Goal: Task Accomplishment & Management: Complete application form

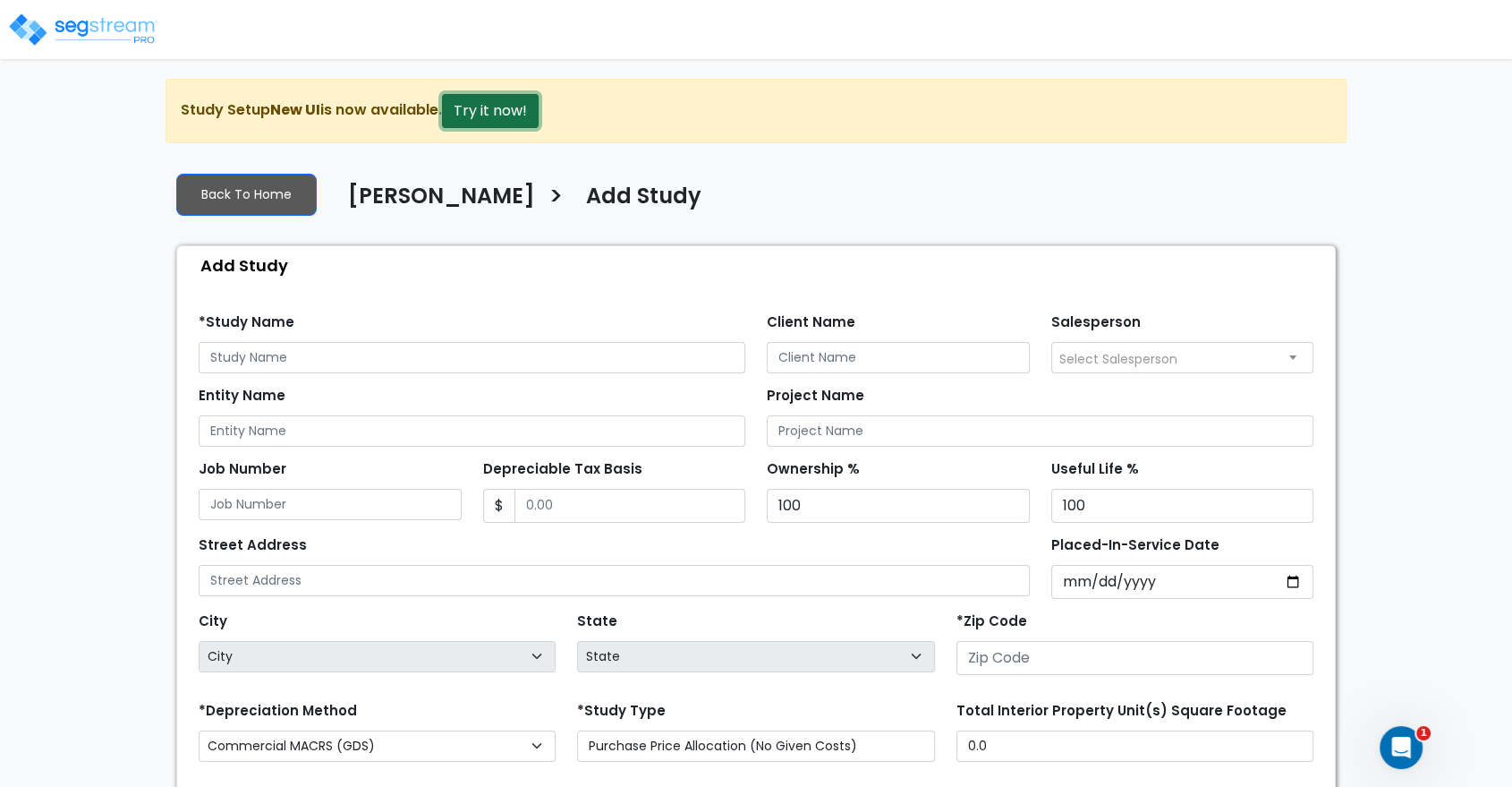
click at [502, 116] on button "Try it now!" at bounding box center [490, 111] width 97 height 34
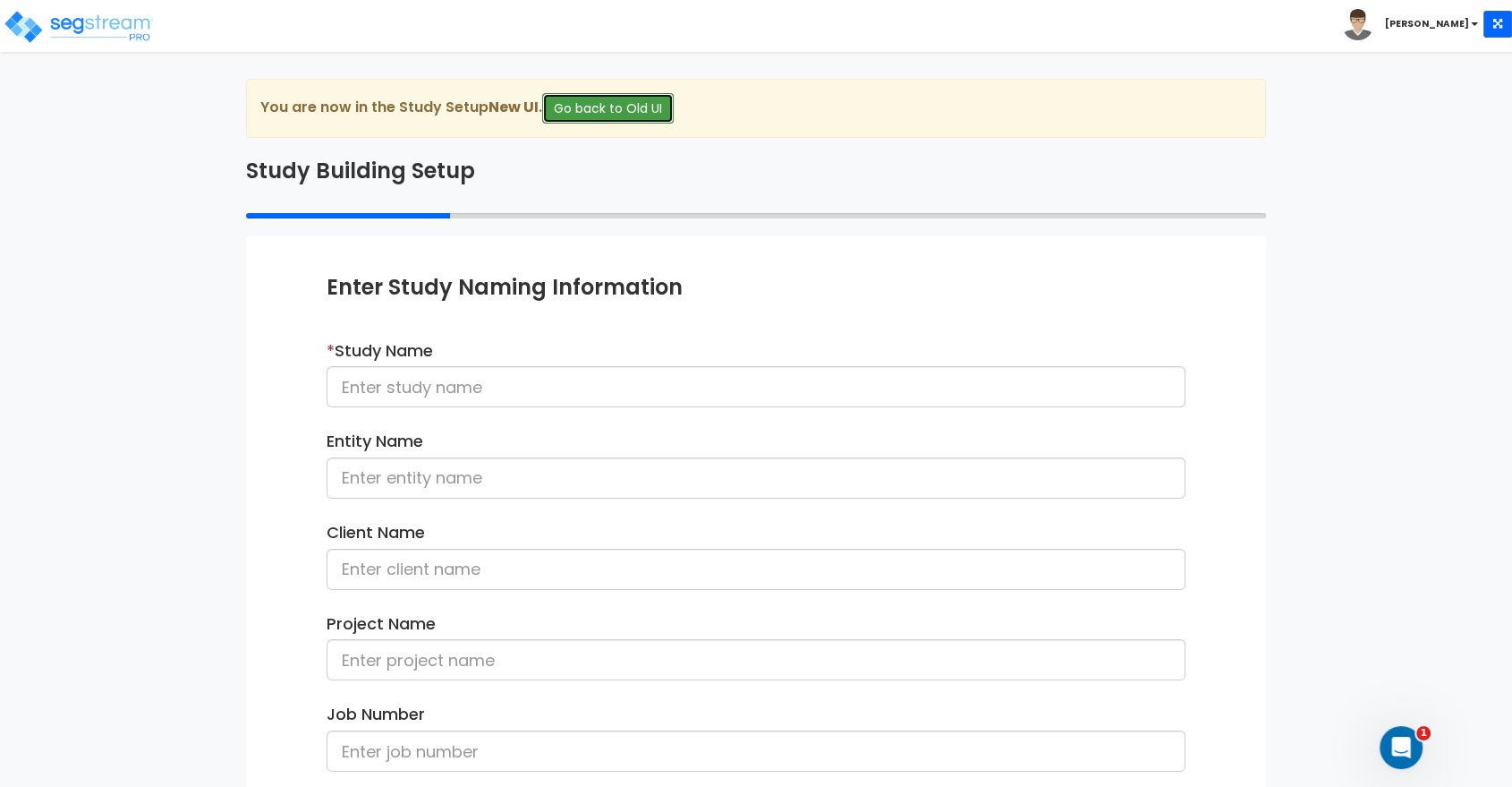
click at [642, 107] on button "Go back to Old UI" at bounding box center [607, 108] width 132 height 31
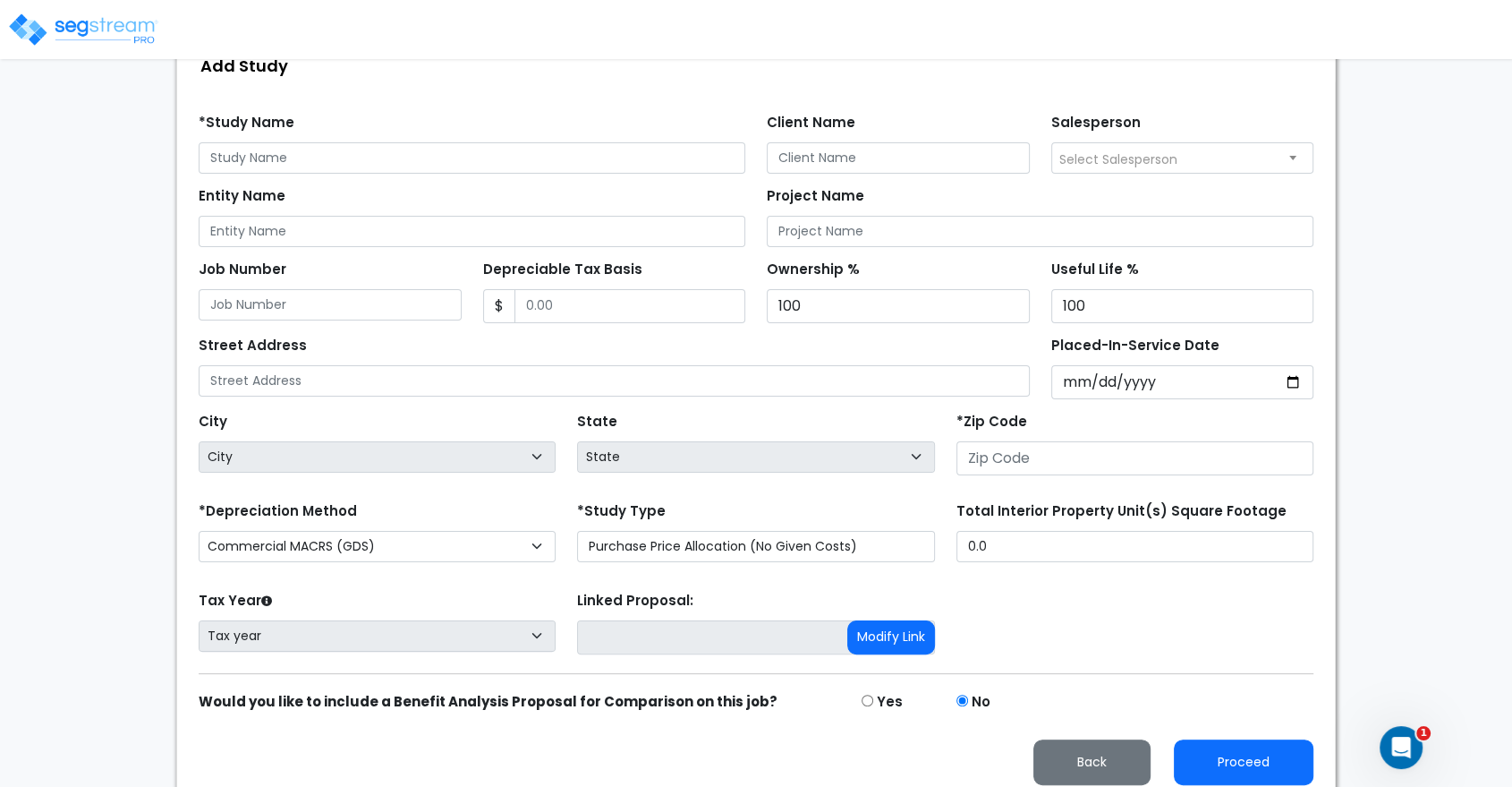
scroll to position [210, 0]
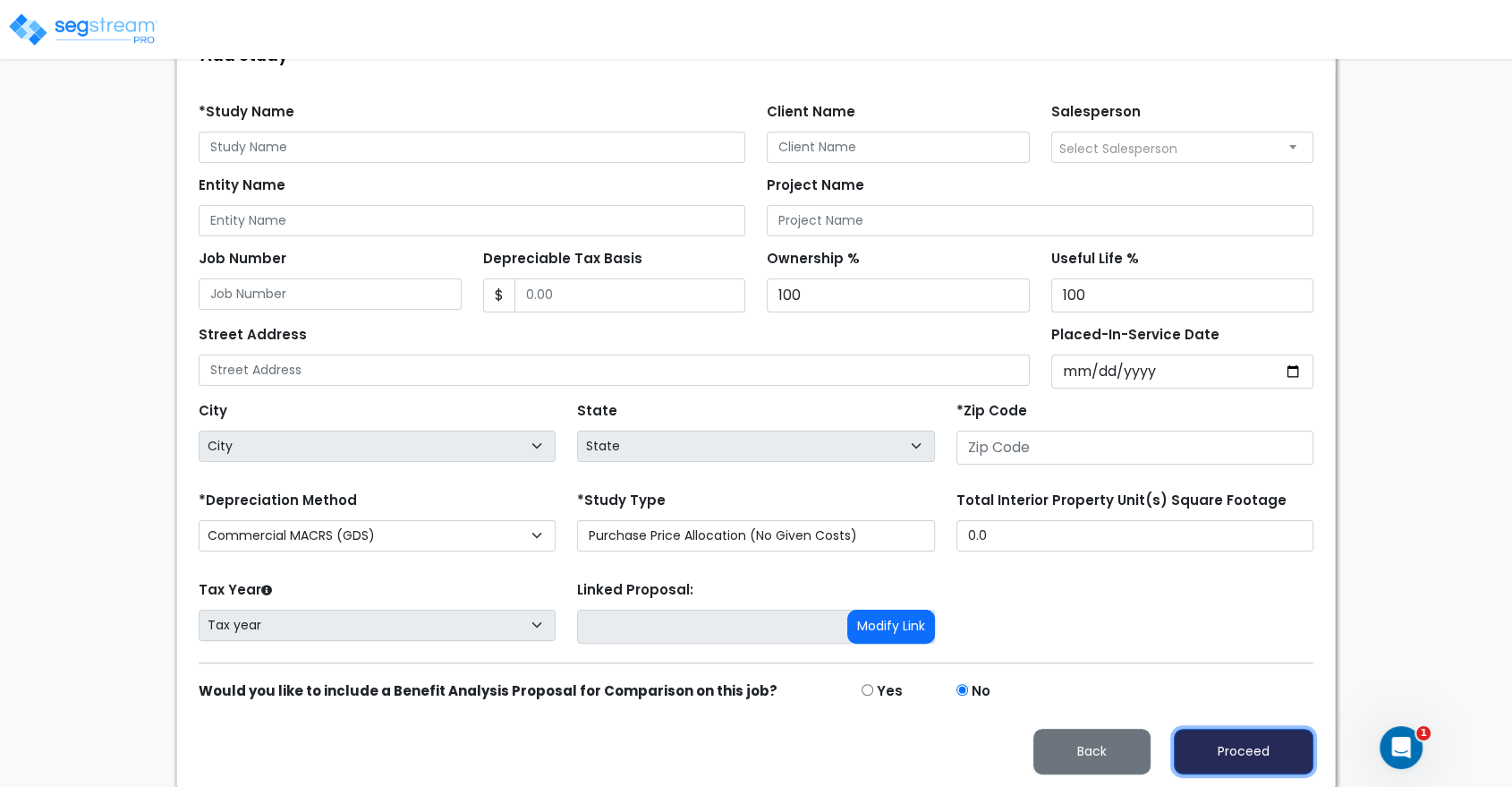
click at [1221, 750] on button "Proceed" at bounding box center [1243, 751] width 140 height 46
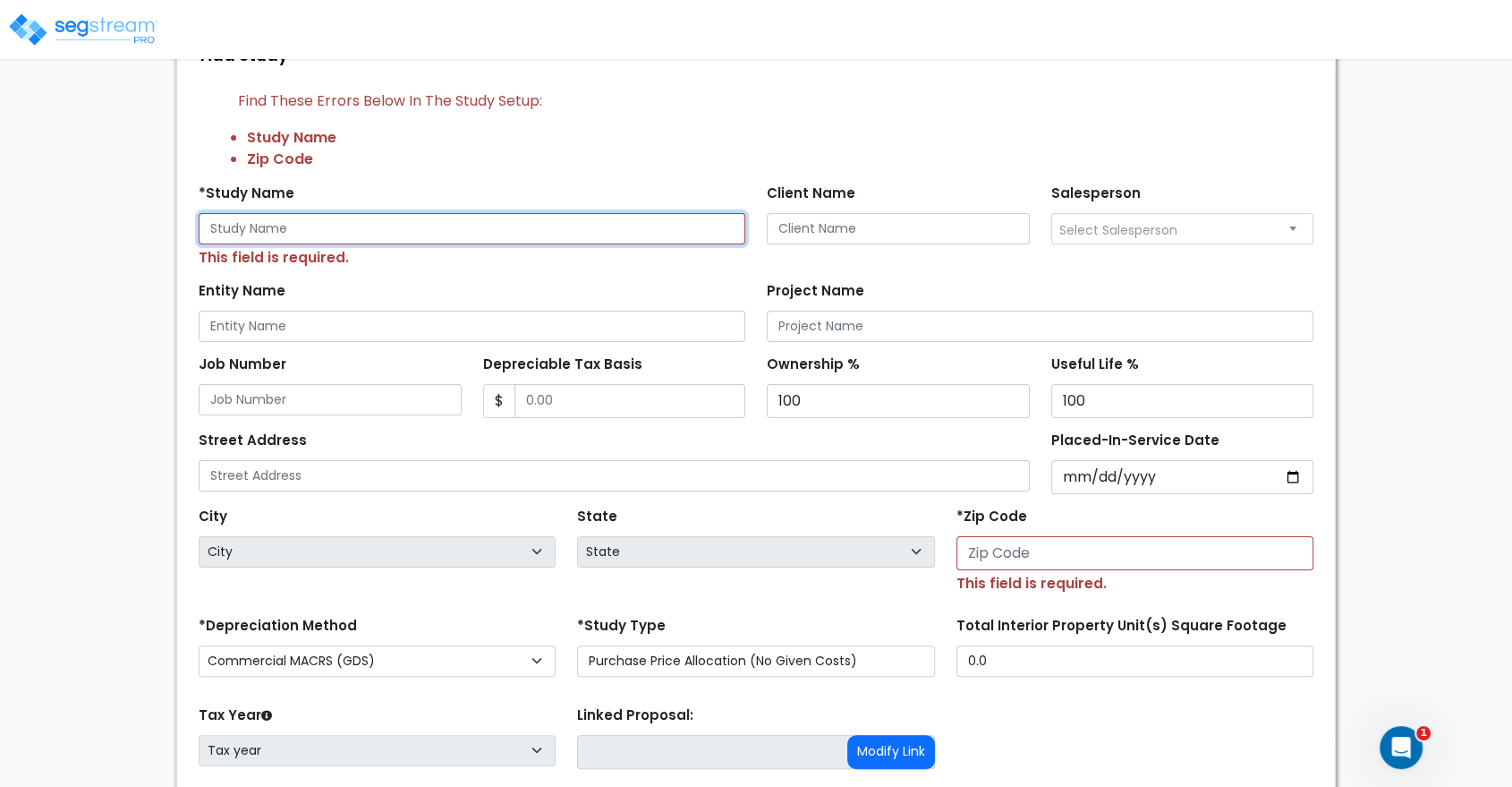
click at [350, 218] on input "text" at bounding box center [472, 229] width 547 height 32
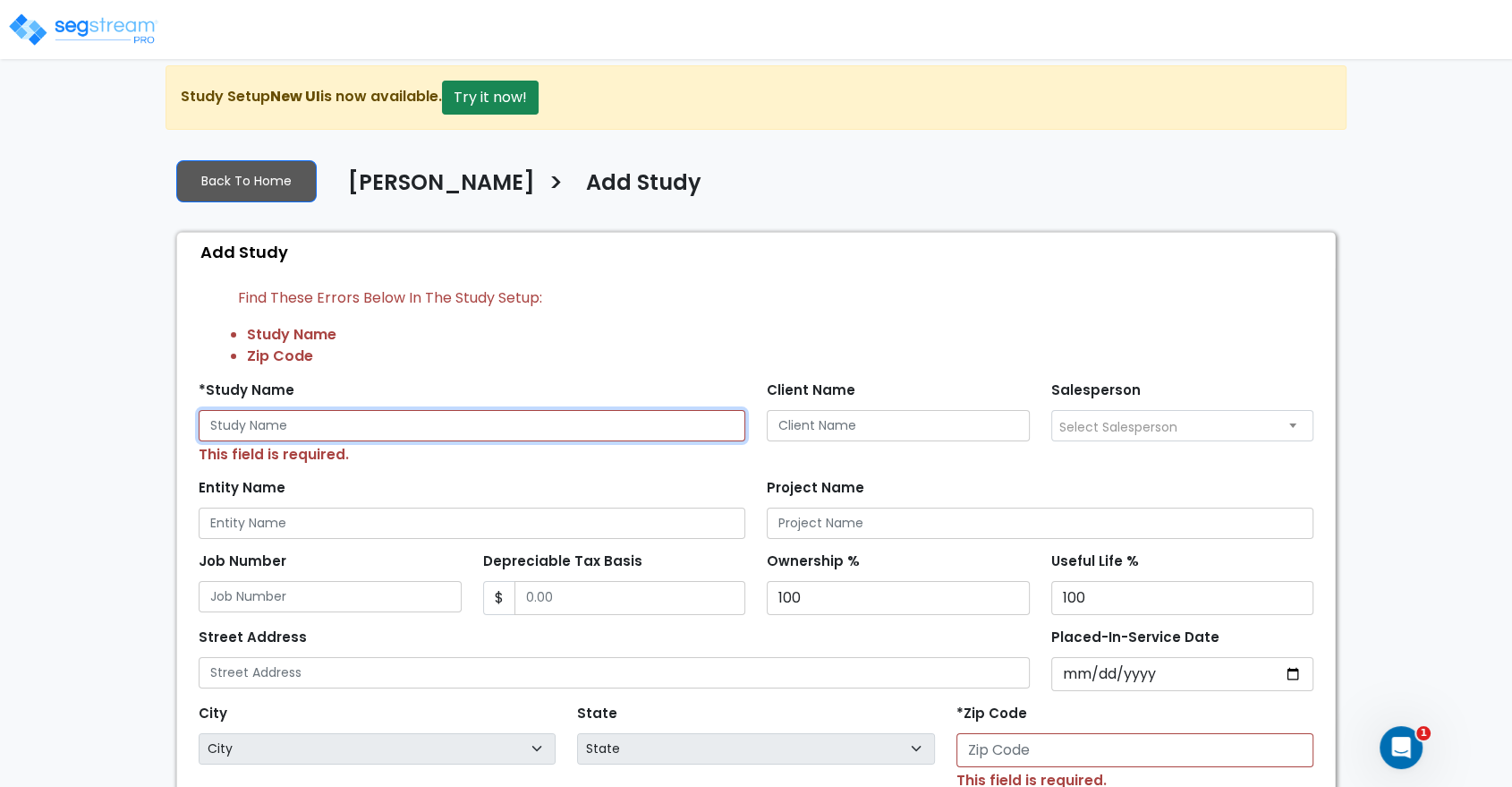
scroll to position [0, 0]
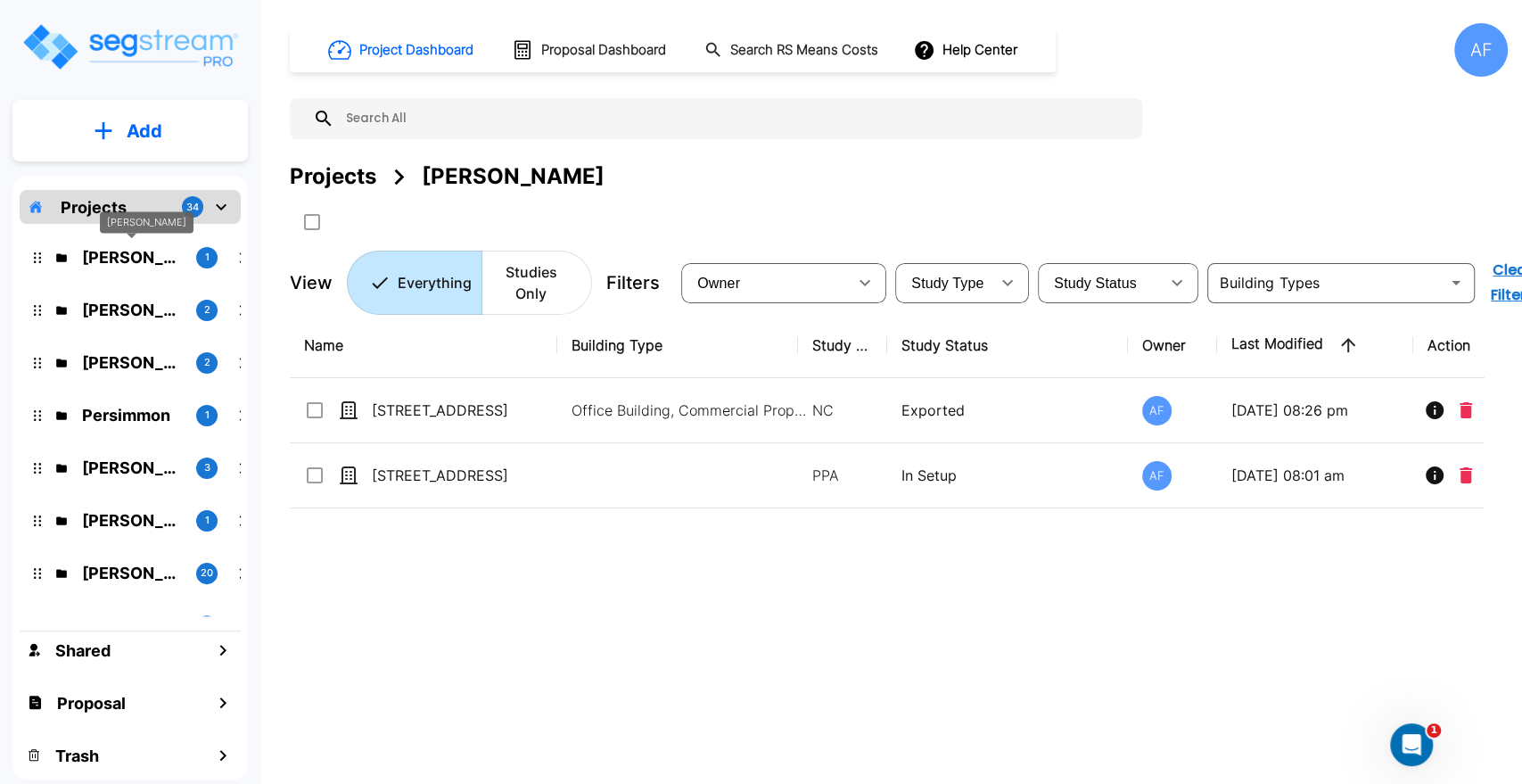
click at [120, 253] on p "Abba Stein" at bounding box center [131, 257] width 100 height 24
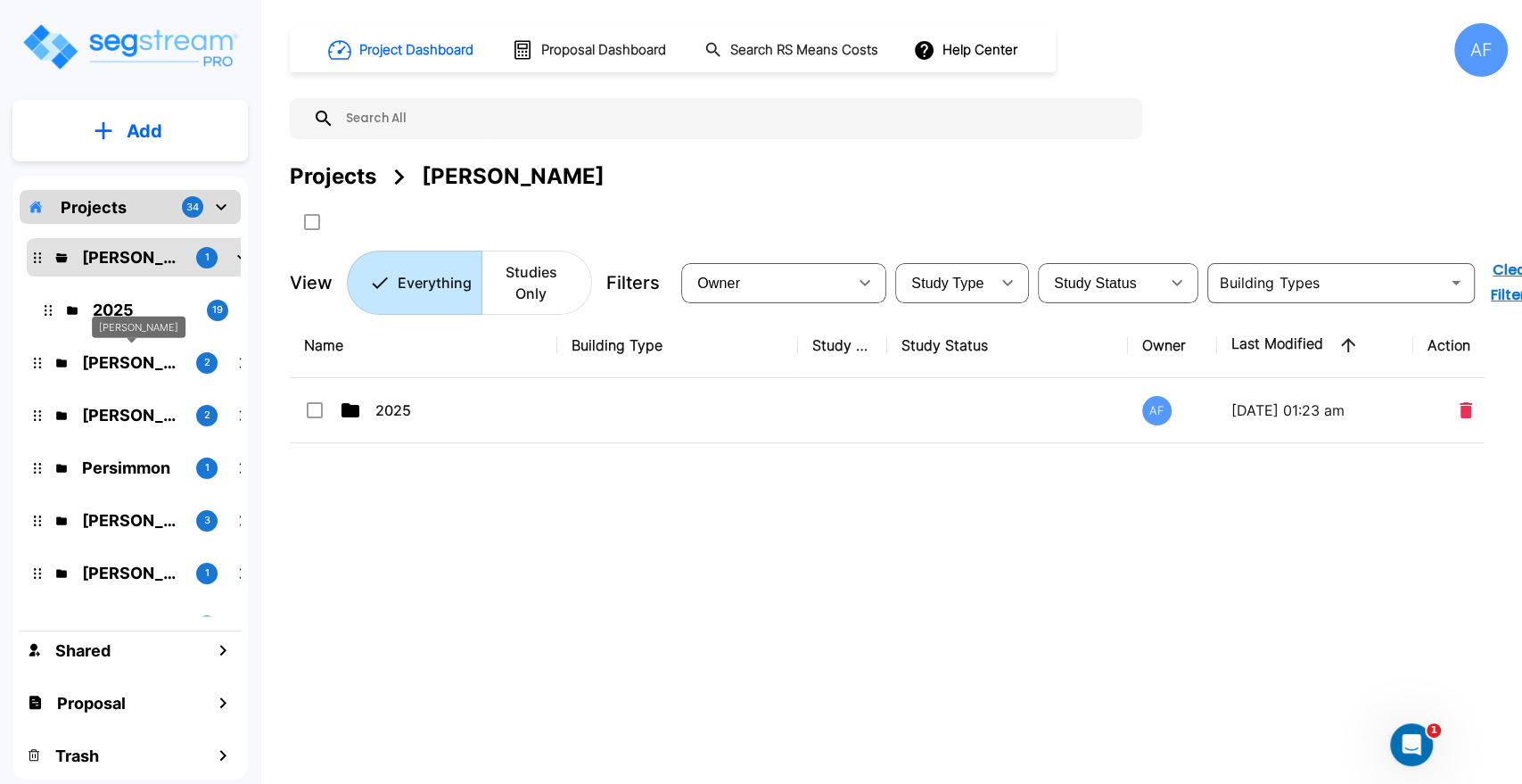
click at [91, 355] on p "Max Kozlowitz" at bounding box center [131, 362] width 100 height 24
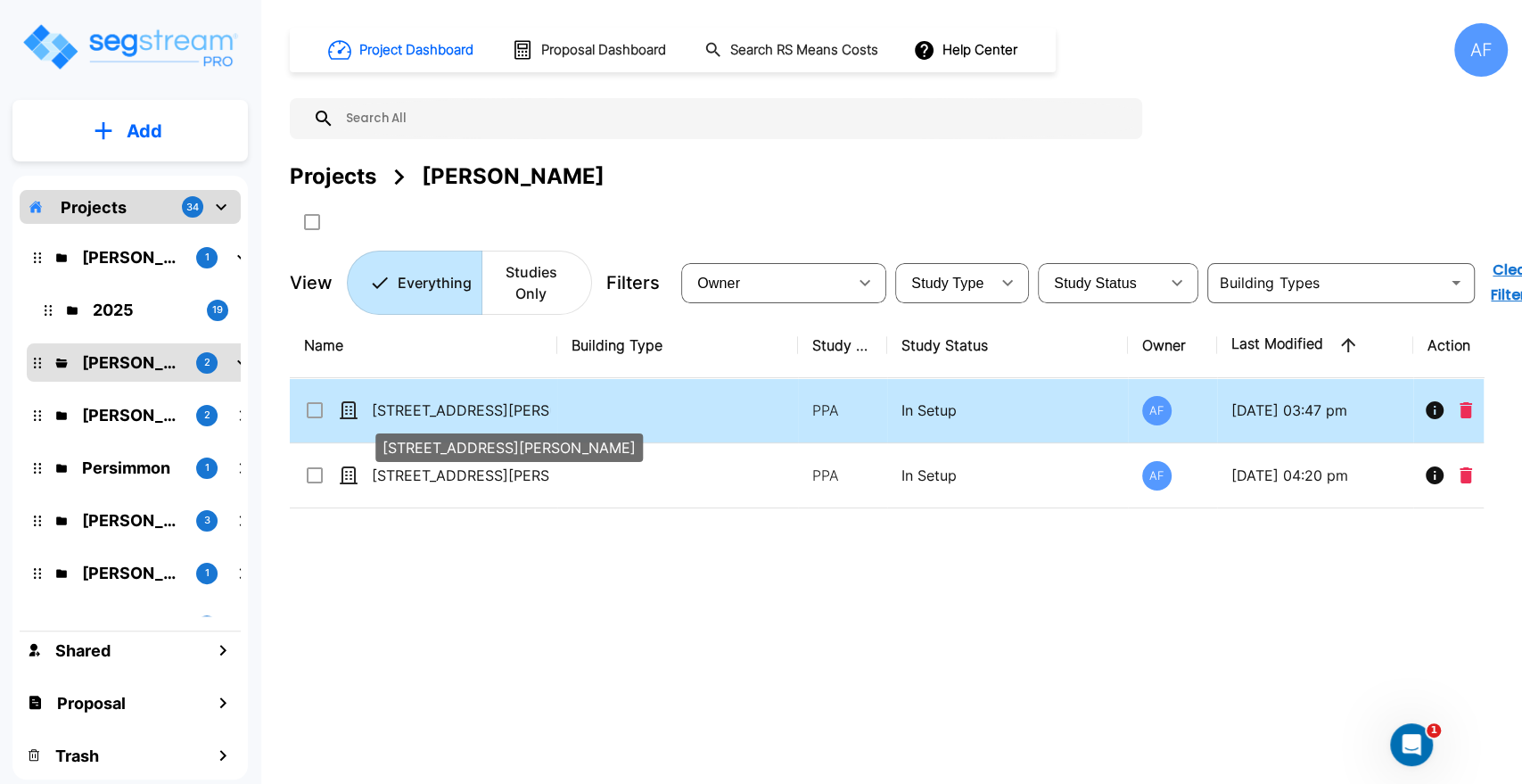
click at [446, 410] on p "[STREET_ADDRESS][PERSON_NAME]" at bounding box center [461, 411] width 179 height 22
checkbox input "true"
click at [446, 410] on p "[STREET_ADDRESS][PERSON_NAME]" at bounding box center [461, 411] width 179 height 22
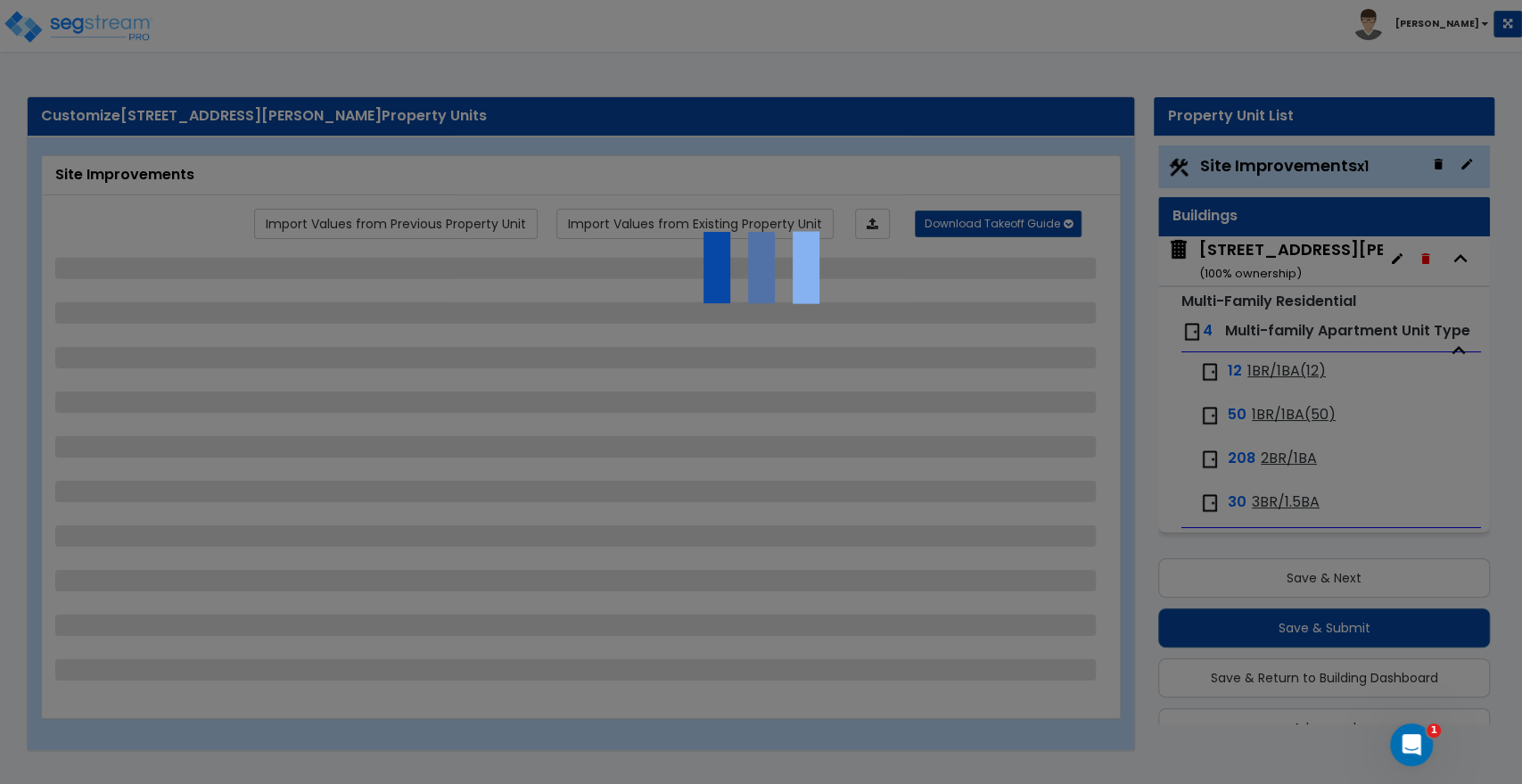
scroll to position [40, 0]
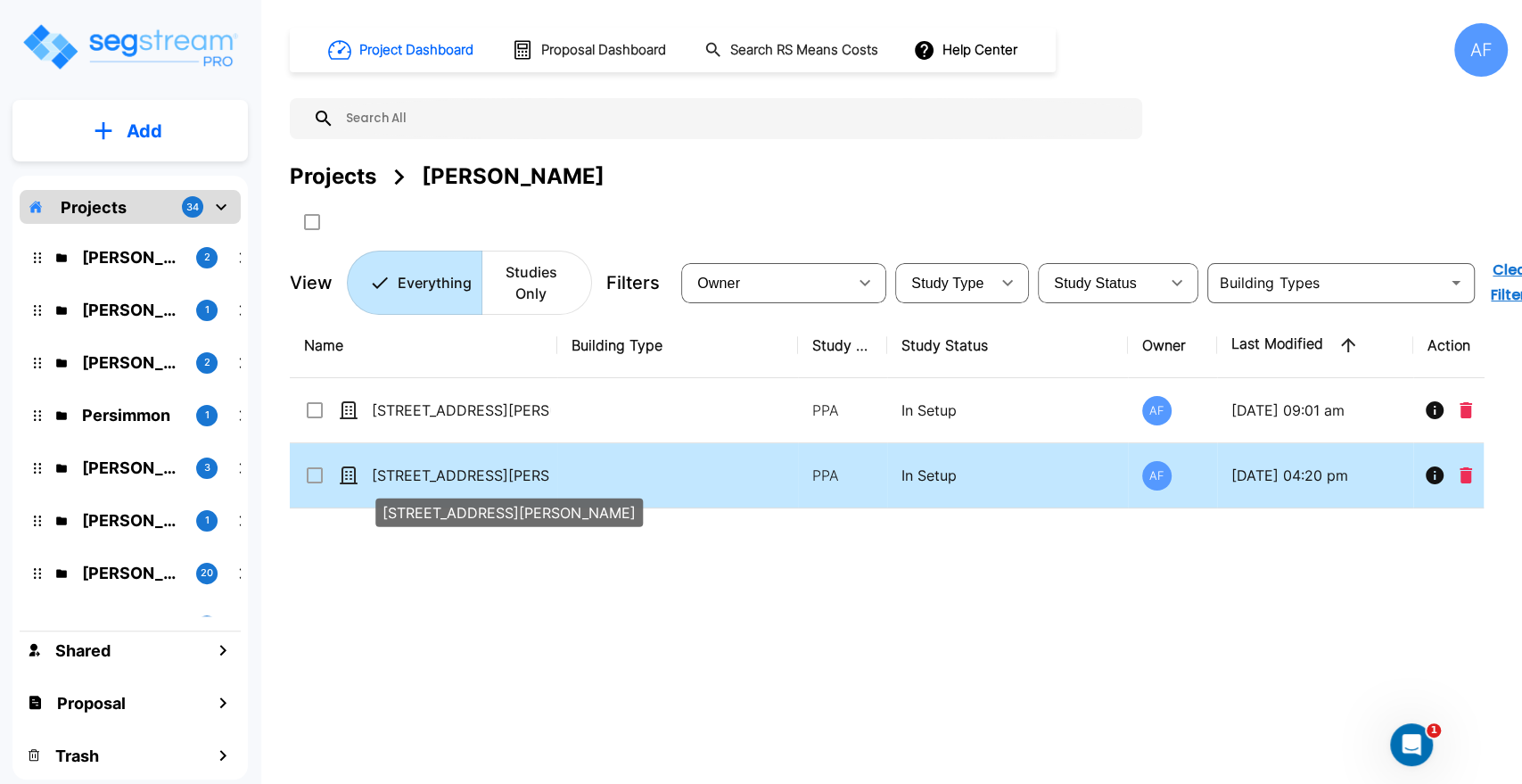
click at [459, 483] on p "173 South Beadle Road" at bounding box center [461, 475] width 179 height 22
checkbox input "true"
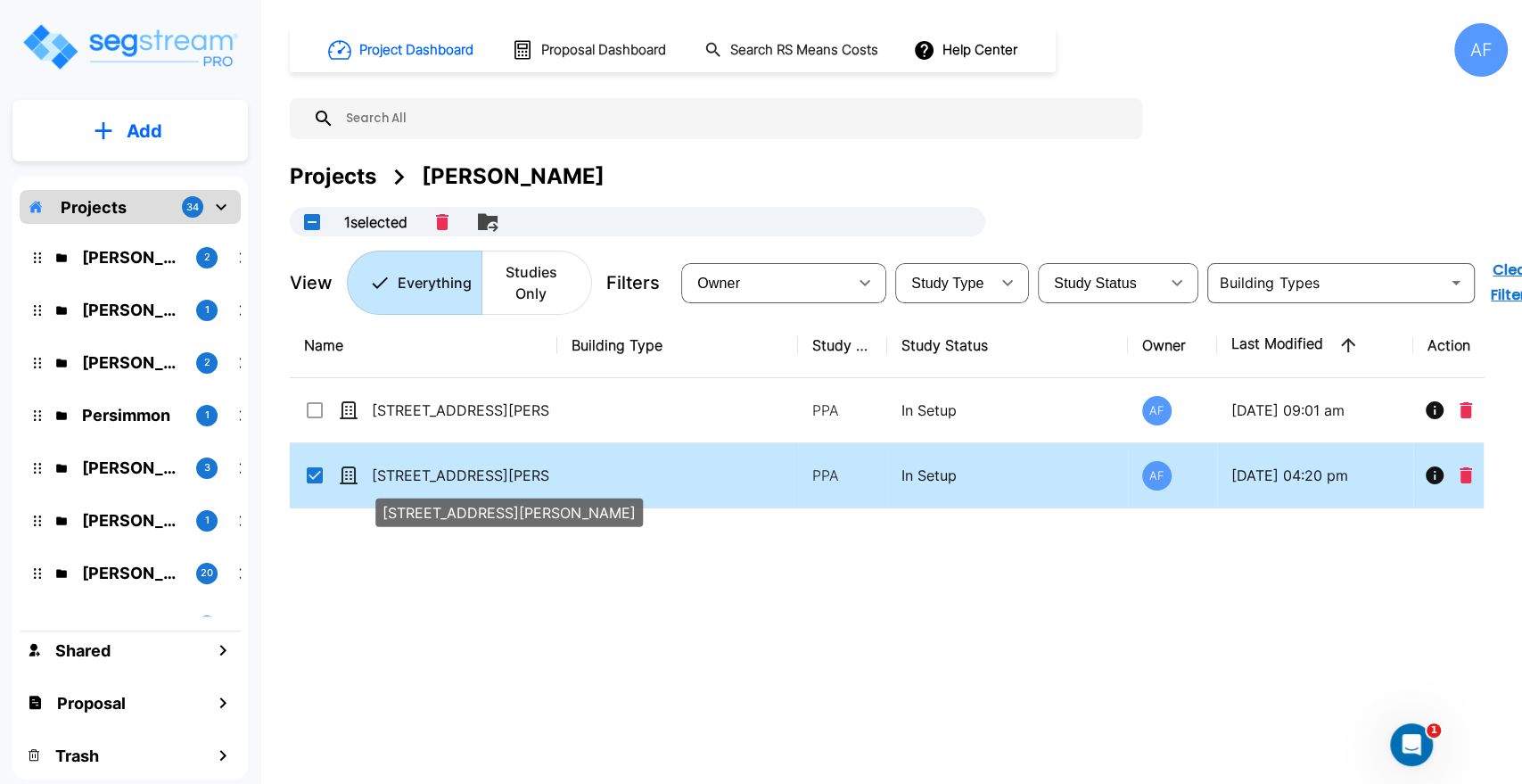
click at [459, 483] on p "[STREET_ADDRESS][PERSON_NAME]" at bounding box center [461, 475] width 179 height 22
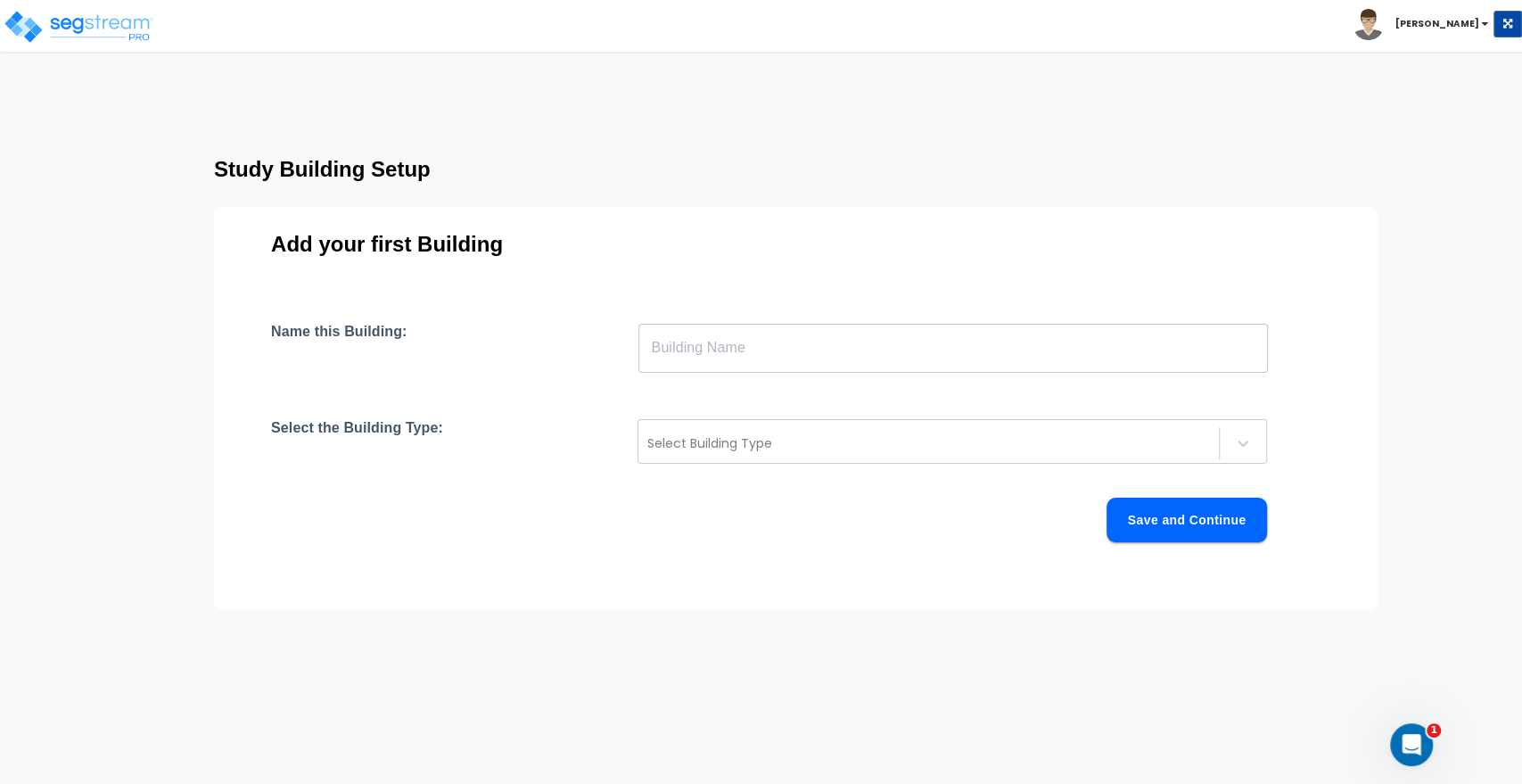
click at [704, 351] on input "text" at bounding box center [954, 348] width 630 height 50
click at [635, 566] on div "Name this Building: ​ Select the Building Type: Select Building Type Save and C…" at bounding box center [796, 453] width 1050 height 262
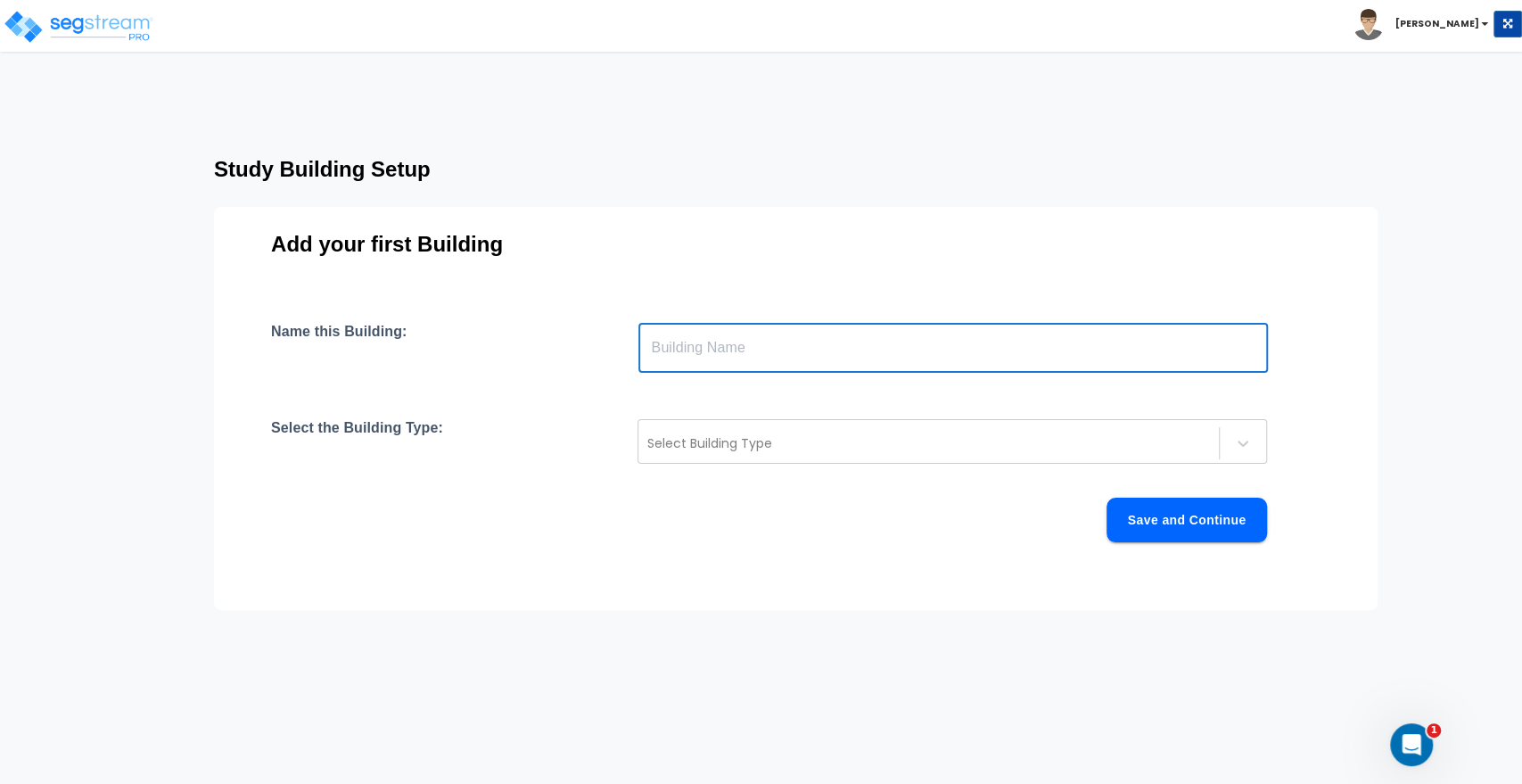
click at [692, 347] on input "text" at bounding box center [954, 348] width 630 height 50
click at [649, 508] on div "Save and Continue" at bounding box center [769, 519] width 997 height 44
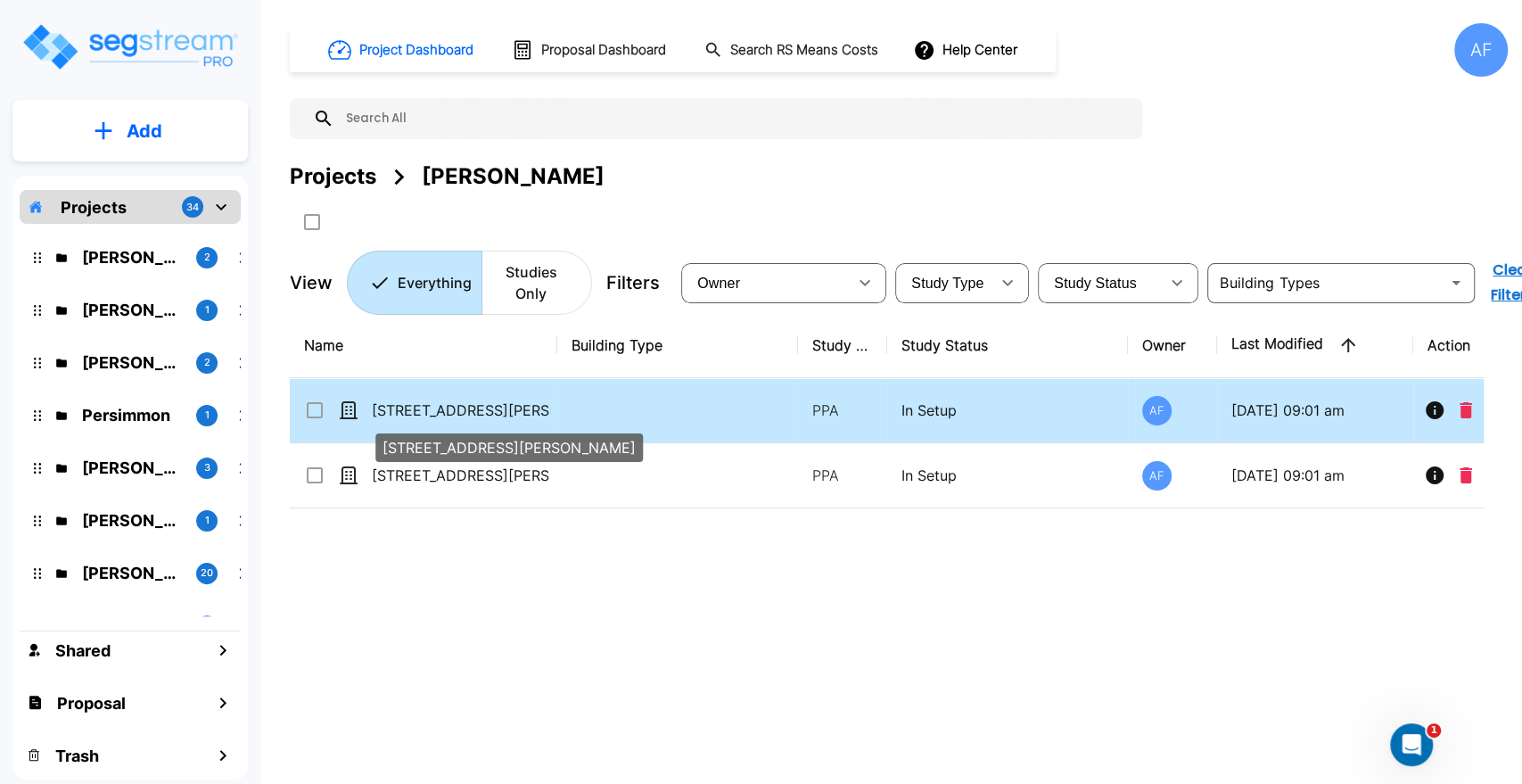
click at [416, 413] on p "[STREET_ADDRESS][PERSON_NAME]" at bounding box center [461, 411] width 179 height 22
checkbox input "true"
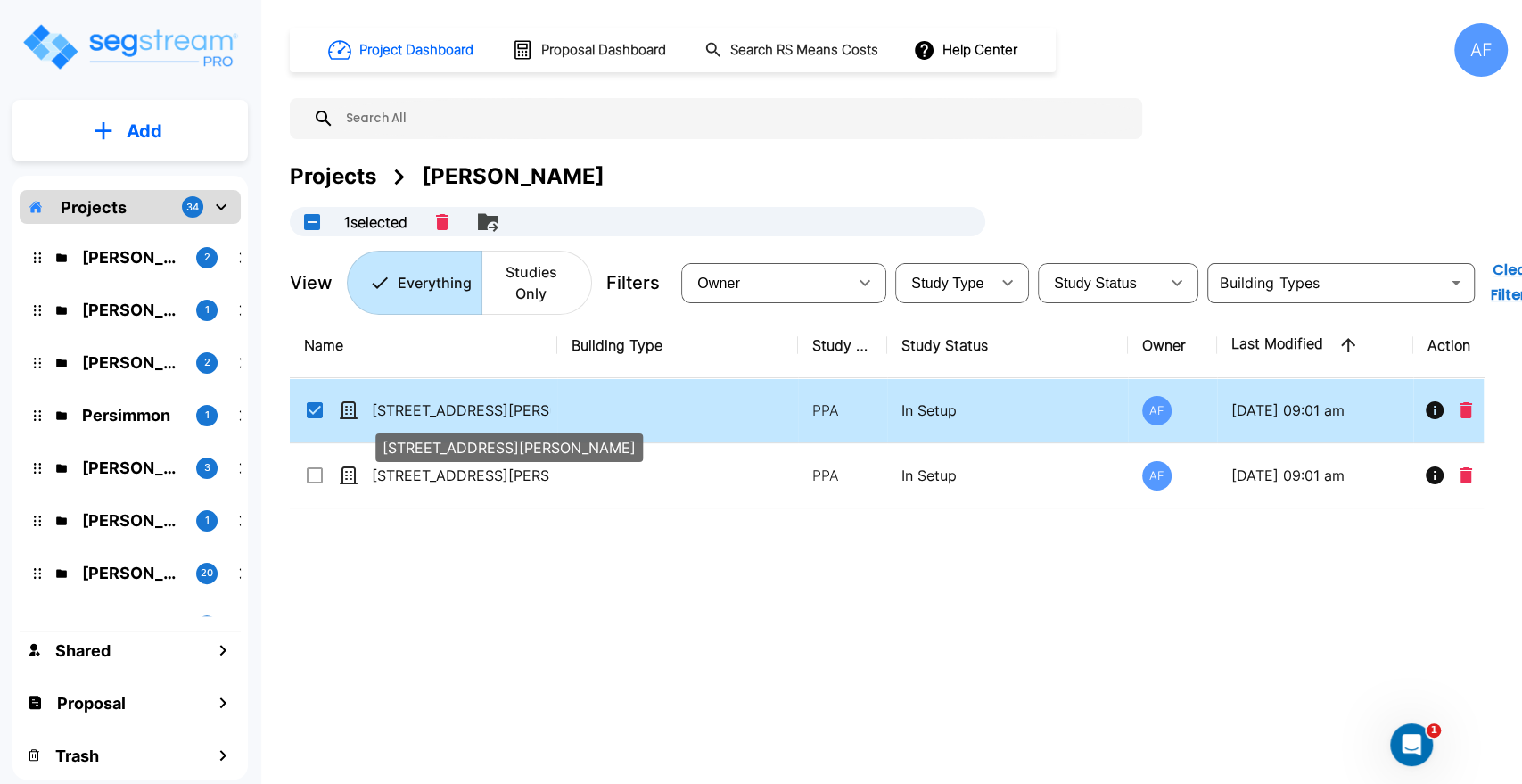
click at [416, 413] on p "[STREET_ADDRESS][PERSON_NAME]" at bounding box center [461, 411] width 179 height 22
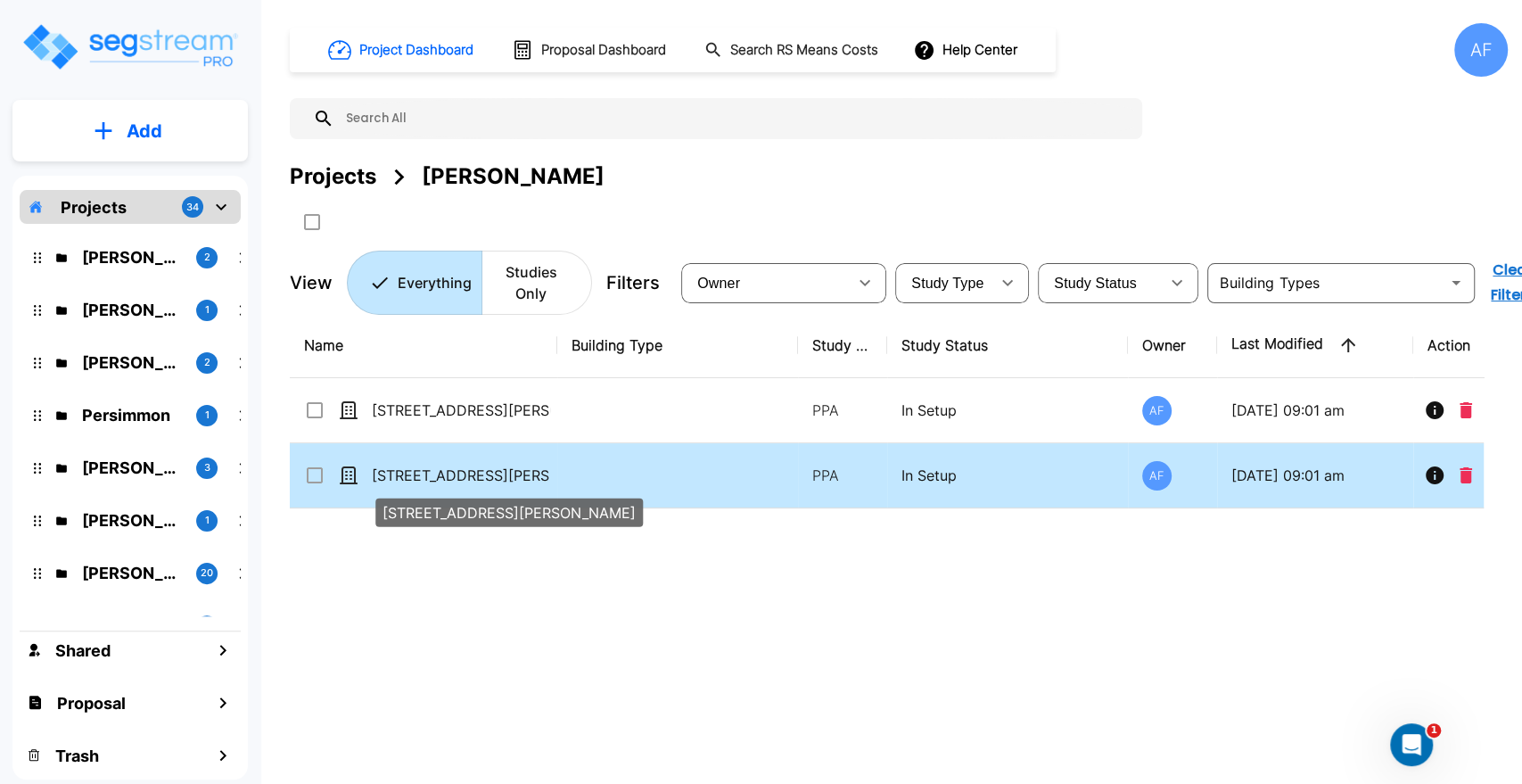
click at [480, 468] on p "173 South Beadle Road" at bounding box center [461, 475] width 179 height 22
checkbox input "true"
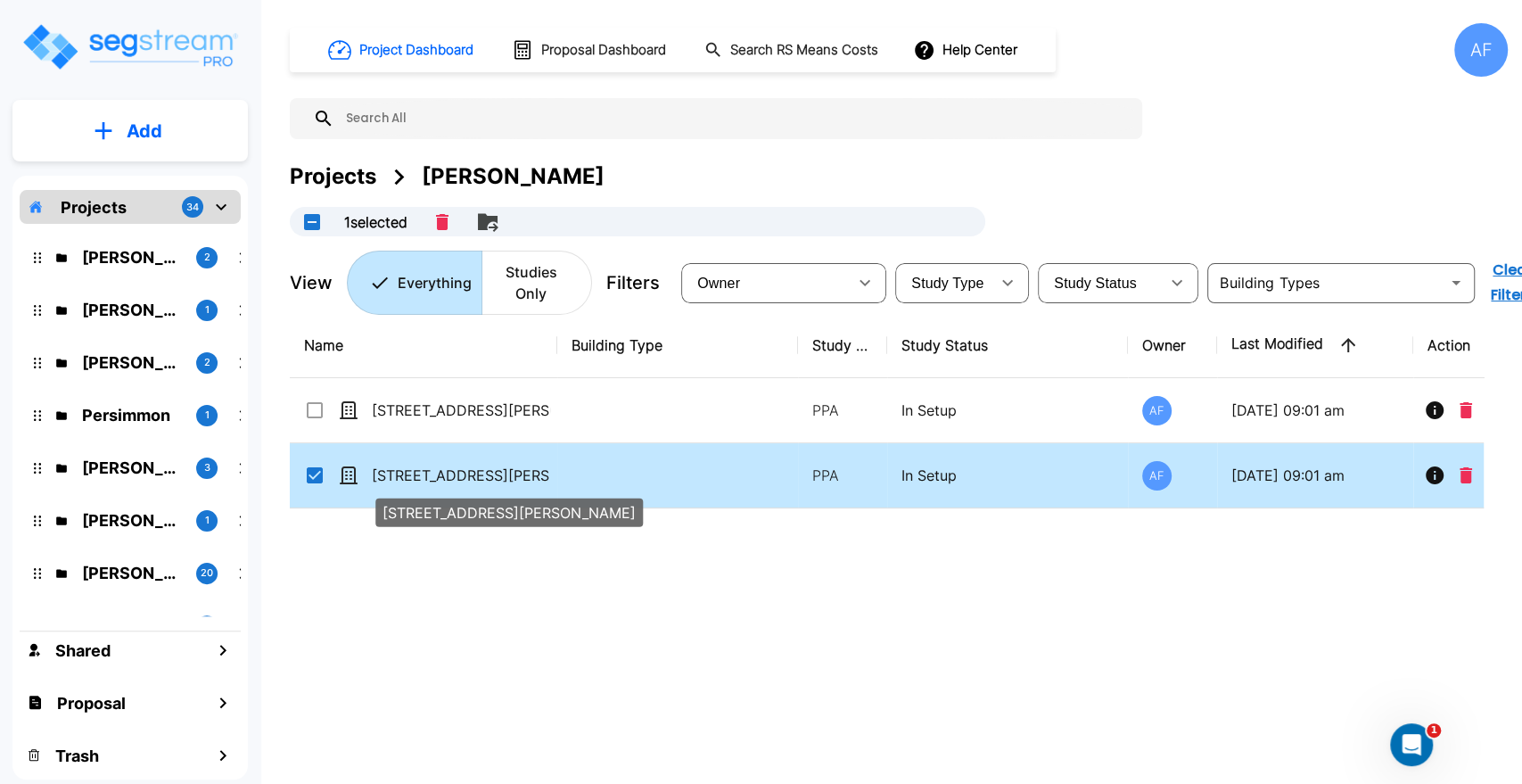
click at [480, 468] on p "173 South Beadle Road" at bounding box center [461, 475] width 179 height 22
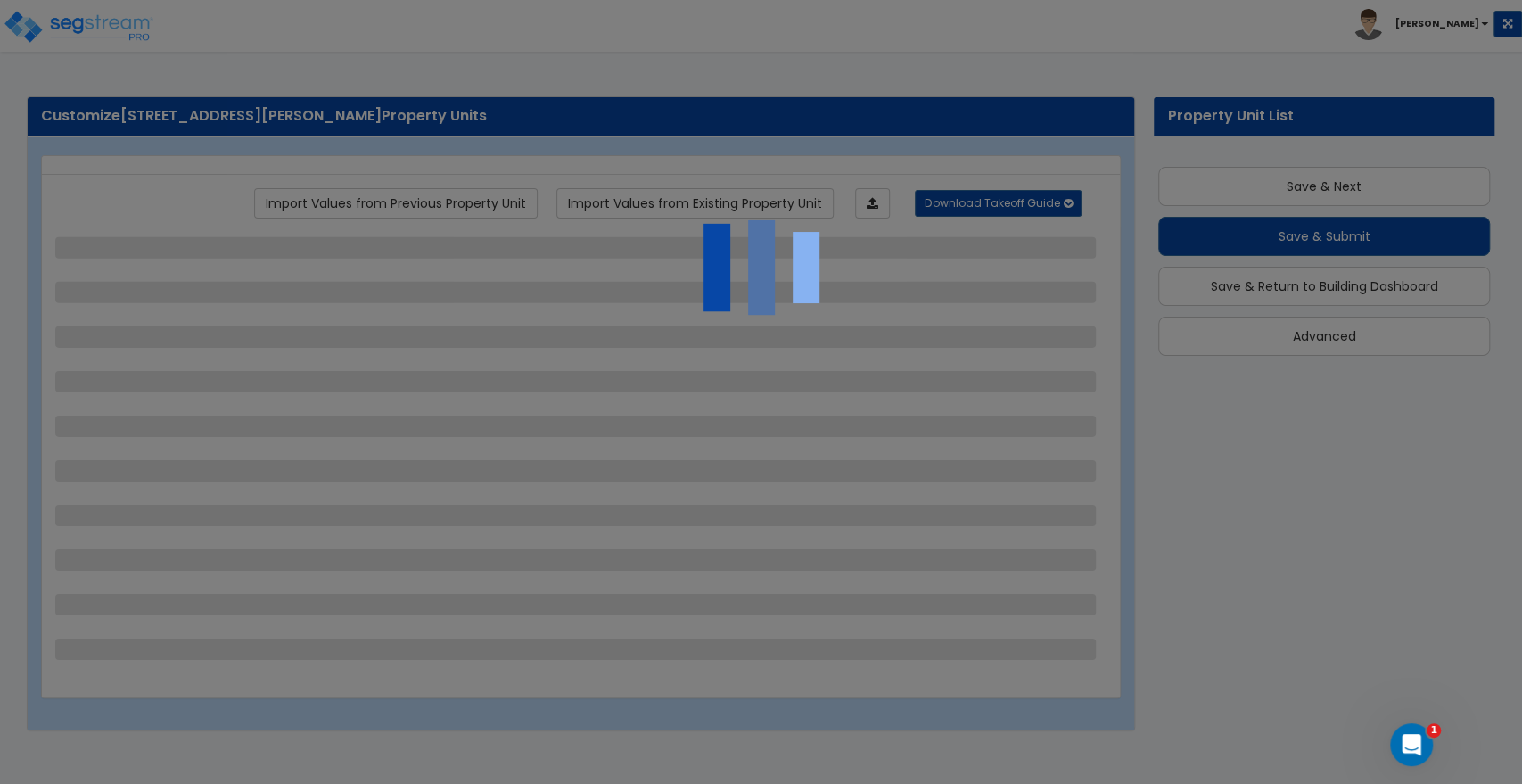
scroll to position [40, 0]
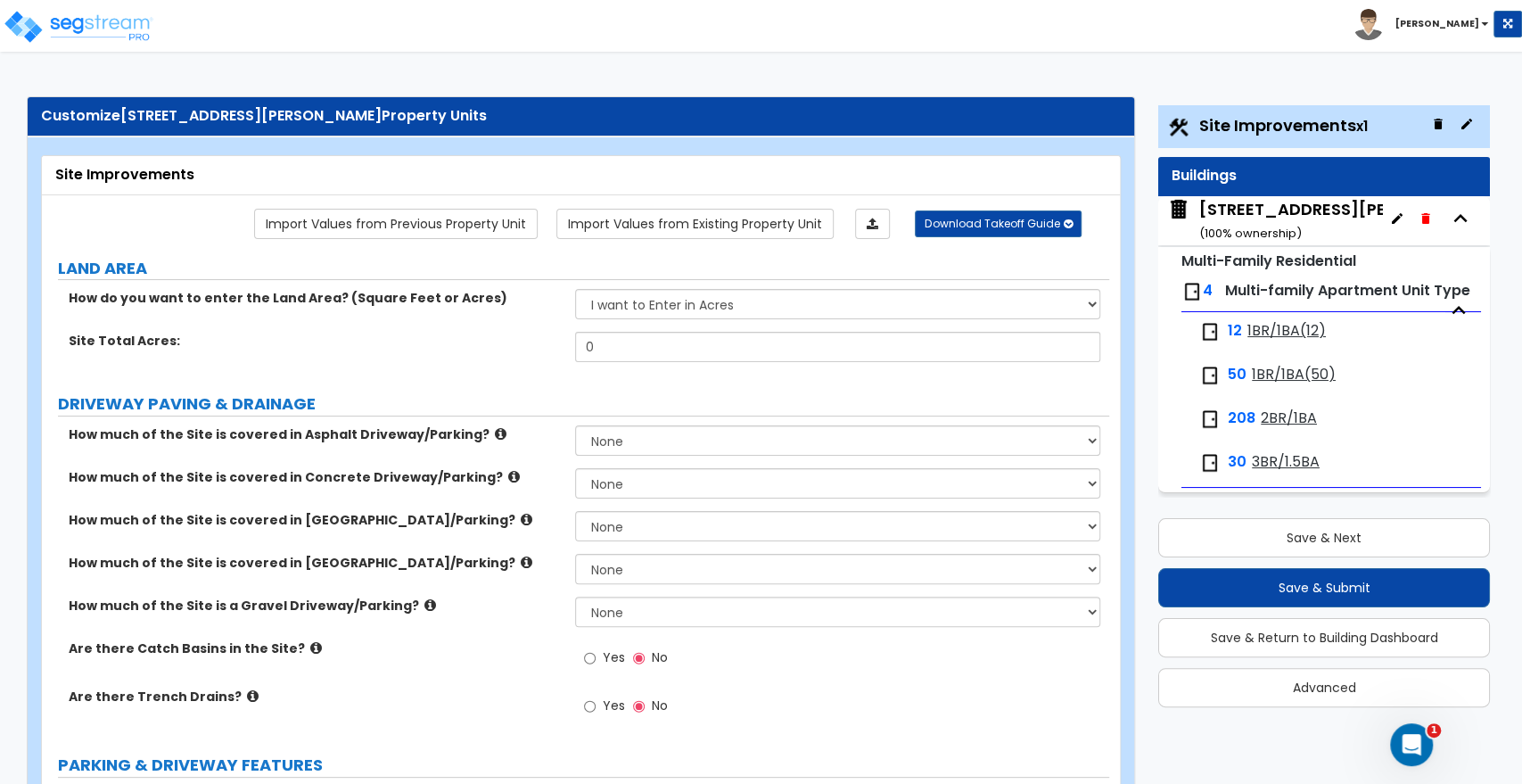
click at [1256, 352] on div "12 1BR/1BA(12)" at bounding box center [1319, 332] width 255 height 39
click at [1260, 342] on span "1BR/1BA(12)" at bounding box center [1286, 331] width 78 height 21
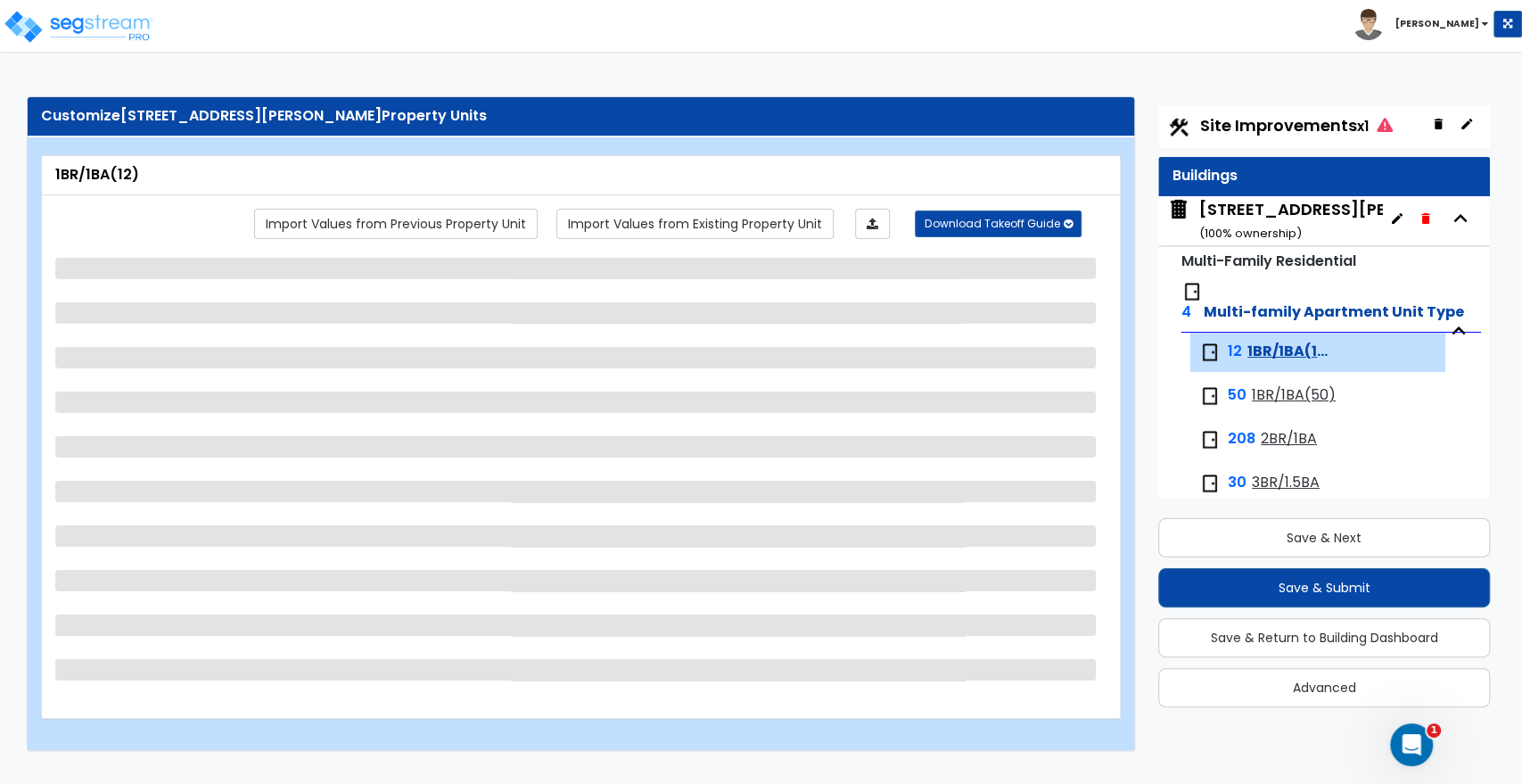
scroll to position [23, 0]
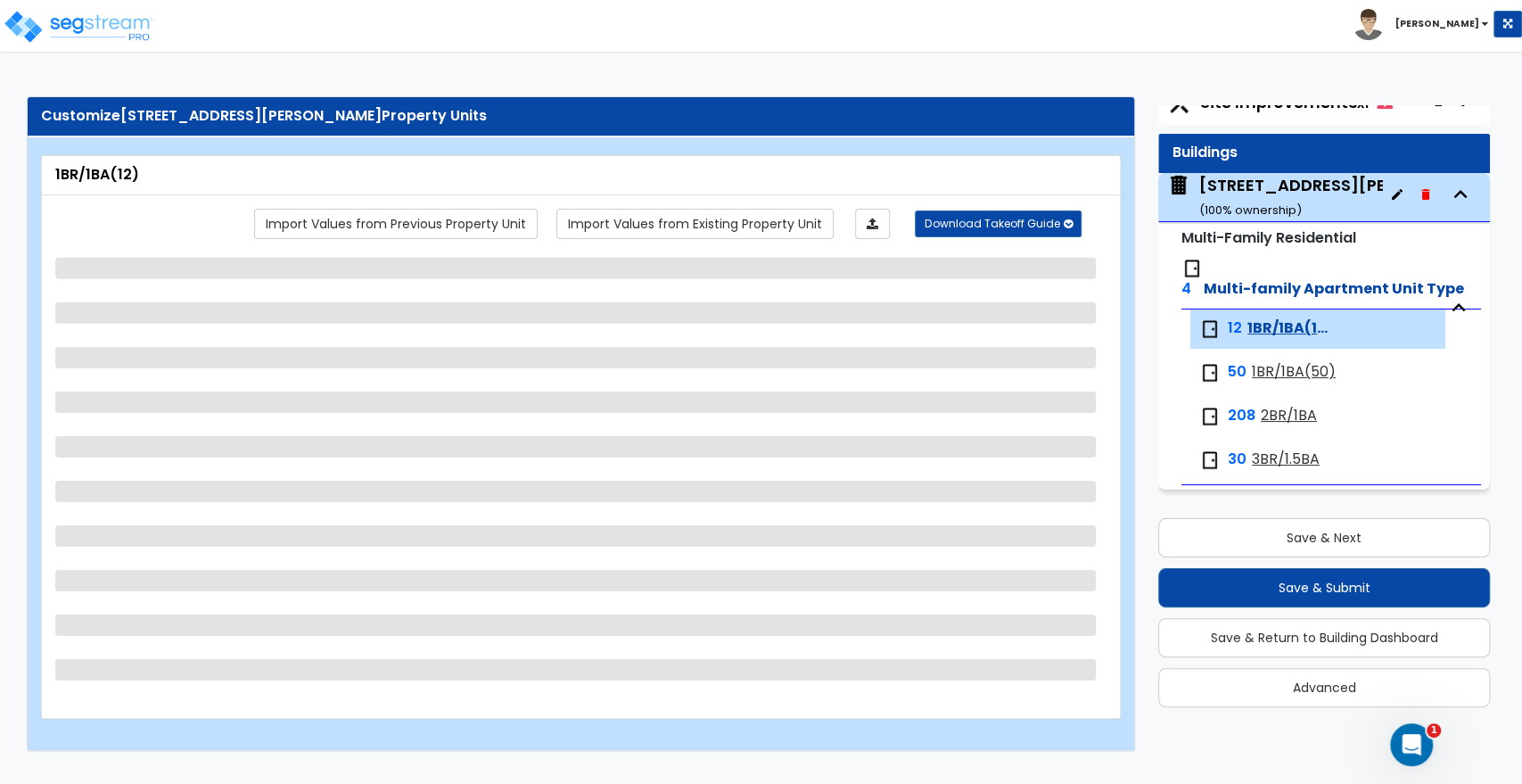
select select "1"
select select "3"
select select "5"
select select "3"
select select "2"
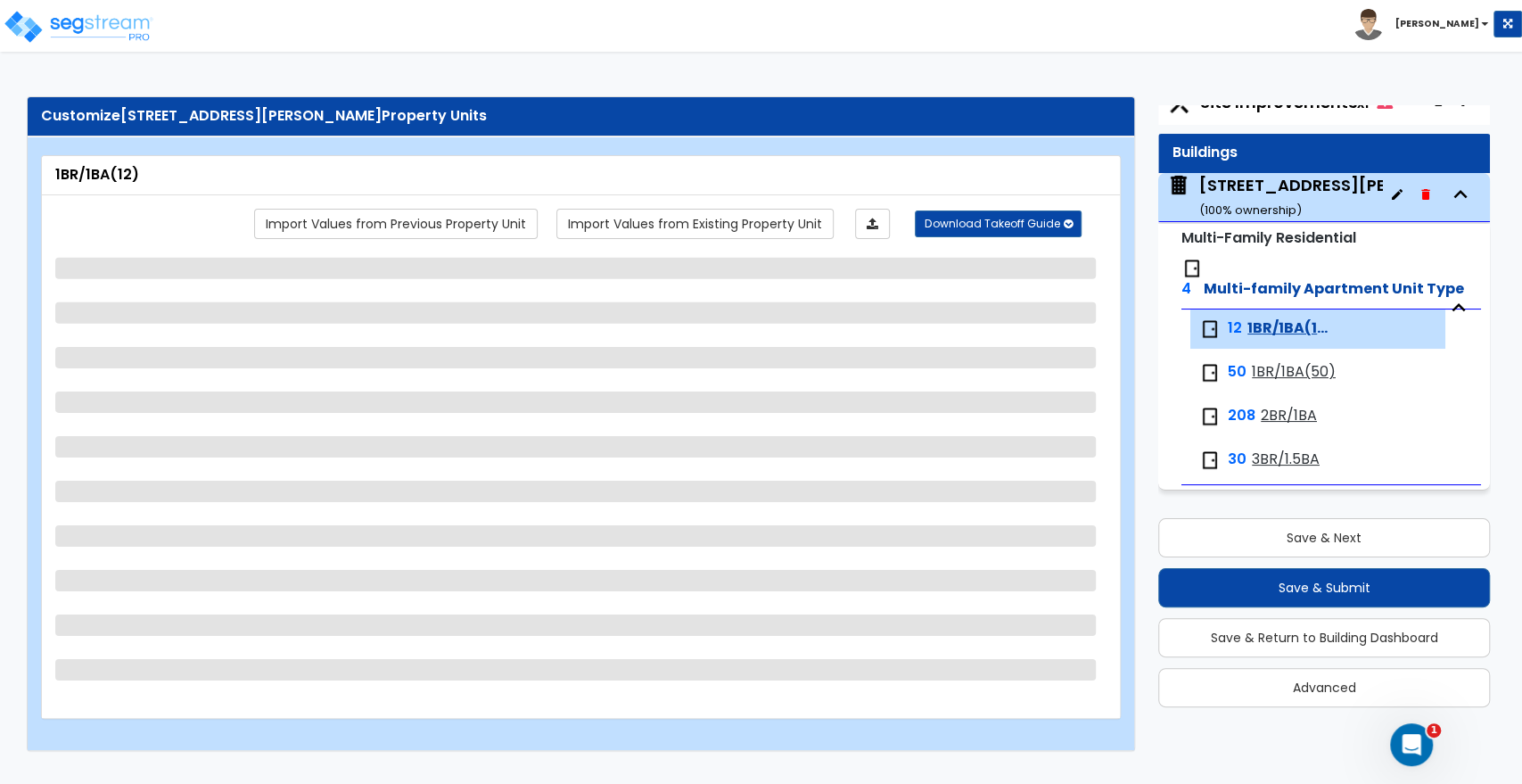
select select "1"
select select "2"
select select "1"
select select "5"
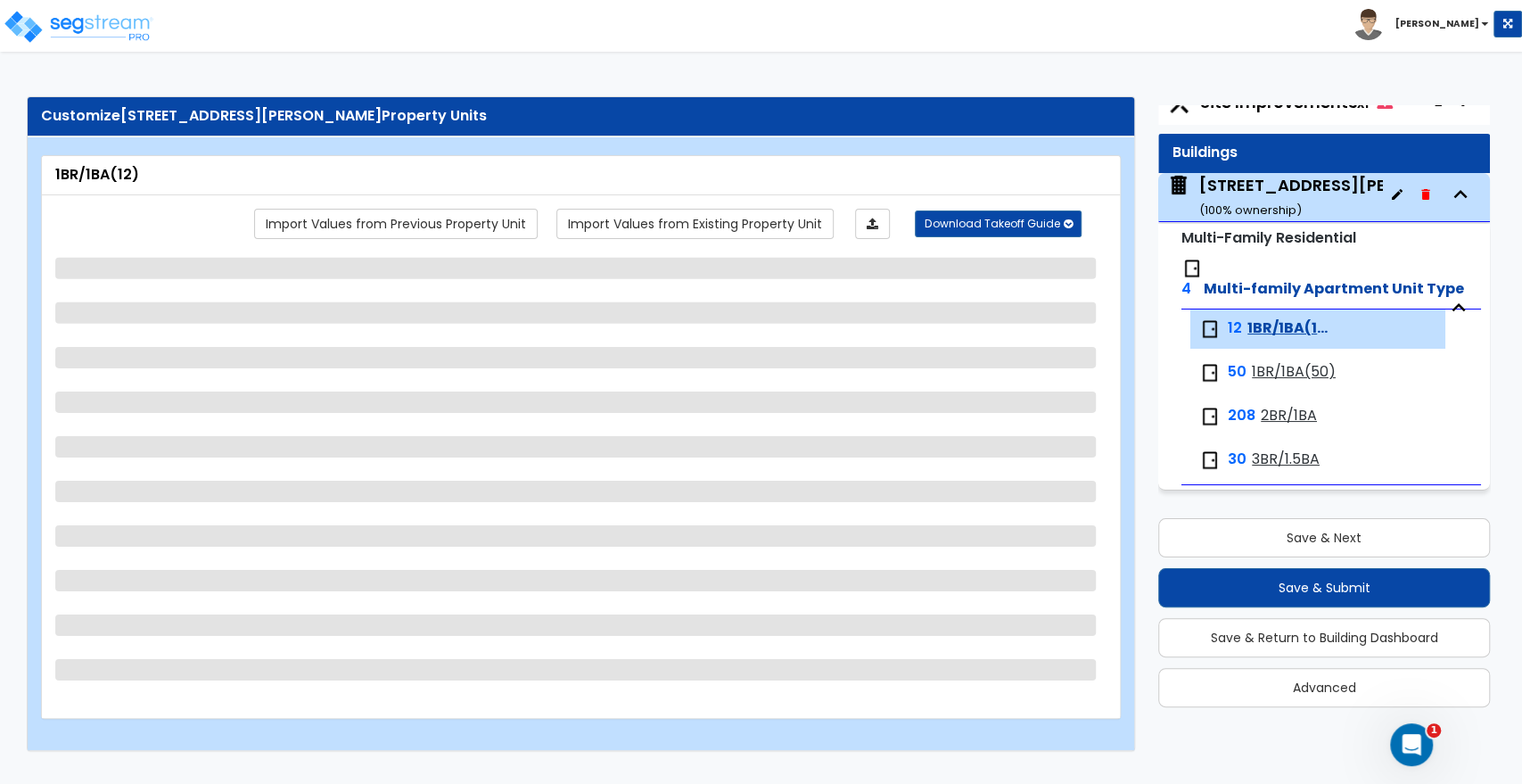
select select "3"
select select "1"
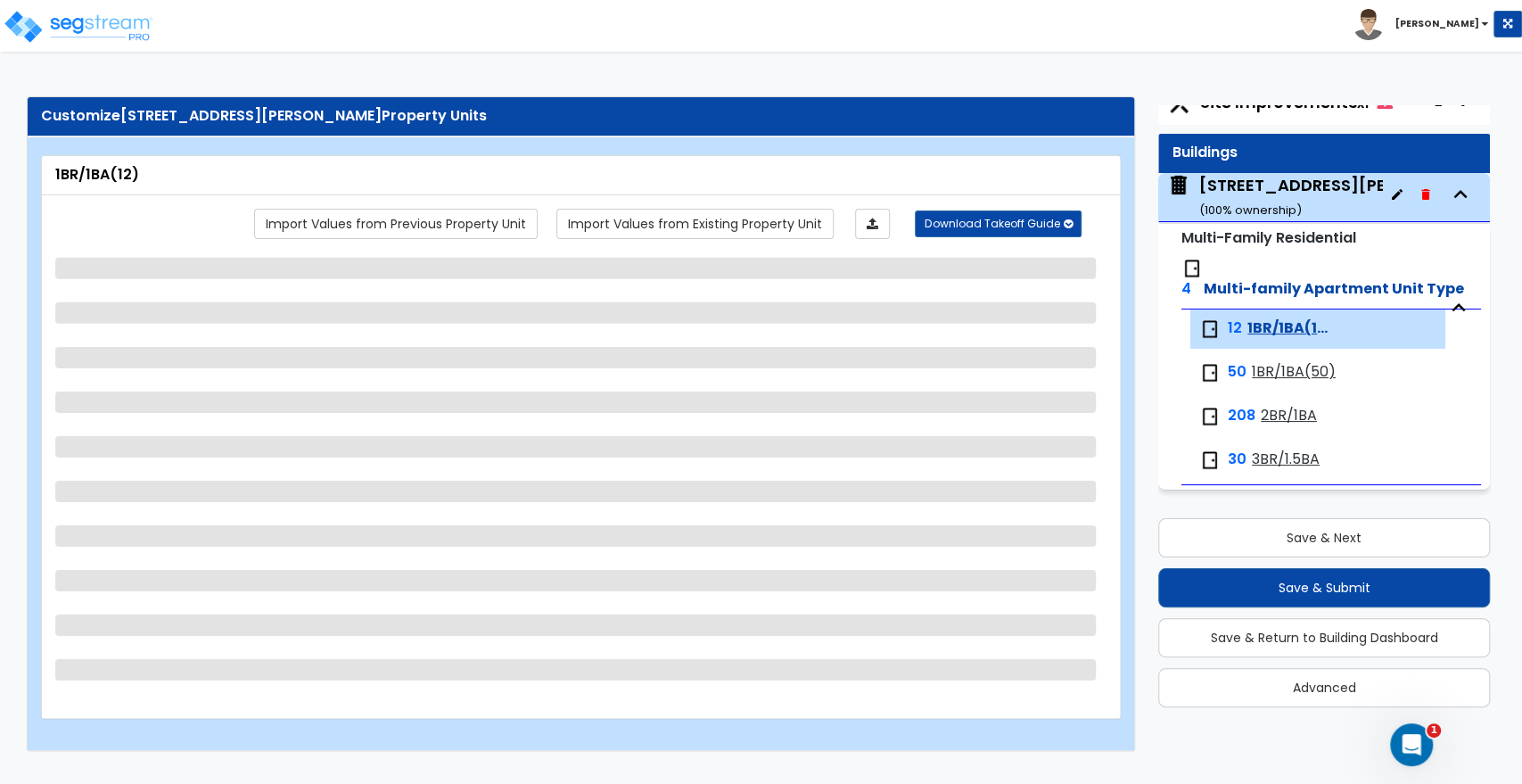
select select "2"
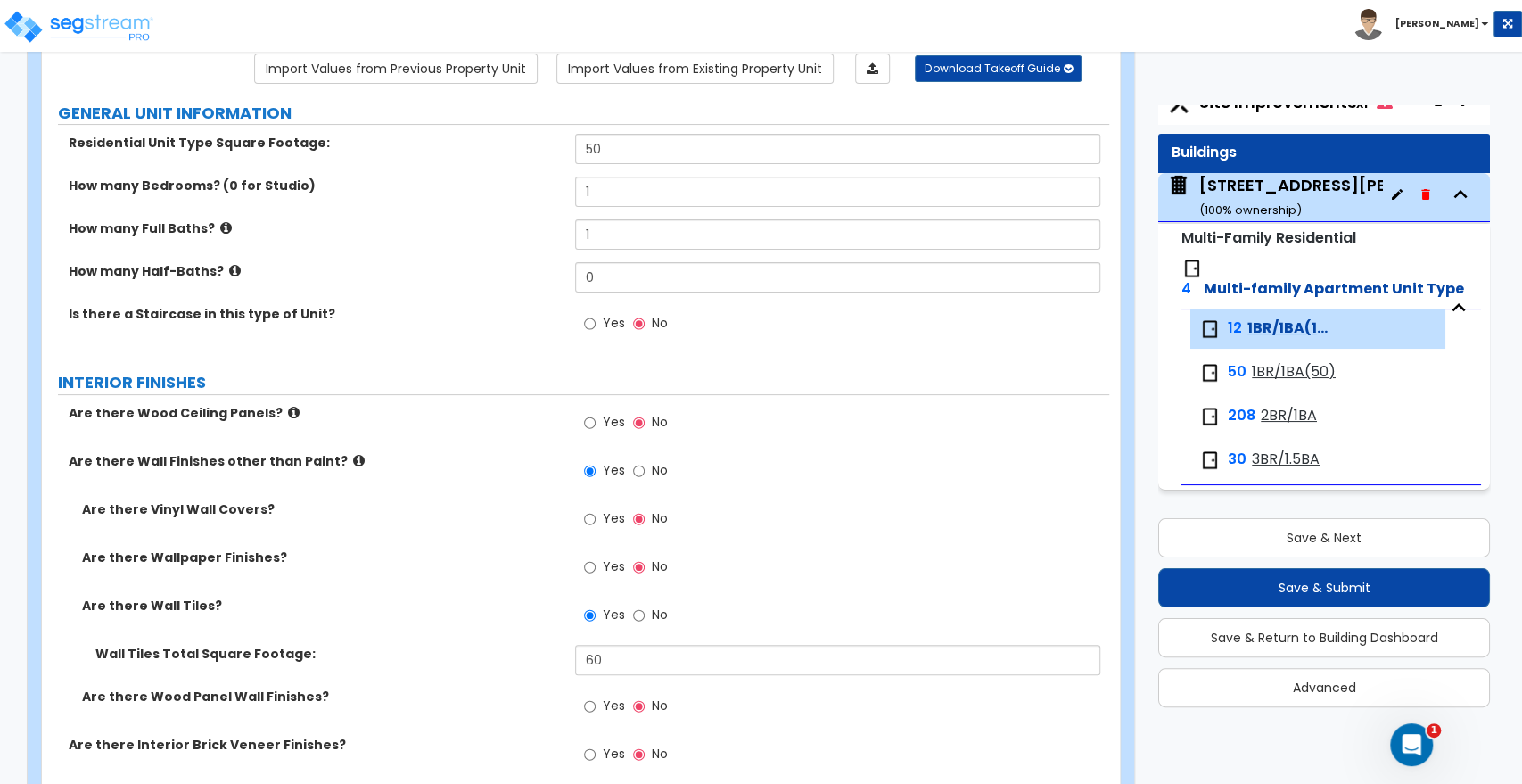
scroll to position [0, 0]
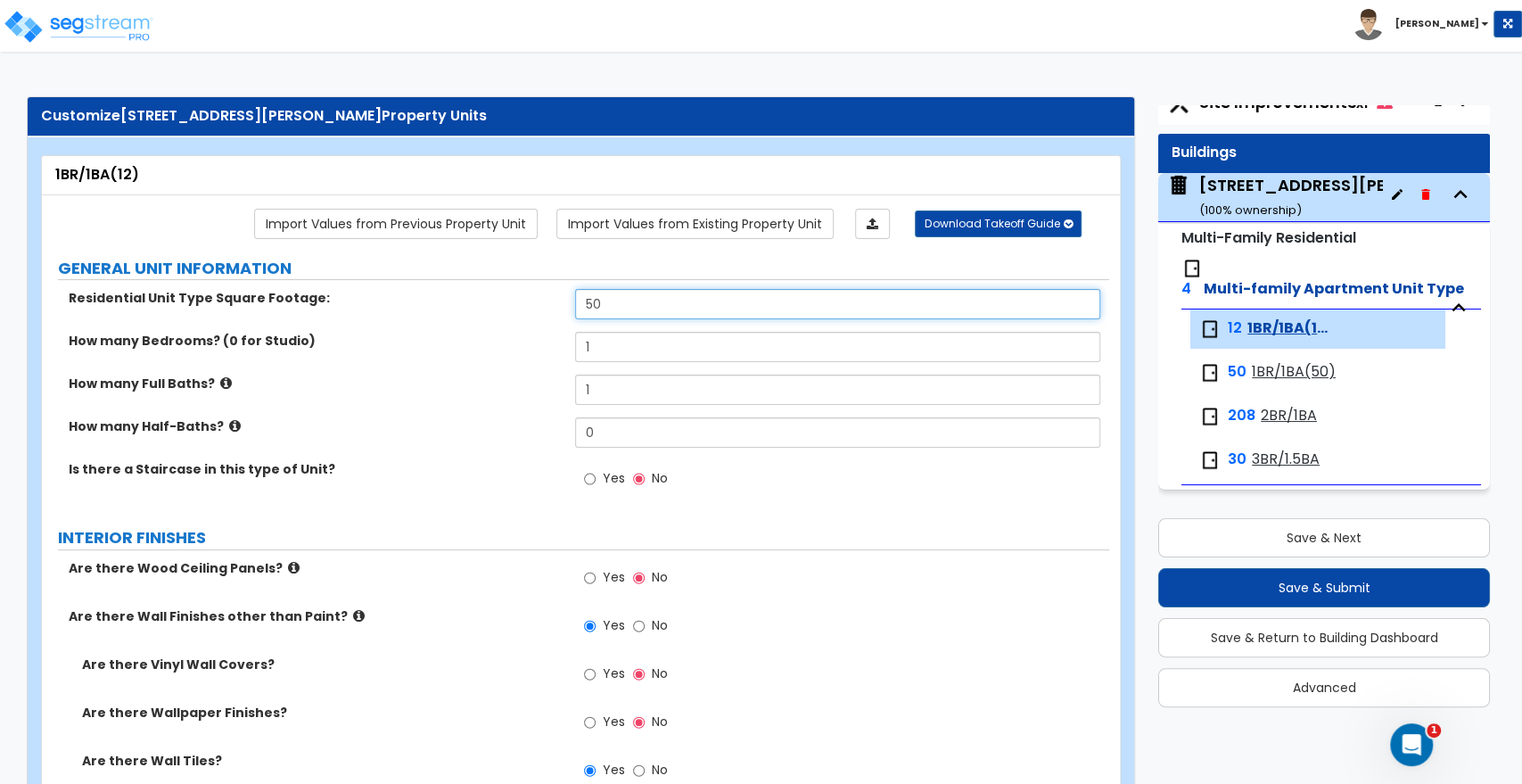
click at [603, 307] on input "50" at bounding box center [837, 304] width 524 height 31
click at [1304, 372] on span "1BR/1BA(50)" at bounding box center [1294, 372] width 84 height 21
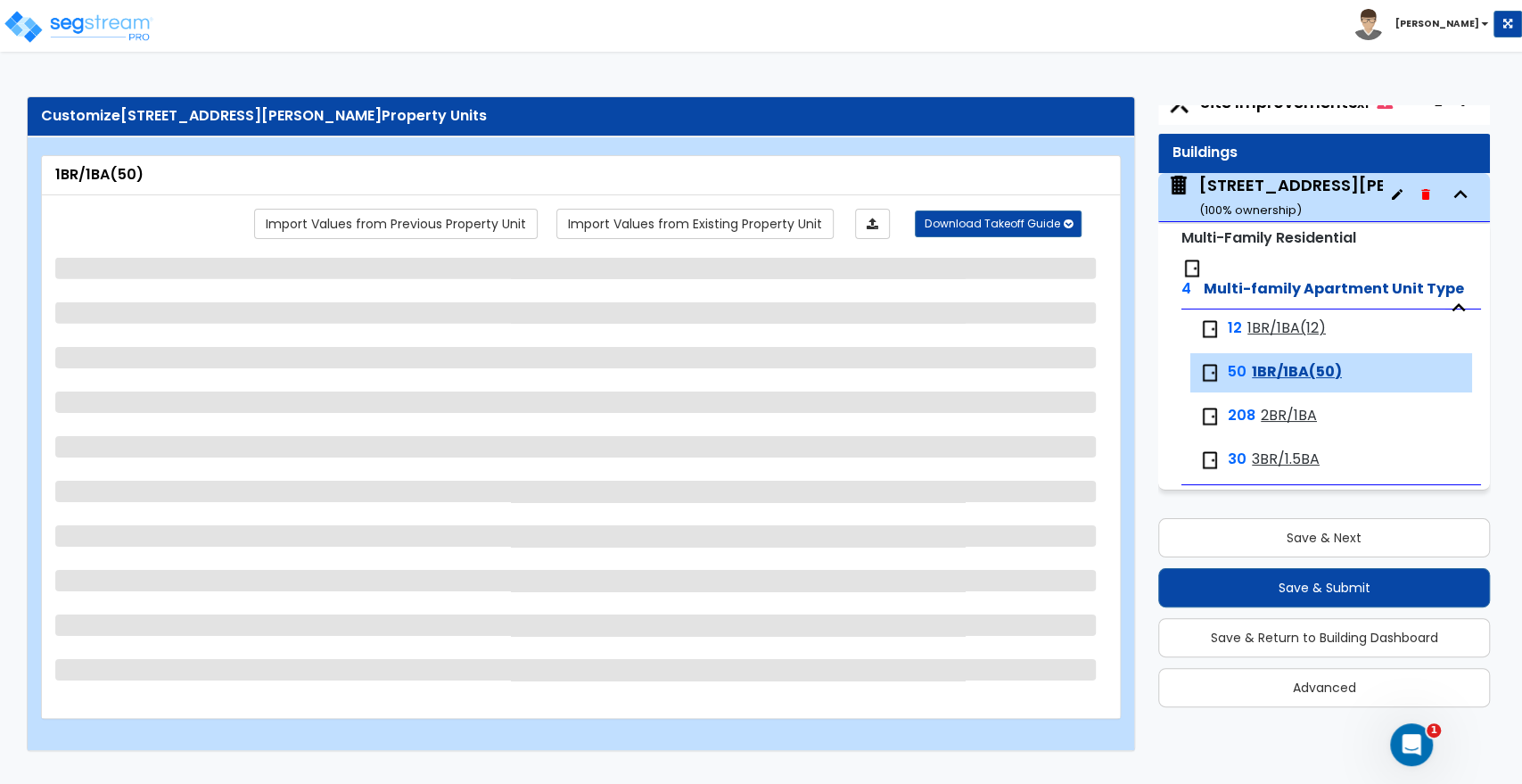
select select "1"
select select "3"
select select "5"
select select "3"
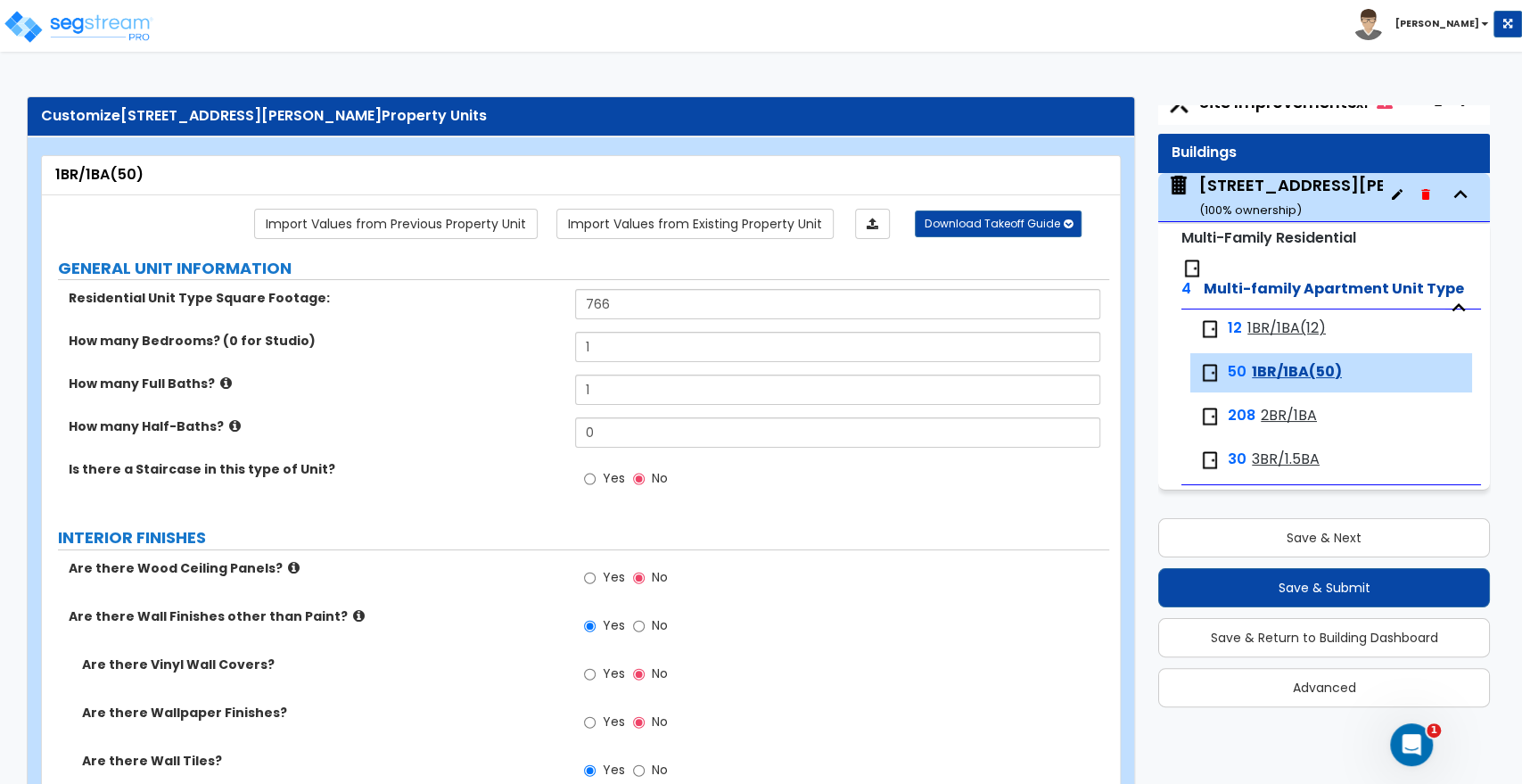
click at [1268, 332] on span "1BR/1BA(12)" at bounding box center [1286, 328] width 78 height 21
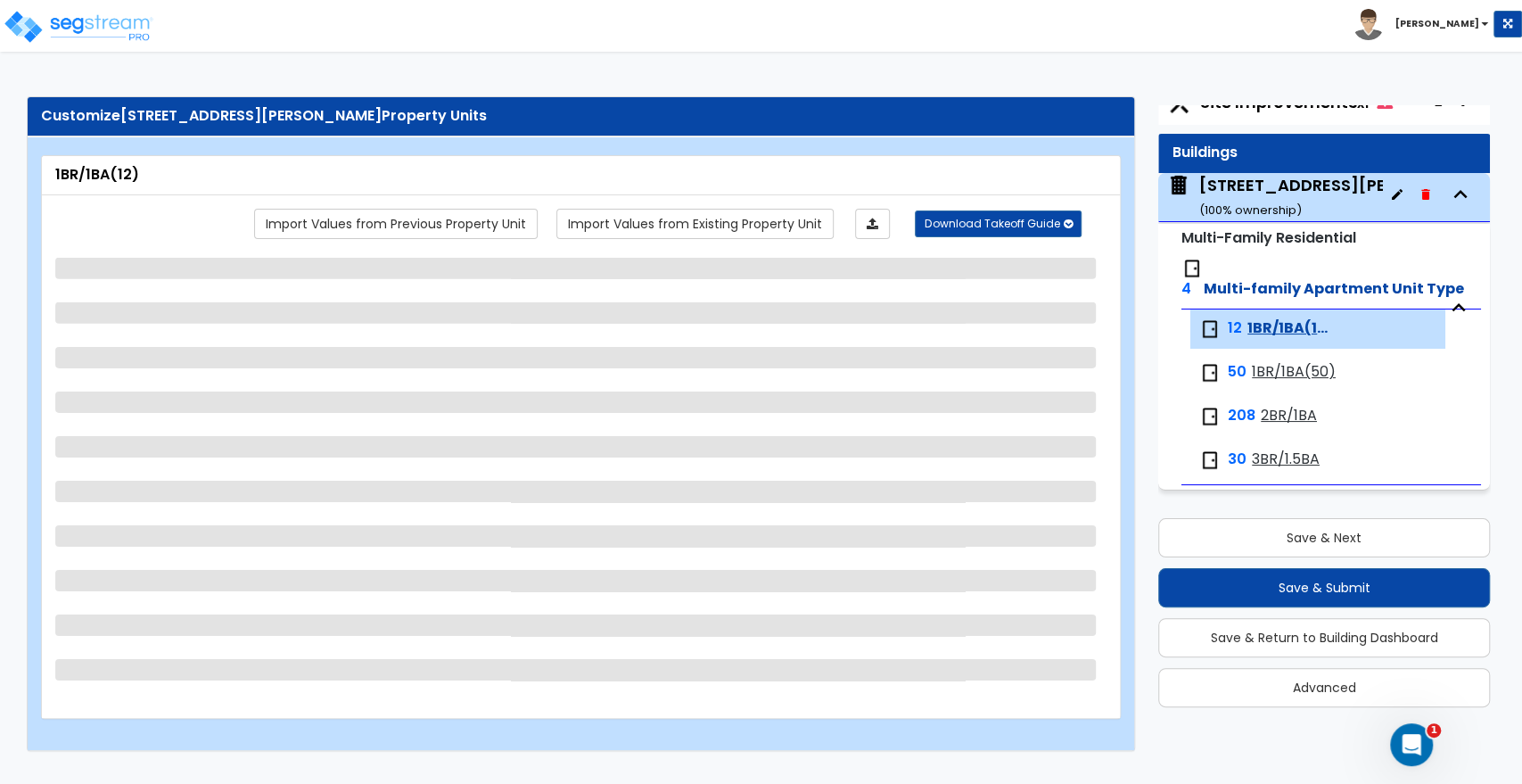
select select "1"
select select "3"
select select "5"
select select "3"
select select "2"
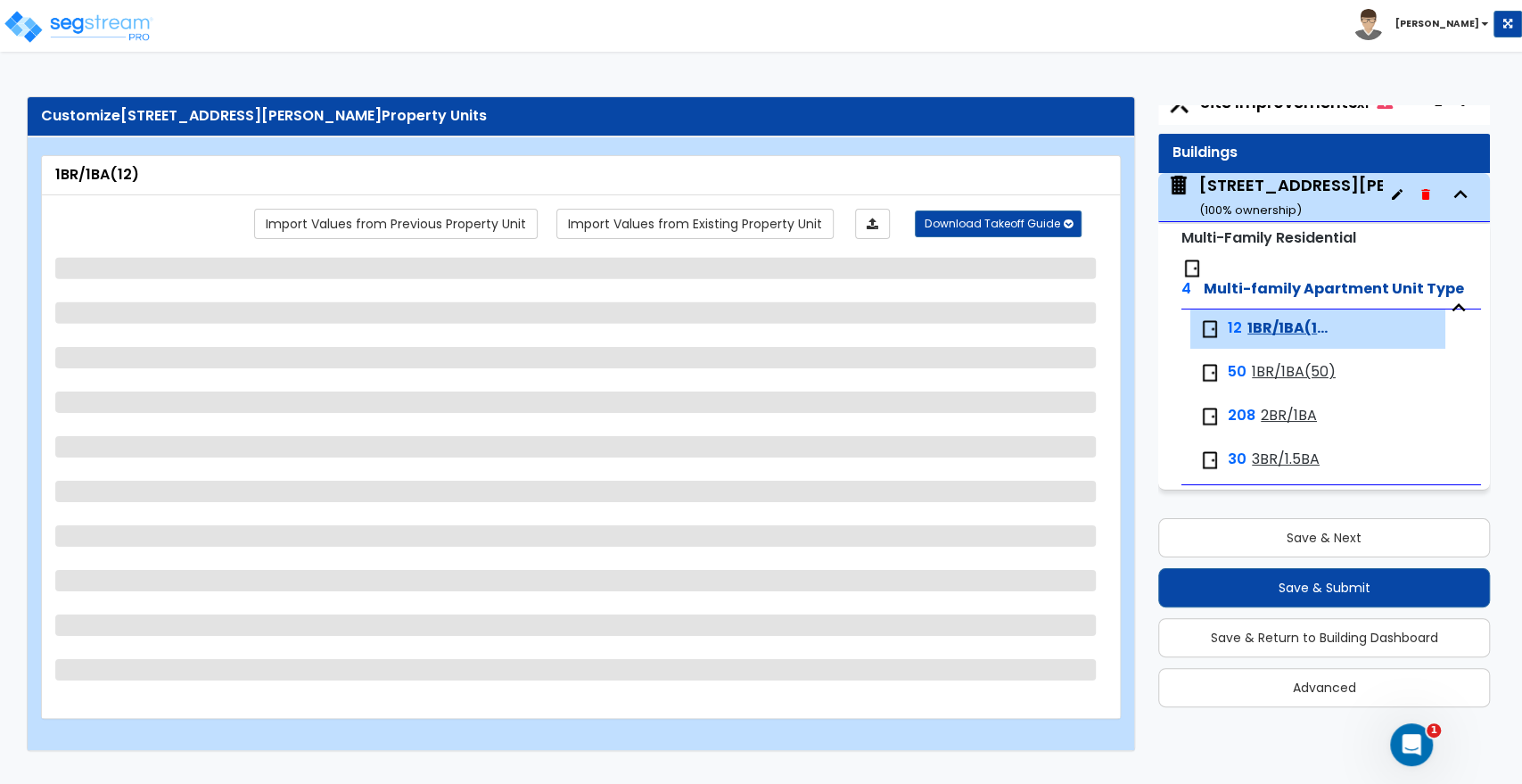
select select "1"
select select "2"
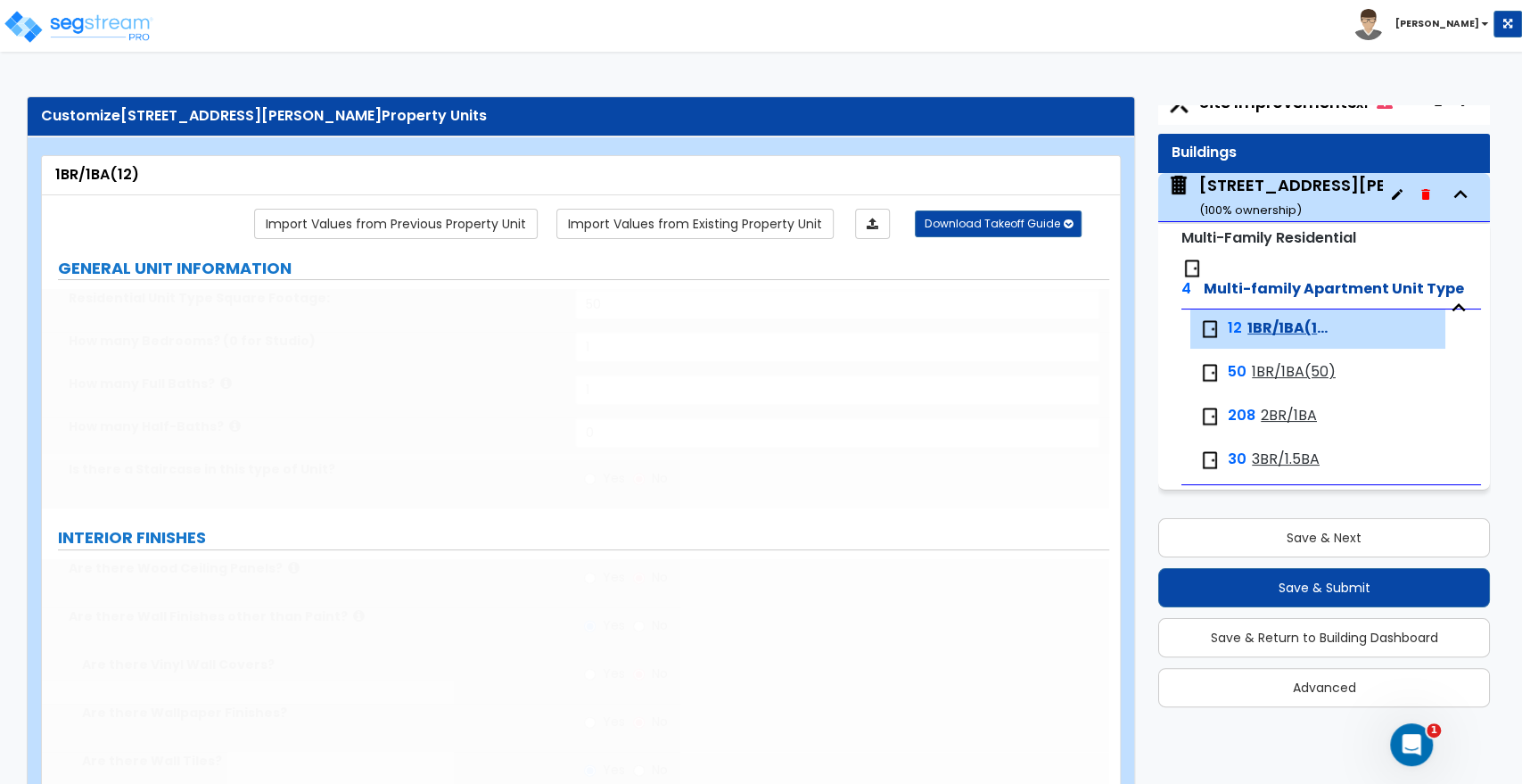
type input "1"
select select "1"
select select "2"
select select "1"
select select "5"
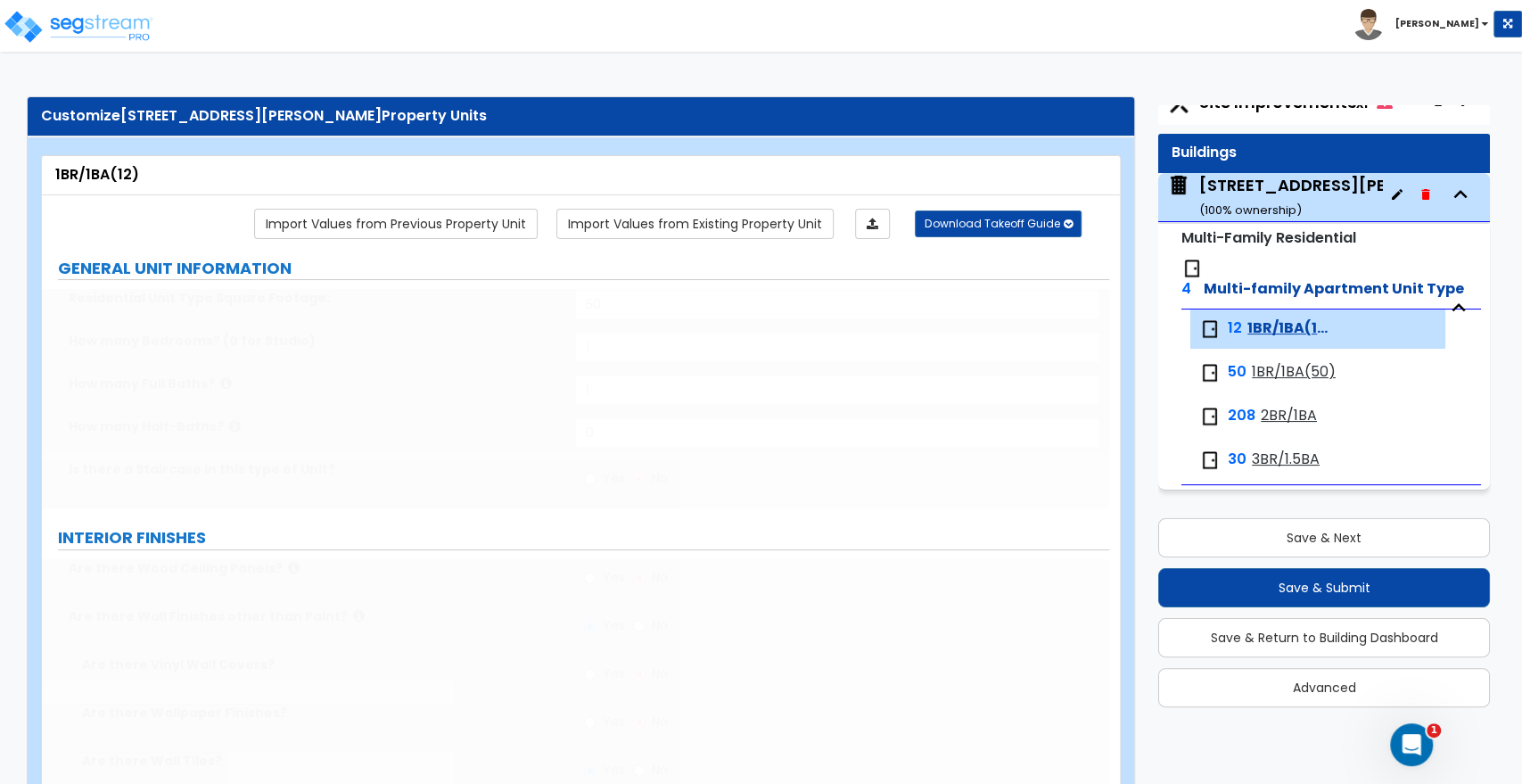
radio input "true"
type input "48"
type input "4"
select select "3"
select select "1"
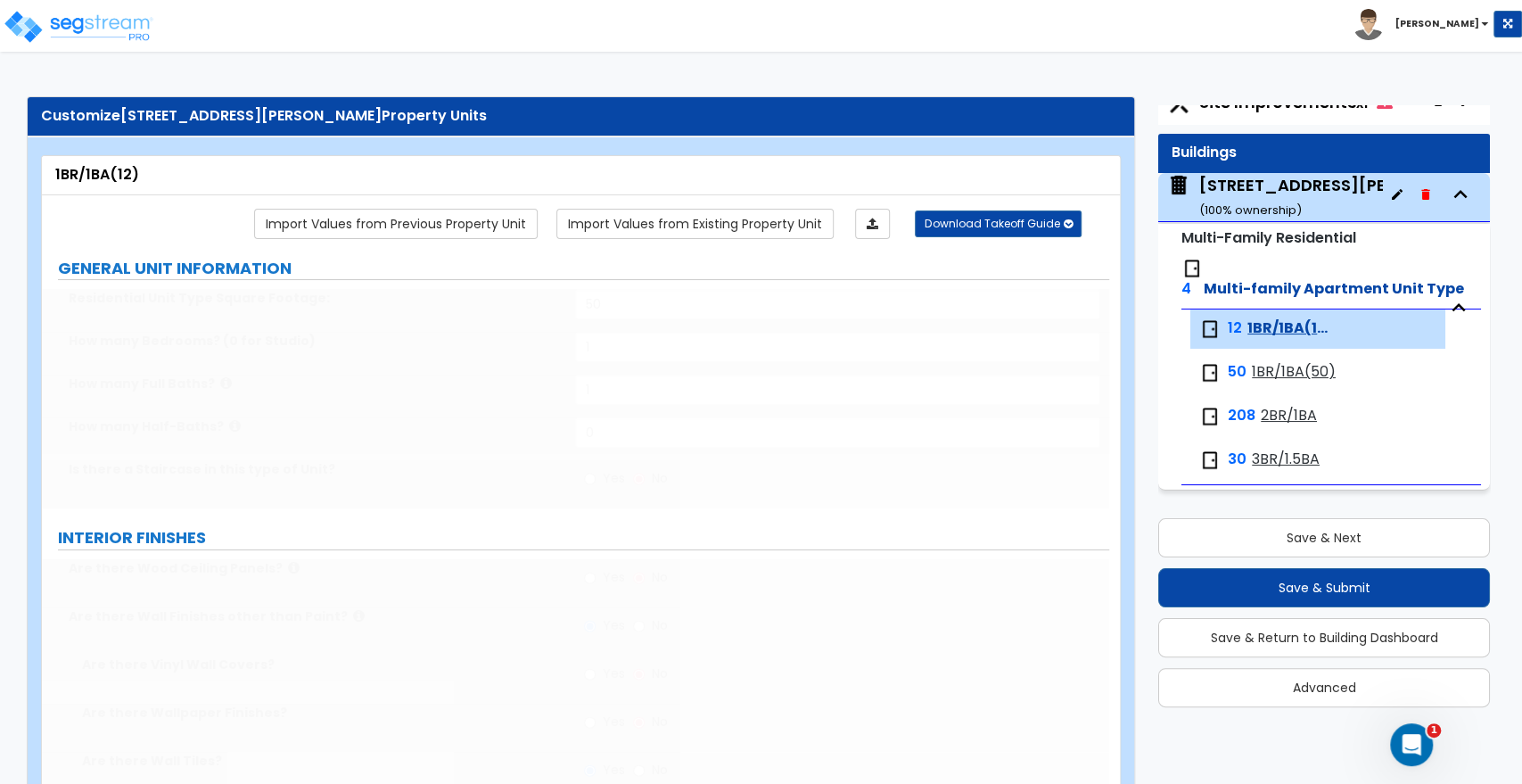
select select "2"
radio input "true"
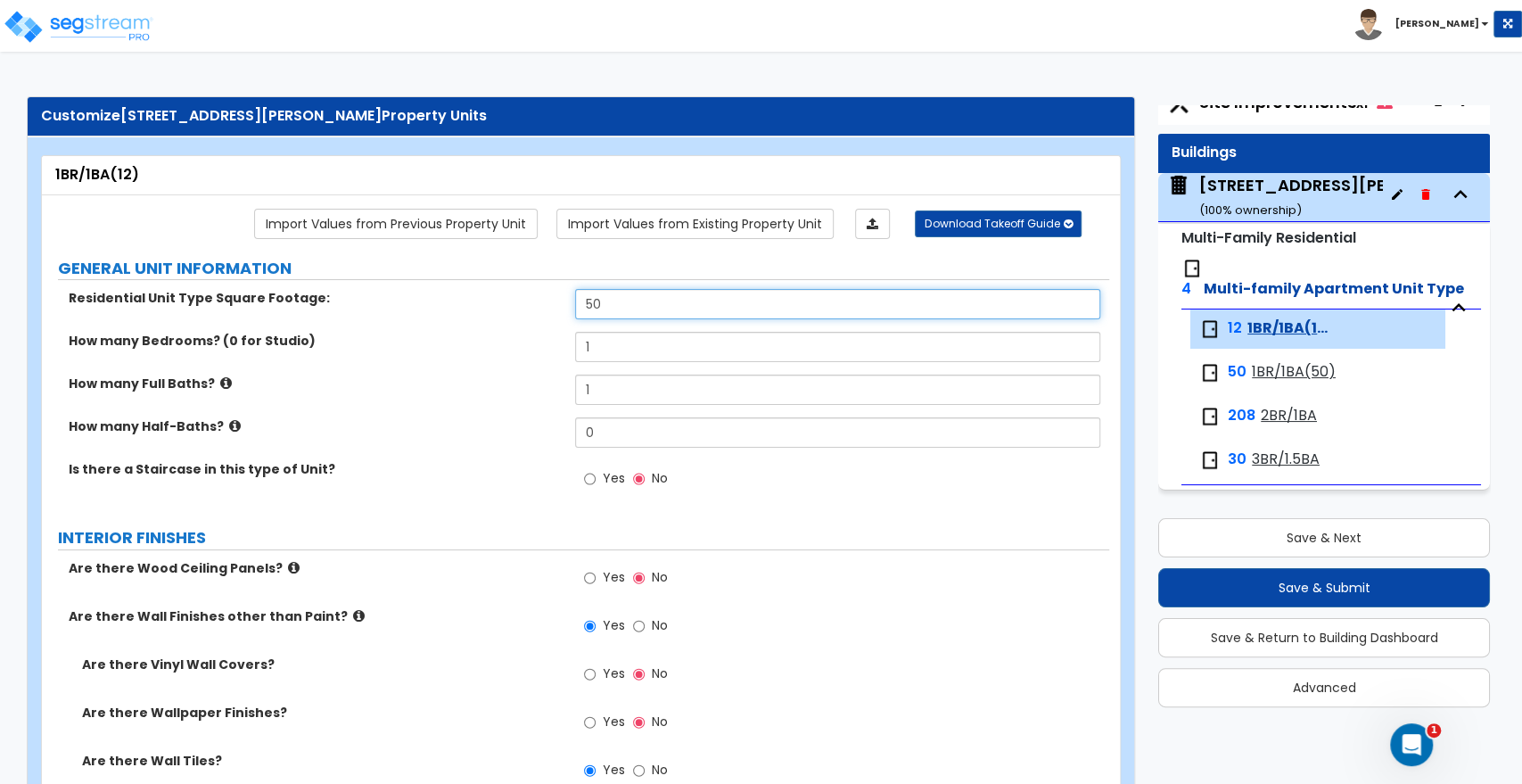
drag, startPoint x: 606, startPoint y: 304, endPoint x: 552, endPoint y: 305, distance: 54.0
click at [552, 305] on div "Residential Unit Type Square Footage: 50" at bounding box center [575, 310] width 1068 height 42
type input "684"
click at [1296, 537] on button "Save & Next" at bounding box center [1324, 538] width 332 height 39
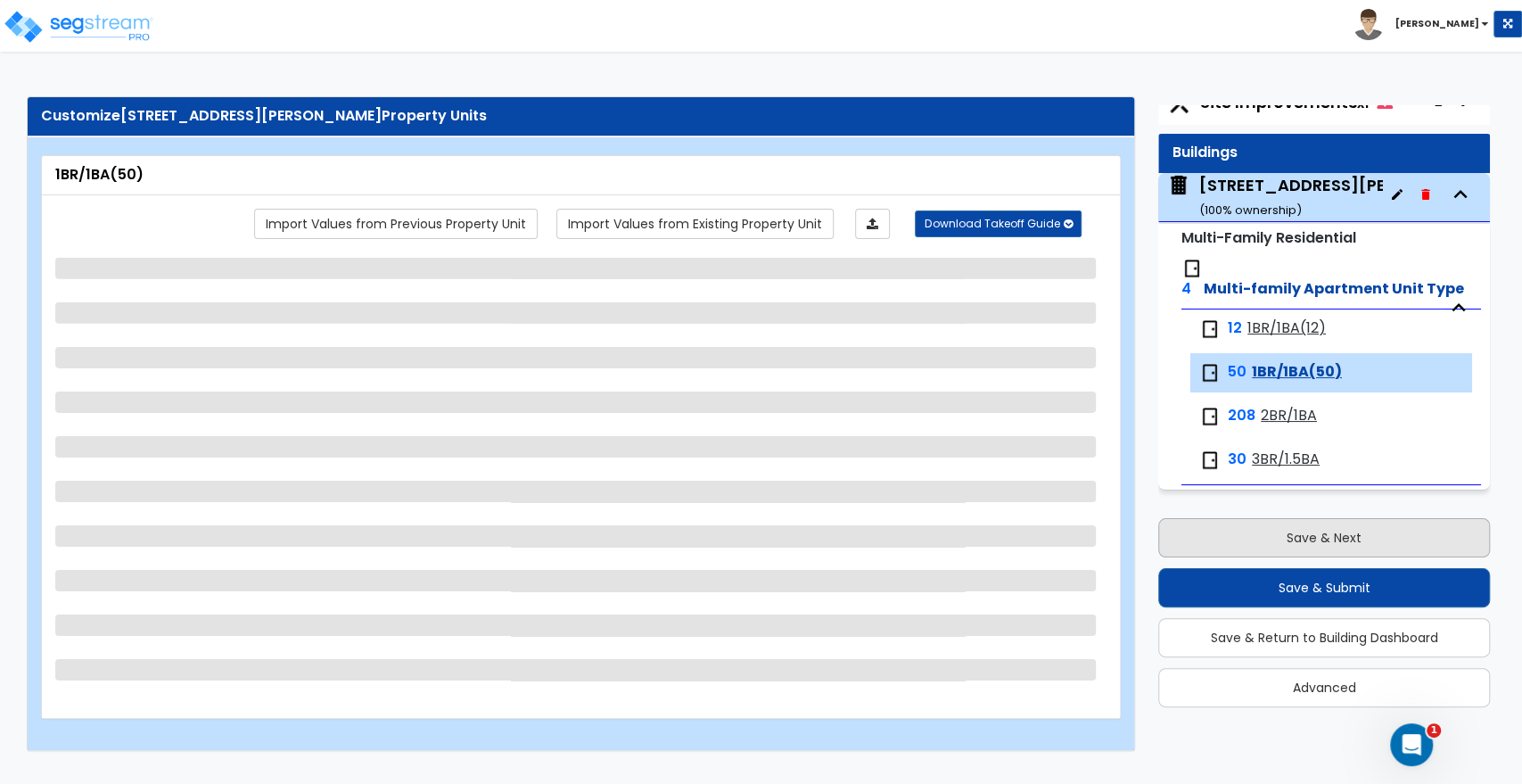
select select "1"
select select "3"
select select "5"
select select "3"
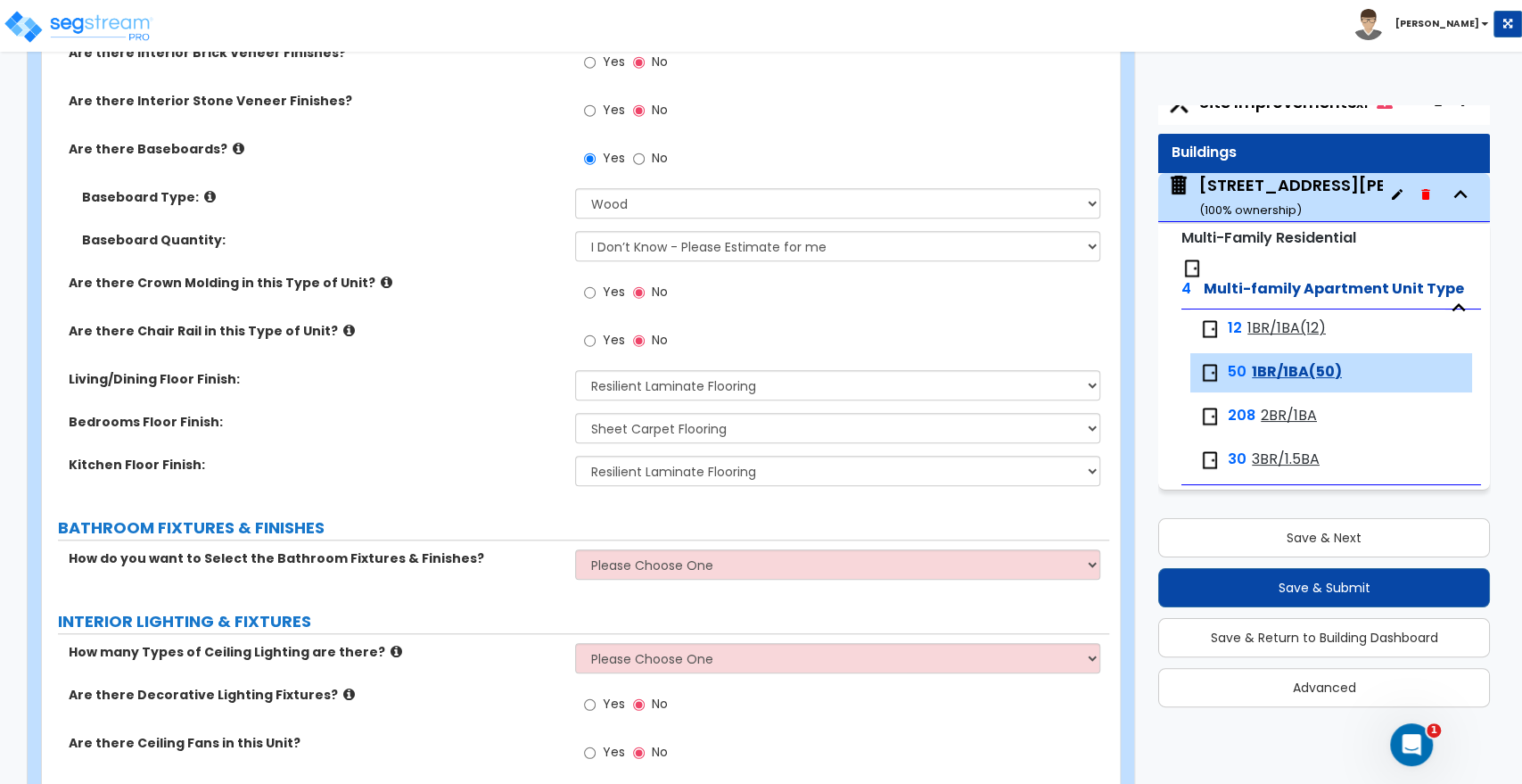
scroll to position [990, 0]
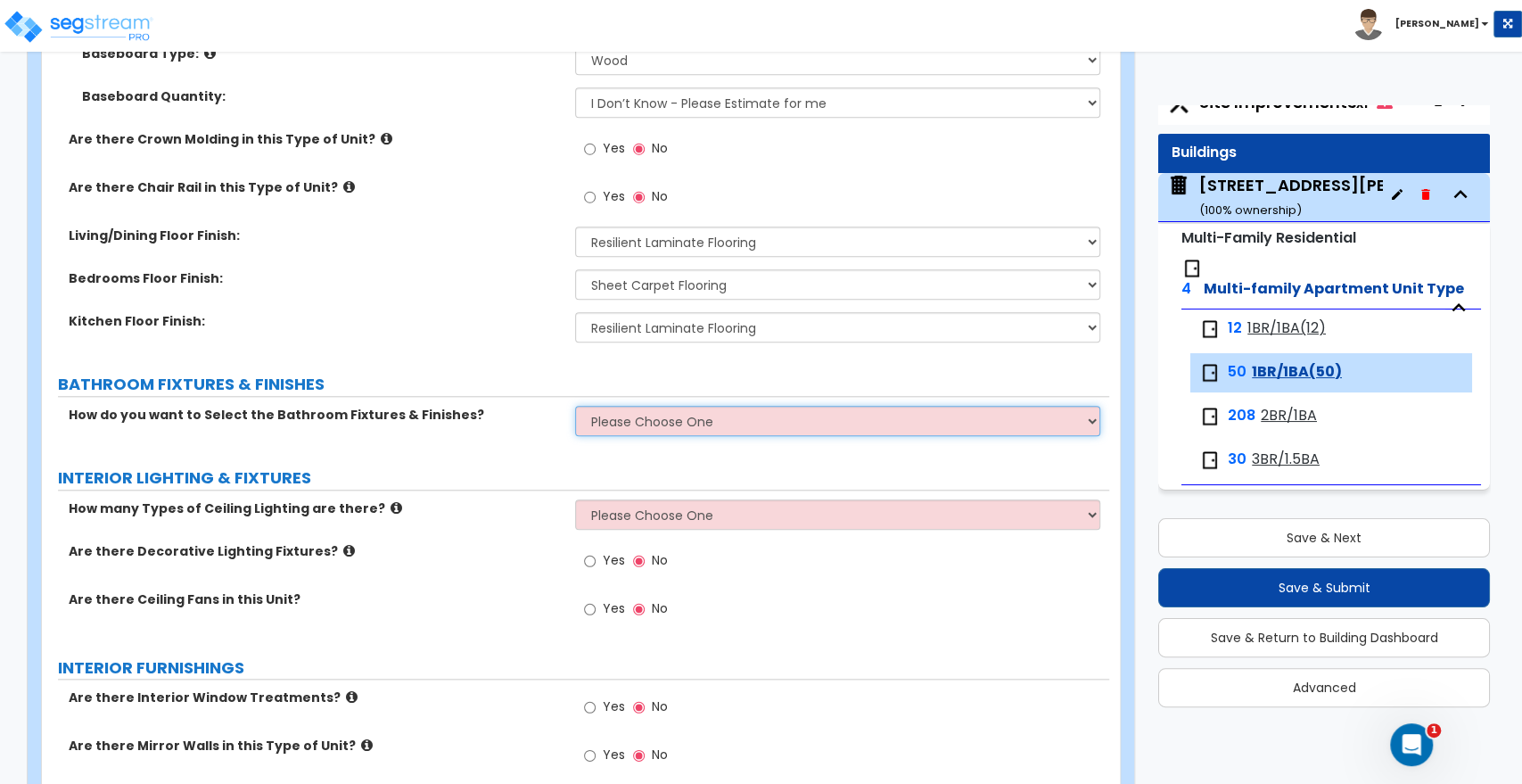
drag, startPoint x: 627, startPoint y: 417, endPoint x: 627, endPoint y: 429, distance: 12.0
click at [627, 417] on select "Please Choose One Select the type of Fixtures and Finishes only for one Bath an…" at bounding box center [837, 421] width 524 height 31
select select "2"
click at [575, 406] on select "Please Choose One Select the type of Fixtures and Finishes only for one Bath an…" at bounding box center [837, 421] width 524 height 31
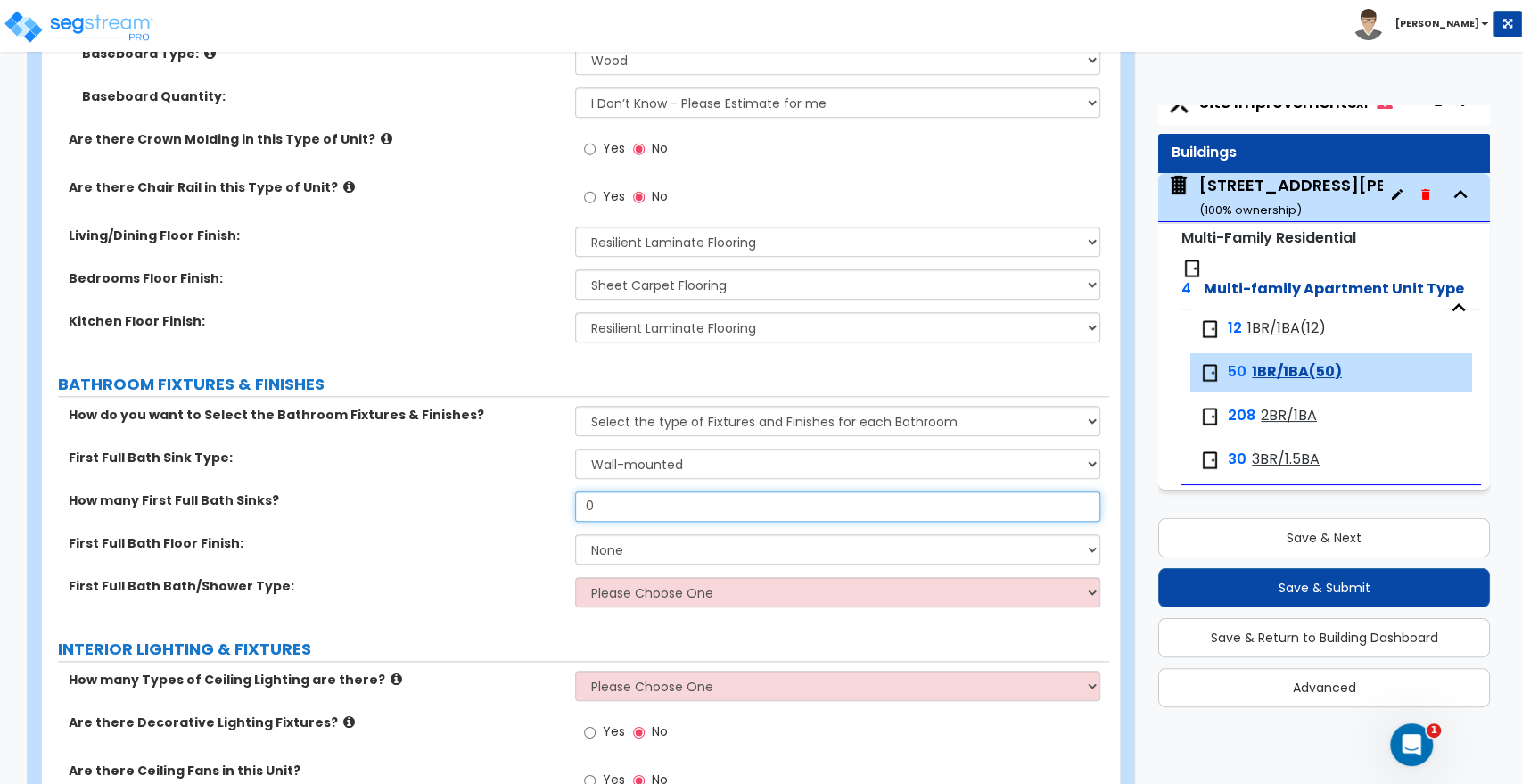
drag, startPoint x: 608, startPoint y: 501, endPoint x: 454, endPoint y: 505, distance: 154.1
click at [454, 505] on div "How many First Full Bath Sinks? 0" at bounding box center [575, 512] width 1068 height 42
type input "1"
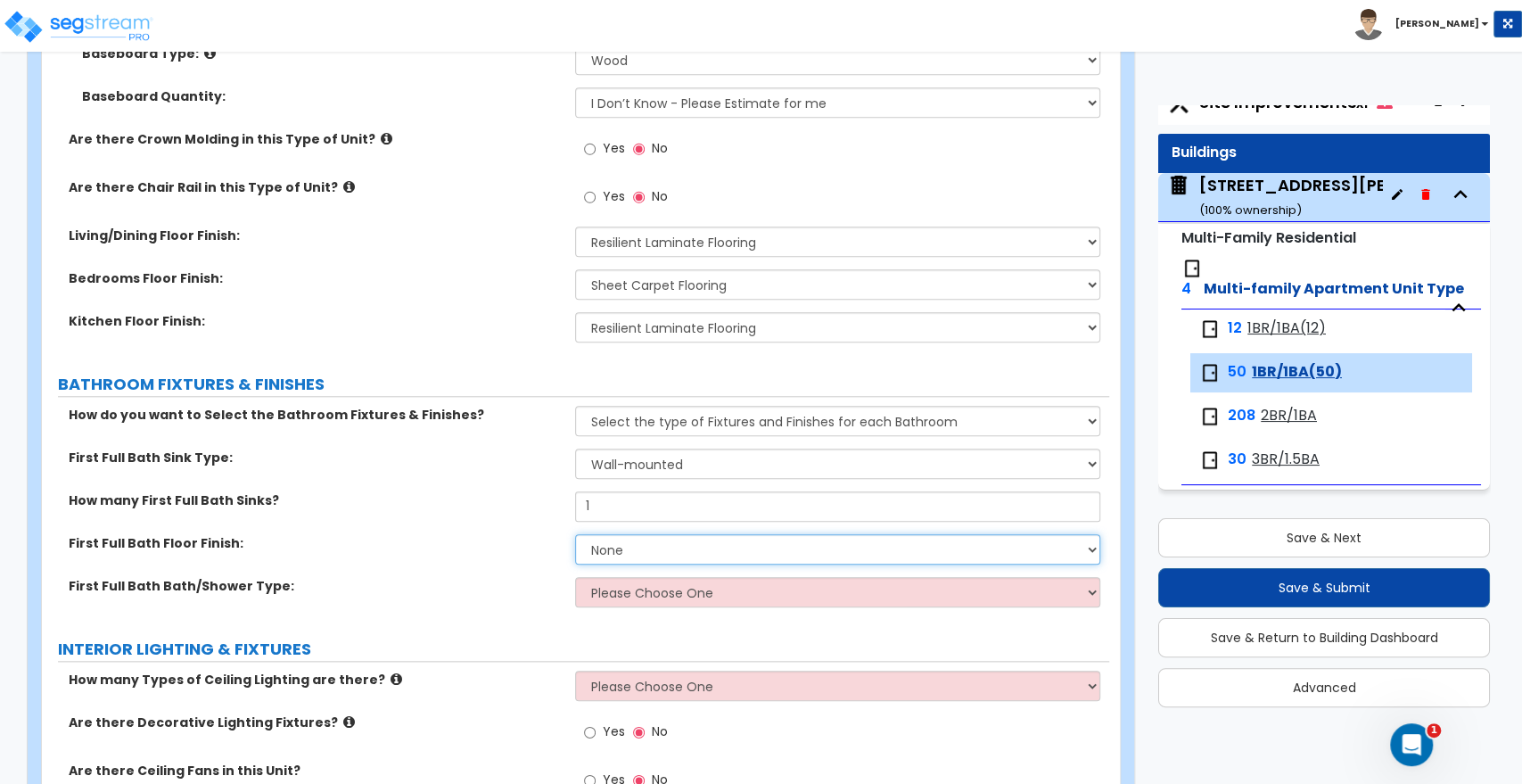
click at [600, 547] on select "None Tile Flooring Hardwood Flooring Resilient Laminate Flooring VCT Flooring S…" at bounding box center [837, 549] width 524 height 31
select select "3"
click at [575, 534] on select "None Tile Flooring Hardwood Flooring Resilient Laminate Flooring VCT Flooring S…" at bounding box center [837, 549] width 524 height 31
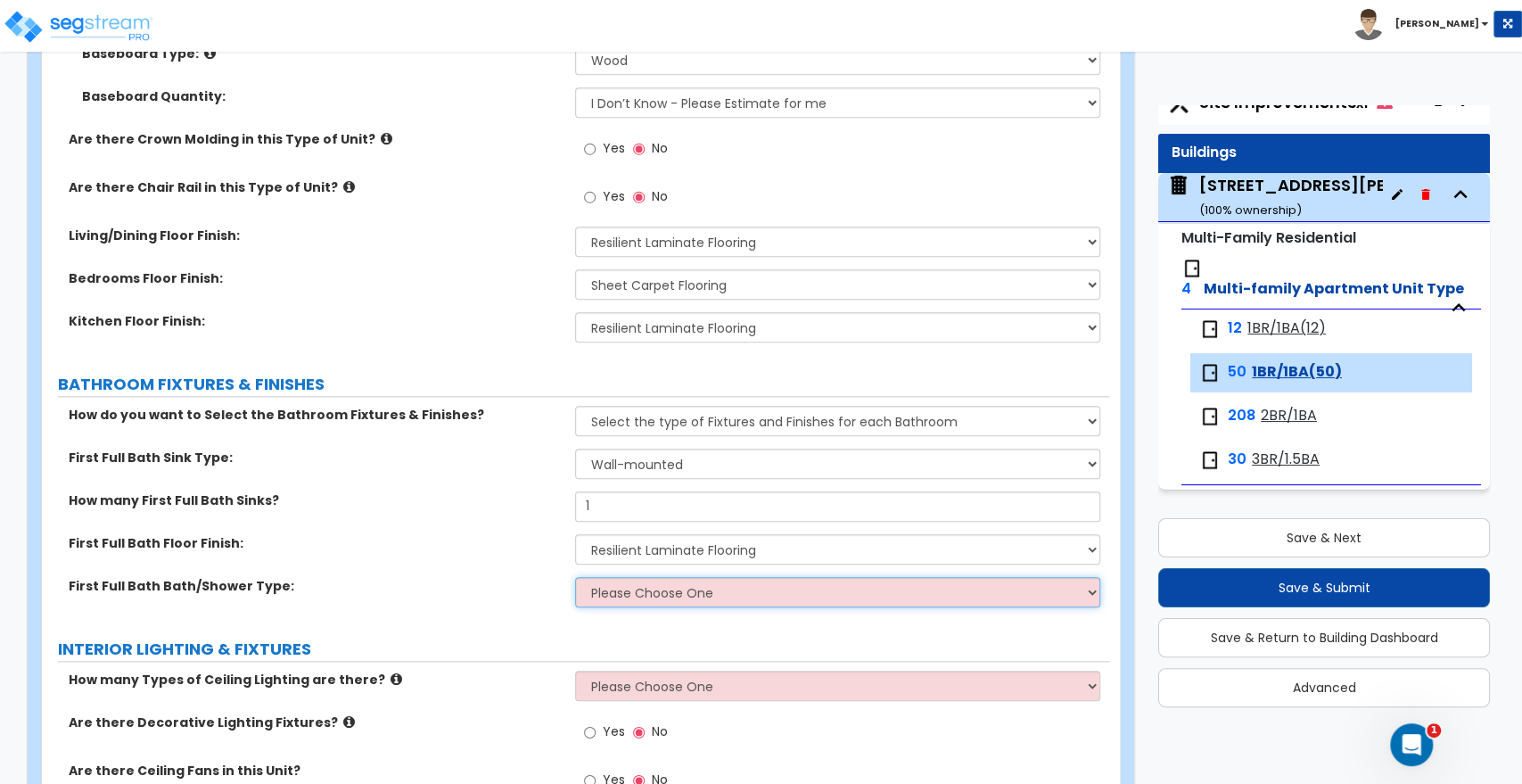
click at [635, 593] on select "Please Choose One Standalone Shower Bathtub - Shower Combo" at bounding box center [837, 591] width 524 height 31
select select "2"
click at [575, 577] on select "Please Choose One Standalone Shower Bathtub - Shower Combo" at bounding box center [837, 591] width 524 height 31
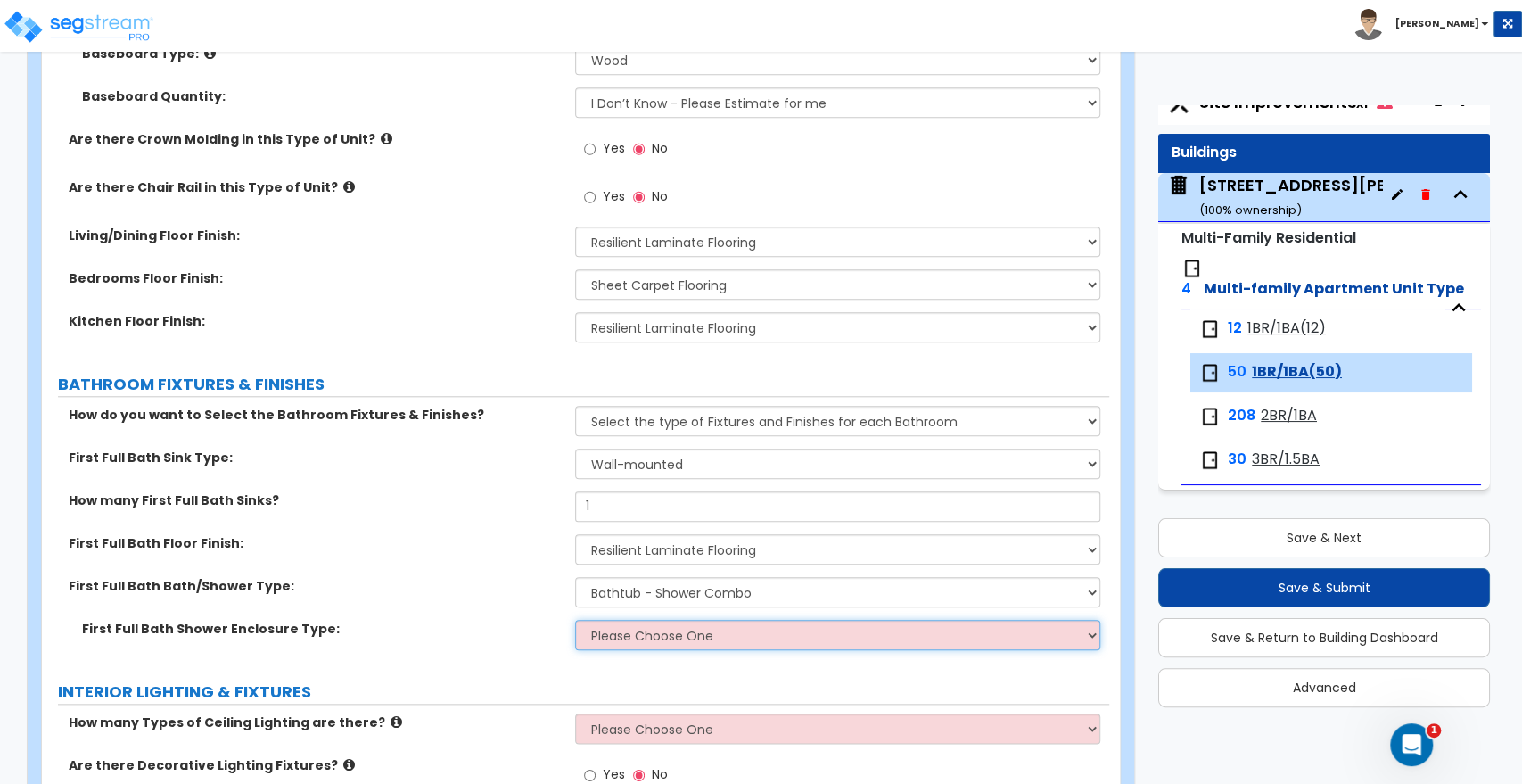
click at [647, 634] on select "Please Choose One Curtain & [PERSON_NAME] Sliding Doors Glass Hinged Doors" at bounding box center [837, 635] width 524 height 31
select select "1"
click at [575, 620] on select "Please Choose One Curtain & [PERSON_NAME] Sliding Doors Glass Hinged Doors" at bounding box center [837, 635] width 524 height 31
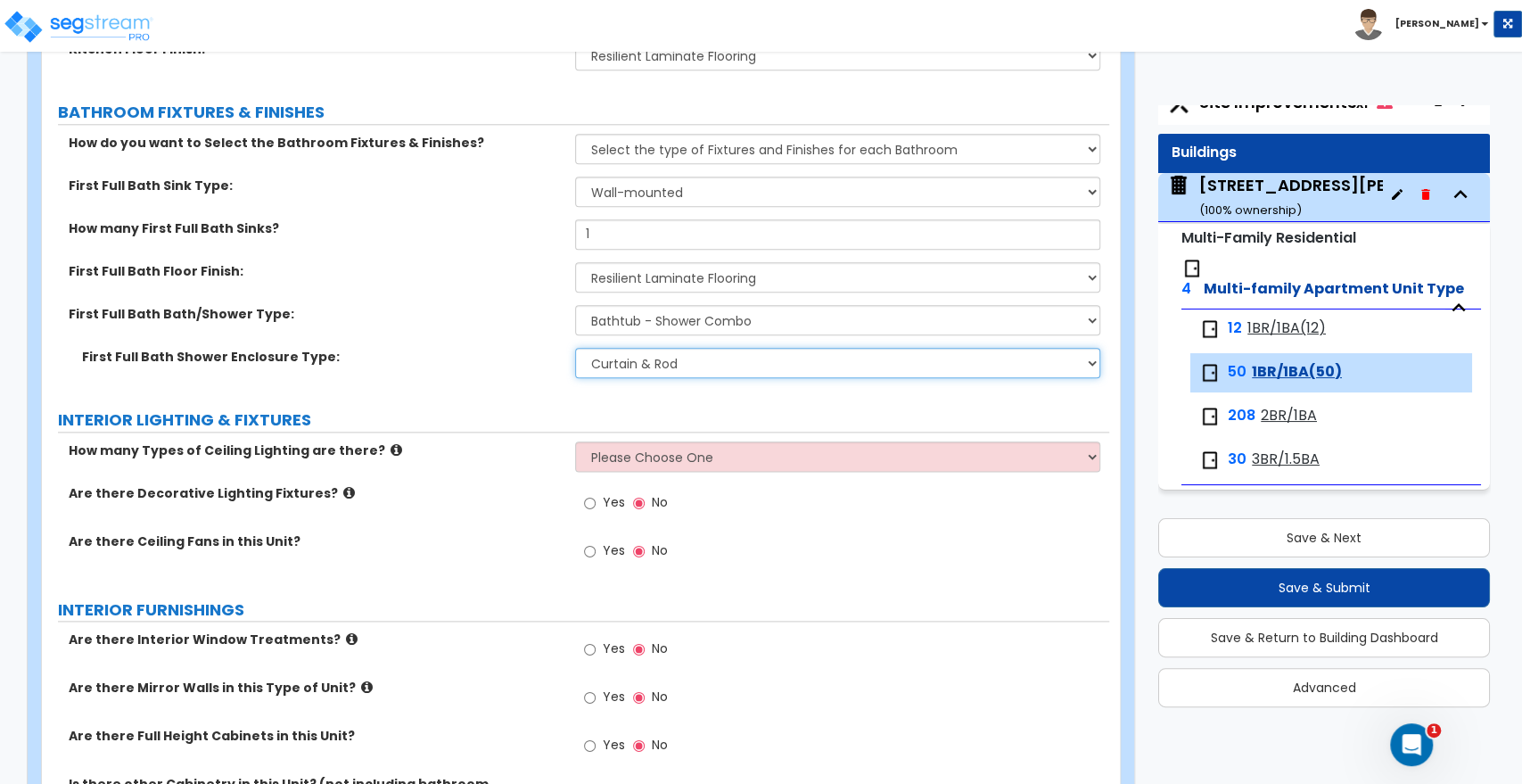
scroll to position [1288, 0]
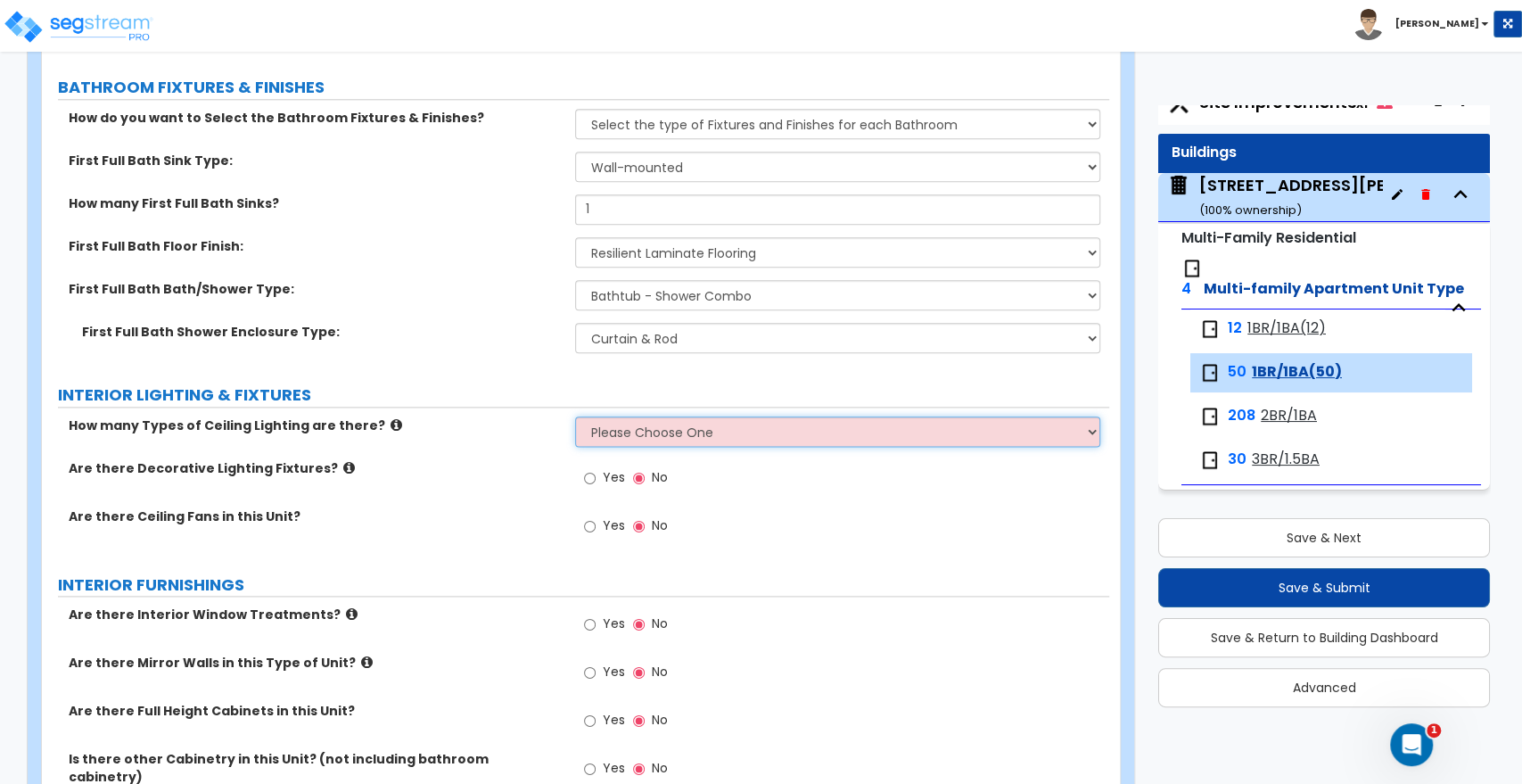
click at [611, 426] on select "Please Choose One 1 2 3" at bounding box center [837, 431] width 524 height 31
select select "1"
click at [575, 417] on select "Please Choose One 1 2 3" at bounding box center [837, 431] width 524 height 31
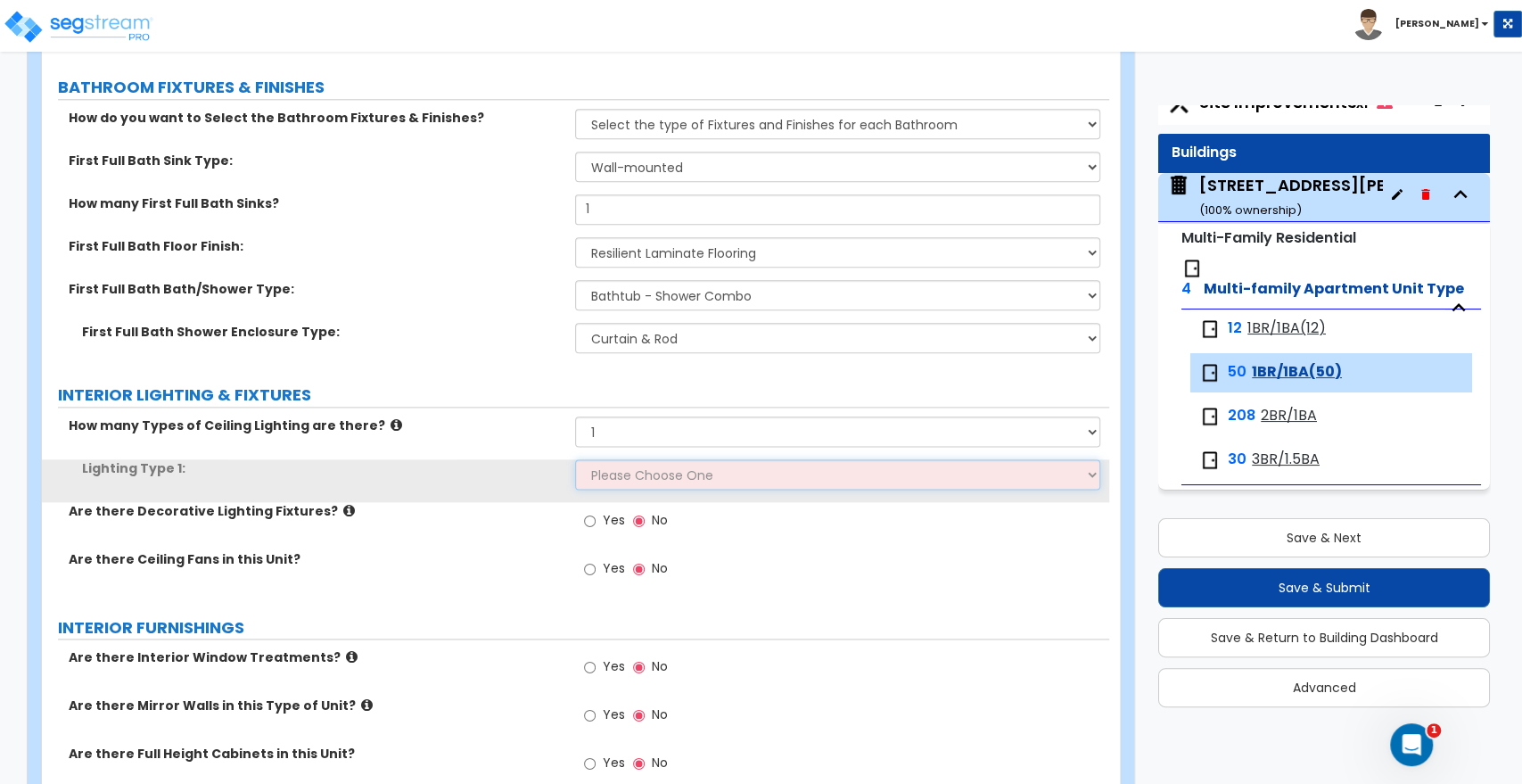
click at [613, 463] on select "Please Choose One LED Surface-Mounted LED Recessed Fluorescent Surface-Mounted …" at bounding box center [837, 474] width 524 height 31
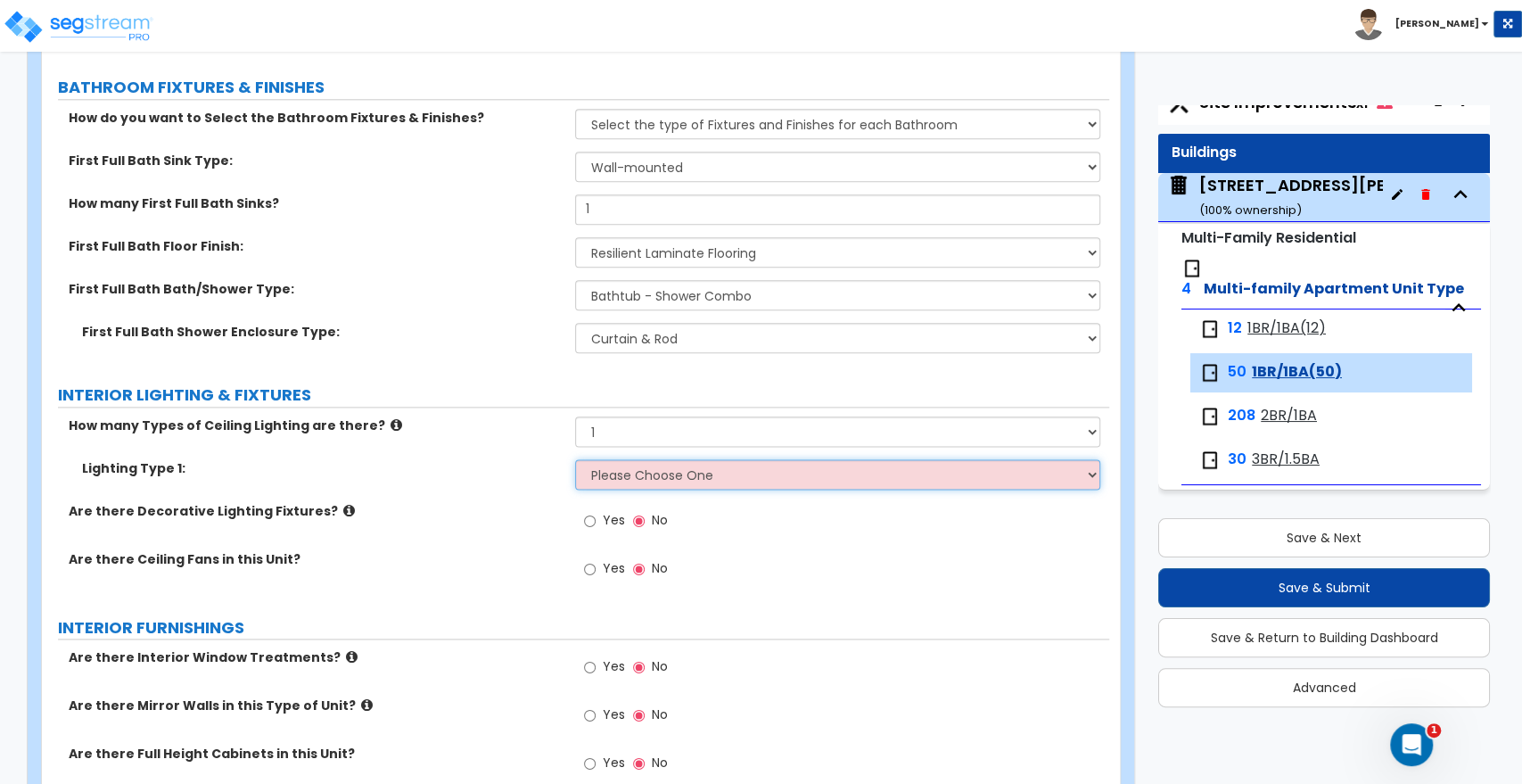
select select "5"
click at [575, 459] on select "Please Choose One LED Surface-Mounted LED Recessed Fluorescent Surface-Mounted …" at bounding box center [837, 474] width 524 height 31
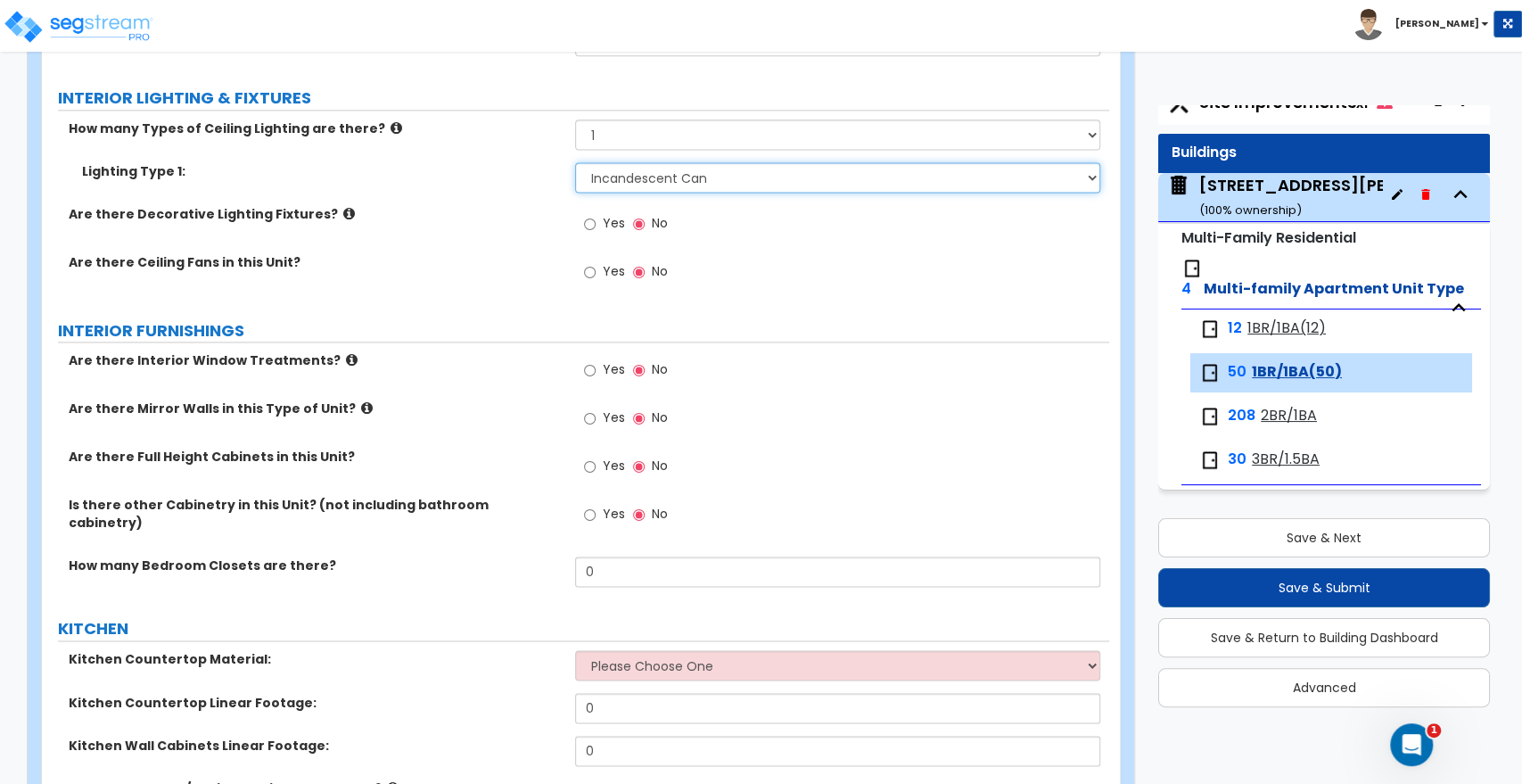
scroll to position [1684, 0]
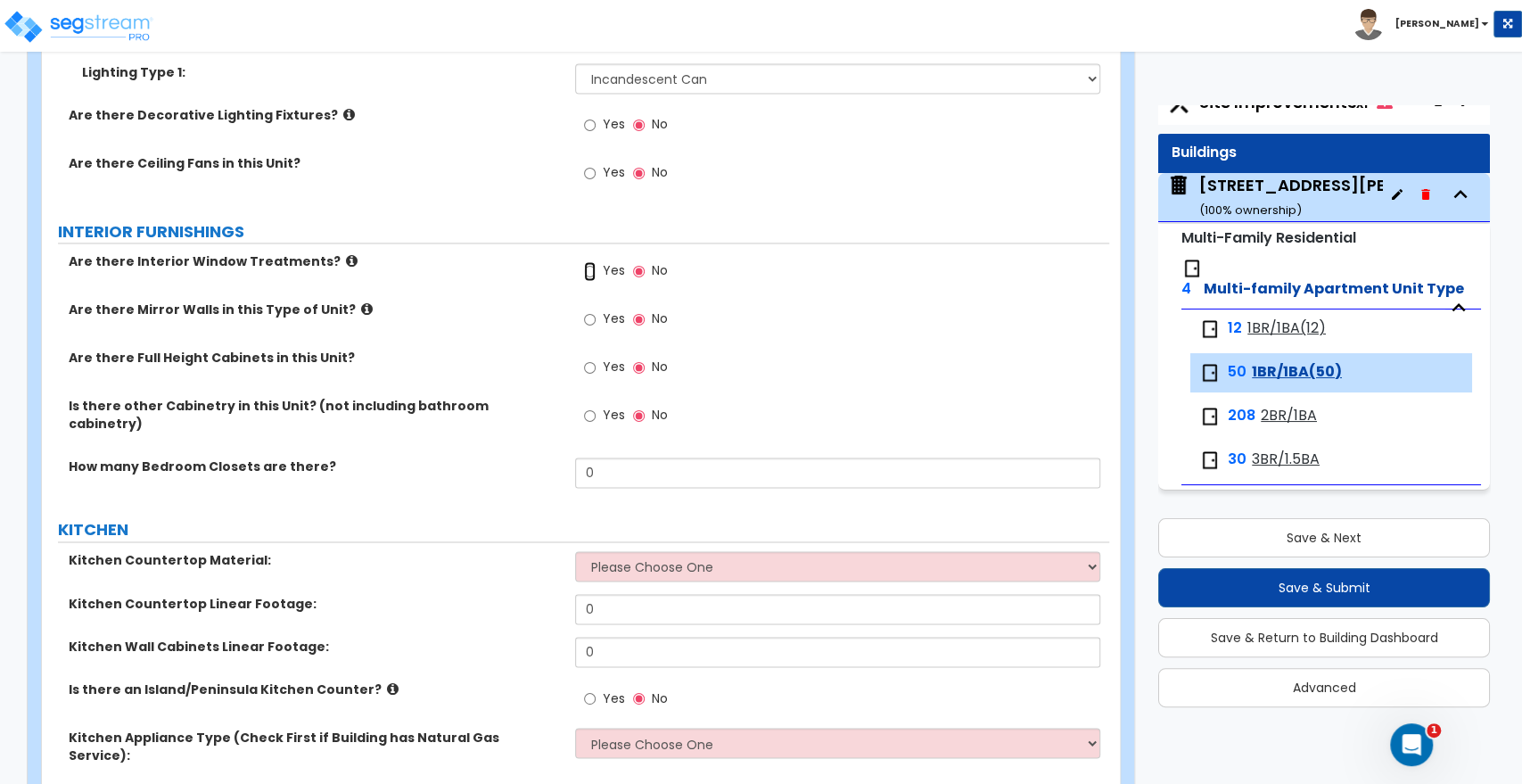
click at [588, 264] on input "Yes" at bounding box center [590, 272] width 12 height 20
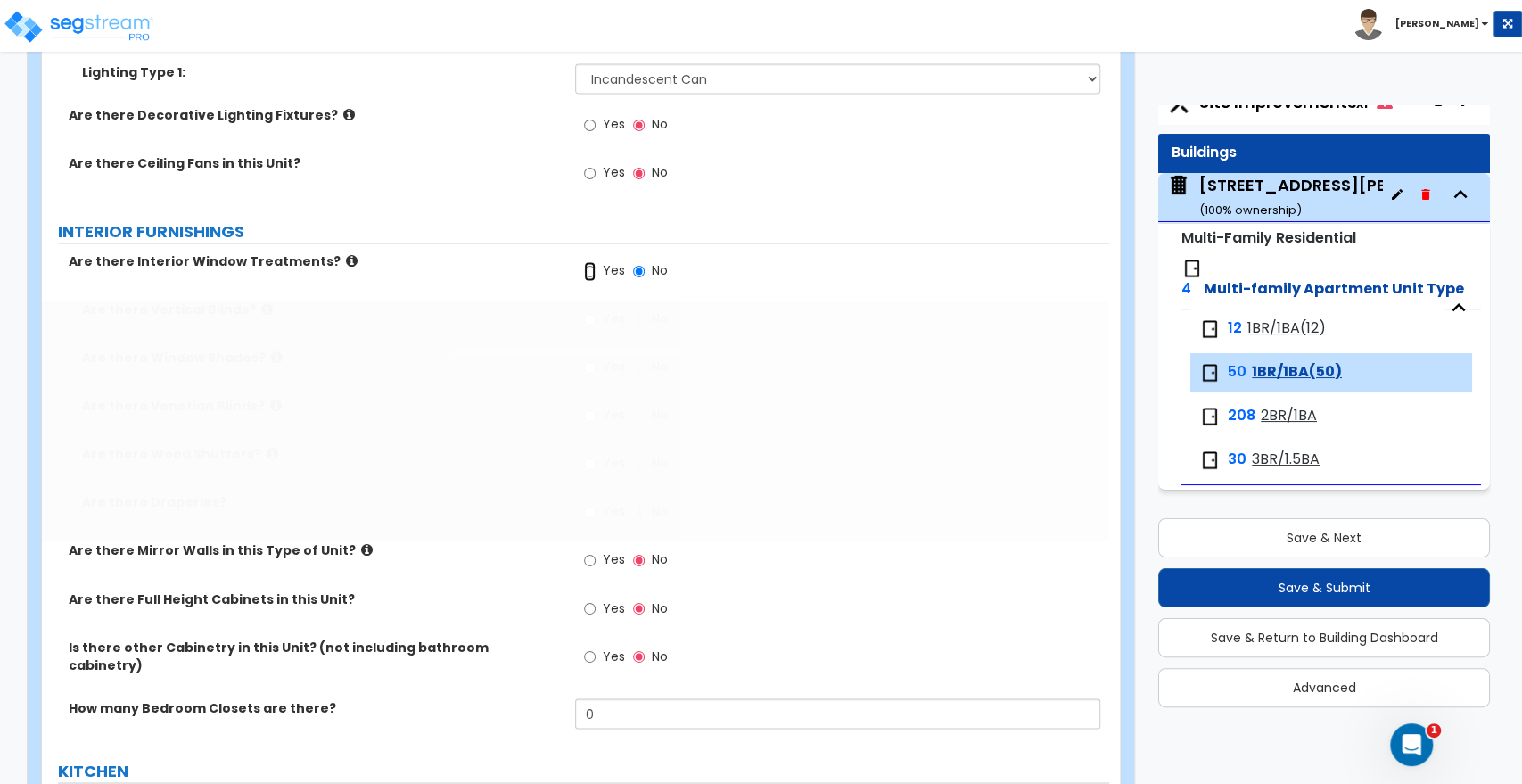
radio input "true"
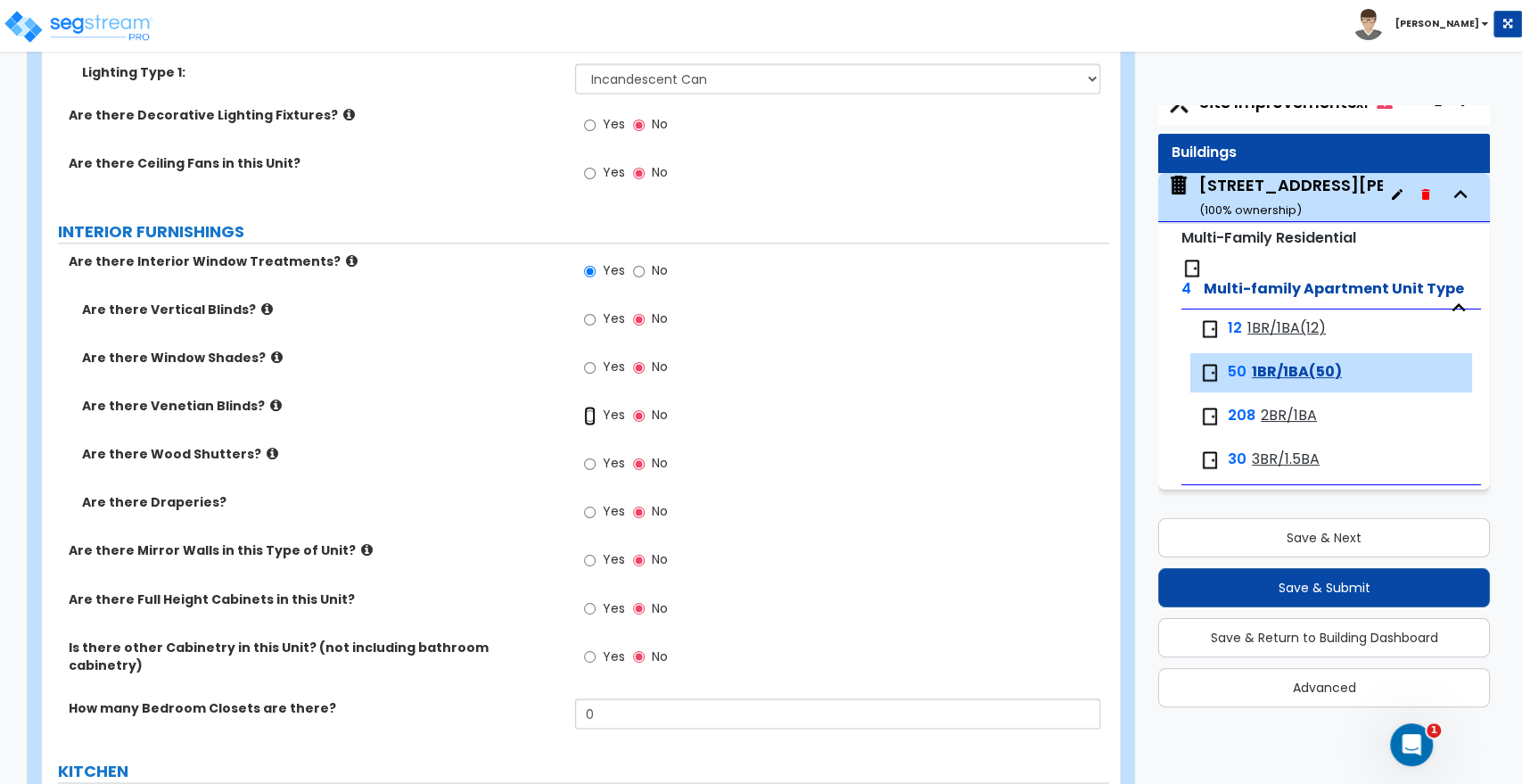
click at [590, 419] on input "Yes" at bounding box center [590, 416] width 12 height 20
radio input "true"
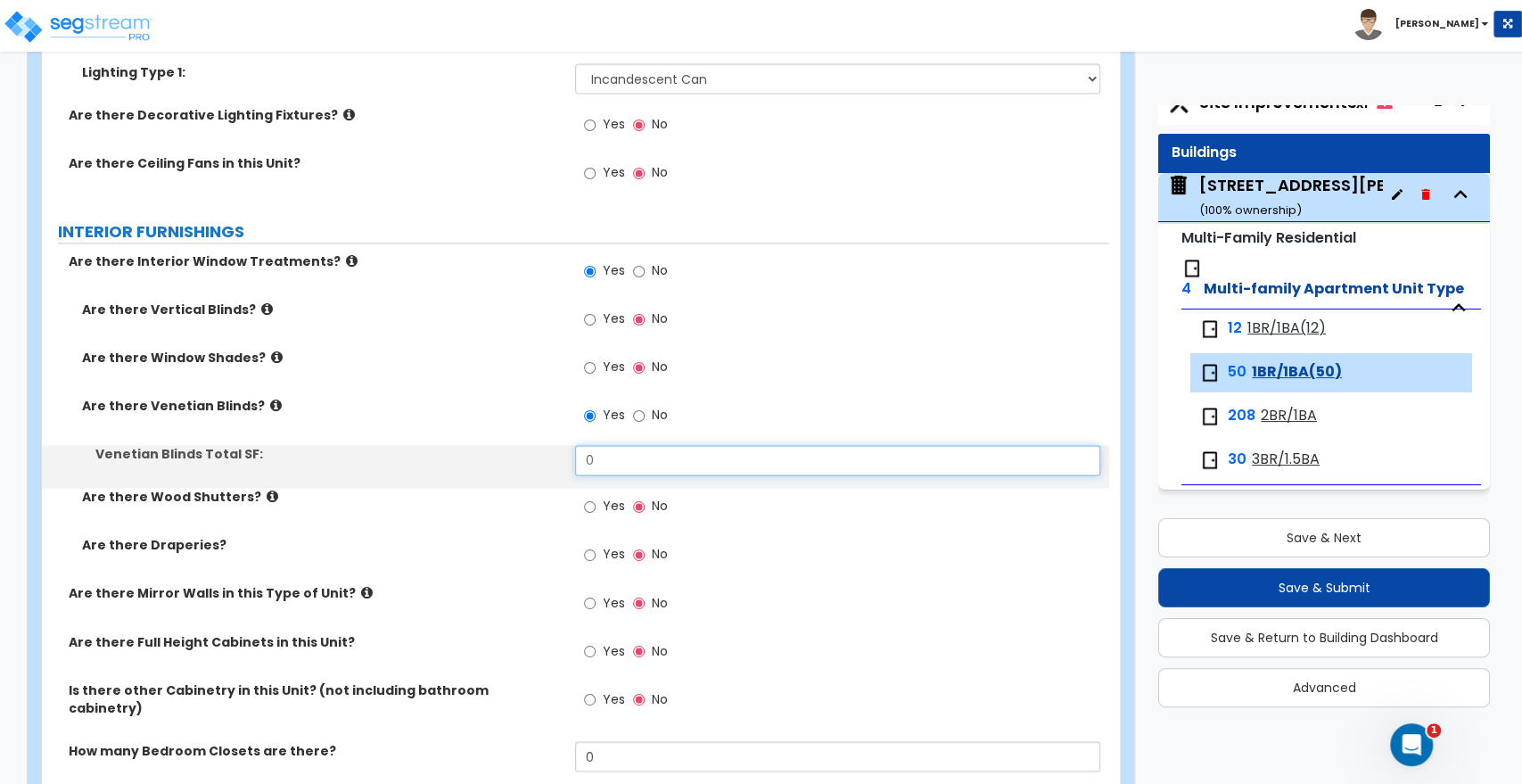
drag, startPoint x: 630, startPoint y: 462, endPoint x: 357, endPoint y: 457, distance: 273.0
click at [357, 457] on div "Venetian Blinds Total SF: 0" at bounding box center [575, 466] width 1068 height 42
drag, startPoint x: 613, startPoint y: 453, endPoint x: 517, endPoint y: 450, distance: 96.0
click at [517, 450] on div "Venetian Blinds Total SF: 16" at bounding box center [575, 466] width 1068 height 42
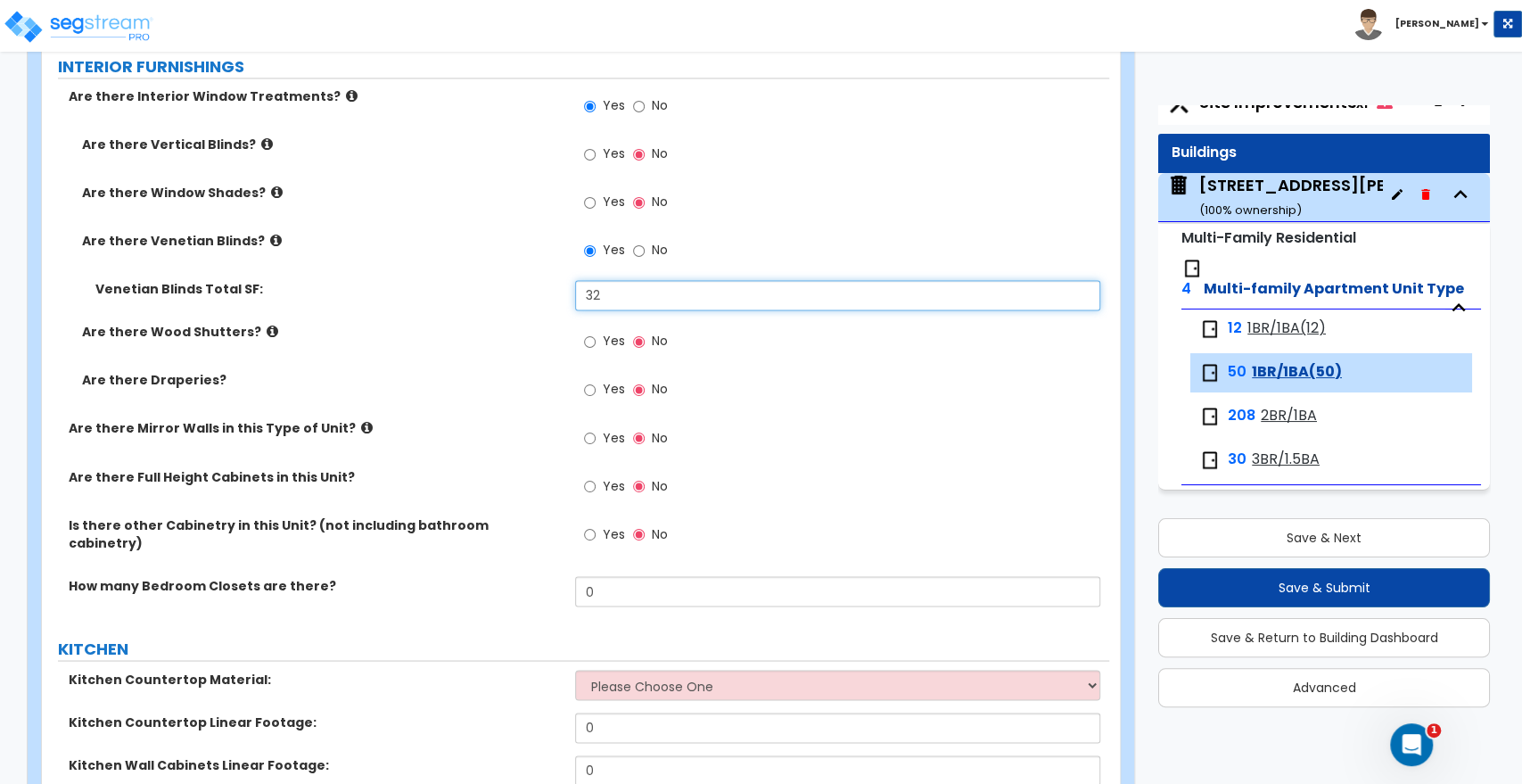
scroll to position [1882, 0]
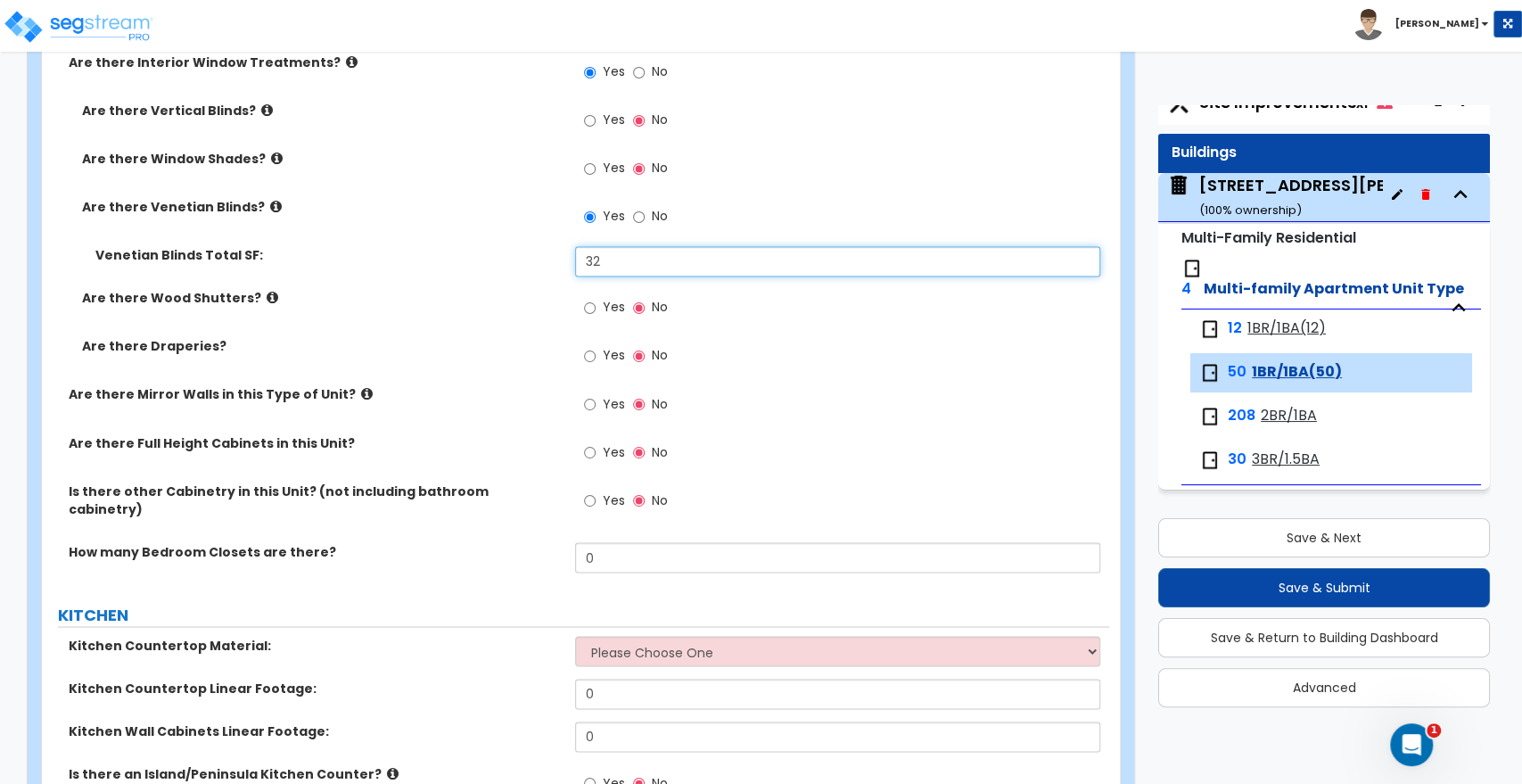
type input "32"
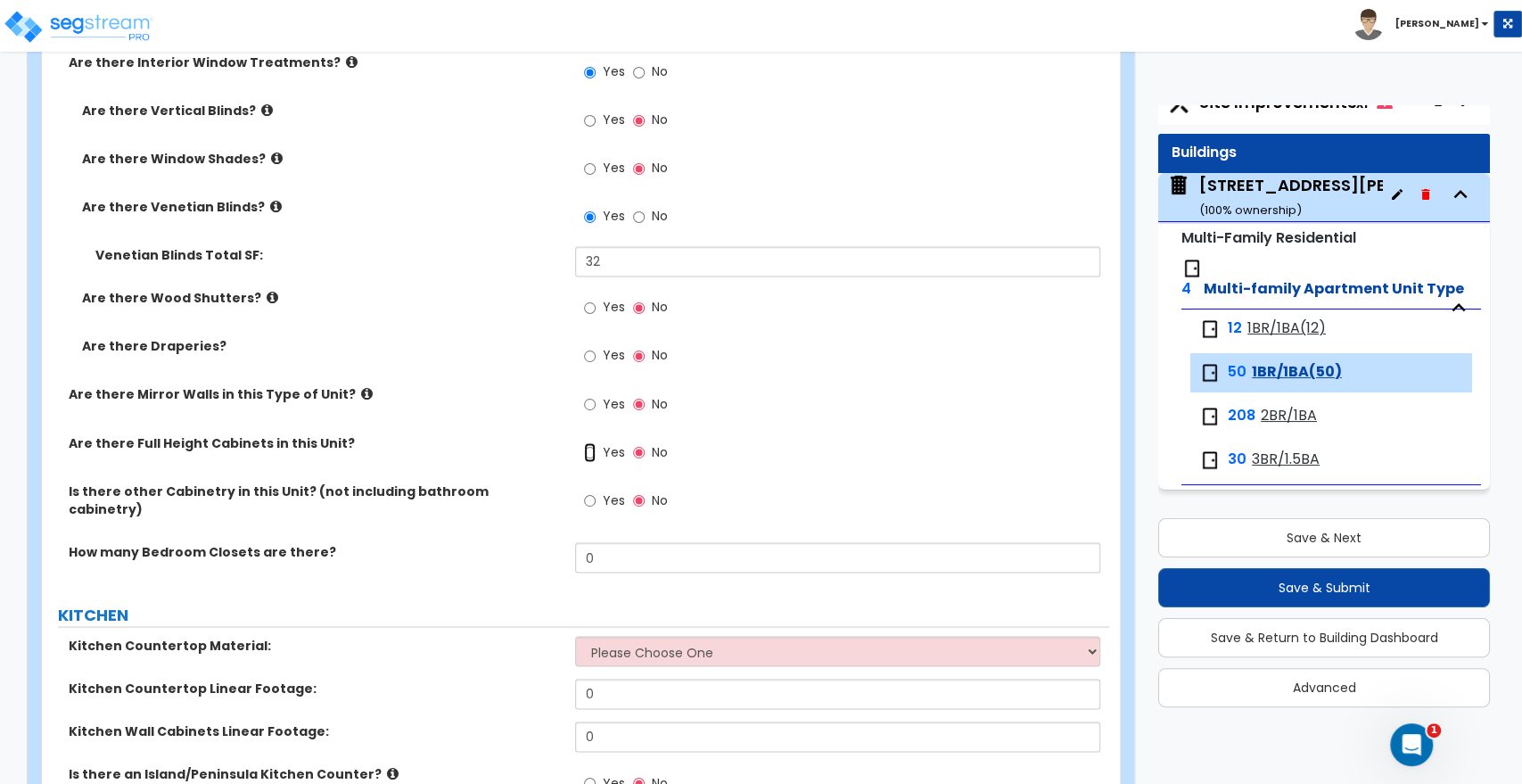
click at [592, 452] on input "Yes" at bounding box center [590, 452] width 12 height 20
radio input "true"
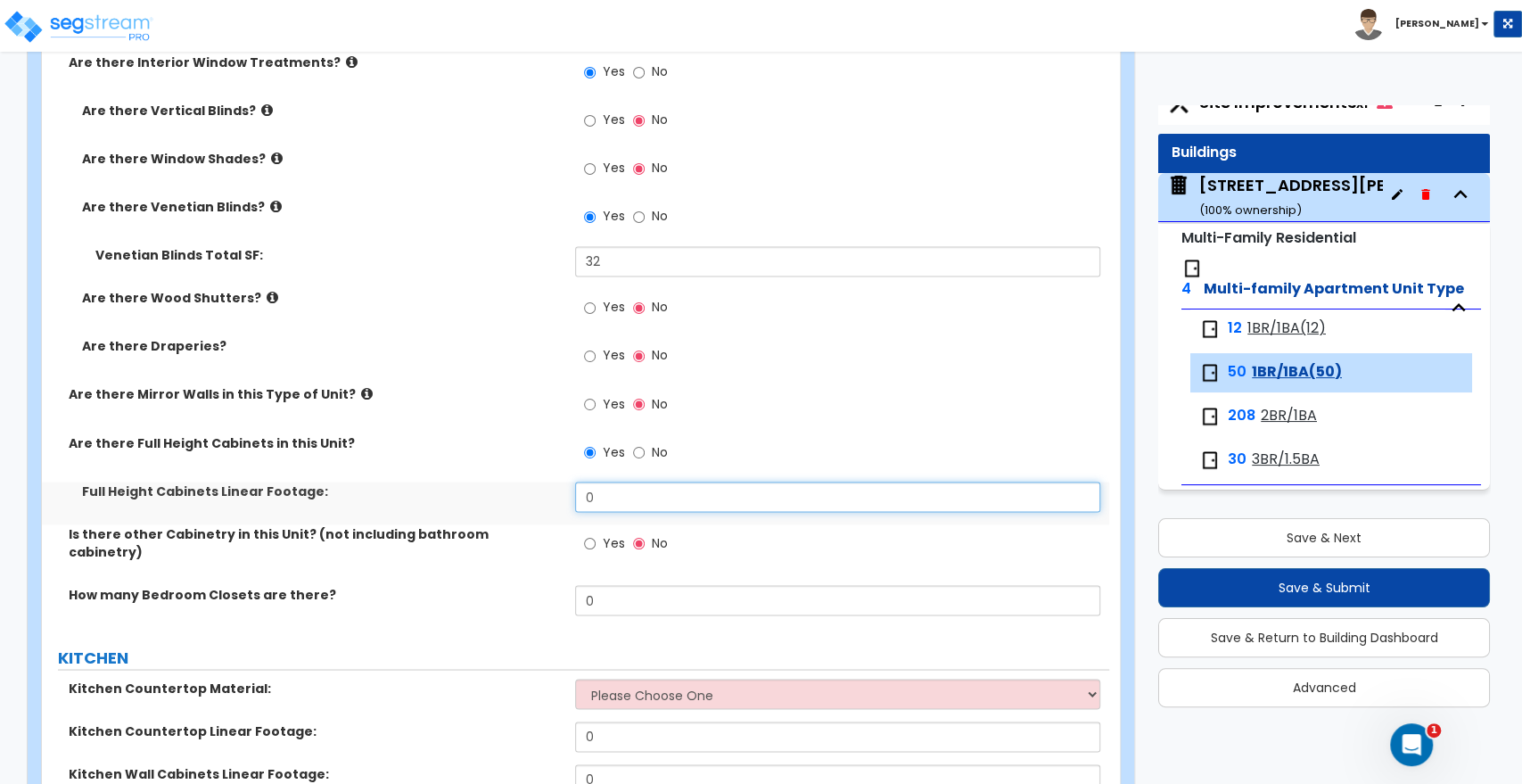
drag, startPoint x: 563, startPoint y: 497, endPoint x: 513, endPoint y: 501, distance: 50.2
click at [513, 501] on div "Full Height Cabinets Linear Footage: 0" at bounding box center [575, 503] width 1068 height 42
type input "2"
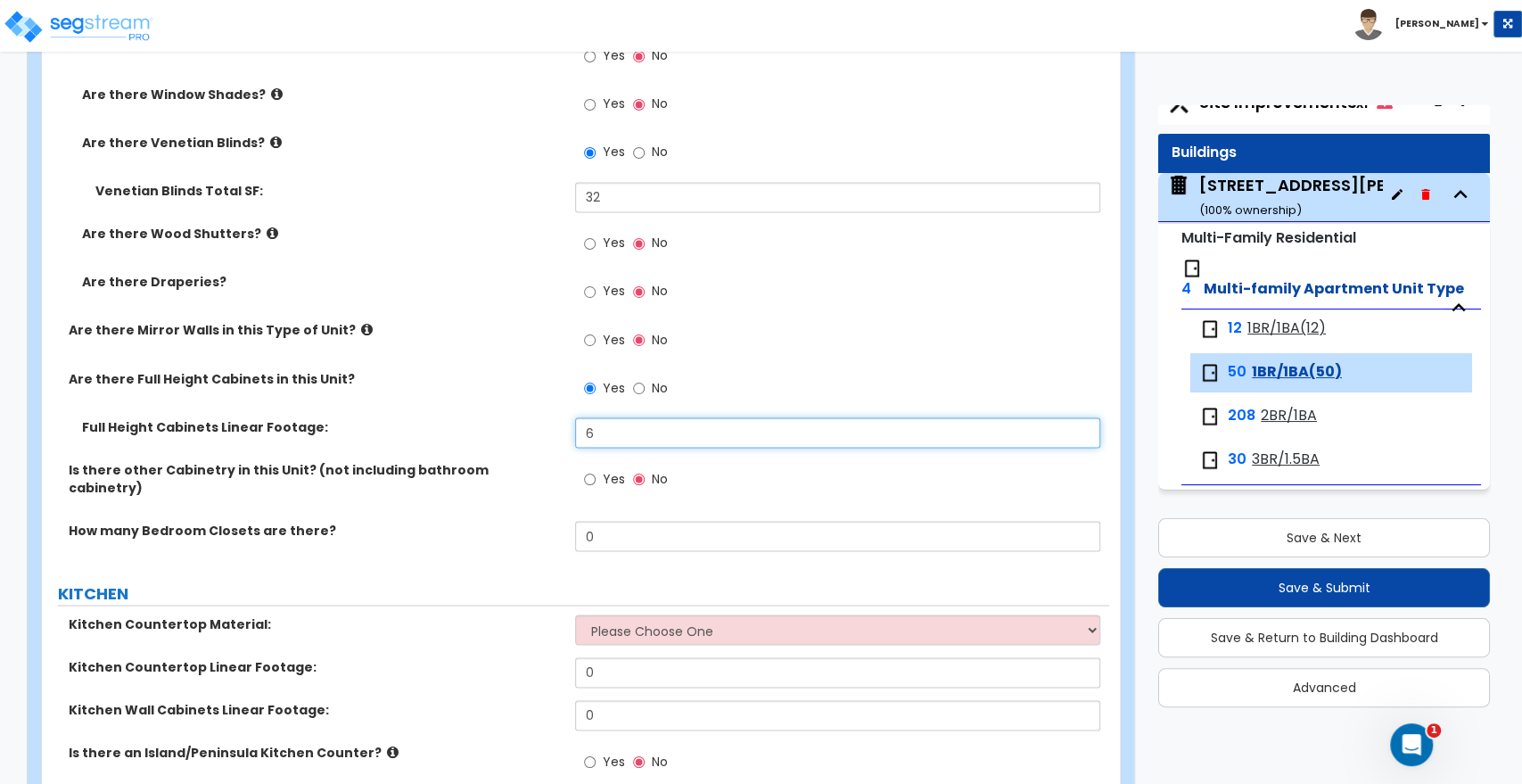
scroll to position [1981, 0]
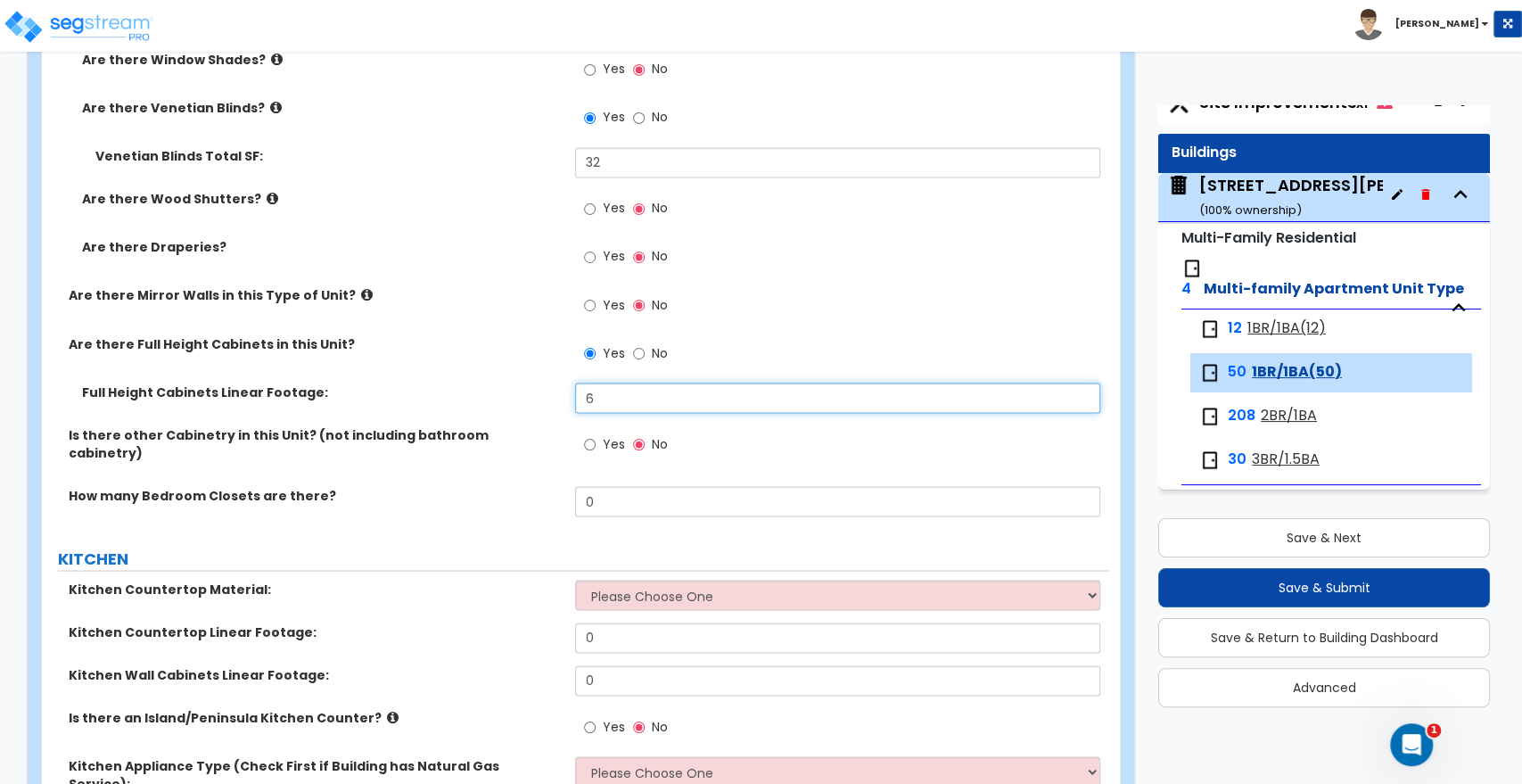
type input "6"
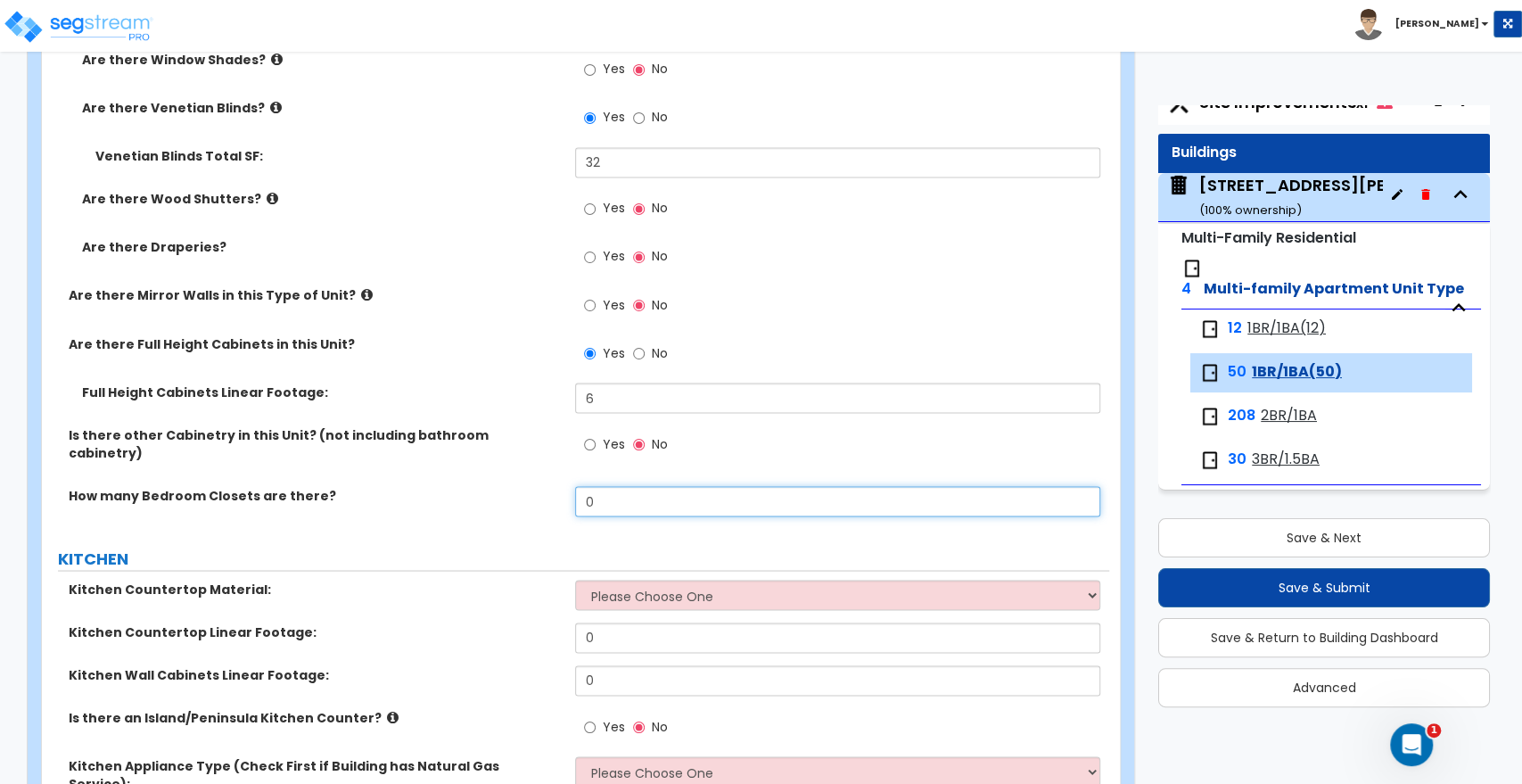
click at [602, 486] on input "0" at bounding box center [837, 501] width 524 height 31
click at [570, 490] on div "How many Bedroom Closets are there? 0" at bounding box center [575, 507] width 1068 height 42
drag, startPoint x: 630, startPoint y: 482, endPoint x: 538, endPoint y: 483, distance: 92.0
click at [538, 486] on div "How many Bedroom Closets are there? 0" at bounding box center [575, 507] width 1068 height 42
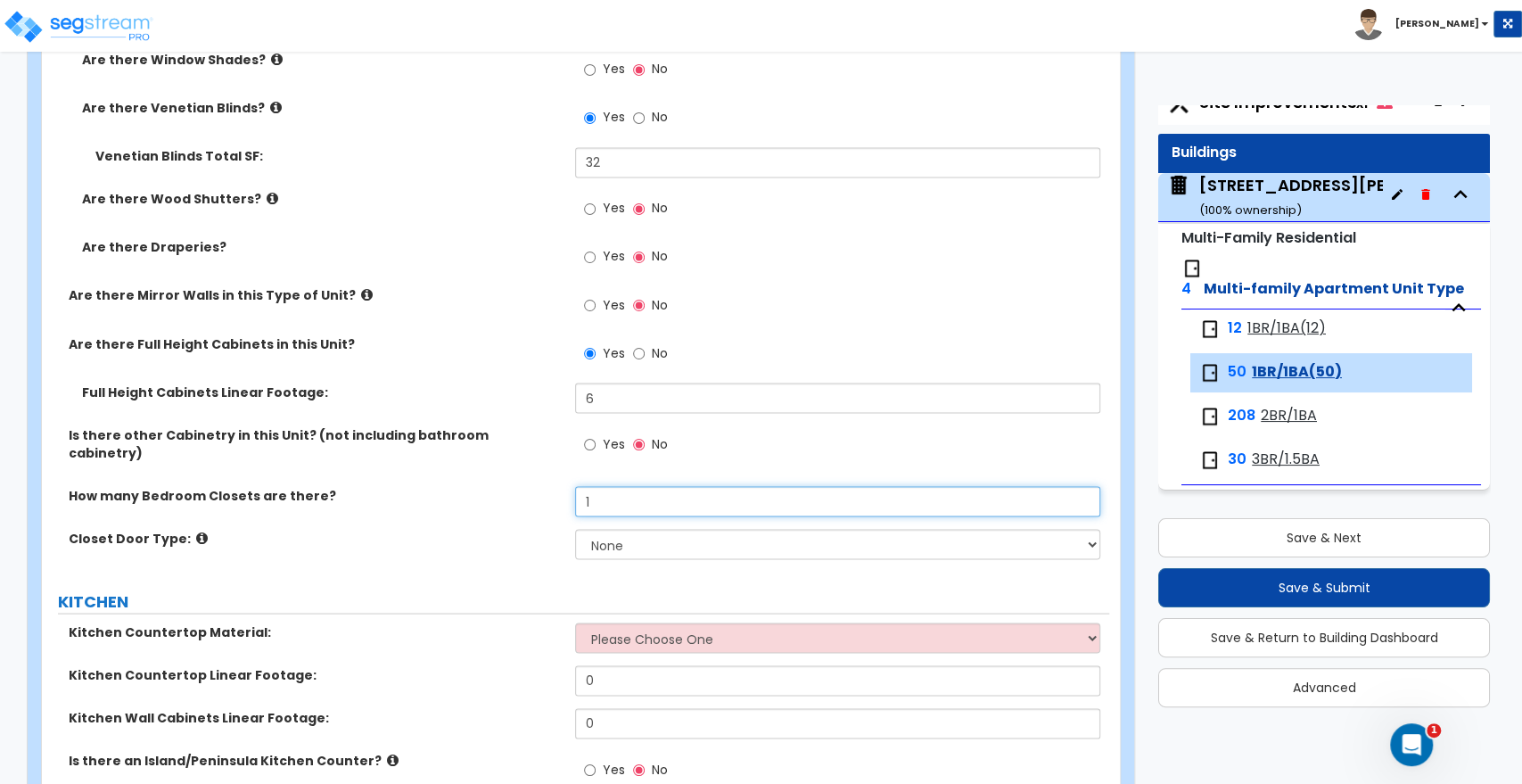
type input "1"
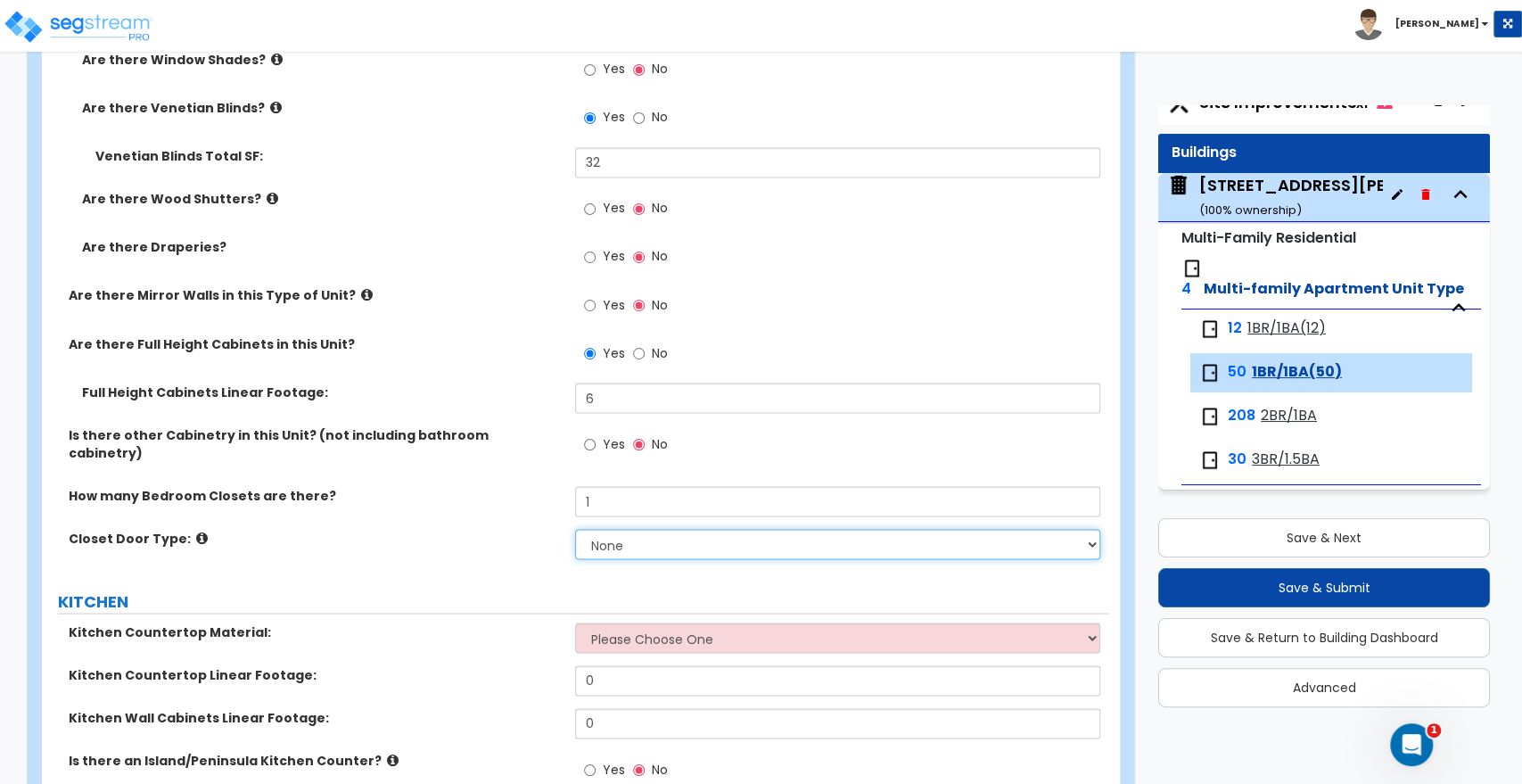
click at [663, 539] on select "None Bi-fold Louvered Doors Bi-fold Panel Doors Sliding Doors Hinged Wood Door" at bounding box center [837, 543] width 524 height 31
select select "3"
click at [575, 528] on select "None Bi-fold Louvered Doors Bi-fold Panel Doors Sliding Doors Hinged Wood Door" at bounding box center [837, 543] width 524 height 31
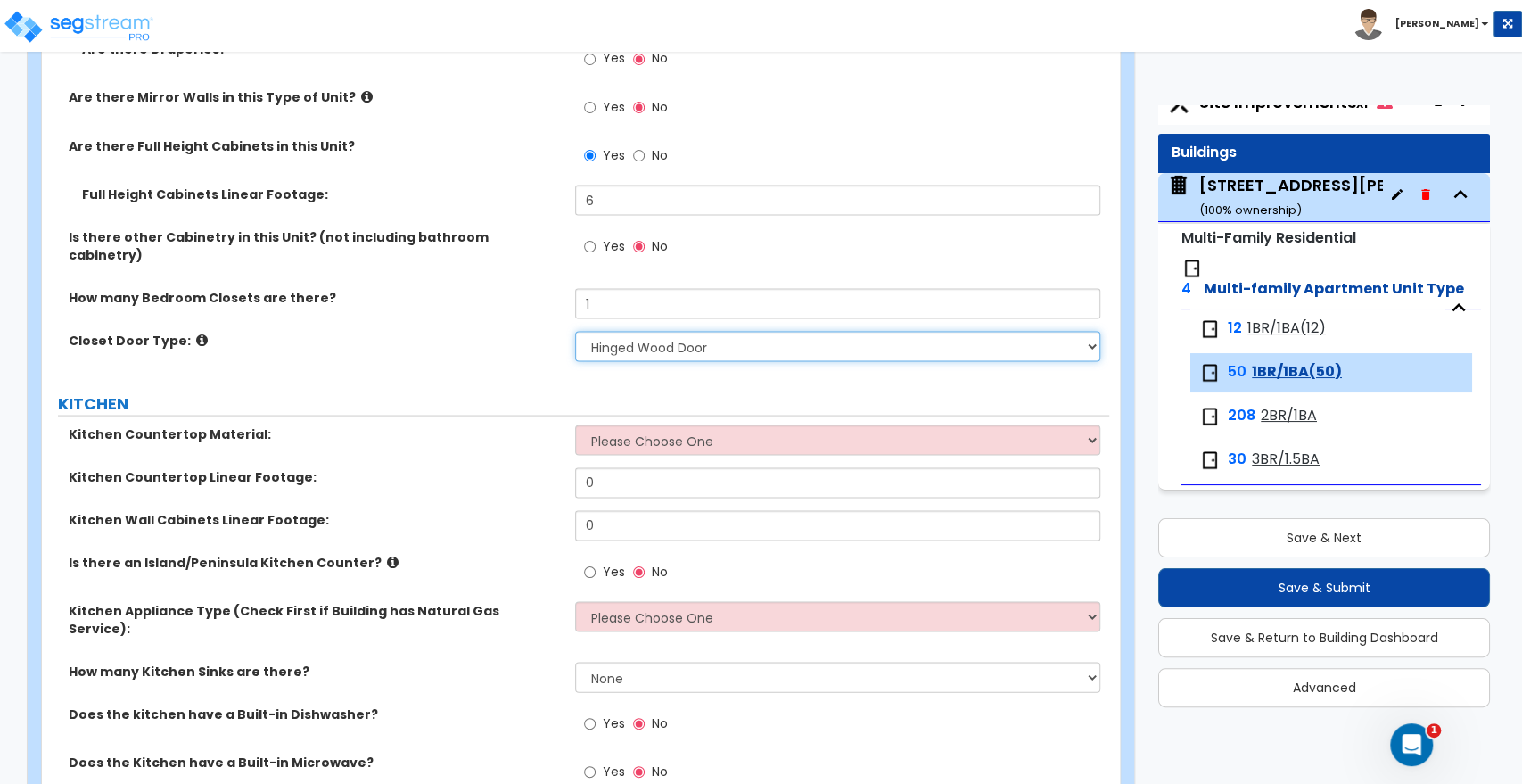
scroll to position [2278, 0]
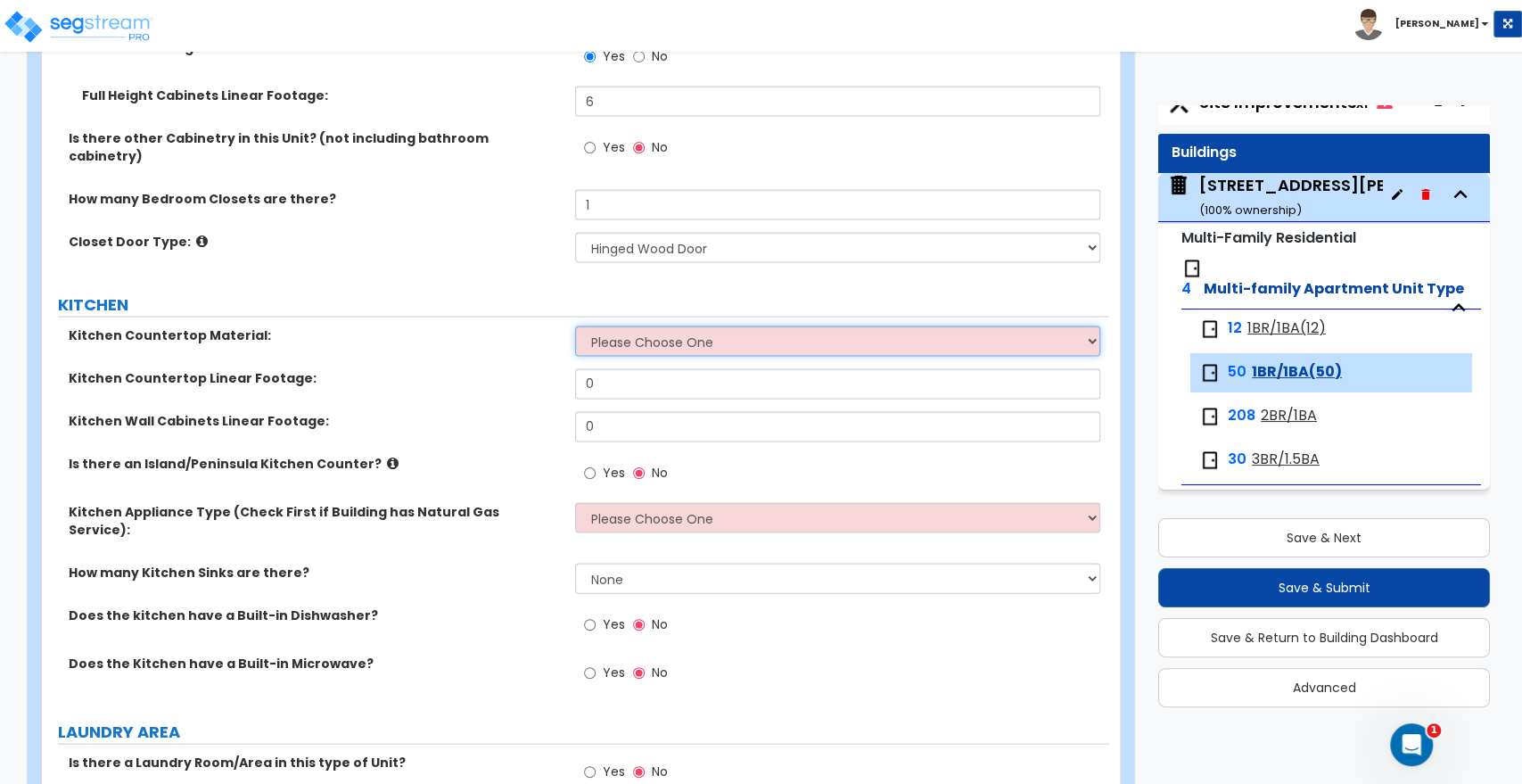
click at [598, 327] on select "Please Choose One Plastic Laminate Solid Surface Stone Quartz Marble Tile Wood …" at bounding box center [837, 341] width 524 height 31
select select "1"
click at [575, 326] on select "Please Choose One Plastic Laminate Solid Surface Stone Quartz Marble Tile Wood …" at bounding box center [837, 341] width 524 height 31
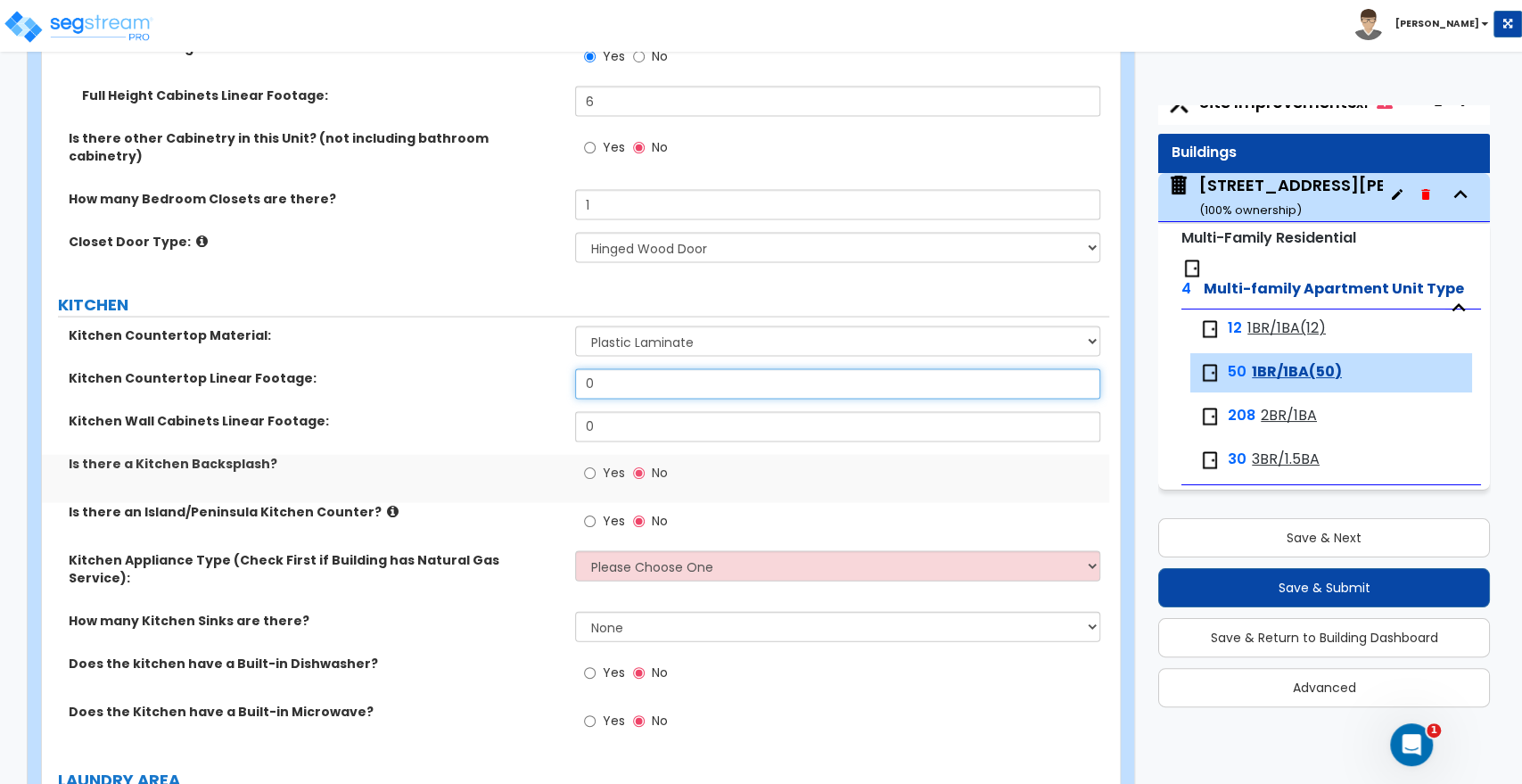
drag, startPoint x: 614, startPoint y: 372, endPoint x: 525, endPoint y: 369, distance: 89.1
click at [525, 369] on div "Kitchen Countertop Linear Footage: 0" at bounding box center [575, 389] width 1068 height 42
drag, startPoint x: 622, startPoint y: 415, endPoint x: 559, endPoint y: 415, distance: 63.0
click at [559, 415] on div "Kitchen Wall Cabinets Linear Footage: 0" at bounding box center [575, 431] width 1068 height 42
drag, startPoint x: 503, startPoint y: 383, endPoint x: 486, endPoint y: 385, distance: 17.1
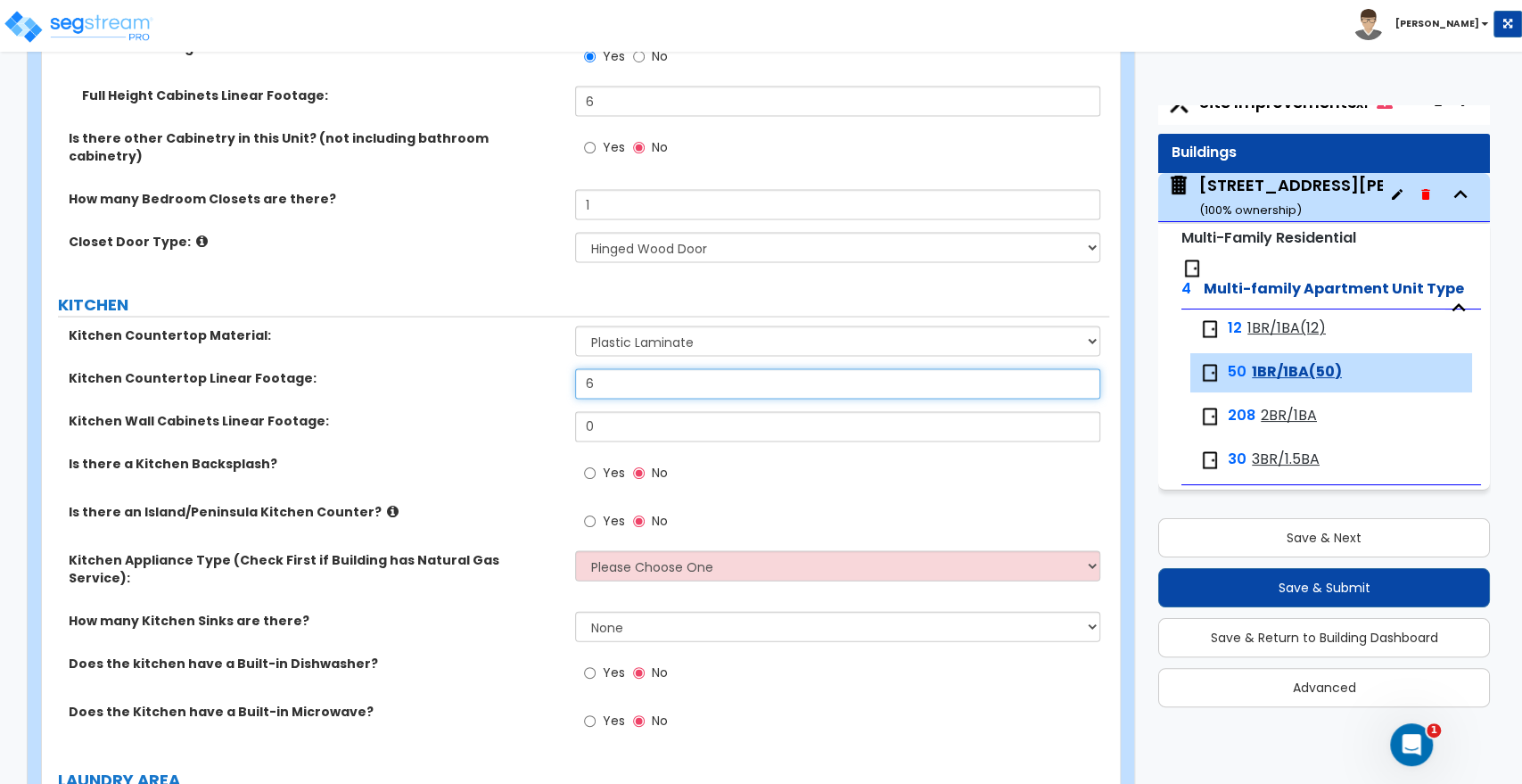
click at [486, 385] on div "Kitchen Countertop Linear Footage: 6" at bounding box center [575, 389] width 1068 height 42
type input "8"
drag, startPoint x: 622, startPoint y: 412, endPoint x: 493, endPoint y: 418, distance: 129.1
click at [493, 418] on div "Kitchen Wall Cabinets Linear Footage: 0" at bounding box center [575, 431] width 1068 height 42
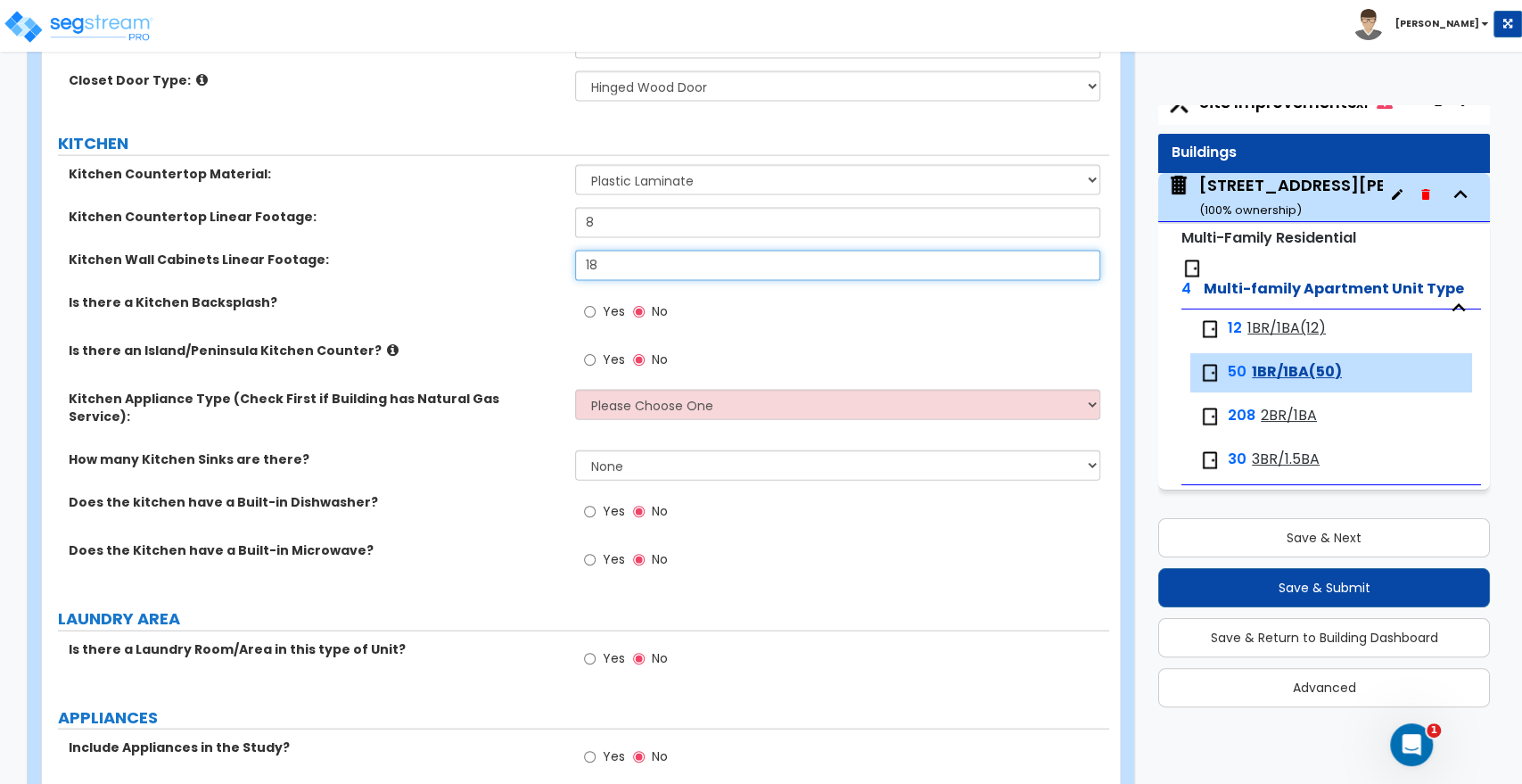
scroll to position [2476, 0]
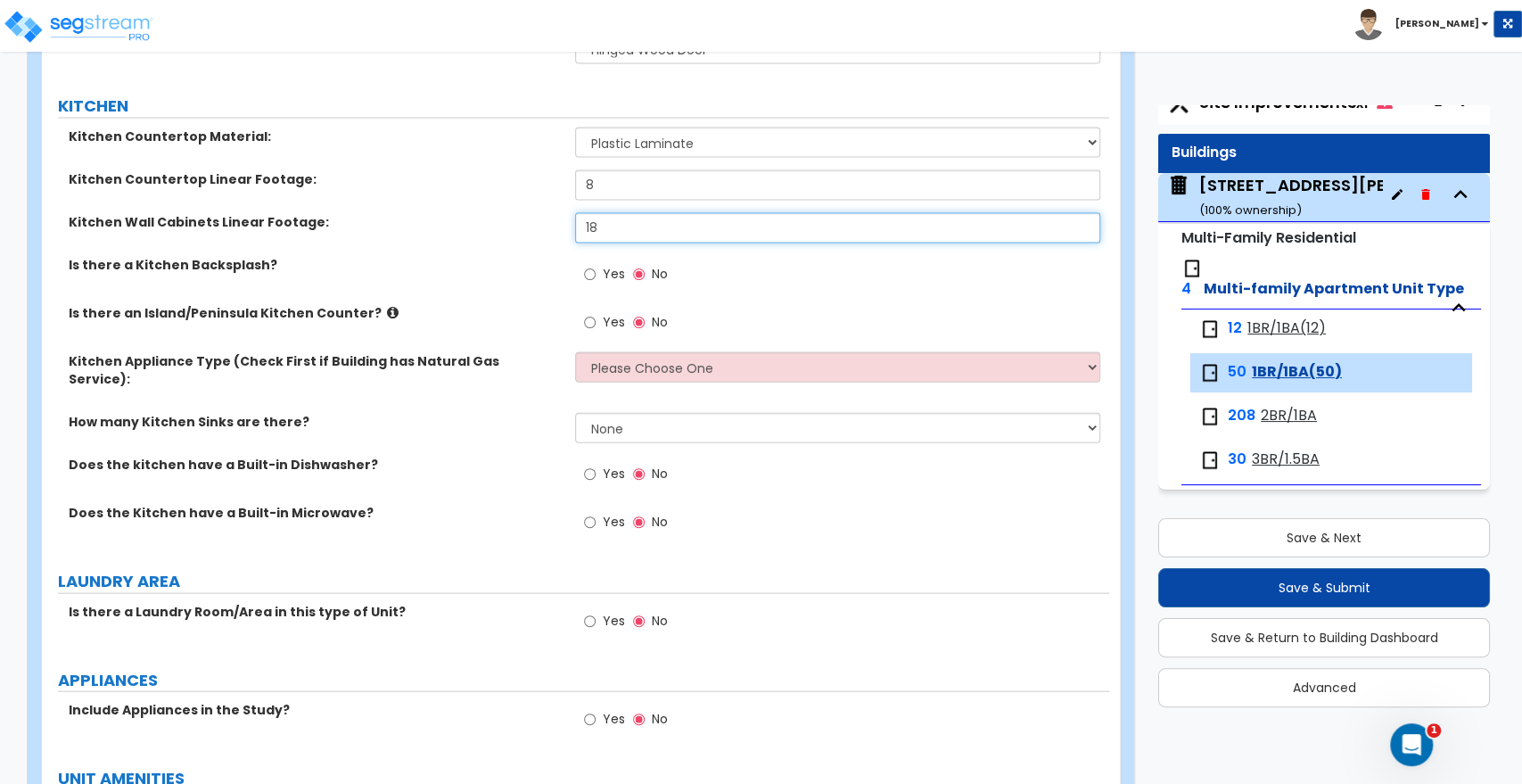
type input "18"
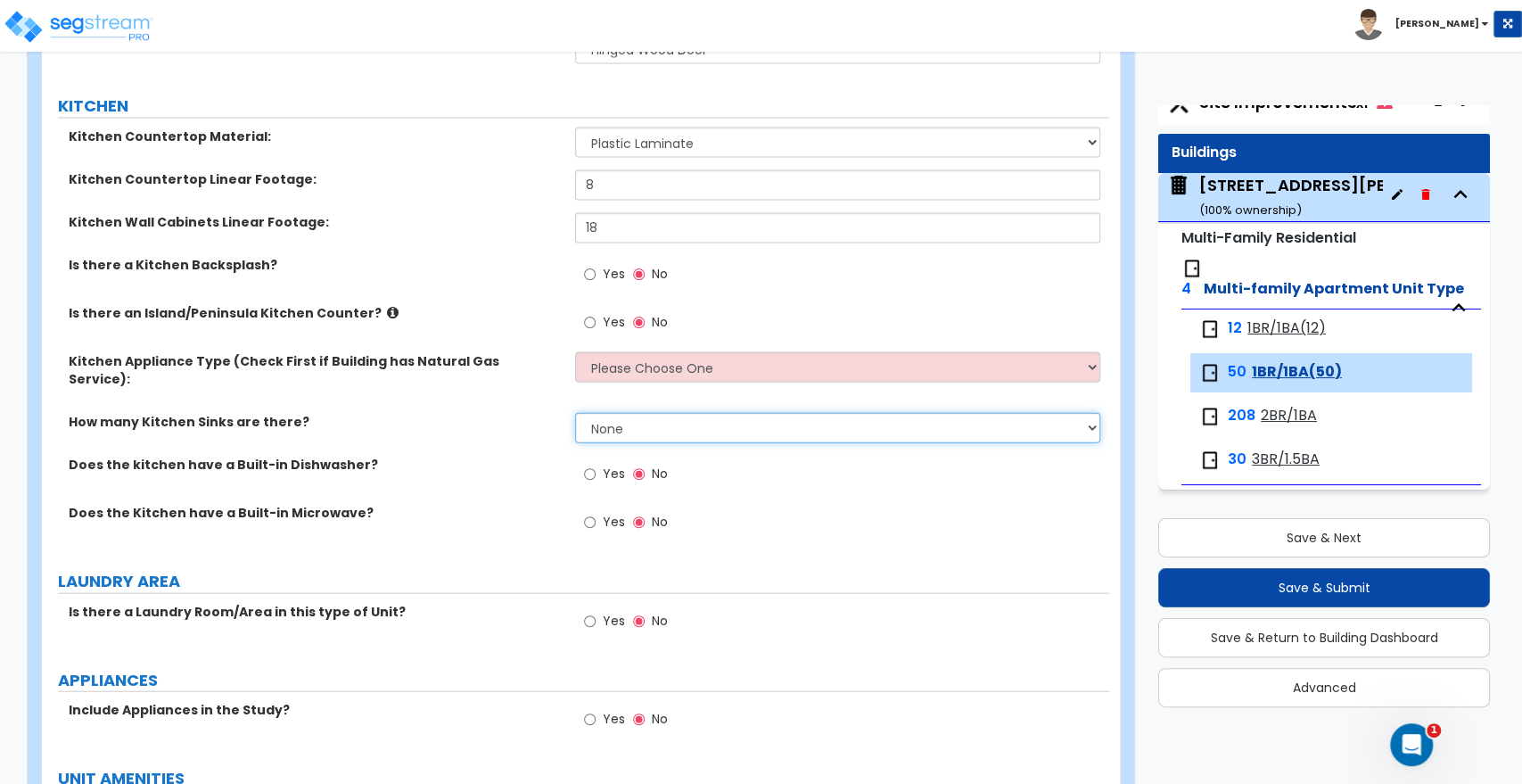
click at [583, 413] on select "None 1 2 3" at bounding box center [837, 428] width 524 height 31
select select "1"
click at [575, 413] on select "None 1 2 3" at bounding box center [837, 428] width 524 height 31
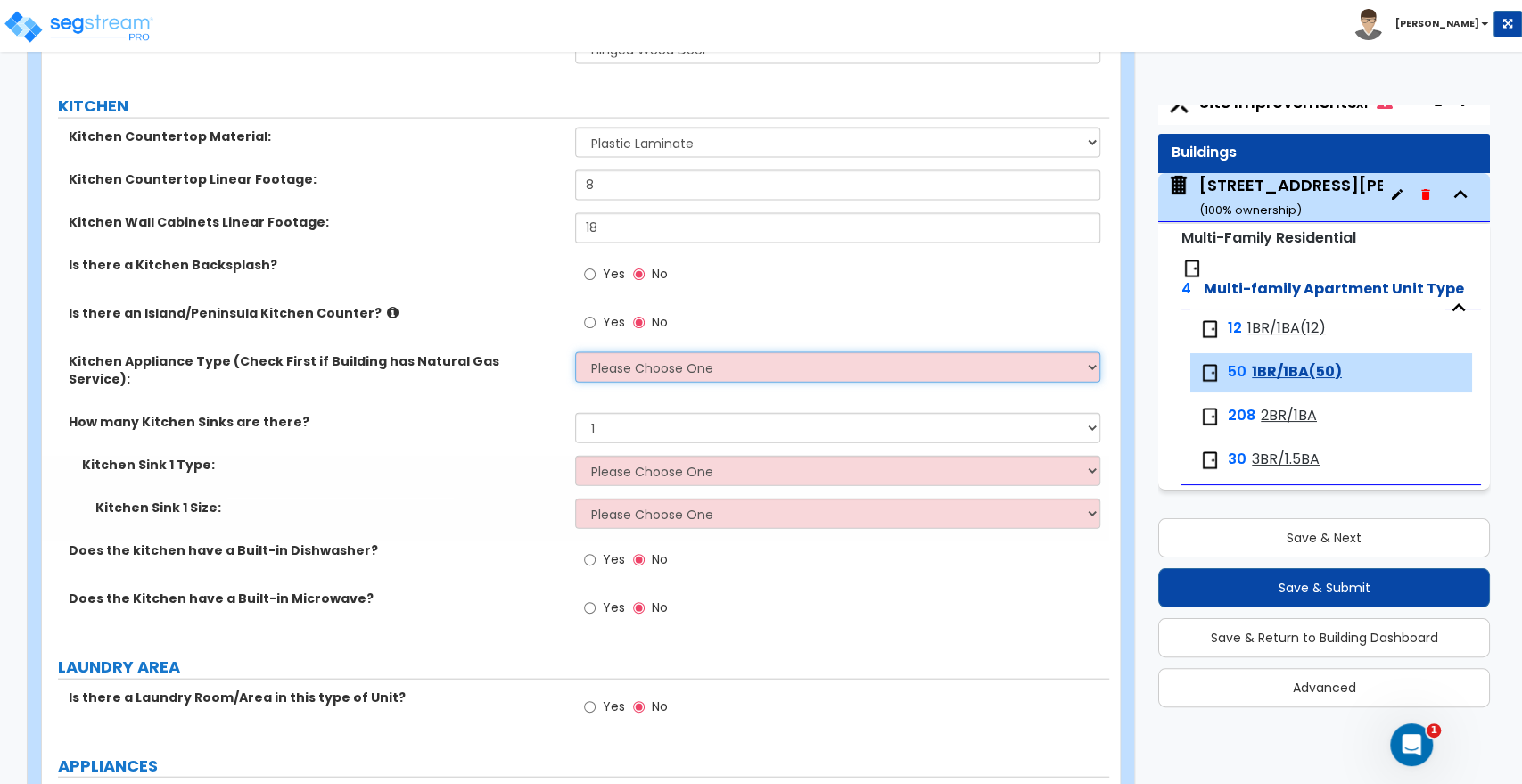
click at [630, 354] on select "Please Choose One Gas Electric" at bounding box center [837, 367] width 524 height 31
select select "1"
click at [575, 353] on select "Please Choose One Gas Electric" at bounding box center [837, 367] width 524 height 31
click at [628, 354] on select "Please Choose One Gas Electric" at bounding box center [837, 367] width 524 height 31
click at [622, 357] on select "Please Choose One Gas Electric" at bounding box center [837, 367] width 524 height 31
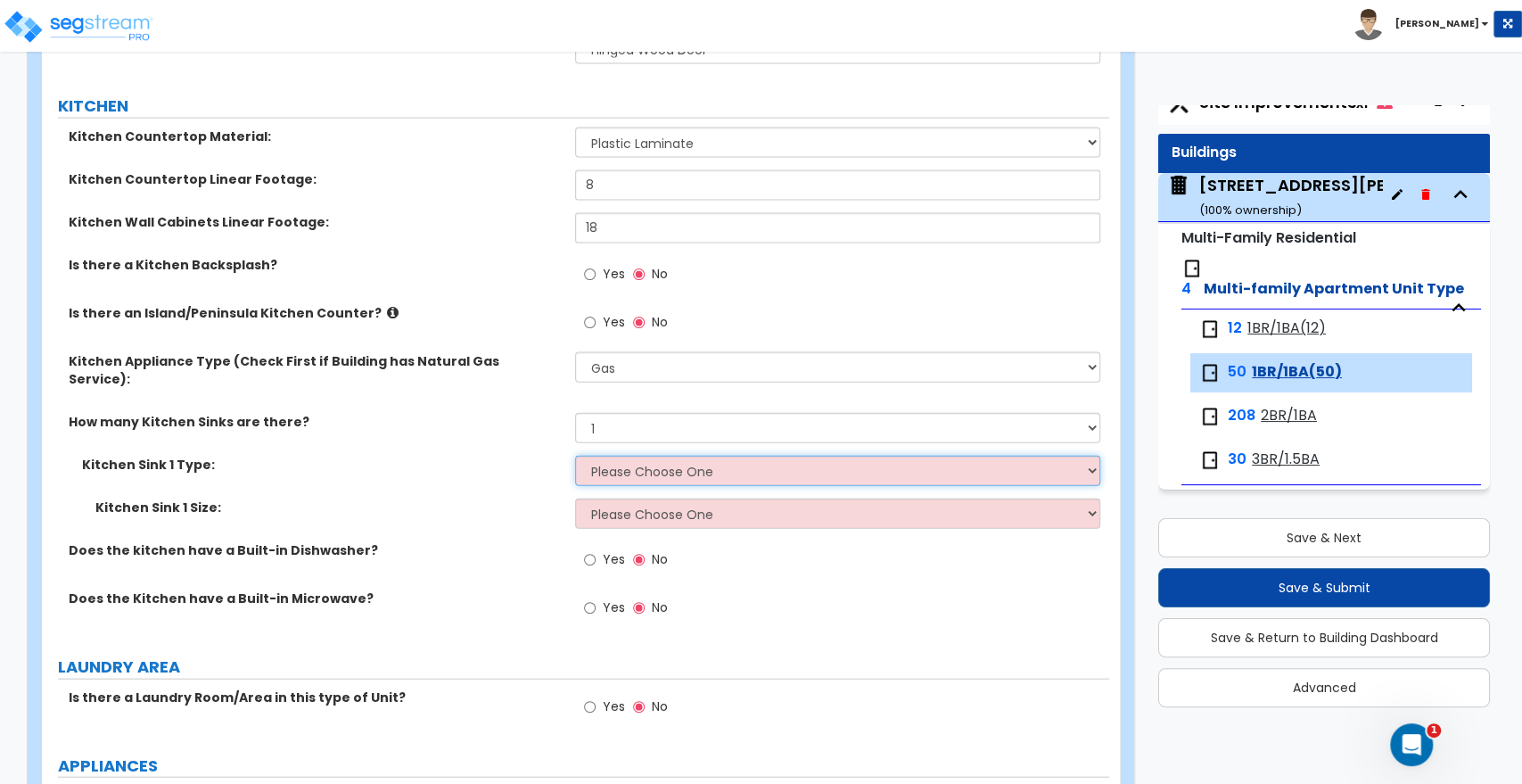
click at [620, 455] on select "Please Choose One Stainless Steel Porcelain Enamel Cast Iron Granite Composite" at bounding box center [837, 470] width 524 height 31
select select "1"
click at [575, 455] on select "Please Choose One Stainless Steel Porcelain Enamel Cast Iron Granite Composite" at bounding box center [837, 470] width 524 height 31
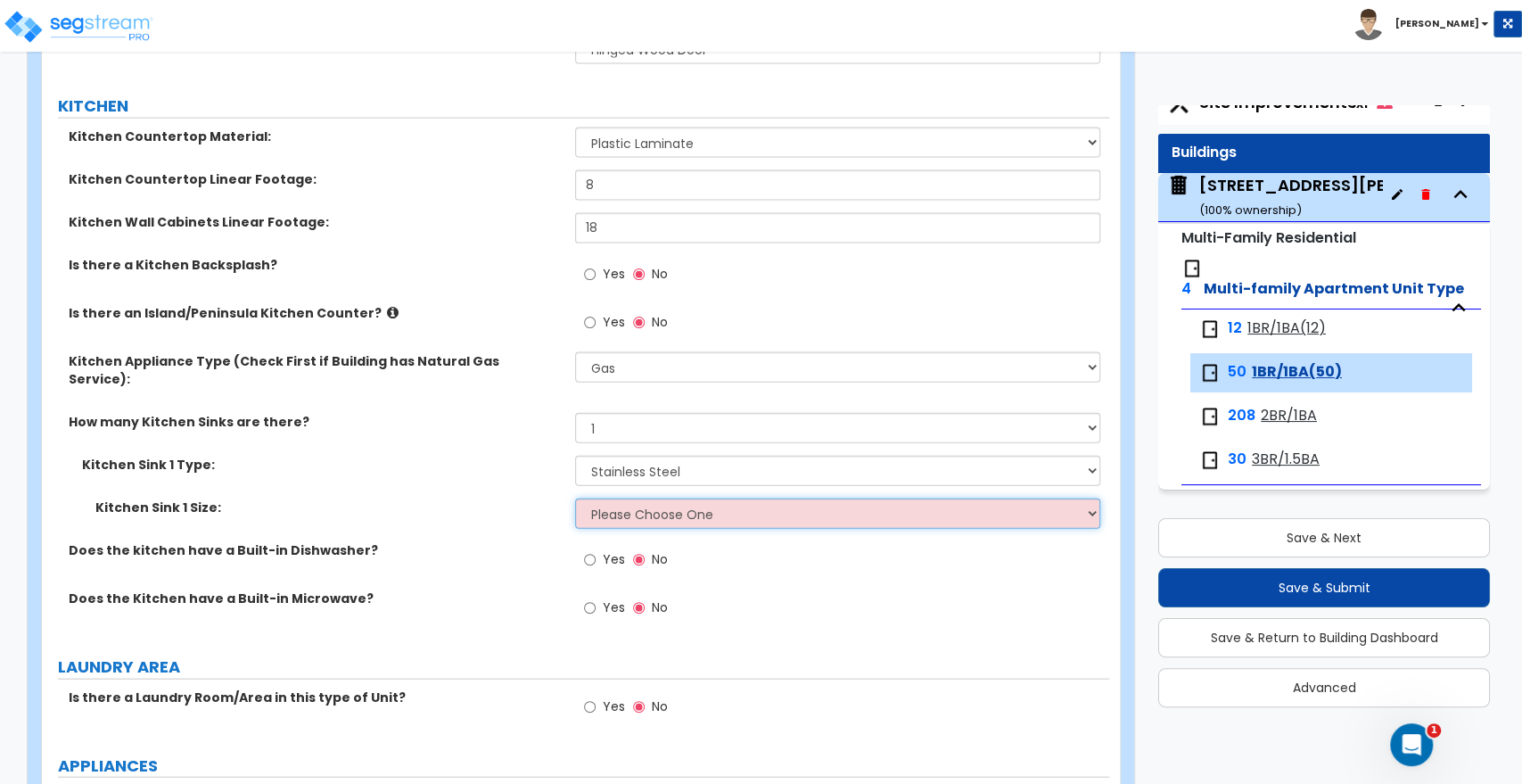
click at [630, 499] on select "Please Choose One Single Sink Double Sink" at bounding box center [837, 513] width 524 height 31
select select "2"
click at [575, 499] on select "Please Choose One Single Sink Double Sink" at bounding box center [837, 513] width 524 height 31
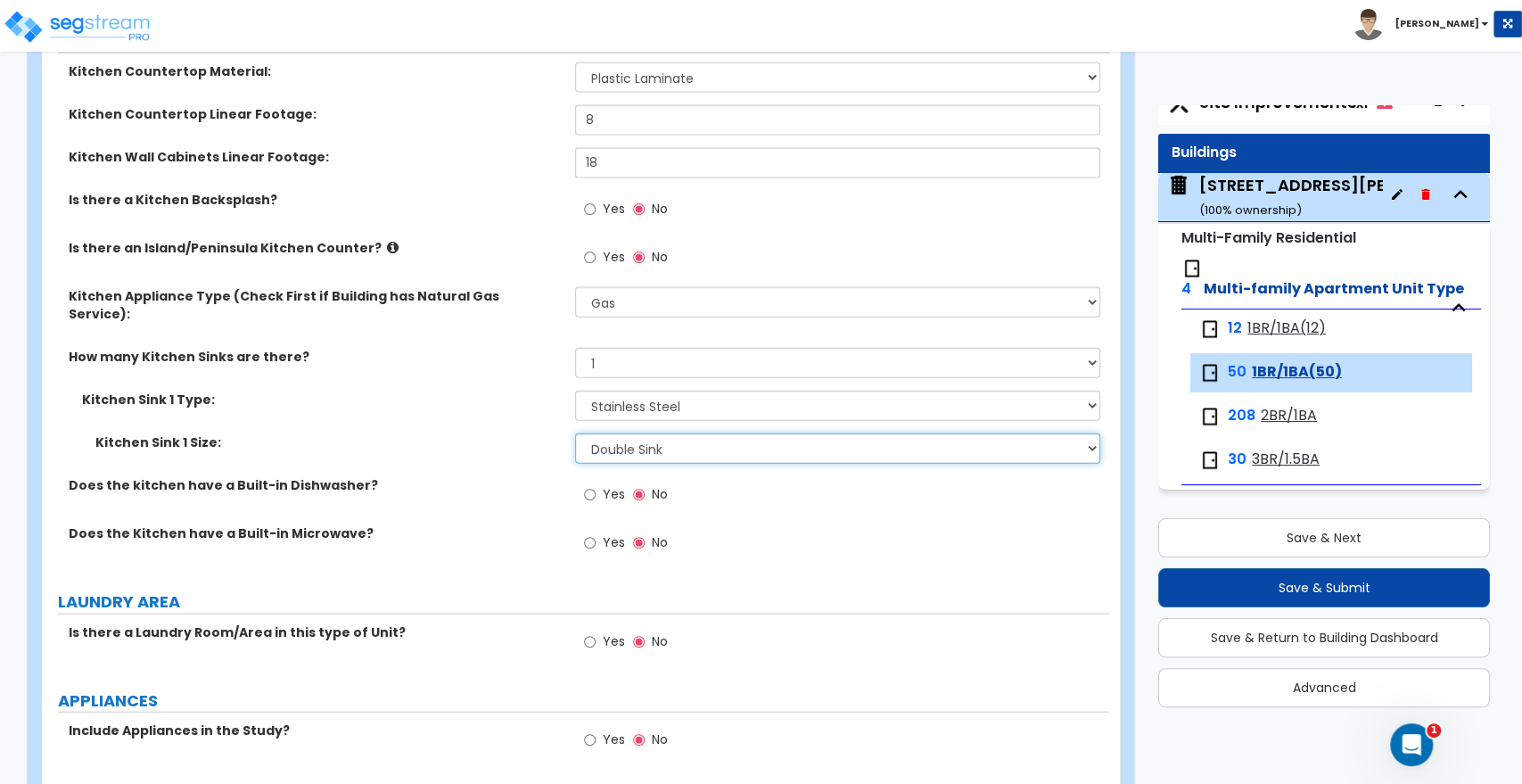
scroll to position [2575, 0]
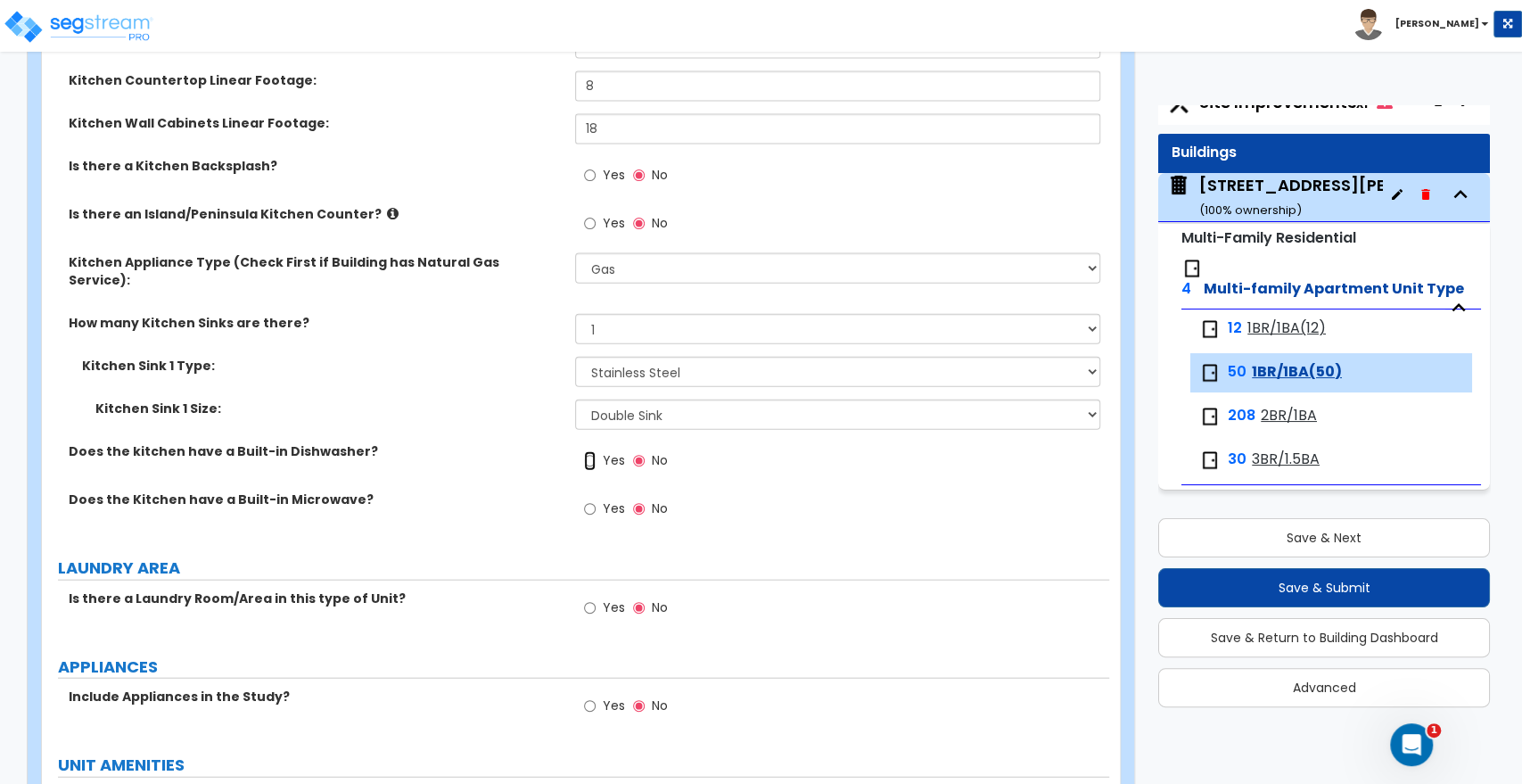
click at [593, 451] on input "Yes" at bounding box center [590, 461] width 12 height 20
radio input "true"
click at [588, 500] on input "Yes" at bounding box center [590, 510] width 12 height 20
click at [642, 500] on input "No" at bounding box center [639, 510] width 12 height 20
radio input "false"
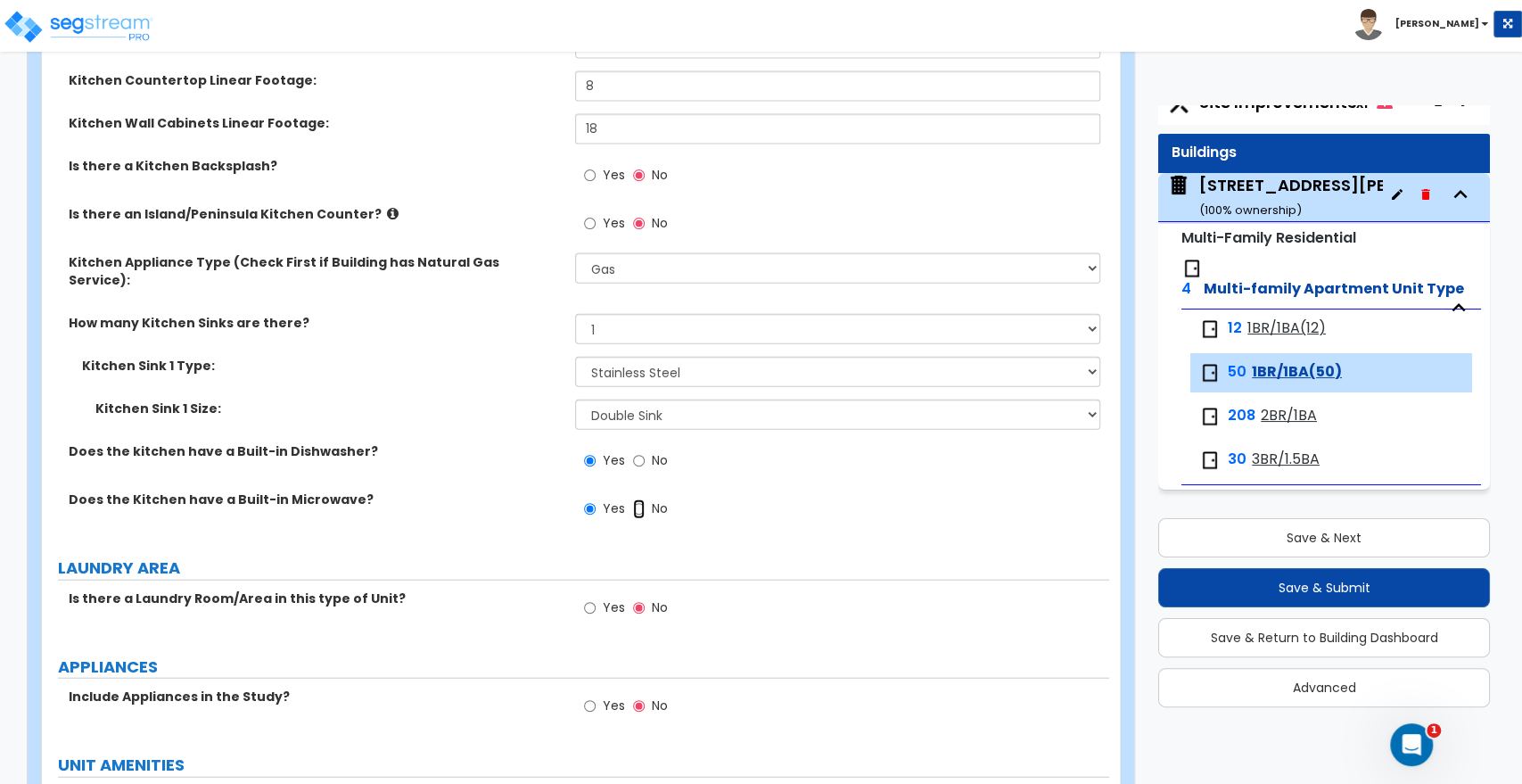
radio input "true"
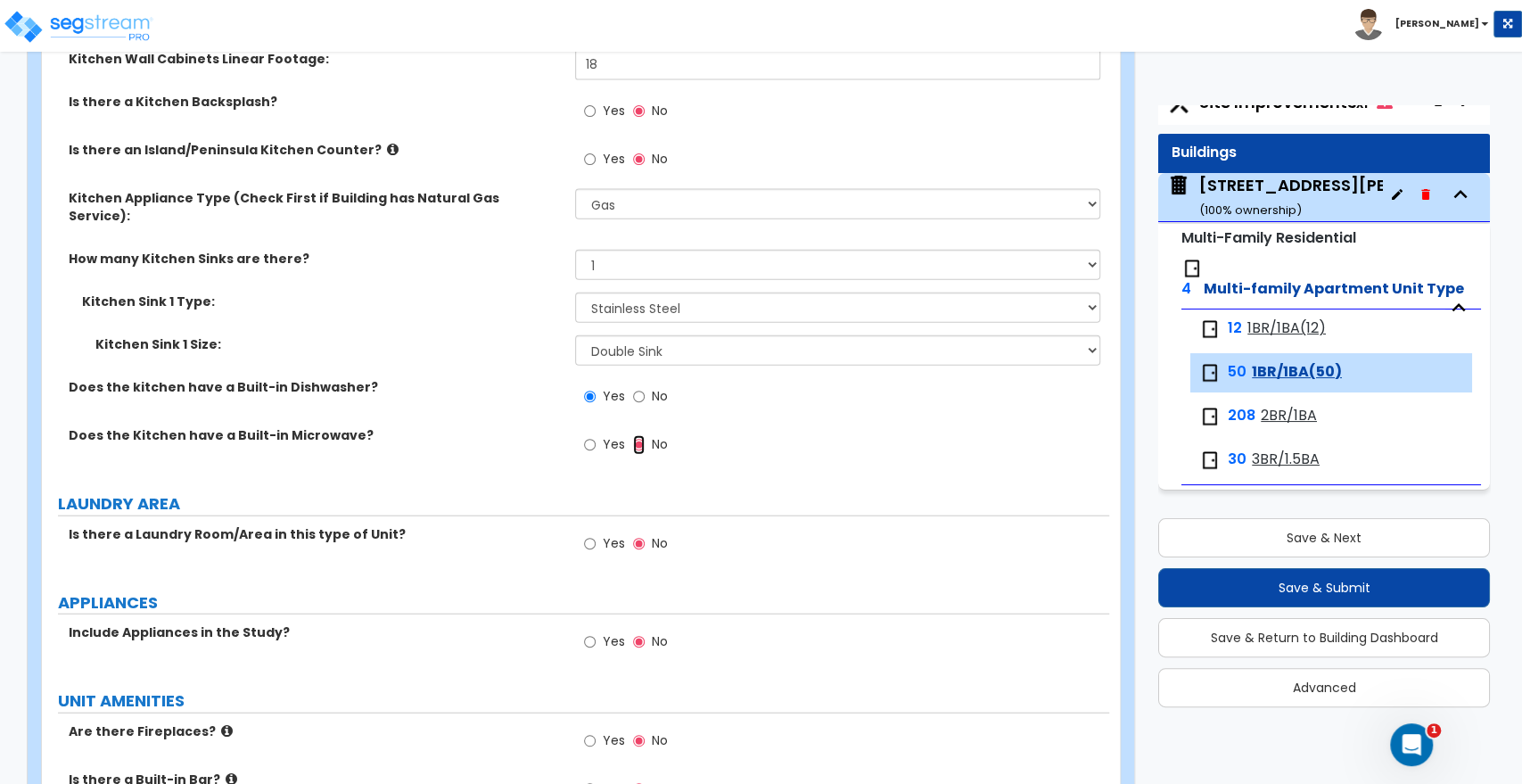
scroll to position [2675, 0]
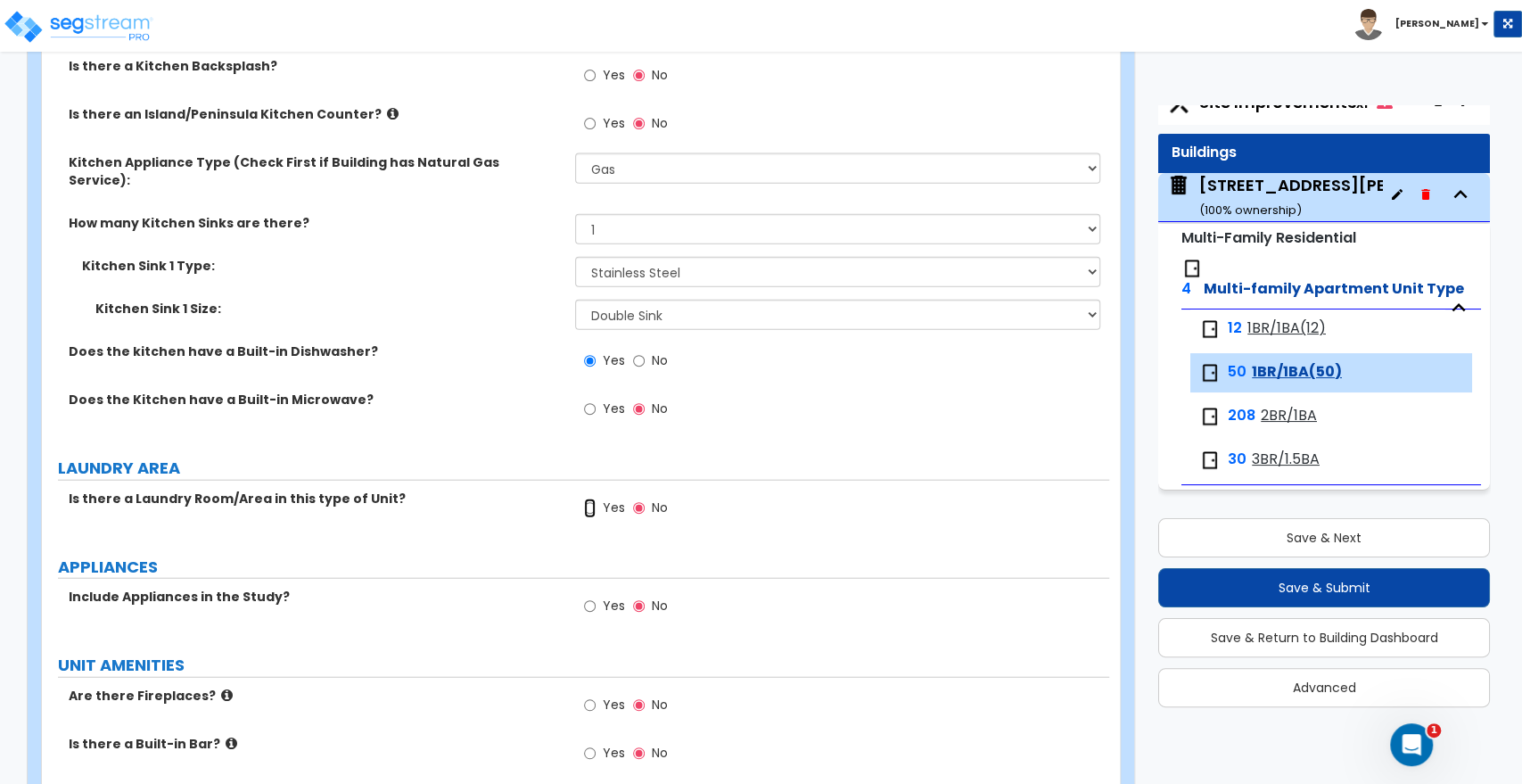
click at [589, 499] on input "Yes" at bounding box center [590, 509] width 12 height 20
radio input "true"
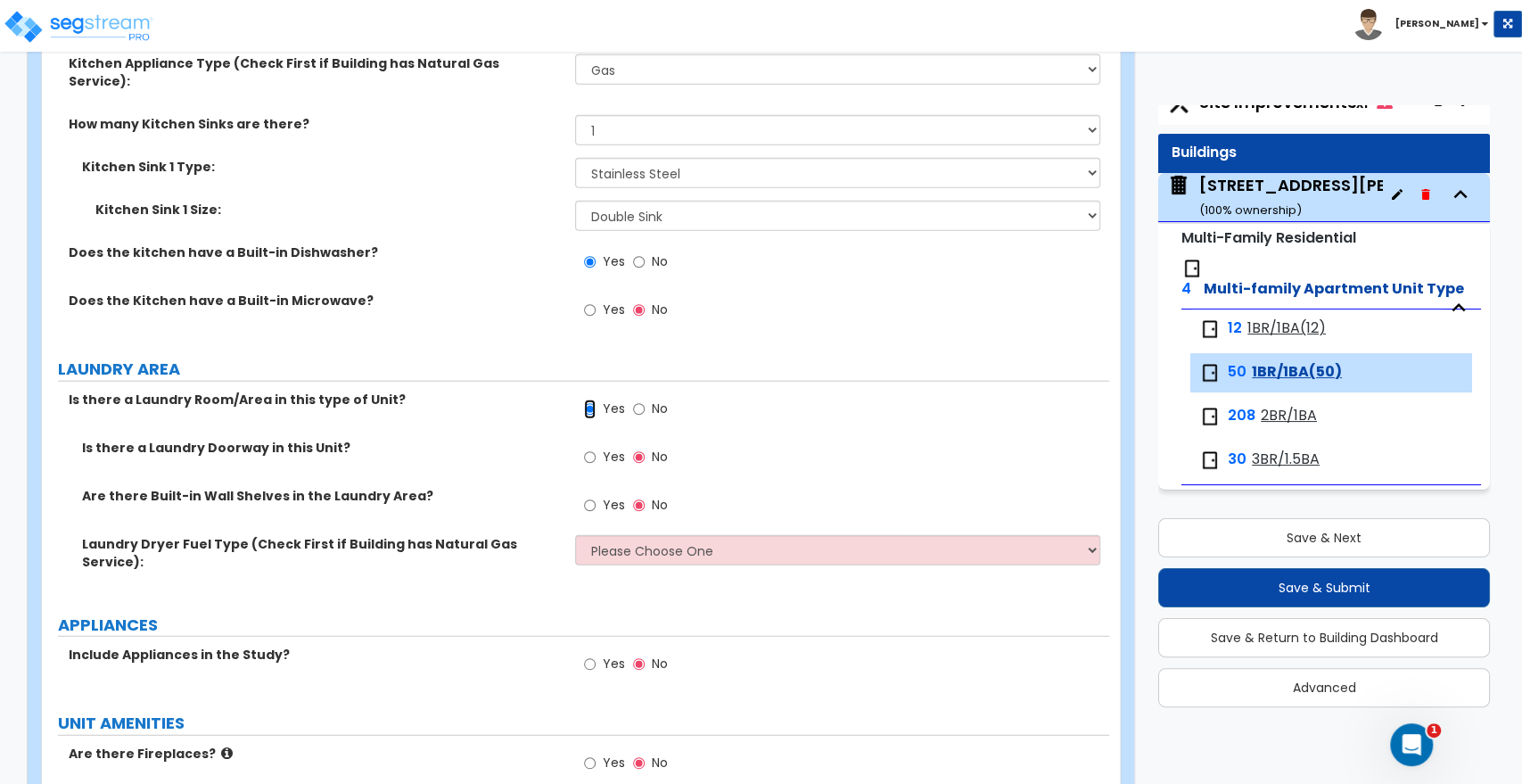
scroll to position [2873, 0]
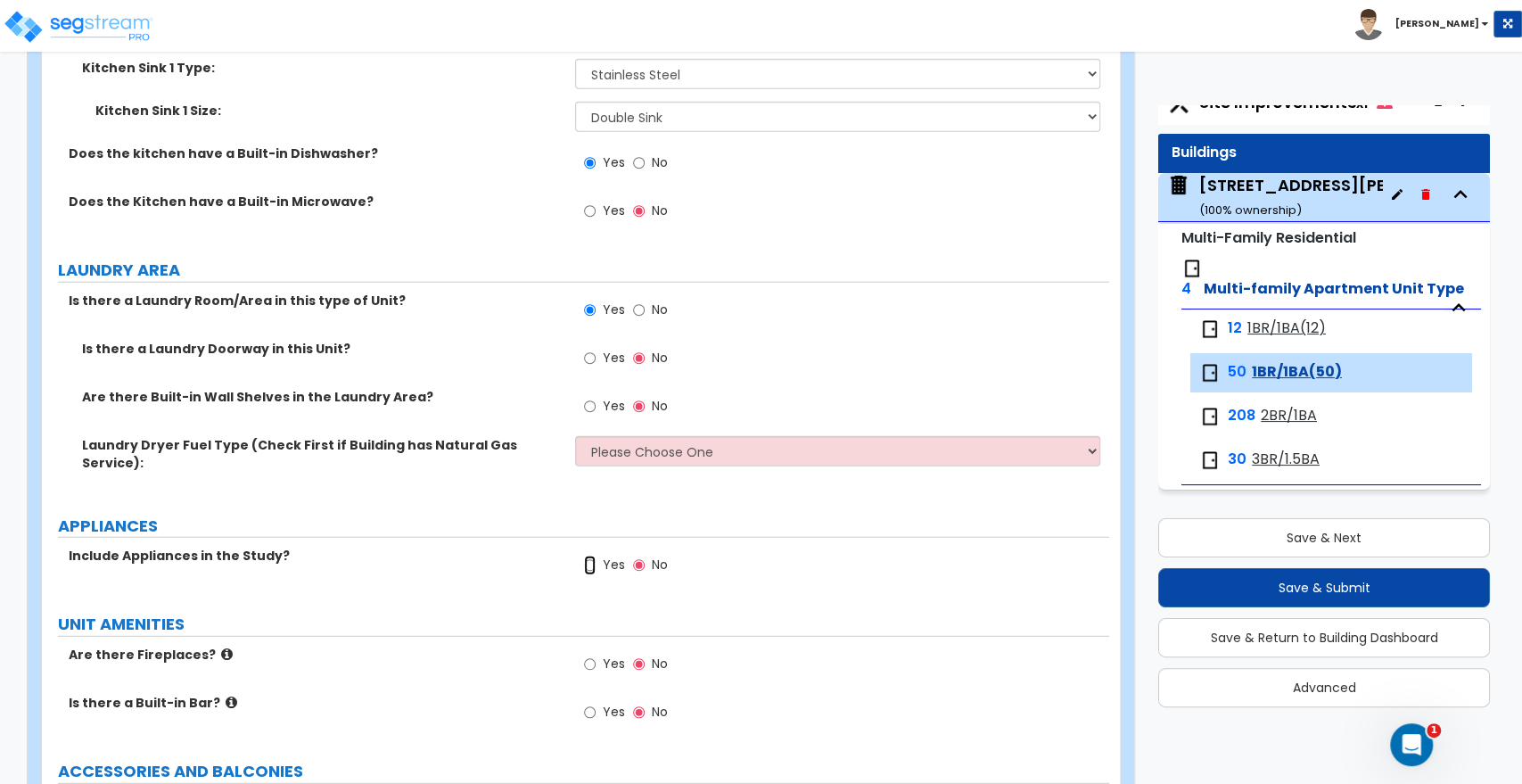
click at [593, 556] on input "Yes" at bounding box center [590, 566] width 12 height 20
radio input "true"
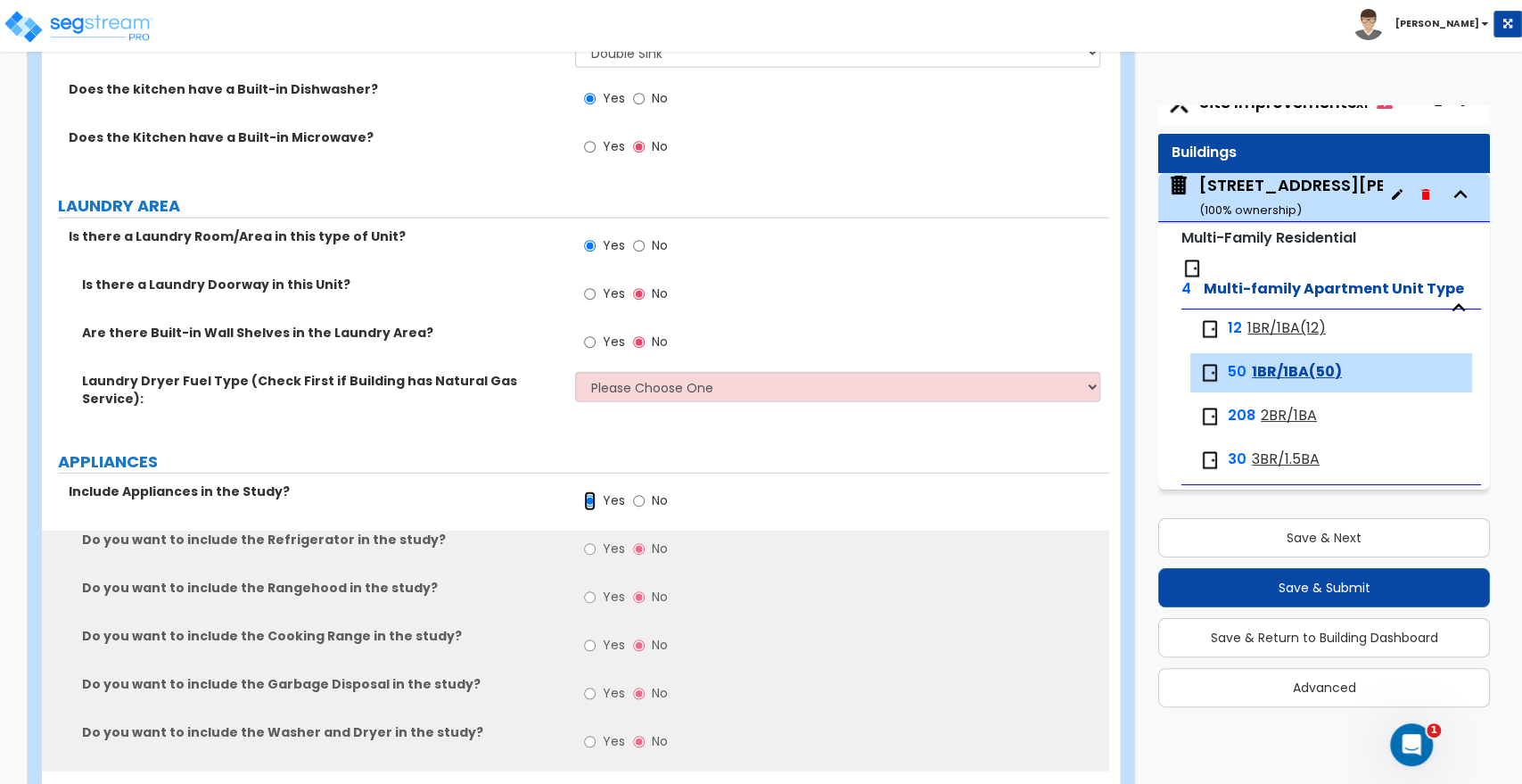
scroll to position [2972, 0]
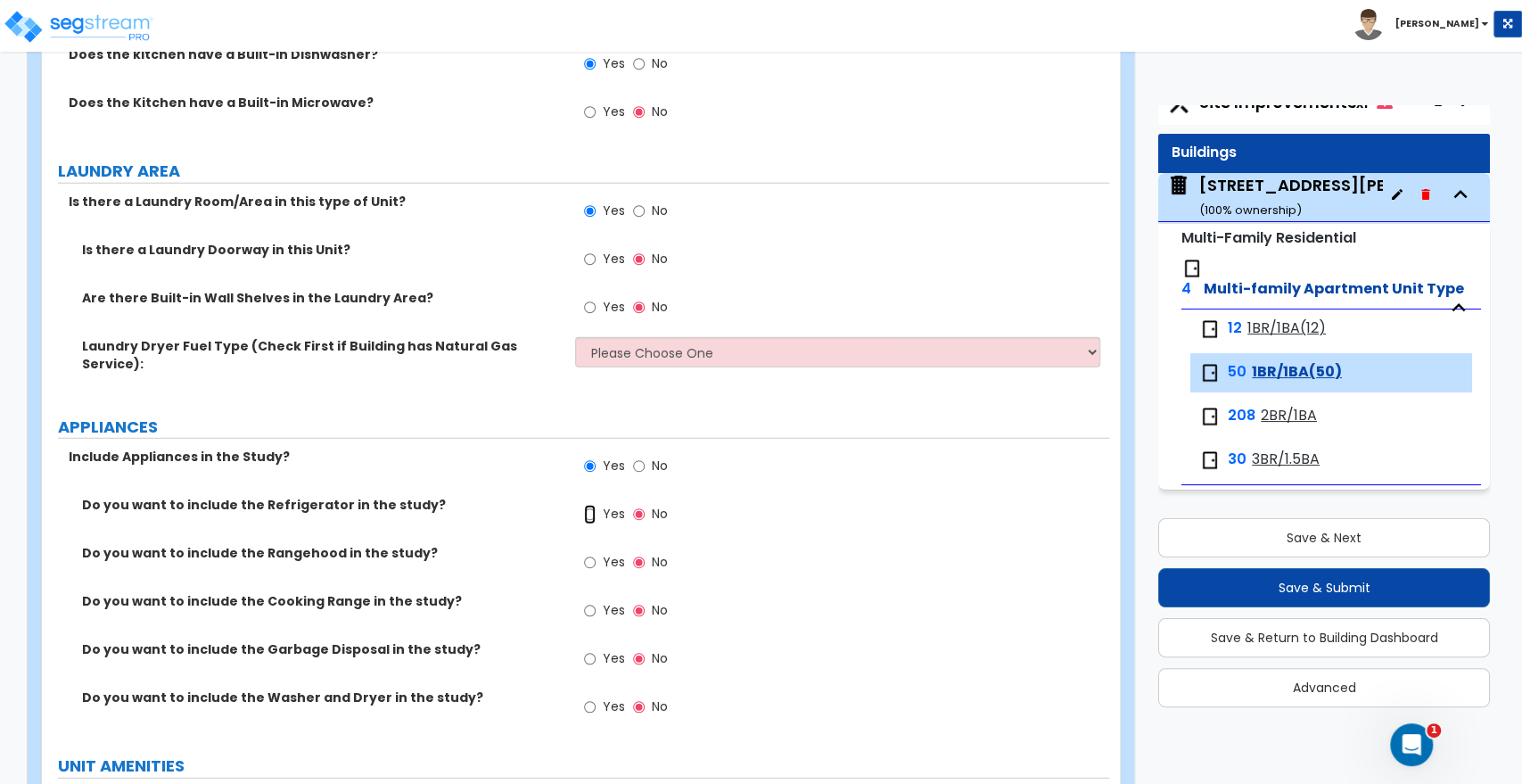
click at [592, 505] on input "Yes" at bounding box center [590, 514] width 12 height 20
radio input "true"
click at [587, 553] on input "Yes" at bounding box center [590, 563] width 12 height 20
radio input "true"
click at [587, 601] on input "Yes" at bounding box center [590, 611] width 12 height 20
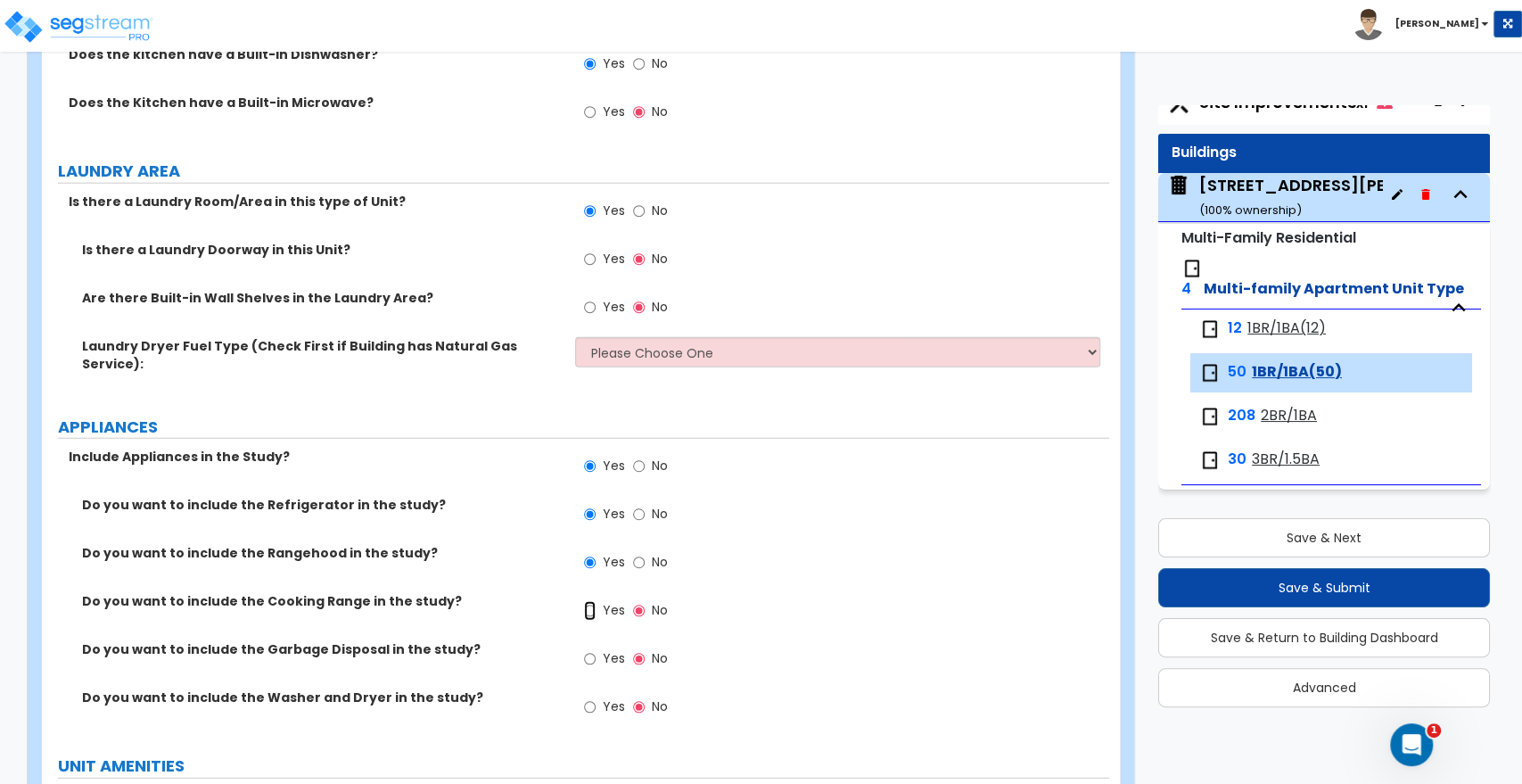
radio input "true"
click at [592, 649] on input "Yes" at bounding box center [590, 659] width 12 height 20
radio input "true"
click at [588, 694] on label "Yes" at bounding box center [603, 709] width 40 height 31
click at [588, 697] on input "Yes" at bounding box center [590, 707] width 12 height 20
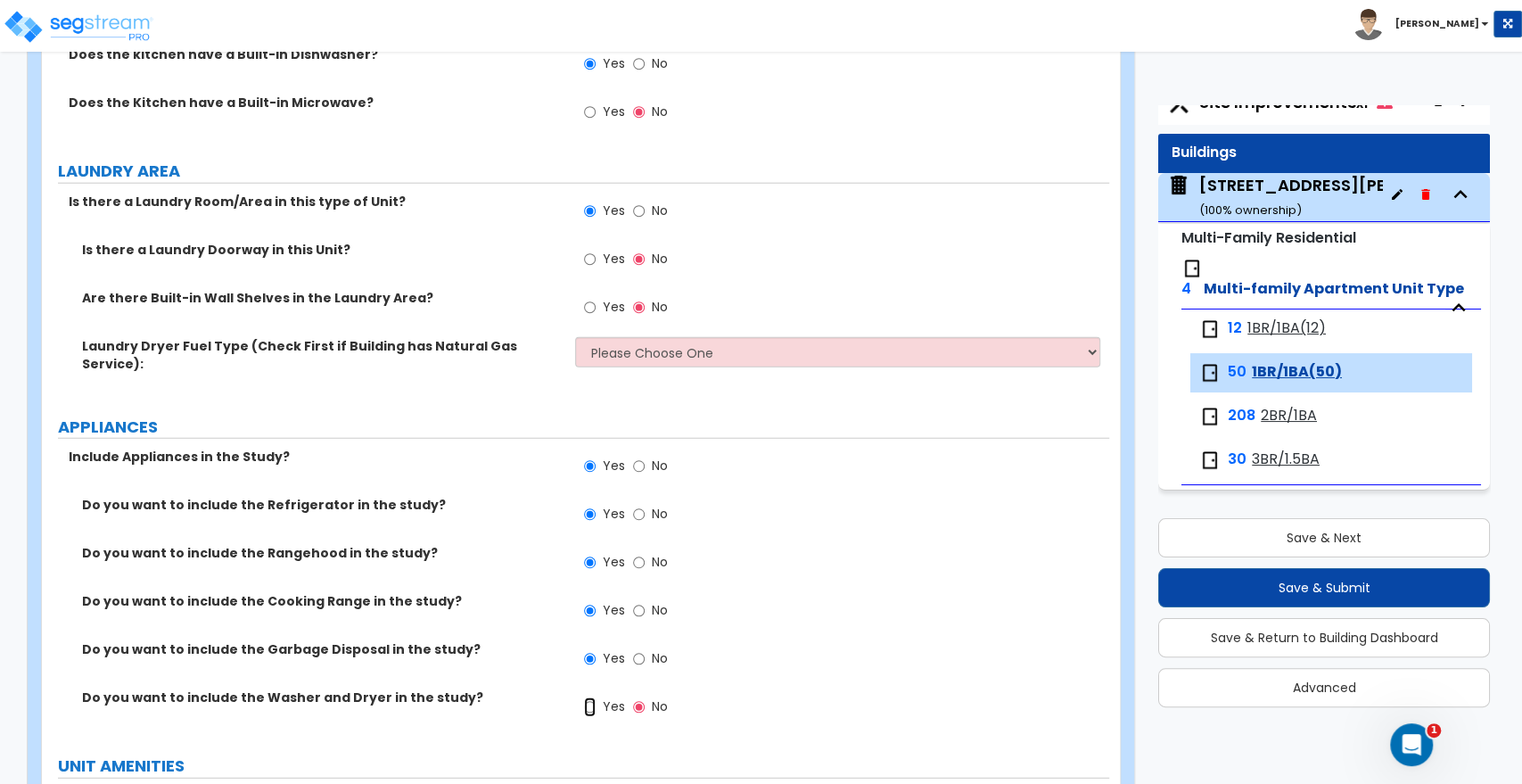
radio input "true"
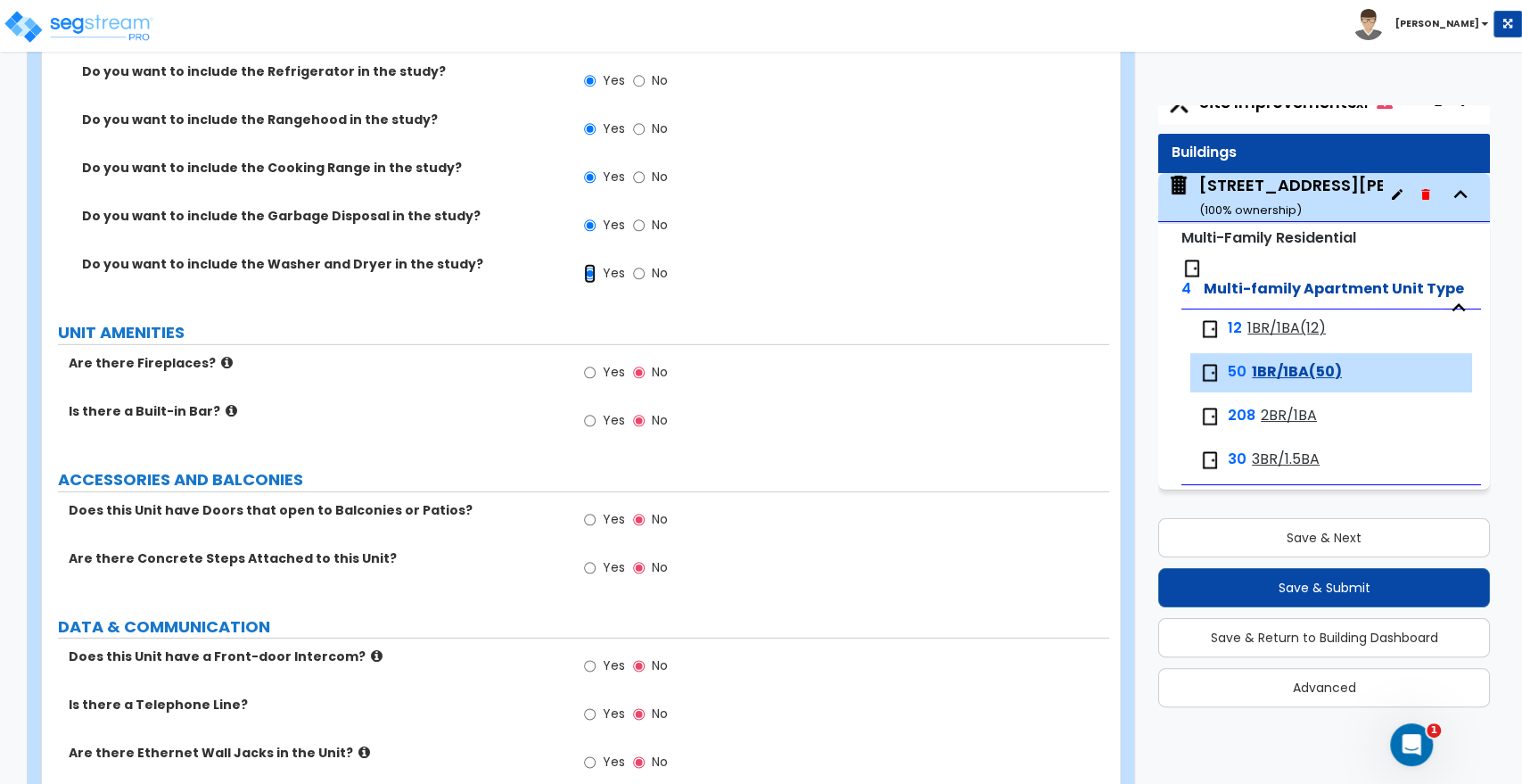
scroll to position [3439, 0]
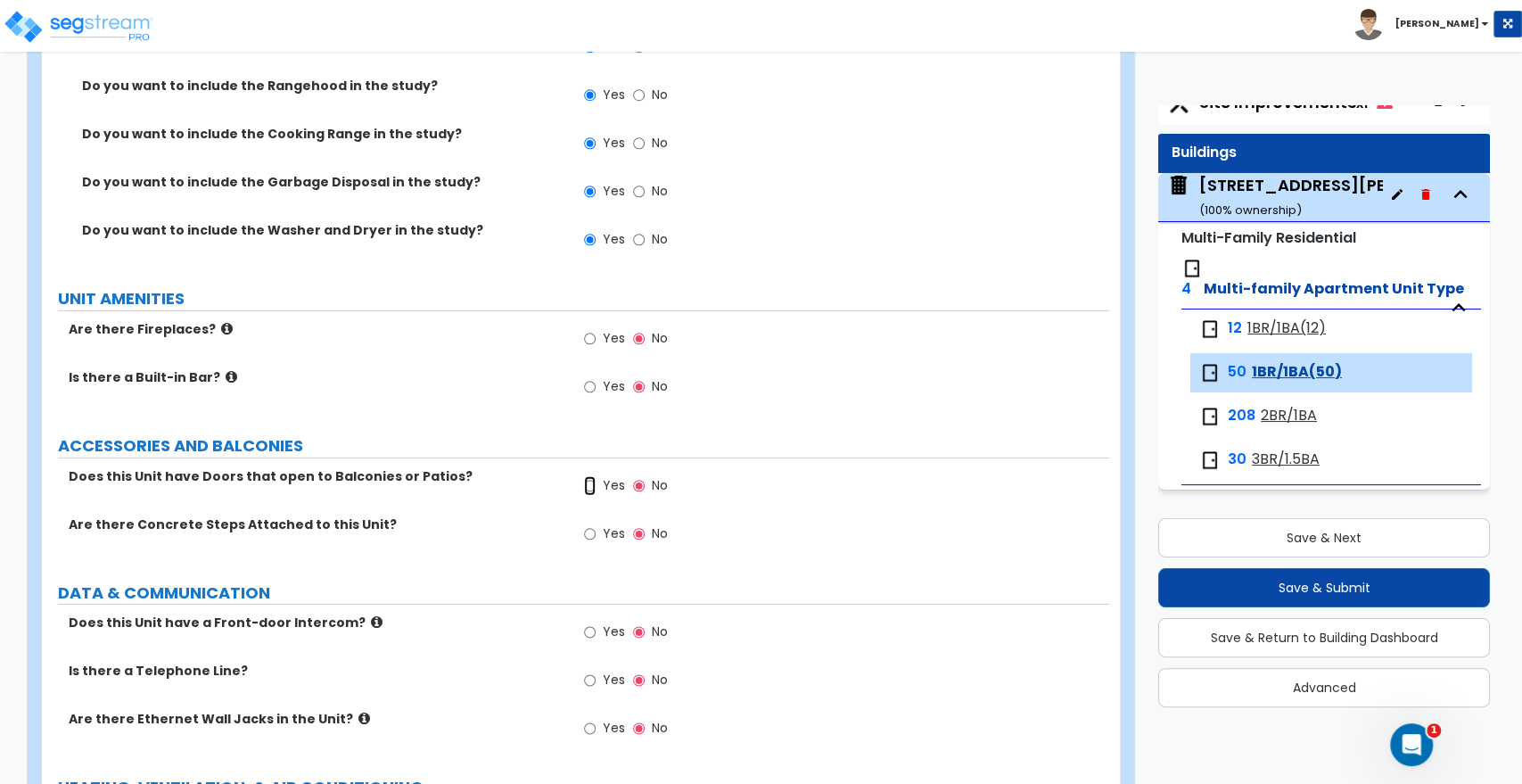
click at [591, 476] on input "Yes" at bounding box center [590, 486] width 12 height 20
radio input "true"
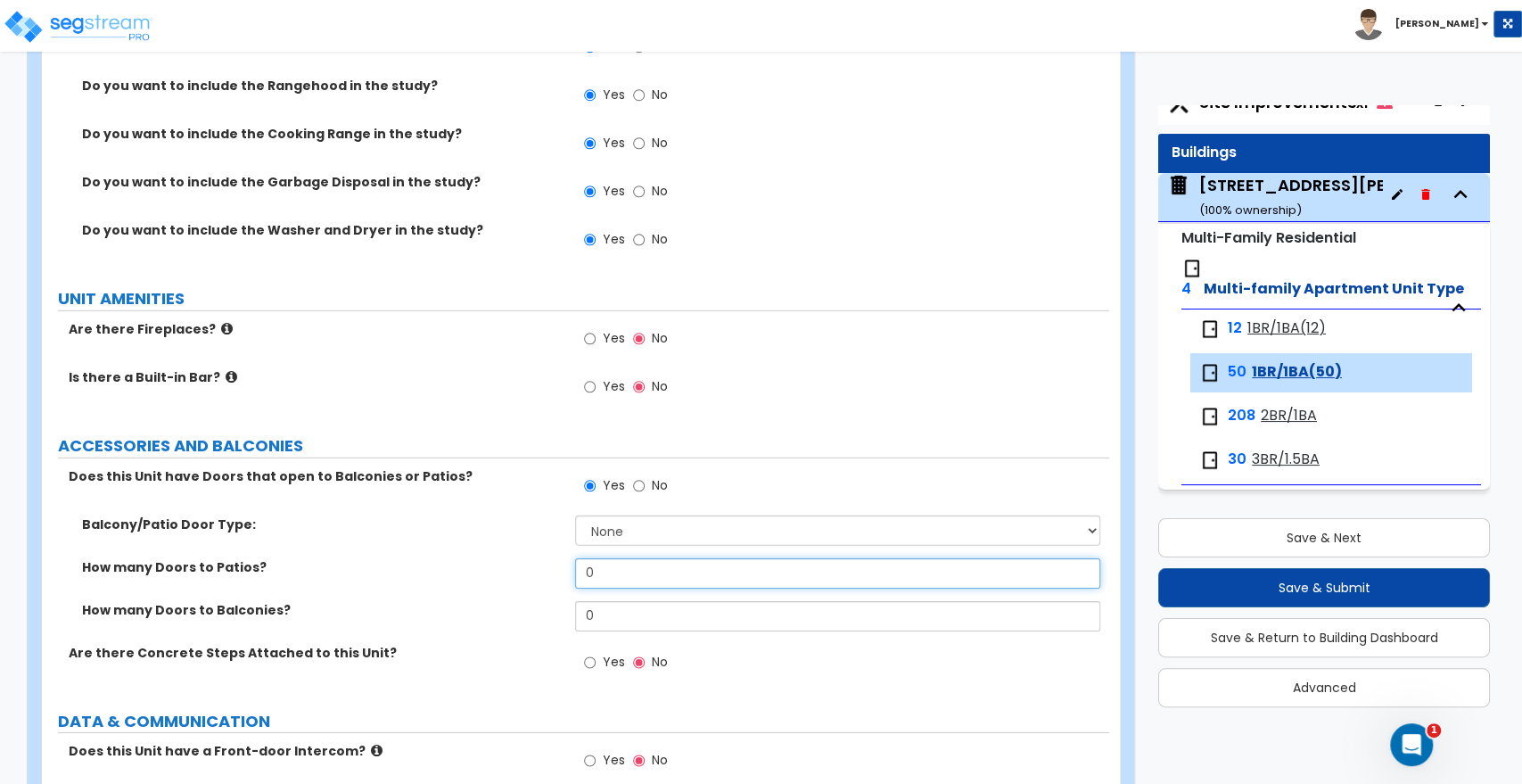
drag, startPoint x: 617, startPoint y: 520, endPoint x: 502, endPoint y: 534, distance: 115.8
click at [502, 558] on div "How many Doors to Patios? 0" at bounding box center [575, 579] width 1068 height 42
type input "1"
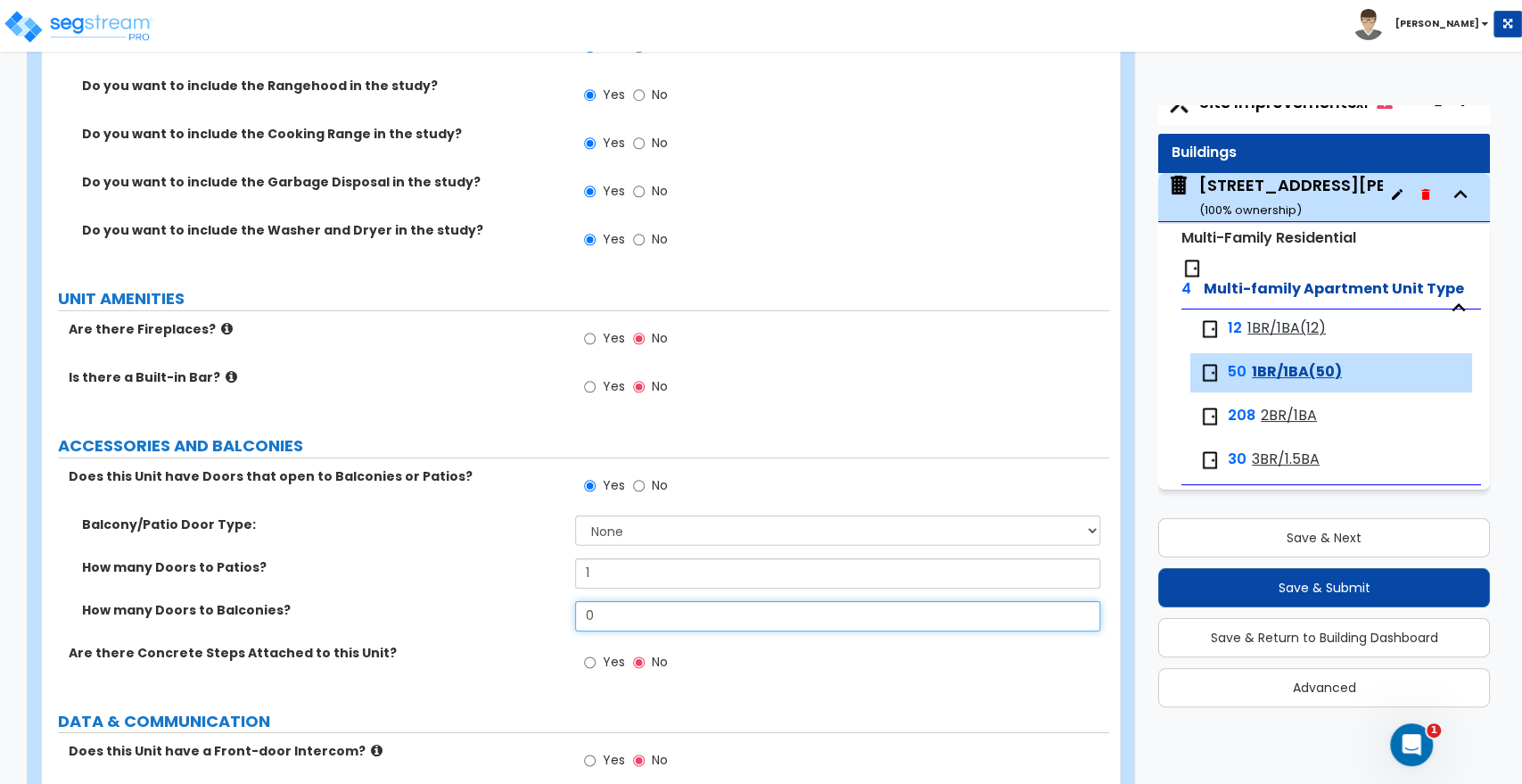
drag, startPoint x: 613, startPoint y: 558, endPoint x: 541, endPoint y: 566, distance: 72.4
click at [541, 601] on div "How many Doors to Balconies? 0" at bounding box center [575, 622] width 1068 height 42
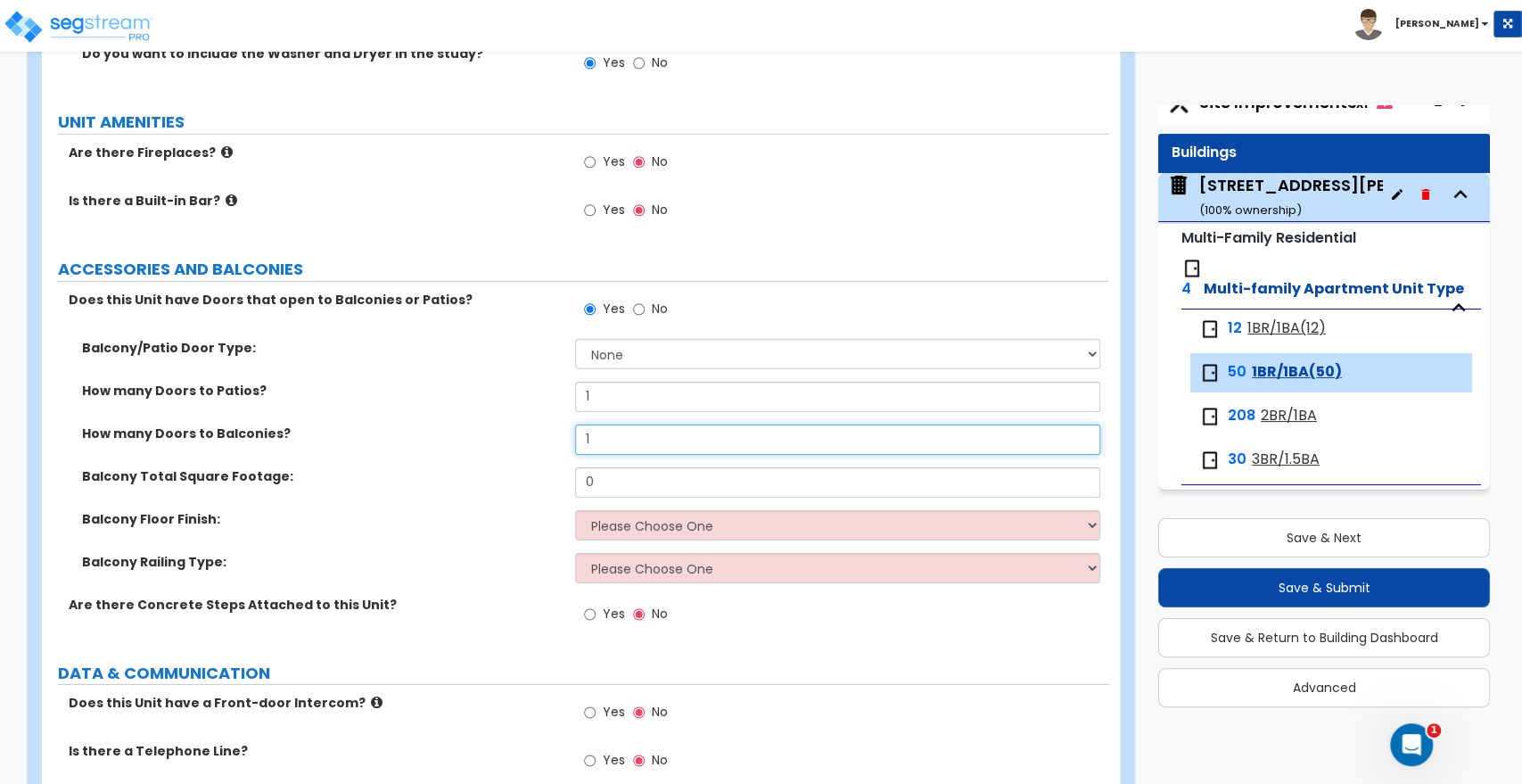
scroll to position [3638, 0]
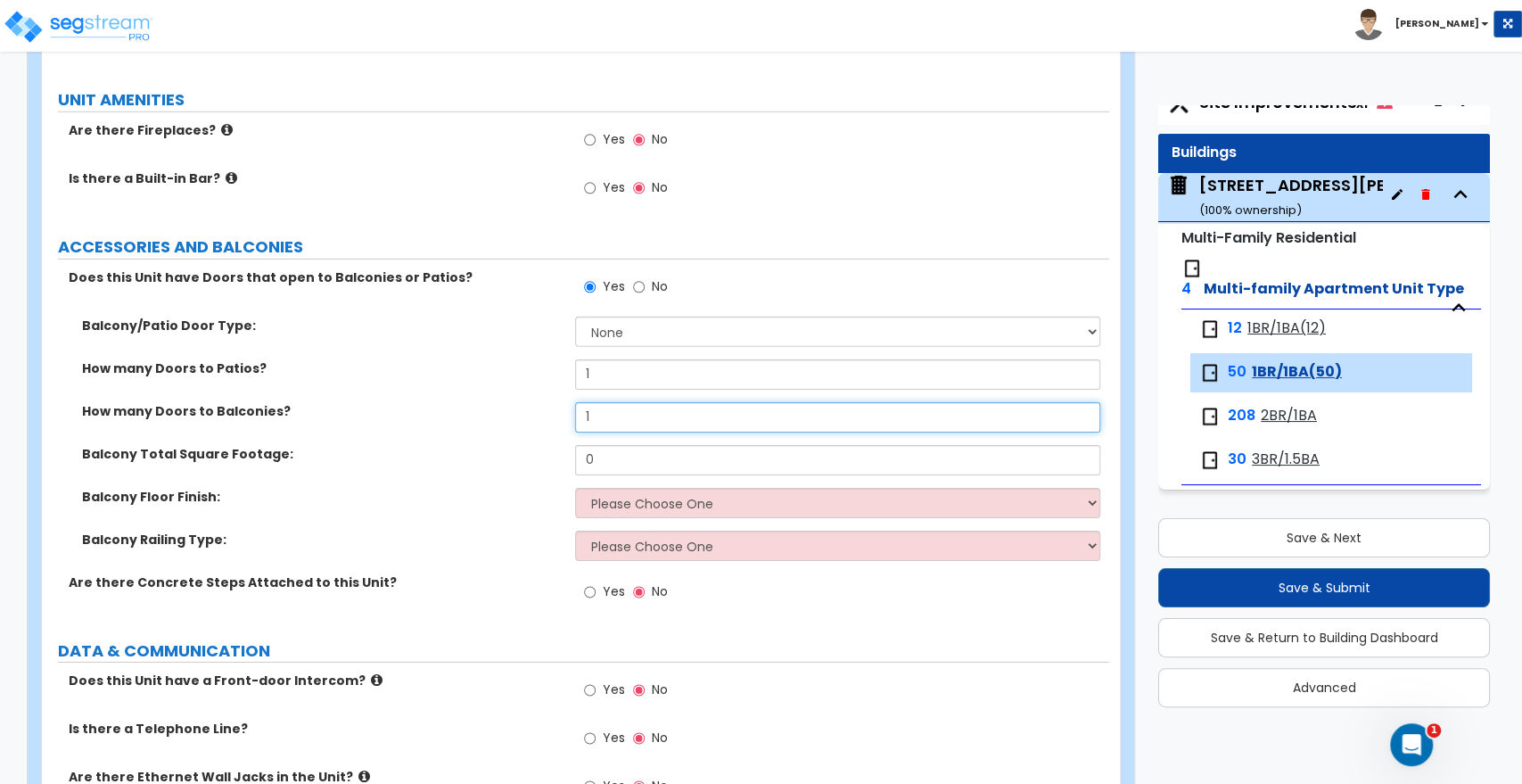
type input "1"
drag, startPoint x: 604, startPoint y: 412, endPoint x: 502, endPoint y: 411, distance: 102.0
click at [502, 445] on div "Balcony Total Square Footage: 0" at bounding box center [575, 466] width 1068 height 42
type input "42"
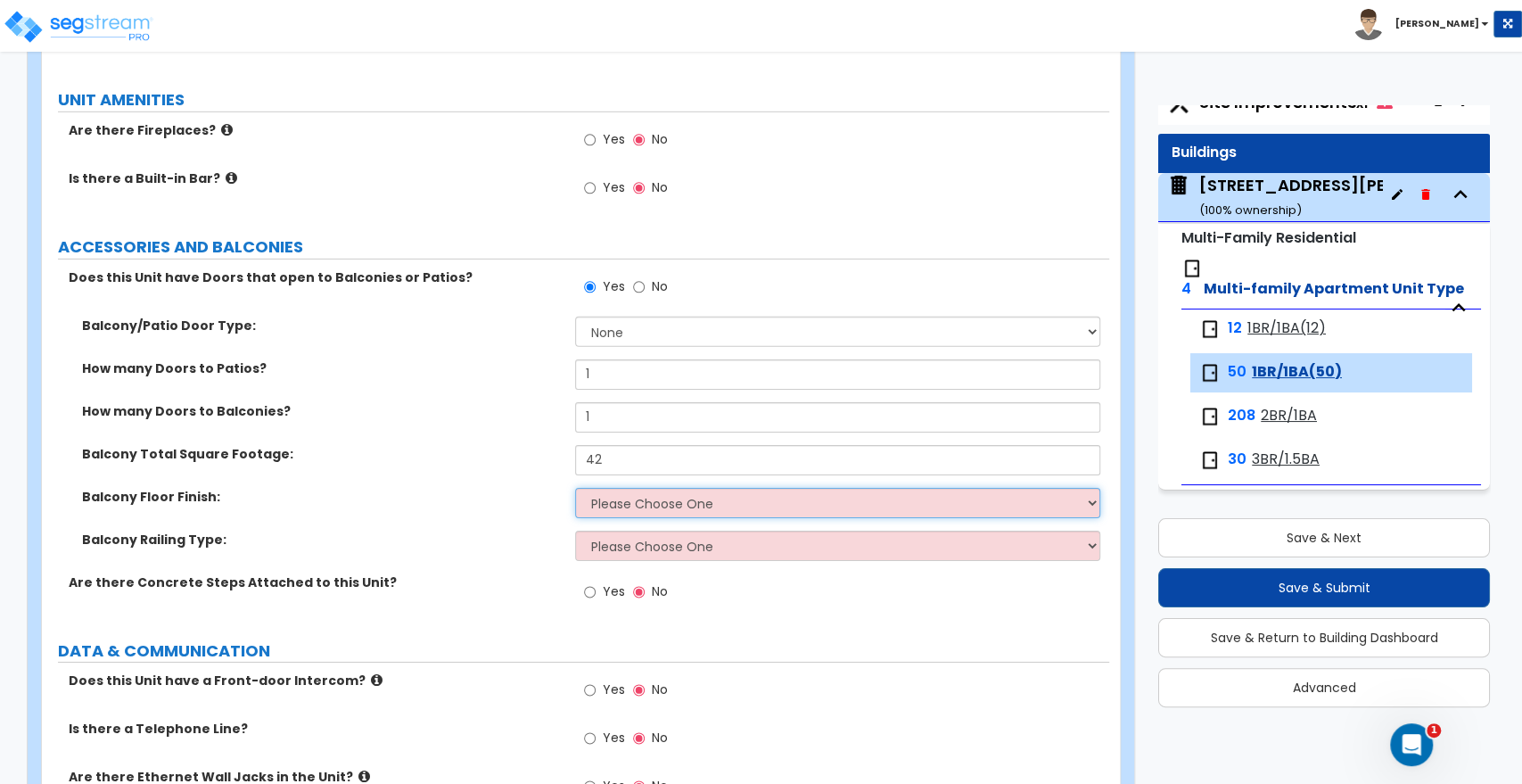
click at [634, 488] on select "Please Choose One Concrete Tile Wood PVC" at bounding box center [837, 503] width 524 height 31
select select "1"
click at [575, 488] on select "Please Choose One Concrete Tile Wood PVC" at bounding box center [837, 503] width 524 height 31
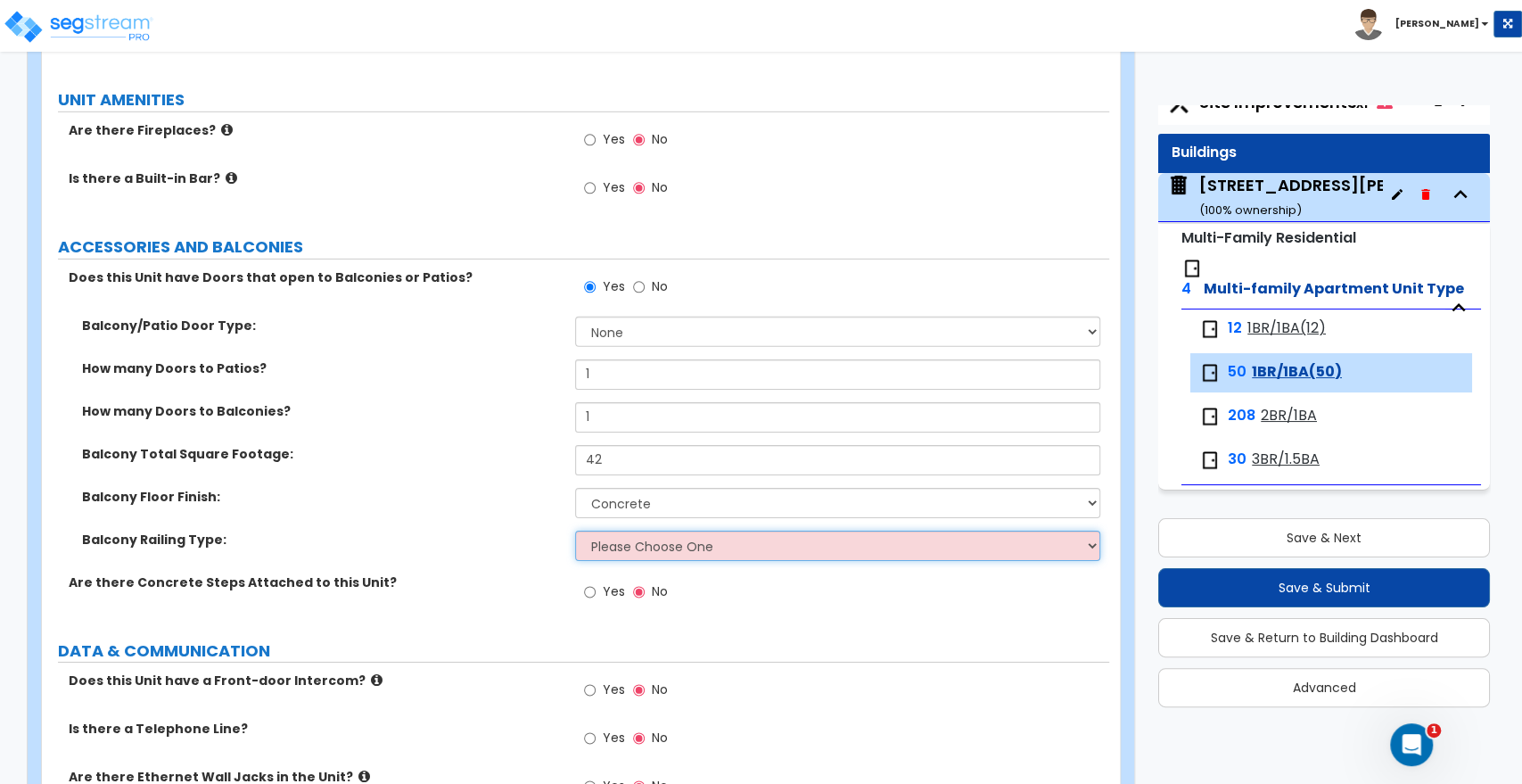
click at [601, 530] on select "Please Choose One Steel Aluminum Wood Glass and Metal Wrought Iron" at bounding box center [837, 545] width 524 height 31
select select "5"
click at [575, 530] on select "Please Choose One Steel Aluminum Wood Glass and Metal Wrought Iron" at bounding box center [837, 545] width 524 height 31
click at [630, 530] on select "Please Choose One Steel Aluminum Wood Glass and Metal Wrought Iron" at bounding box center [837, 545] width 524 height 31
click at [575, 530] on select "Please Choose One Steel Aluminum Wood Glass and Metal Wrought Iron" at bounding box center [837, 545] width 524 height 31
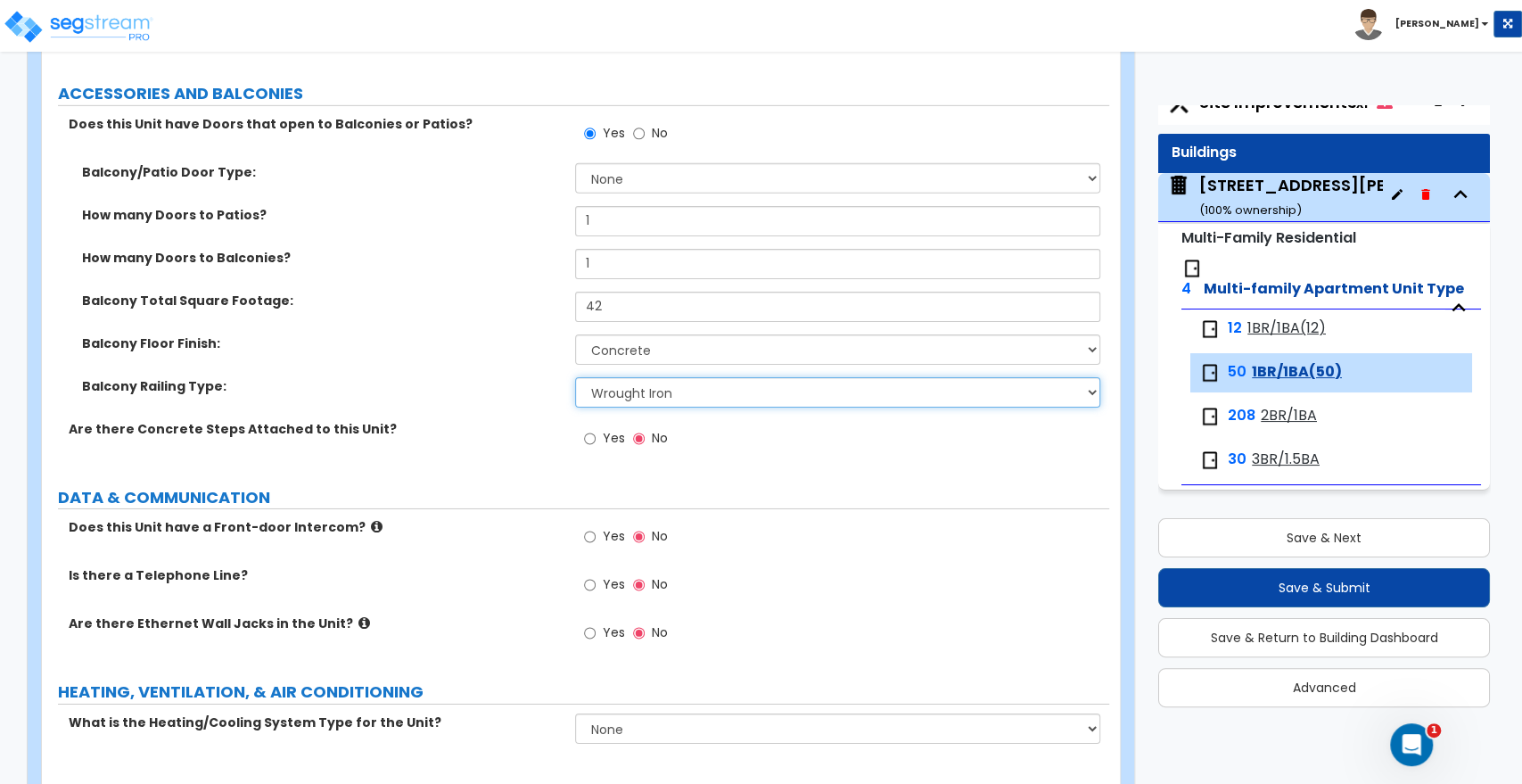
scroll to position [3795, 0]
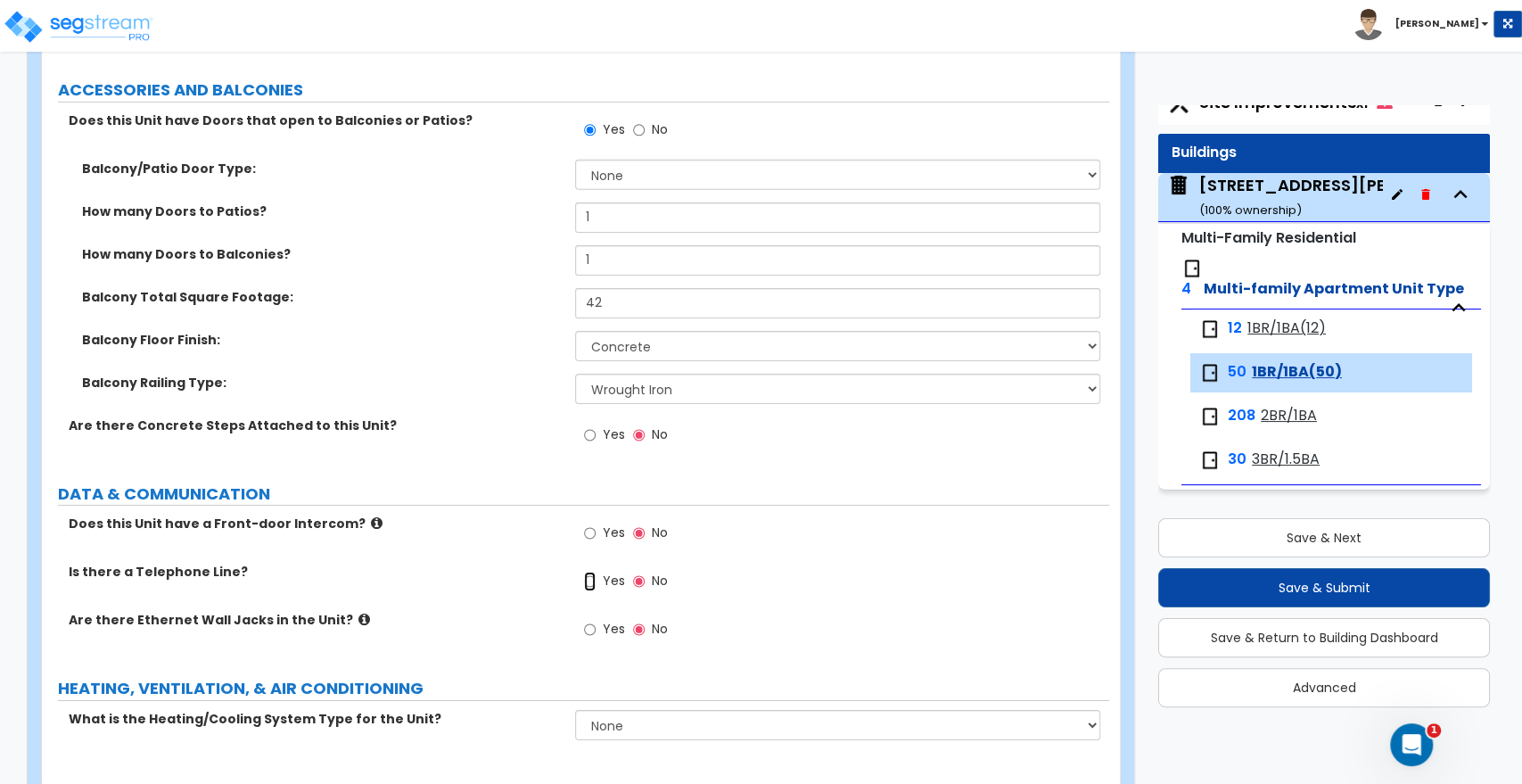
click at [587, 572] on input "Yes" at bounding box center [590, 582] width 12 height 20
radio input "true"
click at [585, 620] on input "Yes" at bounding box center [590, 630] width 12 height 20
radio input "true"
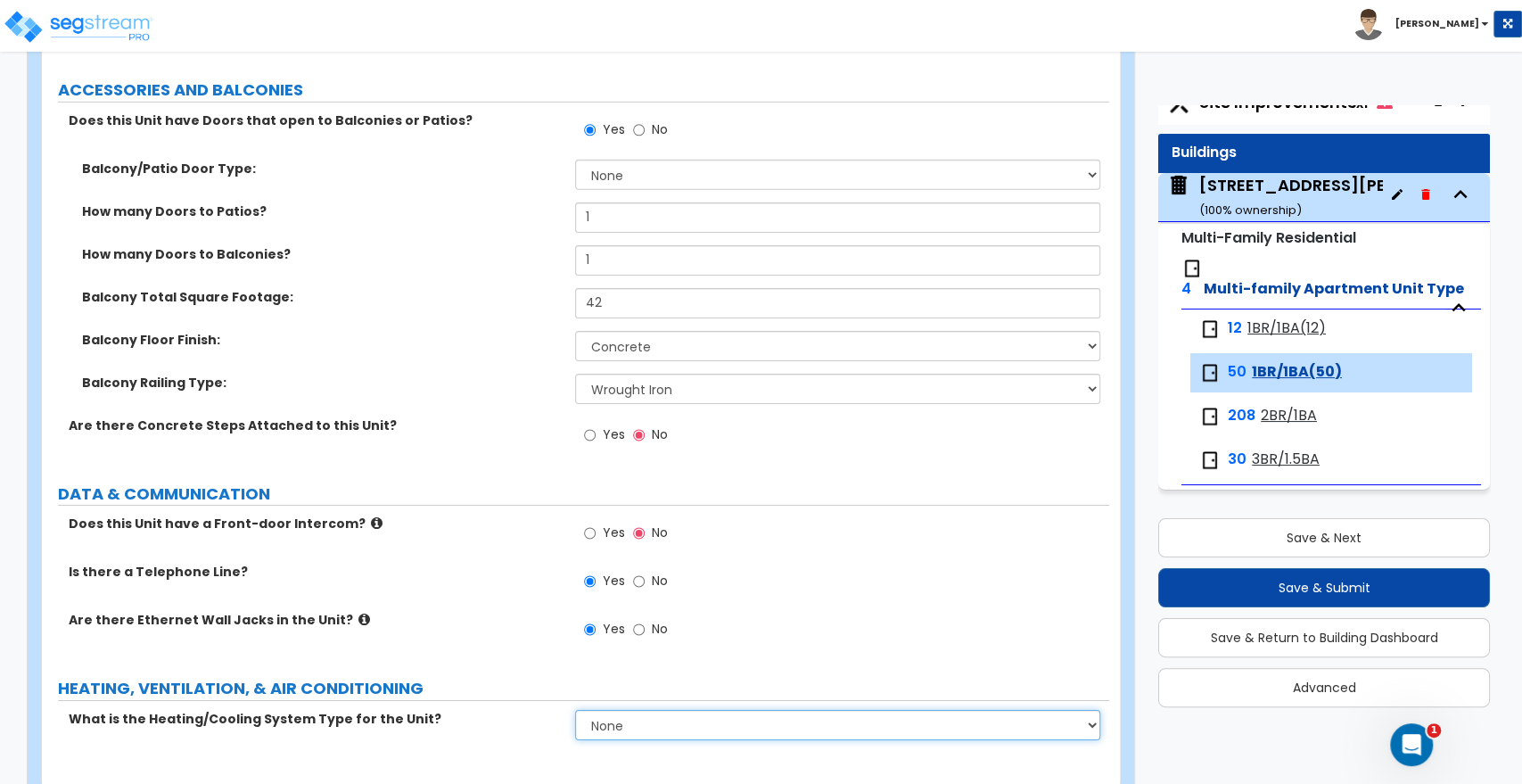
click at [608, 710] on select "None Heat Only Centralized Heating & Cooling Thru Wall Air Conditioners Mini Sp…" at bounding box center [837, 725] width 524 height 31
select select "4"
click at [575, 710] on select "None Heat Only Centralized Heating & Cooling Thru Wall Air Conditioners Mini Sp…" at bounding box center [837, 725] width 524 height 31
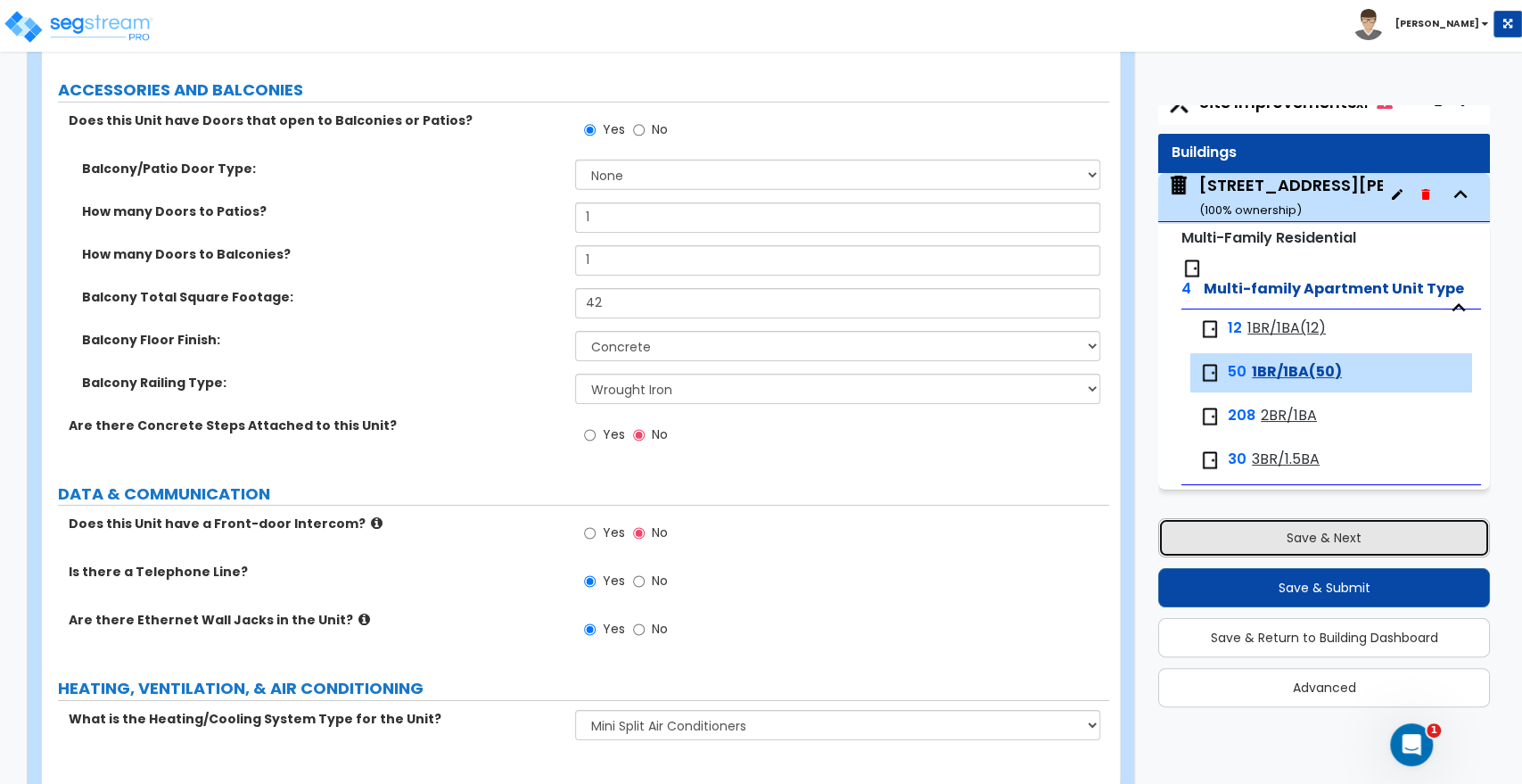
click at [1274, 546] on button "Save & Next" at bounding box center [1324, 538] width 332 height 39
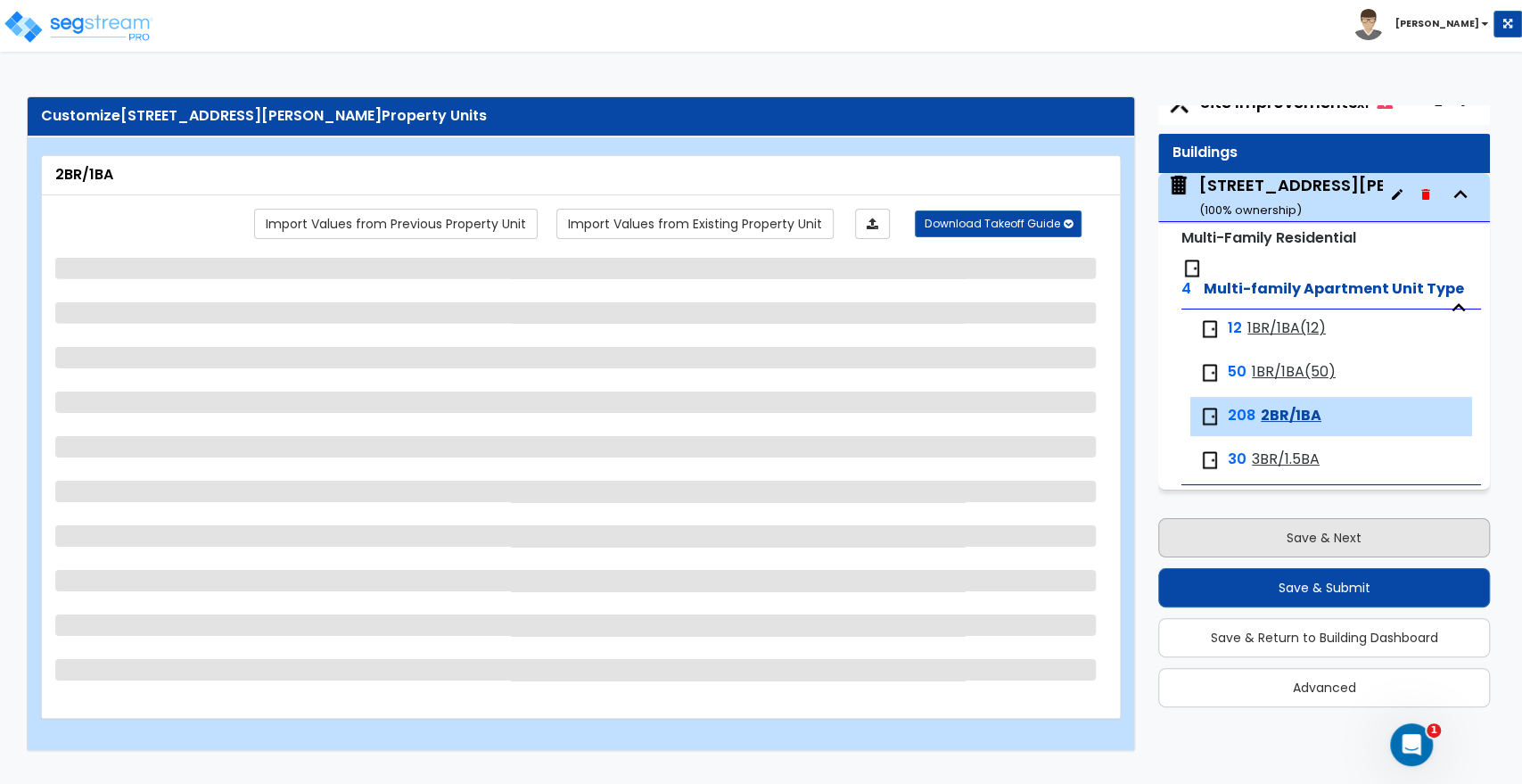
scroll to position [0, 0]
click at [1269, 333] on span "1BR/1BA(12)" at bounding box center [1286, 328] width 78 height 21
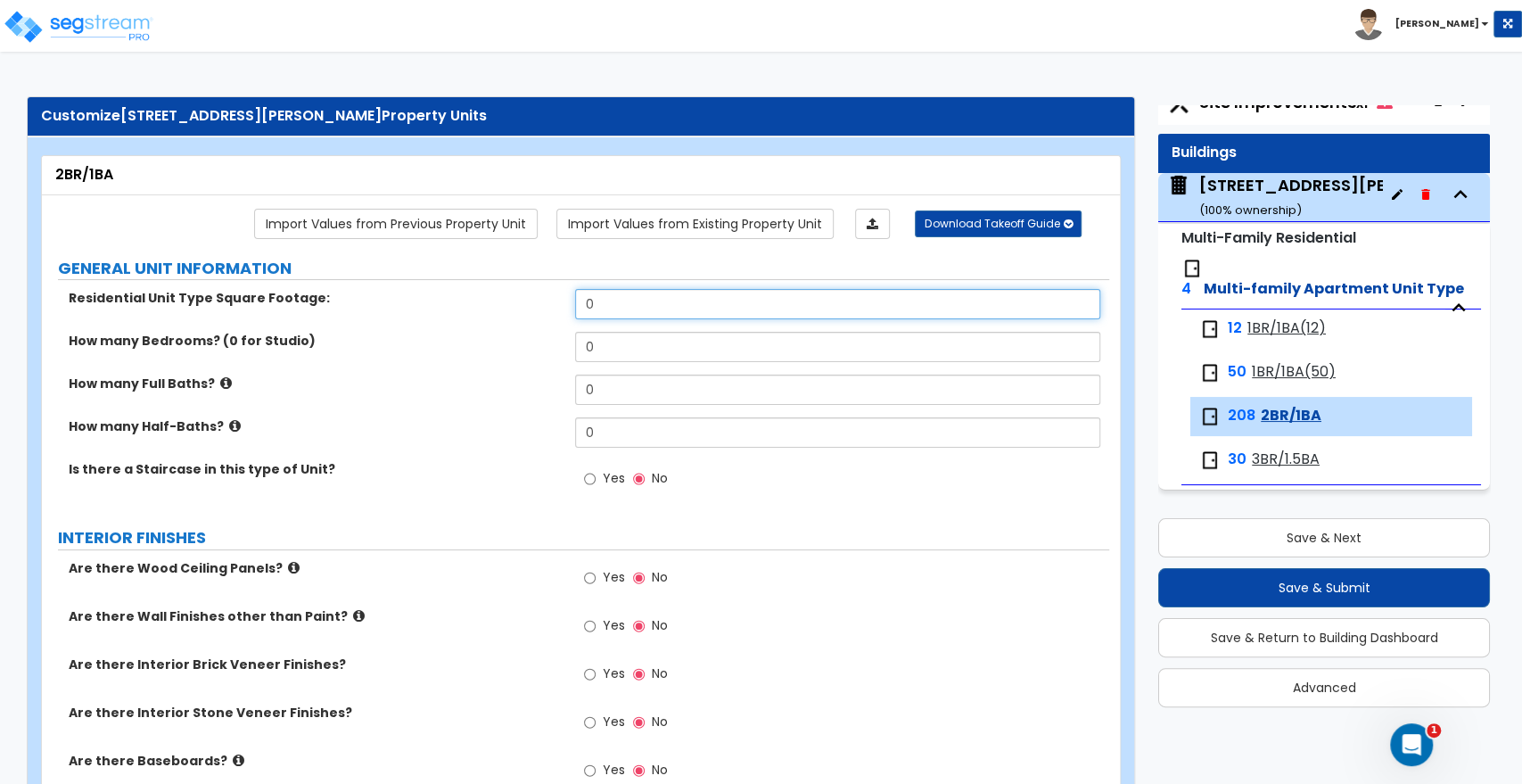
drag, startPoint x: 606, startPoint y: 308, endPoint x: 418, endPoint y: 301, distance: 188.1
click at [418, 301] on div "Residential Unit Type Square Footage: 0" at bounding box center [575, 310] width 1068 height 42
type input "208"
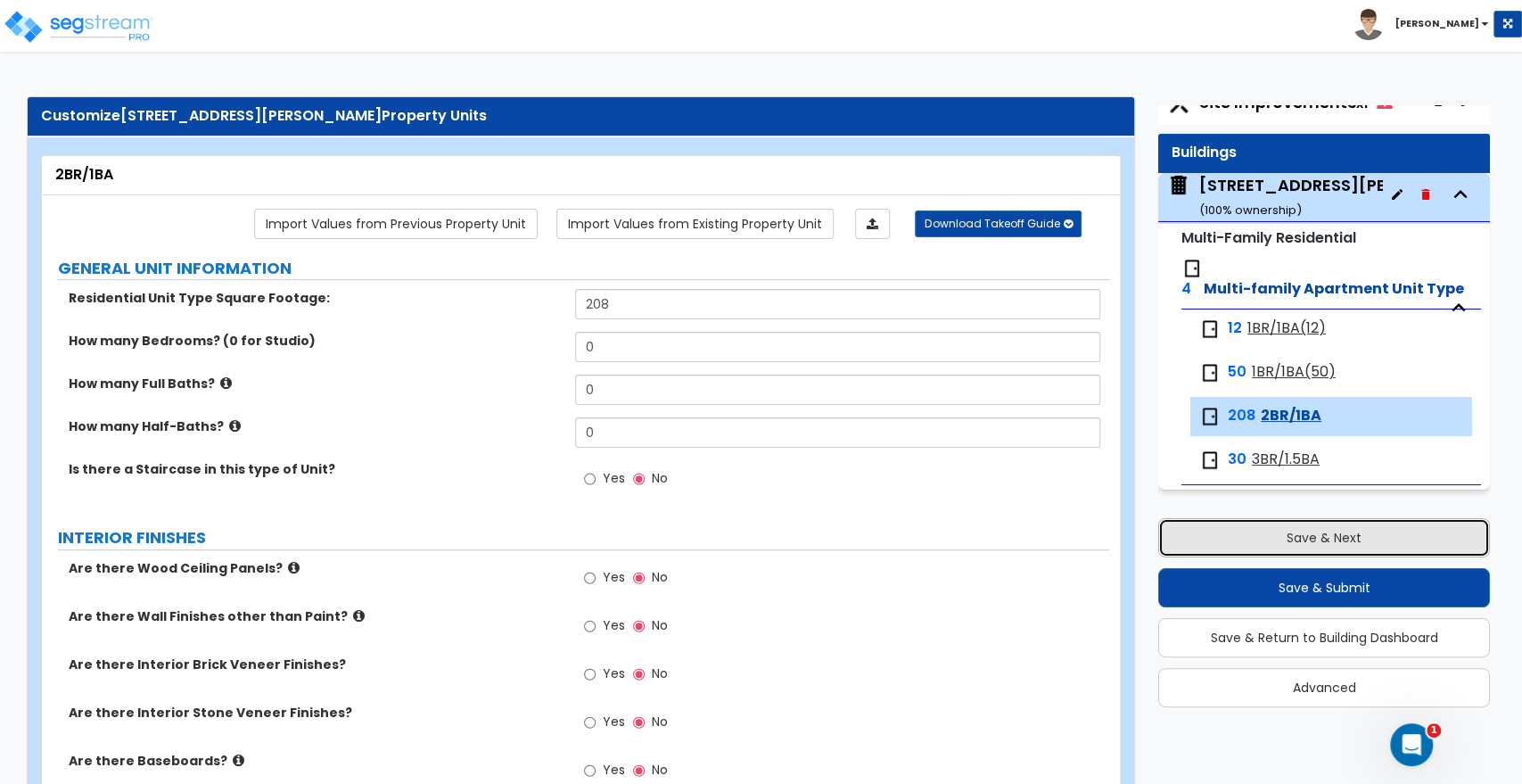
click at [1263, 534] on button "Save & Next" at bounding box center [1324, 538] width 332 height 39
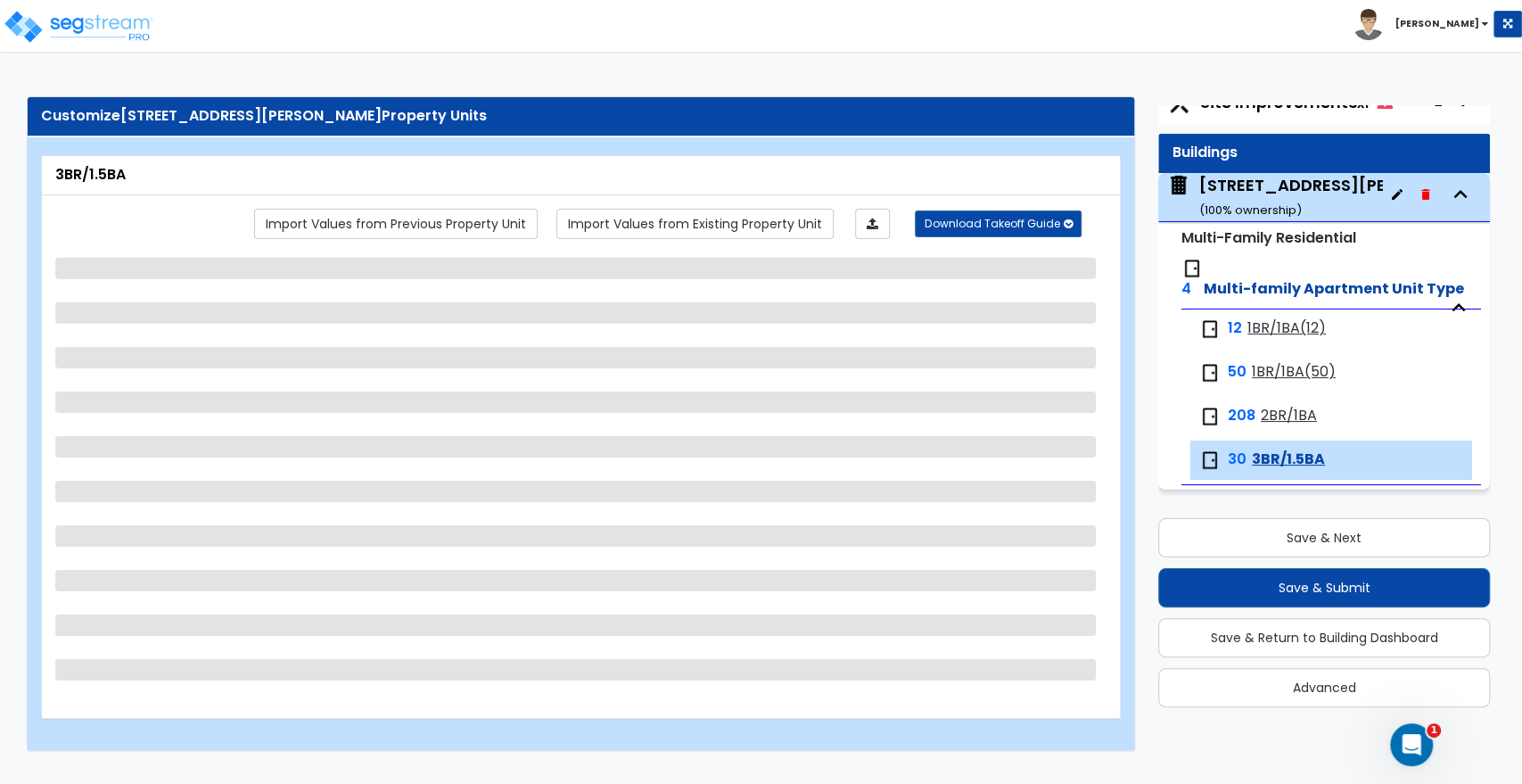
click at [1266, 332] on span "1BR/1BA(12)" at bounding box center [1286, 328] width 78 height 21
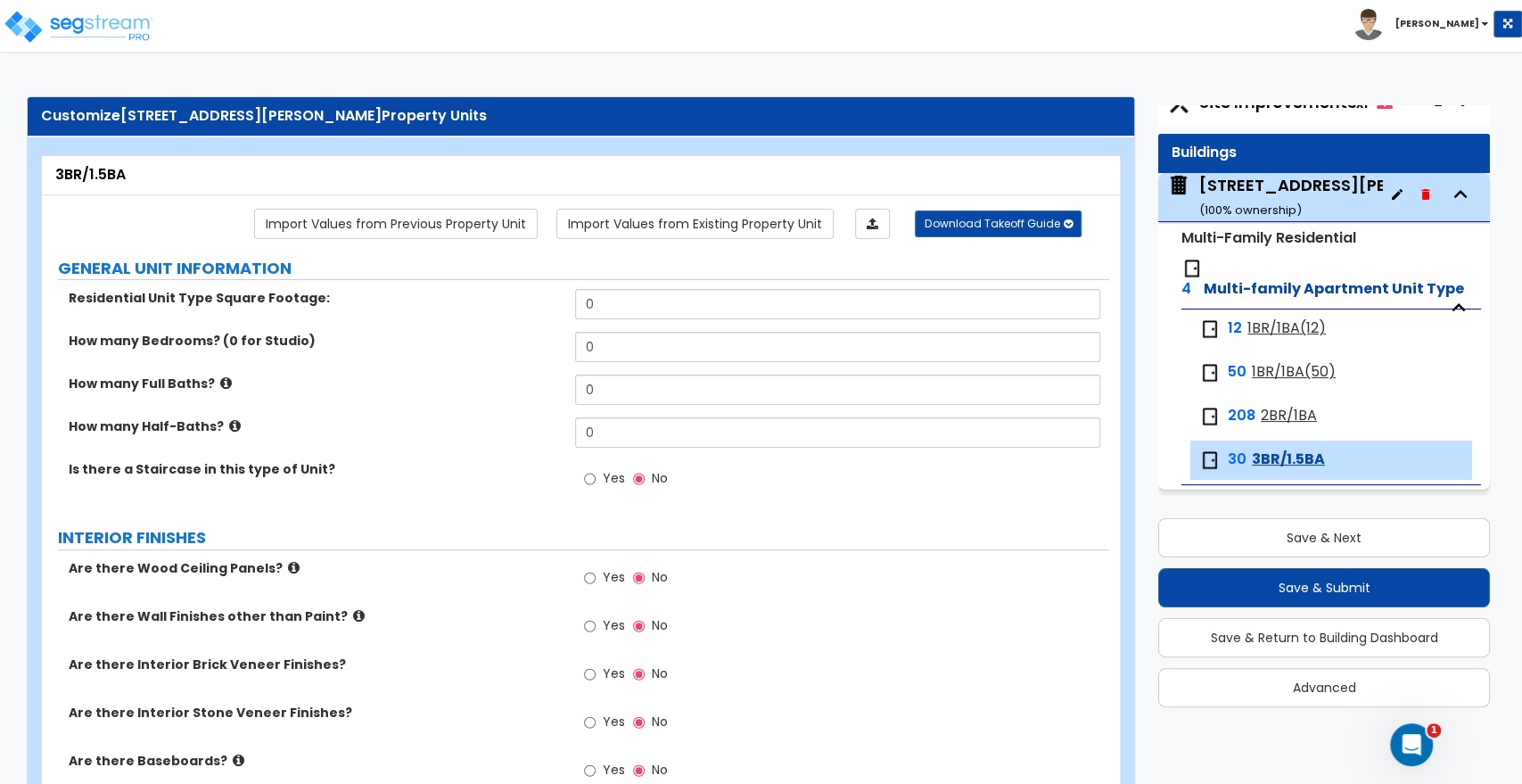
click at [1266, 332] on span "1BR/1BA(12)" at bounding box center [1286, 328] width 78 height 21
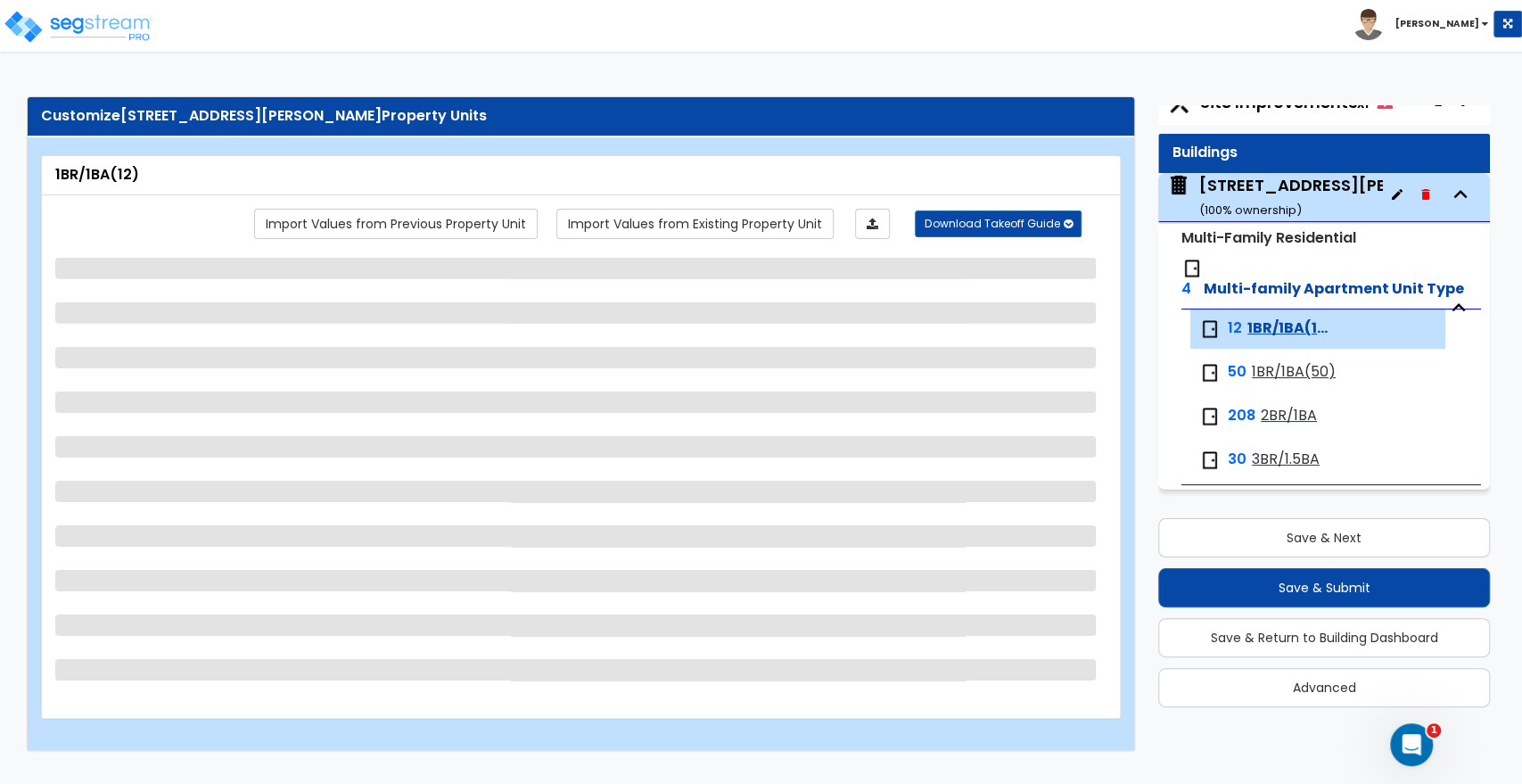
select select "1"
select select "3"
select select "5"
select select "3"
select select "2"
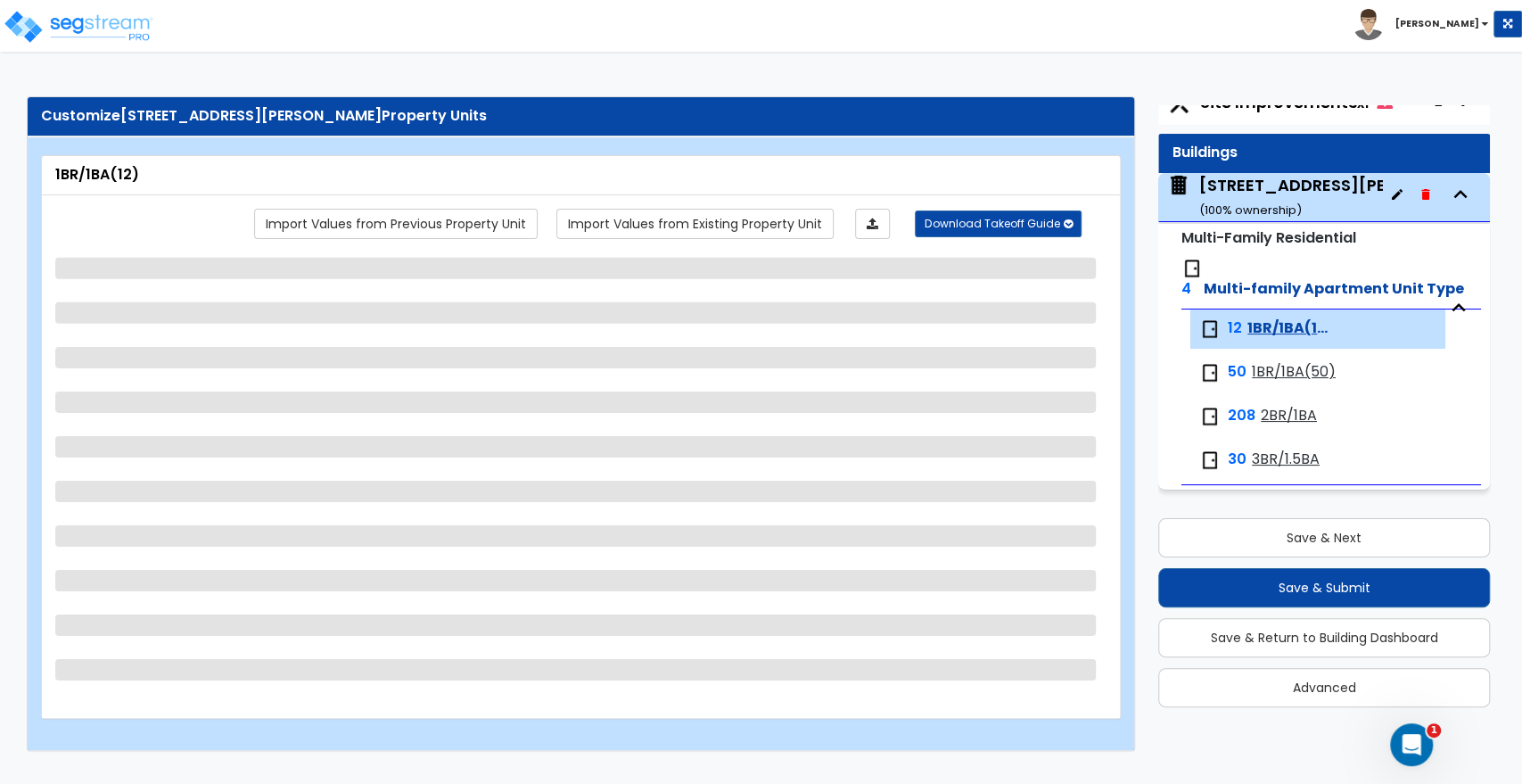
select select "1"
select select "2"
select select "1"
select select "5"
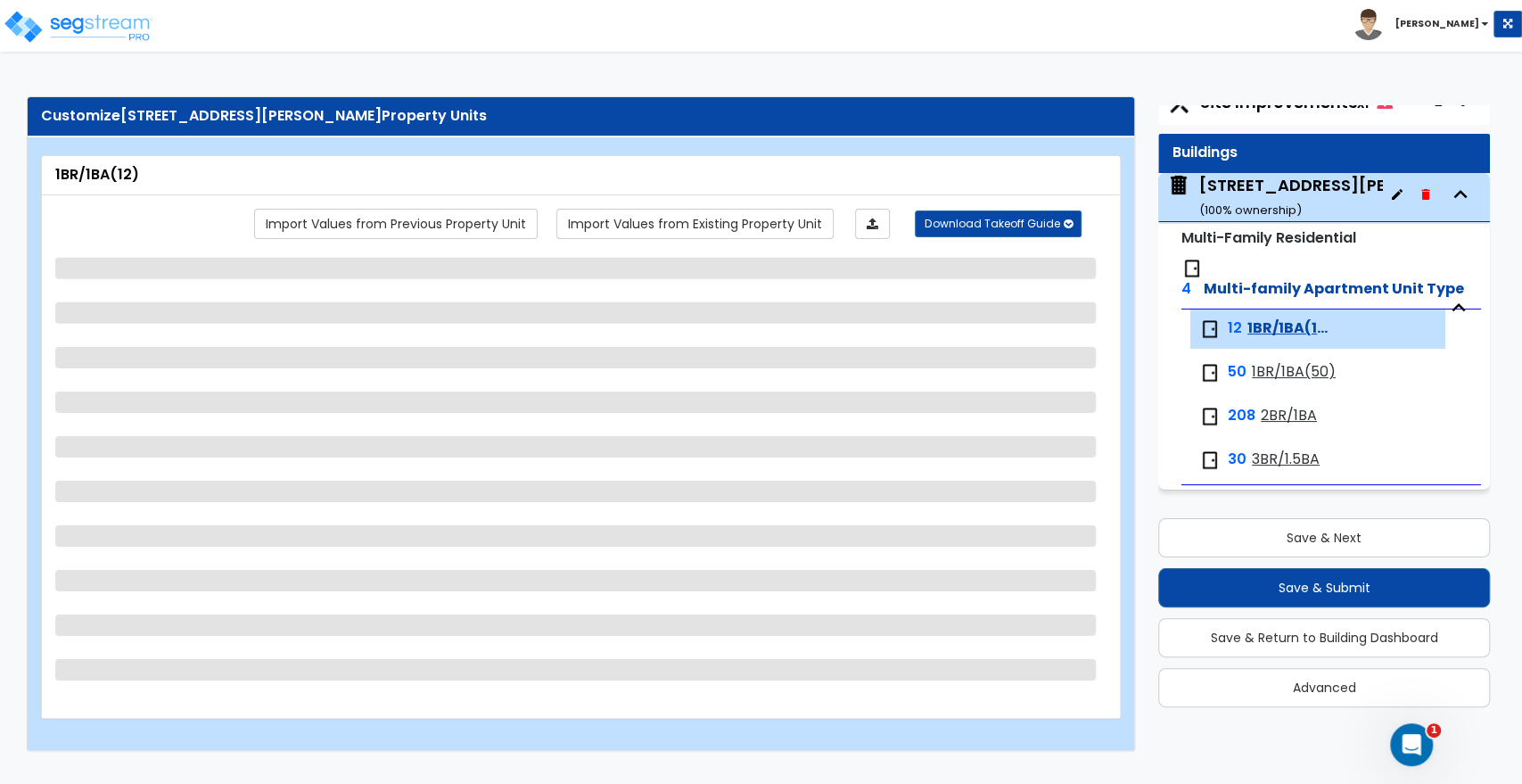
select select "3"
select select "1"
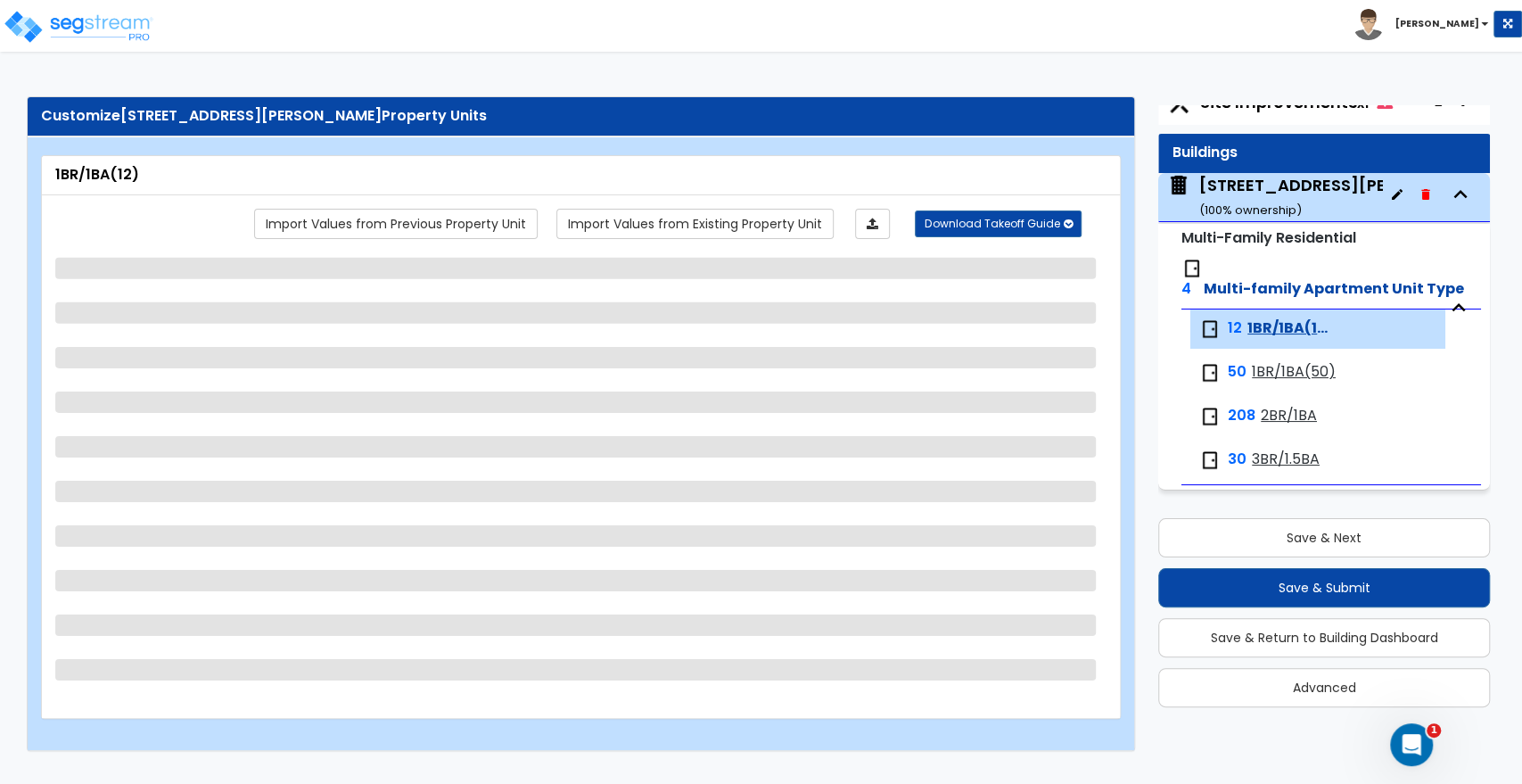
select select "2"
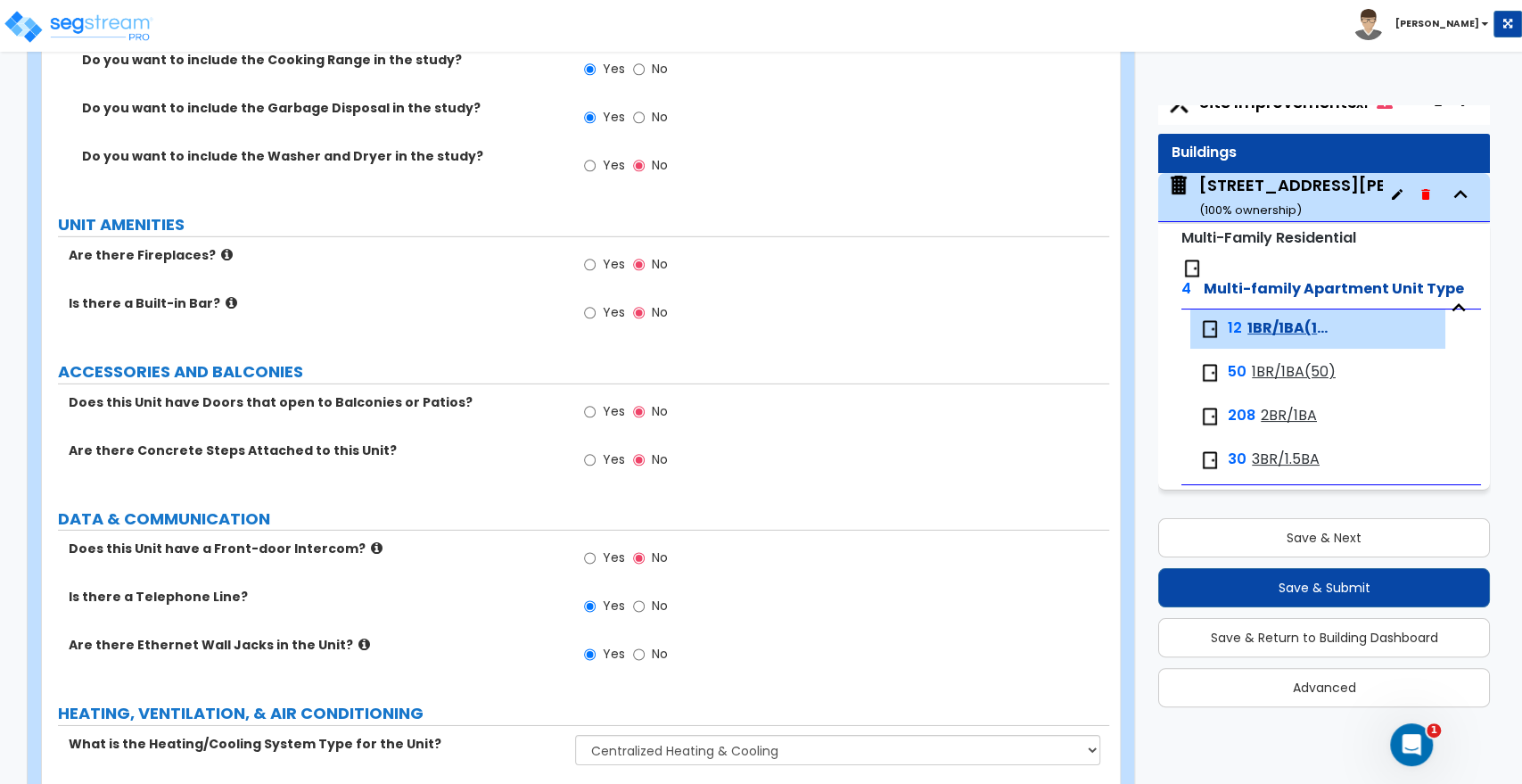
scroll to position [3538, 0]
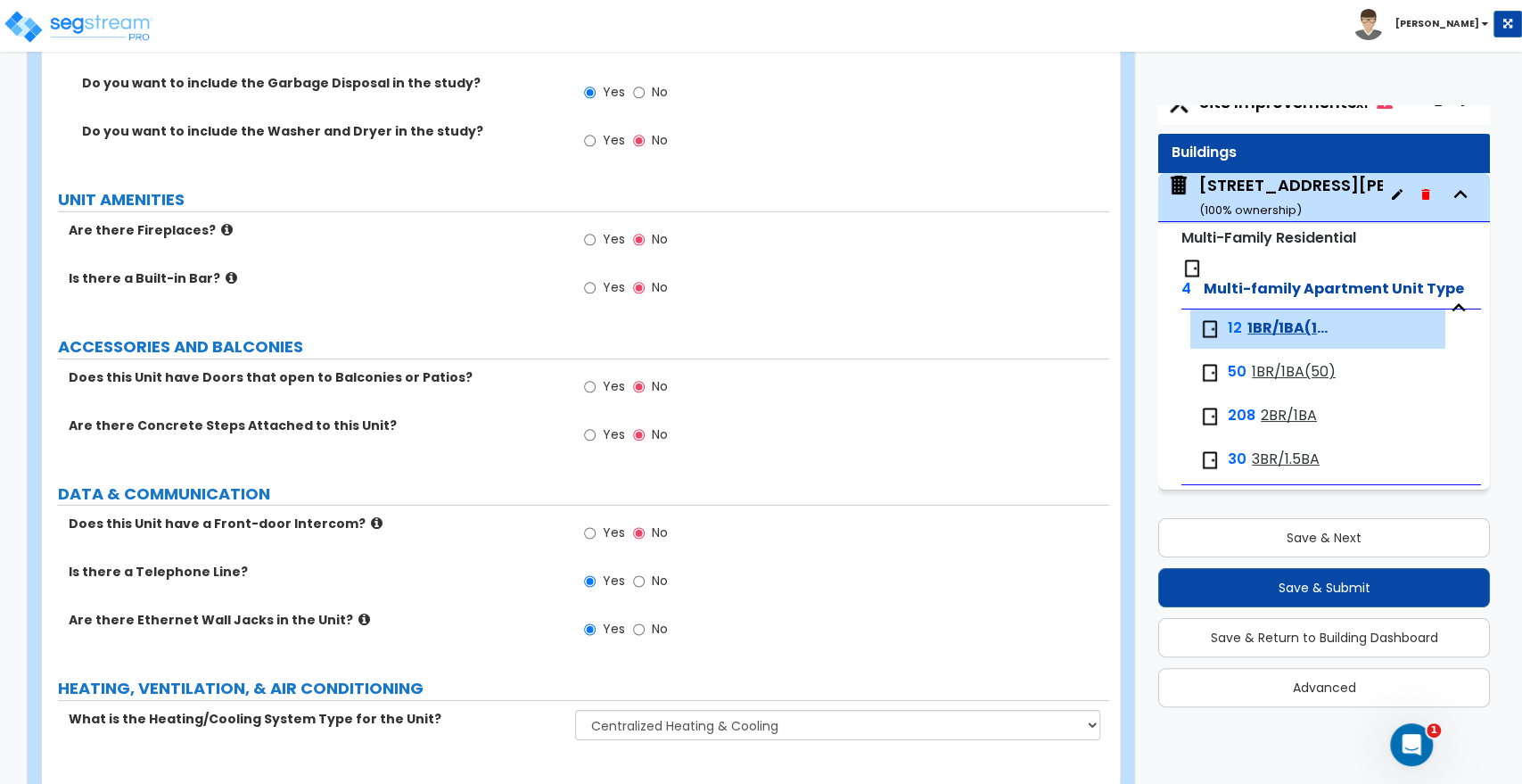
click at [1268, 363] on span "1BR/1BA(50)" at bounding box center [1294, 372] width 84 height 21
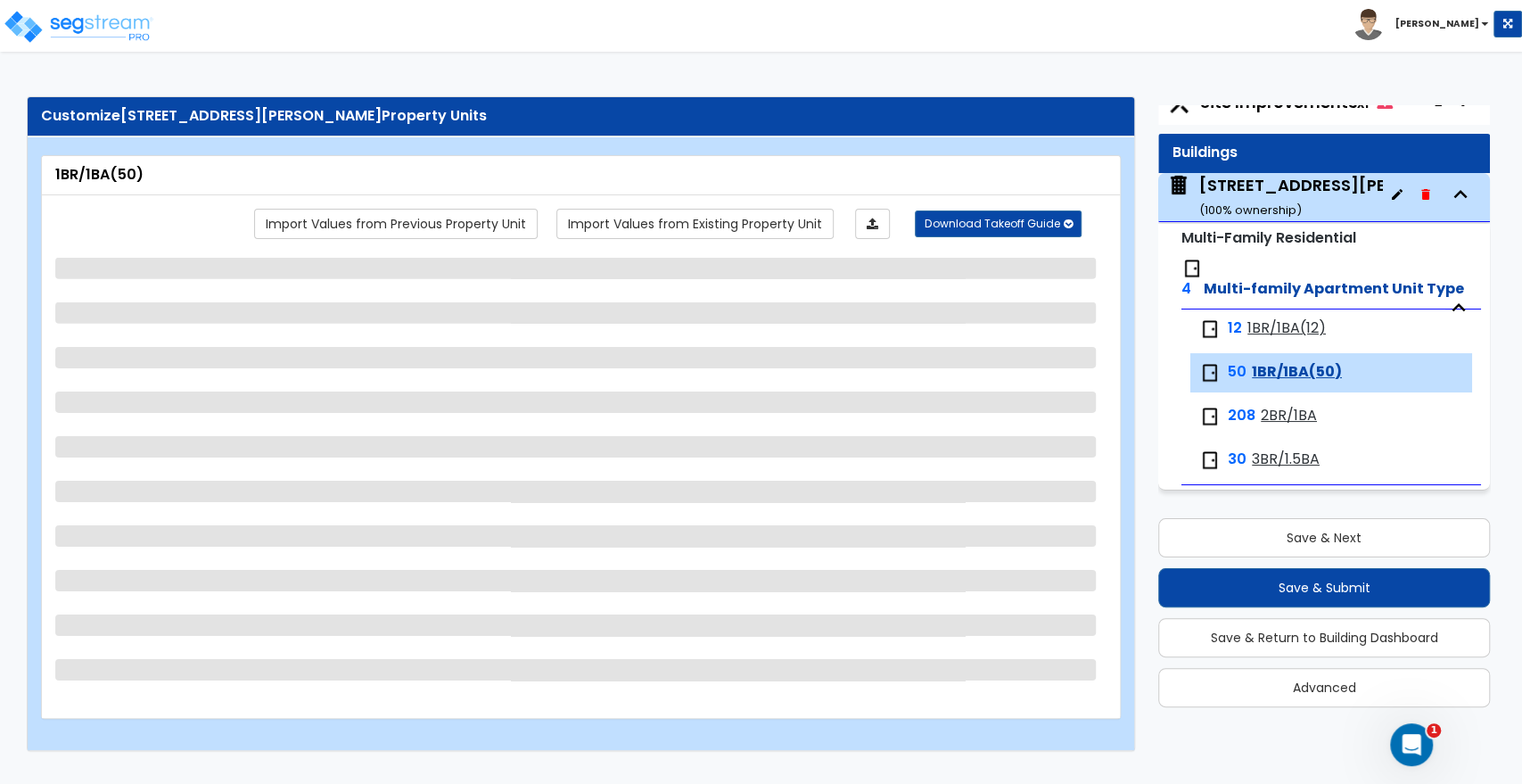
scroll to position [0, 0]
select select "1"
select select "3"
select select "5"
select select "3"
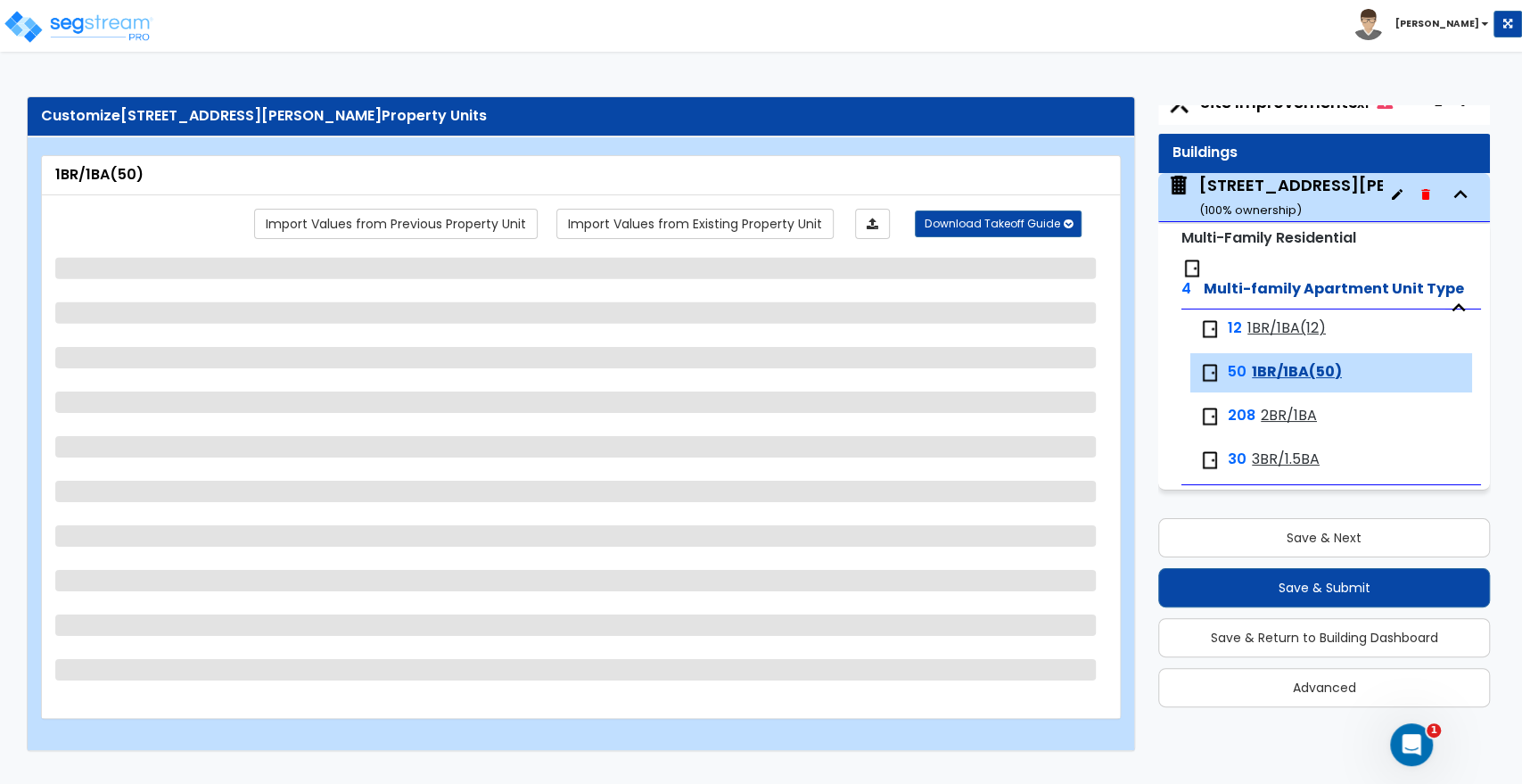
select select "2"
select select "3"
select select "2"
select select "1"
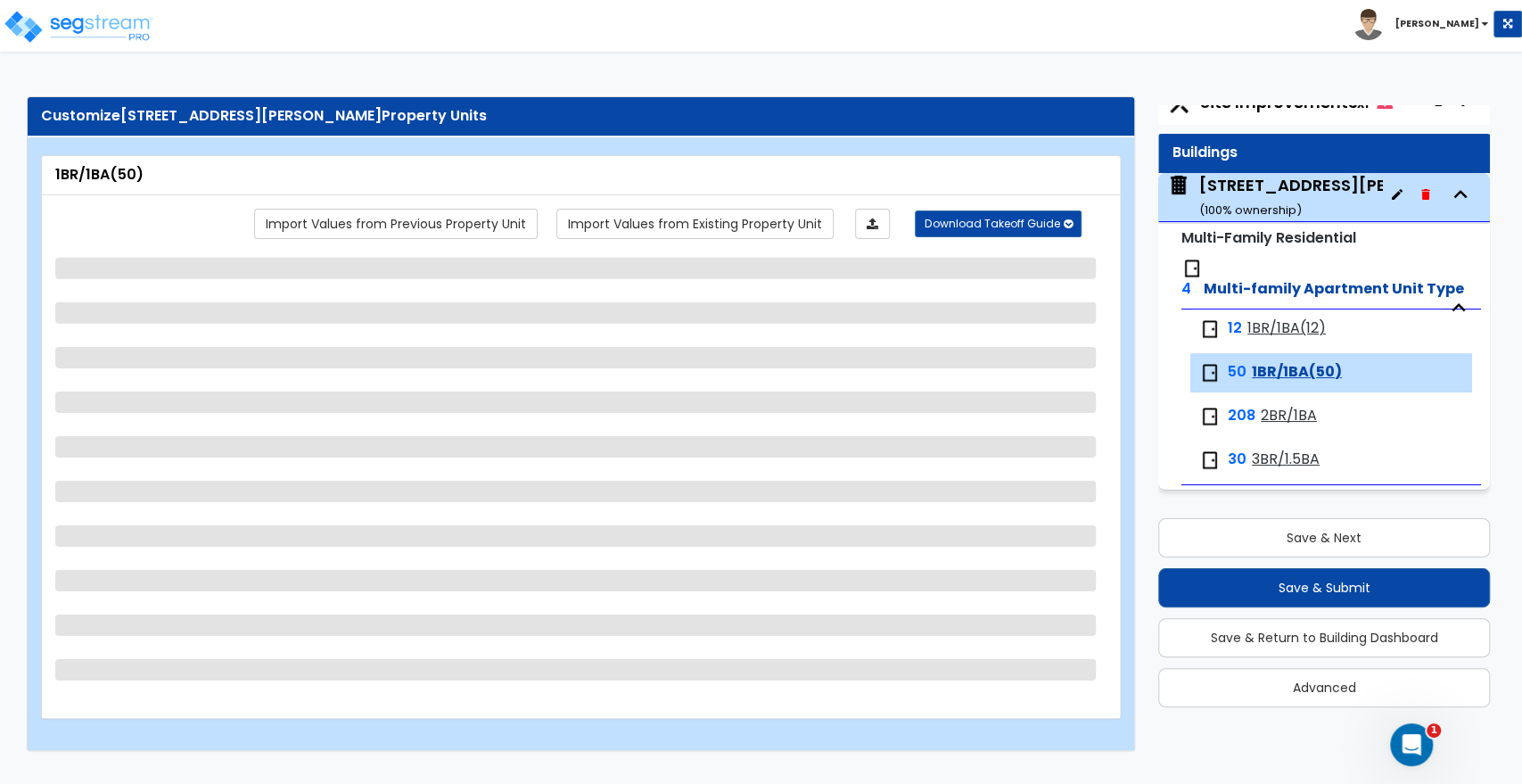
select select "5"
select select "3"
select select "1"
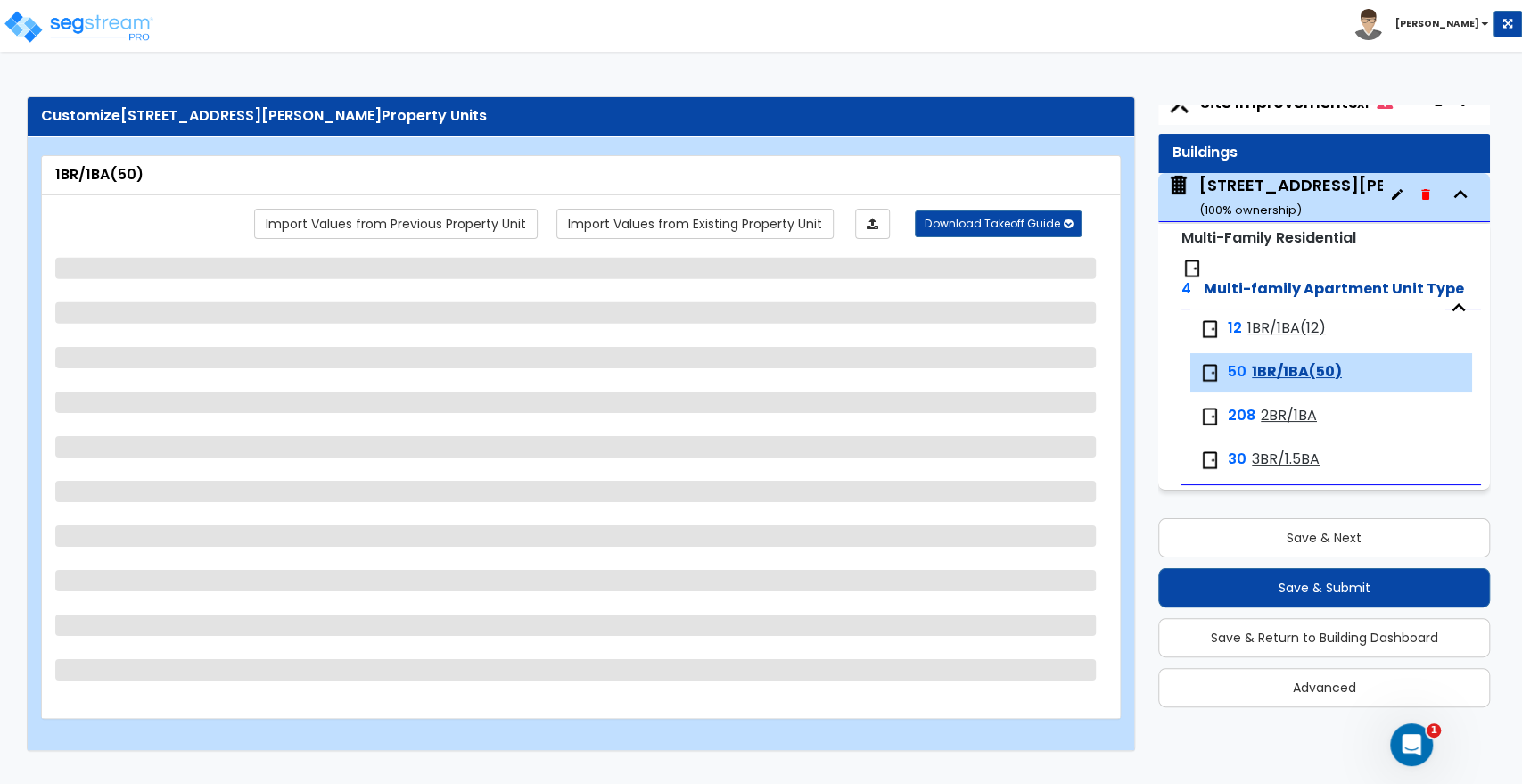
select select "1"
select select "2"
select select "4"
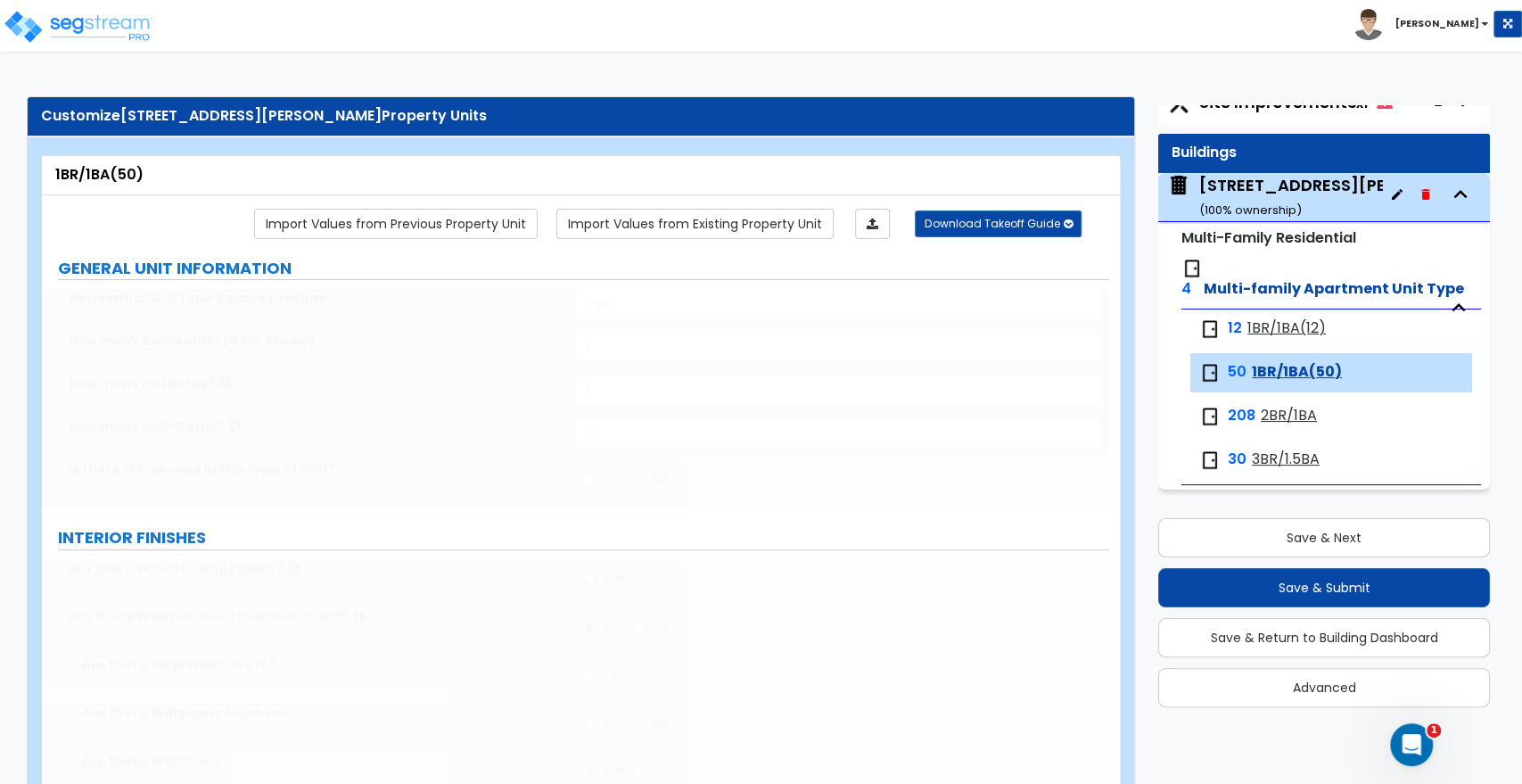
type input "1"
type input "42"
select select "1"
select select "5"
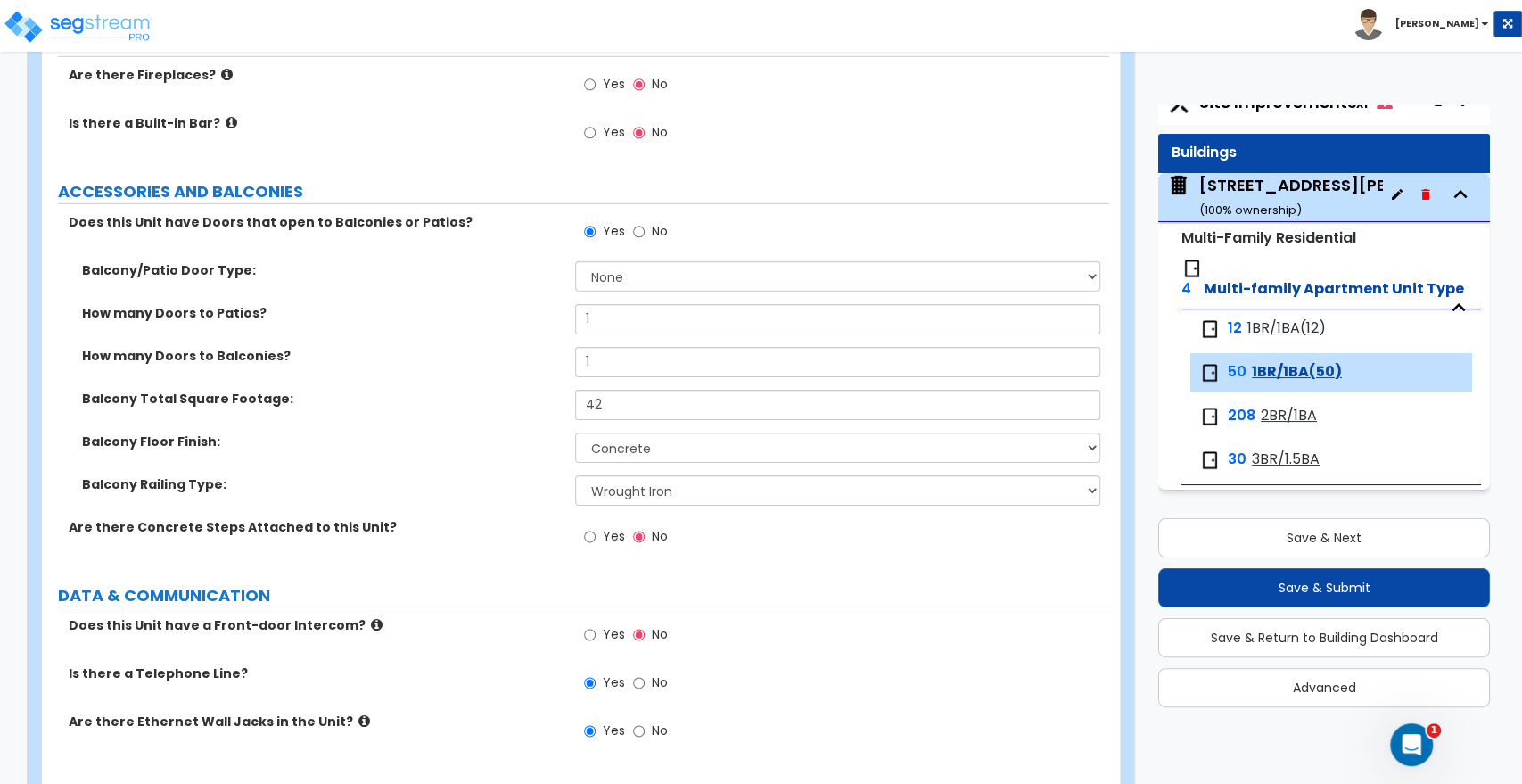
scroll to position [3795, 0]
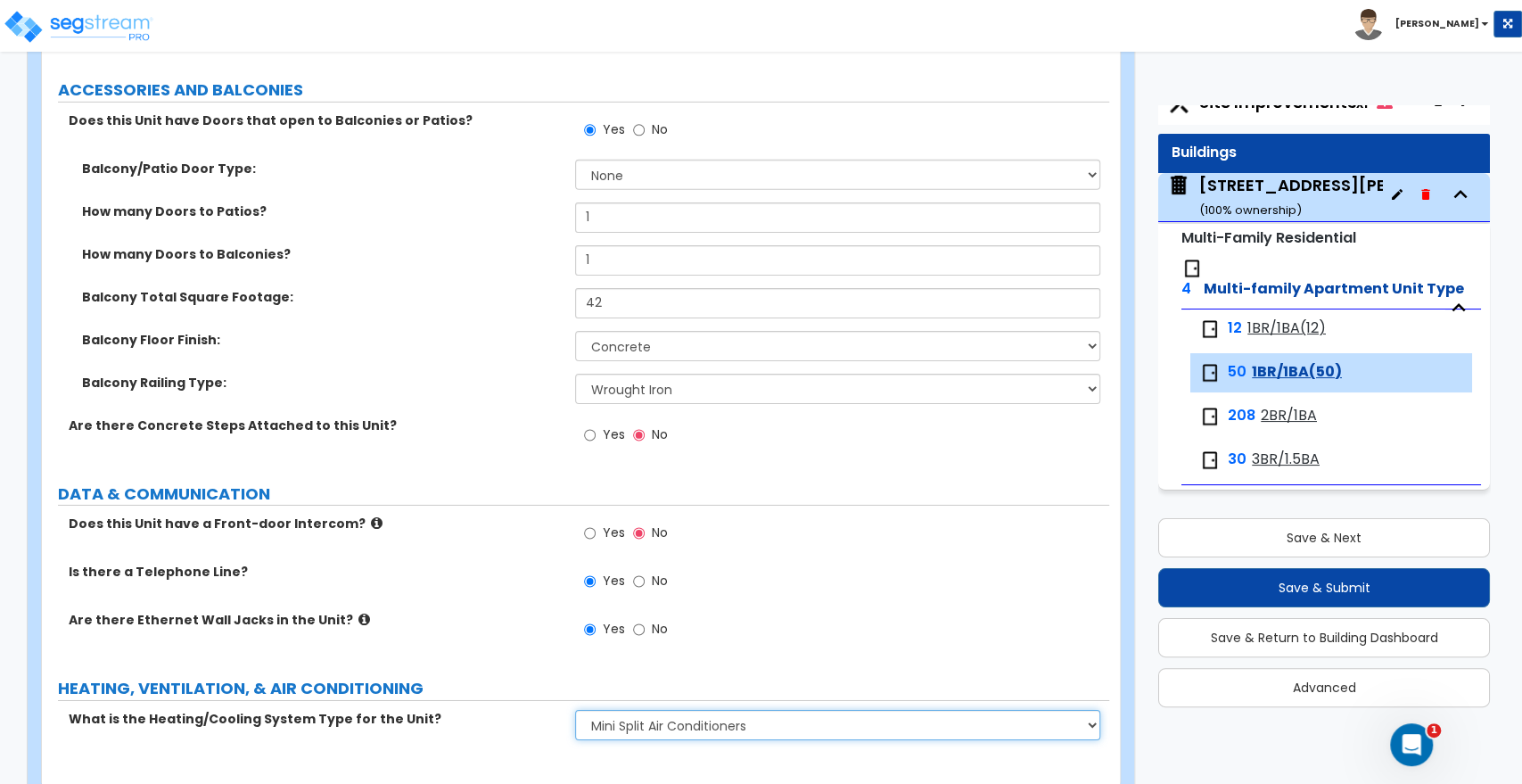
click at [656, 710] on select "None Heat Only Centralized Heating & Cooling Thru Wall Air Conditioners Mini Sp…" at bounding box center [837, 725] width 524 height 31
select select "2"
click at [575, 710] on select "None Heat Only Centralized Heating & Cooling Thru Wall Air Conditioners Mini Sp…" at bounding box center [837, 725] width 524 height 31
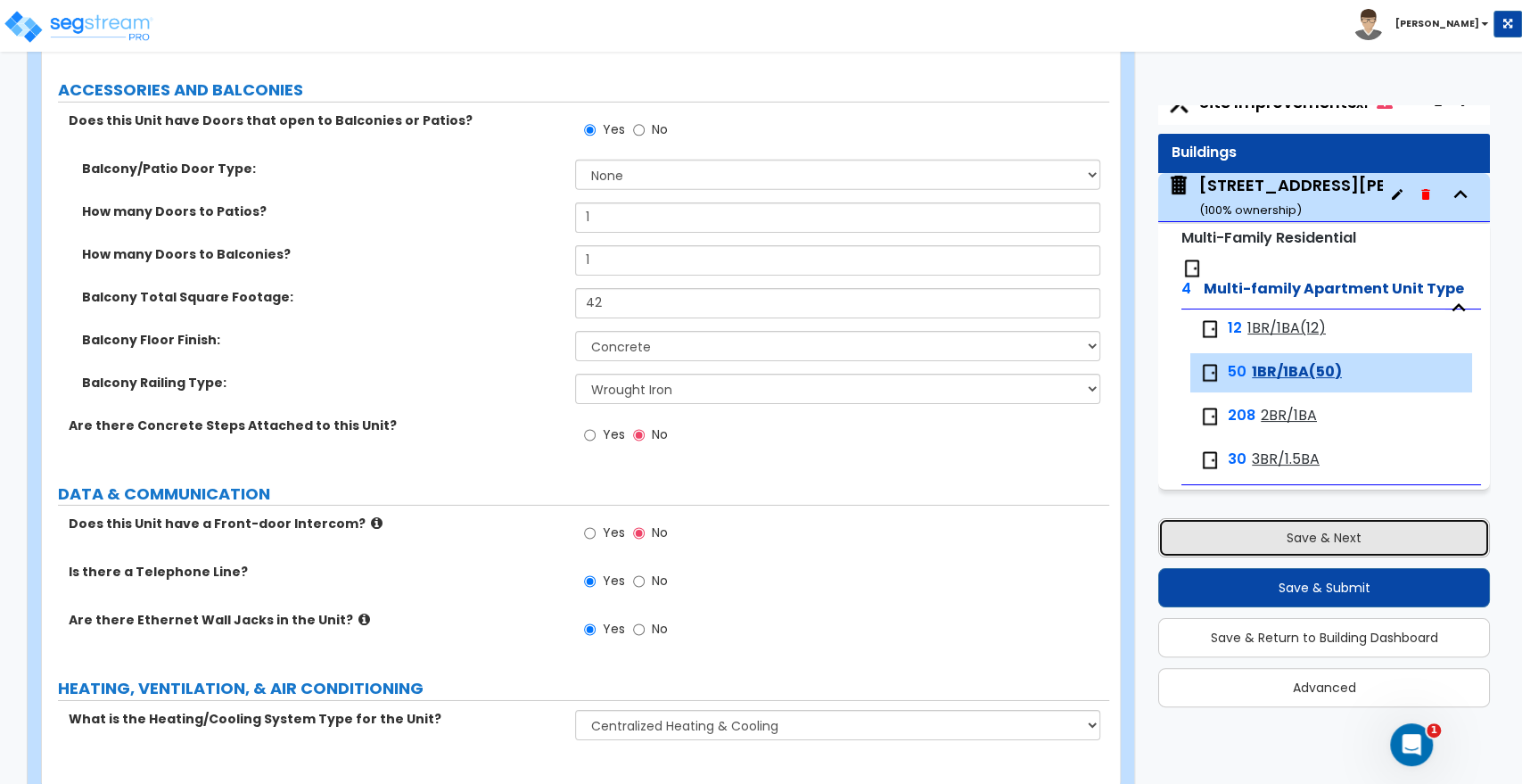
click at [1213, 540] on button "Save & Next" at bounding box center [1324, 538] width 332 height 39
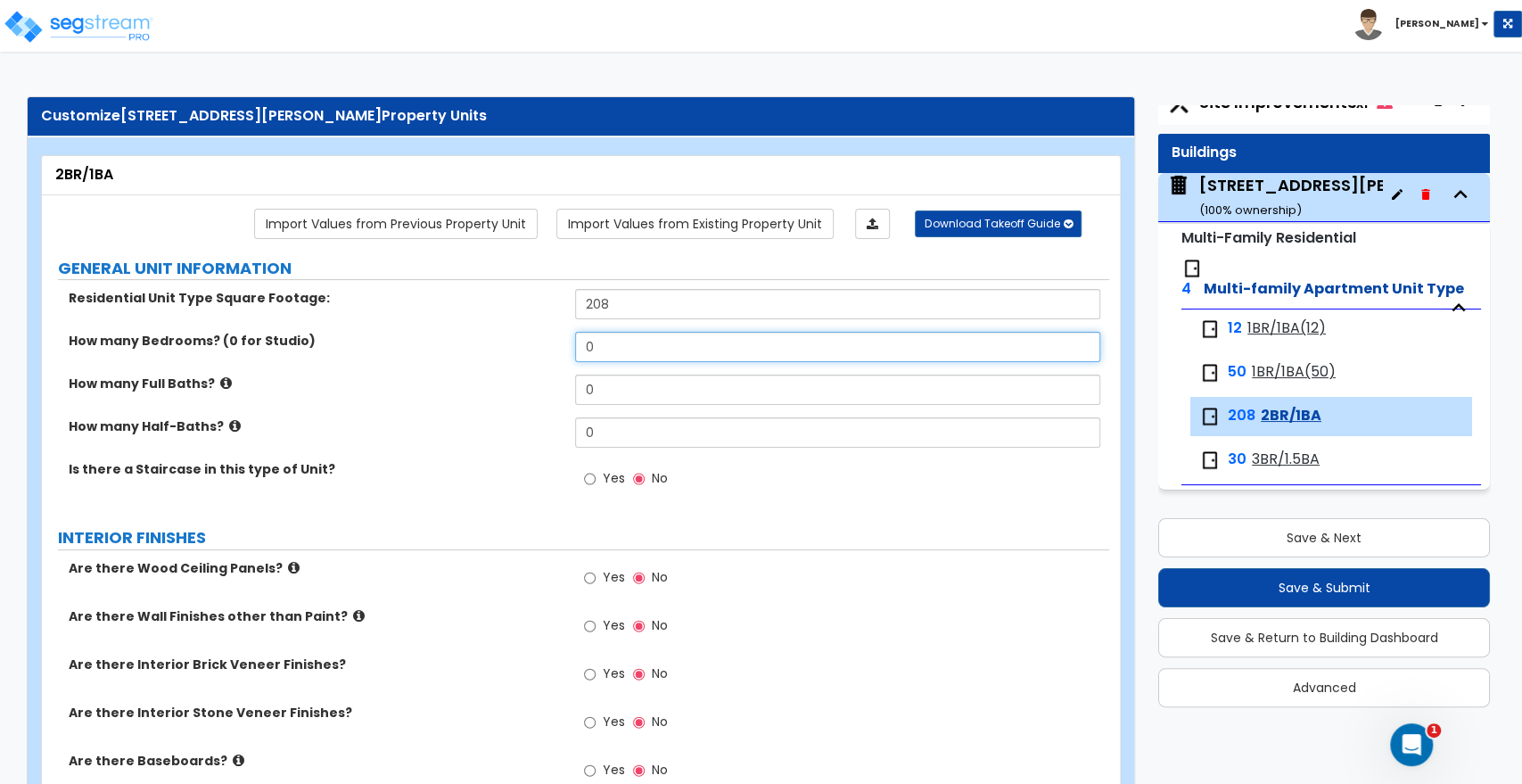
drag, startPoint x: 611, startPoint y: 343, endPoint x: 460, endPoint y: 345, distance: 151.0
click at [460, 345] on div "How many Bedrooms? (0 for Studio) 0" at bounding box center [575, 353] width 1068 height 42
type input "2"
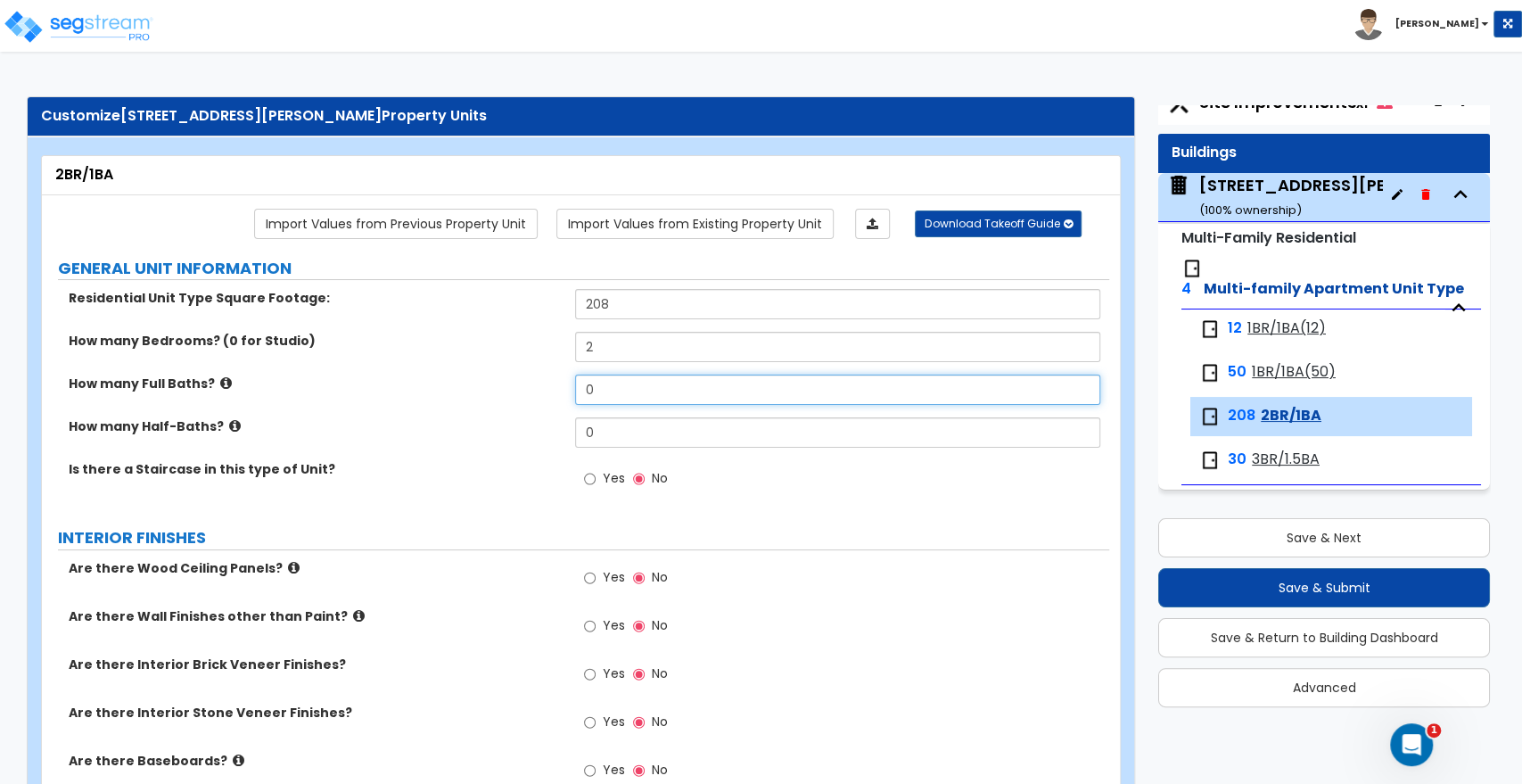
drag, startPoint x: 620, startPoint y: 389, endPoint x: 500, endPoint y: 397, distance: 120.3
click at [500, 397] on div "How many Full Baths? 0" at bounding box center [575, 395] width 1068 height 42
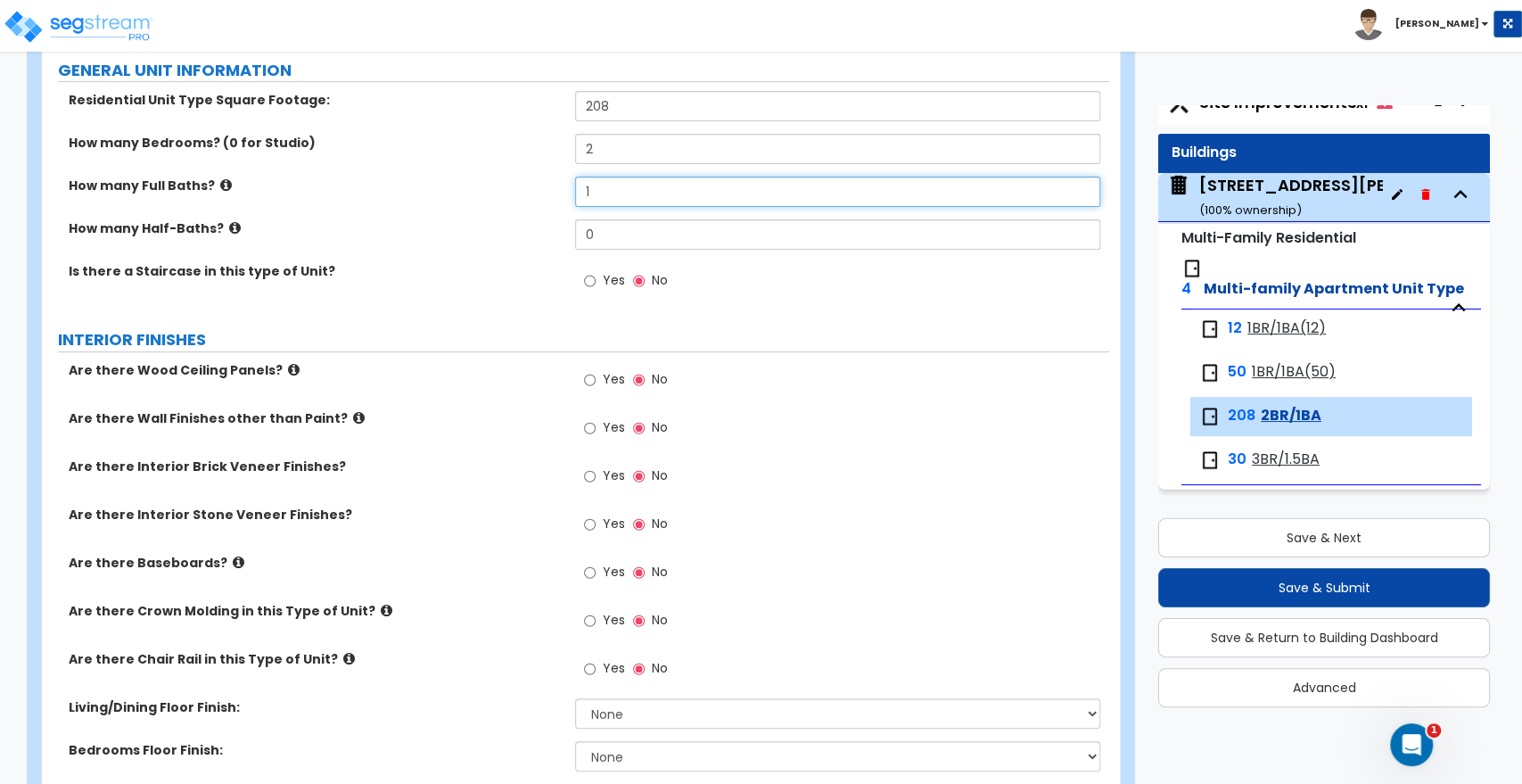
scroll to position [297, 0]
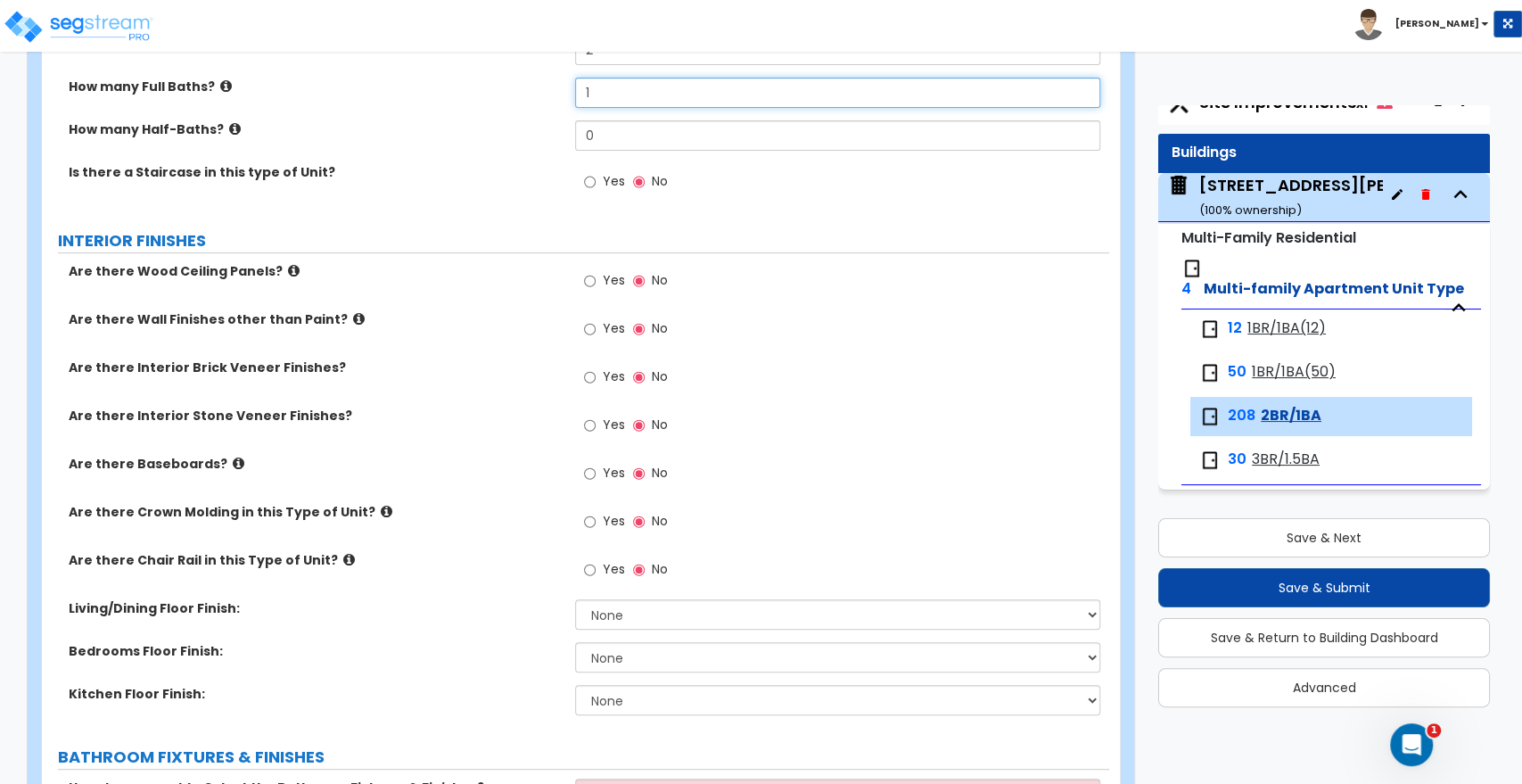
type input "1"
click at [583, 327] on div "Yes No" at bounding box center [625, 331] width 101 height 41
click at [589, 333] on input "Yes" at bounding box center [590, 329] width 12 height 20
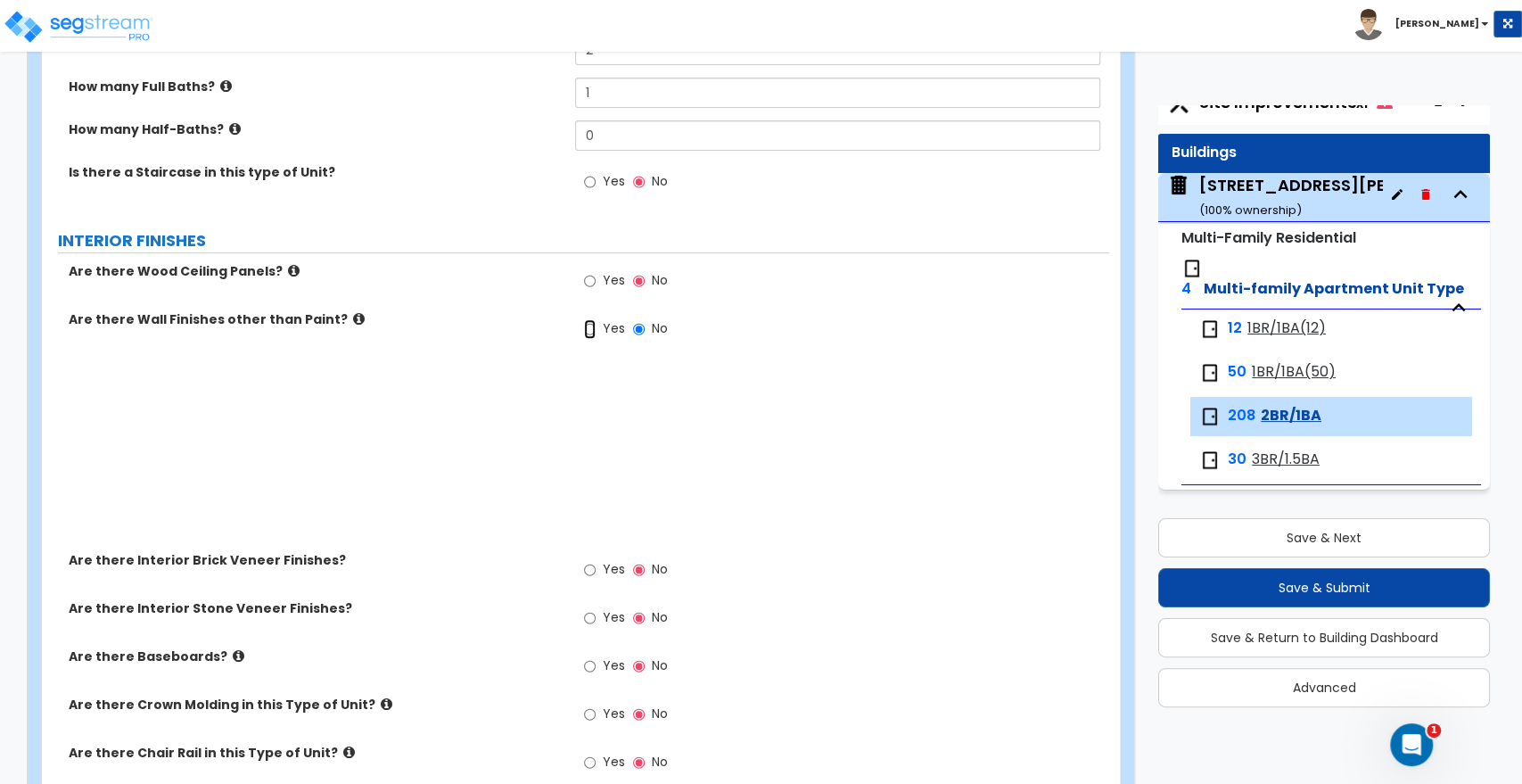
radio input "true"
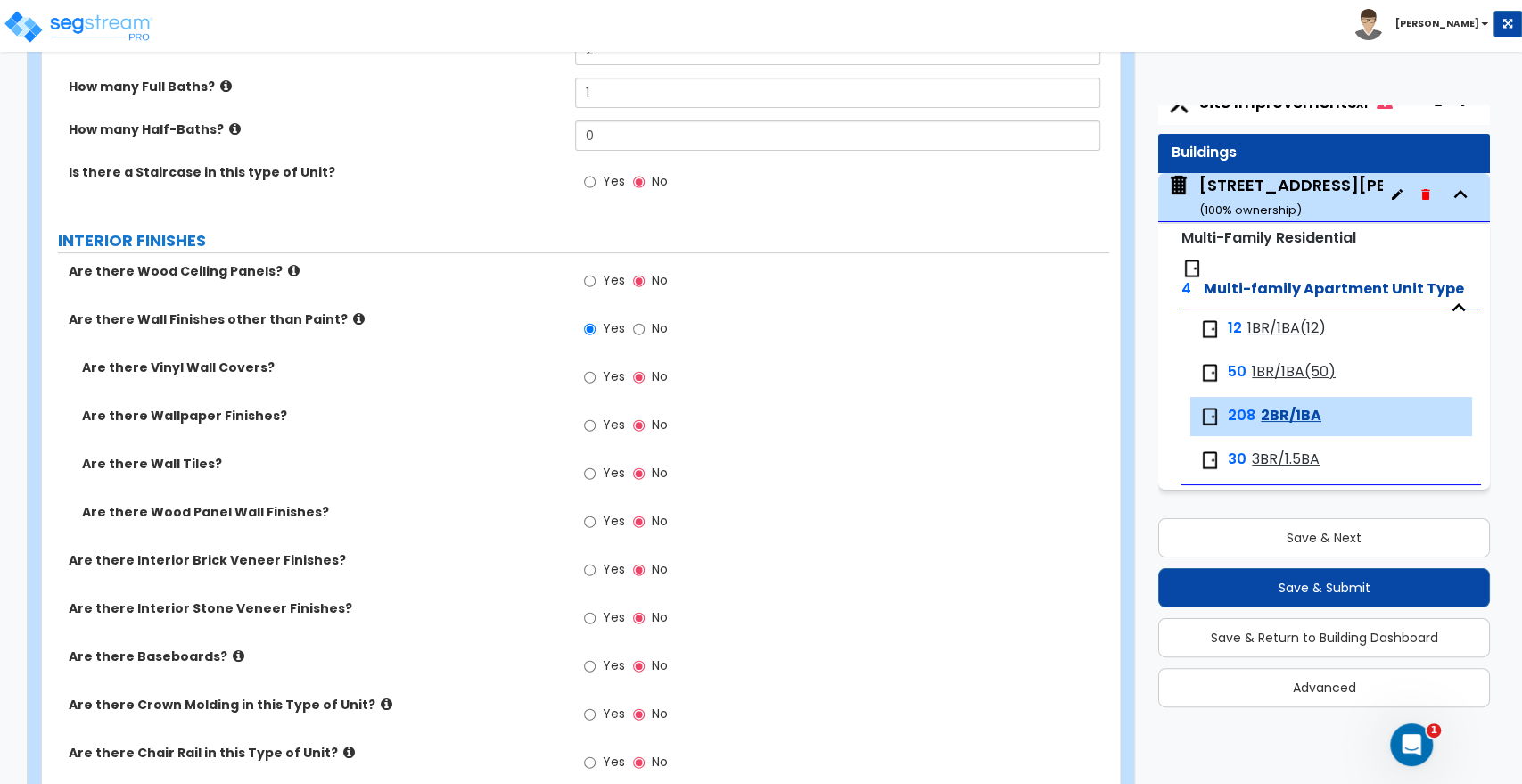
click at [596, 468] on label "Yes" at bounding box center [603, 475] width 40 height 31
click at [596, 468] on input "Yes" at bounding box center [590, 474] width 12 height 20
radio input "true"
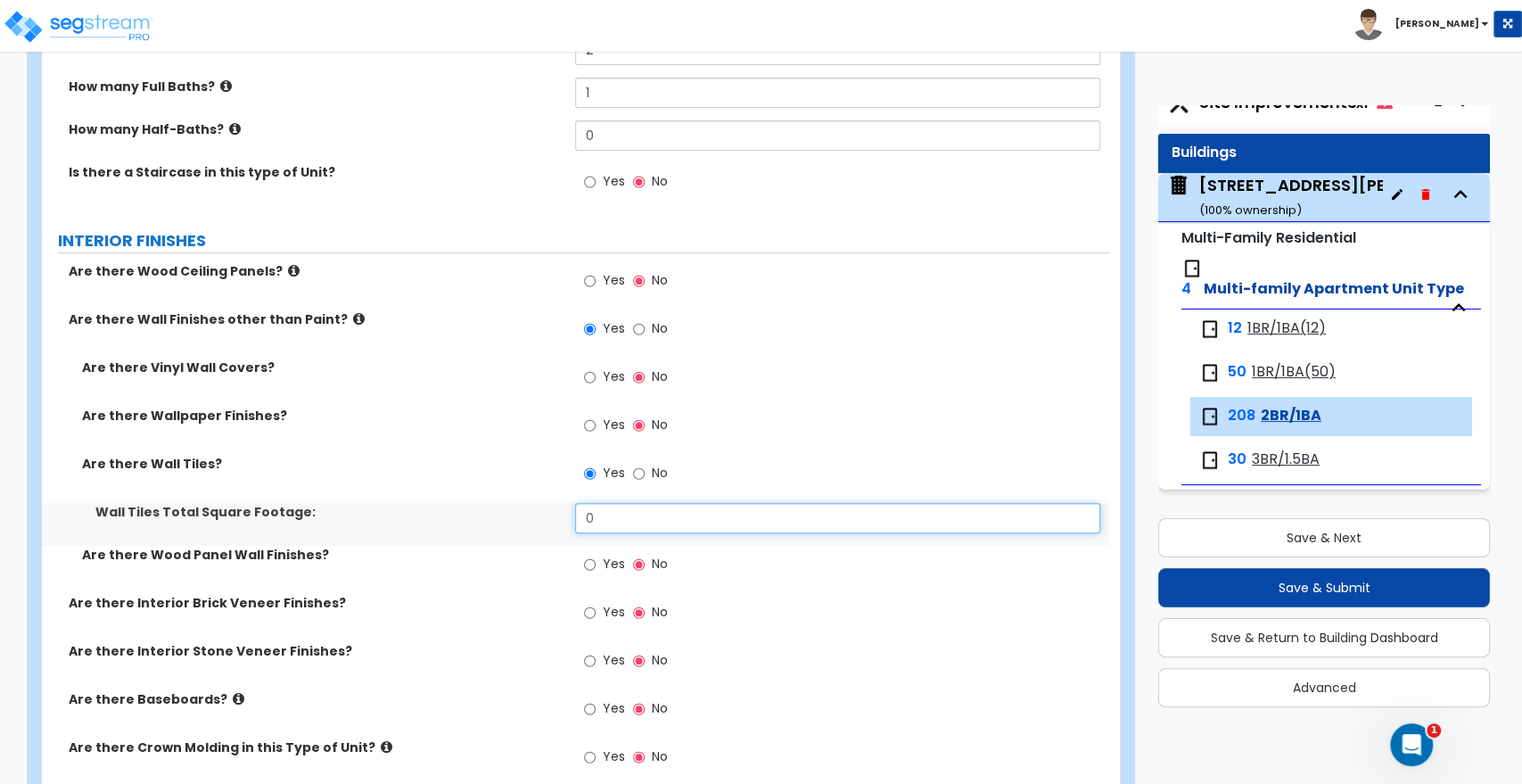
drag, startPoint x: 585, startPoint y: 511, endPoint x: 453, endPoint y: 525, distance: 132.7
click at [453, 525] on div "Wall Tiles Total Square Footage: 0" at bounding box center [575, 523] width 1068 height 42
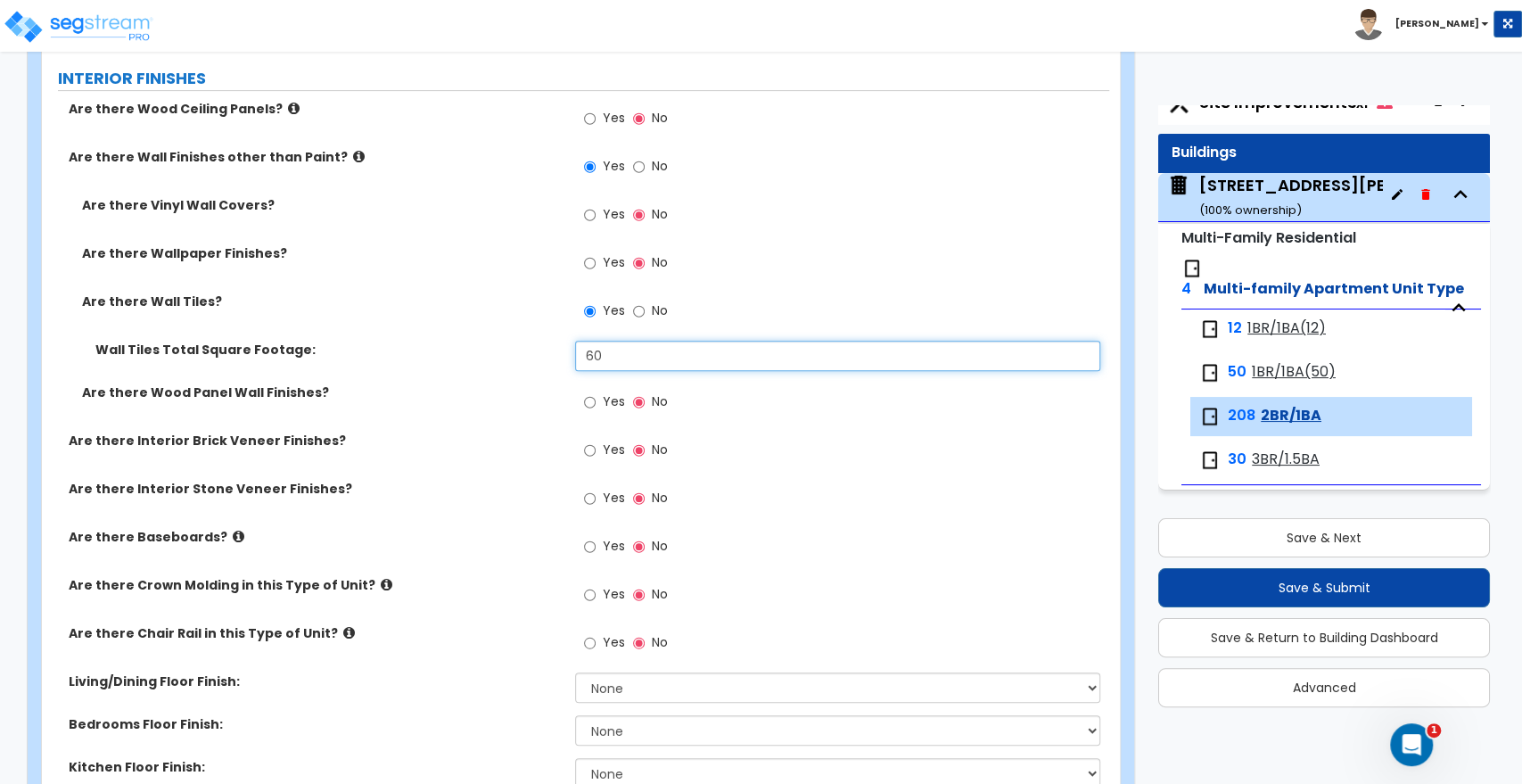
scroll to position [495, 0]
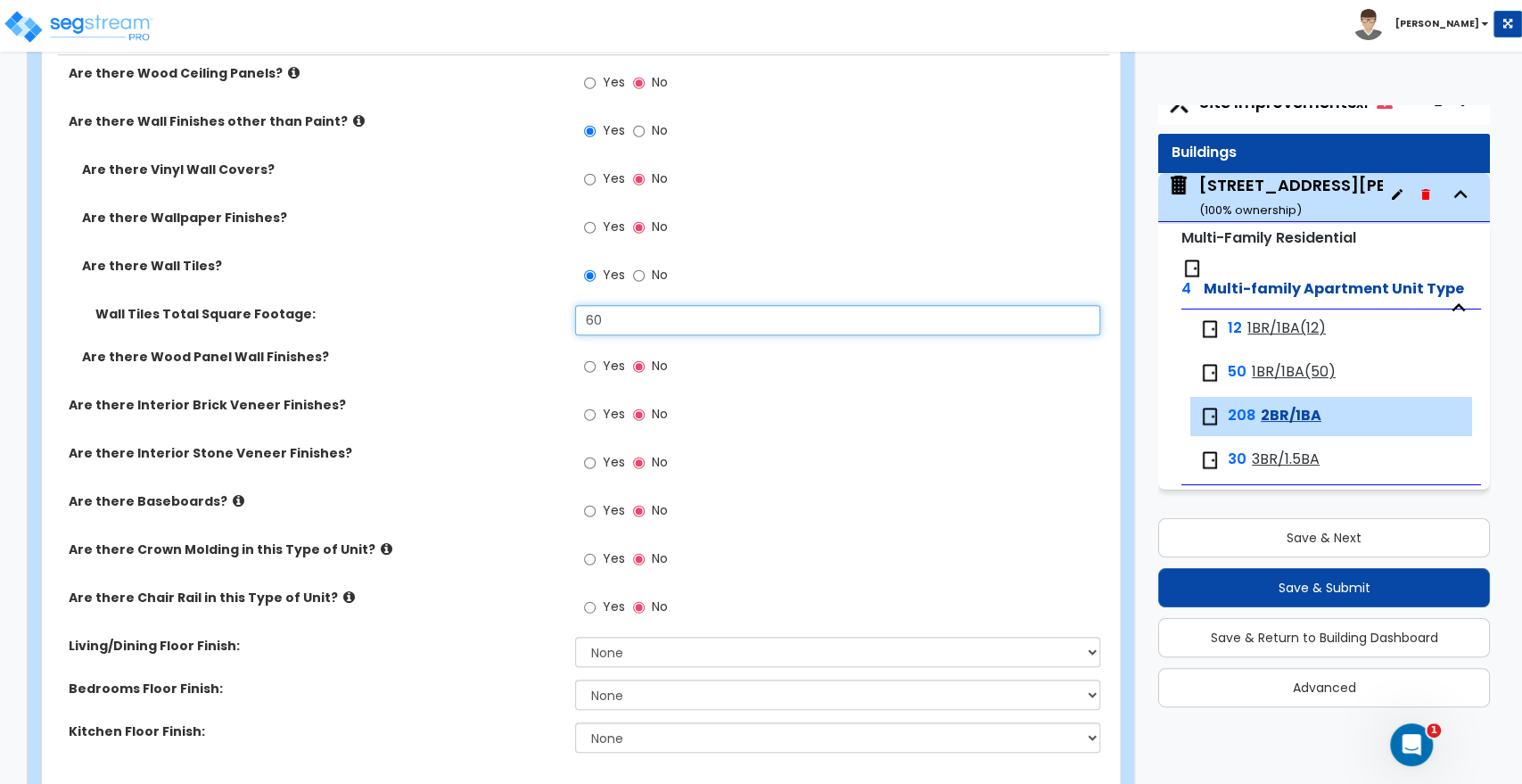
type input "60"
click at [595, 512] on input "Yes" at bounding box center [590, 510] width 12 height 20
radio input "true"
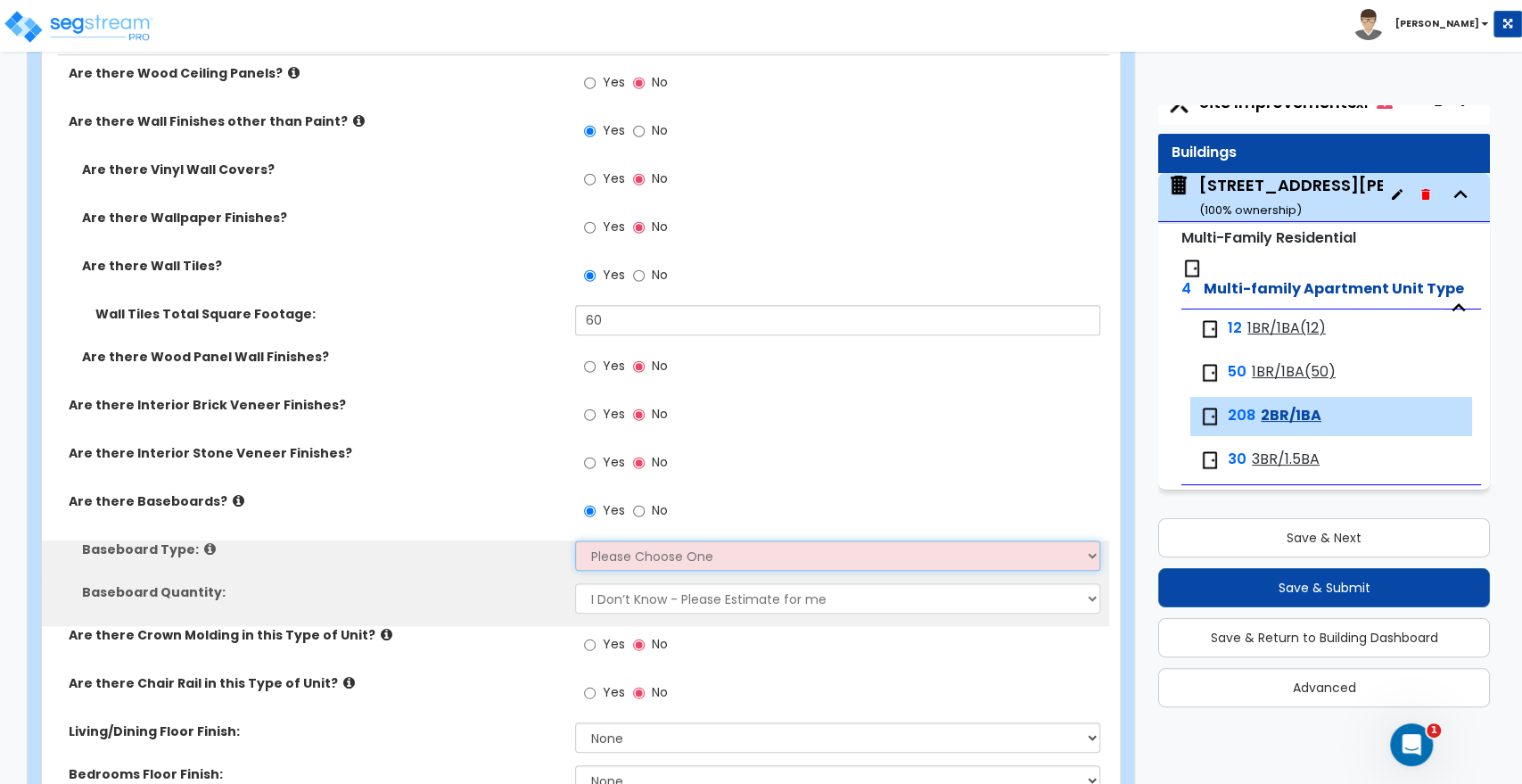
click at [619, 550] on select "Please Choose One Wood Vinyl Carpet Tile" at bounding box center [837, 555] width 524 height 31
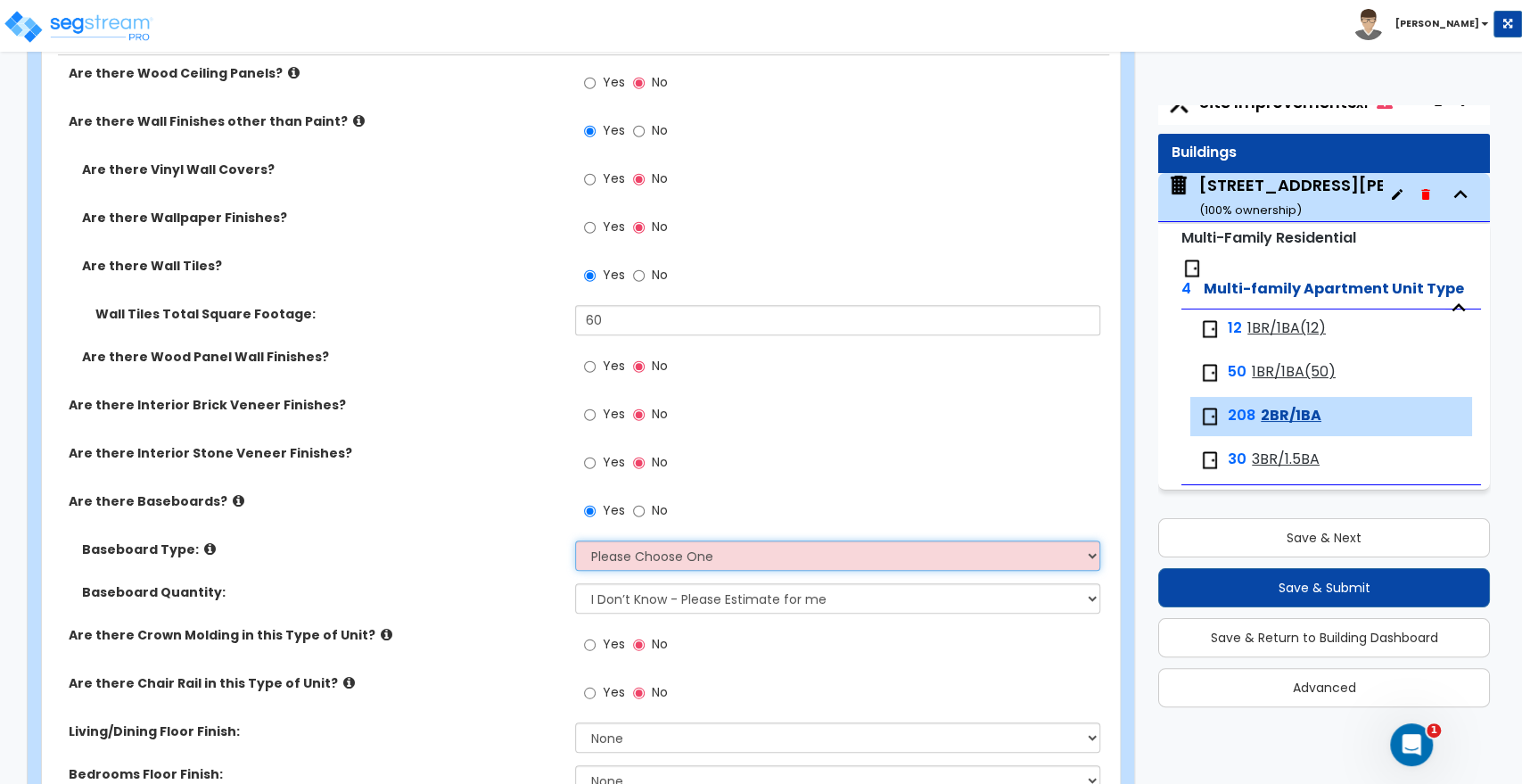
select select "1"
click at [575, 540] on select "Please Choose One Wood Vinyl Carpet Tile" at bounding box center [837, 555] width 524 height 31
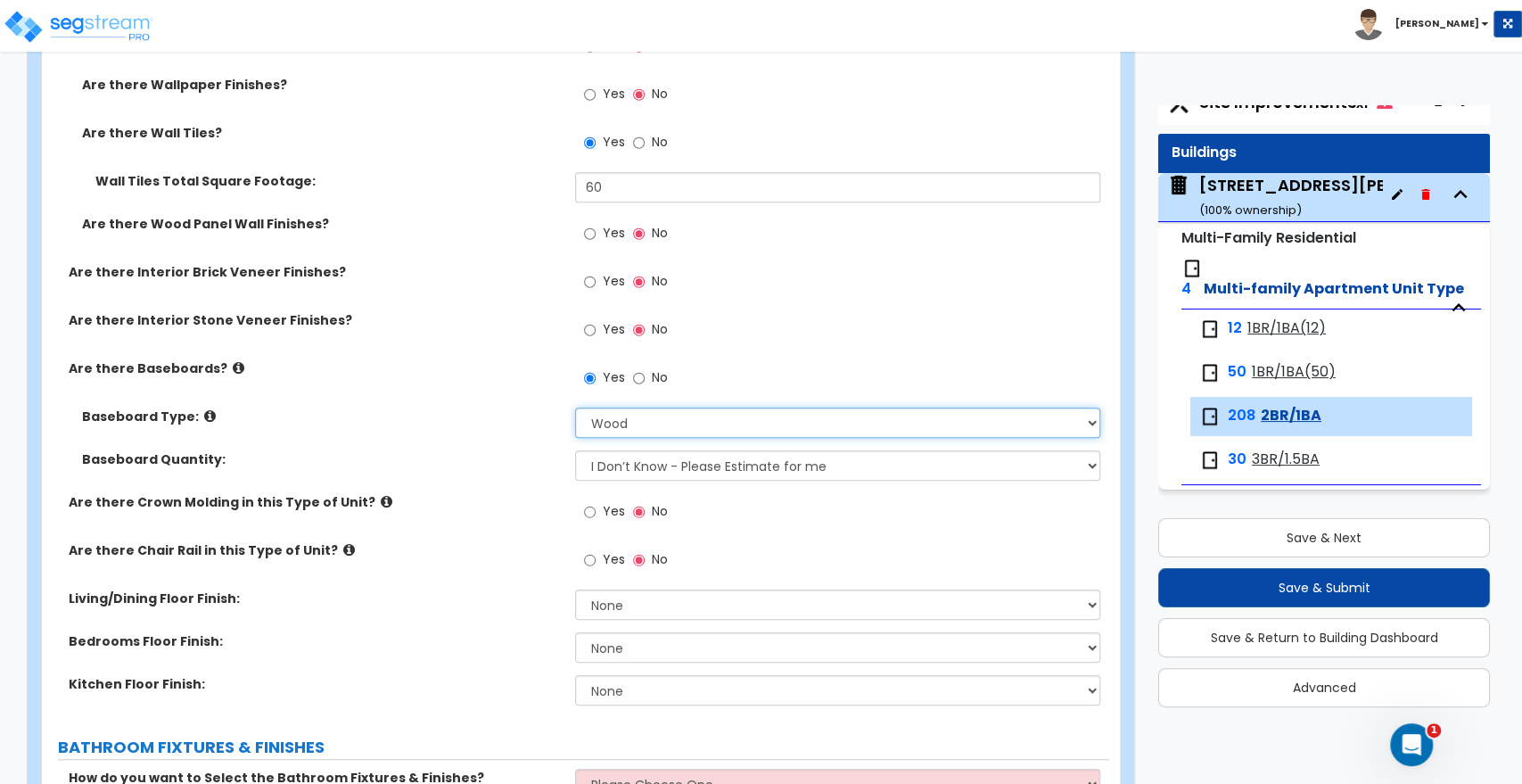
scroll to position [693, 0]
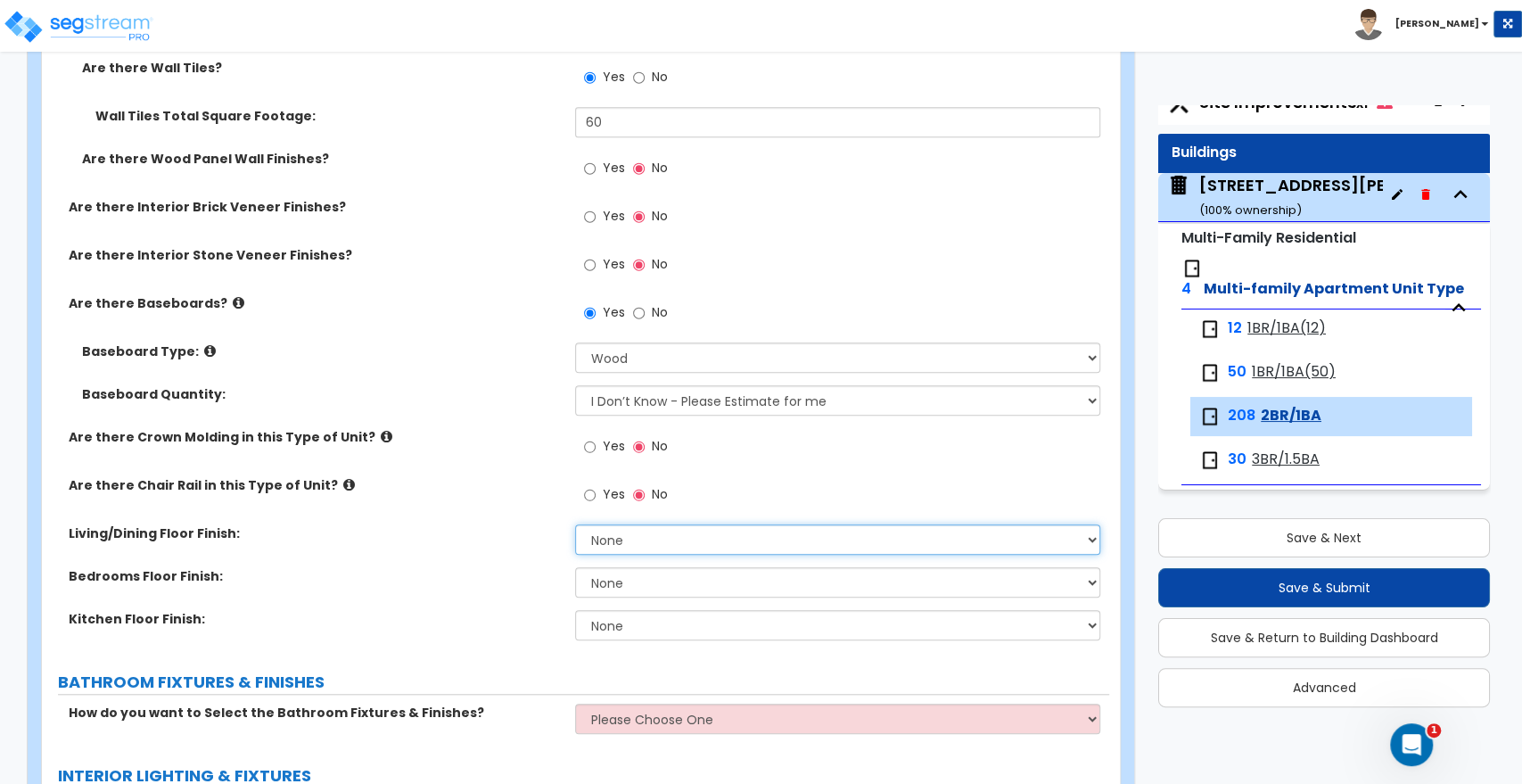
click at [599, 535] on select "None Tile Flooring Hardwood Flooring Resilient Laminate Flooring VCT Flooring S…" at bounding box center [837, 539] width 524 height 31
select select "3"
click at [575, 524] on select "None Tile Flooring Hardwood Flooring Resilient Laminate Flooring VCT Flooring S…" at bounding box center [837, 539] width 524 height 31
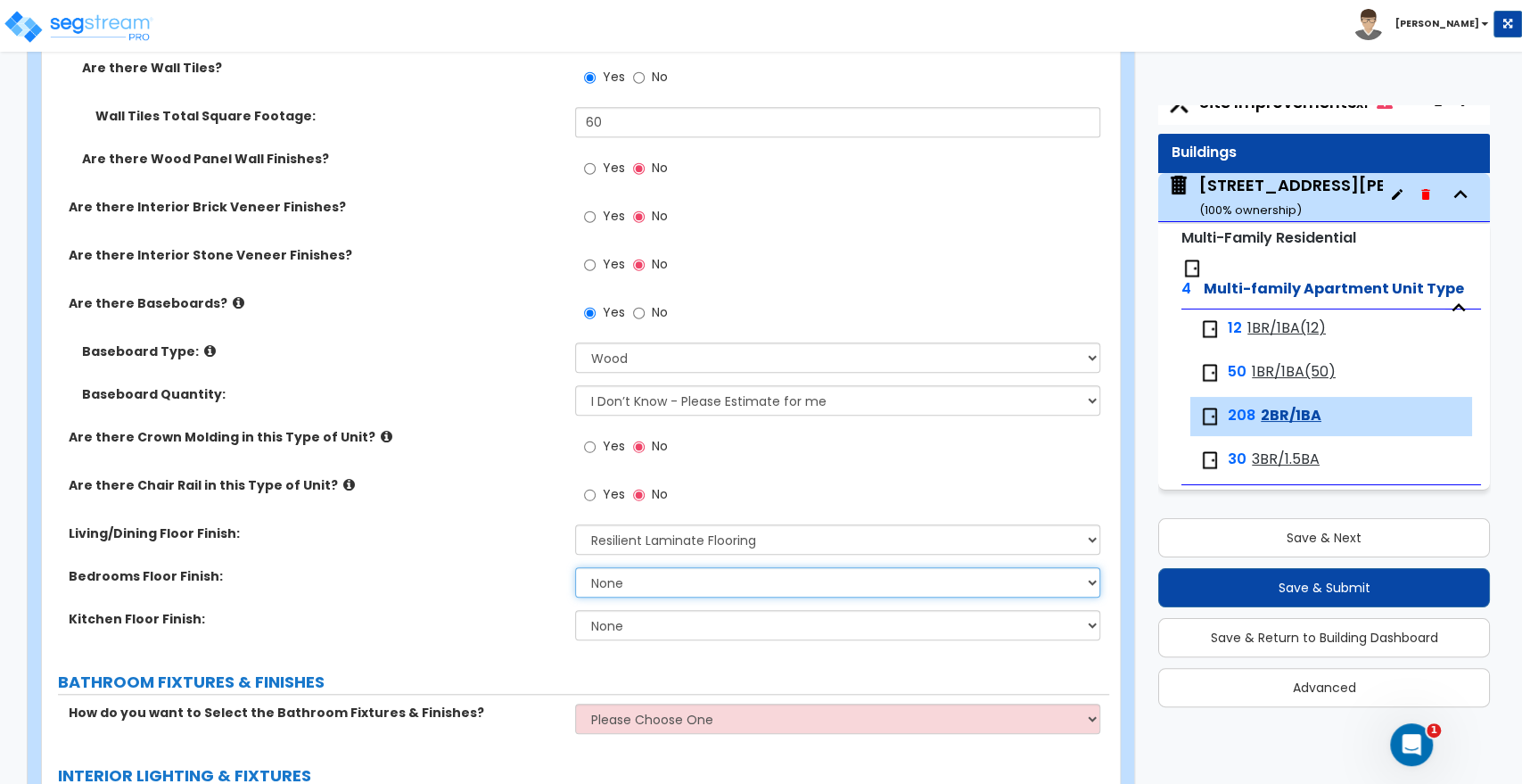
click at [606, 584] on select "None Tile Flooring Hardwood Flooring Resilient Laminate Flooring VCT Flooring S…" at bounding box center [837, 582] width 524 height 31
select select "5"
click at [575, 567] on select "None Tile Flooring Hardwood Flooring Resilient Laminate Flooring VCT Flooring S…" at bounding box center [837, 582] width 524 height 31
click at [615, 626] on select "None Tile Flooring Hardwood Flooring Resilient Laminate Flooring VCT Flooring S…" at bounding box center [837, 625] width 524 height 31
select select "3"
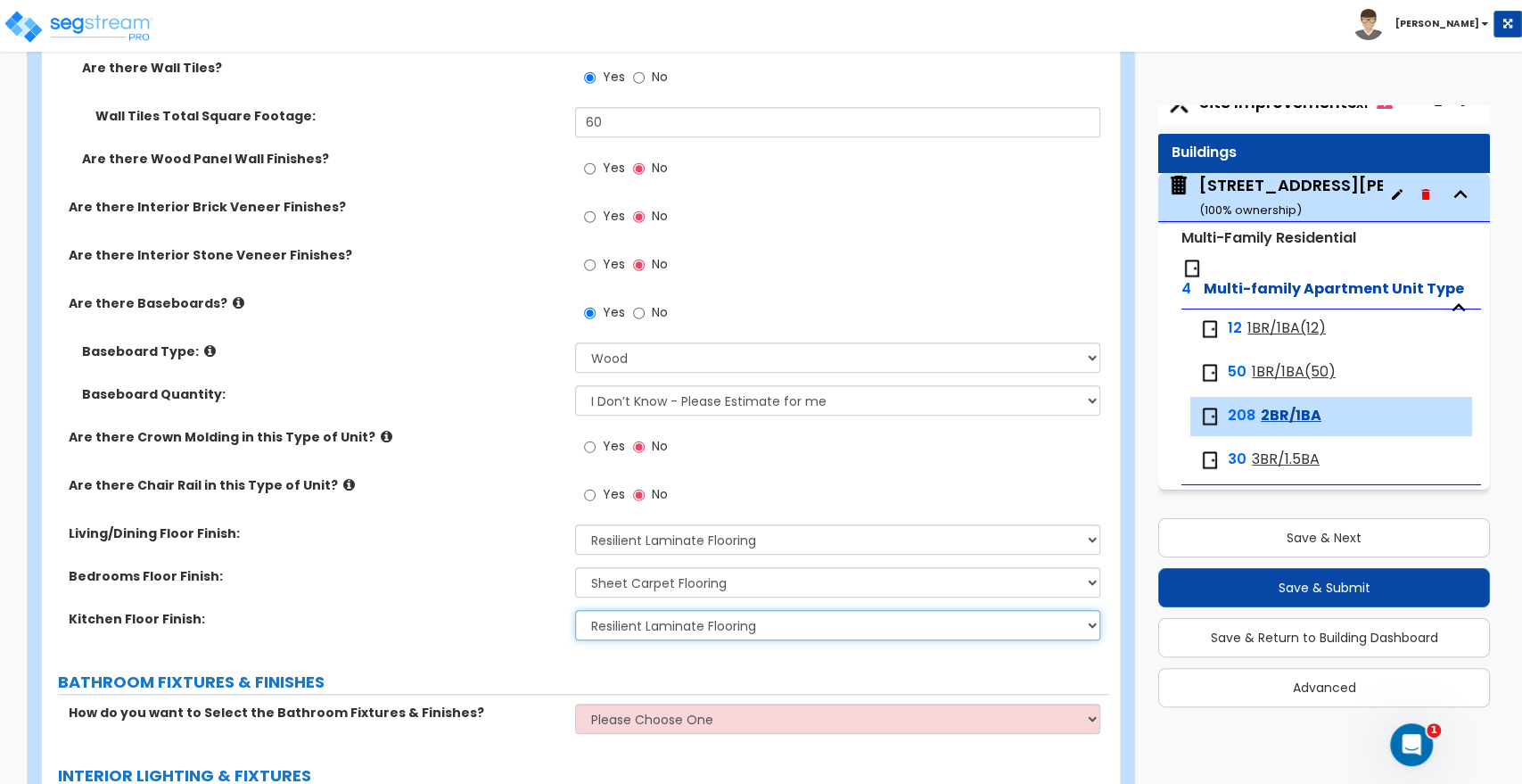
click at [575, 610] on select "None Tile Flooring Hardwood Flooring Resilient Laminate Flooring VCT Flooring S…" at bounding box center [837, 625] width 524 height 31
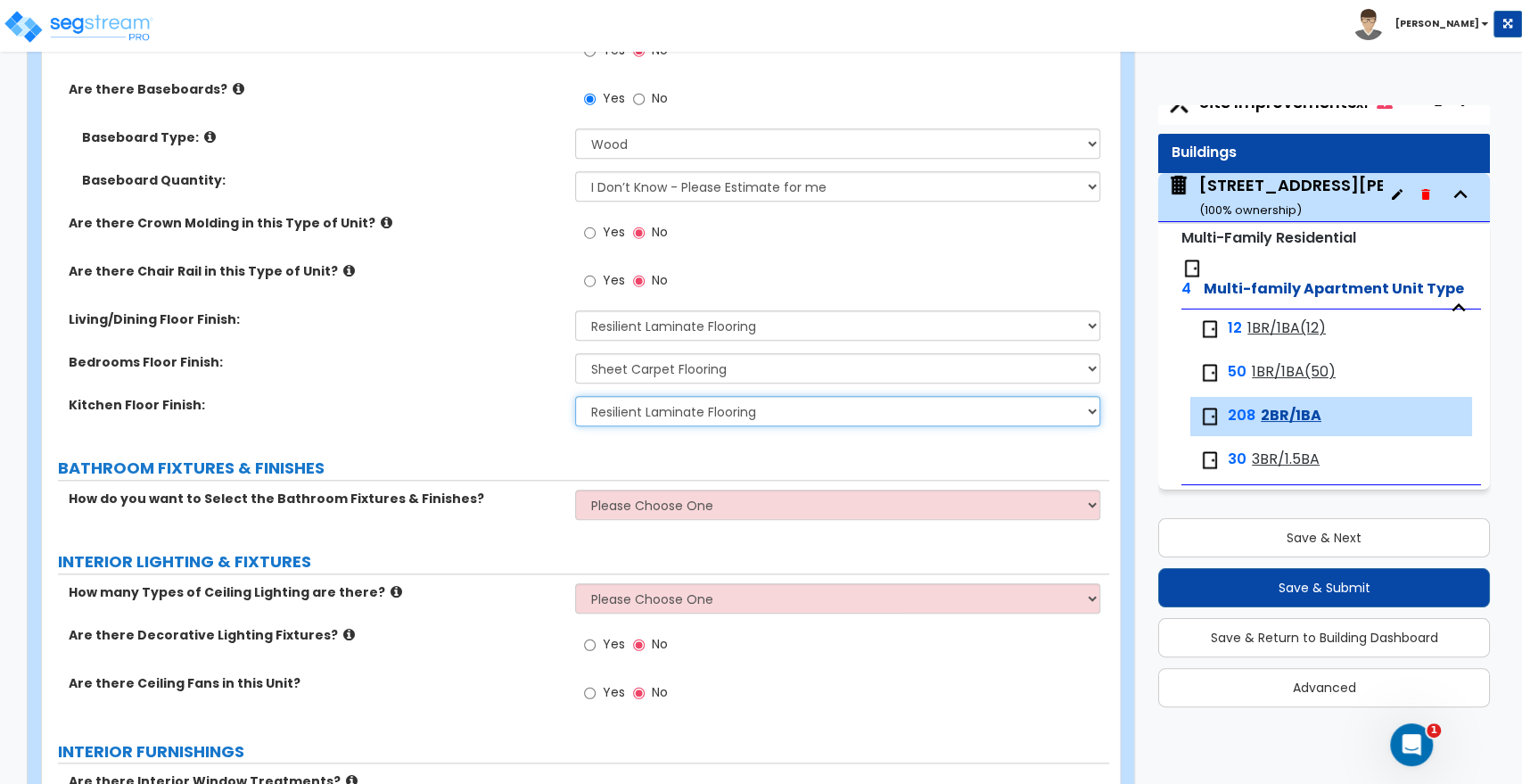
scroll to position [990, 0]
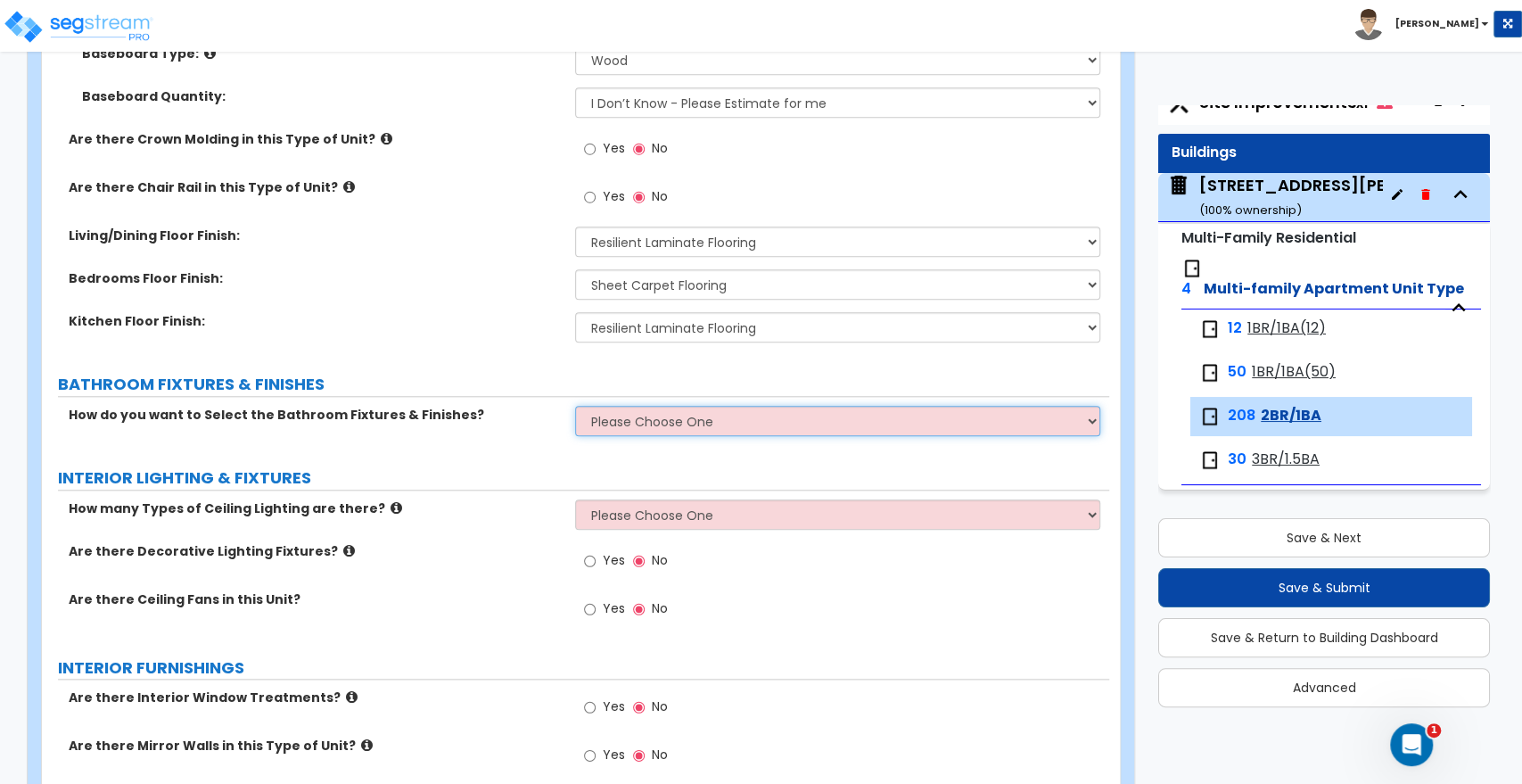
click at [581, 419] on select "Please Choose One Select the type of Fixtures and Finishes only for one Bath an…" at bounding box center [837, 421] width 524 height 31
select select "2"
click at [575, 406] on select "Please Choose One Select the type of Fixtures and Finishes only for one Bath an…" at bounding box center [837, 421] width 524 height 31
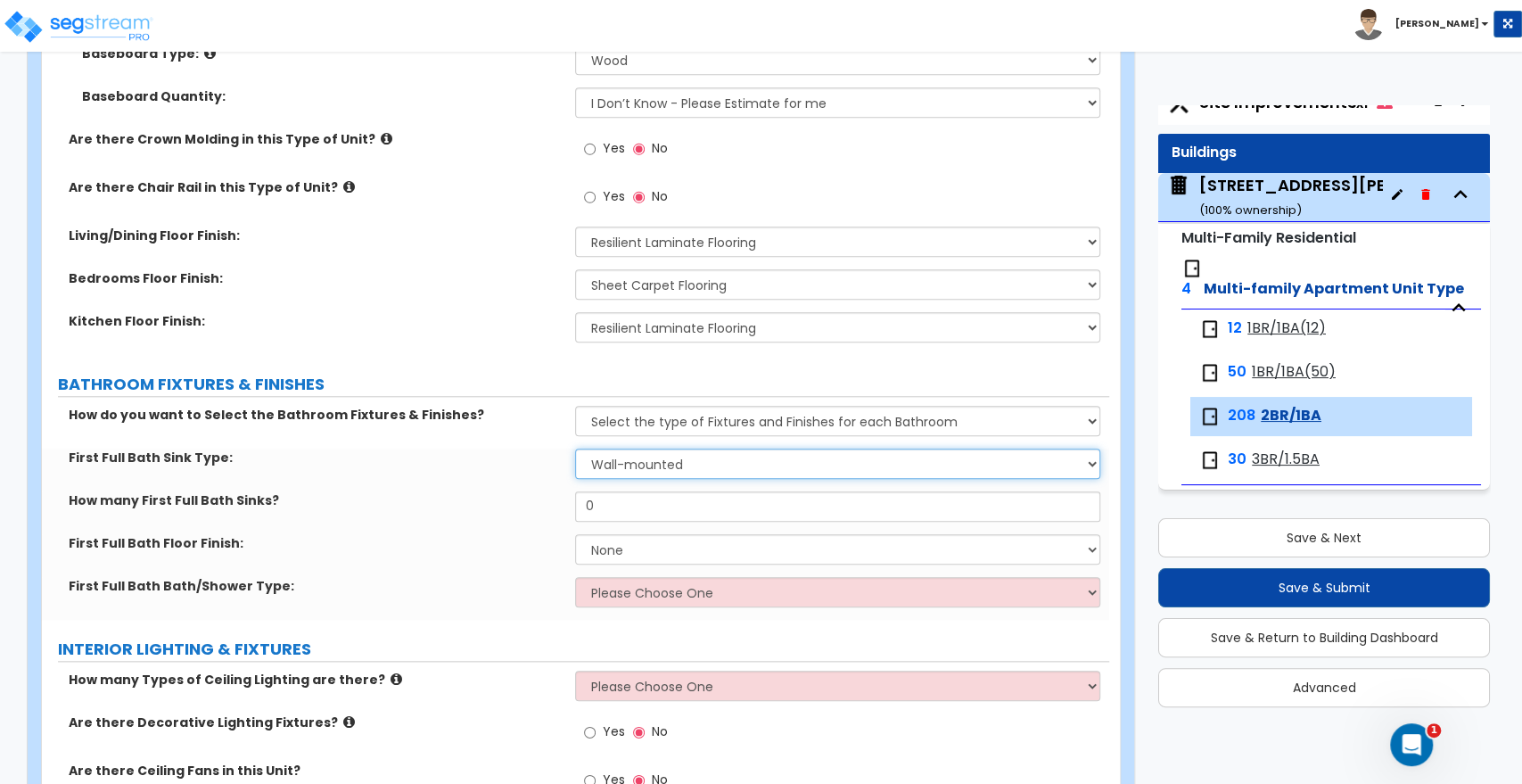
click at [611, 462] on select "Wall-mounted Pedestal-mounted Vanity-mounted" at bounding box center [837, 463] width 524 height 31
select select "3"
click at [575, 448] on select "Wall-mounted Pedestal-mounted Vanity-mounted" at bounding box center [837, 463] width 524 height 31
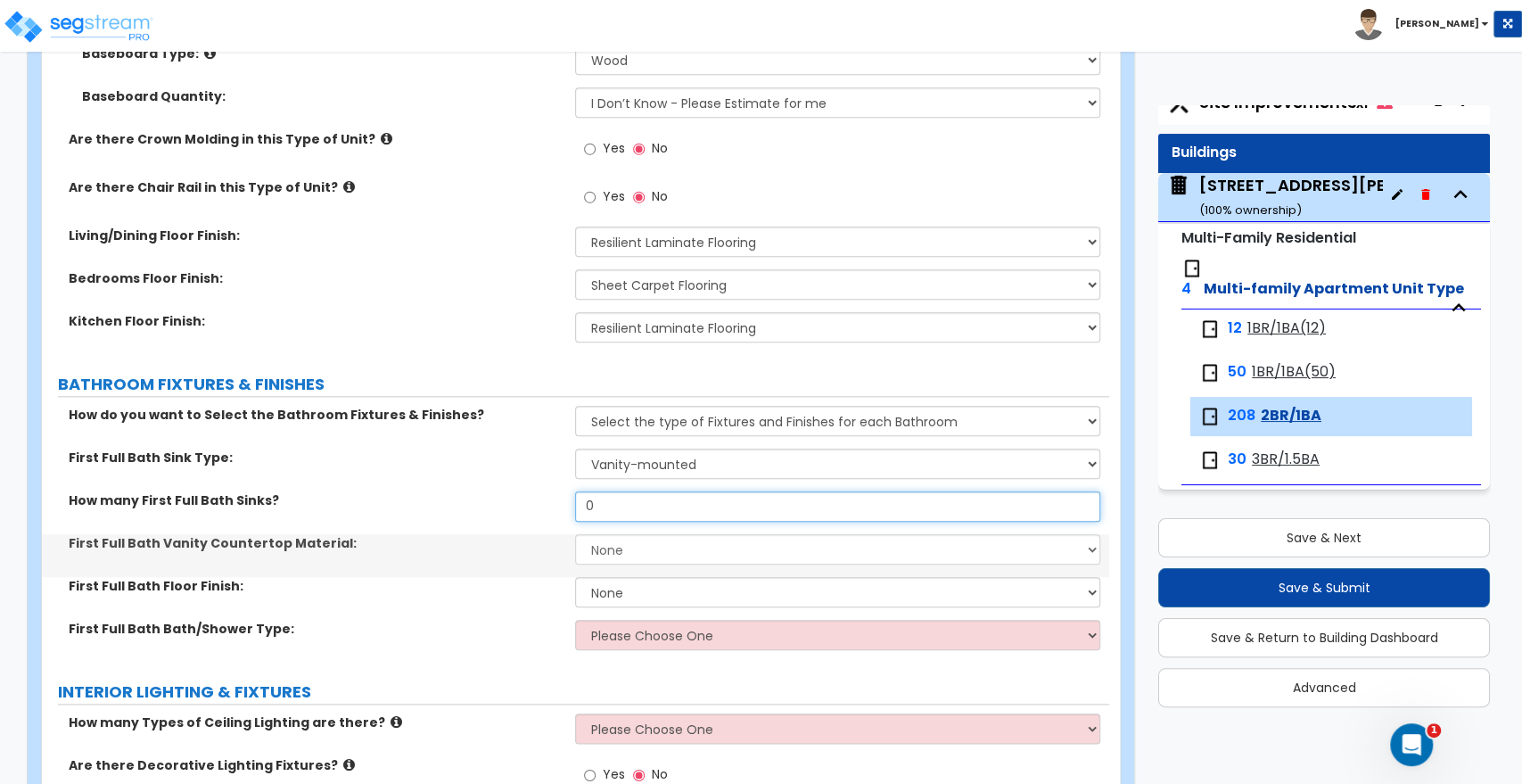
drag, startPoint x: 614, startPoint y: 507, endPoint x: 456, endPoint y: 498, distance: 158.3
click at [456, 498] on div "How many First Full Bath Sinks? 0" at bounding box center [575, 512] width 1068 height 42
type input "1"
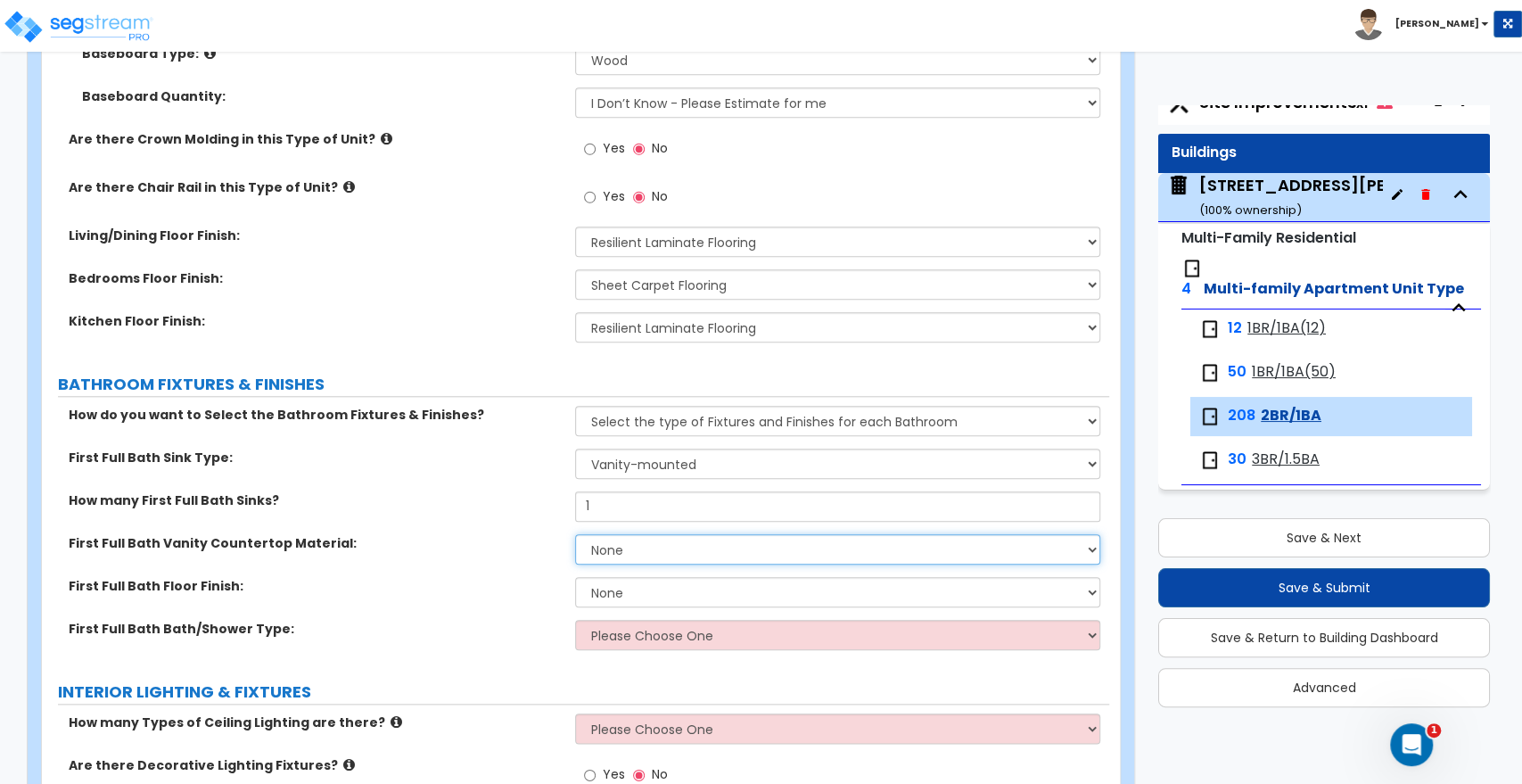
click at [623, 548] on select "None Plastic Laminate Solid Surface Stone Quartz Marble Tile Wood" at bounding box center [837, 549] width 524 height 31
click at [575, 534] on select "None Plastic Laminate Solid Surface Stone Quartz Marble Tile Wood" at bounding box center [837, 549] width 524 height 31
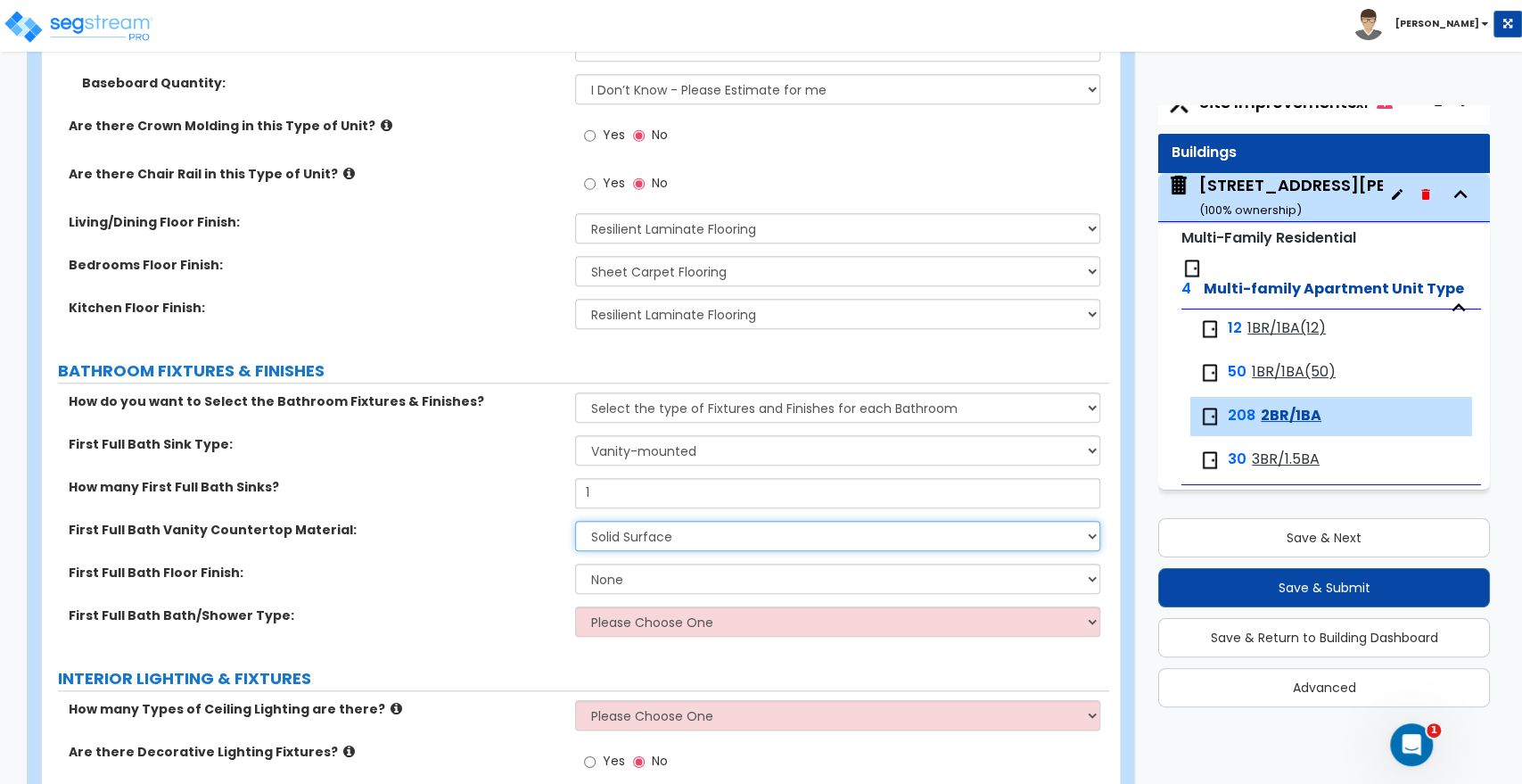
scroll to position [1189, 0]
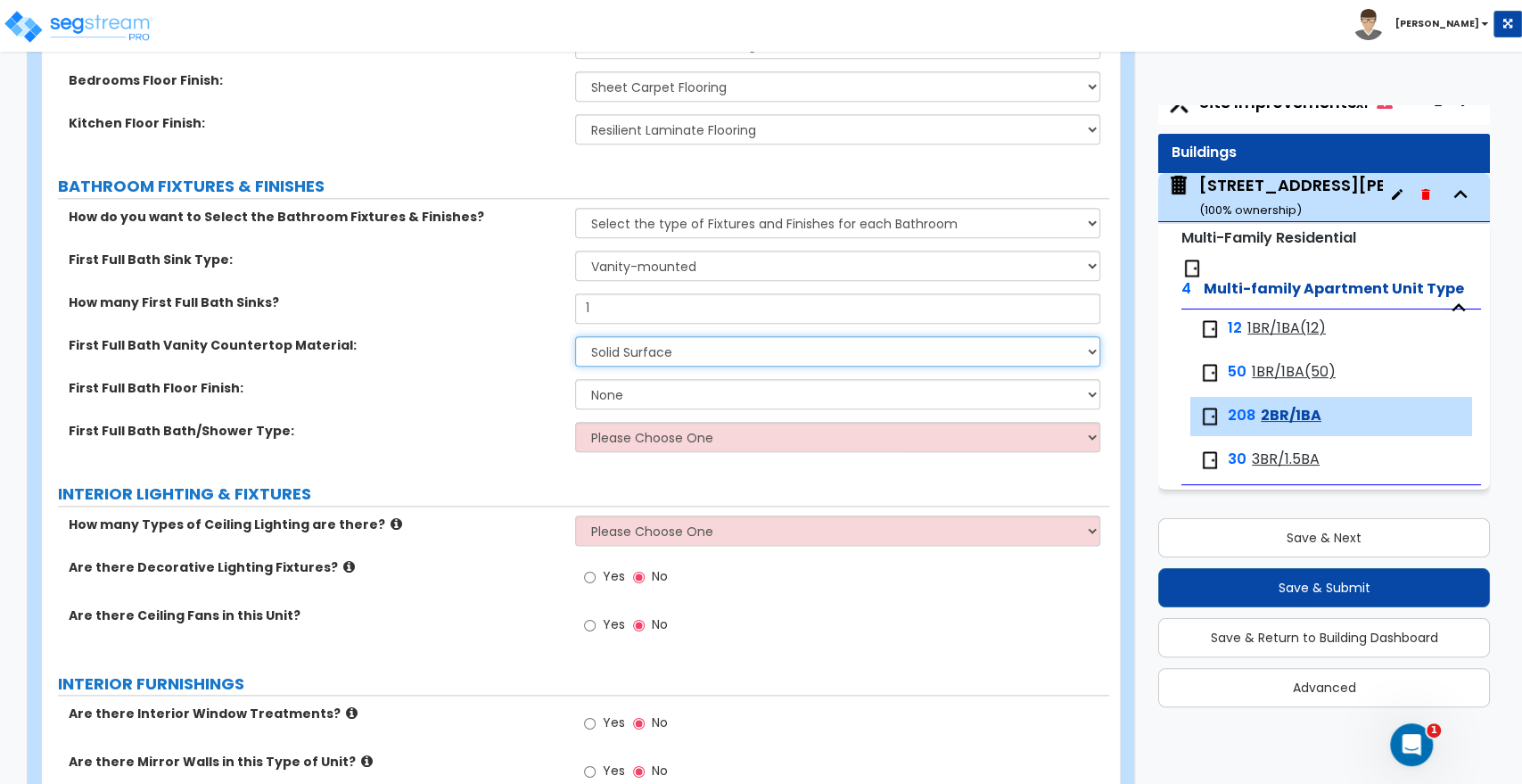
click at [628, 347] on select "None Plastic Laminate Solid Surface Stone Quartz Marble Tile Wood" at bounding box center [837, 351] width 524 height 31
select select "1"
click at [575, 336] on select "None Plastic Laminate Solid Surface Stone Quartz Marble Tile Wood" at bounding box center [837, 351] width 524 height 31
click at [632, 400] on select "None Tile Flooring Hardwood Flooring Resilient Laminate Flooring VCT Flooring S…" at bounding box center [837, 394] width 524 height 31
select select "3"
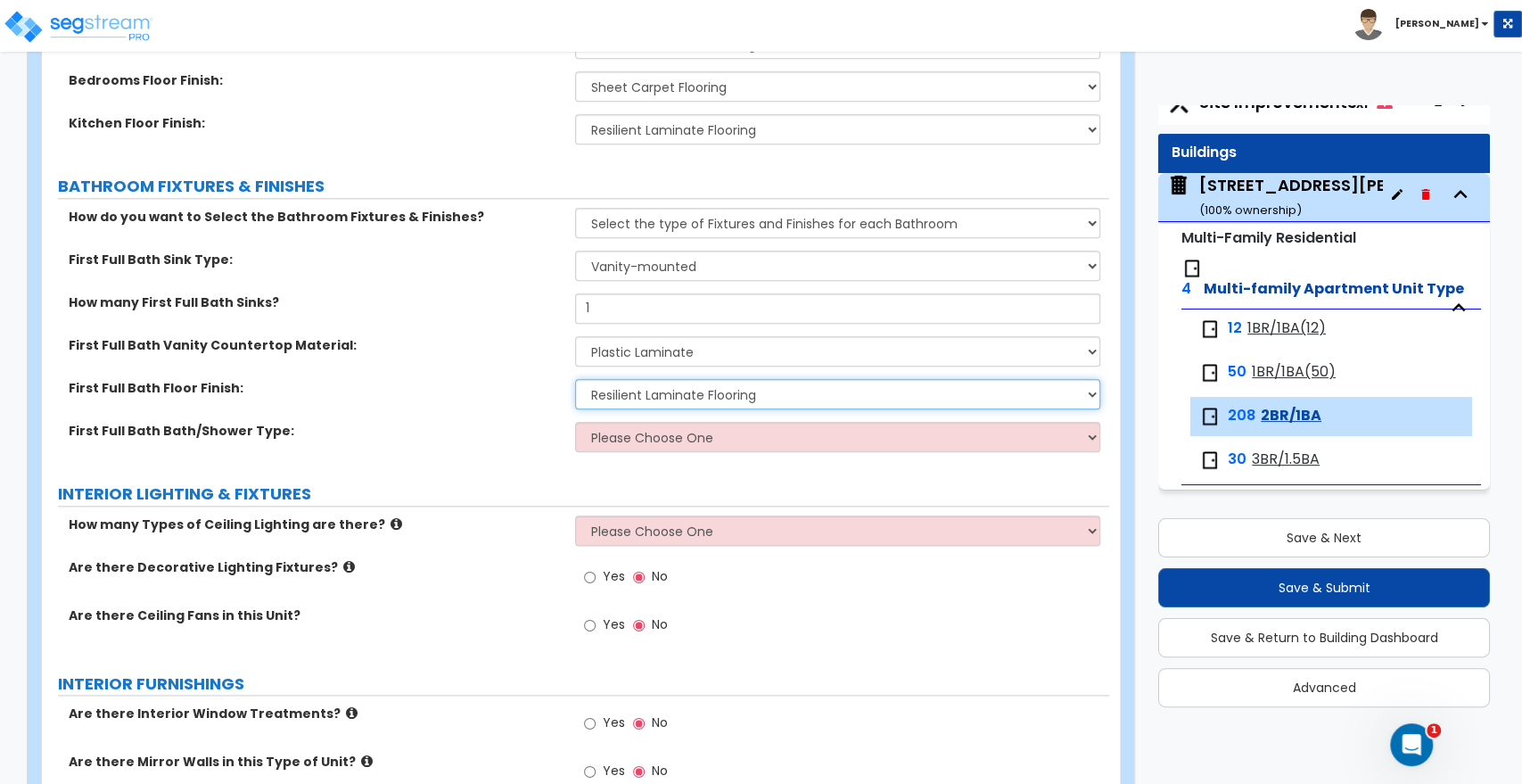
click at [575, 379] on select "None Tile Flooring Hardwood Flooring Resilient Laminate Flooring VCT Flooring S…" at bounding box center [837, 394] width 524 height 31
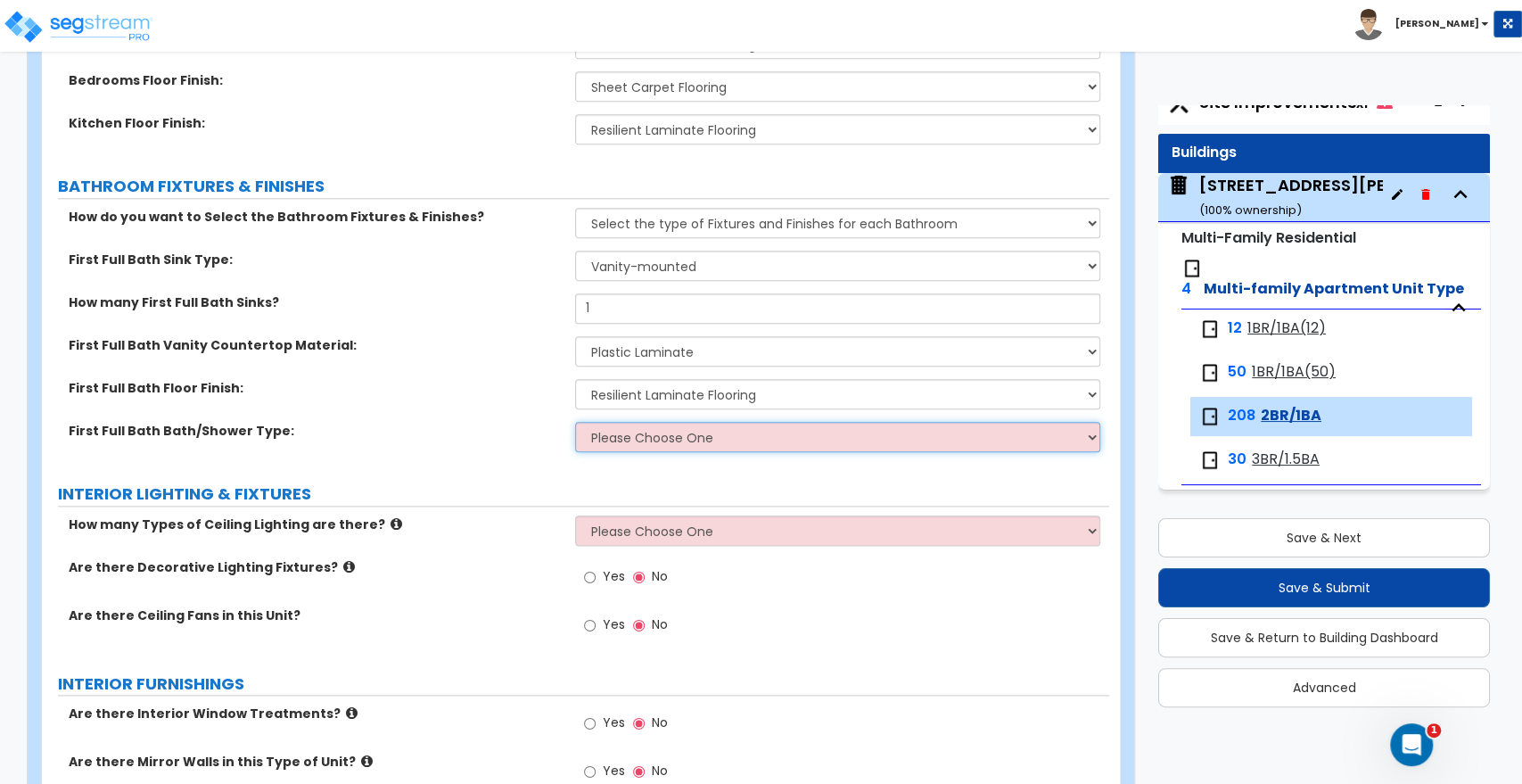
click at [623, 440] on select "Please Choose One Standalone Shower Bathtub - Shower Combo" at bounding box center [837, 436] width 524 height 31
select select "2"
click at [575, 422] on select "Please Choose One Standalone Shower Bathtub - Shower Combo" at bounding box center [837, 436] width 524 height 31
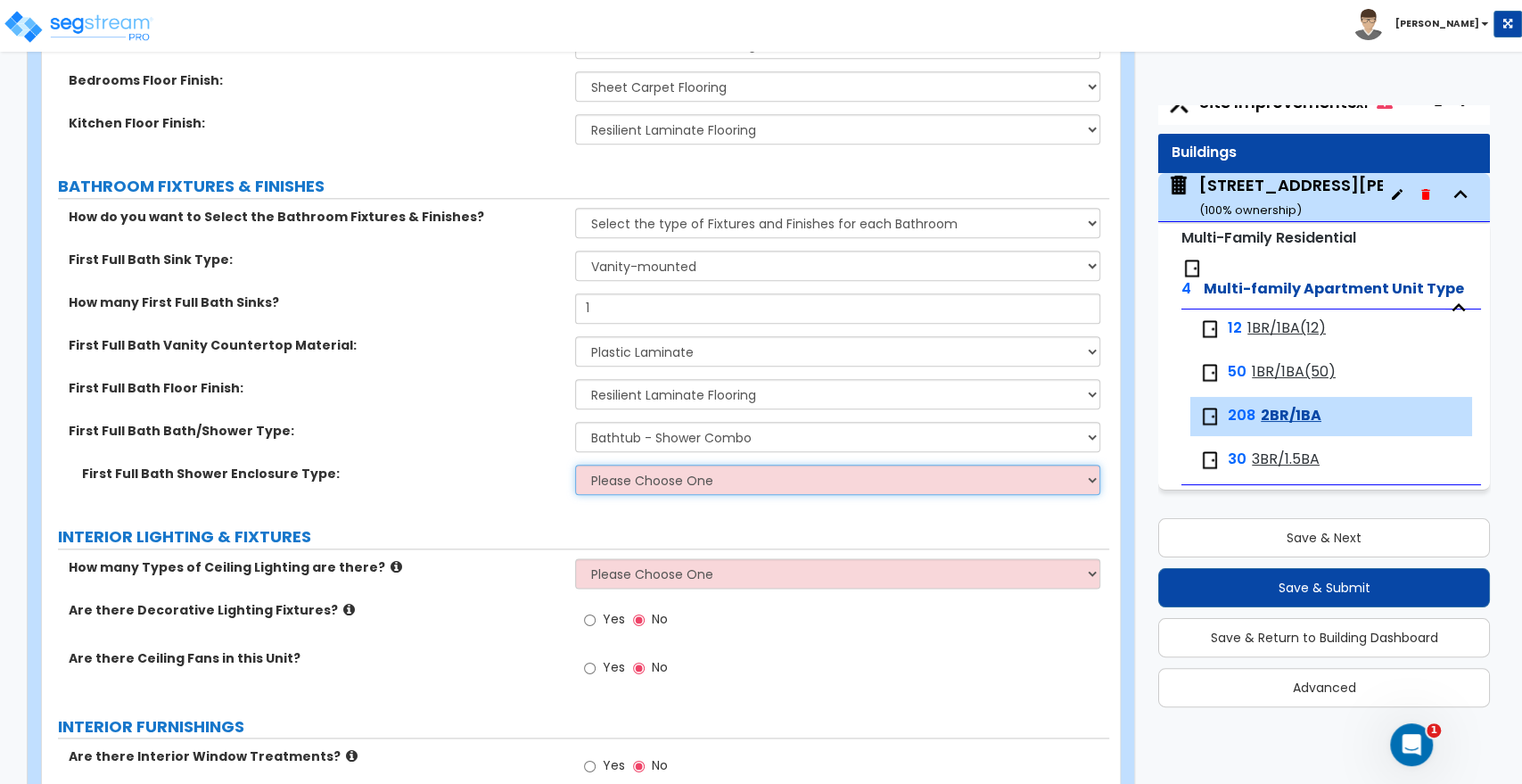
click at [620, 473] on select "Please Choose One Curtain & [PERSON_NAME] Sliding Doors Glass Hinged Doors" at bounding box center [837, 479] width 524 height 31
select select "1"
click at [575, 464] on select "Please Choose One Curtain & [PERSON_NAME] Sliding Doors Glass Hinged Doors" at bounding box center [837, 479] width 524 height 31
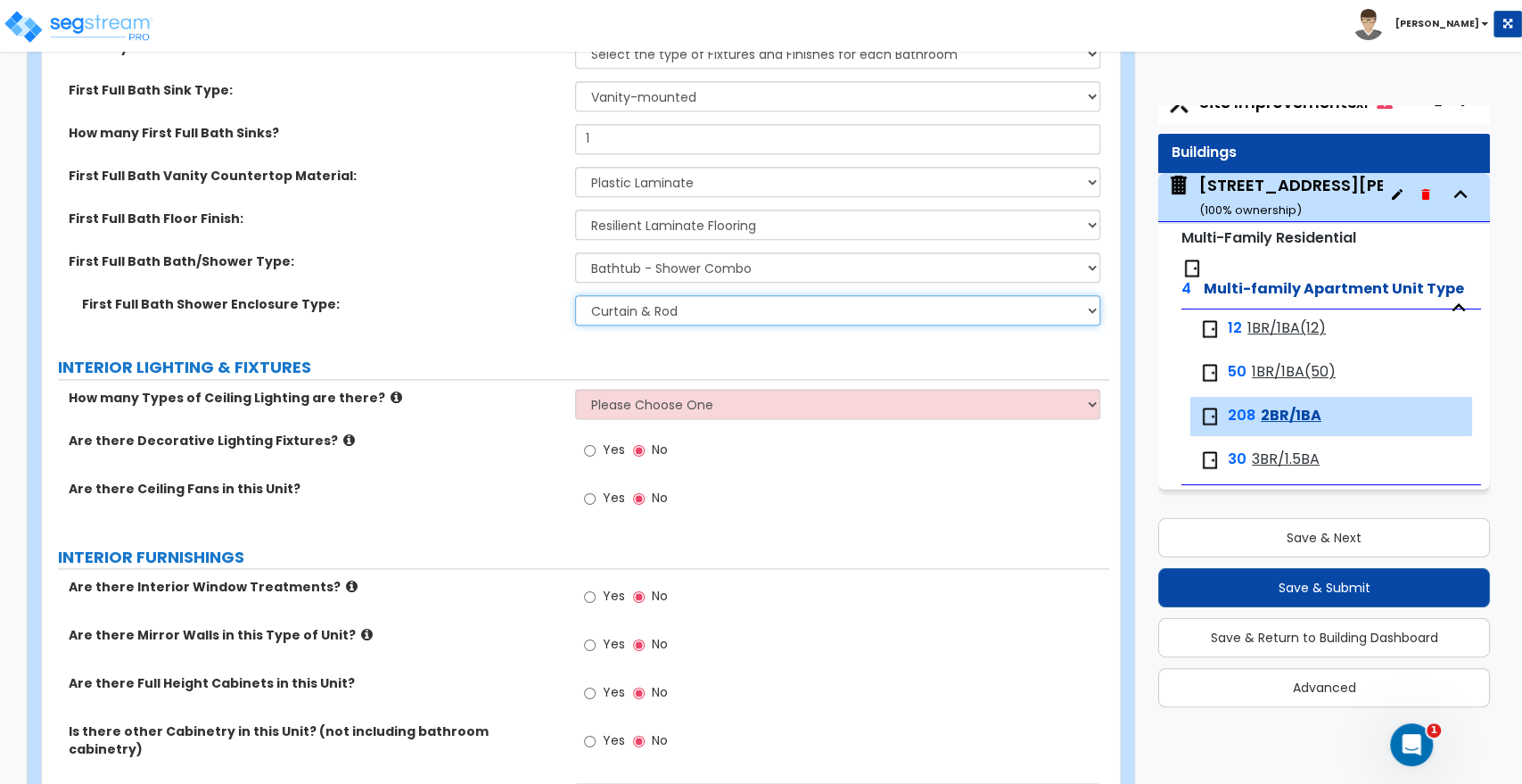
scroll to position [1386, 0]
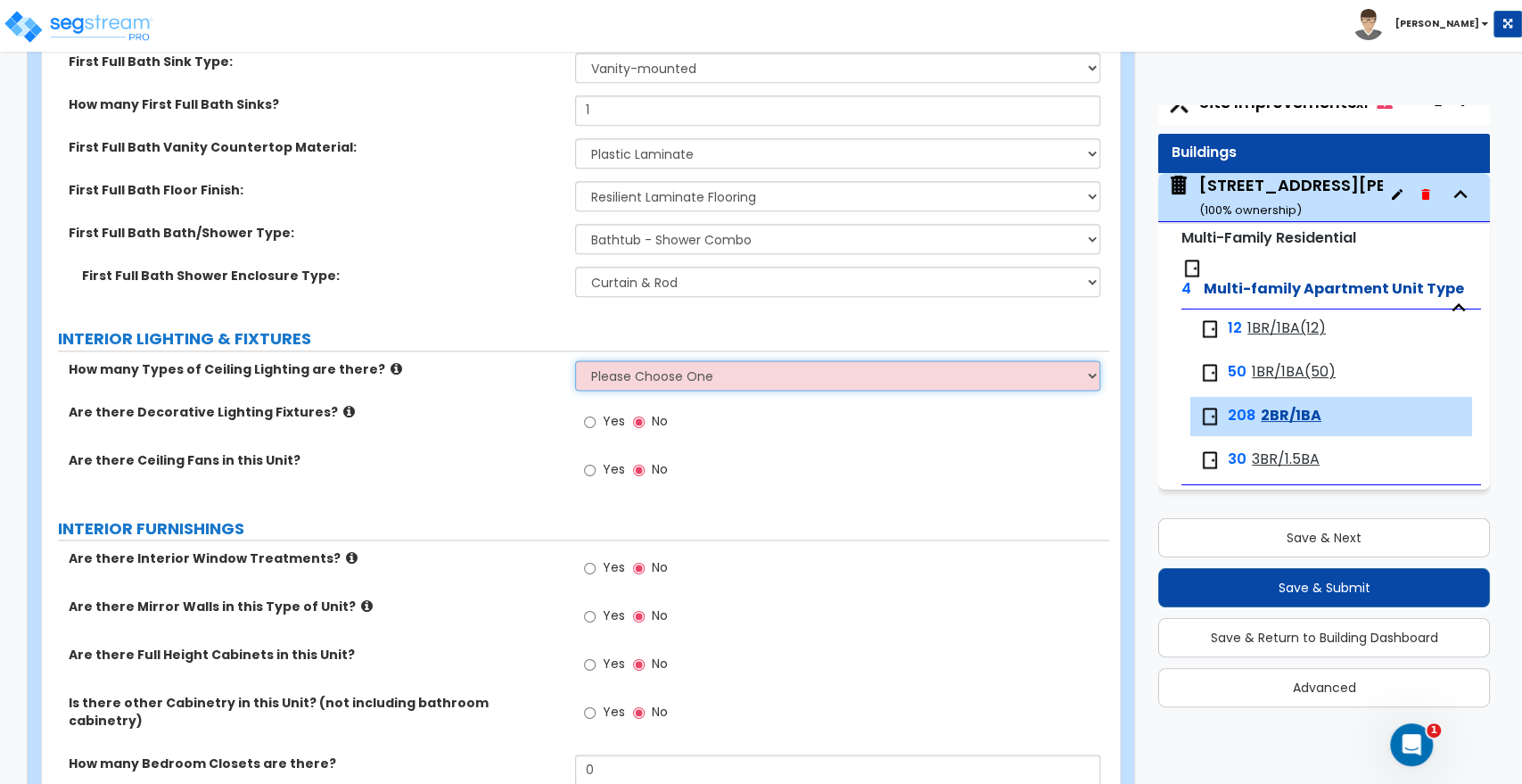
click at [657, 380] on select "Please Choose One 1 2 3" at bounding box center [837, 375] width 524 height 31
select select "1"
click at [575, 360] on select "Please Choose One 1 2 3" at bounding box center [837, 375] width 524 height 31
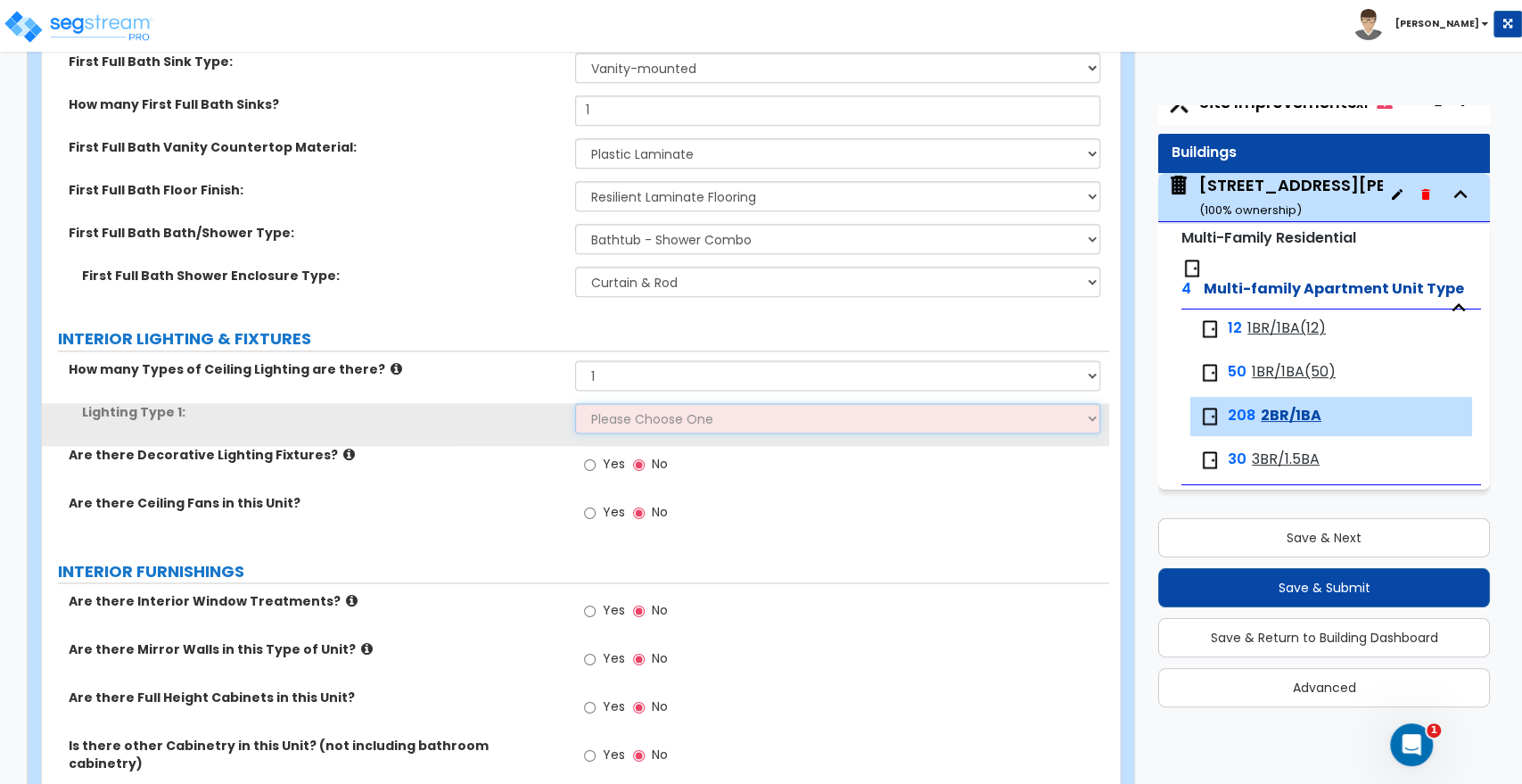
click at [629, 414] on select "Please Choose One LED Surface-Mounted LED Recessed Fluorescent Surface-Mounted …" at bounding box center [837, 418] width 524 height 31
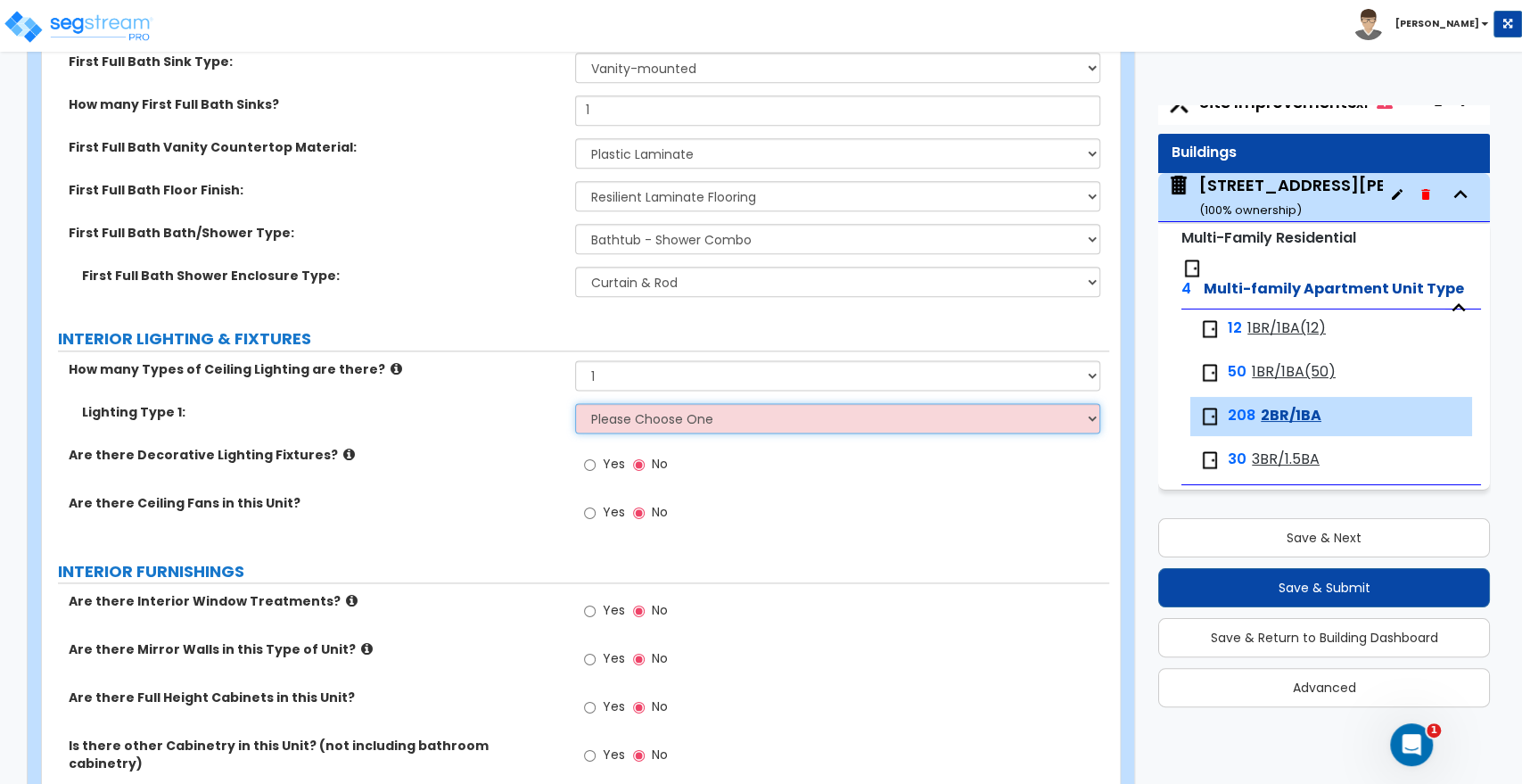
select select "5"
click at [575, 403] on select "Please Choose One LED Surface-Mounted LED Recessed Fluorescent Surface-Mounted …" at bounding box center [837, 418] width 524 height 31
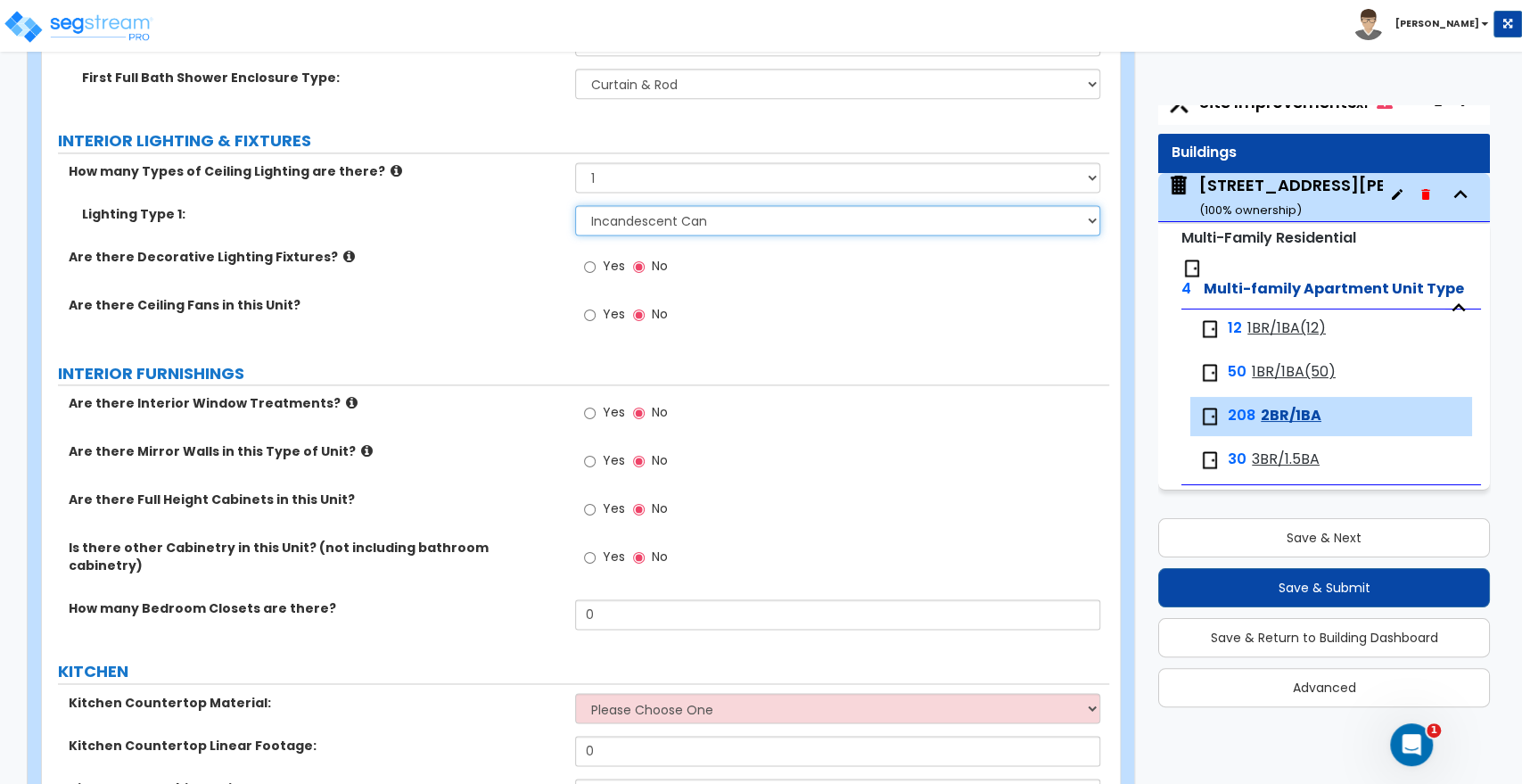
scroll to position [1684, 0]
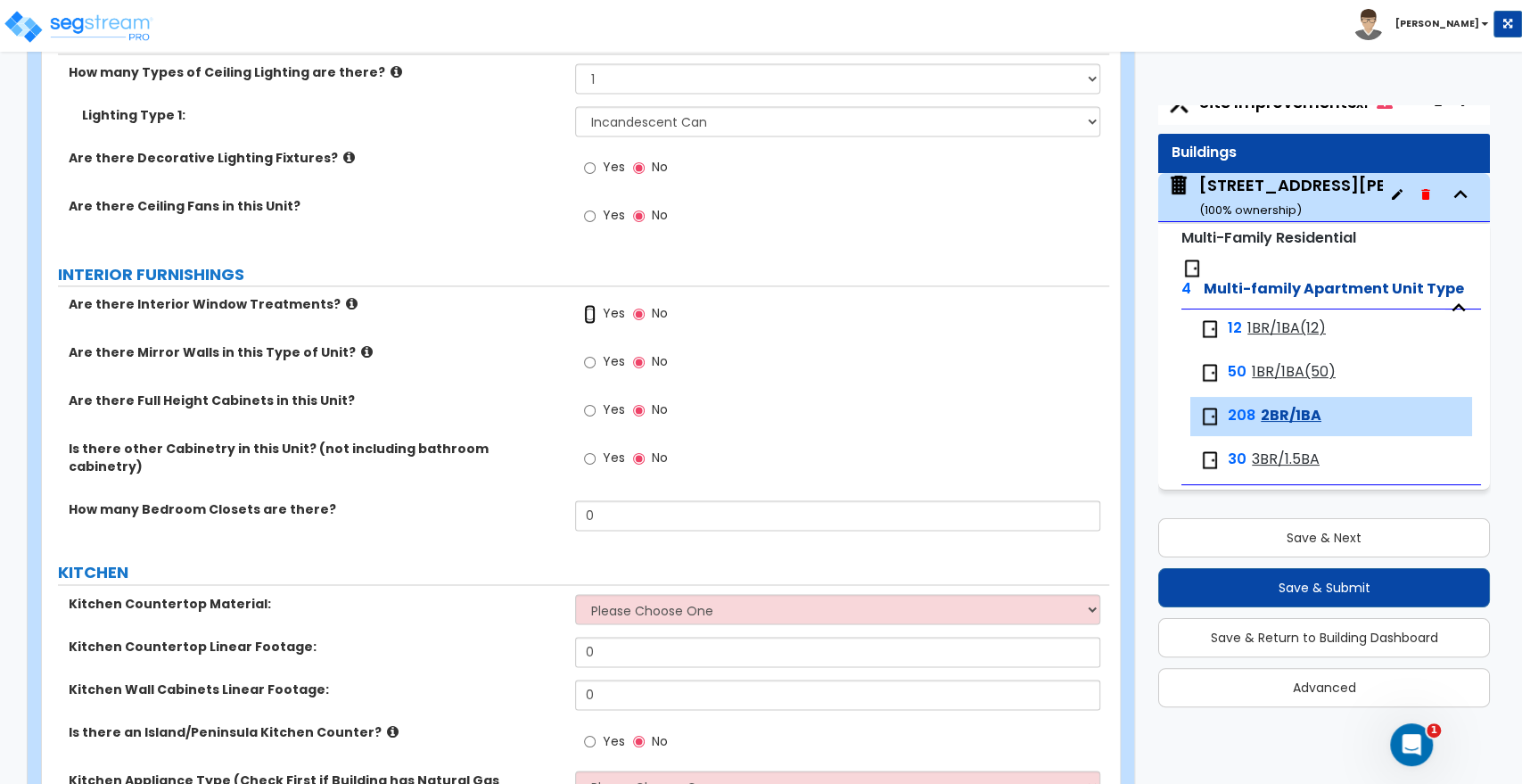
click at [591, 313] on input "Yes" at bounding box center [590, 314] width 12 height 20
radio input "true"
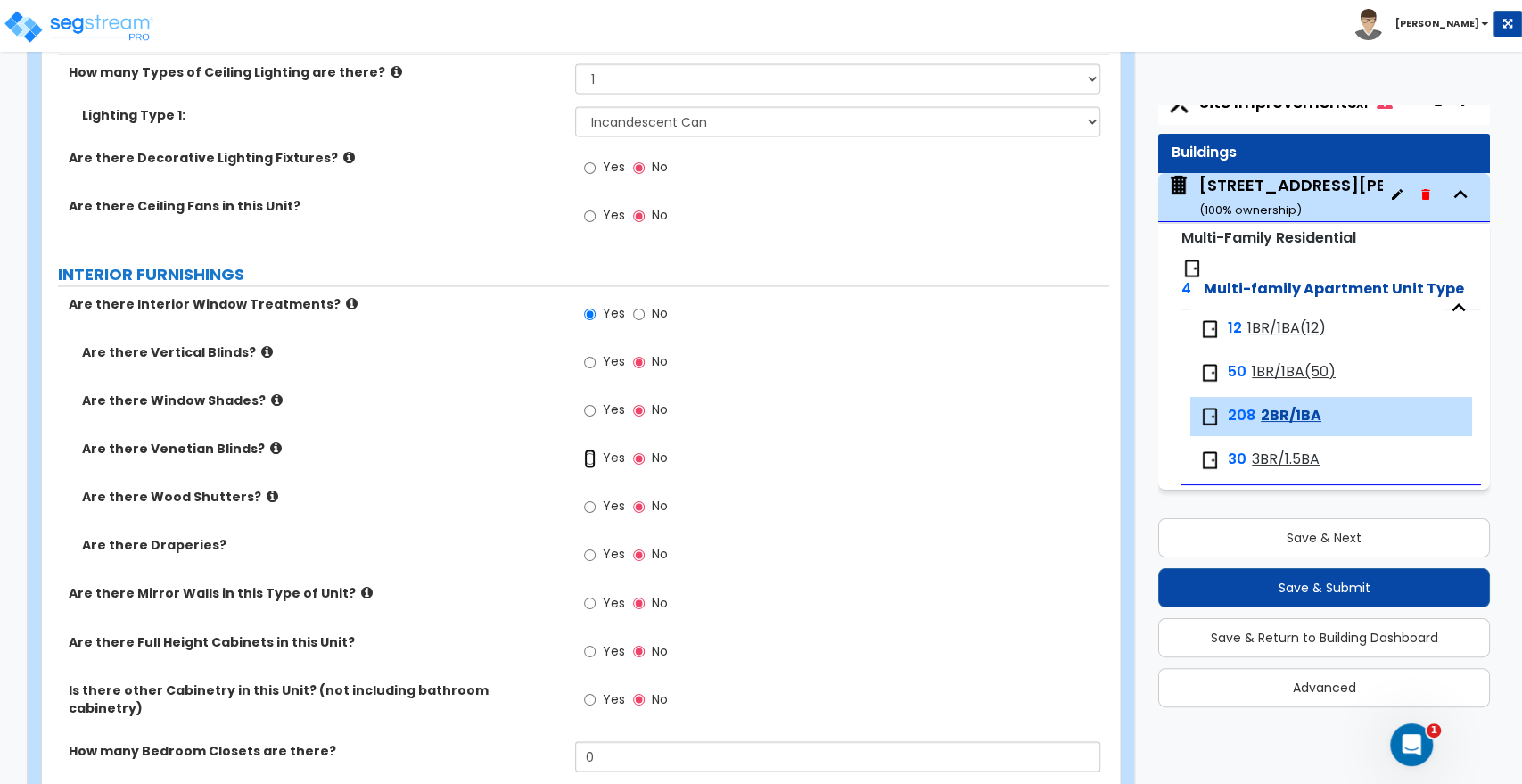
click at [591, 456] on input "Yes" at bounding box center [590, 458] width 12 height 20
radio input "true"
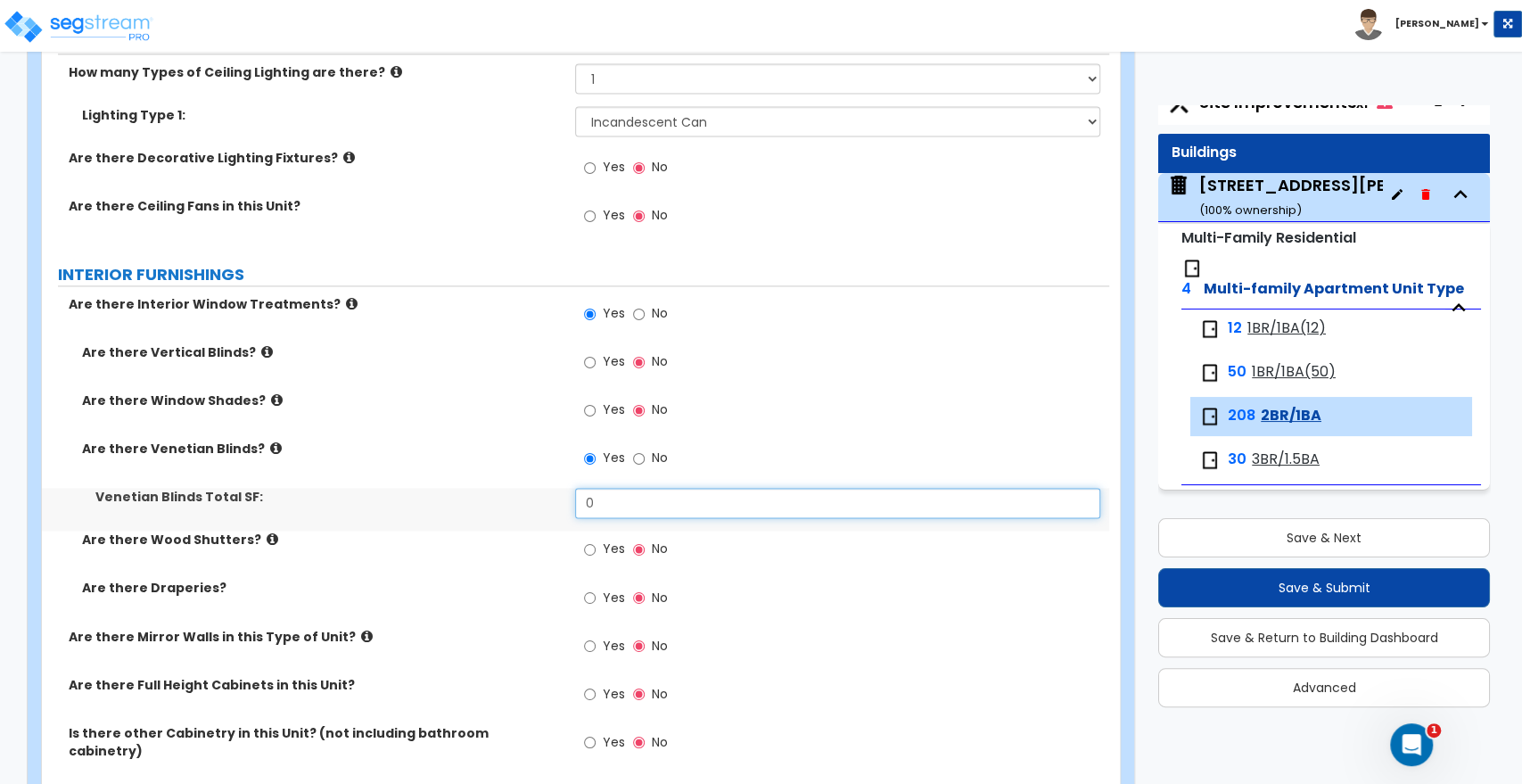
drag, startPoint x: 606, startPoint y: 497, endPoint x: 517, endPoint y: 509, distance: 89.8
click at [517, 509] on div "Venetian Blinds Total SF: 0" at bounding box center [575, 509] width 1068 height 42
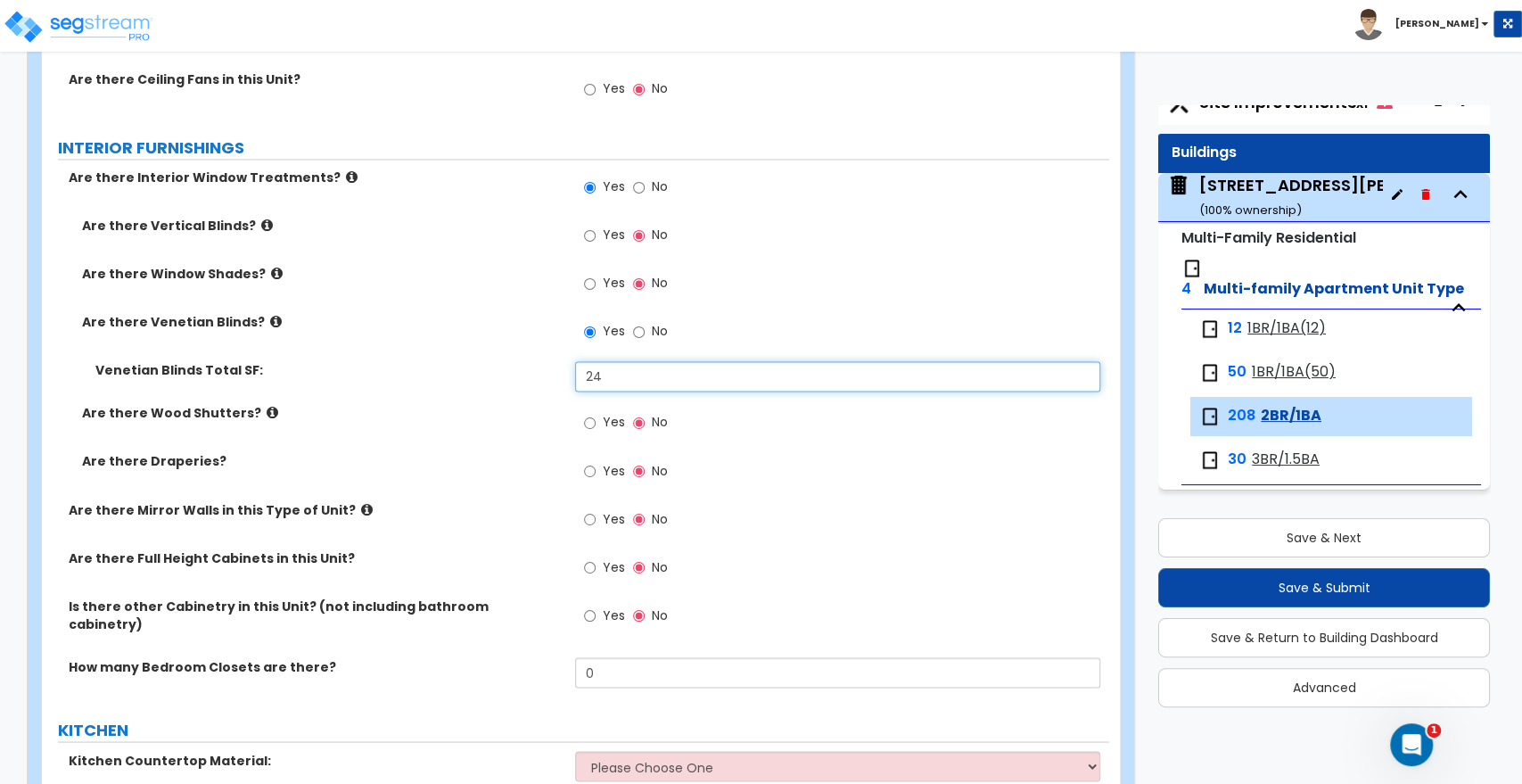
scroll to position [1882, 0]
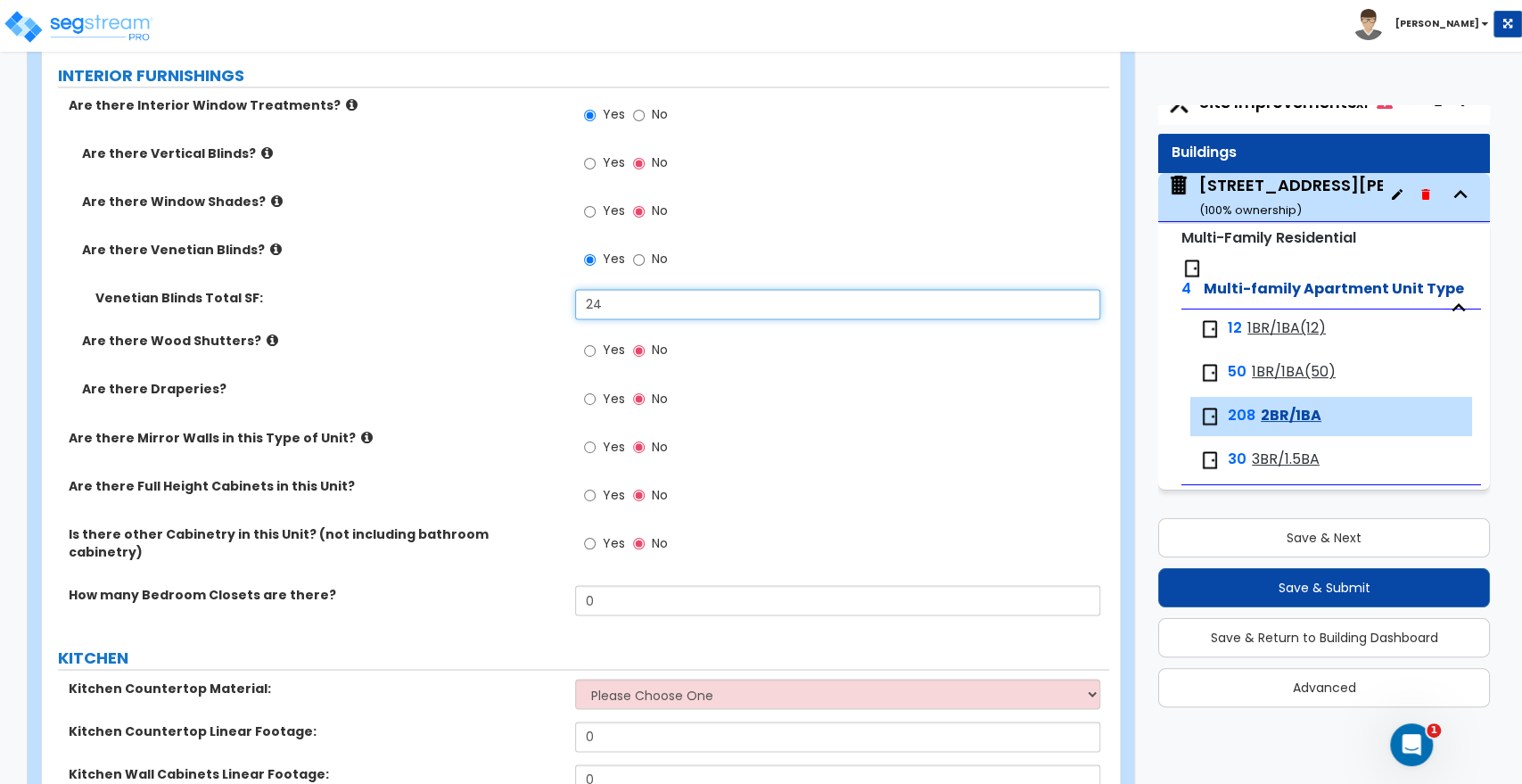
type input "24"
click at [590, 494] on input "Yes" at bounding box center [590, 495] width 12 height 20
radio input "true"
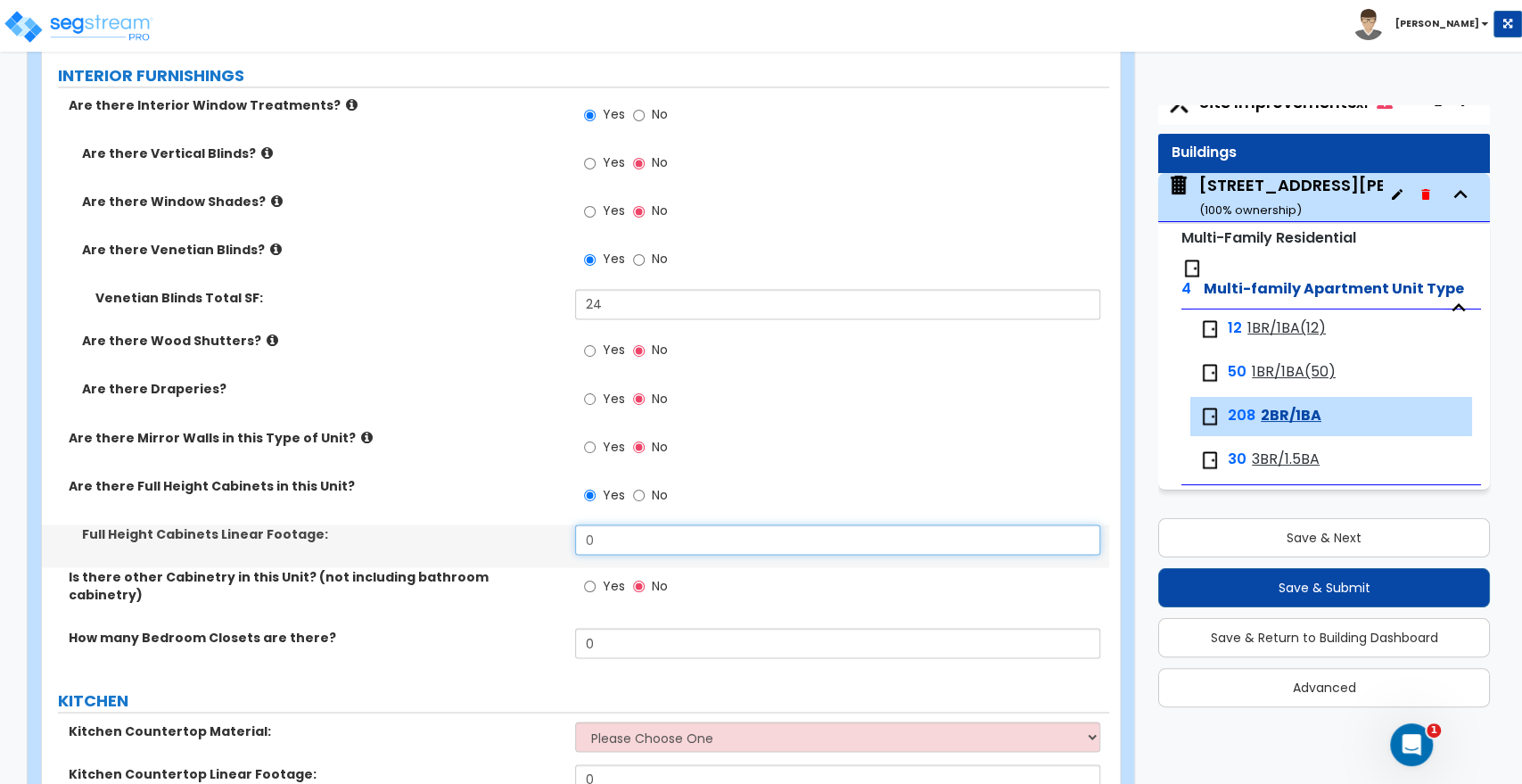
drag, startPoint x: 509, startPoint y: 543, endPoint x: 492, endPoint y: 545, distance: 17.1
click at [492, 544] on div "Full Height Cabinets Linear Footage: 0" at bounding box center [575, 545] width 1068 height 42
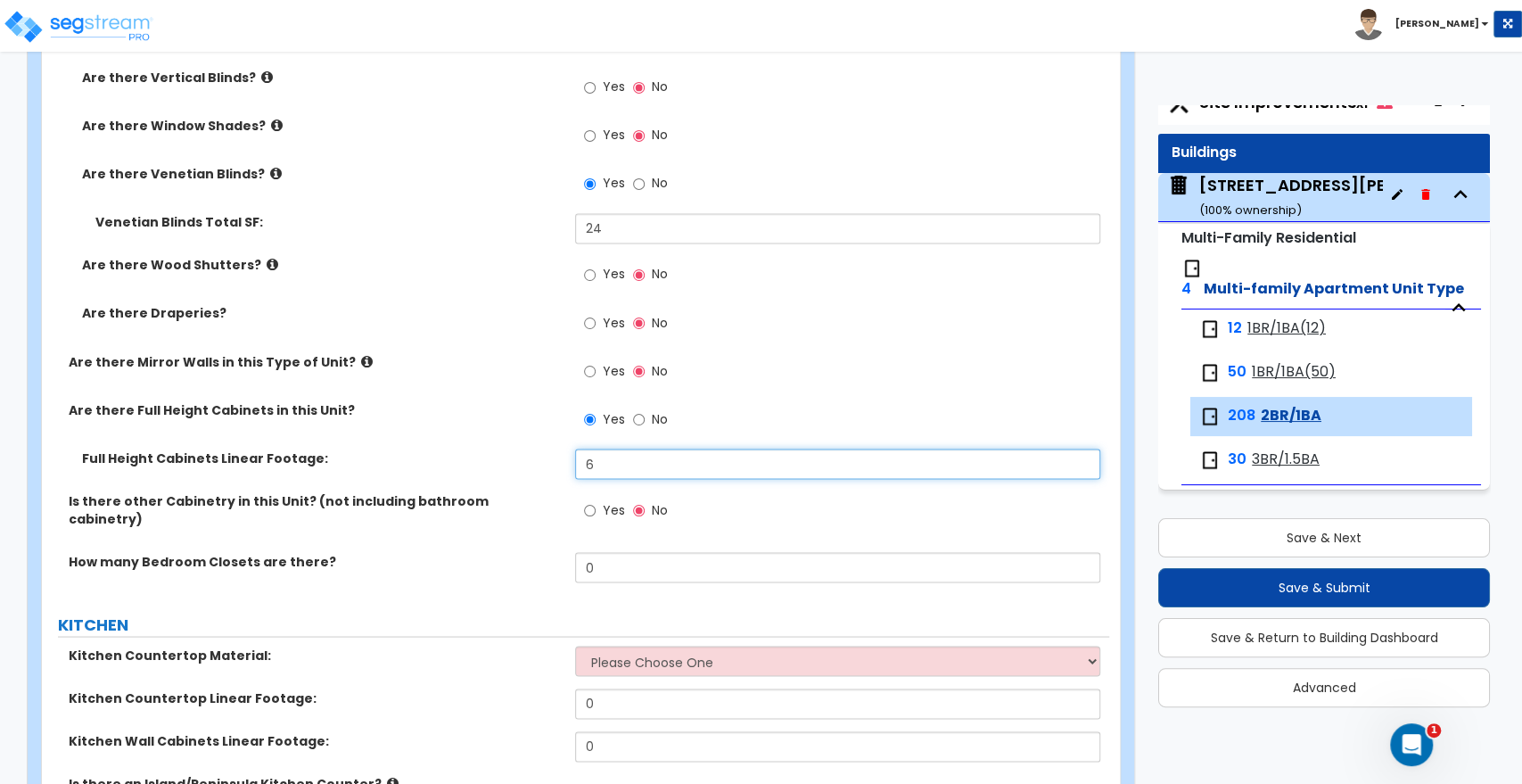
scroll to position [2080, 0]
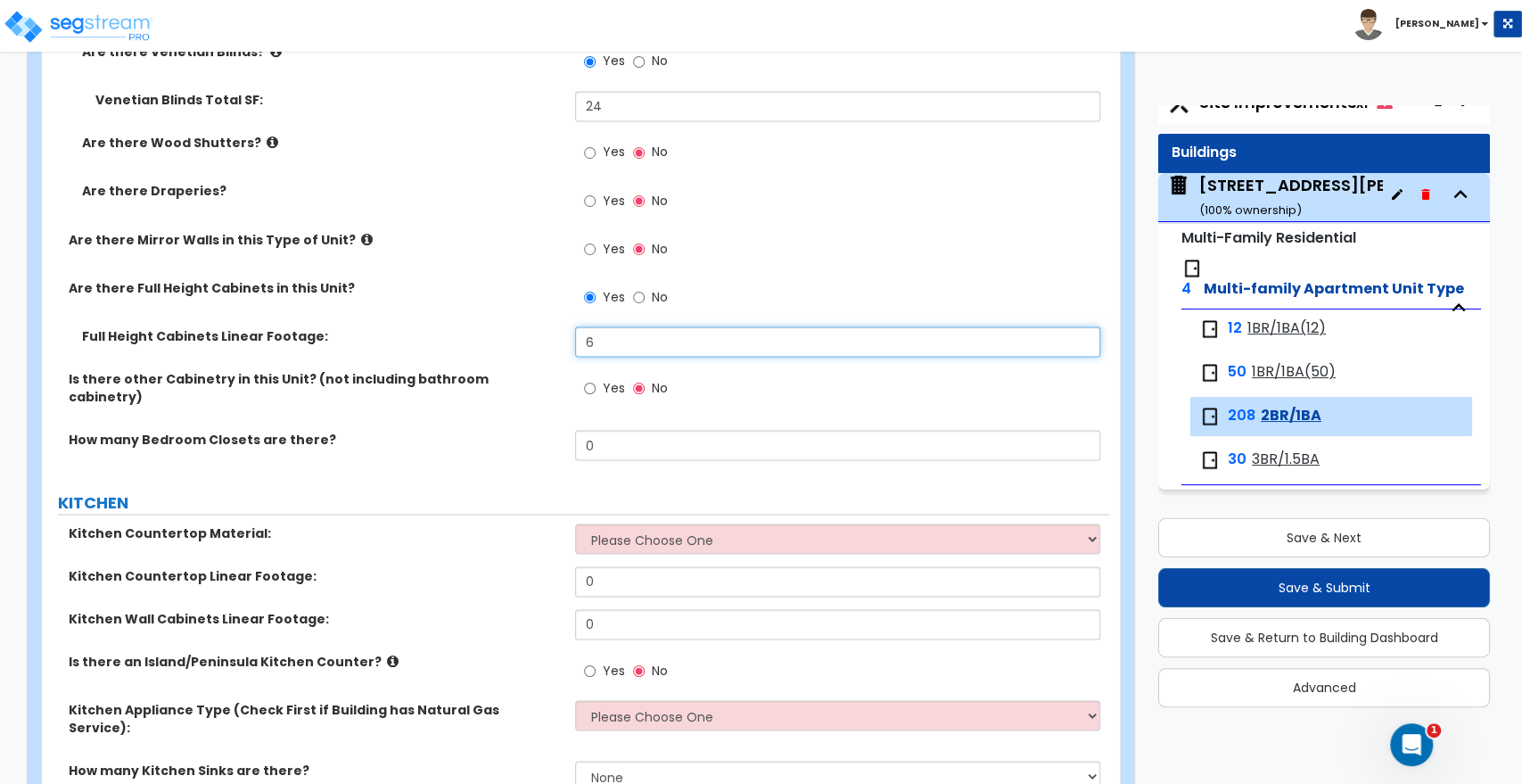
type input "6"
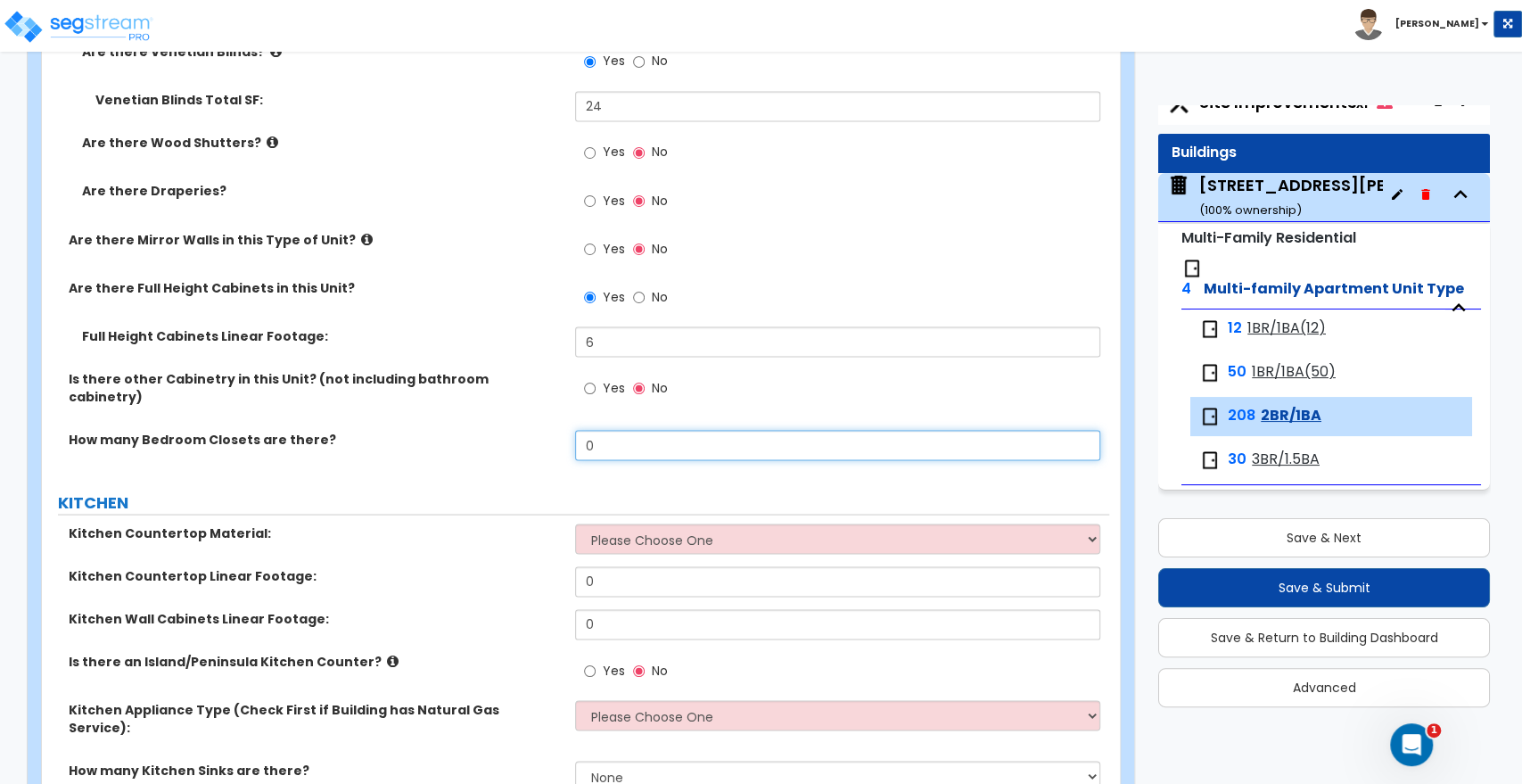
drag, startPoint x: 603, startPoint y: 427, endPoint x: 500, endPoint y: 436, distance: 103.4
click at [501, 436] on div "How many Bedroom Closets are there? 0" at bounding box center [575, 450] width 1068 height 42
type input "1"
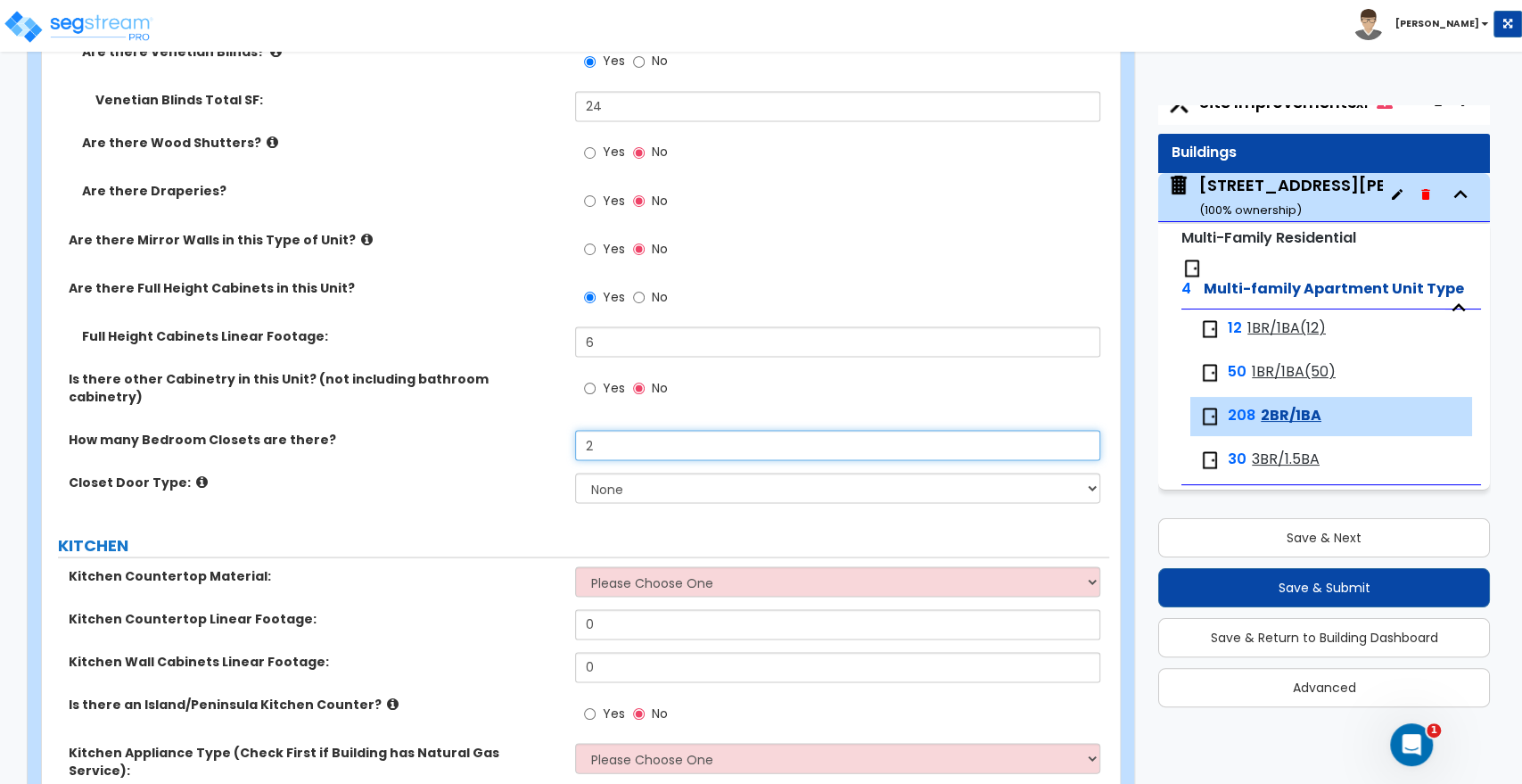
type input "2"
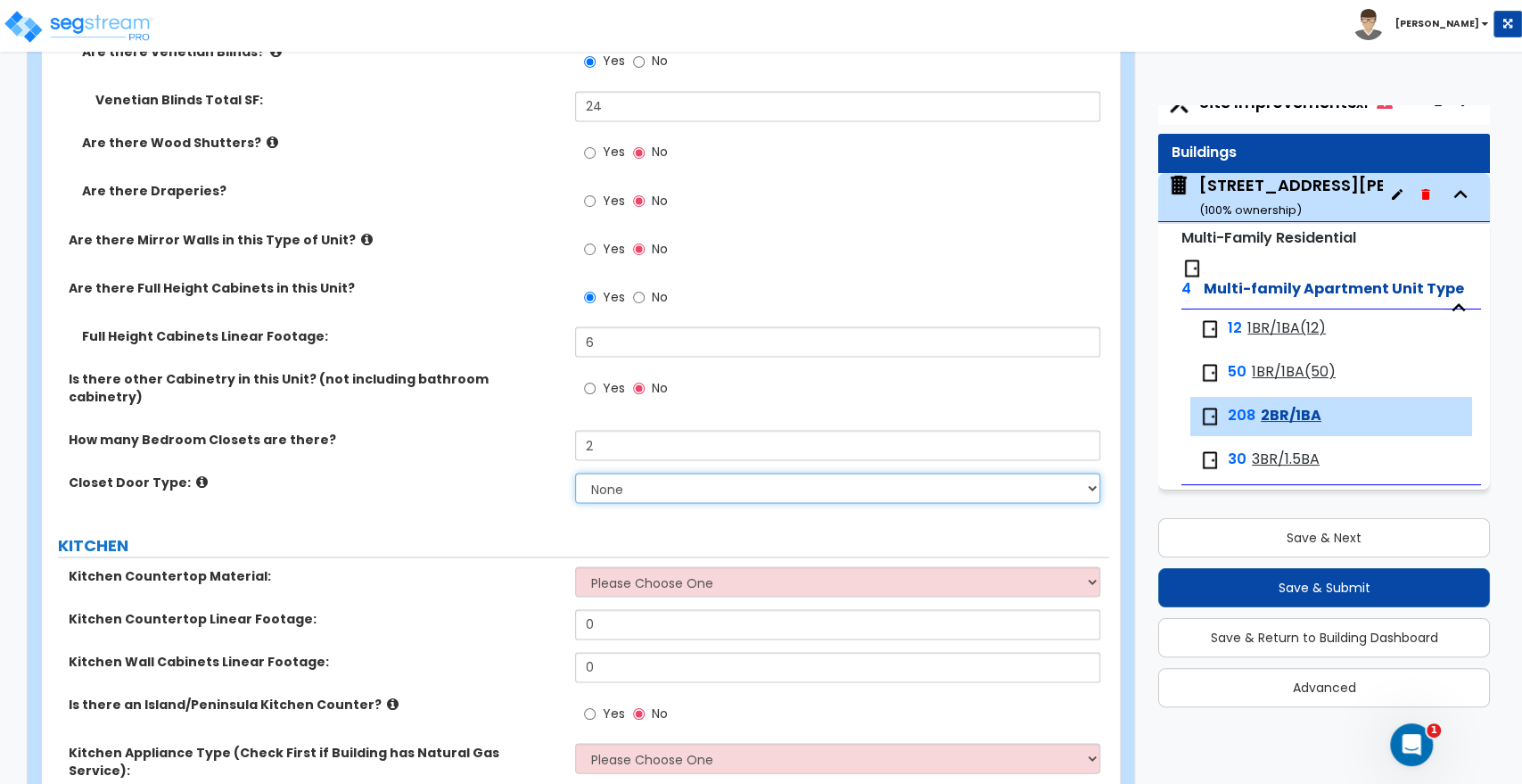
click at [600, 473] on select "None Bi-fold Louvered Doors Bi-fold Panel Doors Sliding Doors Hinged Wood Door" at bounding box center [837, 488] width 524 height 31
select select "3"
click at [575, 473] on select "None Bi-fold Louvered Doors Bi-fold Panel Doors Sliding Doors Hinged Wood Door" at bounding box center [837, 488] width 524 height 31
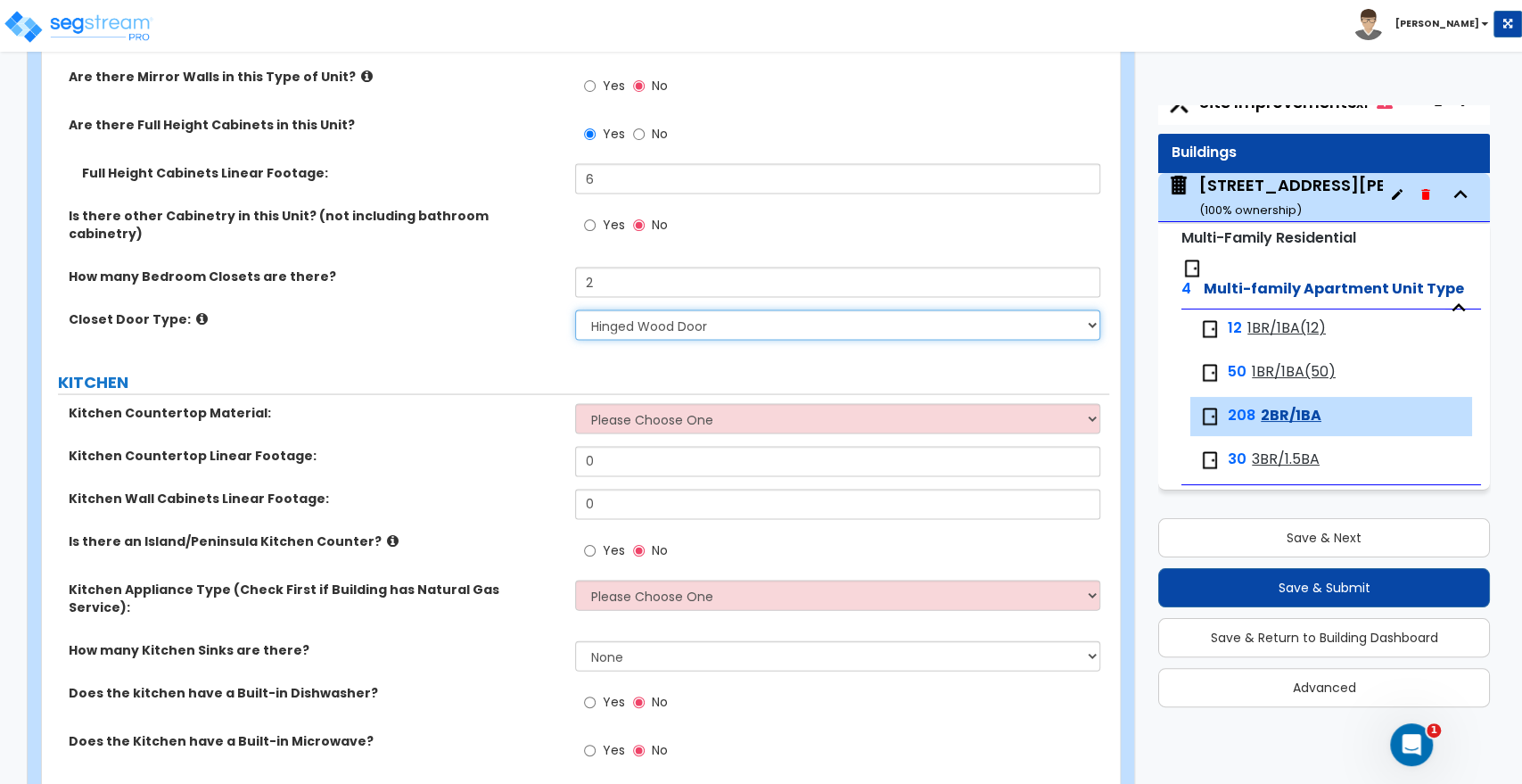
scroll to position [2278, 0]
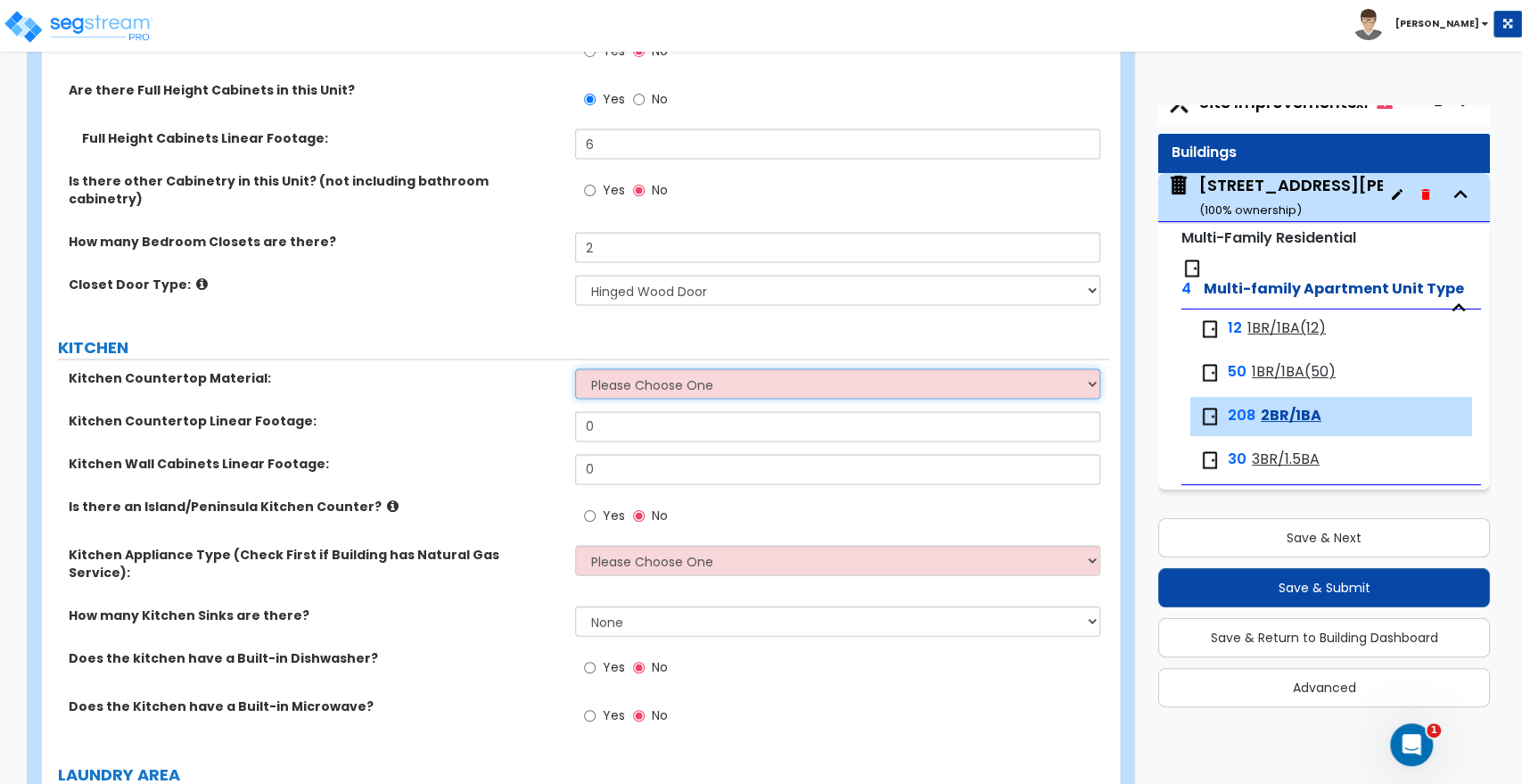
click at [667, 368] on select "Please Choose One Plastic Laminate Solid Surface Stone Quartz Marble Tile Wood …" at bounding box center [837, 383] width 524 height 31
select select "1"
click at [575, 368] on select "Please Choose One Plastic Laminate Solid Surface Stone Quartz Marble Tile Wood …" at bounding box center [837, 383] width 524 height 31
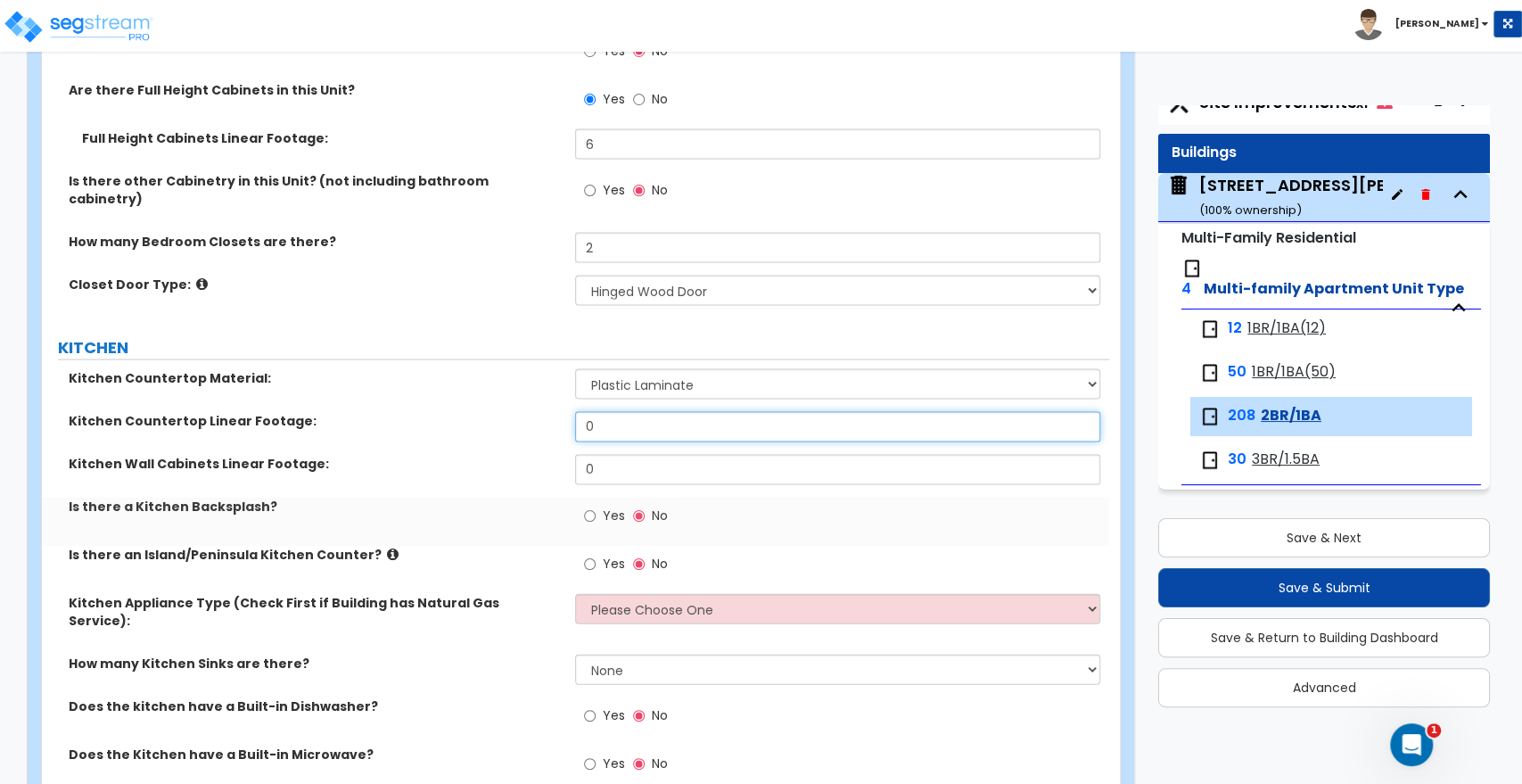
drag, startPoint x: 623, startPoint y: 416, endPoint x: 400, endPoint y: 419, distance: 223.0
click at [400, 419] on div "Kitchen Countertop Linear Footage: 0" at bounding box center [575, 431] width 1068 height 42
type input "8"
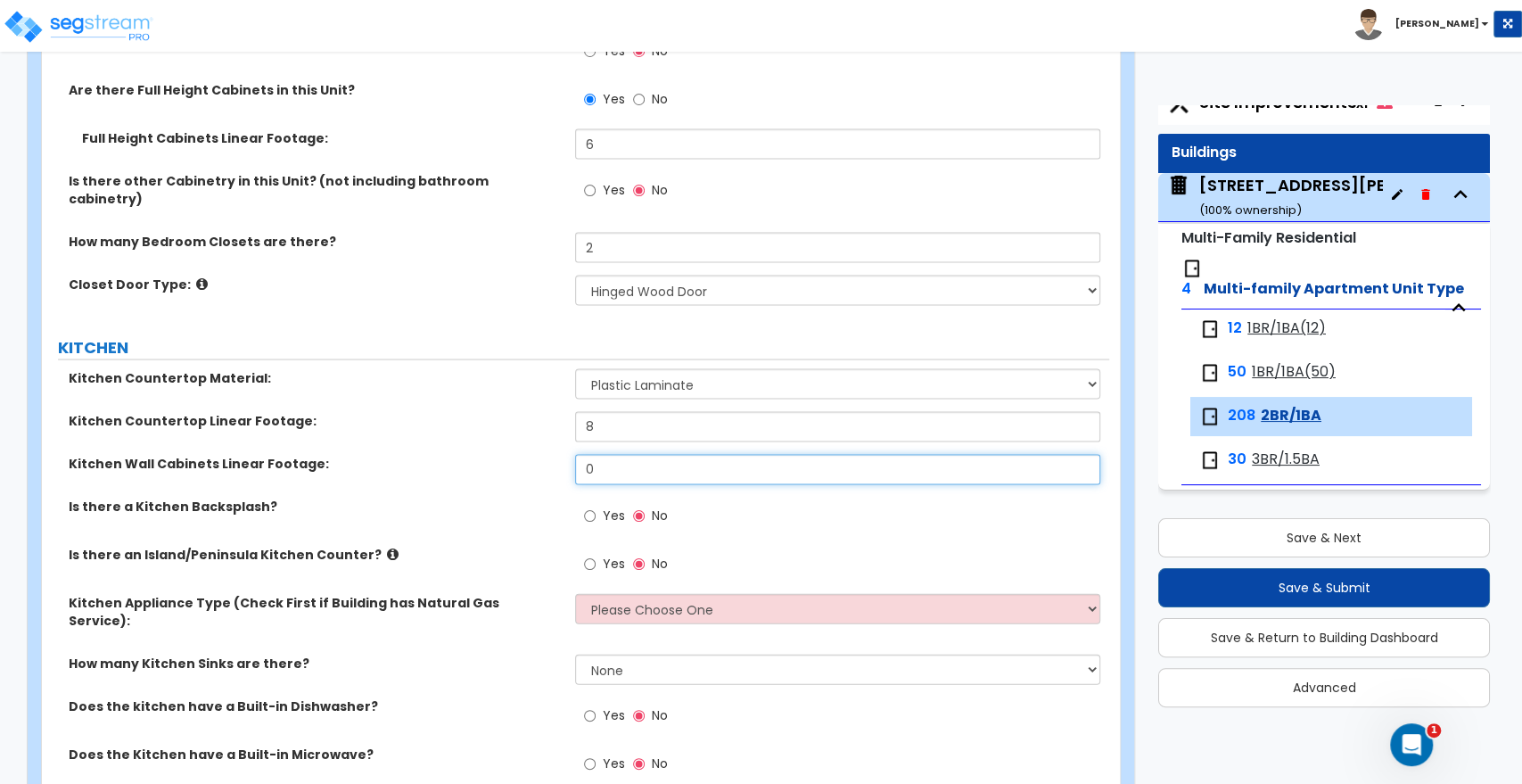
drag, startPoint x: 623, startPoint y: 453, endPoint x: 514, endPoint y: 451, distance: 109.0
click at [514, 454] on div "Kitchen Wall Cabinets Linear Footage: 0" at bounding box center [575, 475] width 1068 height 42
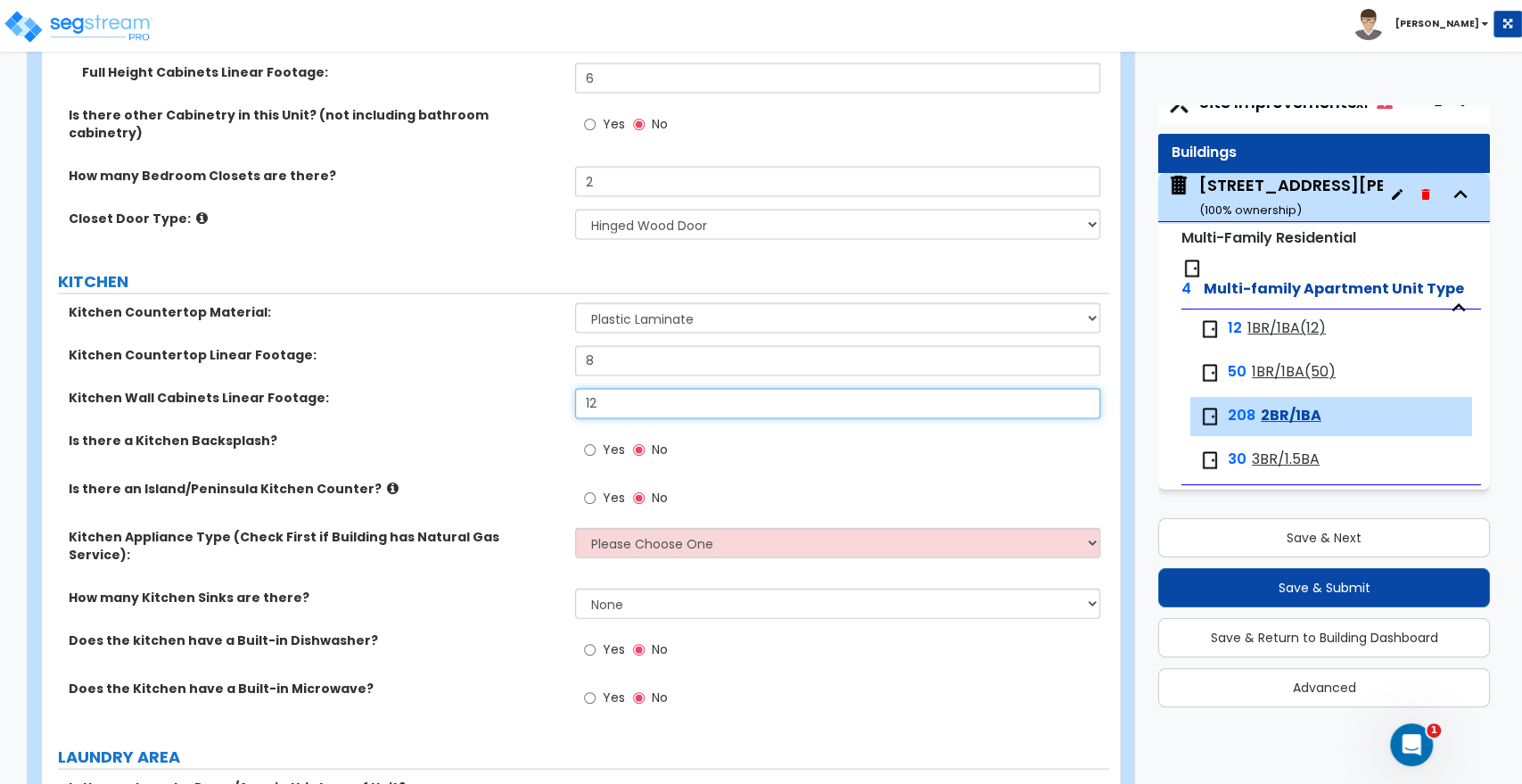
scroll to position [2377, 0]
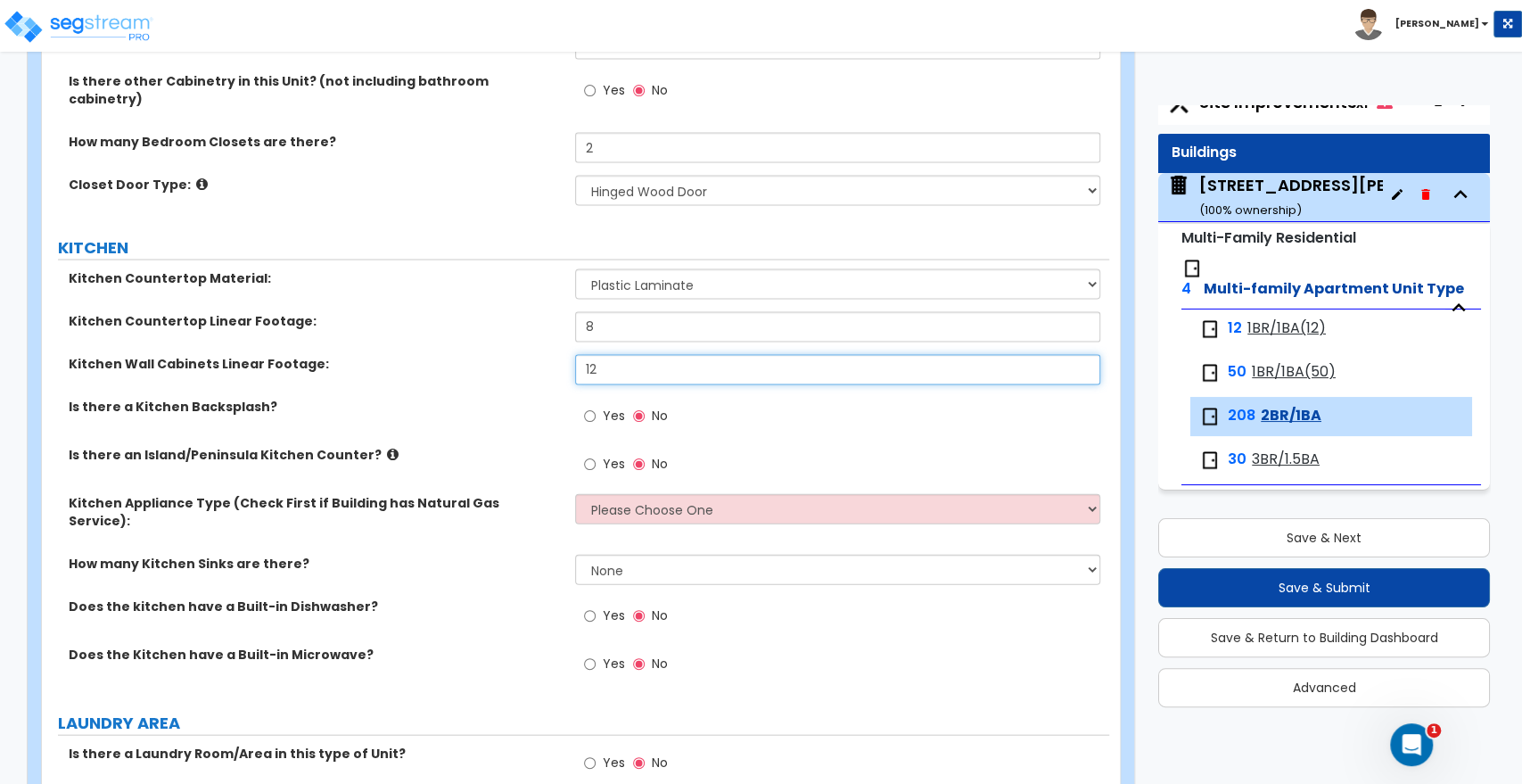
type input "12"
click at [592, 407] on input "Yes" at bounding box center [590, 417] width 12 height 20
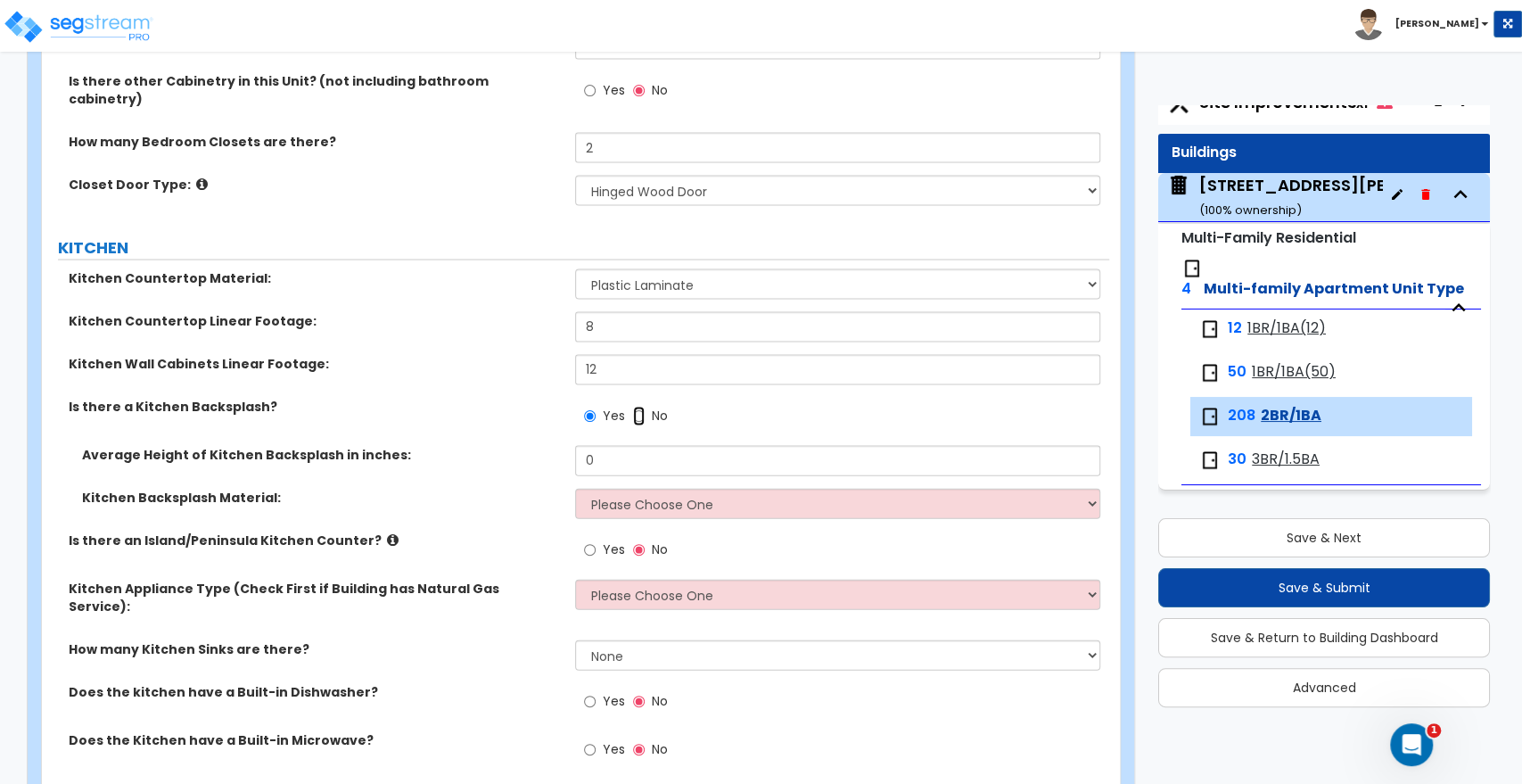
click at [633, 407] on input "No" at bounding box center [639, 417] width 12 height 20
radio input "false"
radio input "true"
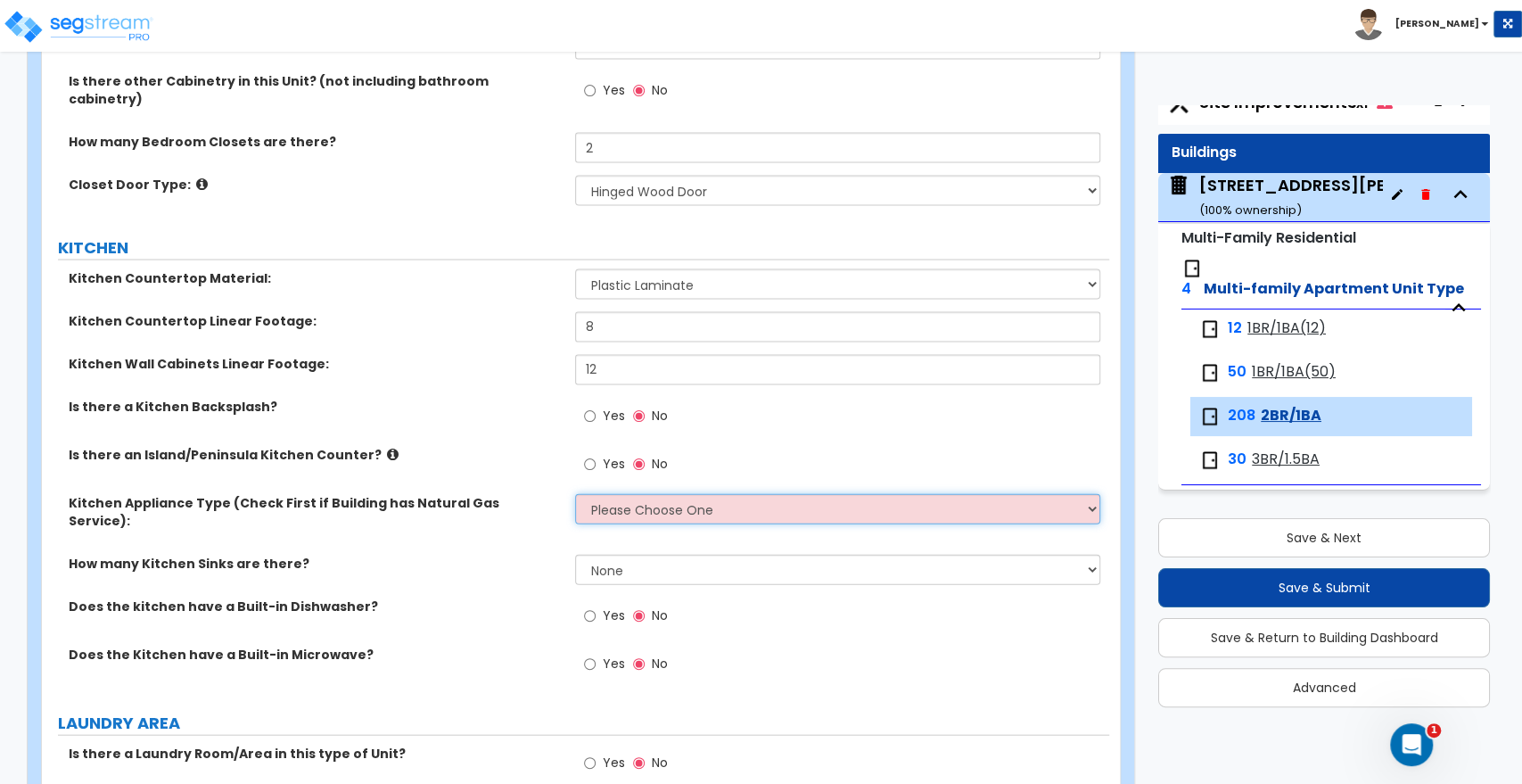
click at [594, 494] on select "Please Choose One Gas Electric" at bounding box center [837, 509] width 524 height 31
select select "1"
click at [575, 494] on select "Please Choose One Gas Electric" at bounding box center [837, 509] width 524 height 31
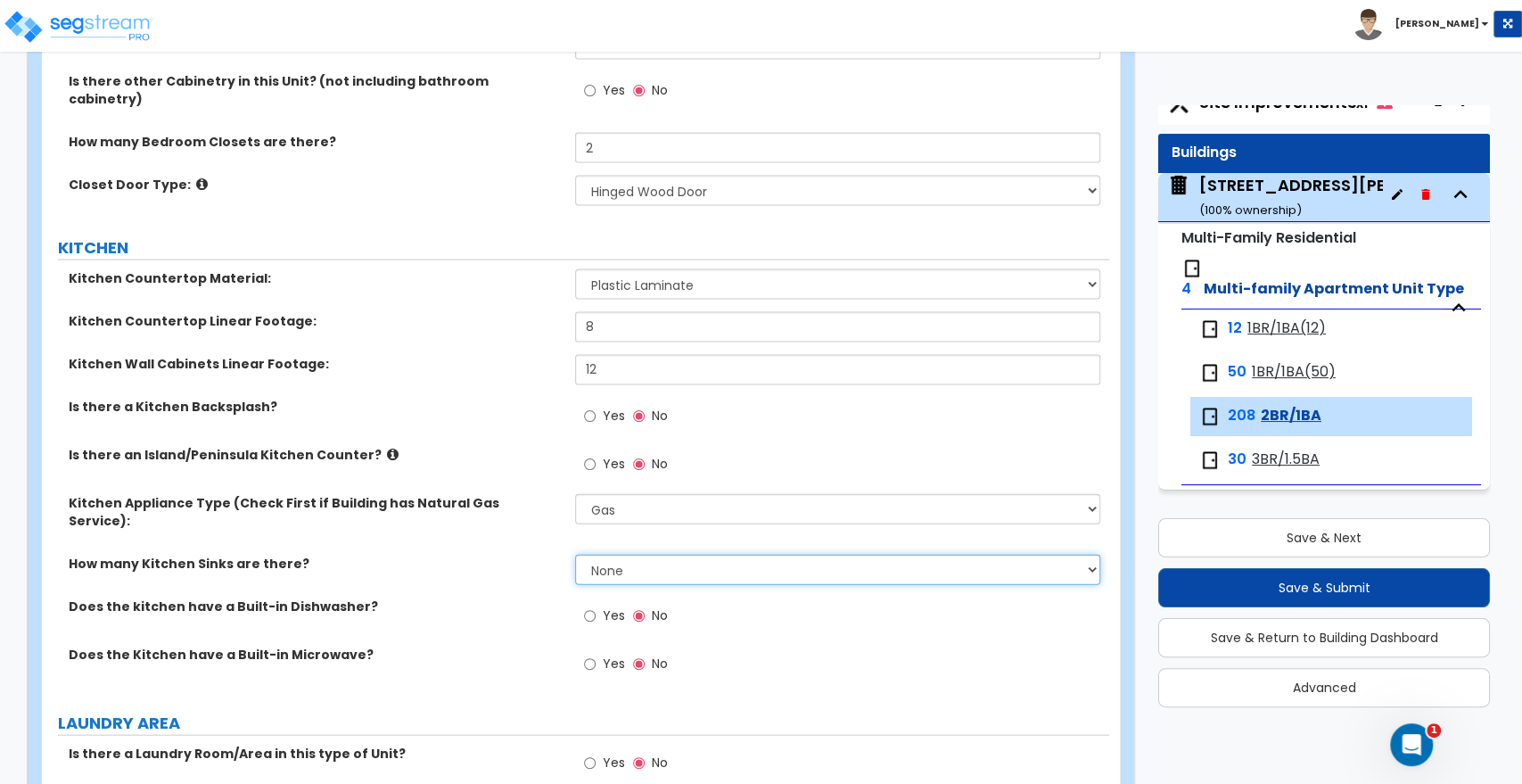
click at [607, 555] on select "None 1 2 3" at bounding box center [837, 570] width 524 height 31
select select "1"
click at [575, 555] on select "None 1 2 3" at bounding box center [837, 570] width 524 height 31
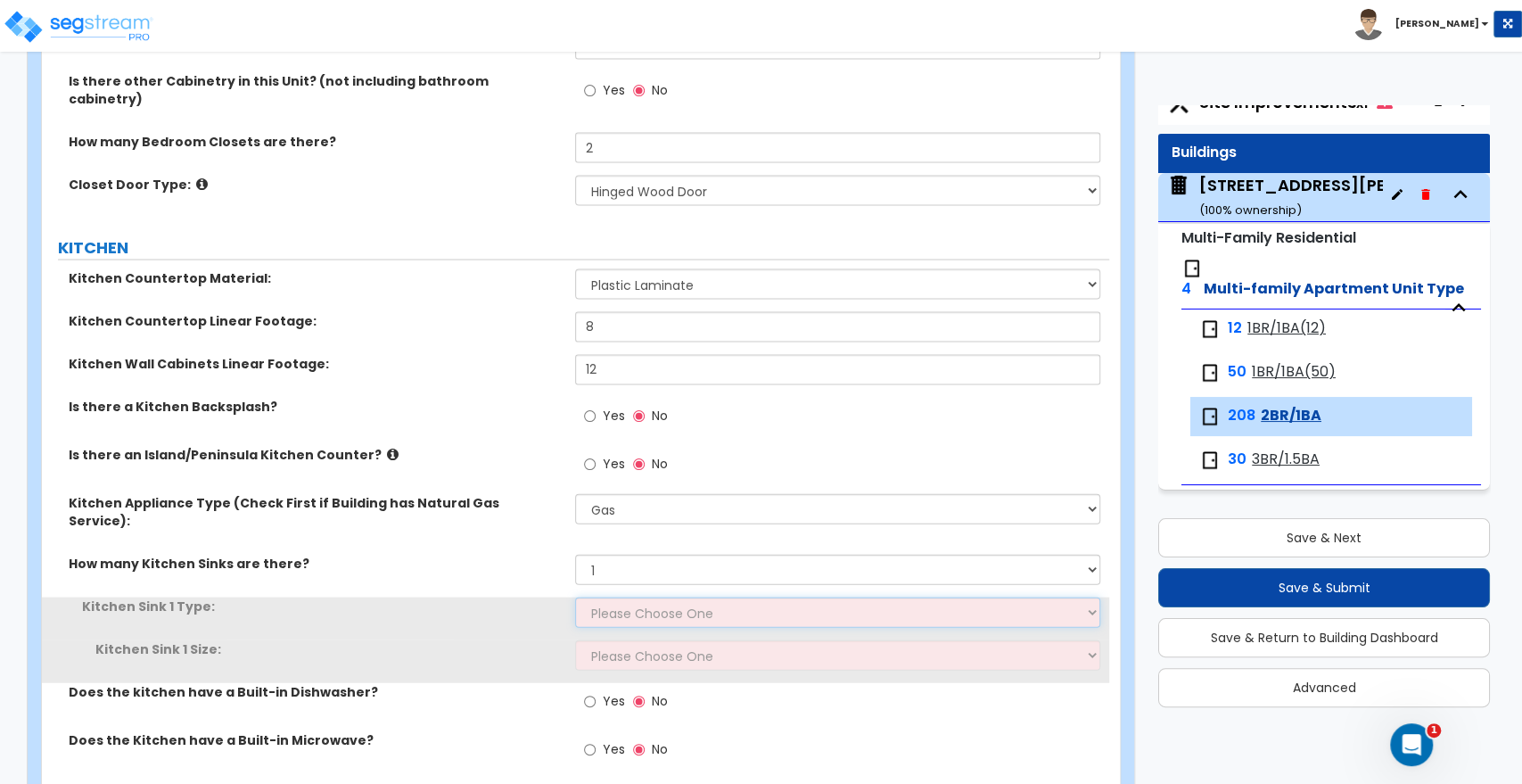
click at [600, 597] on select "Please Choose One Stainless Steel Porcelain Enamel Cast Iron Granite Composite" at bounding box center [837, 612] width 524 height 31
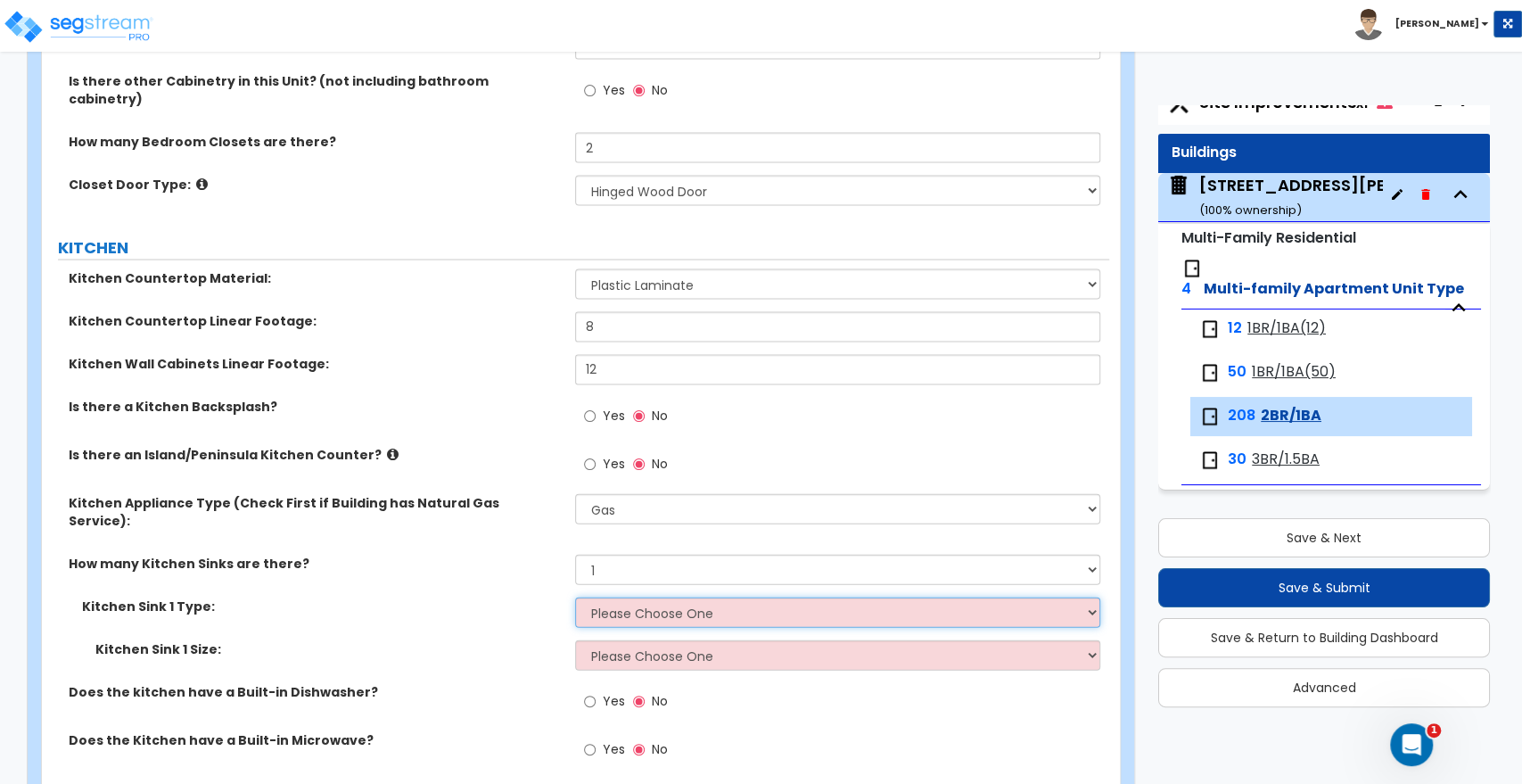
select select "1"
click at [575, 597] on select "Please Choose One Stainless Steel Porcelain Enamel Cast Iron Granite Composite" at bounding box center [837, 612] width 524 height 31
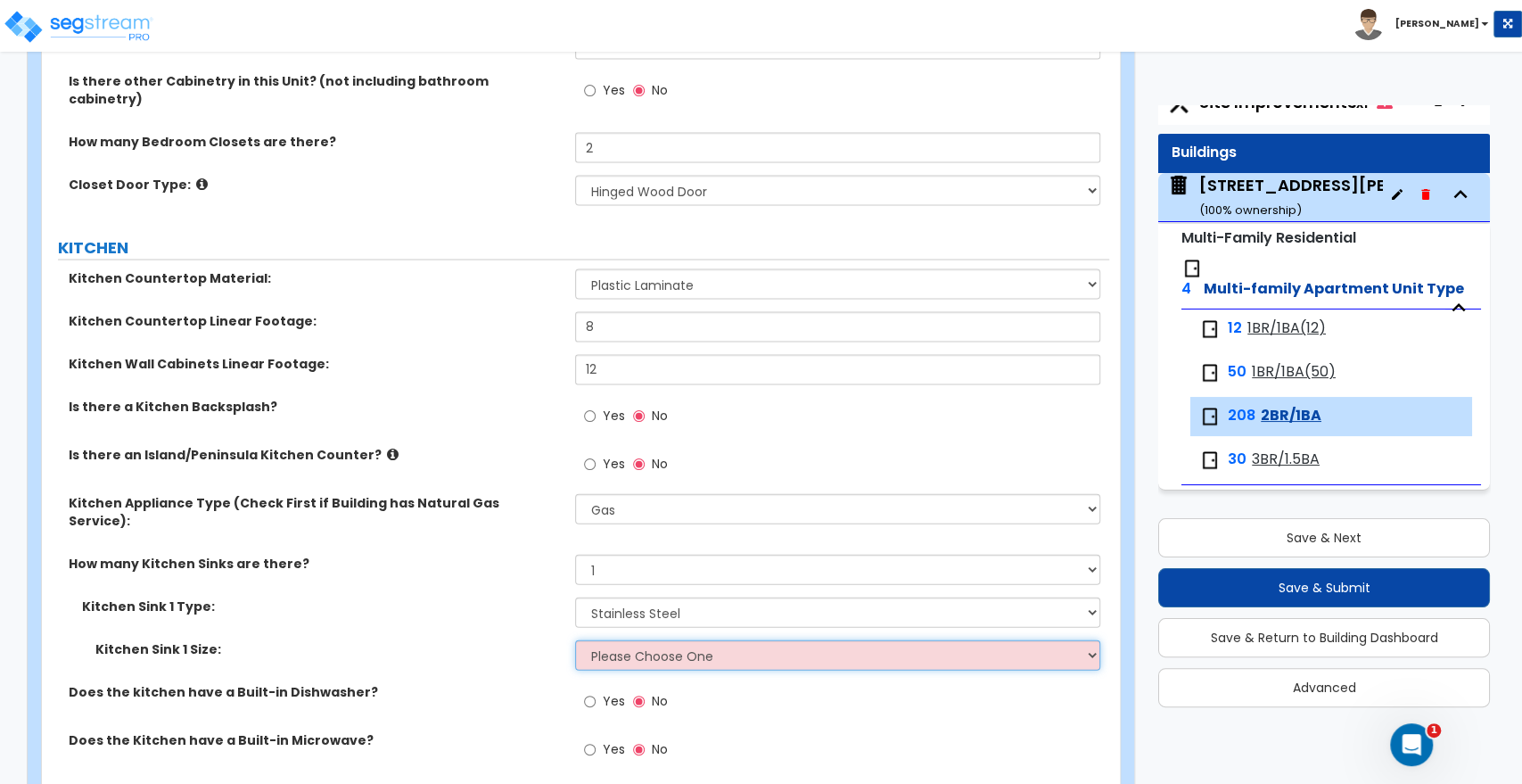
click at [608, 640] on select "Please Choose One Single Sink Double Sink" at bounding box center [837, 655] width 524 height 31
select select "2"
click at [575, 640] on select "Please Choose One Single Sink Double Sink" at bounding box center [837, 655] width 524 height 31
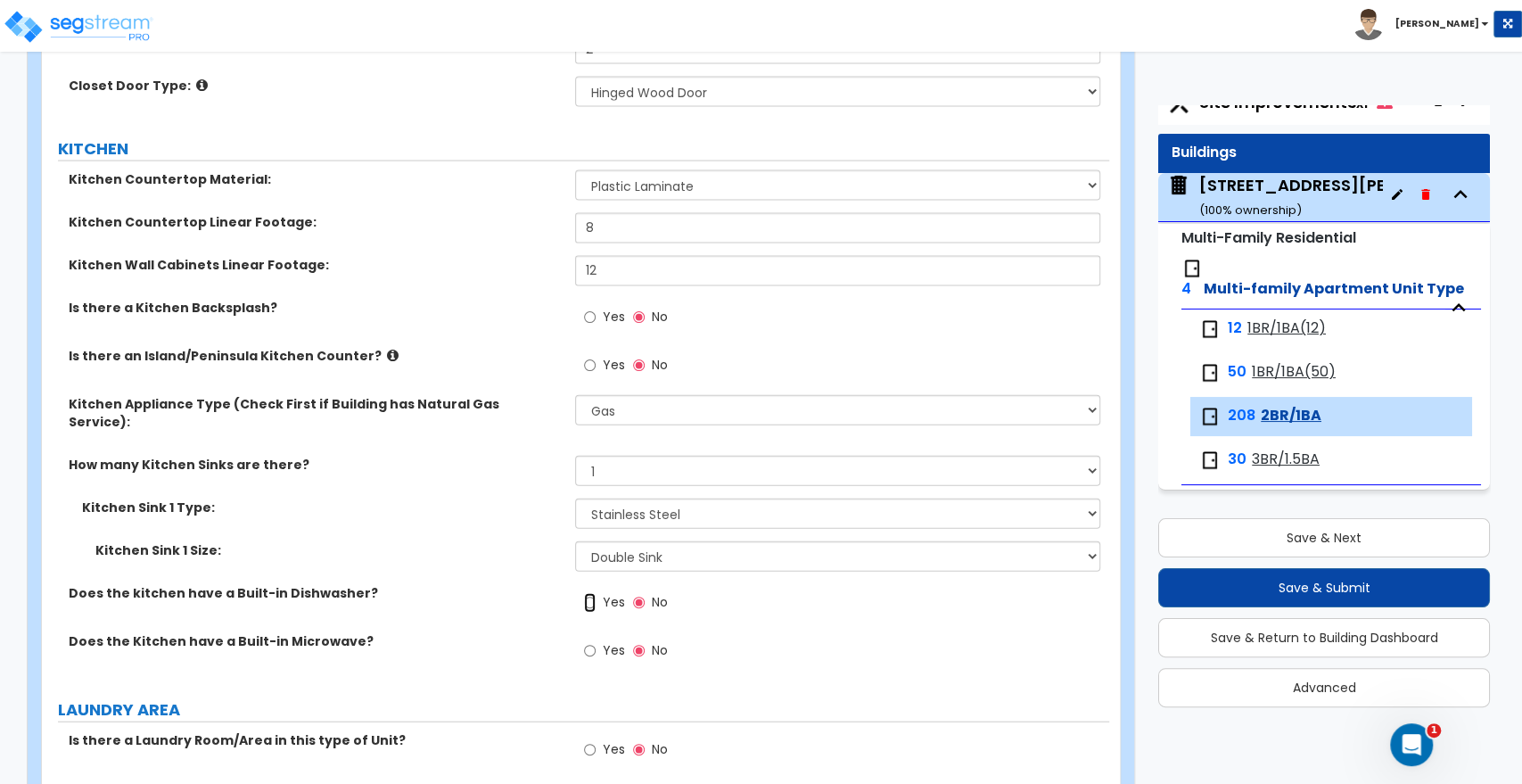
click at [593, 593] on input "Yes" at bounding box center [590, 603] width 12 height 20
radio input "true"
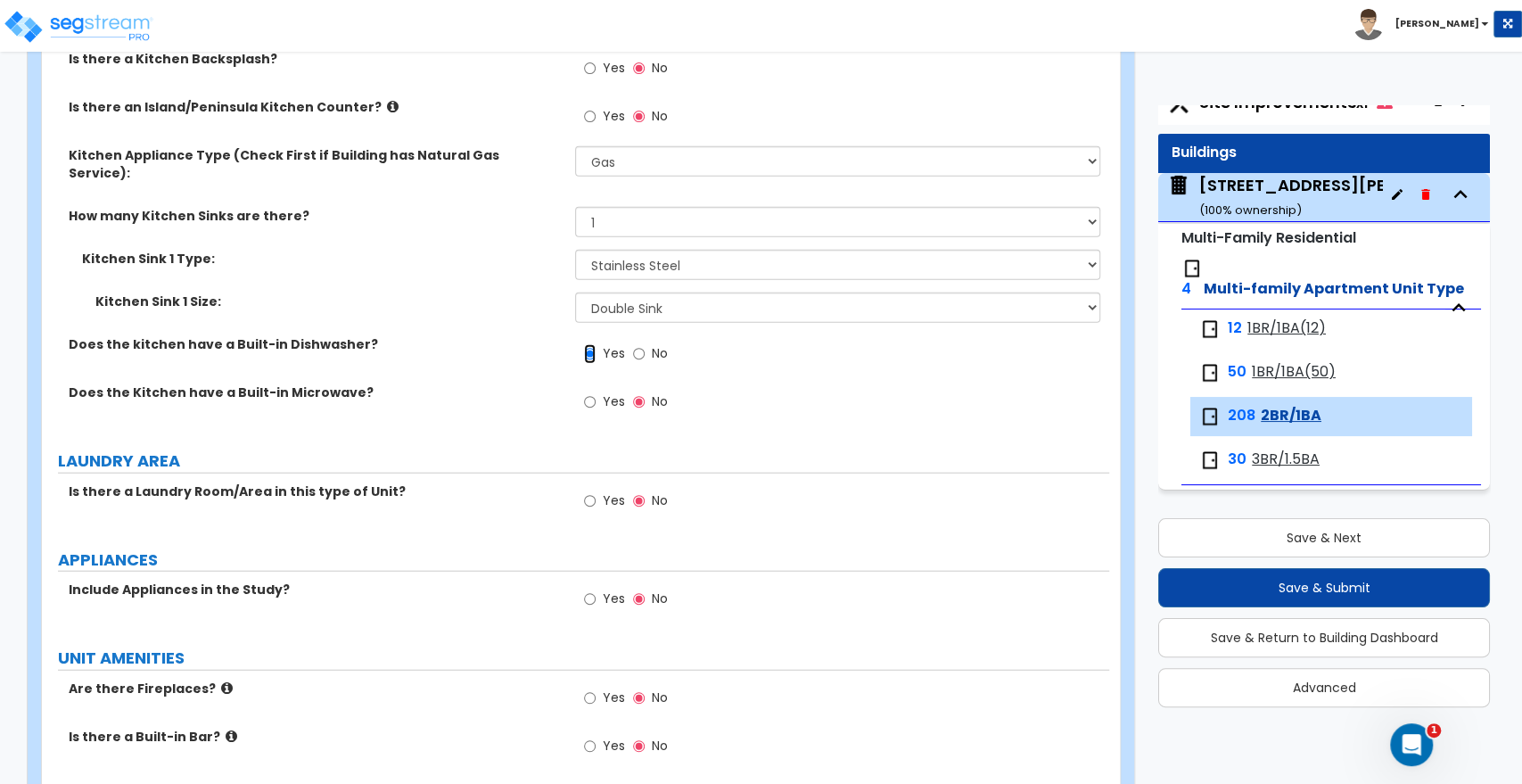
scroll to position [2774, 0]
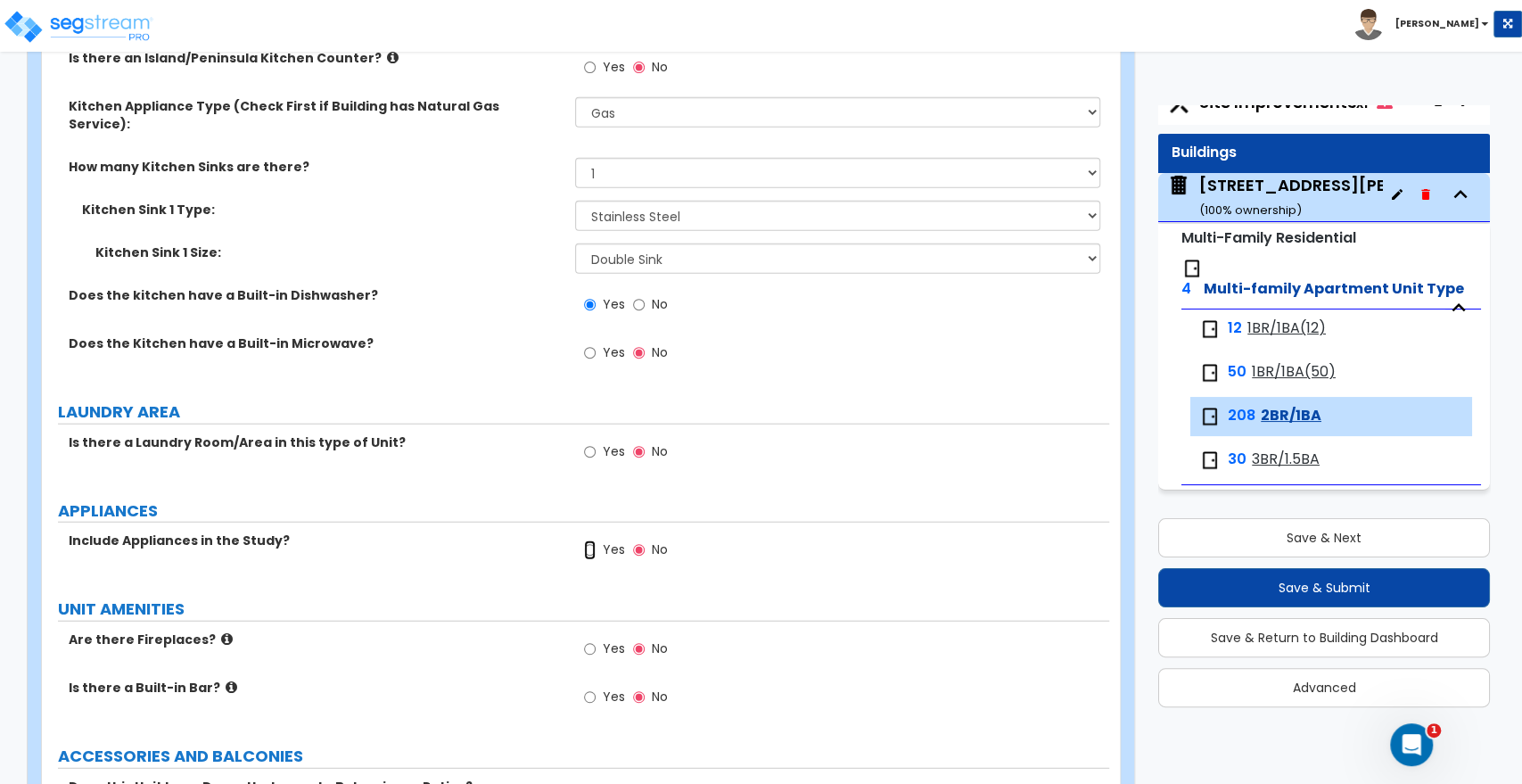
click at [588, 540] on input "Yes" at bounding box center [590, 550] width 12 height 20
radio input "true"
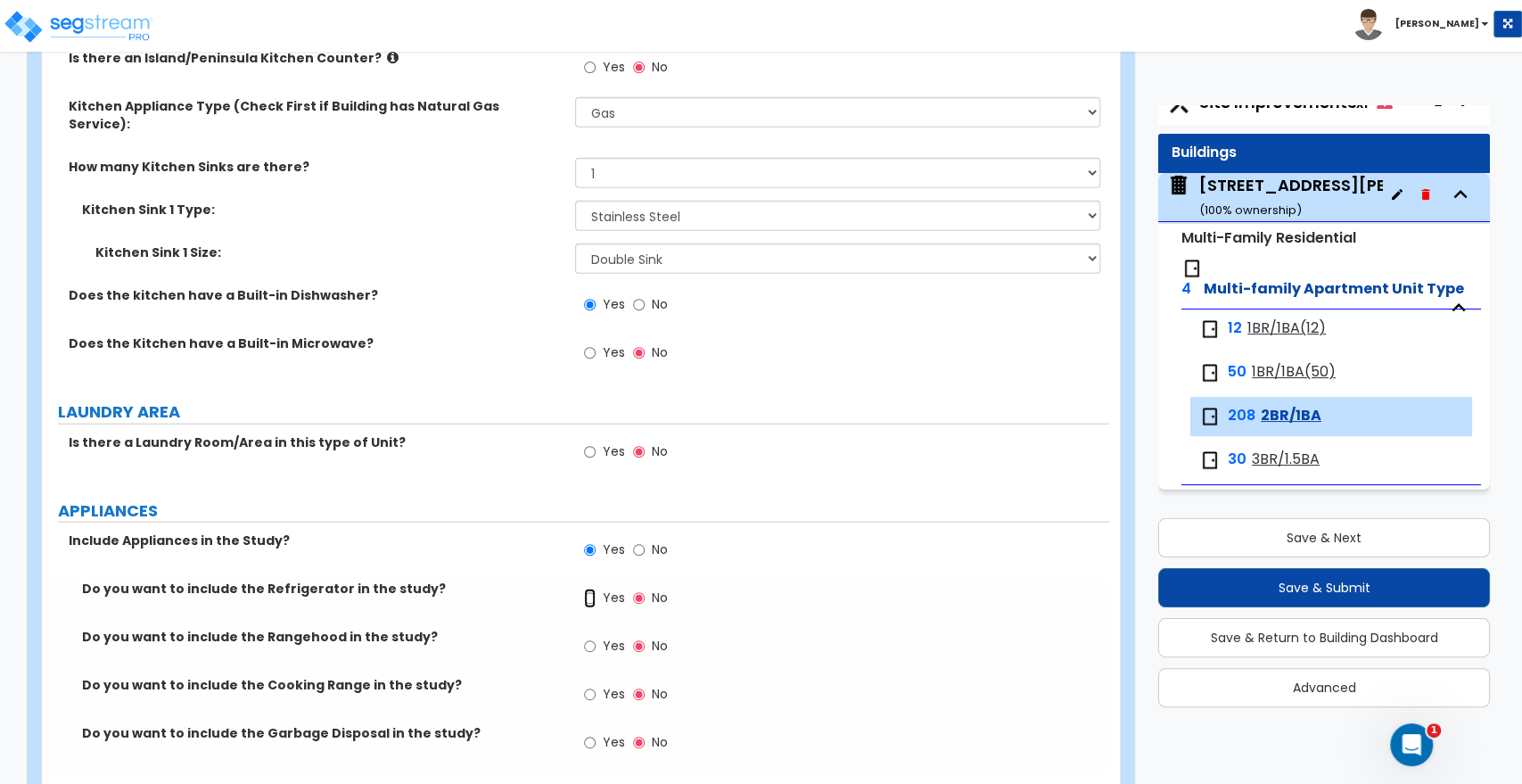
click at [594, 588] on input "Yes" at bounding box center [590, 598] width 12 height 20
radio input "true"
click at [593, 637] on input "Yes" at bounding box center [590, 647] width 12 height 20
radio input "true"
click at [585, 685] on input "Yes" at bounding box center [590, 695] width 12 height 20
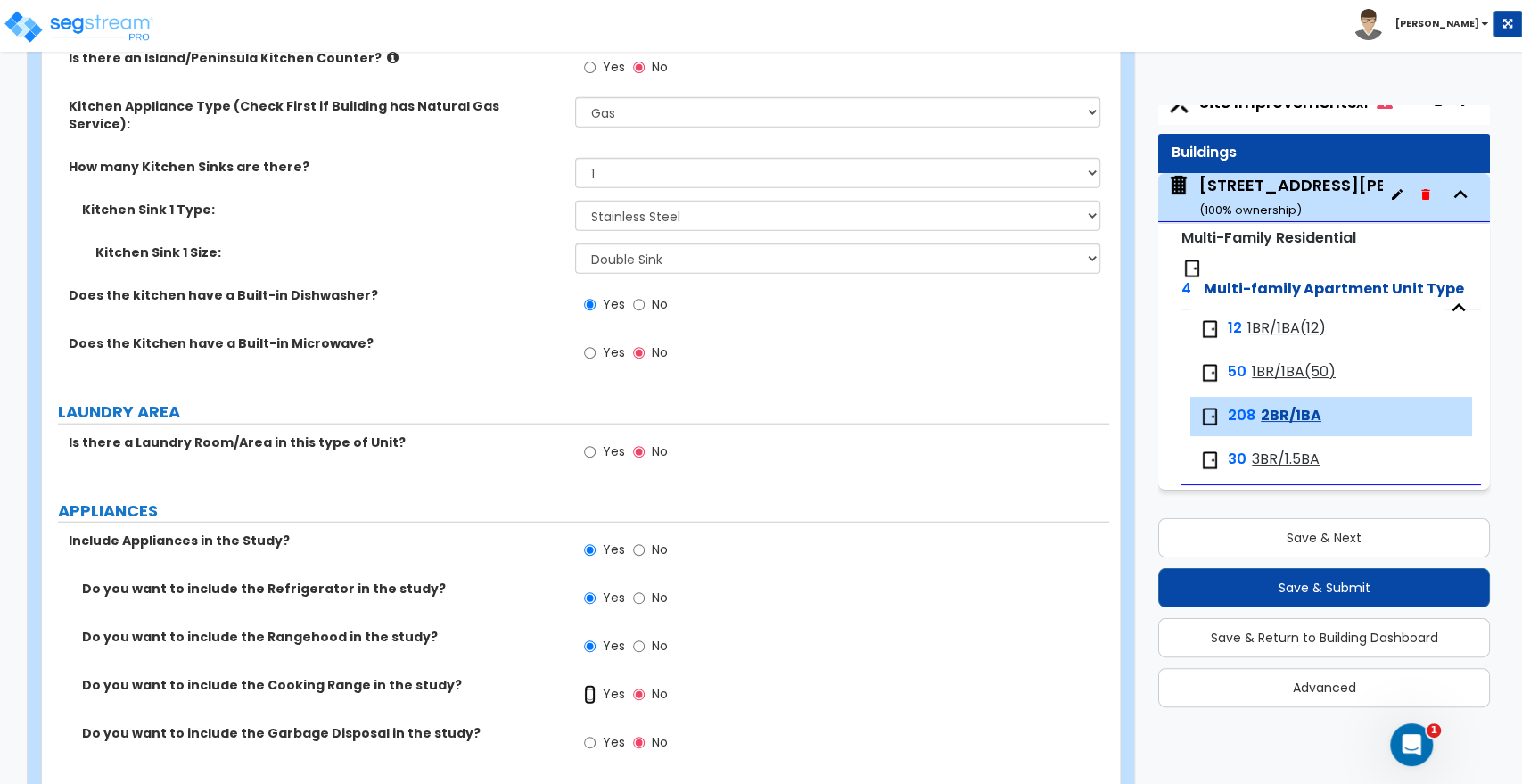
radio input "true"
click at [590, 733] on input "Yes" at bounding box center [590, 743] width 12 height 20
radio input "true"
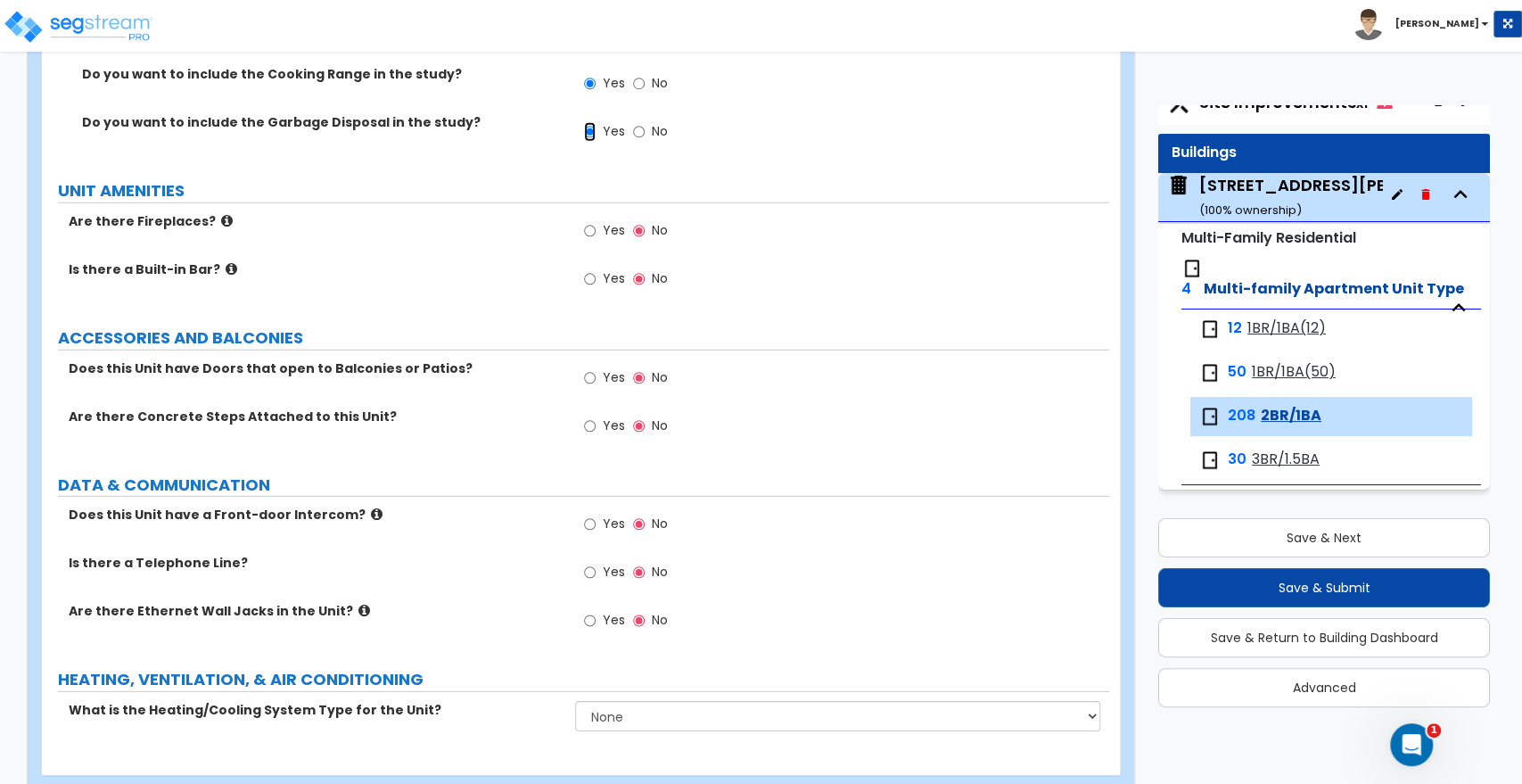
scroll to position [3395, 0]
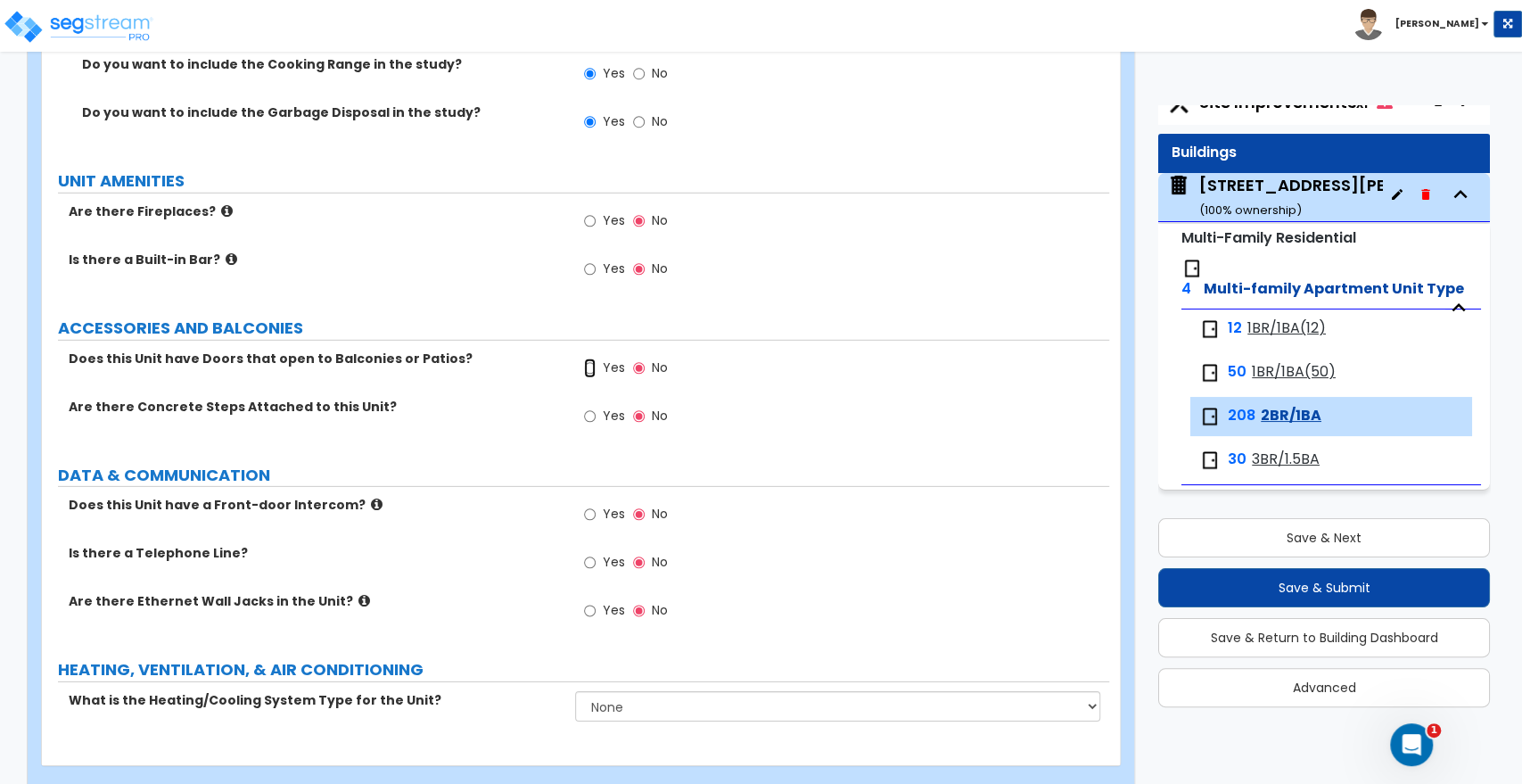
click at [593, 358] on input "Yes" at bounding box center [590, 368] width 12 height 20
radio input "true"
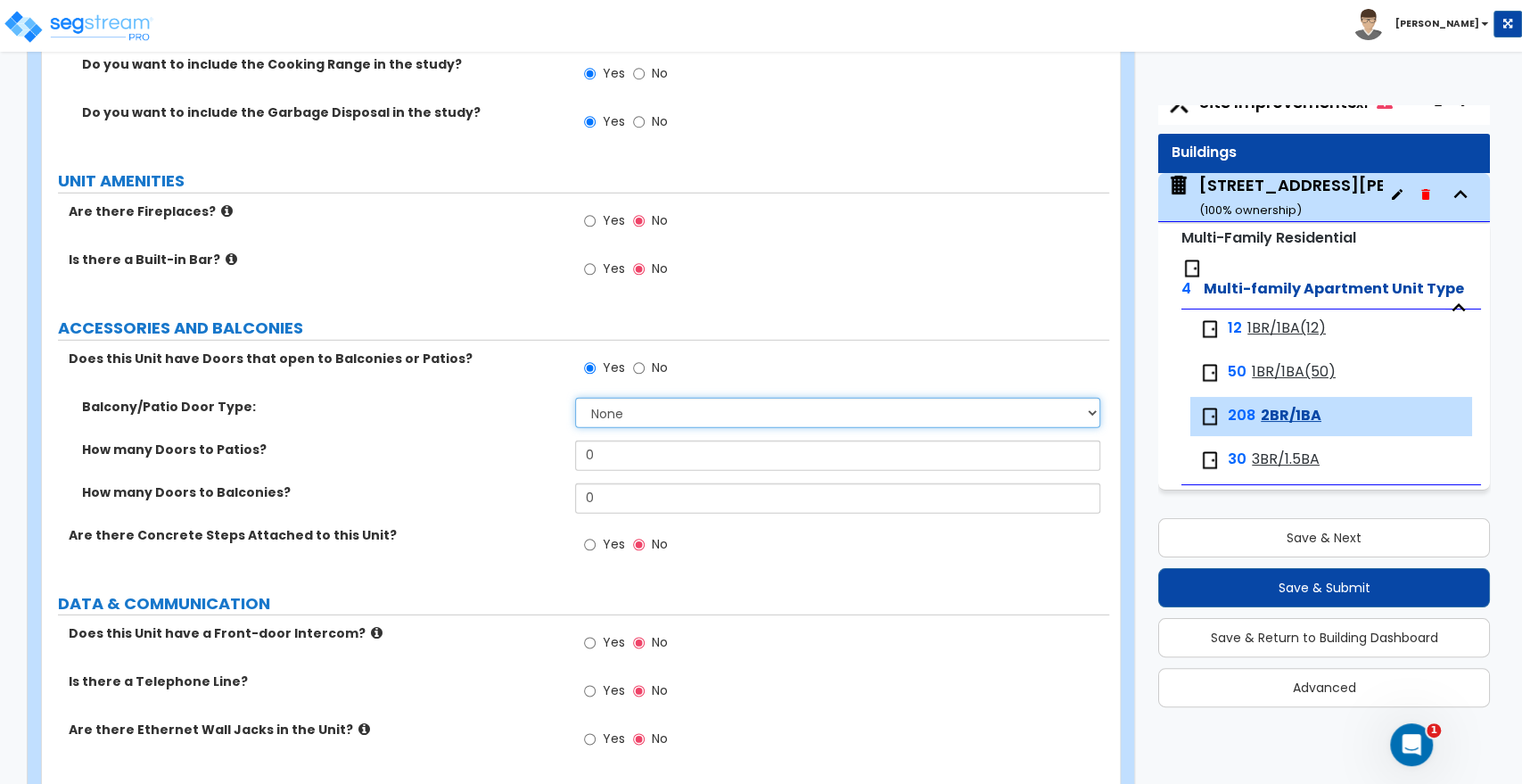
click at [598, 398] on select "None Single Hinged Doors Double Hinged Doors Single French Doors Double French …" at bounding box center [837, 413] width 524 height 31
click at [575, 398] on select "None Single Hinged Doors Double Hinged Doors Single French Doors Double French …" at bounding box center [837, 413] width 524 height 31
click at [637, 398] on select "None Single Hinged Doors Double Hinged Doors Single French Doors Double French …" at bounding box center [837, 413] width 524 height 31
select select "1"
click at [575, 398] on select "None Single Hinged Doors Double Hinged Doors Single French Doors Double French …" at bounding box center [837, 413] width 524 height 31
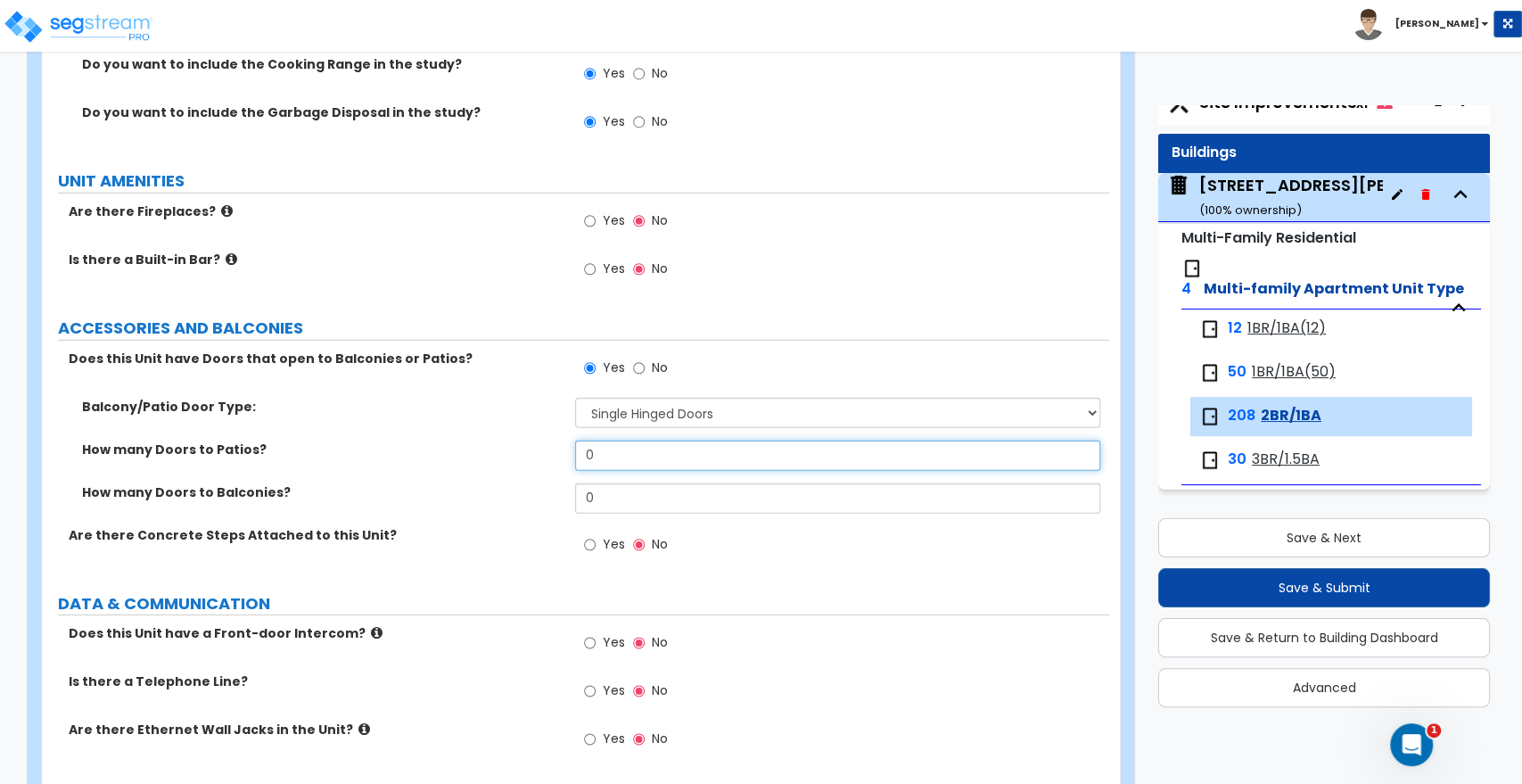
drag, startPoint x: 639, startPoint y: 427, endPoint x: 451, endPoint y: 419, distance: 188.2
click at [451, 440] on div "How many Doors to Patios? 0" at bounding box center [575, 461] width 1068 height 42
type input "1"
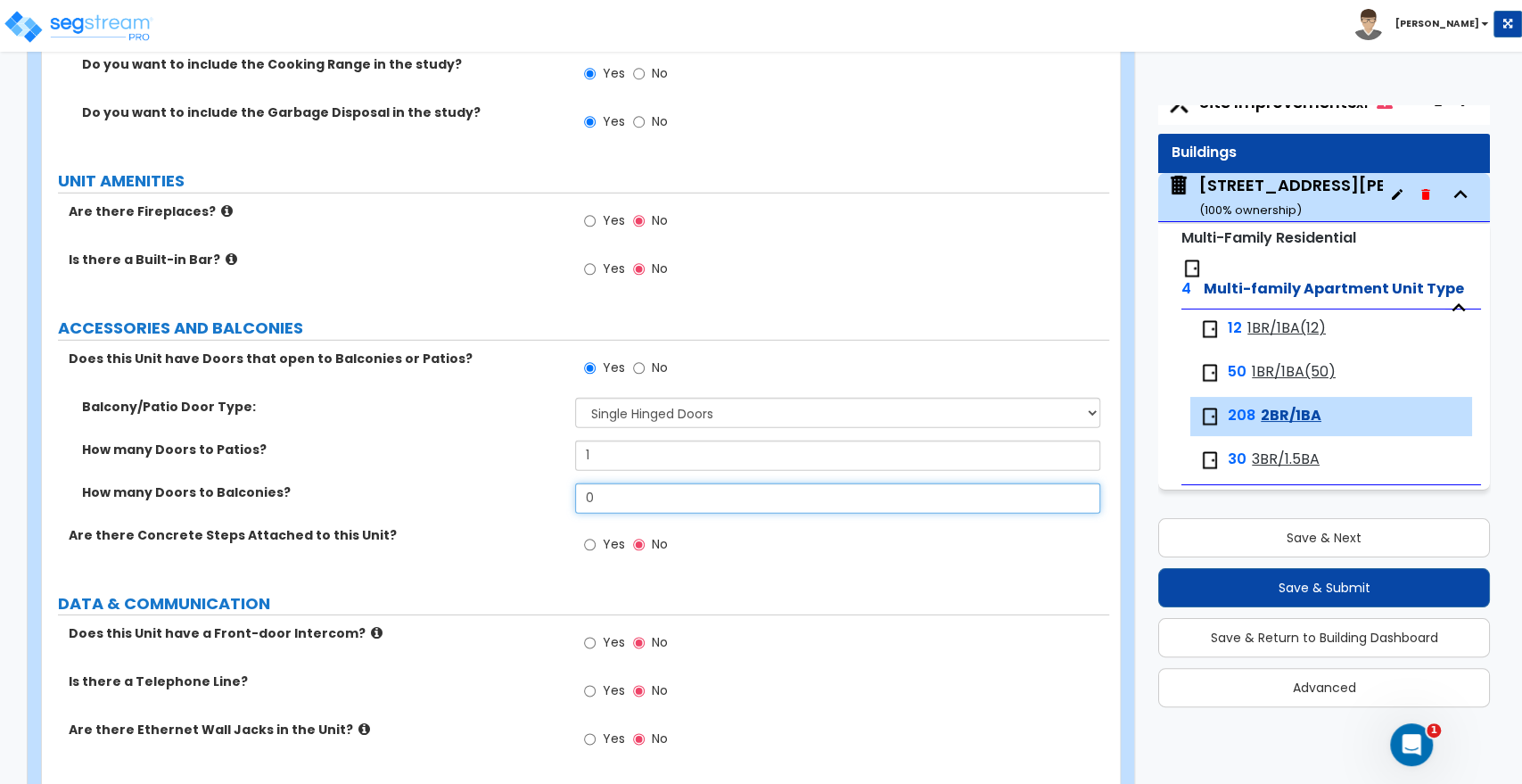
drag, startPoint x: 600, startPoint y: 471, endPoint x: 528, endPoint y: 464, distance: 72.3
click at [528, 483] on div "How many Doors to Balconies? 0" at bounding box center [575, 504] width 1068 height 42
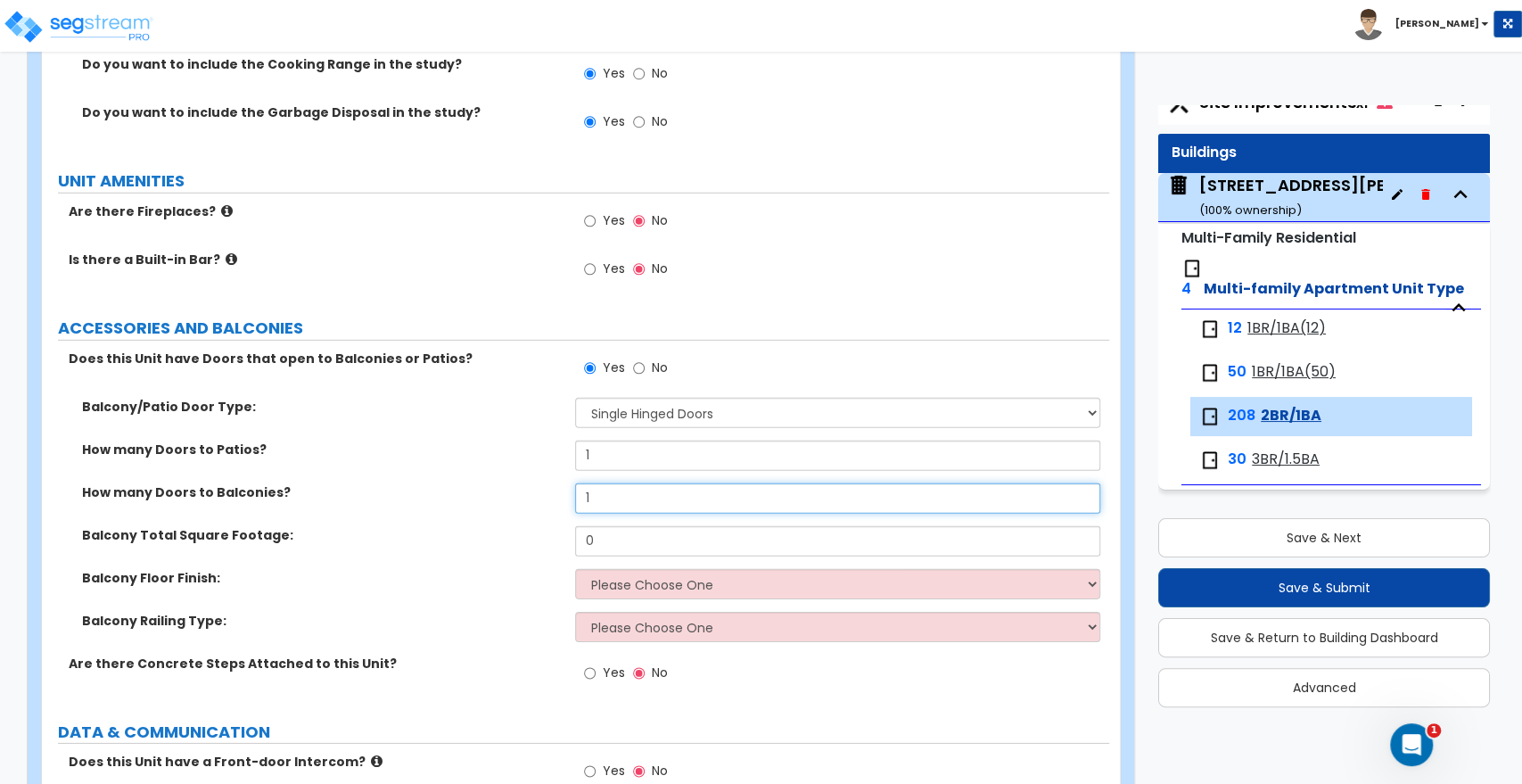
type input "1"
drag, startPoint x: 600, startPoint y: 504, endPoint x: 510, endPoint y: 511, distance: 90.3
click at [510, 526] on div "Balcony Total Square Footage: 0" at bounding box center [575, 547] width 1068 height 42
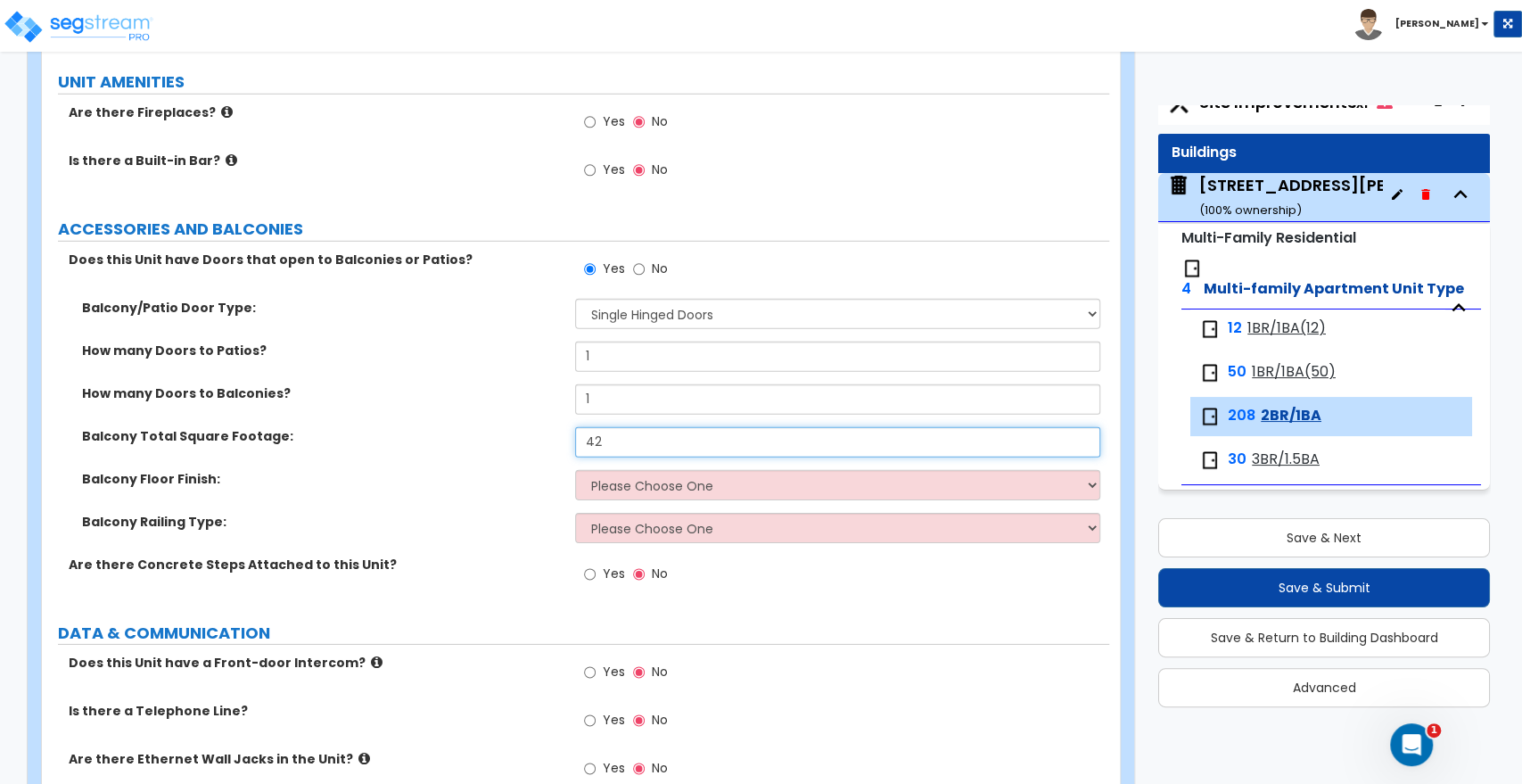
type input "42"
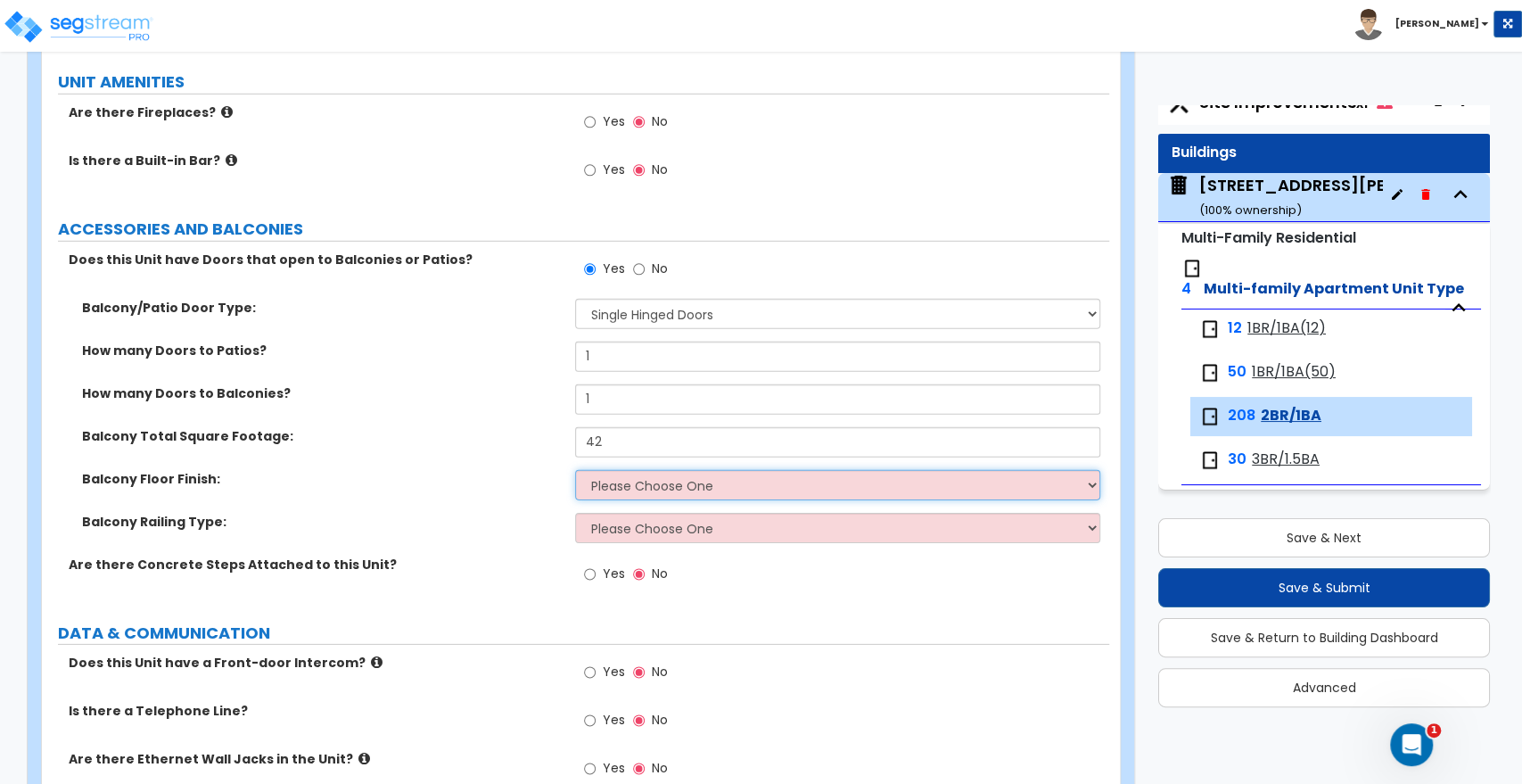
click at [636, 470] on select "Please Choose One Concrete Tile Wood PVC" at bounding box center [837, 485] width 524 height 31
select select "1"
click at [575, 470] on select "Please Choose One Concrete Tile Wood PVC" at bounding box center [837, 485] width 524 height 31
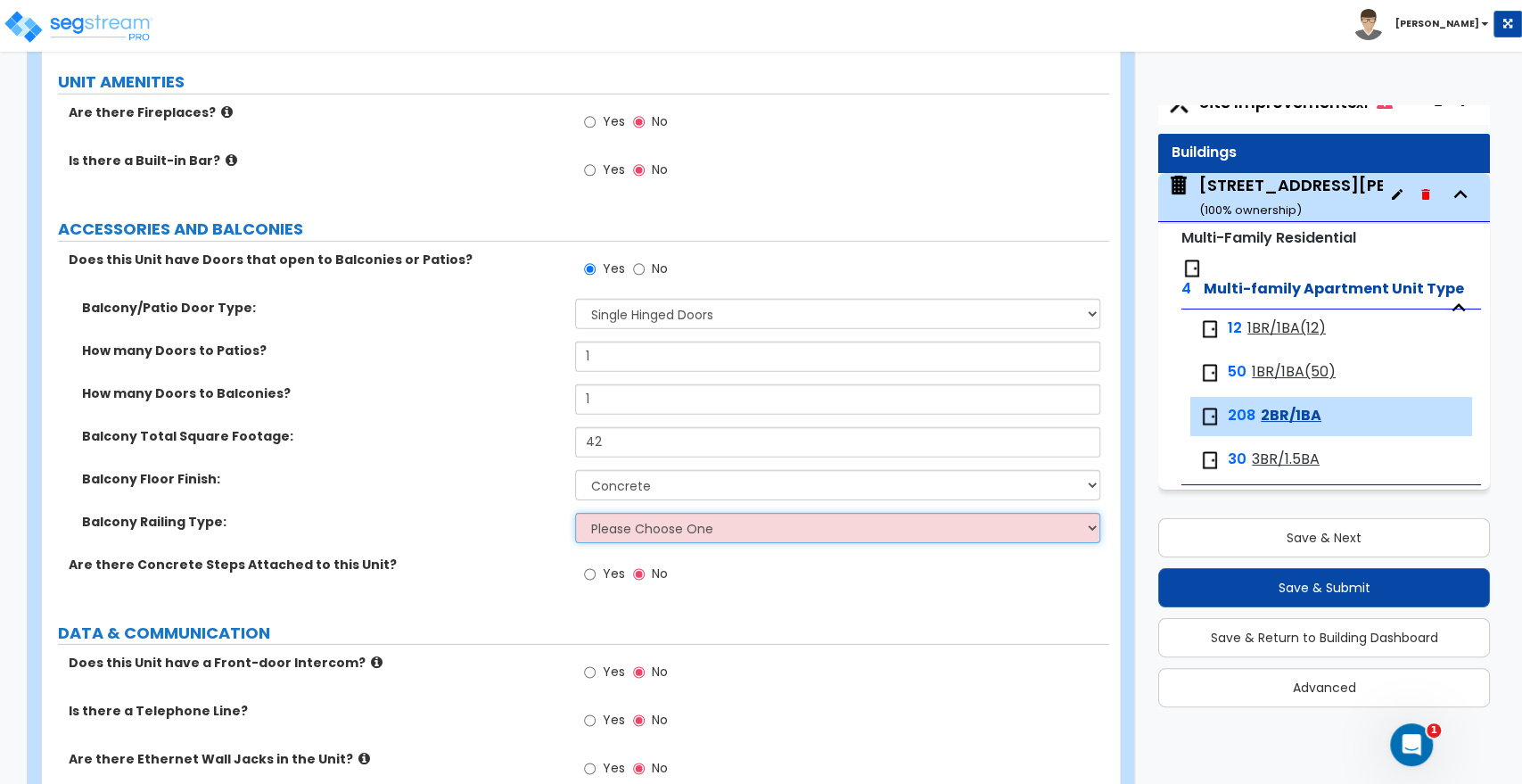
click at [639, 512] on select "Please Choose One Steel Aluminum Wood Glass and Metal Wrought Iron" at bounding box center [837, 527] width 524 height 31
select select "5"
click at [575, 512] on select "Please Choose One Steel Aluminum Wood Glass and Metal Wrought Iron" at bounding box center [837, 527] width 524 height 31
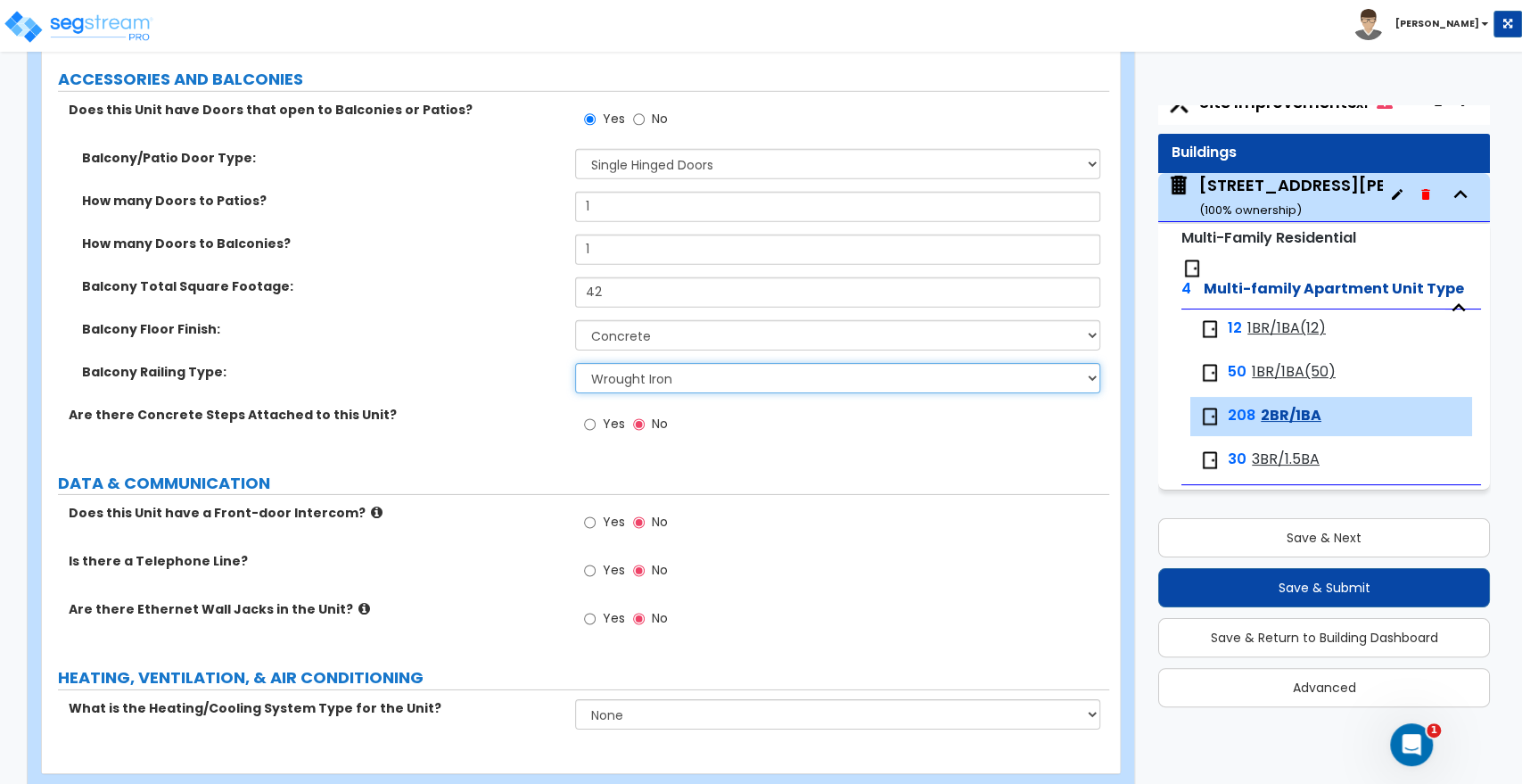
scroll to position [3651, 0]
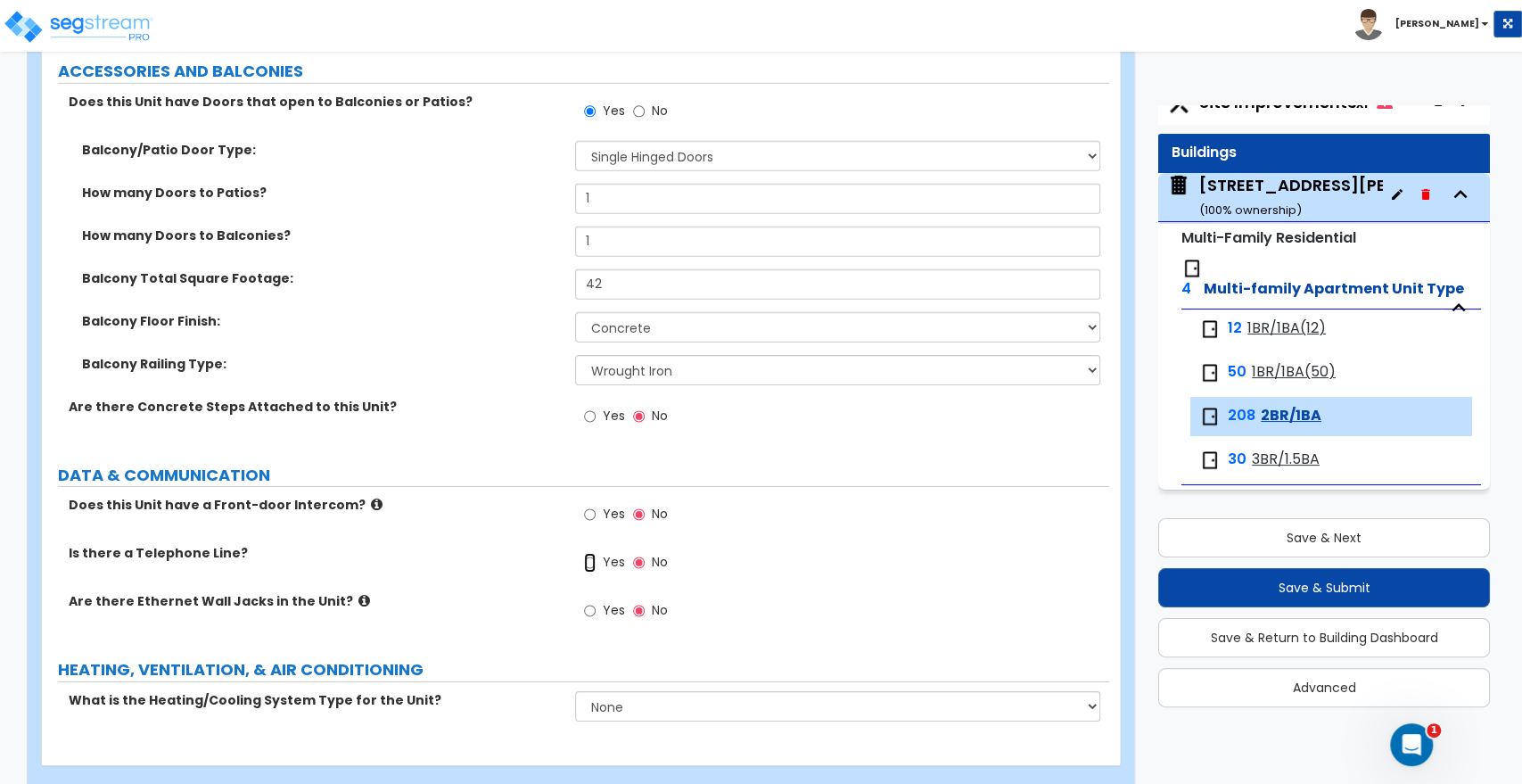
click at [594, 553] on input "Yes" at bounding box center [590, 563] width 12 height 20
radio input "true"
click at [596, 597] on label "Yes" at bounding box center [603, 612] width 40 height 31
click at [596, 601] on input "Yes" at bounding box center [590, 611] width 12 height 20
radio input "true"
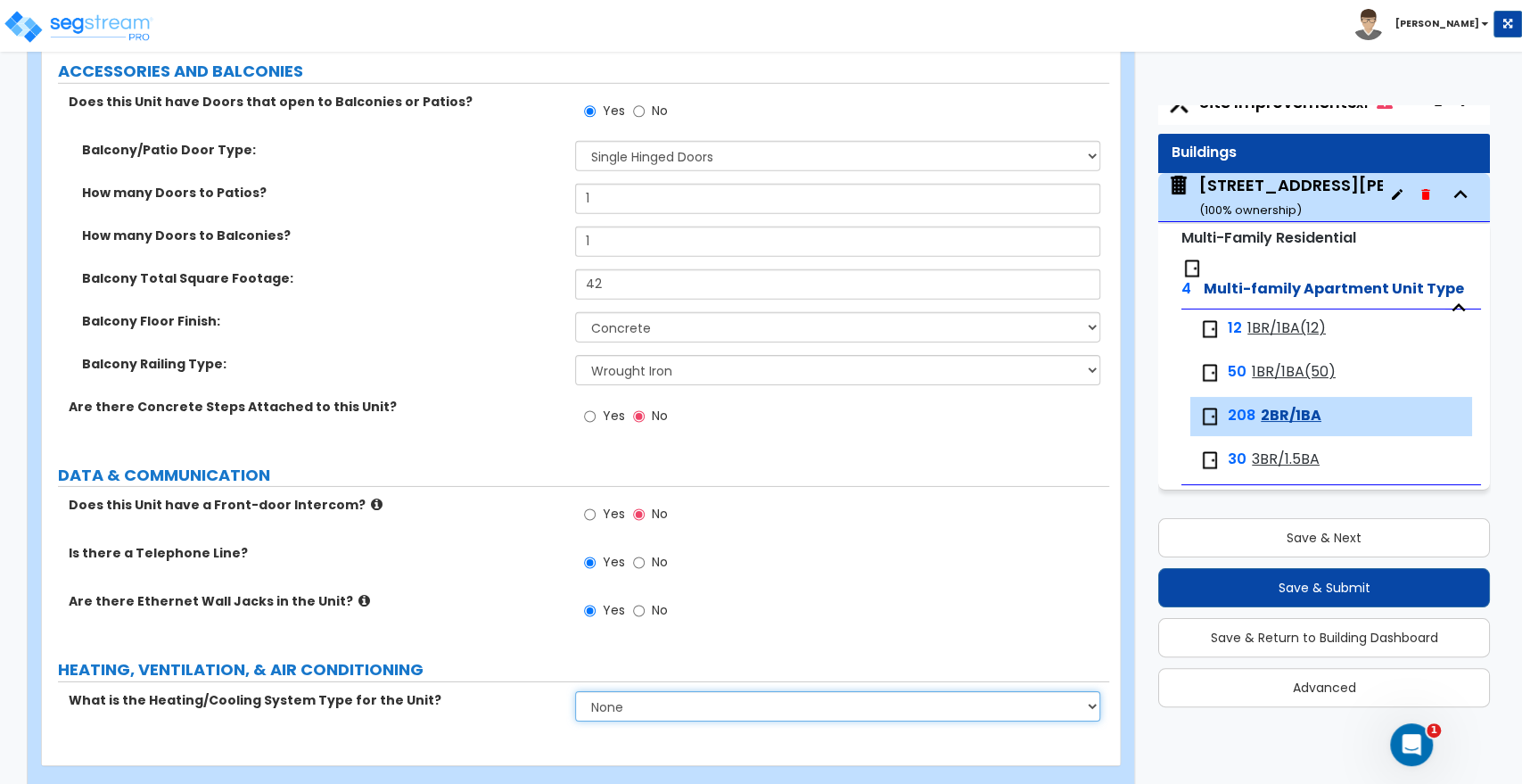
click at [630, 691] on select "None Heat Only Centralized Heating & Cooling Thru Wall Air Conditioners Mini Sp…" at bounding box center [837, 706] width 524 height 31
select select "2"
click at [575, 691] on select "None Heat Only Centralized Heating & Cooling Thru Wall Air Conditioners Mini Sp…" at bounding box center [837, 706] width 524 height 31
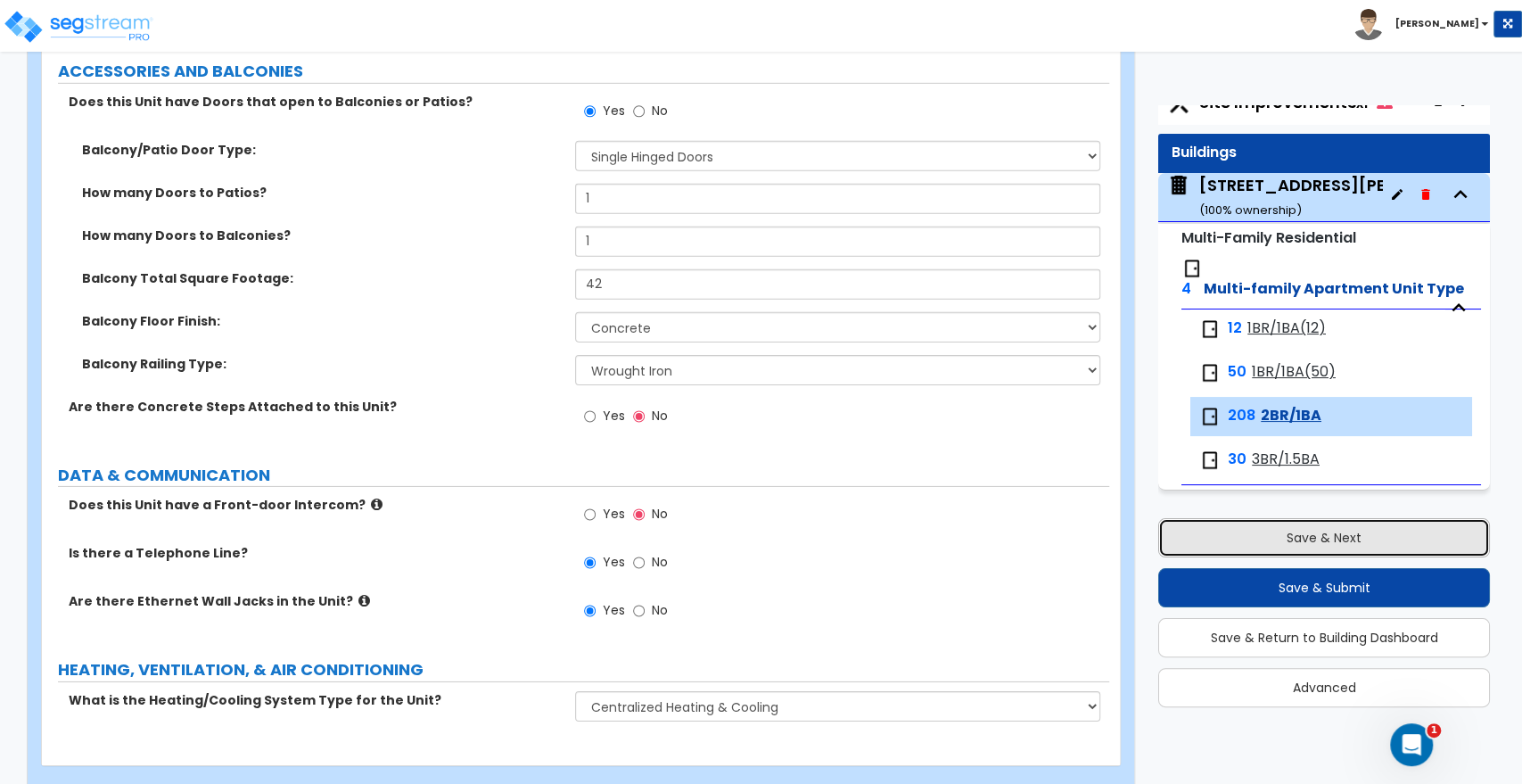
click at [1244, 524] on button "Save & Next" at bounding box center [1324, 538] width 332 height 39
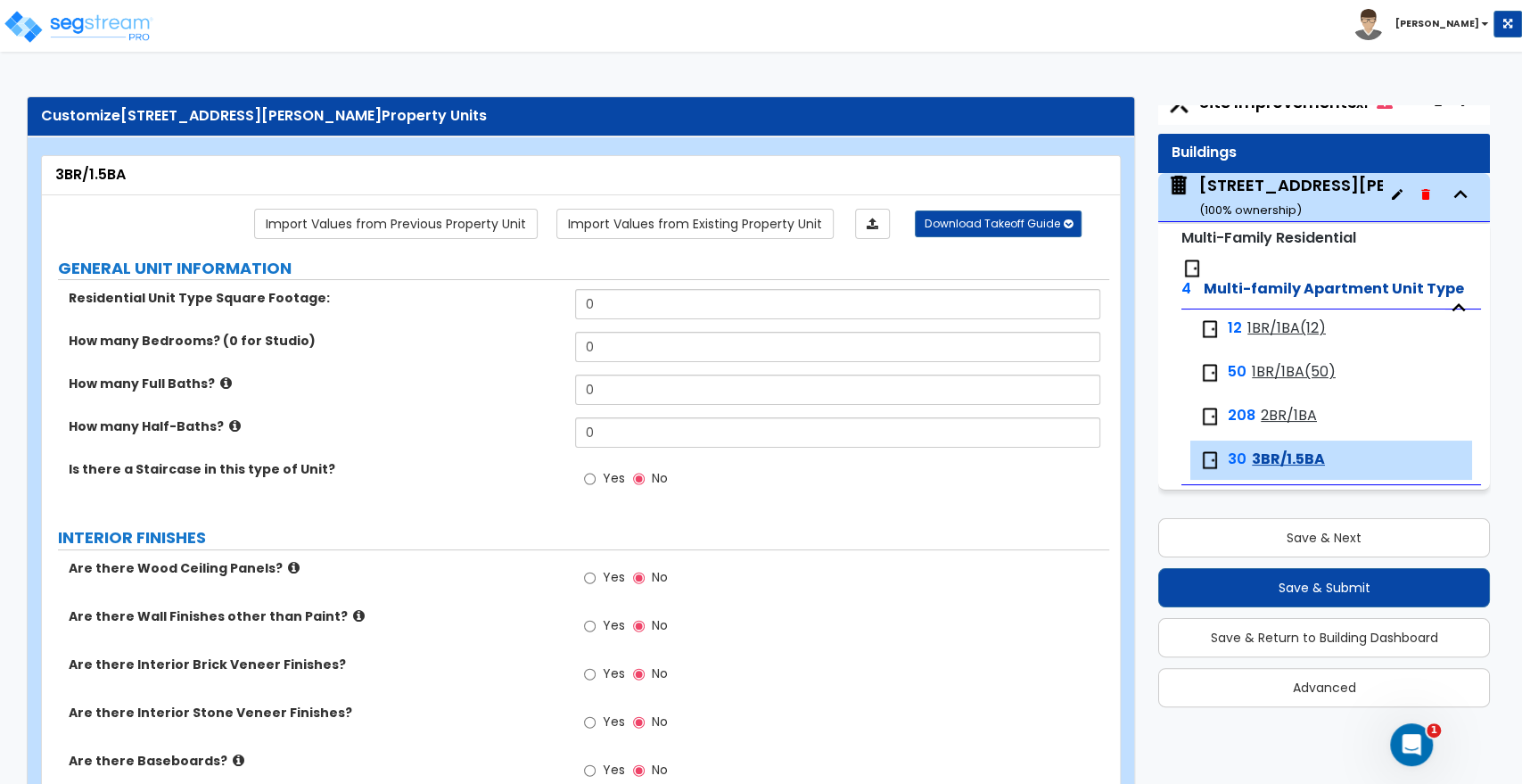
click at [1303, 422] on span "2BR/1BA" at bounding box center [1289, 416] width 56 height 21
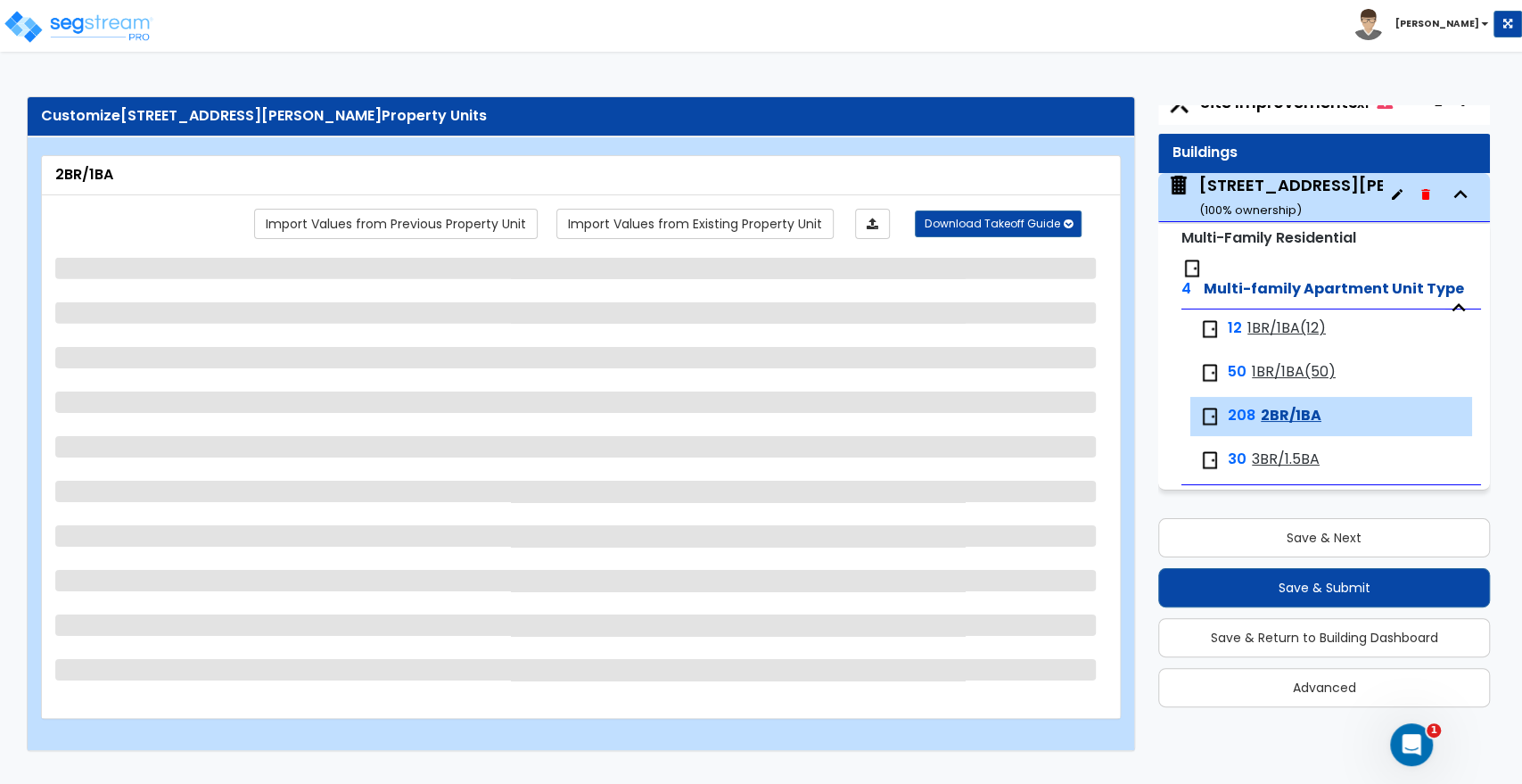
select select "1"
select select "3"
select select "5"
select select "3"
select select "2"
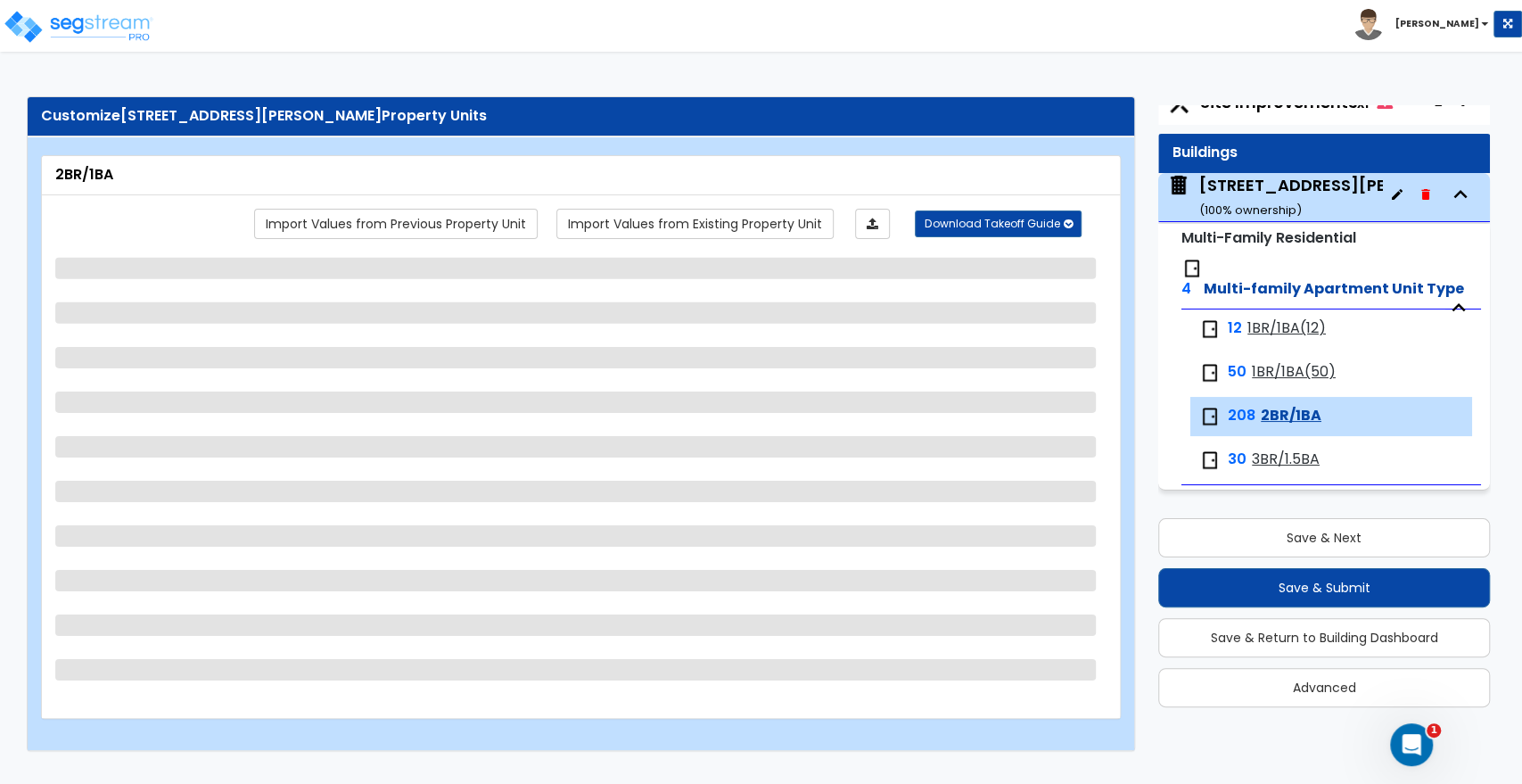
select select "3"
select select "1"
select select "3"
select select "2"
select select "1"
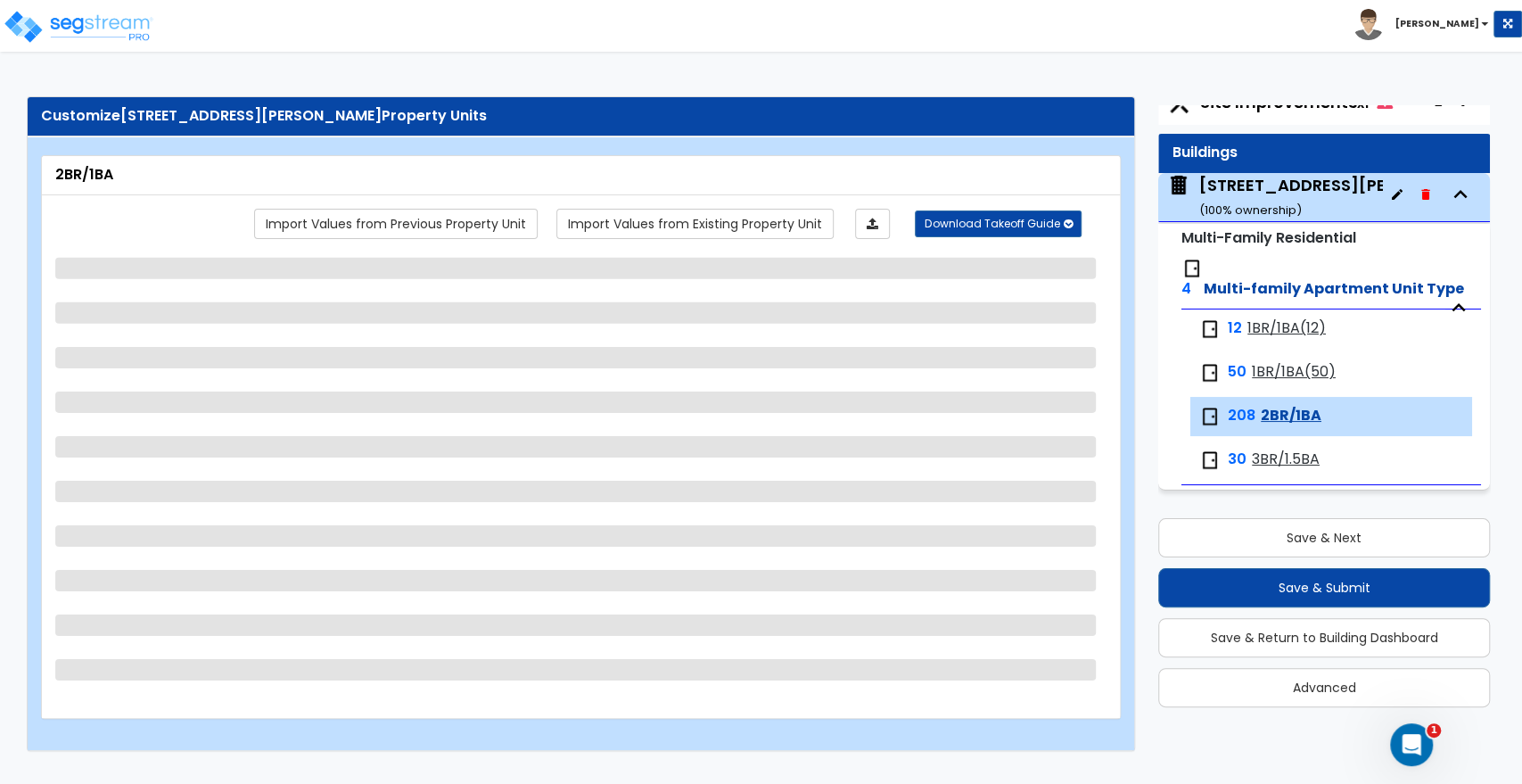
select select "1"
select select "5"
select select "3"
select select "1"
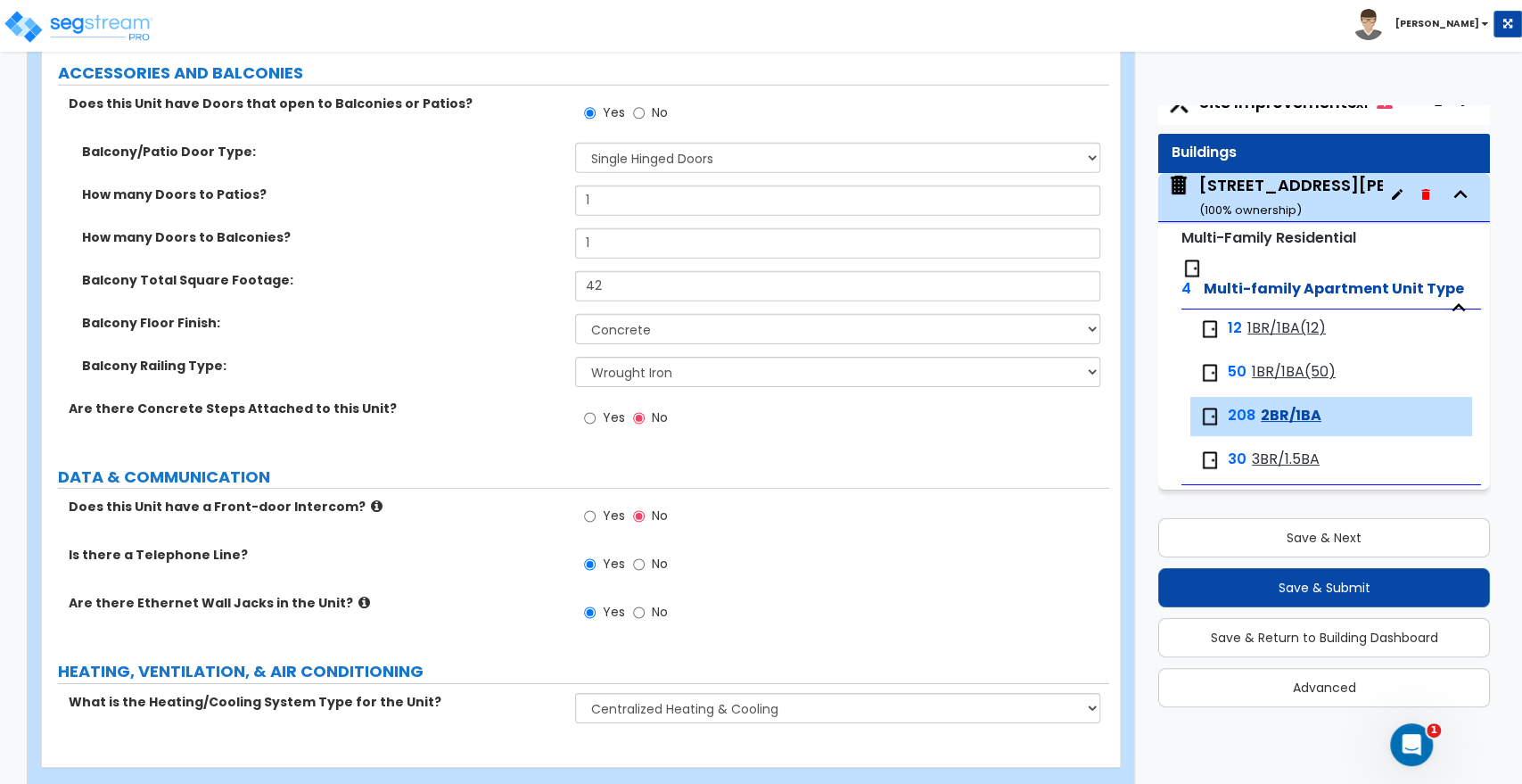
scroll to position [3651, 0]
click at [1229, 548] on button "Save & Next" at bounding box center [1324, 538] width 332 height 39
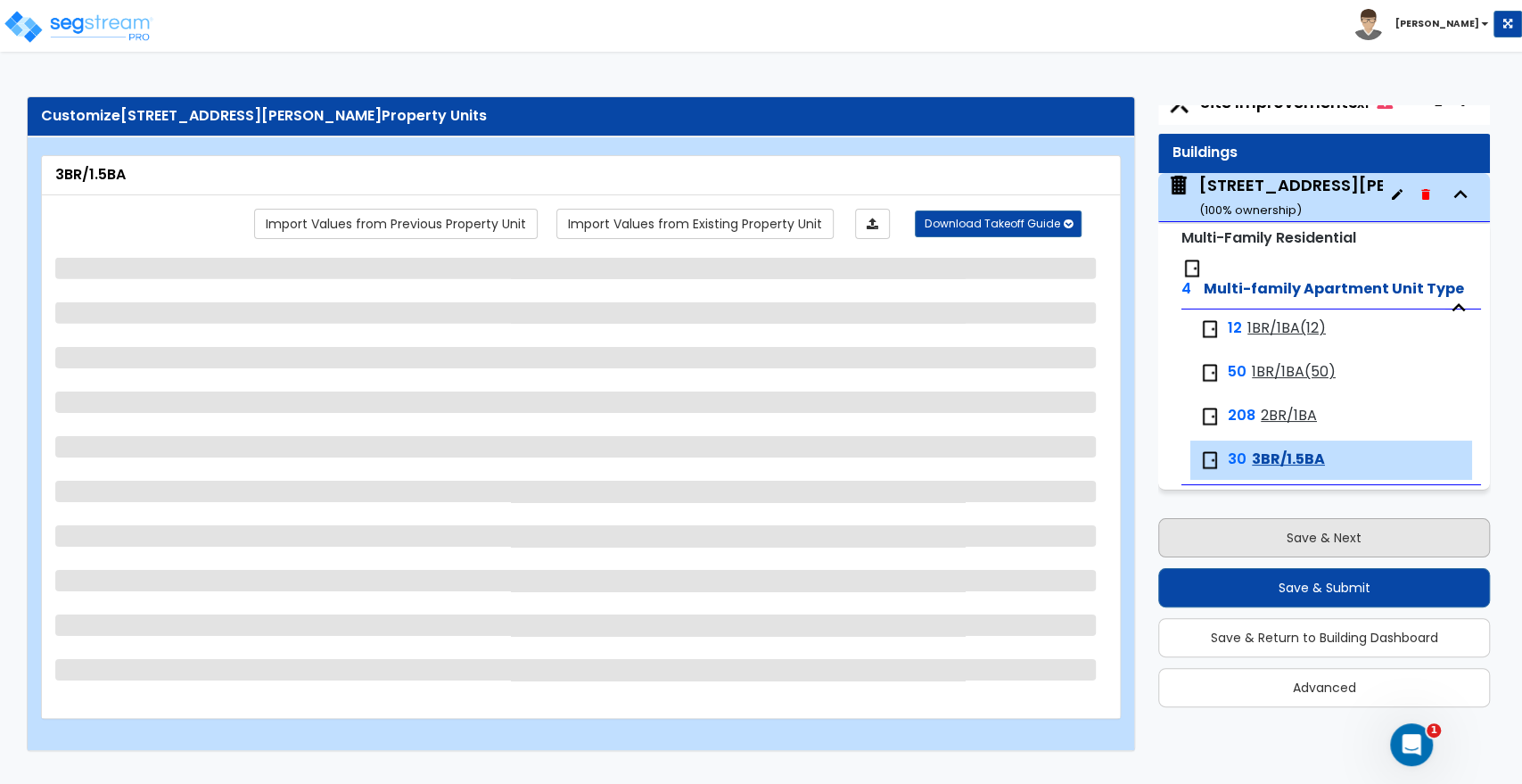
scroll to position [0, 0]
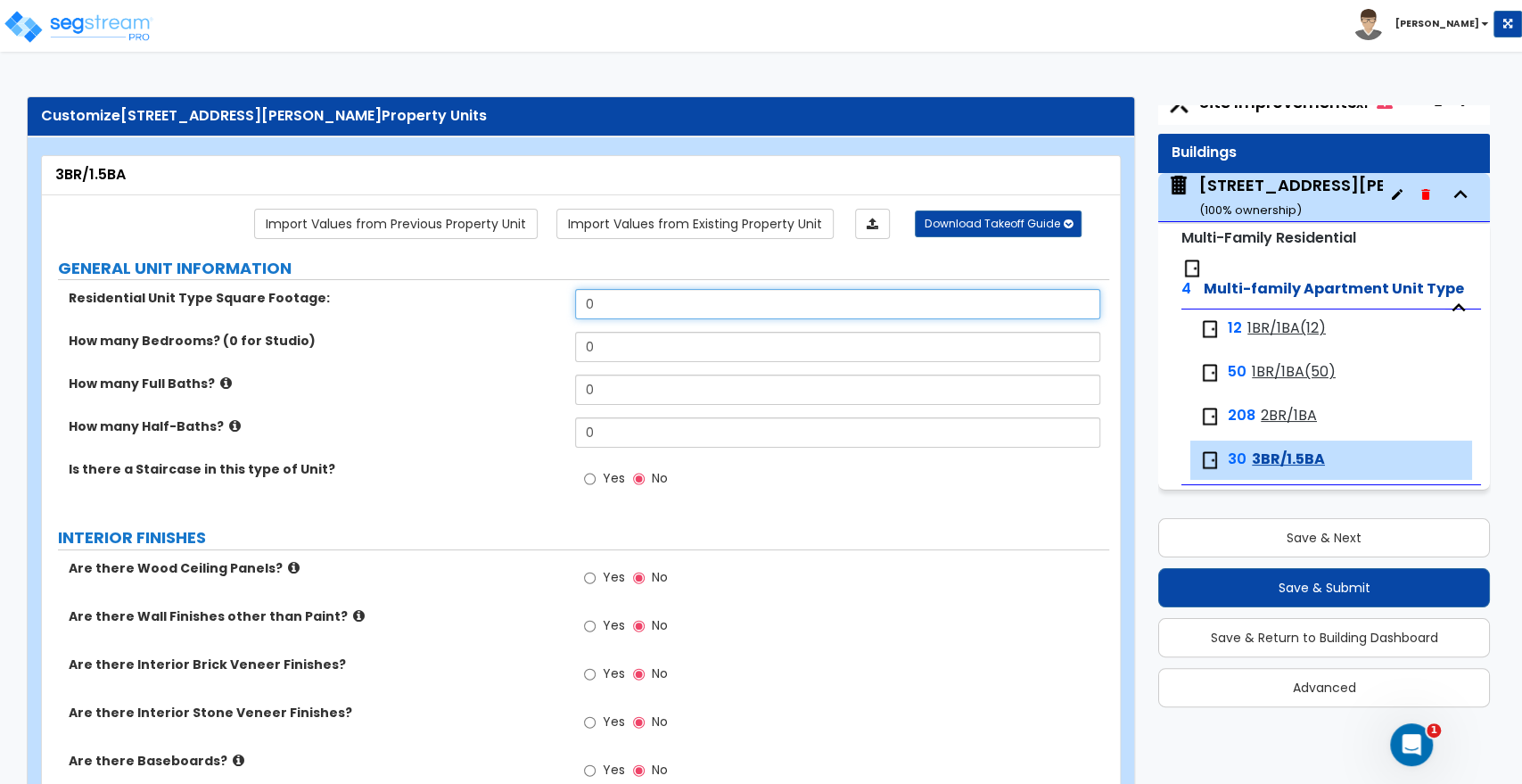
drag, startPoint x: 629, startPoint y: 298, endPoint x: 501, endPoint y: 304, distance: 128.1
click at [501, 304] on div "Residential Unit Type Square Footage: 0" at bounding box center [575, 310] width 1068 height 42
drag, startPoint x: 650, startPoint y: 354, endPoint x: 497, endPoint y: 355, distance: 153.0
click at [497, 355] on div "How many Bedrooms? (0 for Studio) 0" at bounding box center [575, 353] width 1068 height 42
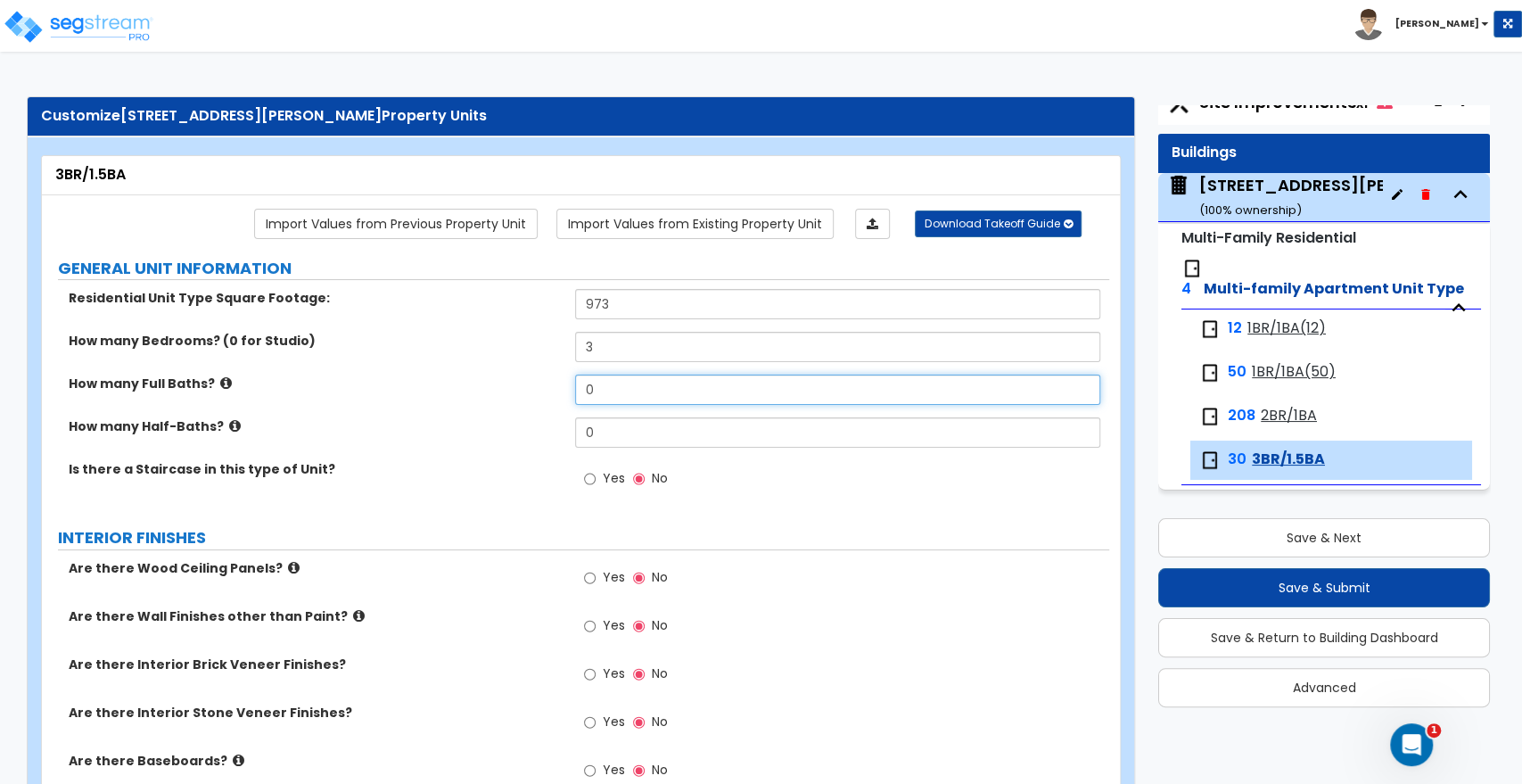
drag, startPoint x: 601, startPoint y: 388, endPoint x: 546, endPoint y: 391, distance: 55.1
click at [546, 391] on div "How many Full Baths? 0" at bounding box center [575, 395] width 1068 height 42
drag, startPoint x: 641, startPoint y: 433, endPoint x: 503, endPoint y: 431, distance: 138.0
click at [503, 431] on div "How many Half-Baths? 0" at bounding box center [575, 438] width 1068 height 42
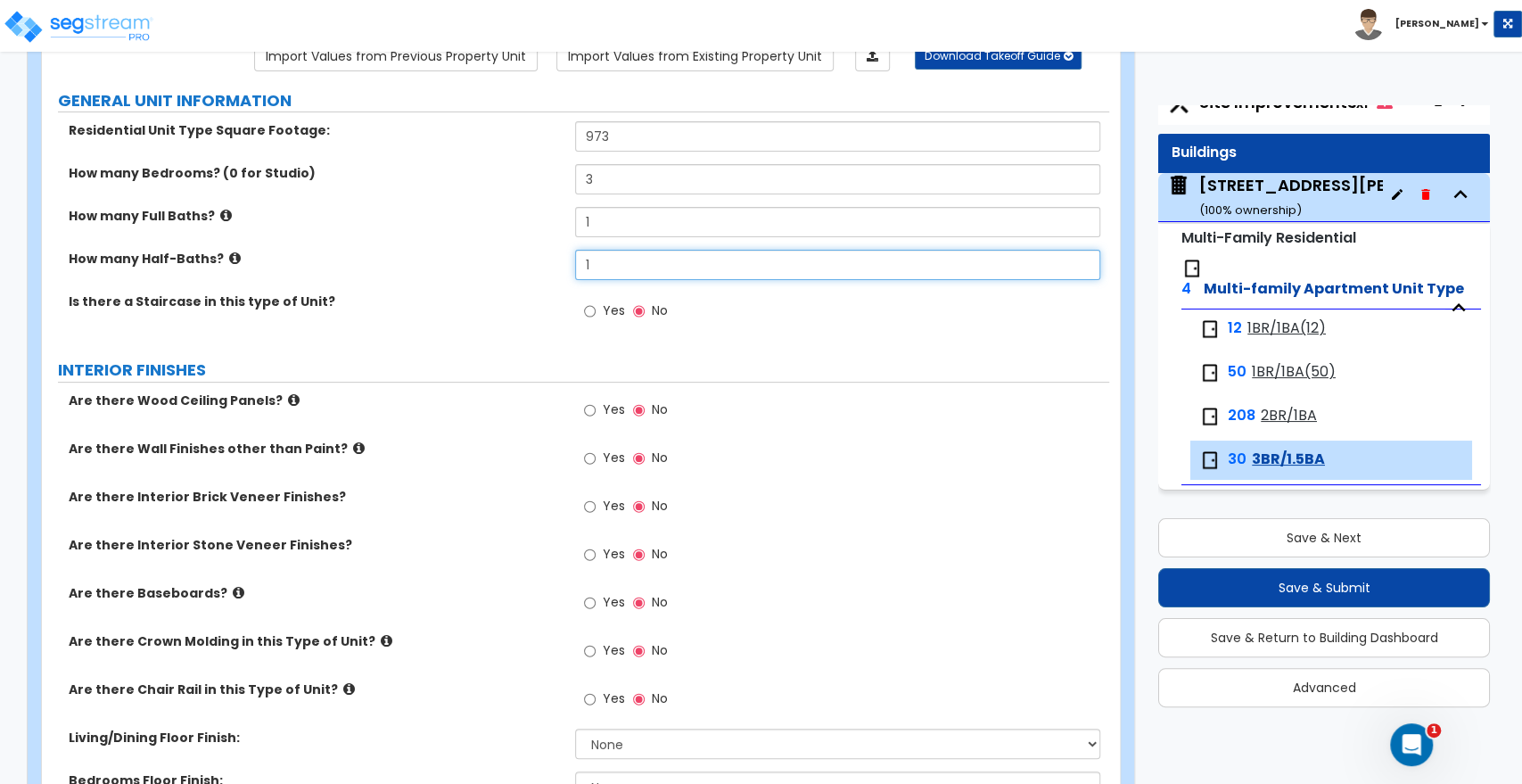
scroll to position [297, 0]
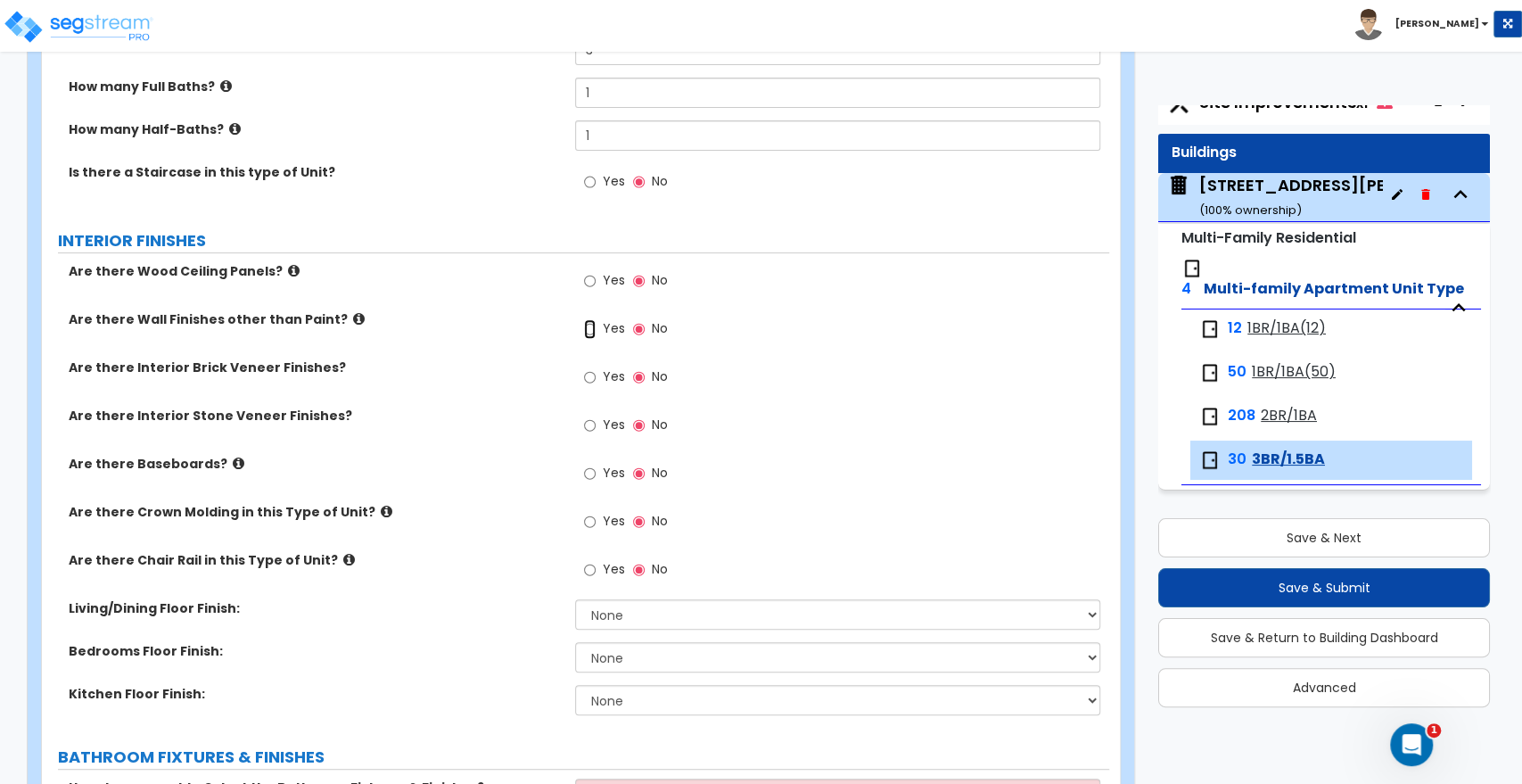
click at [592, 326] on input "Yes" at bounding box center [590, 329] width 12 height 20
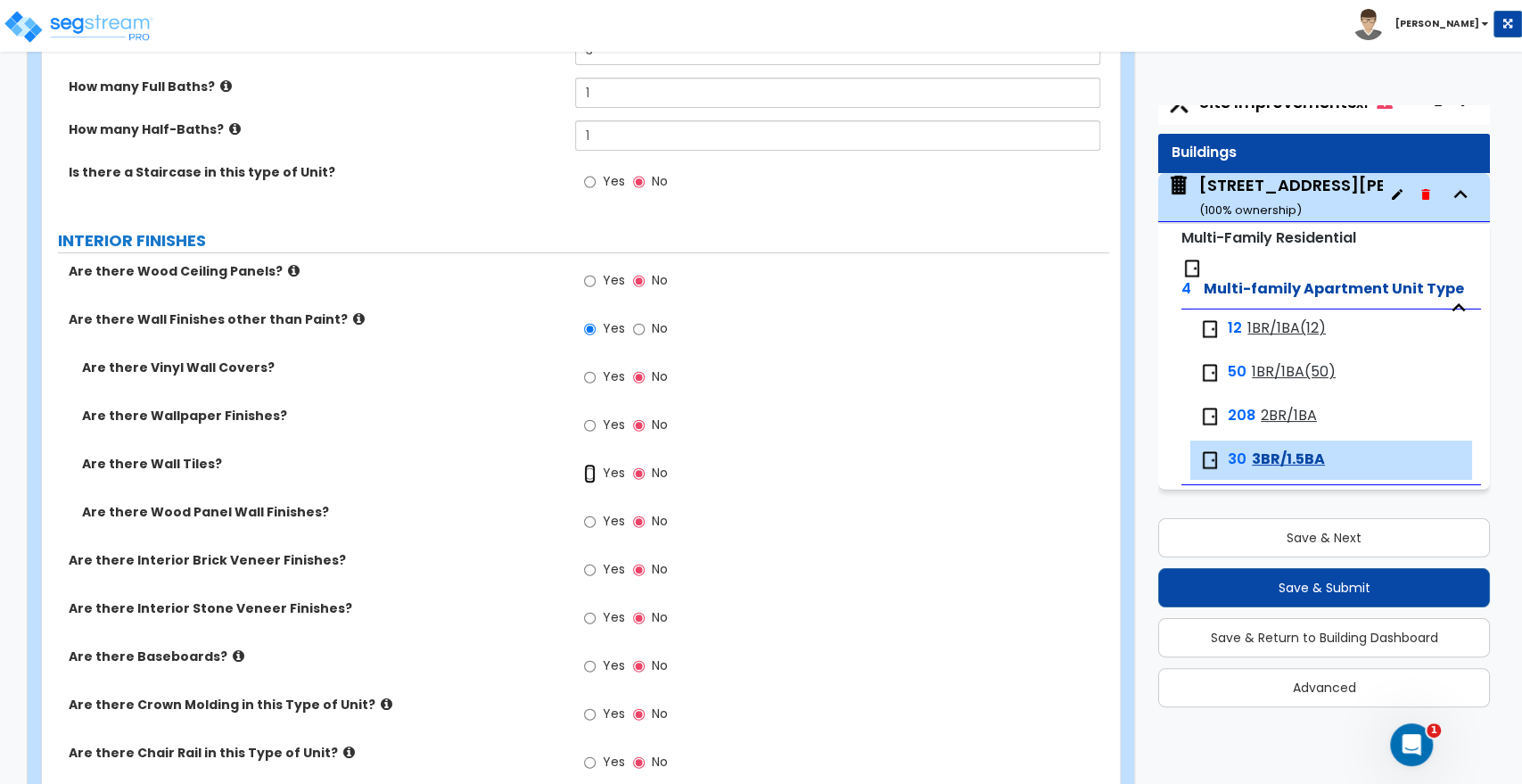
click at [591, 471] on input "Yes" at bounding box center [590, 474] width 12 height 20
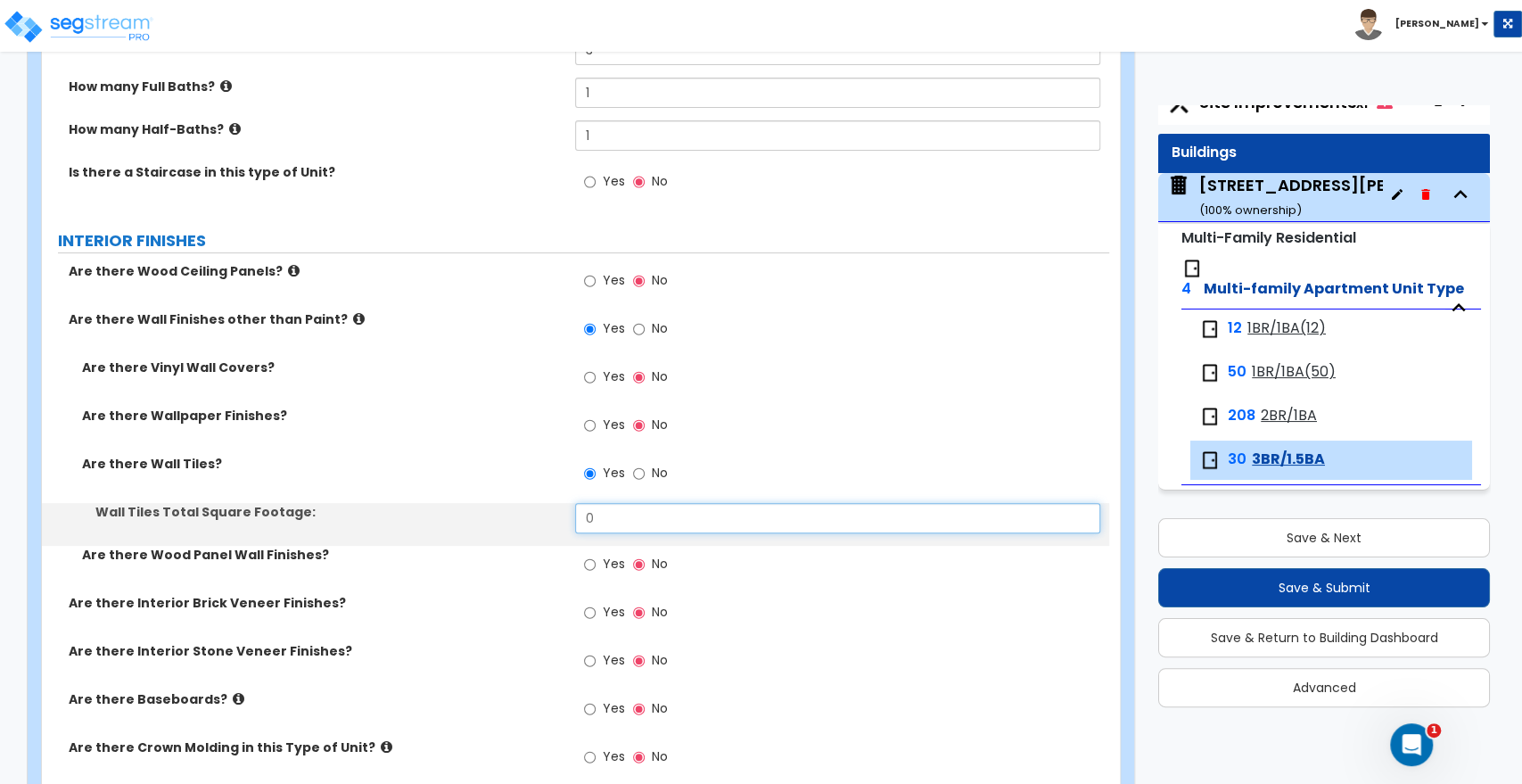
drag, startPoint x: 621, startPoint y: 522, endPoint x: 514, endPoint y: 522, distance: 107.0
click at [514, 522] on div "Wall Tiles Total Square Footage: 0" at bounding box center [575, 523] width 1068 height 42
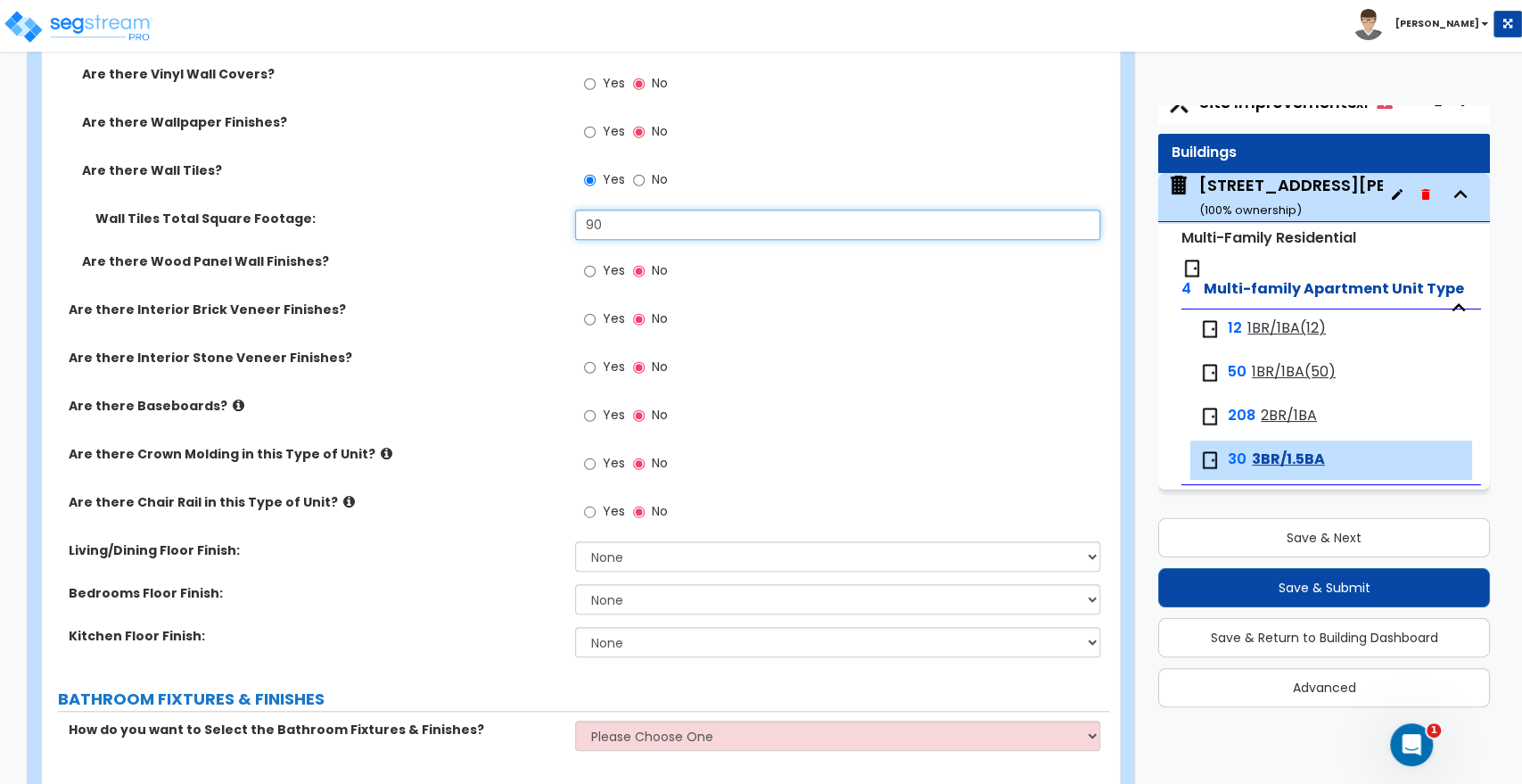
scroll to position [593, 0]
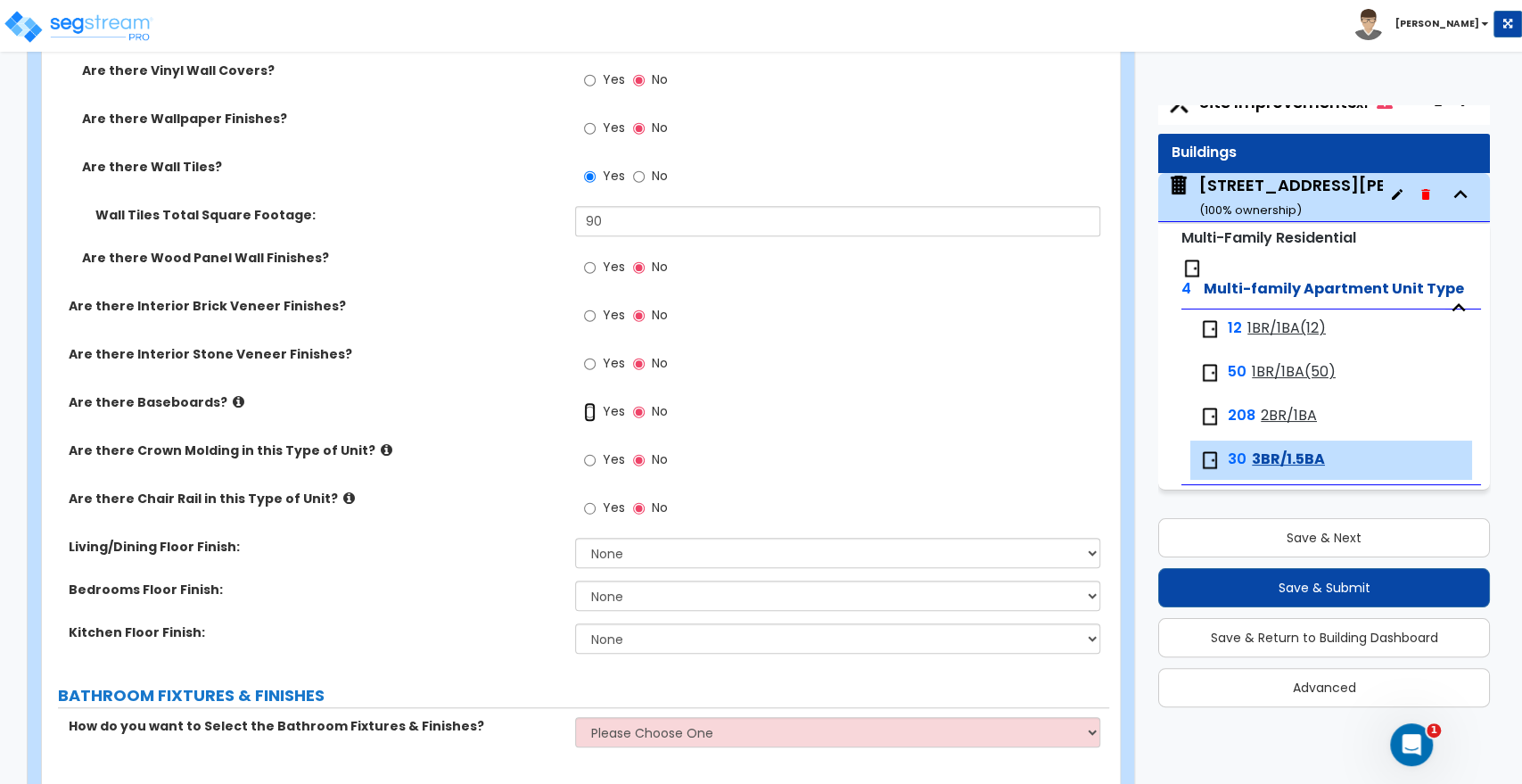
click at [593, 412] on input "Yes" at bounding box center [590, 412] width 12 height 20
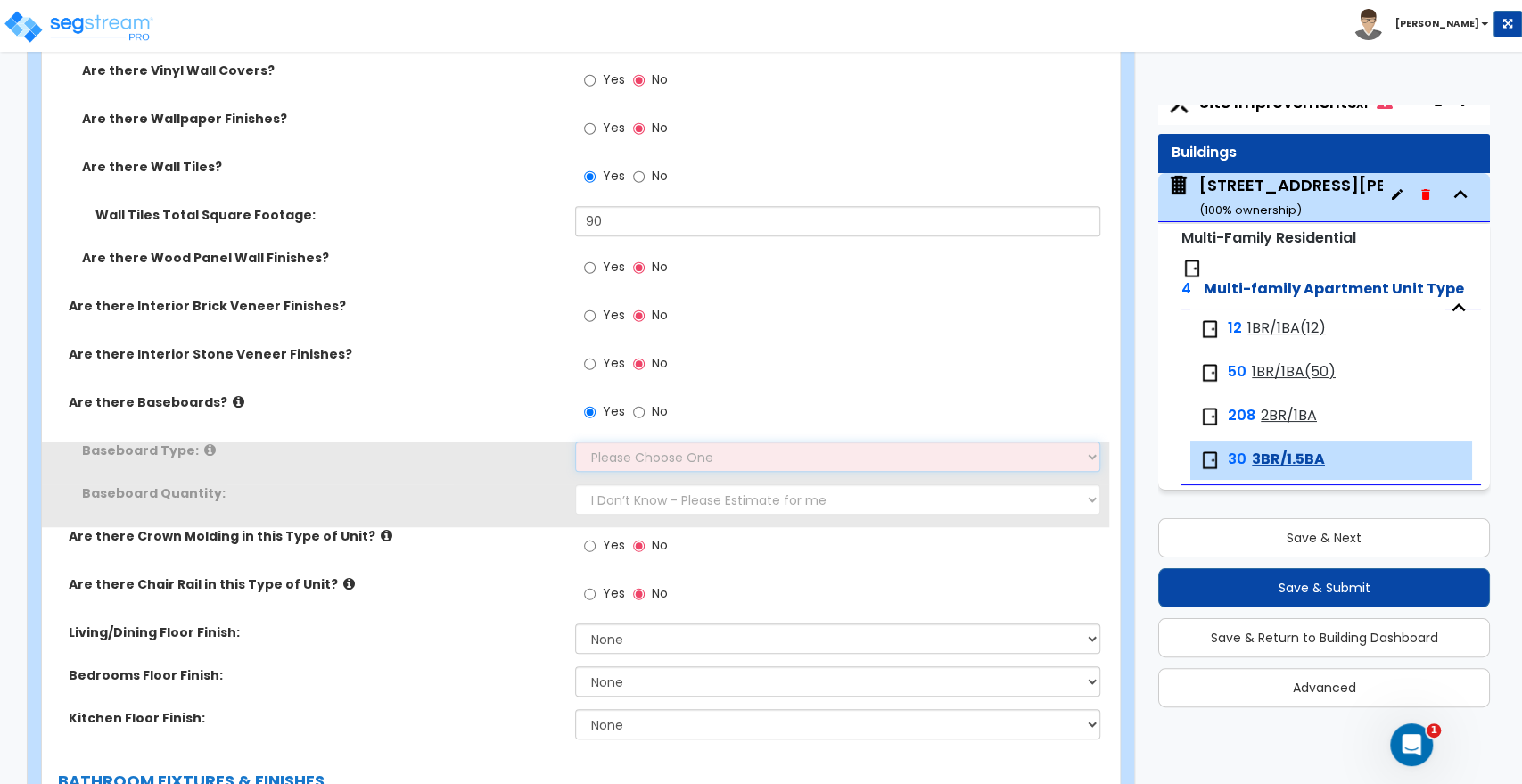
click at [605, 455] on select "Please Choose One Wood Vinyl Carpet Tile" at bounding box center [837, 456] width 524 height 31
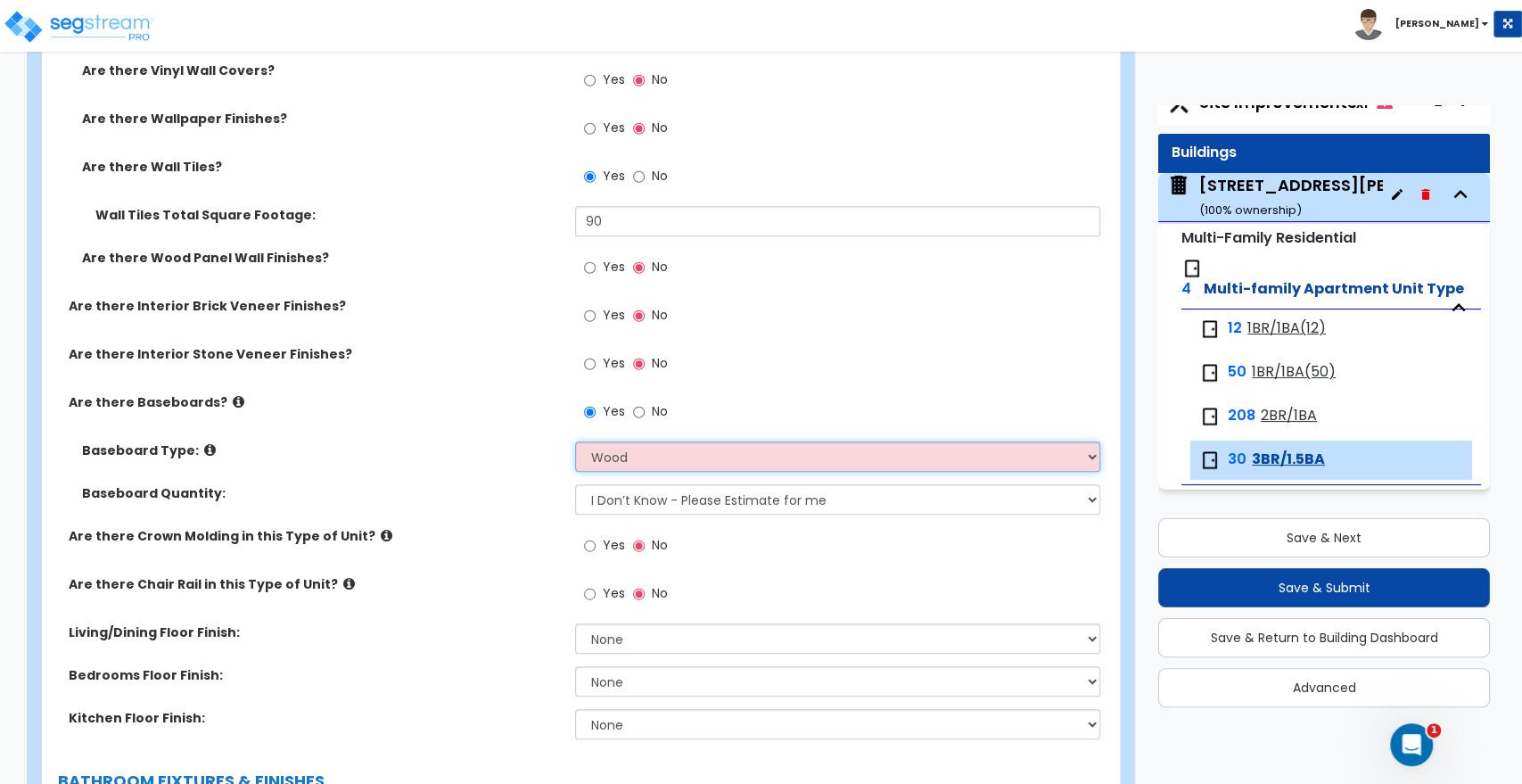
click at [575, 441] on select "Please Choose One Wood Vinyl Carpet Tile" at bounding box center [837, 456] width 524 height 31
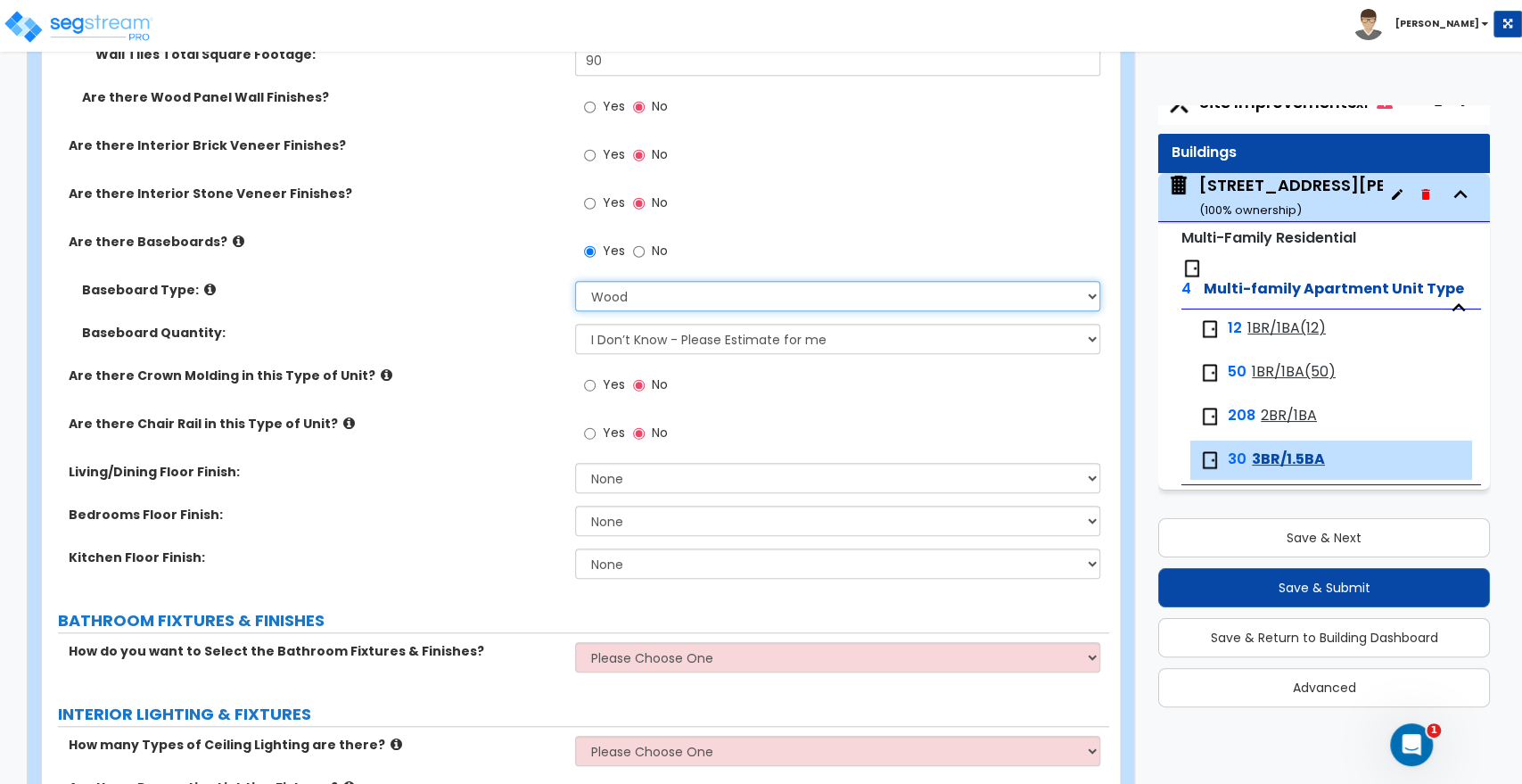
scroll to position [693, 0]
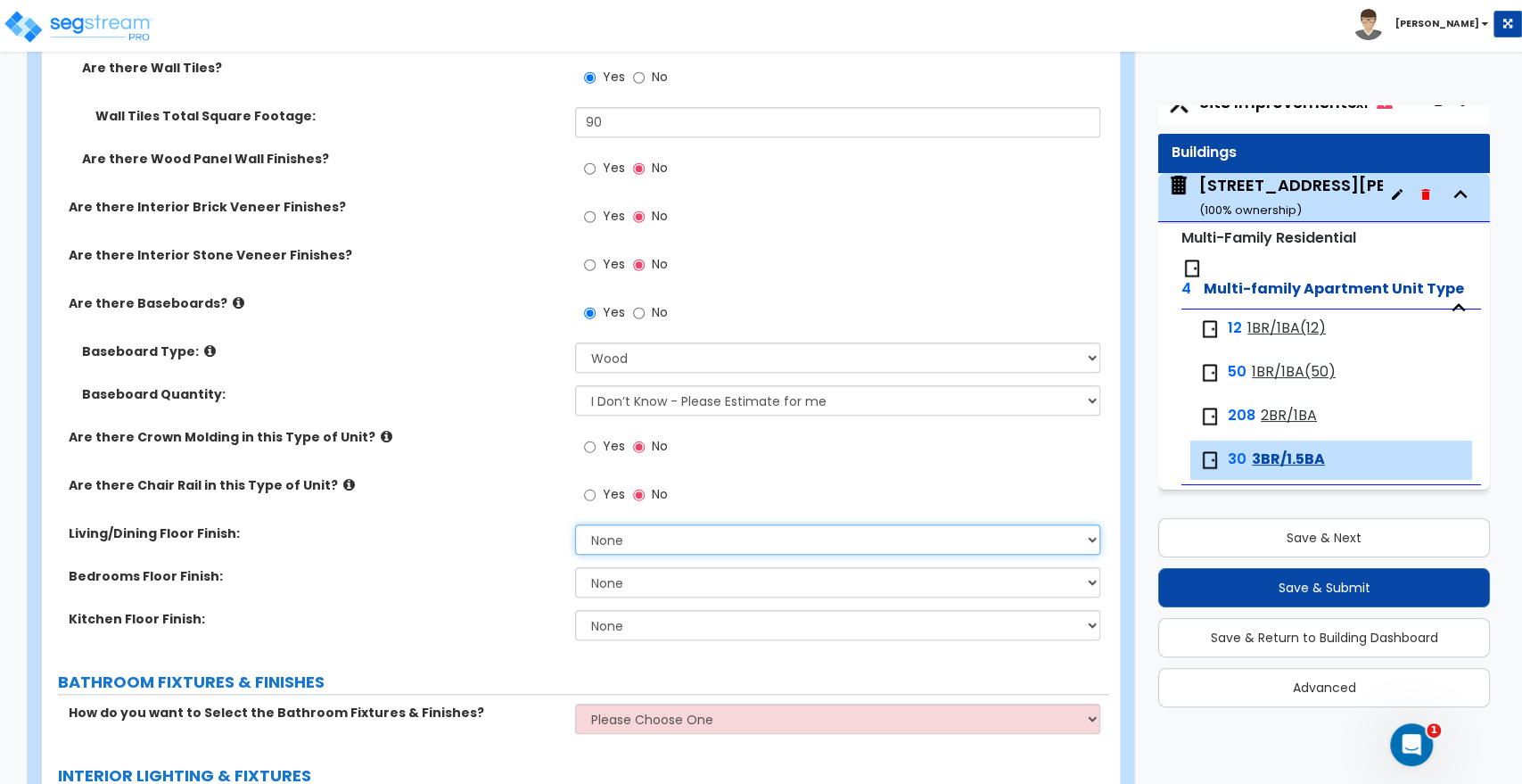
click at [619, 543] on select "None Tile Flooring Hardwood Flooring Resilient Laminate Flooring VCT Flooring S…" at bounding box center [837, 539] width 524 height 31
click at [575, 524] on select "None Tile Flooring Hardwood Flooring Resilient Laminate Flooring VCT Flooring S…" at bounding box center [837, 539] width 524 height 31
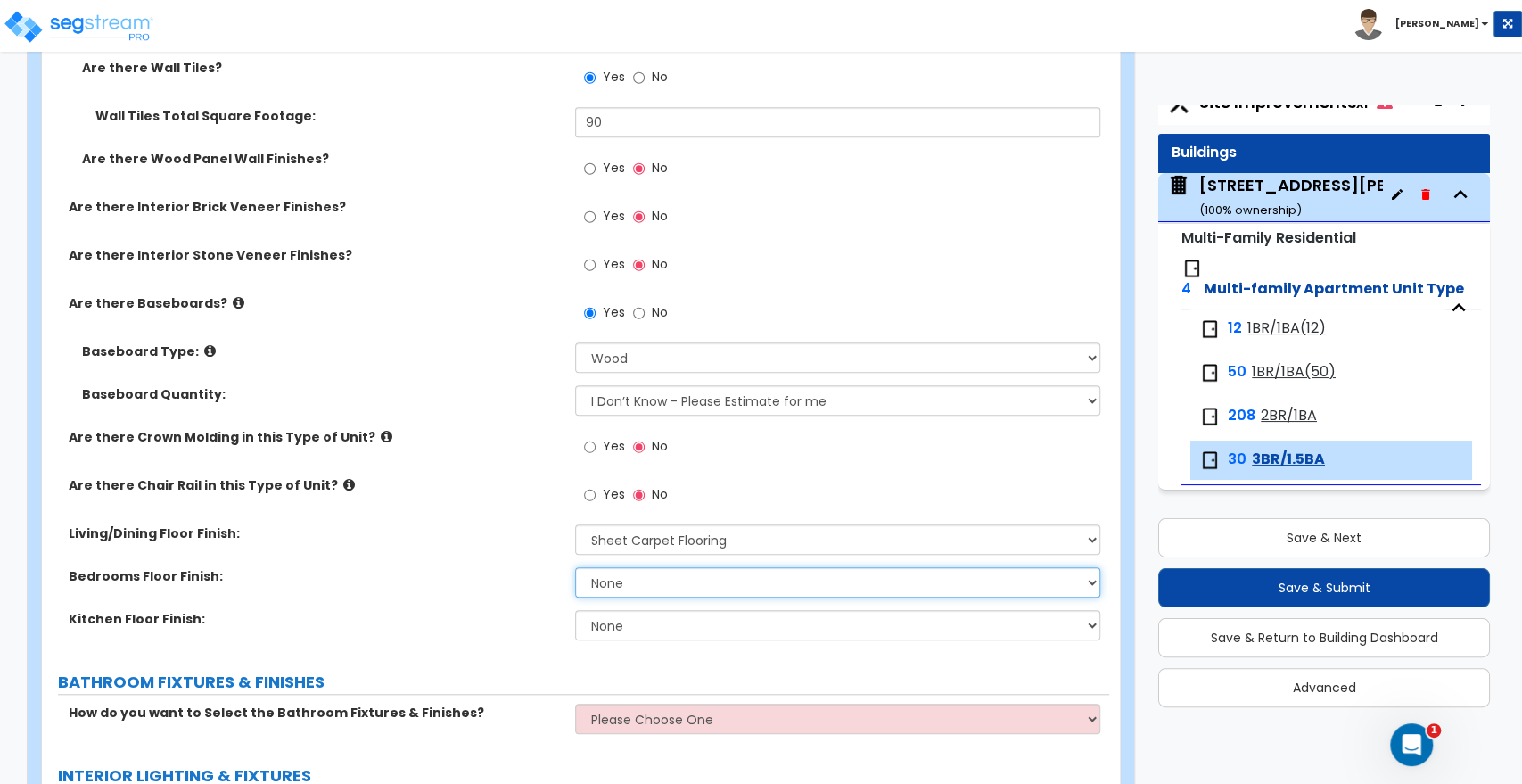
click at [618, 584] on select "None Tile Flooring Hardwood Flooring Resilient Laminate Flooring VCT Flooring S…" at bounding box center [837, 582] width 524 height 31
click at [575, 567] on select "None Tile Flooring Hardwood Flooring Resilient Laminate Flooring VCT Flooring S…" at bounding box center [837, 582] width 524 height 31
click at [623, 623] on select "None Tile Flooring Hardwood Flooring Resilient Laminate Flooring VCT Flooring S…" at bounding box center [837, 625] width 524 height 31
click at [575, 610] on select "None Tile Flooring Hardwood Flooring Resilient Laminate Flooring VCT Flooring S…" at bounding box center [837, 625] width 524 height 31
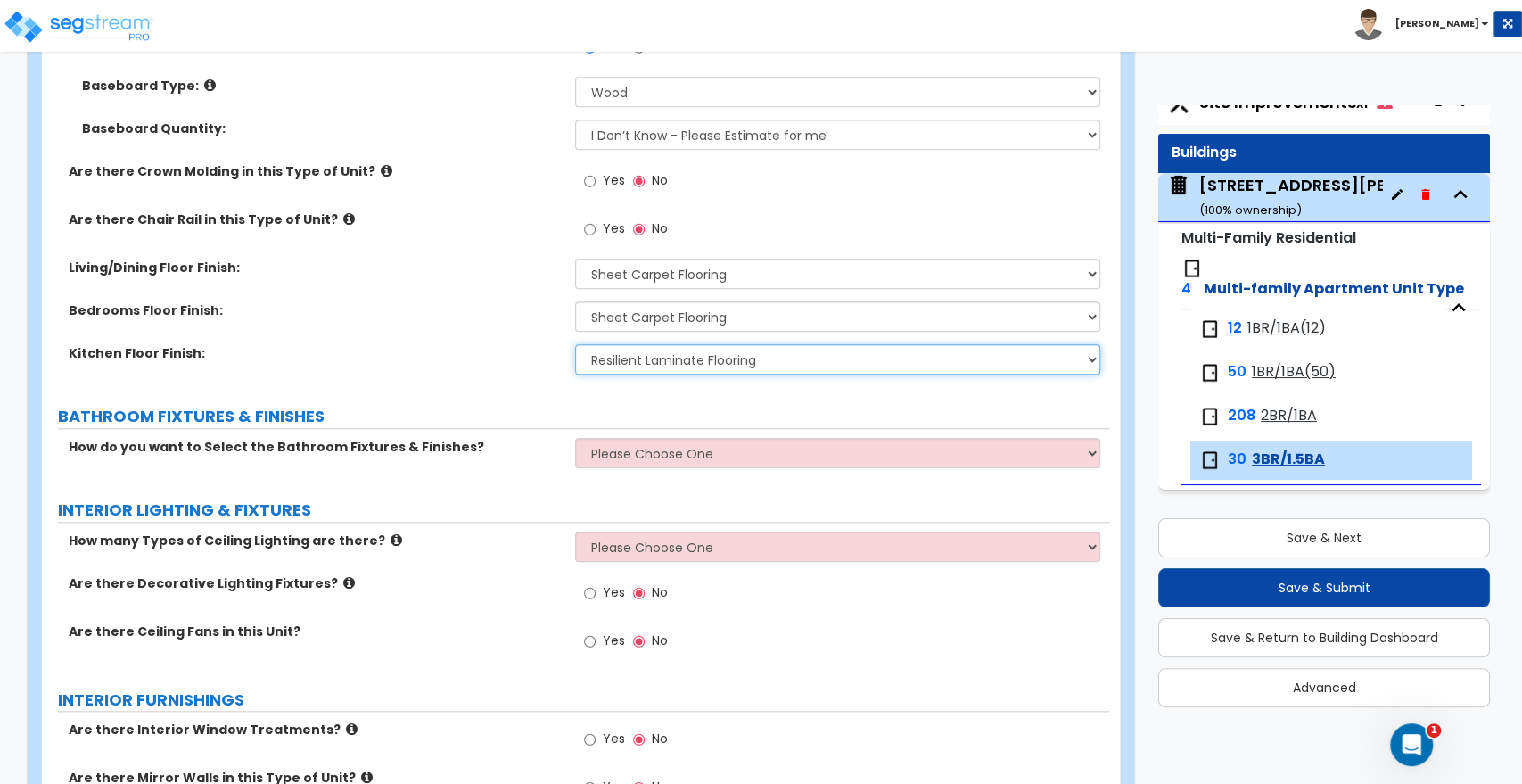
scroll to position [990, 0]
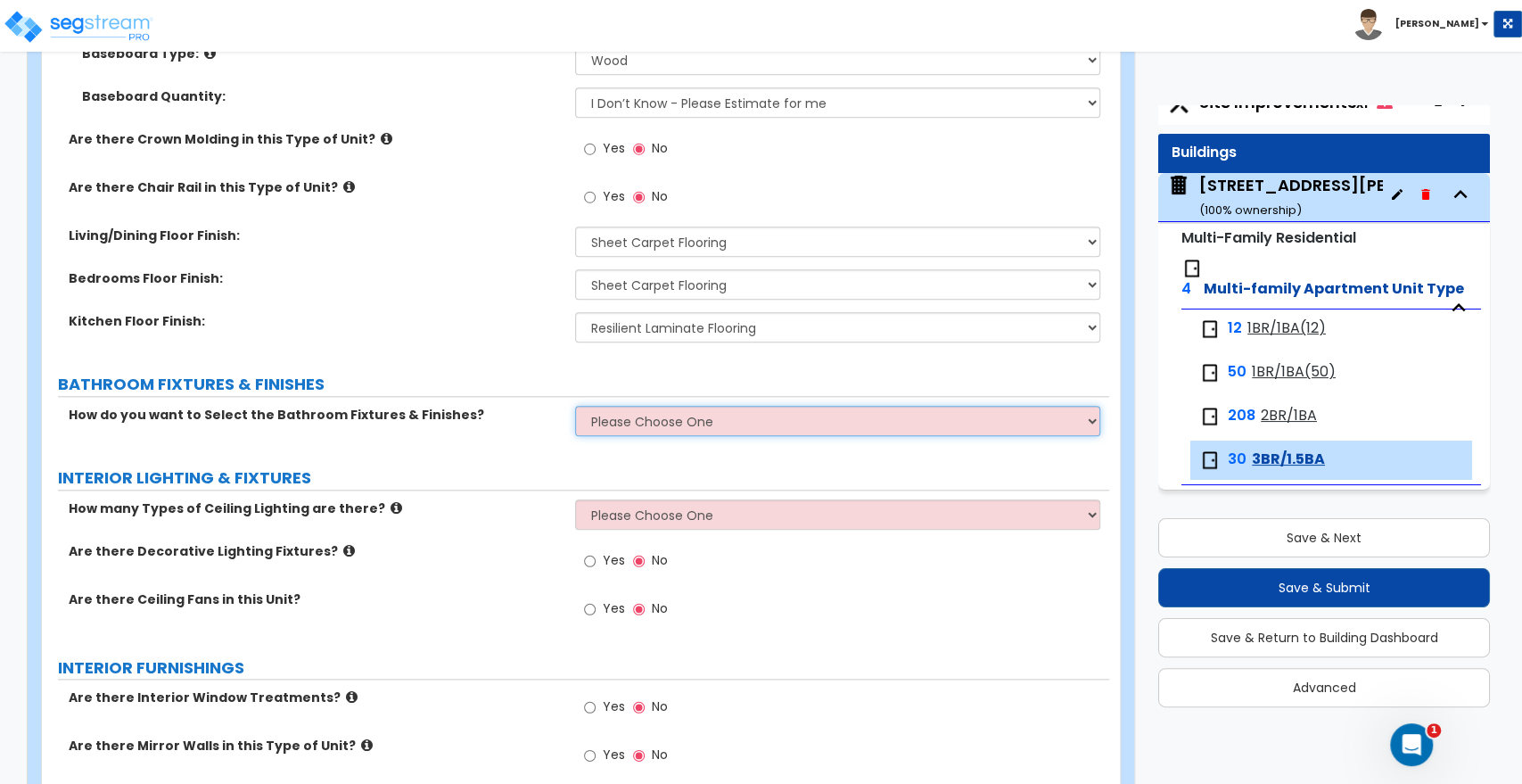
click at [613, 411] on select "Please Choose One Select the type of Fixtures and Finishes only for one Bath an…" at bounding box center [837, 421] width 524 height 31
click at [575, 406] on select "Please Choose One Select the type of Fixtures and Finishes only for one Bath an…" at bounding box center [837, 421] width 524 height 31
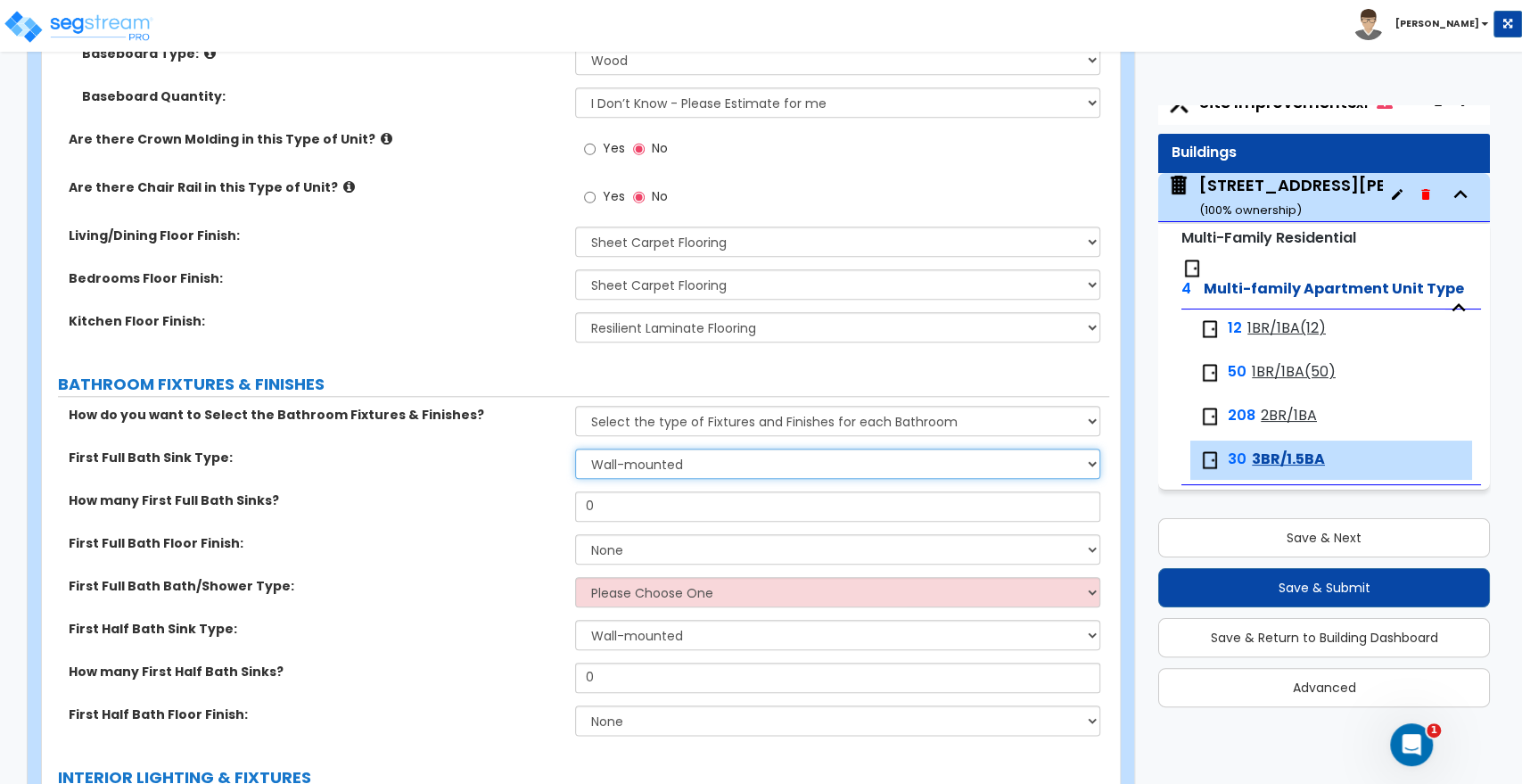
click at [611, 462] on select "Wall-mounted Pedestal-mounted Vanity-mounted" at bounding box center [837, 463] width 524 height 31
click at [575, 448] on select "Wall-mounted Pedestal-mounted Vanity-mounted" at bounding box center [837, 463] width 524 height 31
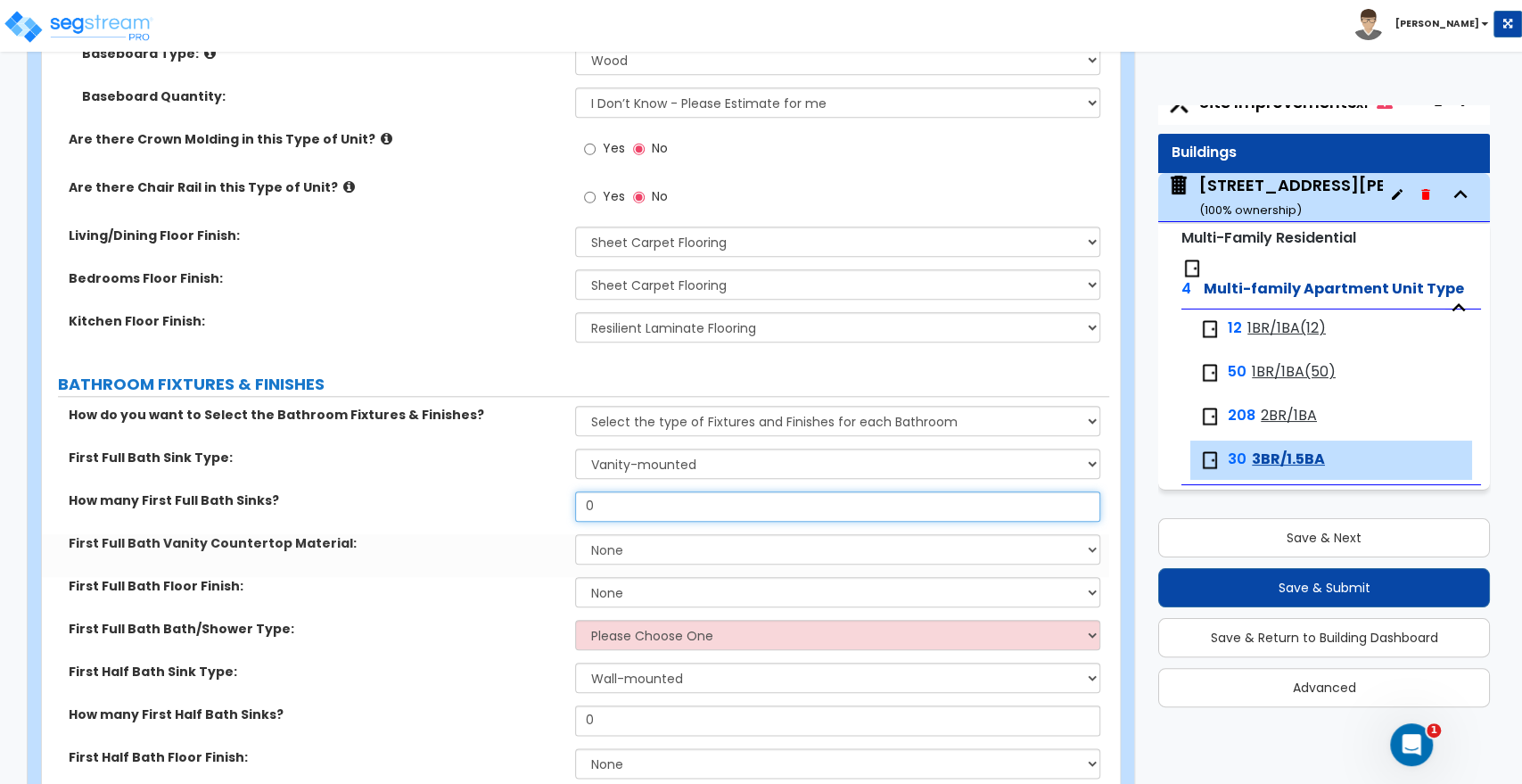
drag, startPoint x: 604, startPoint y: 501, endPoint x: 506, endPoint y: 500, distance: 98.0
click at [506, 500] on div "How many First Full Bath Sinks? 0" at bounding box center [575, 512] width 1068 height 42
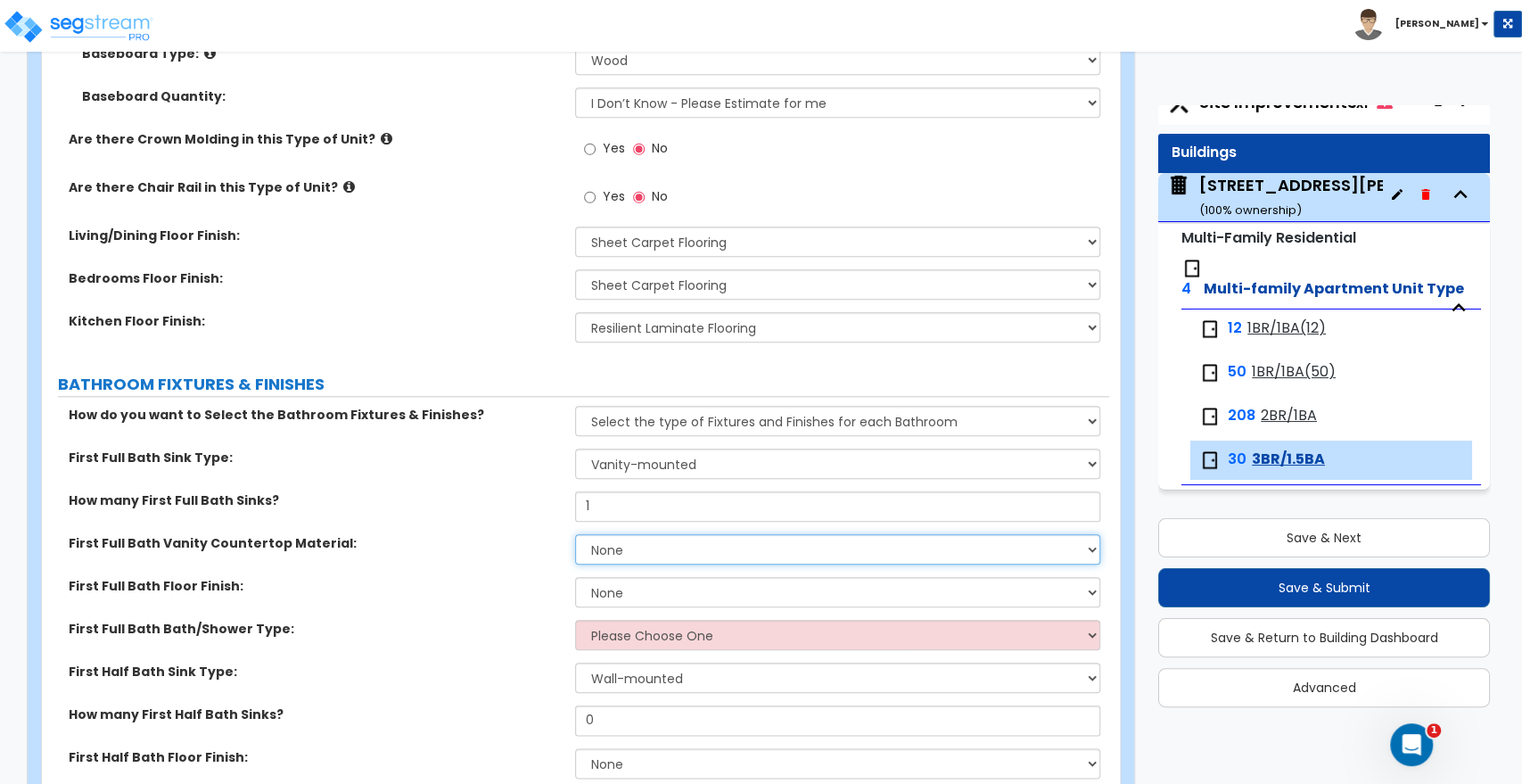
click at [597, 547] on select "None Plastic Laminate Solid Surface Stone Quartz Marble Tile Wood" at bounding box center [837, 549] width 524 height 31
click at [575, 534] on select "None Plastic Laminate Solid Surface Stone Quartz Marble Tile Wood" at bounding box center [837, 549] width 524 height 31
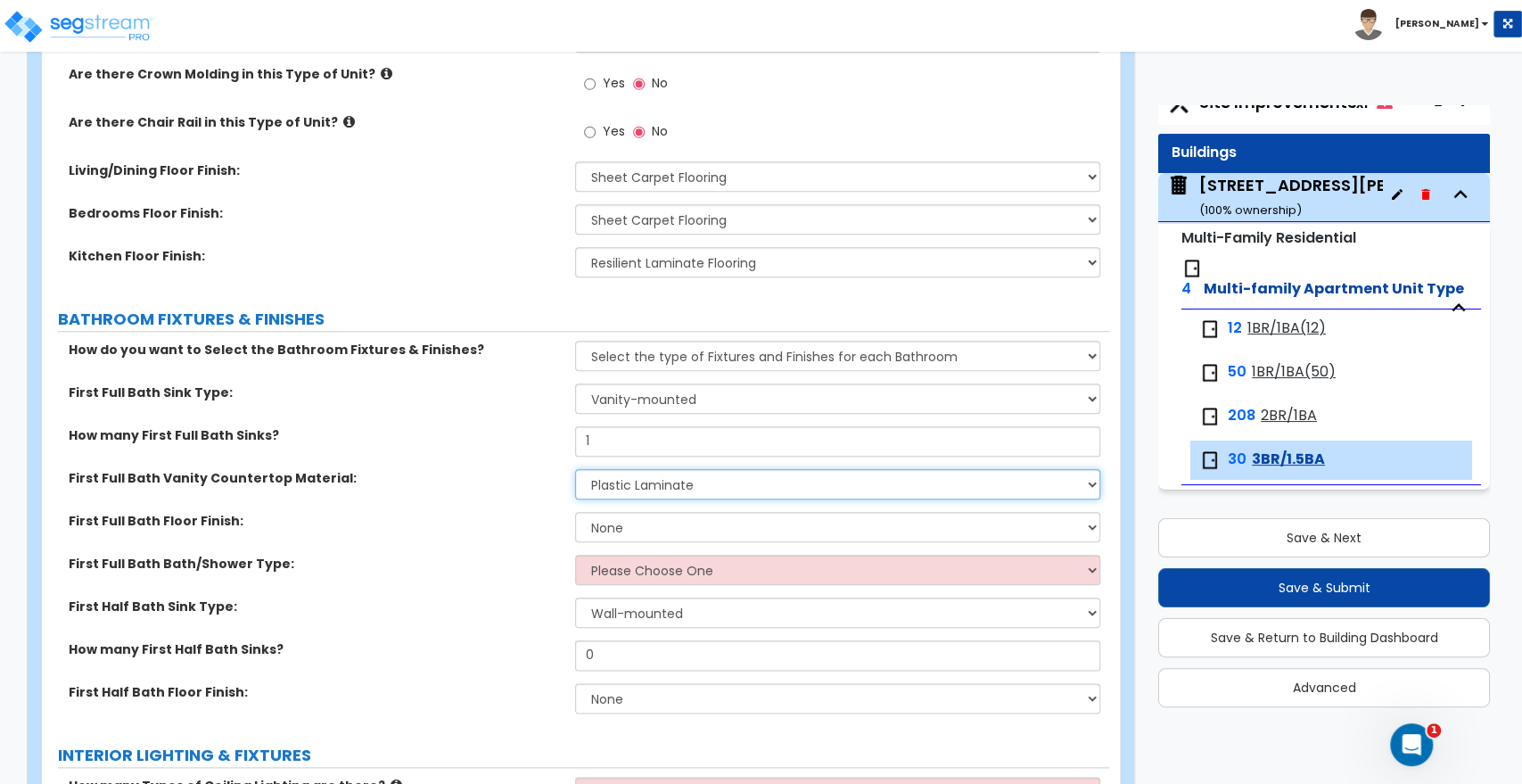
scroll to position [1089, 0]
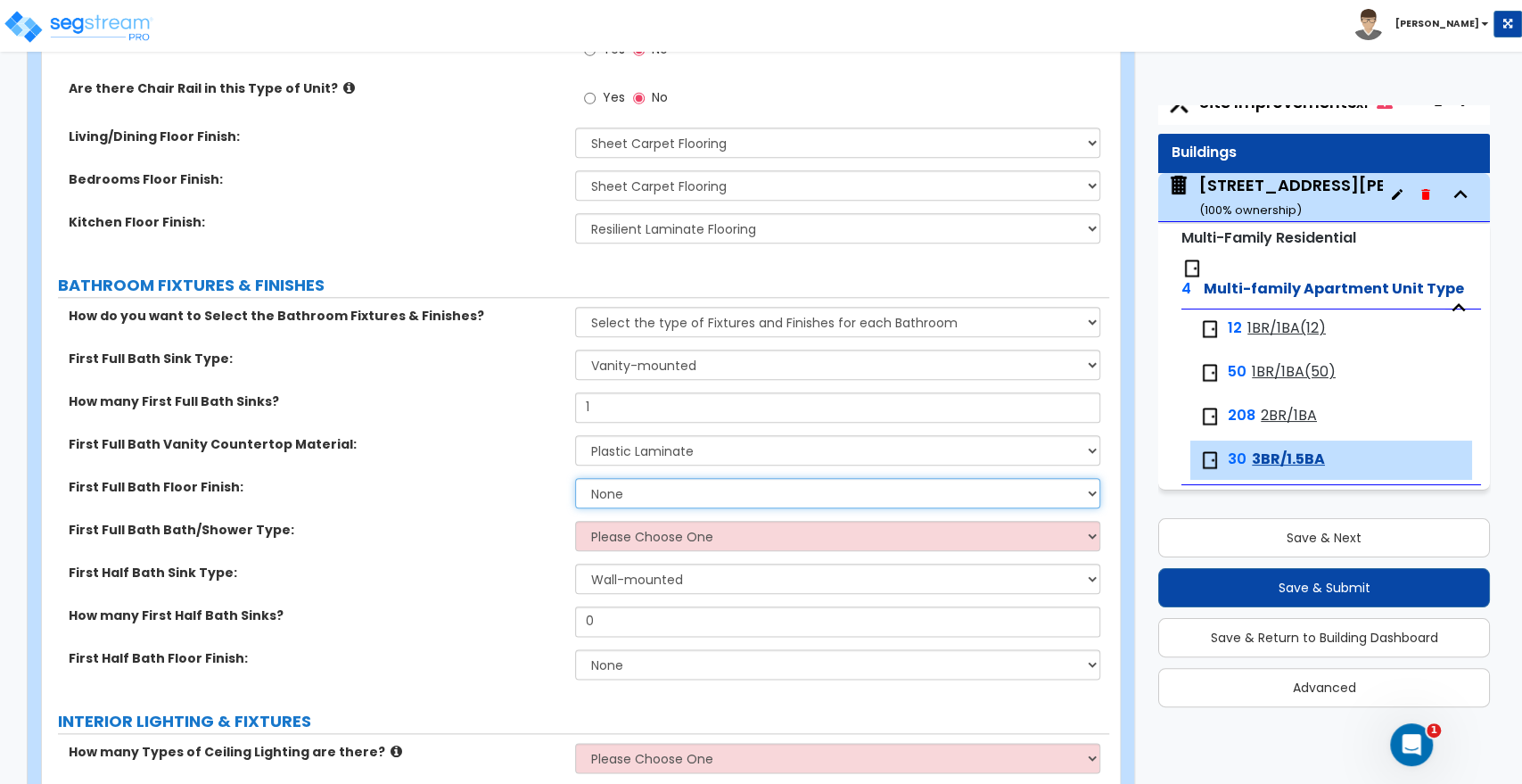
click at [629, 491] on select "None Tile Flooring Hardwood Flooring Resilient Laminate Flooring VCT Flooring S…" at bounding box center [837, 493] width 524 height 31
click at [575, 478] on select "None Tile Flooring Hardwood Flooring Resilient Laminate Flooring VCT Flooring S…" at bounding box center [837, 493] width 524 height 31
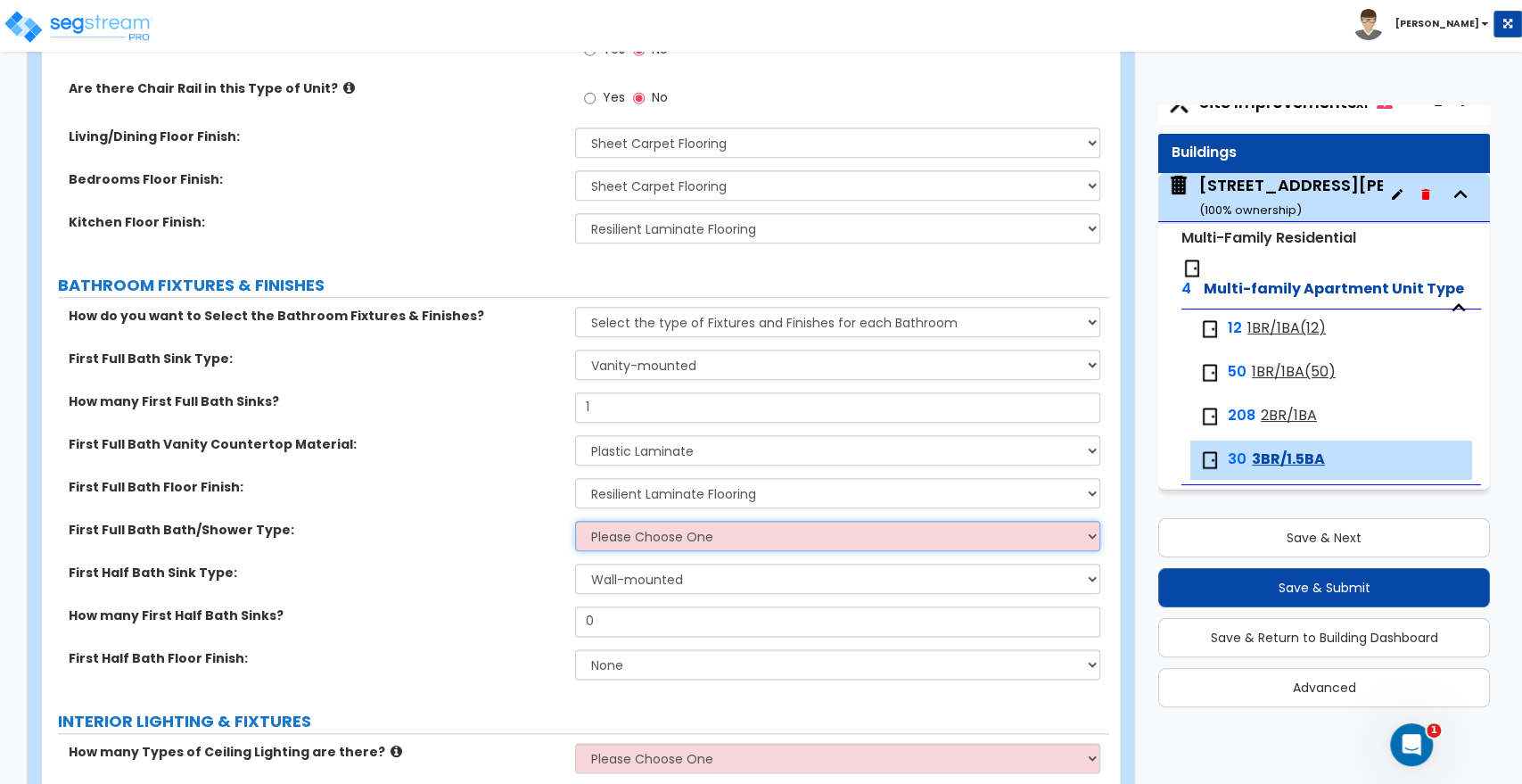
click at [632, 539] on select "Please Choose One Standalone Shower Bathtub - Shower Combo" at bounding box center [837, 535] width 524 height 31
click at [575, 520] on select "Please Choose One Standalone Shower Bathtub - Shower Combo" at bounding box center [837, 535] width 524 height 31
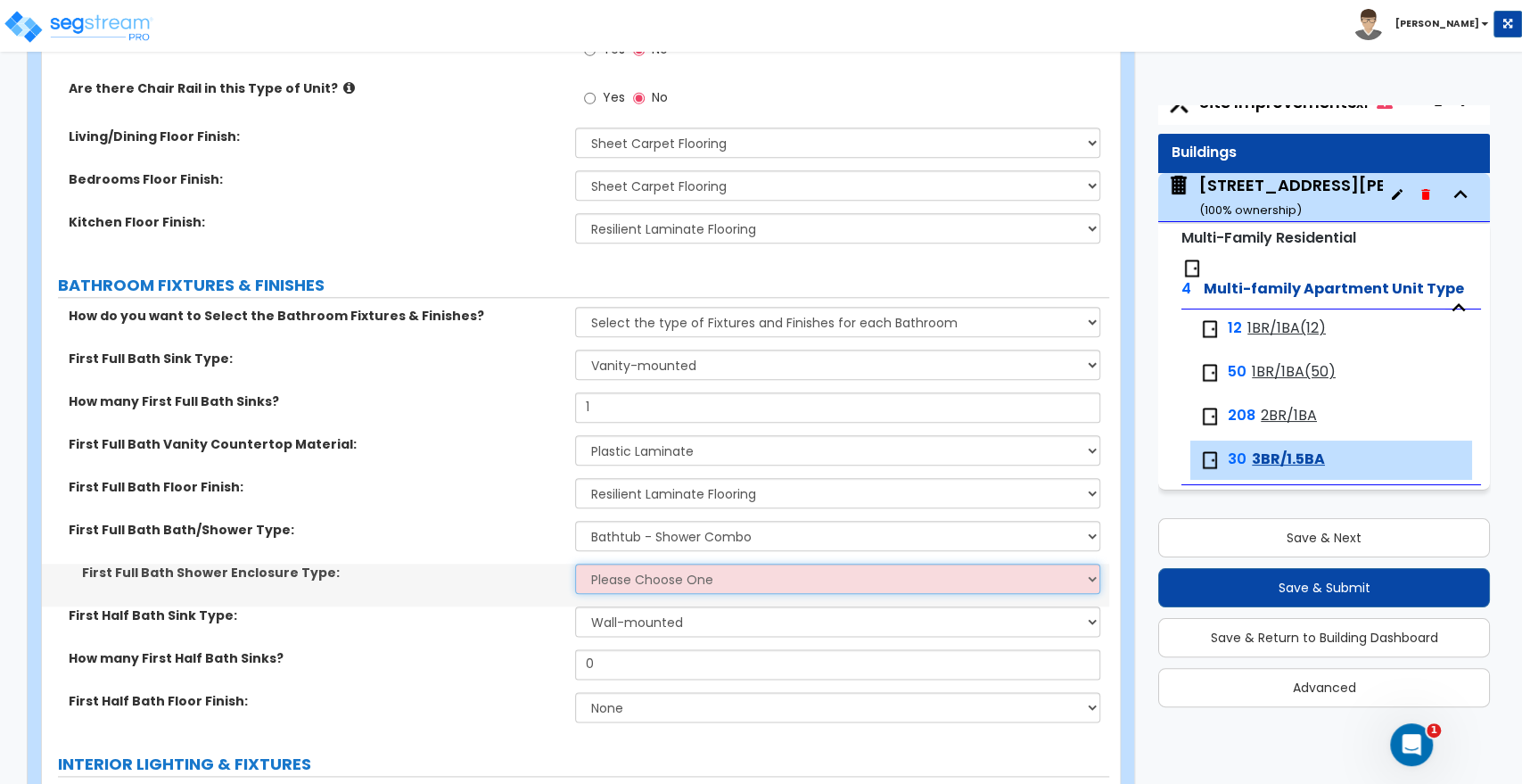
click at [620, 577] on select "Please Choose One Curtain & [PERSON_NAME] Sliding Doors Glass Hinged Doors" at bounding box center [837, 579] width 524 height 31
click at [575, 564] on select "Please Choose One Curtain & [PERSON_NAME] Sliding Doors Glass Hinged Doors" at bounding box center [837, 579] width 524 height 31
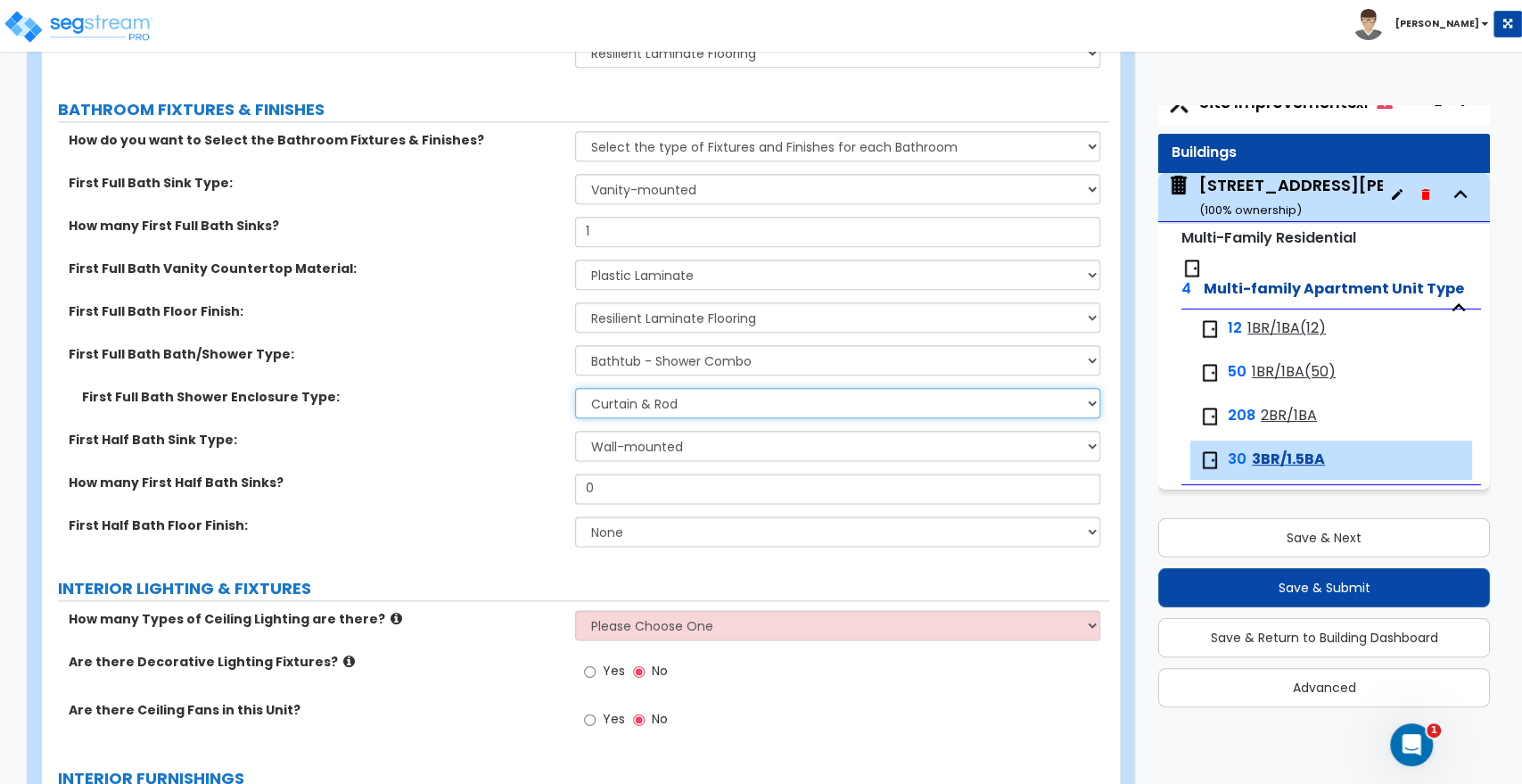
scroll to position [1288, 0]
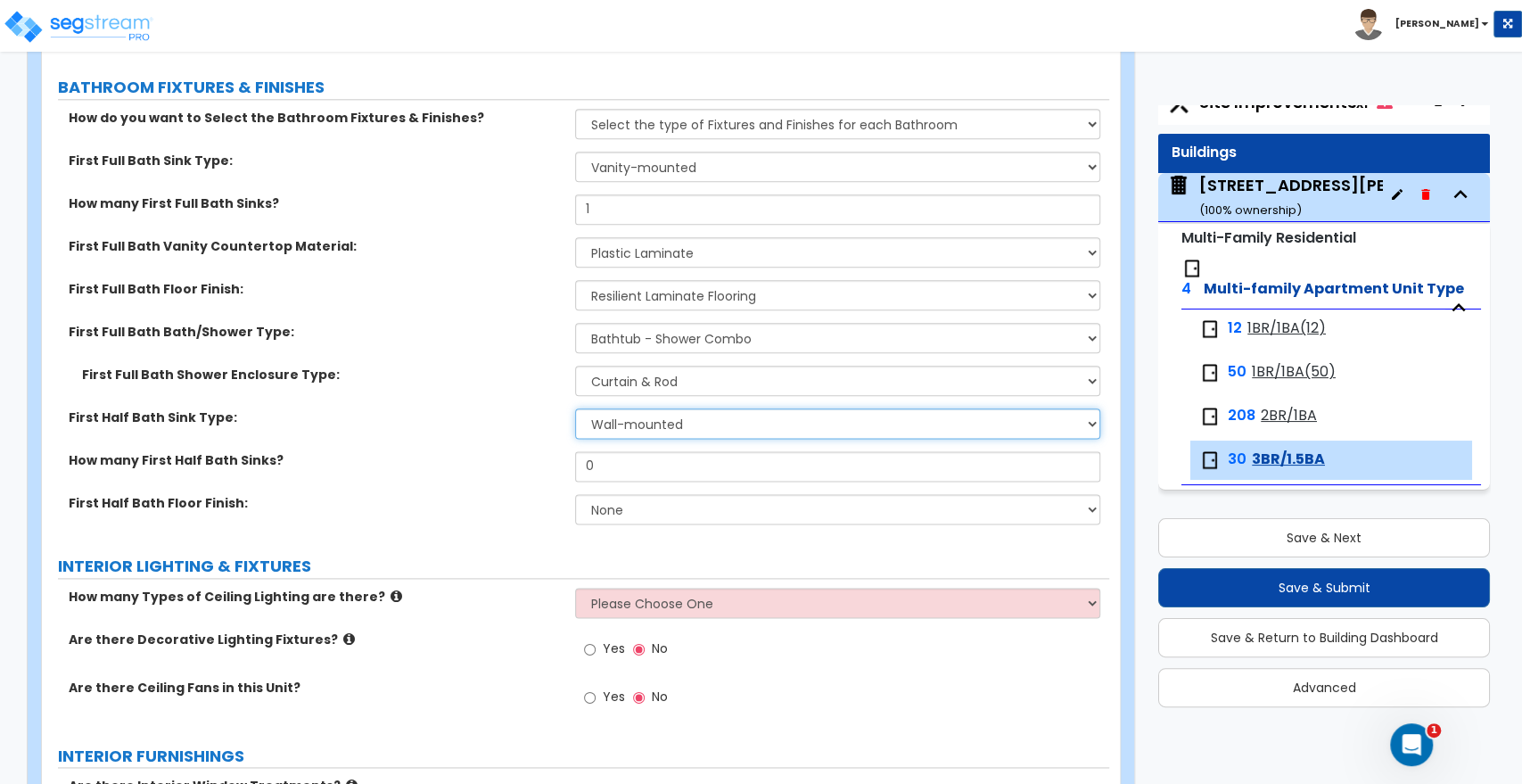
click at [633, 430] on select "Wall-mounted Pedestal-mounted Vanity-mounted" at bounding box center [837, 424] width 524 height 31
click at [575, 409] on select "Wall-mounted Pedestal-mounted Vanity-mounted" at bounding box center [837, 424] width 524 height 31
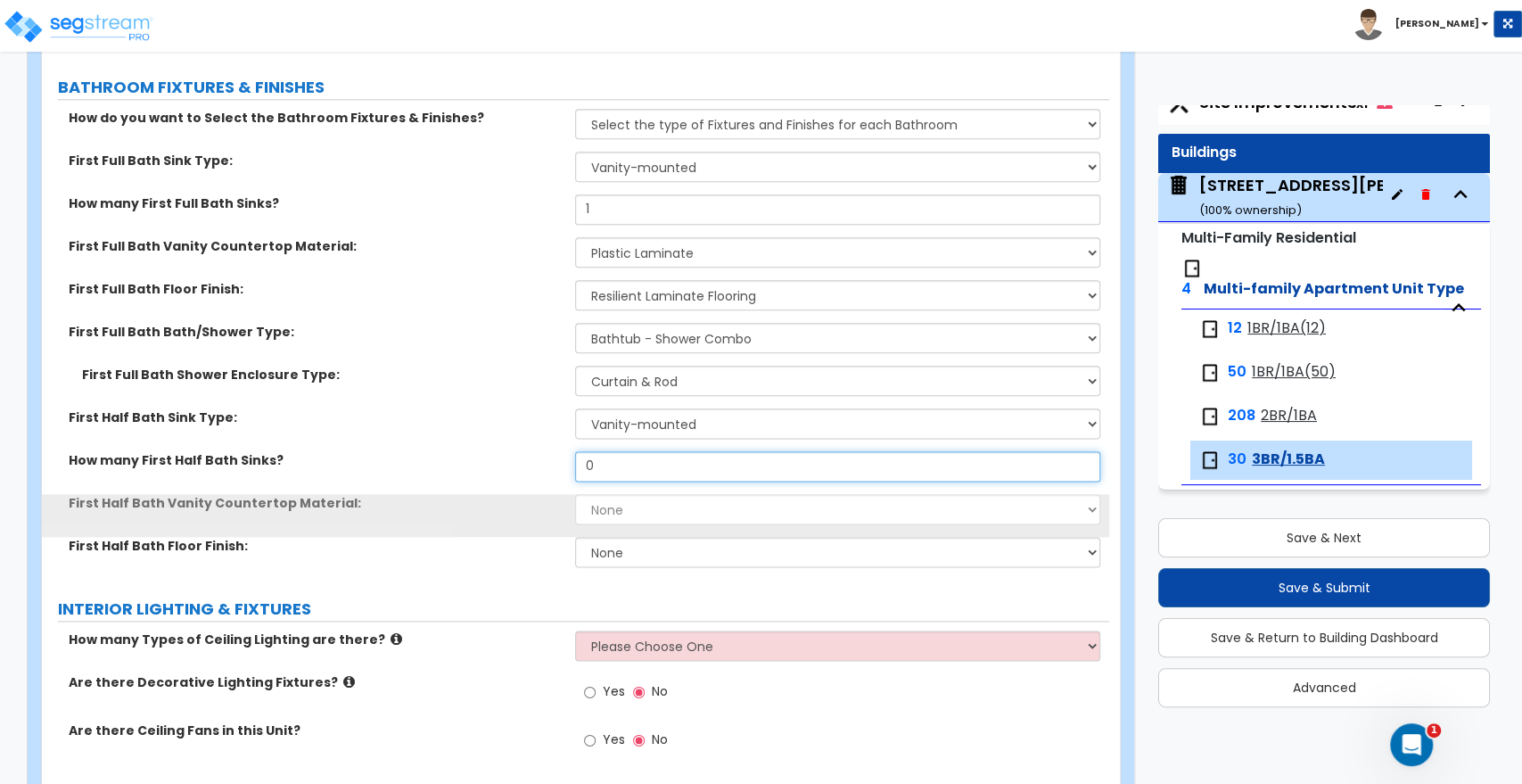
drag, startPoint x: 616, startPoint y: 469, endPoint x: 485, endPoint y: 462, distance: 131.2
click at [487, 462] on div "How many First Half Bath Sinks? 0" at bounding box center [575, 472] width 1068 height 42
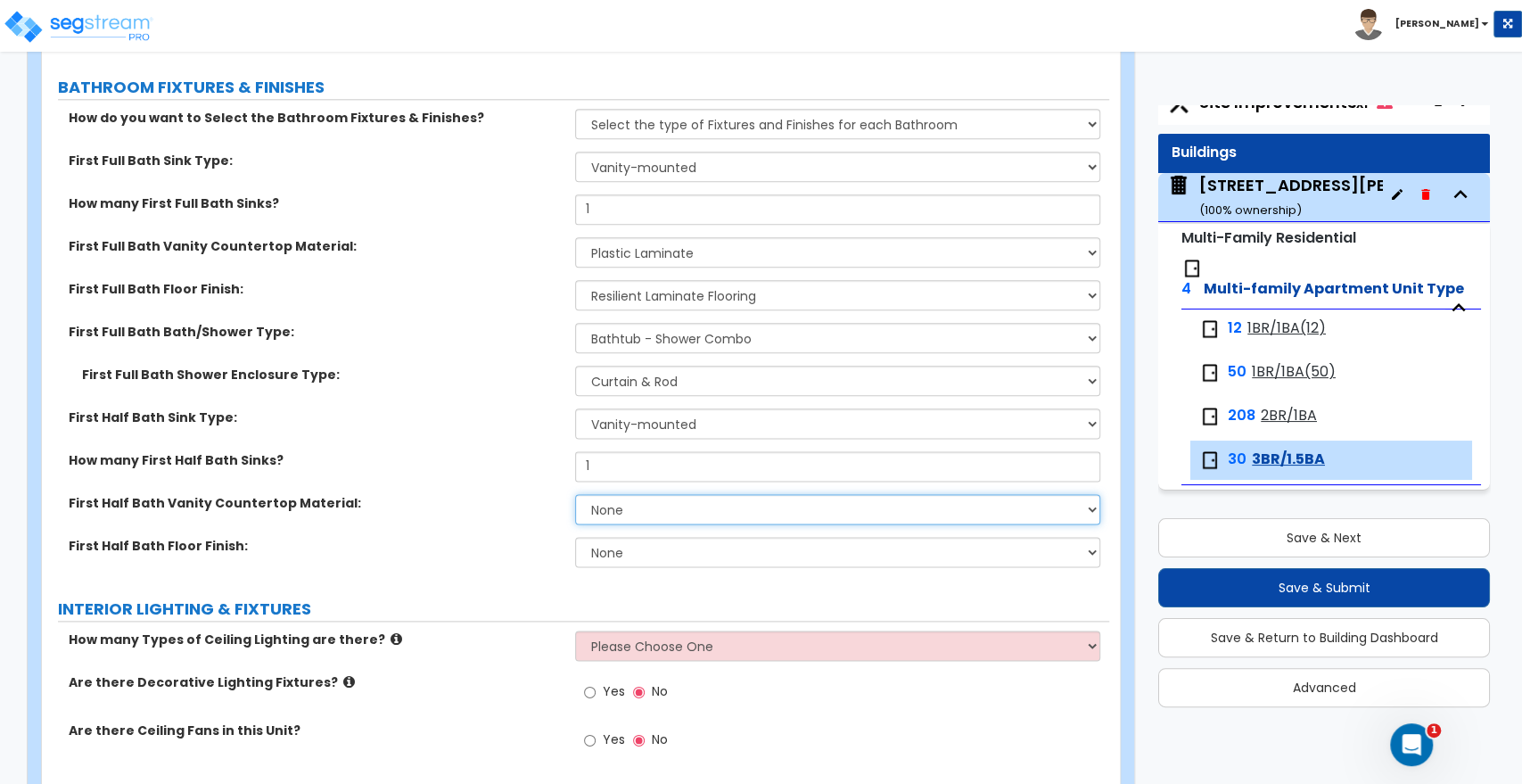
click at [581, 501] on select "None Plastic Laminate Solid Surface Stone Quartz Marble Tile Wood" at bounding box center [837, 509] width 524 height 31
click at [575, 494] on select "None Plastic Laminate Solid Surface Stone Quartz Marble Tile Wood" at bounding box center [837, 509] width 524 height 31
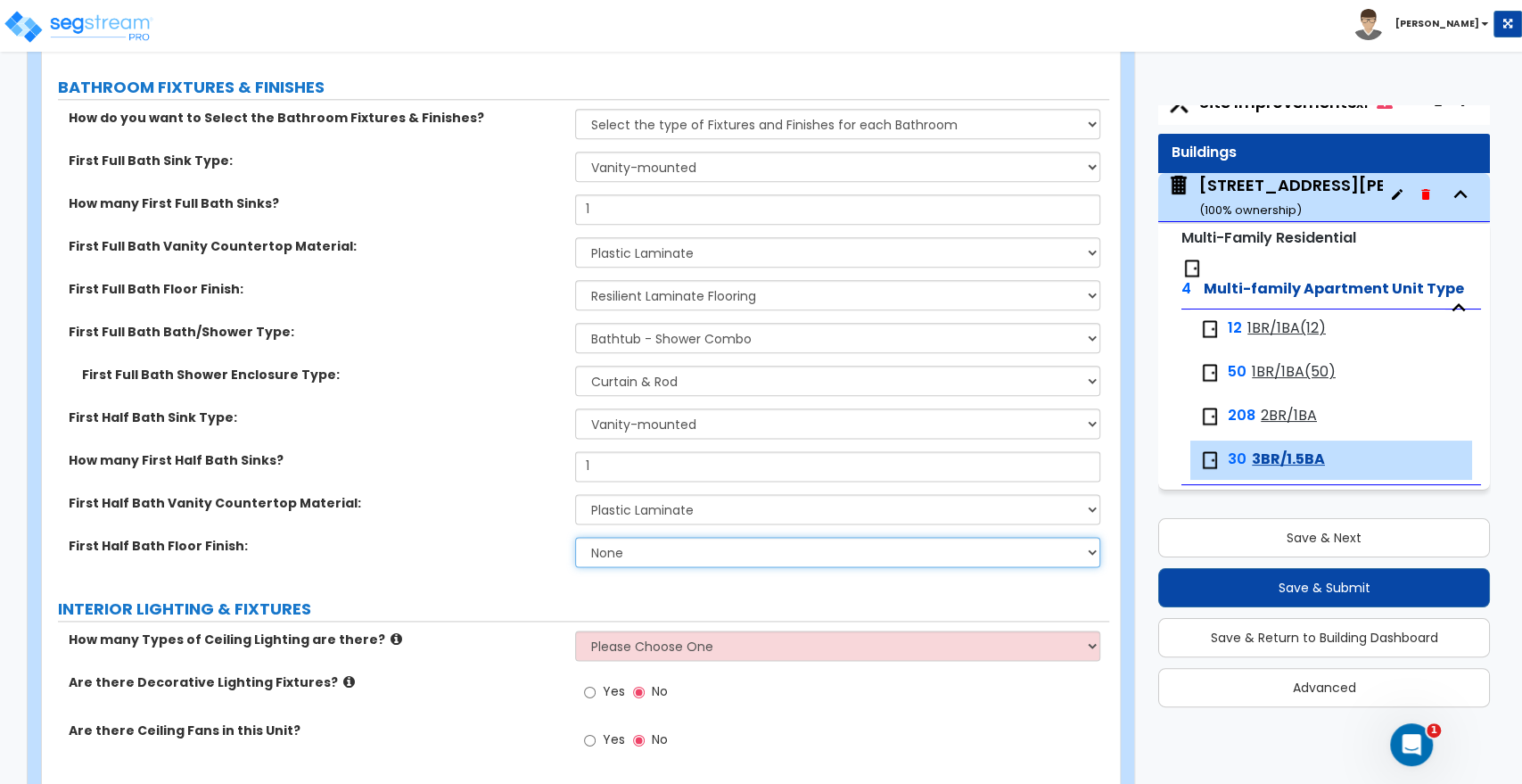
click at [616, 555] on select "None Tile Flooring Hardwood Flooring Resilient Laminate Flooring VCT Flooring S…" at bounding box center [837, 552] width 524 height 31
click at [575, 537] on select "None Tile Flooring Hardwood Flooring Resilient Laminate Flooring VCT Flooring S…" at bounding box center [837, 552] width 524 height 31
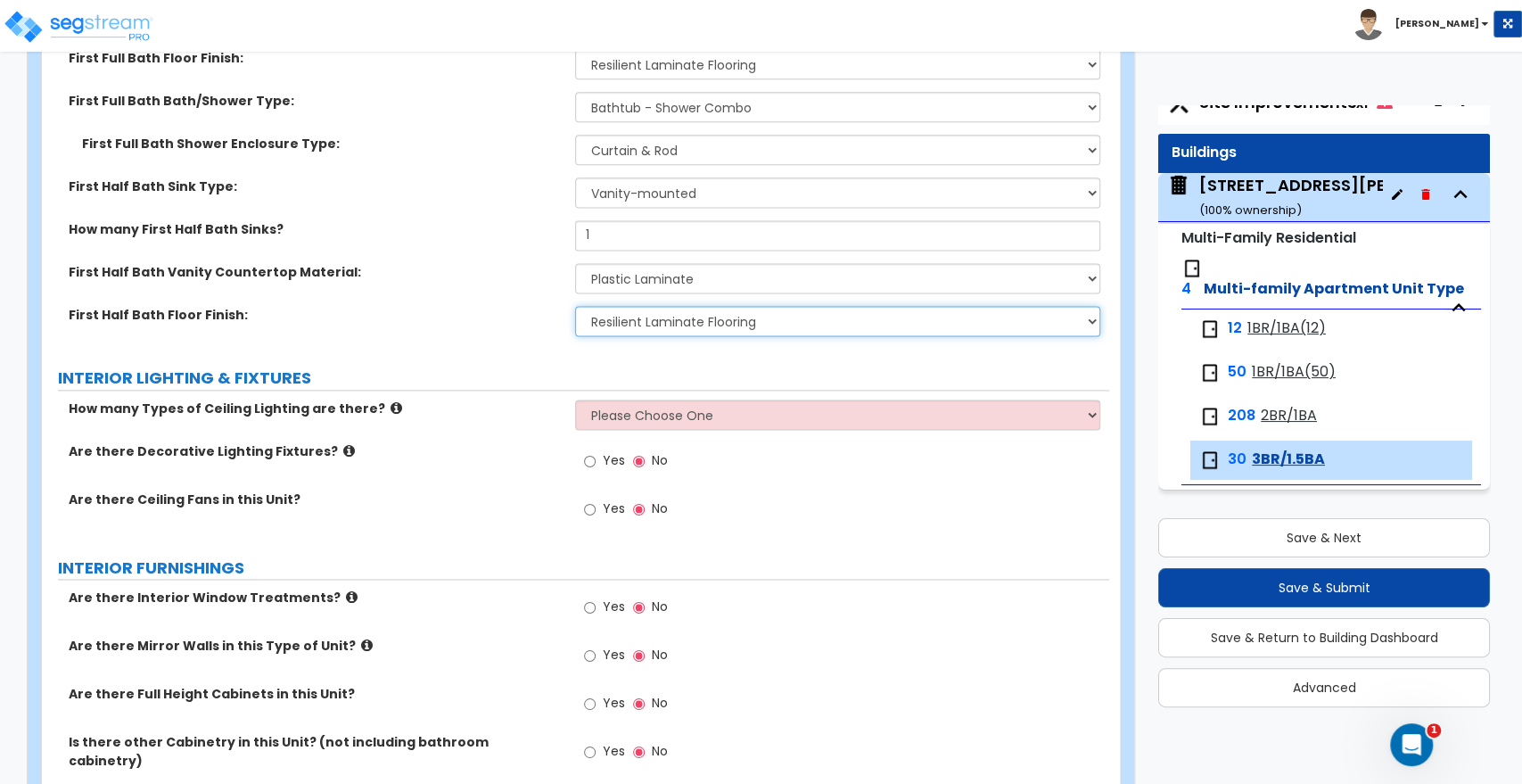
scroll to position [1585, 0]
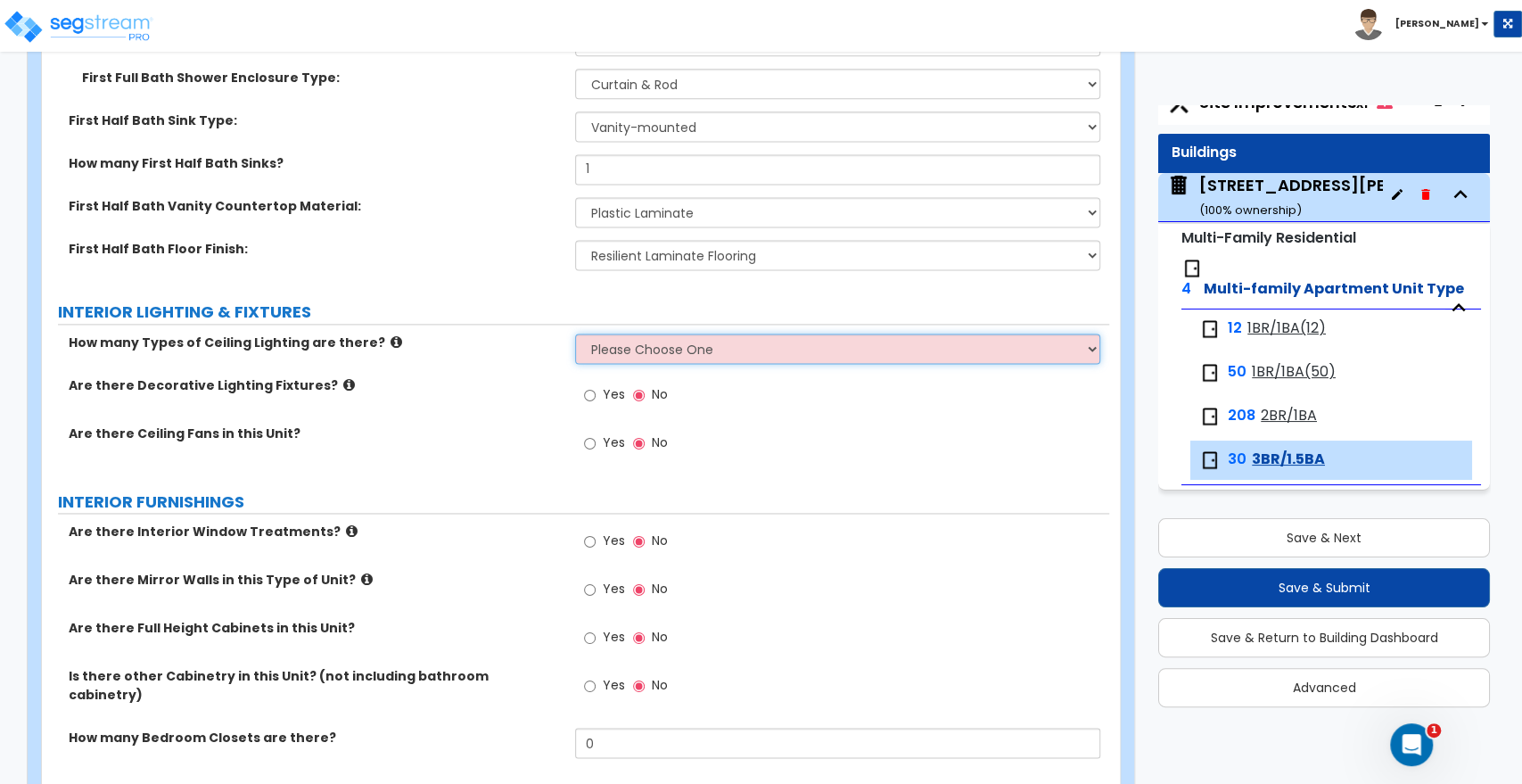
click at [685, 341] on select "Please Choose One 1 2 3" at bounding box center [837, 349] width 524 height 31
click at [575, 334] on select "Please Choose One 1 2 3" at bounding box center [837, 349] width 524 height 31
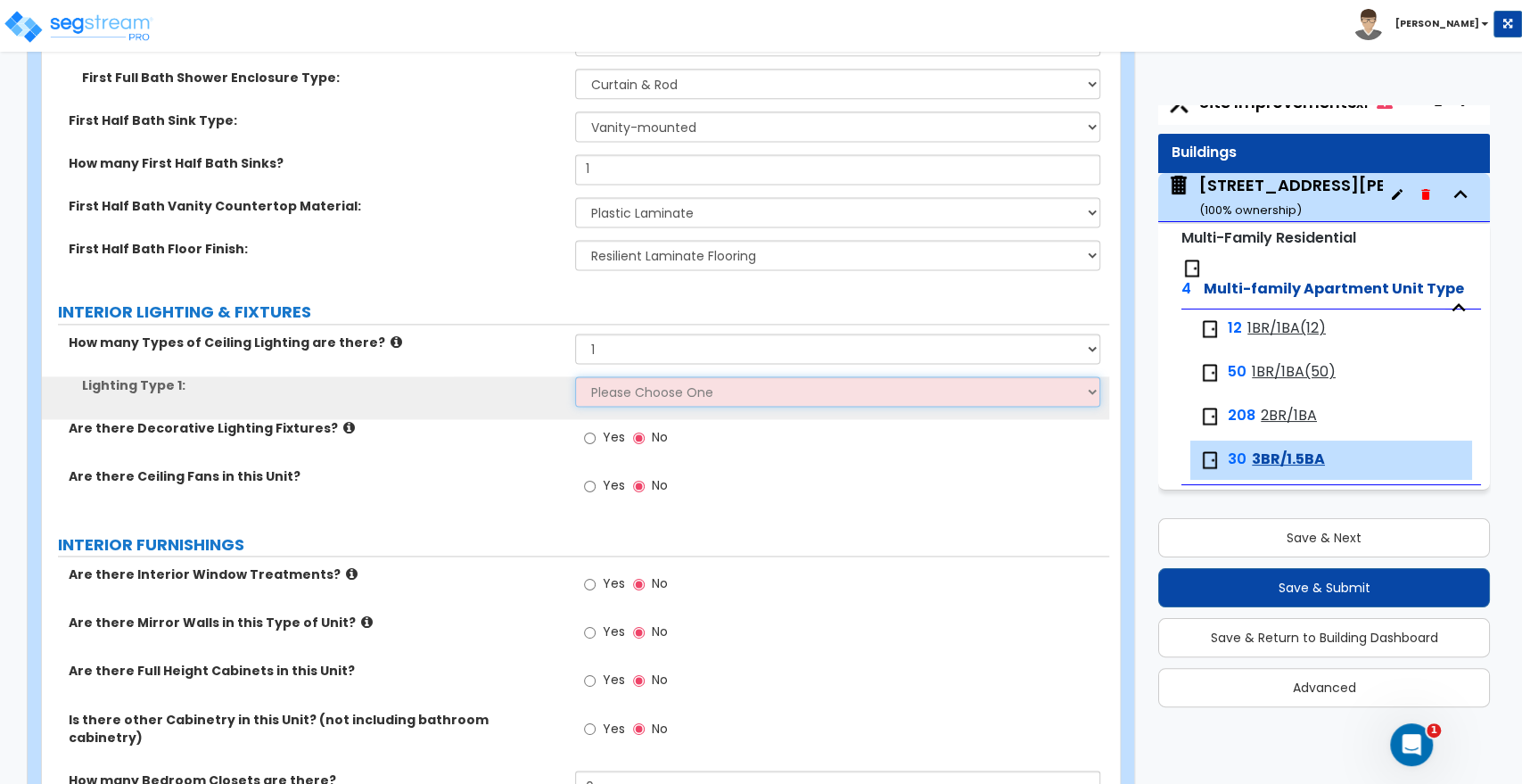
click at [655, 403] on select "Please Choose One LED Surface-Mounted LED Recessed Fluorescent Surface-Mounted …" at bounding box center [837, 391] width 524 height 31
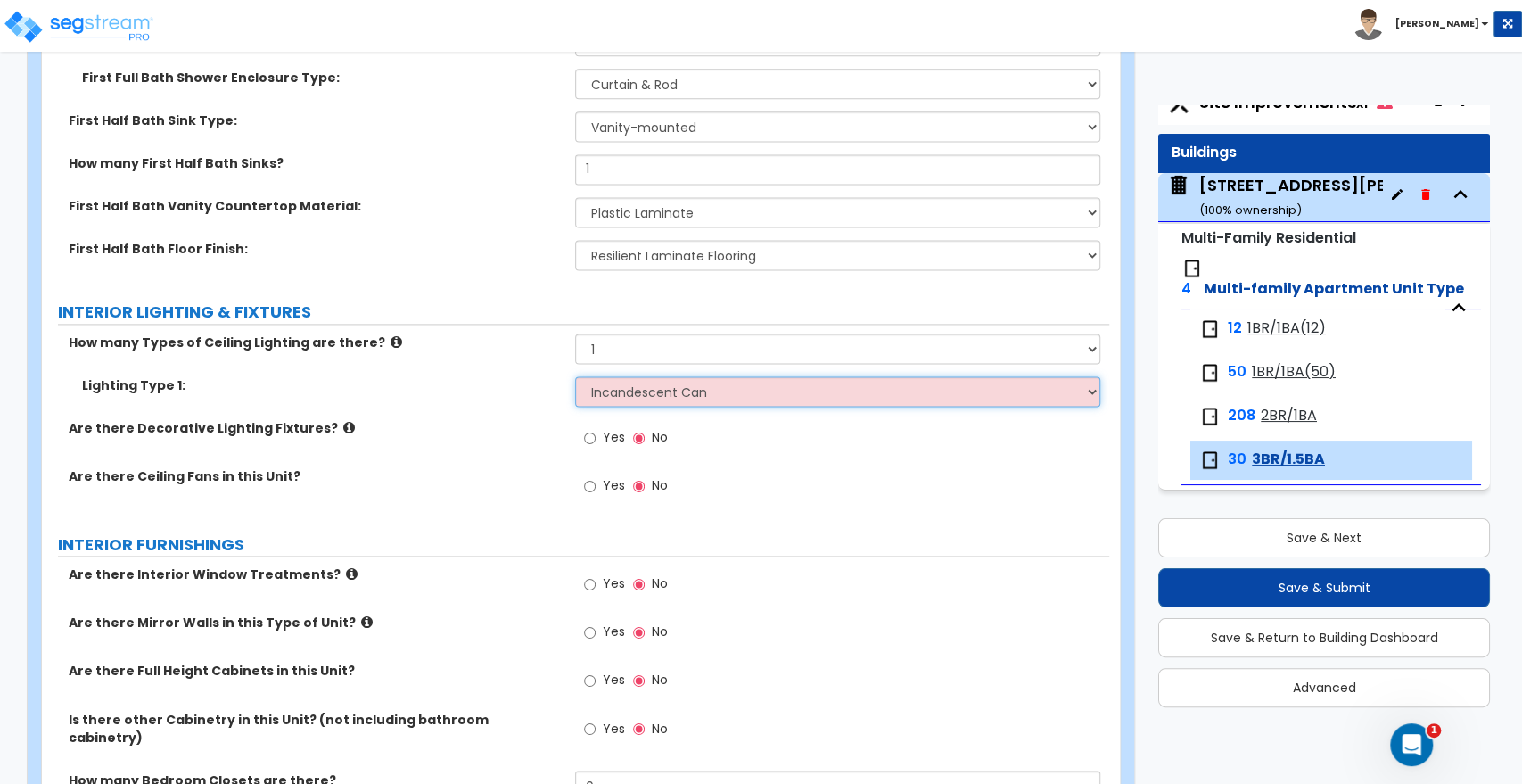
click at [575, 376] on select "Please Choose One LED Surface-Mounted LED Recessed Fluorescent Surface-Mounted …" at bounding box center [837, 391] width 524 height 31
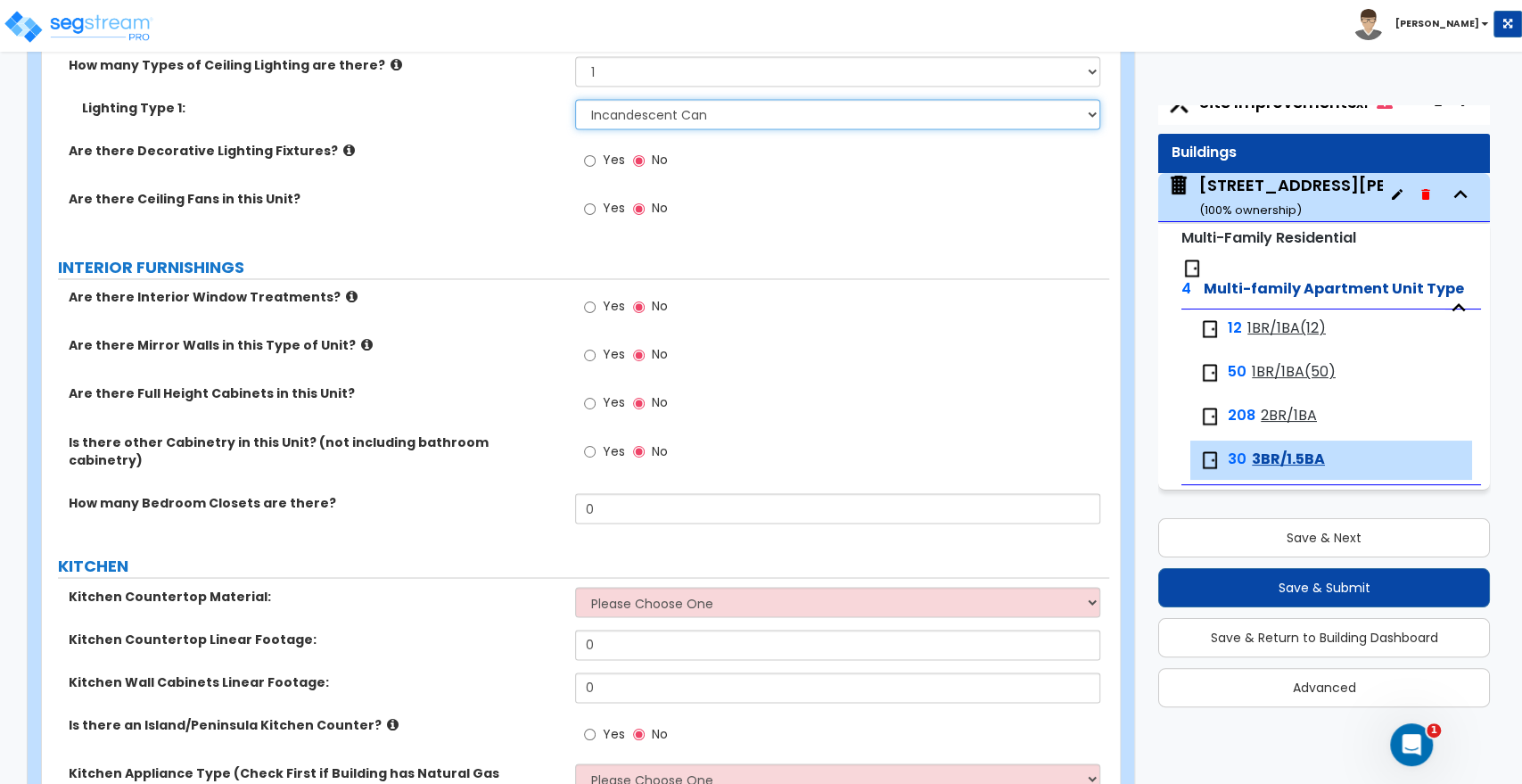
scroll to position [1882, 0]
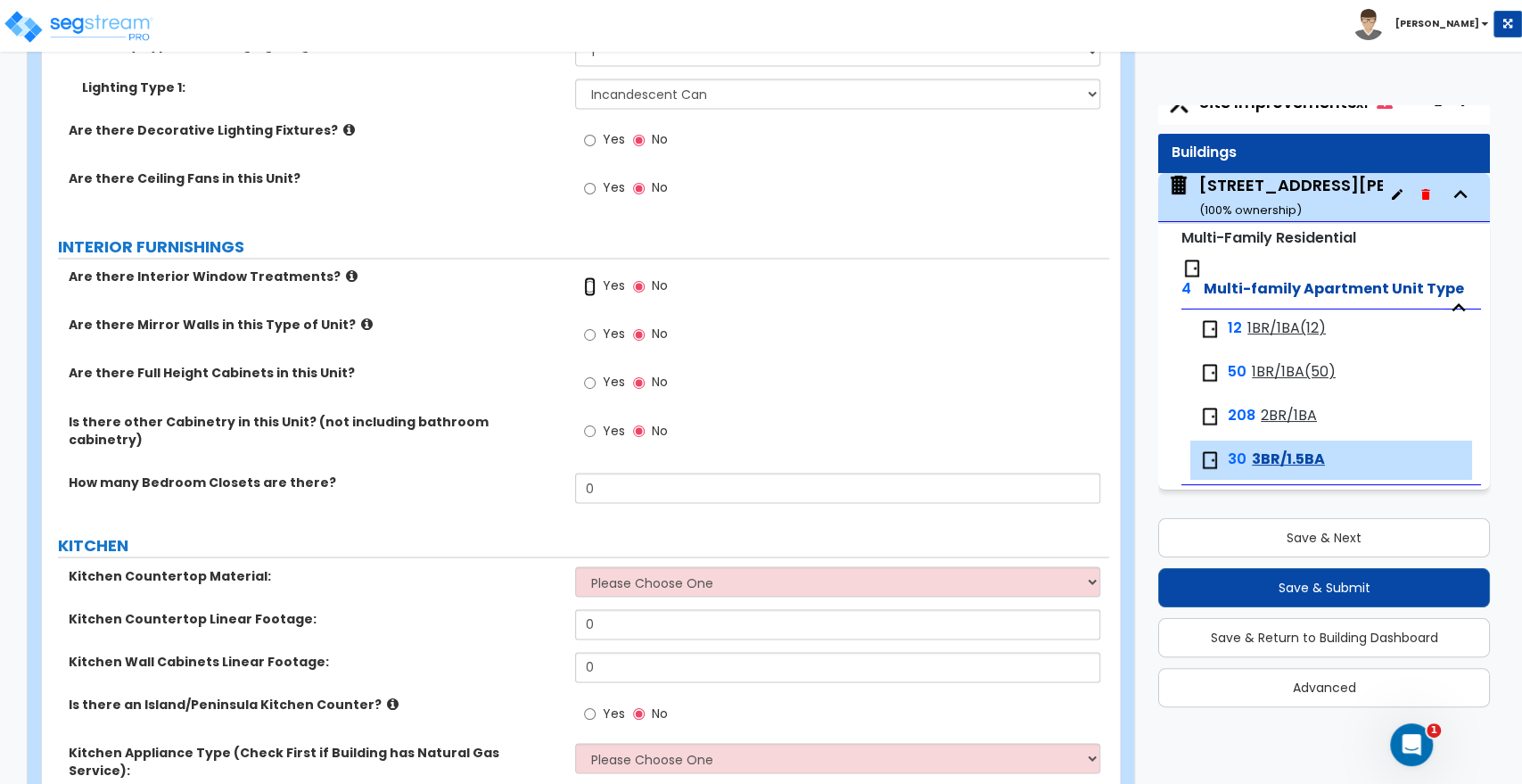
click at [590, 283] on input "Yes" at bounding box center [590, 286] width 12 height 20
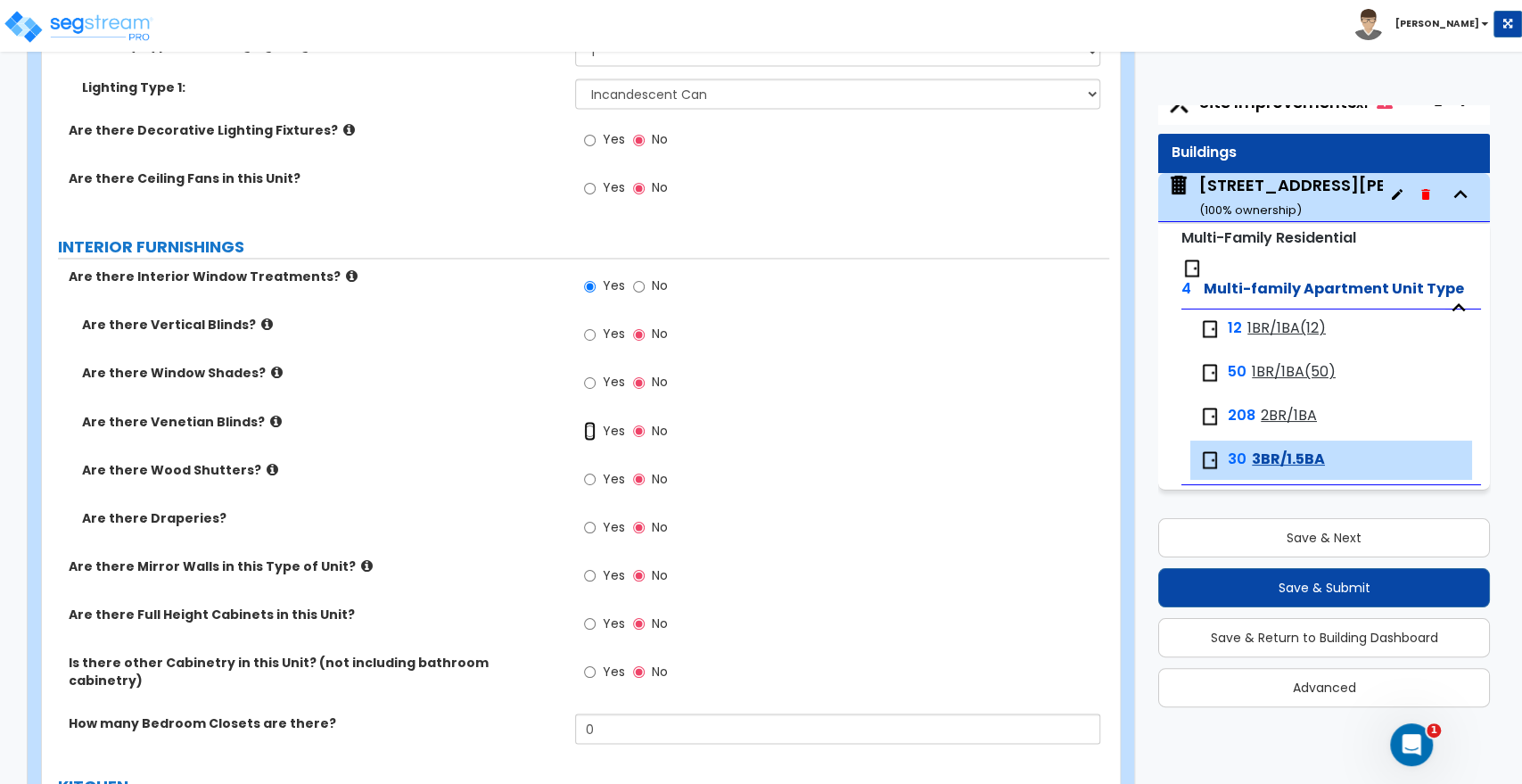
click at [588, 429] on input "Yes" at bounding box center [590, 431] width 12 height 20
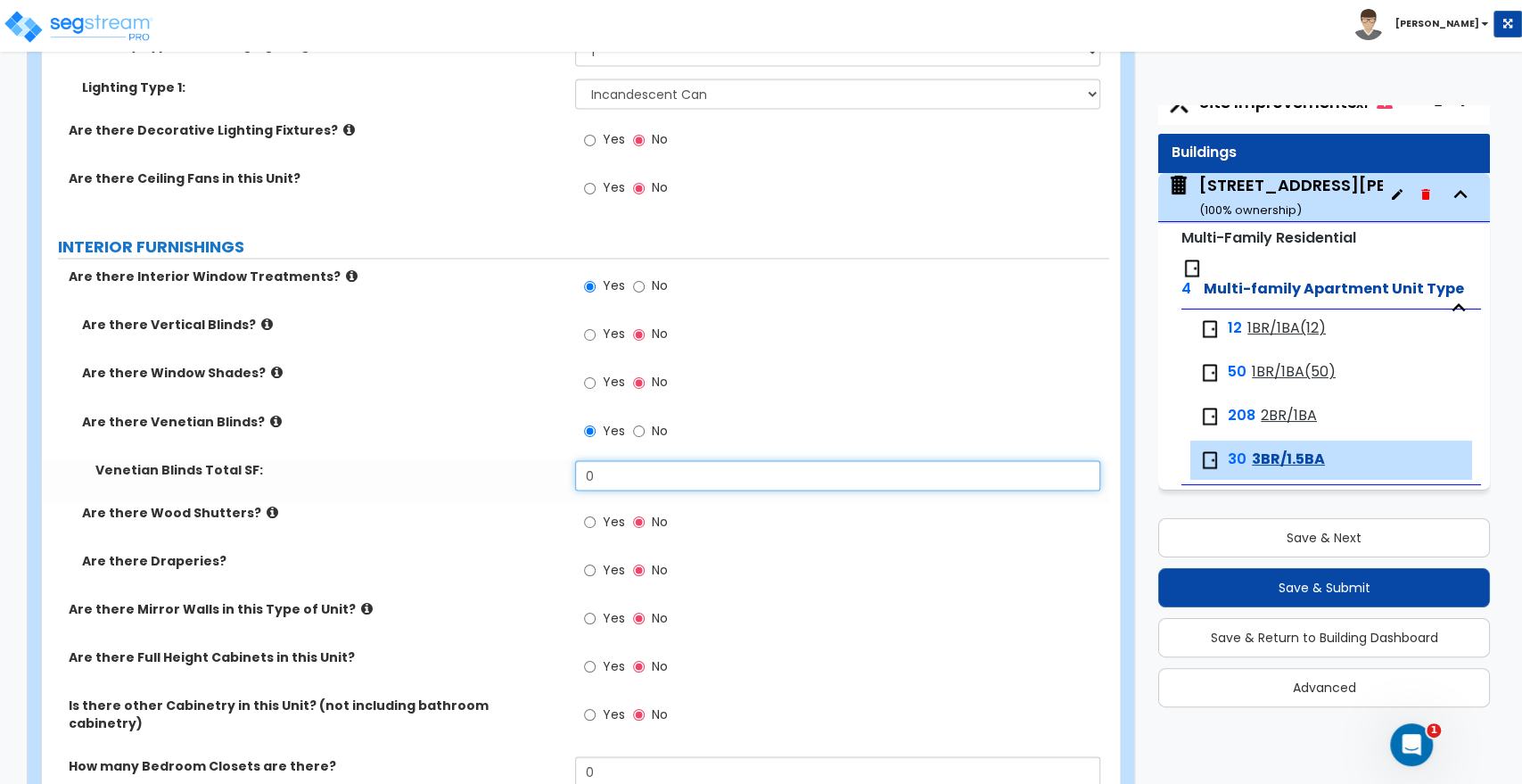
drag, startPoint x: 608, startPoint y: 482, endPoint x: 528, endPoint y: 483, distance: 80.0
click at [528, 483] on div "Venetian Blinds Total SF: 0" at bounding box center [575, 481] width 1068 height 42
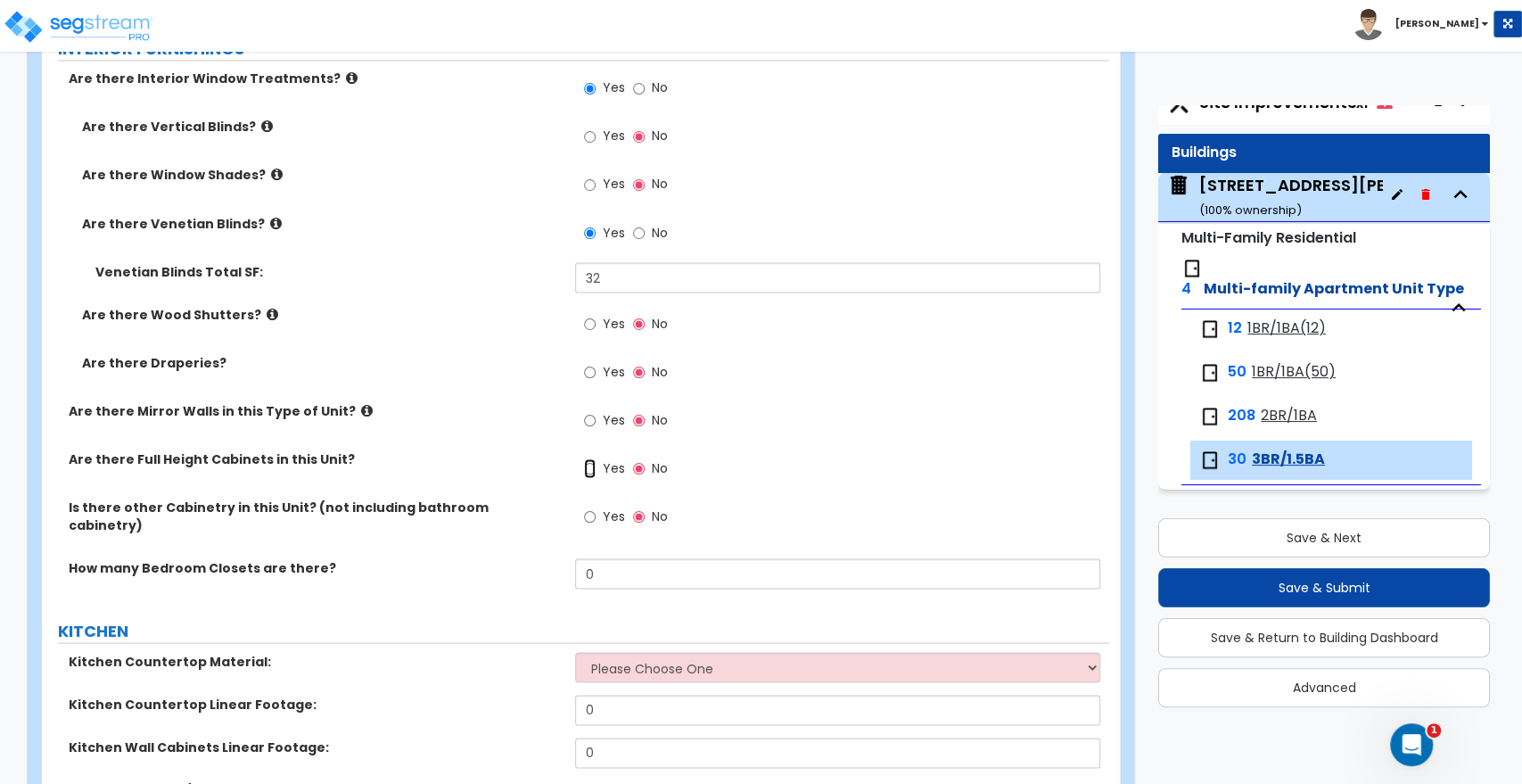
click at [585, 469] on input "Yes" at bounding box center [590, 468] width 12 height 20
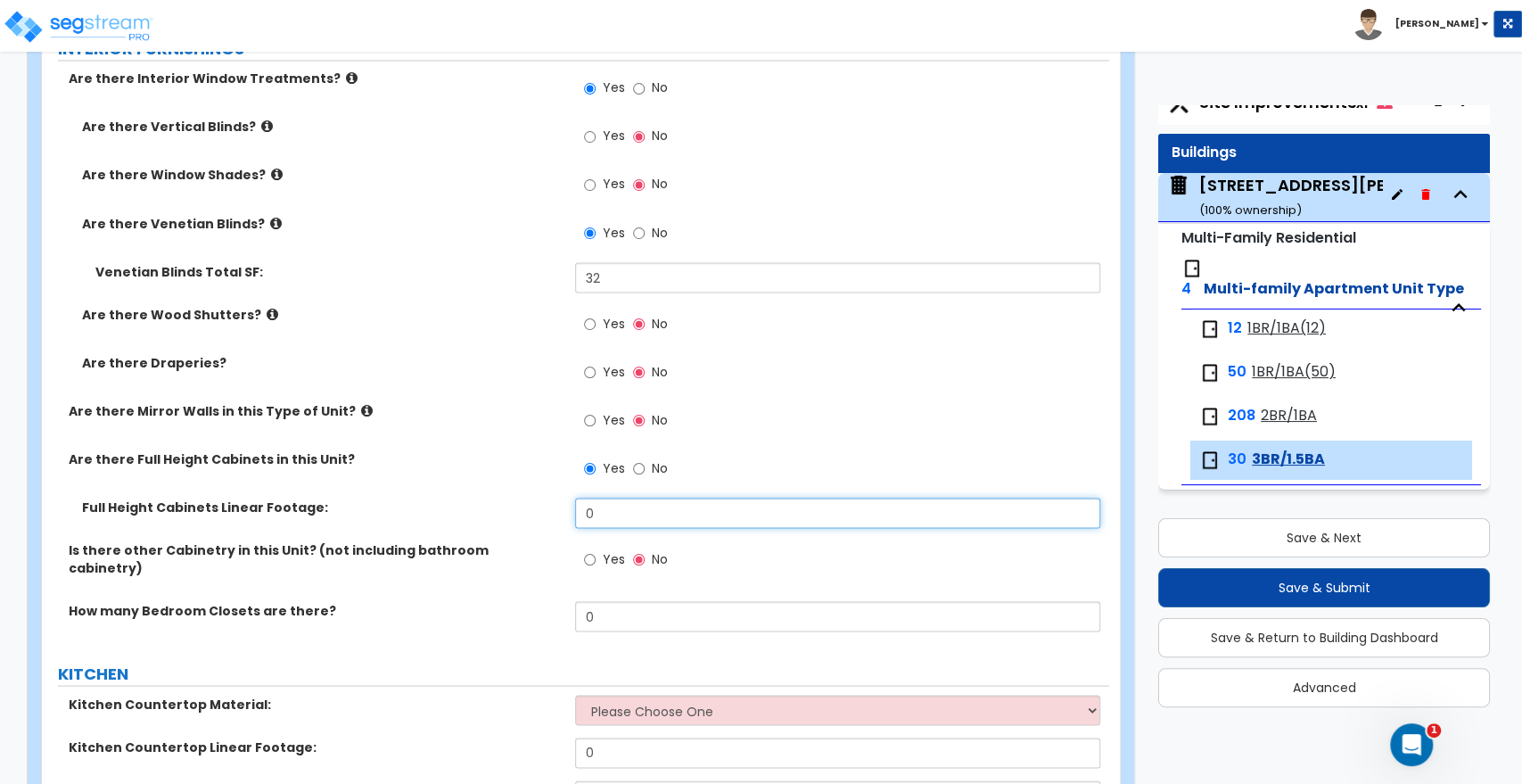
drag, startPoint x: 621, startPoint y: 518, endPoint x: 472, endPoint y: 522, distance: 149.1
click at [472, 522] on div "Full Height Cabinets Linear Footage: 0" at bounding box center [575, 518] width 1068 height 42
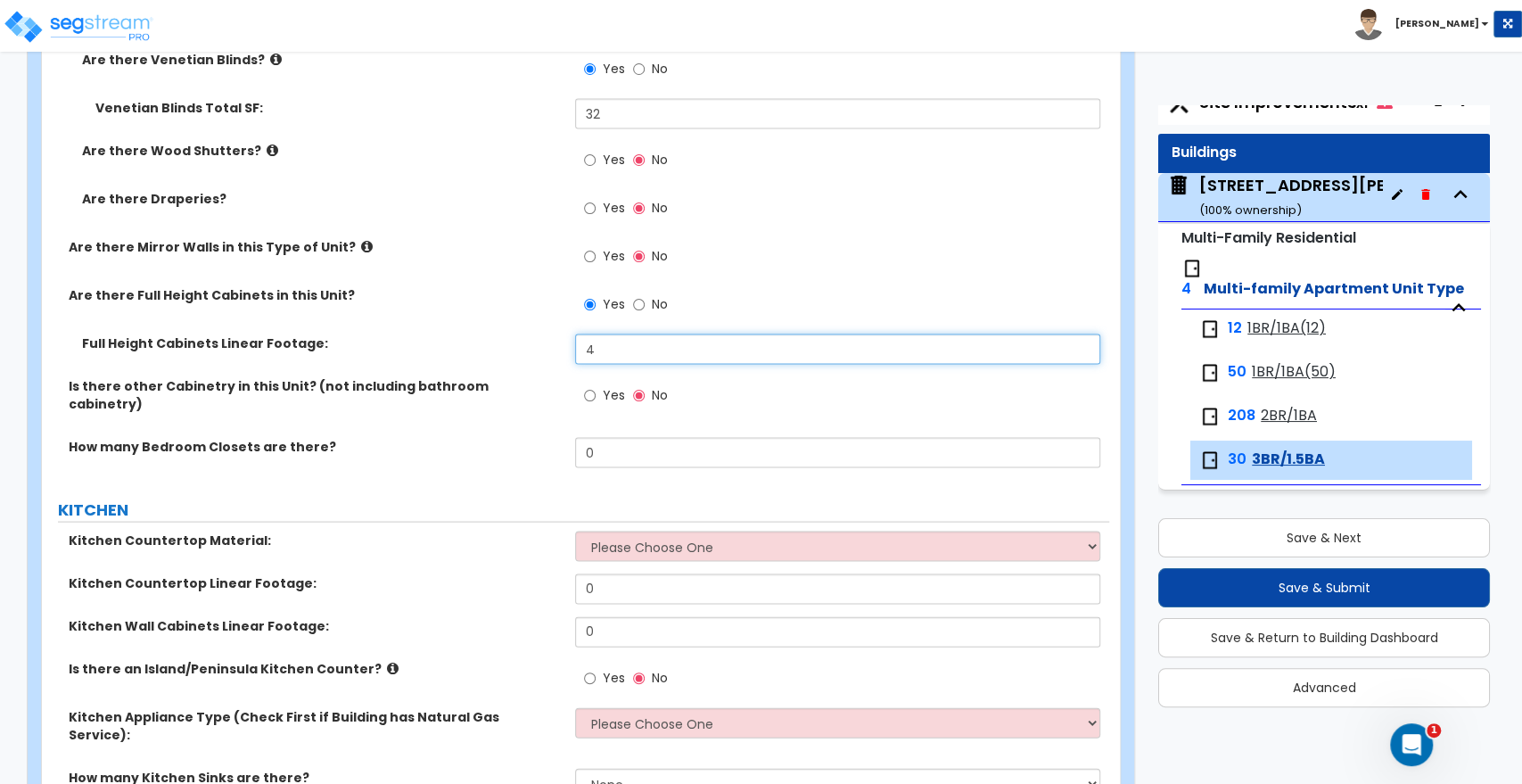
scroll to position [2278, 0]
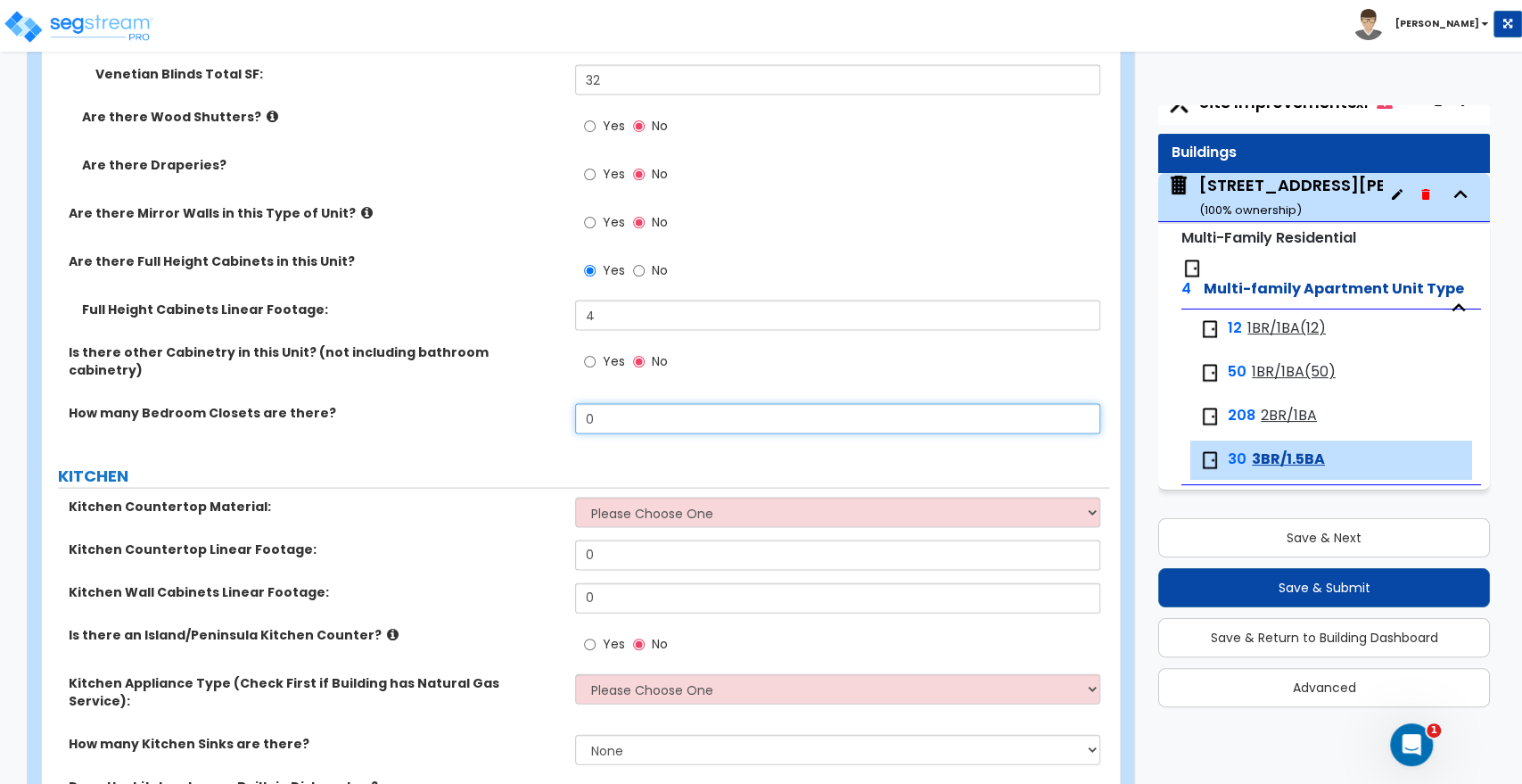
drag, startPoint x: 623, startPoint y: 400, endPoint x: 529, endPoint y: 406, distance: 94.2
click at [529, 406] on div "How many Bedroom Closets are there? 0" at bounding box center [575, 424] width 1068 height 42
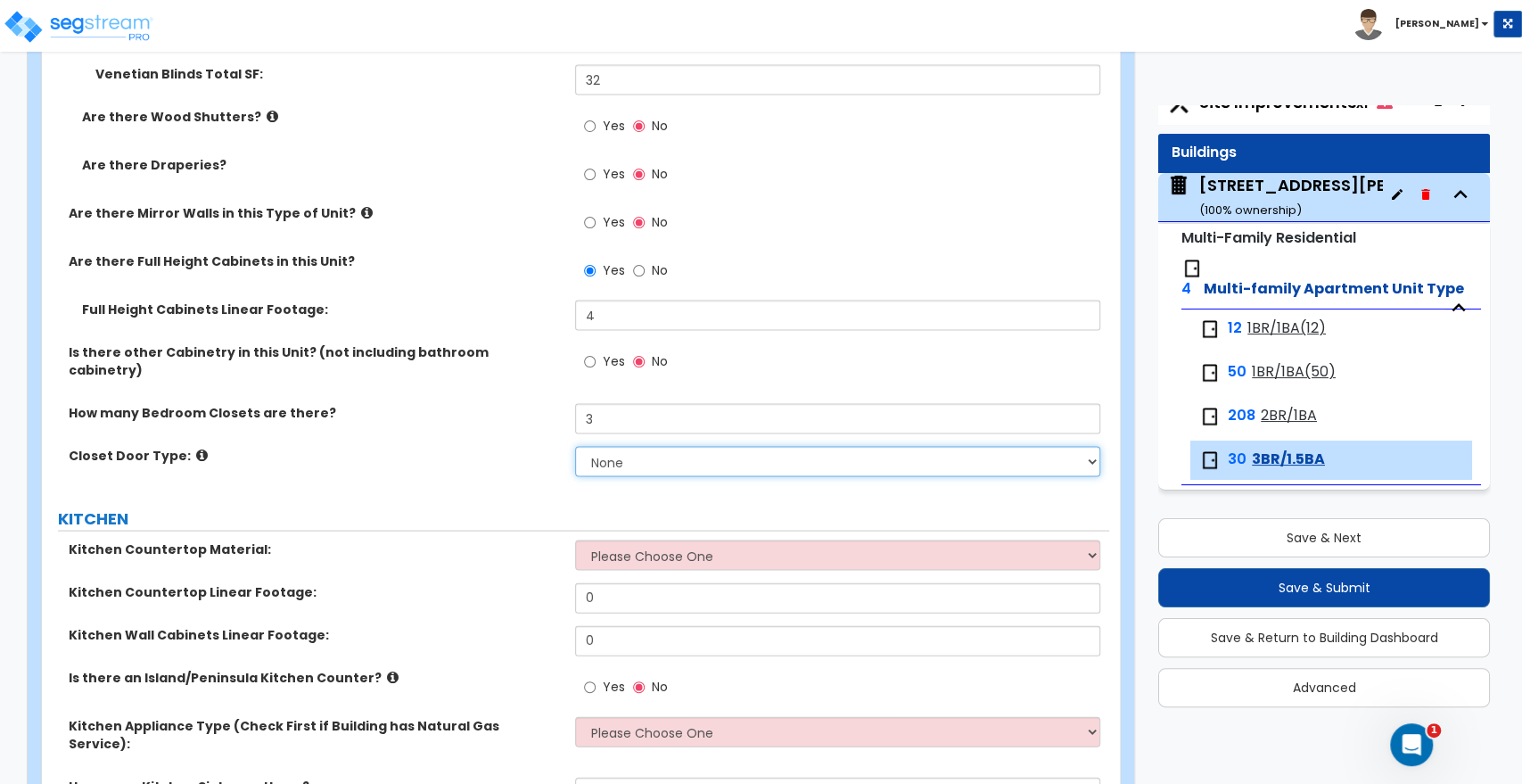
click at [586, 447] on select "None Bi-fold Louvered Doors Bi-fold Panel Doors Sliding Doors Hinged Wood Door" at bounding box center [837, 461] width 524 height 31
click at [575, 446] on select "None Bi-fold Louvered Doors Bi-fold Panel Doors Sliding Doors Hinged Wood Door" at bounding box center [837, 461] width 524 height 31
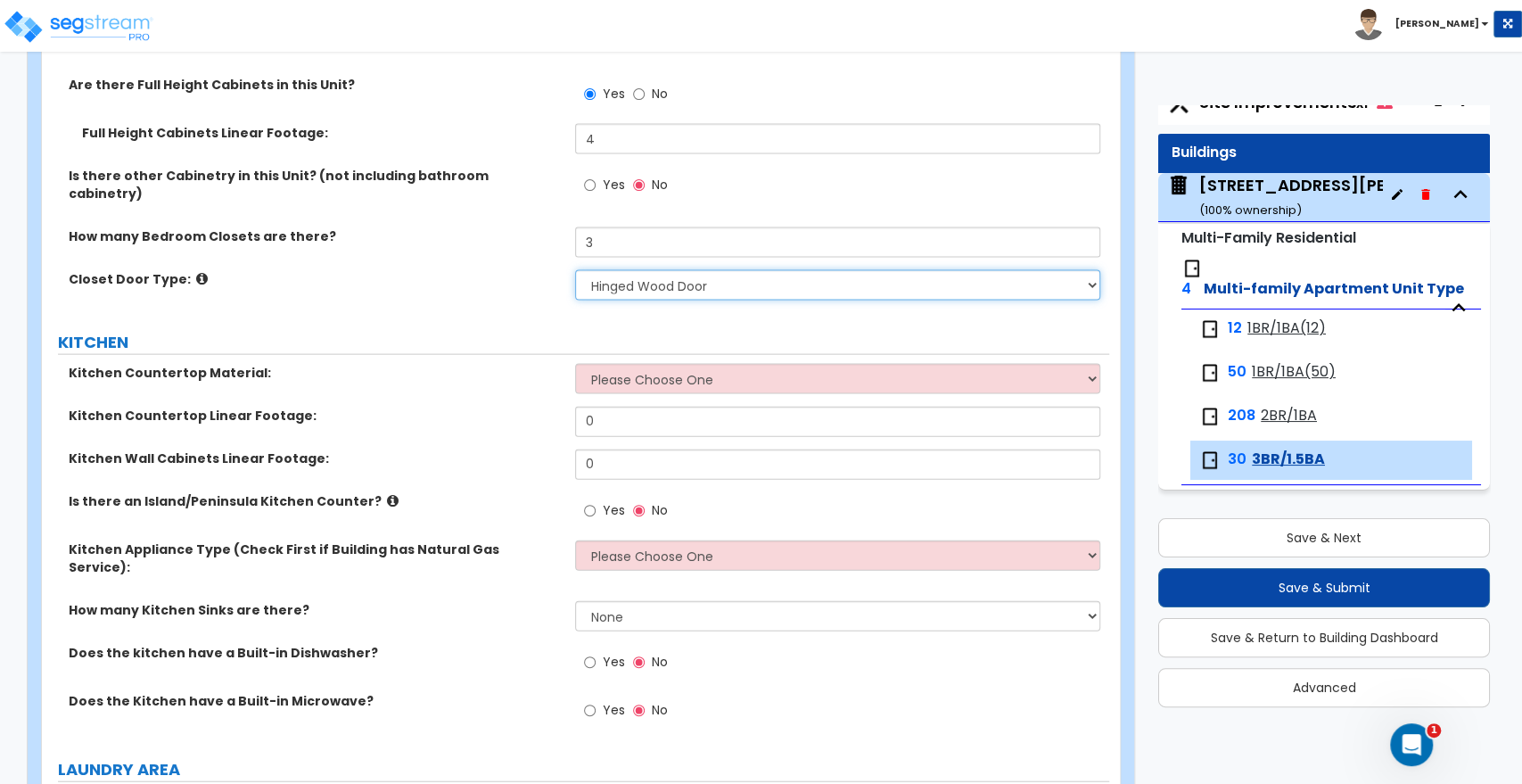
scroll to position [2476, 0]
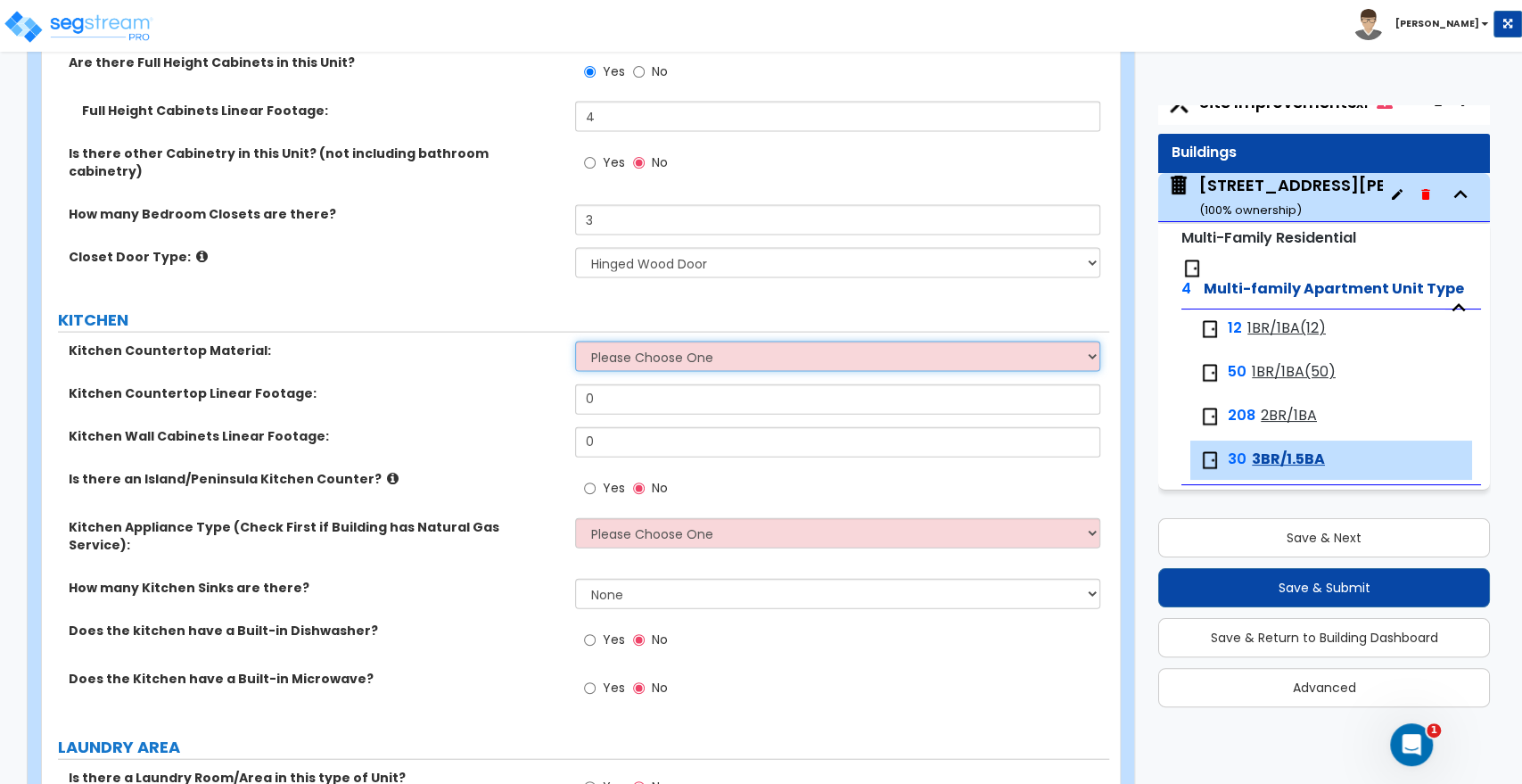
click at [662, 345] on select "Please Choose One Plastic Laminate Solid Surface Stone Quartz Marble Tile Wood …" at bounding box center [837, 356] width 524 height 31
click at [575, 342] on select "Please Choose One Plastic Laminate Solid Surface Stone Quartz Marble Tile Wood …" at bounding box center [837, 356] width 524 height 31
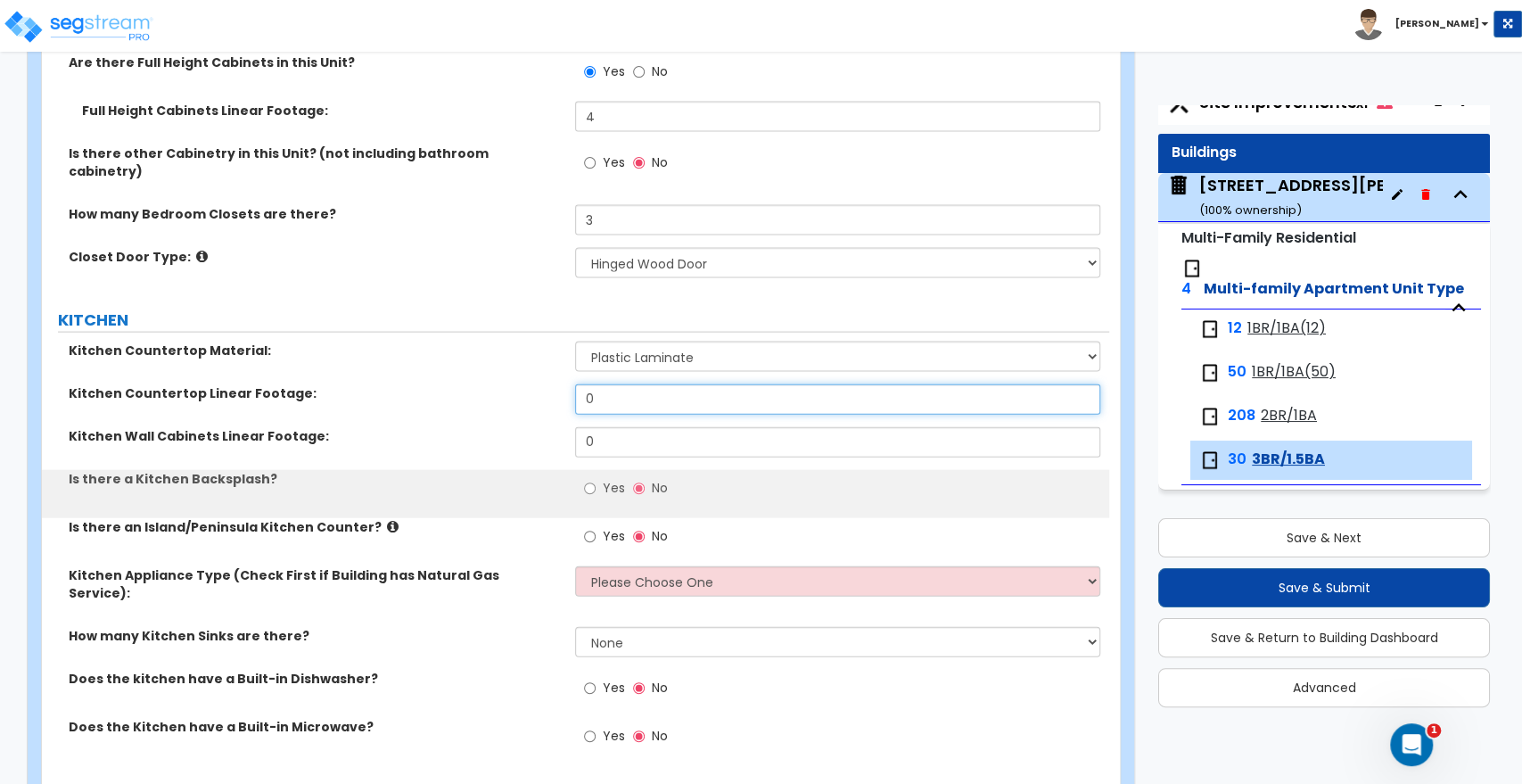
drag, startPoint x: 606, startPoint y: 381, endPoint x: 445, endPoint y: 388, distance: 161.2
click at [445, 388] on div "Kitchen Countertop Linear Footage: 0" at bounding box center [575, 405] width 1068 height 42
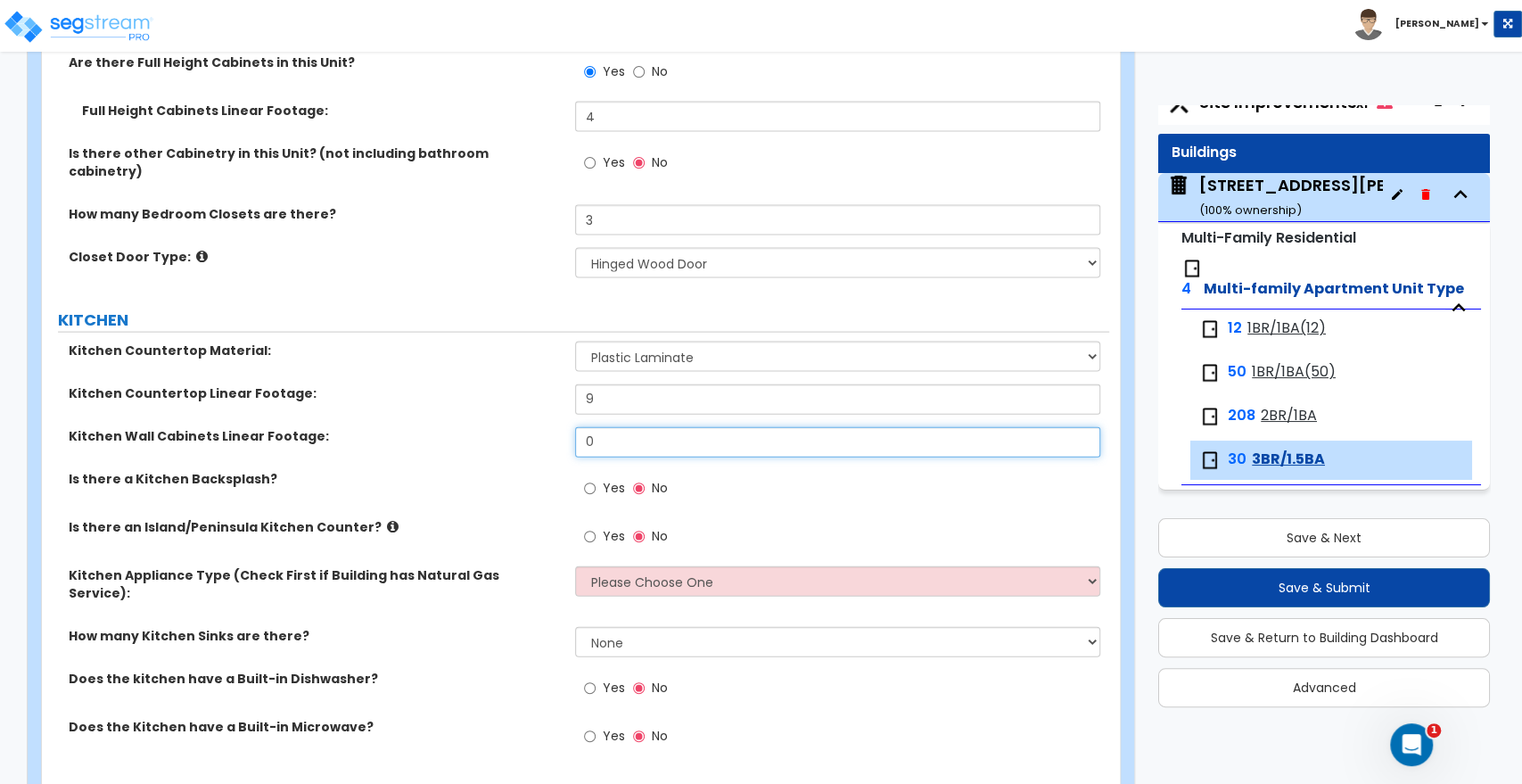
drag, startPoint x: 614, startPoint y: 430, endPoint x: 486, endPoint y: 436, distance: 128.1
click at [486, 436] on div "Kitchen Wall Cabinets Linear Footage: 0" at bounding box center [575, 448] width 1068 height 42
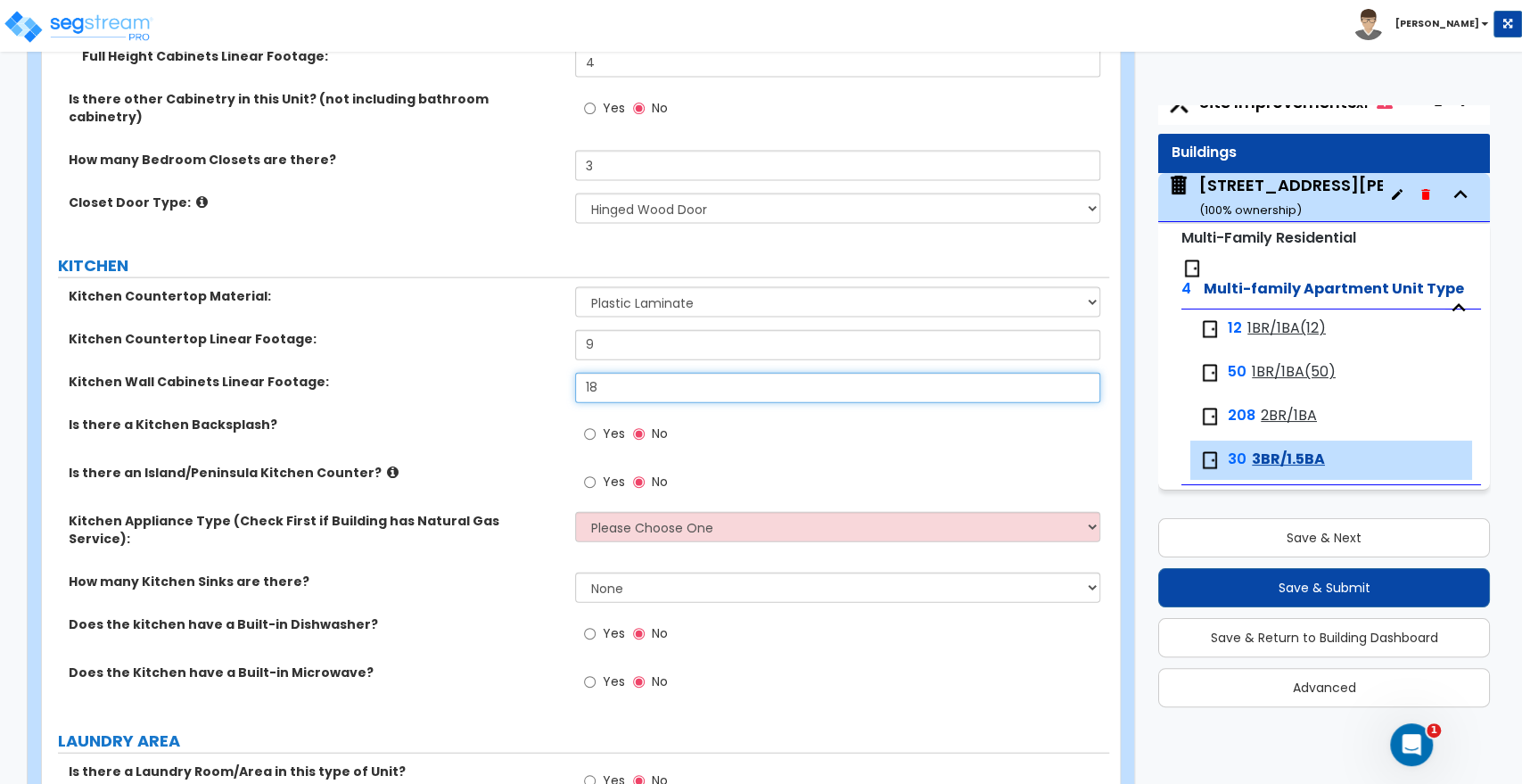
scroll to position [2575, 0]
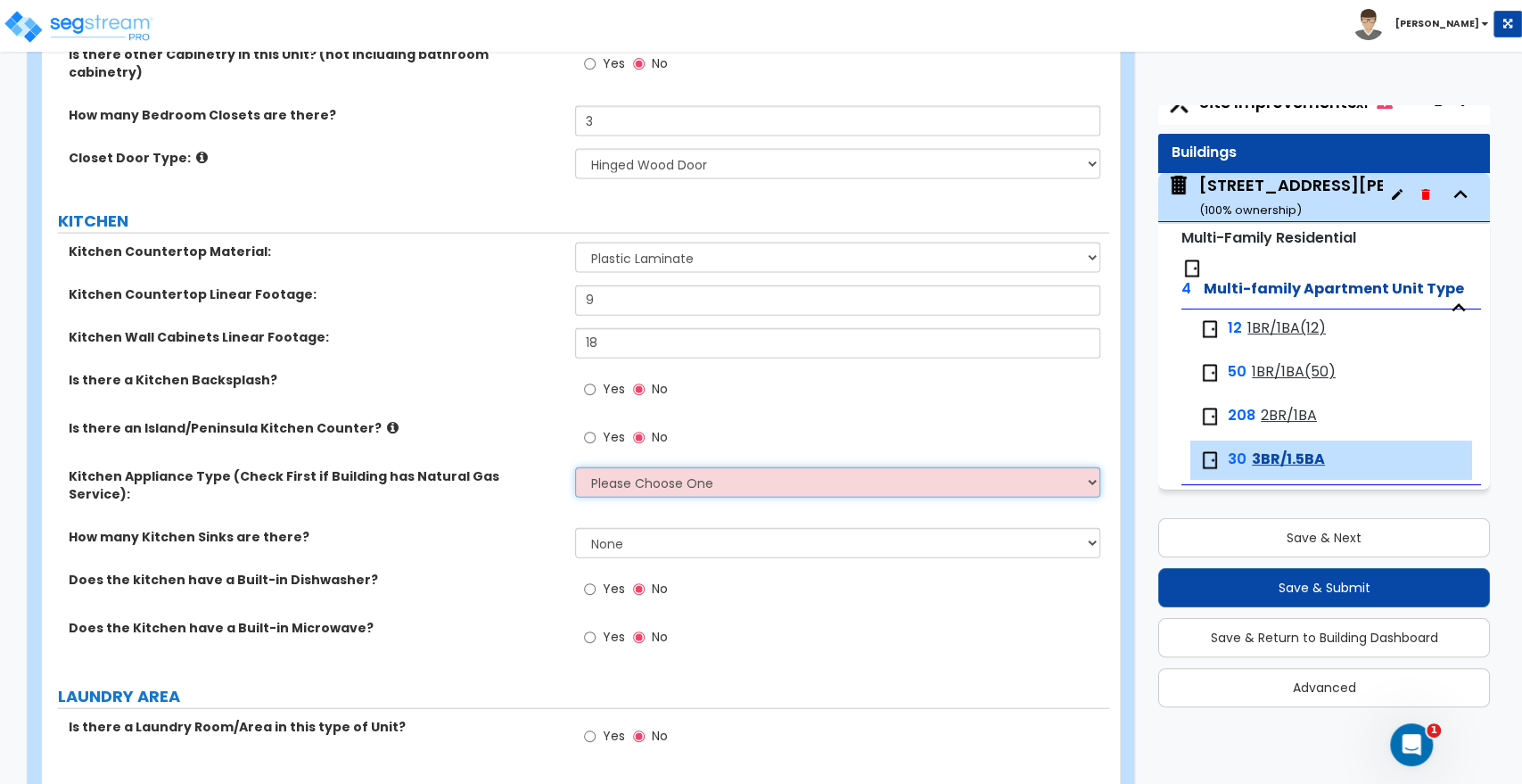
click at [602, 471] on select "Please Choose One Gas Electric" at bounding box center [837, 482] width 524 height 31
click at [575, 467] on select "Please Choose One Gas Electric" at bounding box center [837, 482] width 524 height 31
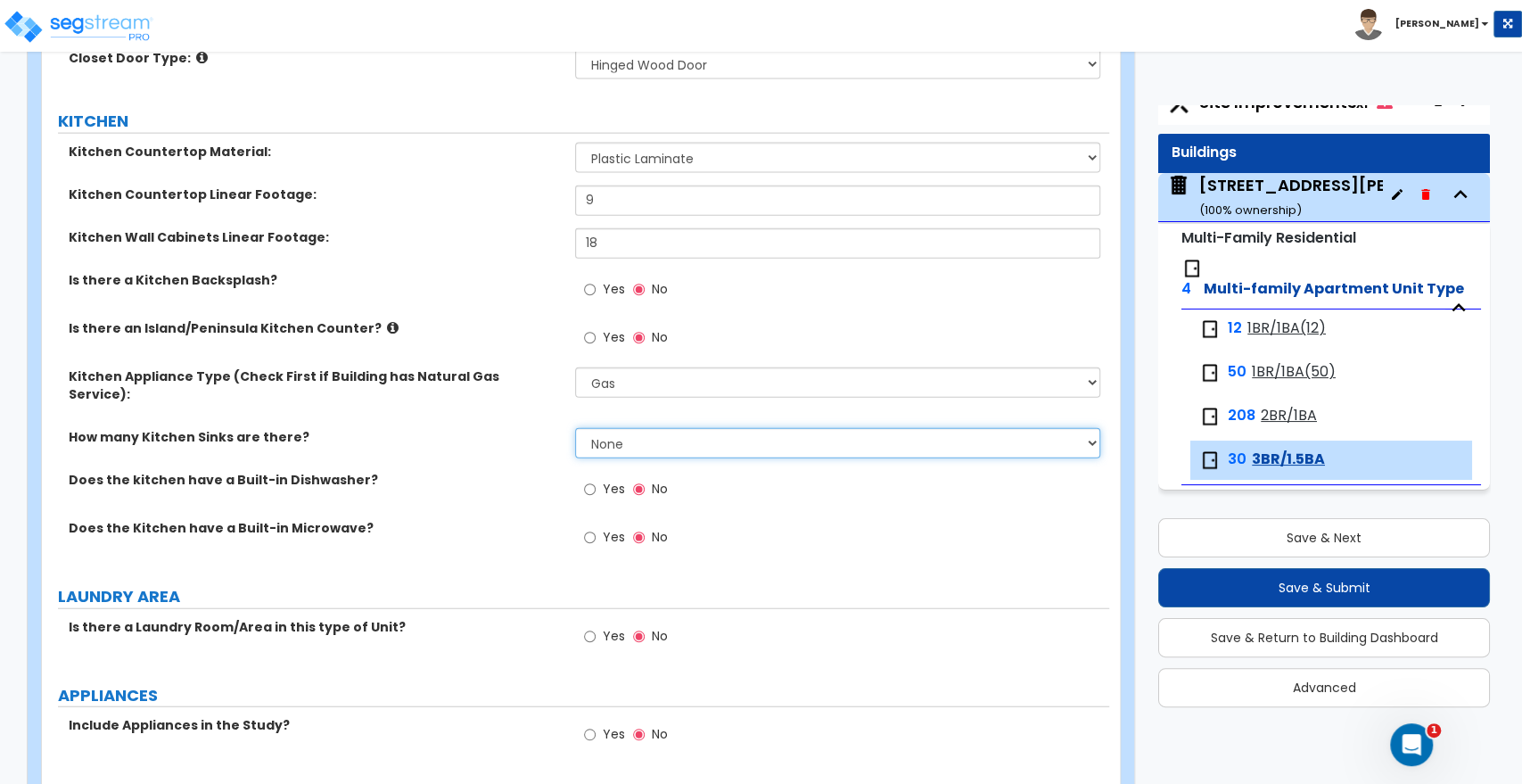
click at [613, 428] on select "None 1 2 3" at bounding box center [837, 442] width 524 height 31
click at [575, 428] on select "None 1 2 3" at bounding box center [837, 442] width 524 height 31
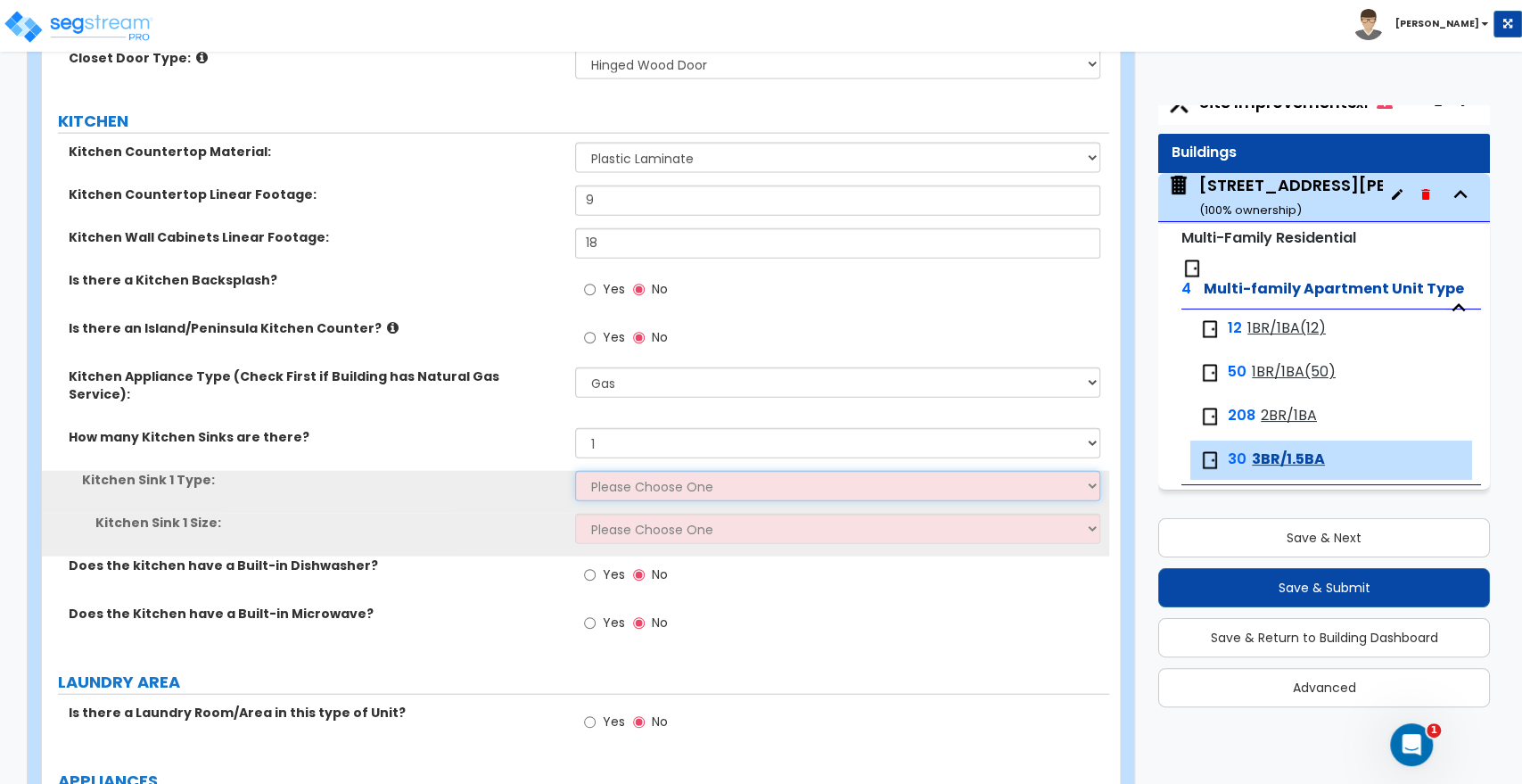
click at [604, 471] on select "Please Choose One Stainless Steel Porcelain Enamel Cast Iron Granite Composite" at bounding box center [837, 486] width 524 height 31
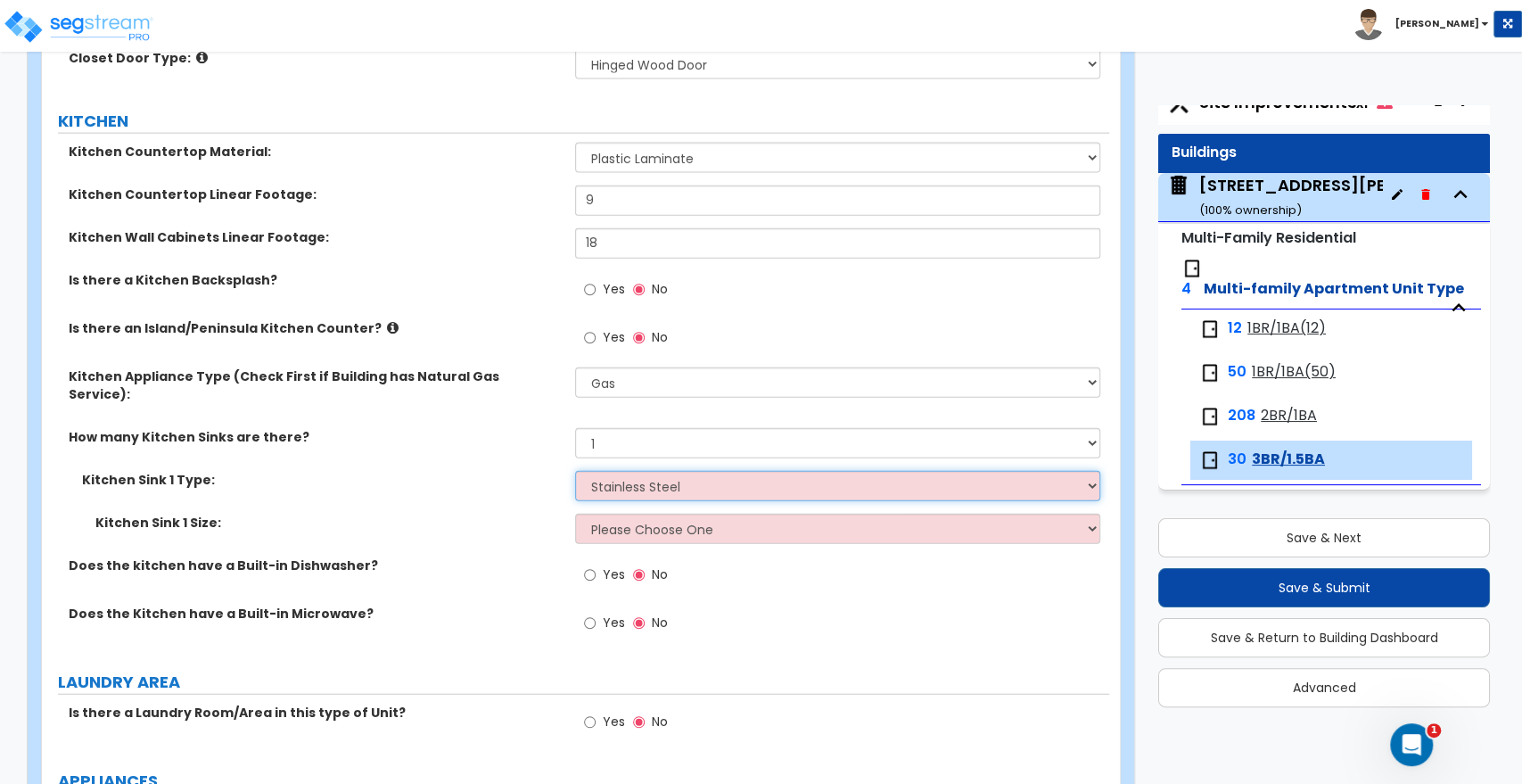
click at [575, 471] on select "Please Choose One Stainless Steel Porcelain Enamel Cast Iron Granite Composite" at bounding box center [837, 486] width 524 height 31
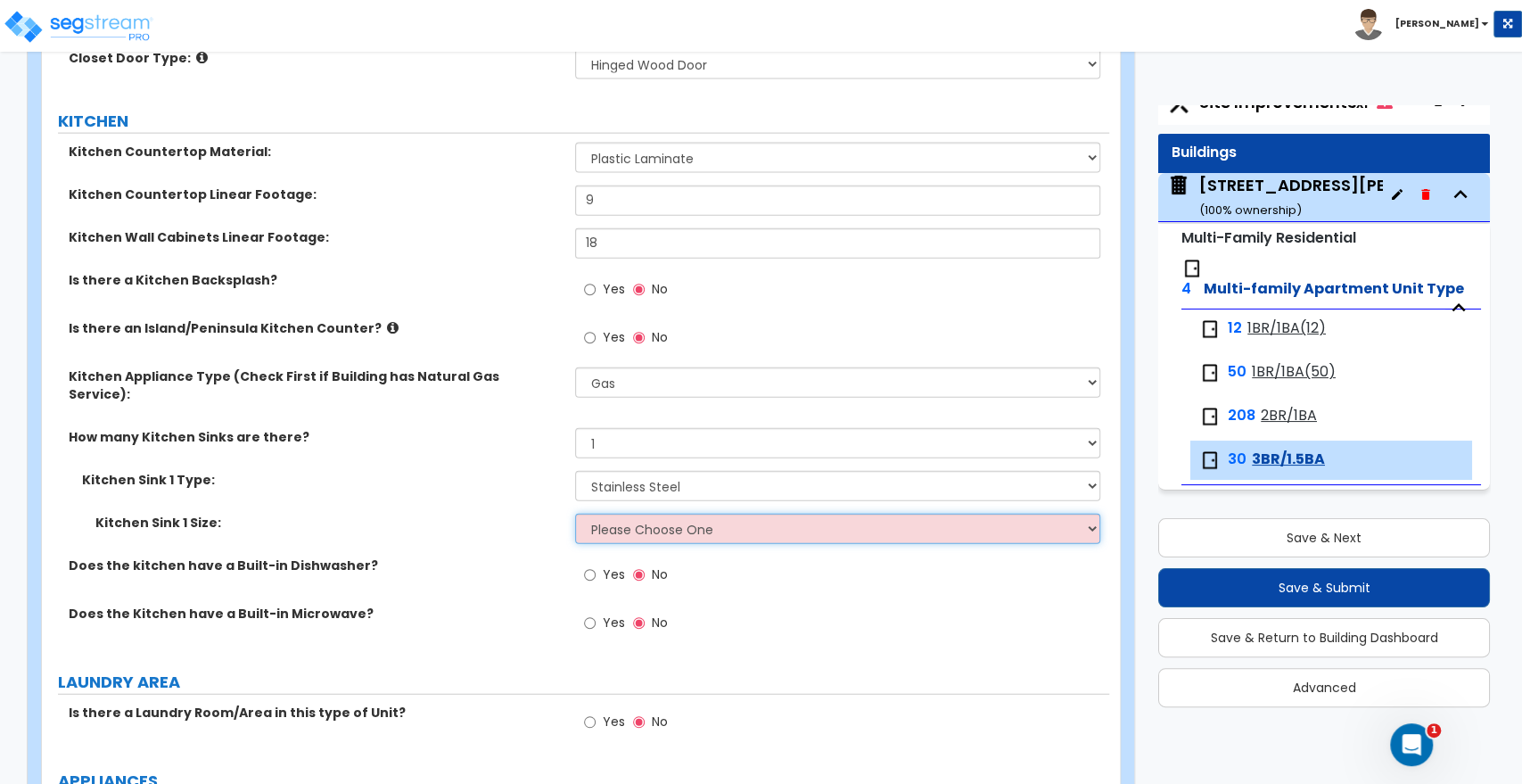
click at [606, 513] on select "Please Choose One Single Sink Double Sink" at bounding box center [837, 528] width 524 height 31
click at [575, 513] on select "Please Choose One Single Sink Double Sink" at bounding box center [837, 528] width 524 height 31
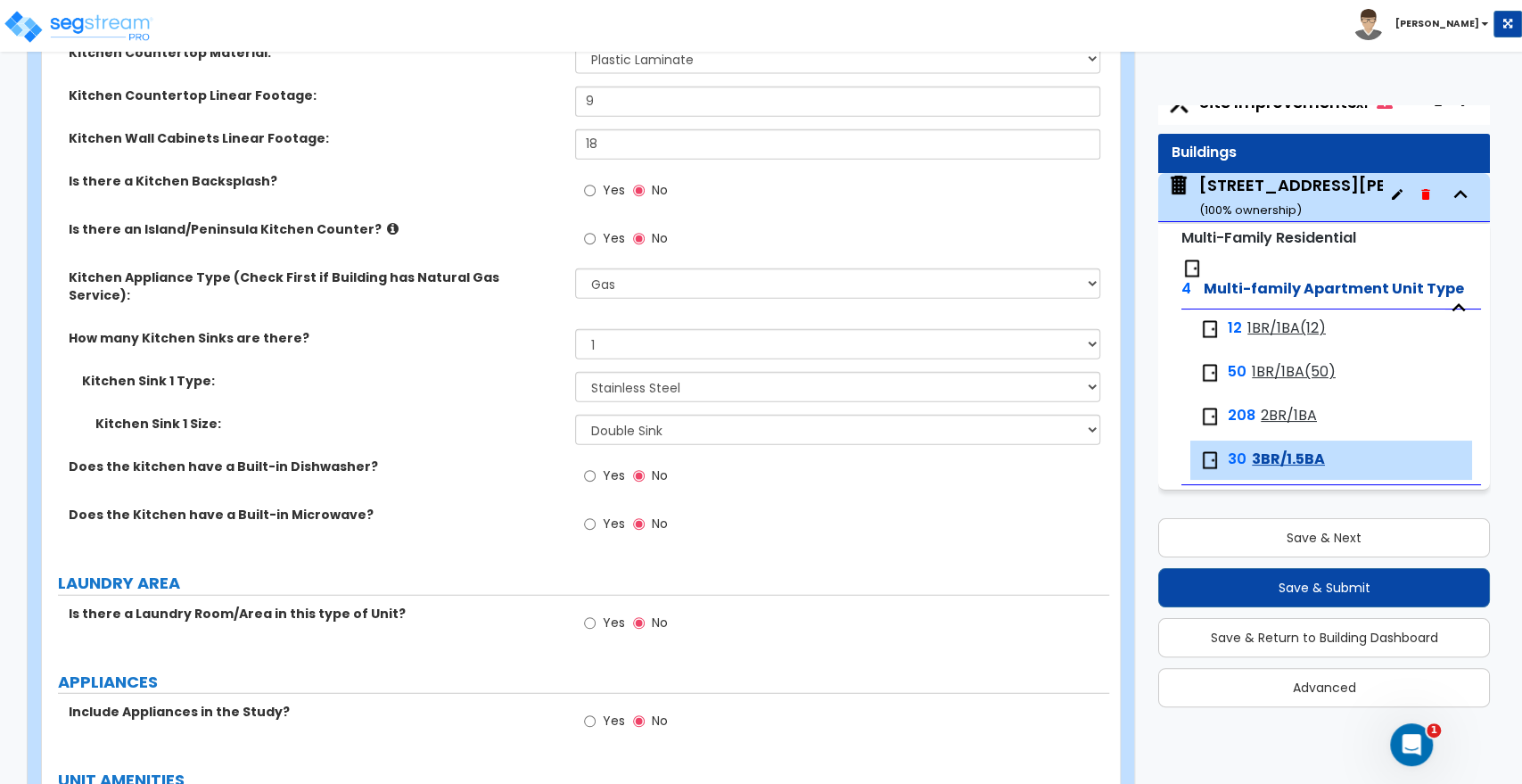
click at [599, 463] on label "Yes" at bounding box center [603, 478] width 40 height 31
click at [596, 466] on input "Yes" at bounding box center [590, 476] width 12 height 20
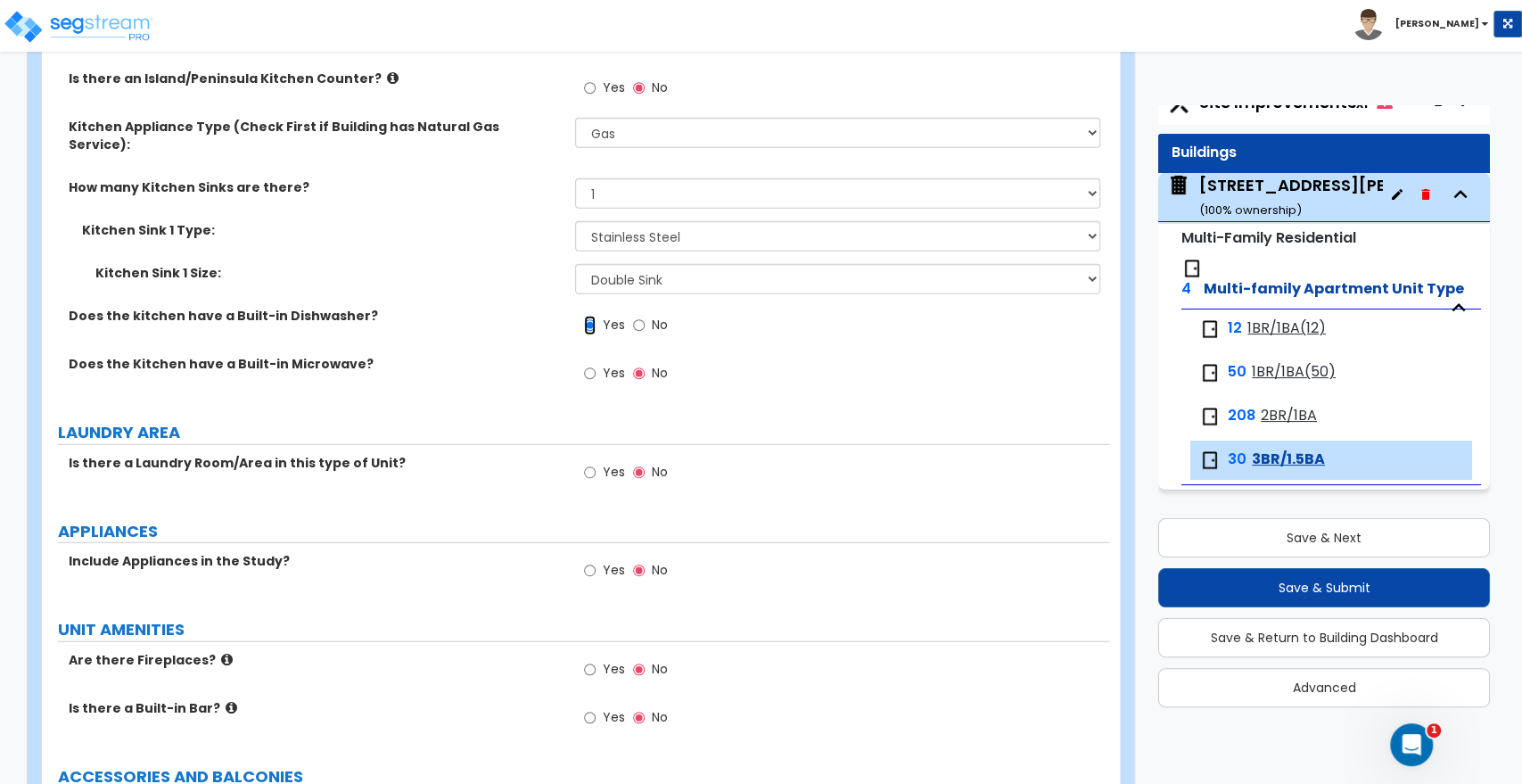
scroll to position [2972, 0]
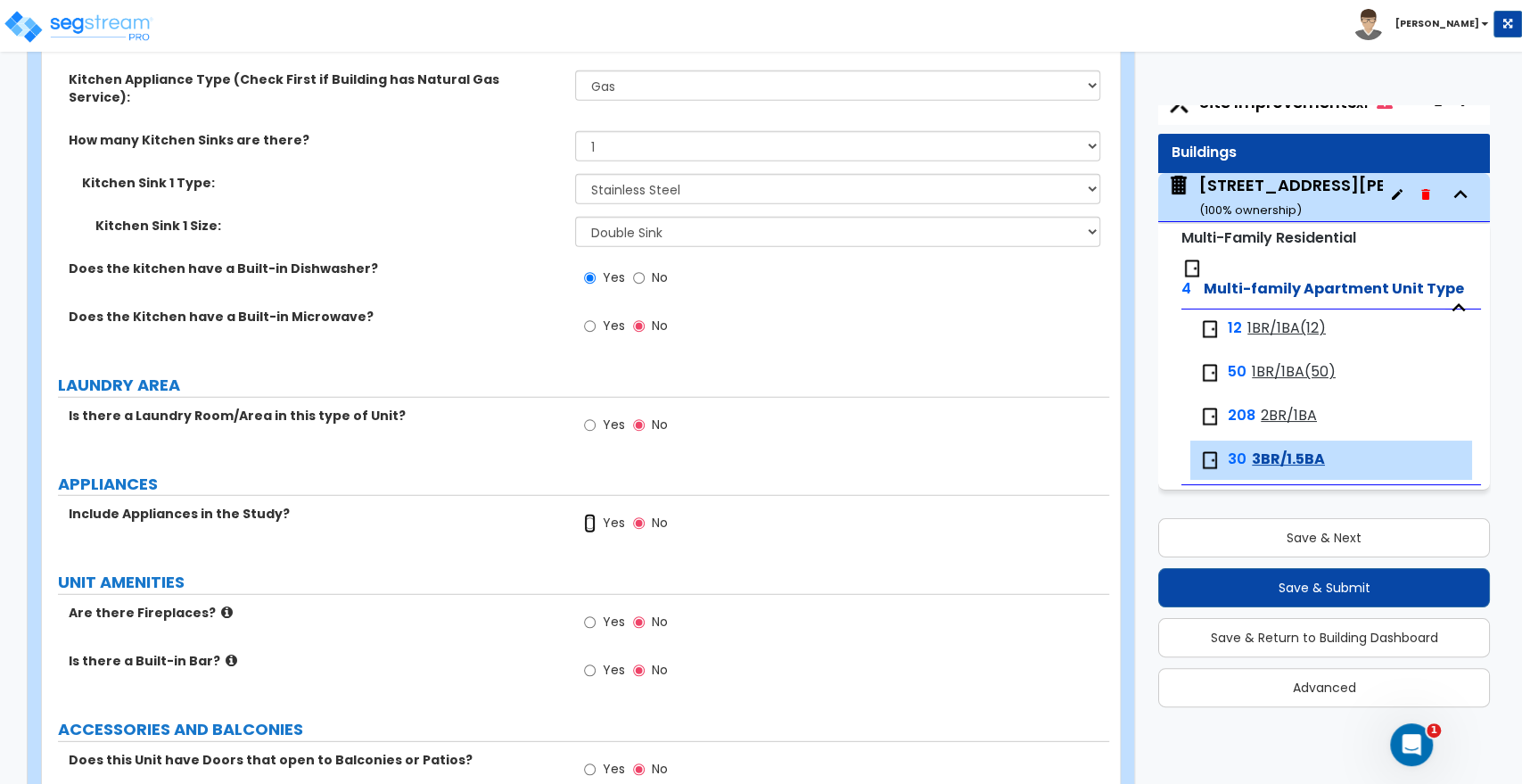
click at [590, 513] on input "Yes" at bounding box center [590, 523] width 12 height 20
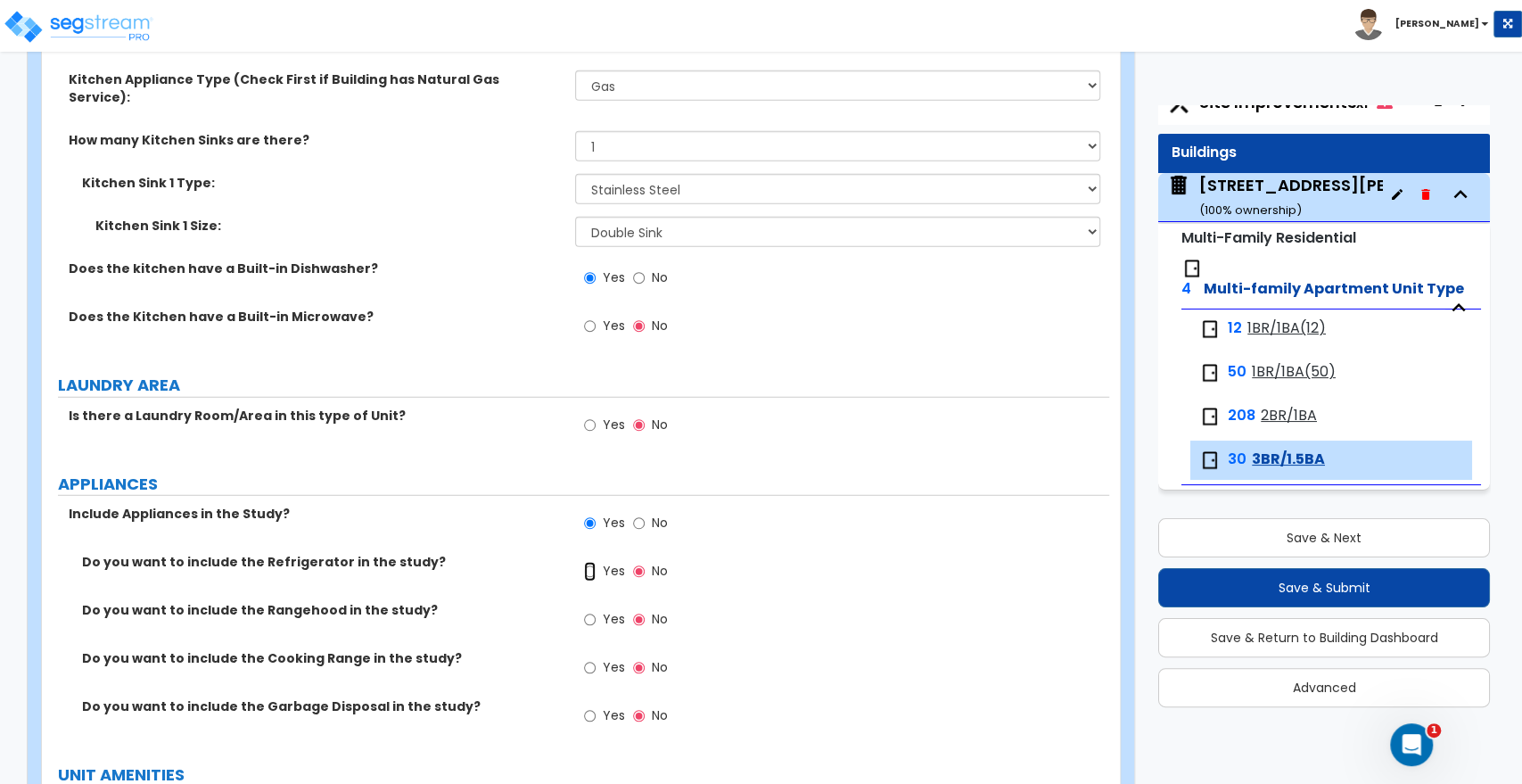
click at [593, 562] on input "Yes" at bounding box center [590, 572] width 12 height 20
click at [590, 610] on input "Yes" at bounding box center [590, 620] width 12 height 20
click at [585, 658] on input "Yes" at bounding box center [590, 667] width 12 height 20
click at [585, 706] on input "Yes" at bounding box center [590, 716] width 12 height 20
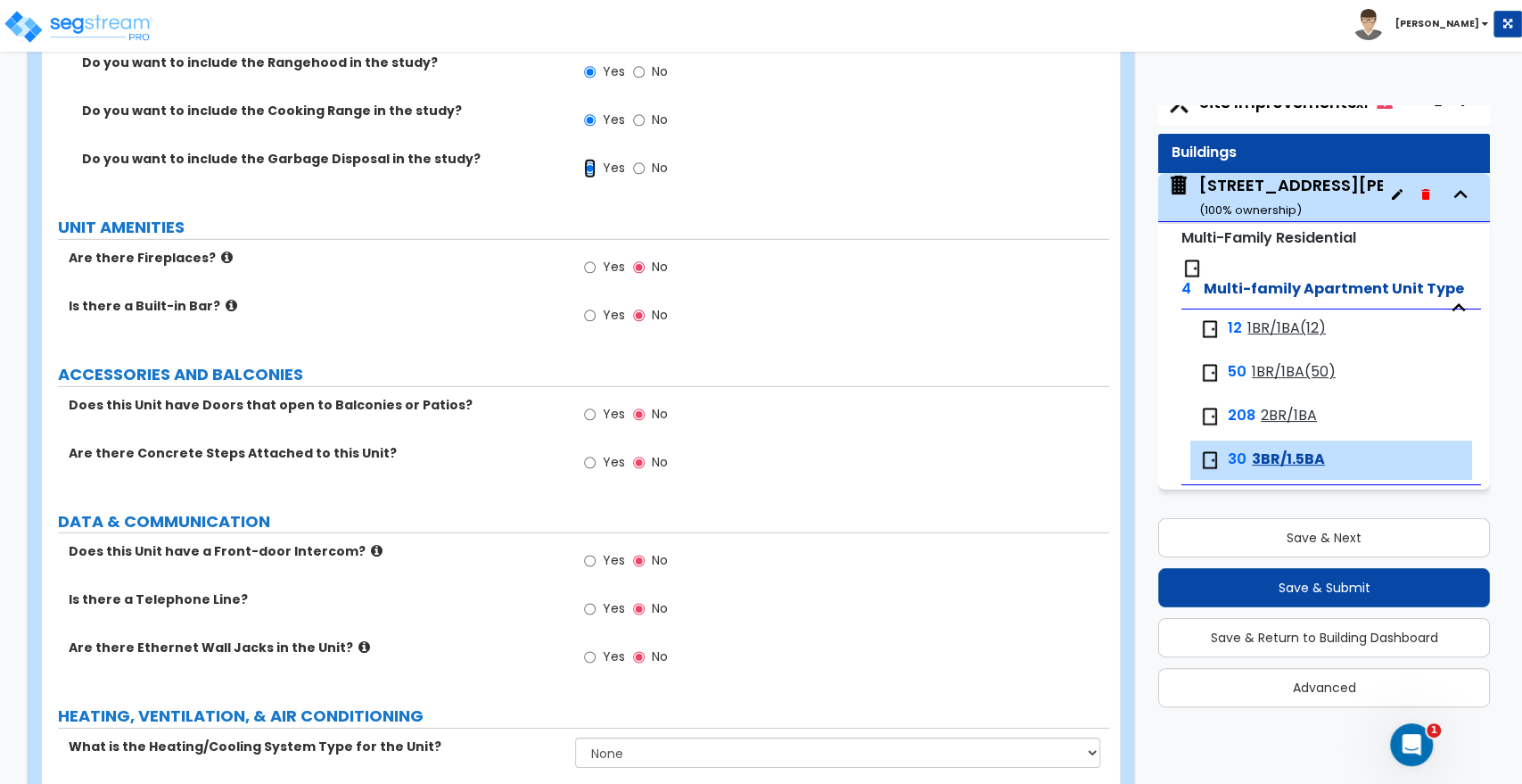
scroll to position [3566, 0]
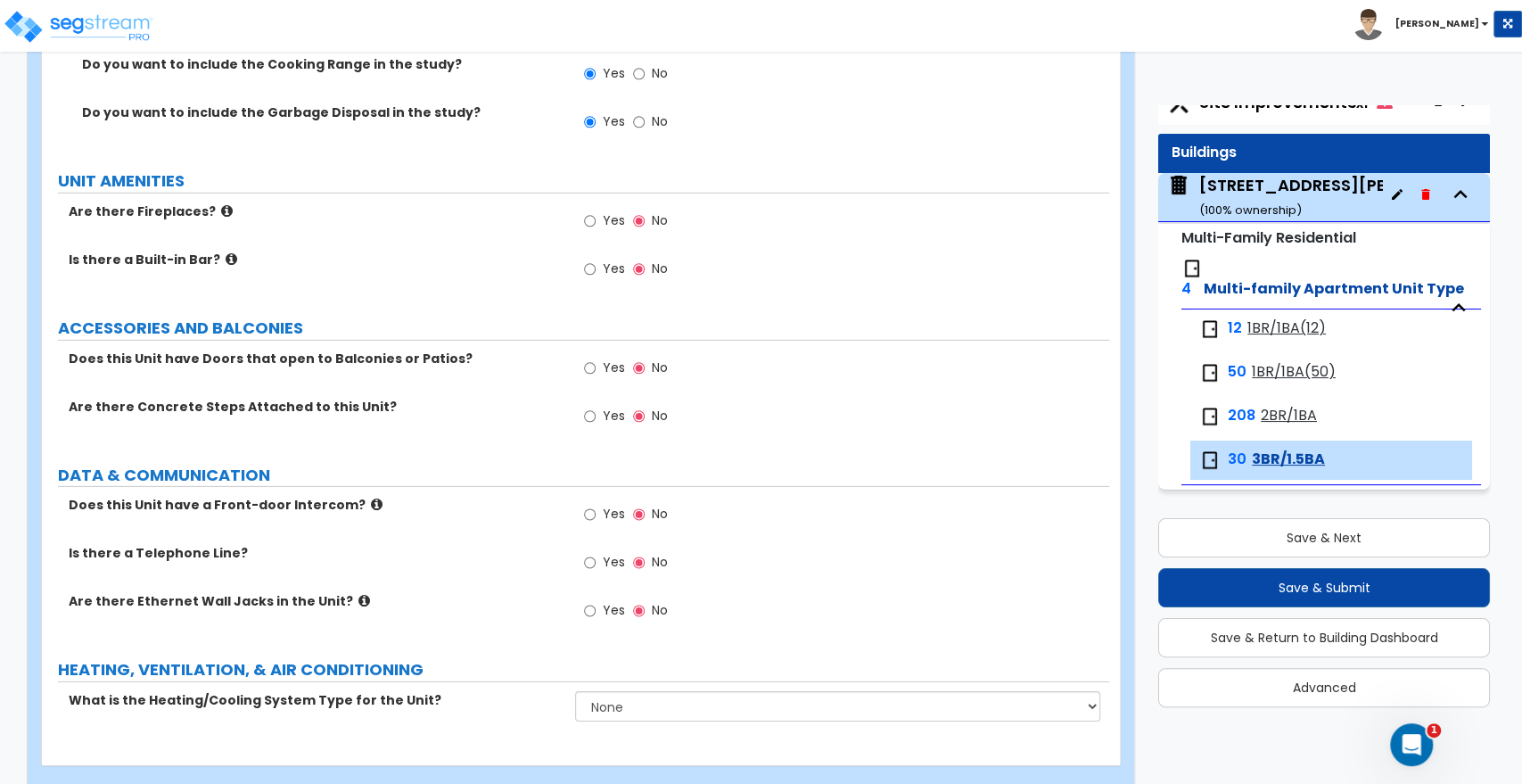
click at [597, 354] on label "Yes" at bounding box center [603, 369] width 40 height 31
click at [596, 358] on input "Yes" at bounding box center [590, 368] width 12 height 20
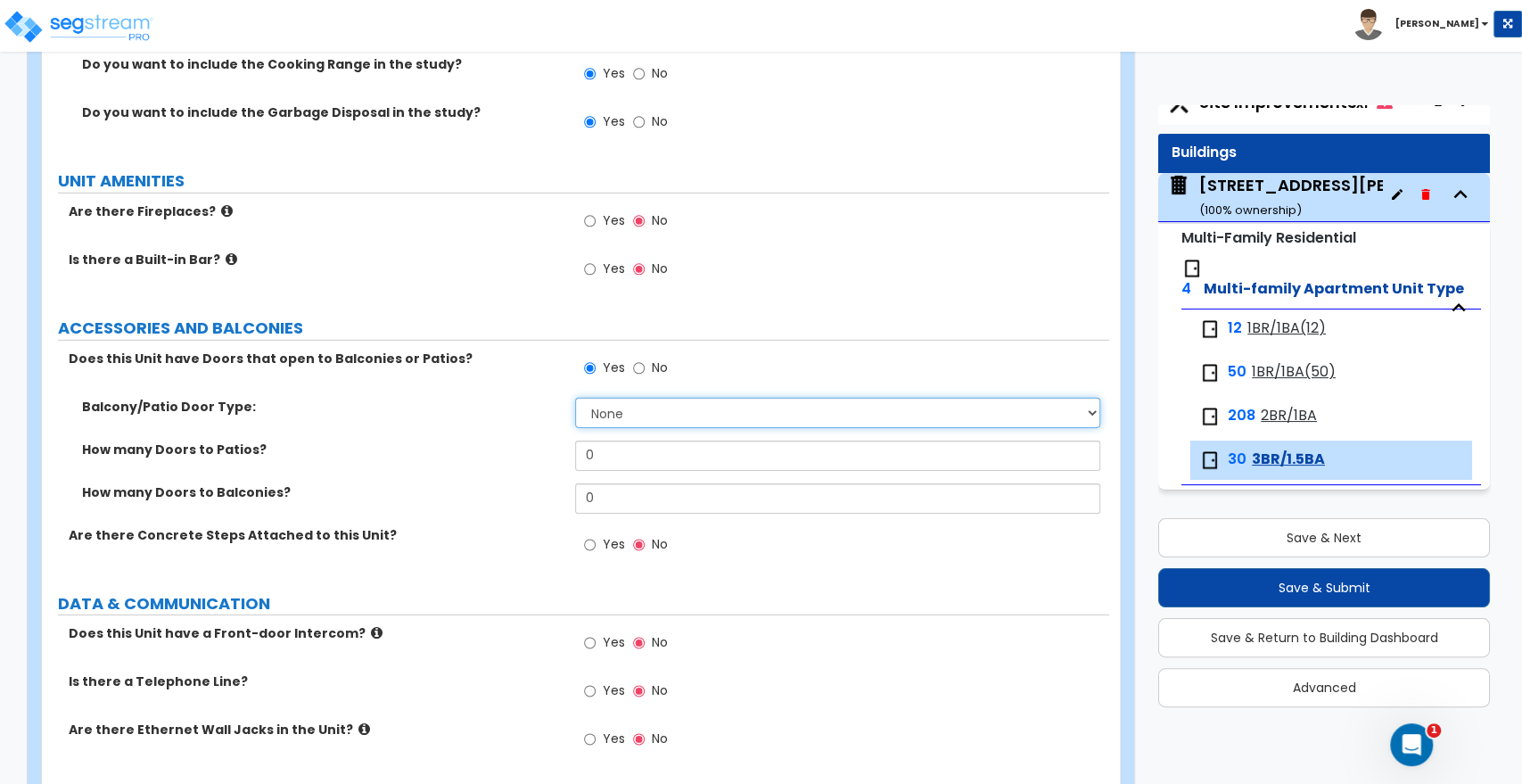
click at [609, 398] on select "None Single Hinged Doors Double Hinged Doors Single French Doors Double French …" at bounding box center [837, 413] width 524 height 31
click at [575, 398] on select "None Single Hinged Doors Double Hinged Doors Single French Doors Double French …" at bounding box center [837, 413] width 524 height 31
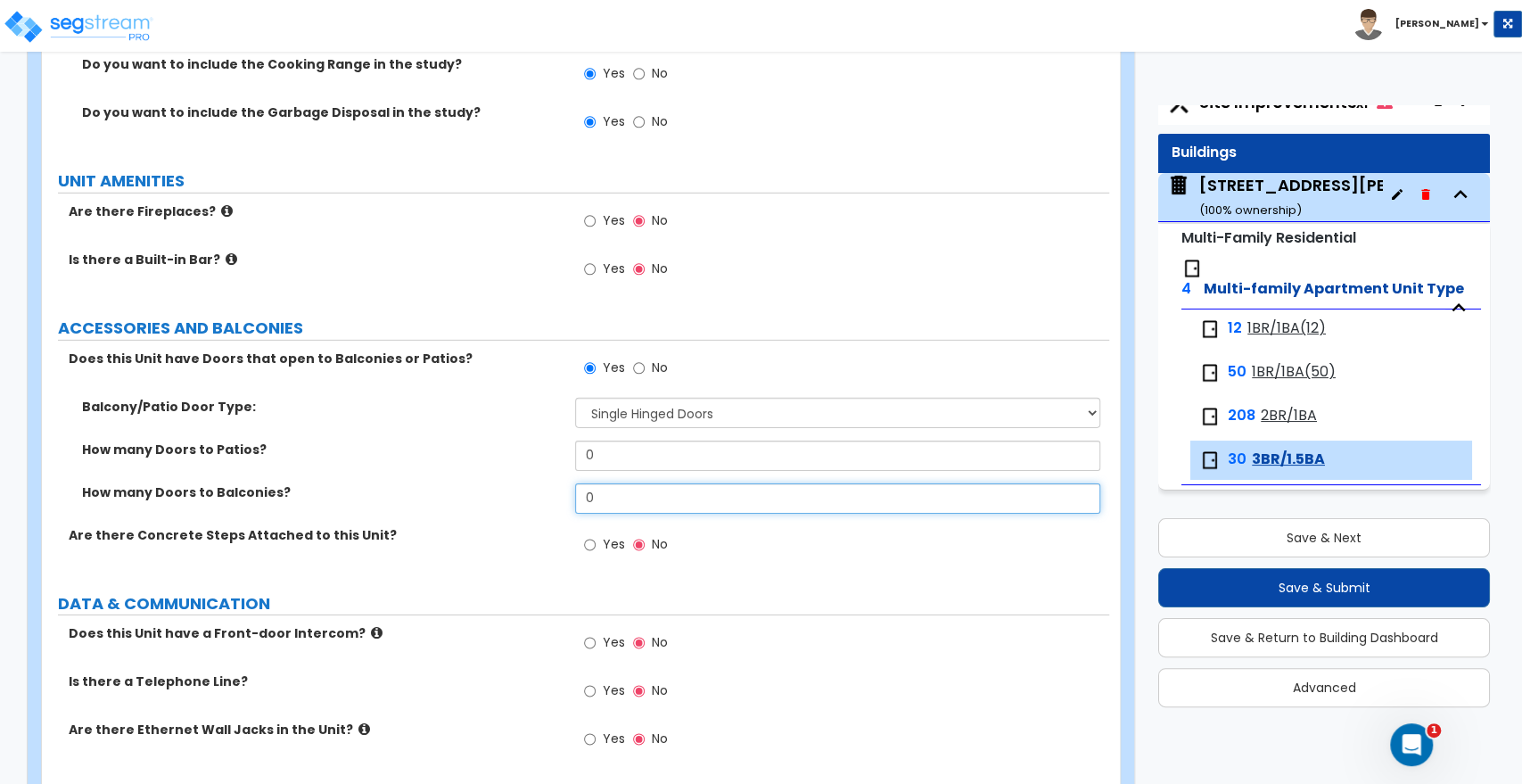
drag, startPoint x: 600, startPoint y: 458, endPoint x: 536, endPoint y: 461, distance: 64.1
click at [536, 483] on div "How many Doors to Balconies? 0" at bounding box center [575, 504] width 1068 height 42
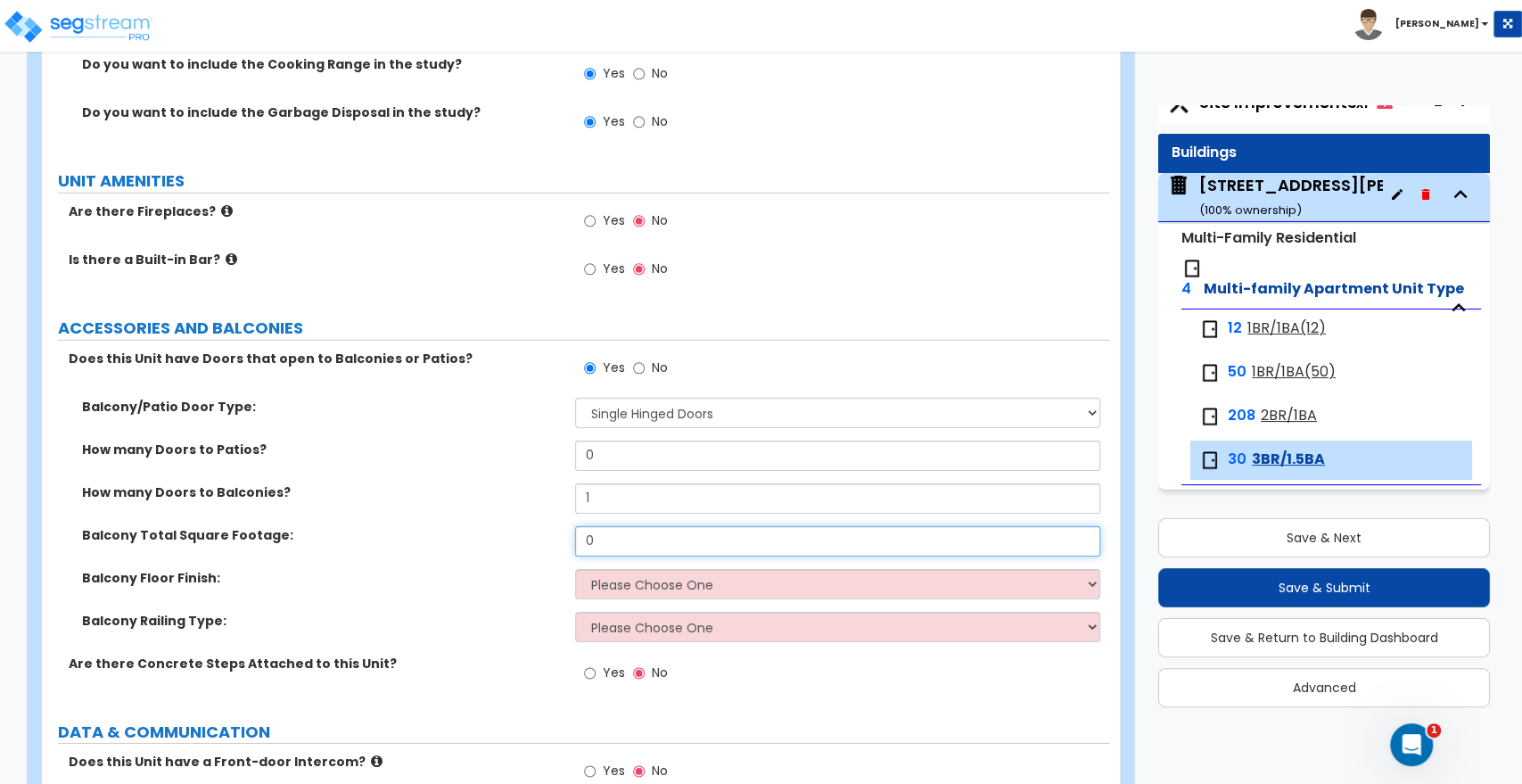
click at [516, 530] on div "Balcony Total Square Footage: 0" at bounding box center [575, 547] width 1068 height 42
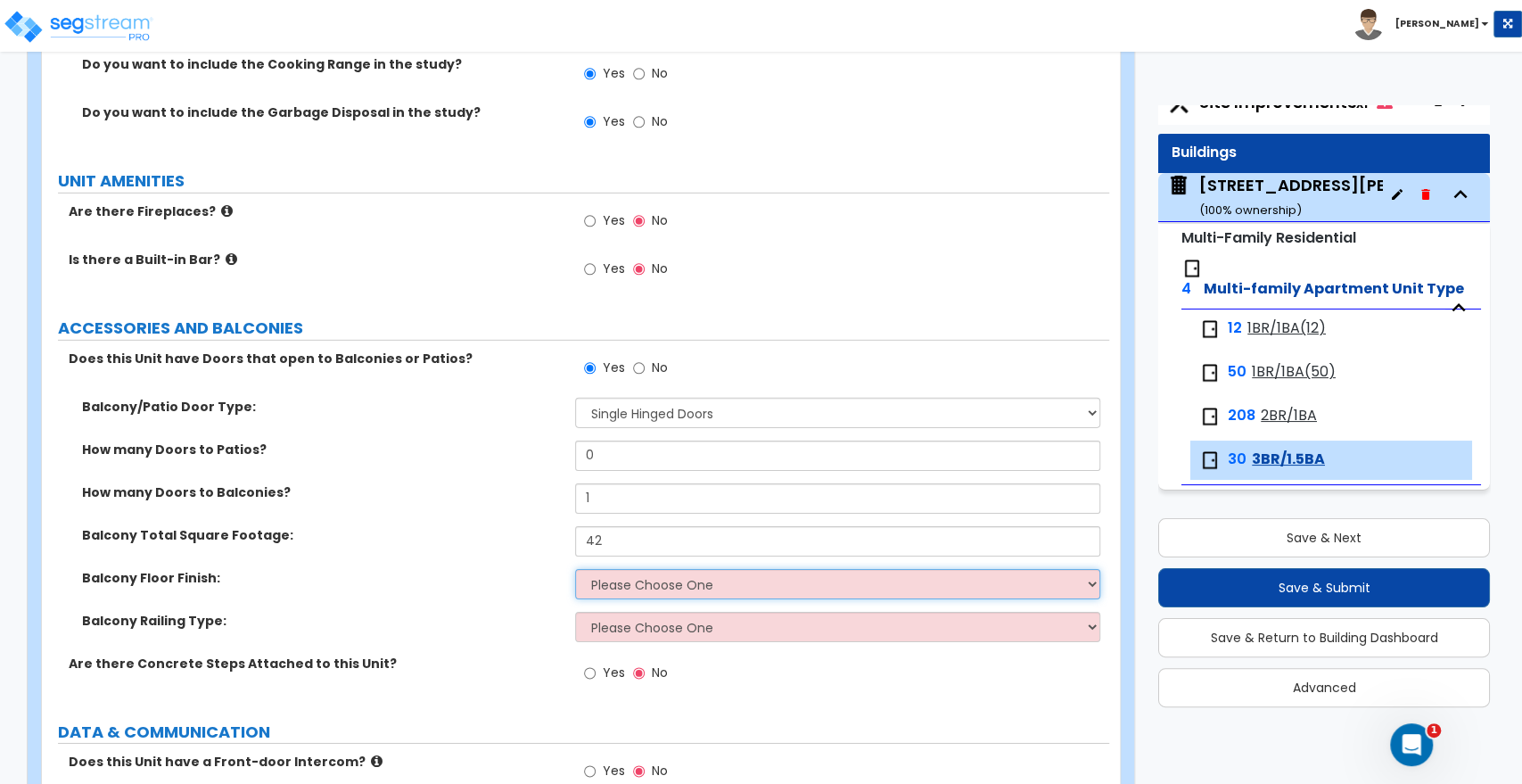
click at [593, 569] on select "Please Choose One Concrete Tile Wood PVC" at bounding box center [837, 584] width 524 height 31
click at [575, 569] on select "Please Choose One Concrete Tile Wood PVC" at bounding box center [837, 584] width 524 height 31
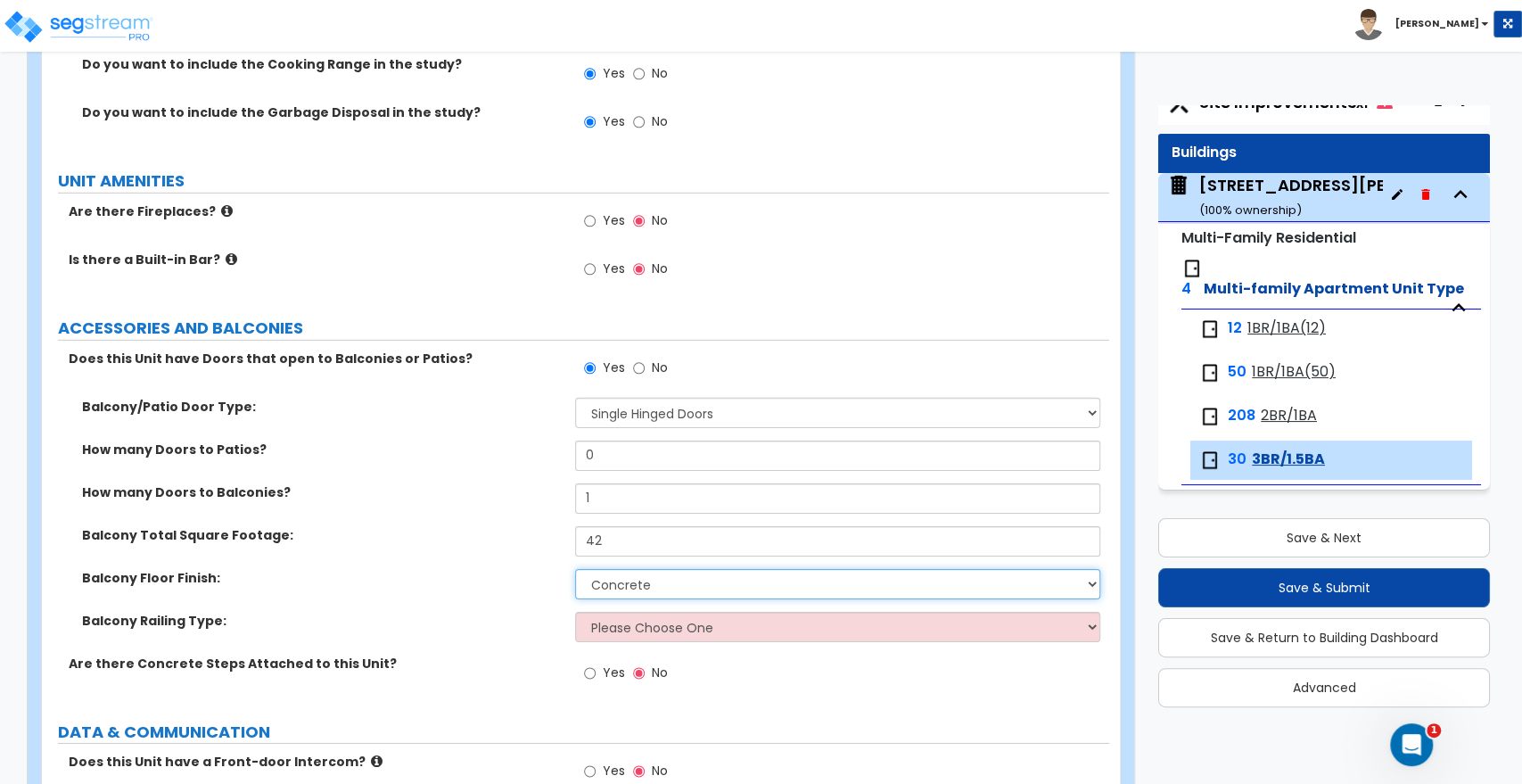
click at [617, 569] on select "Please Choose One Concrete Tile Wood PVC" at bounding box center [837, 584] width 524 height 31
click at [575, 569] on select "Please Choose One Concrete Tile Wood PVC" at bounding box center [837, 584] width 524 height 31
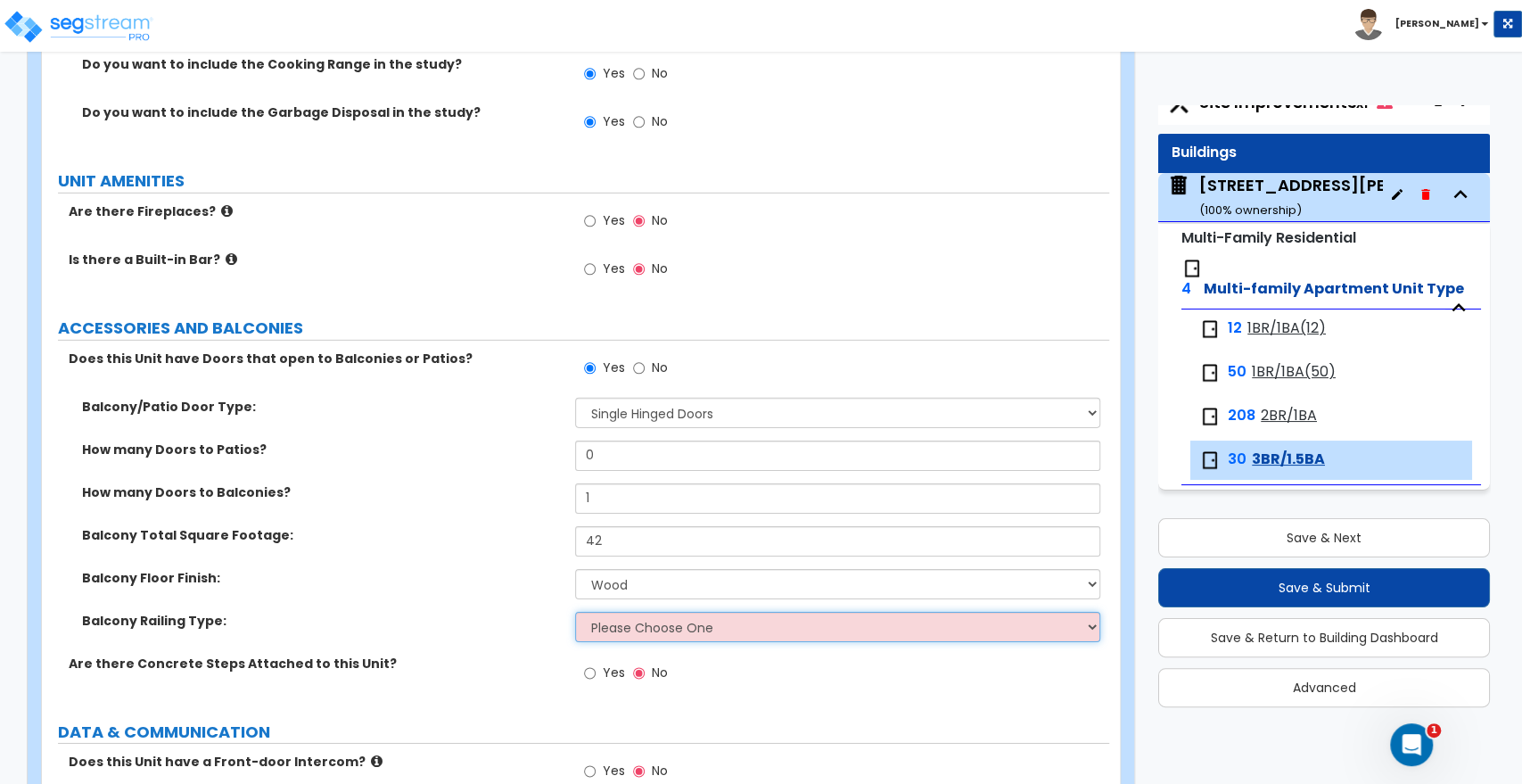
click at [615, 611] on select "Please Choose One Steel Aluminum Wood Glass and Metal Wrought Iron" at bounding box center [837, 626] width 524 height 31
click at [575, 611] on select "Please Choose One Steel Aluminum Wood Glass and Metal Wrought Iron" at bounding box center [837, 626] width 524 height 31
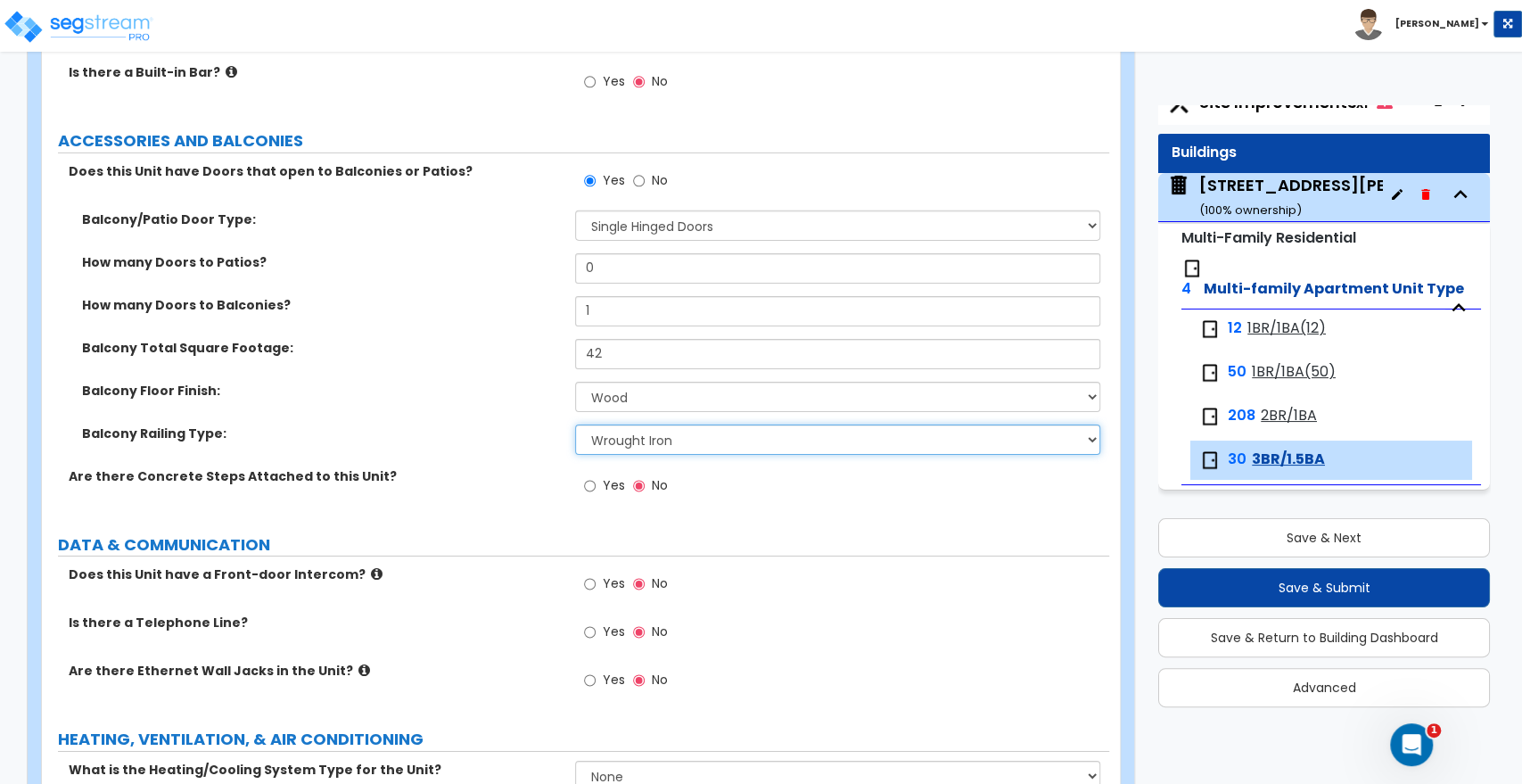
scroll to position [3822, 0]
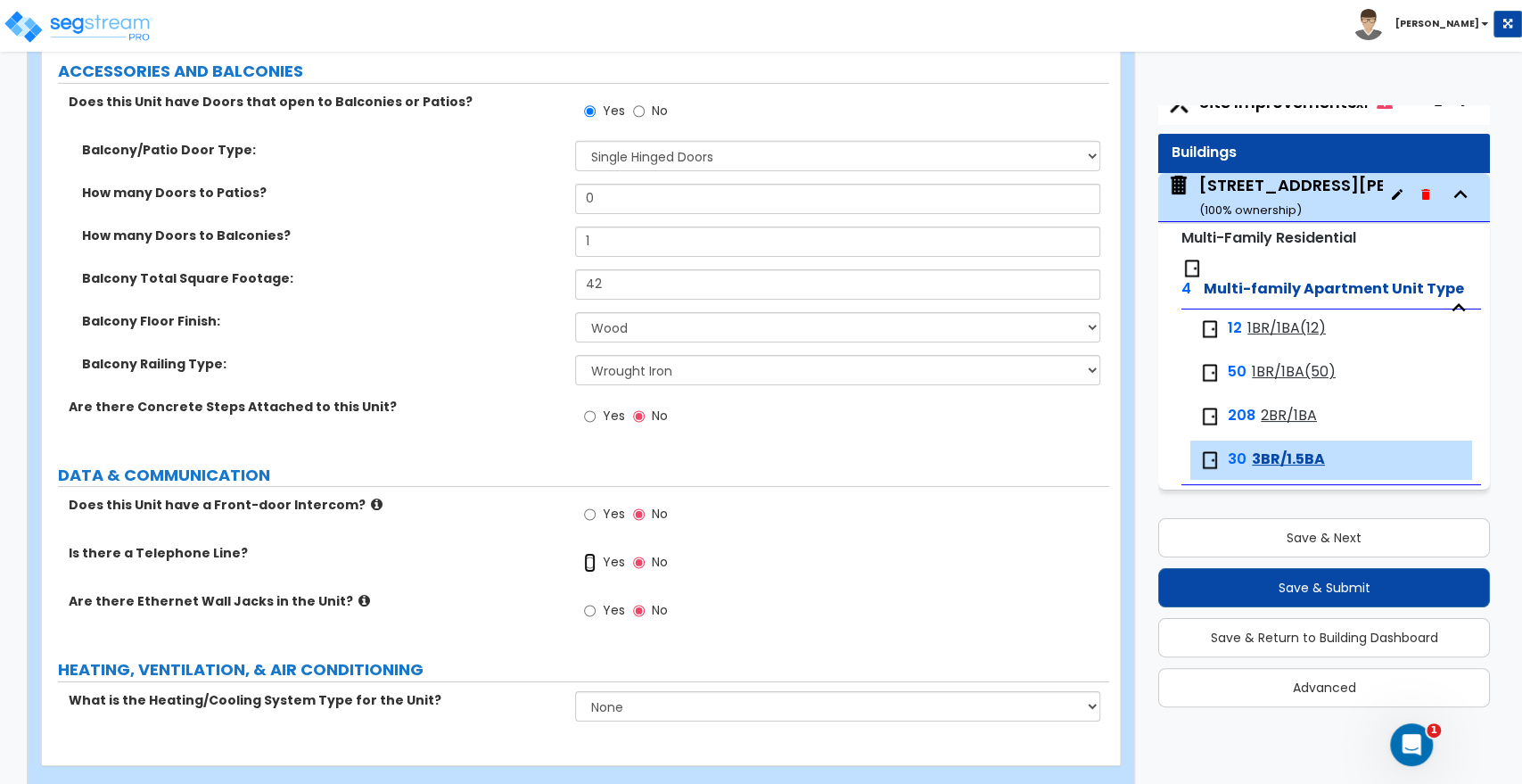
click at [586, 553] on input "Yes" at bounding box center [590, 563] width 12 height 20
click at [597, 597] on label "Yes" at bounding box center [603, 612] width 40 height 31
click at [596, 601] on input "Yes" at bounding box center [590, 611] width 12 height 20
click at [629, 691] on select "None Heat Only Centralized Heating & Cooling Thru Wall Air Conditioners Mini Sp…" at bounding box center [837, 706] width 524 height 31
click at [575, 691] on select "None Heat Only Centralized Heating & Cooling Thru Wall Air Conditioners Mini Sp…" at bounding box center [837, 706] width 524 height 31
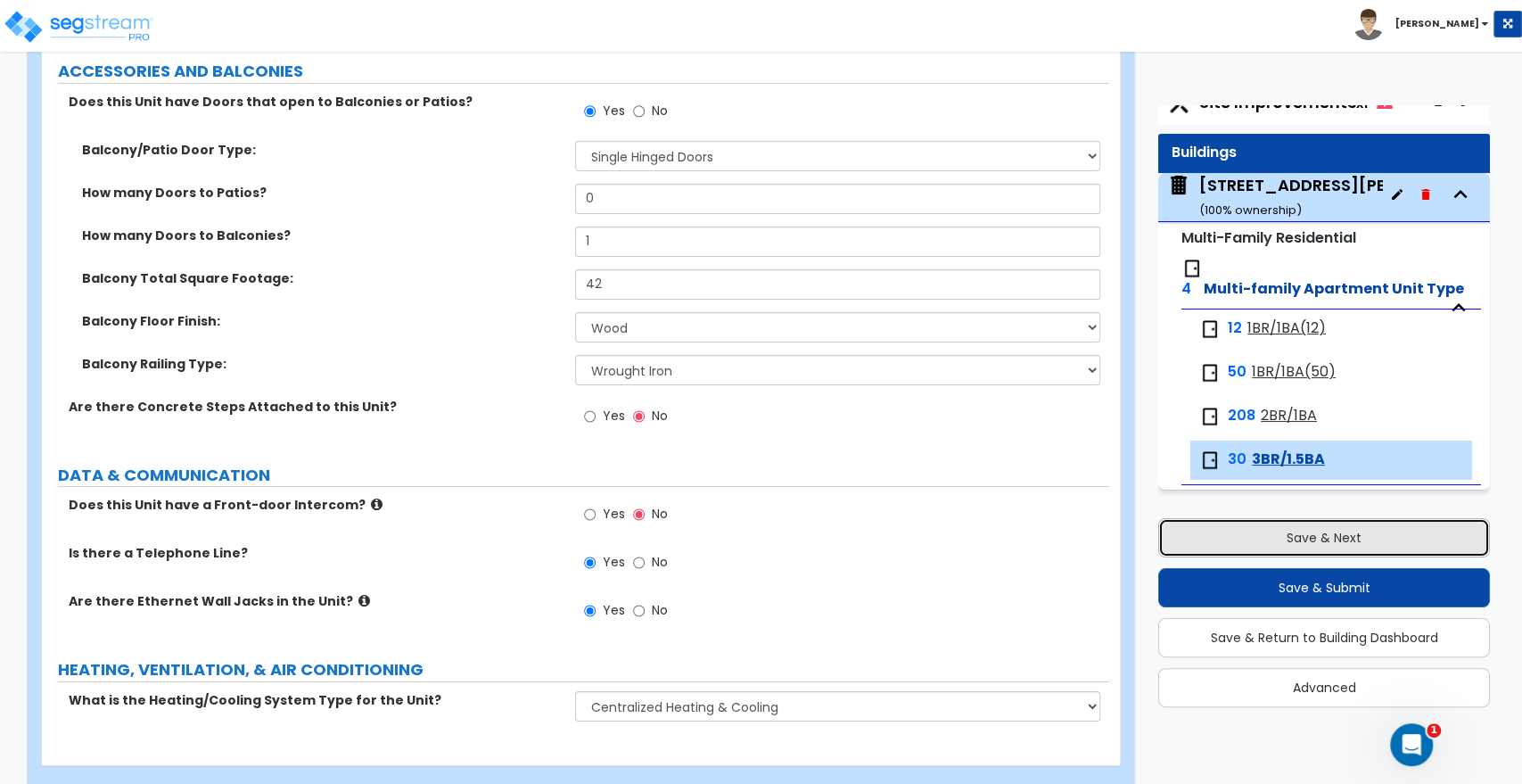
click at [1248, 536] on button "Save & Next" at bounding box center [1324, 538] width 332 height 39
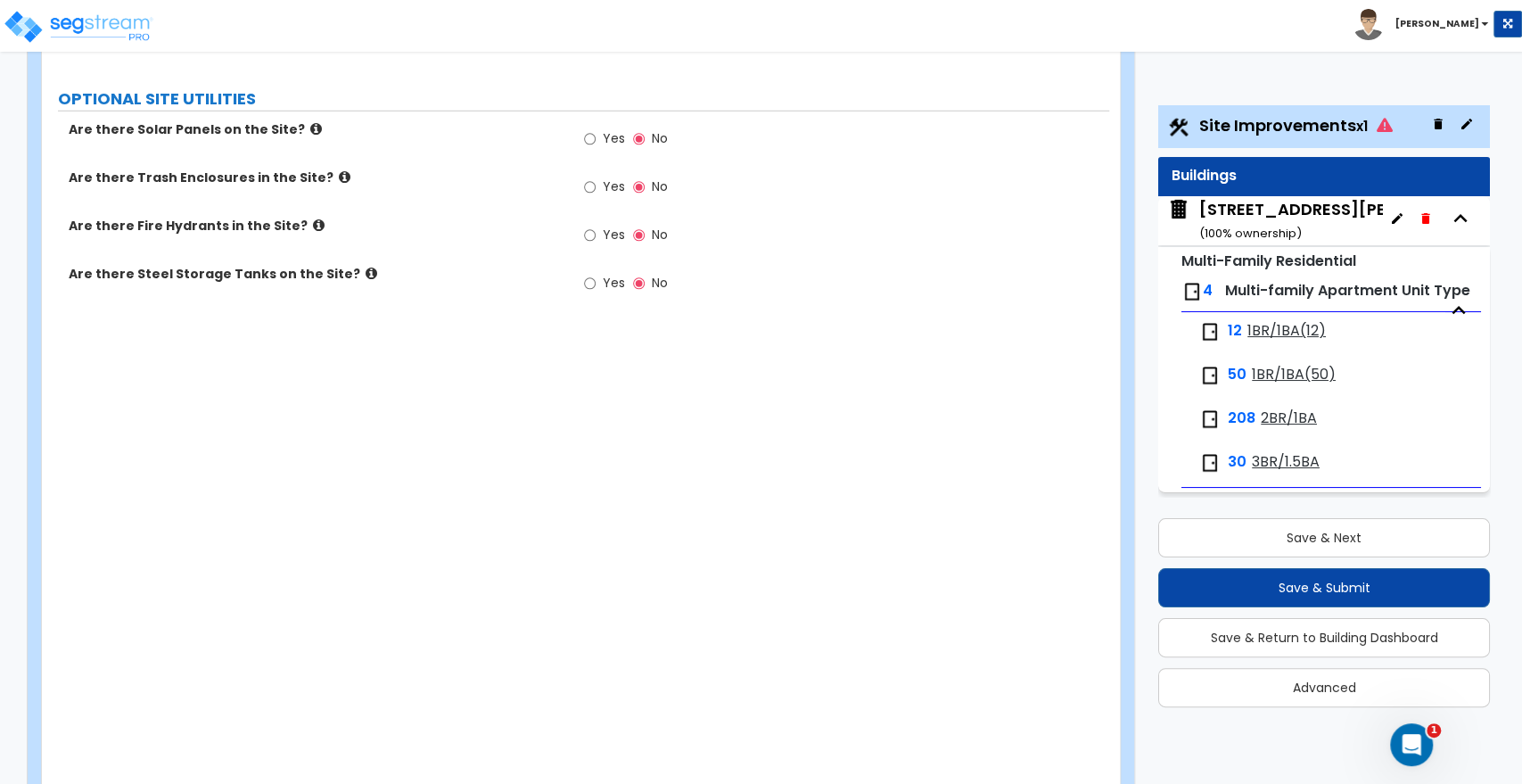
scroll to position [3105, 0]
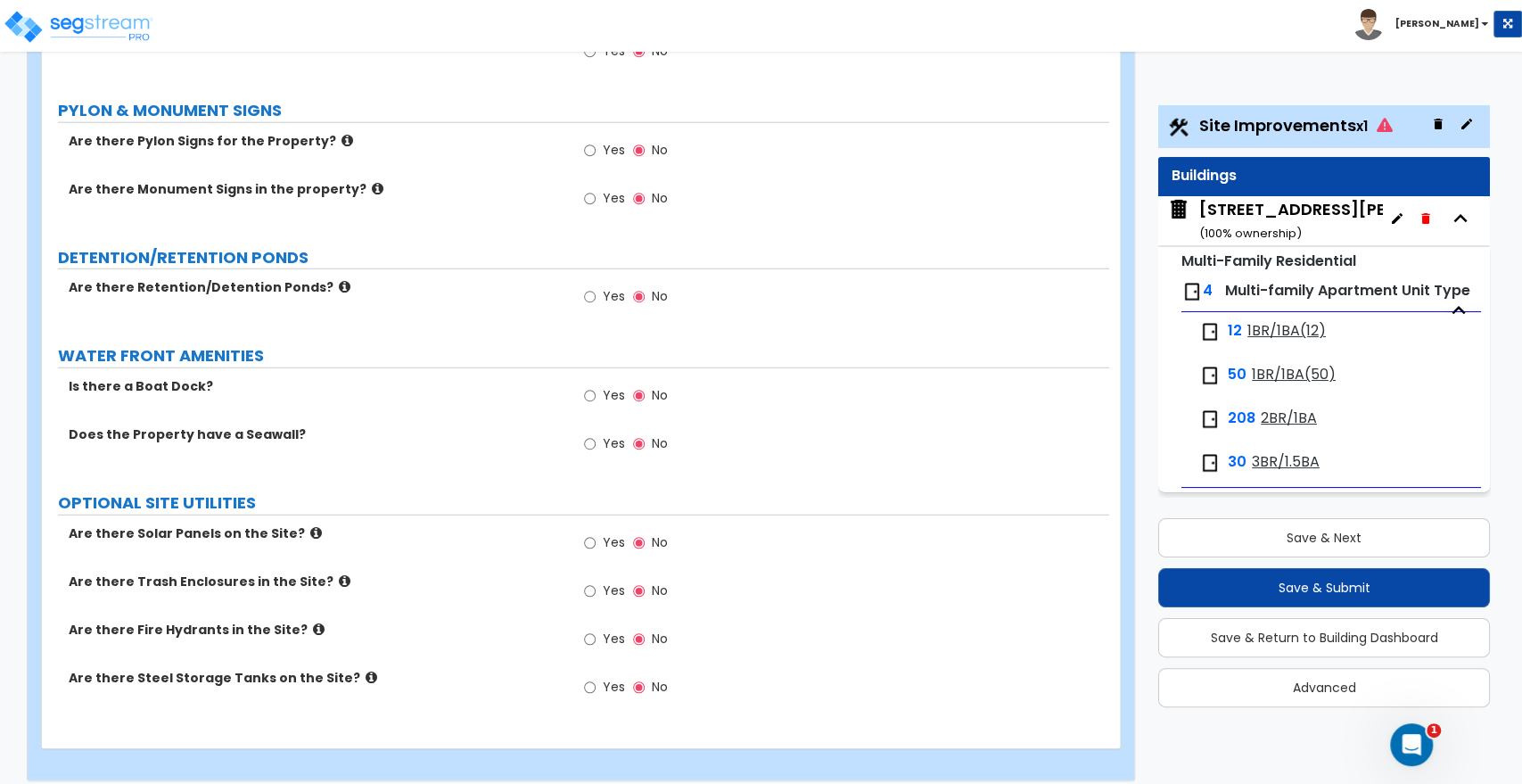
click at [1247, 342] on span "1BR/1BA(12)" at bounding box center [1286, 331] width 78 height 21
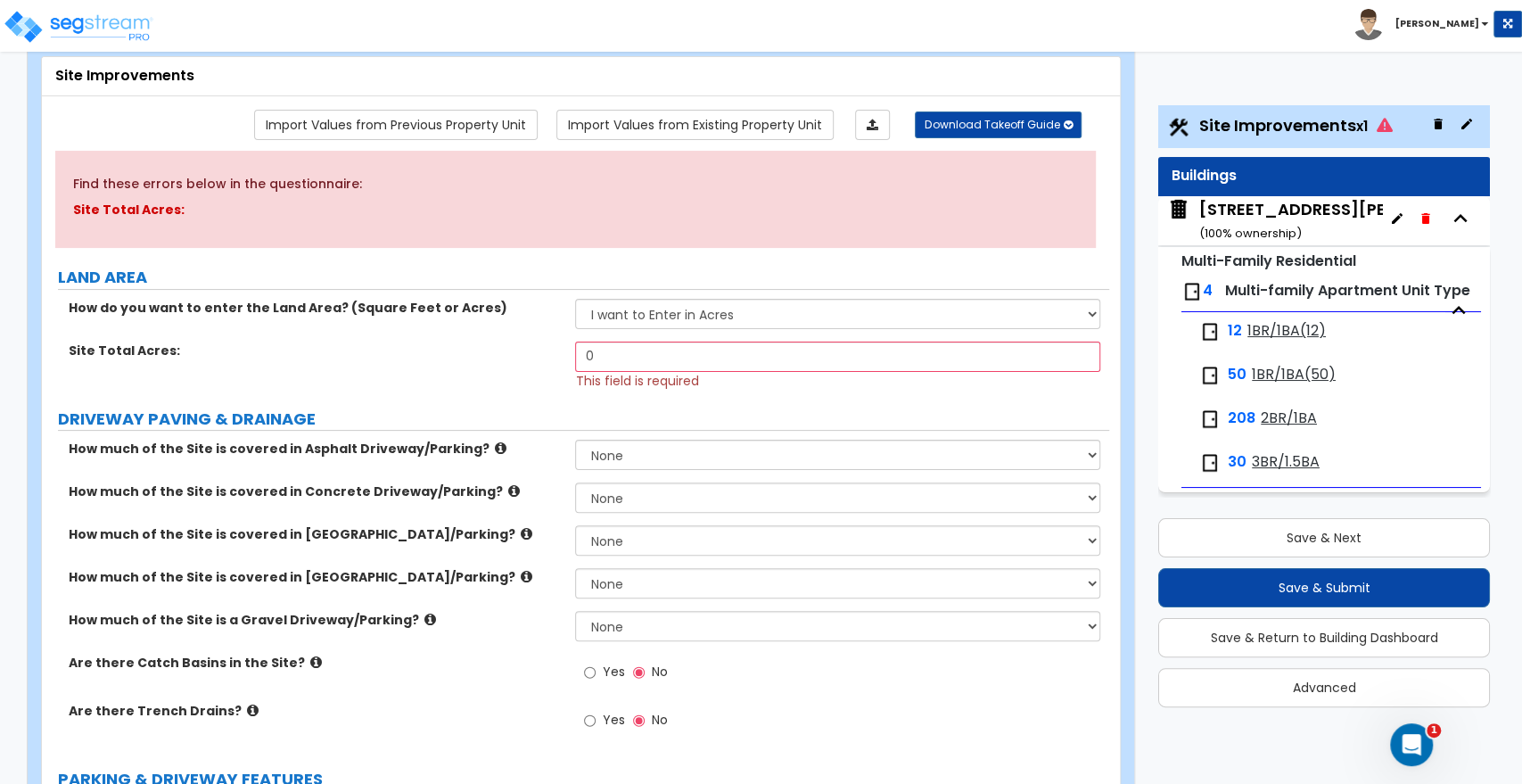
scroll to position [197, 0]
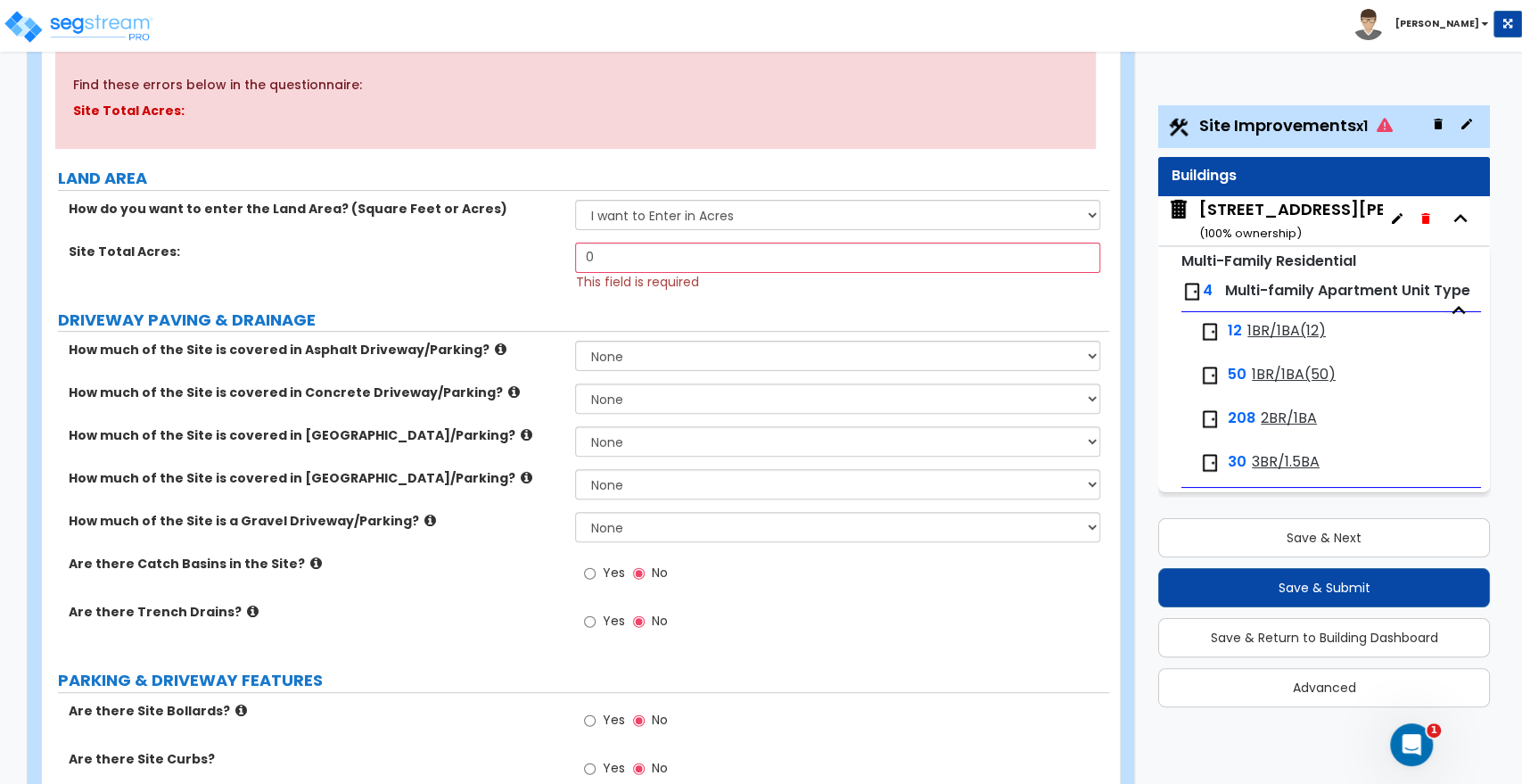
click at [1275, 342] on span "1BR/1BA(12)" at bounding box center [1286, 331] width 78 height 21
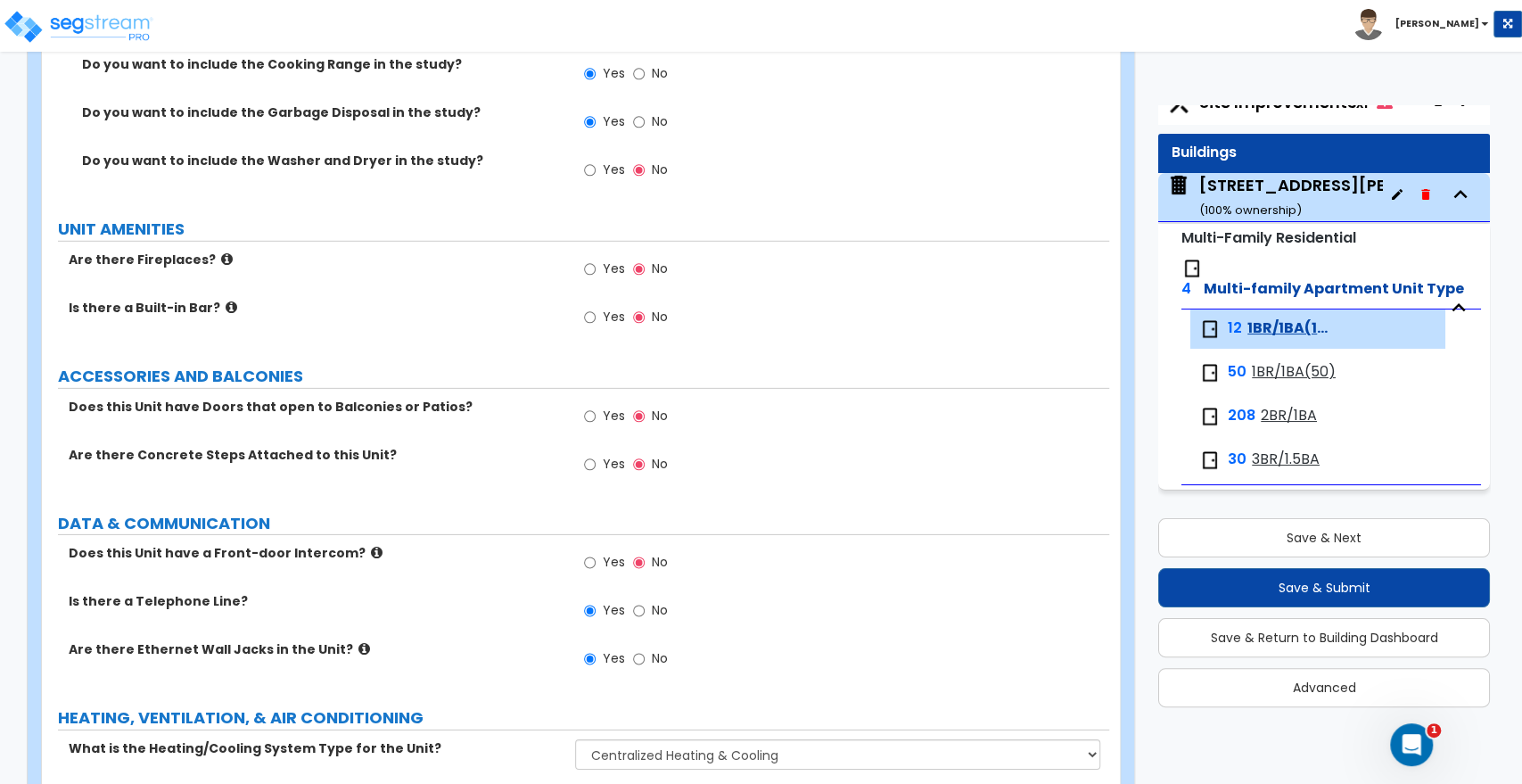
scroll to position [3538, 0]
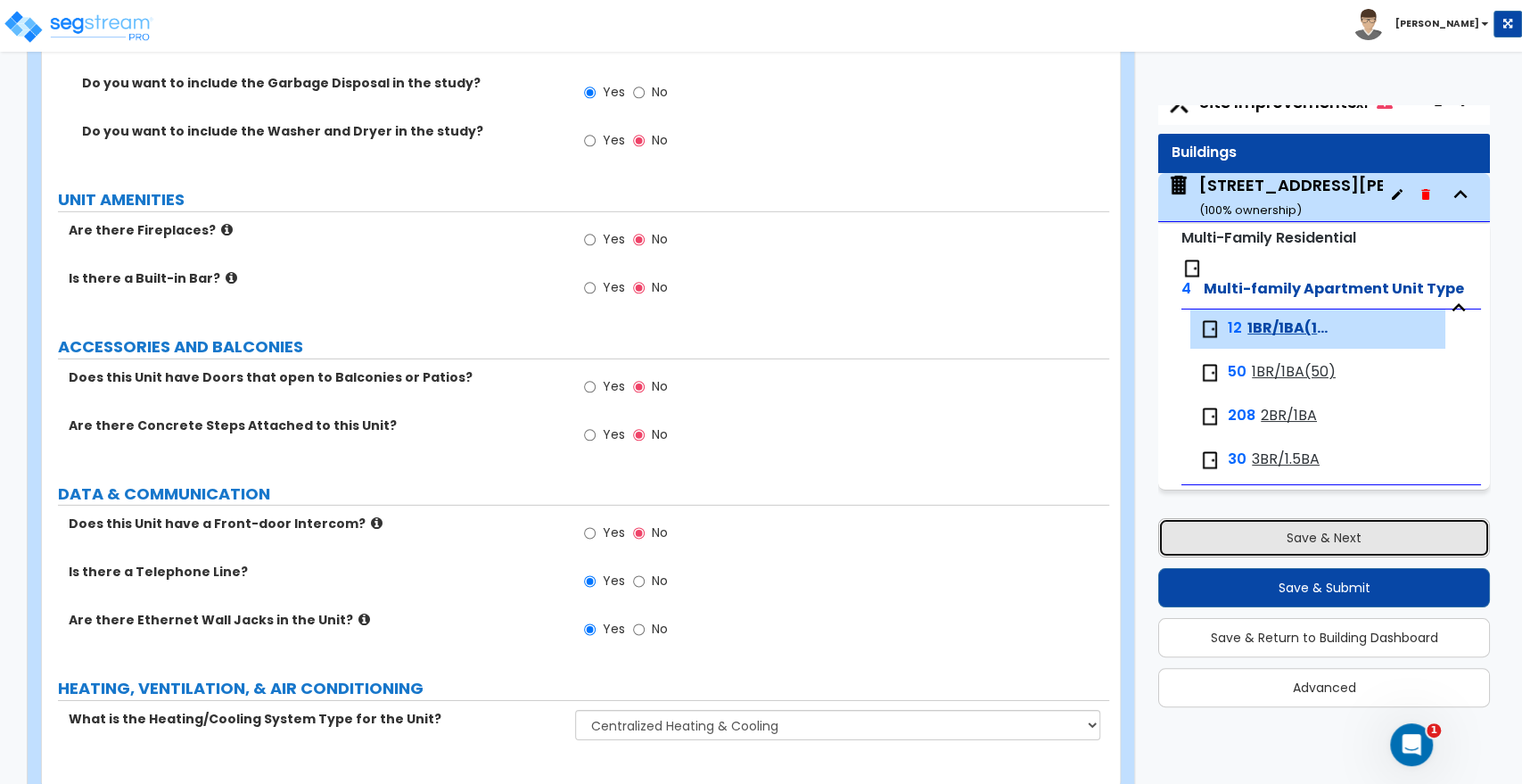
click at [1301, 533] on button "Save & Next" at bounding box center [1324, 538] width 332 height 39
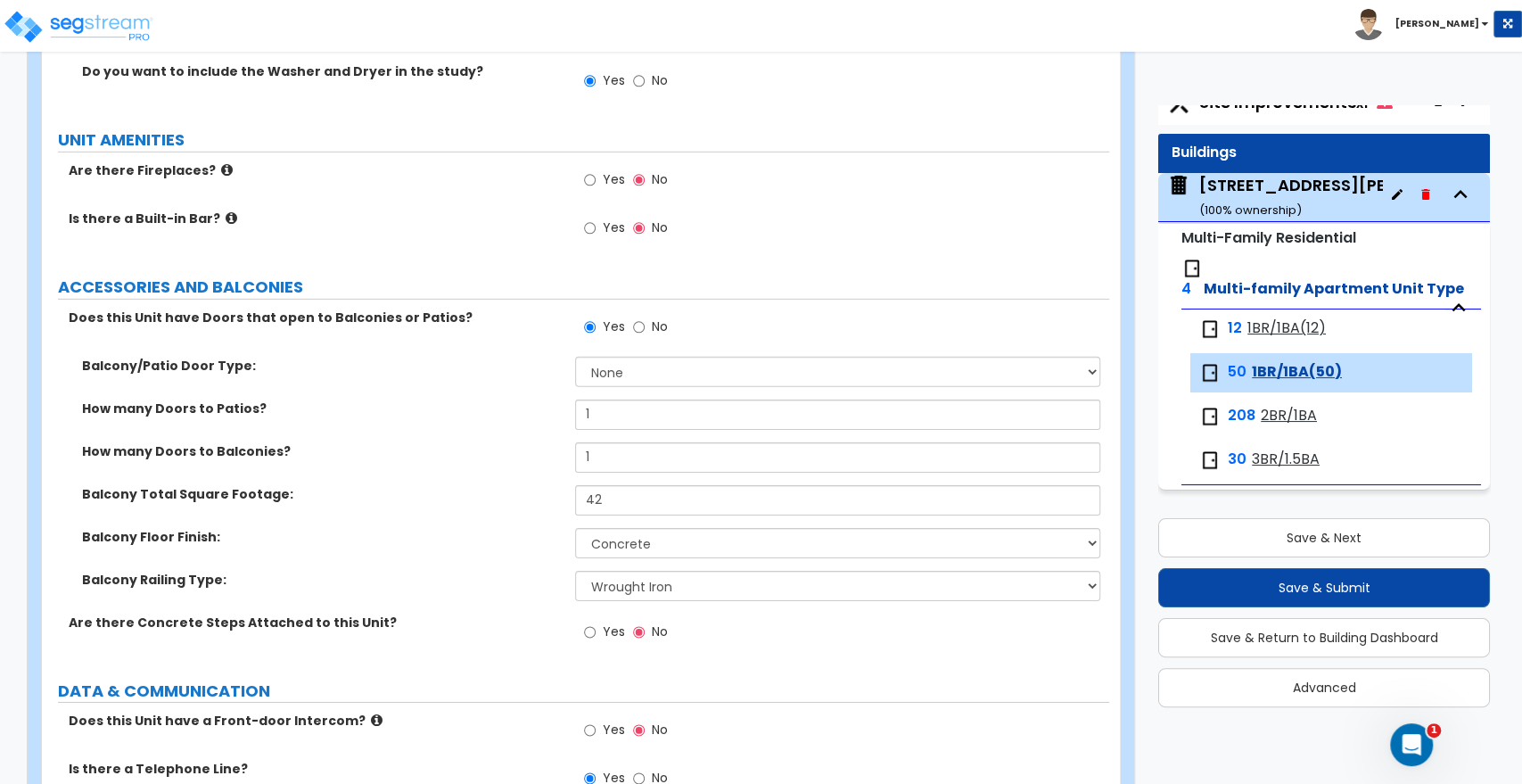
scroll to position [3597, 0]
drag, startPoint x: 599, startPoint y: 406, endPoint x: 556, endPoint y: 402, distance: 43.2
click at [556, 443] on div "How many Doors to Balconies? 1" at bounding box center [575, 464] width 1068 height 42
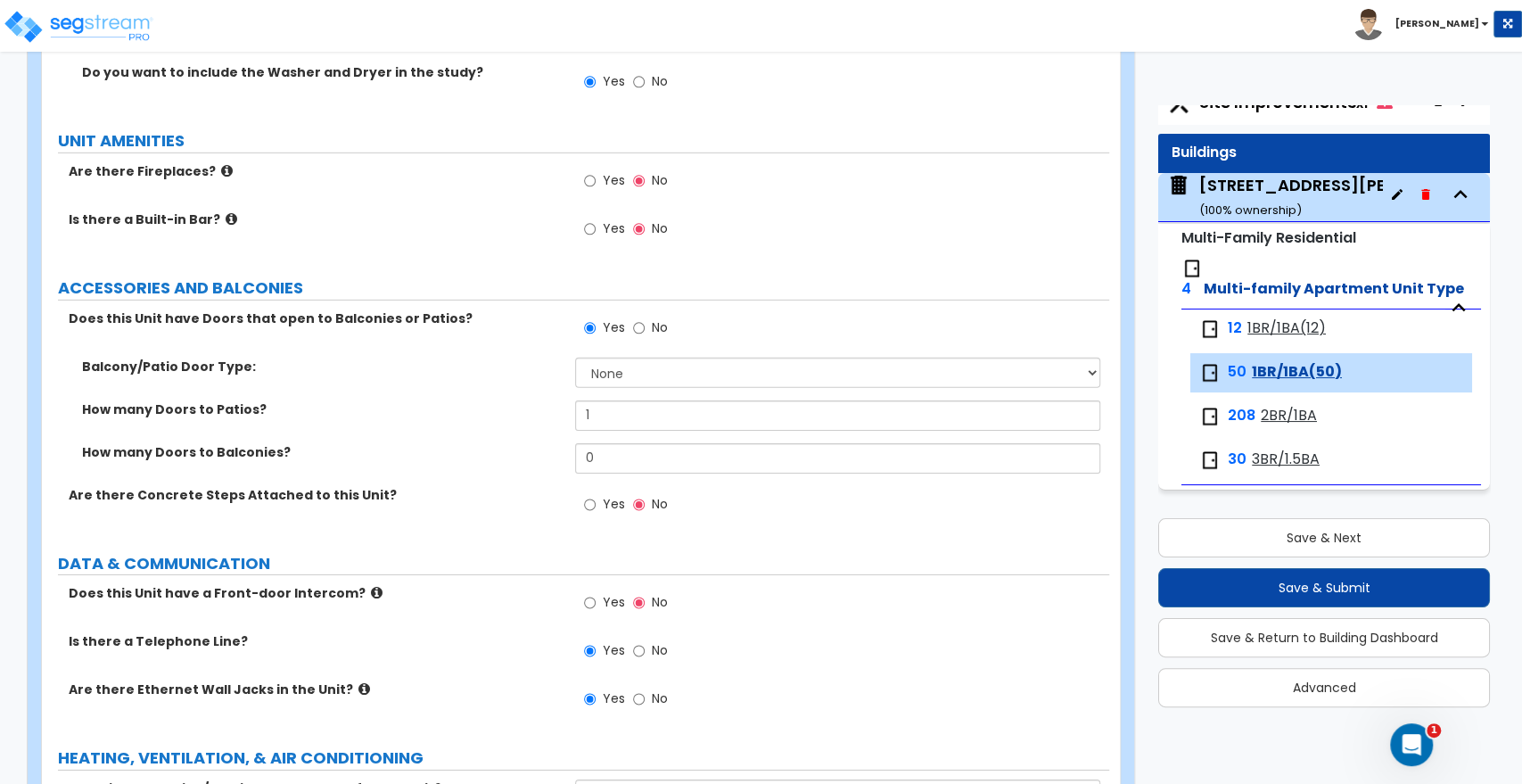
click at [508, 443] on div "How many Doors to Balconies? 0" at bounding box center [575, 464] width 1068 height 42
click at [600, 357] on select "None Single Hinged Doors Double Hinged Doors Single French Doors Double French …" at bounding box center [837, 372] width 524 height 31
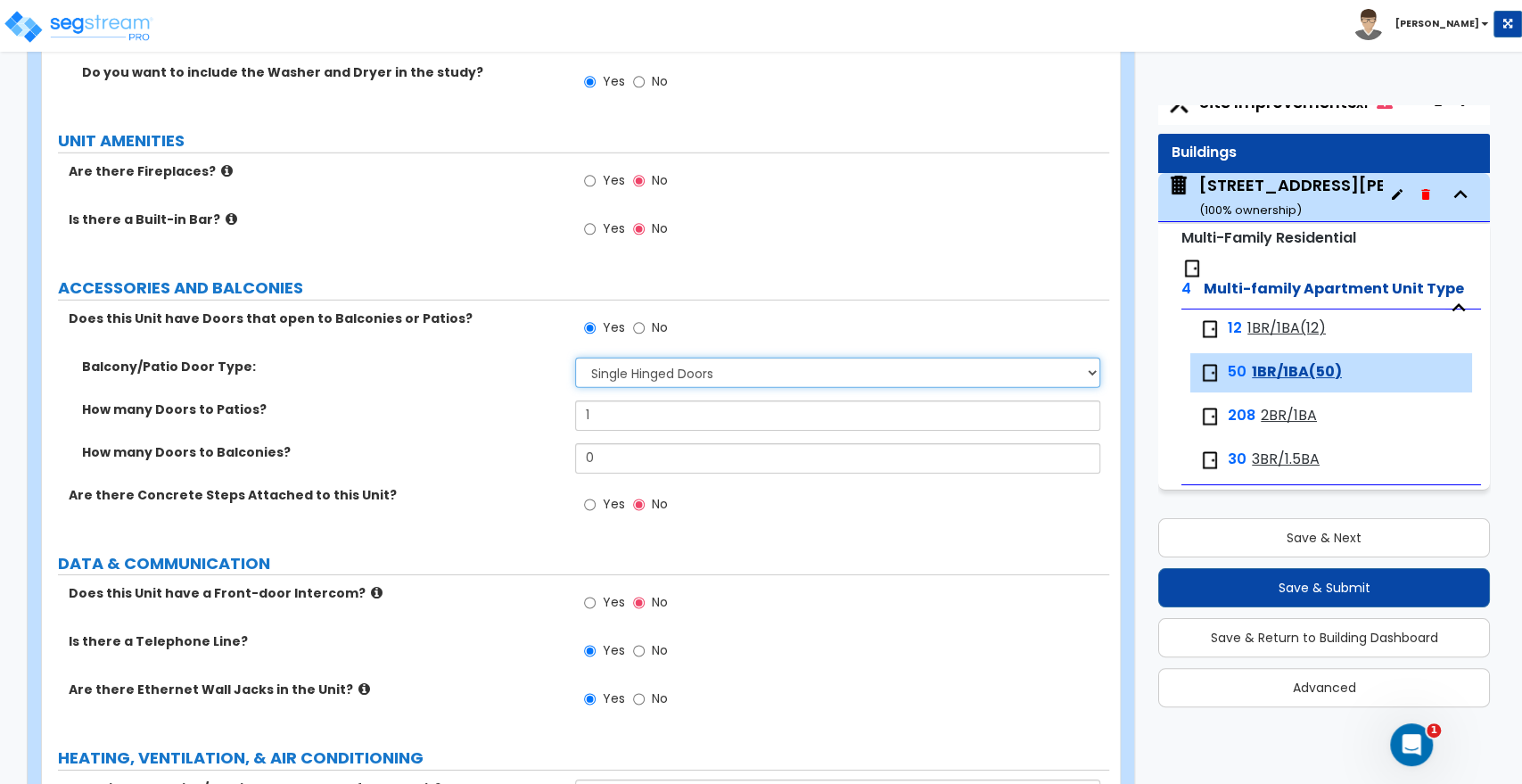
click at [575, 357] on select "None Single Hinged Doors Double Hinged Doors Single French Doors Double French …" at bounding box center [837, 372] width 524 height 31
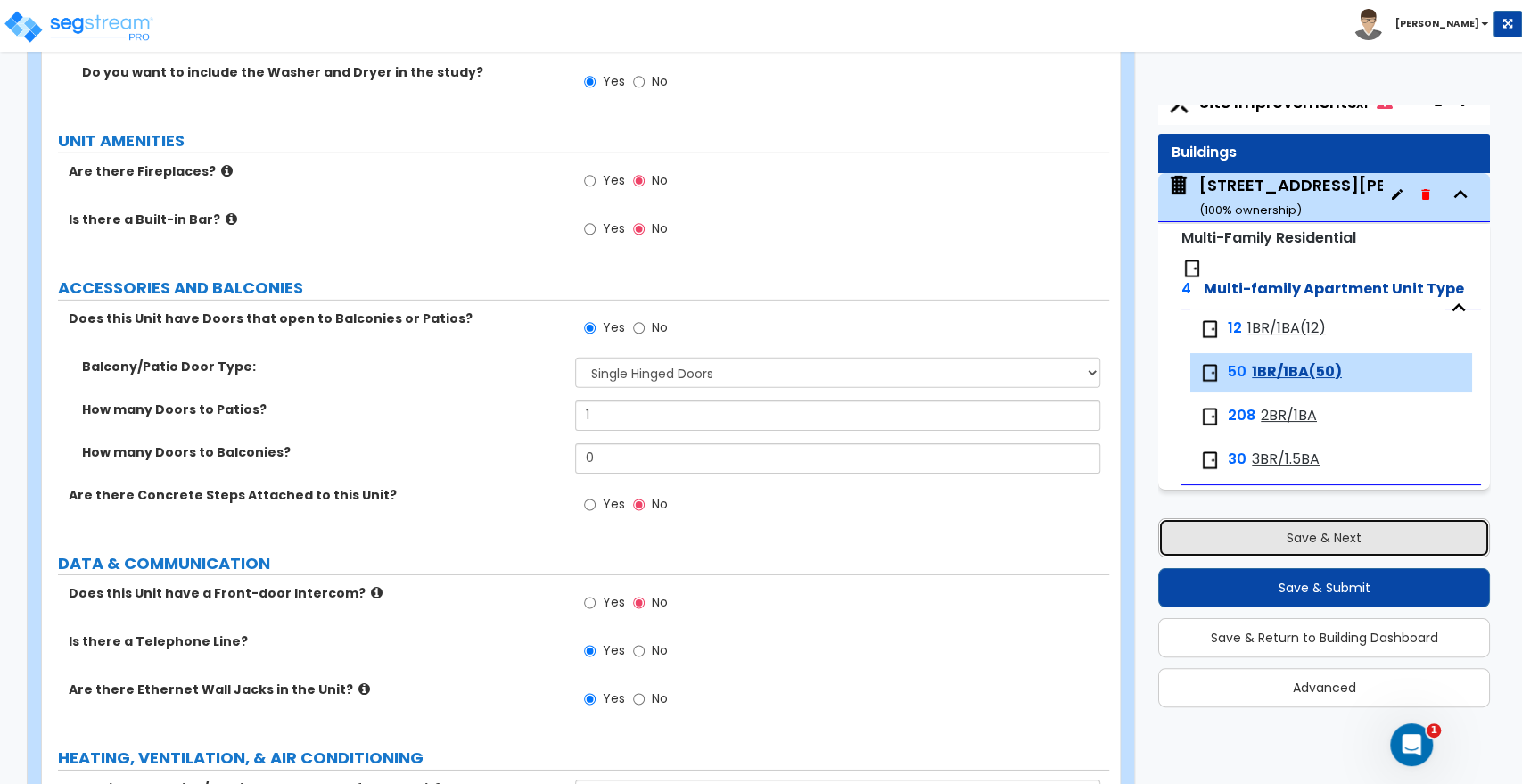
click at [1277, 538] on button "Save & Next" at bounding box center [1324, 538] width 332 height 39
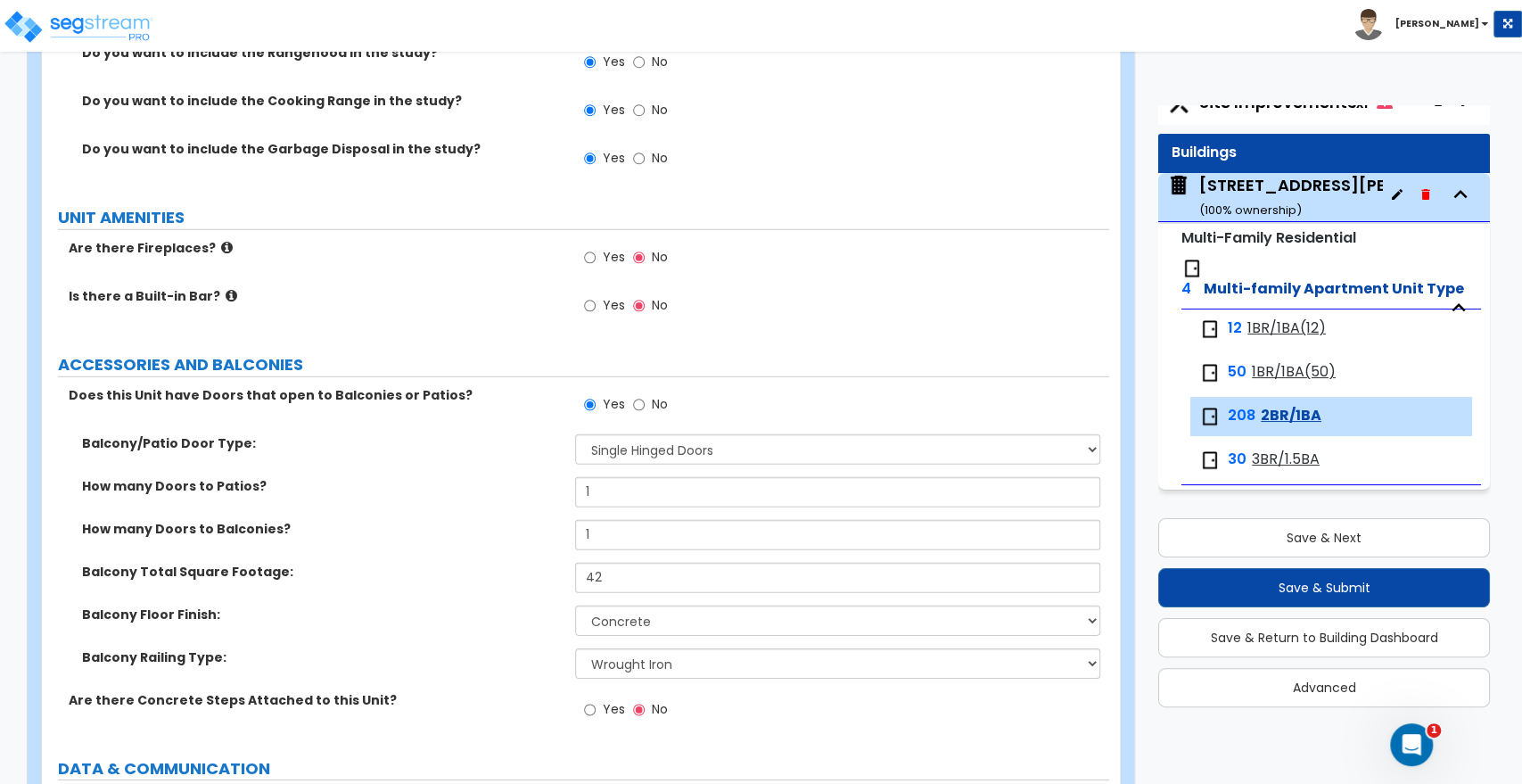
scroll to position [3353, 0]
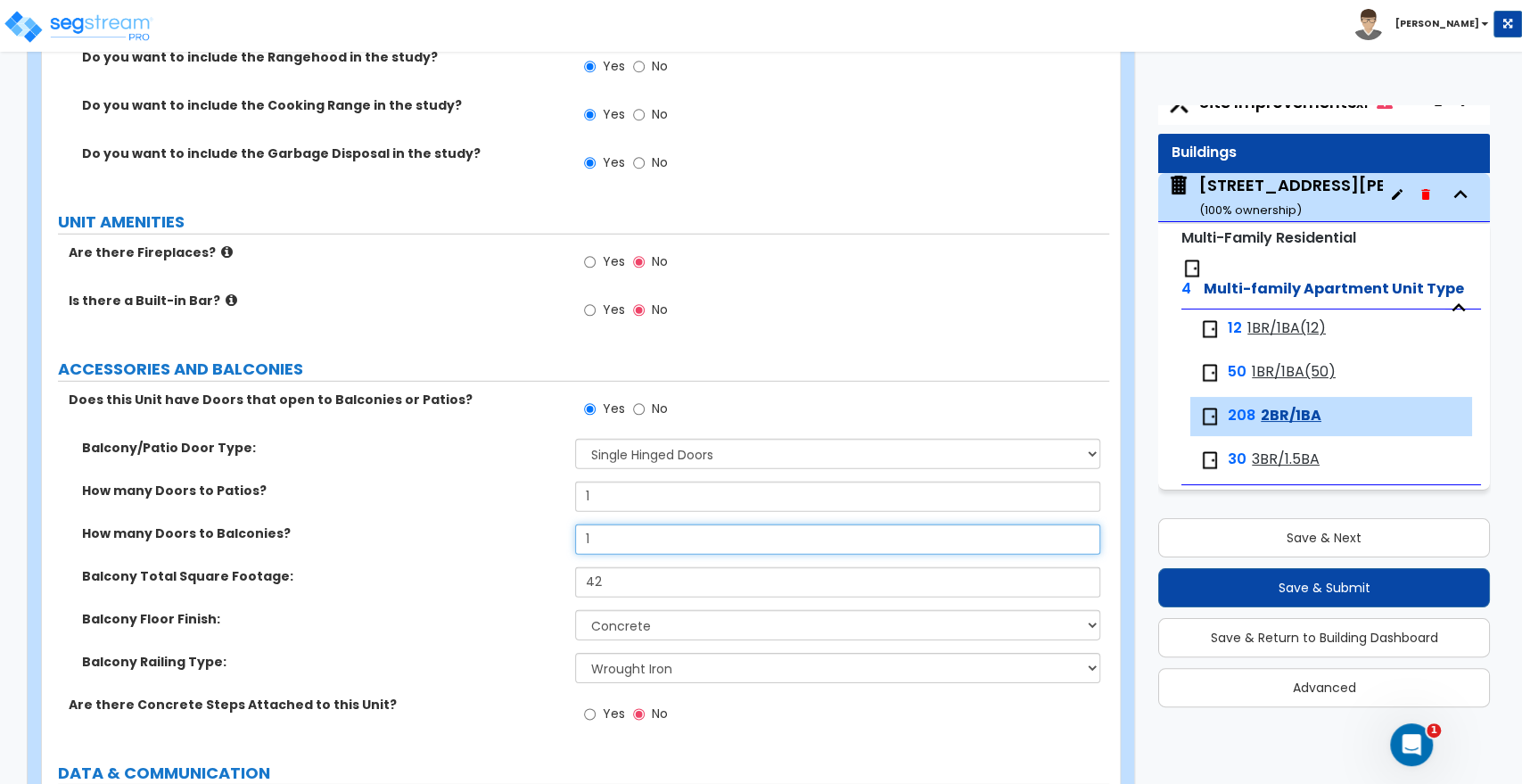
drag, startPoint x: 608, startPoint y: 509, endPoint x: 501, endPoint y: 510, distance: 107.0
click at [501, 524] on div "How many Doors to Balconies? 1" at bounding box center [575, 545] width 1068 height 42
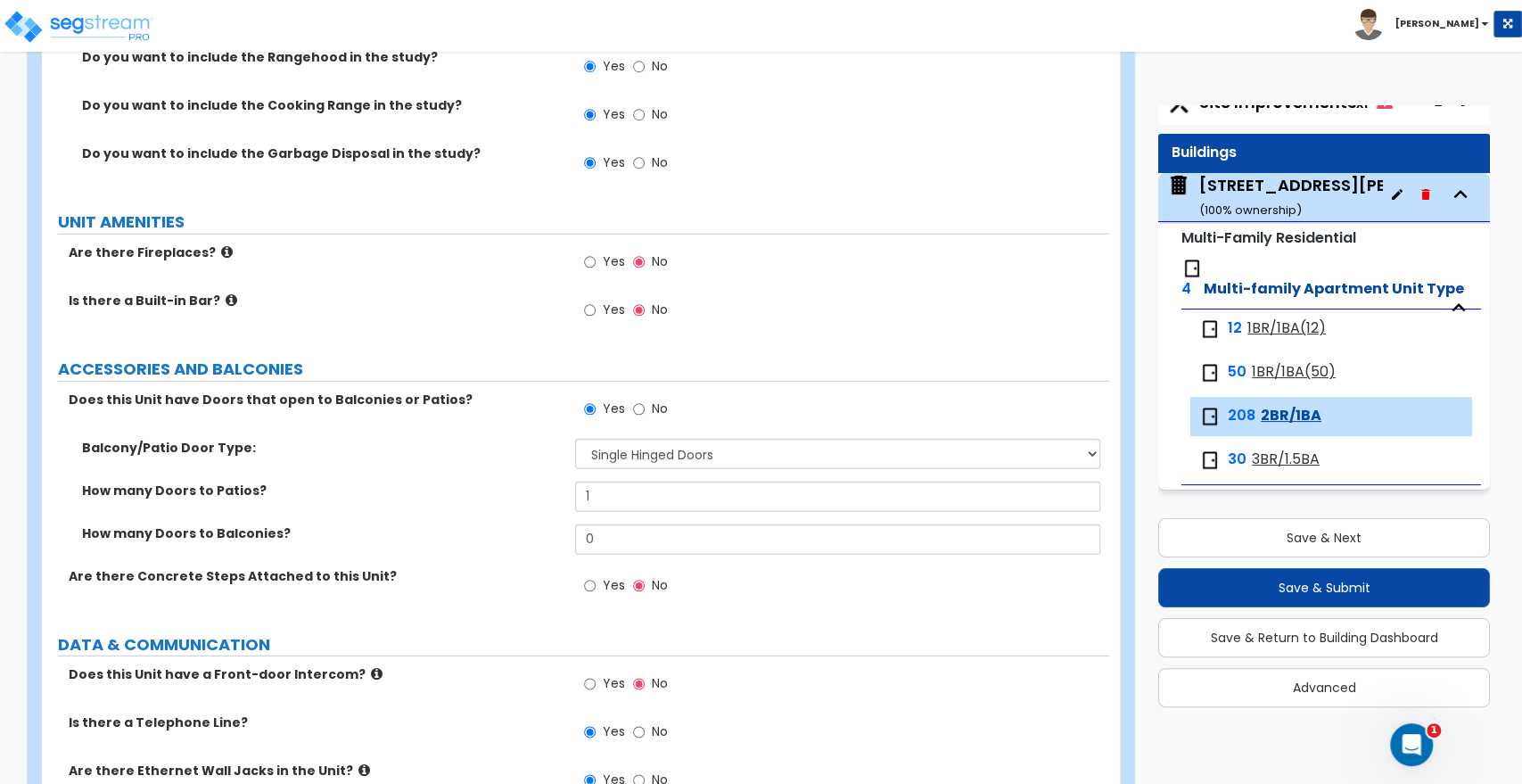
click at [491, 524] on div "How many Doors to Balconies? 0" at bounding box center [575, 545] width 1068 height 42
click at [1269, 538] on button "Save & Next" at bounding box center [1324, 538] width 332 height 39
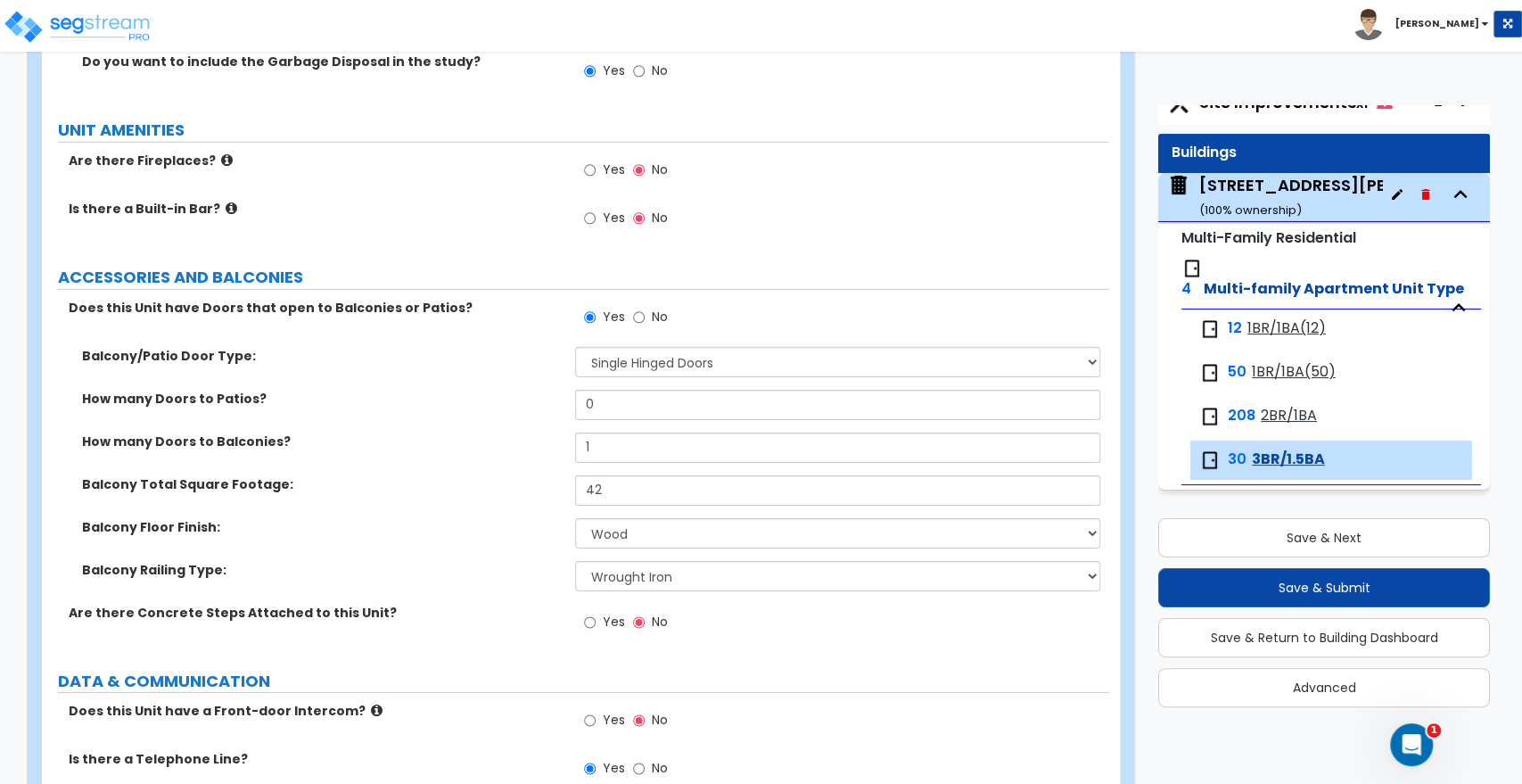
scroll to position [3822, 0]
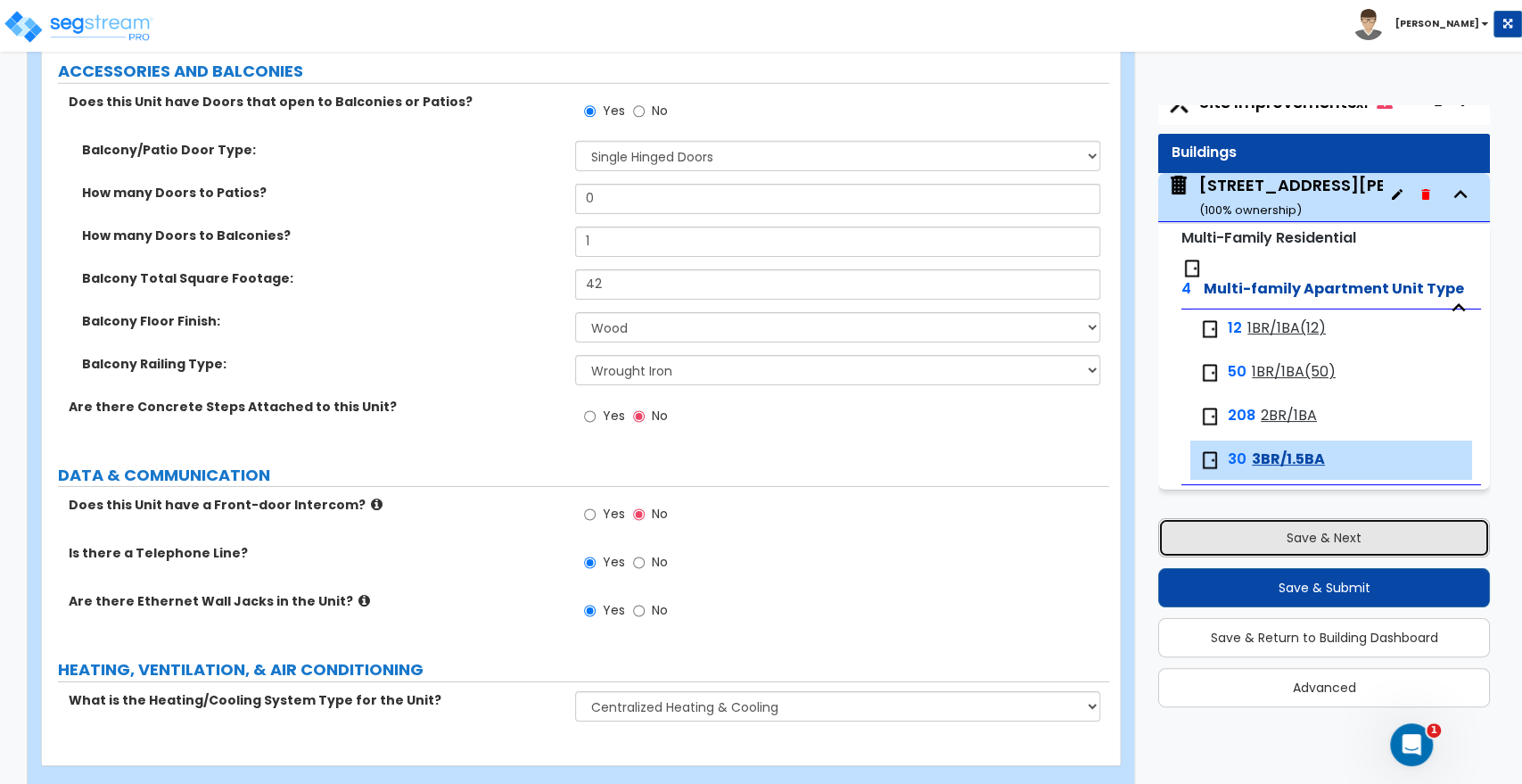
click at [1421, 532] on button "Save & Next" at bounding box center [1324, 538] width 332 height 39
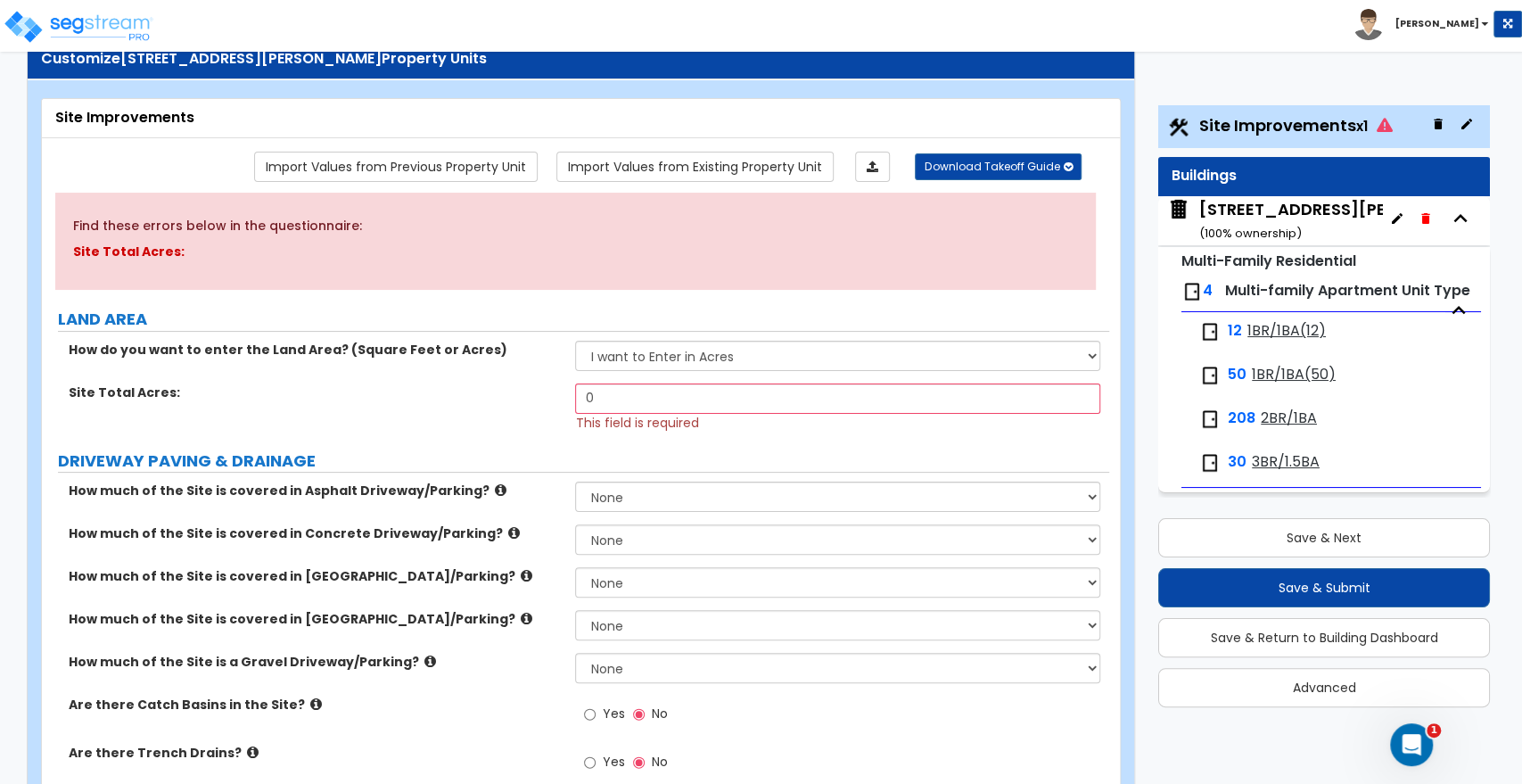
scroll to position [0, 0]
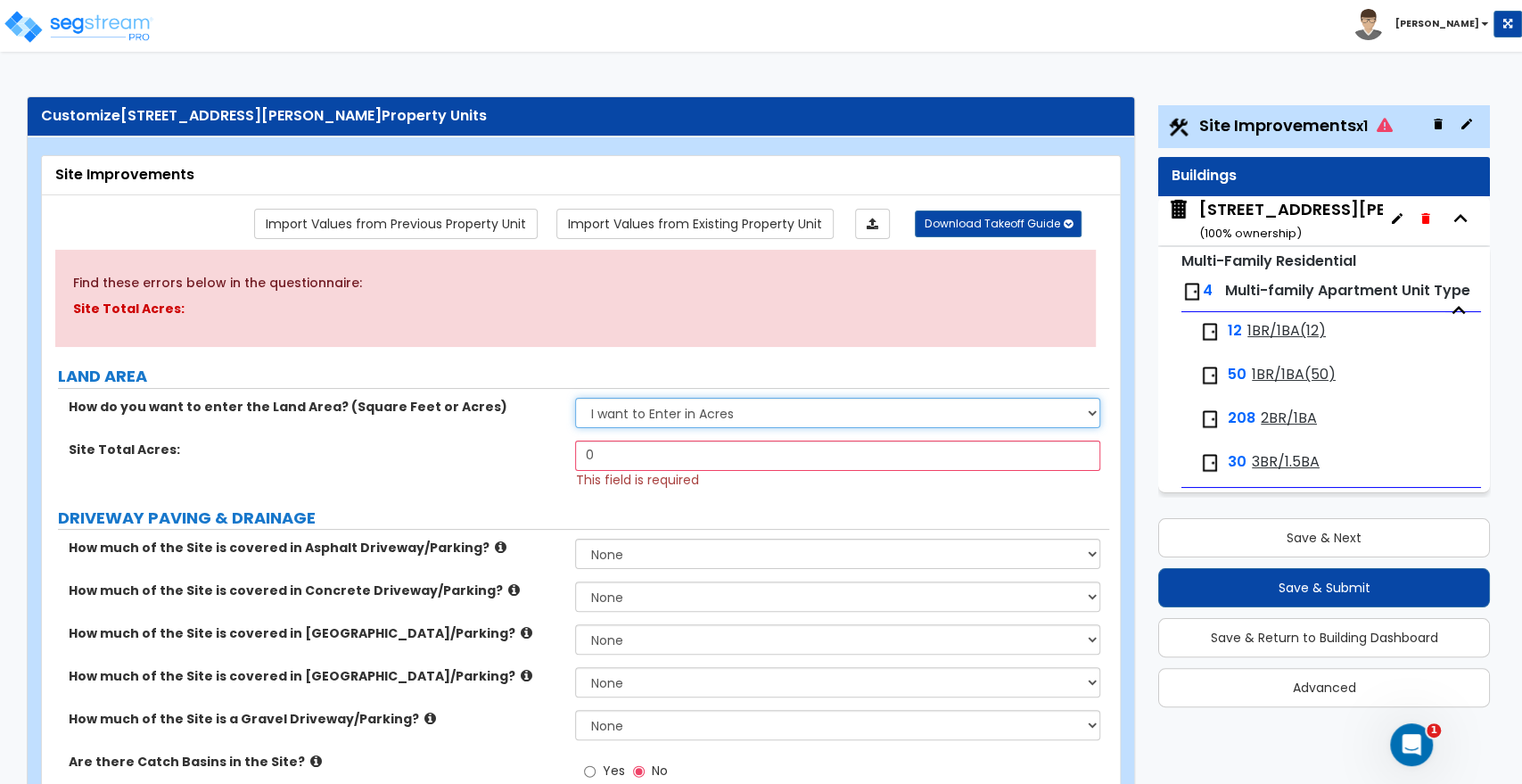
click at [634, 409] on select "I want to Enter in [GEOGRAPHIC_DATA] I want to Enter in Square Feet" at bounding box center [837, 413] width 524 height 31
click at [575, 398] on select "I want to Enter in [GEOGRAPHIC_DATA] I want to Enter in Square Feet" at bounding box center [837, 413] width 524 height 31
drag, startPoint x: 637, startPoint y: 462, endPoint x: 491, endPoint y: 462, distance: 146.0
click at [491, 462] on div "Site Total Acres: 0 This field is required" at bounding box center [575, 464] width 1068 height 48
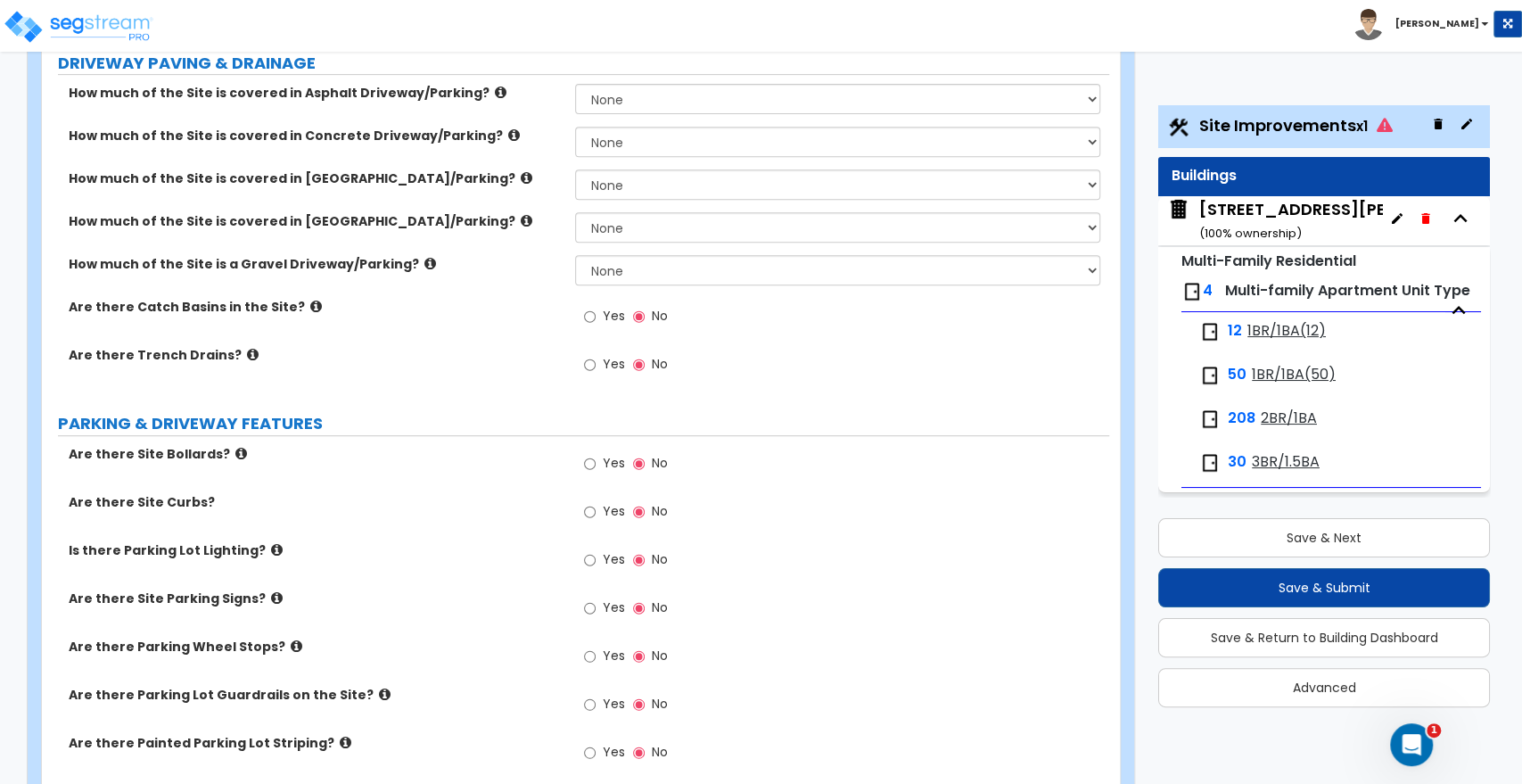
scroll to position [792, 0]
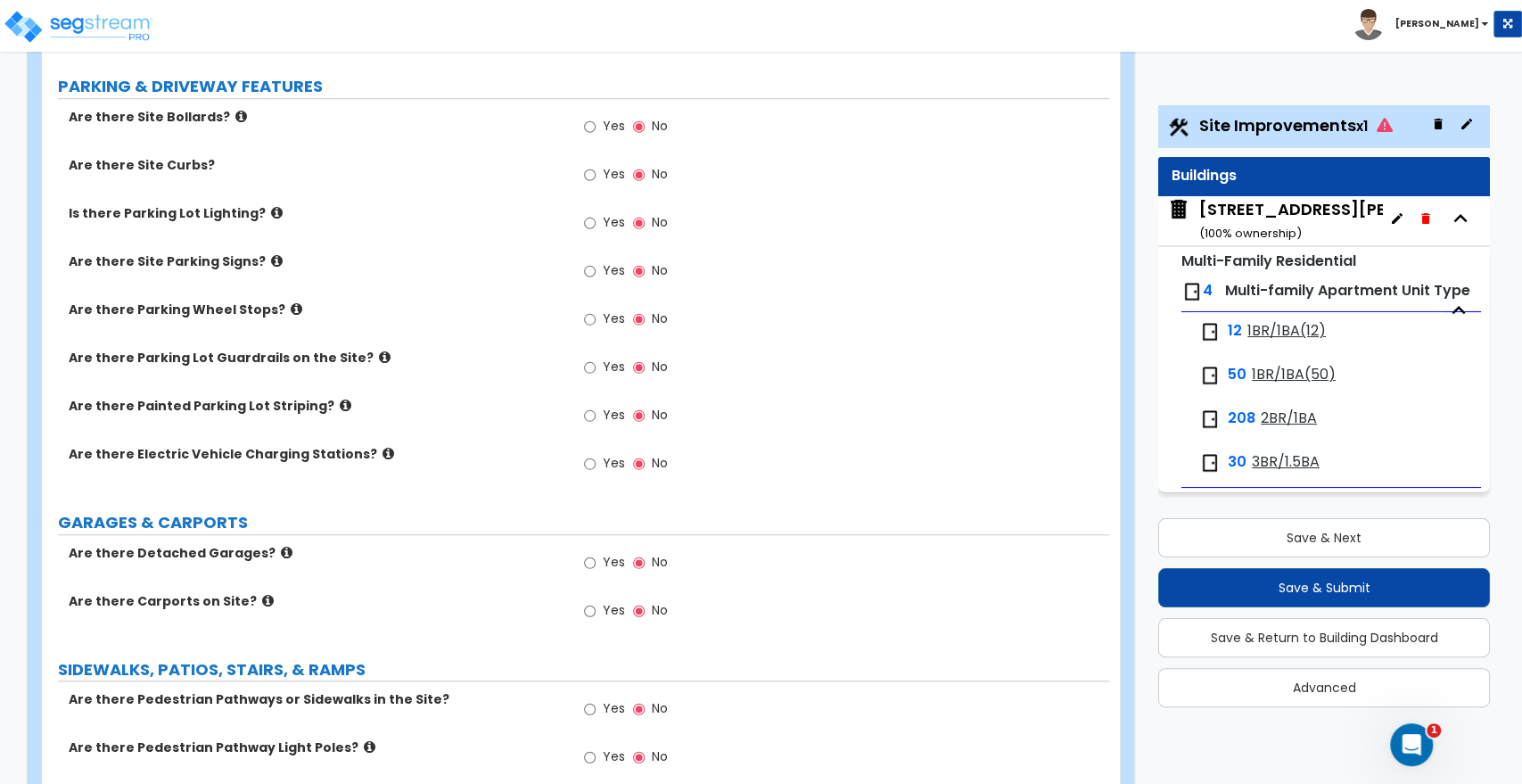
click at [1314, 225] on div "[STREET_ADDRESS][PERSON_NAME] ( 100 % ownership)" at bounding box center [1349, 220] width 299 height 45
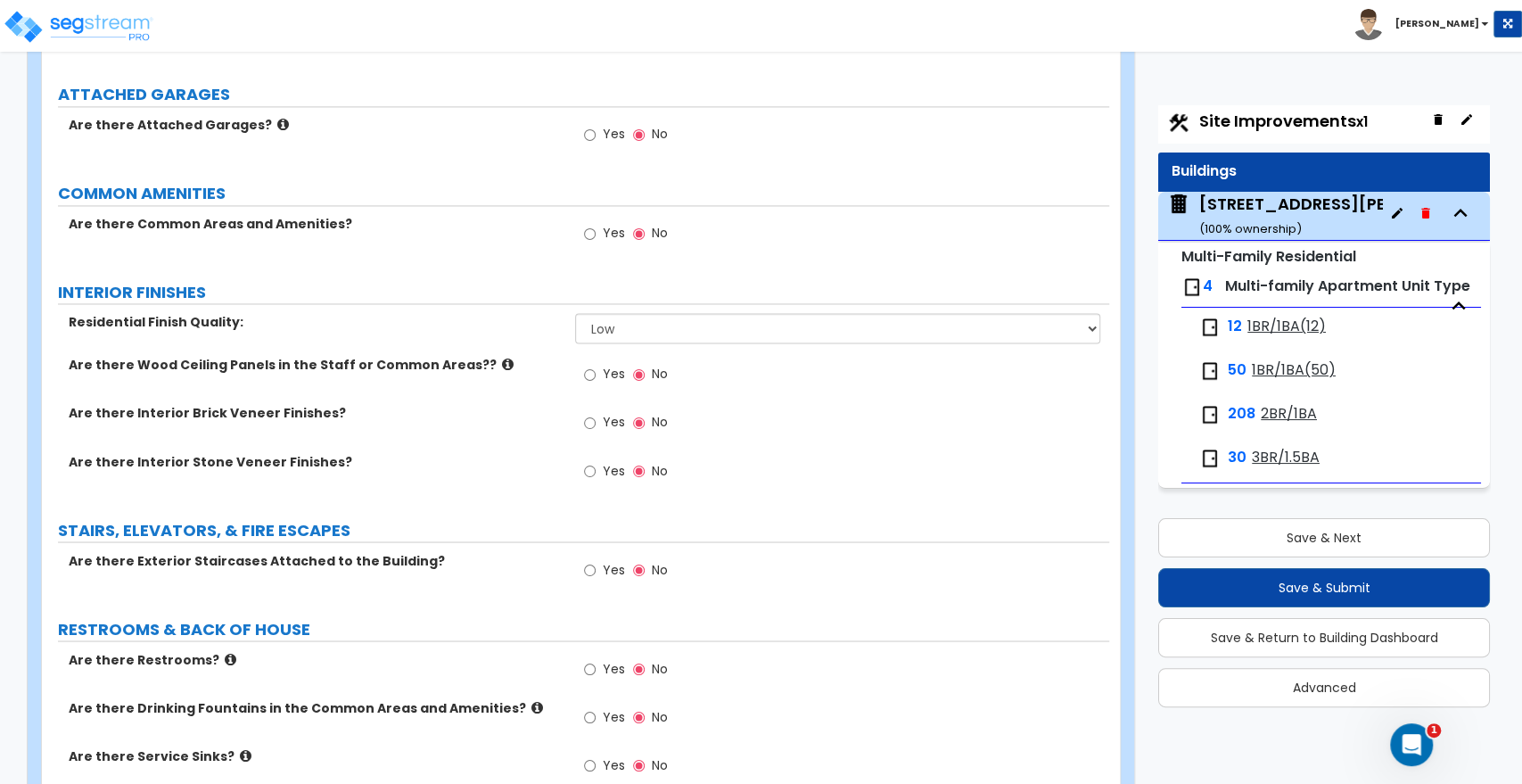
scroll to position [1882, 0]
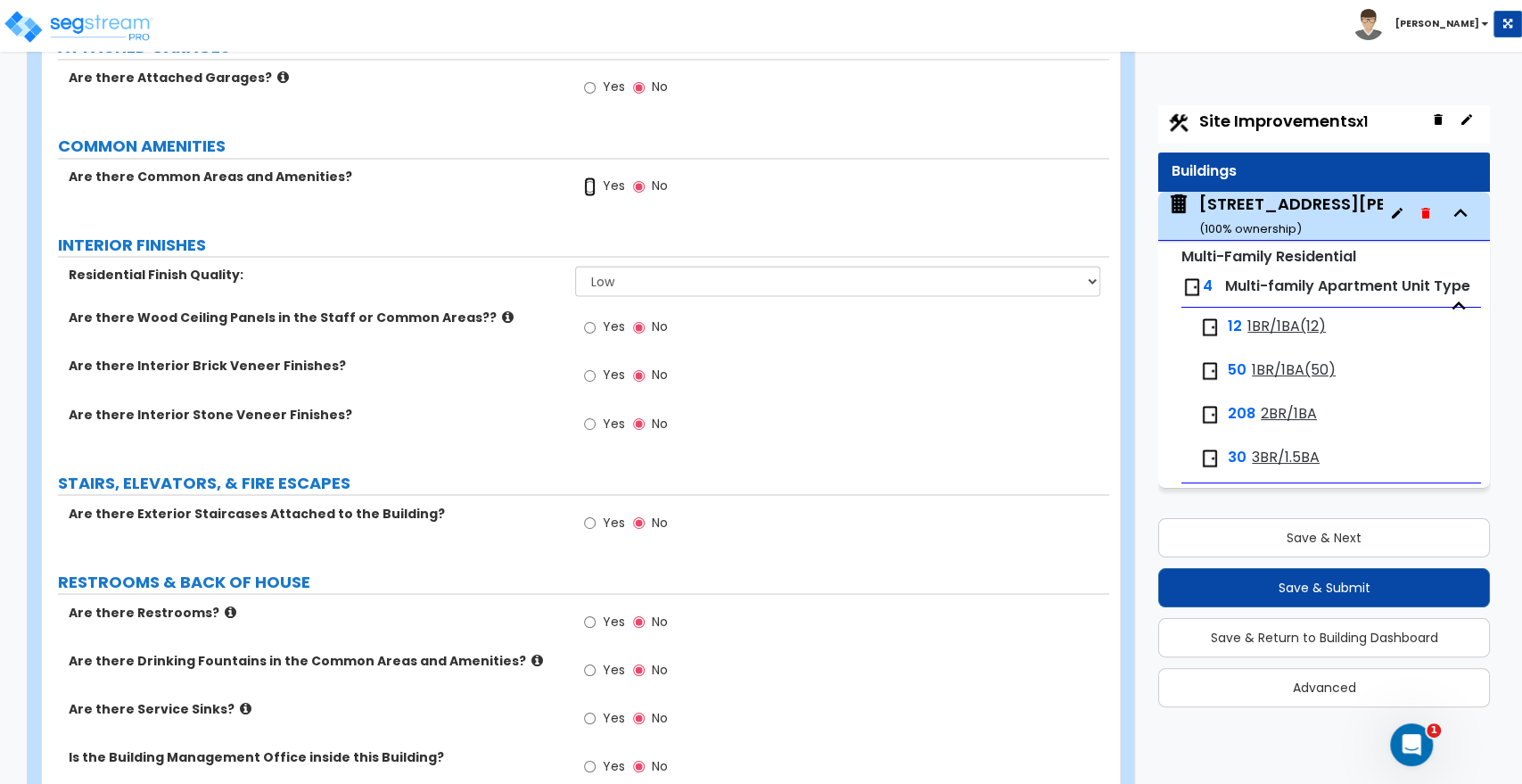
click at [592, 186] on input "Yes" at bounding box center [590, 187] width 12 height 20
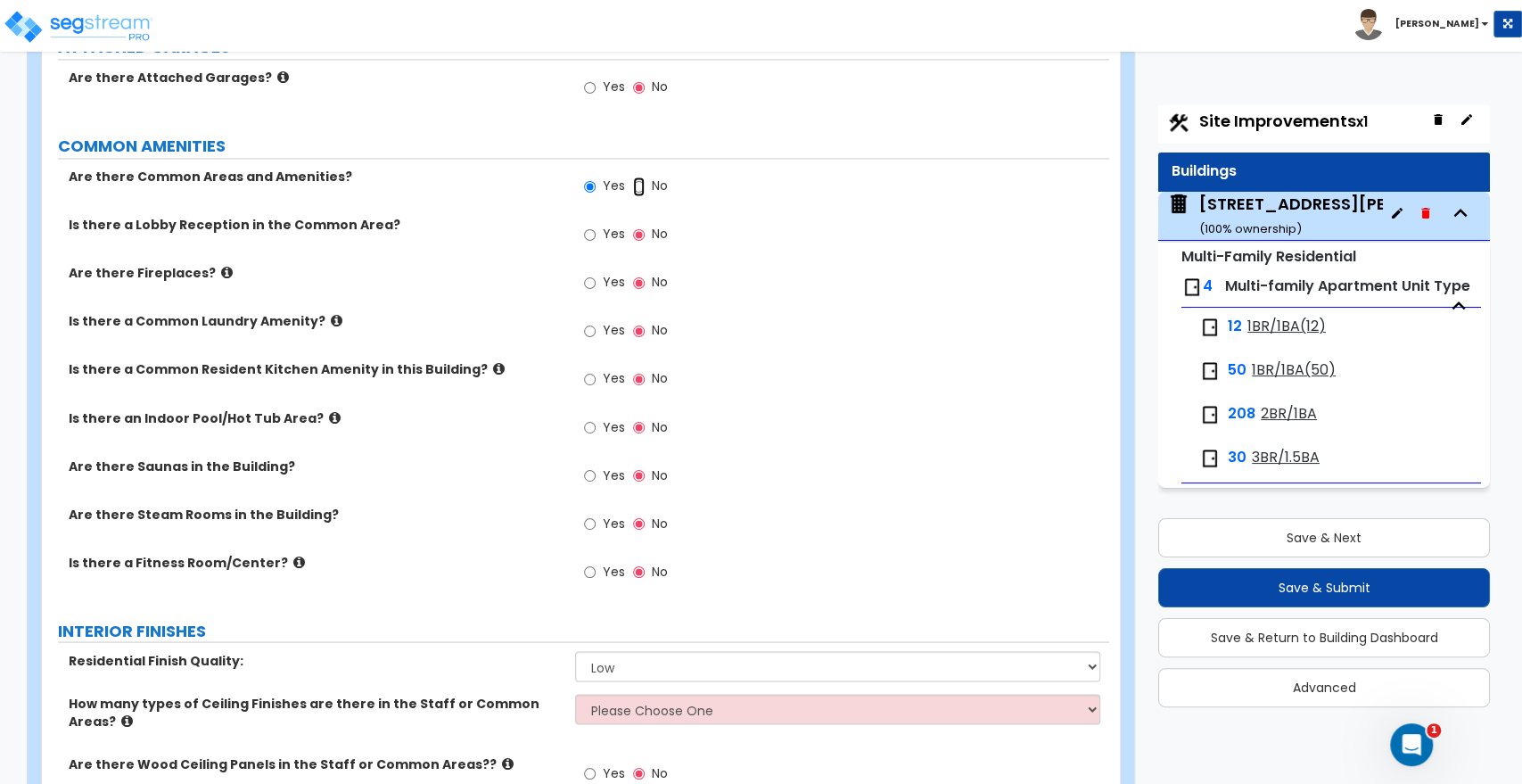
click at [639, 191] on input "No" at bounding box center [639, 187] width 12 height 20
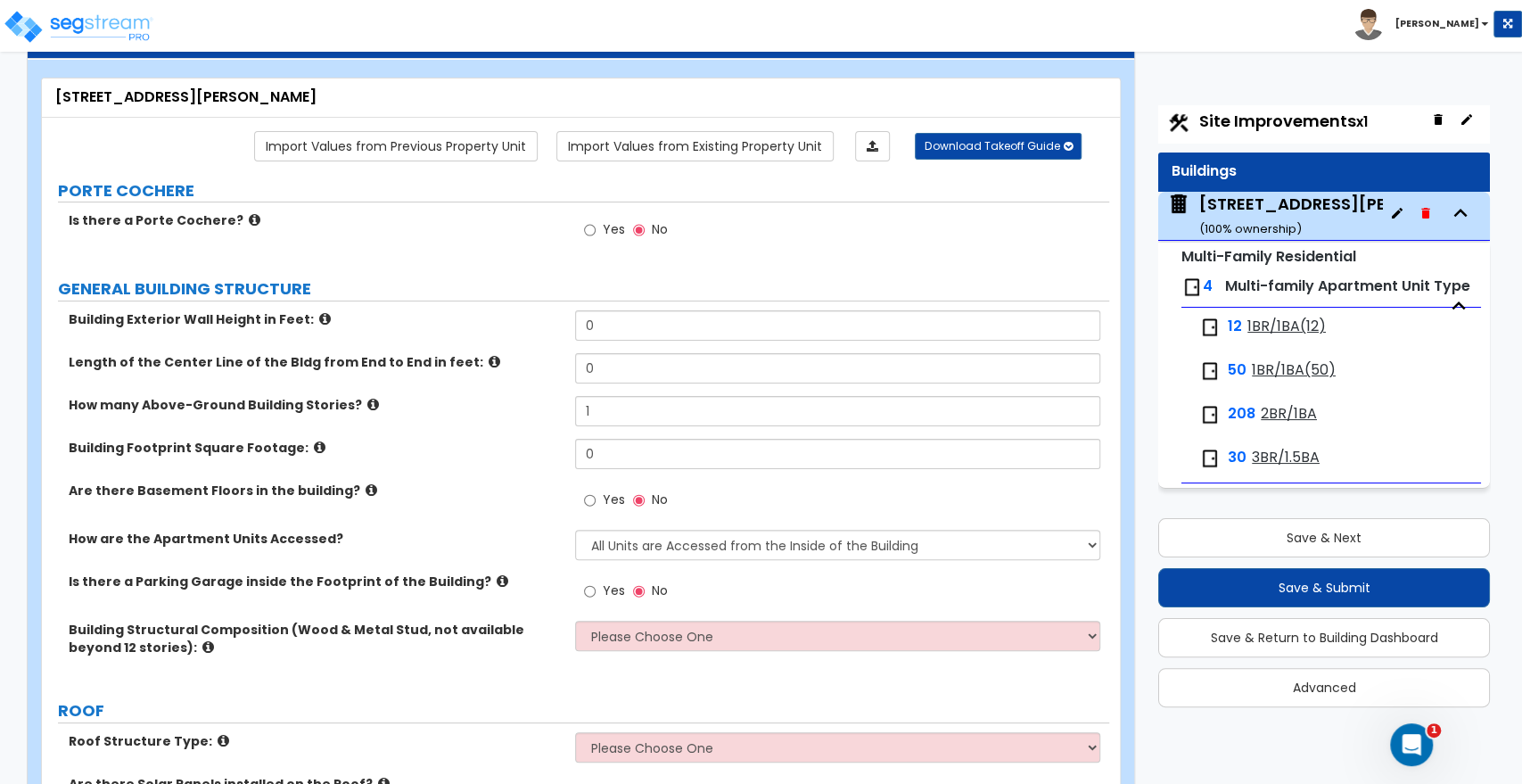
scroll to position [0, 0]
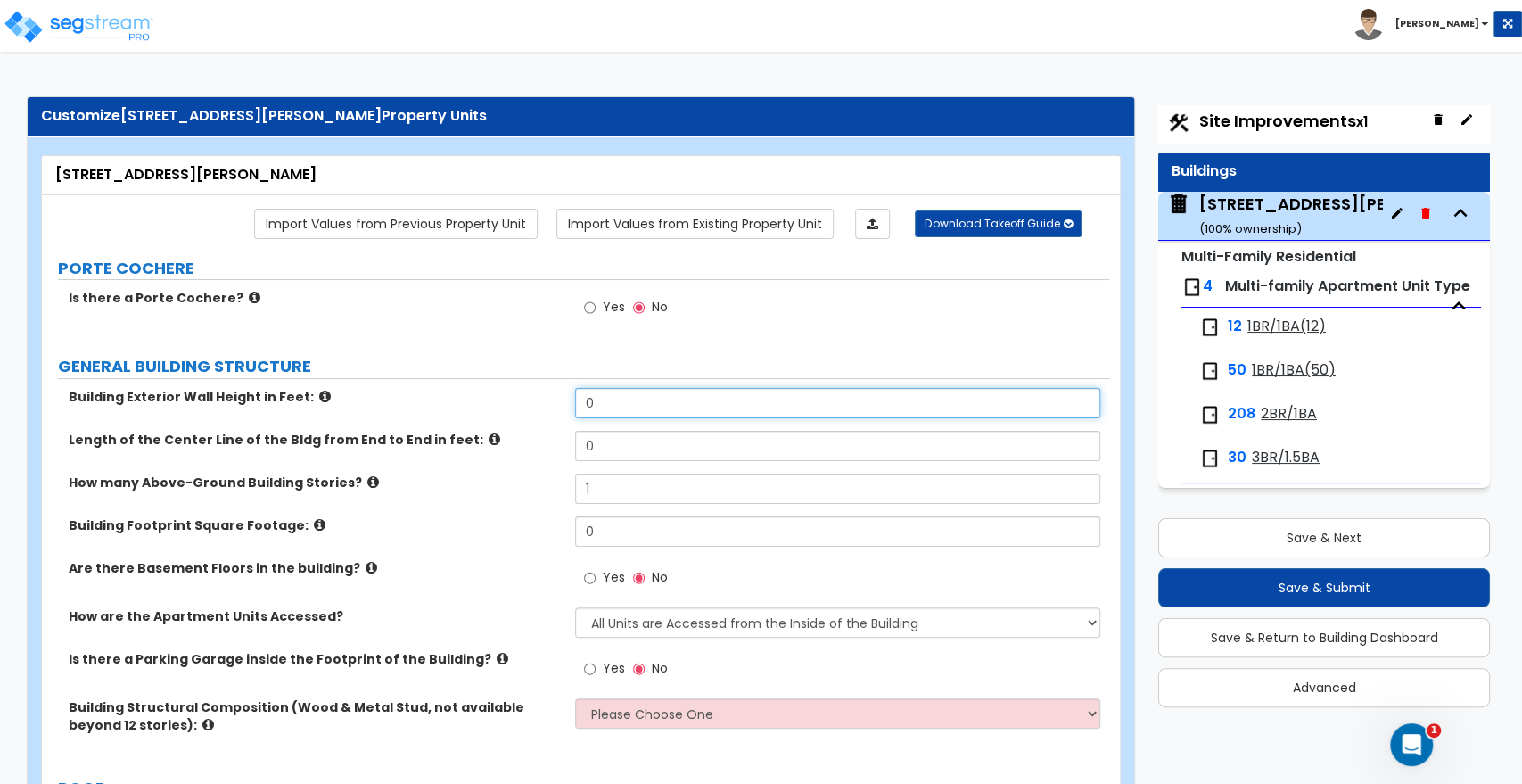
drag, startPoint x: 605, startPoint y: 396, endPoint x: 542, endPoint y: 401, distance: 63.2
click at [542, 401] on div "Building Exterior Wall Height in Feet: 0" at bounding box center [575, 409] width 1068 height 42
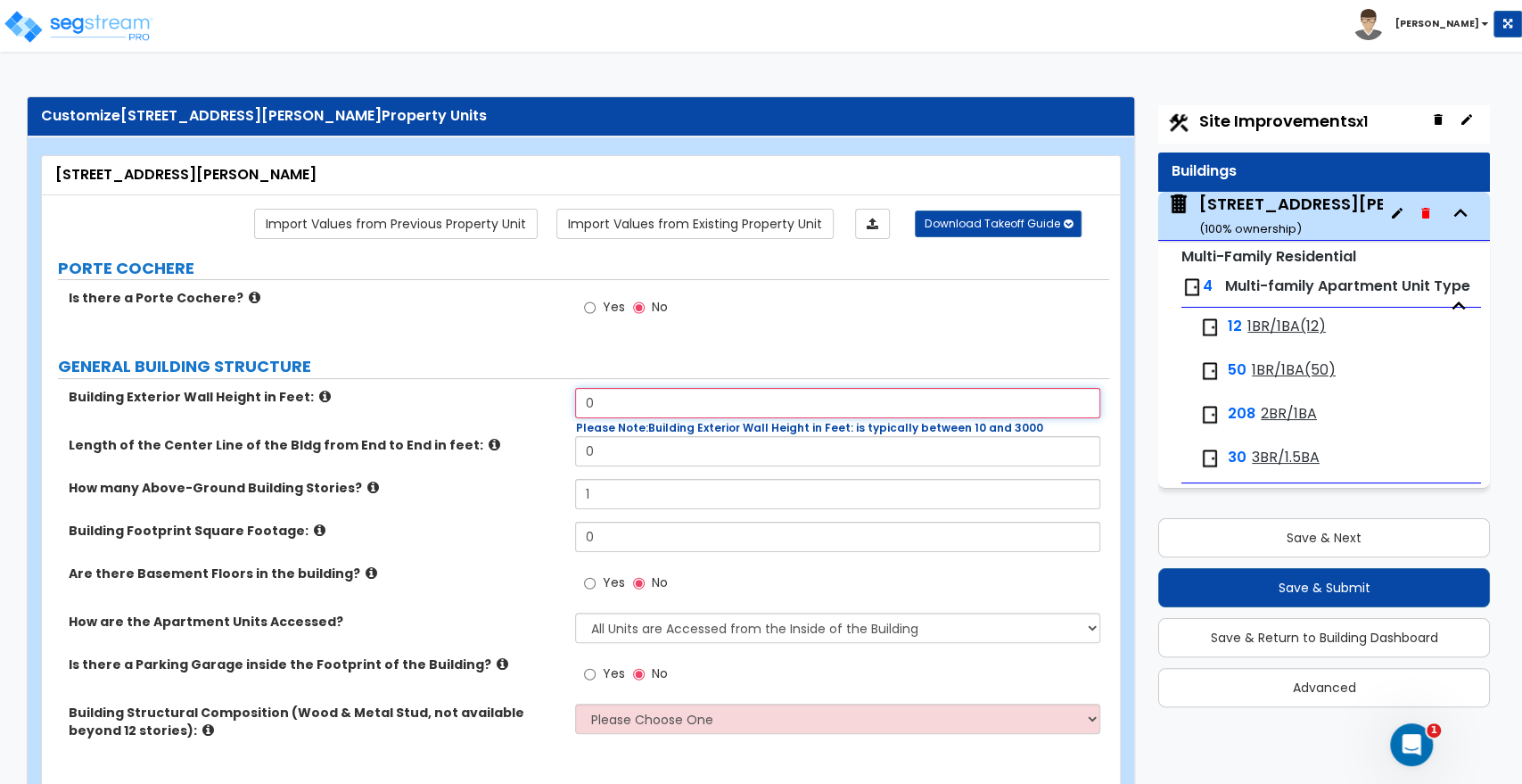
click at [609, 408] on input "0" at bounding box center [837, 403] width 524 height 31
drag, startPoint x: 598, startPoint y: 401, endPoint x: 469, endPoint y: 405, distance: 129.1
click at [469, 405] on div "Building Exterior Wall Height in Feet: 0 Please Note: Building Exterior Wall He…" at bounding box center [575, 412] width 1068 height 48
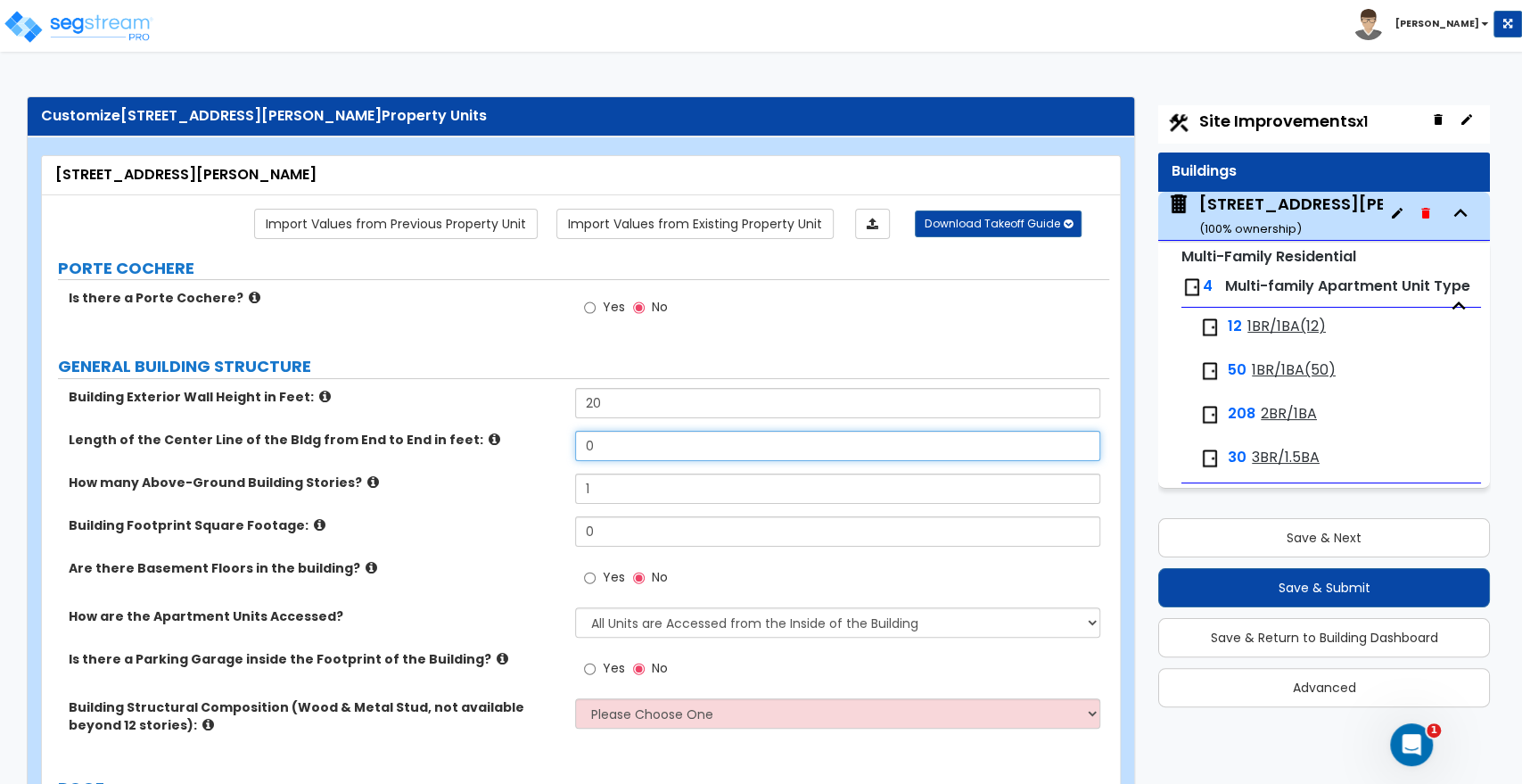
click at [631, 460] on div "Length of the Center Line of the Bldg from End to End in feet: 0" at bounding box center [575, 451] width 1068 height 42
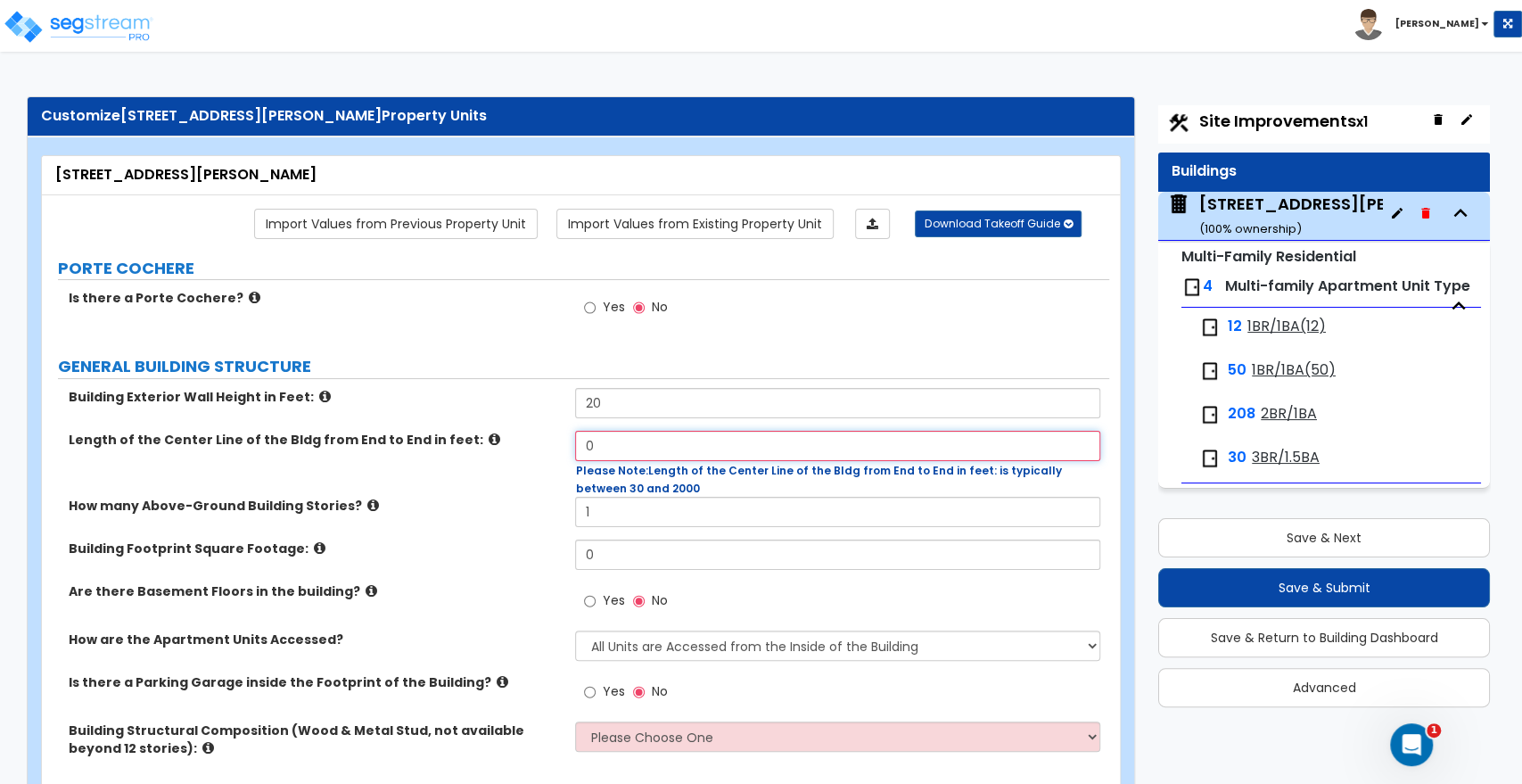
drag, startPoint x: 659, startPoint y: 436, endPoint x: 427, endPoint y: 446, distance: 232.2
click at [427, 446] on div "Length of the Center Line of the Bldg from End to End in feet: 0 Please Note: L…" at bounding box center [575, 463] width 1068 height 66
click at [635, 504] on input "1" at bounding box center [837, 511] width 524 height 31
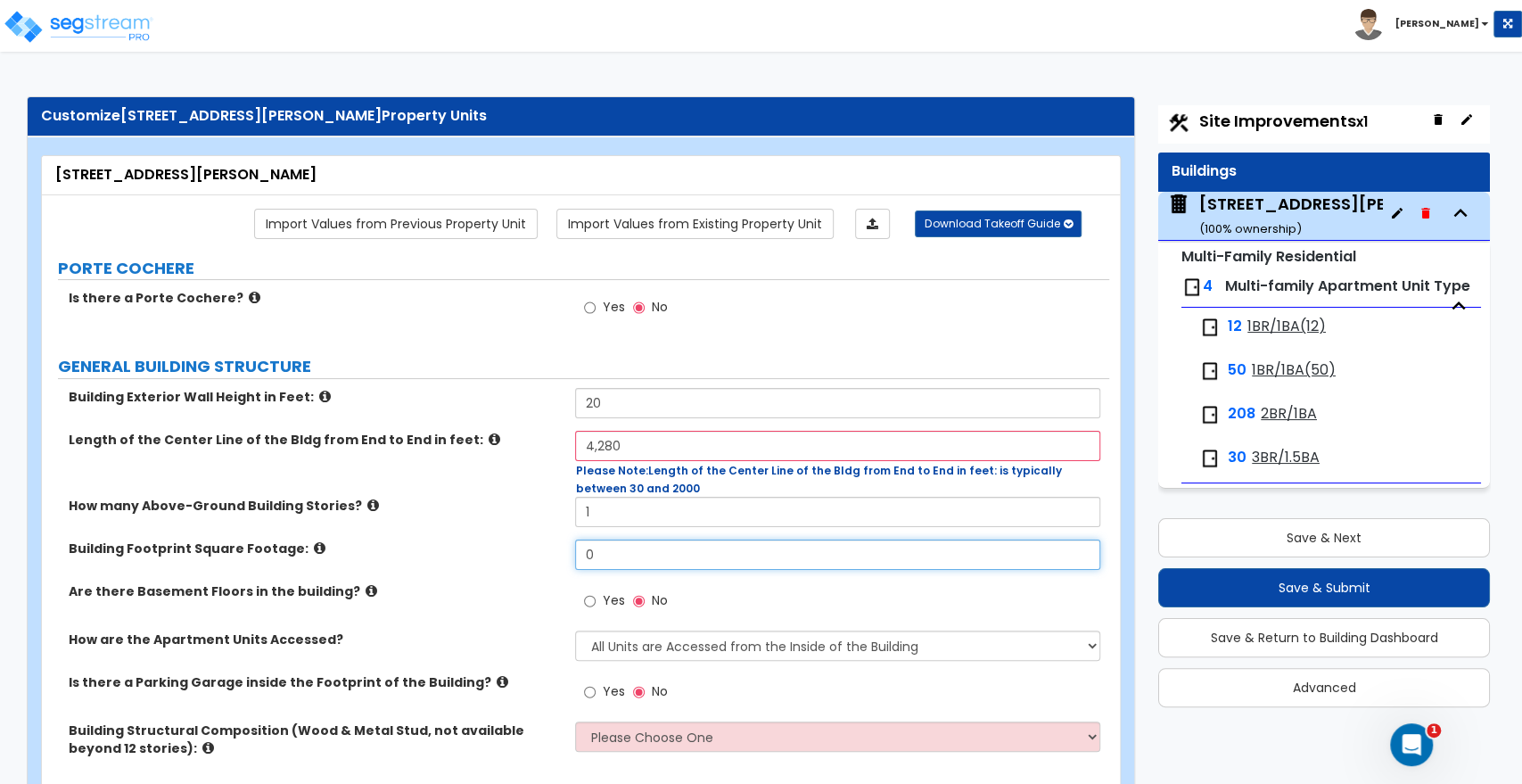
click at [614, 545] on input "0" at bounding box center [837, 554] width 524 height 31
drag, startPoint x: 616, startPoint y: 549, endPoint x: 543, endPoint y: 552, distance: 73.1
click at [543, 552] on div "Building Footprint Square Footage: 0" at bounding box center [575, 560] width 1068 height 42
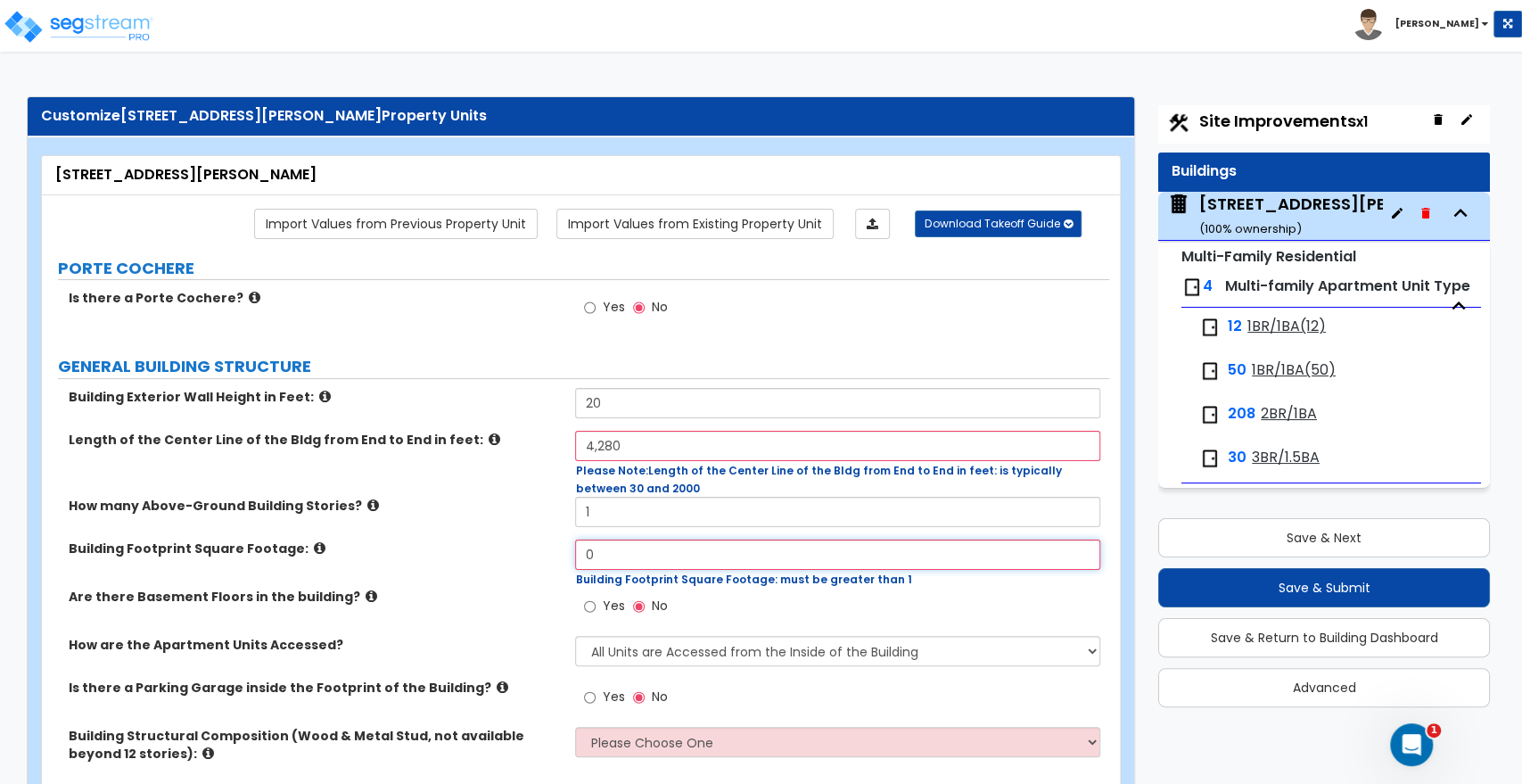
click at [625, 563] on input "0" at bounding box center [837, 554] width 524 height 31
drag, startPoint x: 635, startPoint y: 550, endPoint x: 501, endPoint y: 547, distance: 134.0
click at [501, 547] on div "Building Footprint Square Footage: 0 Building Footprint Square Footage: must be…" at bounding box center [575, 563] width 1068 height 48
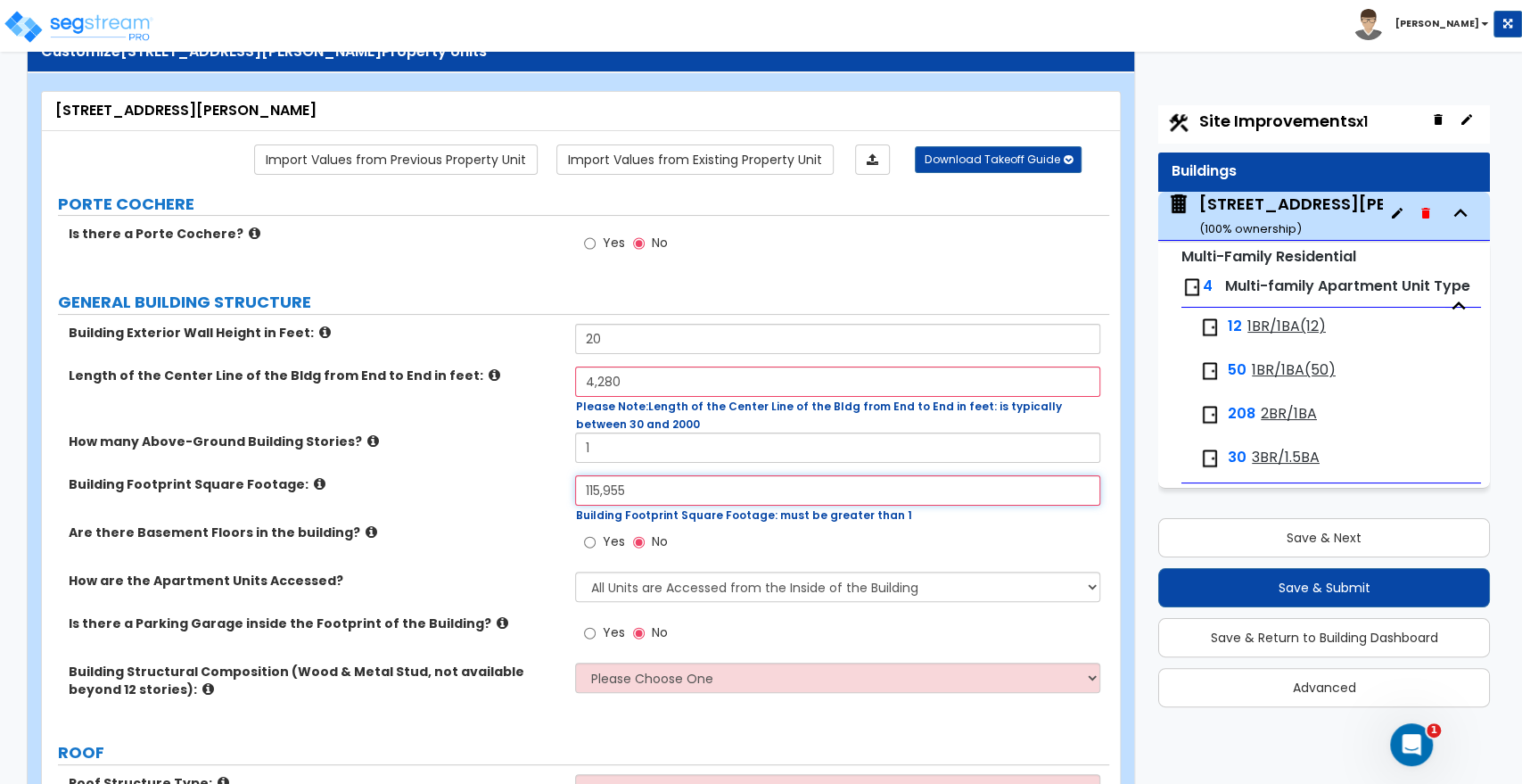
scroll to position [99, 0]
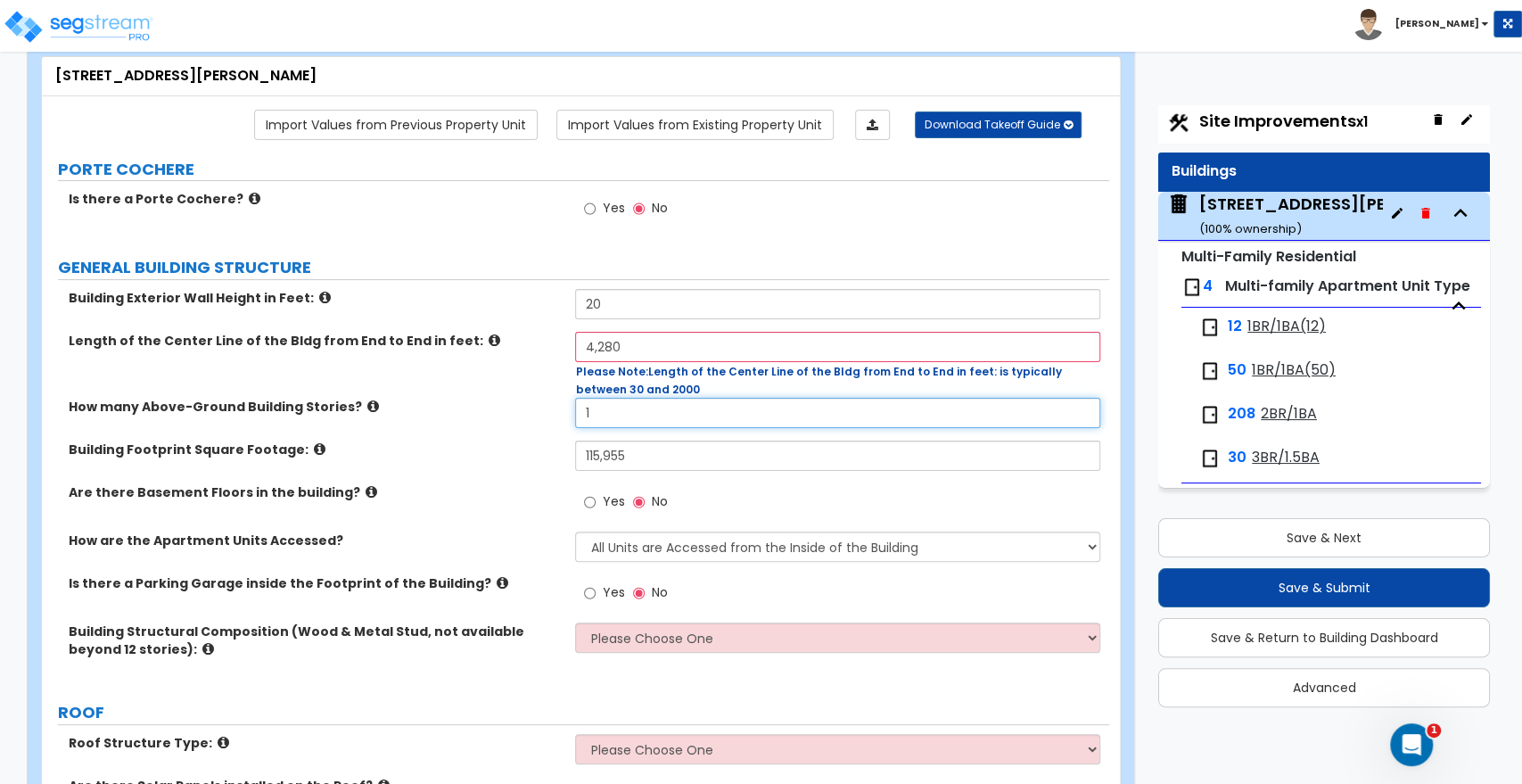
click at [601, 412] on input "1" at bounding box center [837, 413] width 524 height 31
drag, startPoint x: 601, startPoint y: 412, endPoint x: 549, endPoint y: 411, distance: 52.0
click at [549, 411] on div "How many Above-Ground Building Stories? 1" at bounding box center [575, 419] width 1068 height 42
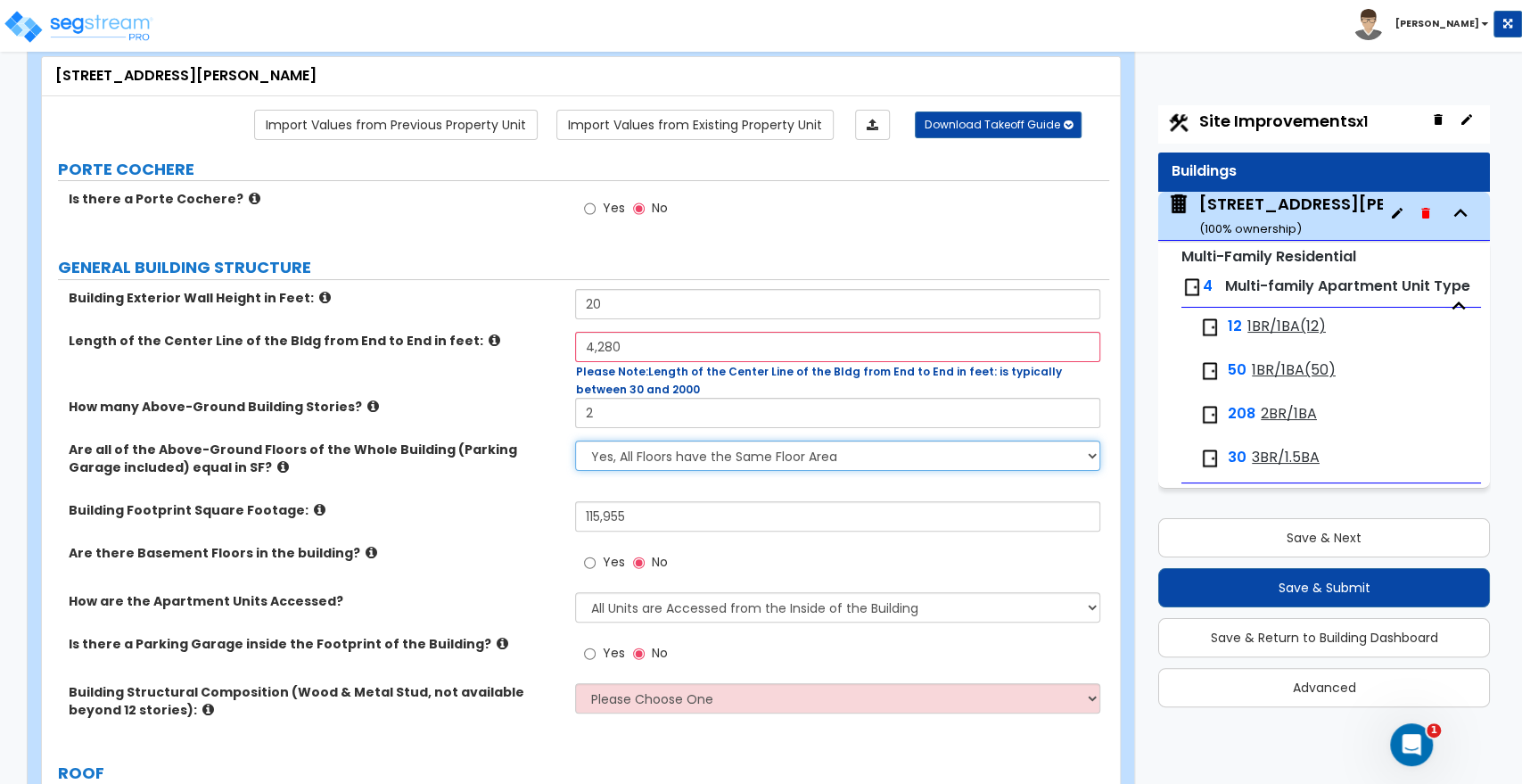
click at [630, 455] on select "Yes, All Floors have the Same Floor Area No, Not All Floor Areas are the Same" at bounding box center [837, 455] width 524 height 31
click at [575, 440] on select "Yes, All Floors have the Same Floor Area No, Not All Floor Areas are the Same" at bounding box center [837, 455] width 524 height 31
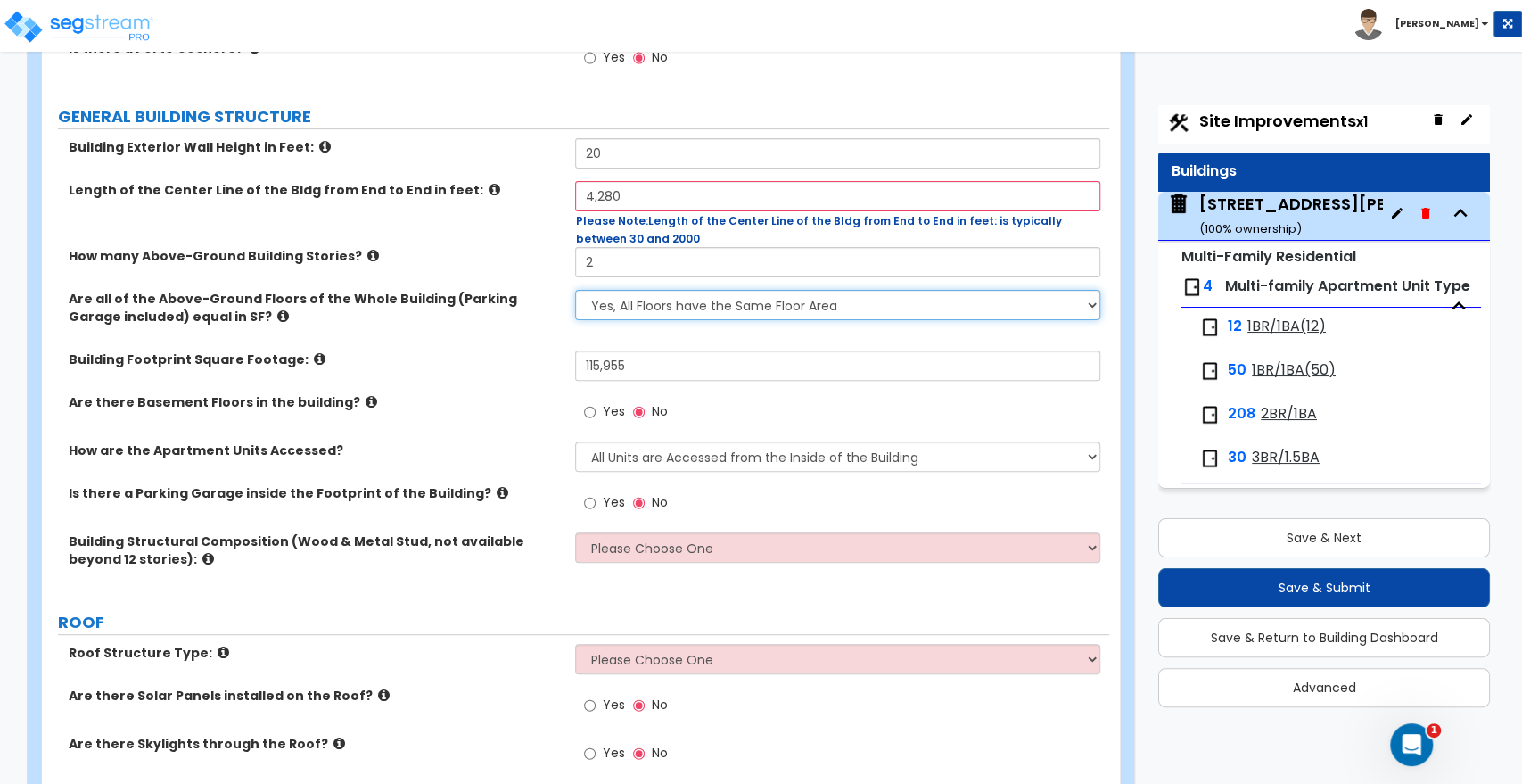
scroll to position [297, 0]
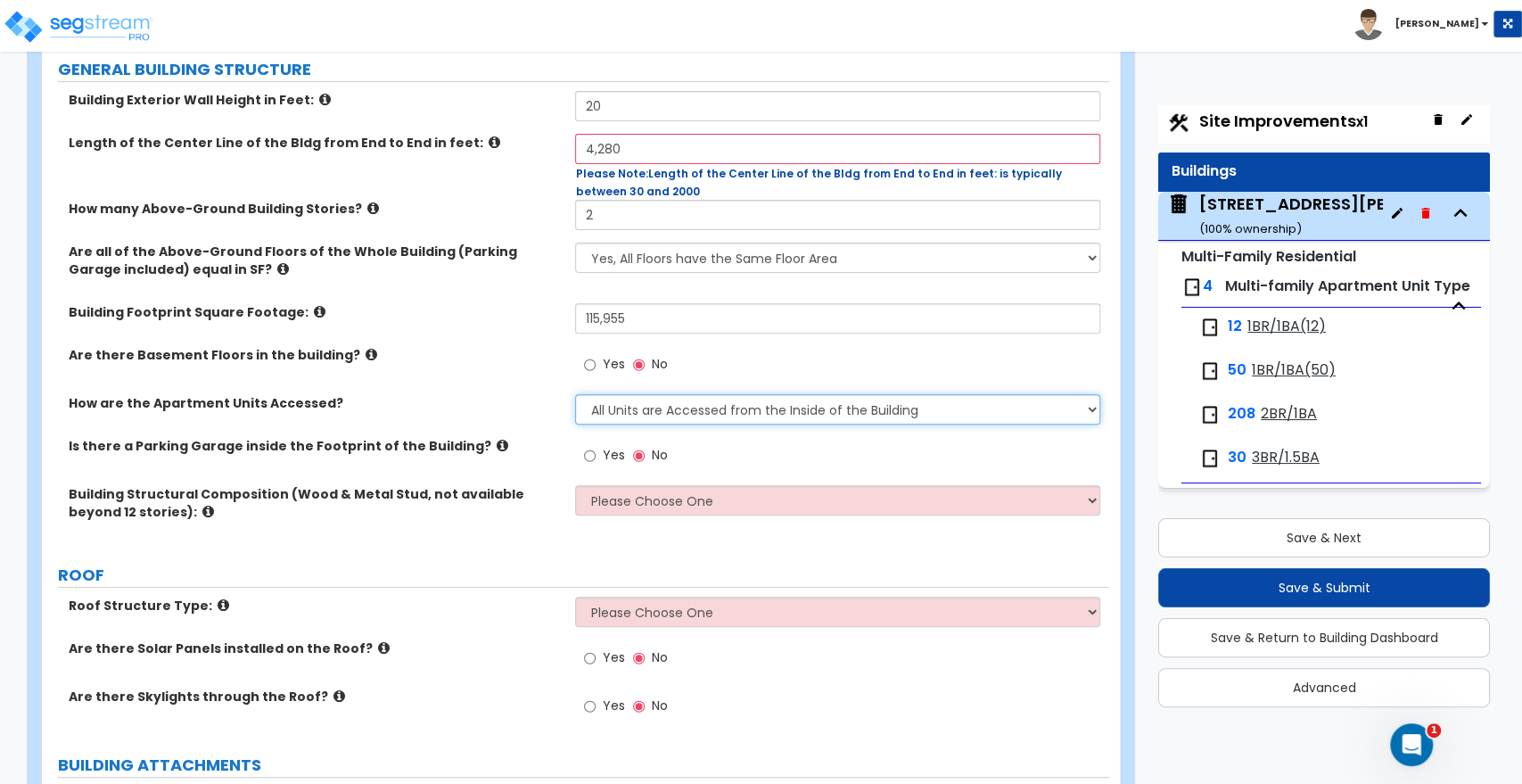
click at [616, 412] on select "All Units are Accessed from the Inside of the Building All Units are Accessed f…" at bounding box center [837, 409] width 524 height 31
click at [575, 394] on select "All Units are Accessed from the Inside of the Building All Units are Accessed f…" at bounding box center [837, 409] width 524 height 31
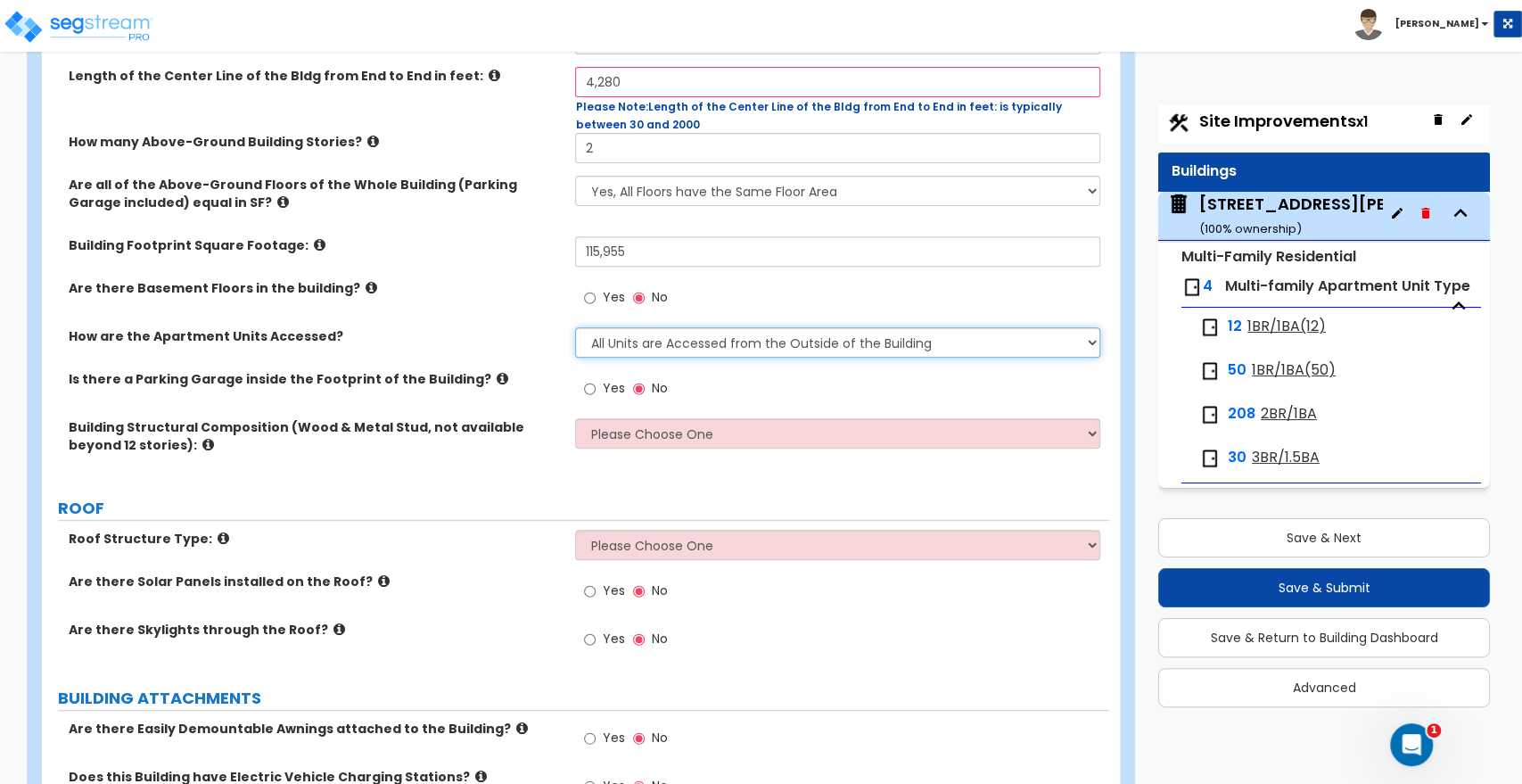
scroll to position [396, 0]
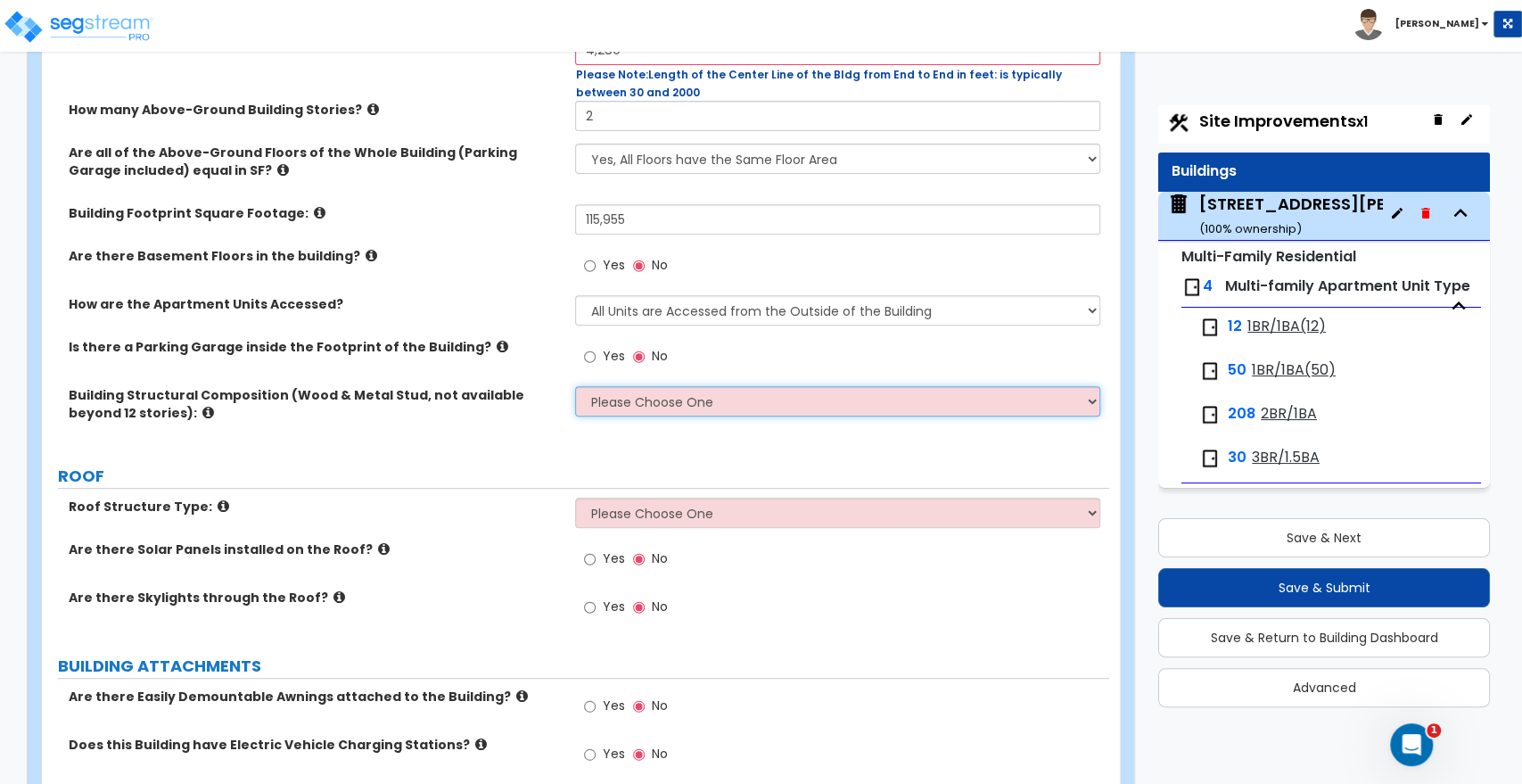
click at [675, 397] on select "Please Choose One Reinforced Concrete Structural Steel Brick Masonry CMU Masonr…" at bounding box center [837, 401] width 524 height 31
click at [575, 386] on select "Please Choose One Reinforced Concrete Structural Steel Brick Masonry CMU Masonr…" at bounding box center [837, 401] width 524 height 31
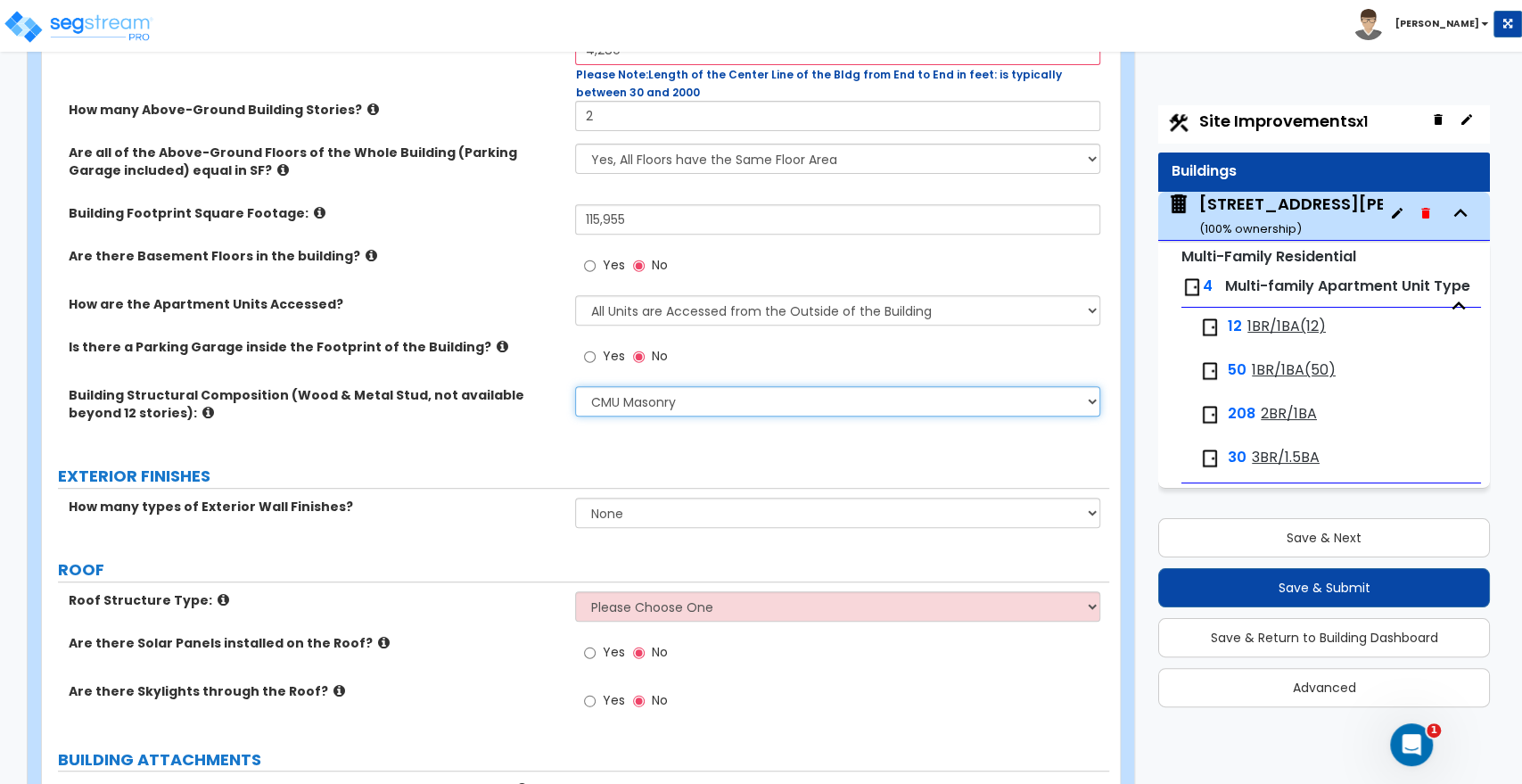
click at [712, 409] on select "Please Choose One Reinforced Concrete Structural Steel Brick Masonry CMU Masonr…" at bounding box center [837, 401] width 524 height 31
click at [575, 386] on select "Please Choose One Reinforced Concrete Structural Steel Brick Masonry CMU Masonr…" at bounding box center [837, 401] width 524 height 31
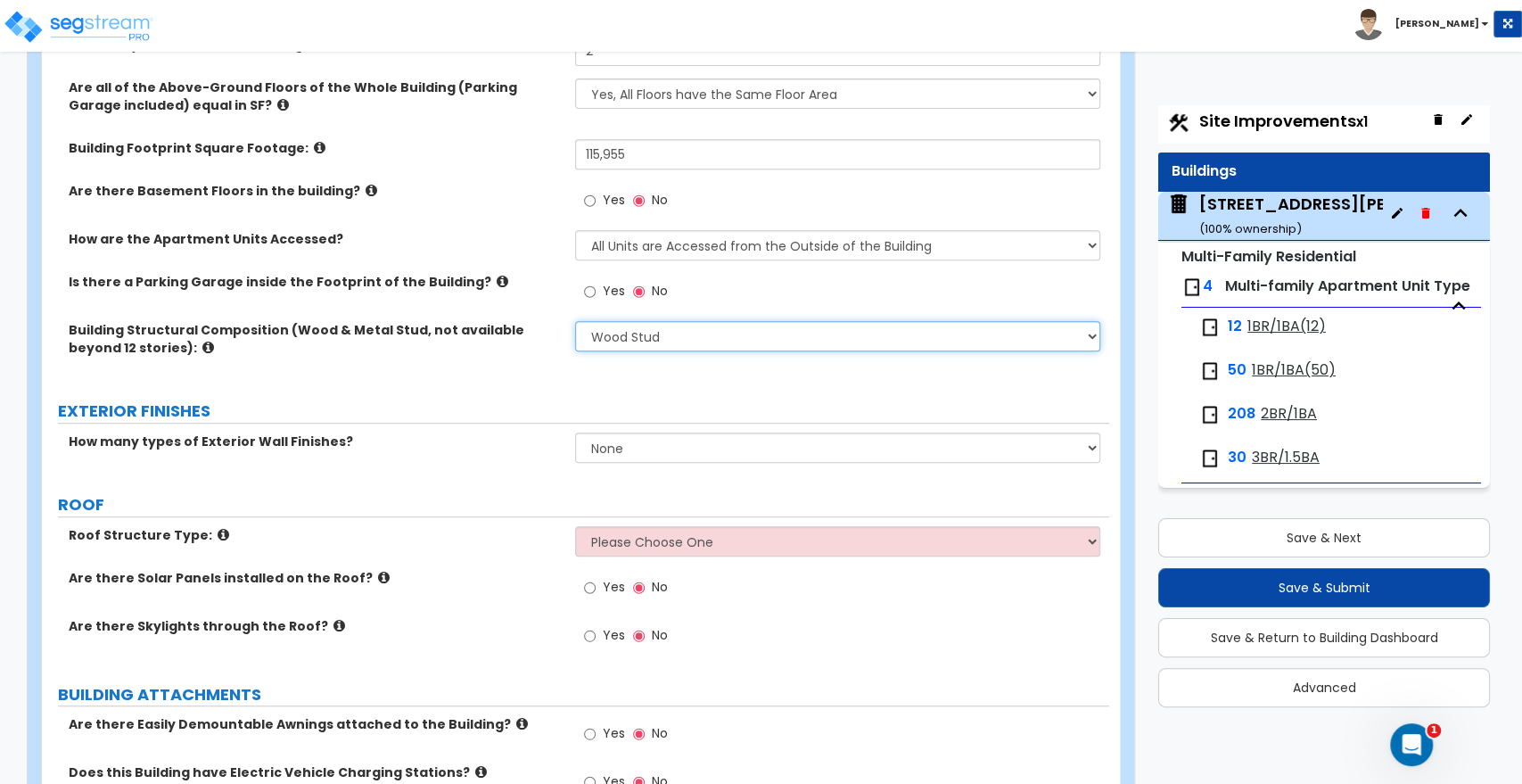
scroll to position [495, 0]
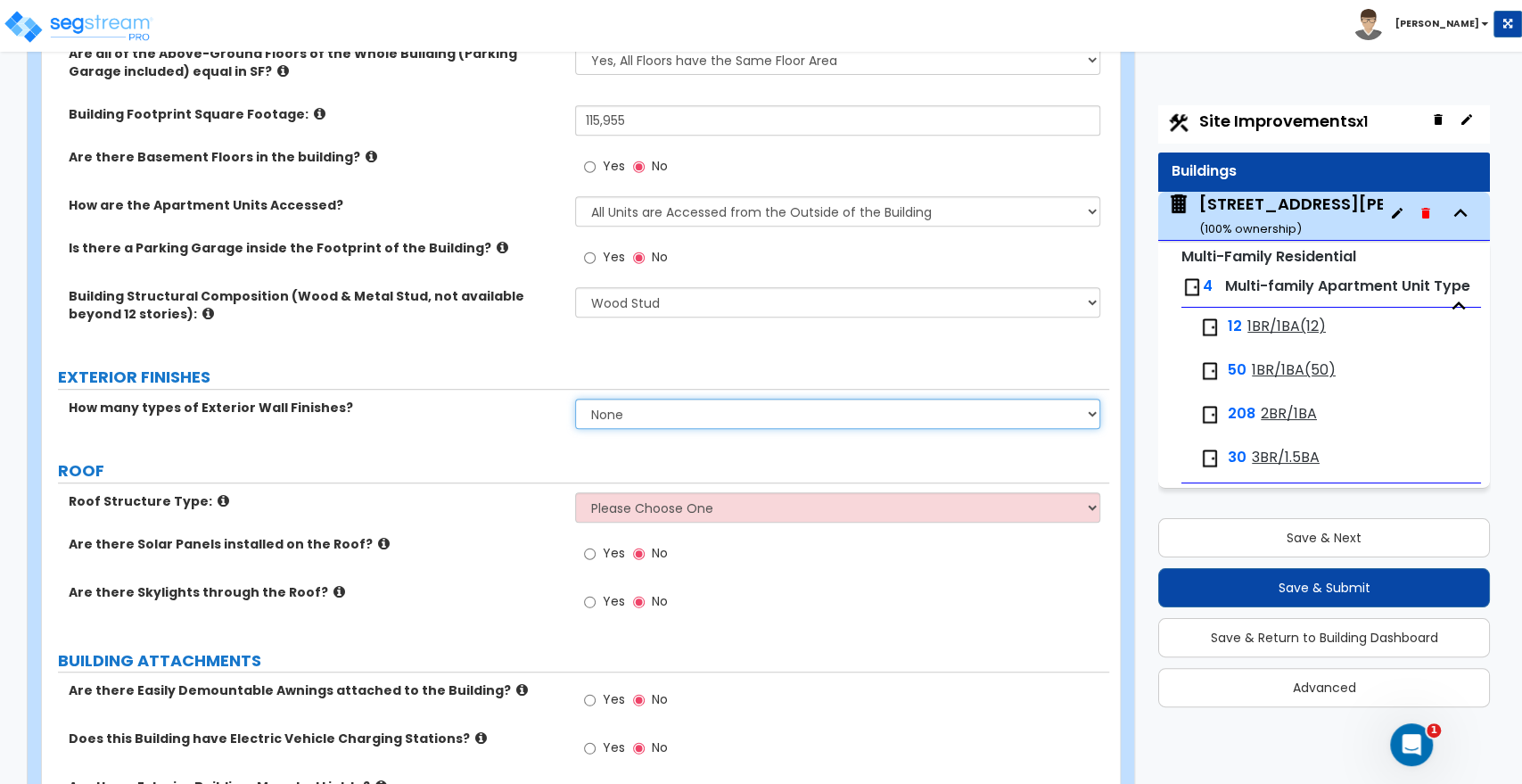
click at [601, 412] on select "None 1 2 3" at bounding box center [837, 414] width 524 height 31
click at [575, 399] on select "None 1 2 3" at bounding box center [837, 414] width 524 height 31
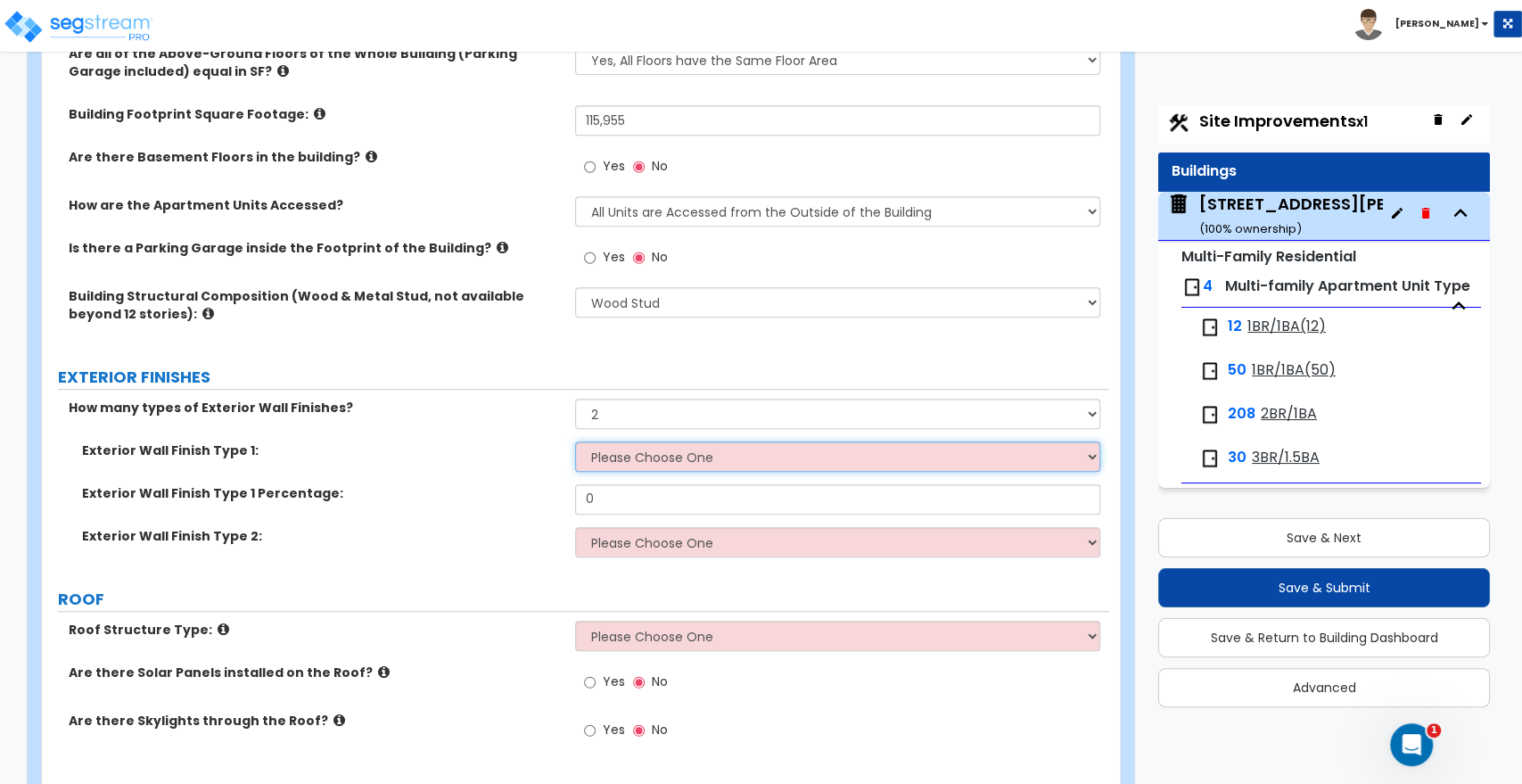
click at [662, 460] on select "Please Choose One No Finish/Shared Wall No Wall Brick Veneer Stone Veneer Wood …" at bounding box center [837, 456] width 524 height 31
click at [575, 441] on select "Please Choose One No Finish/Shared Wall No Wall Brick Veneer Stone Veneer Wood …" at bounding box center [837, 456] width 524 height 31
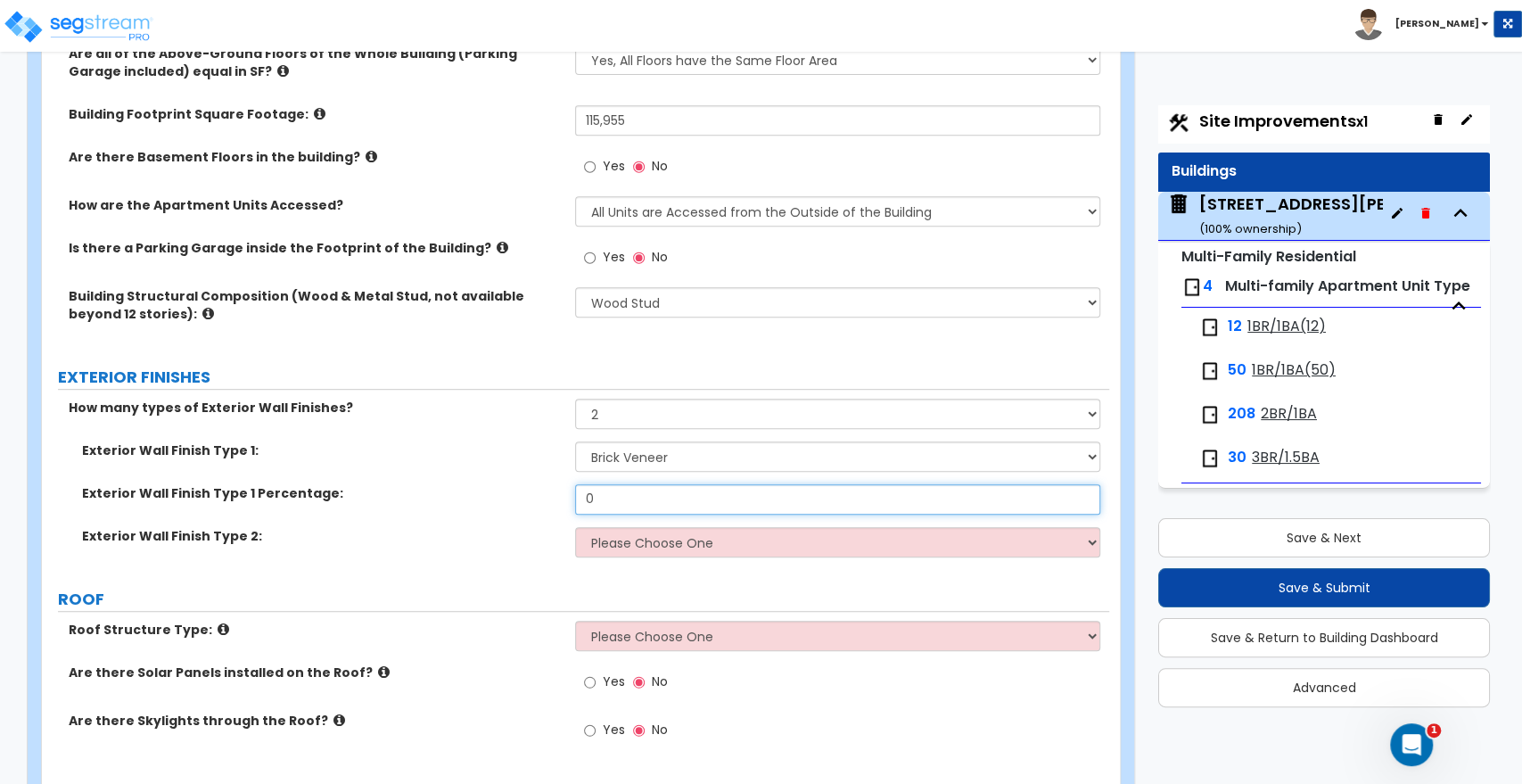
drag, startPoint x: 621, startPoint y: 498, endPoint x: 515, endPoint y: 508, distance: 106.5
click at [515, 508] on div "Exterior Wall Finish Type 1 Percentage: 0" at bounding box center [575, 505] width 1068 height 42
click at [642, 536] on select "Please Choose One No Finish/Shared Wall No Wall Brick Veneer Stone Veneer Wood …" at bounding box center [837, 542] width 524 height 31
click at [575, 527] on select "Please Choose One No Finish/Shared Wall No Wall Brick Veneer Stone Veneer Wood …" at bounding box center [837, 542] width 524 height 31
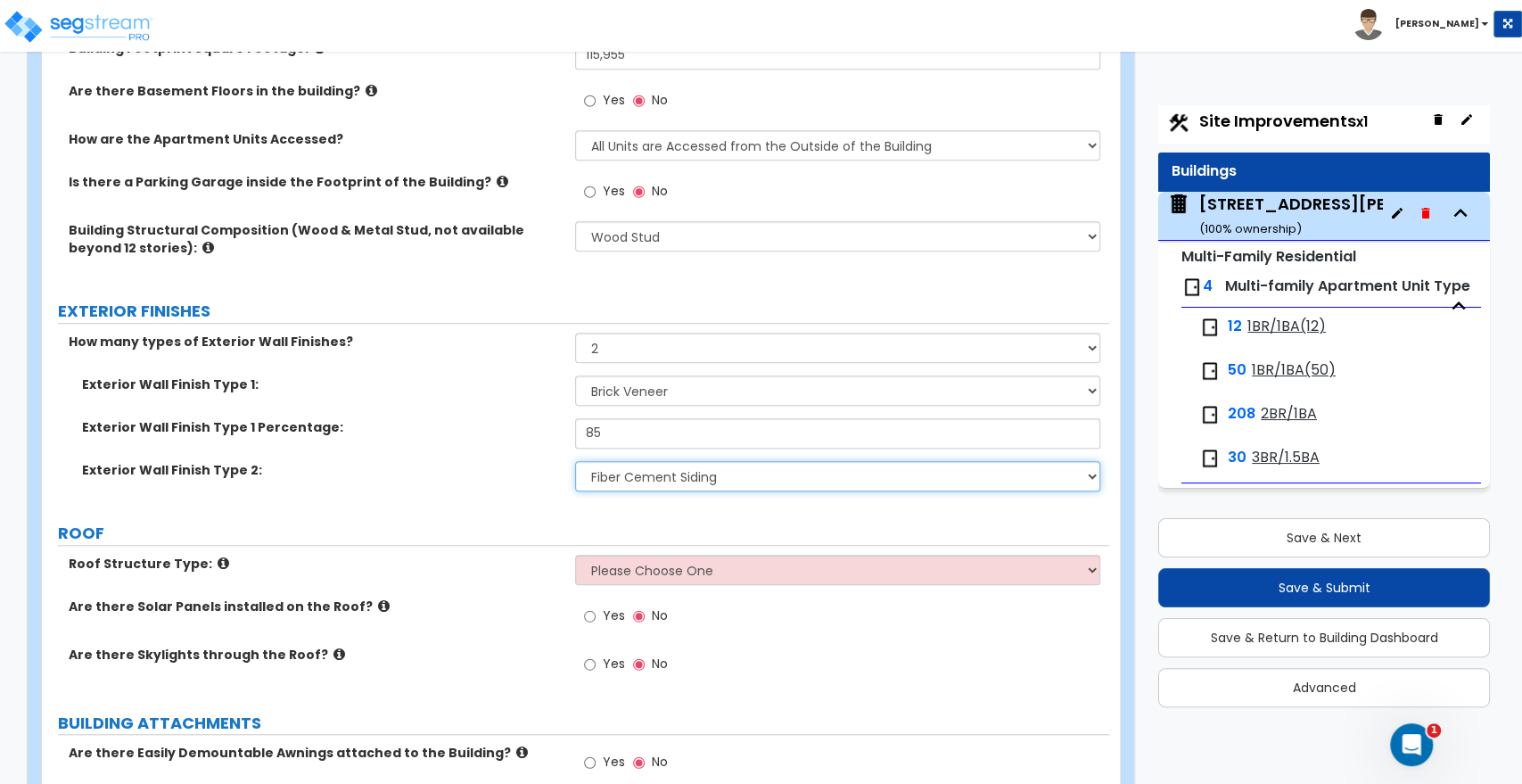
scroll to position [593, 0]
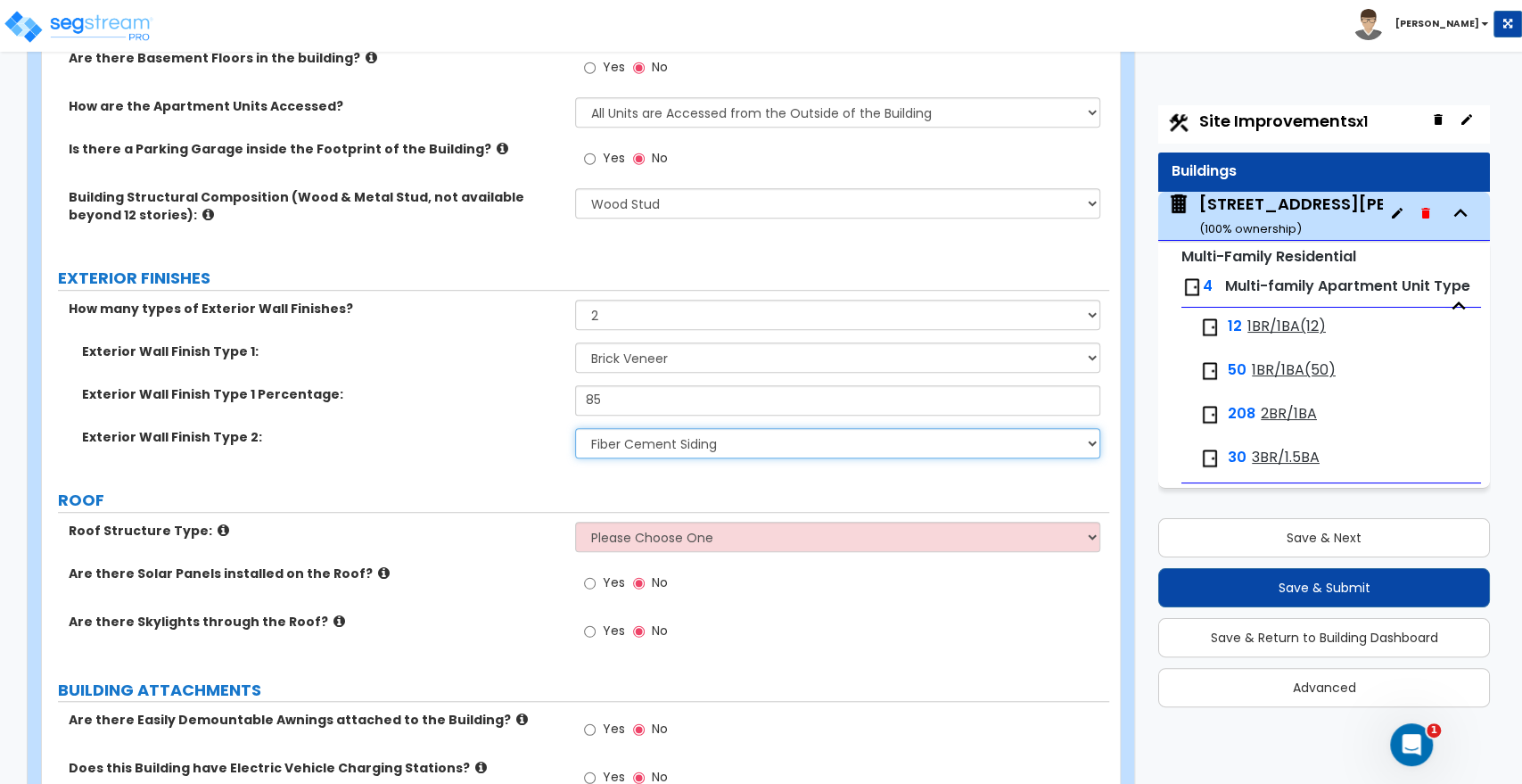
click at [633, 439] on select "Please Choose One No Finish/Shared Wall No Wall Brick Veneer Stone Veneer Wood …" at bounding box center [837, 442] width 524 height 31
click at [438, 431] on label "Exterior Wall Finish Type 2:" at bounding box center [322, 436] width 480 height 18
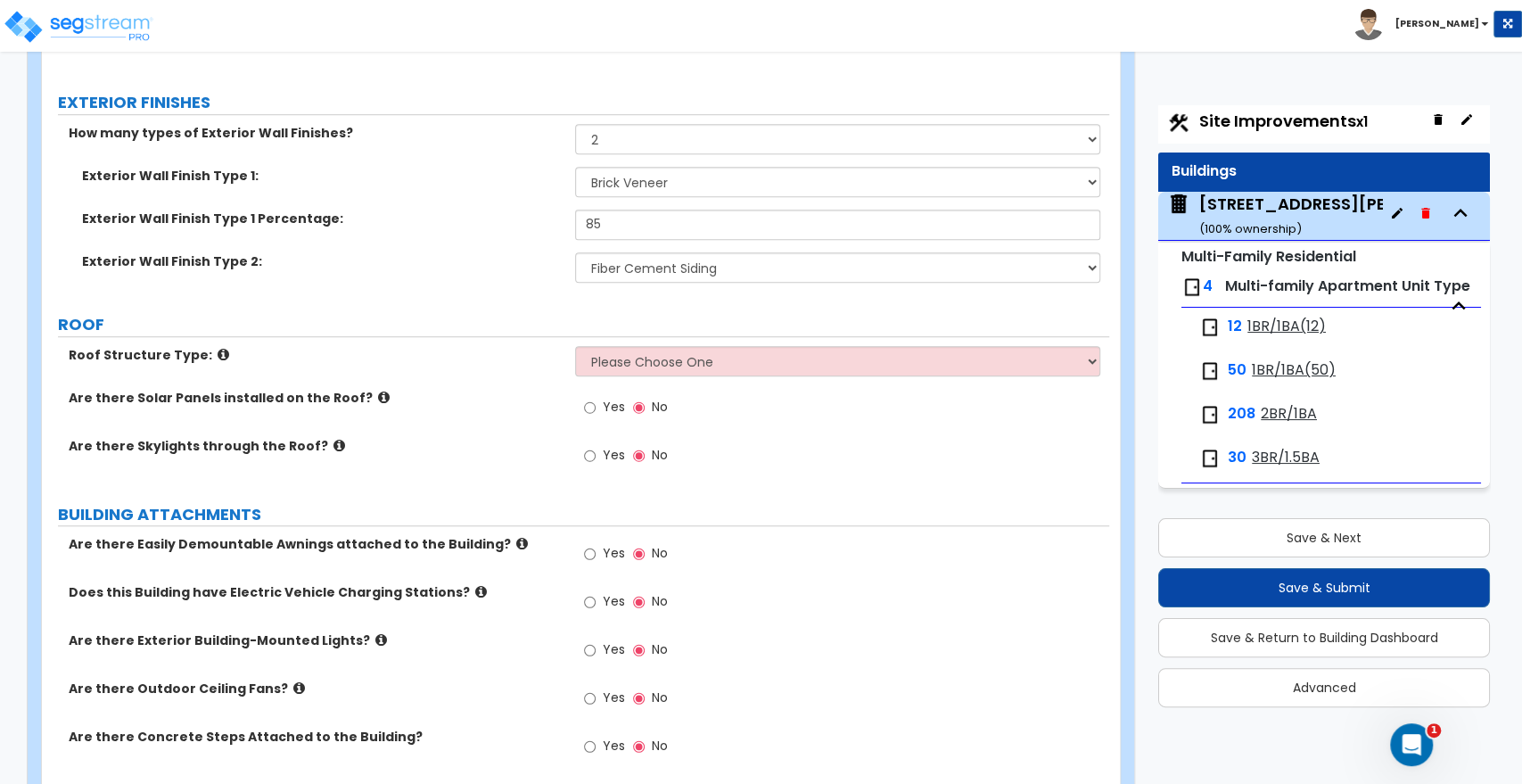
scroll to position [792, 0]
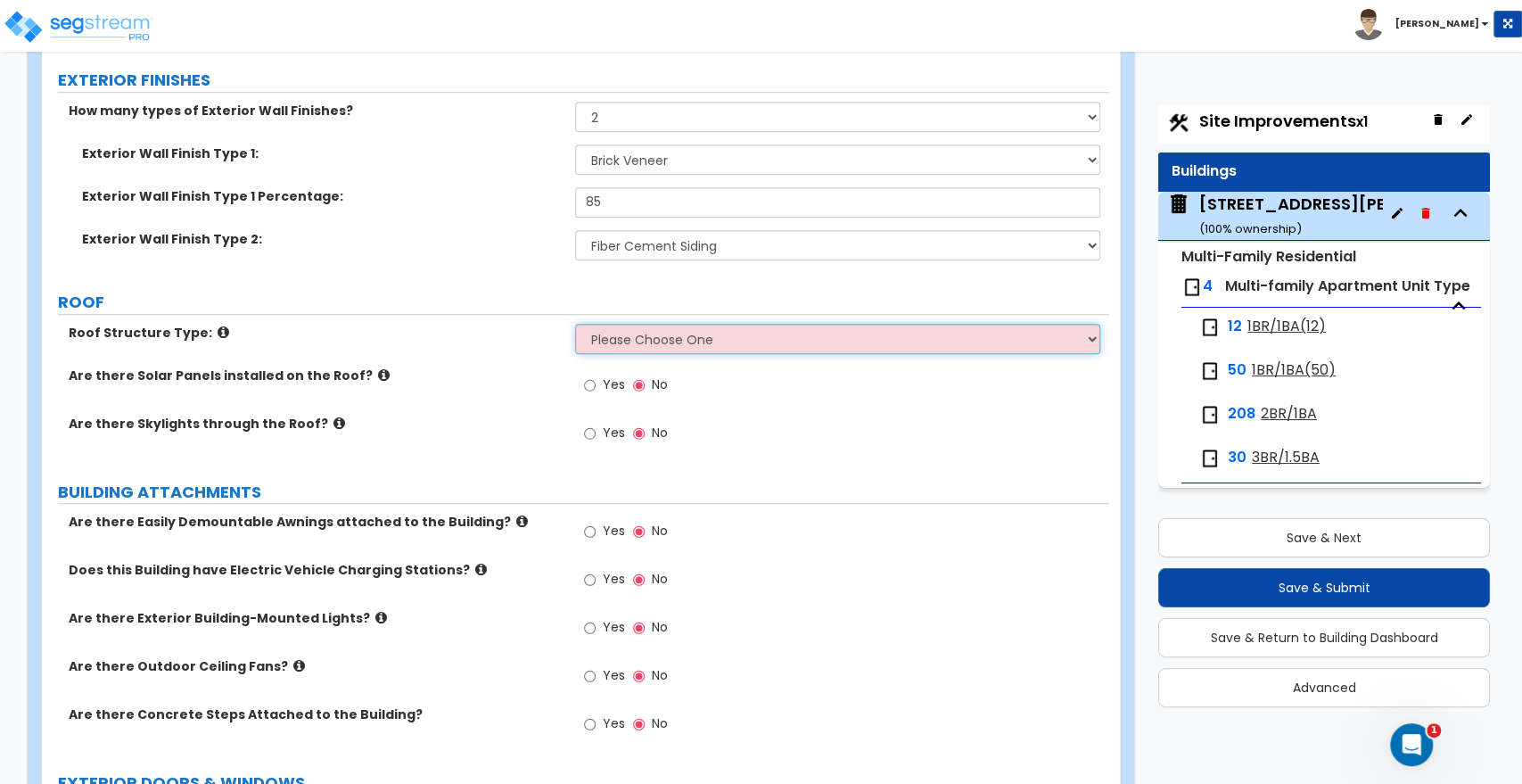
click at [648, 345] on select "Please Choose One [PERSON_NAME] Roof Flat Roof Hybrid [PERSON_NAME] & Flat Roof" at bounding box center [837, 339] width 524 height 31
click at [575, 324] on select "Please Choose One [PERSON_NAME] Roof Flat Roof Hybrid [PERSON_NAME] & Flat Roof" at bounding box center [837, 339] width 524 height 31
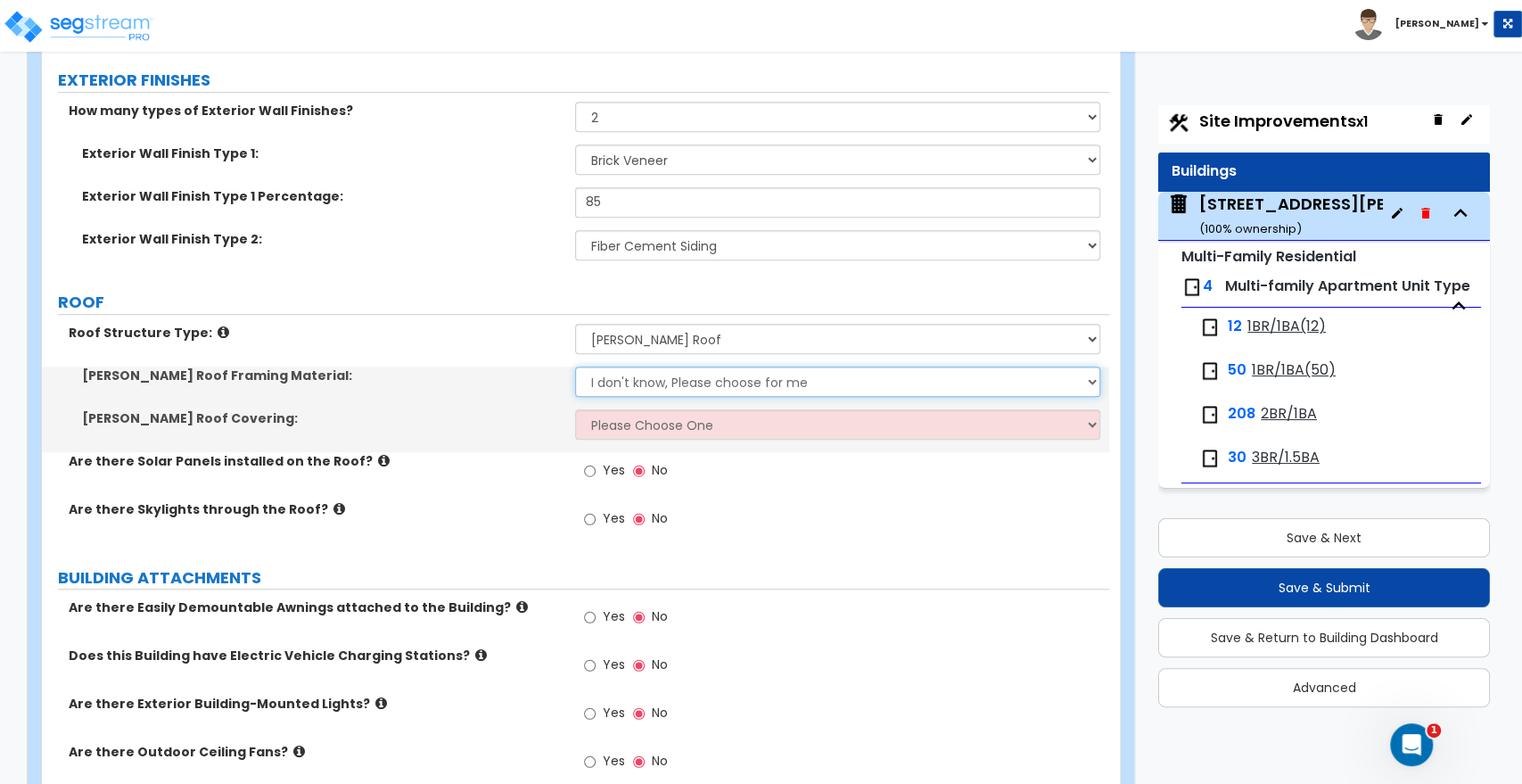
click at [640, 381] on select "I don't know, Please choose for me Metal Wood" at bounding box center [837, 381] width 524 height 31
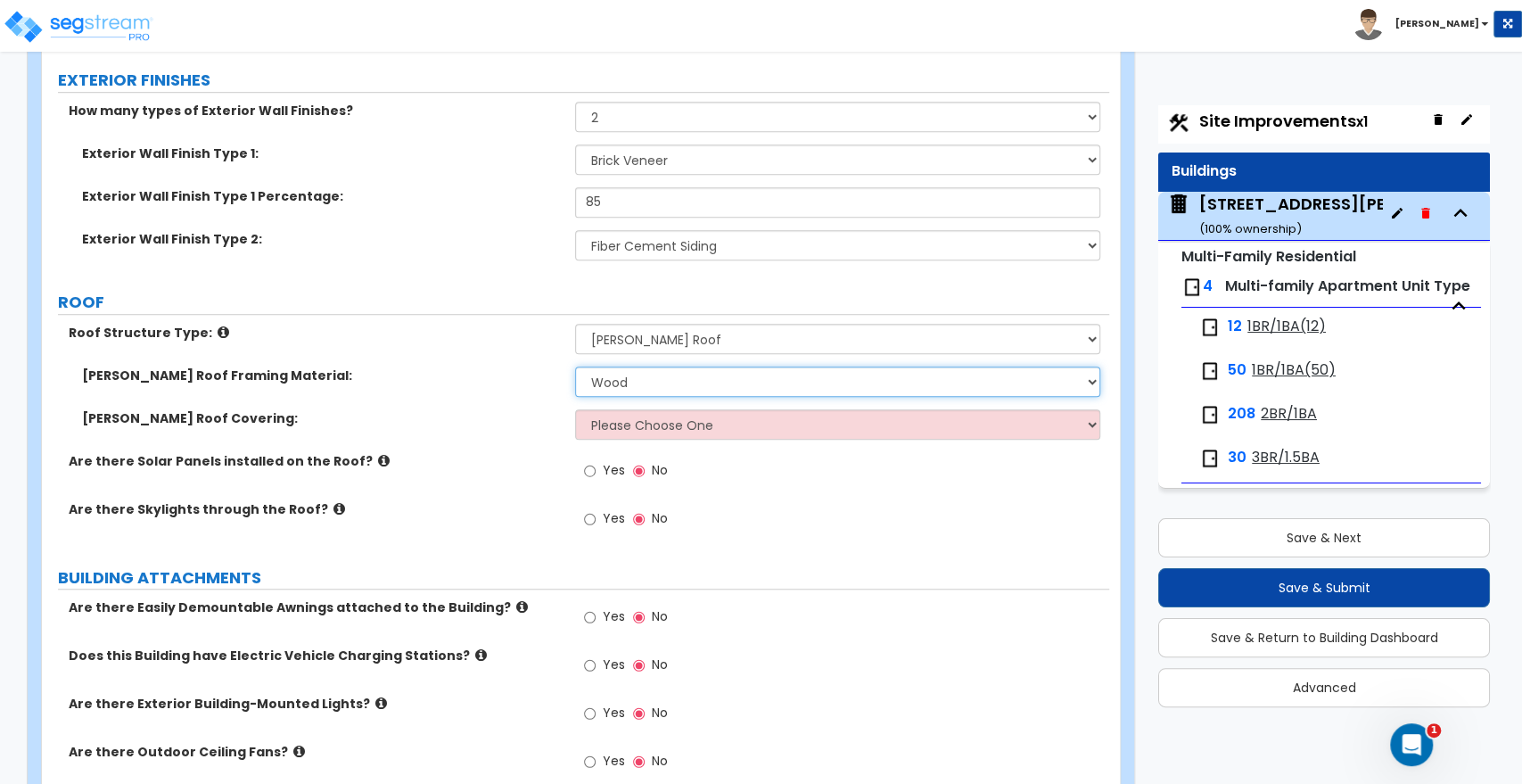
click at [575, 366] on select "I don't know, Please choose for me Metal Wood" at bounding box center [837, 381] width 524 height 31
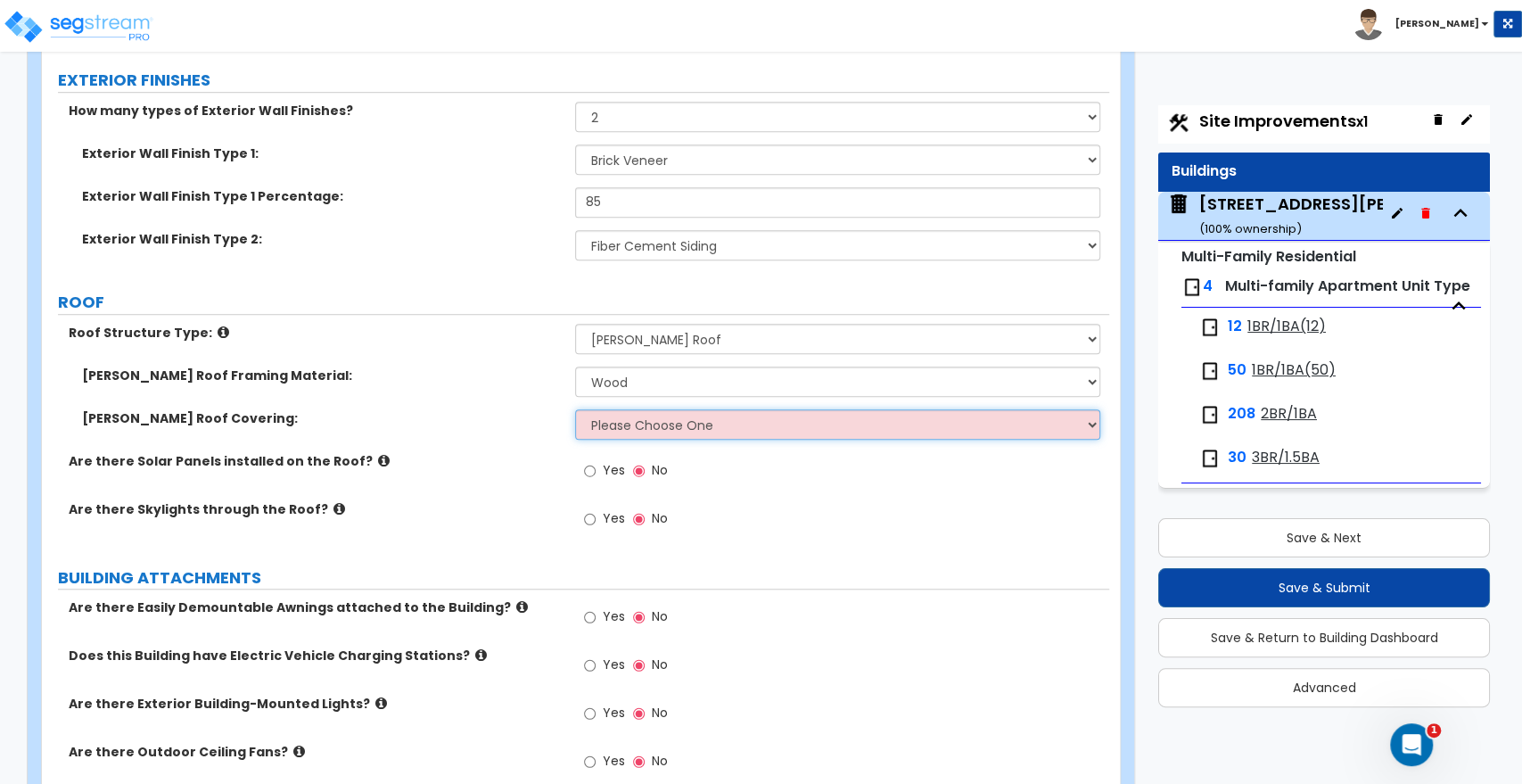
click at [642, 422] on select "Please Choose One Asphalt Shingle Clay Tile Wood Shingle Metal Shingle Standing…" at bounding box center [837, 424] width 524 height 31
click at [575, 409] on select "Please Choose One Asphalt Shingle Clay Tile Wood Shingle Metal Shingle Standing…" at bounding box center [837, 424] width 524 height 31
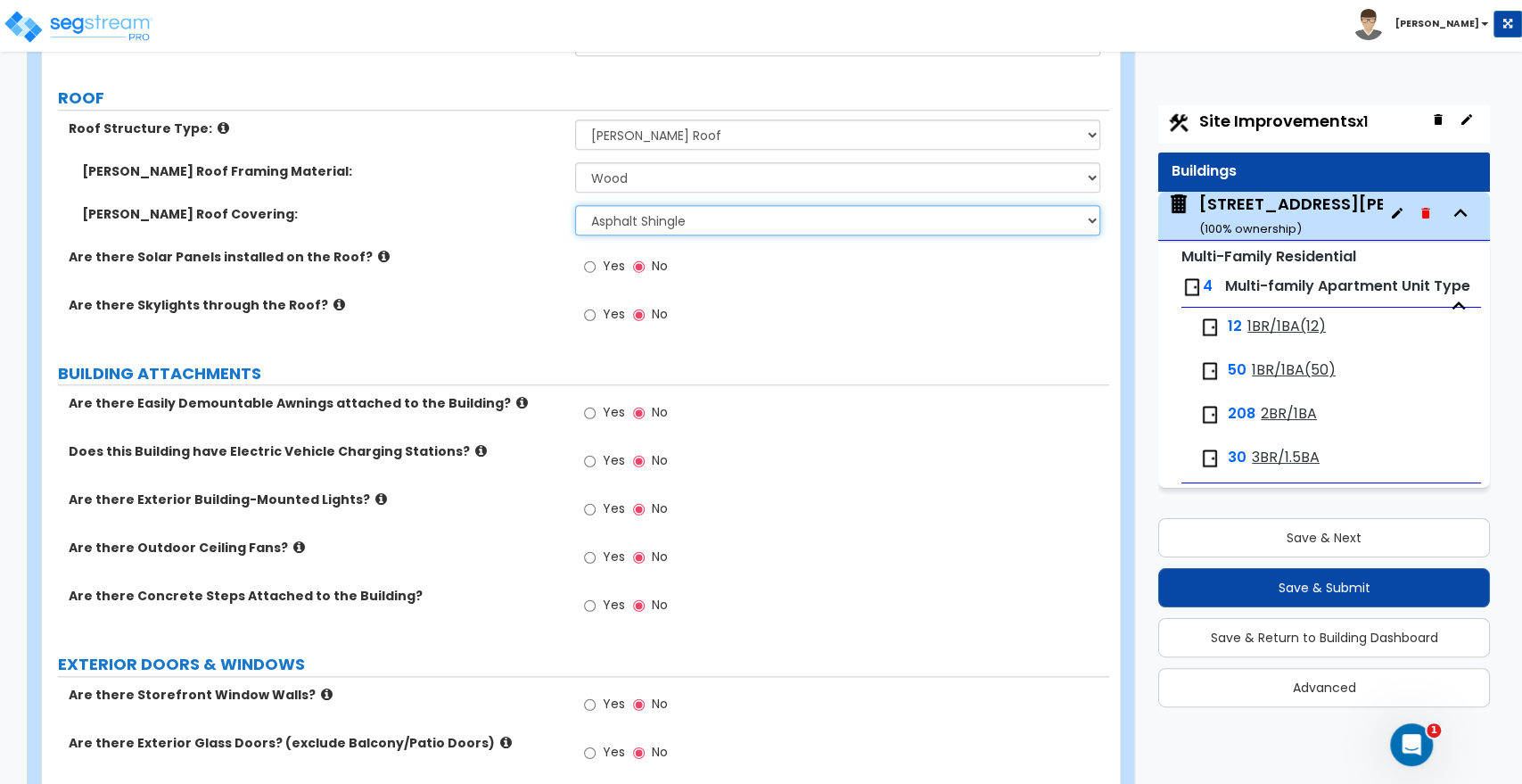
scroll to position [1089, 0]
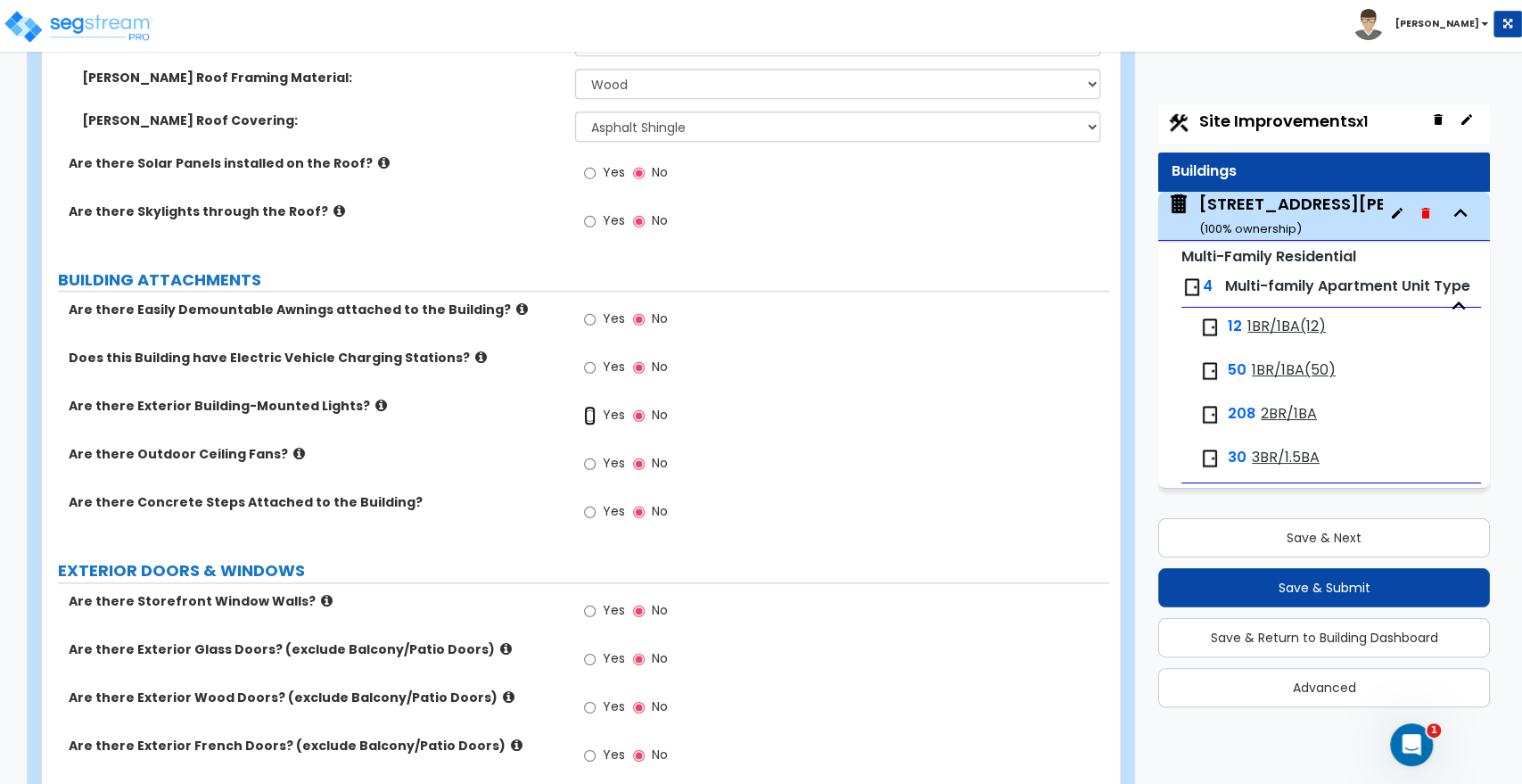
click at [594, 414] on input "Yes" at bounding box center [590, 416] width 12 height 20
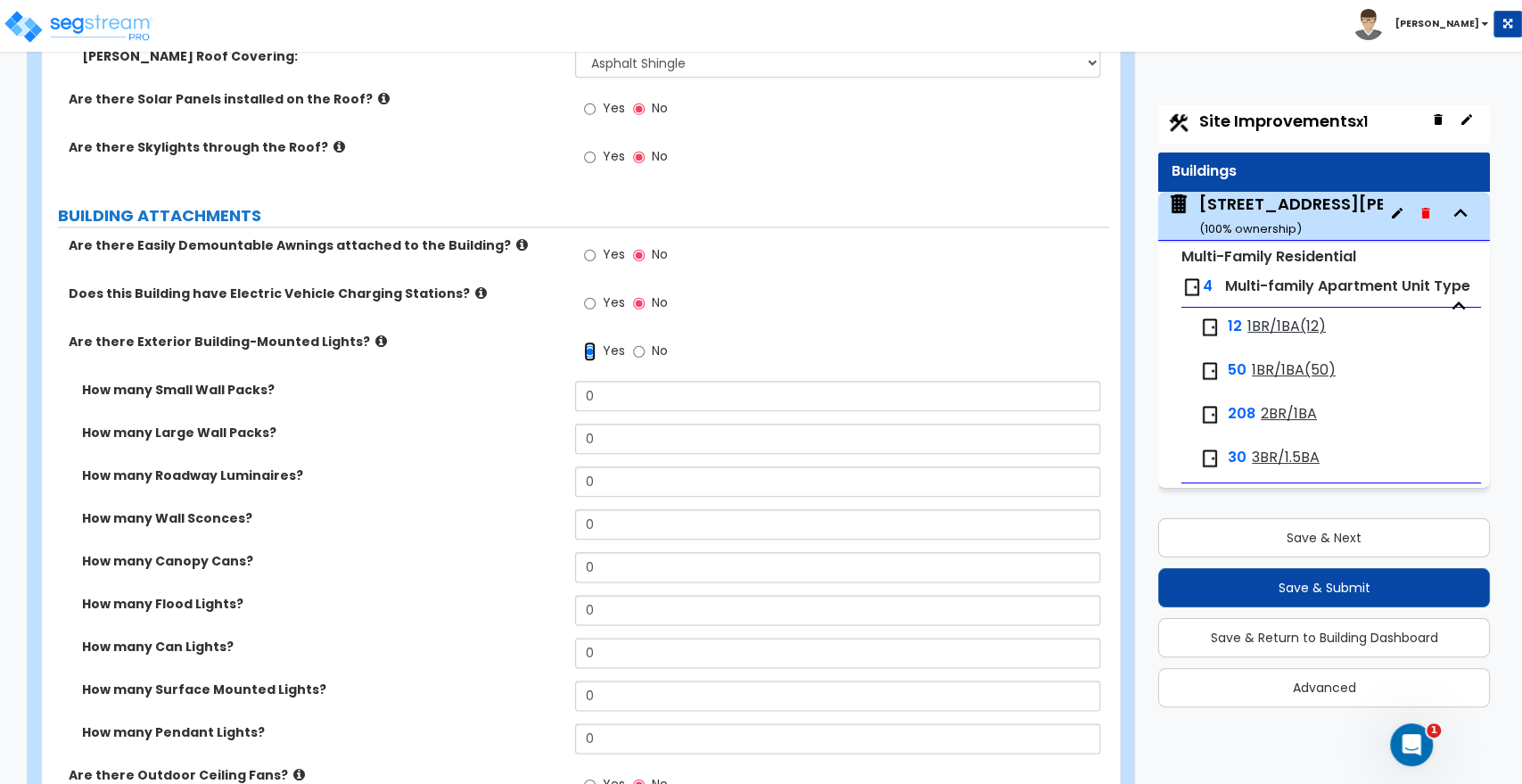
scroll to position [1189, 0]
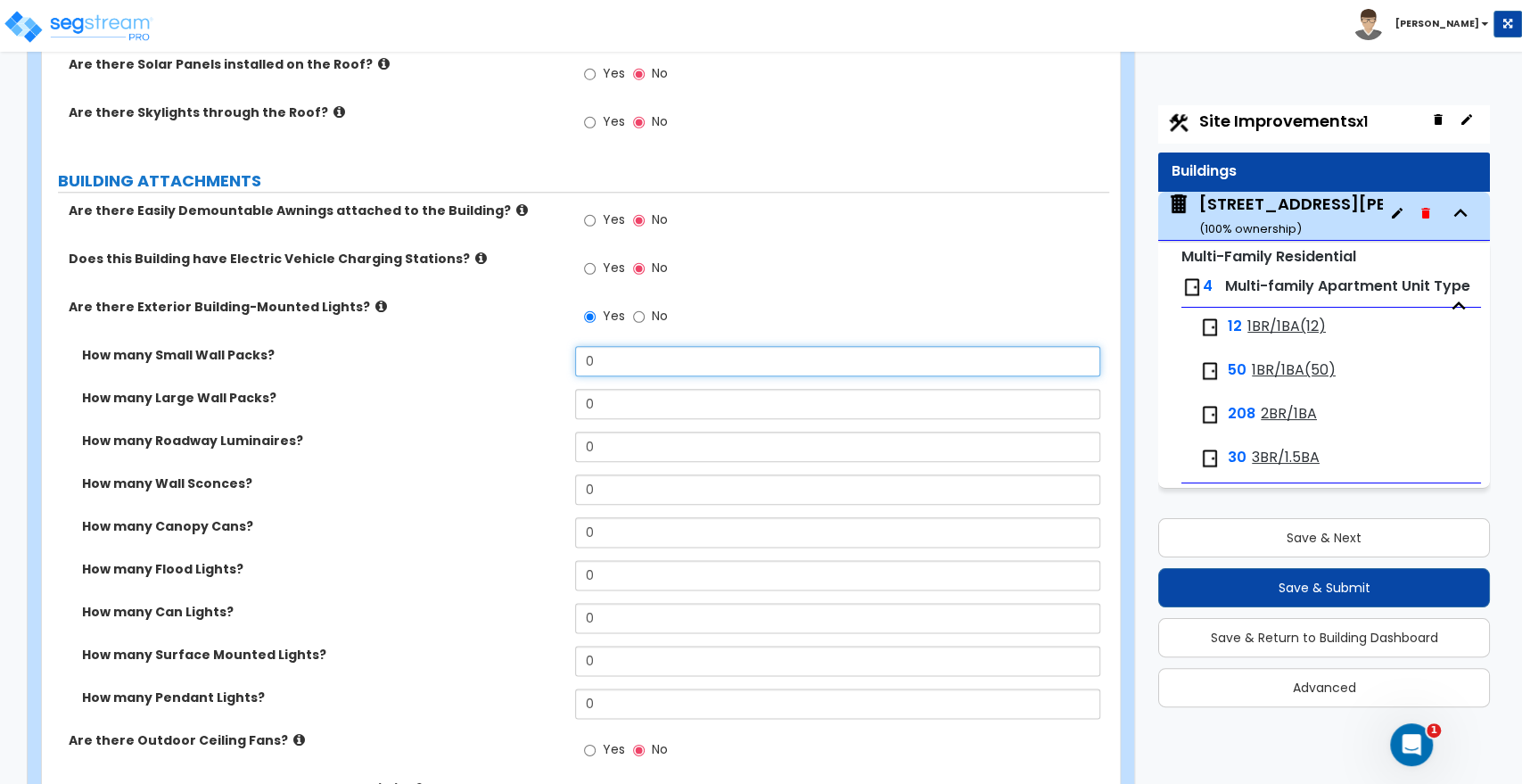
drag, startPoint x: 605, startPoint y: 363, endPoint x: 520, endPoint y: 365, distance: 85.0
click at [520, 365] on div "How many Small Wall Packs? 0" at bounding box center [575, 366] width 1068 height 42
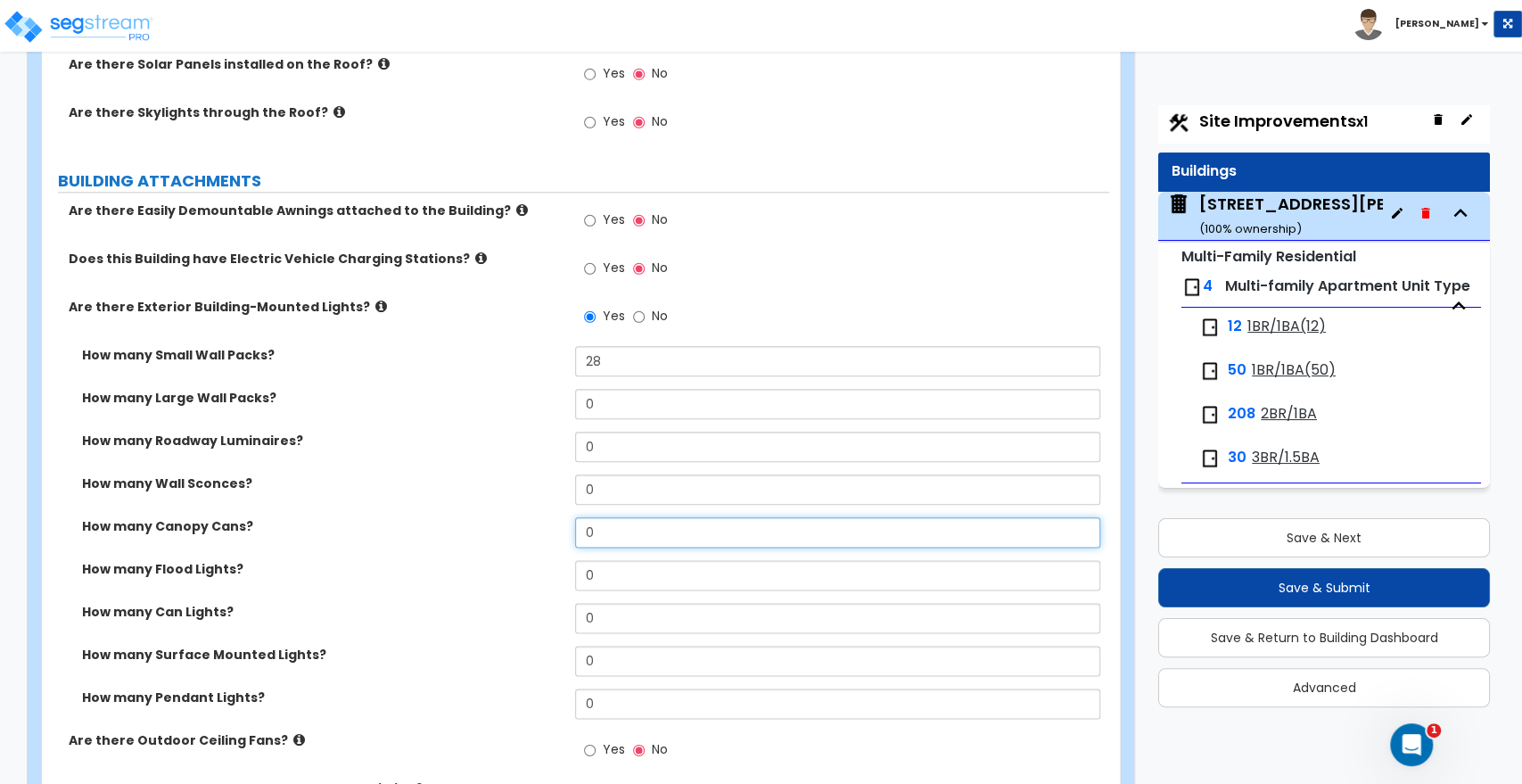
drag, startPoint x: 606, startPoint y: 538, endPoint x: 514, endPoint y: 540, distance: 92.0
click at [514, 540] on div "How many Canopy Cans? 0" at bounding box center [575, 538] width 1068 height 42
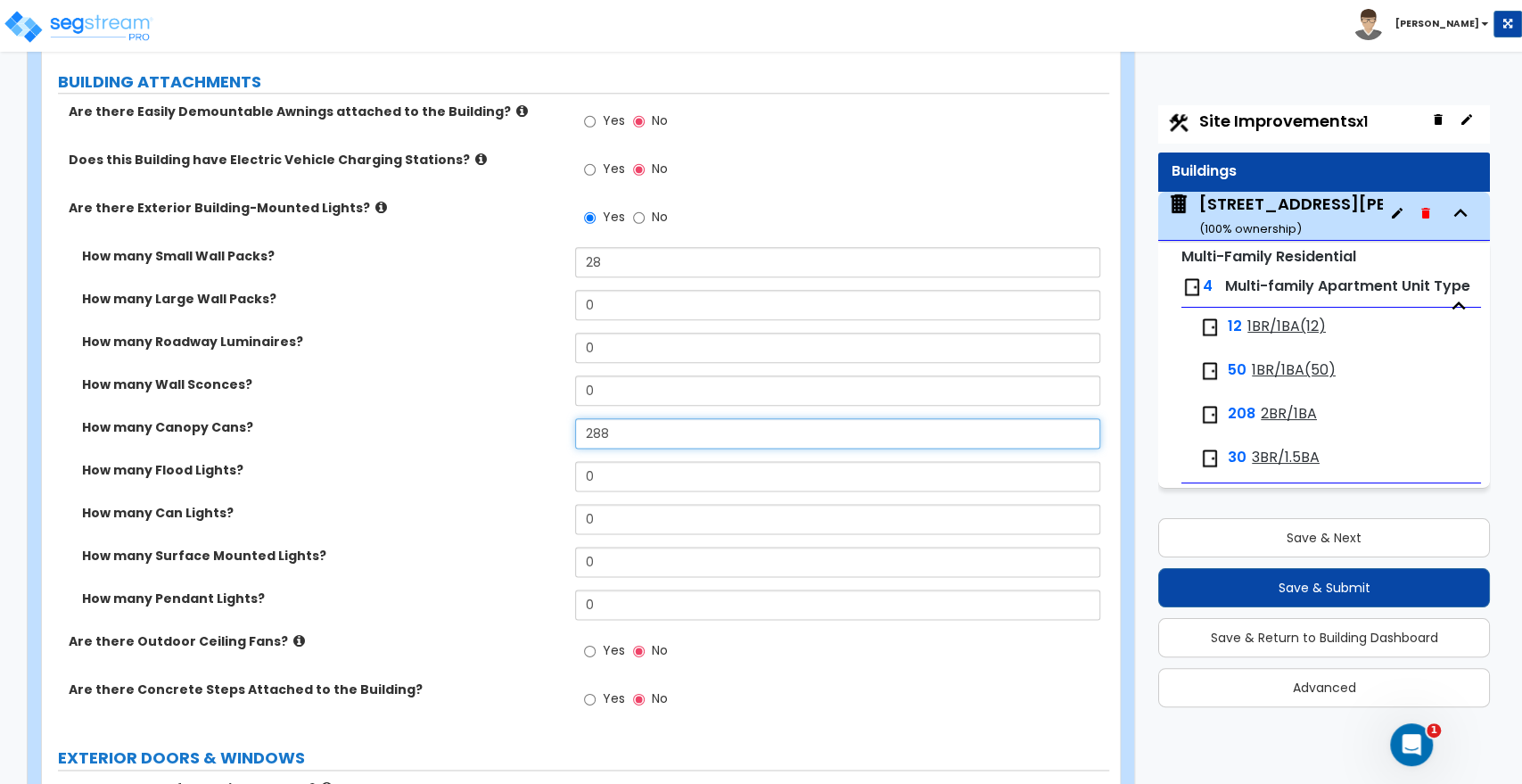
drag, startPoint x: 583, startPoint y: 428, endPoint x: 563, endPoint y: 428, distance: 20.0
click at [563, 428] on div "How many Canopy Cans? 288" at bounding box center [575, 439] width 1068 height 42
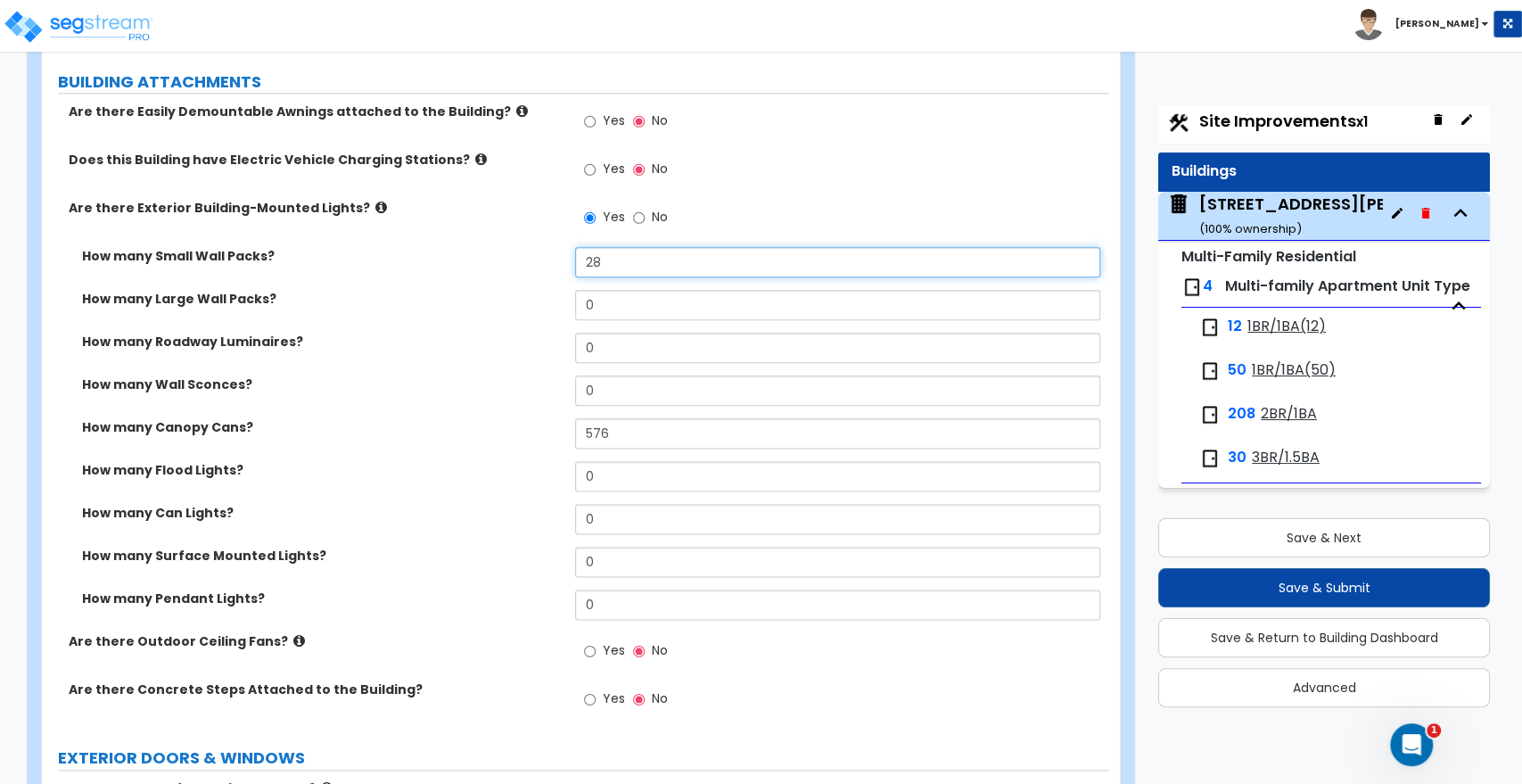
click at [629, 250] on input "28" at bounding box center [837, 262] width 524 height 31
click at [472, 521] on div "How many Can Lights? 0" at bounding box center [575, 524] width 1068 height 42
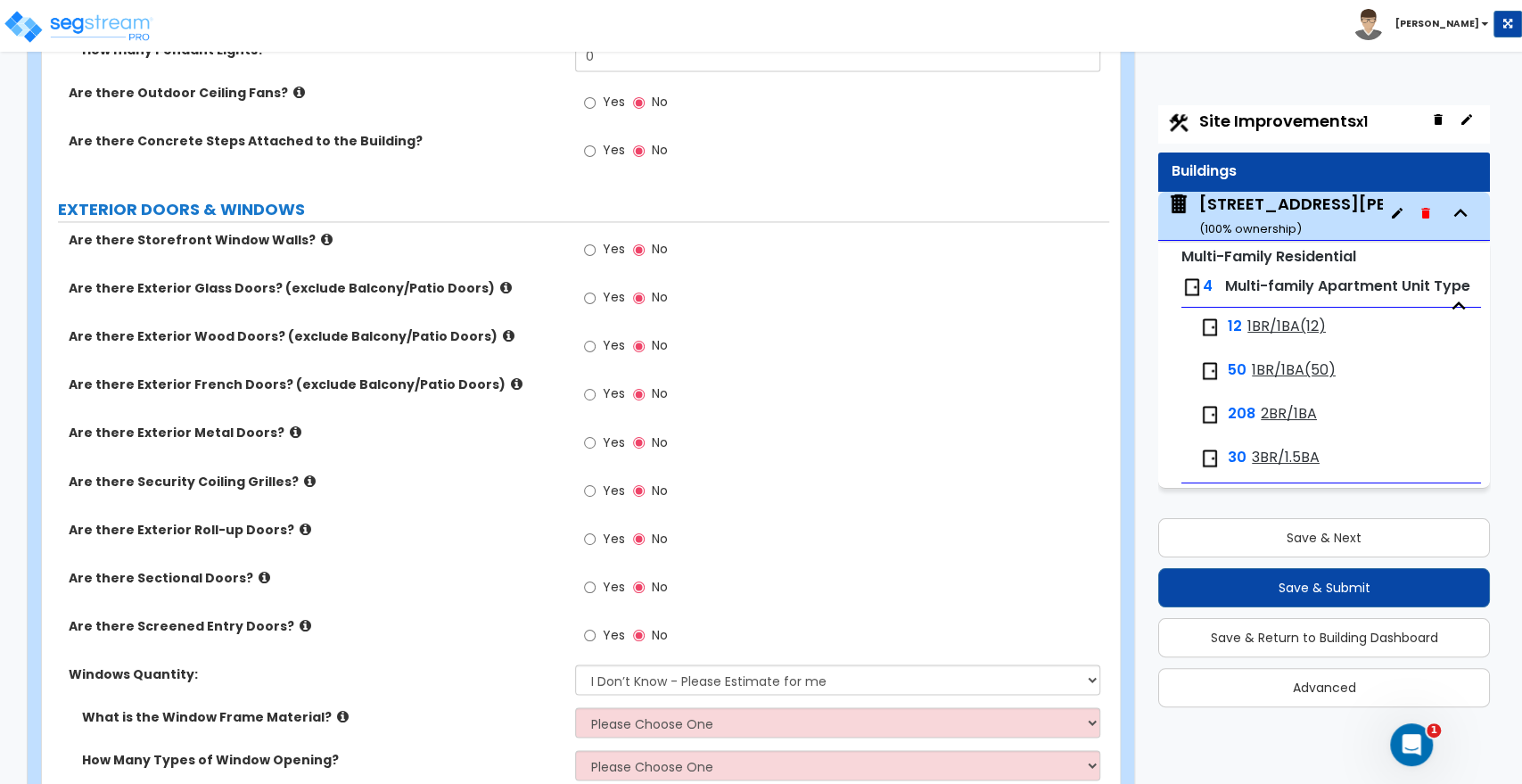
scroll to position [1882, 0]
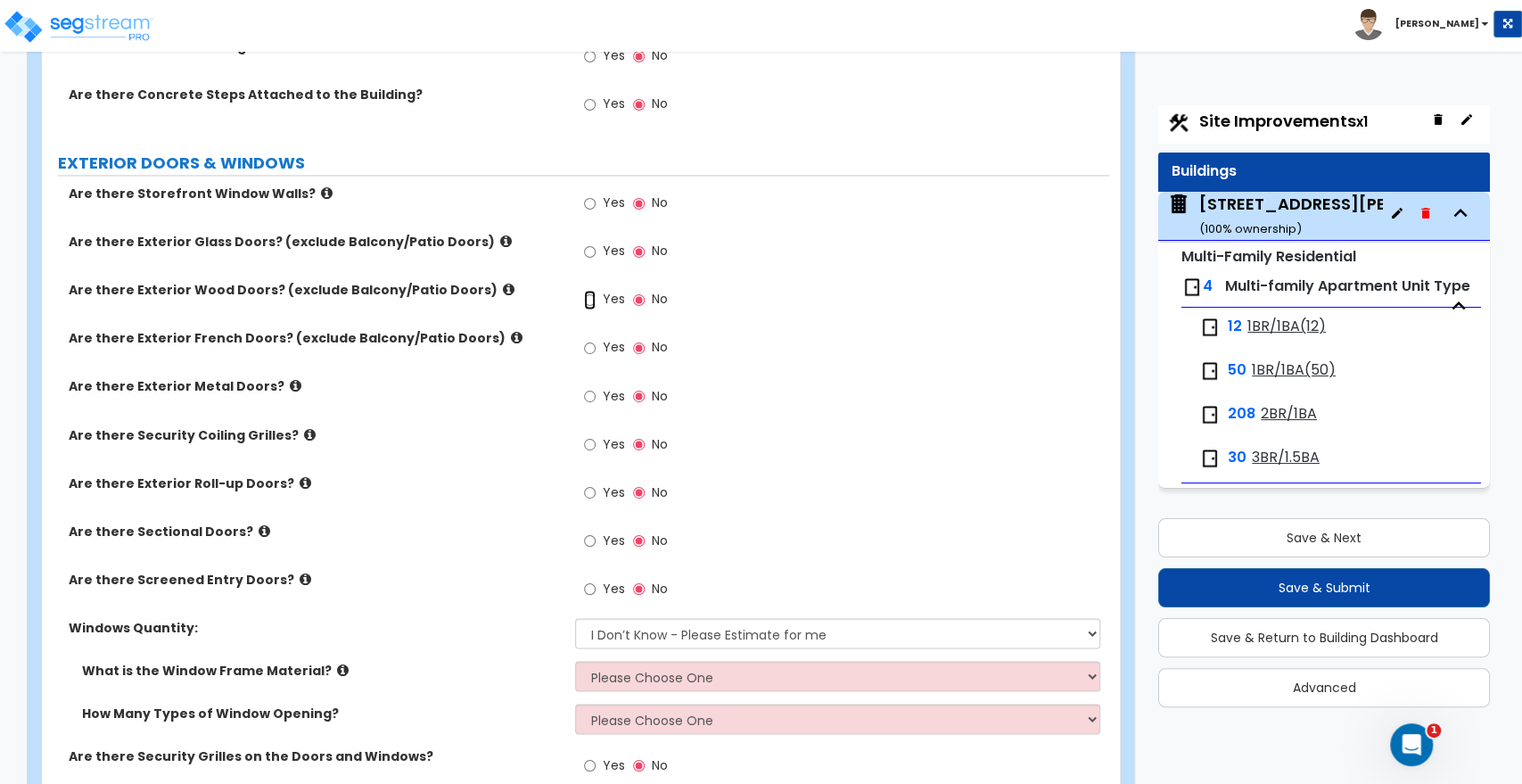
click at [584, 298] on input "Yes" at bounding box center [590, 299] width 12 height 20
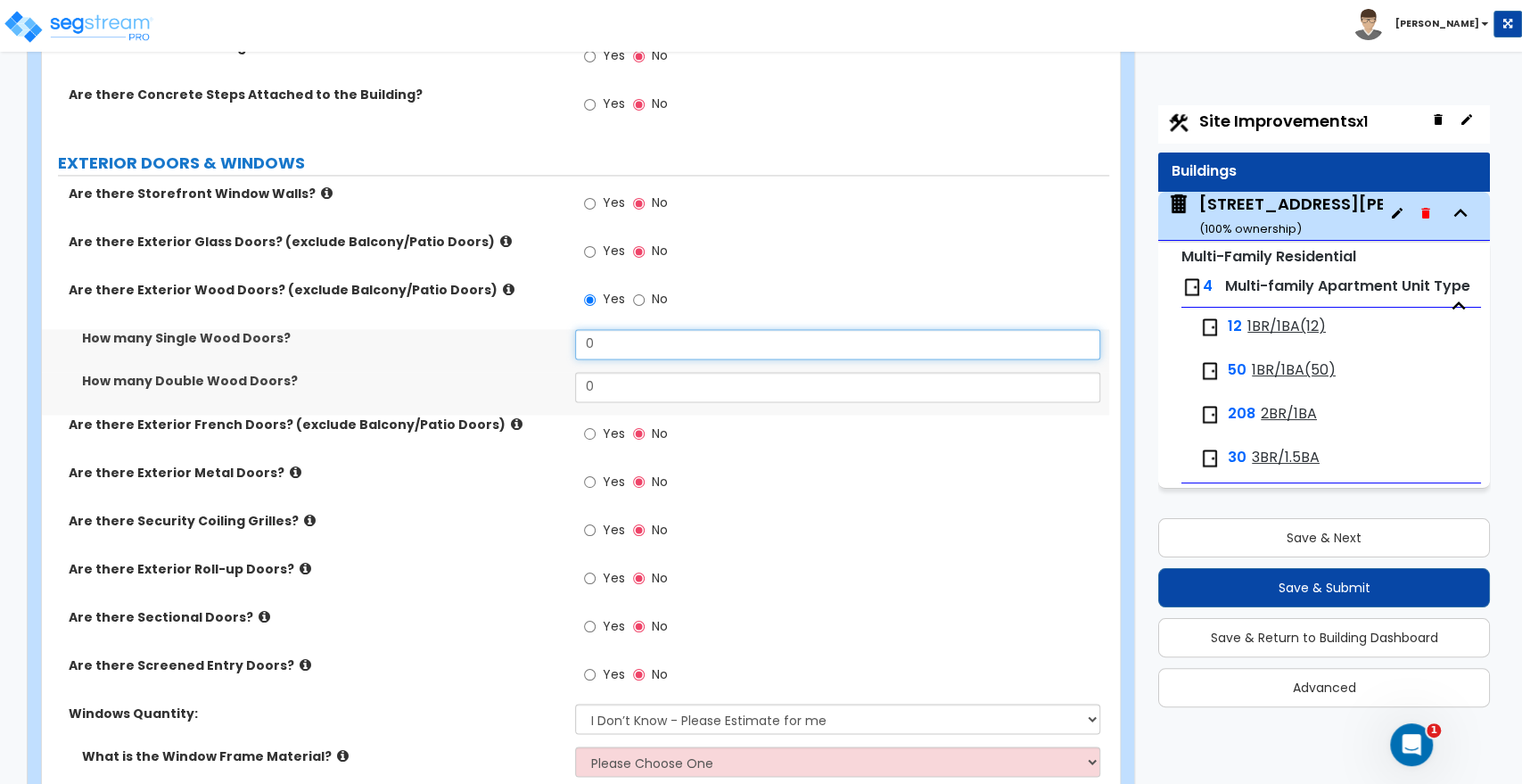
drag, startPoint x: 610, startPoint y: 341, endPoint x: 523, endPoint y: 340, distance: 87.0
click at [523, 340] on div "How many Single Wood Doors? 0" at bounding box center [575, 350] width 1068 height 42
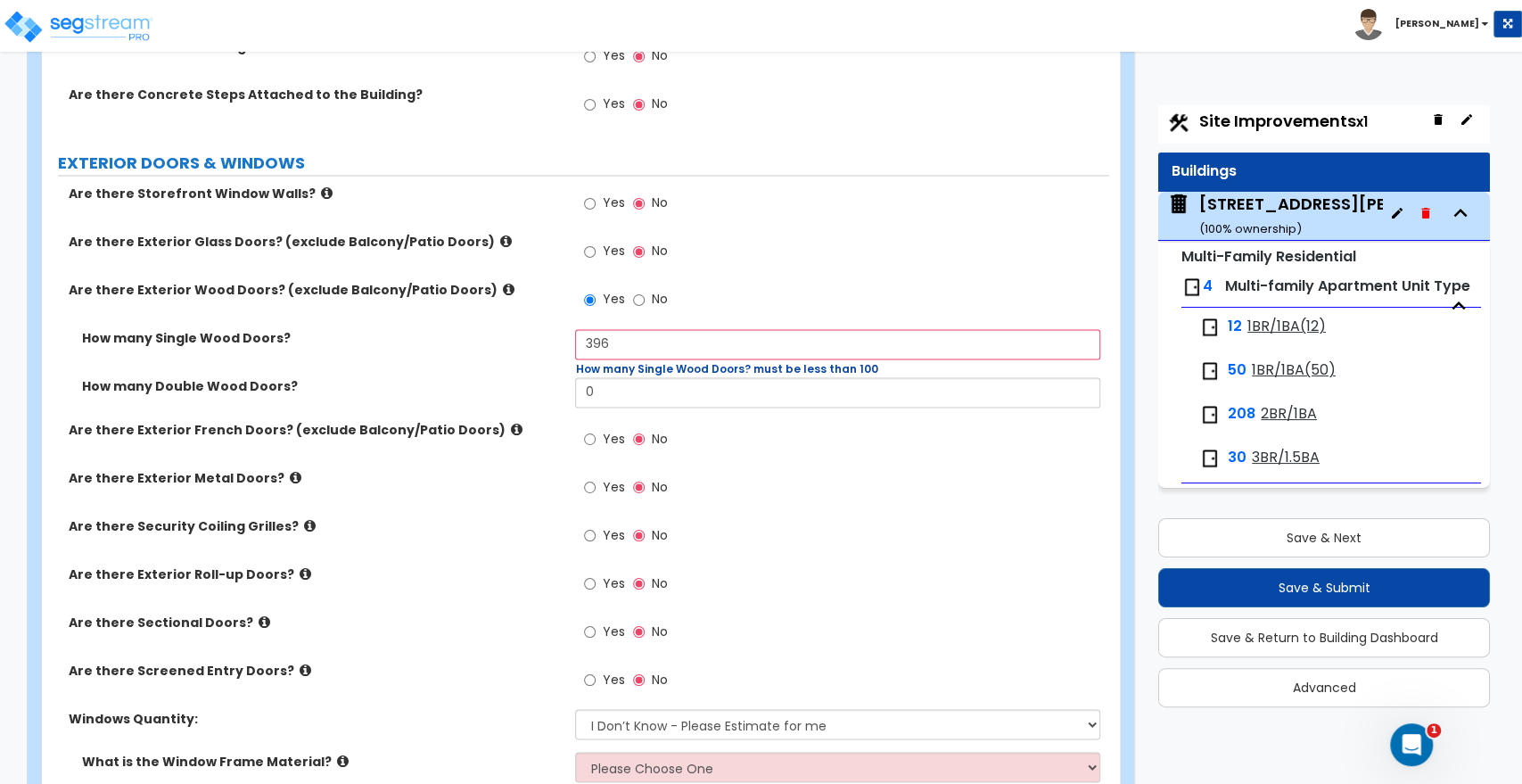
click at [525, 365] on div "How many Single Wood Doors? 396 How many Single Wood Doors? must be less than 1…" at bounding box center [575, 353] width 1068 height 48
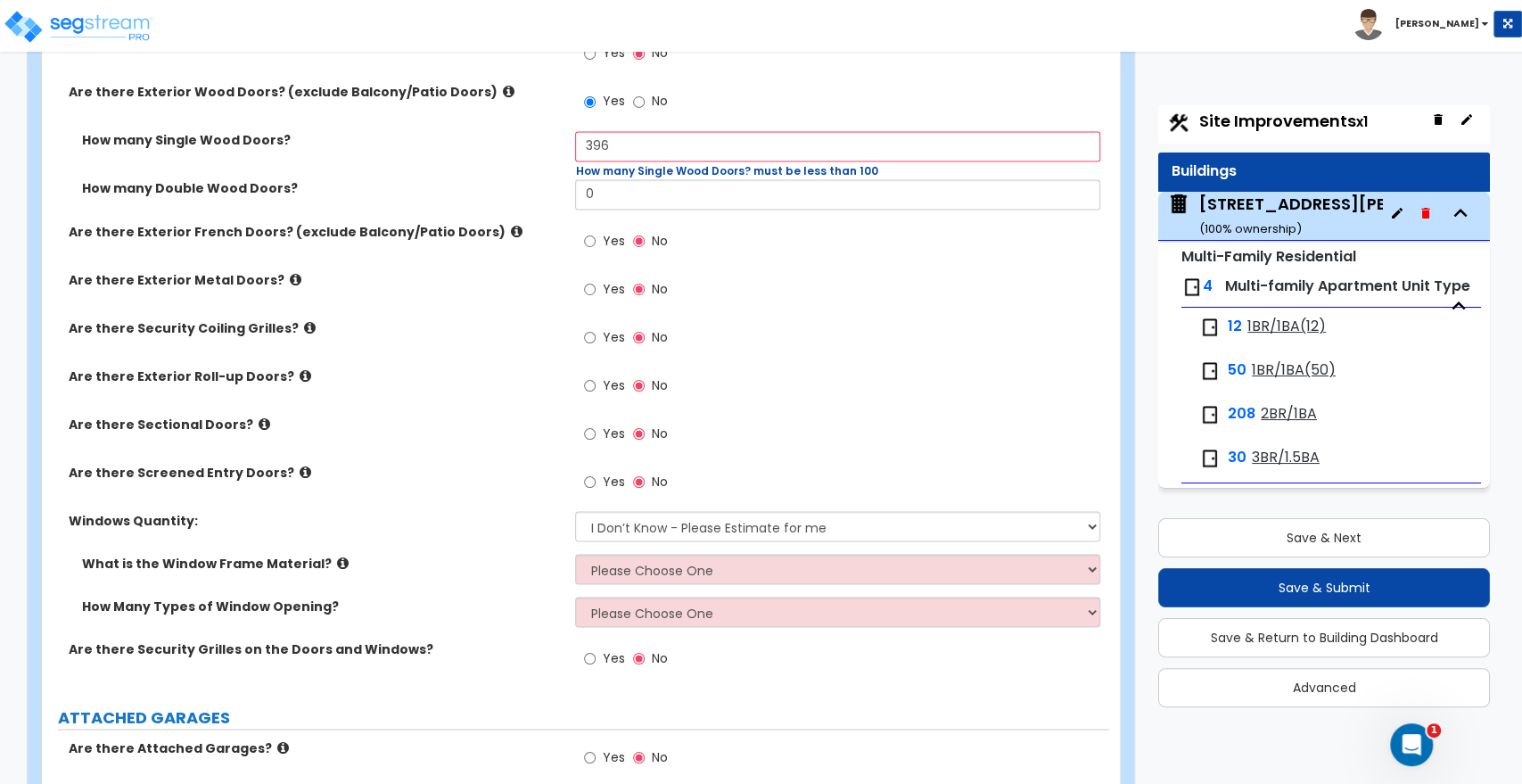
scroll to position [2179, 0]
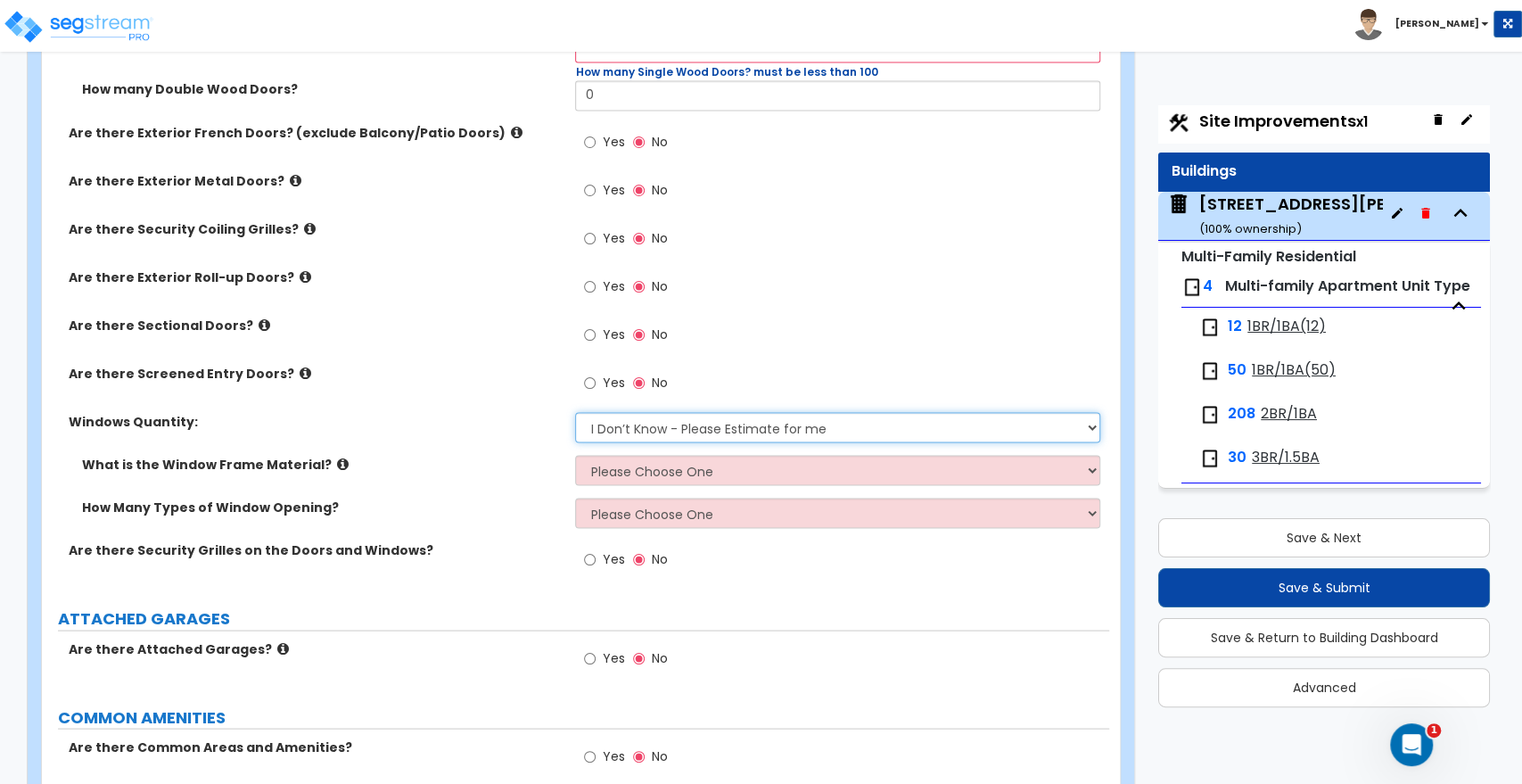
click at [683, 426] on select "I Don’t Know - Please Estimate for me I want to Enter the Quantity" at bounding box center [837, 427] width 524 height 31
drag, startPoint x: 444, startPoint y: 446, endPoint x: 424, endPoint y: 446, distance: 20.0
click at [444, 446] on div "Windows Quantity: I Don’t Know - Please Estimate for me I want to Enter the Qua…" at bounding box center [575, 432] width 1068 height 42
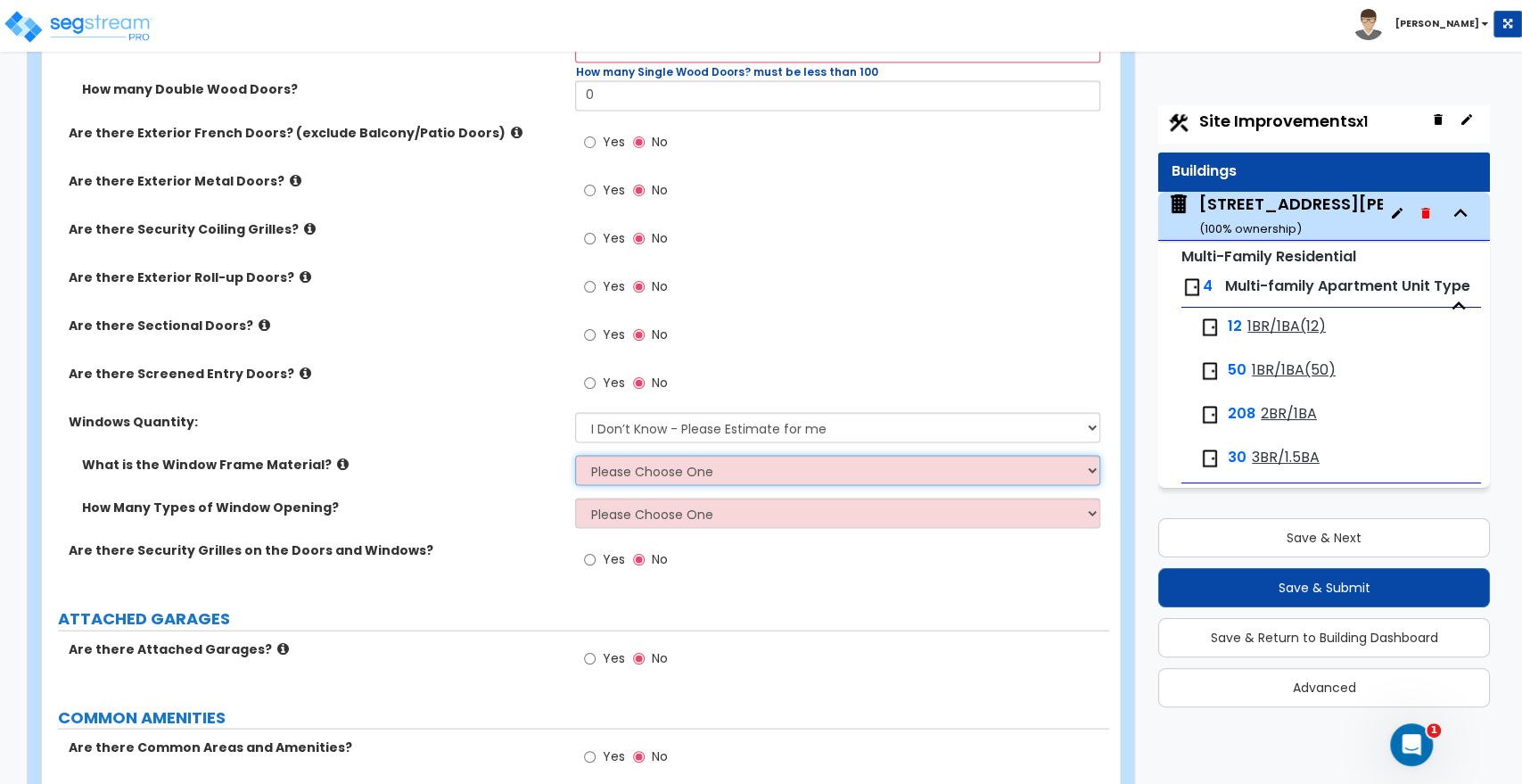
click at [601, 467] on select "Please Choose One Vinyl Aluminum Wood" at bounding box center [837, 470] width 524 height 31
click at [618, 470] on select "Please Choose One Vinyl Aluminum Wood" at bounding box center [837, 470] width 524 height 31
click at [575, 455] on select "Please Choose One Vinyl Aluminum Wood" at bounding box center [837, 470] width 524 height 31
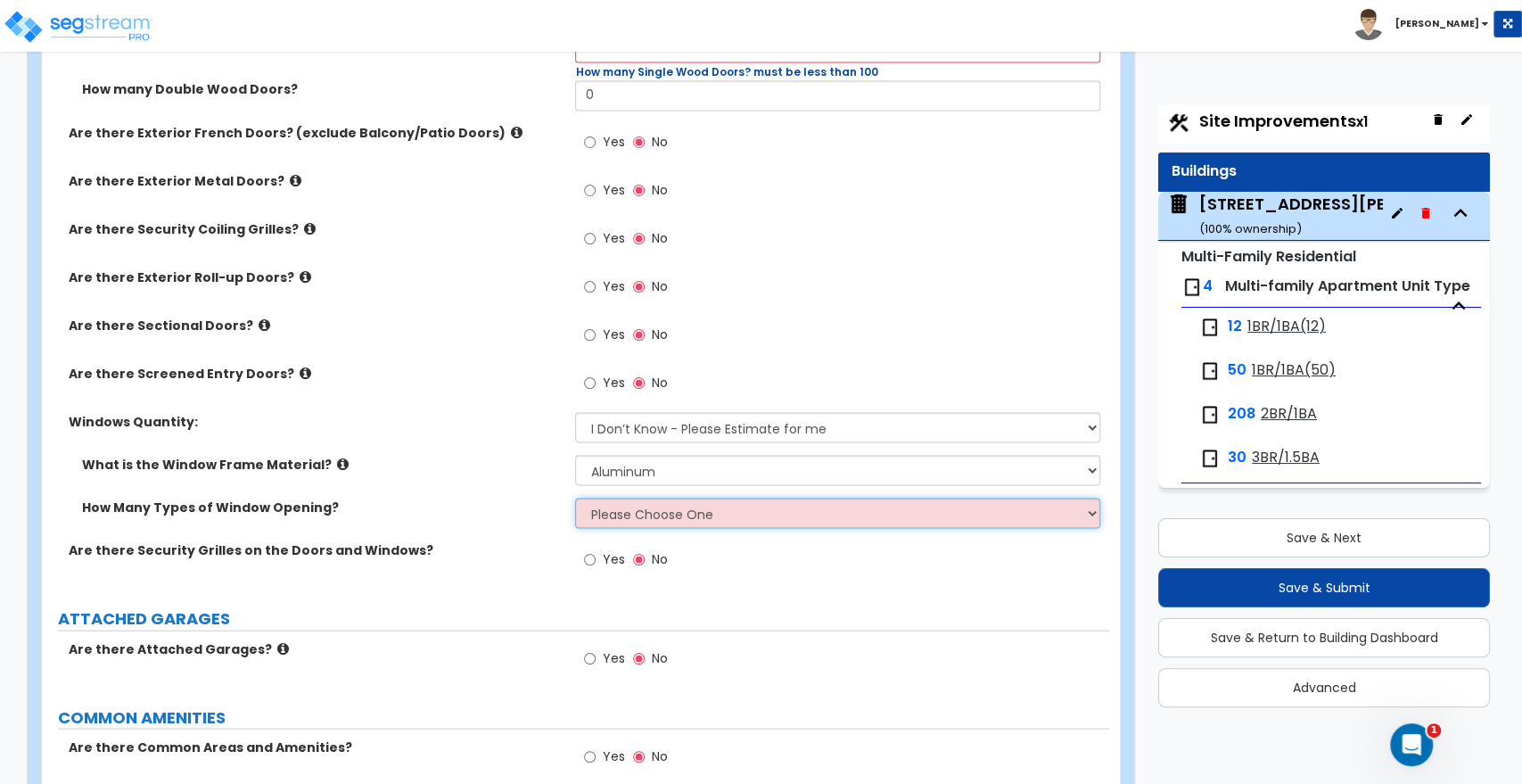
click at [624, 510] on select "Please Choose One 1 2 3 4" at bounding box center [837, 512] width 524 height 31
click at [575, 498] on select "Please Choose One 1 2 3 4" at bounding box center [837, 512] width 524 height 31
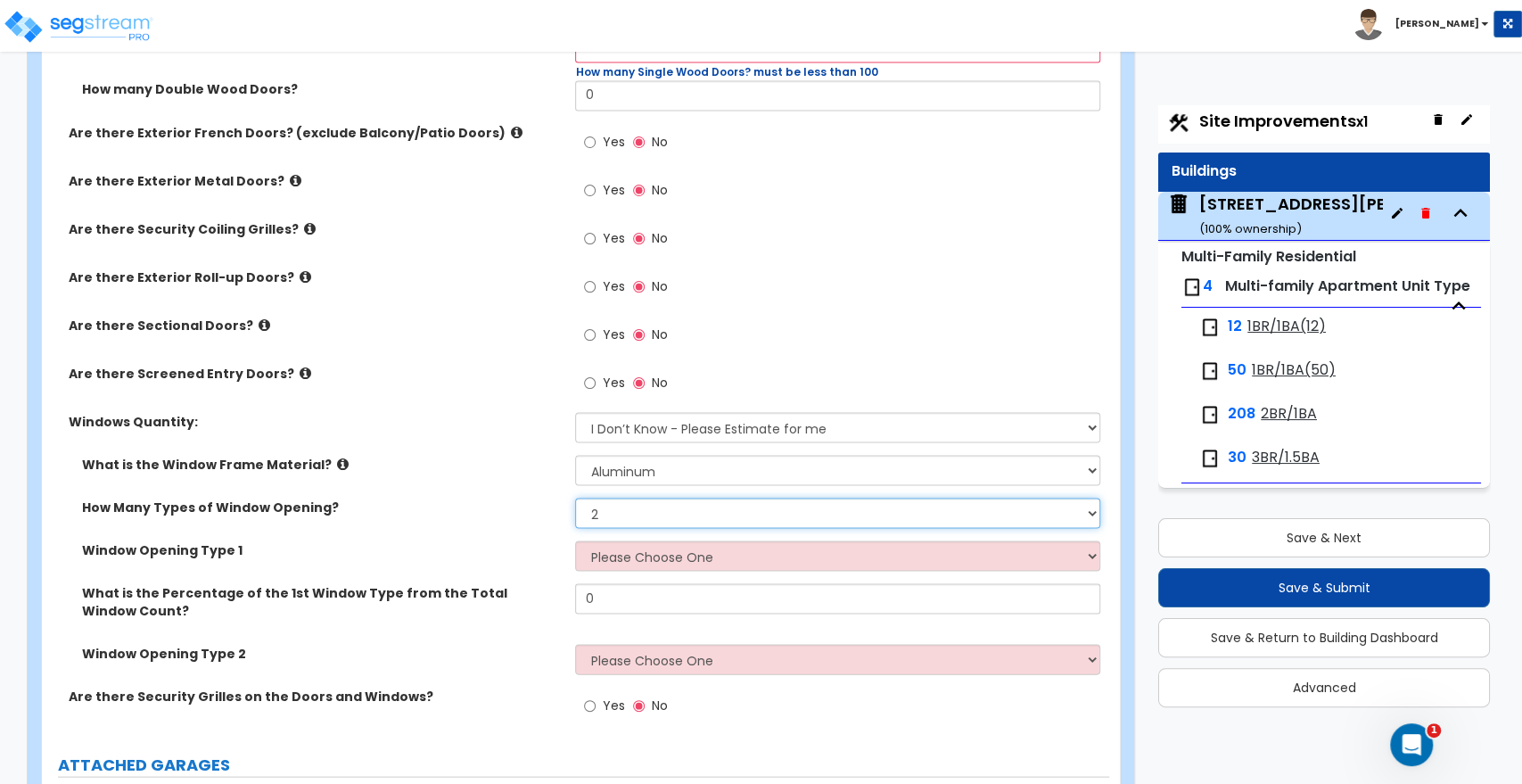
click at [620, 510] on select "Please Choose One 1 2 3 4" at bounding box center [837, 512] width 524 height 31
click at [575, 498] on select "Please Choose One 1 2 3 4" at bounding box center [837, 512] width 524 height 31
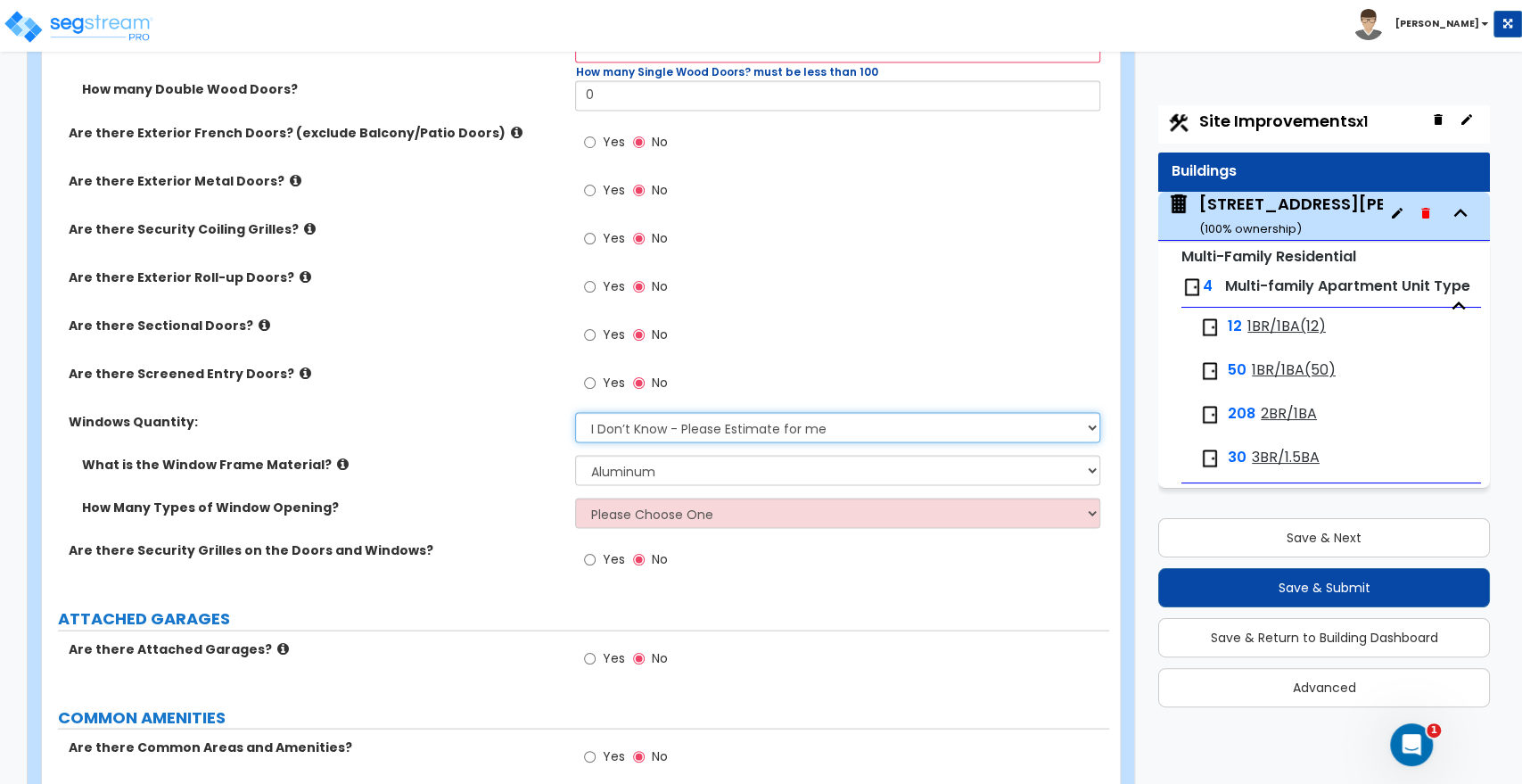
click at [602, 427] on select "I Don’t Know - Please Estimate for me I want to Enter the Quantity" at bounding box center [837, 427] width 524 height 31
click at [575, 412] on select "I Don’t Know - Please Estimate for me I want to Enter the Quantity" at bounding box center [837, 427] width 524 height 31
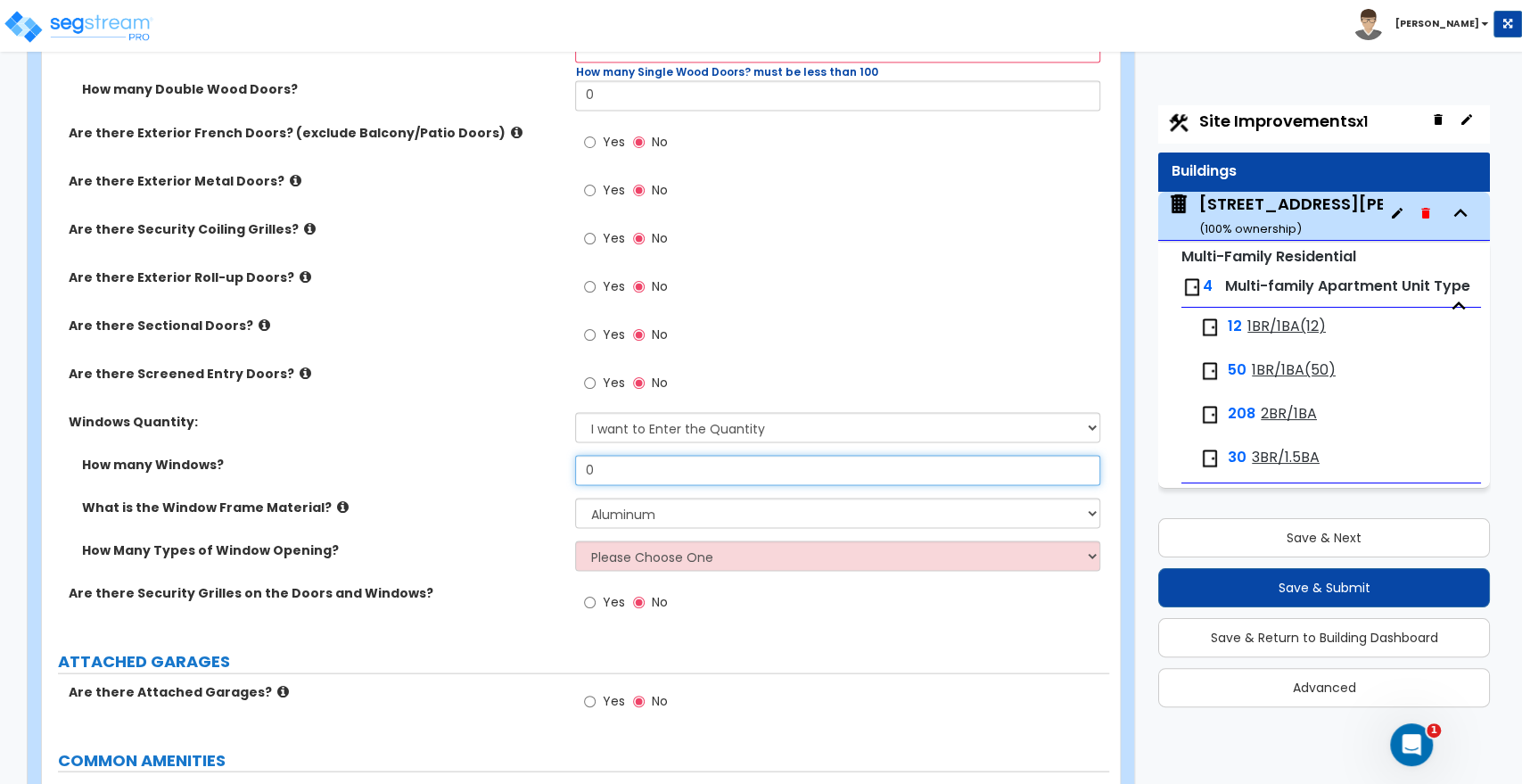
drag, startPoint x: 603, startPoint y: 473, endPoint x: 510, endPoint y: 473, distance: 93.0
click at [510, 473] on div "How many Windows? 0" at bounding box center [575, 476] width 1068 height 42
click at [641, 473] on input "0" at bounding box center [837, 470] width 524 height 31
drag, startPoint x: 639, startPoint y: 472, endPoint x: 466, endPoint y: 461, distance: 173.3
click at [466, 461] on div "How many Windows? 0" at bounding box center [575, 476] width 1068 height 42
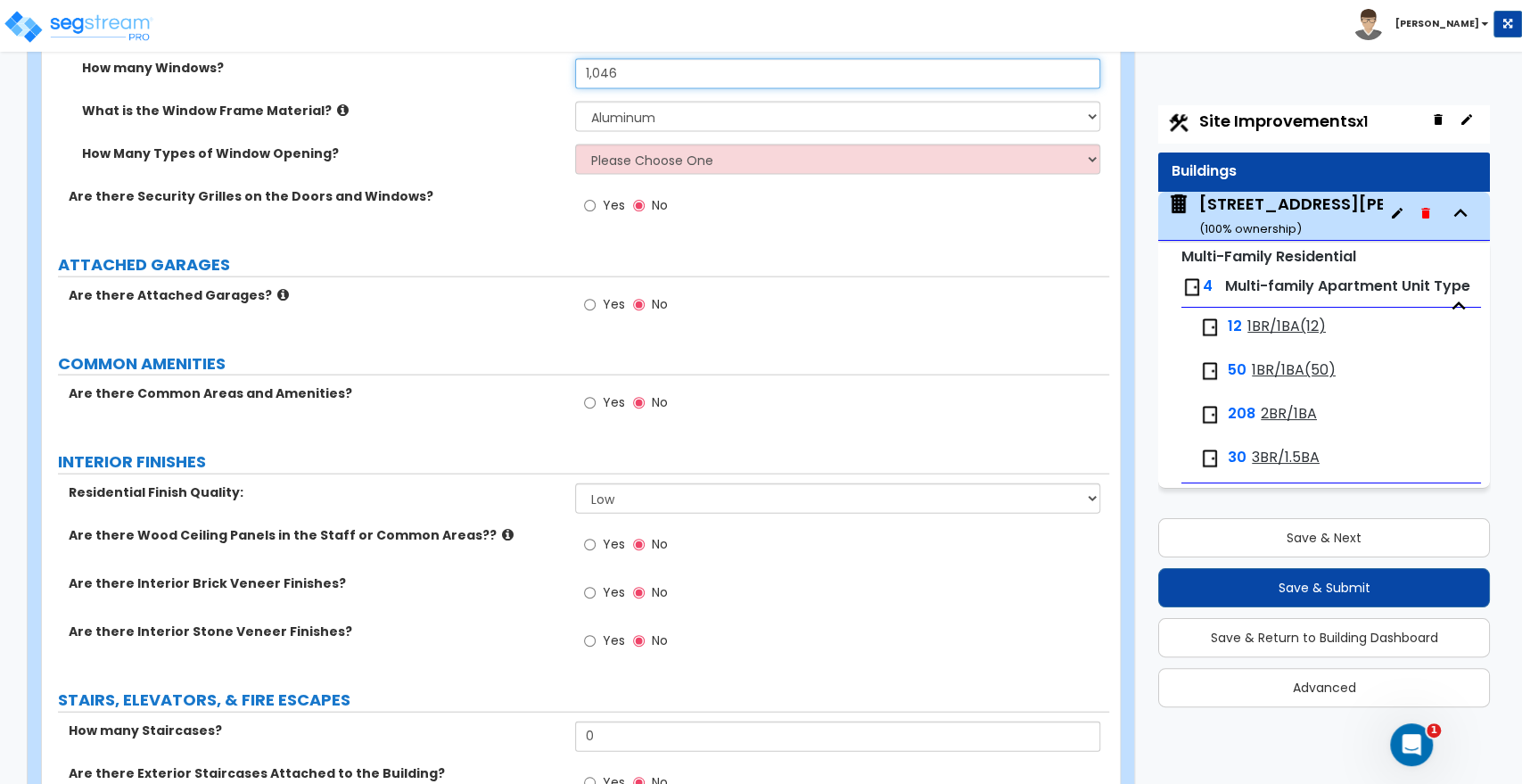
scroll to position [2675, 0]
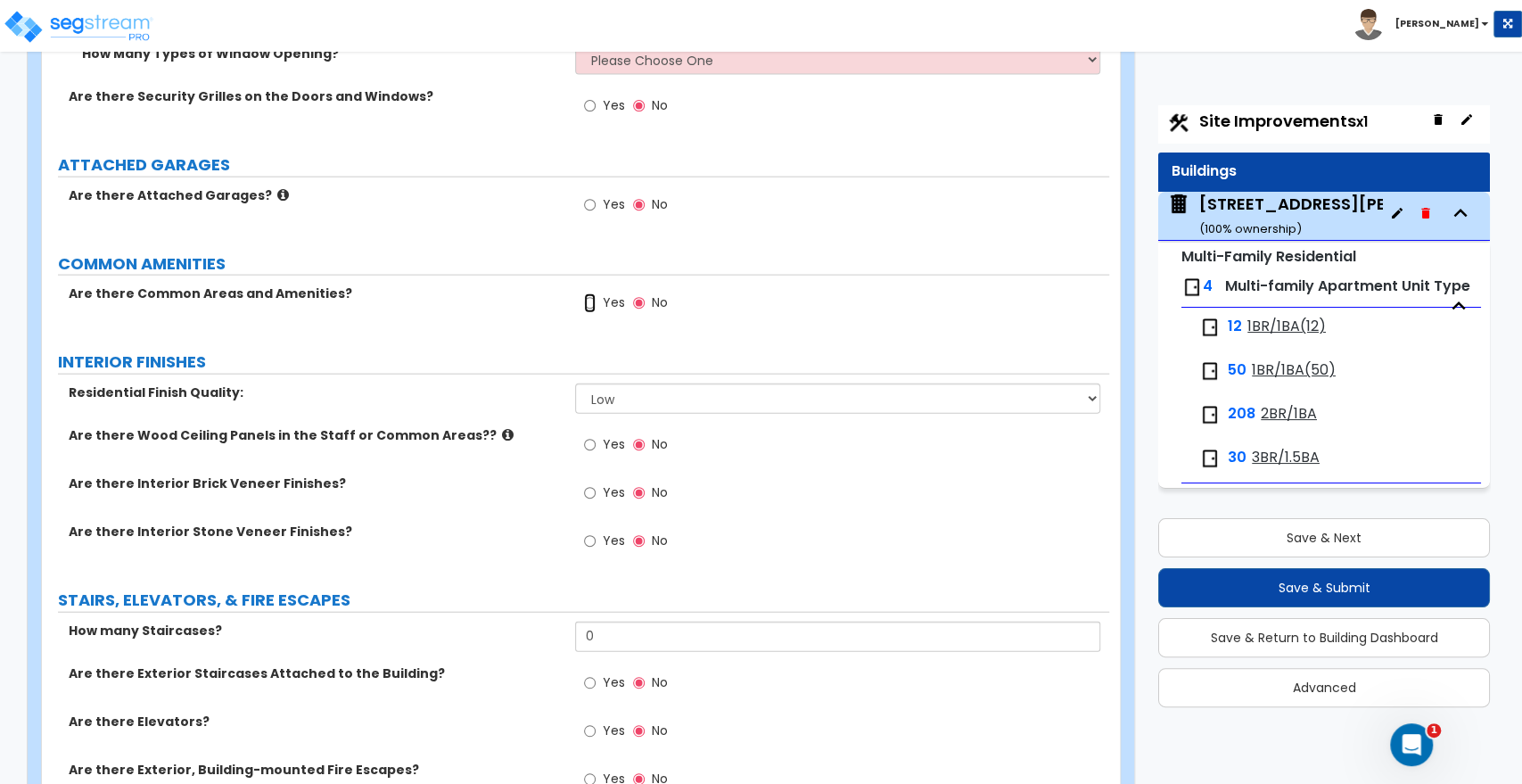
click at [593, 303] on input "Yes" at bounding box center [590, 303] width 12 height 20
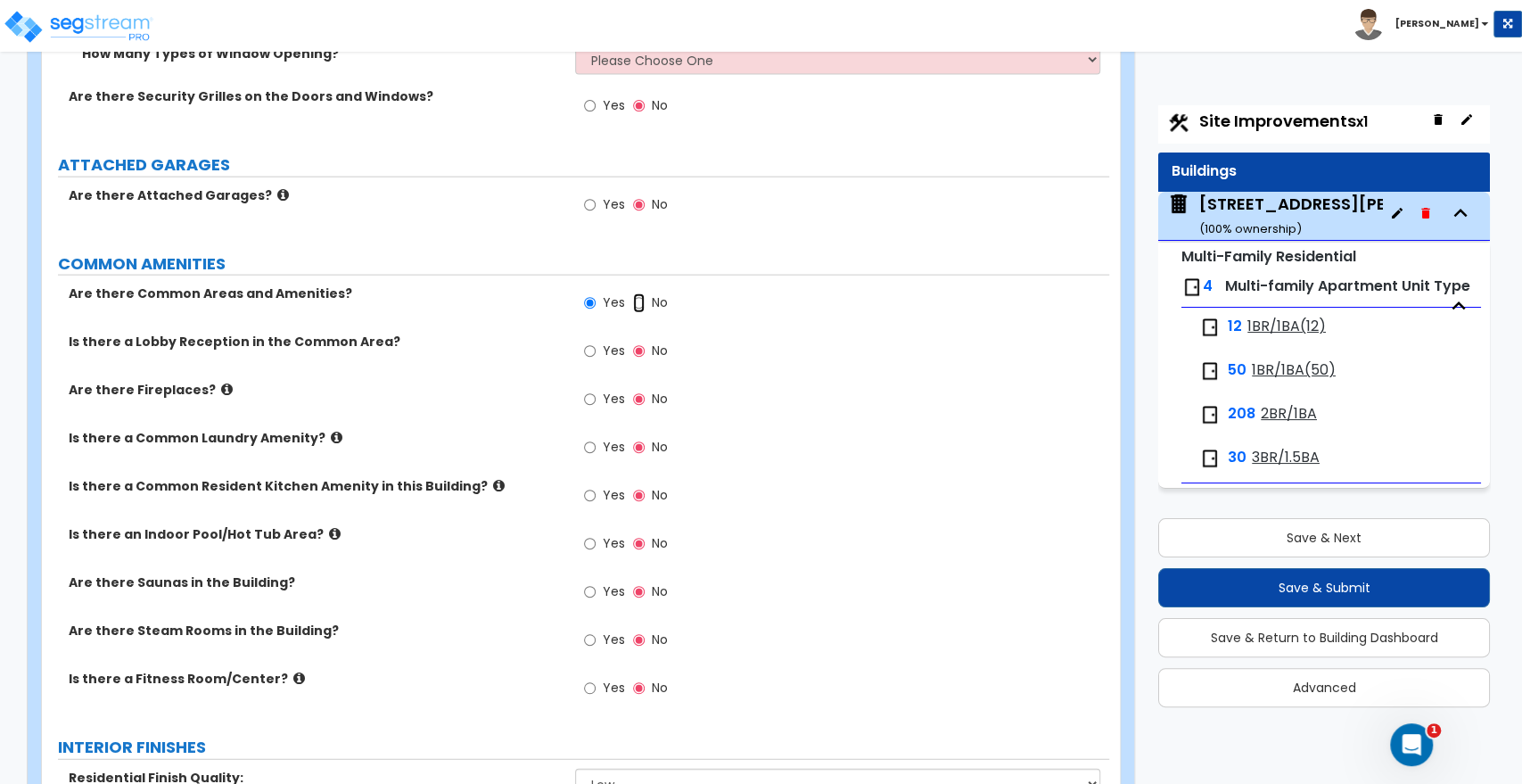
click at [639, 303] on input "No" at bounding box center [639, 303] width 12 height 20
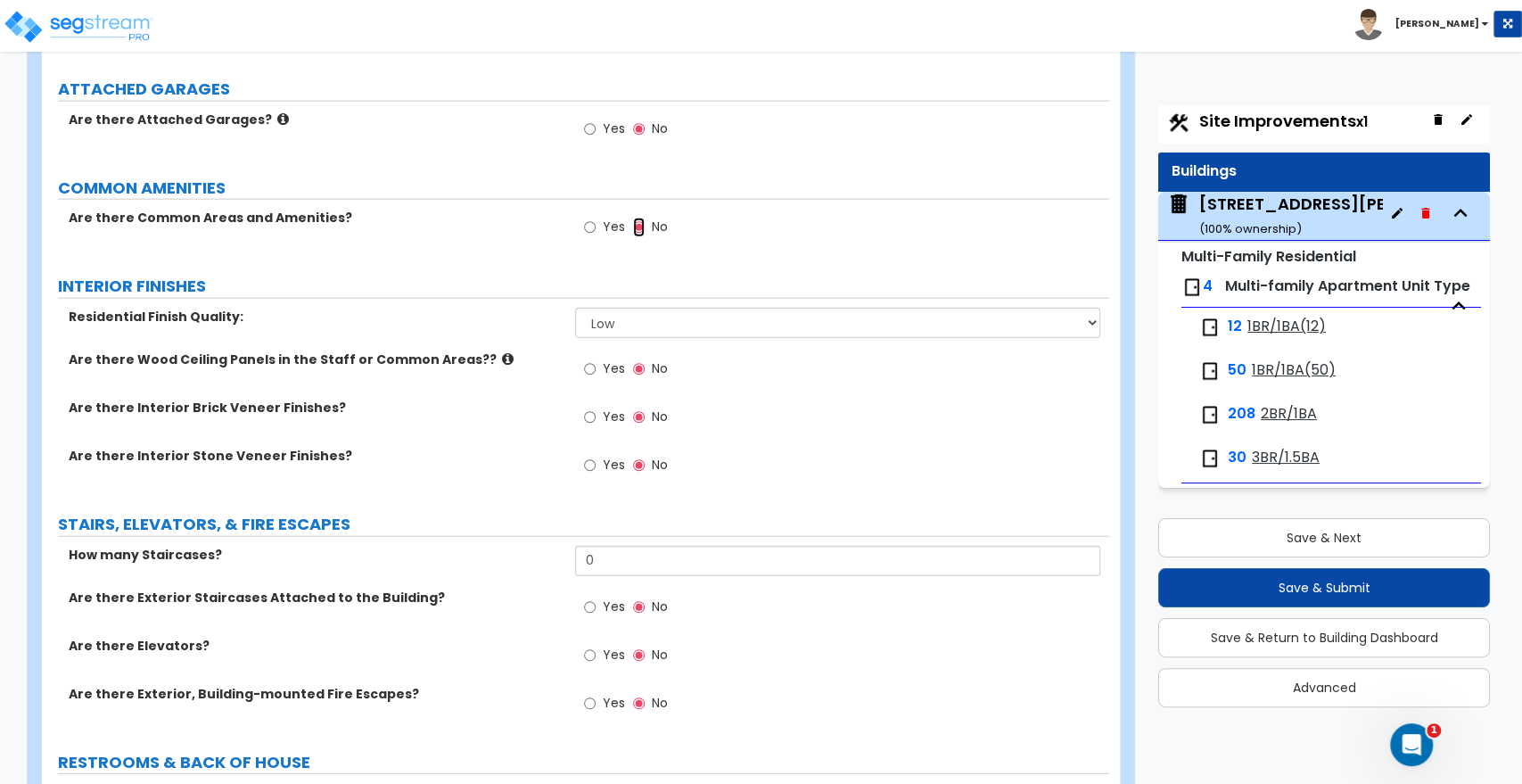
scroll to position [2873, 0]
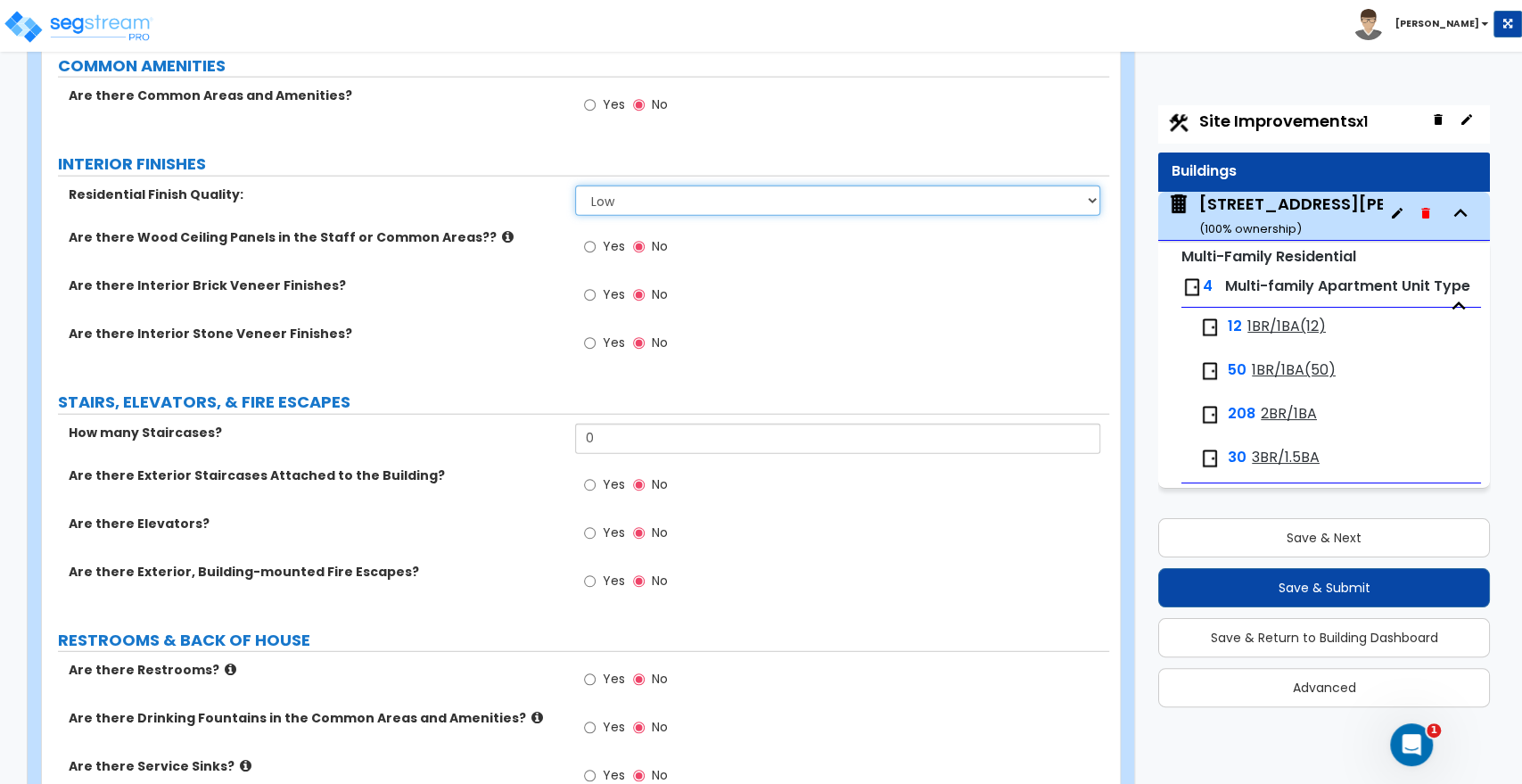
click at [594, 205] on select "Low Average High" at bounding box center [837, 200] width 524 height 31
click at [575, 186] on select "Low Average High" at bounding box center [837, 200] width 524 height 31
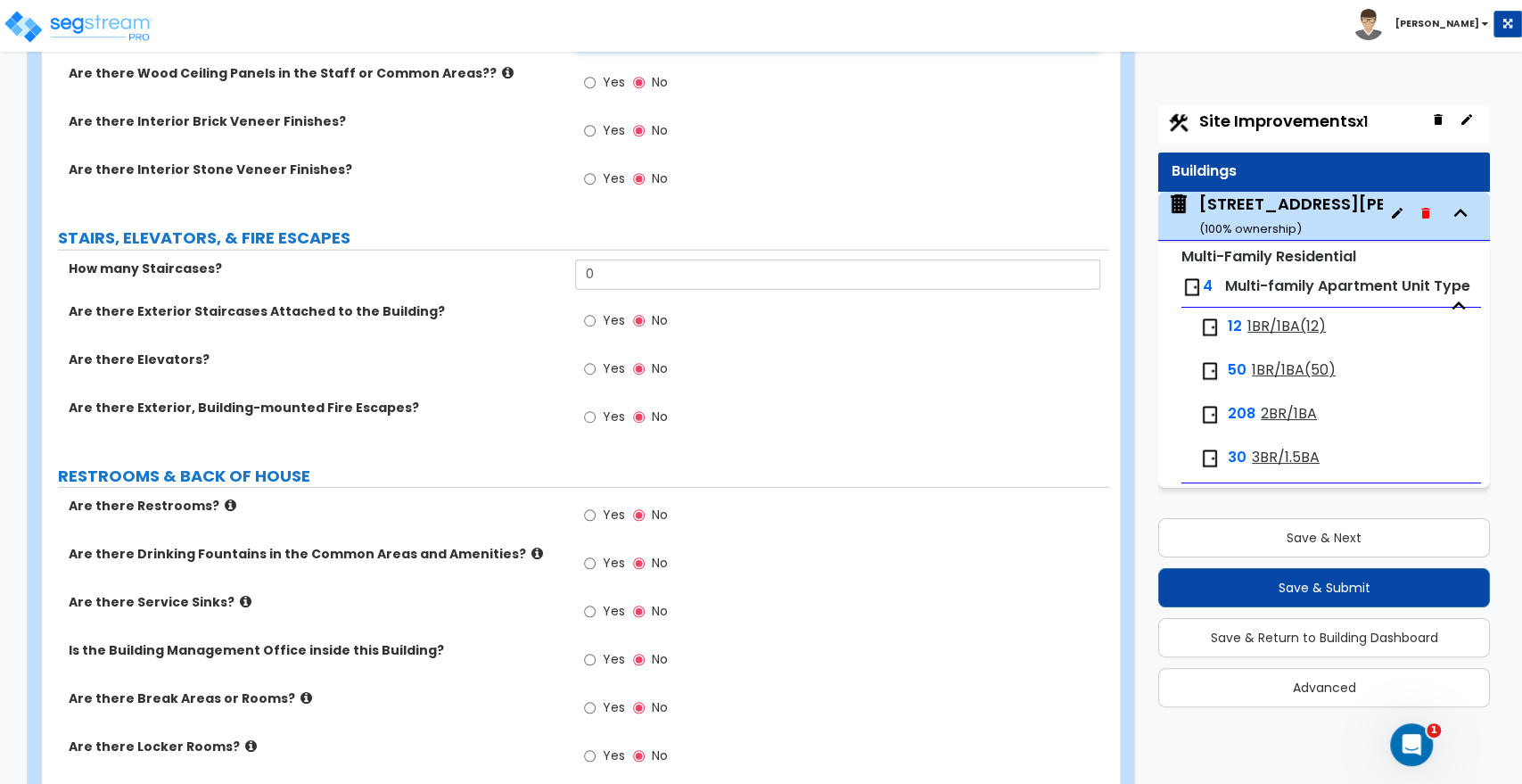
scroll to position [3071, 0]
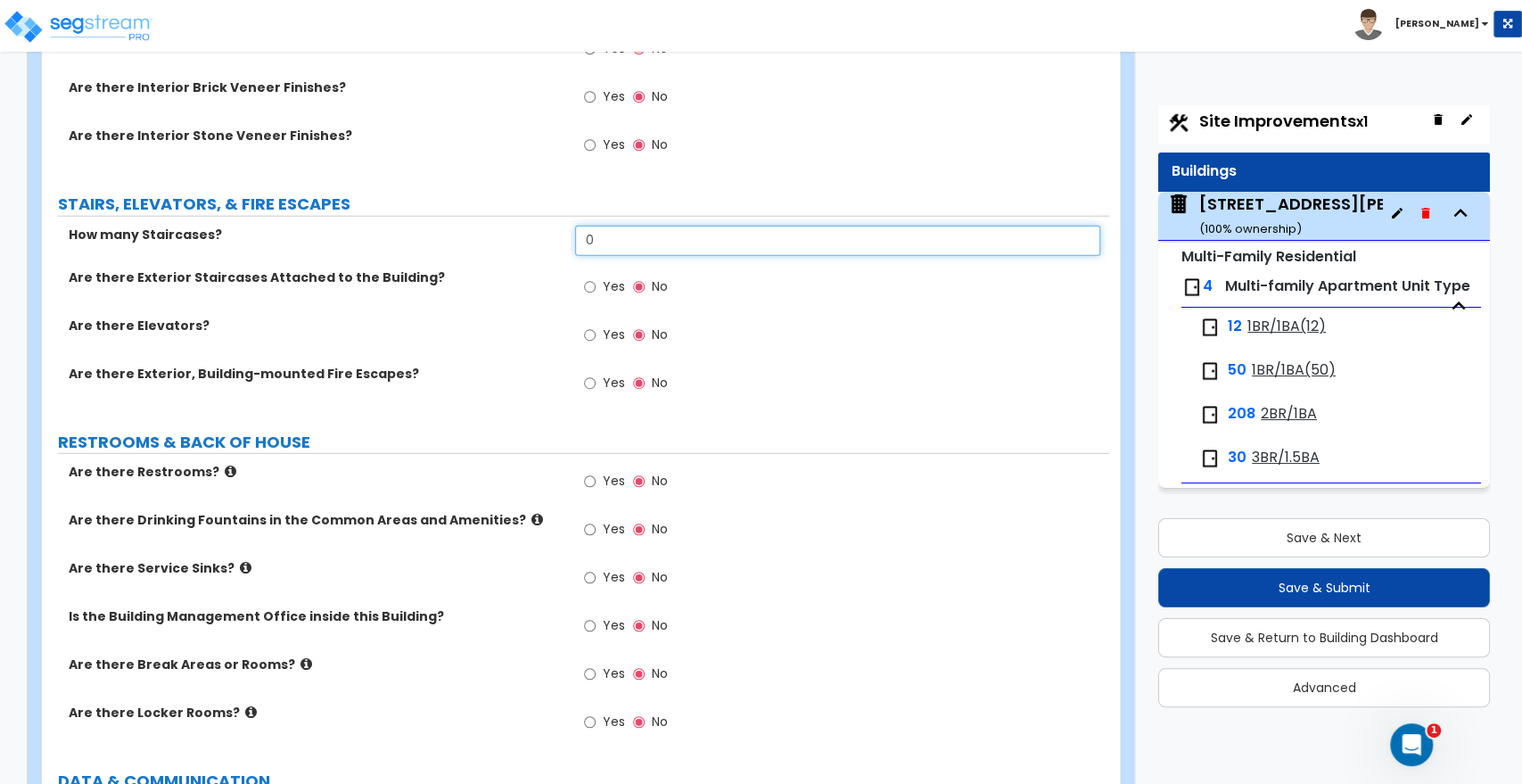
click at [602, 244] on input "0" at bounding box center [837, 240] width 524 height 31
drag, startPoint x: 625, startPoint y: 238, endPoint x: 516, endPoint y: 235, distance: 109.0
click at [516, 235] on div "How many Staircases? 0" at bounding box center [575, 246] width 1068 height 42
click at [626, 240] on input "0" at bounding box center [837, 240] width 524 height 31
drag, startPoint x: 601, startPoint y: 243, endPoint x: 551, endPoint y: 247, distance: 50.2
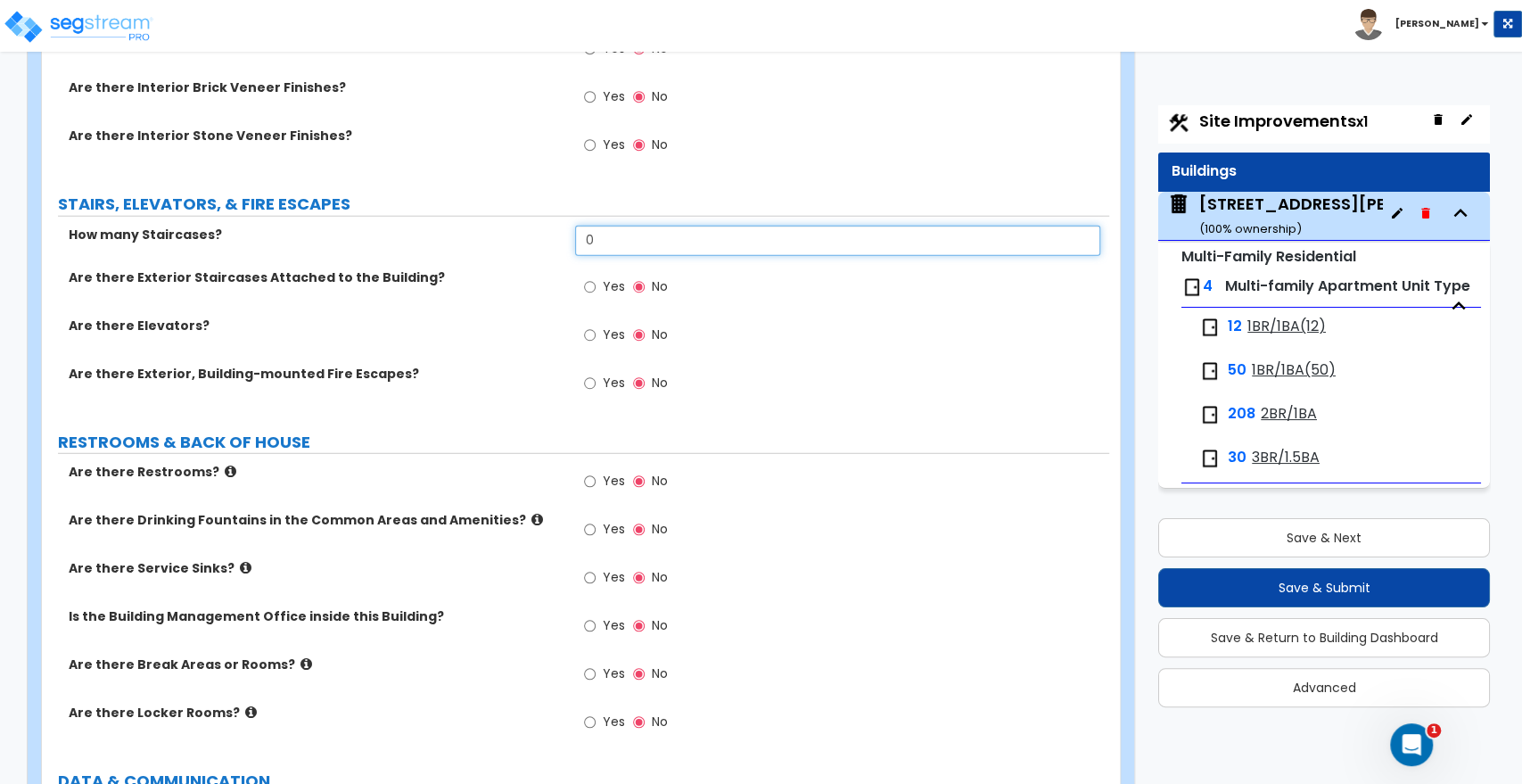
click at [551, 247] on div "How many Staircases? 0" at bounding box center [575, 246] width 1068 height 42
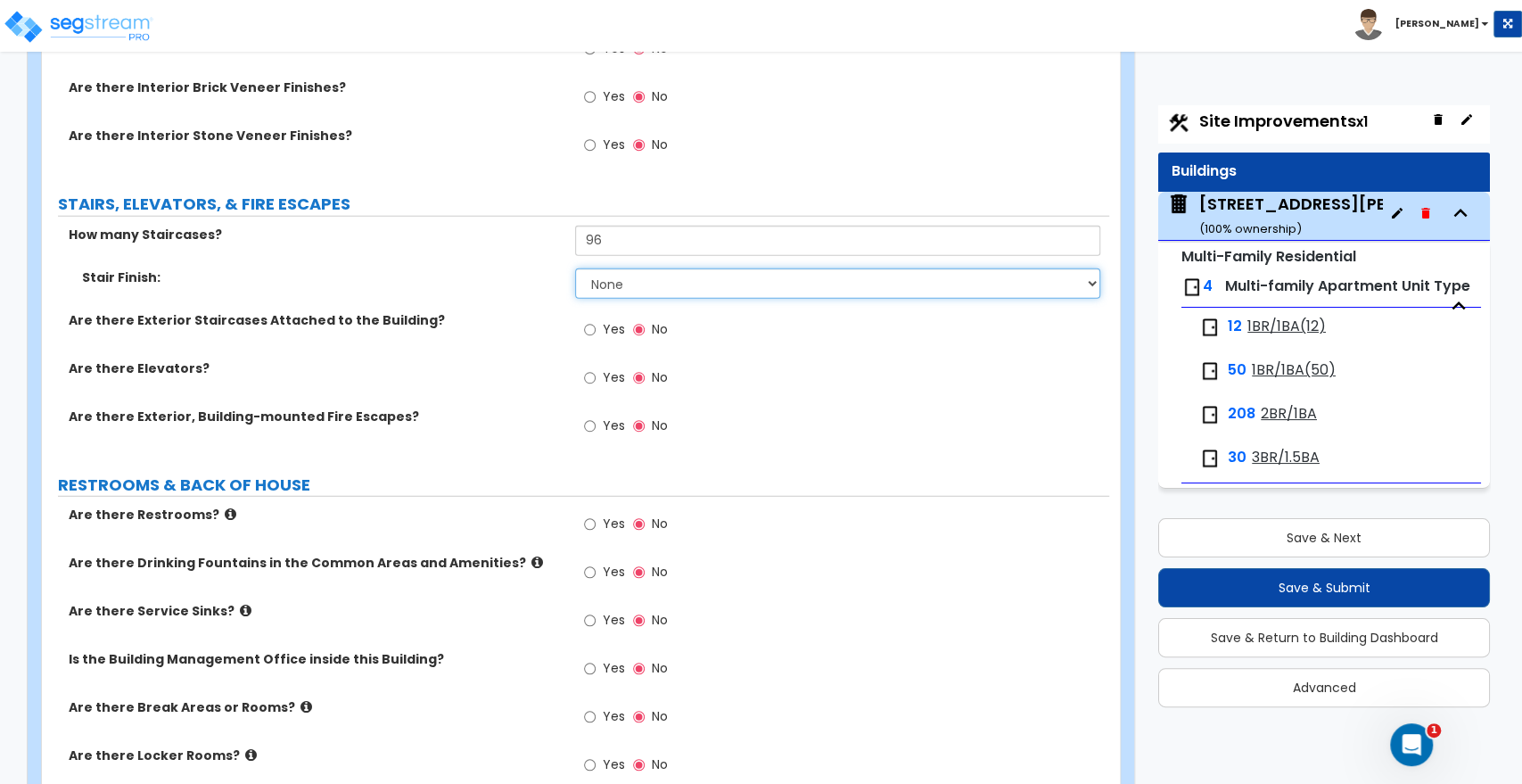
click at [615, 279] on select "None Tile Wood Laminate VCT Sheet Carpet Sheet Vinyl Carpet Tile" at bounding box center [837, 283] width 524 height 31
click at [575, 269] on select "None Tile Wood Laminate VCT Sheet Carpet Sheet Vinyl Carpet Tile" at bounding box center [837, 283] width 524 height 31
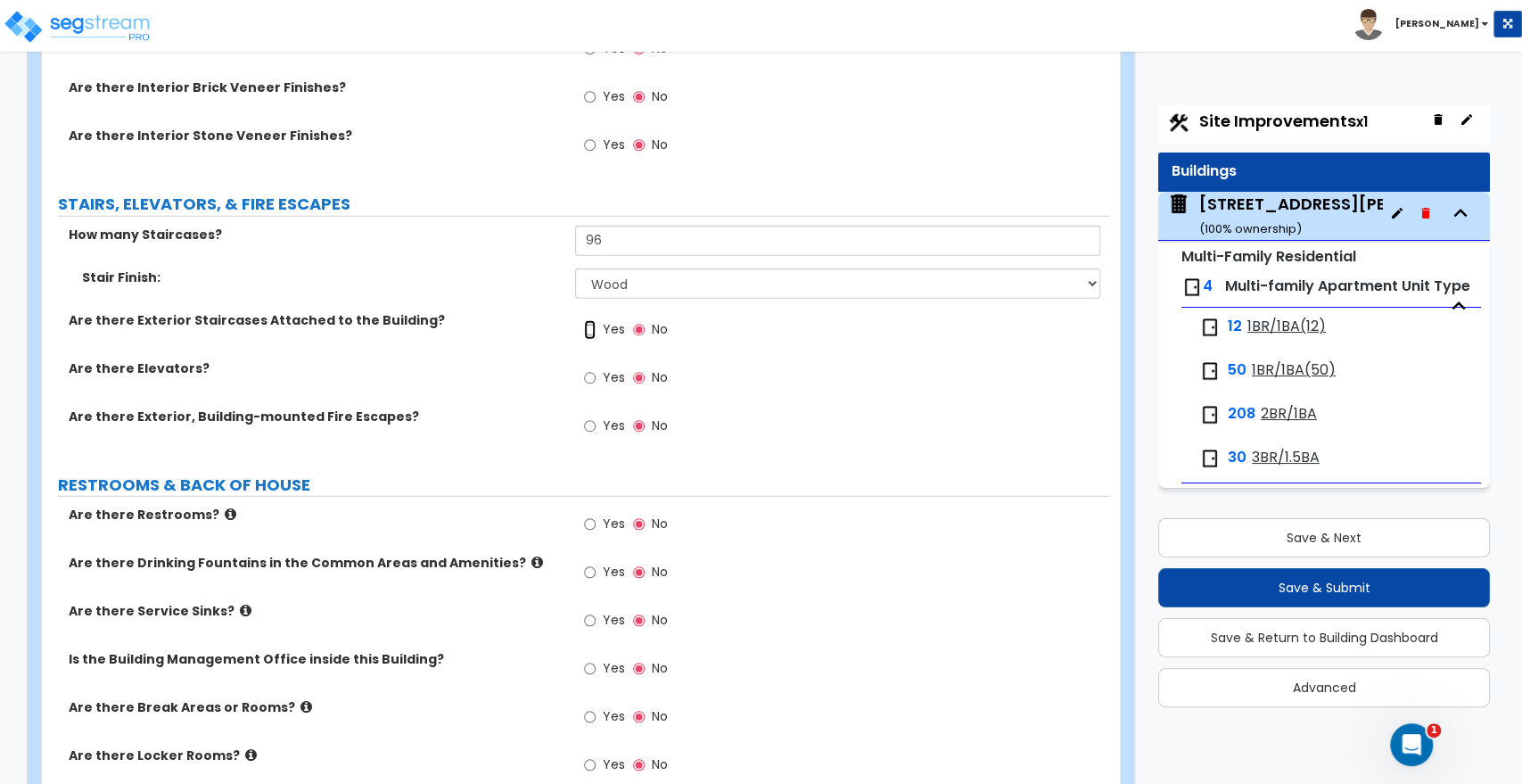
click at [594, 327] on input "Yes" at bounding box center [590, 330] width 12 height 20
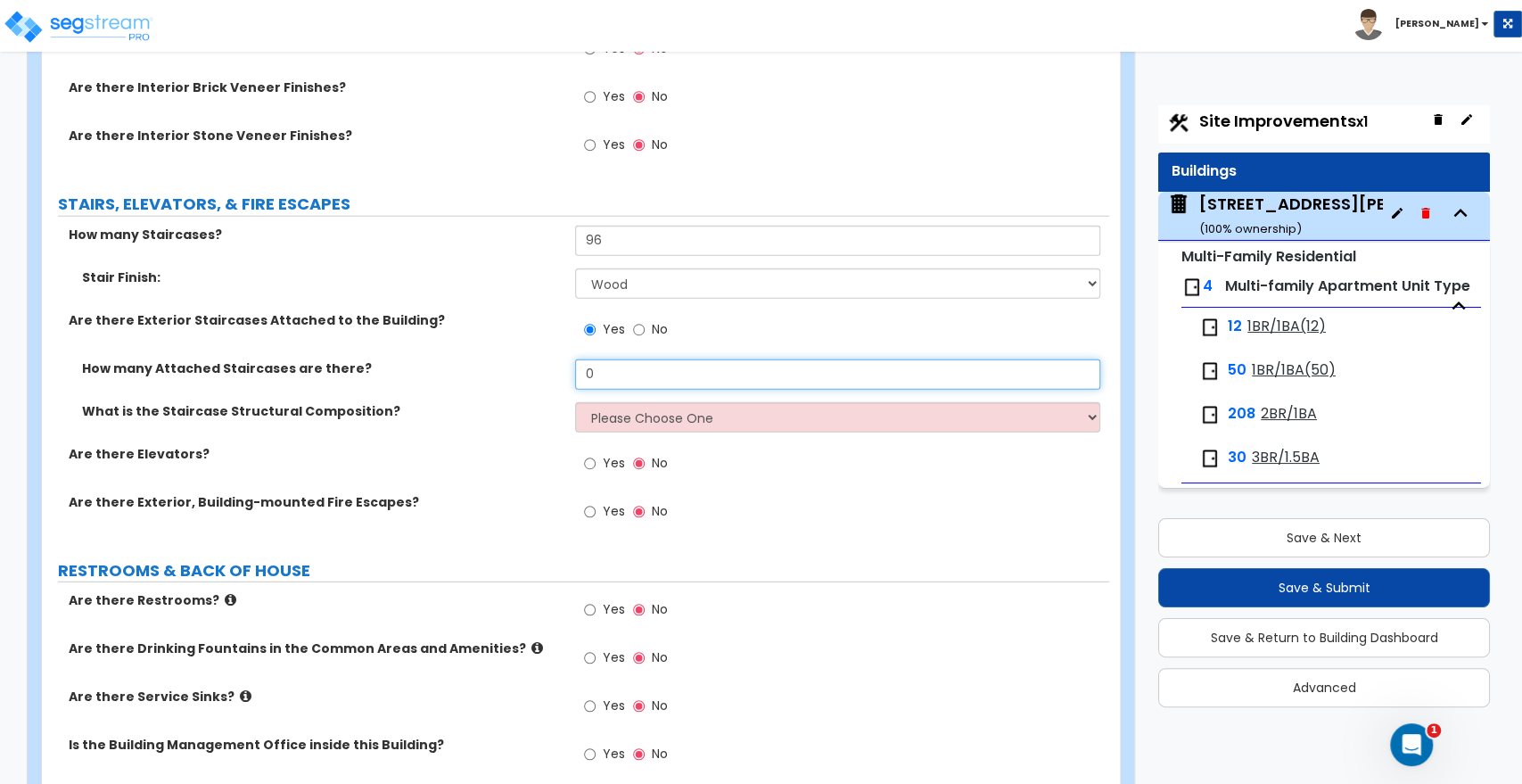
click at [599, 370] on input "0" at bounding box center [837, 374] width 524 height 31
drag, startPoint x: 636, startPoint y: 369, endPoint x: 492, endPoint y: 373, distance: 144.1
click at [492, 373] on div "How many Attached Staircases are there? 0" at bounding box center [575, 380] width 1068 height 42
click at [600, 421] on select "Please Choose One Reinforced Concrete Structural Steel Wood" at bounding box center [837, 417] width 524 height 31
click at [575, 402] on select "Please Choose One Reinforced Concrete Structural Steel Wood" at bounding box center [837, 417] width 524 height 31
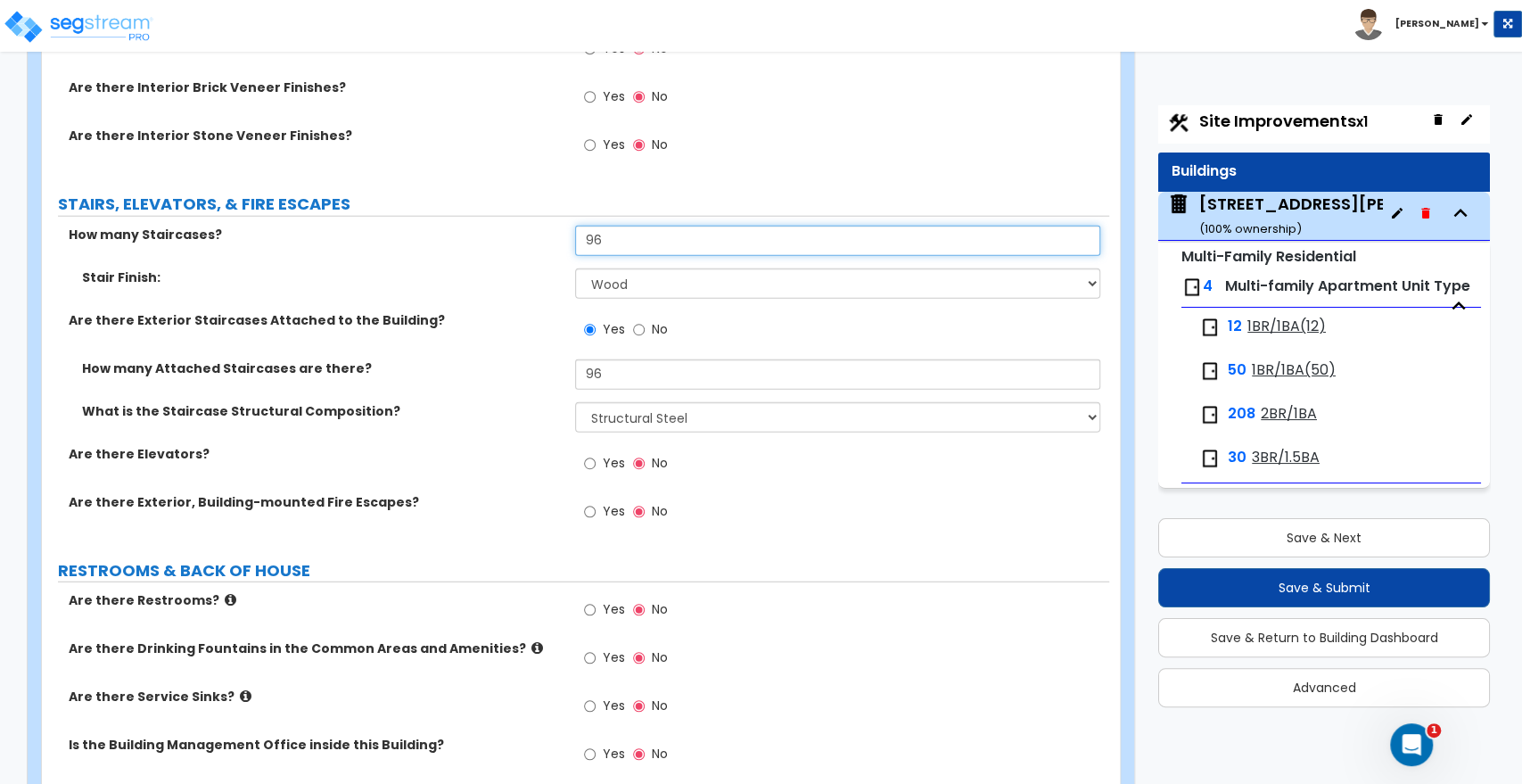
click at [651, 242] on input "96" at bounding box center [837, 240] width 524 height 31
drag, startPoint x: 639, startPoint y: 241, endPoint x: 477, endPoint y: 239, distance: 162.0
click at [477, 239] on div "How many Staircases? 96" at bounding box center [575, 246] width 1068 height 42
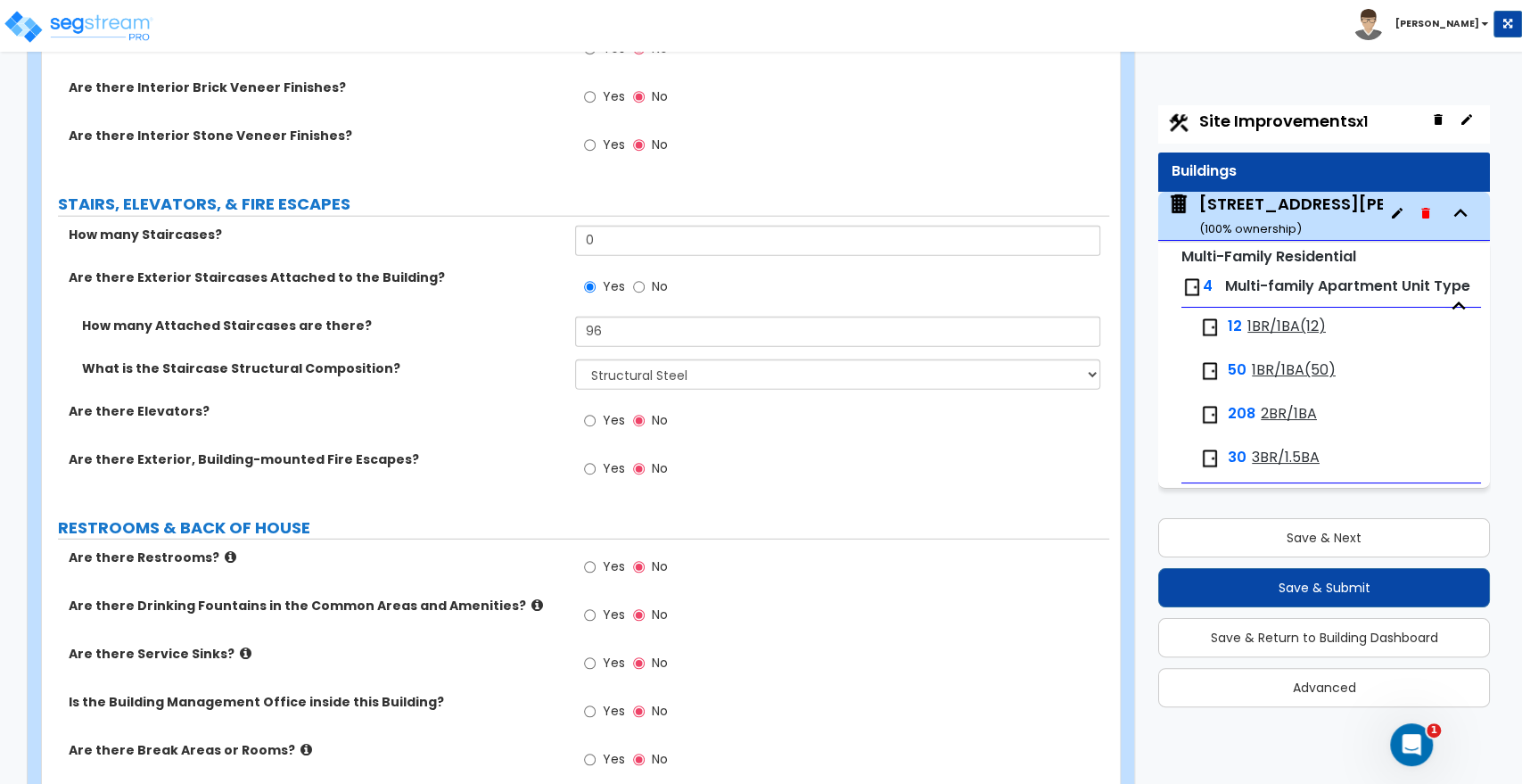
click at [530, 265] on div "How many Staircases? 0" at bounding box center [575, 246] width 1068 height 42
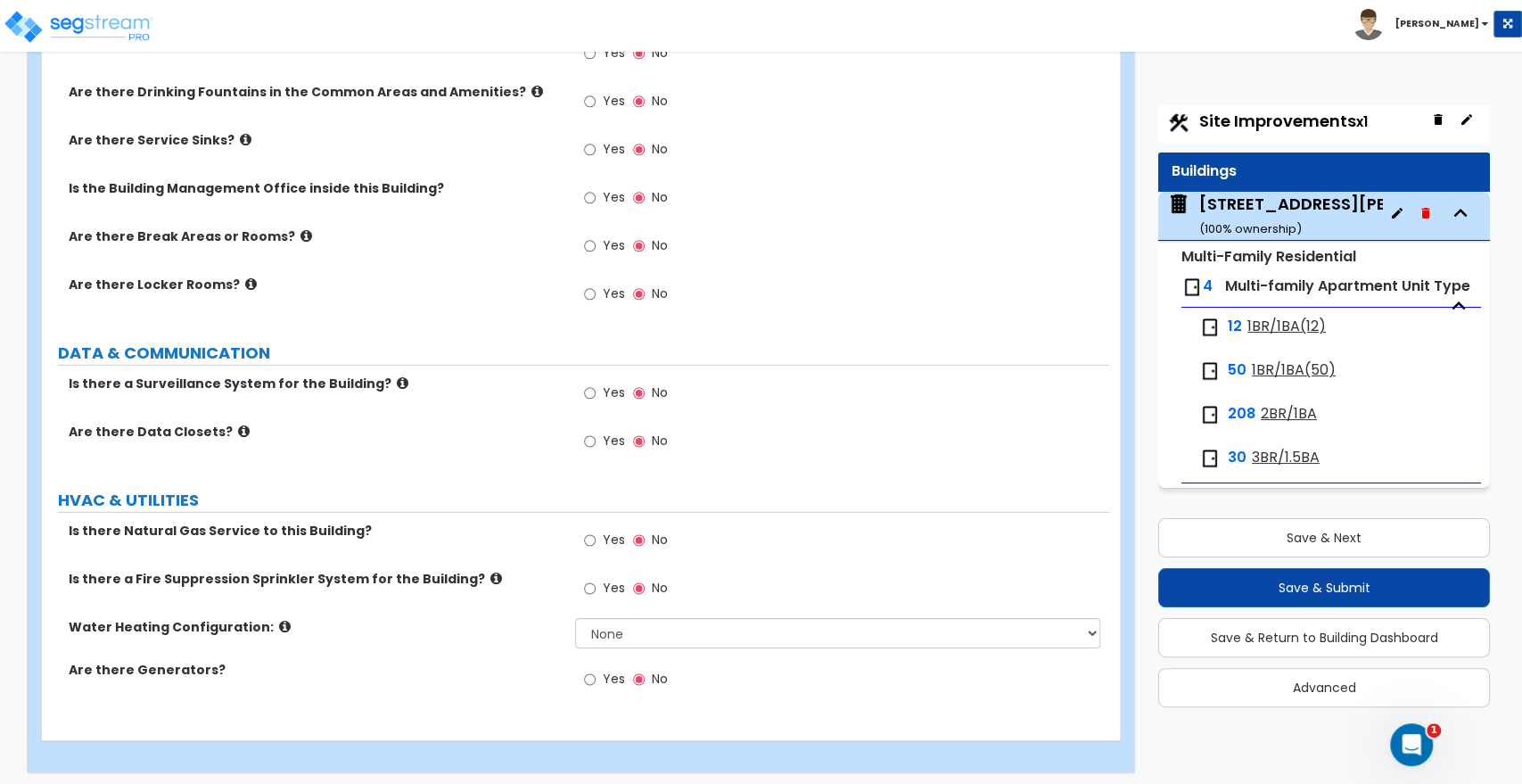
scroll to position [3589, 0]
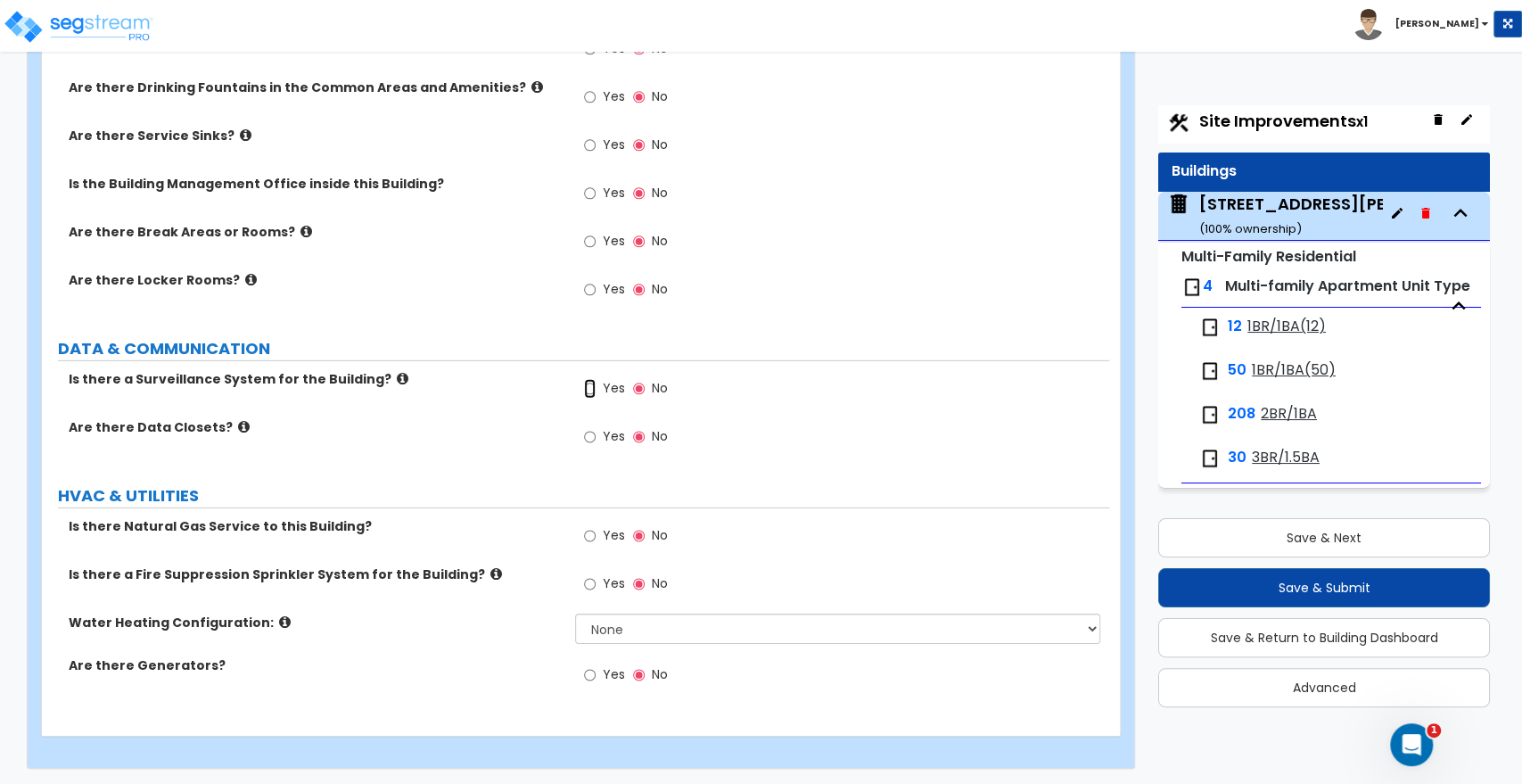
click at [592, 382] on input "Yes" at bounding box center [590, 389] width 12 height 20
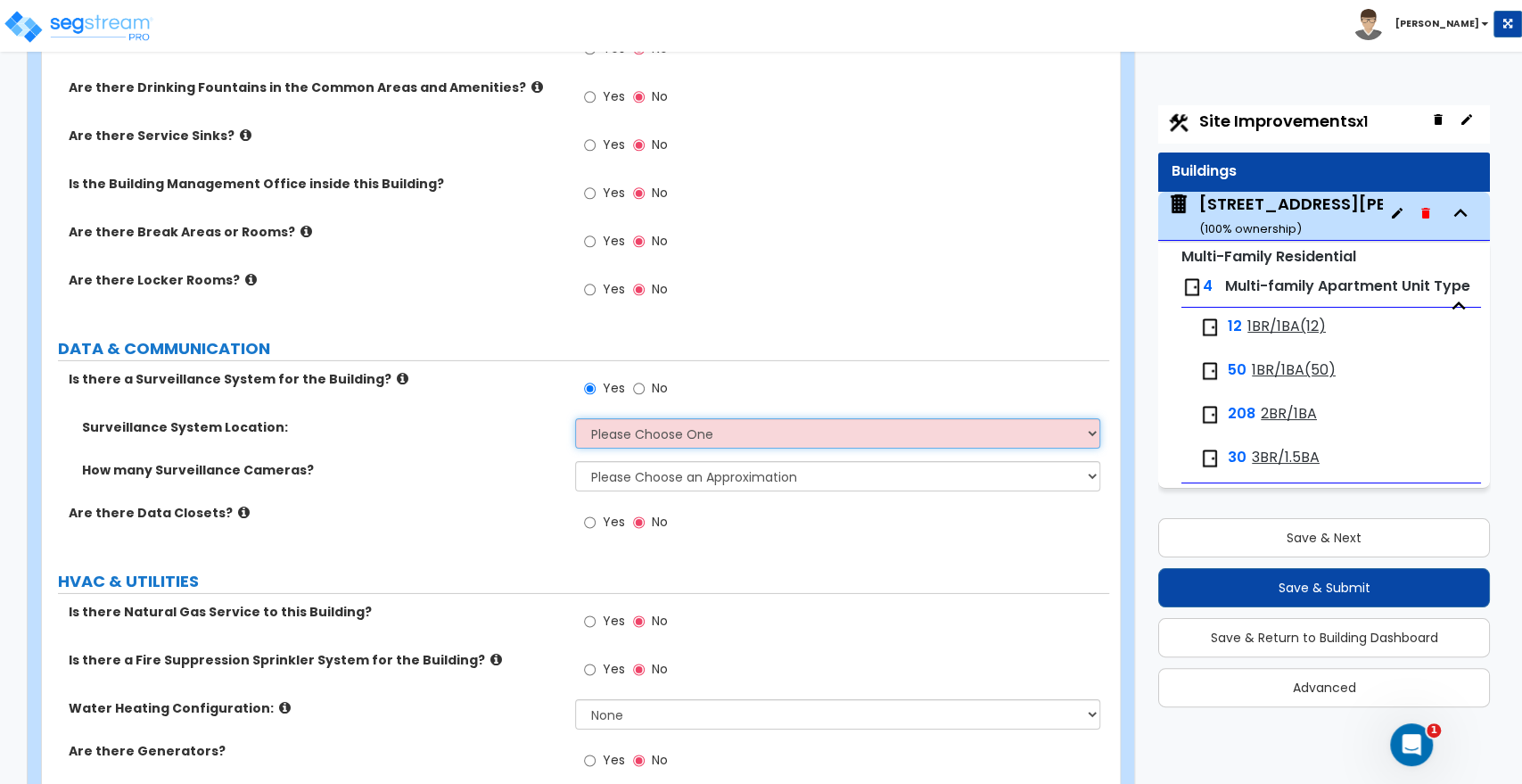
click at [604, 427] on select "Please Choose One Inside the Building Outside the Building Both Inside & Outside" at bounding box center [837, 433] width 524 height 31
click at [575, 419] on select "Please Choose One Inside the Building Outside the Building Both Inside & Outside" at bounding box center [837, 433] width 524 height 31
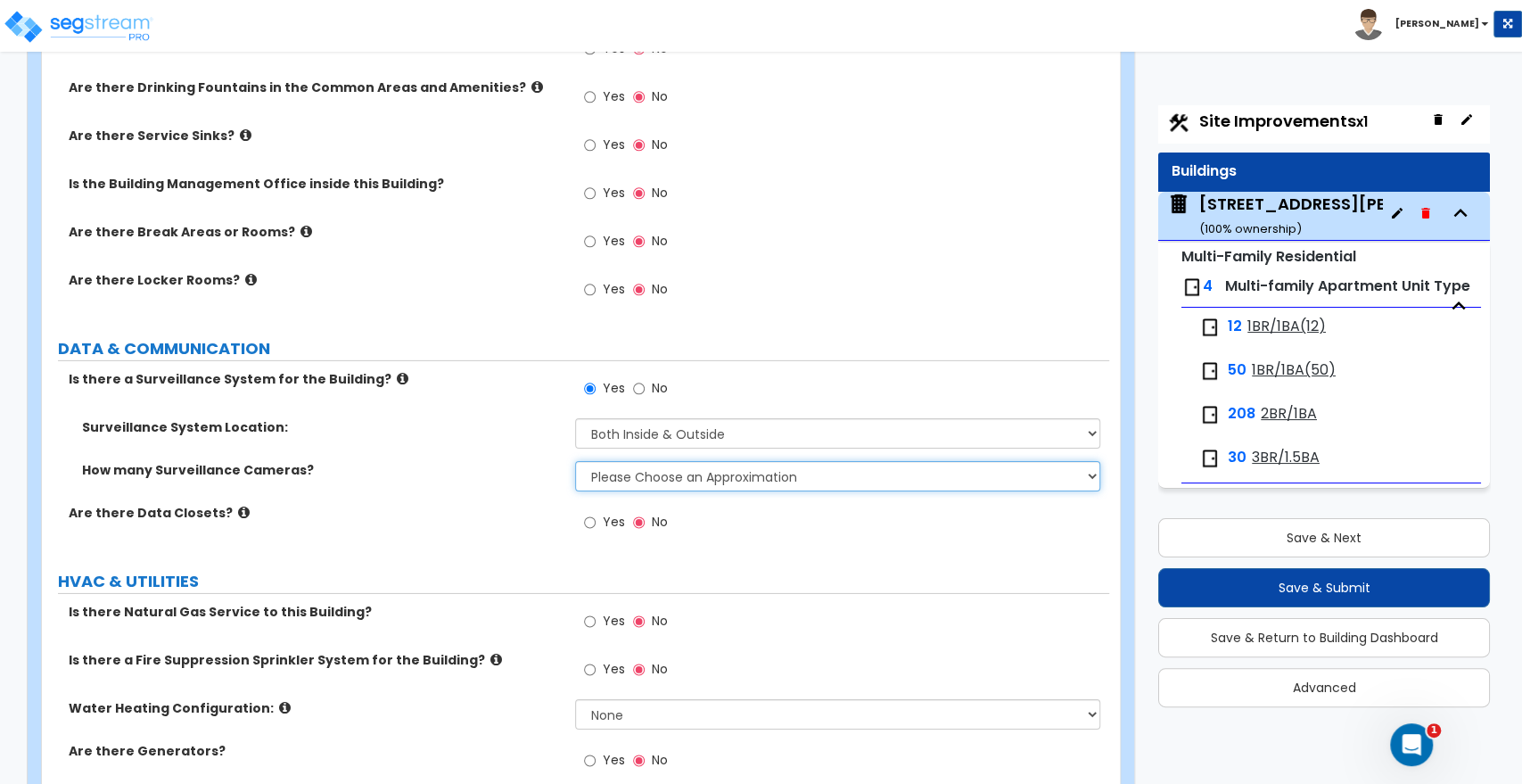
click at [601, 469] on select "Please Choose an Approximation Barely Noticed Any Noticed a Couple Frequently S…" at bounding box center [837, 476] width 524 height 31
click at [575, 461] on select "Please Choose an Approximation Barely Noticed Any Noticed a Couple Frequently S…" at bounding box center [837, 476] width 524 height 31
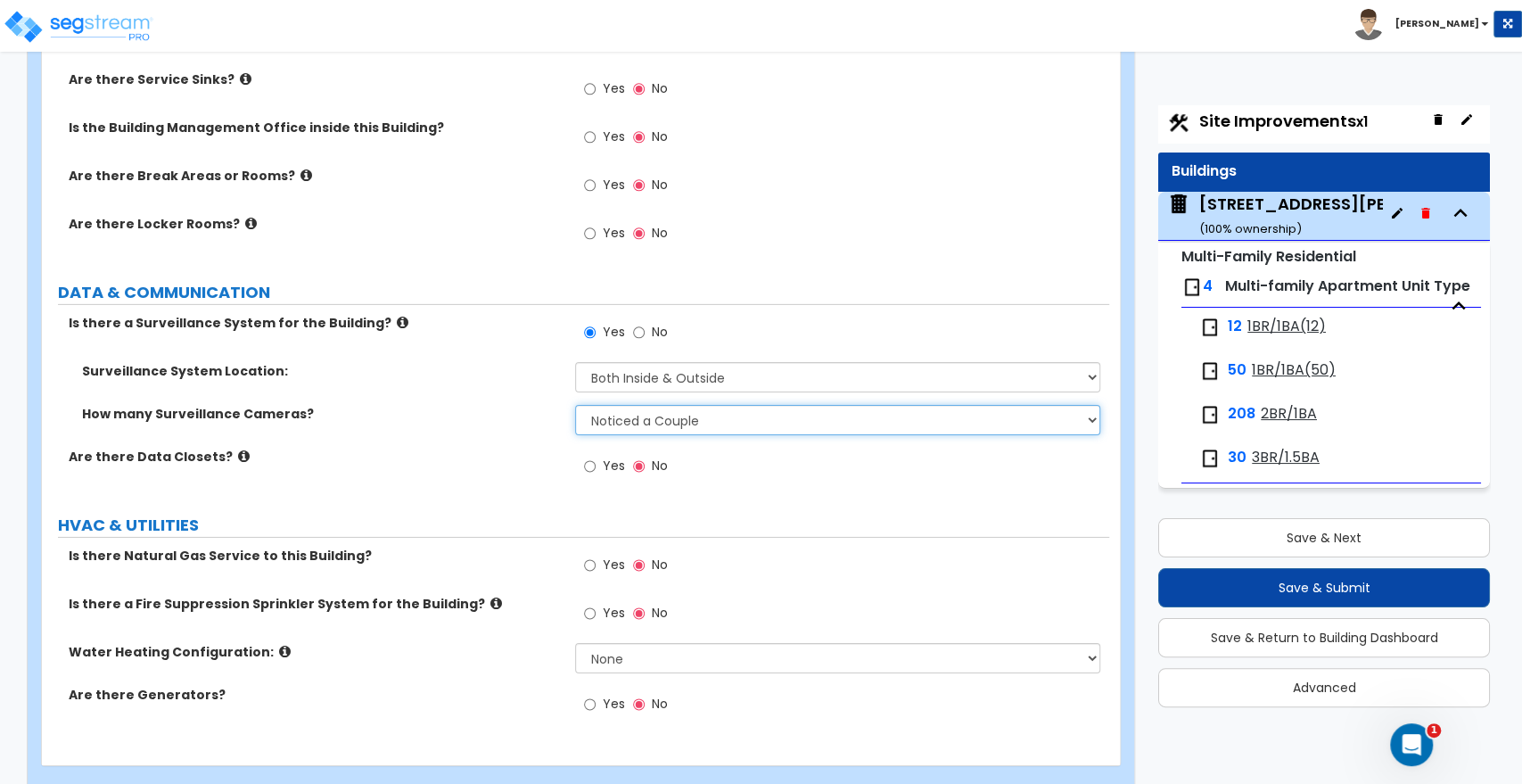
scroll to position [3674, 0]
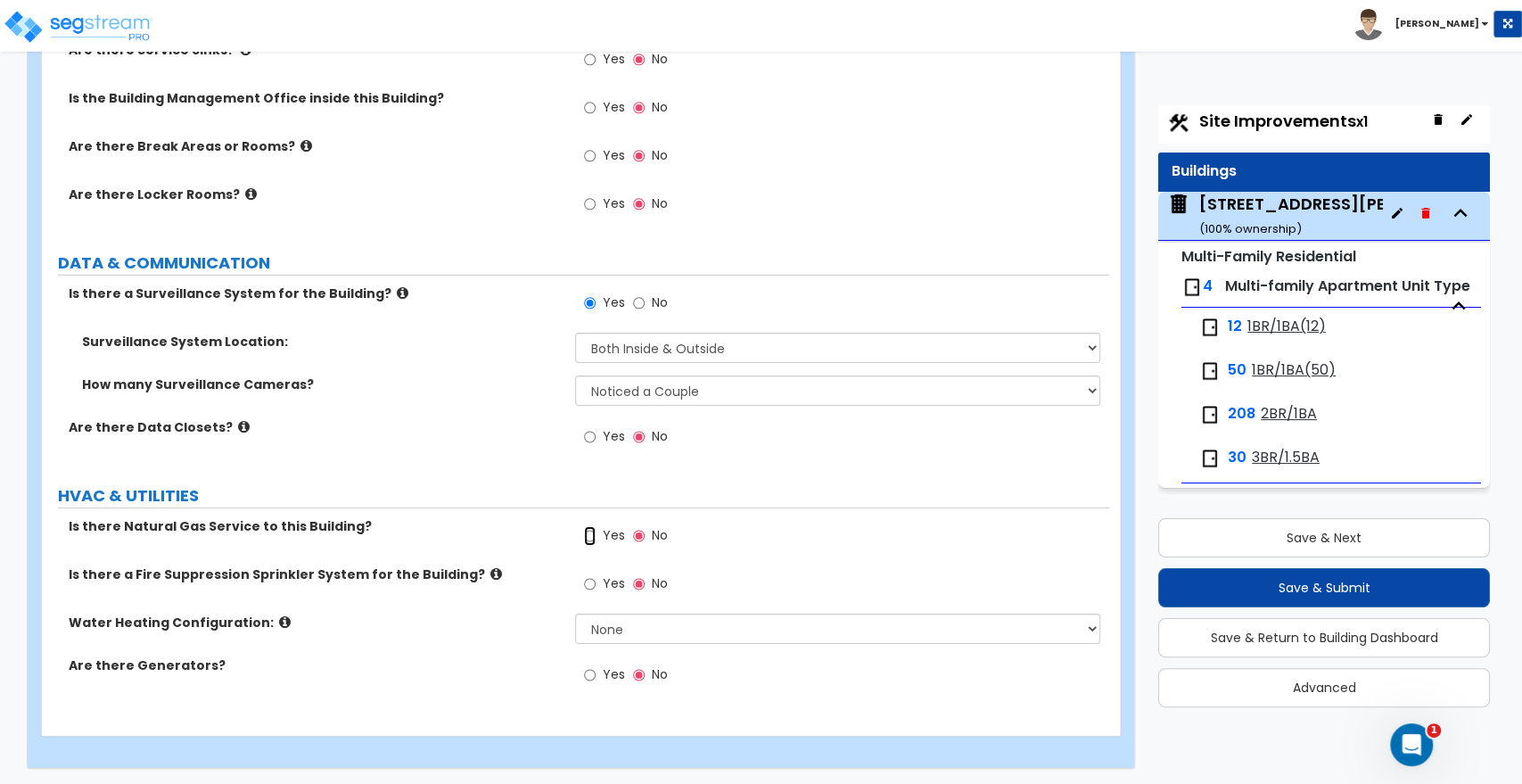
click at [593, 533] on input "Yes" at bounding box center [590, 536] width 12 height 20
click at [590, 583] on input "Yes" at bounding box center [590, 585] width 12 height 20
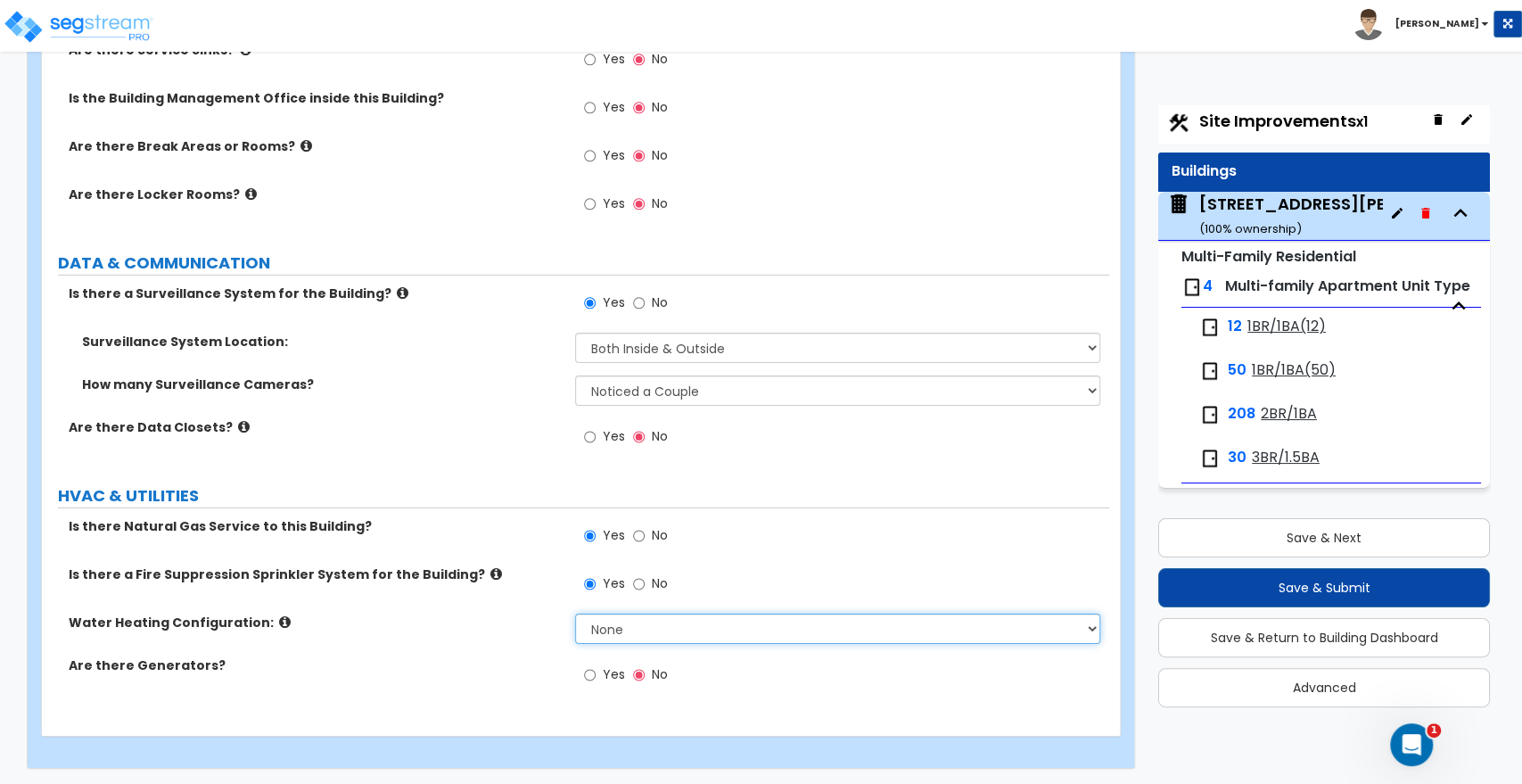
click at [592, 630] on select "None Water Heater for Multiple Units Water Heater for Individual Units" at bounding box center [837, 628] width 524 height 31
click at [575, 613] on select "None Water Heater for Multiple Units Water Heater for Individual Units" at bounding box center [837, 628] width 524 height 31
click at [583, 668] on div "Yes No" at bounding box center [625, 677] width 101 height 41
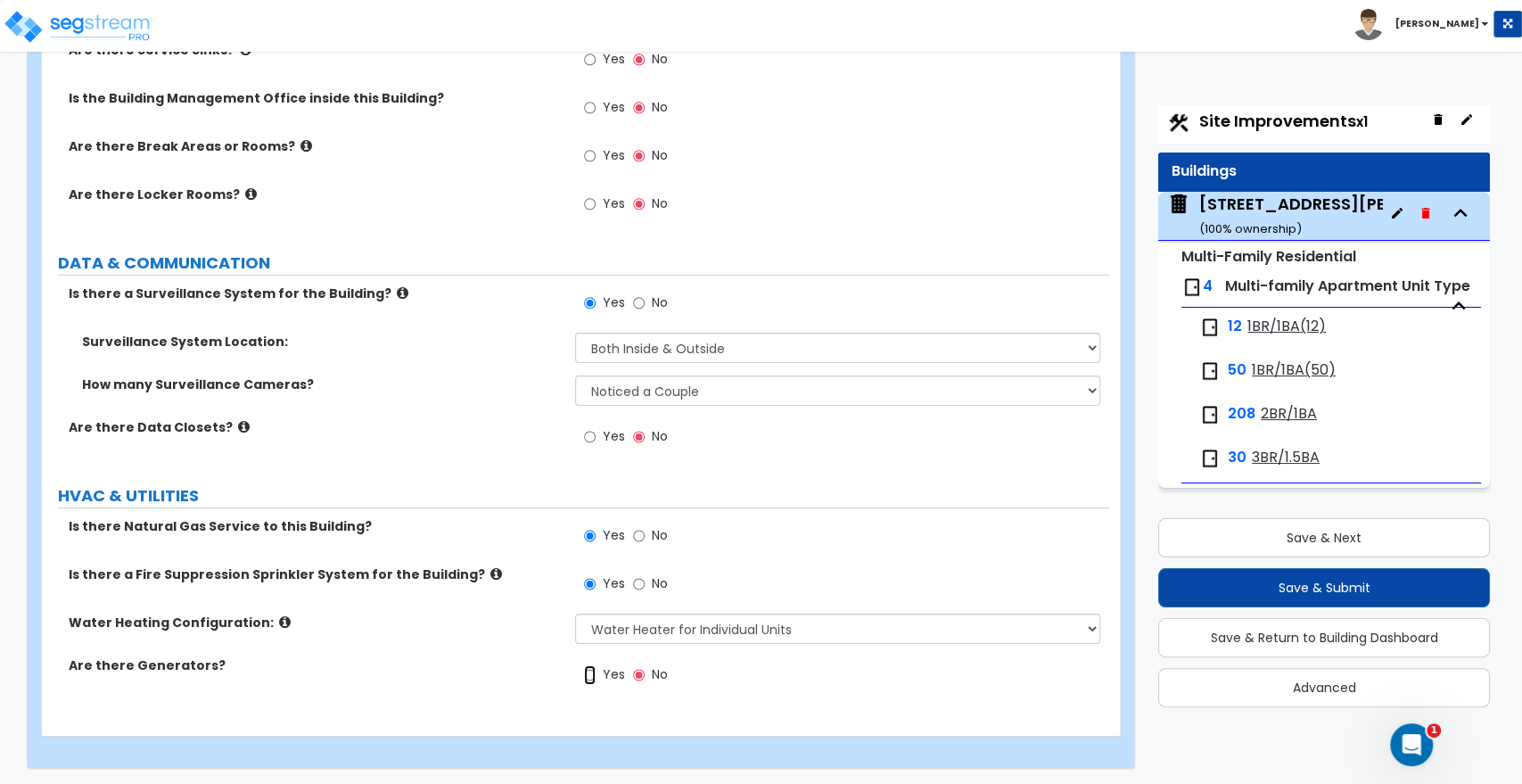
click at [593, 675] on input "Yes" at bounding box center [590, 675] width 12 height 20
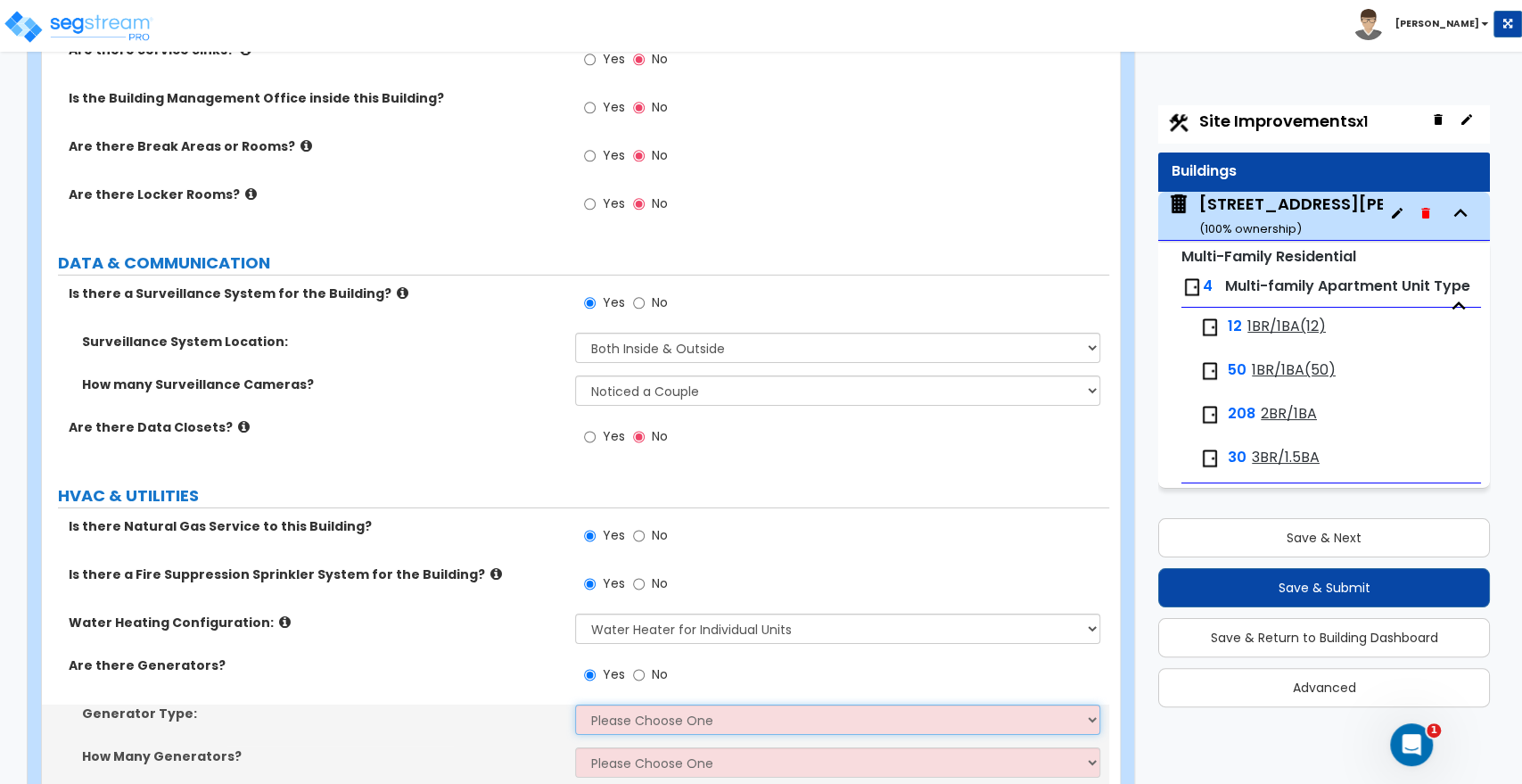
click at [607, 713] on select "Please Choose One Gas Diesel" at bounding box center [837, 719] width 524 height 31
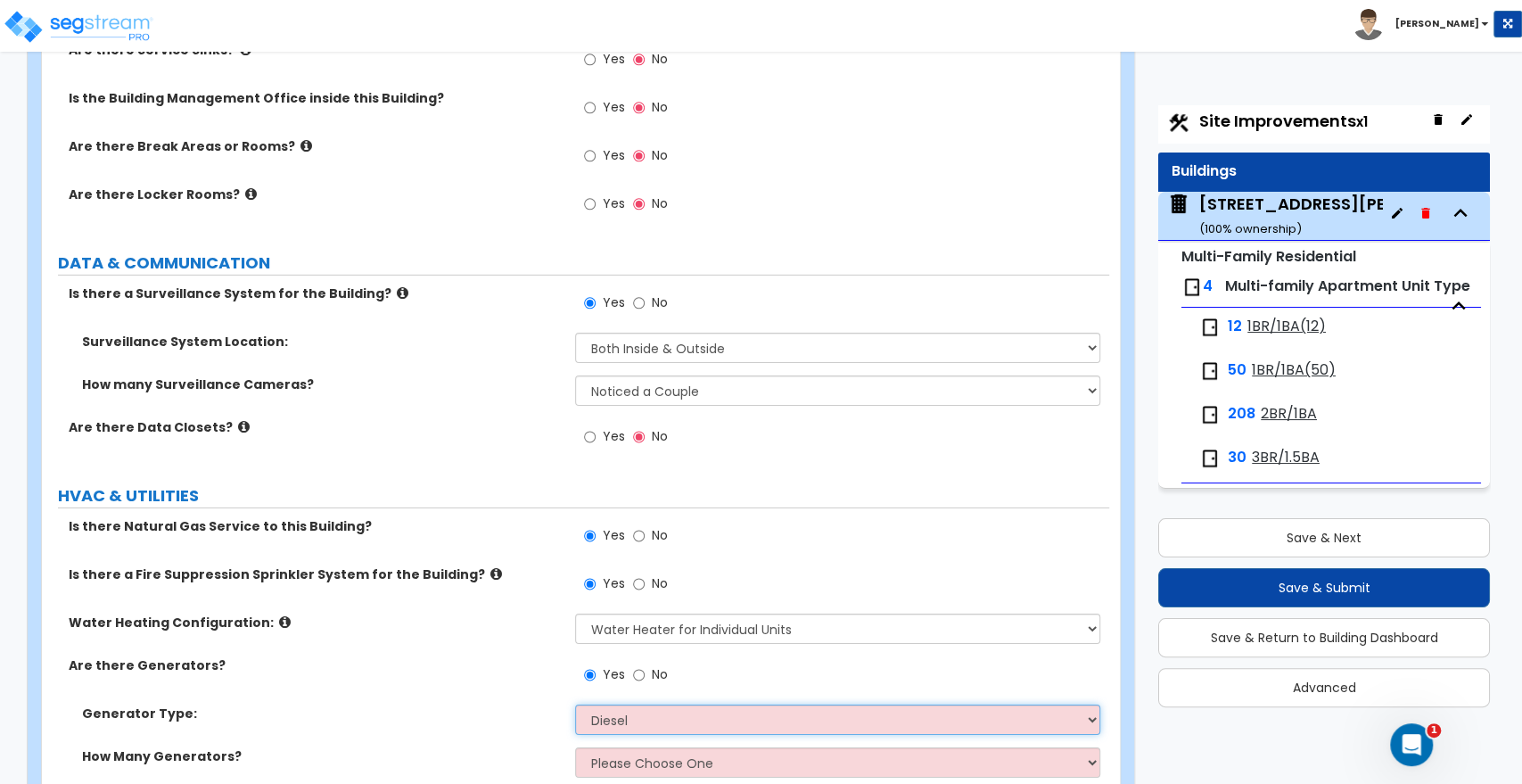
click at [575, 704] on select "Please Choose One Gas Diesel" at bounding box center [837, 719] width 524 height 31
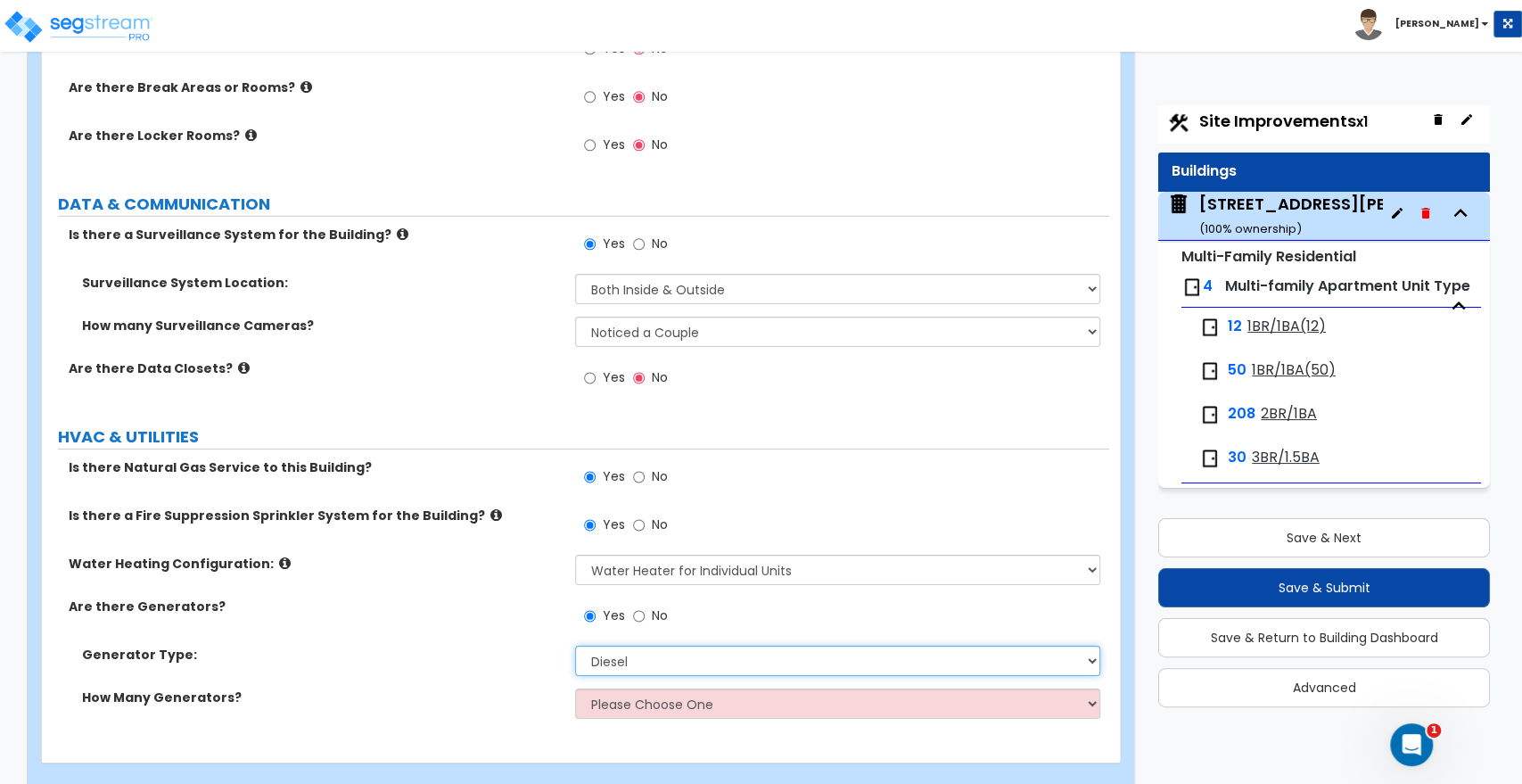
scroll to position [3760, 0]
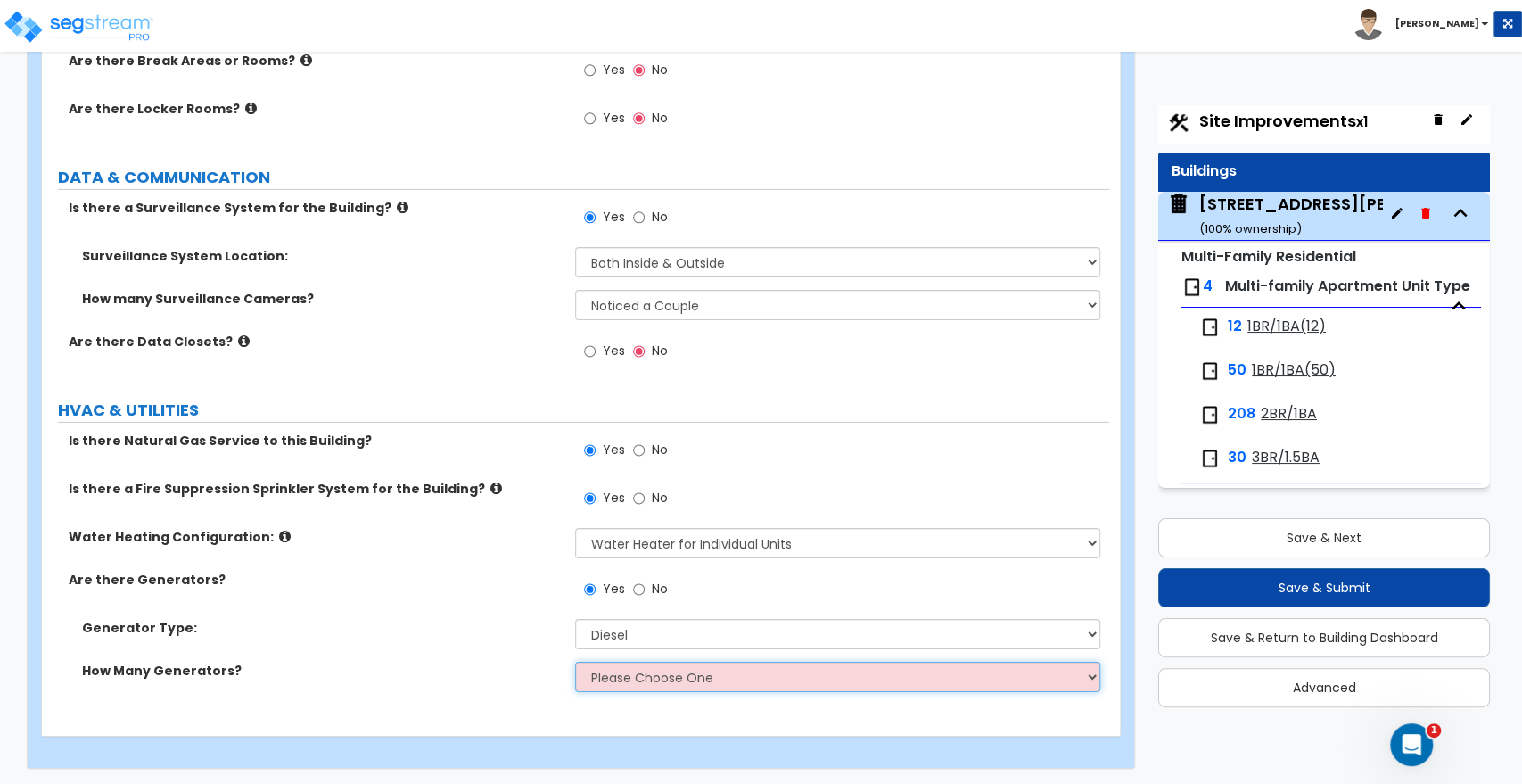
click at [615, 671] on select "Please Choose One 1 2 3" at bounding box center [837, 676] width 524 height 31
click at [575, 662] on select "Please Choose One 1 2 3" at bounding box center [837, 676] width 524 height 31
click at [623, 673] on select "Please Choose One 1 2 3" at bounding box center [837, 676] width 524 height 31
click at [575, 662] on select "Please Choose One 1 2 3" at bounding box center [837, 676] width 524 height 31
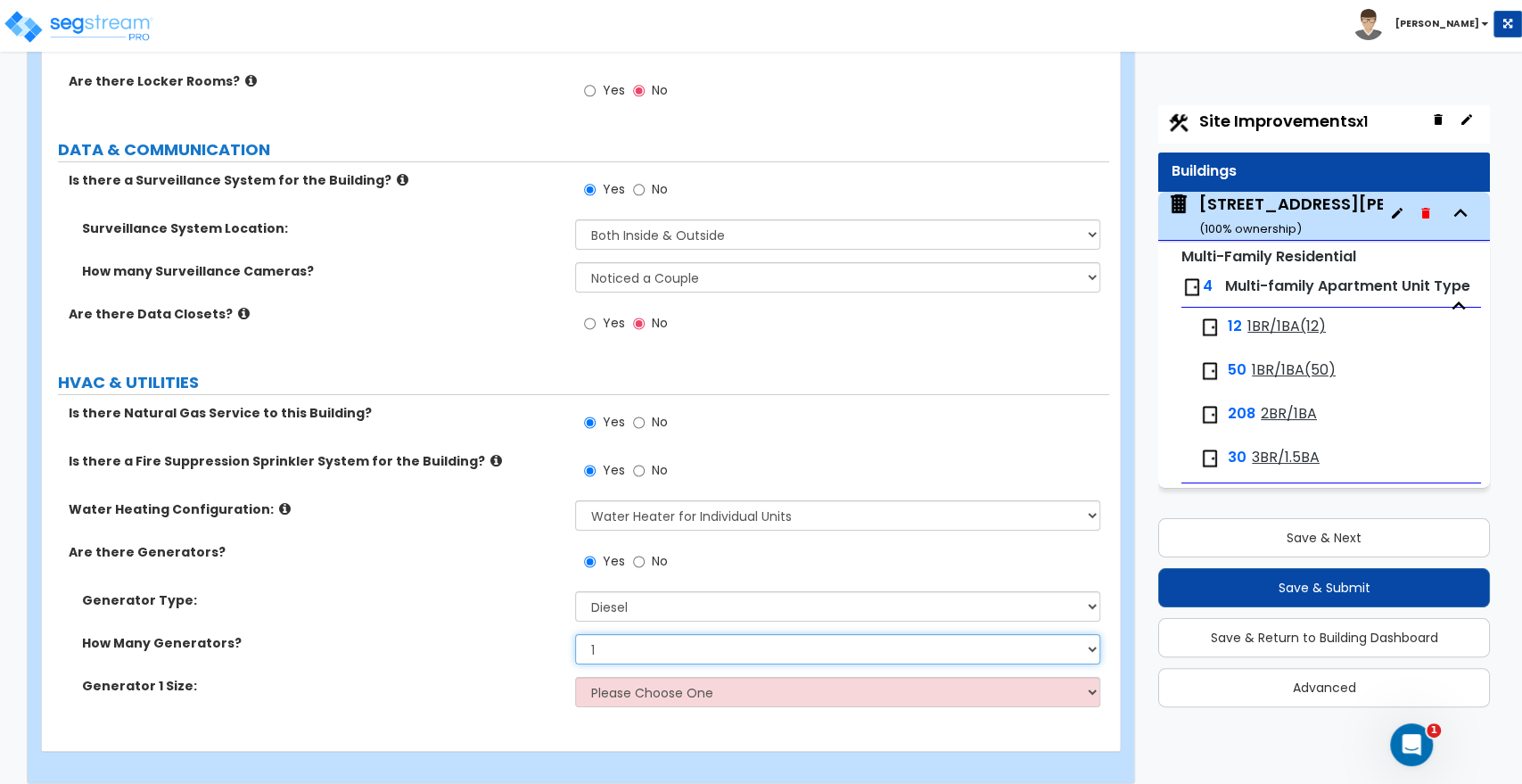
scroll to position [3802, 0]
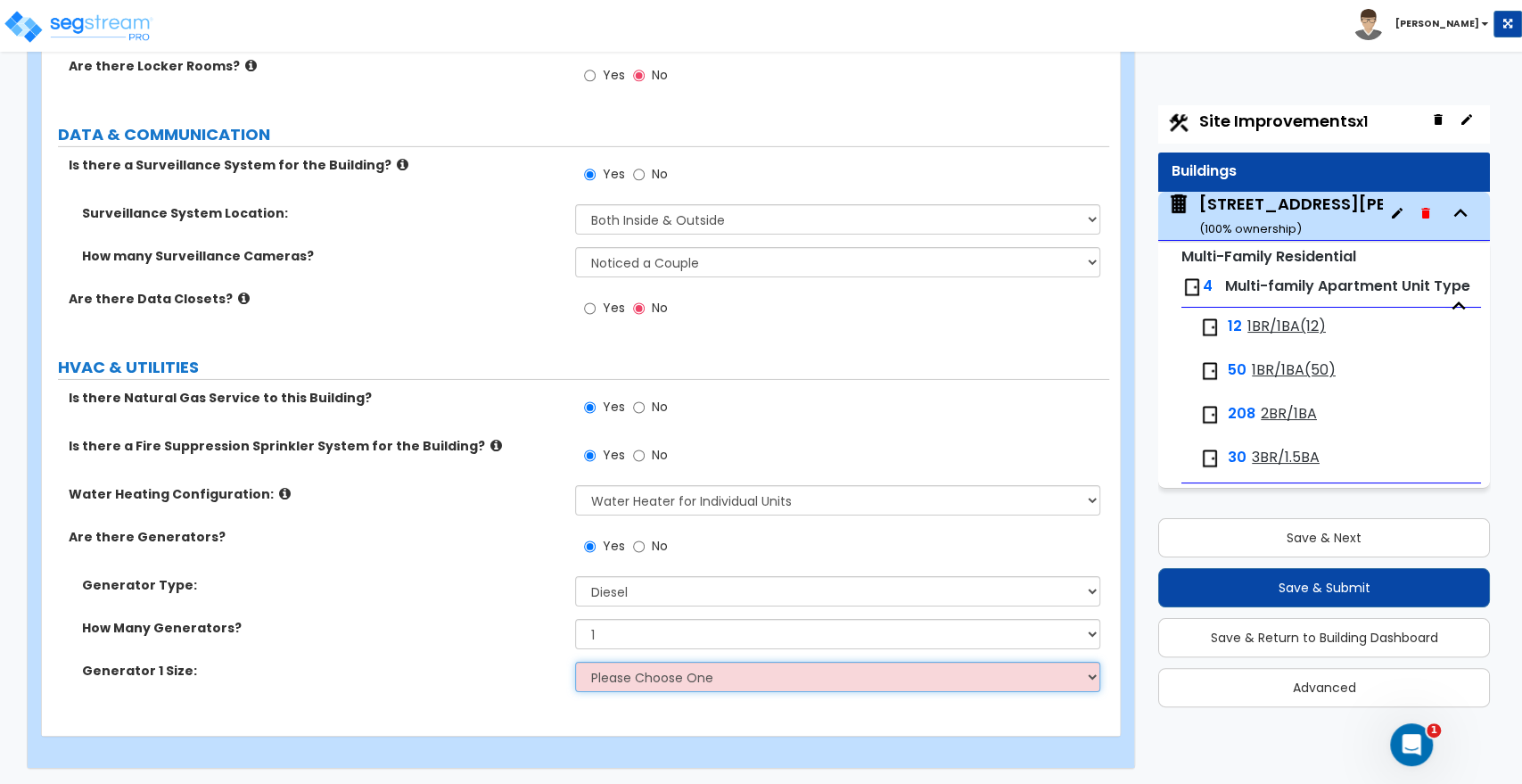
click at [628, 677] on select "Please Choose One 30kW 50kW 75kW 100kW 125 kW 150 kW 175 kW 200 kW 250 kW 300 k…" at bounding box center [837, 676] width 524 height 31
click at [575, 662] on select "Please Choose One 30kW 50kW 75kW 100kW 125 kW 150 kW 175 kW 200 kW 250 kW 300 k…" at bounding box center [837, 676] width 524 height 31
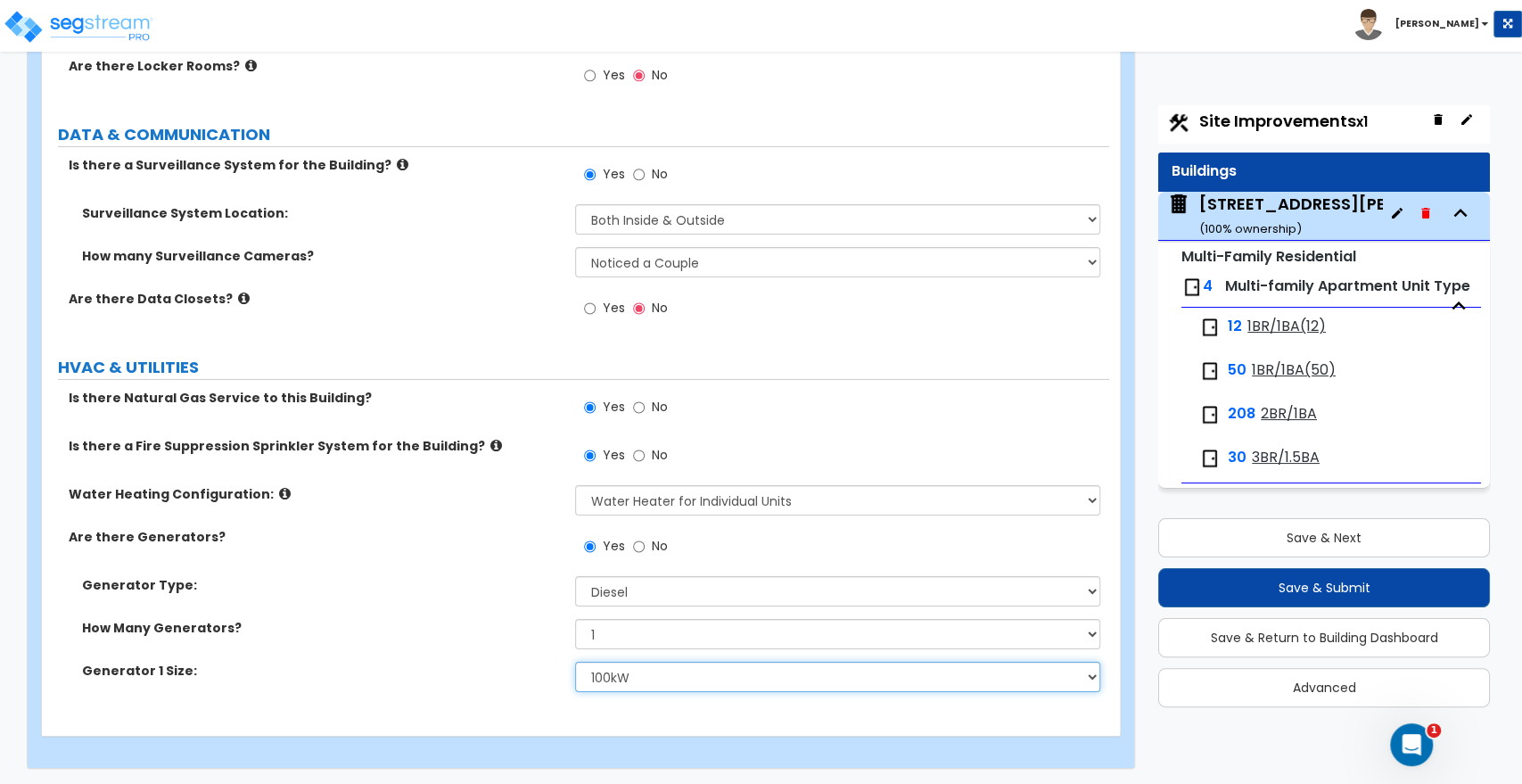
click at [634, 677] on select "Please Choose One 30kW 50kW 75kW 100kW 125 kW 150 kW 175 kW 200 kW 250 kW 300 k…" at bounding box center [837, 676] width 524 height 31
click at [575, 662] on select "Please Choose One 30kW 50kW 75kW 100kW 125 kW 150 kW 175 kW 200 kW 250 kW 300 k…" at bounding box center [837, 676] width 524 height 31
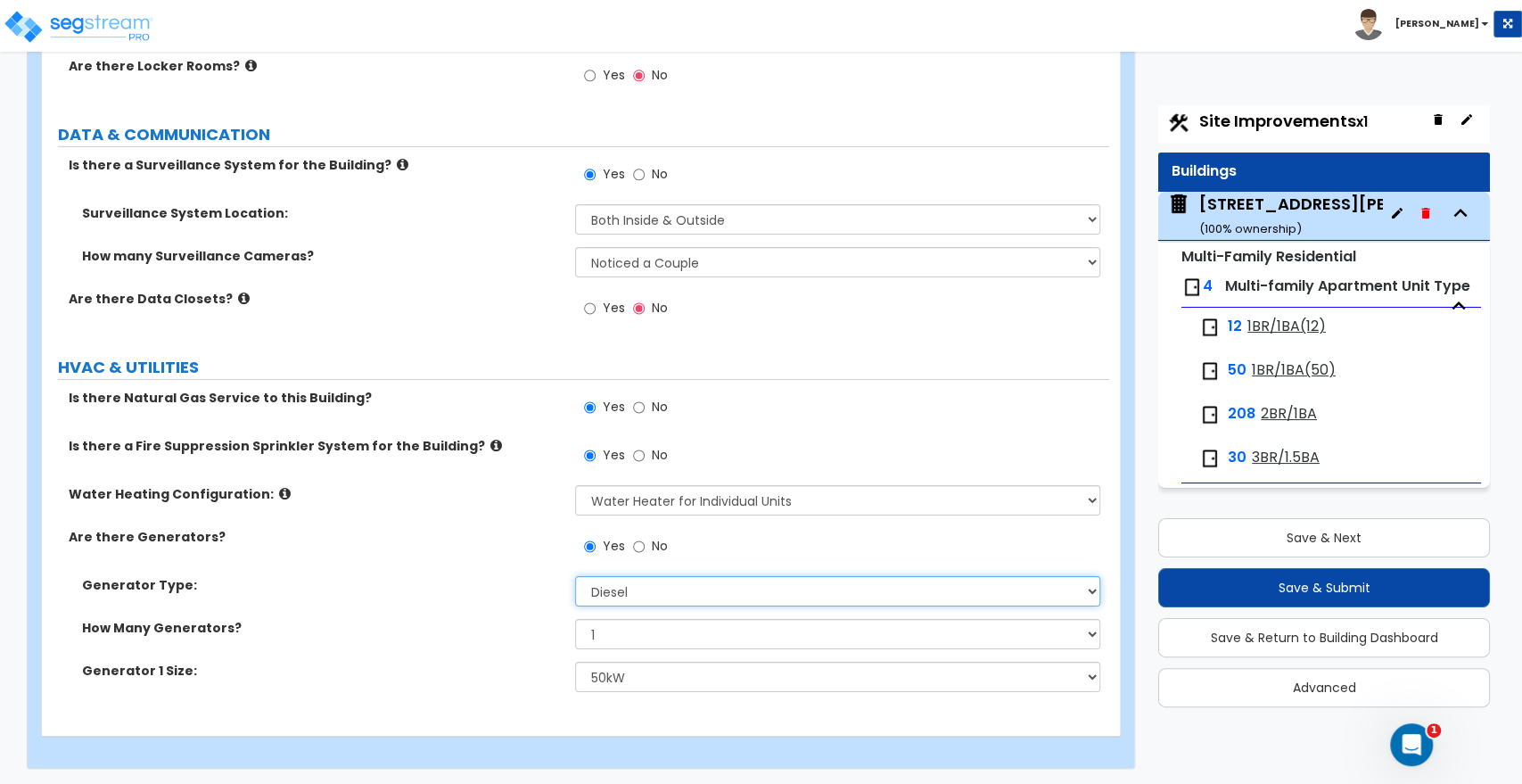
click at [626, 587] on select "Please Choose One Gas Diesel" at bounding box center [837, 590] width 524 height 31
click at [506, 613] on div "Generator Type: Please Choose One Gas Diesel" at bounding box center [575, 596] width 1068 height 42
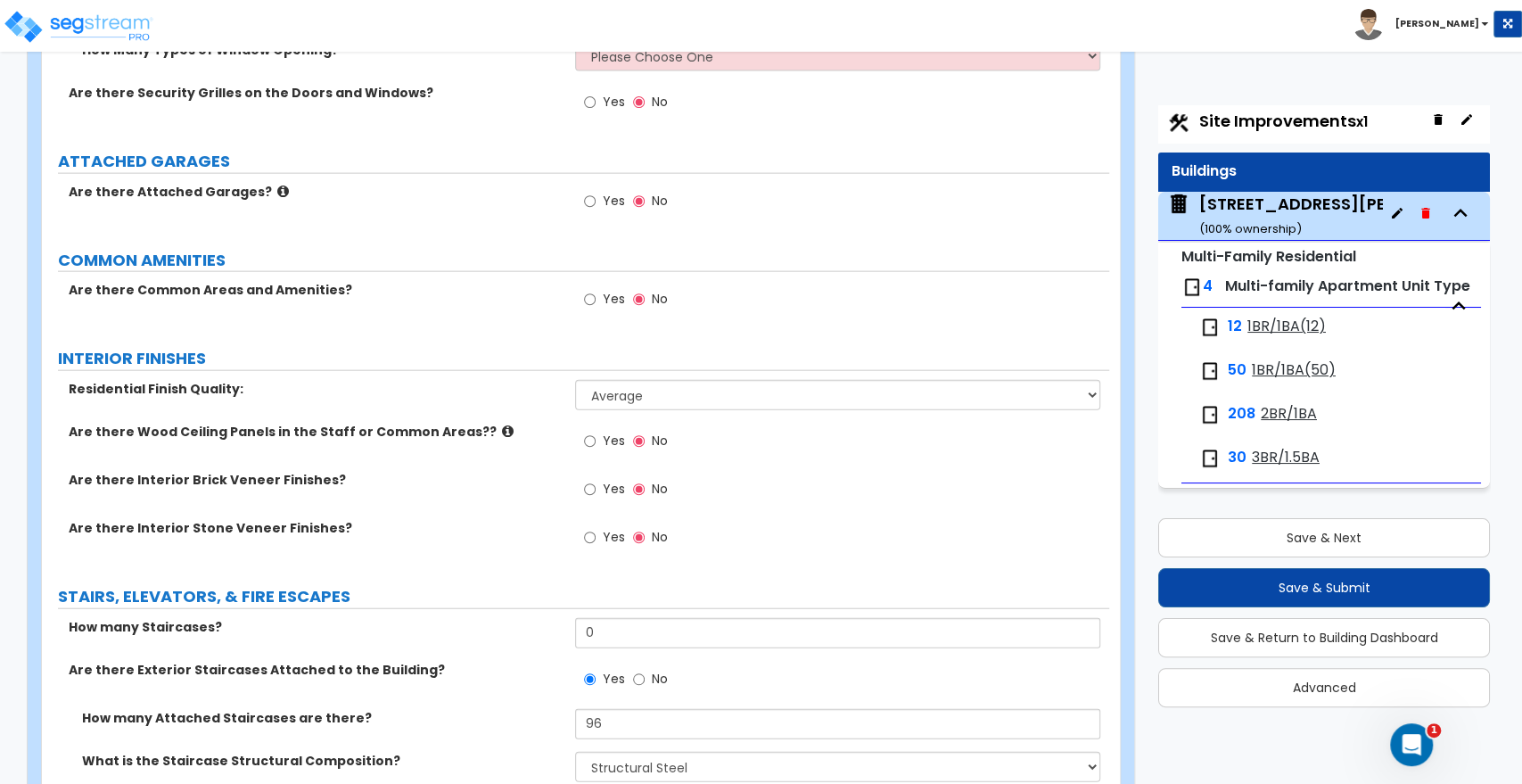
scroll to position [2713, 0]
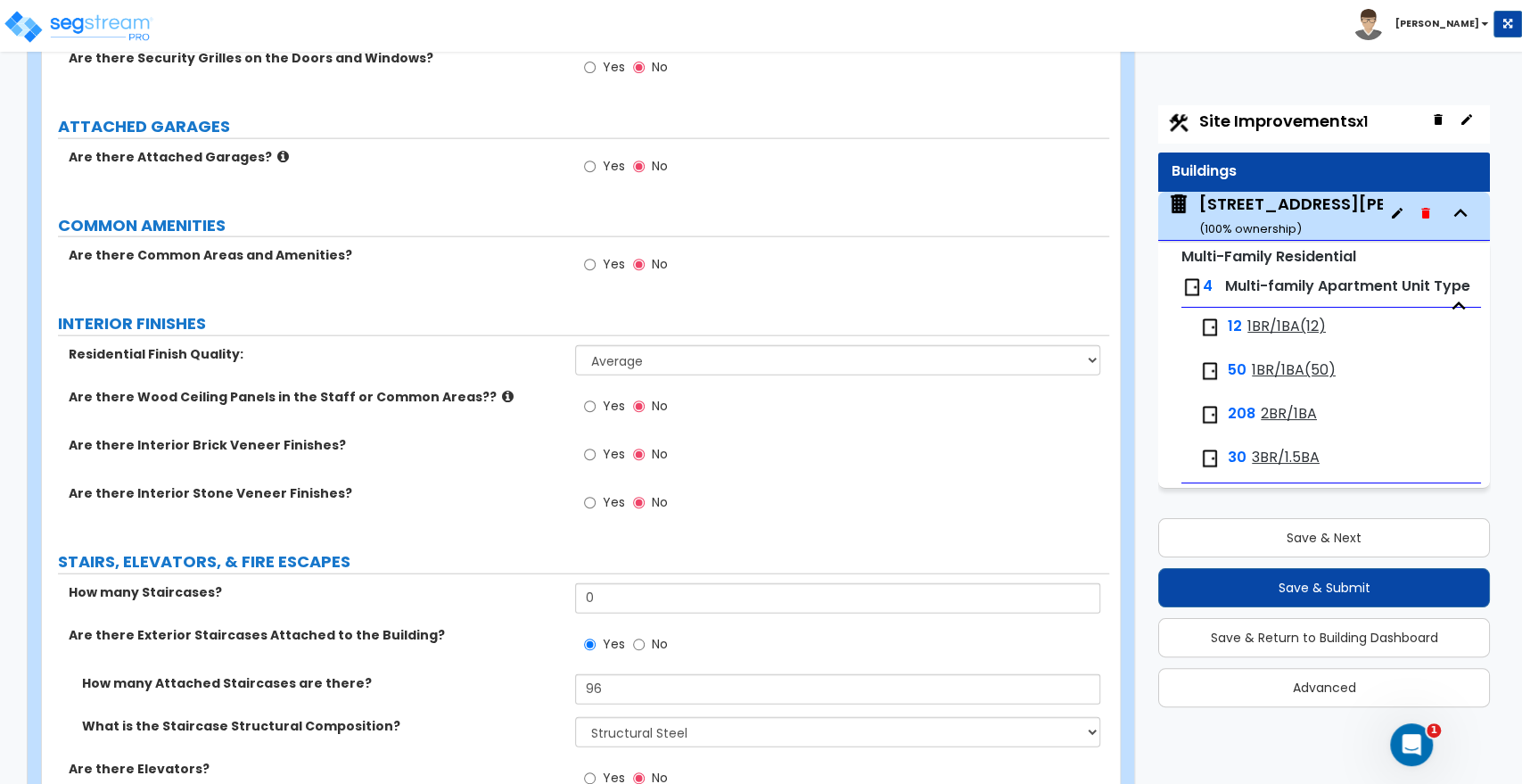
click at [582, 267] on div "Yes No" at bounding box center [625, 267] width 101 height 41
click at [587, 263] on input "Yes" at bounding box center [590, 265] width 12 height 20
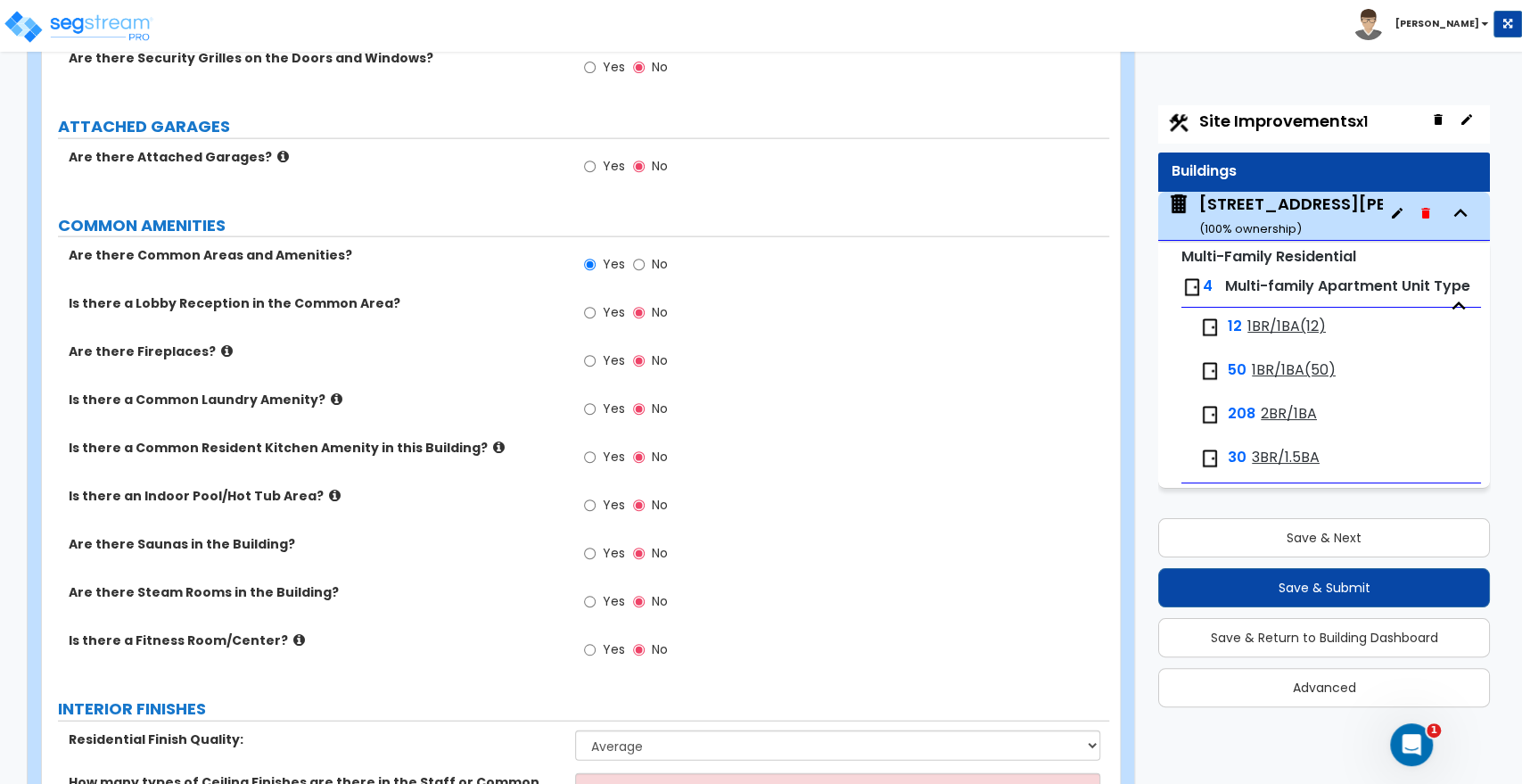
click at [331, 400] on icon at bounding box center [337, 399] width 12 height 14
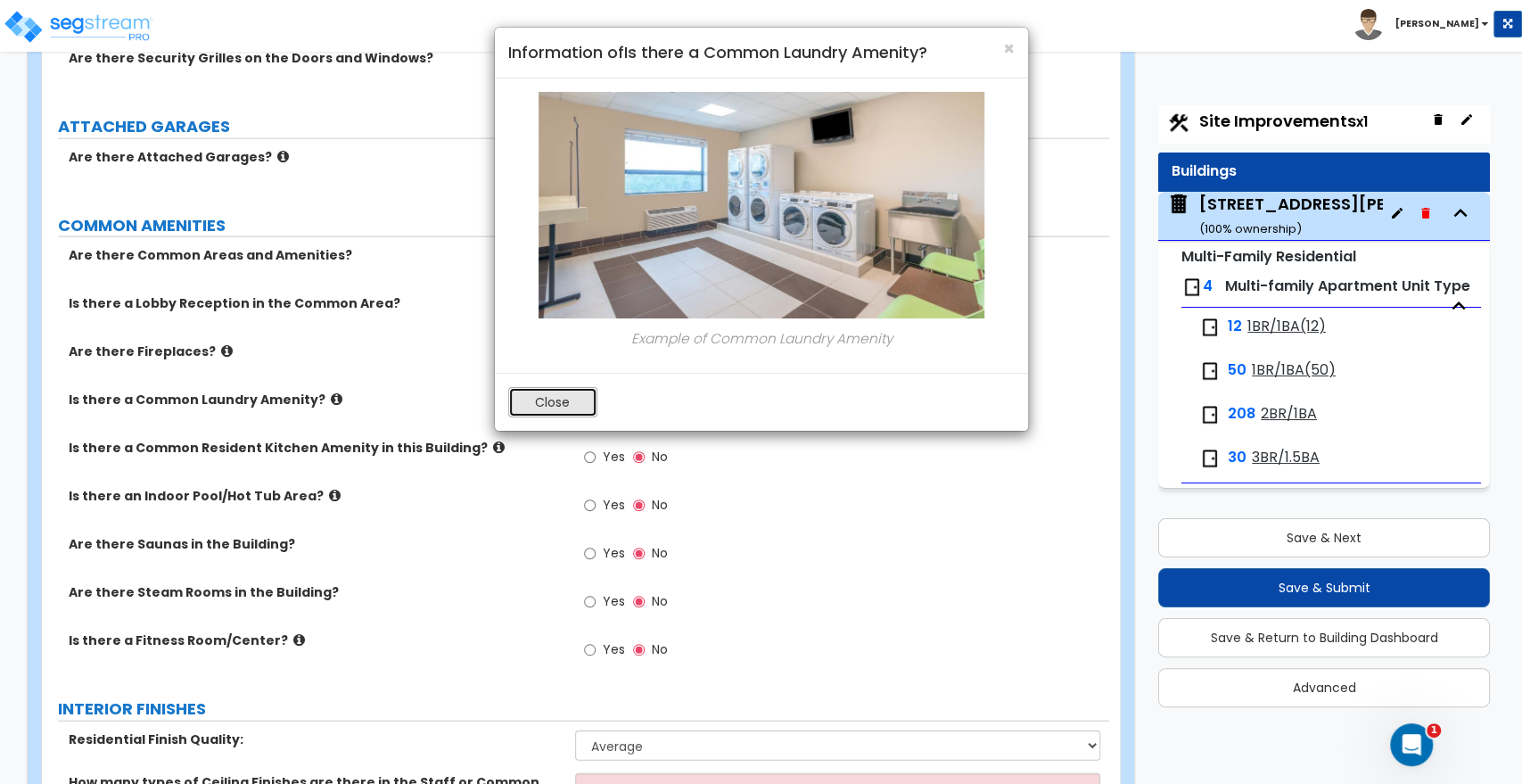
click at [561, 396] on button "Close" at bounding box center [553, 402] width 89 height 31
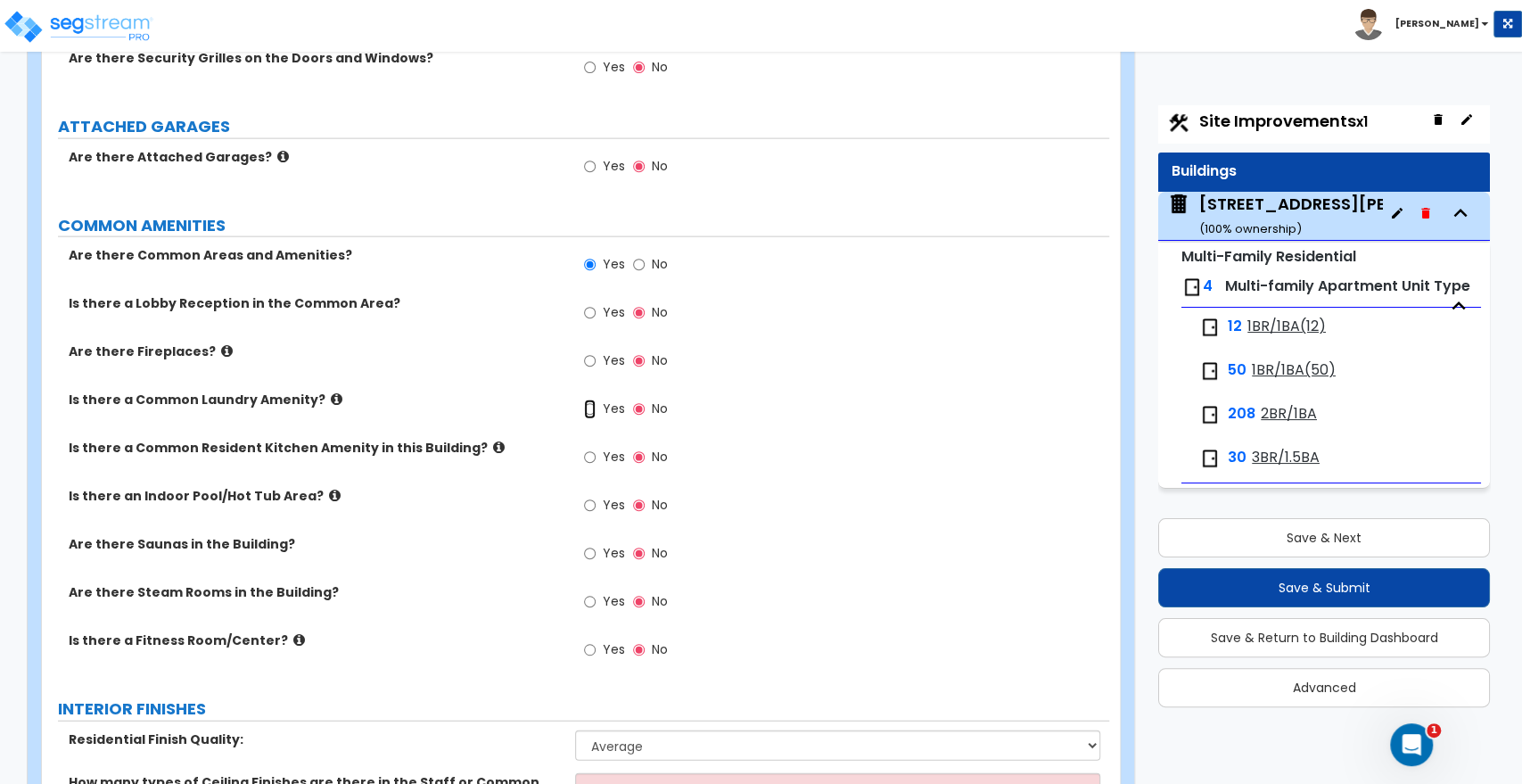
click at [591, 406] on input "Yes" at bounding box center [590, 410] width 12 height 20
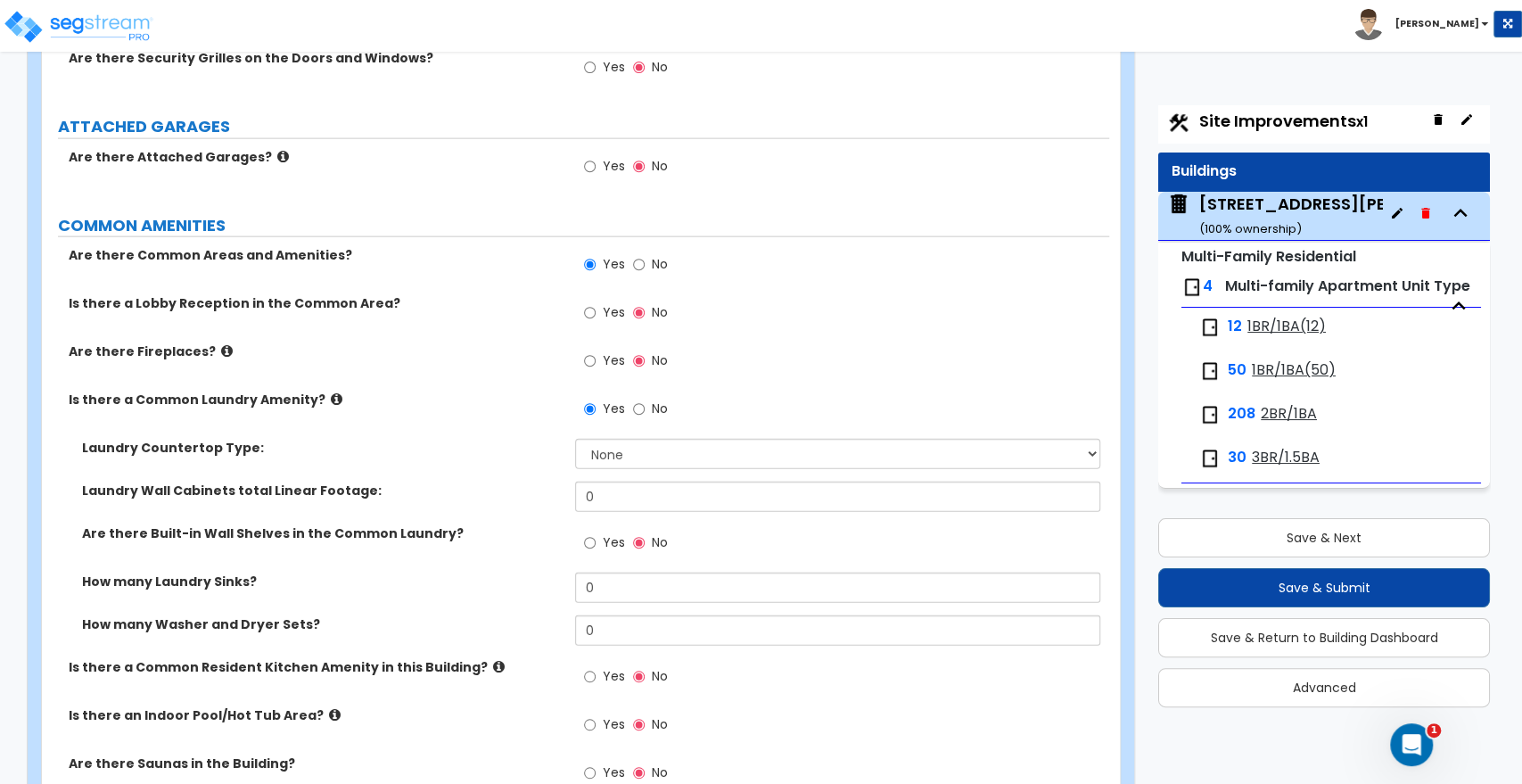
click at [646, 410] on label "No" at bounding box center [650, 411] width 34 height 31
click at [645, 410] on input "No" at bounding box center [639, 410] width 12 height 20
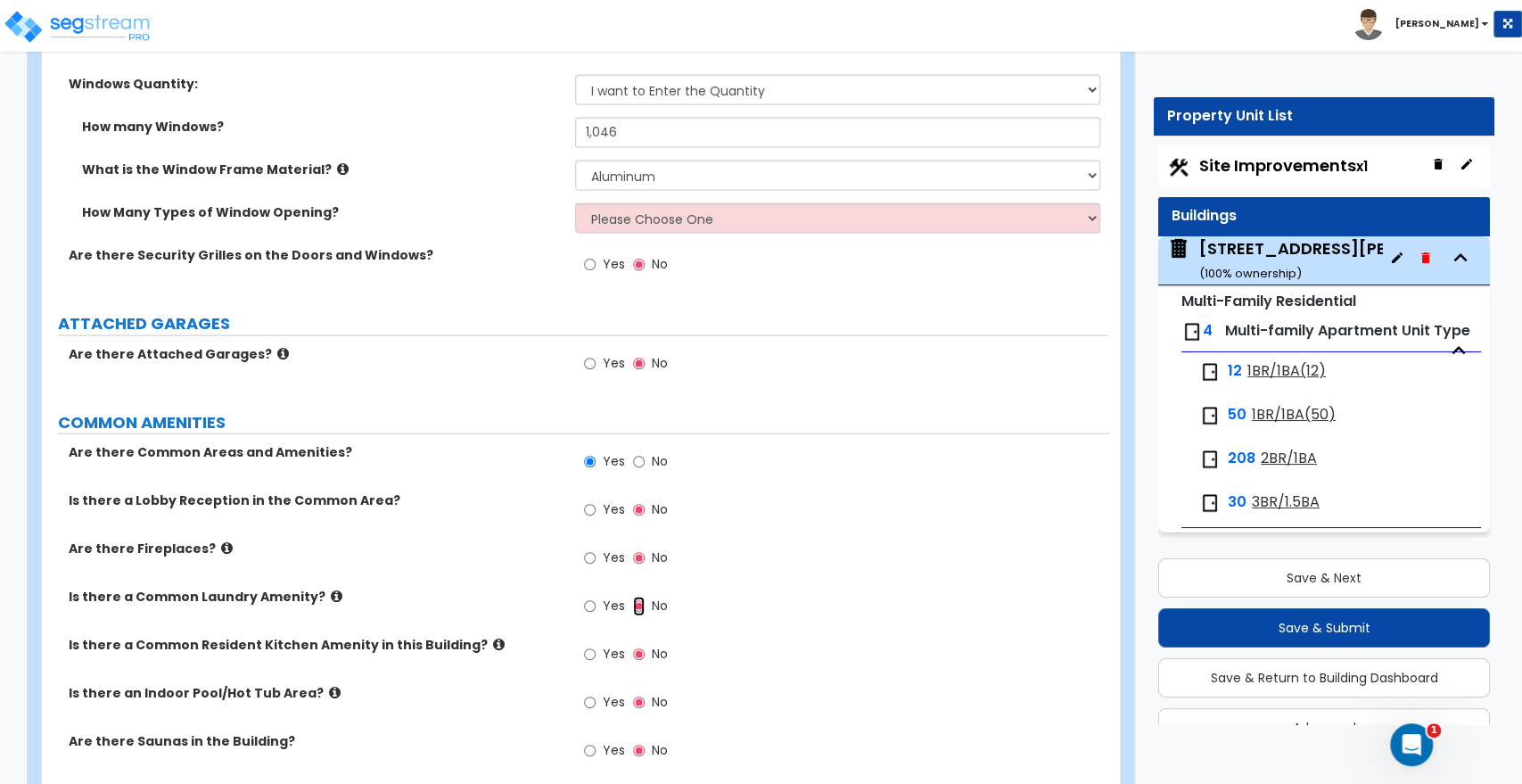
scroll to position [2515, 0]
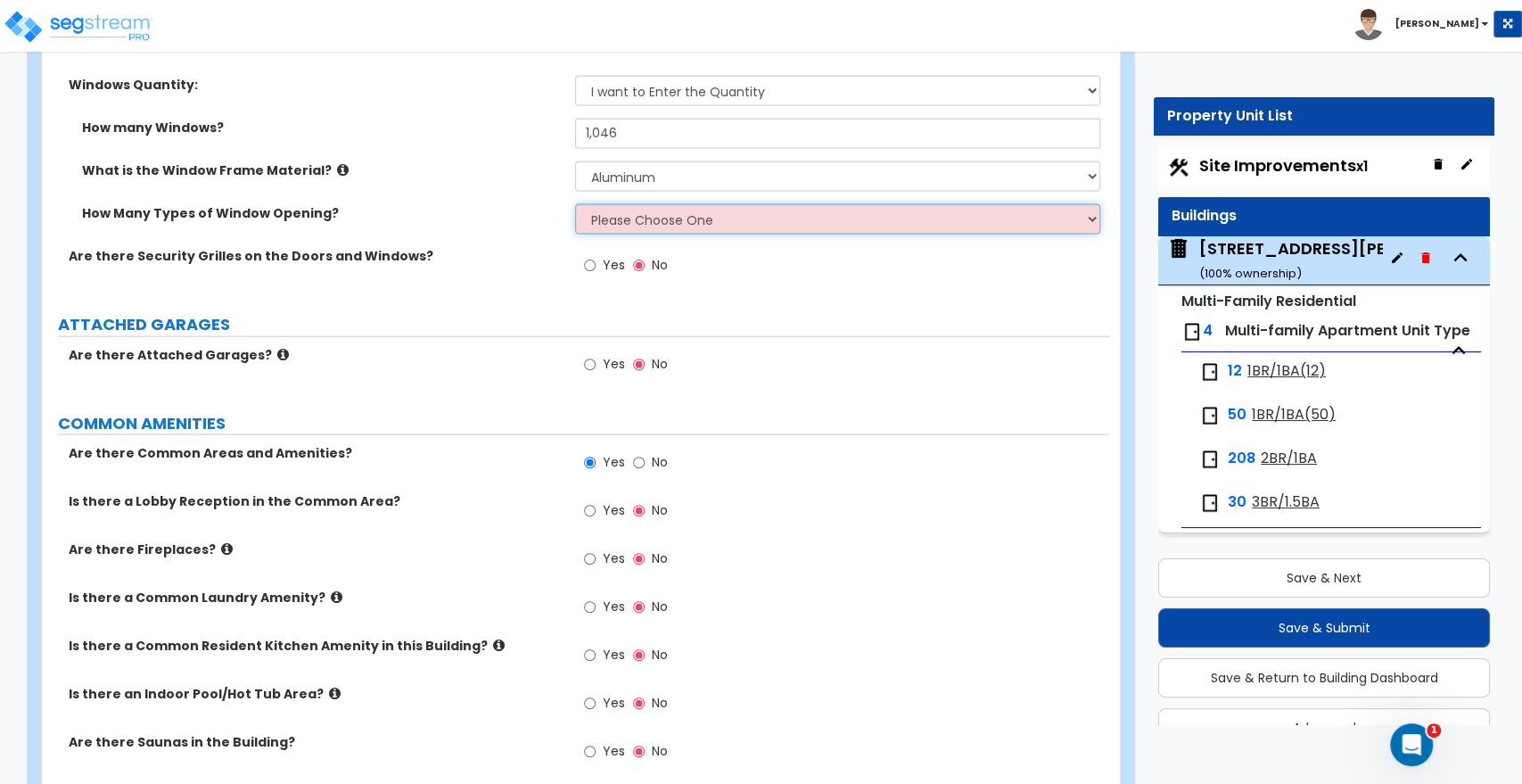
click at [636, 219] on select "Please Choose One 1 2 3 4" at bounding box center [837, 219] width 524 height 31
click at [575, 204] on select "Please Choose One 1 2 3 4" at bounding box center [837, 219] width 524 height 31
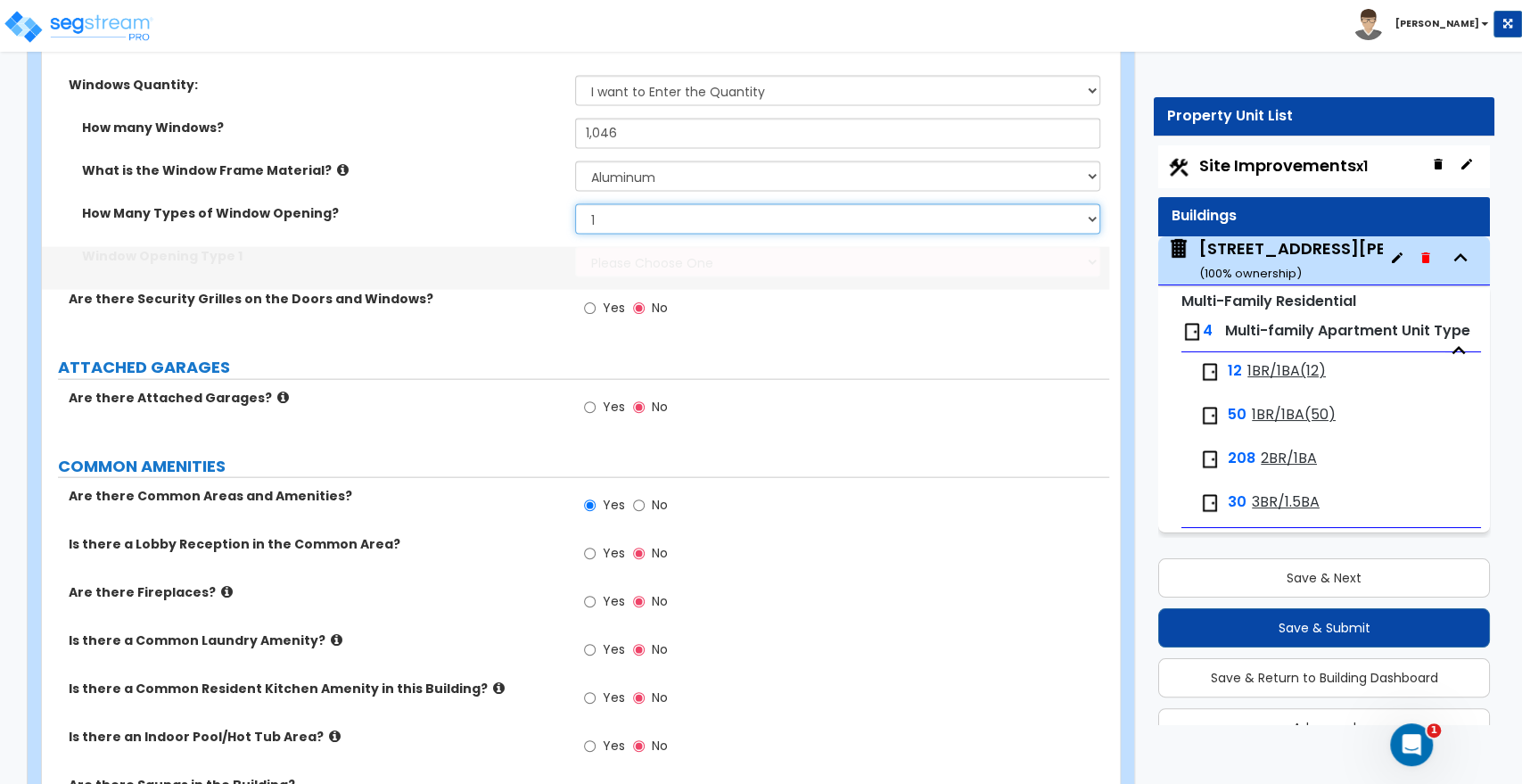
scroll to position [23, 0]
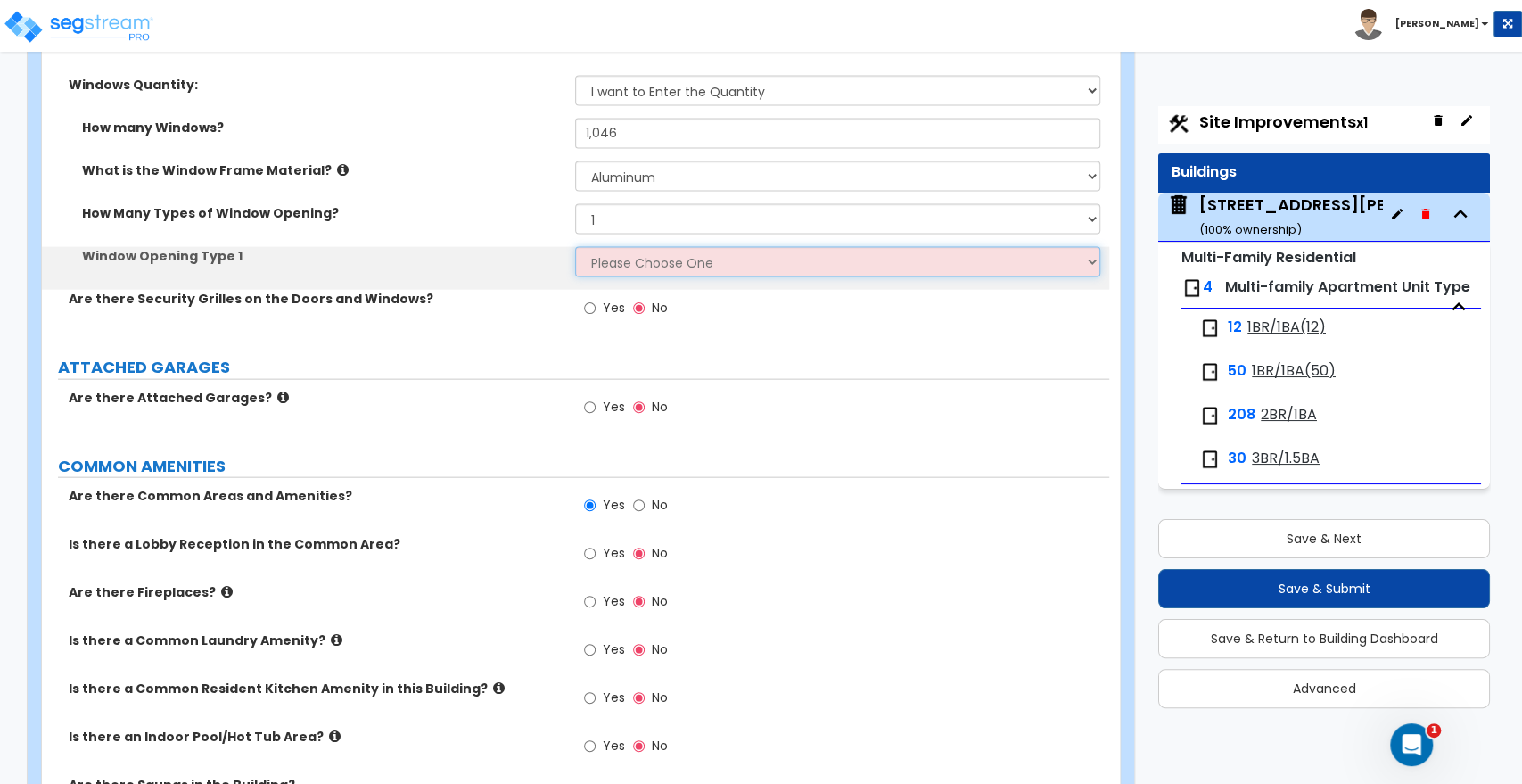
click at [612, 264] on select "Please Choose One Sliding Picture/Fixed Double/Single Hung Awning Swing" at bounding box center [837, 262] width 524 height 31
click at [575, 247] on select "Please Choose One Sliding Picture/Fixed Double/Single Hung Awning Swing" at bounding box center [837, 262] width 524 height 31
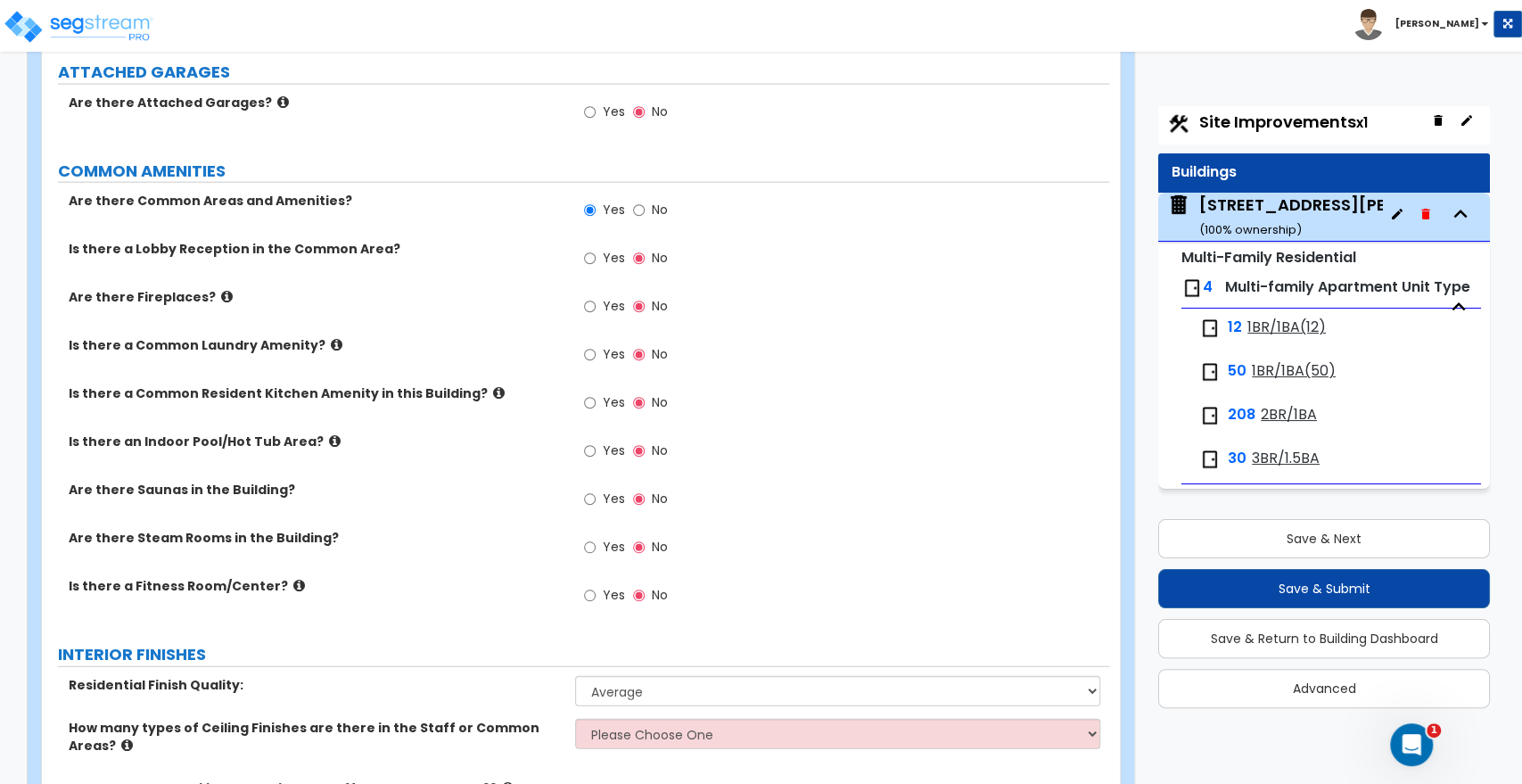
scroll to position [2812, 0]
click at [595, 349] on input "Yes" at bounding box center [590, 353] width 12 height 20
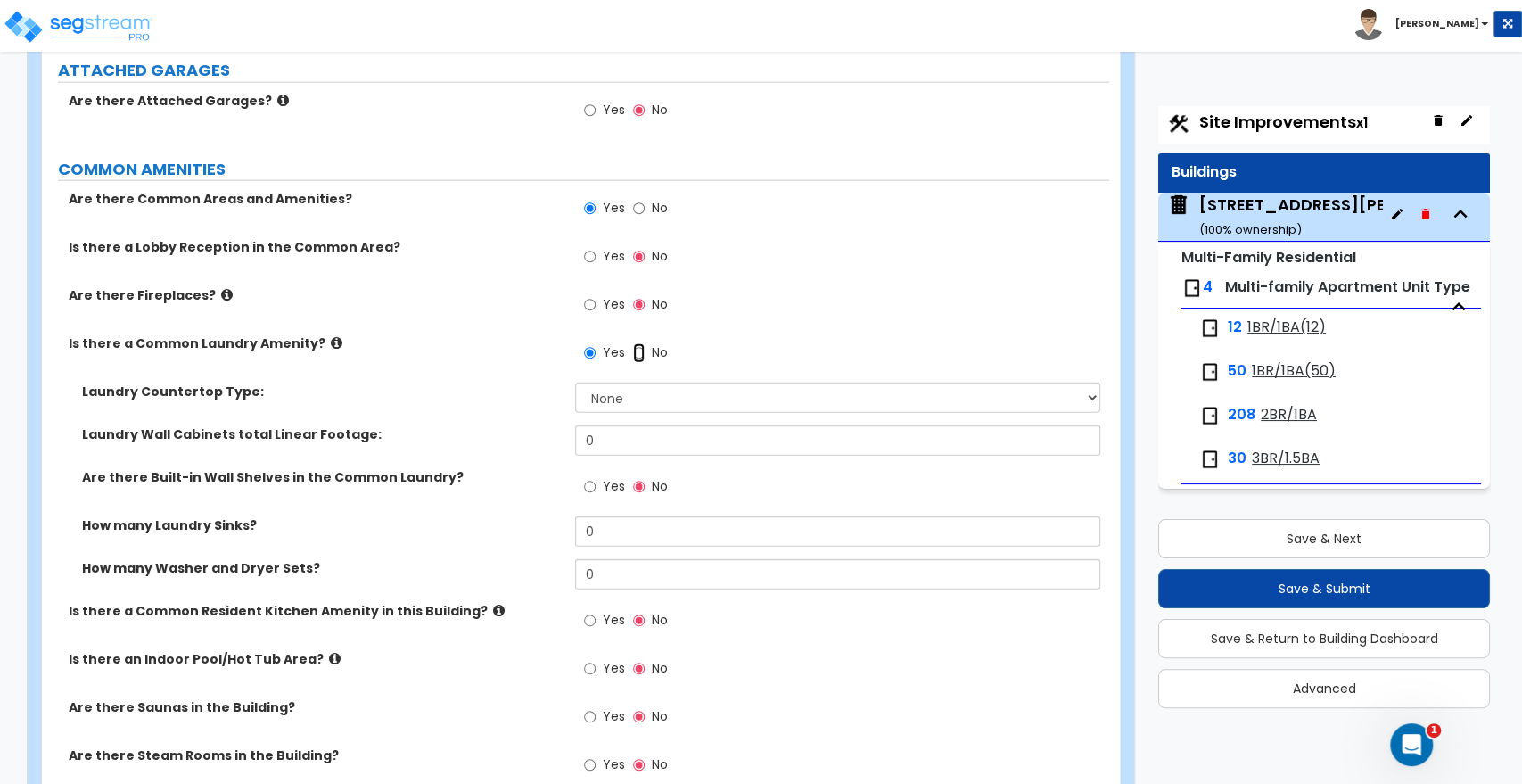
click at [637, 349] on input "No" at bounding box center [639, 353] width 12 height 20
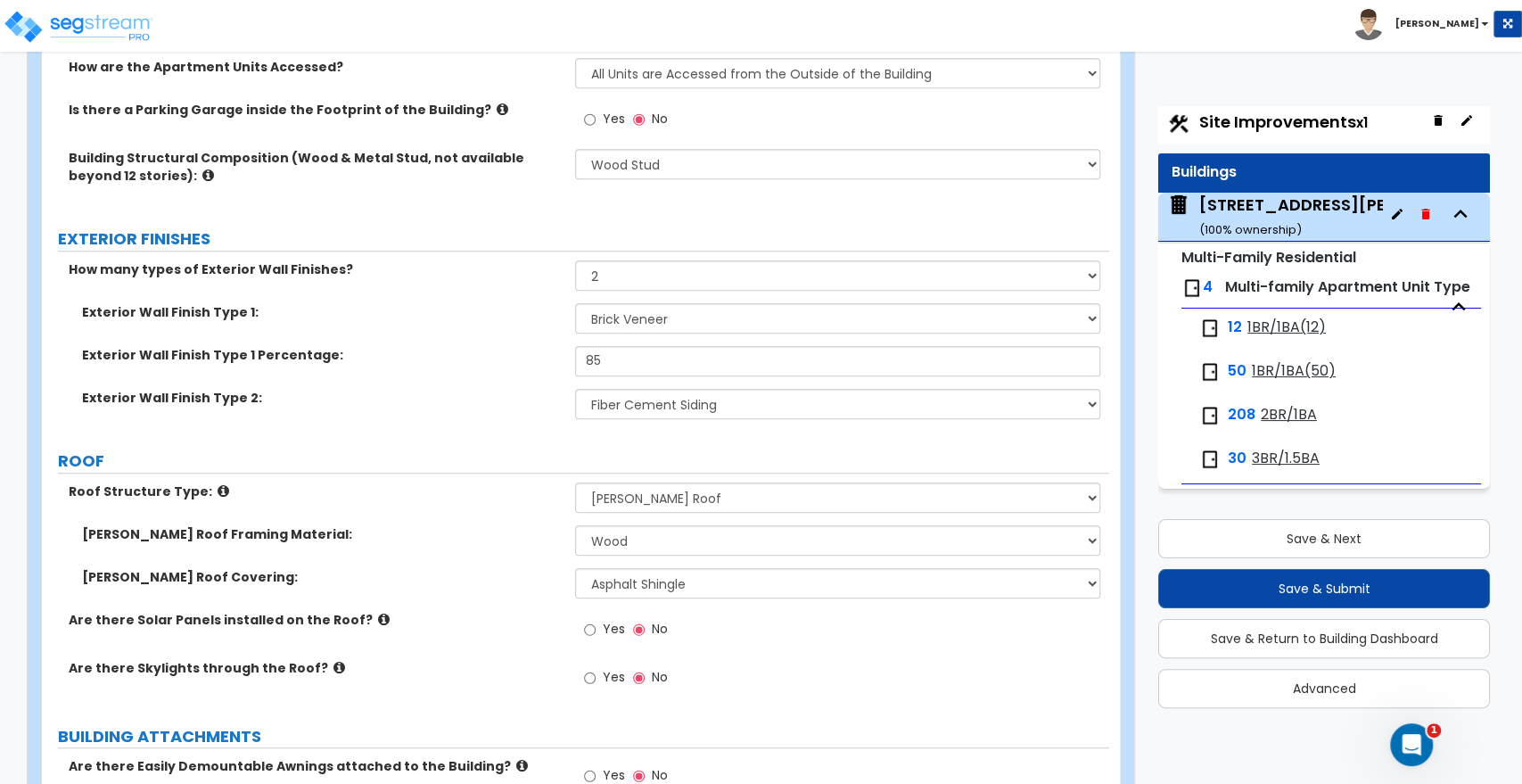
scroll to position [0, 0]
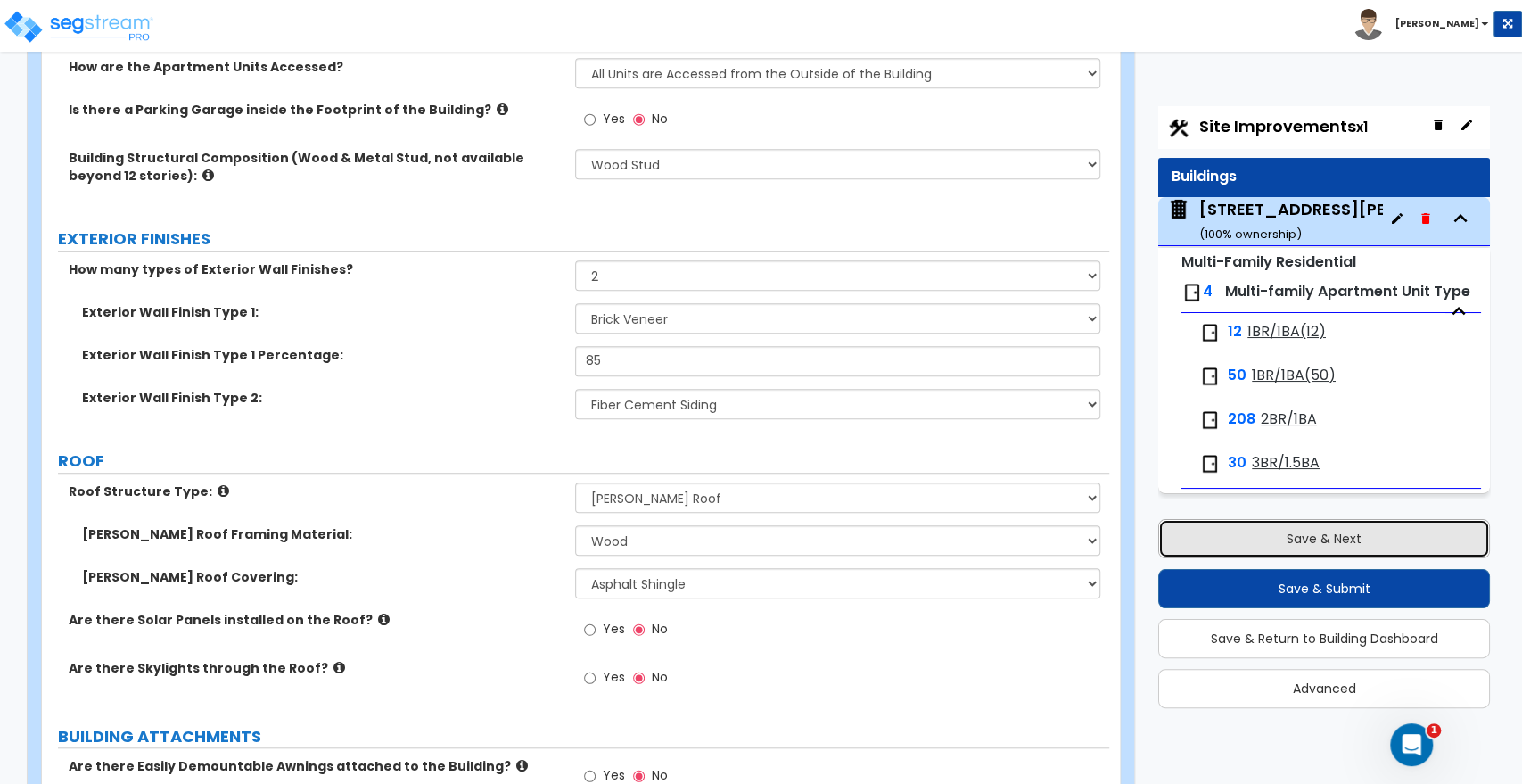
click at [1328, 533] on button "Save & Next" at bounding box center [1324, 539] width 332 height 39
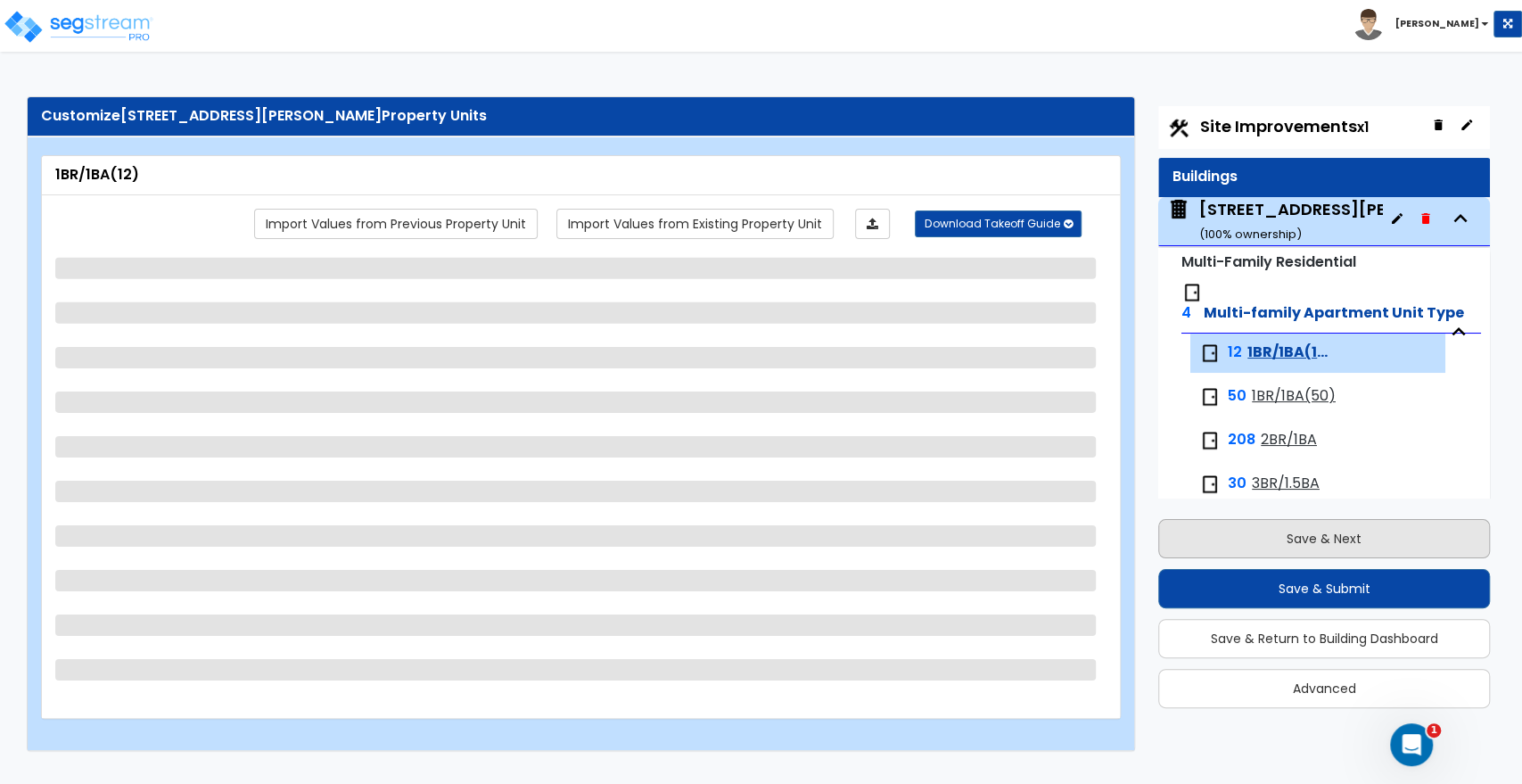
scroll to position [40, 0]
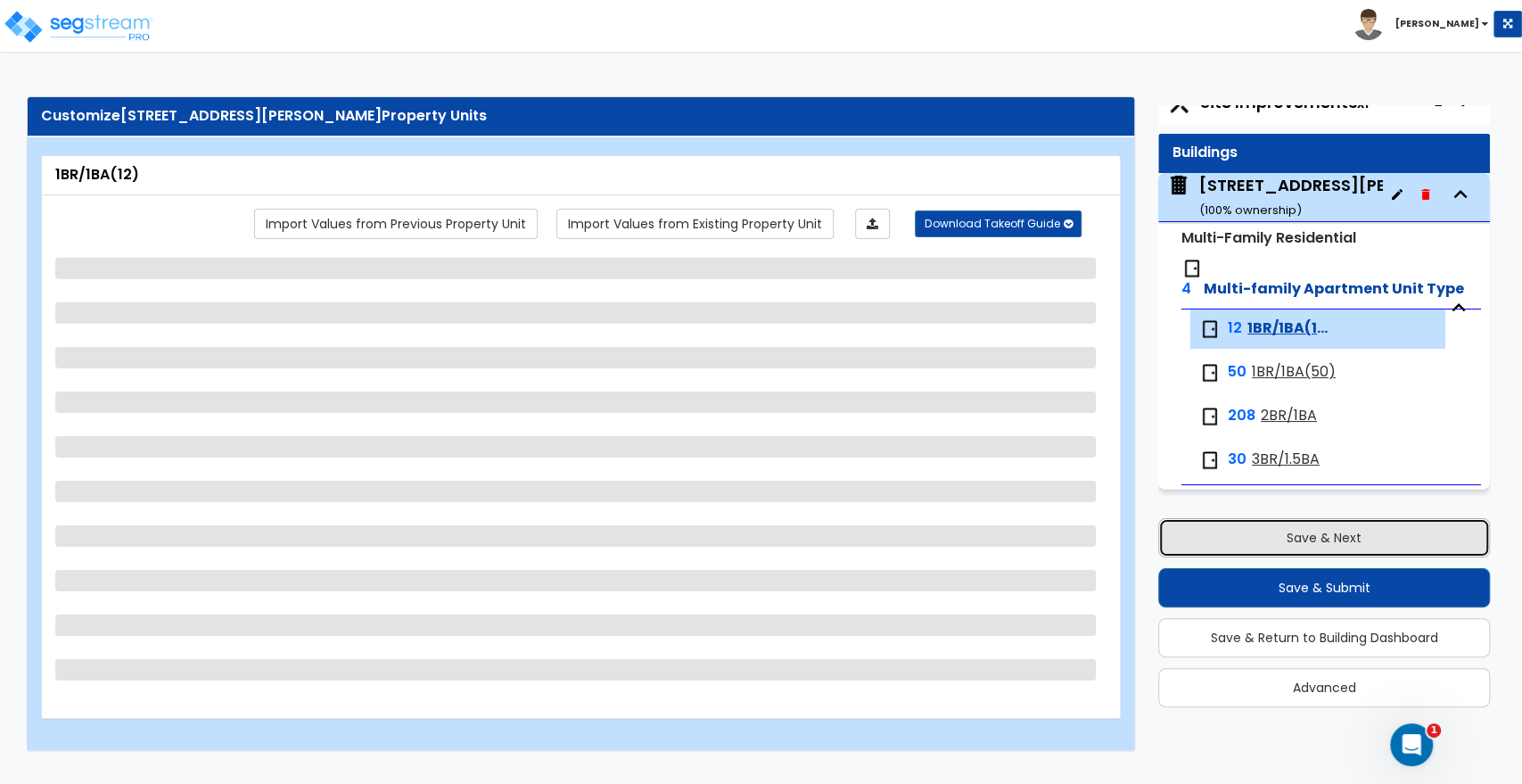
click at [1328, 533] on button "Save & Next" at bounding box center [1324, 538] width 332 height 39
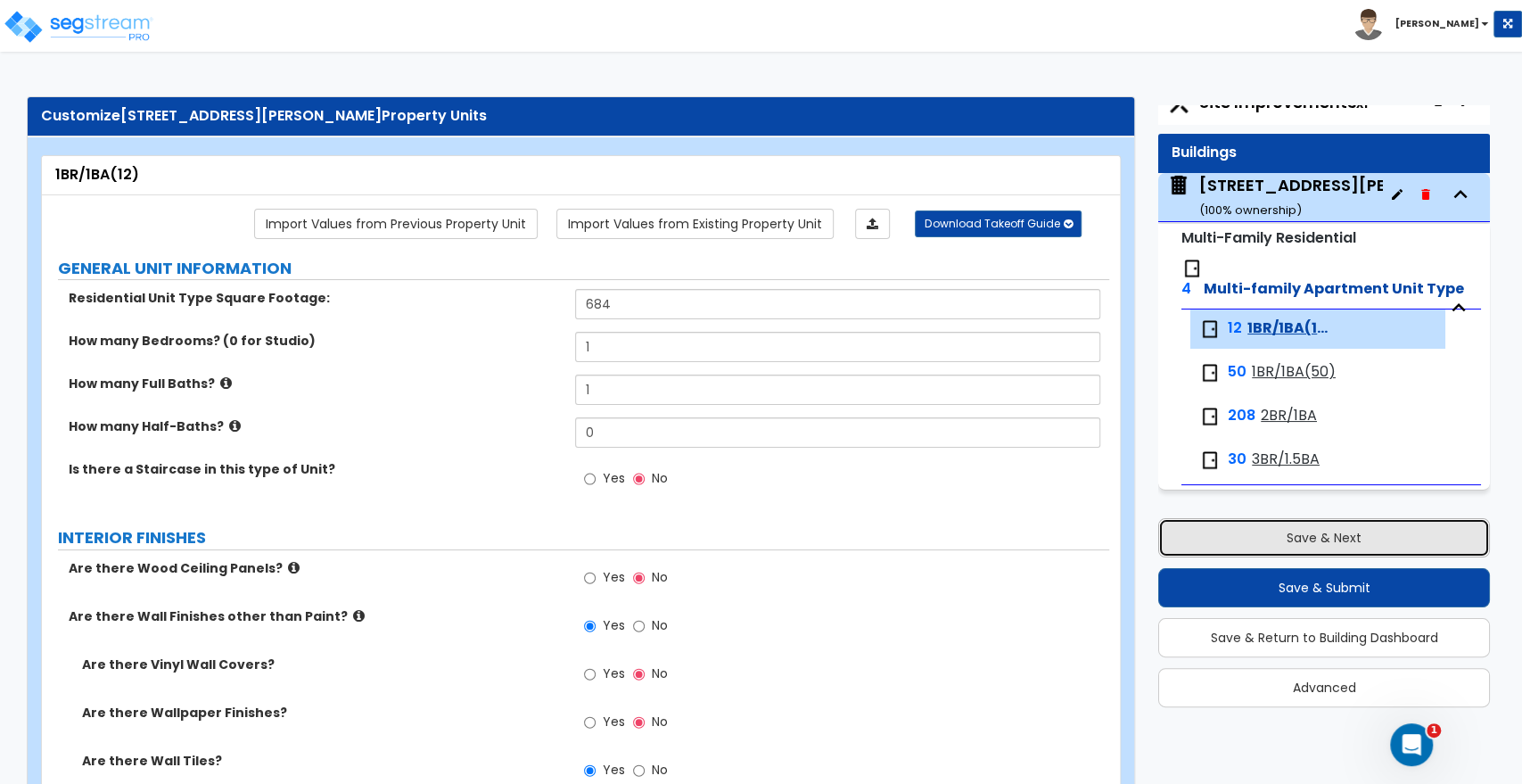
click at [1320, 531] on button "Save & Next" at bounding box center [1324, 538] width 332 height 39
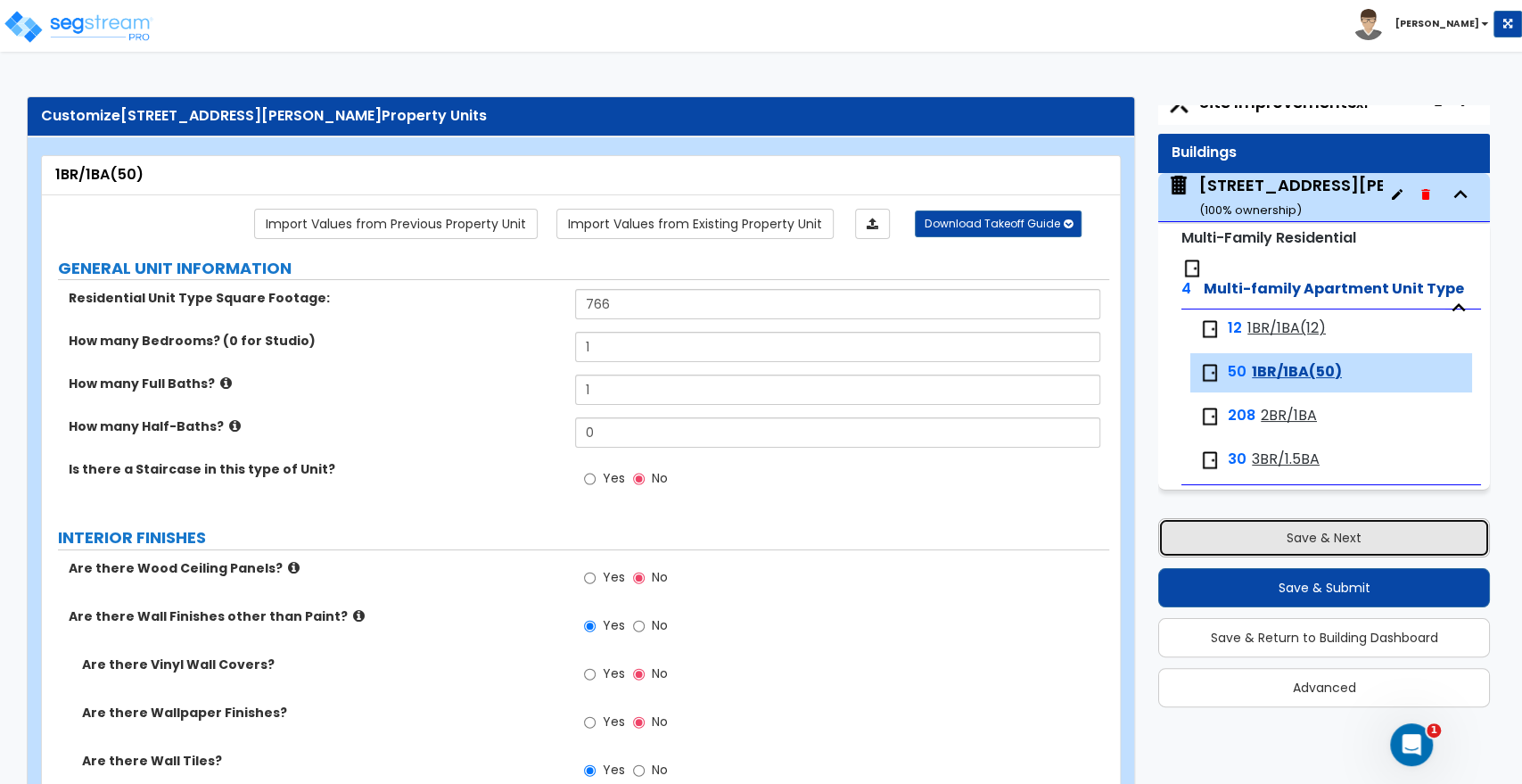
click at [1307, 546] on button "Save & Next" at bounding box center [1324, 538] width 332 height 39
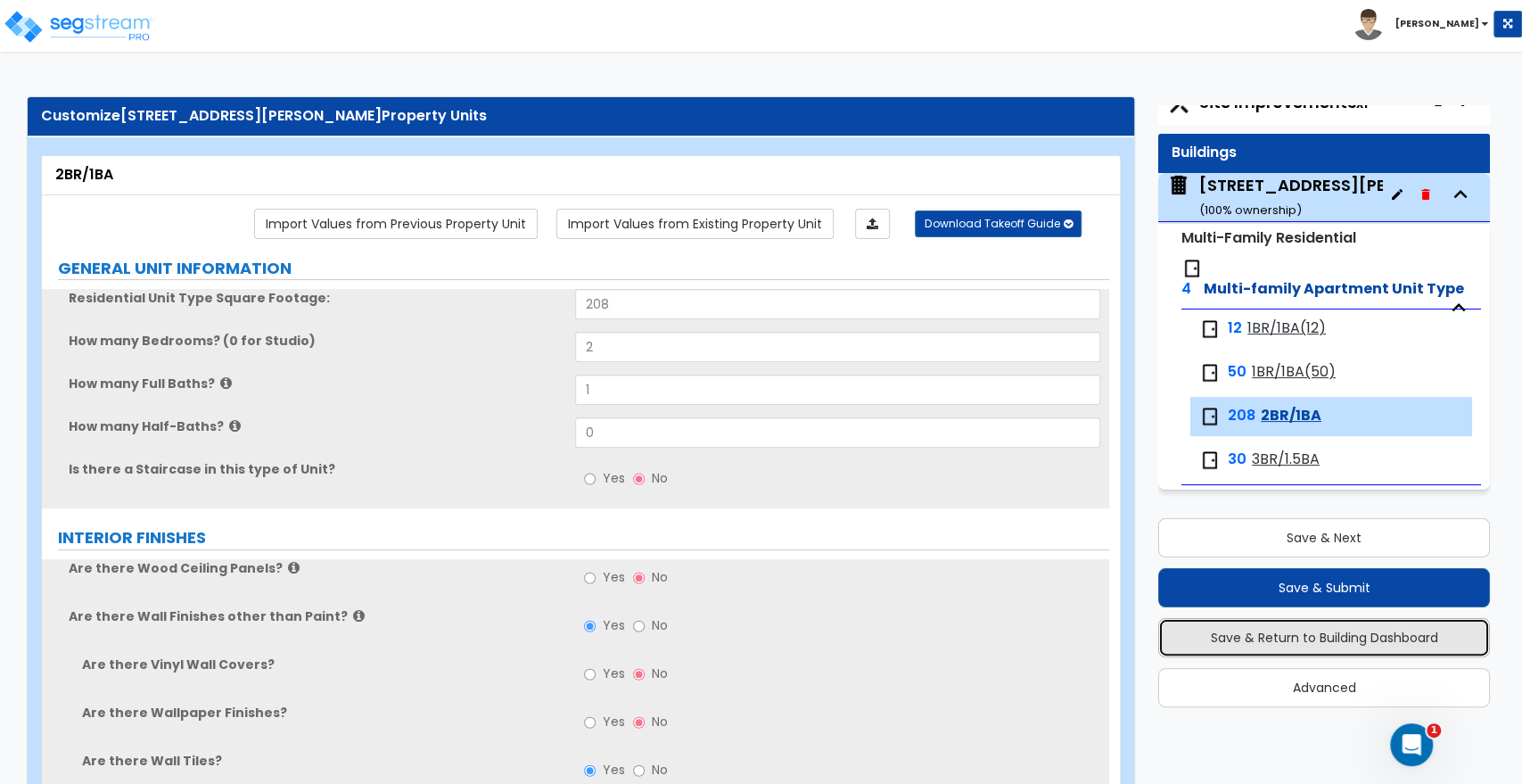
click at [1320, 643] on button "Save & Return to Building Dashboard" at bounding box center [1324, 638] width 332 height 39
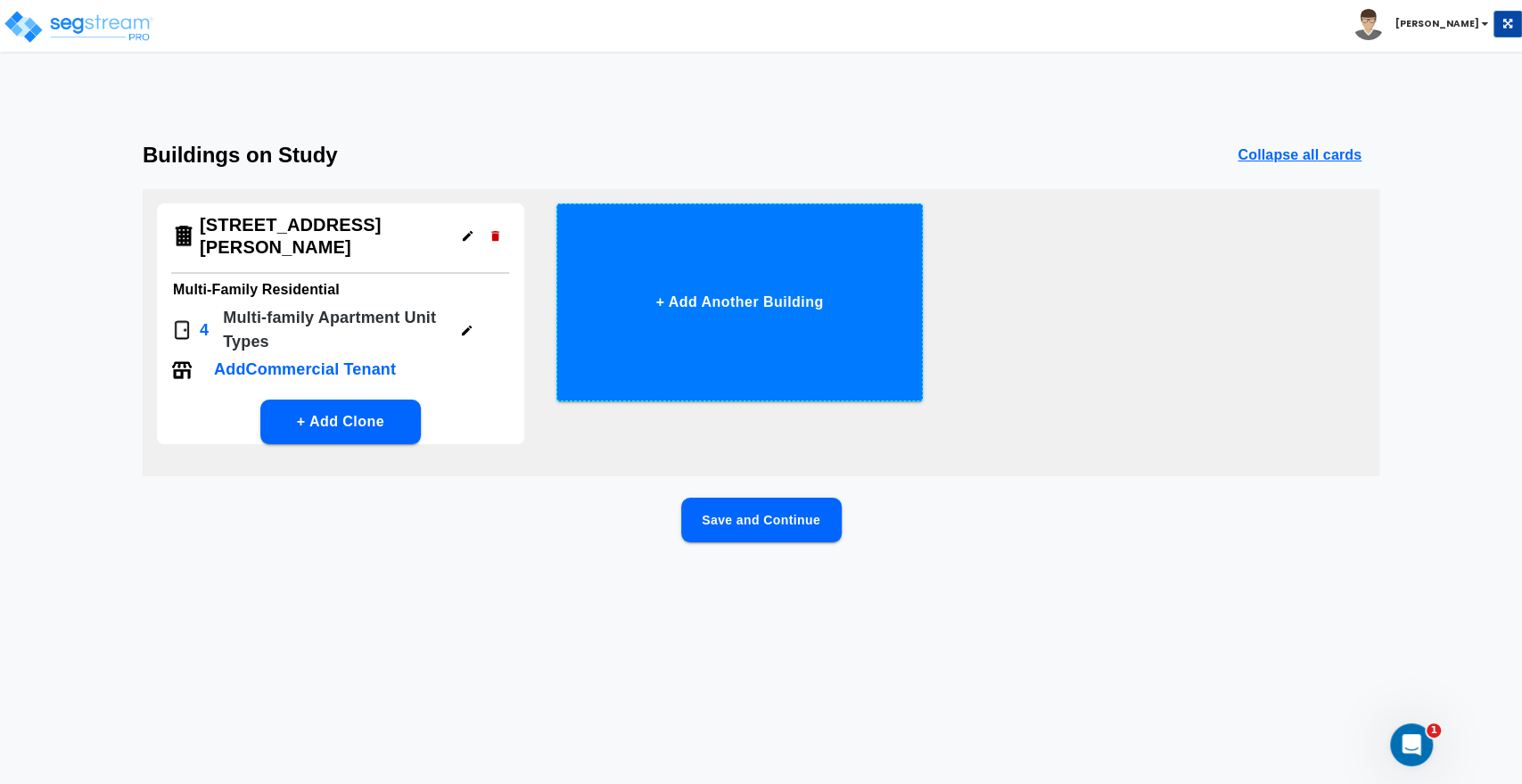
click at [761, 338] on button "+ Add Another Building" at bounding box center [740, 302] width 367 height 197
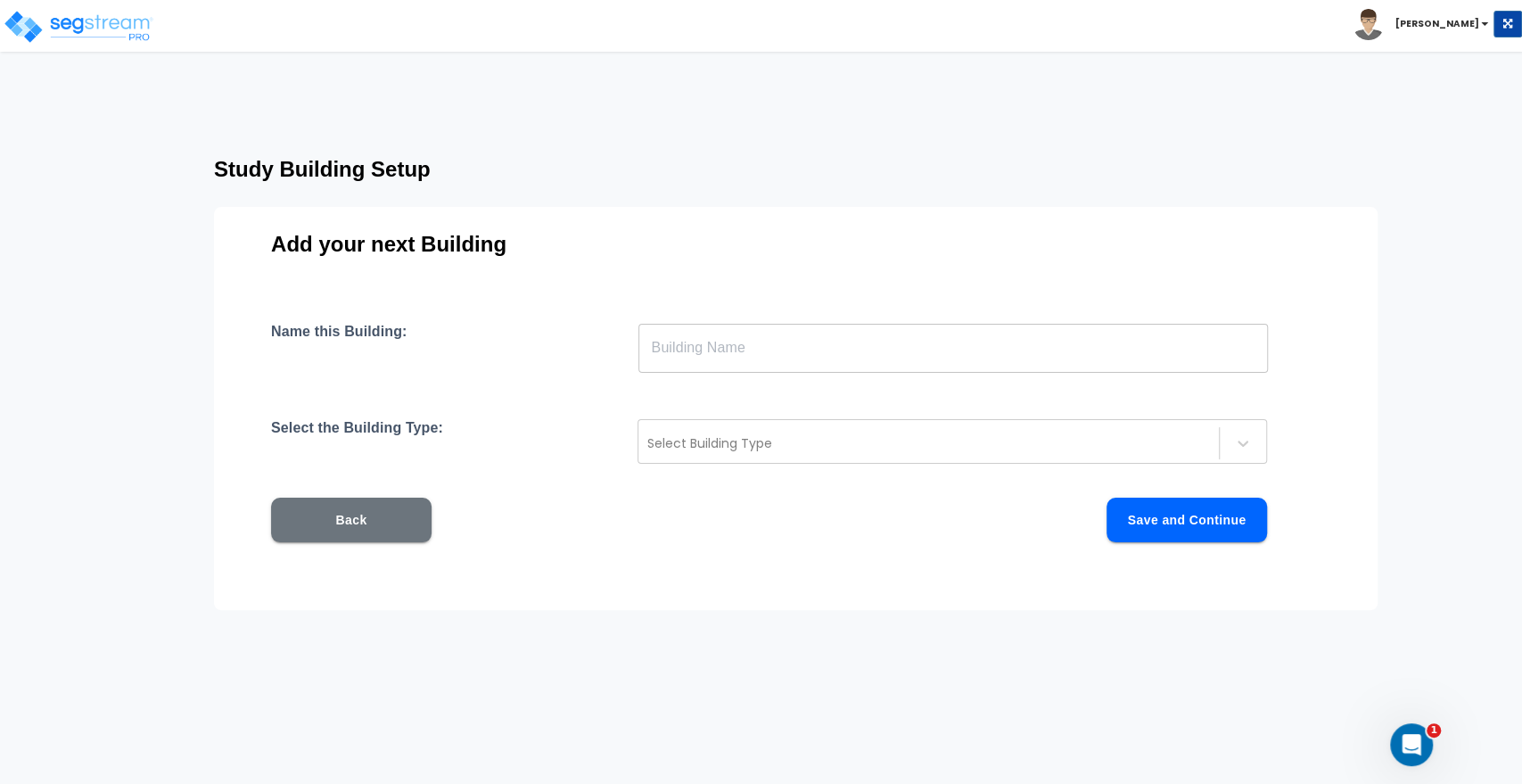
click at [741, 347] on input "text" at bounding box center [954, 348] width 630 height 50
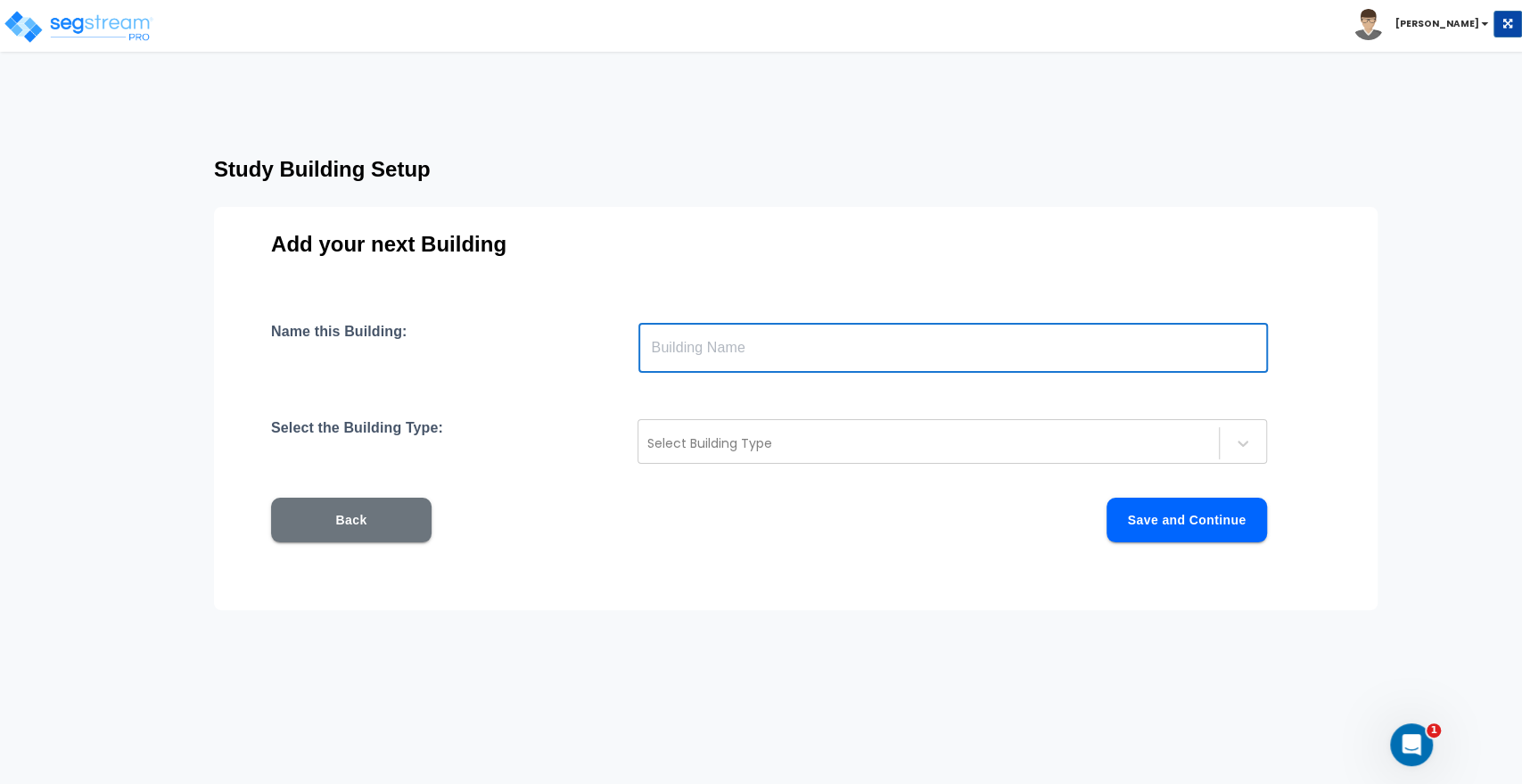
click at [716, 357] on input "text" at bounding box center [954, 348] width 630 height 50
click at [686, 358] on input "text" at bounding box center [954, 348] width 630 height 50
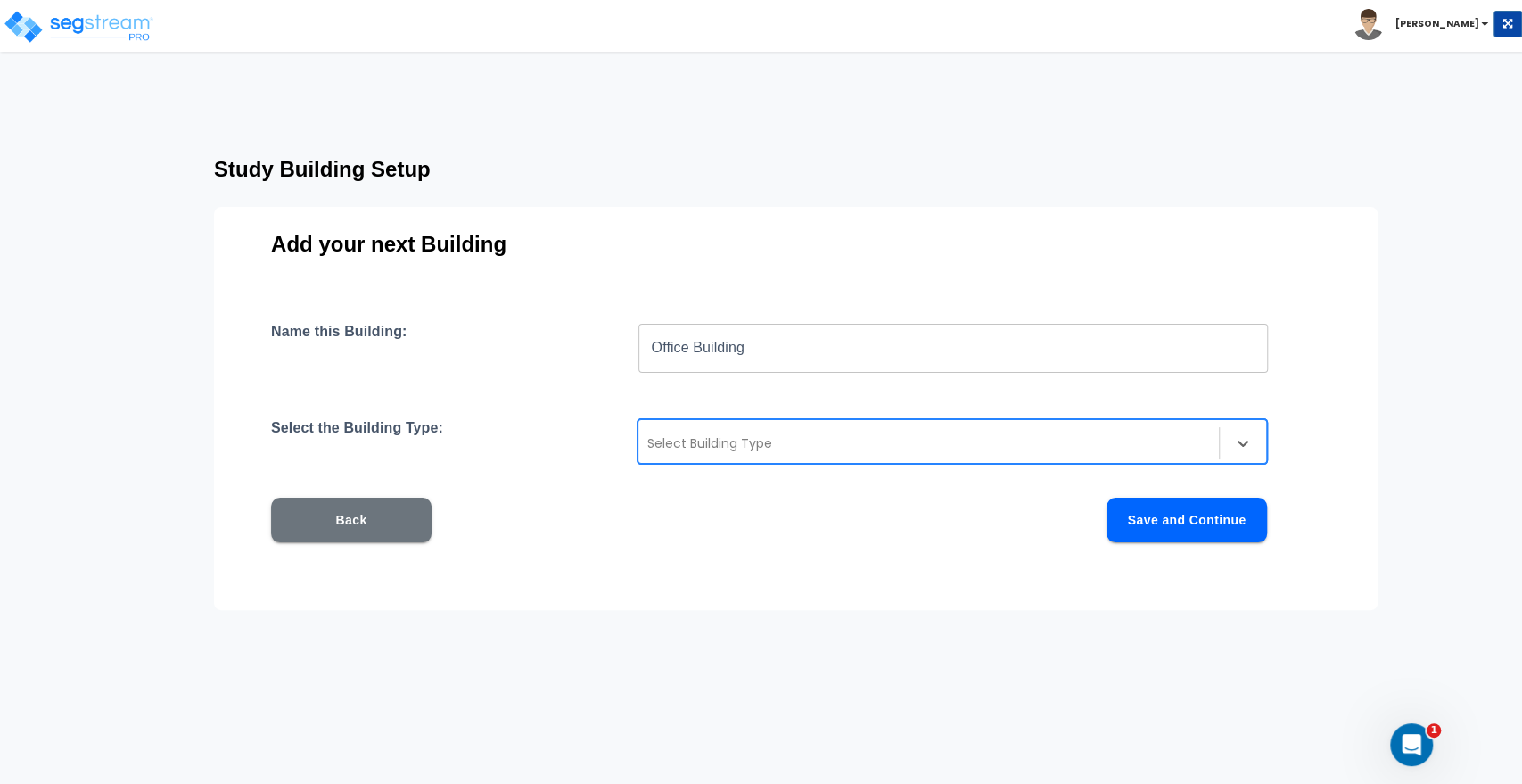
click at [708, 446] on div at bounding box center [929, 443] width 563 height 22
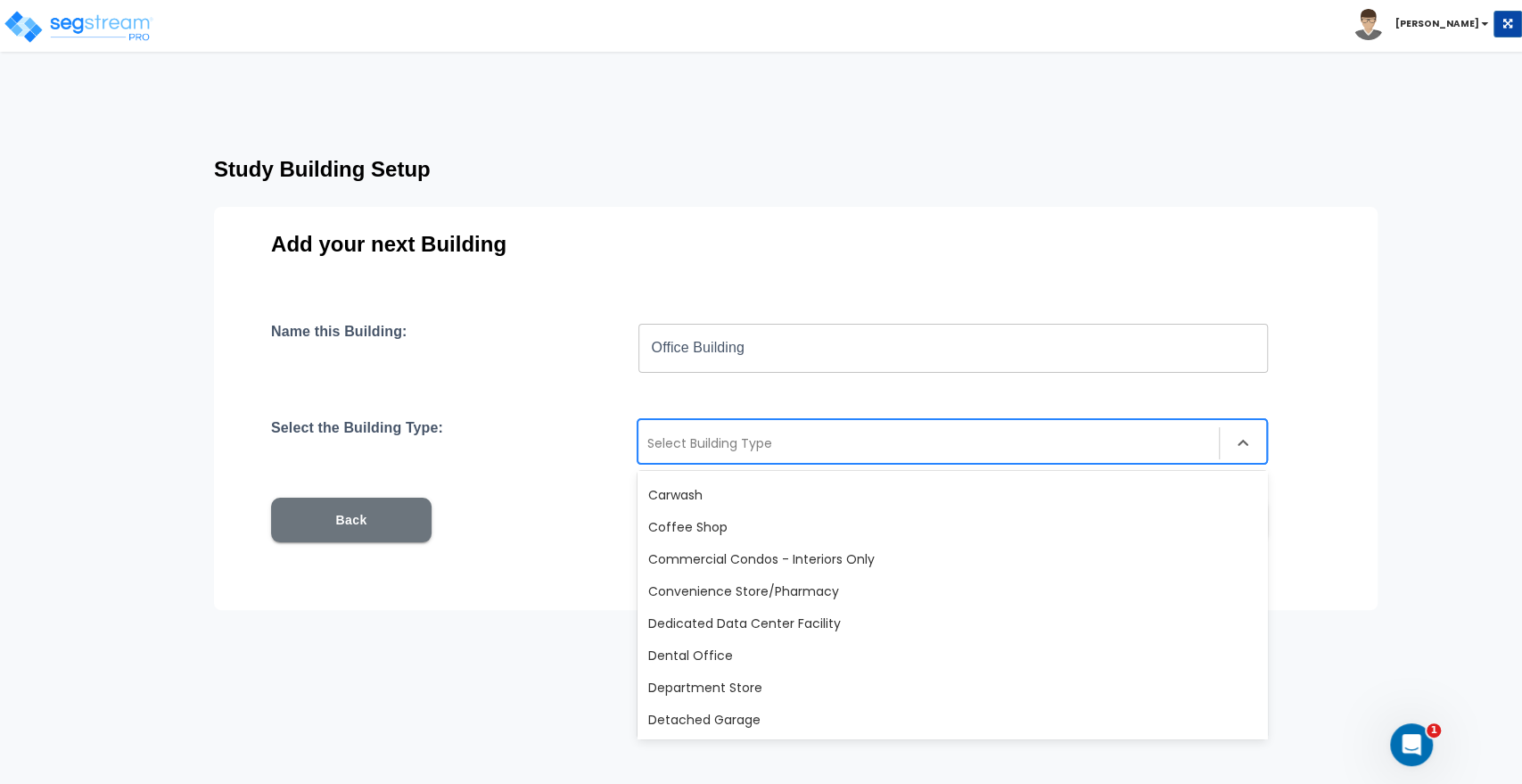
scroll to position [396, 0]
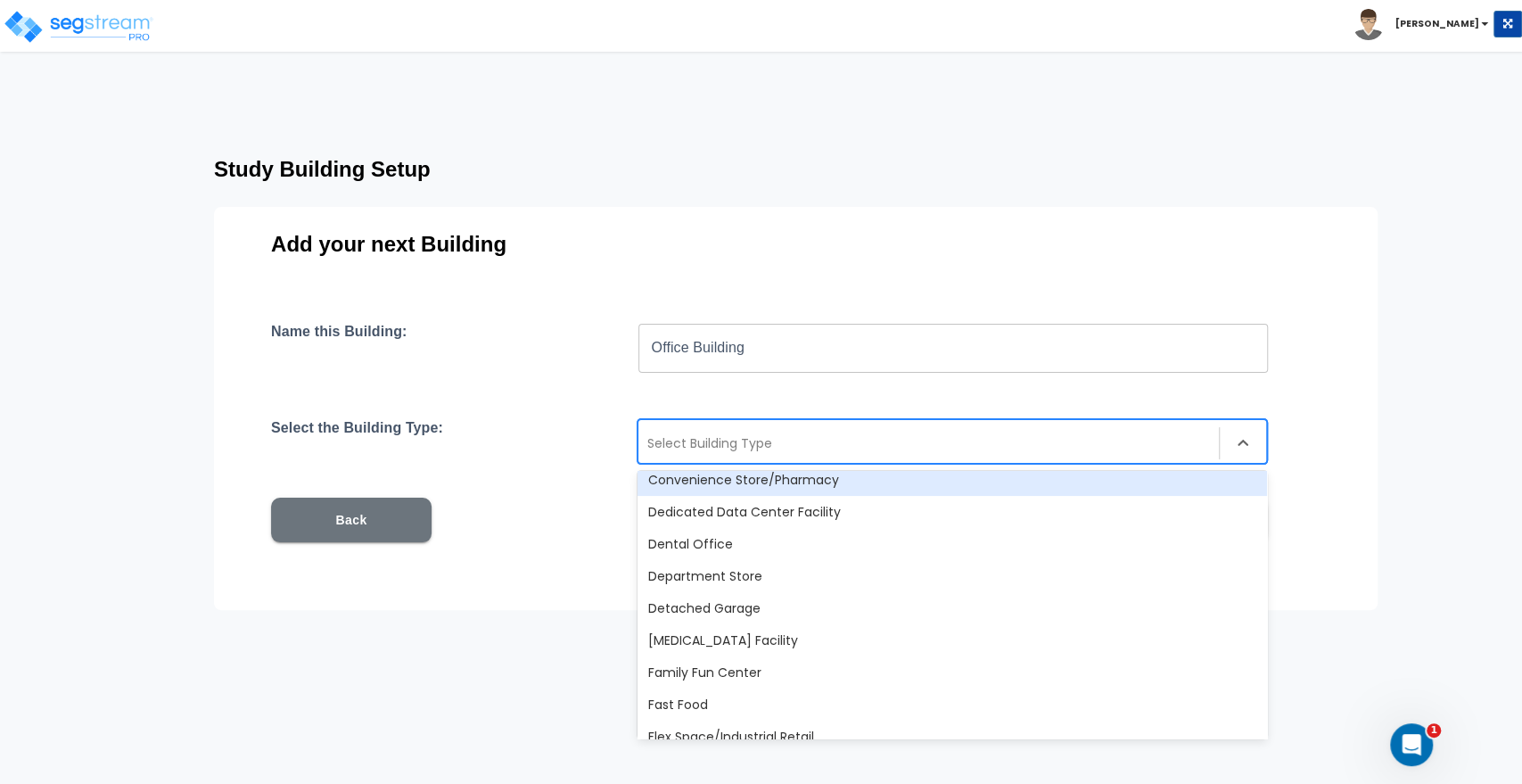
click at [709, 436] on div at bounding box center [929, 443] width 563 height 22
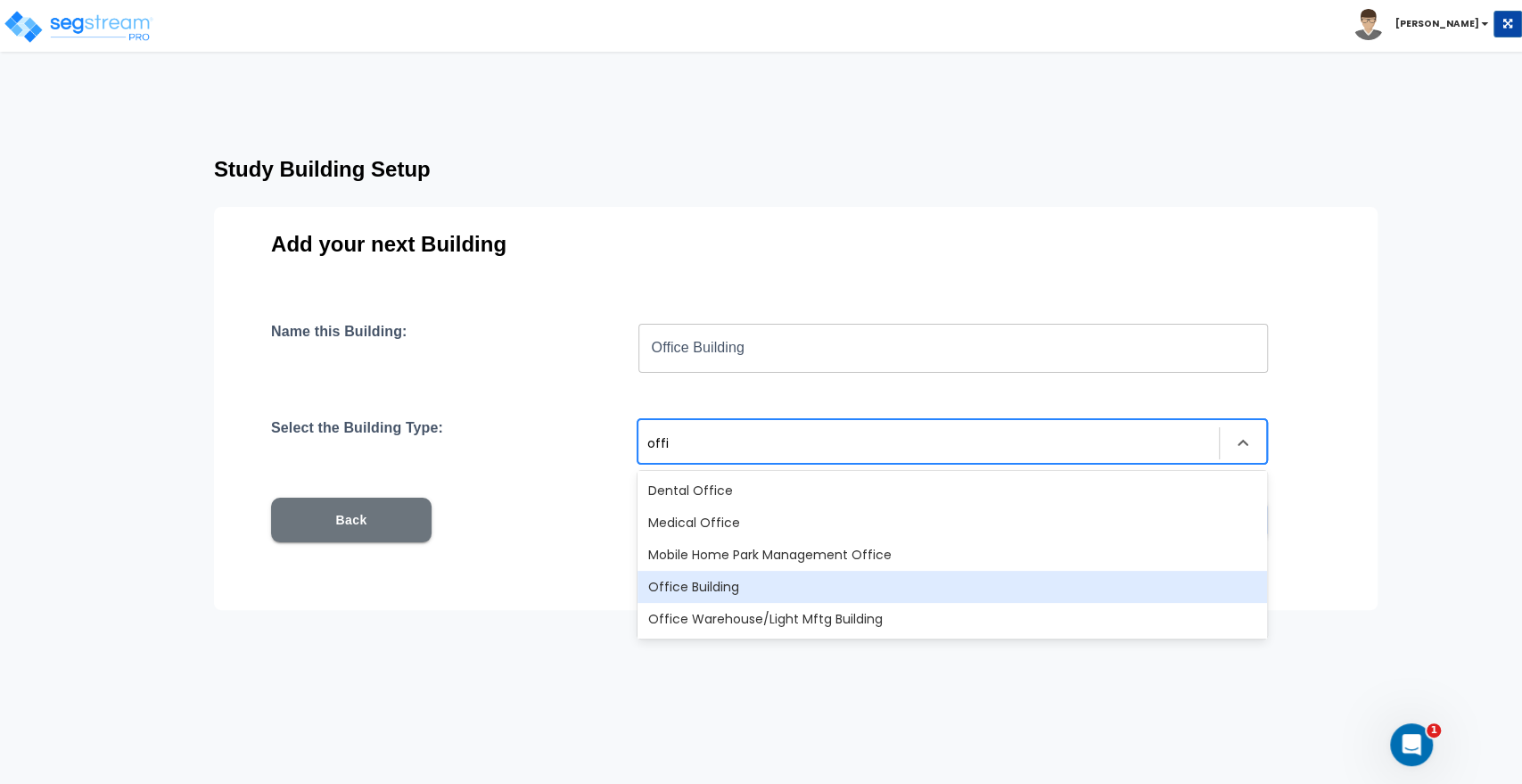
click at [703, 590] on div "Office Building" at bounding box center [953, 587] width 630 height 33
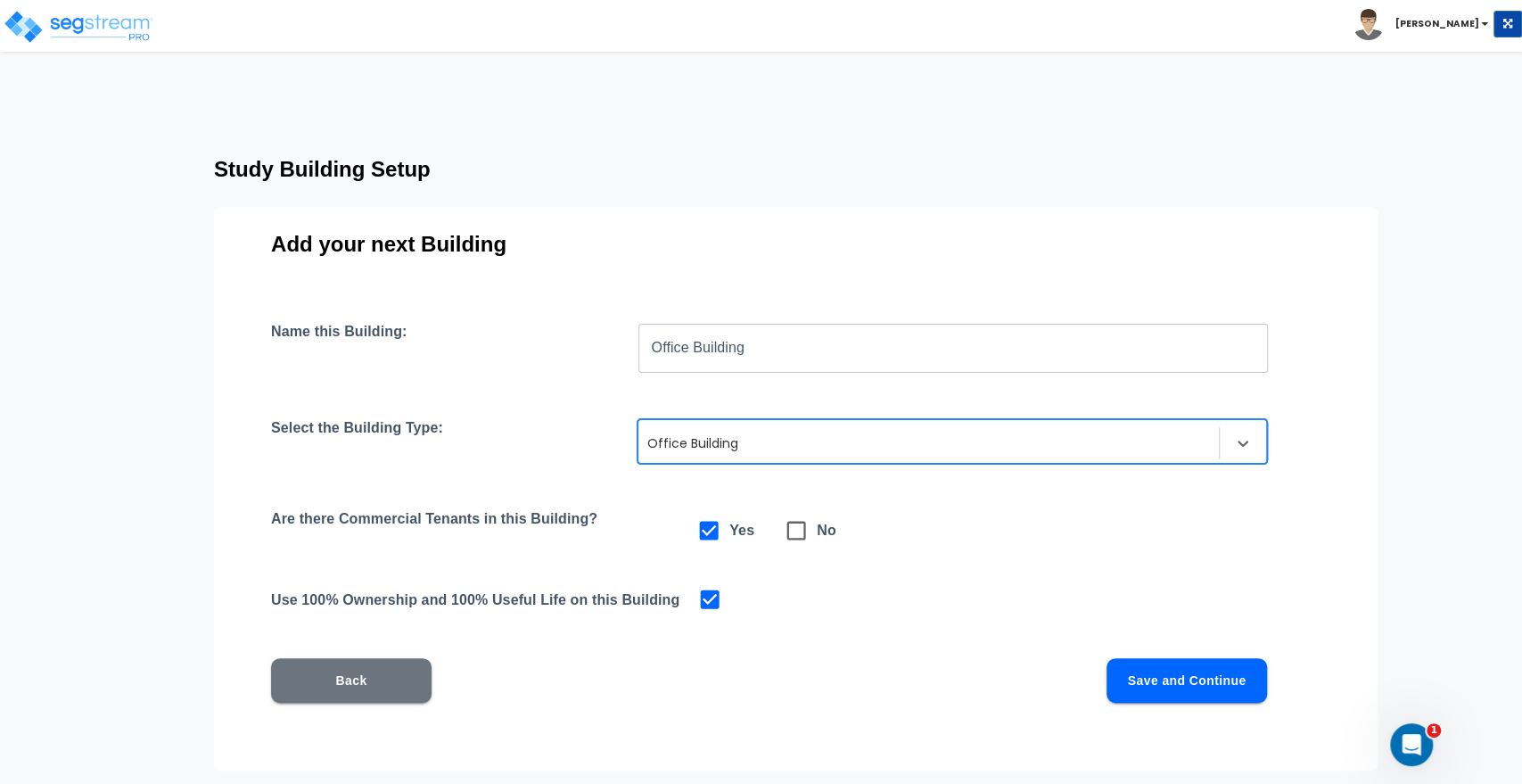
click at [1188, 675] on button "Save and Continue" at bounding box center [1187, 679] width 161 height 44
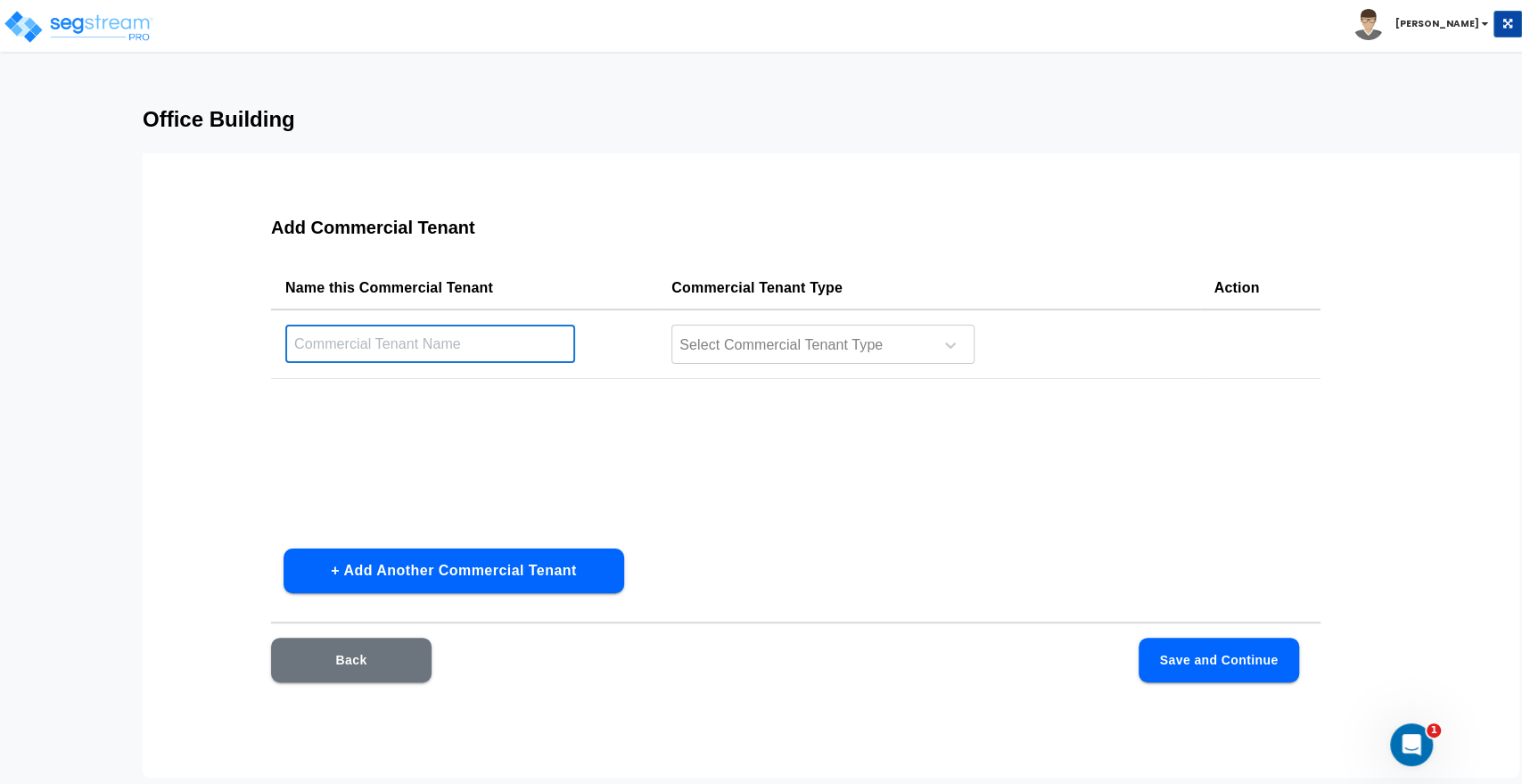
click at [334, 354] on input "text" at bounding box center [430, 344] width 289 height 39
click at [682, 348] on div at bounding box center [799, 346] width 244 height 24
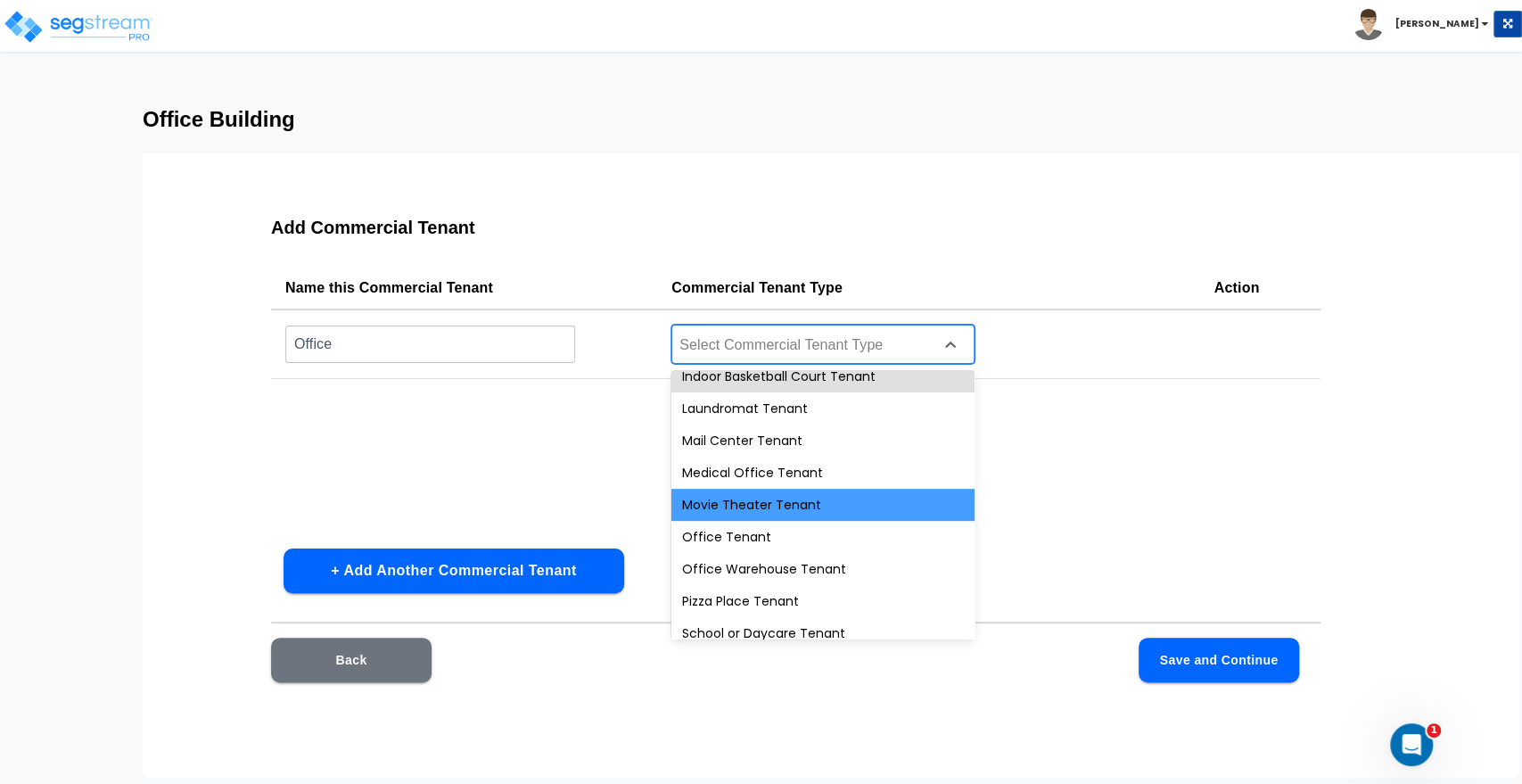
scroll to position [670, 0]
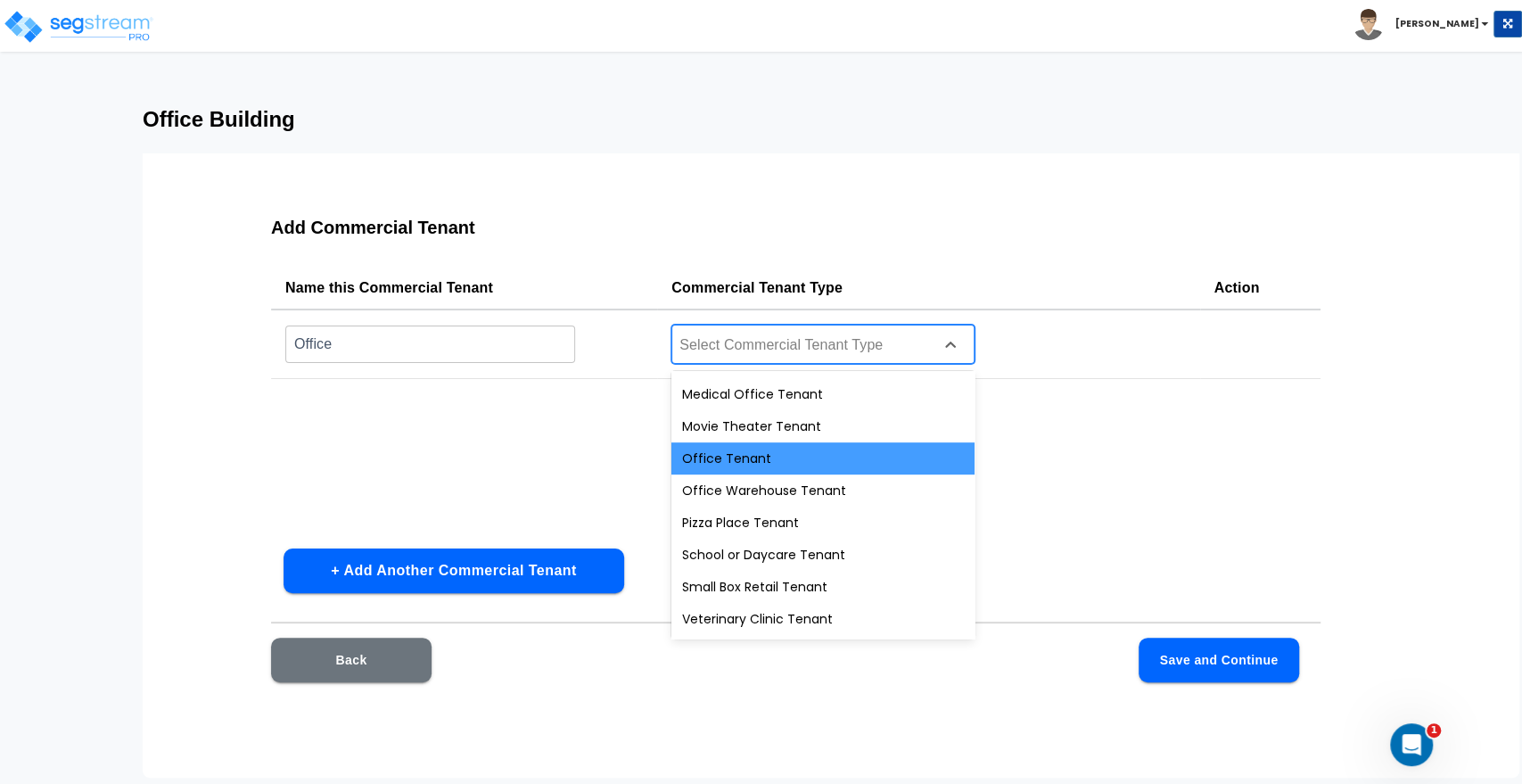
click at [744, 461] on div "Office Tenant" at bounding box center [823, 458] width 303 height 33
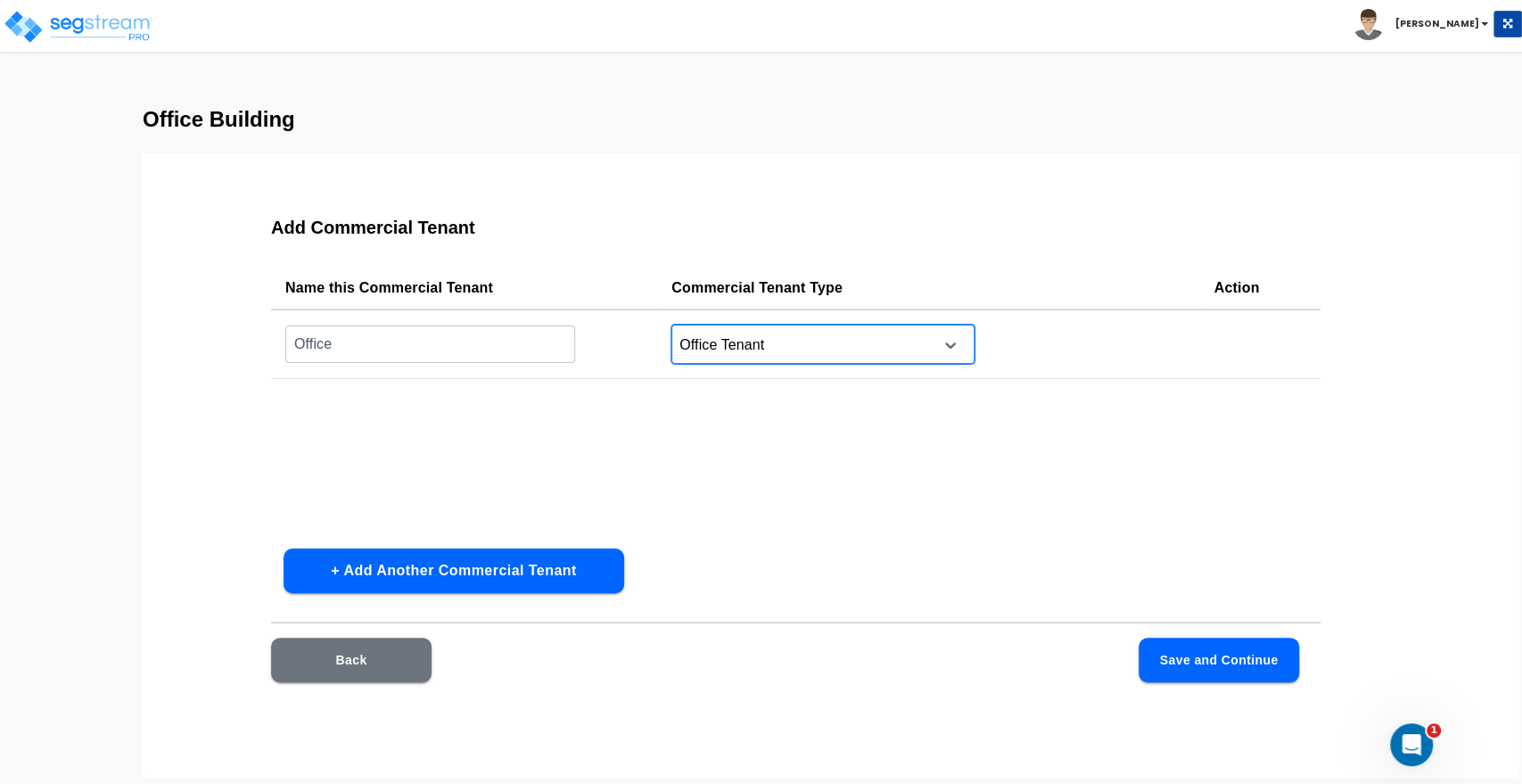
click at [1205, 666] on button "Save and Continue" at bounding box center [1219, 660] width 161 height 44
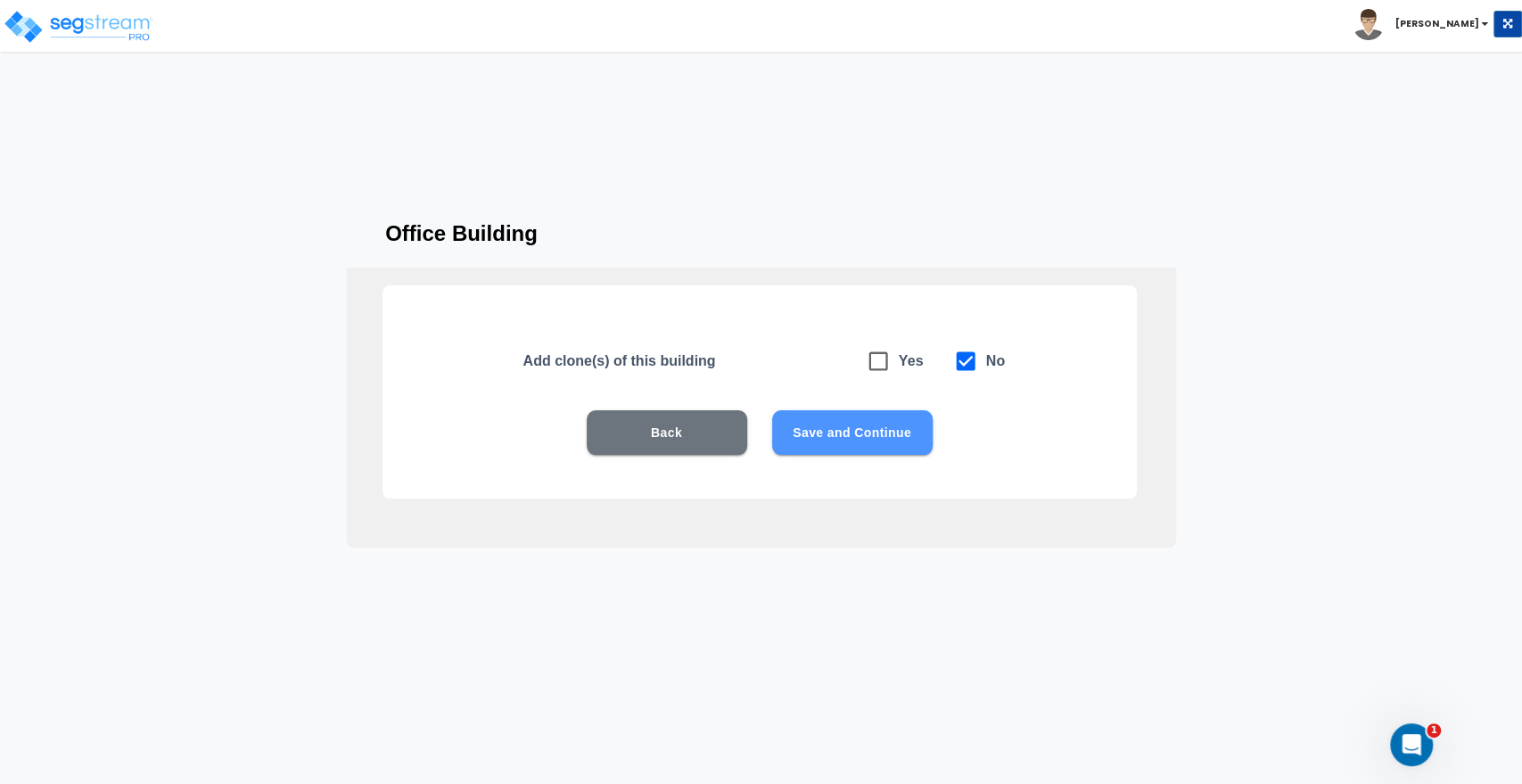
click at [803, 426] on button "Save and Continue" at bounding box center [852, 431] width 161 height 44
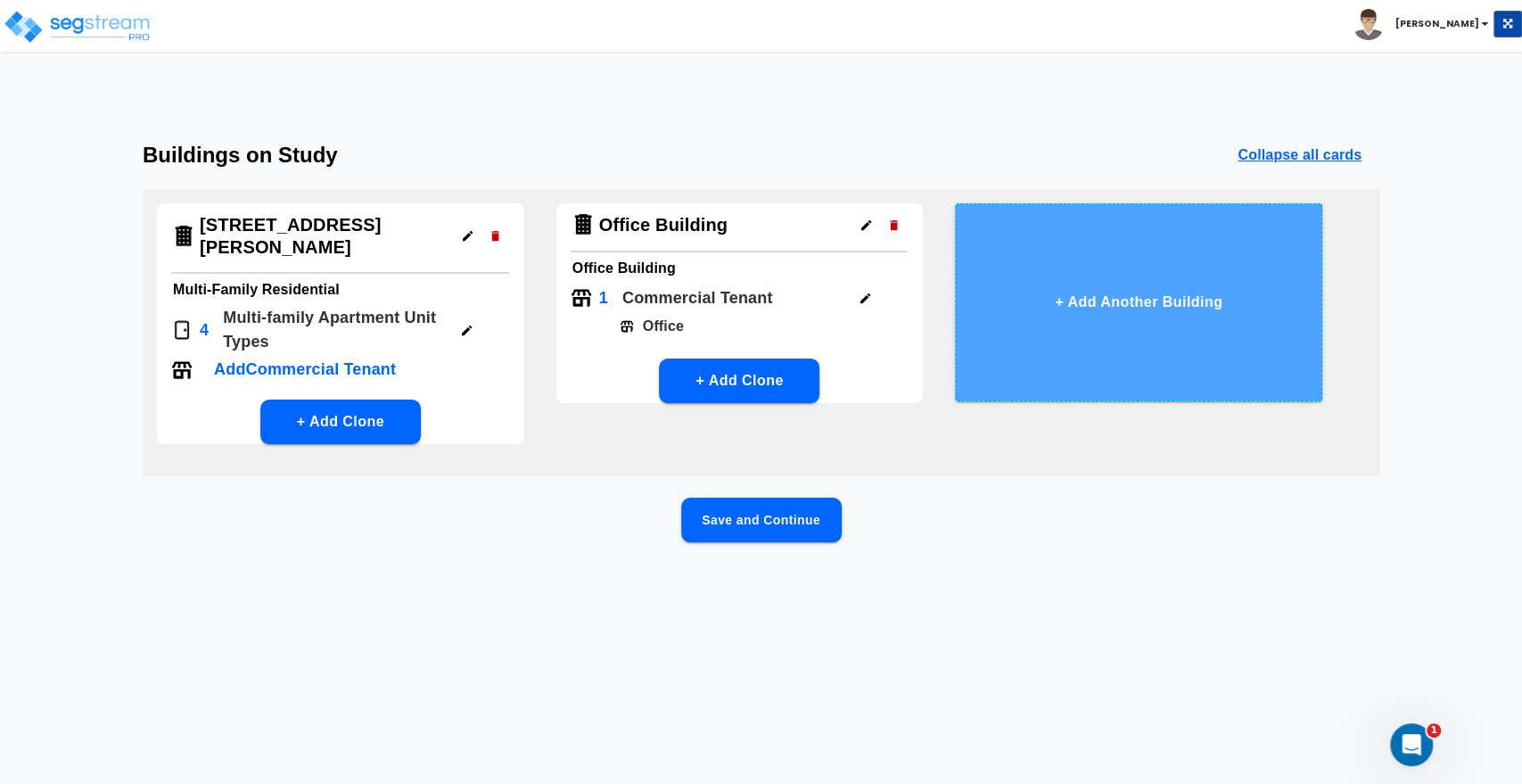
click at [1045, 338] on button "+ Add Another Building" at bounding box center [1139, 302] width 367 height 197
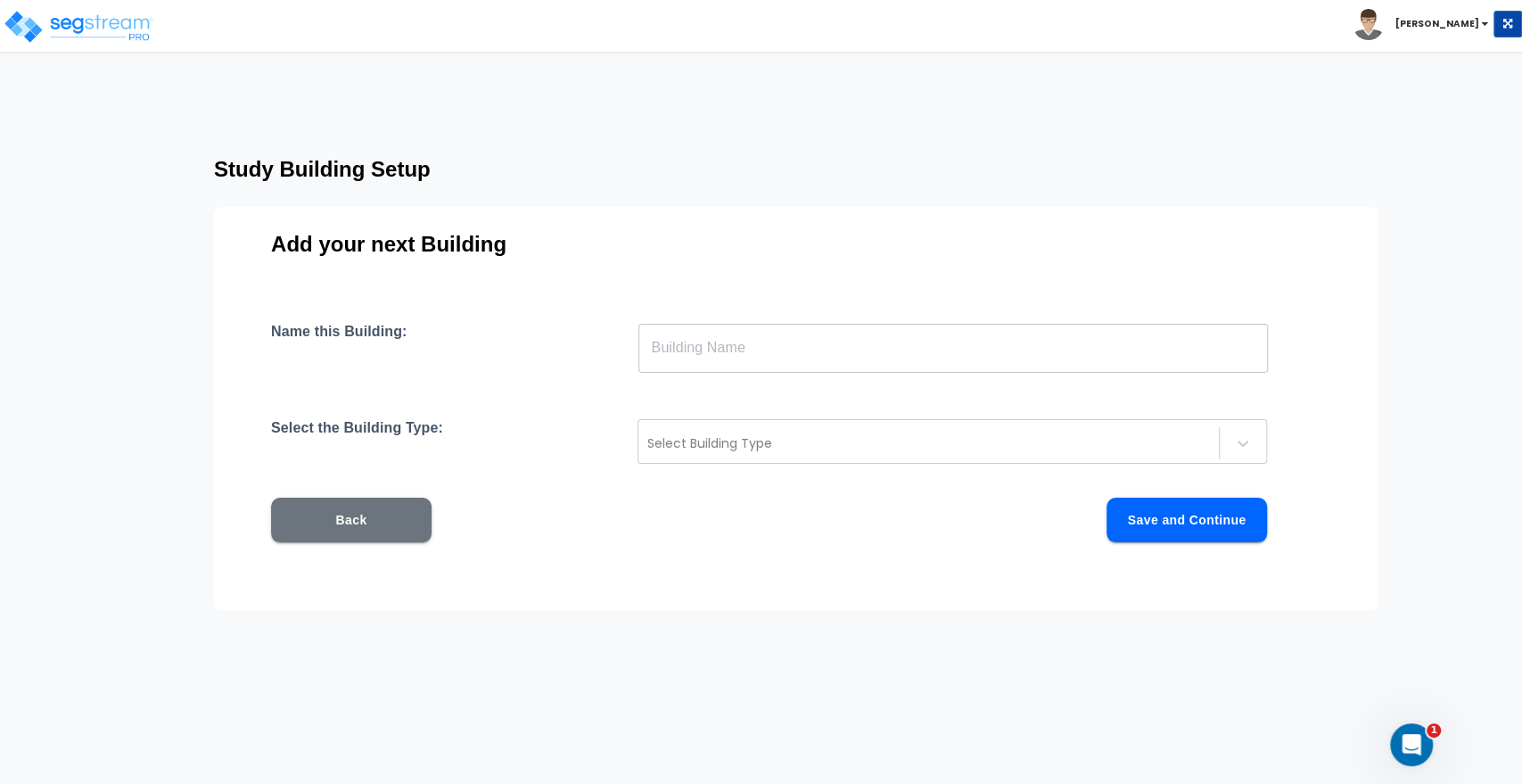
click at [672, 354] on input "text" at bounding box center [954, 348] width 630 height 50
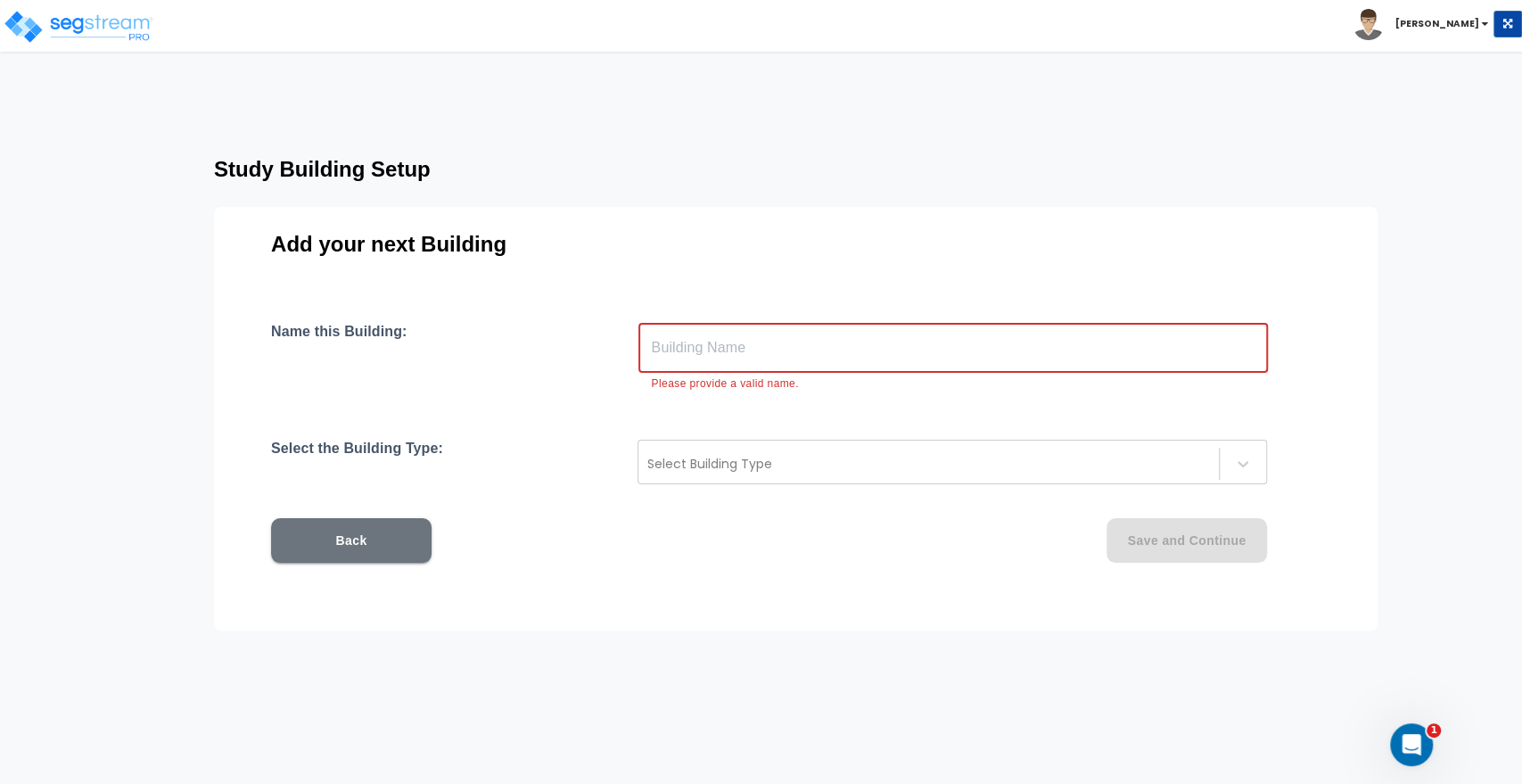
click at [649, 329] on input "text" at bounding box center [954, 348] width 630 height 50
click at [670, 341] on input "text" at bounding box center [954, 348] width 630 height 50
click at [673, 352] on input "text" at bounding box center [954, 348] width 630 height 50
click at [685, 465] on div at bounding box center [929, 464] width 563 height 22
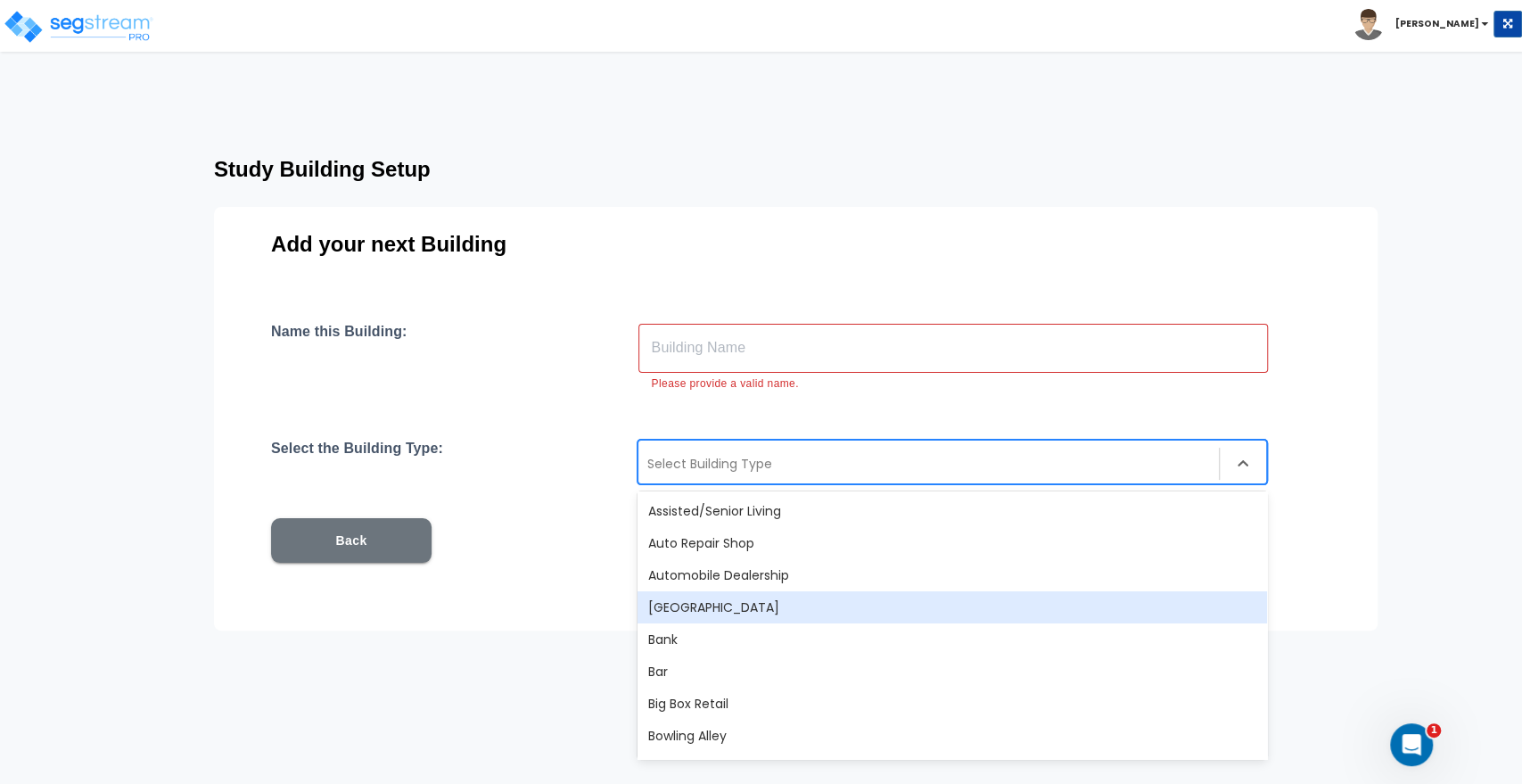
click at [701, 604] on div "[GEOGRAPHIC_DATA]" at bounding box center [953, 607] width 630 height 33
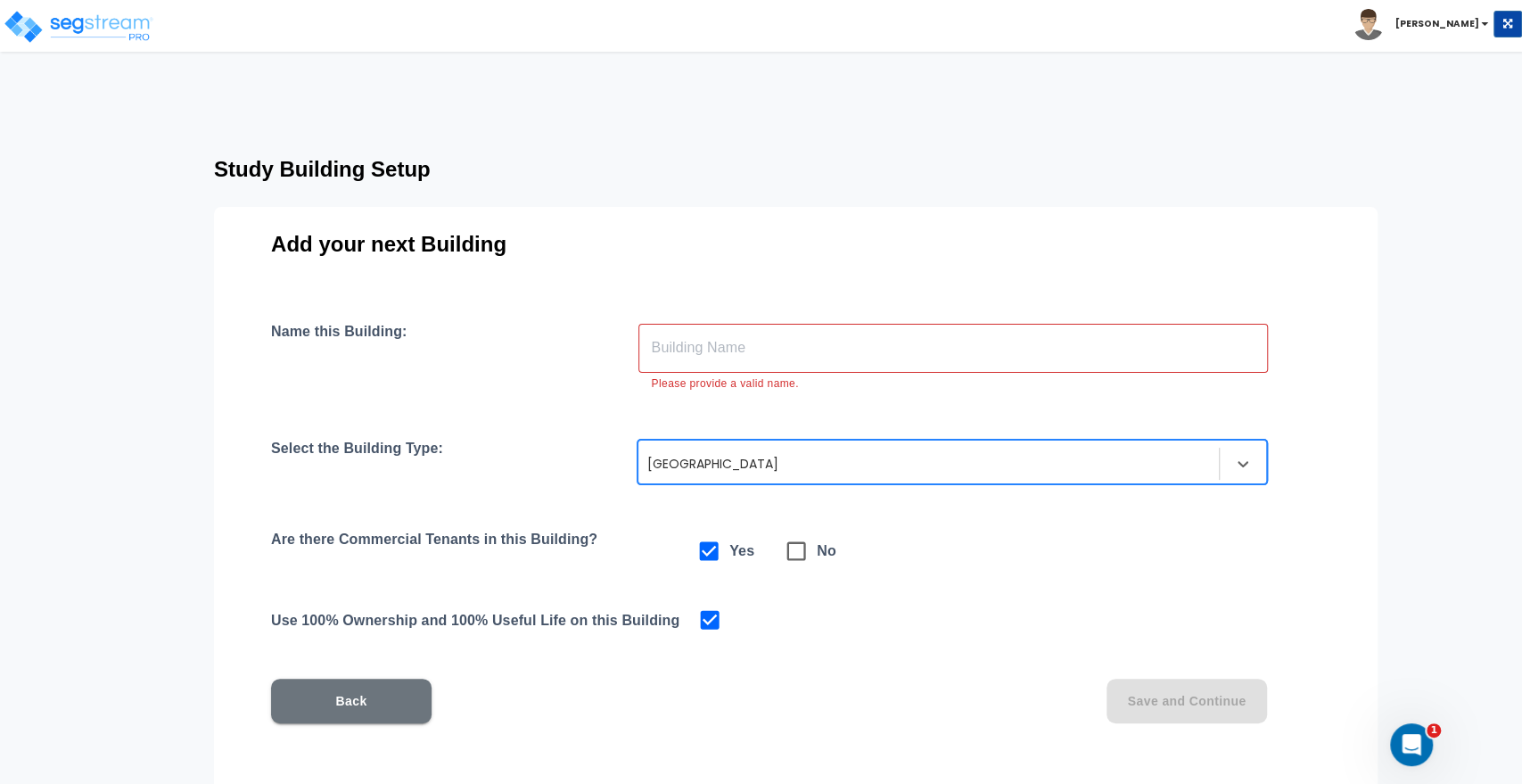
click at [722, 346] on input "text" at bounding box center [954, 348] width 630 height 50
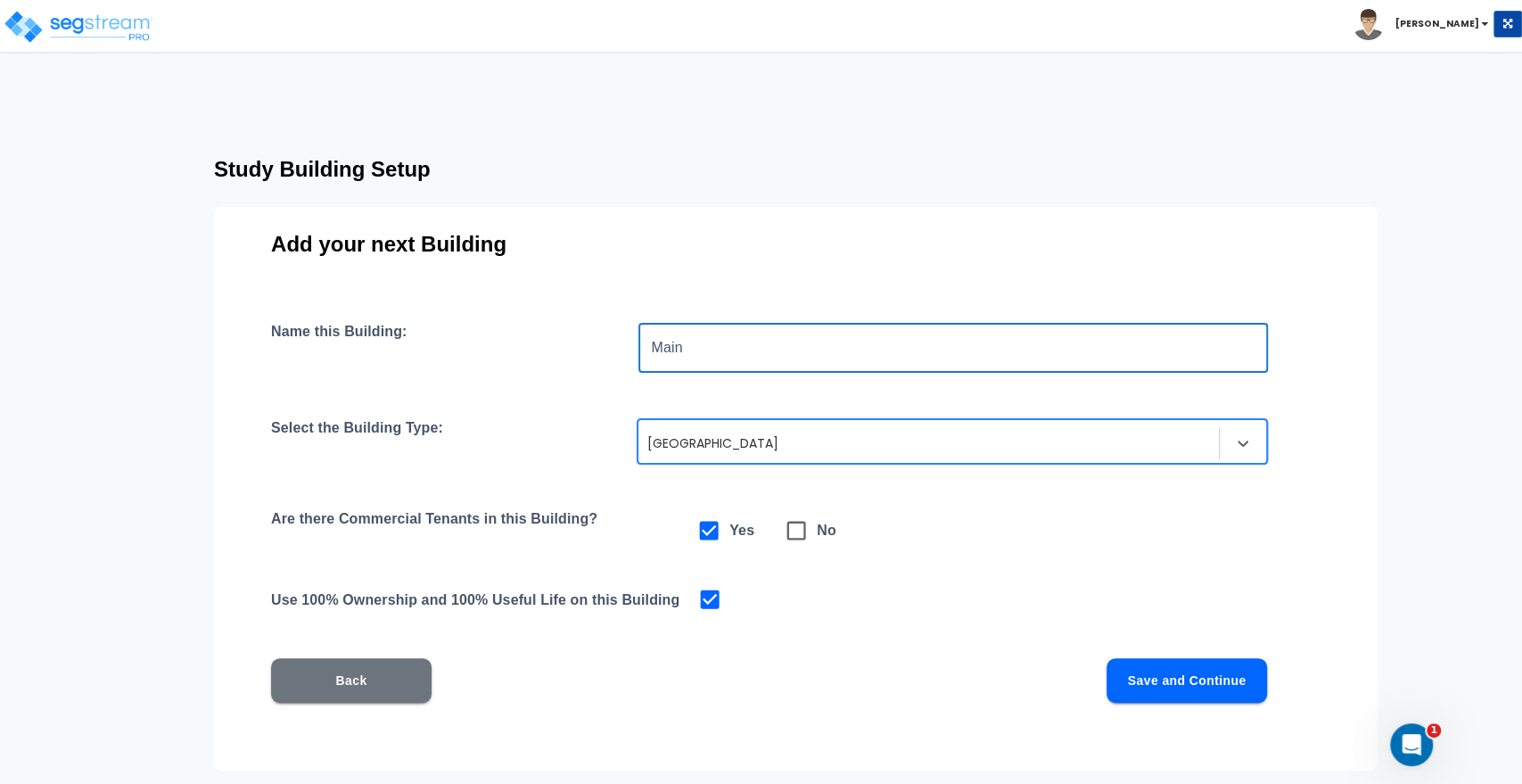
drag, startPoint x: 718, startPoint y: 348, endPoint x: 622, endPoint y: 348, distance: 96.0
click at [622, 348] on div "Name this Building: Main ​" at bounding box center [796, 348] width 1050 height 50
paste input "maintenance buildings"
drag, startPoint x: 667, startPoint y: 348, endPoint x: 641, endPoint y: 350, distance: 26.1
click at [641, 350] on input "maintenance buildings" at bounding box center [954, 348] width 630 height 50
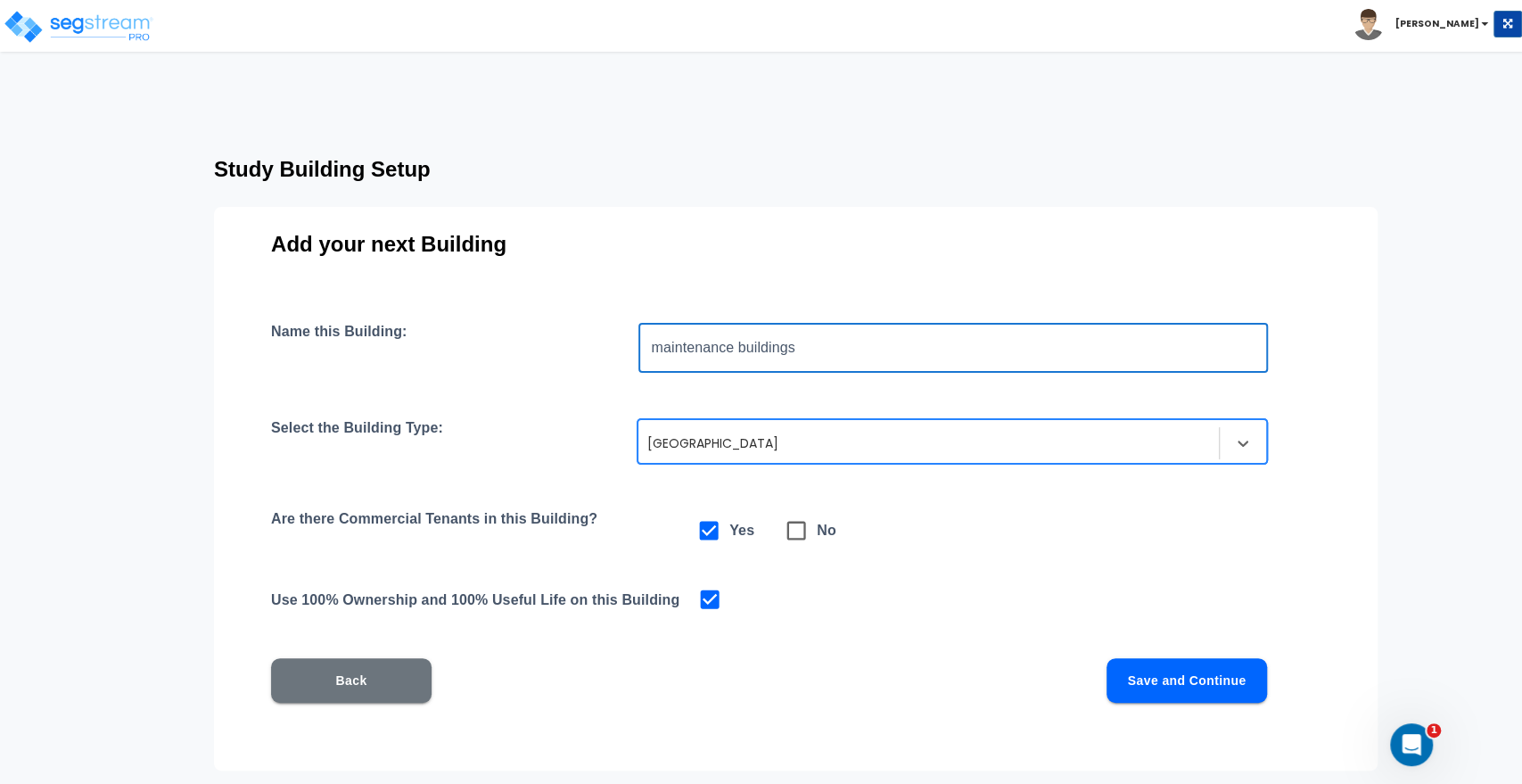
click at [771, 363] on input "maintenance buildings" at bounding box center [954, 348] width 630 height 50
drag, startPoint x: 664, startPoint y: 346, endPoint x: 644, endPoint y: 345, distance: 20.0
click at [644, 345] on input "maintenance buildings" at bounding box center [954, 348] width 630 height 50
click at [776, 365] on input "maintenance buildings" at bounding box center [954, 348] width 630 height 50
drag, startPoint x: 662, startPoint y: 345, endPoint x: 627, endPoint y: 346, distance: 35.0
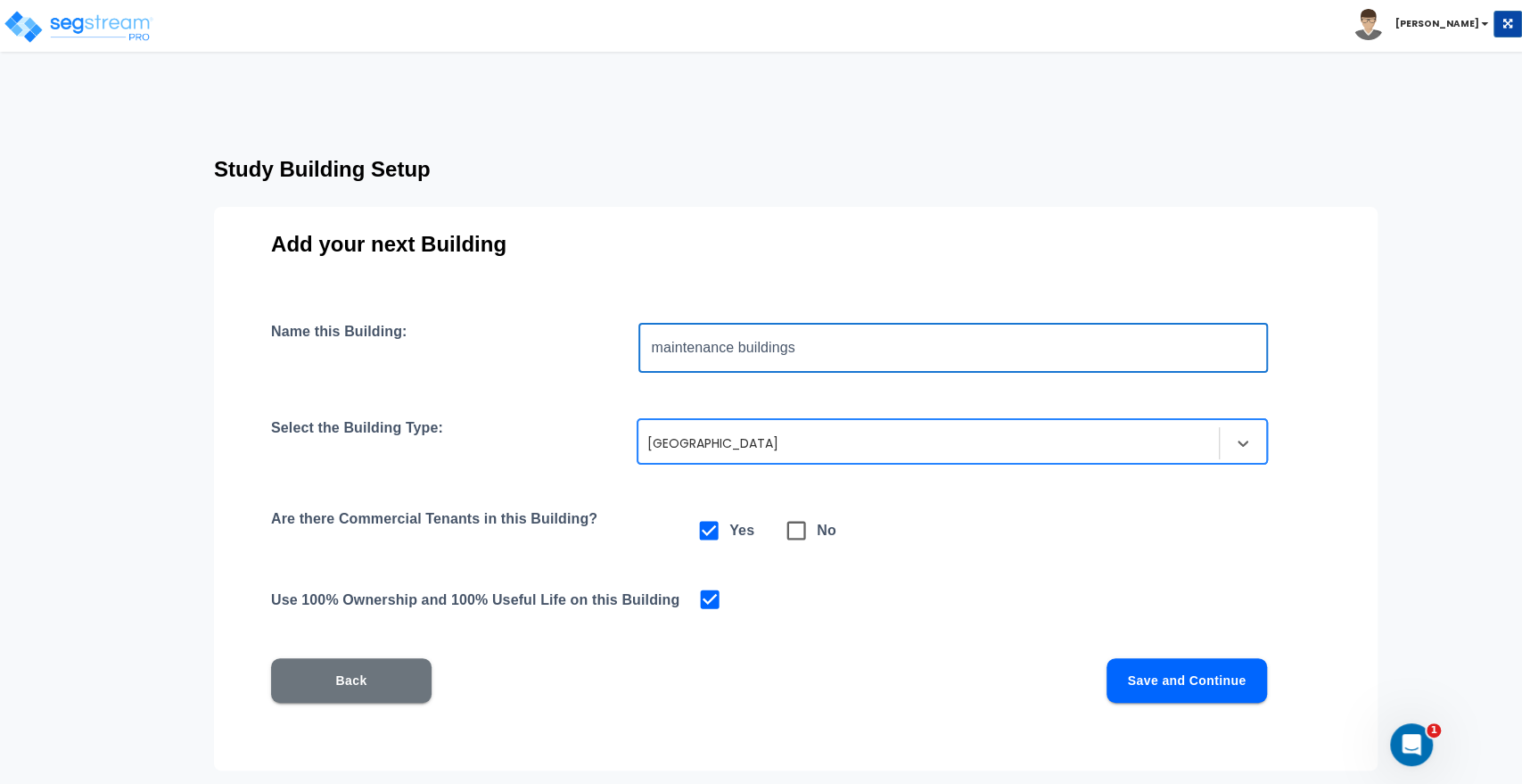
click at [627, 346] on div "Name this Building: maintenance buildings ​" at bounding box center [796, 348] width 1050 height 50
click at [738, 348] on input "Maintenance buildings" at bounding box center [954, 348] width 630 height 50
click at [1150, 685] on button "Save and Continue" at bounding box center [1187, 679] width 161 height 44
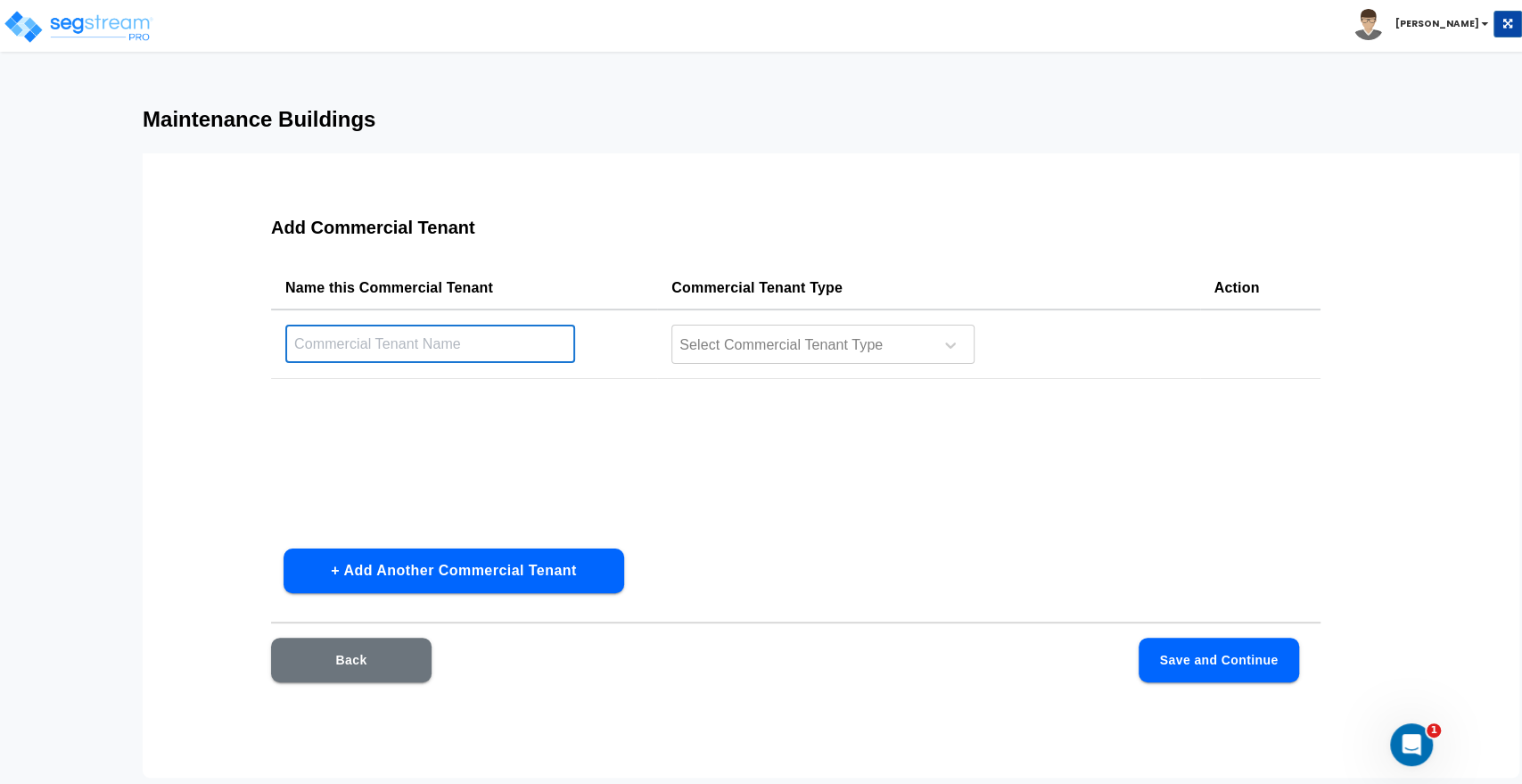
click at [419, 336] on input "text" at bounding box center [430, 344] width 289 height 39
click at [384, 342] on input "text" at bounding box center [430, 344] width 289 height 39
paste input "maintenance buildings"
drag, startPoint x: 462, startPoint y: 343, endPoint x: 234, endPoint y: 342, distance: 228.0
click at [234, 342] on div "Add Commercial Tenant Name this Commercial Tenant Commercial Tenant Type Action…" at bounding box center [796, 460] width 1163 height 535
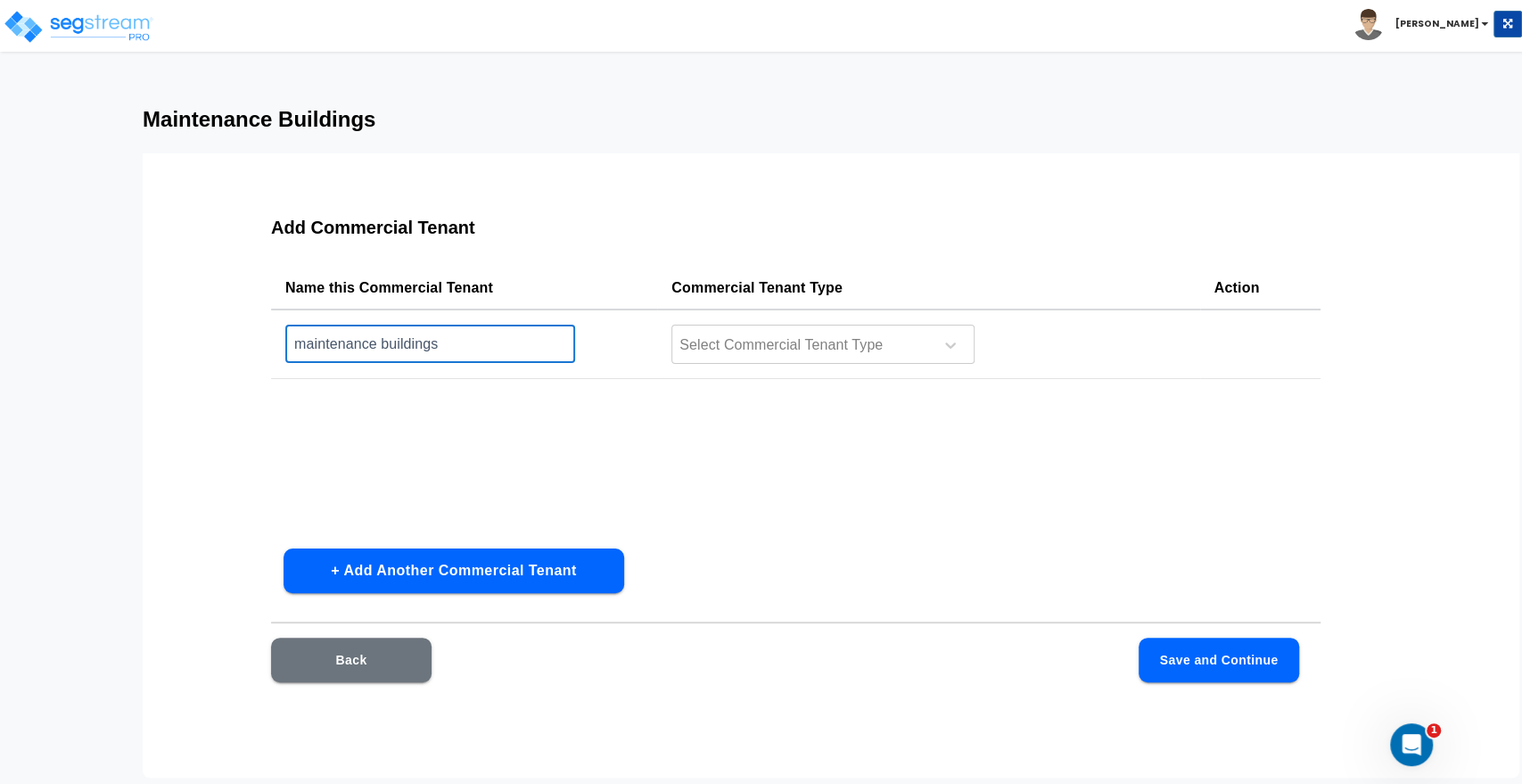
click at [502, 352] on input "maintenance buildings" at bounding box center [430, 344] width 289 height 39
click at [702, 516] on div "Name this Commercial Tenant Commercial Tenant Type Action maintenance buildings…" at bounding box center [796, 400] width 1050 height 268
click at [473, 347] on input "maintenance buildings" at bounding box center [430, 344] width 289 height 39
drag, startPoint x: 495, startPoint y: 348, endPoint x: 74, endPoint y: 345, distance: 421.0
click at [74, 345] on div "Maintenance Buildings Add Commercial Tenant Name this Commercial Tenant Commerc…" at bounding box center [761, 441] width 1522 height 670
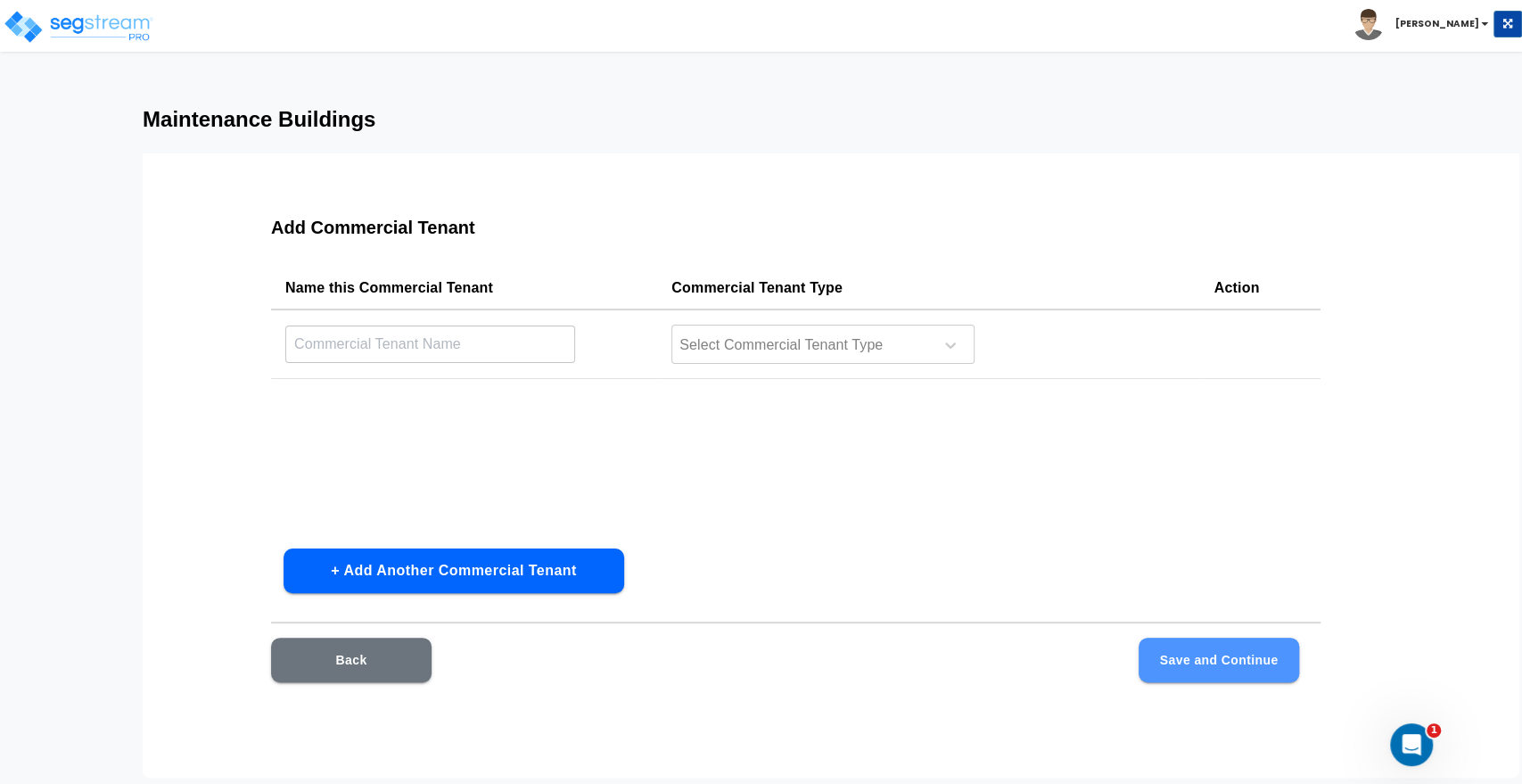
click at [1201, 665] on button "Save and Continue" at bounding box center [1219, 660] width 161 height 44
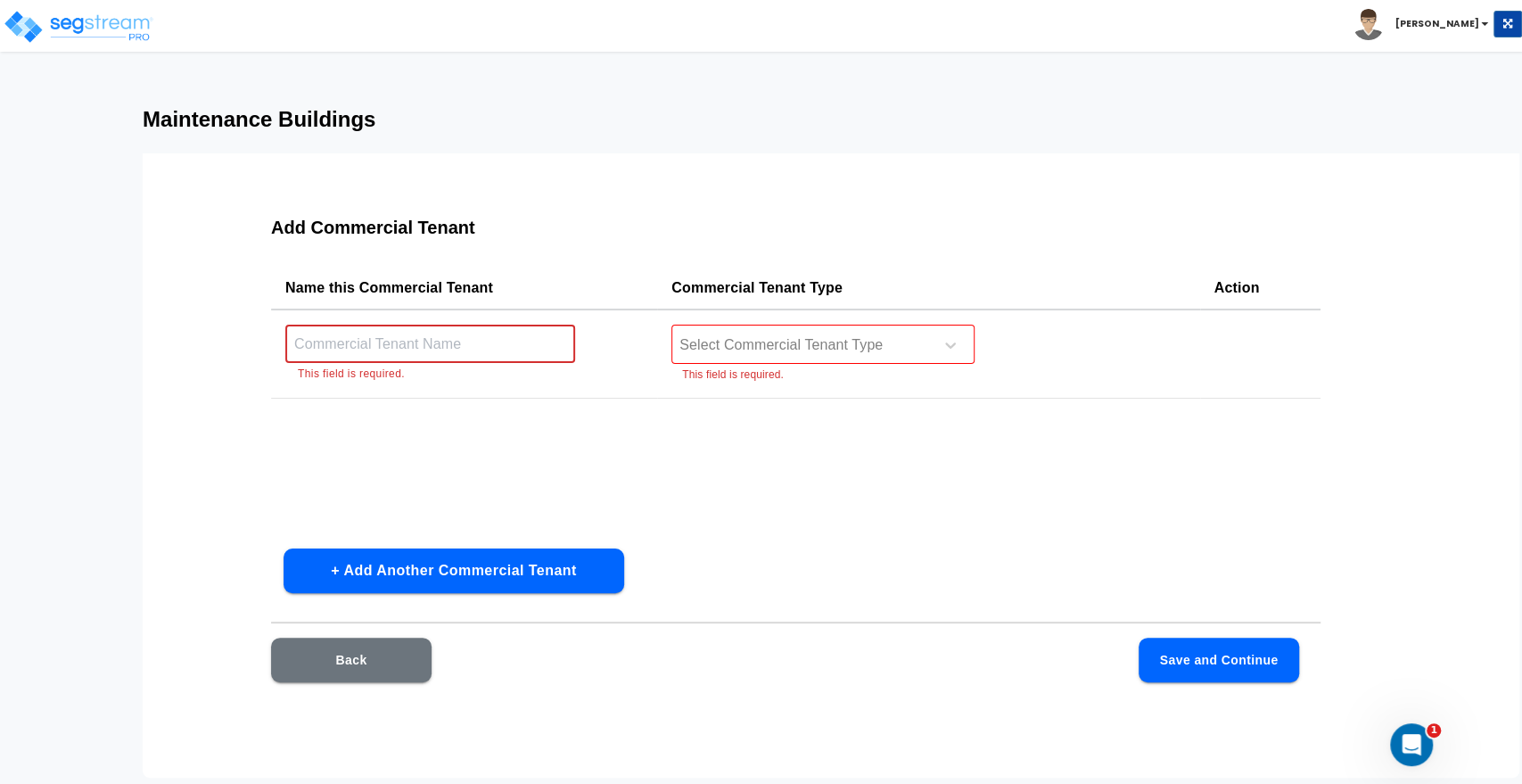
click at [429, 341] on input "text" at bounding box center [430, 344] width 289 height 39
click at [741, 338] on div at bounding box center [799, 346] width 244 height 24
click at [324, 338] on input "text" at bounding box center [430, 344] width 289 height 39
paste input "maintenance buildings"
drag, startPoint x: 309, startPoint y: 344, endPoint x: 284, endPoint y: 345, distance: 25.0
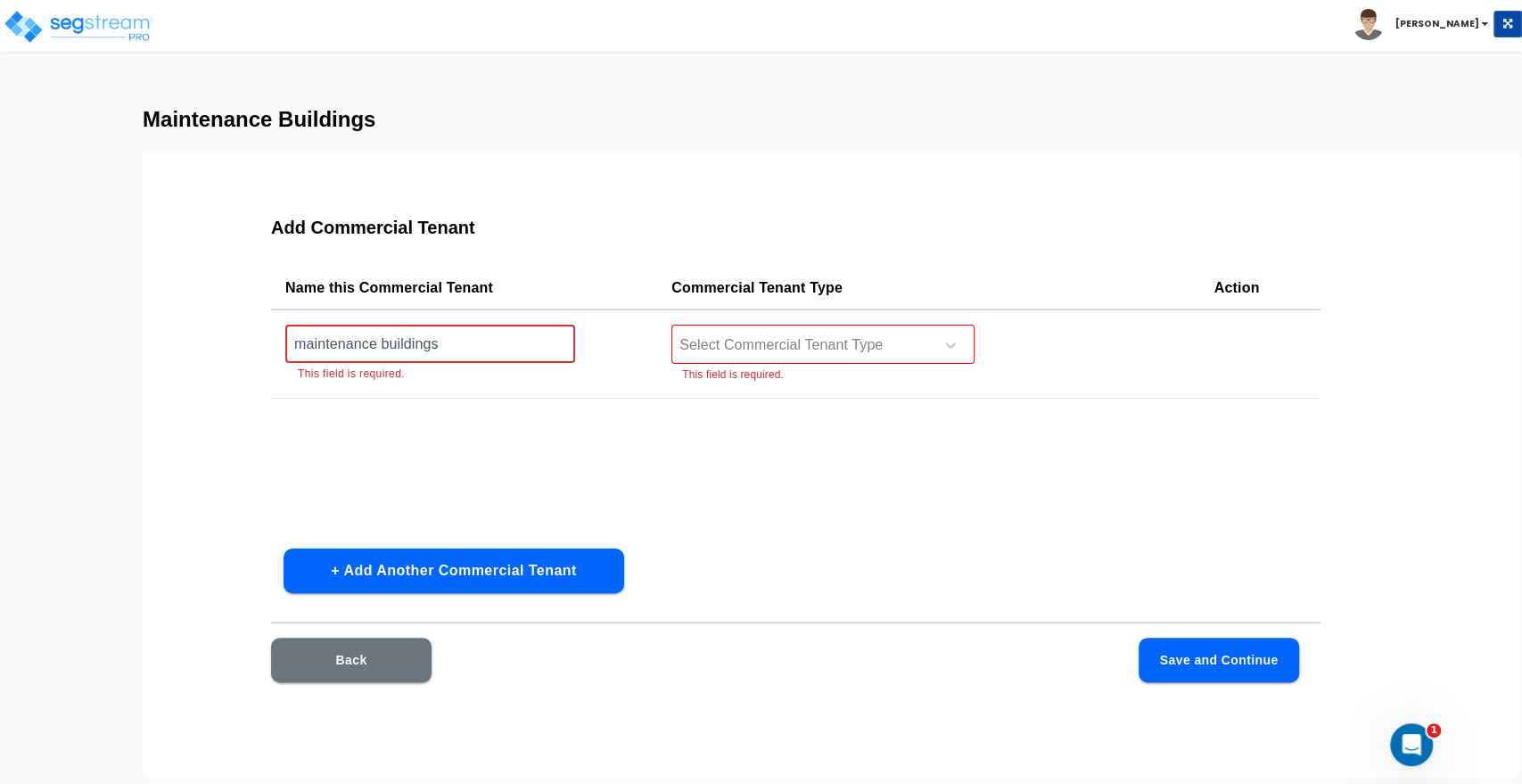
click at [284, 345] on td "maintenance buildings ​ This field is required." at bounding box center [464, 353] width 386 height 88
click at [384, 348] on input "Maintenance buildings" at bounding box center [430, 344] width 289 height 39
click at [806, 342] on div at bounding box center [799, 346] width 244 height 24
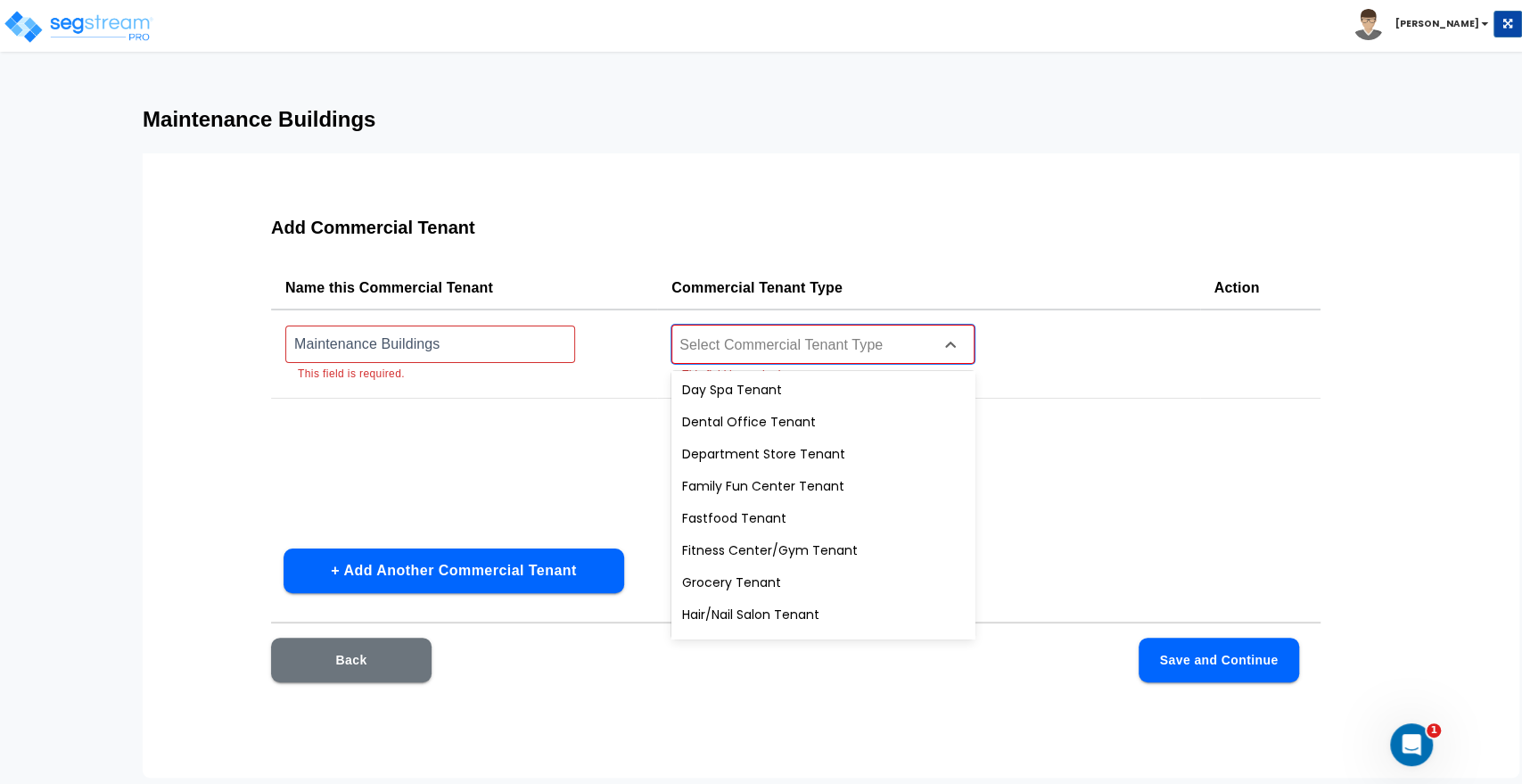
scroll to position [297, 0]
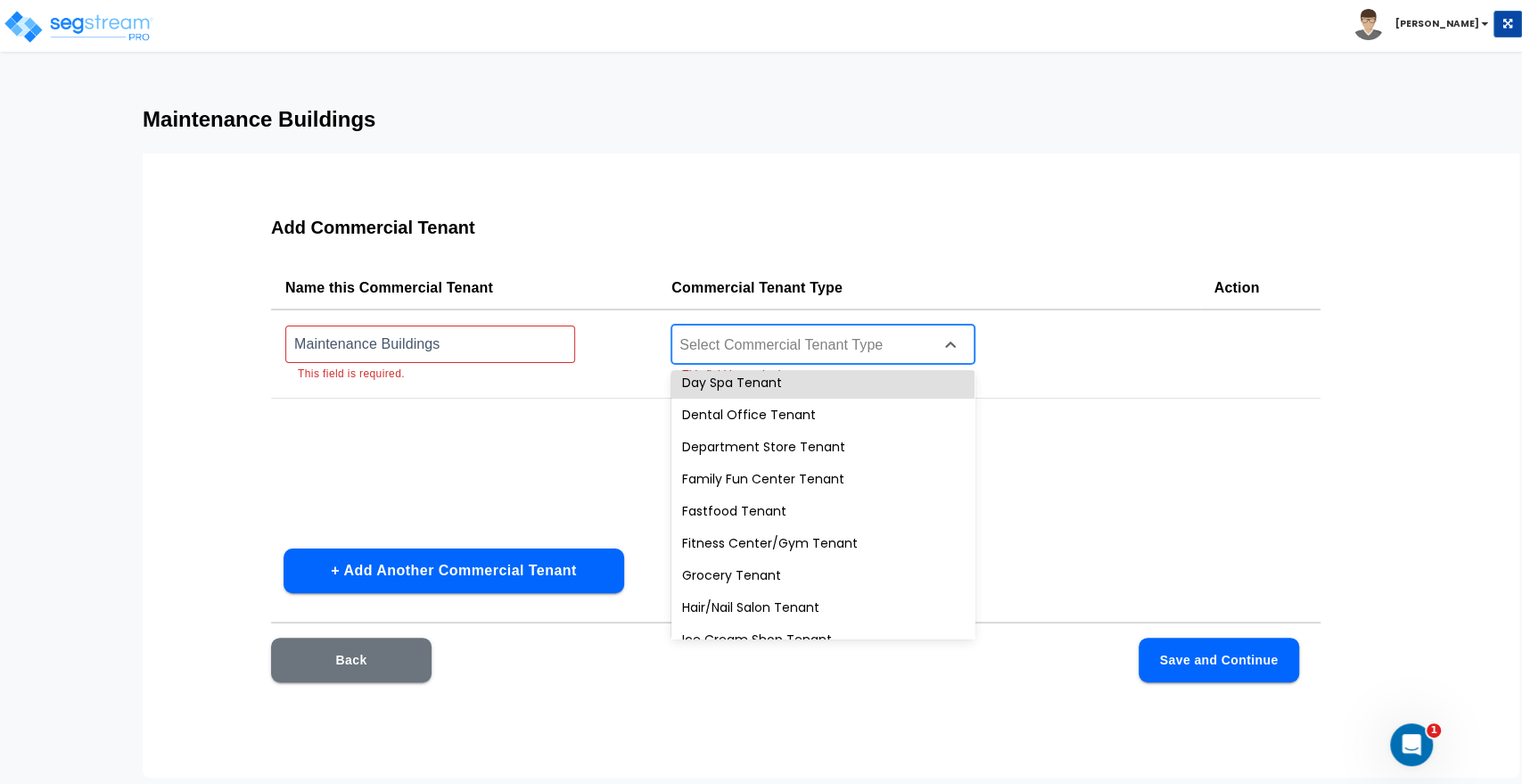
click at [734, 353] on div at bounding box center [799, 346] width 244 height 24
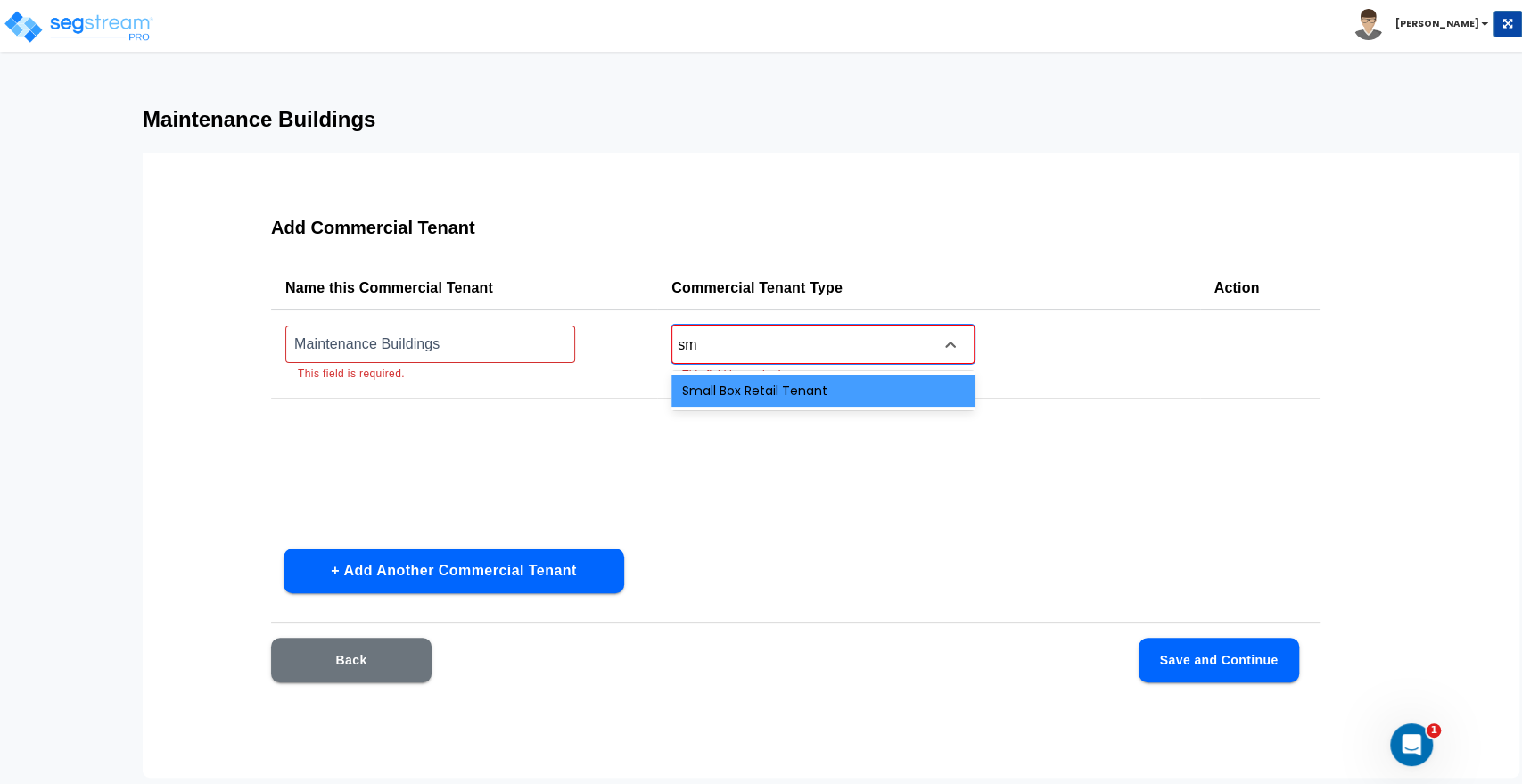
click at [777, 396] on div "Small Box Retail Tenant" at bounding box center [823, 390] width 303 height 33
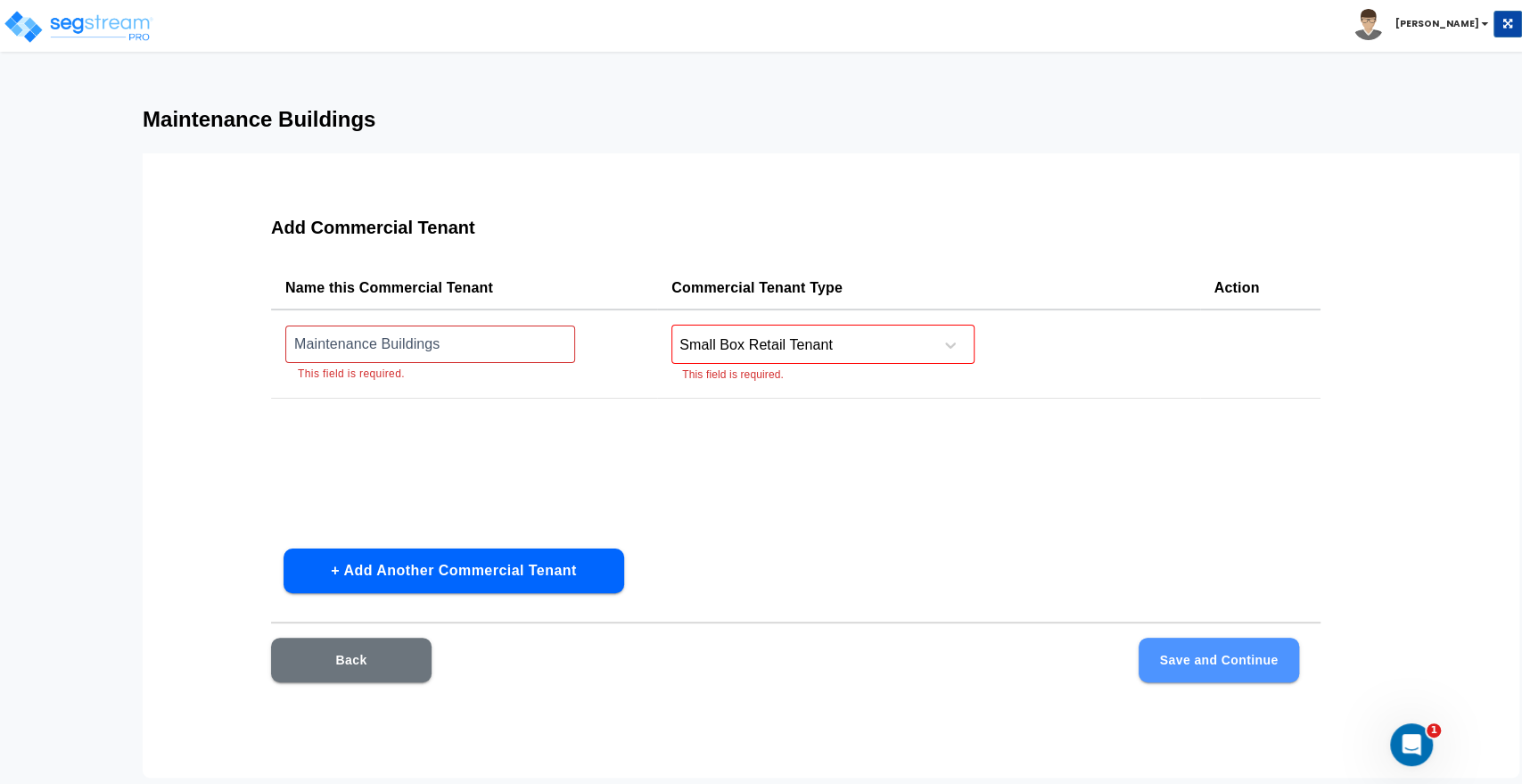
click at [1242, 665] on button "Save and Continue" at bounding box center [1219, 660] width 161 height 44
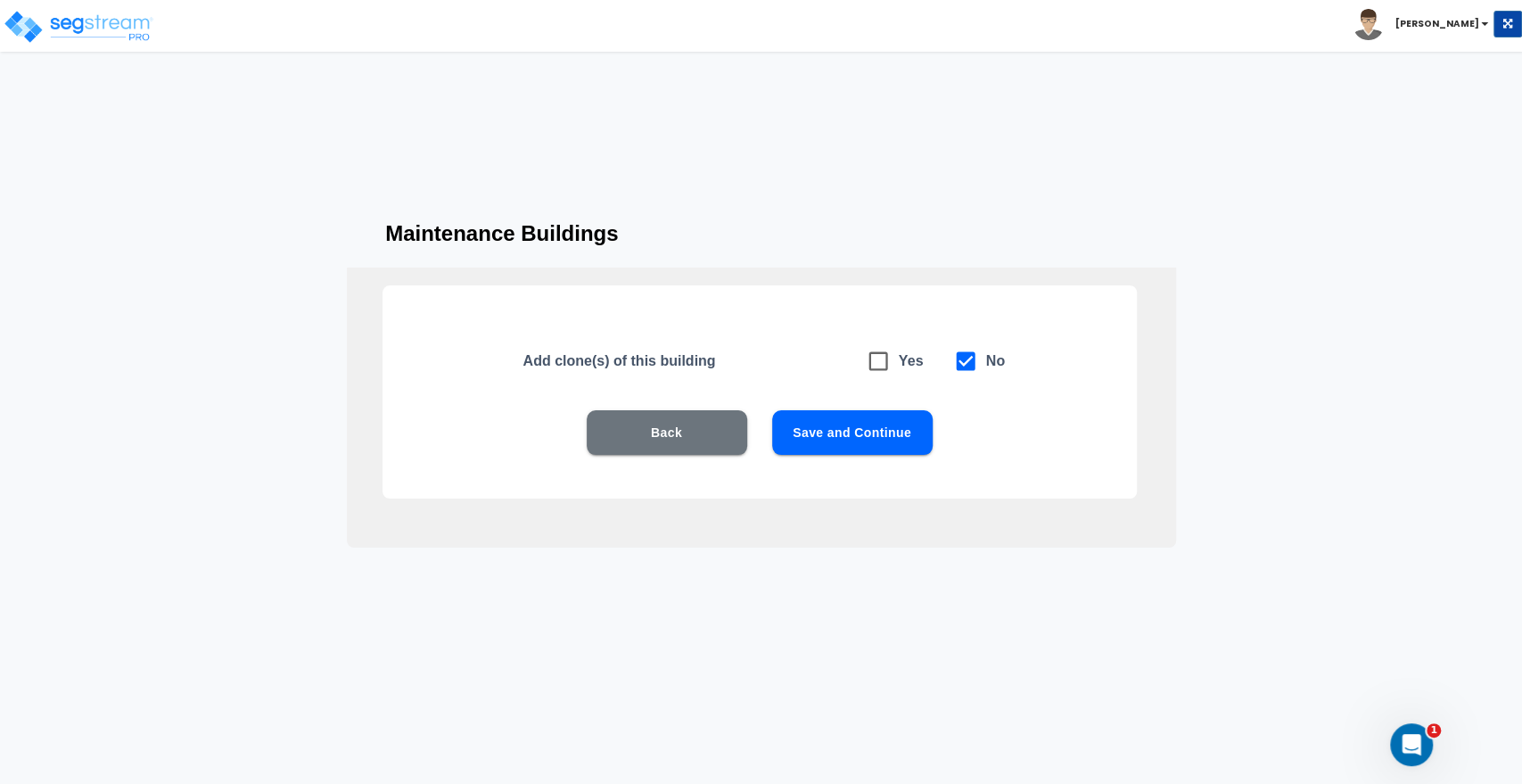
click at [885, 433] on button "Save and Continue" at bounding box center [852, 431] width 161 height 44
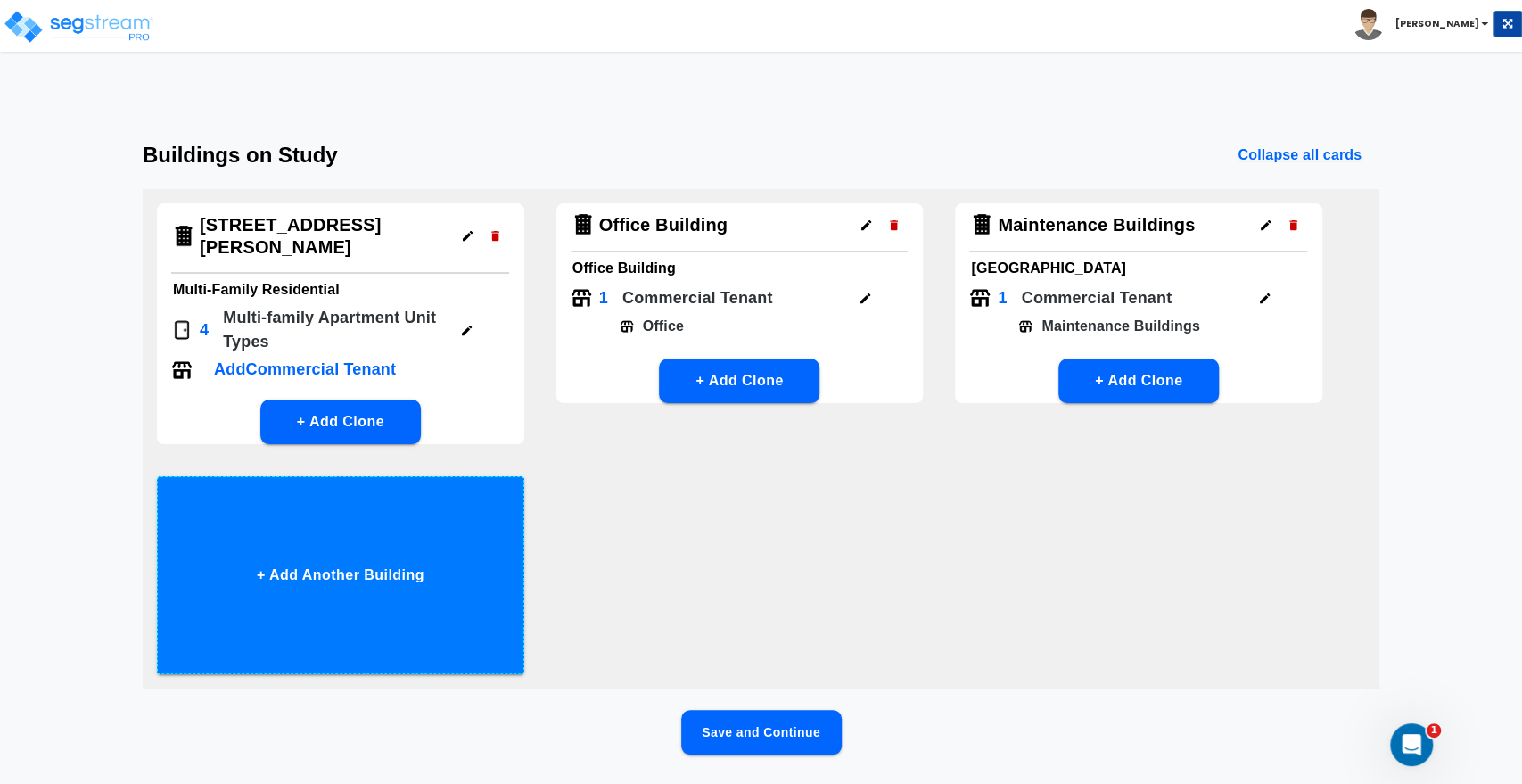
click at [363, 554] on button "+ Add Another Building" at bounding box center [341, 575] width 367 height 197
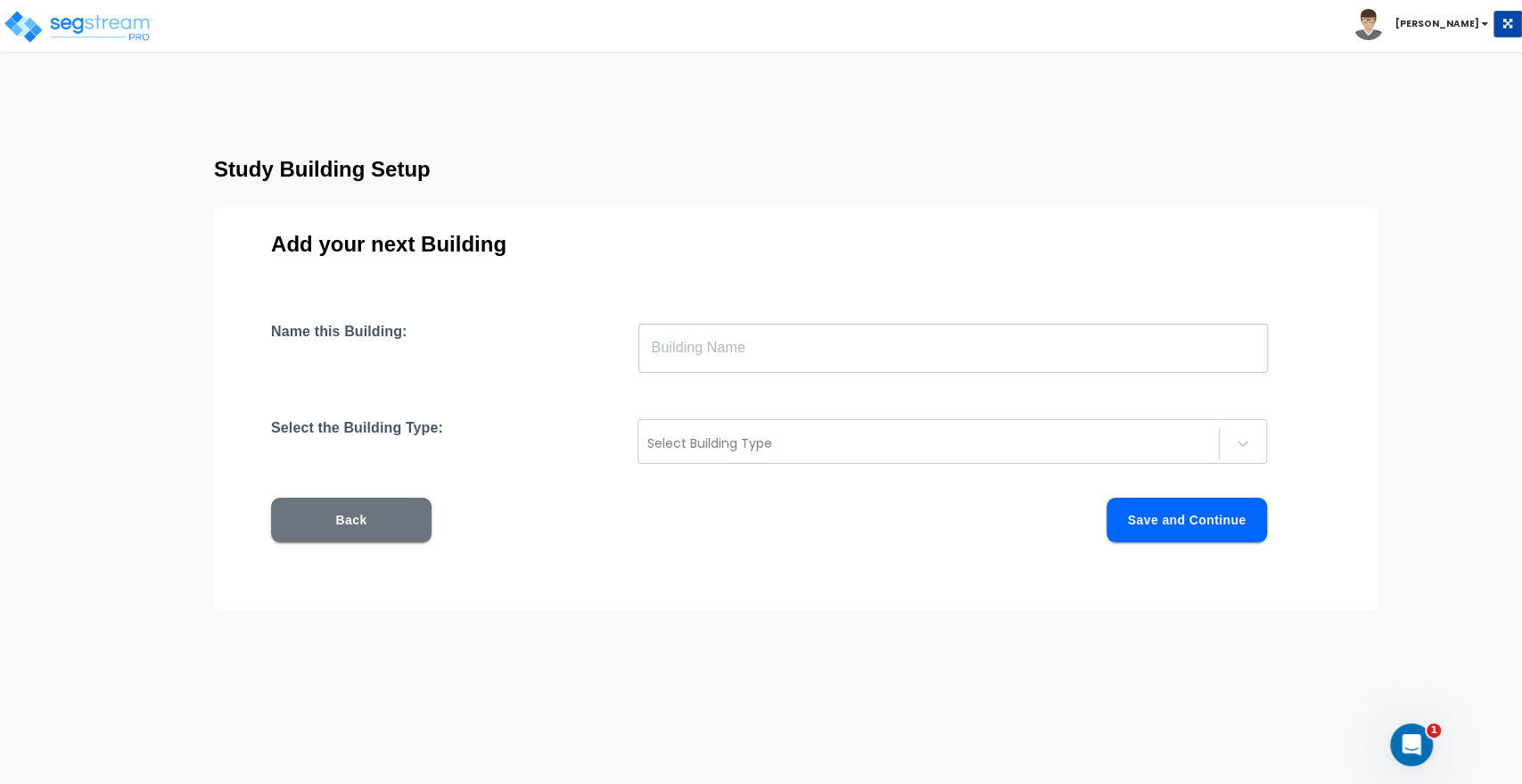
click at [722, 363] on input "text" at bounding box center [954, 348] width 630 height 50
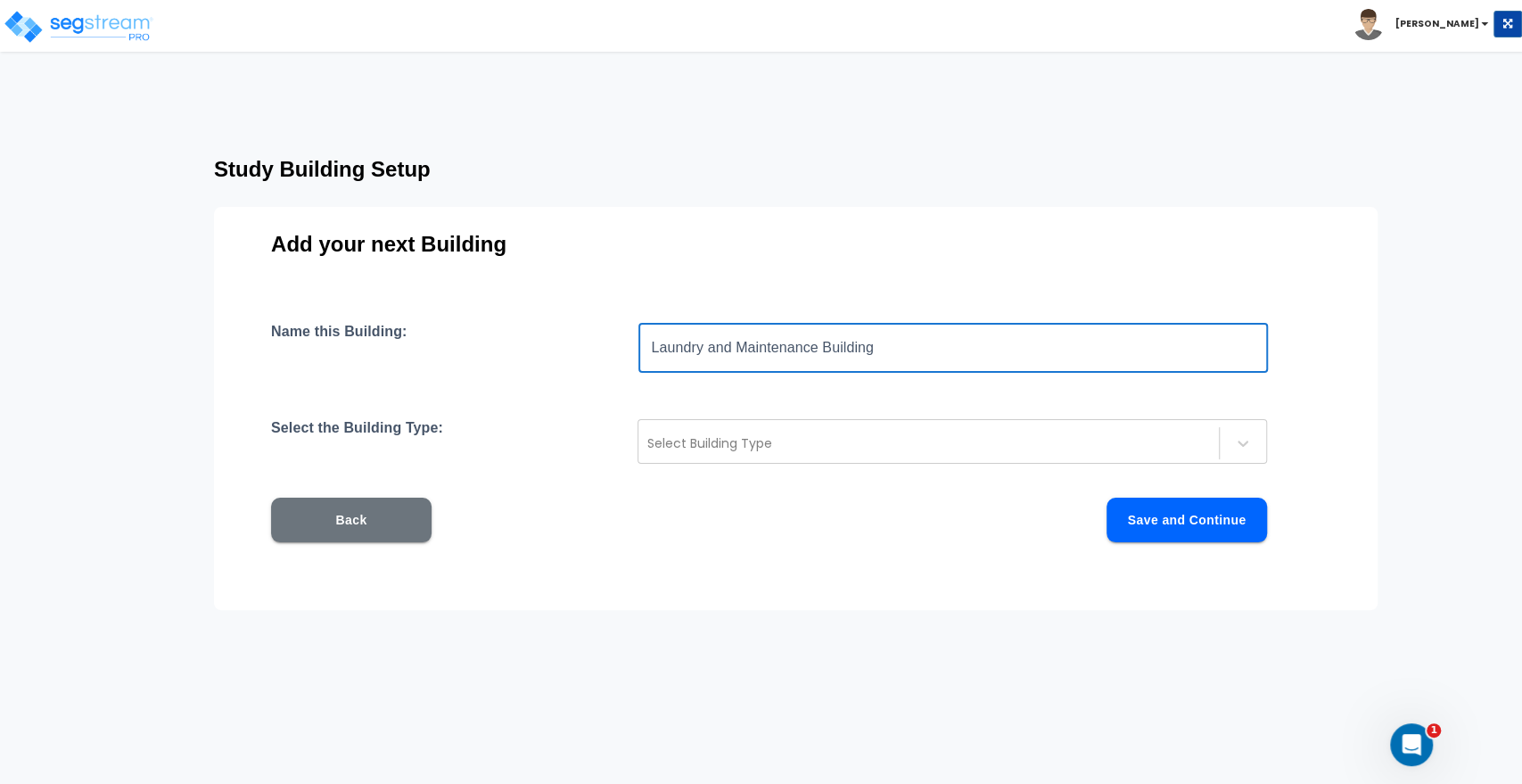
drag, startPoint x: 890, startPoint y: 350, endPoint x: 741, endPoint y: 353, distance: 149.0
click at [741, 353] on input "Laundry and Maintenance Building" at bounding box center [954, 348] width 630 height 50
click at [728, 446] on div at bounding box center [929, 443] width 563 height 22
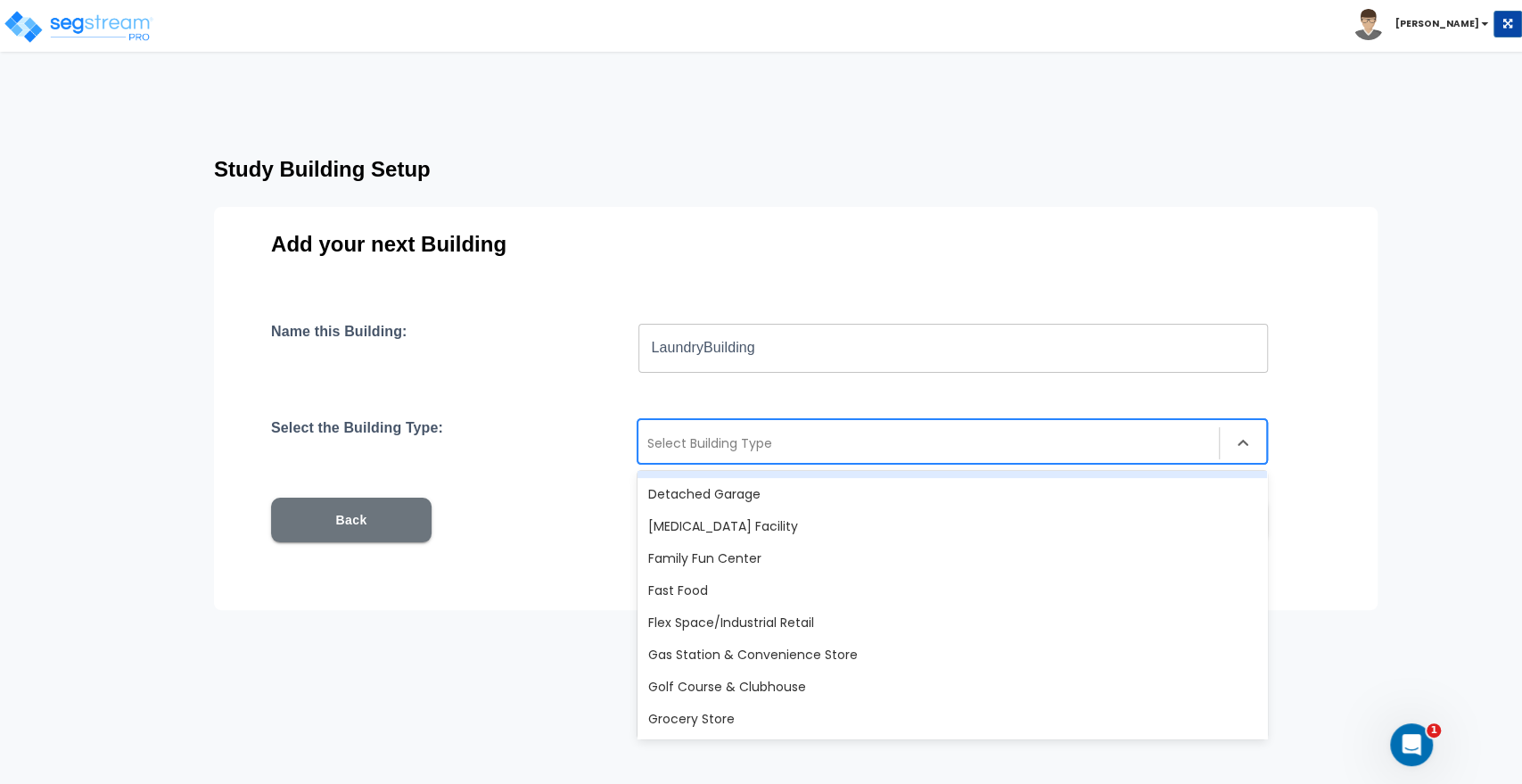
scroll to position [593, 0]
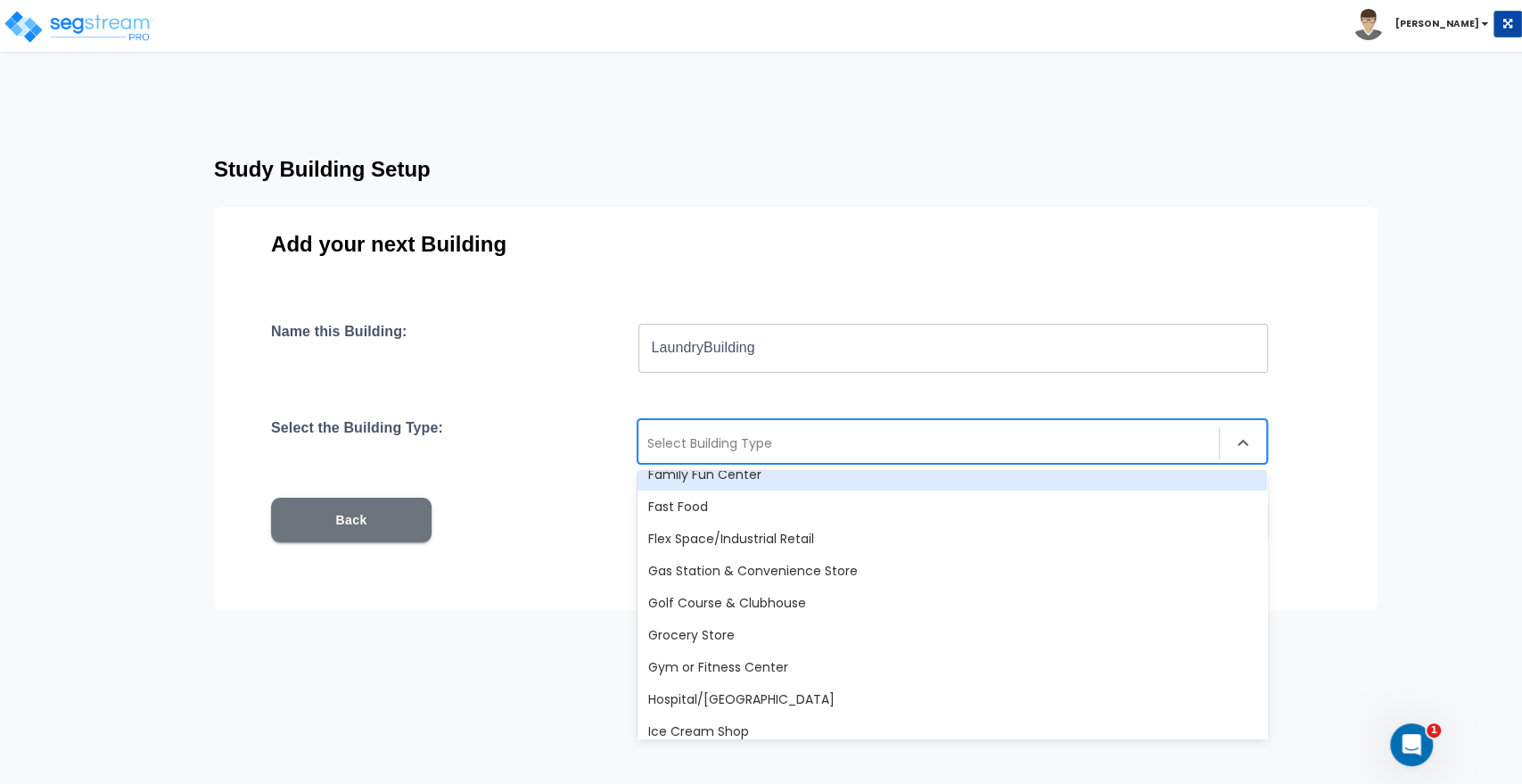
click at [682, 440] on div at bounding box center [929, 443] width 563 height 22
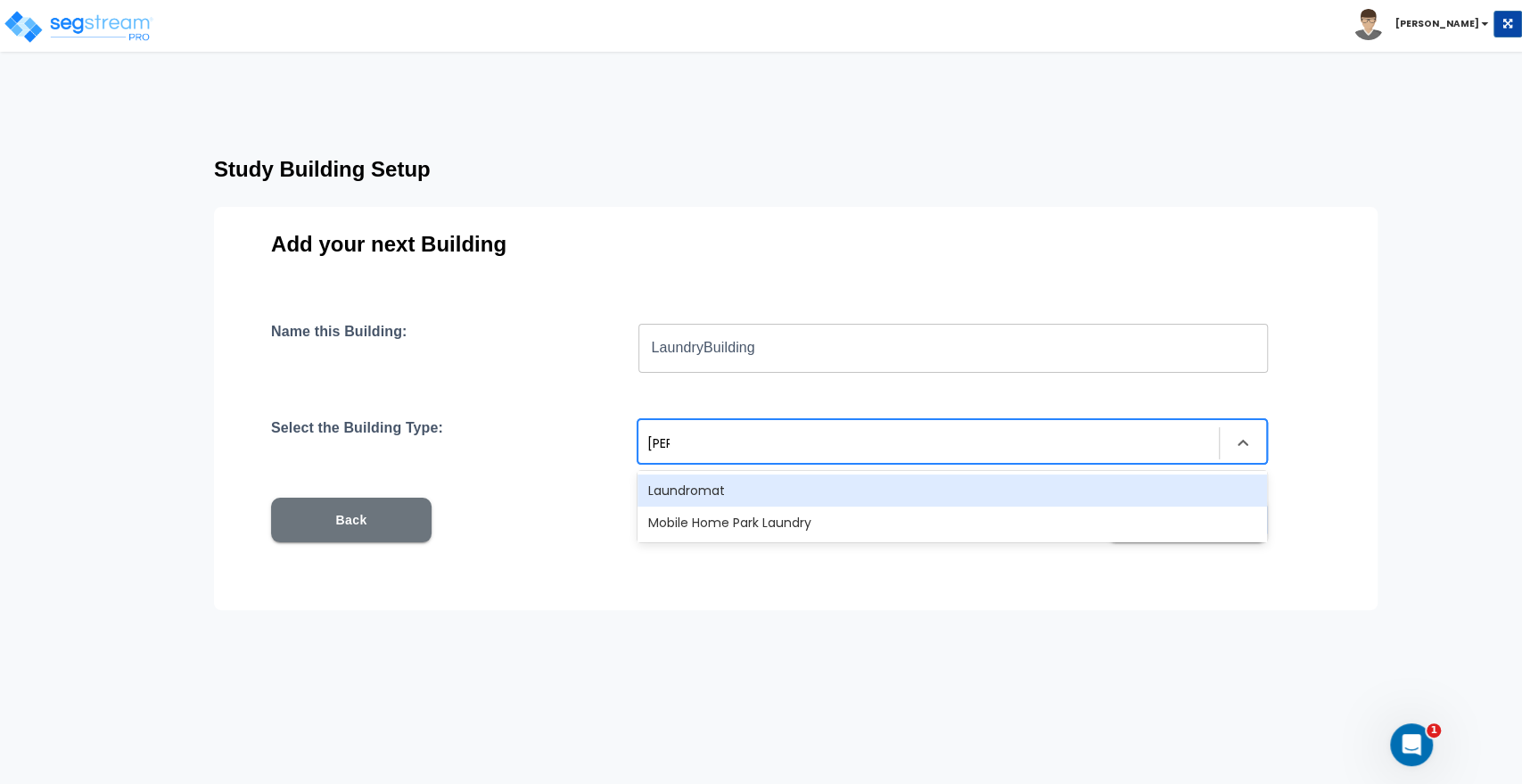
click at [703, 499] on div "Laundromat" at bounding box center [953, 490] width 630 height 33
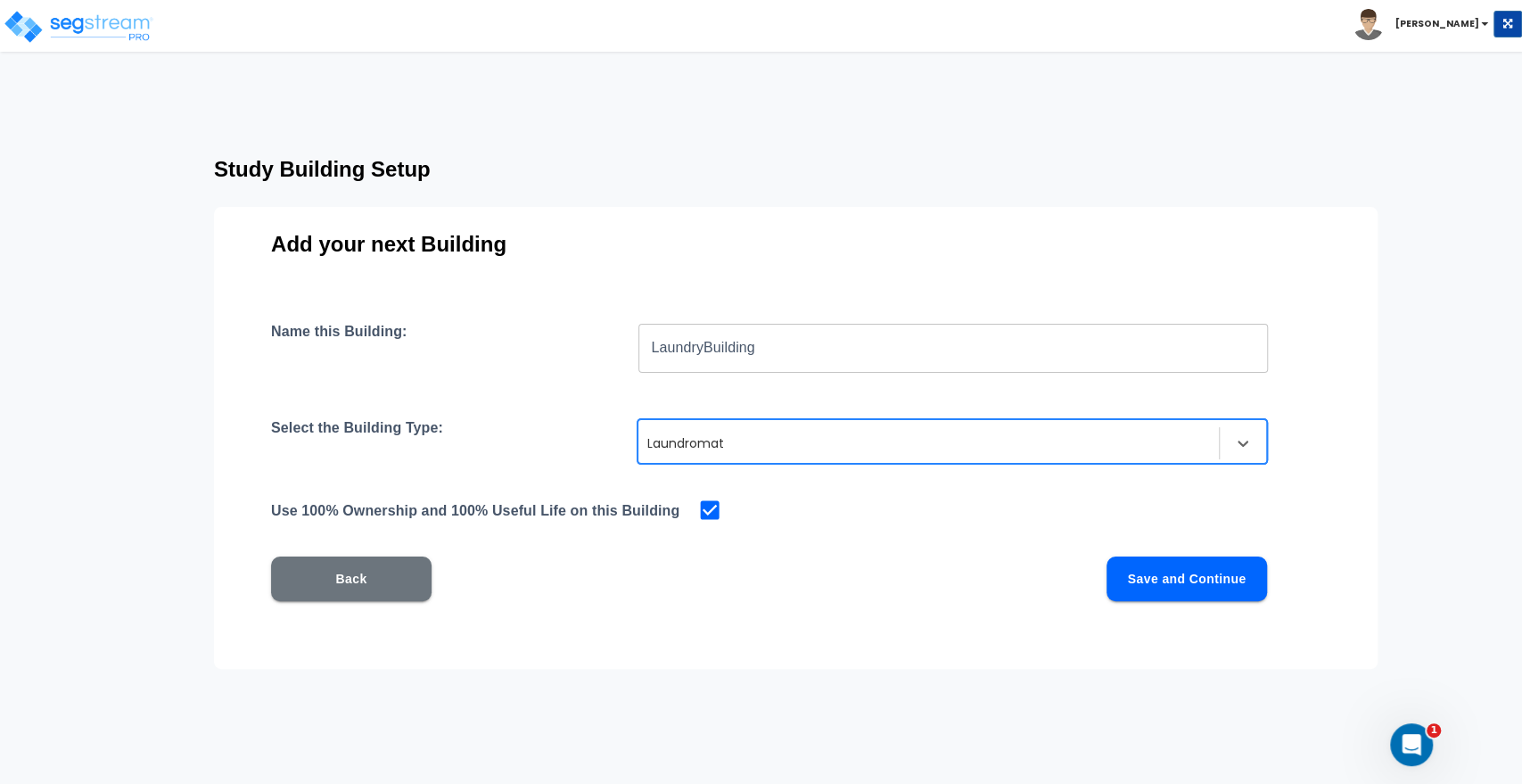
click at [767, 350] on input "LaundryBuilding" at bounding box center [954, 348] width 630 height 50
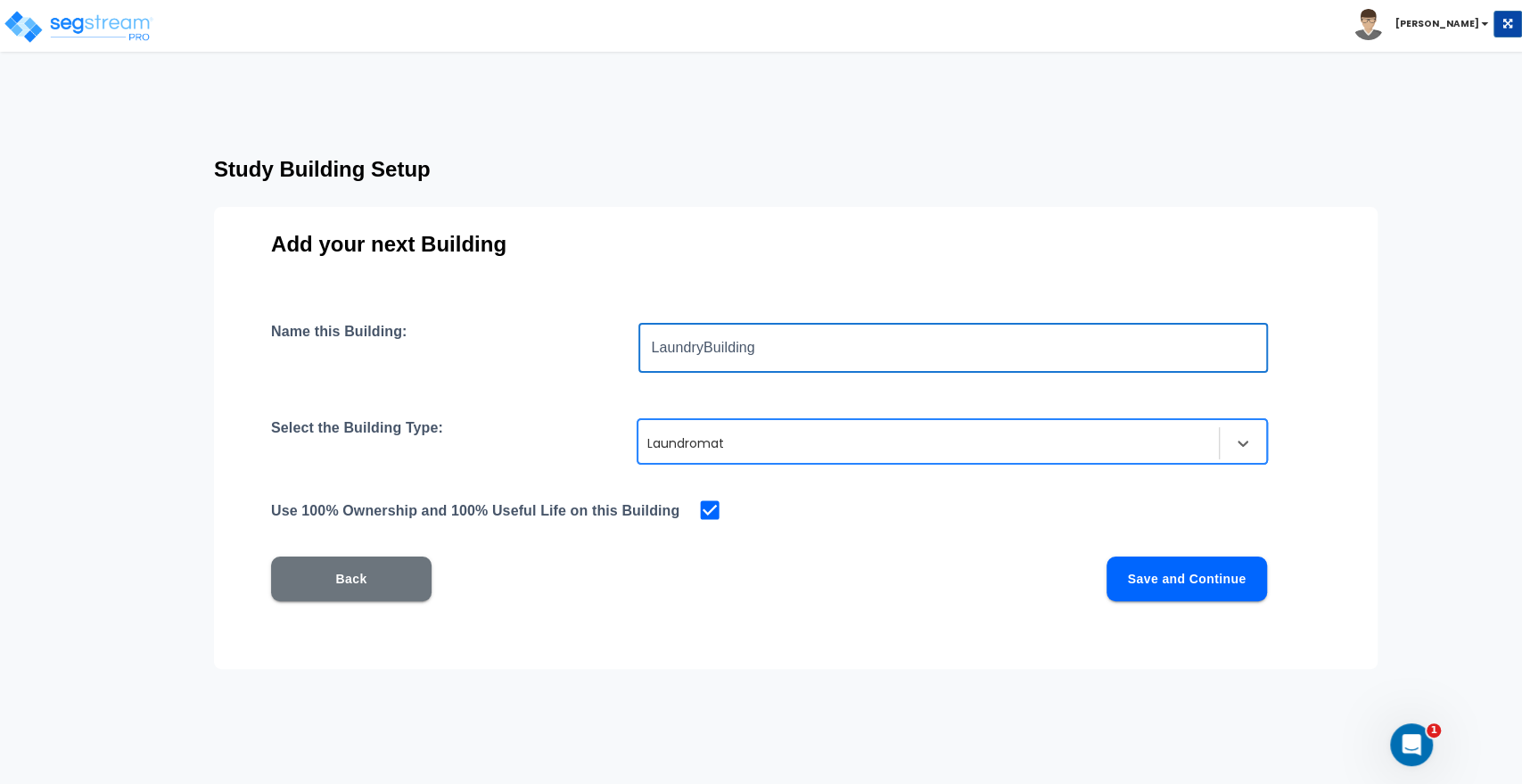
drag, startPoint x: 767, startPoint y: 350, endPoint x: 596, endPoint y: 344, distance: 171.1
click at [596, 344] on div "Name this Building: LaundryBuilding ​" at bounding box center [796, 348] width 1050 height 50
click at [805, 434] on div at bounding box center [929, 443] width 563 height 22
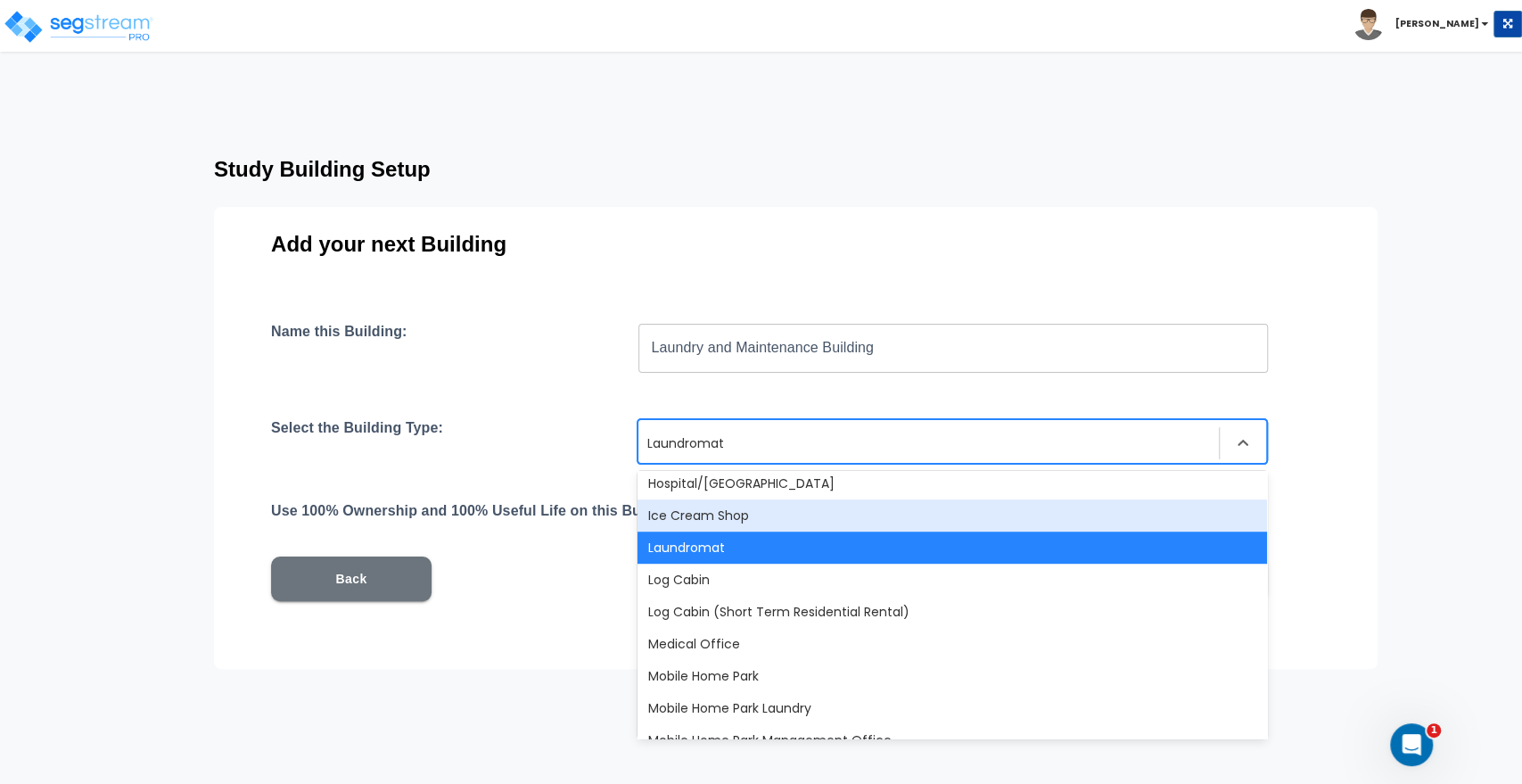
scroll to position [843, 0]
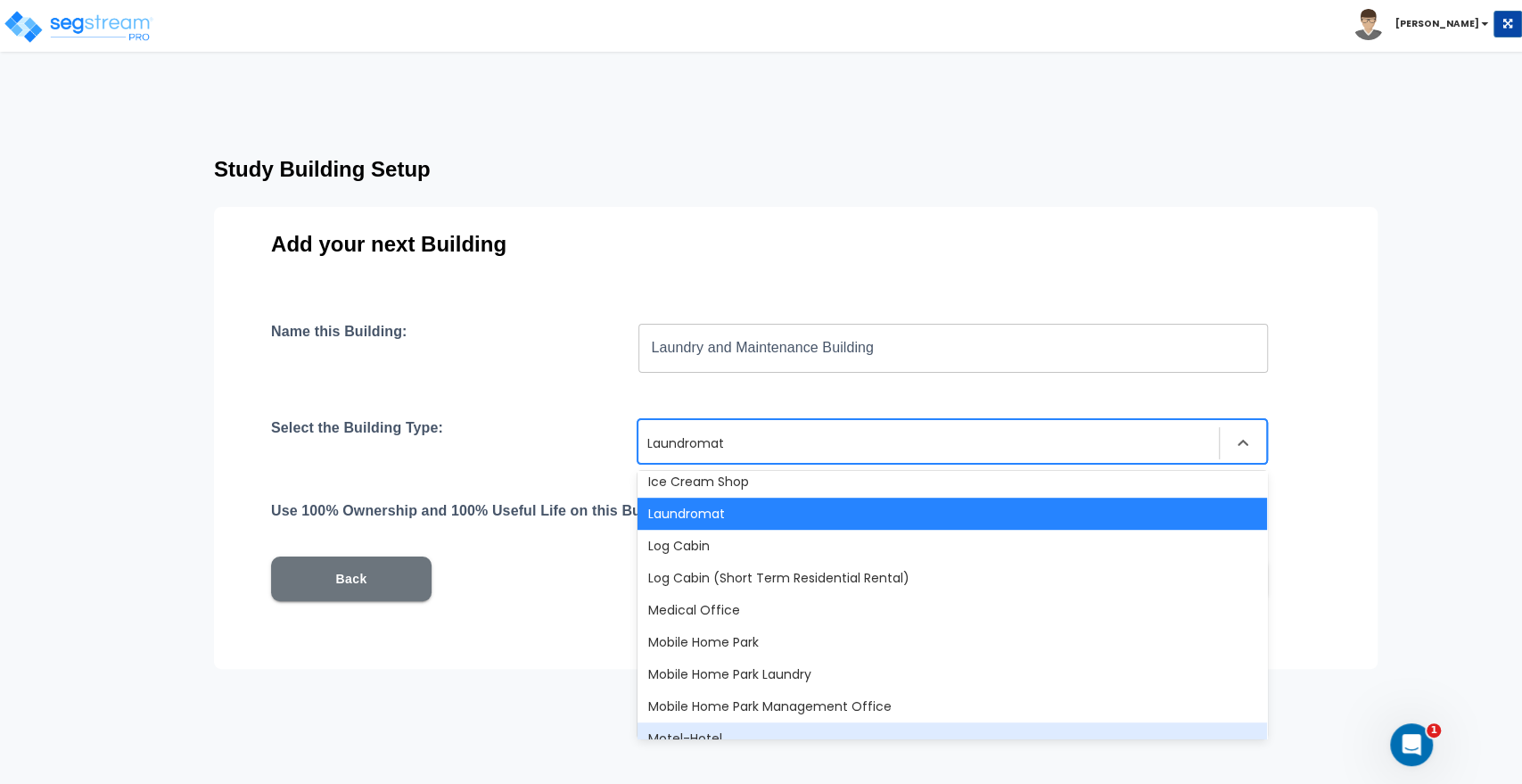
click at [1371, 617] on div "Add your next Building Name this Building: Laundry and Maintenance Building ​ S…" at bounding box center [796, 437] width 1163 height 462
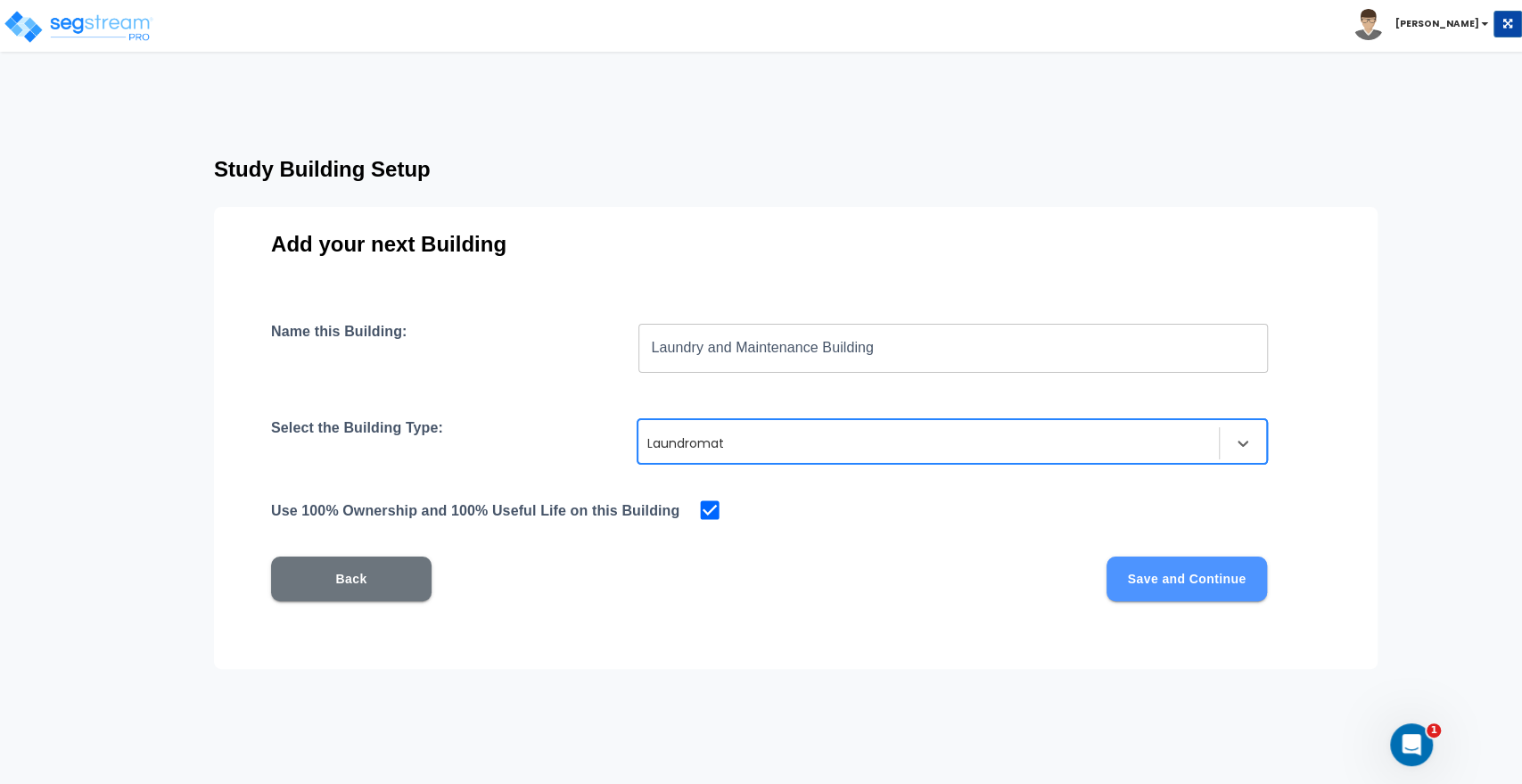
click at [1181, 577] on button "Save and Continue" at bounding box center [1187, 578] width 161 height 44
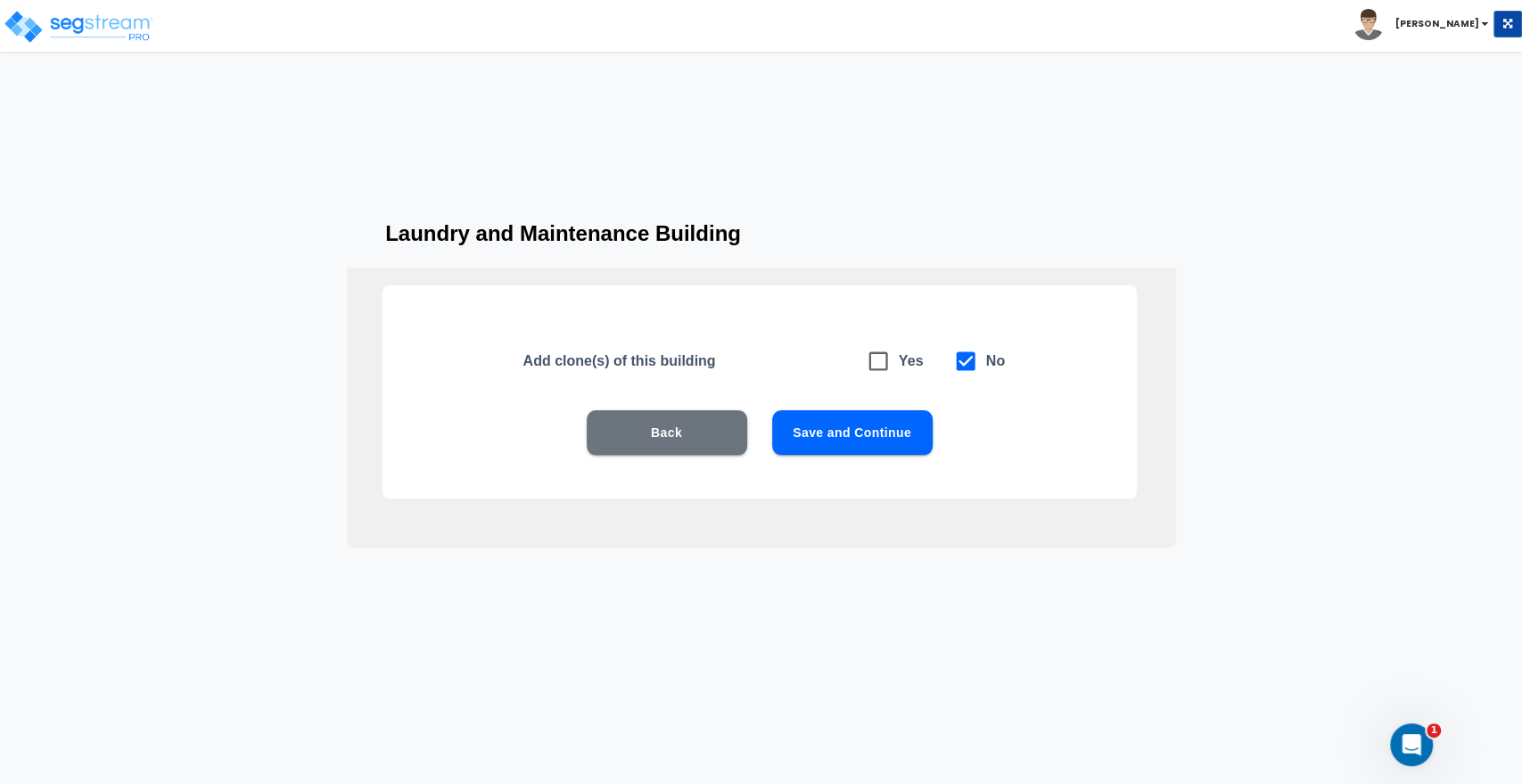
click at [815, 442] on button "Save and Continue" at bounding box center [852, 431] width 161 height 44
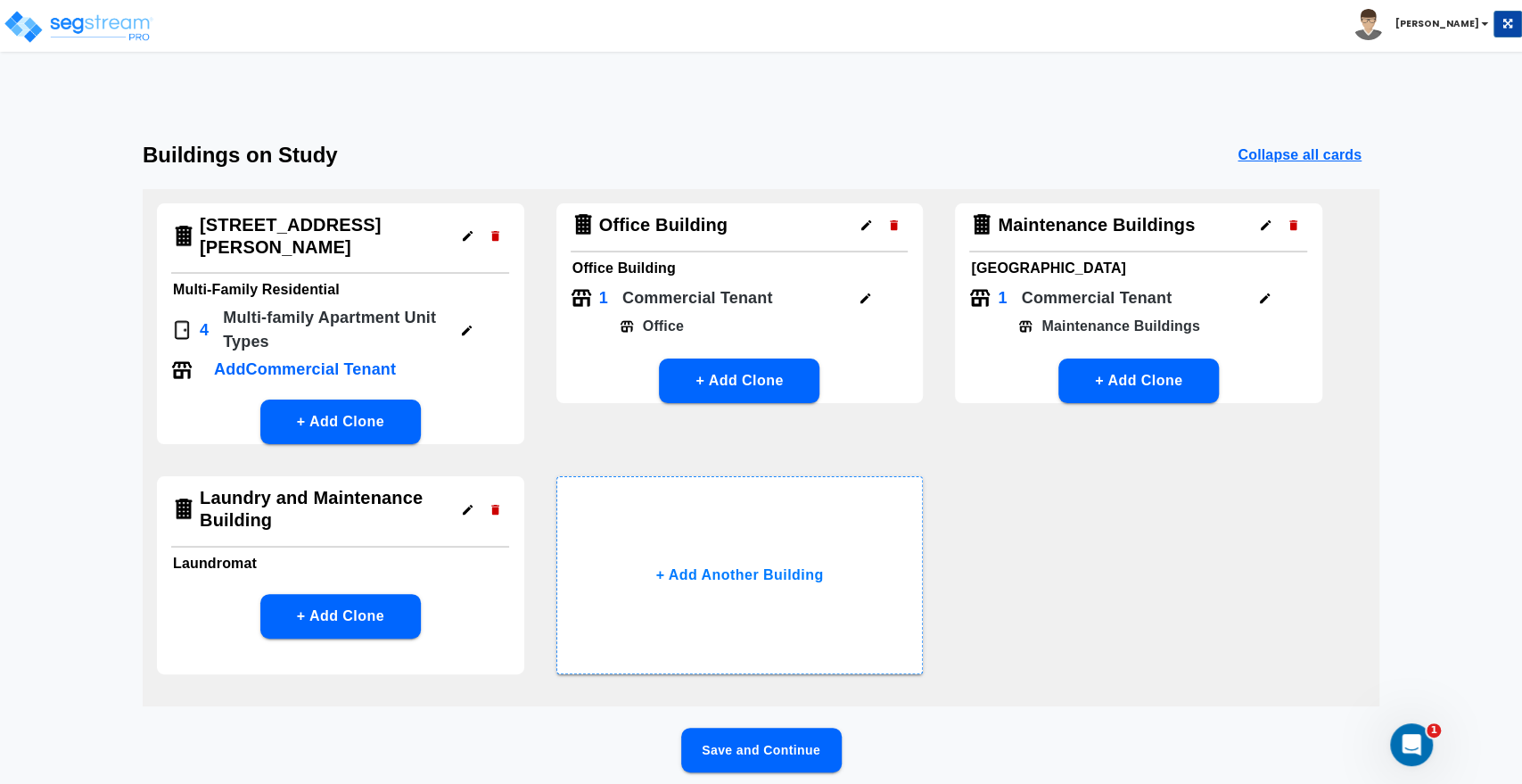
click at [1299, 225] on icon "button" at bounding box center [1294, 225] width 14 height 14
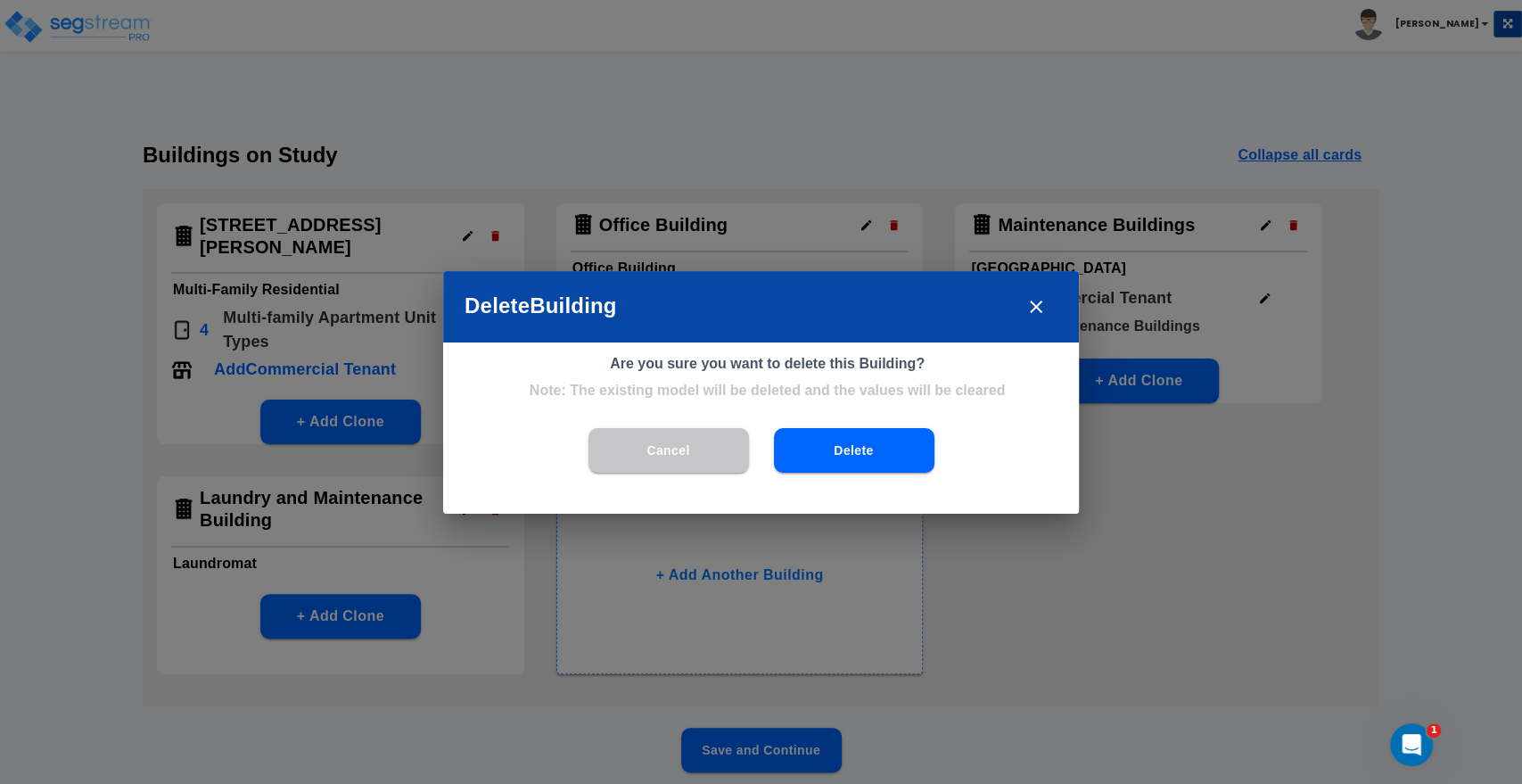
click at [892, 455] on button "Delete" at bounding box center [854, 449] width 161 height 44
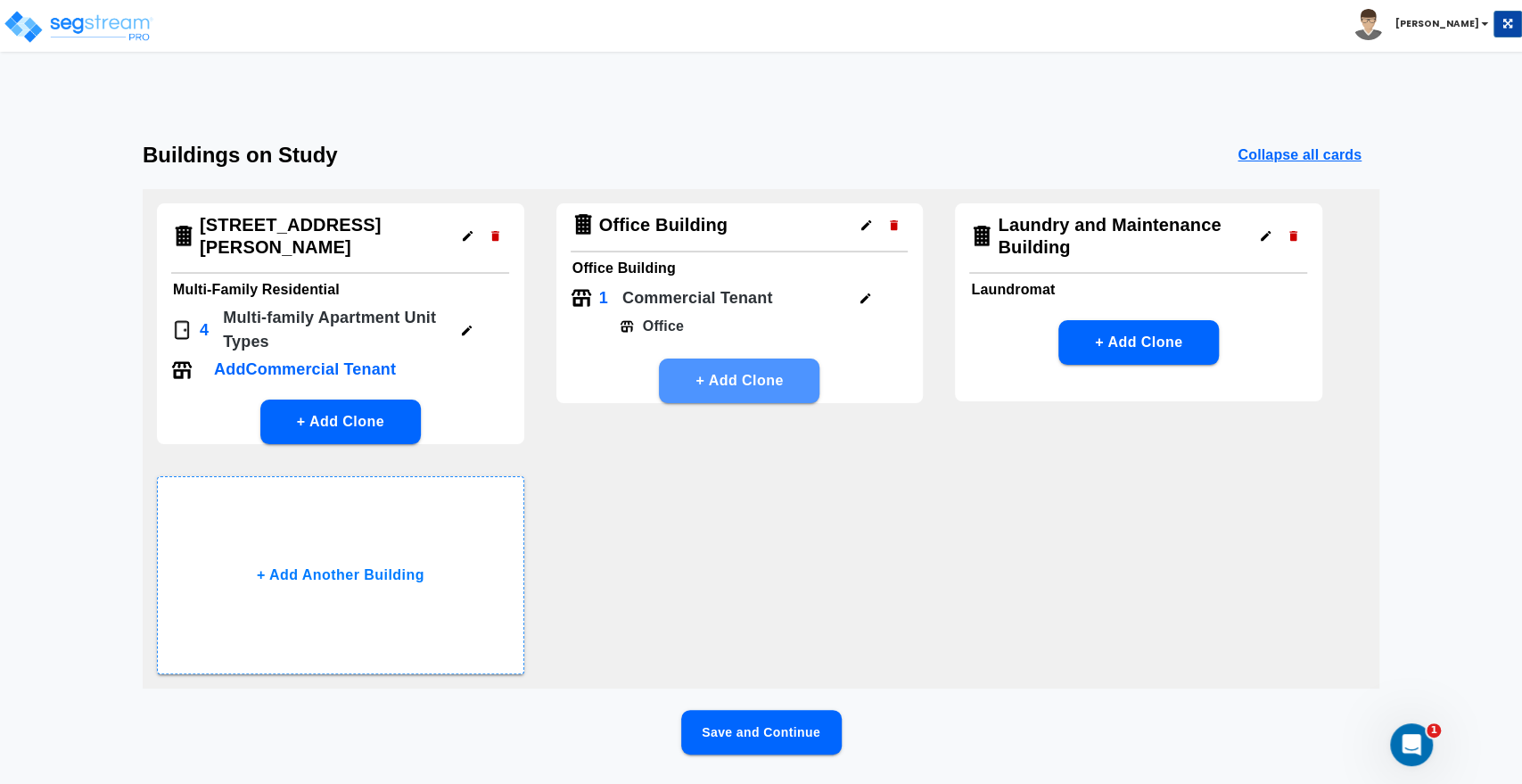
click at [725, 369] on button "+ Add Clone" at bounding box center [739, 380] width 161 height 44
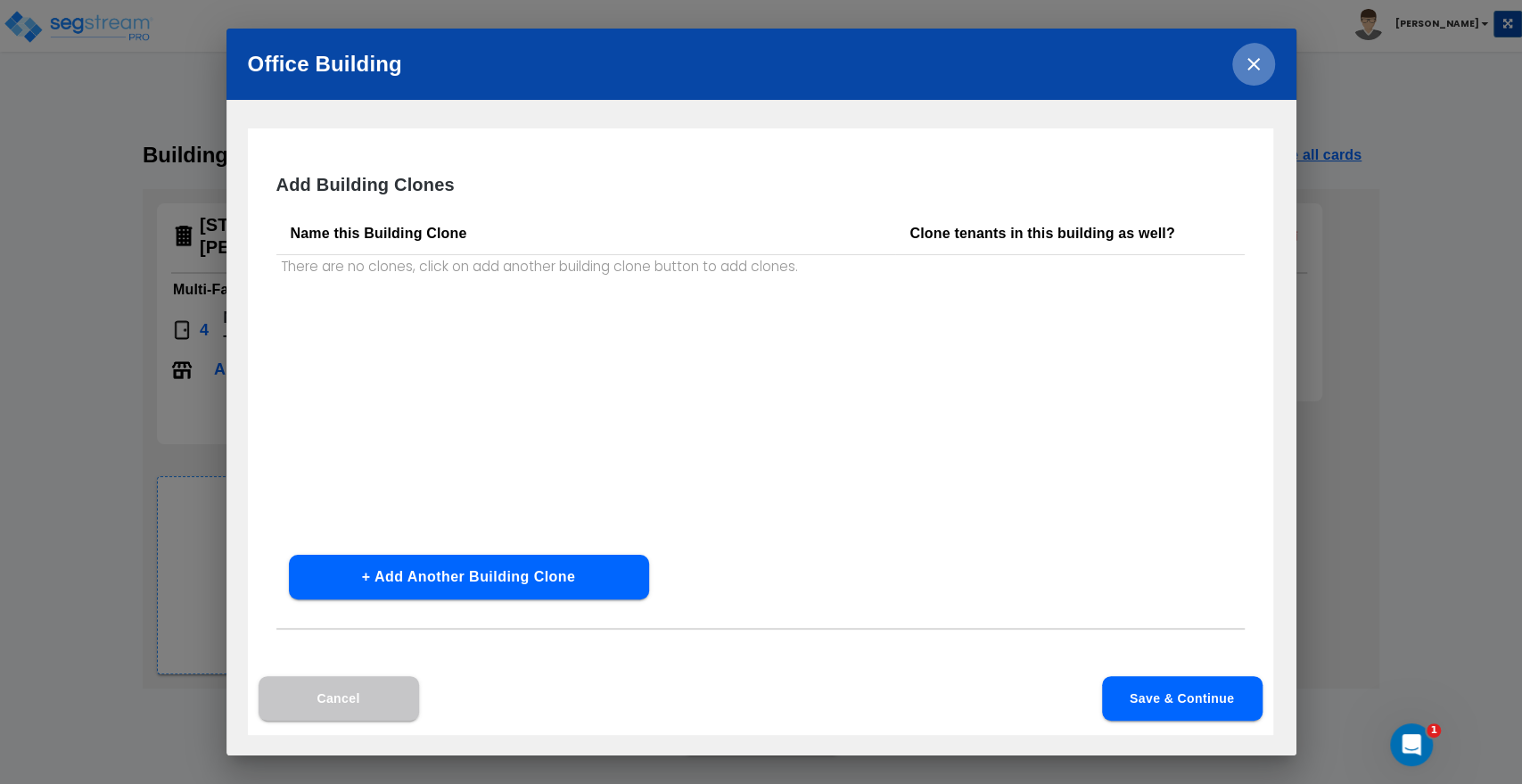
drag, startPoint x: 1253, startPoint y: 63, endPoint x: 1238, endPoint y: 62, distance: 15.0
click at [1253, 62] on icon "close" at bounding box center [1253, 64] width 13 height 13
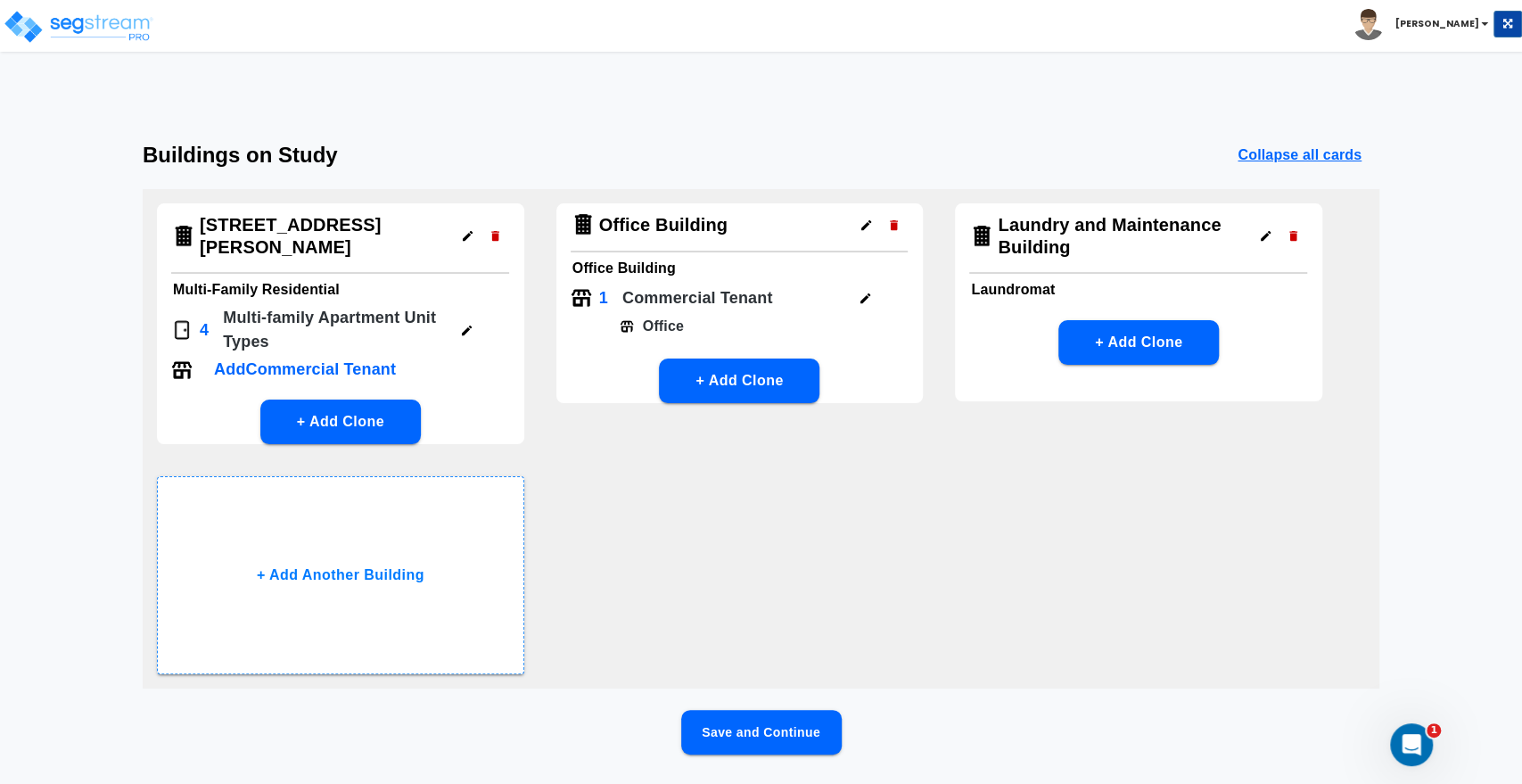
click at [676, 232] on h4 "Office Building" at bounding box center [664, 225] width 128 height 23
click at [628, 225] on h4 "Office Building" at bounding box center [664, 225] width 128 height 23
click at [630, 303] on p "Commercial Tenant" at bounding box center [697, 298] width 151 height 24
click at [654, 325] on p "Office" at bounding box center [659, 327] width 50 height 22
click at [825, 527] on div "[STREET_ADDRESS][PERSON_NAME] Multi-Family Residential 4 Multi-family Apartment…" at bounding box center [761, 438] width 1237 height 500
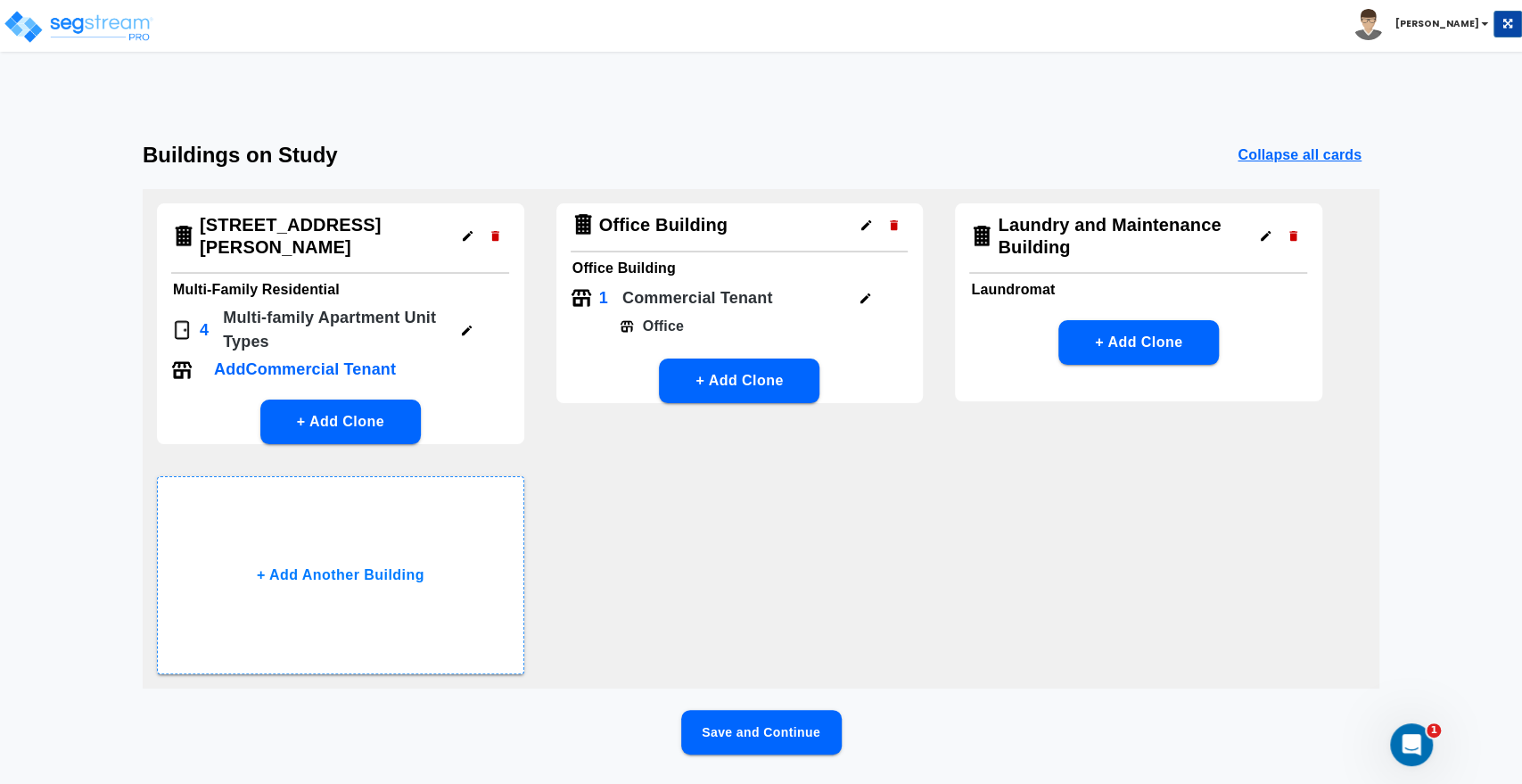
click at [272, 223] on h4 "[STREET_ADDRESS][PERSON_NAME]" at bounding box center [325, 236] width 251 height 43
click at [250, 306] on p "Multi-family Apartment Unit Type s" at bounding box center [335, 330] width 223 height 48
click at [242, 357] on p "Add Commercial Tenant" at bounding box center [305, 369] width 182 height 24
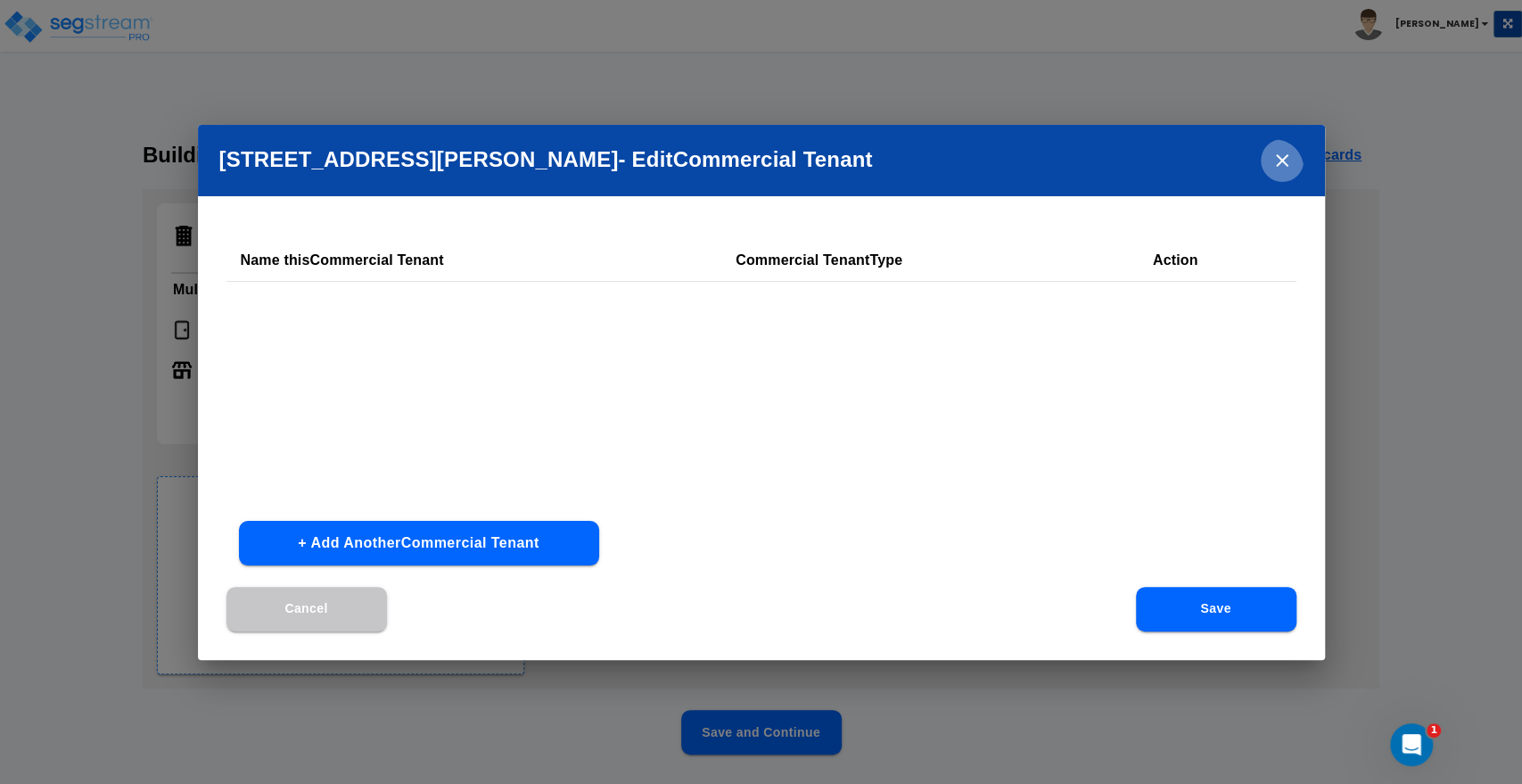
click at [1283, 164] on icon "close" at bounding box center [1283, 161] width 22 height 22
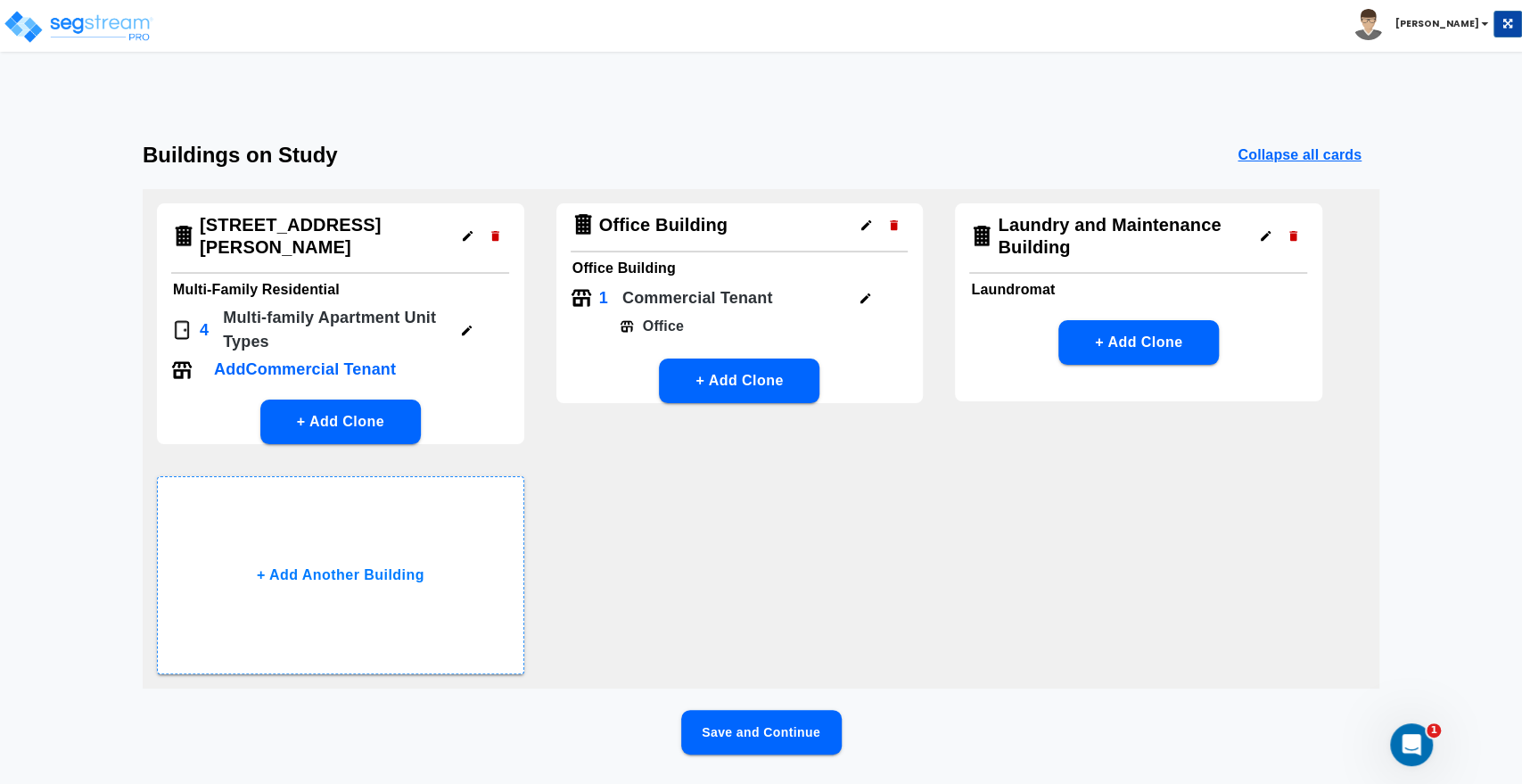
click at [677, 224] on h4 "Office Building" at bounding box center [664, 225] width 128 height 23
click at [774, 224] on div "Office Building" at bounding box center [740, 228] width 338 height 49
click at [581, 299] on img at bounding box center [582, 298] width 22 height 22
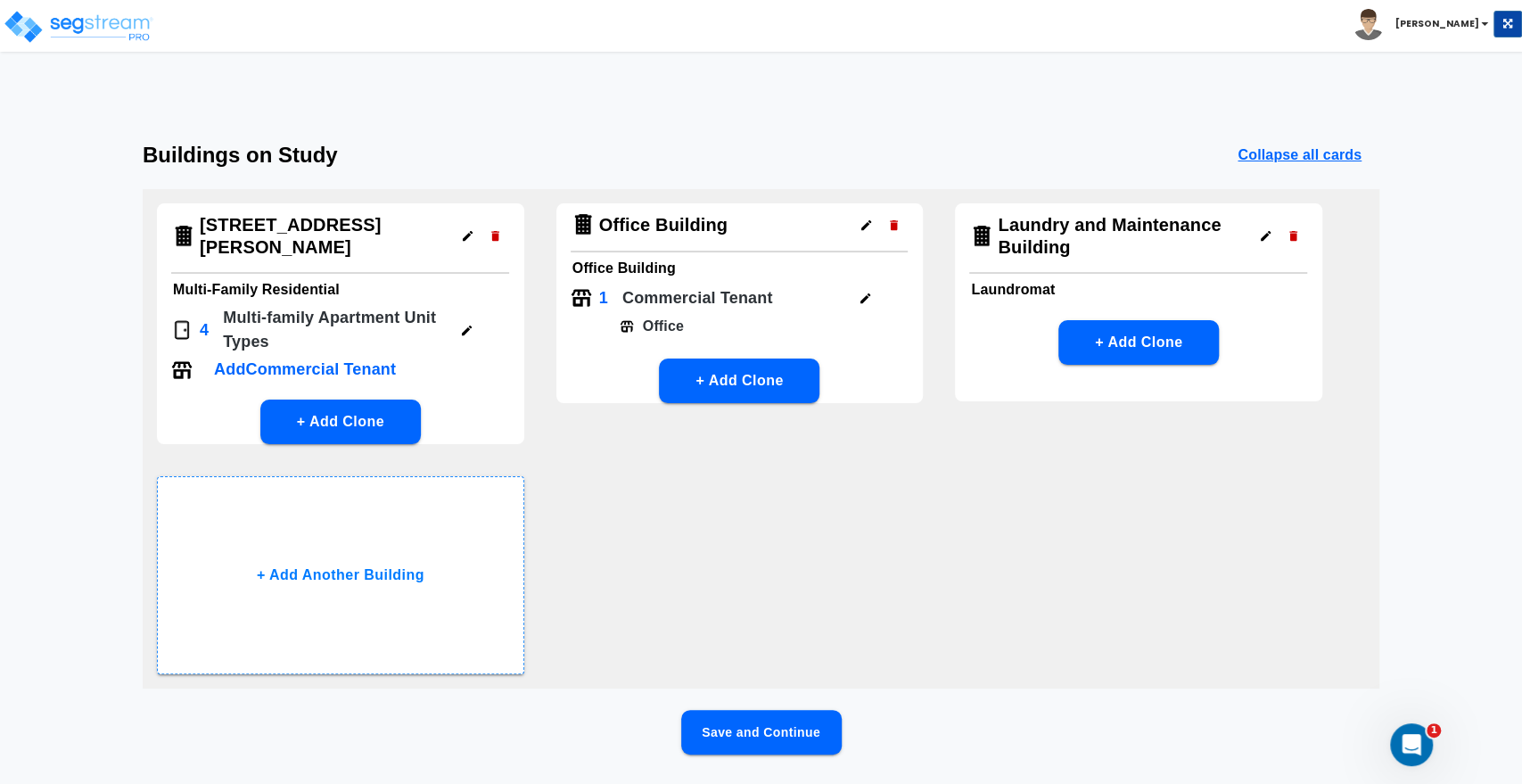
click at [581, 299] on img at bounding box center [582, 298] width 22 height 22
click at [628, 329] on img at bounding box center [627, 326] width 14 height 14
click at [628, 328] on img at bounding box center [627, 326] width 14 height 14
click at [666, 323] on p "Office" at bounding box center [659, 327] width 50 height 22
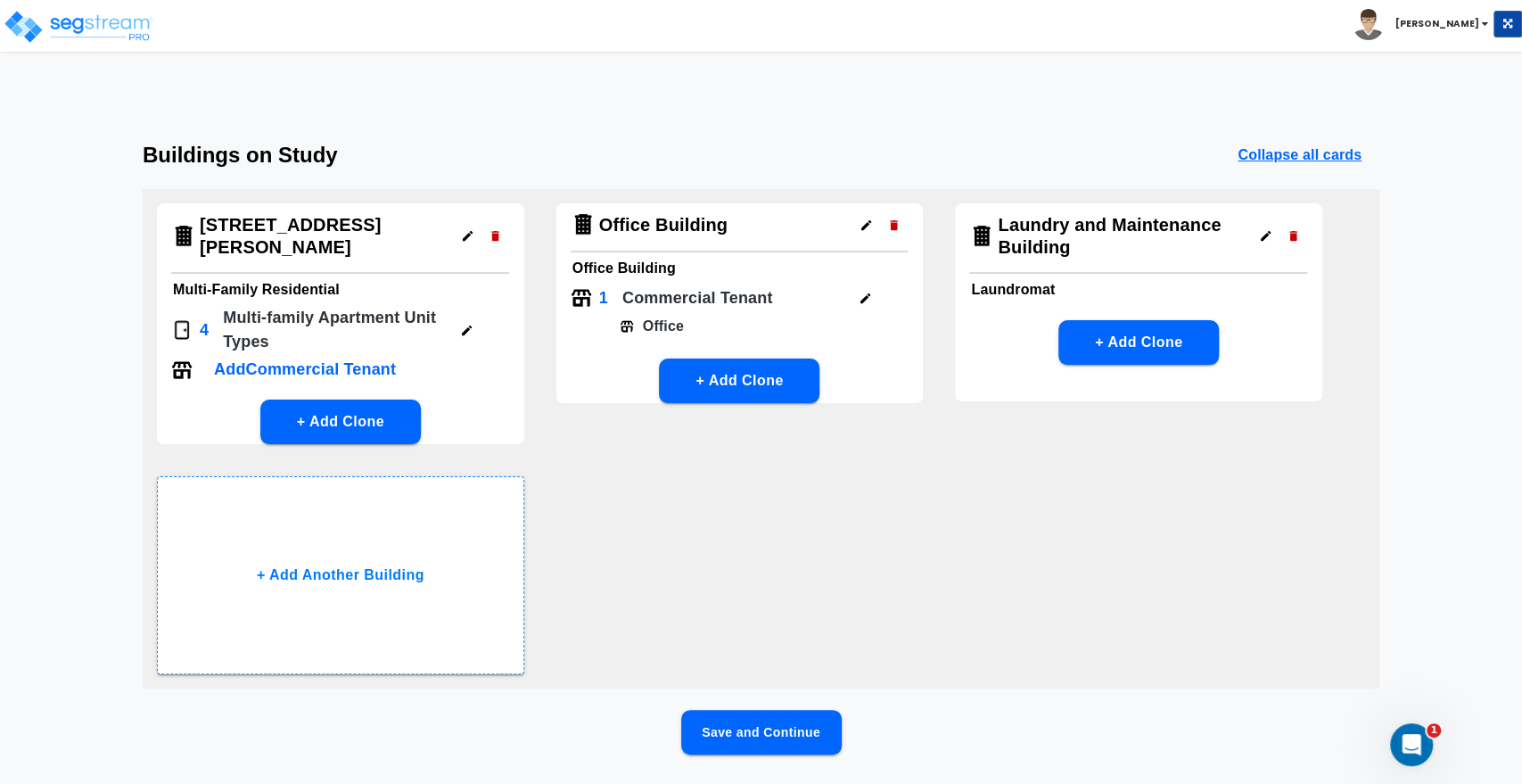
click at [642, 303] on p "Commercial Tenant" at bounding box center [697, 298] width 151 height 24
click at [643, 303] on p "Commercial Tenant" at bounding box center [697, 298] width 151 height 24
click at [656, 247] on div "Office Building" at bounding box center [740, 228] width 338 height 49
click at [655, 271] on h6 "Office Building" at bounding box center [741, 268] width 336 height 25
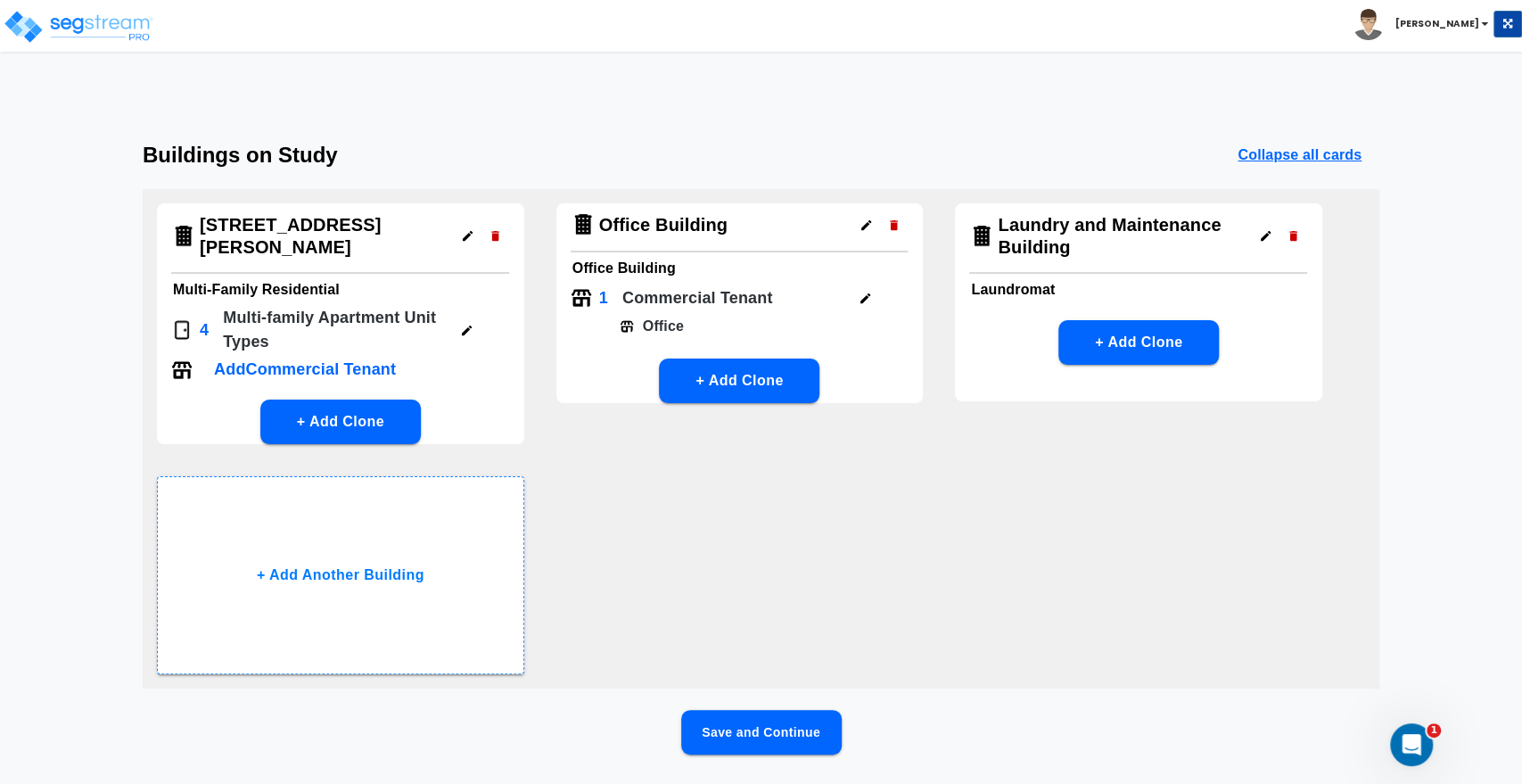
click at [658, 225] on h4 "Office Building" at bounding box center [664, 225] width 128 height 23
click at [768, 710] on button "Save and Continue" at bounding box center [761, 732] width 161 height 44
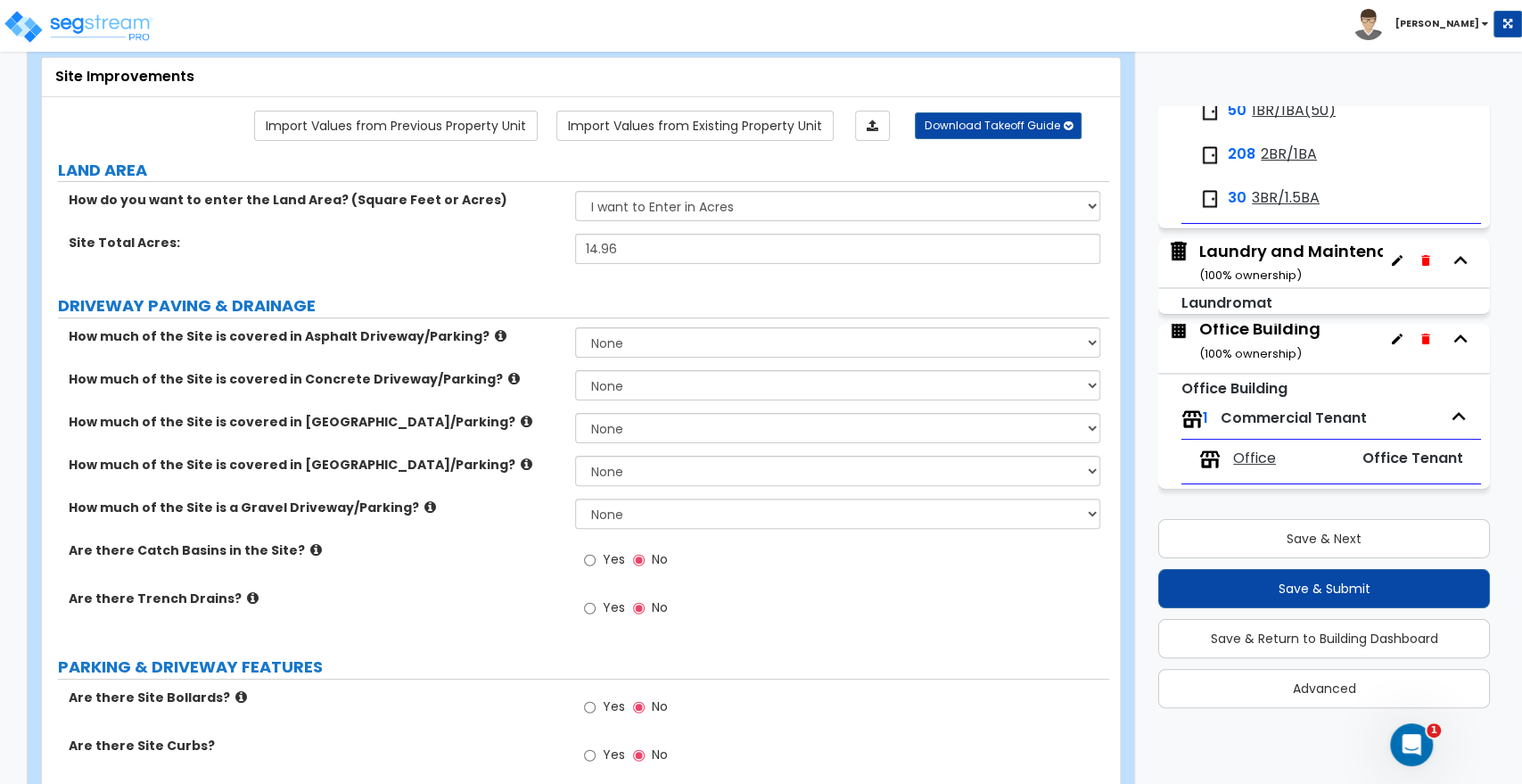
scroll to position [99, 0]
click at [1241, 253] on div "Laundry and Maintenance Building ( 100 % ownership)" at bounding box center [1345, 263] width 290 height 45
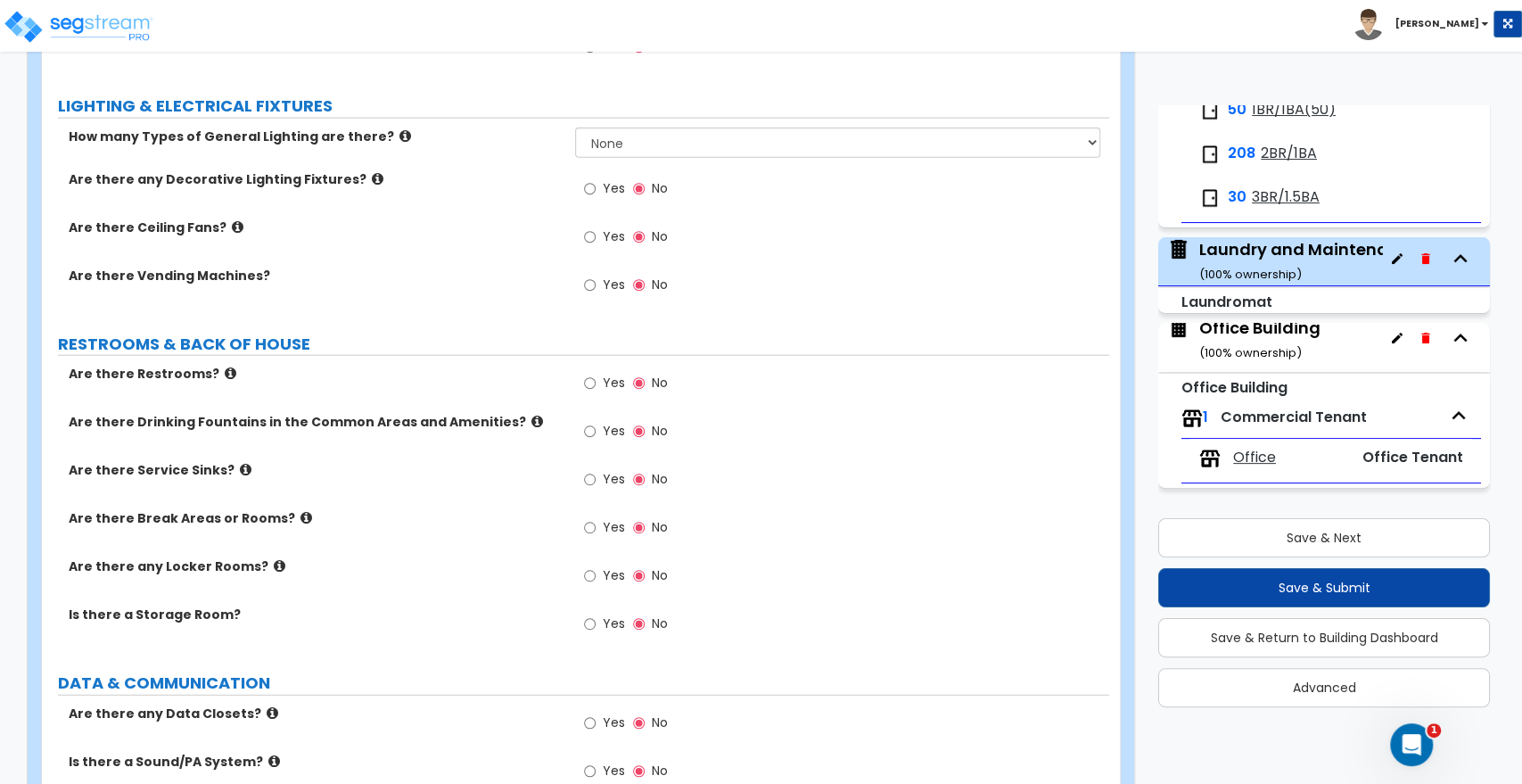
scroll to position [3342, 0]
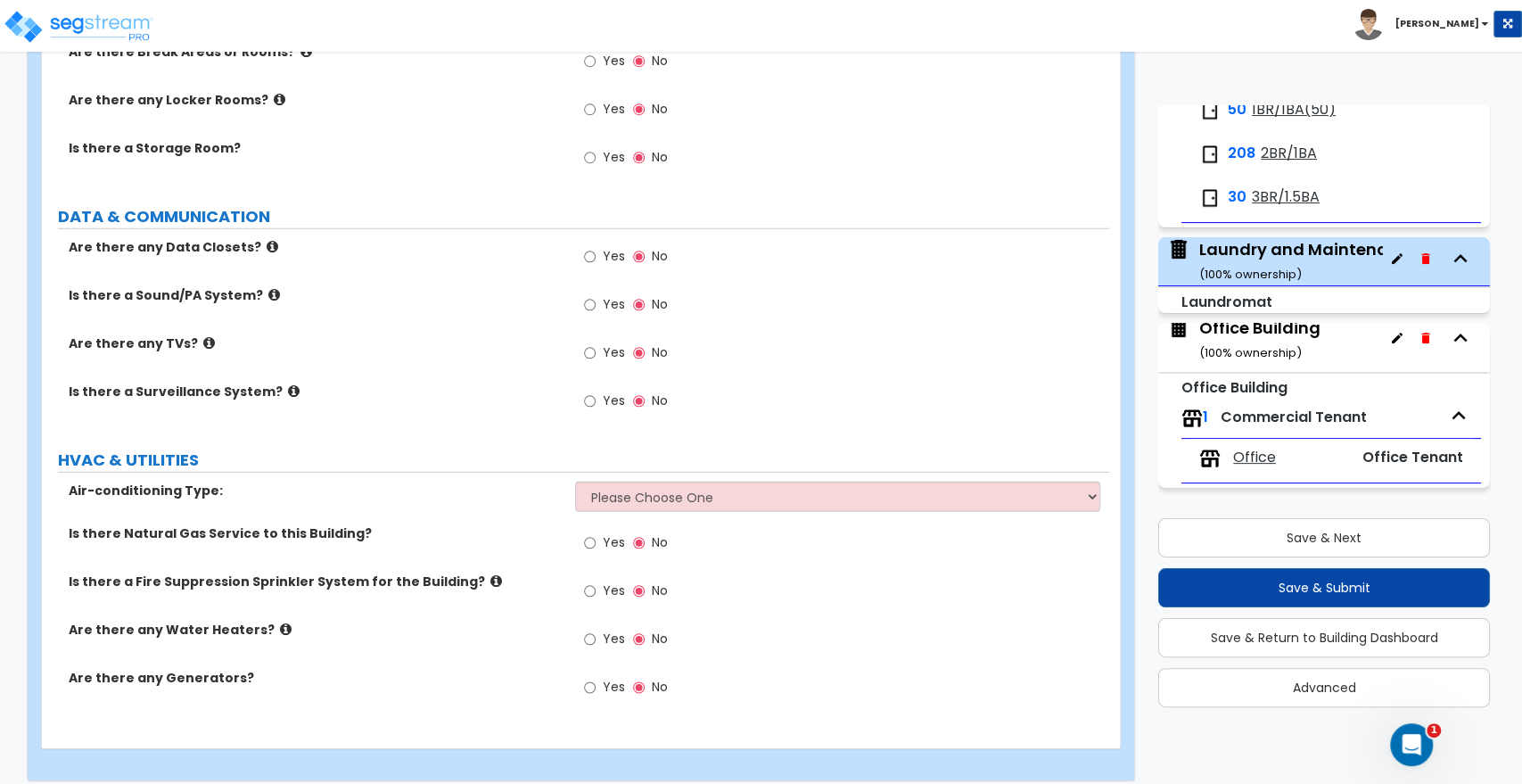
click at [1230, 334] on div "Office Building ( 100 % ownership)" at bounding box center [1260, 340] width 121 height 45
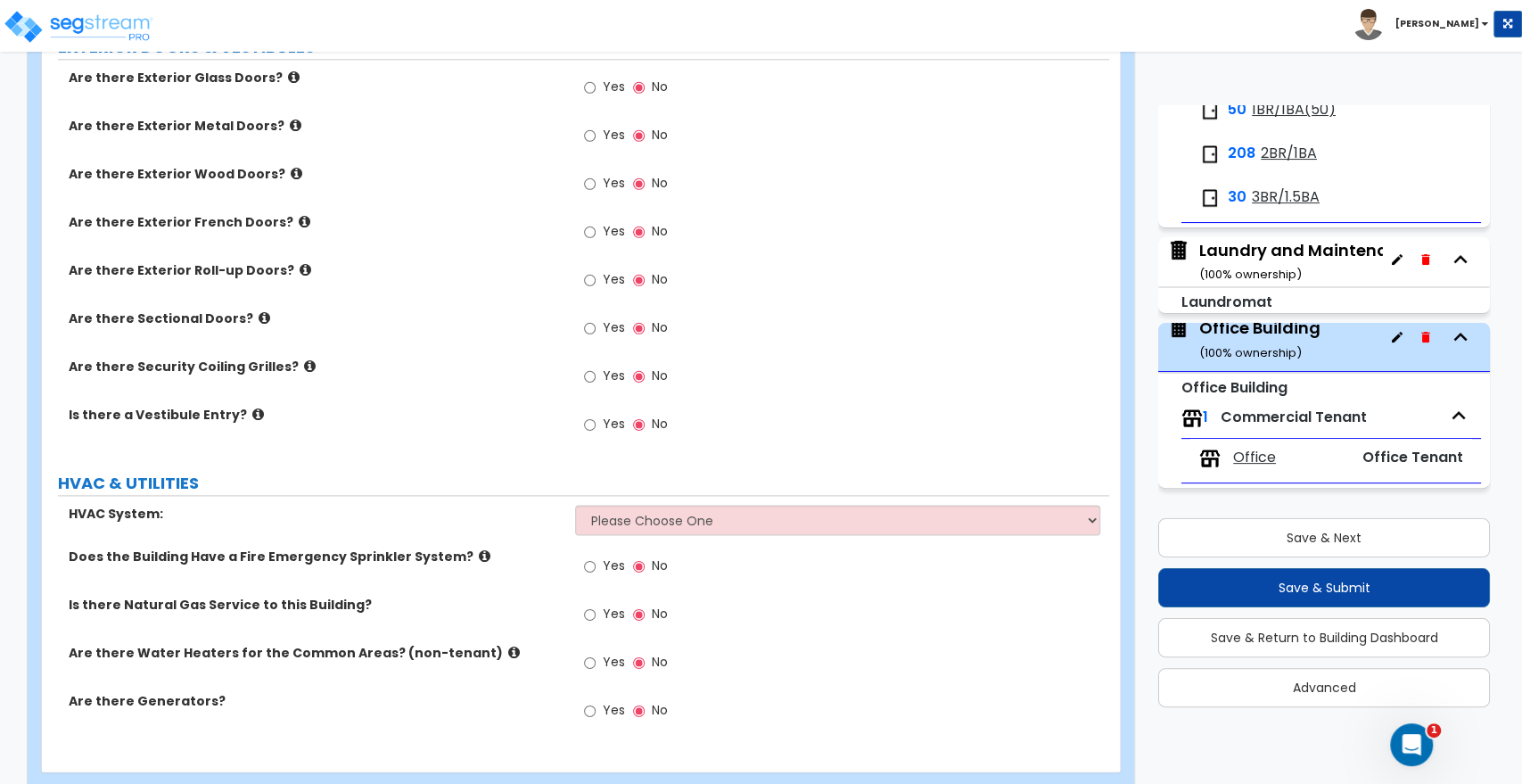
scroll to position [1356, 0]
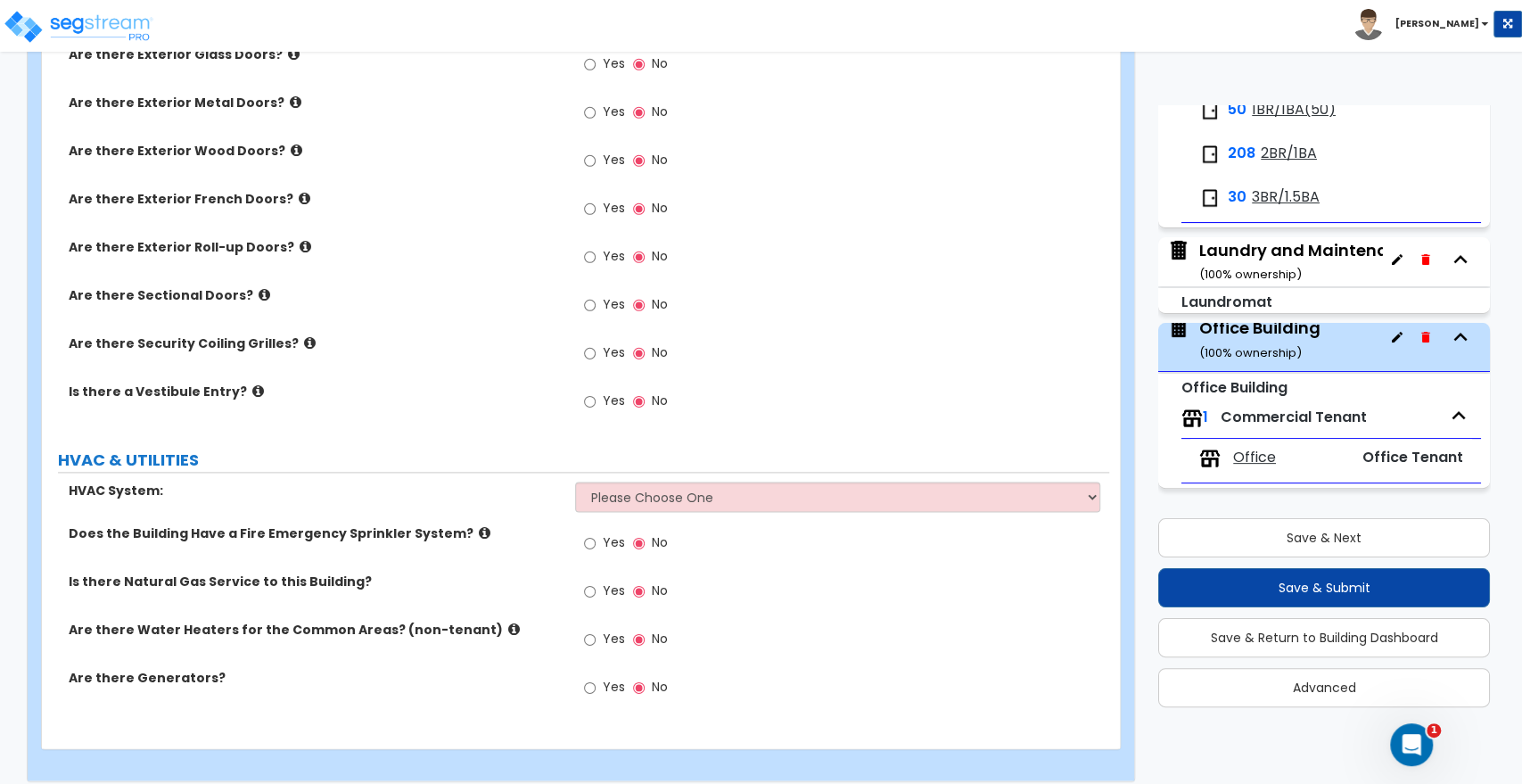
click at [1249, 455] on span "Office" at bounding box center [1254, 457] width 42 height 21
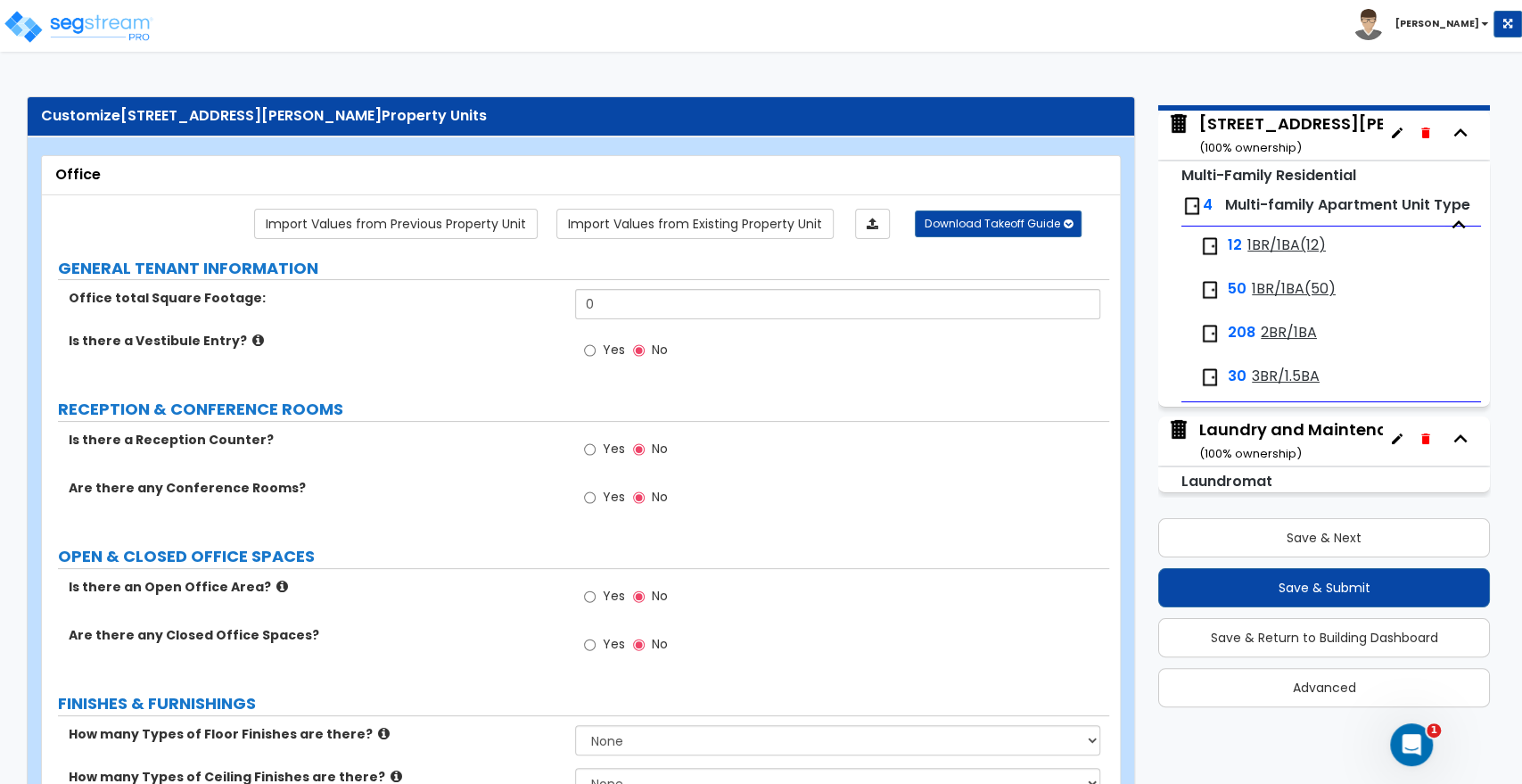
scroll to position [284, 0]
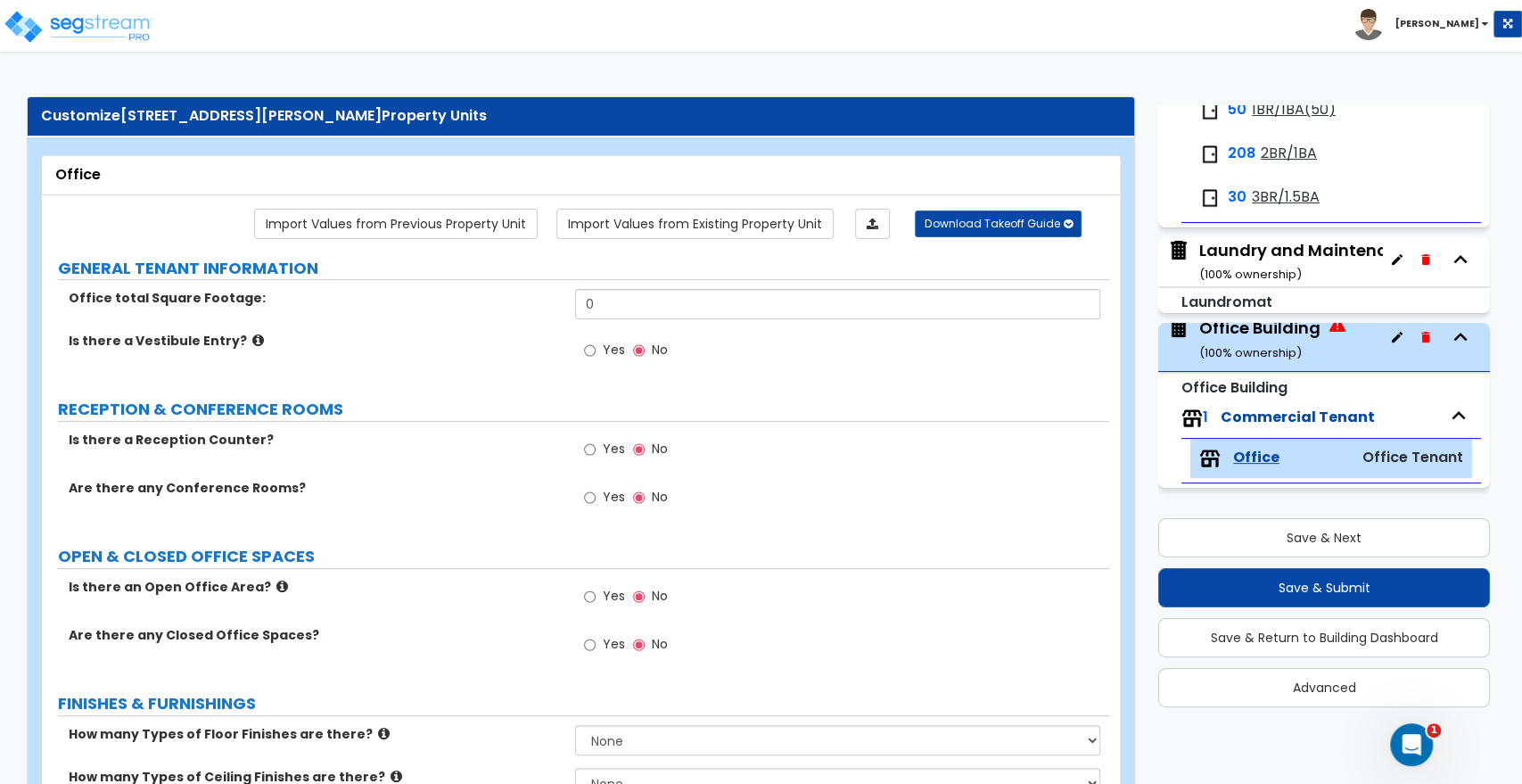
click at [1242, 337] on div "Office Building ( 100 % ownership)" at bounding box center [1260, 340] width 121 height 45
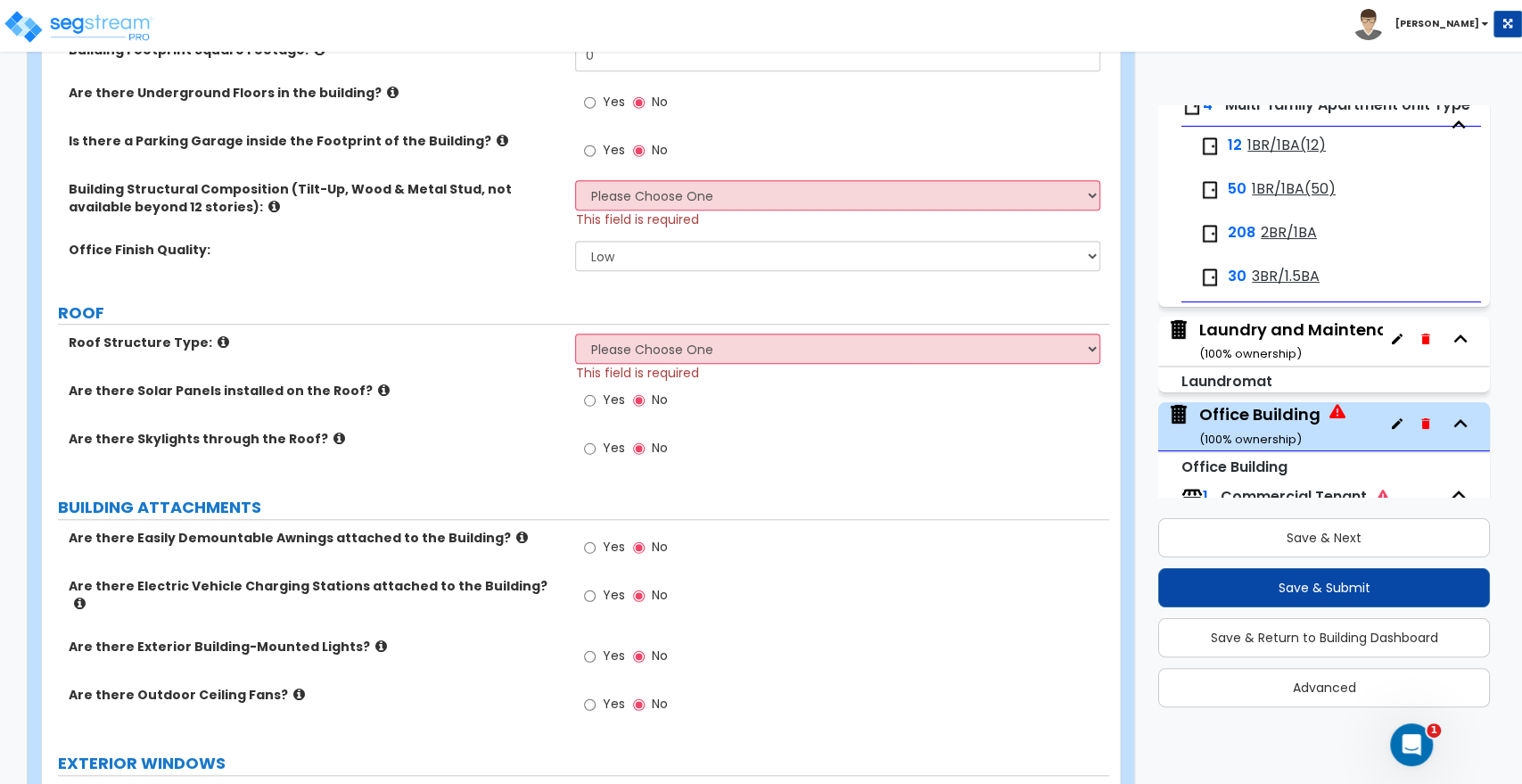
scroll to position [693, 0]
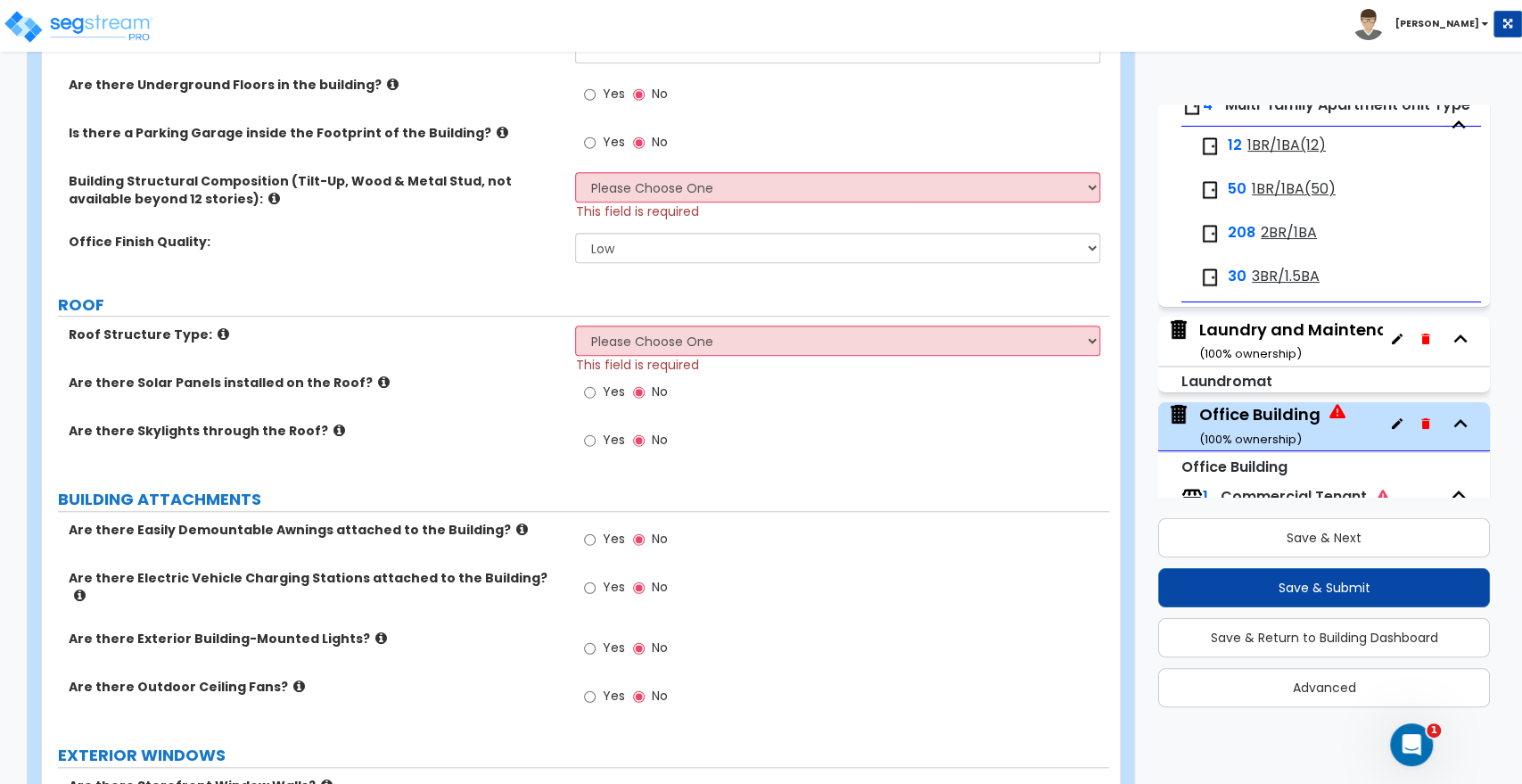
click at [1223, 477] on small "Office Building" at bounding box center [1234, 466] width 106 height 21
click at [1200, 477] on small "Office Building" at bounding box center [1234, 466] width 106 height 21
click at [1191, 435] on span "Office Building ( 100 % ownership)" at bounding box center [1256, 426] width 179 height 45
click at [1190, 477] on small "Office Building" at bounding box center [1234, 466] width 106 height 21
click at [1241, 447] on div "Office Building ( 100 % ownership)" at bounding box center [1260, 426] width 121 height 45
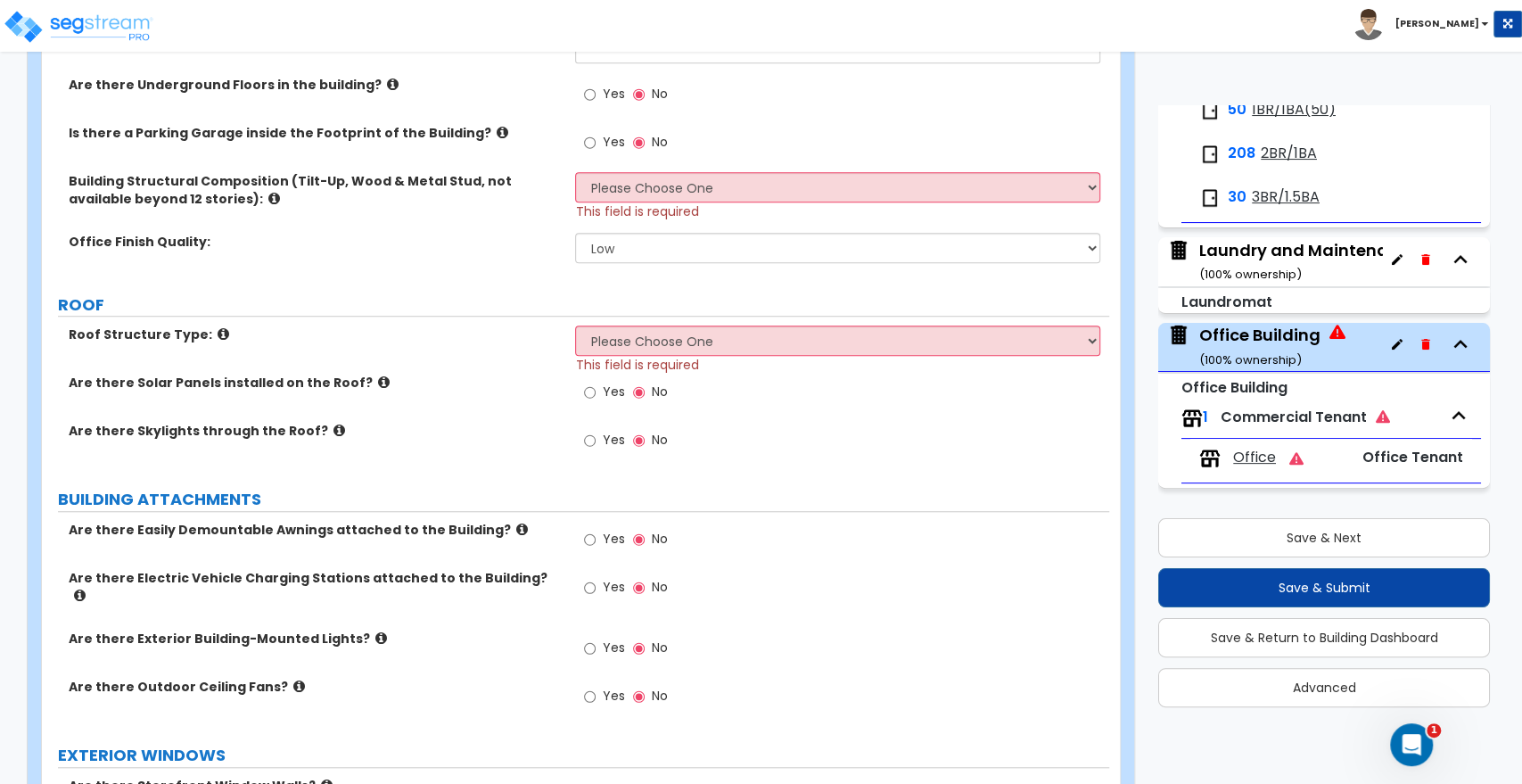
scroll to position [284, 0]
click at [1259, 423] on span "Commercial Tenant" at bounding box center [1306, 417] width 170 height 21
click at [1190, 412] on img at bounding box center [1192, 419] width 22 height 22
click at [1218, 262] on div "Laundry and Maintenance Building ( 100 % ownership)" at bounding box center [1345, 262] width 290 height 45
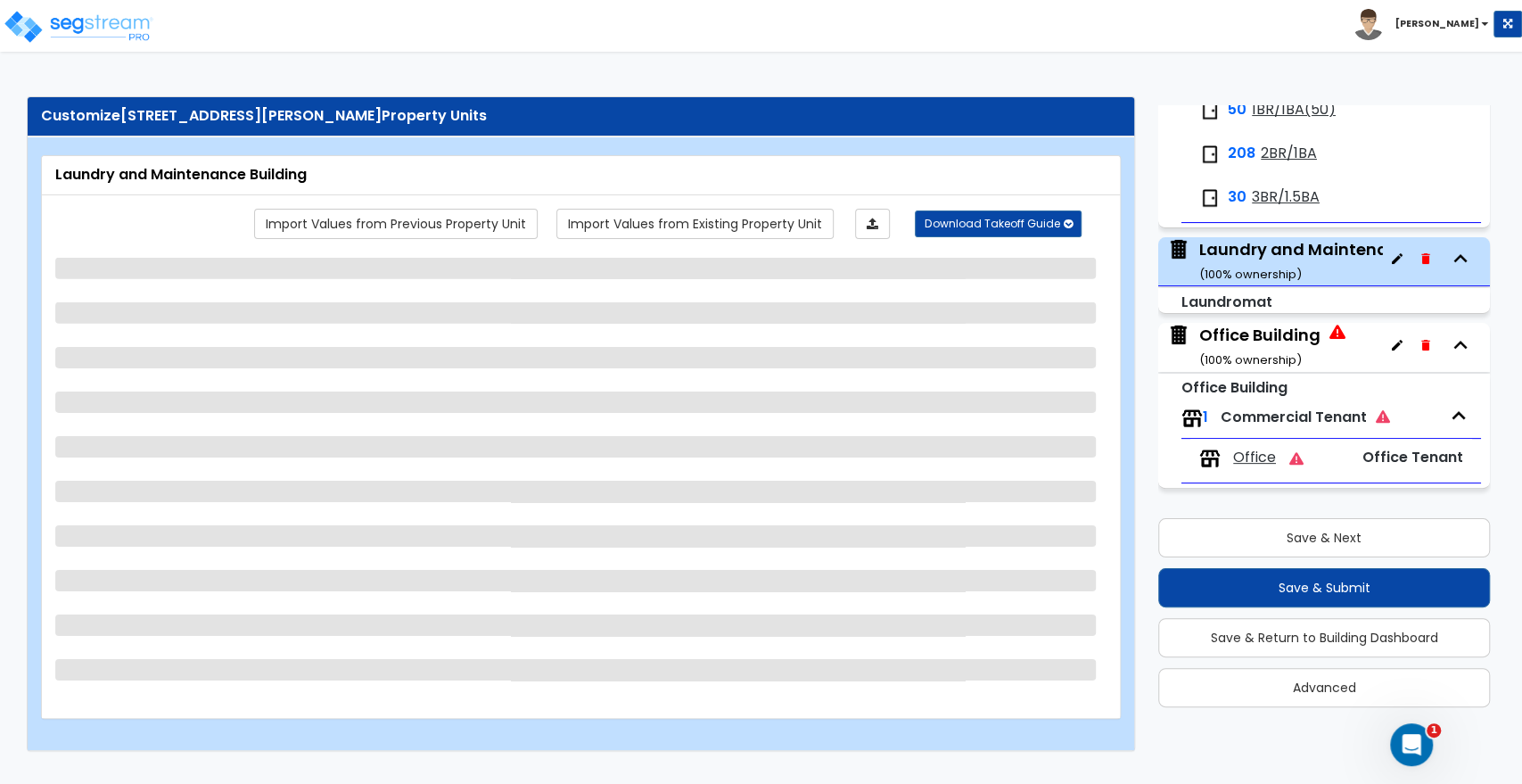
scroll to position [0, 0]
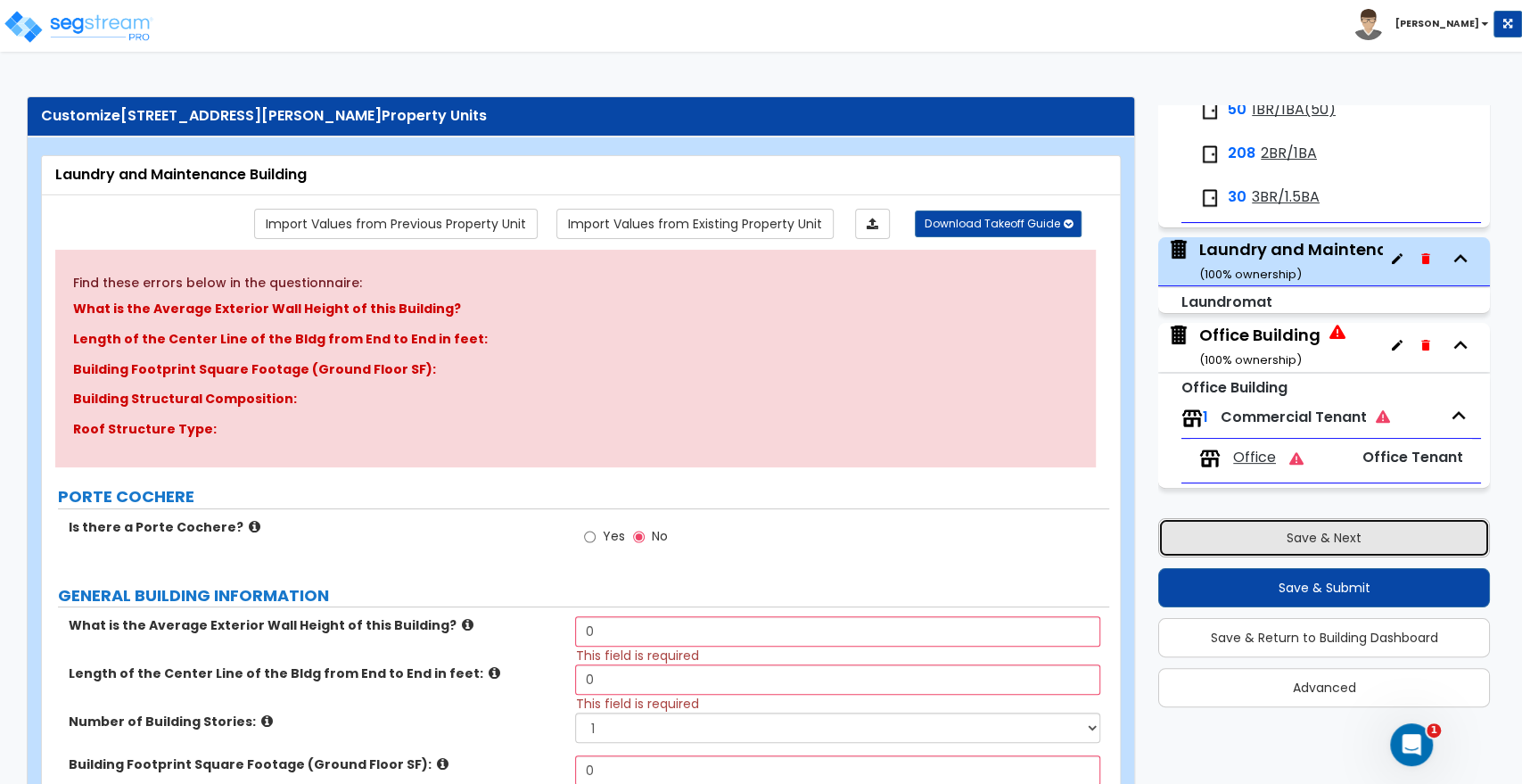
click at [1321, 542] on button "Save & Next" at bounding box center [1324, 538] width 332 height 39
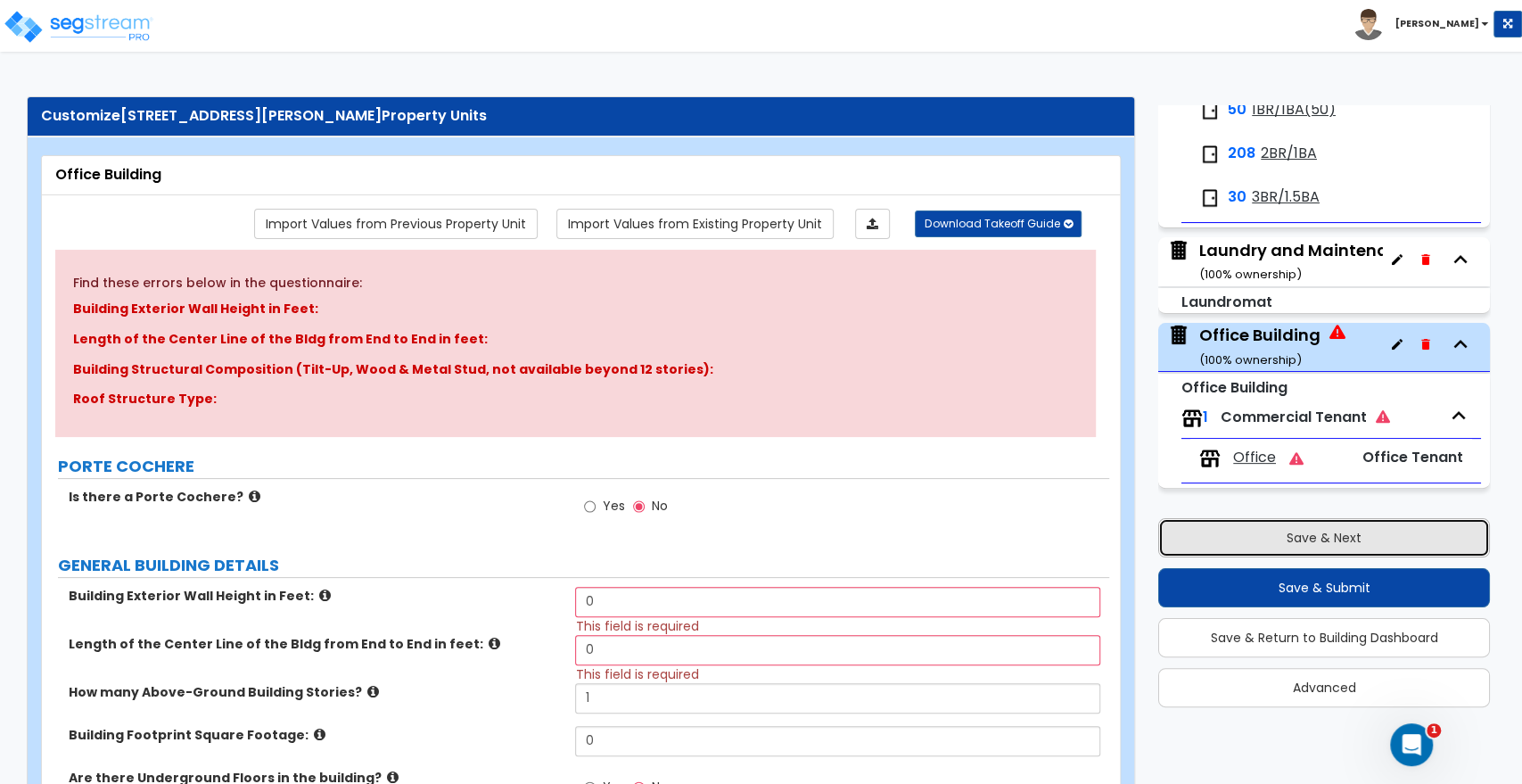
click at [1321, 542] on button "Save & Next" at bounding box center [1324, 538] width 332 height 39
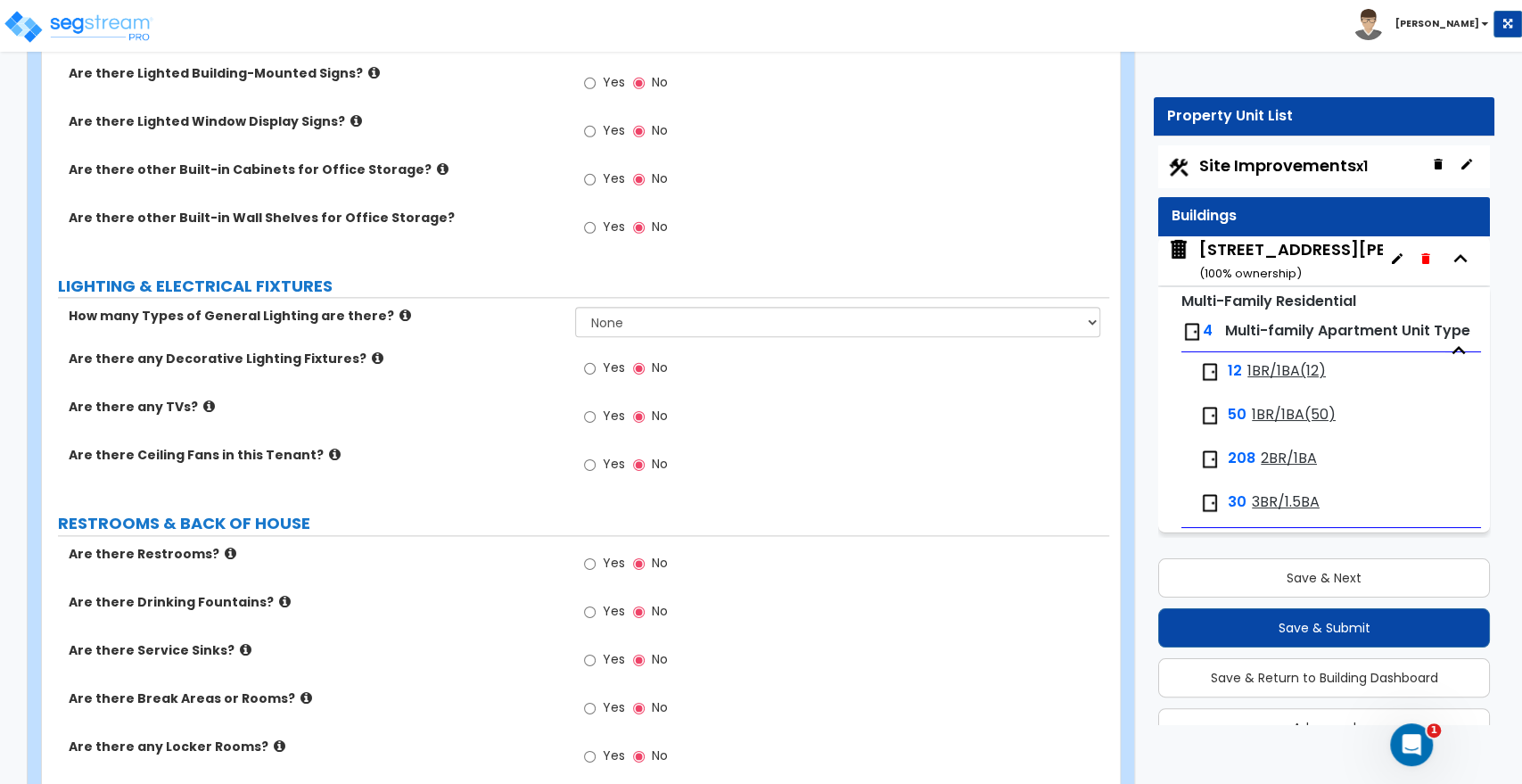
scroll to position [1230, 0]
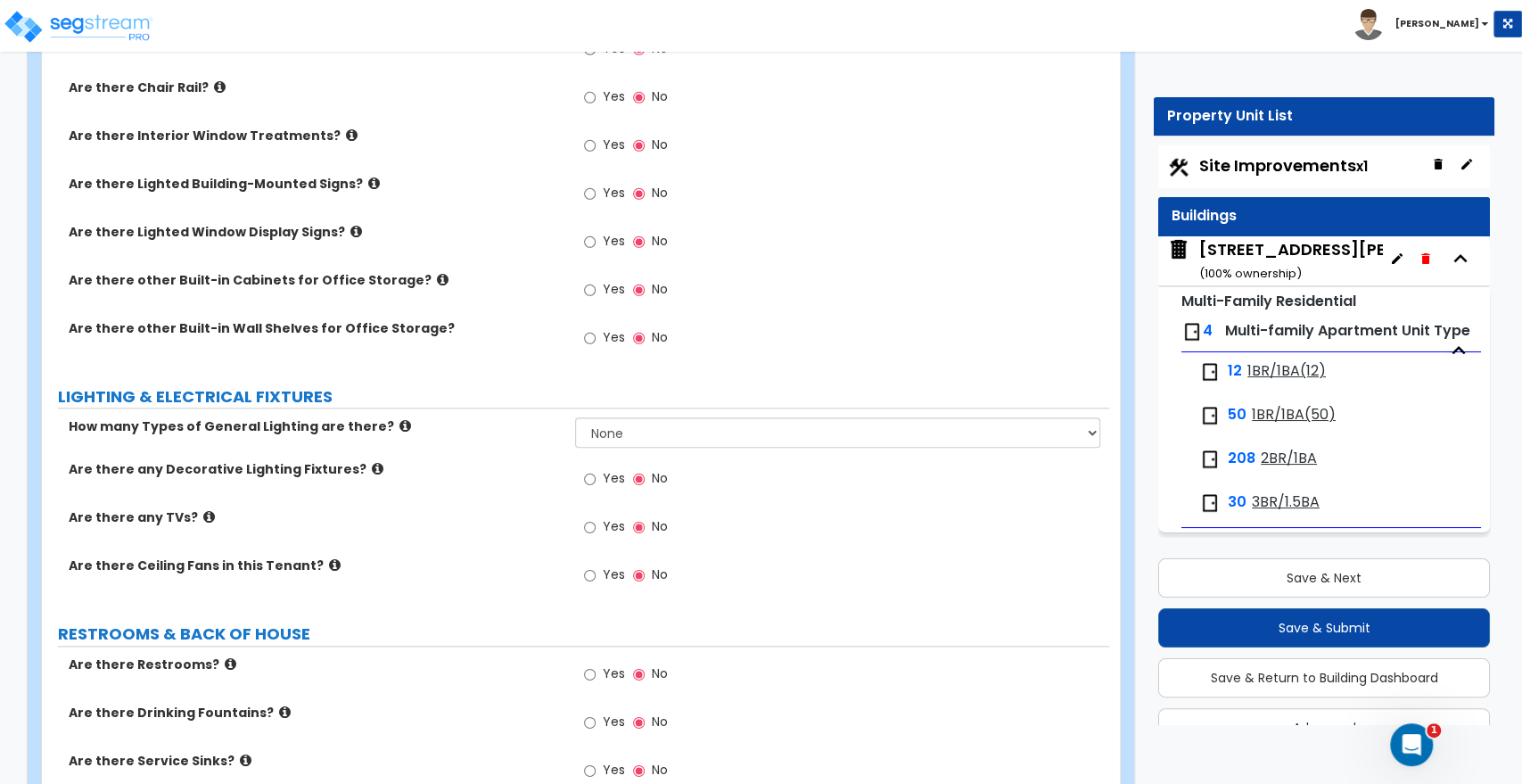
click at [1303, 166] on span "Site Improvements x1" at bounding box center [1284, 165] width 169 height 23
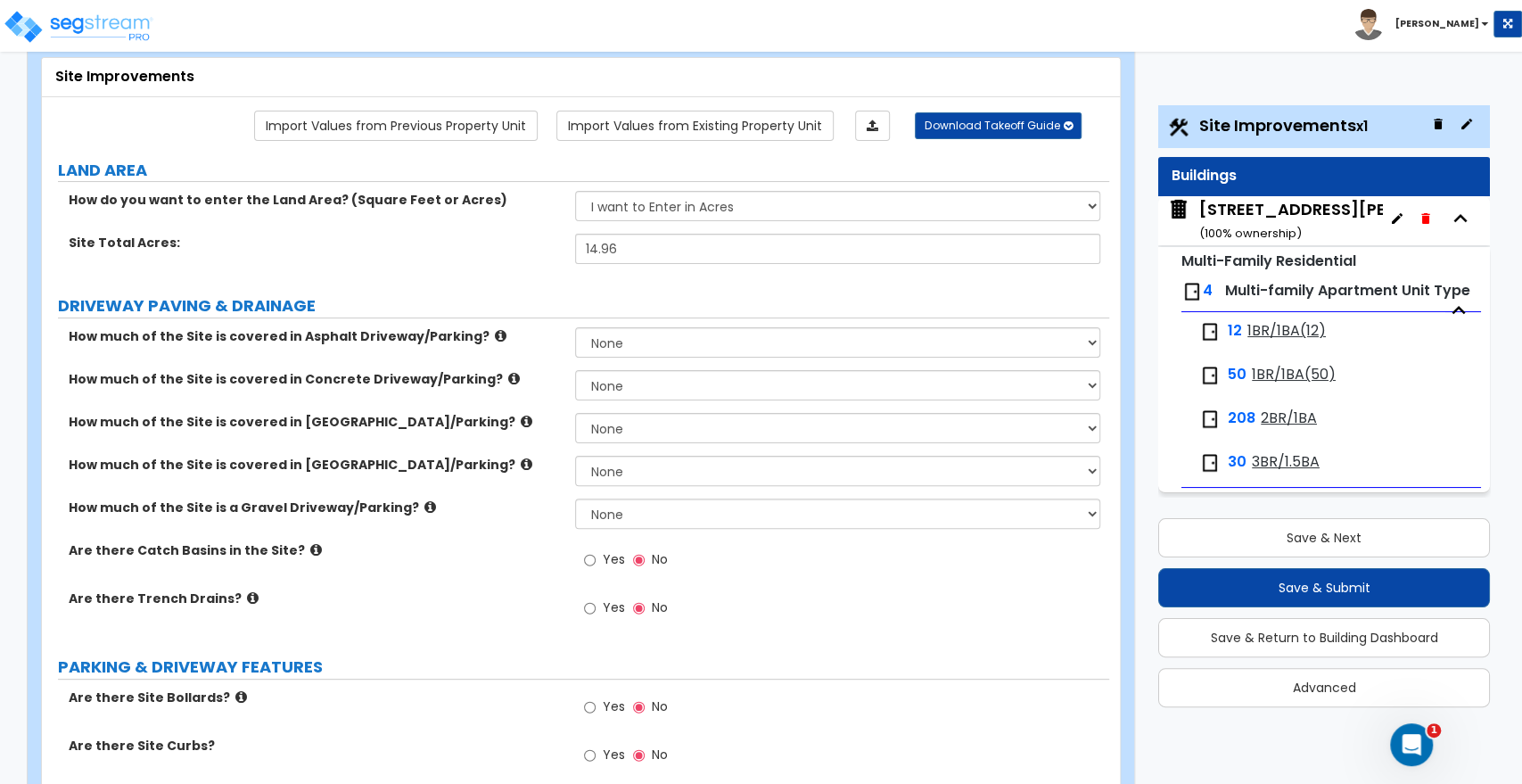
scroll to position [99, 0]
click at [622, 383] on select "None I want to Enter an Approximate Percentage I want to Enter the Square Foota…" at bounding box center [837, 384] width 524 height 31
click at [575, 369] on select "None I want to Enter an Approximate Percentage I want to Enter the Square Foota…" at bounding box center [837, 384] width 524 height 31
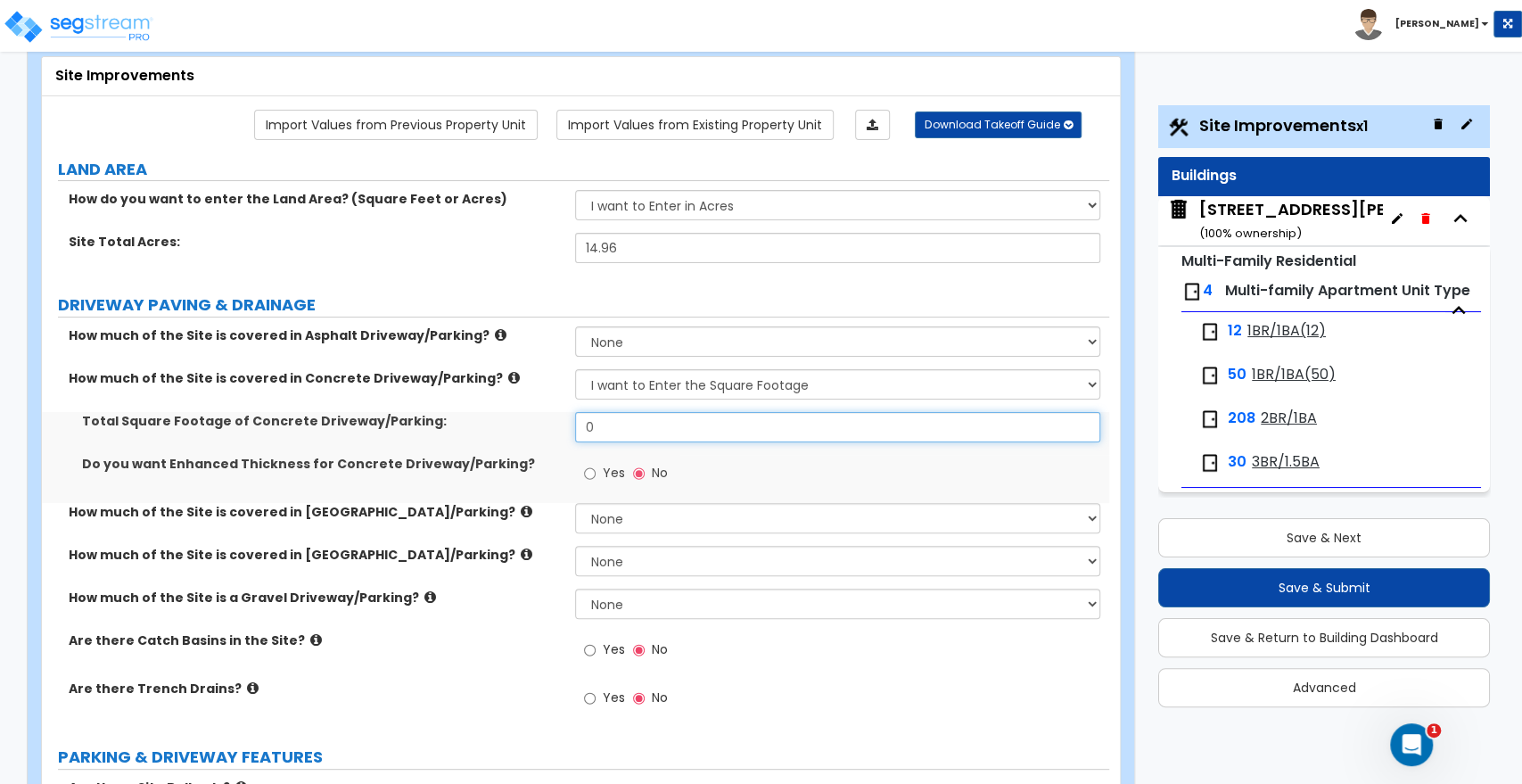
drag, startPoint x: 614, startPoint y: 423, endPoint x: 535, endPoint y: 418, distance: 79.2
click at [535, 418] on div "Total Square Footage of Concrete Driveway/Parking: 0" at bounding box center [575, 432] width 1068 height 42
click at [630, 427] on input "0" at bounding box center [837, 427] width 524 height 31
drag, startPoint x: 630, startPoint y: 428, endPoint x: 409, endPoint y: 431, distance: 221.0
click at [415, 431] on div "Total Square Footage of Concrete Driveway/Parking: 0" at bounding box center [575, 432] width 1068 height 42
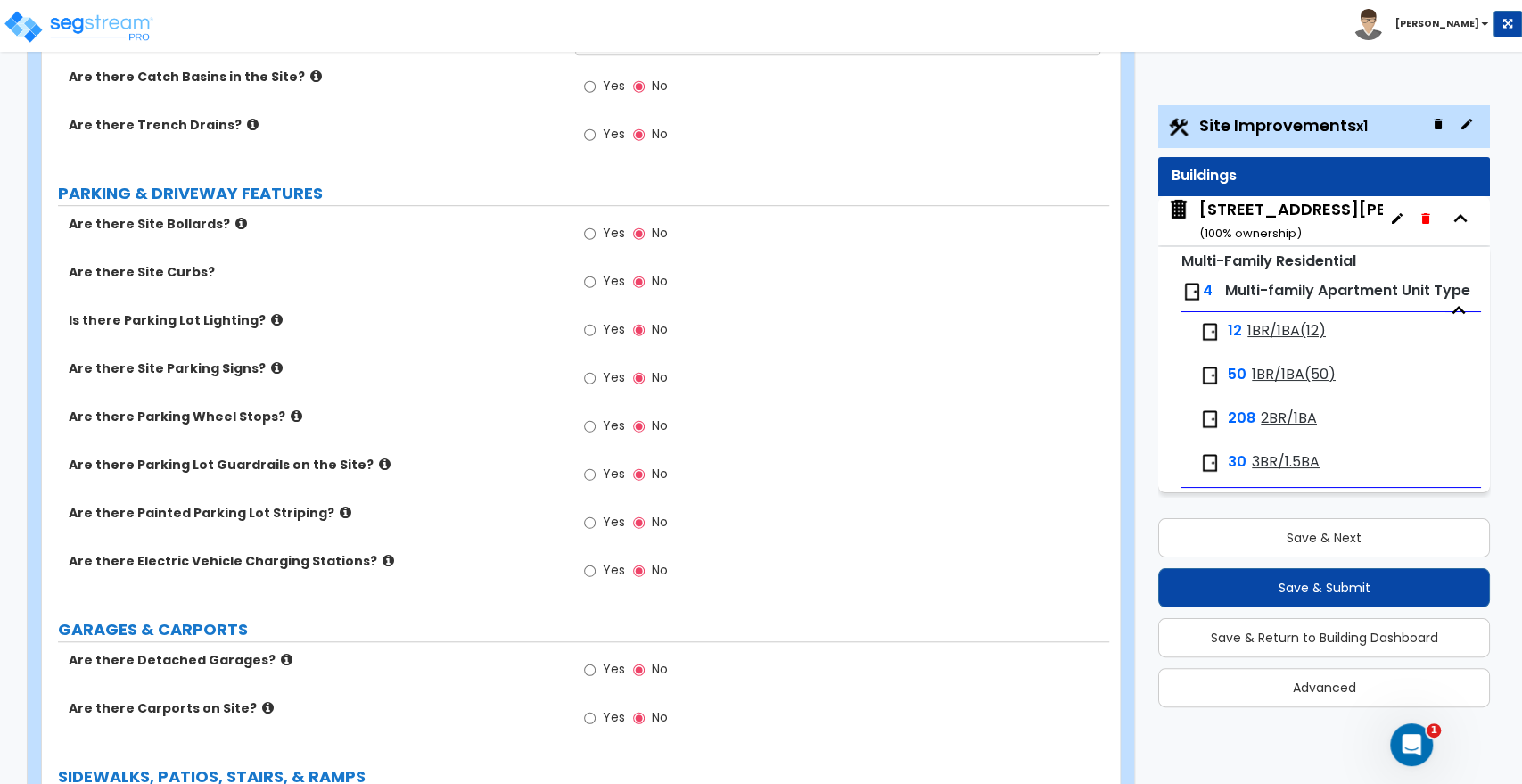
scroll to position [693, 0]
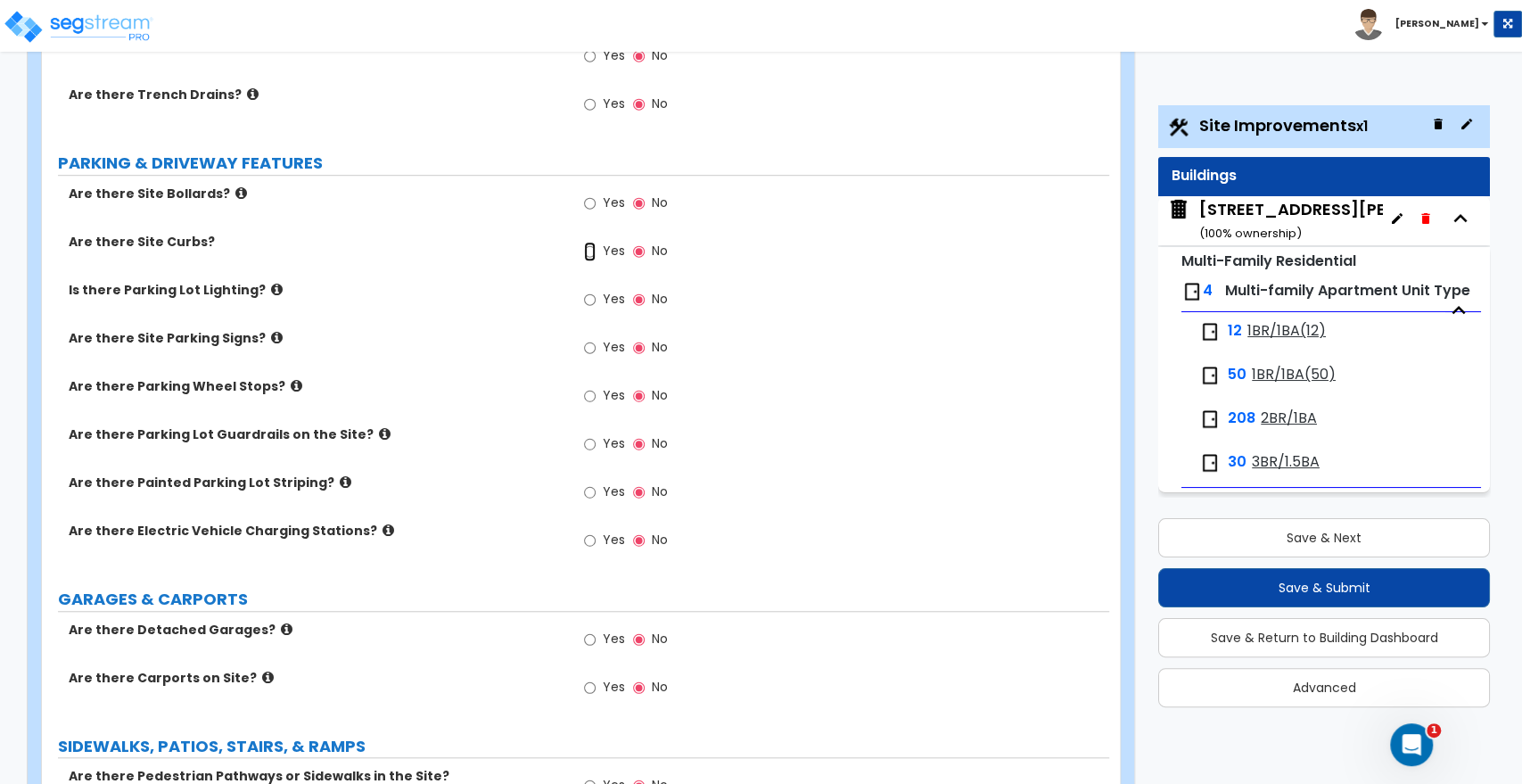
click at [590, 249] on input "Yes" at bounding box center [590, 252] width 12 height 20
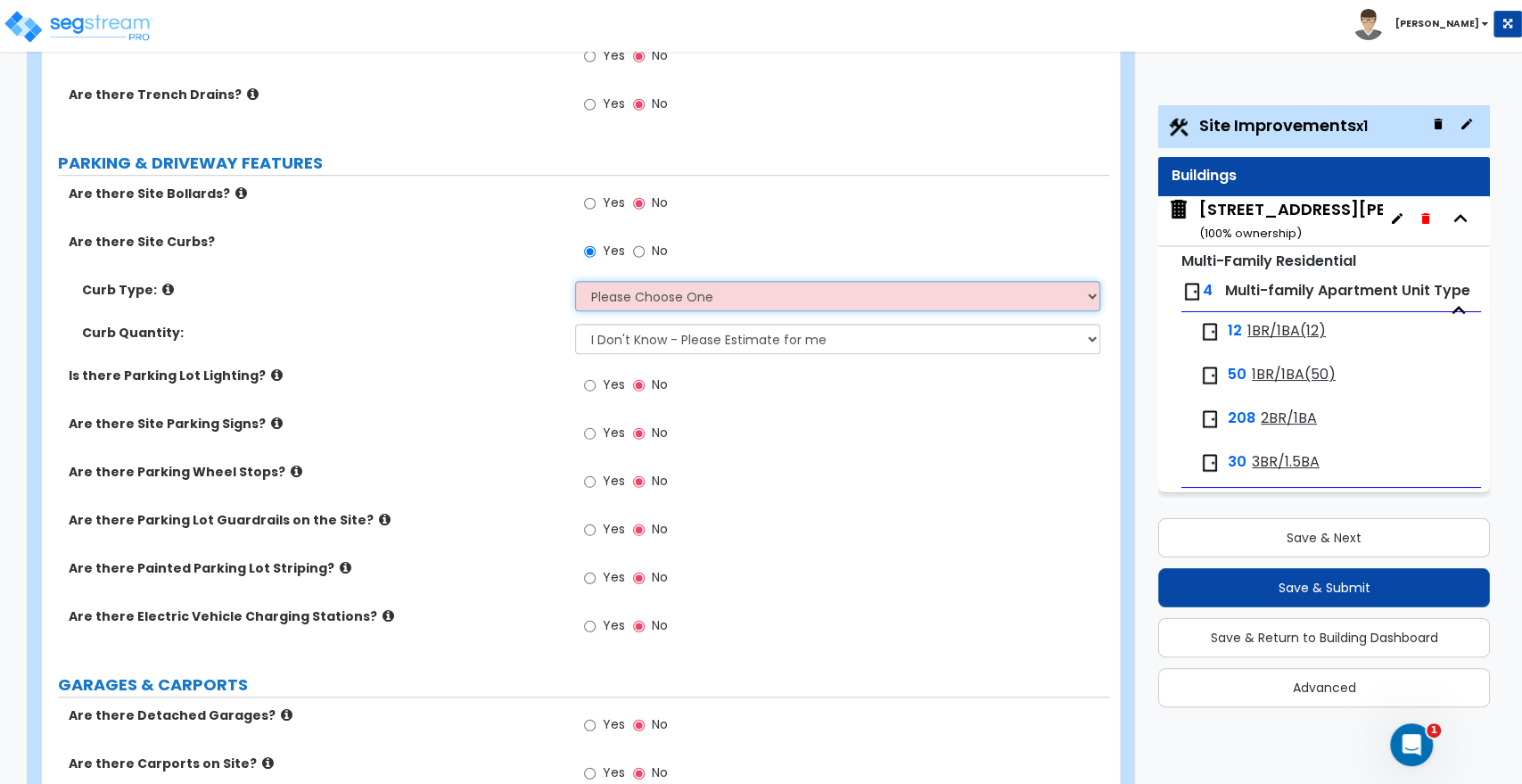
click at [648, 290] on select "Please Choose One Curb (Only) Curb & Gutter Asphalt Berm" at bounding box center [837, 295] width 524 height 31
click at [575, 280] on select "Please Choose One Curb (Only) Curb & Gutter Asphalt Berm" at bounding box center [837, 295] width 524 height 31
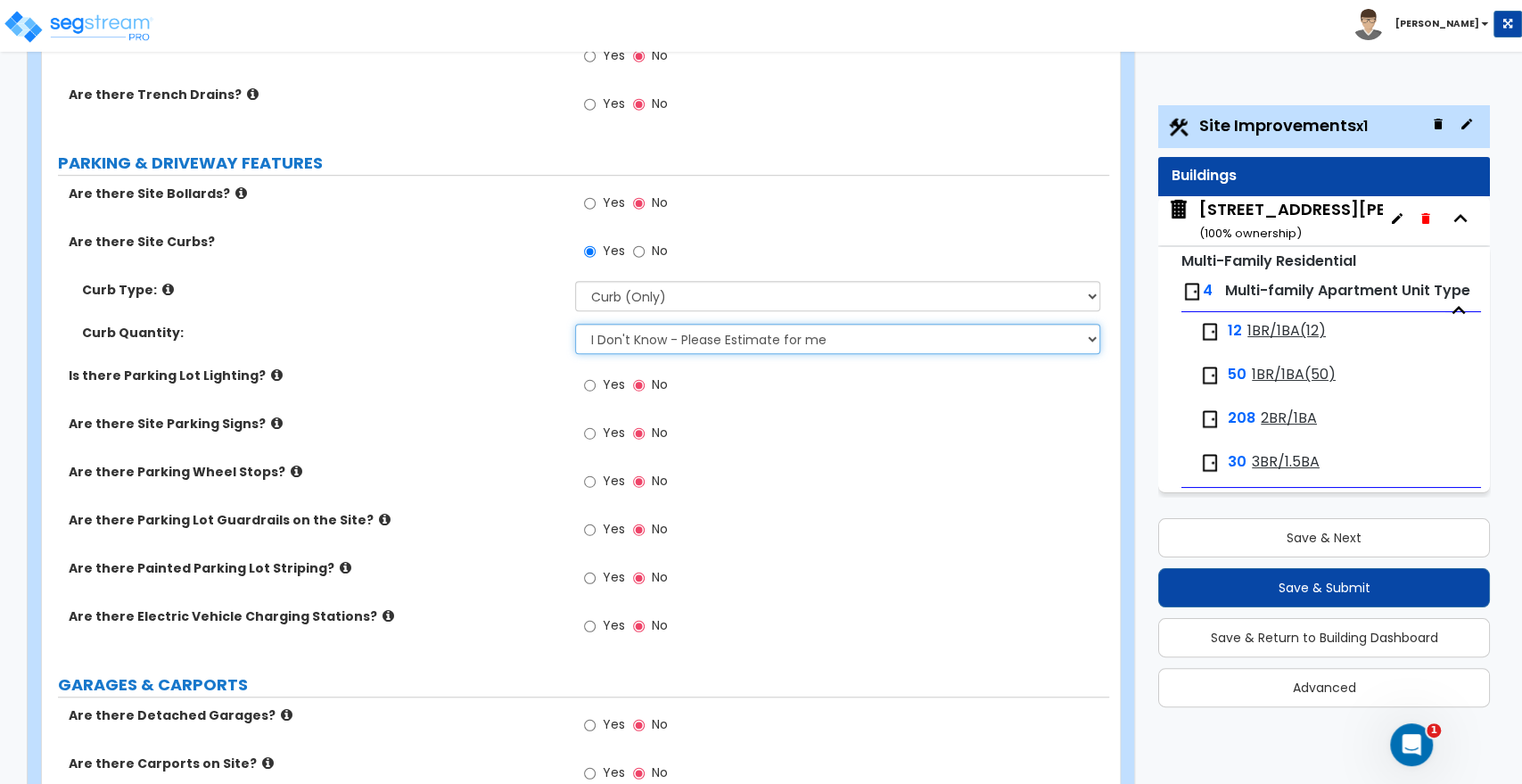
click at [667, 343] on select "I Don't Know - Please Estimate for me I want to Enter the LF" at bounding box center [837, 339] width 524 height 31
click at [575, 324] on select "I Don't Know - Please Estimate for me I want to Enter the LF" at bounding box center [837, 339] width 524 height 31
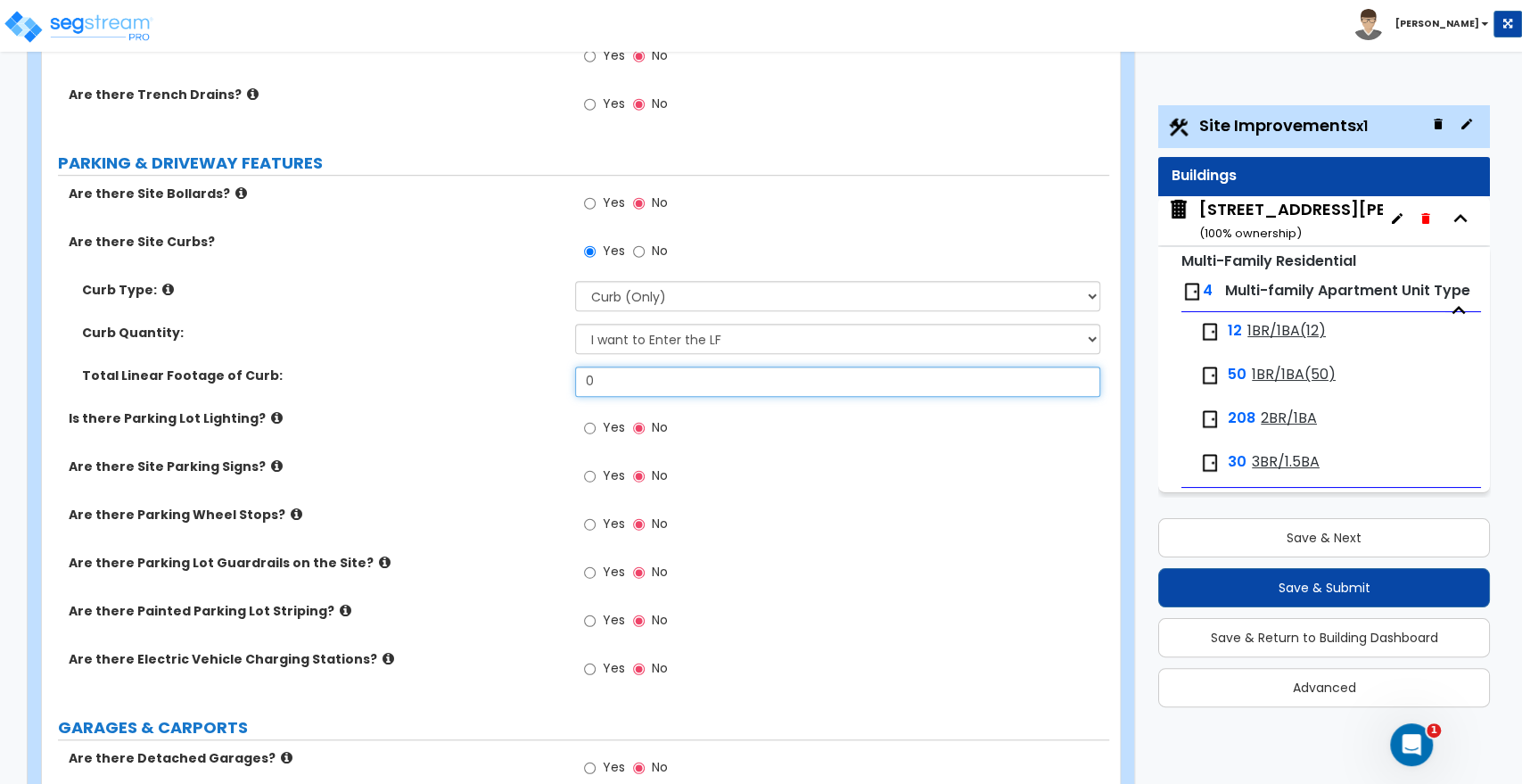
drag, startPoint x: 625, startPoint y: 380, endPoint x: 492, endPoint y: 373, distance: 133.2
click at [492, 373] on div "Total Linear Footage of Curb: 0" at bounding box center [575, 387] width 1068 height 42
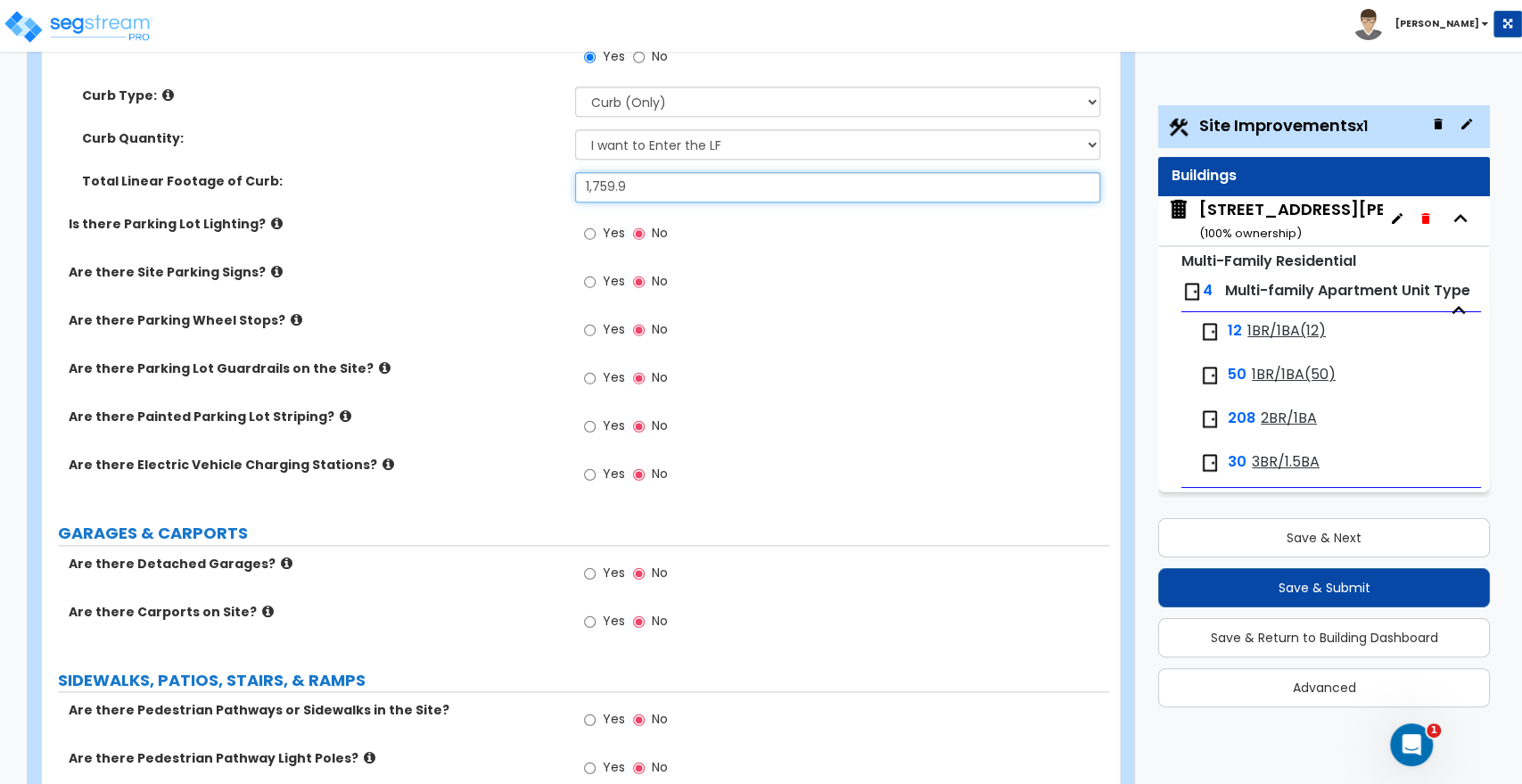
scroll to position [892, 0]
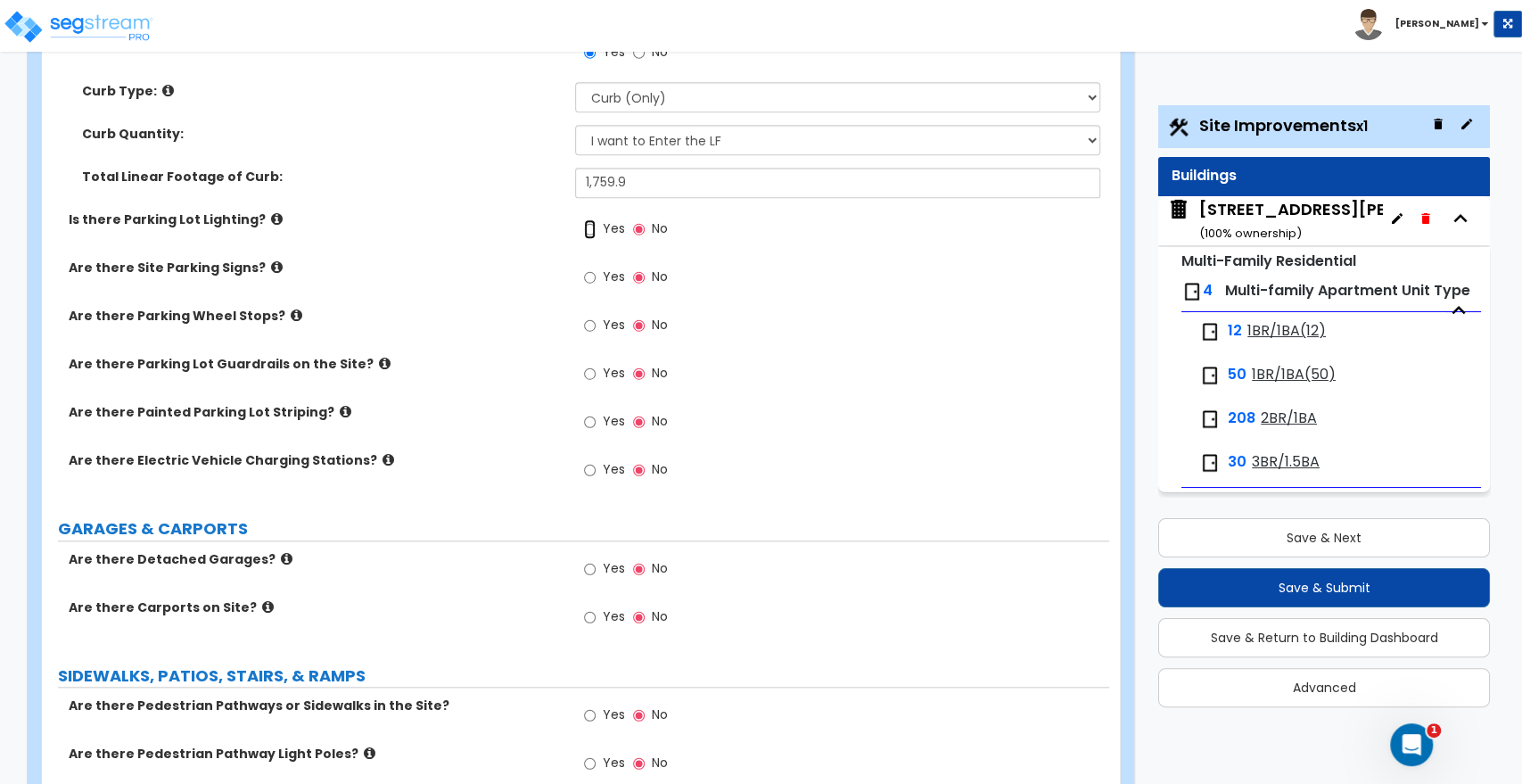
click at [586, 226] on input "Yes" at bounding box center [590, 229] width 12 height 20
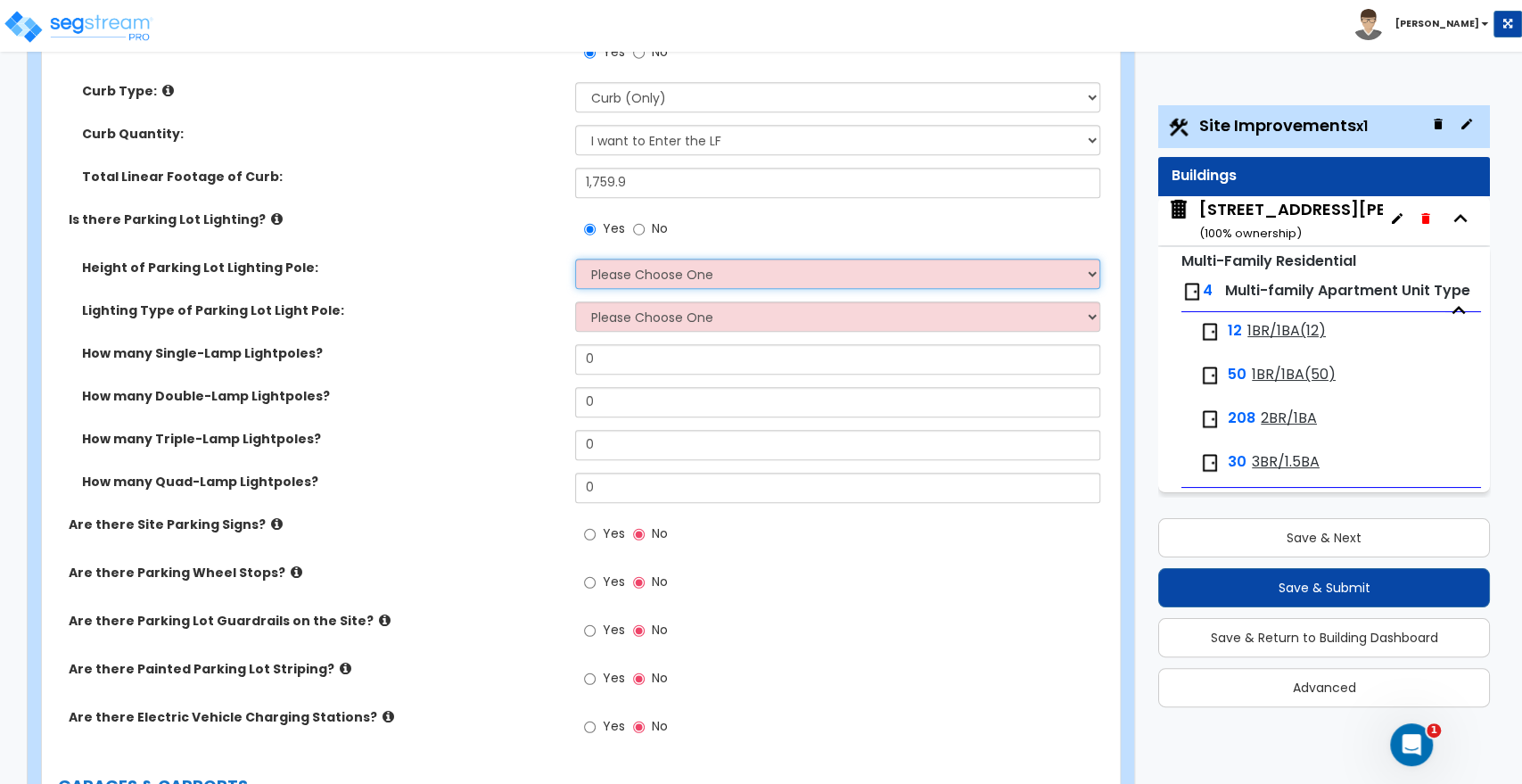
click at [597, 275] on select "Please Choose One 20' high 30' high 40' high" at bounding box center [837, 274] width 524 height 31
click at [575, 259] on select "Please Choose One 20' high 30' high 40' high" at bounding box center [837, 274] width 524 height 31
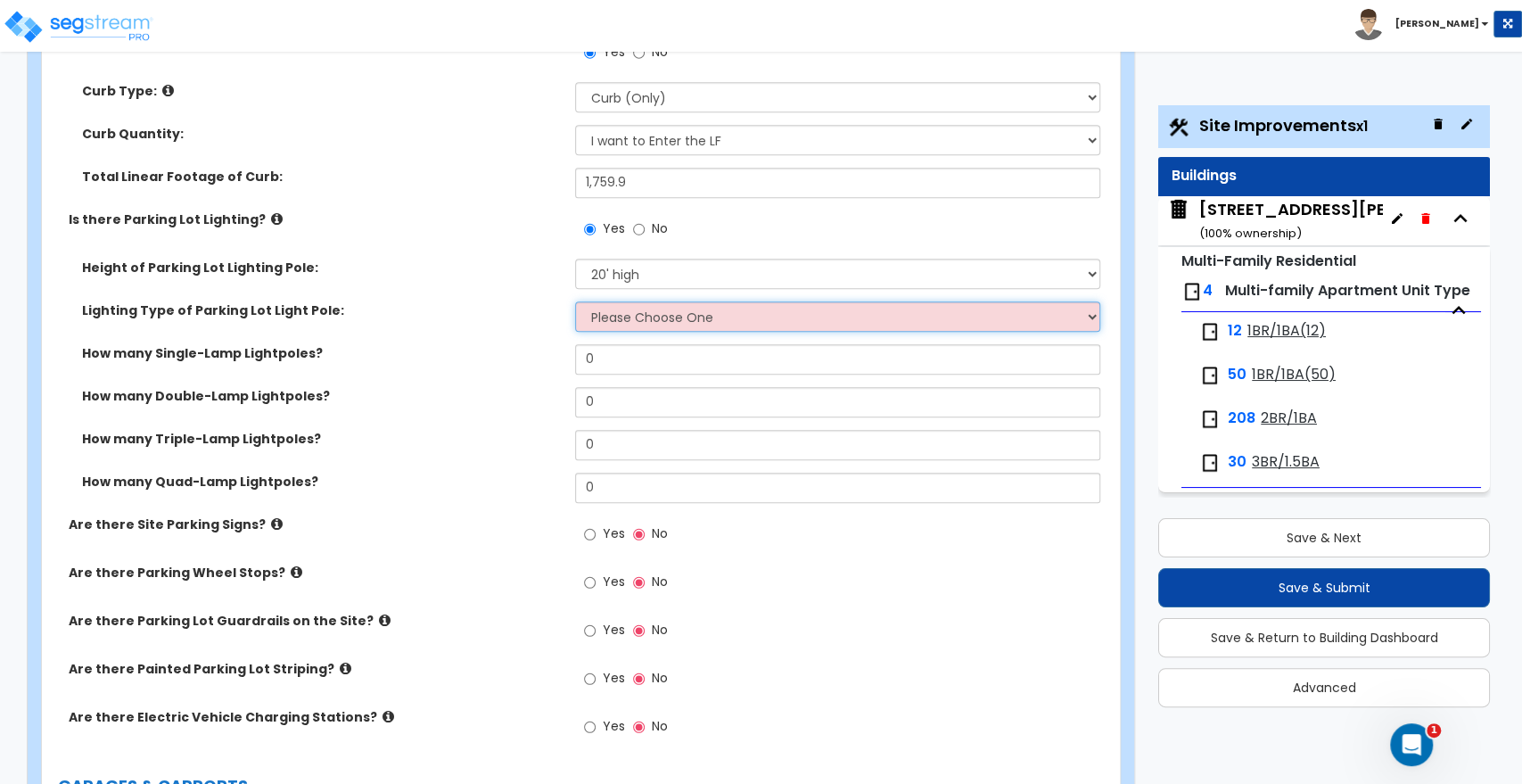
click at [607, 314] on select "Please Choose One LED Metal Halide High Pressure Sodium Please Choose for me" at bounding box center [837, 316] width 524 height 31
click at [575, 301] on select "Please Choose One LED Metal Halide High Pressure Sodium Please Choose for me" at bounding box center [837, 316] width 524 height 31
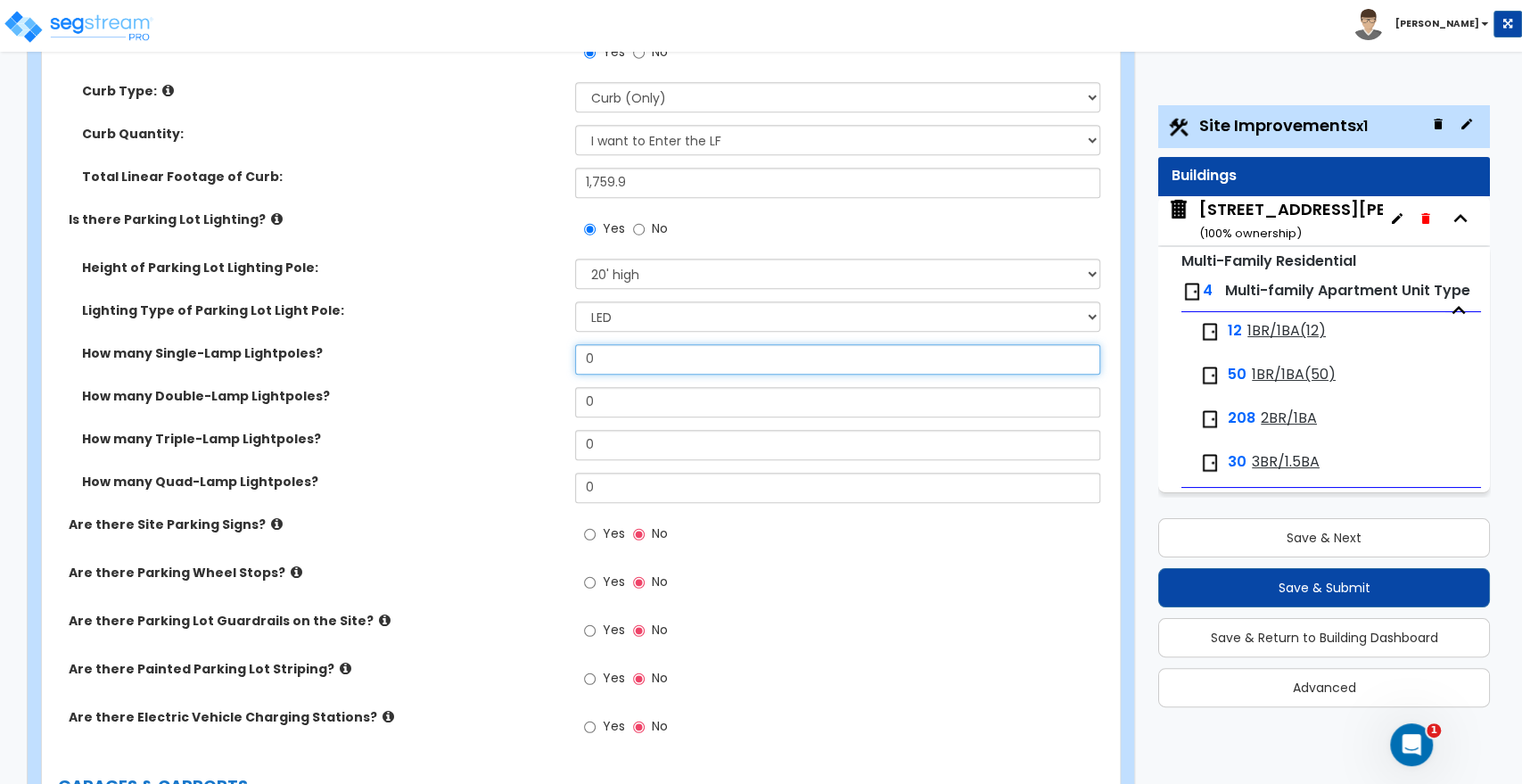
drag, startPoint x: 617, startPoint y: 360, endPoint x: 523, endPoint y: 360, distance: 94.0
click at [523, 360] on div "How many Single-Lamp Lightpoles? 0" at bounding box center [575, 365] width 1068 height 42
click at [606, 362] on input "0" at bounding box center [837, 359] width 524 height 31
drag, startPoint x: 628, startPoint y: 361, endPoint x: 509, endPoint y: 351, distance: 119.4
click at [509, 351] on div "How many Single-Lamp Lightpoles? 0" at bounding box center [575, 365] width 1068 height 42
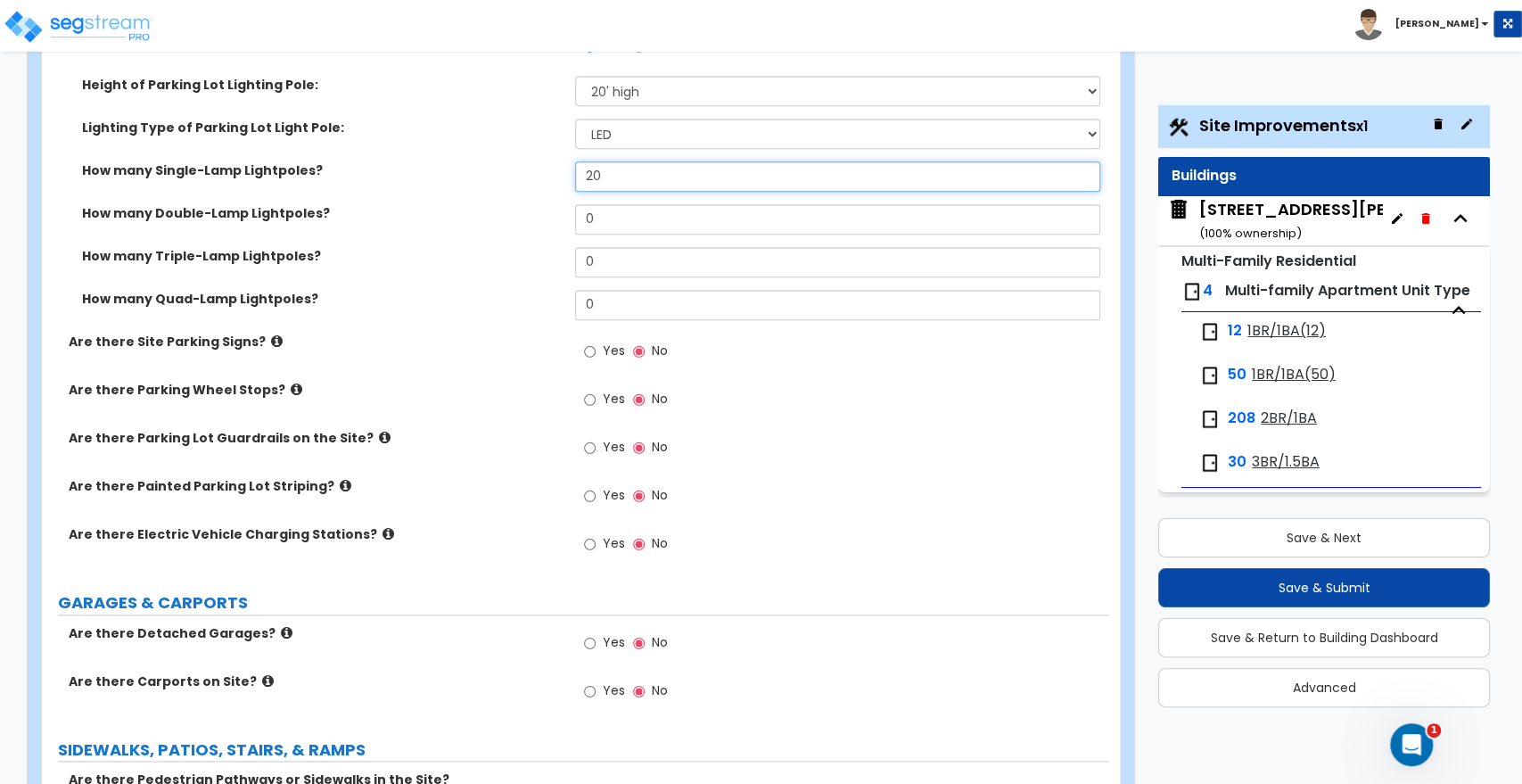
scroll to position [1089, 0]
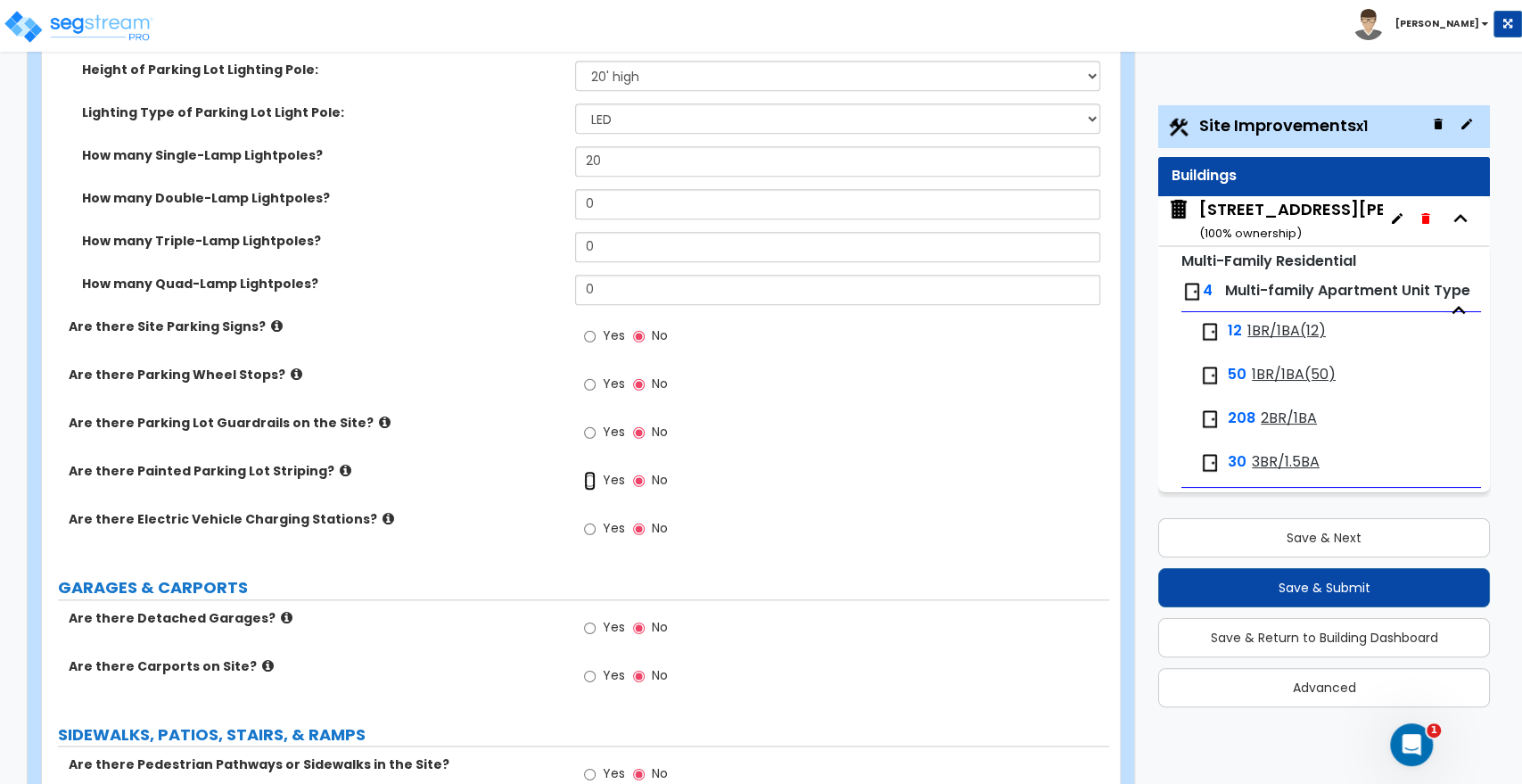
click at [593, 482] on input "Yes" at bounding box center [590, 481] width 12 height 20
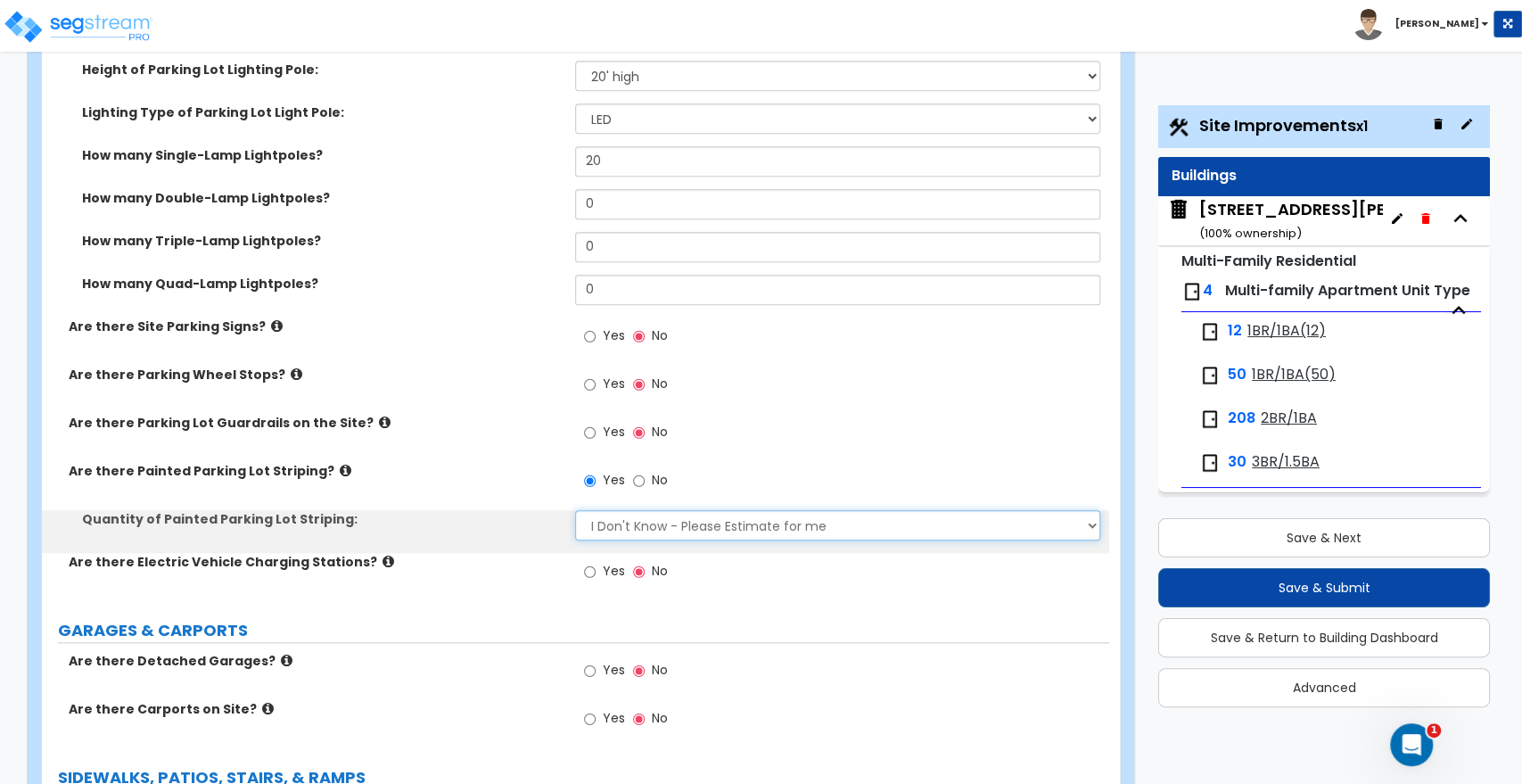
click at [635, 526] on select "I Don't Know - Please Estimate for me I Want to Enter the Number of Parking Spa…" at bounding box center [837, 525] width 524 height 31
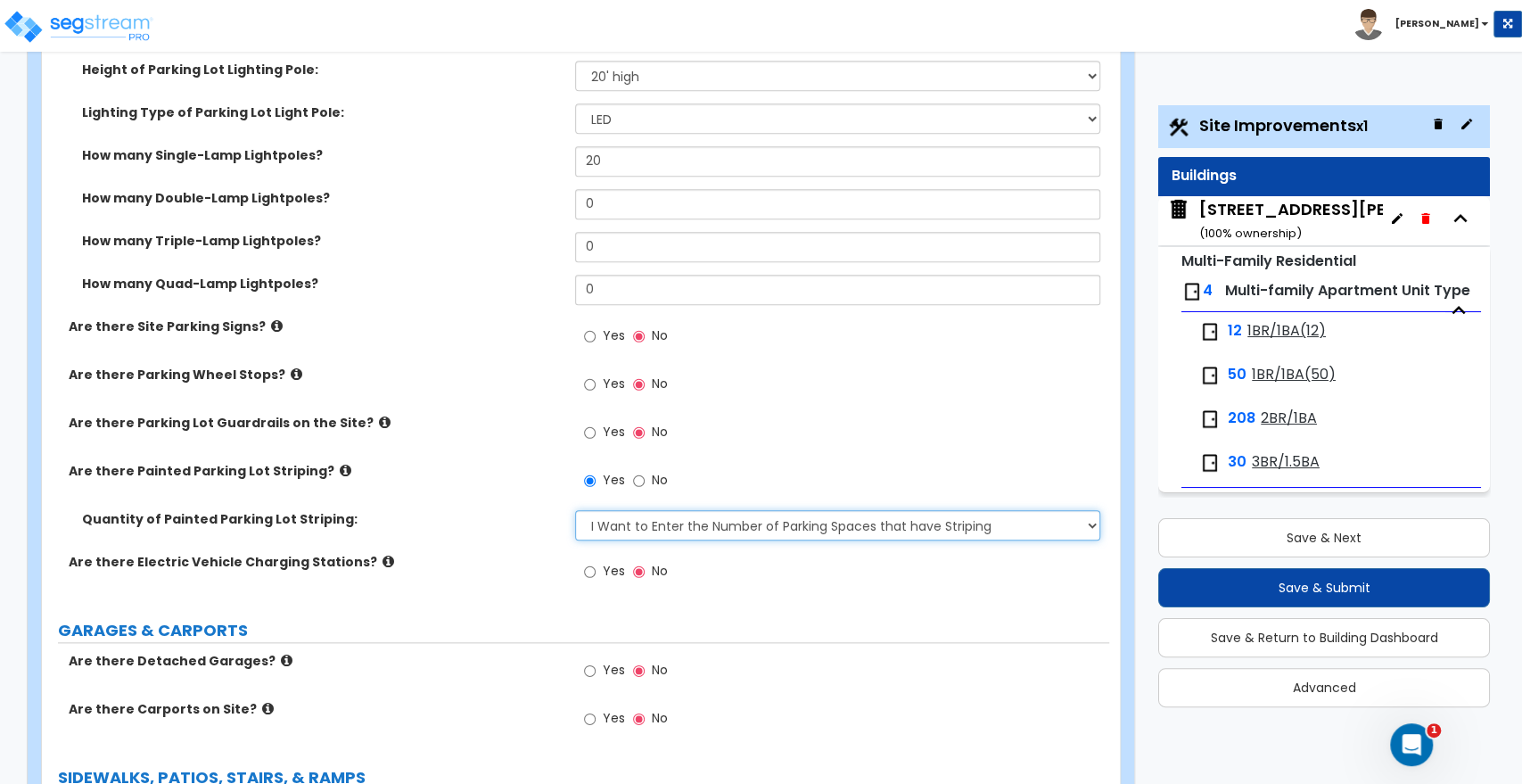
click at [575, 510] on select "I Don't Know - Please Estimate for me I Want to Enter the Number of Parking Spa…" at bounding box center [837, 525] width 524 height 31
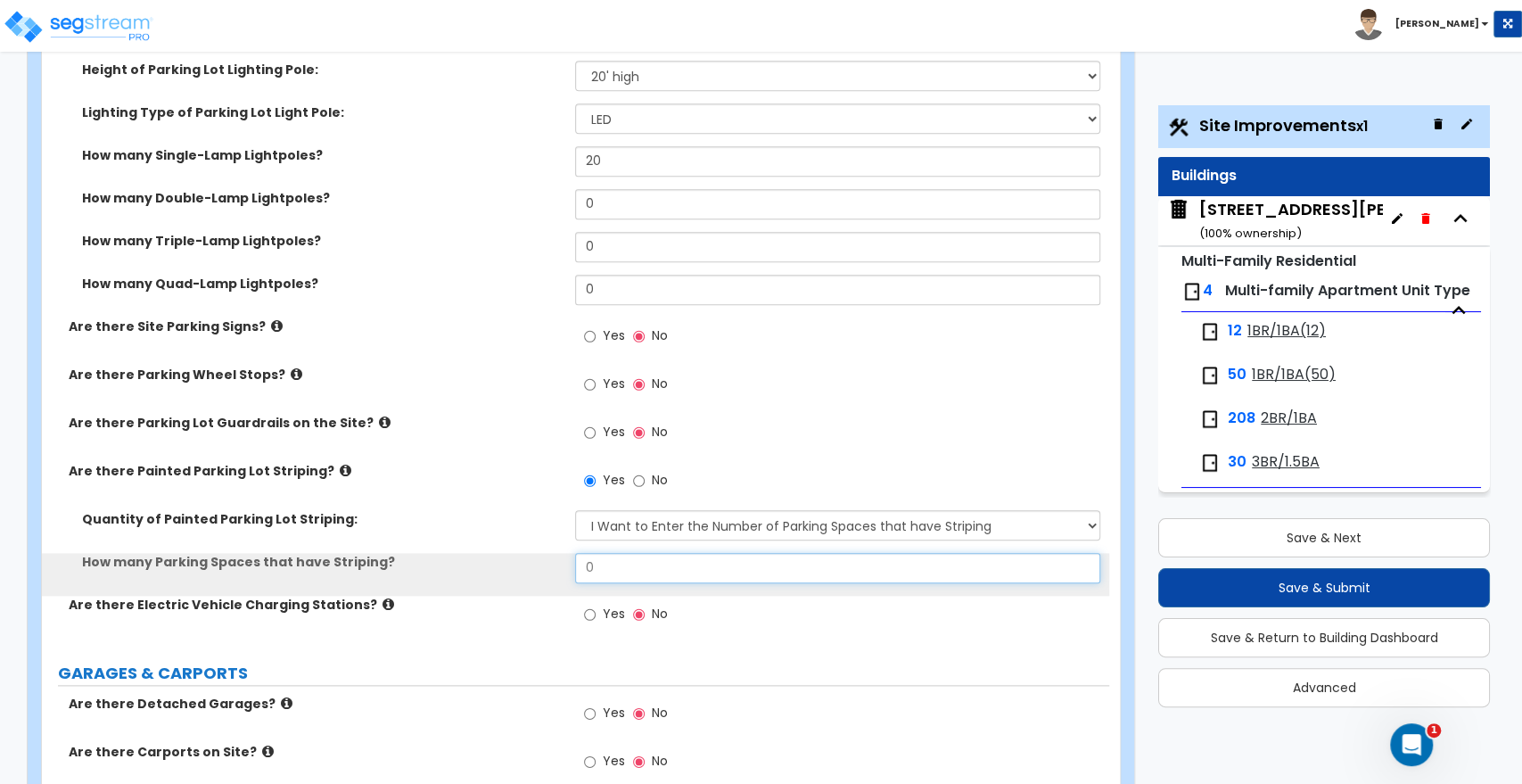
drag, startPoint x: 612, startPoint y: 569, endPoint x: 539, endPoint y: 575, distance: 73.2
click at [539, 575] on div "How many Parking Spaces that have Striping? 0" at bounding box center [575, 574] width 1068 height 42
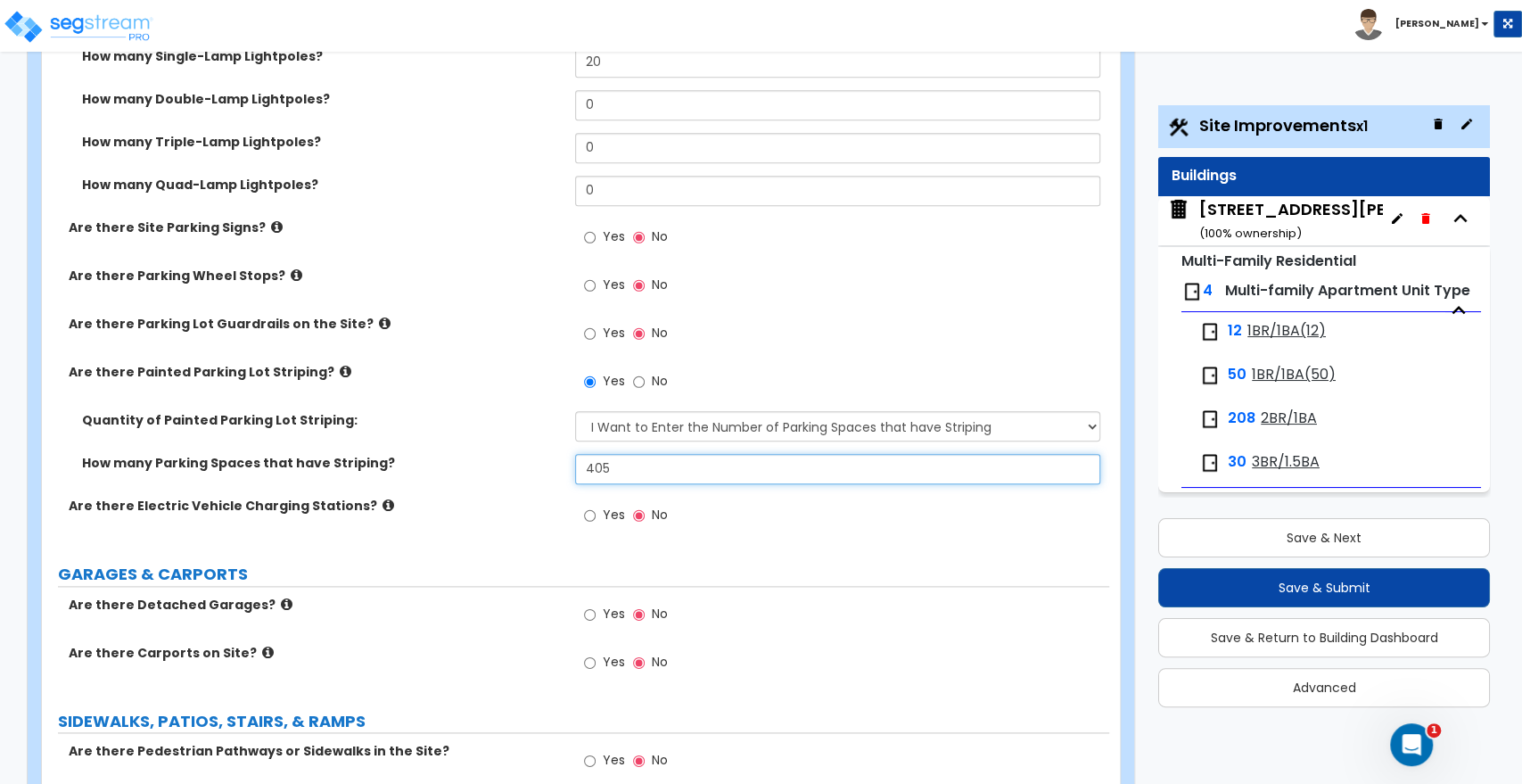
drag, startPoint x: 638, startPoint y: 455, endPoint x: 572, endPoint y: 464, distance: 66.6
click at [572, 464] on div "How many Parking Spaces that have Striping? 405" at bounding box center [575, 475] width 1068 height 42
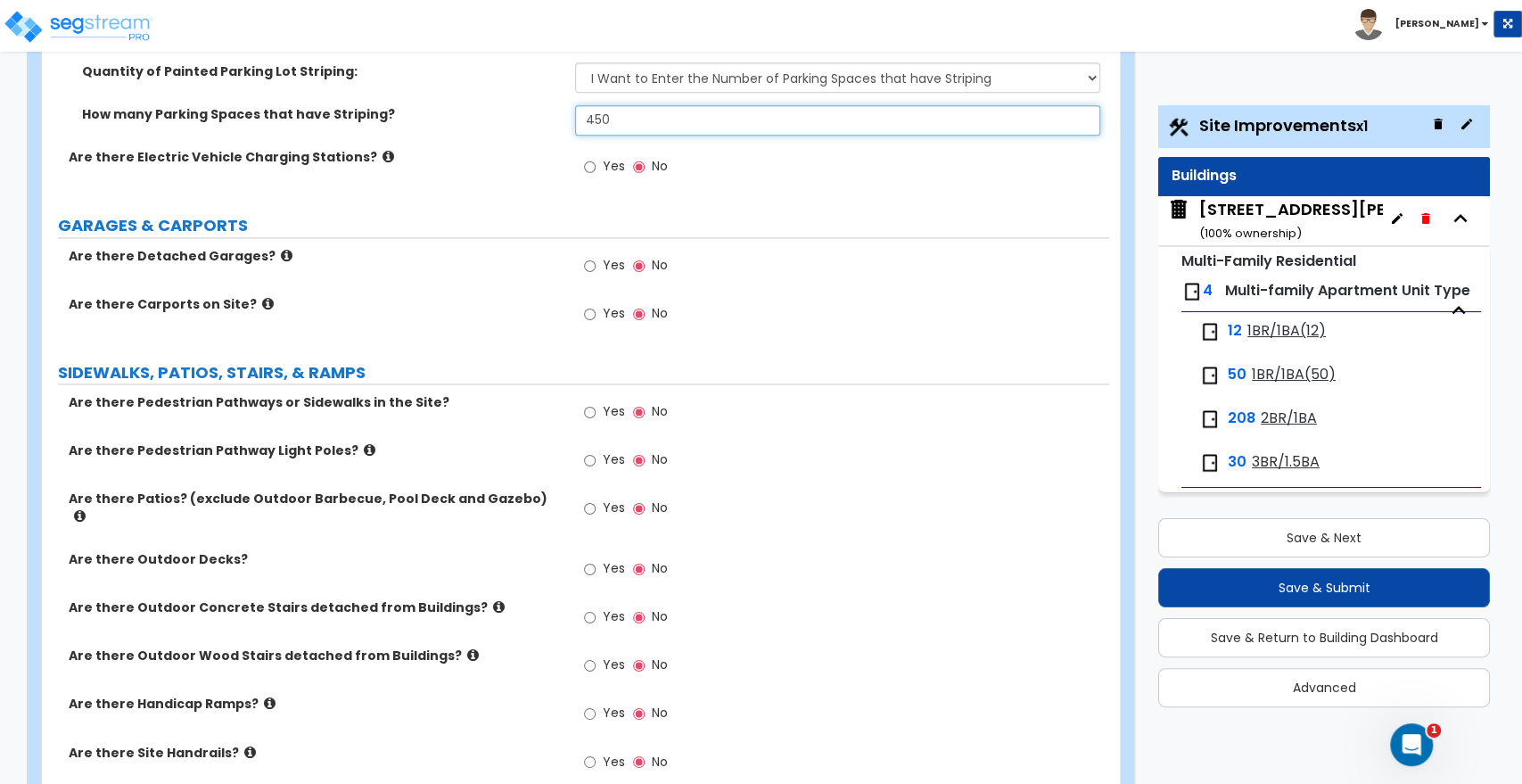
scroll to position [1585, 0]
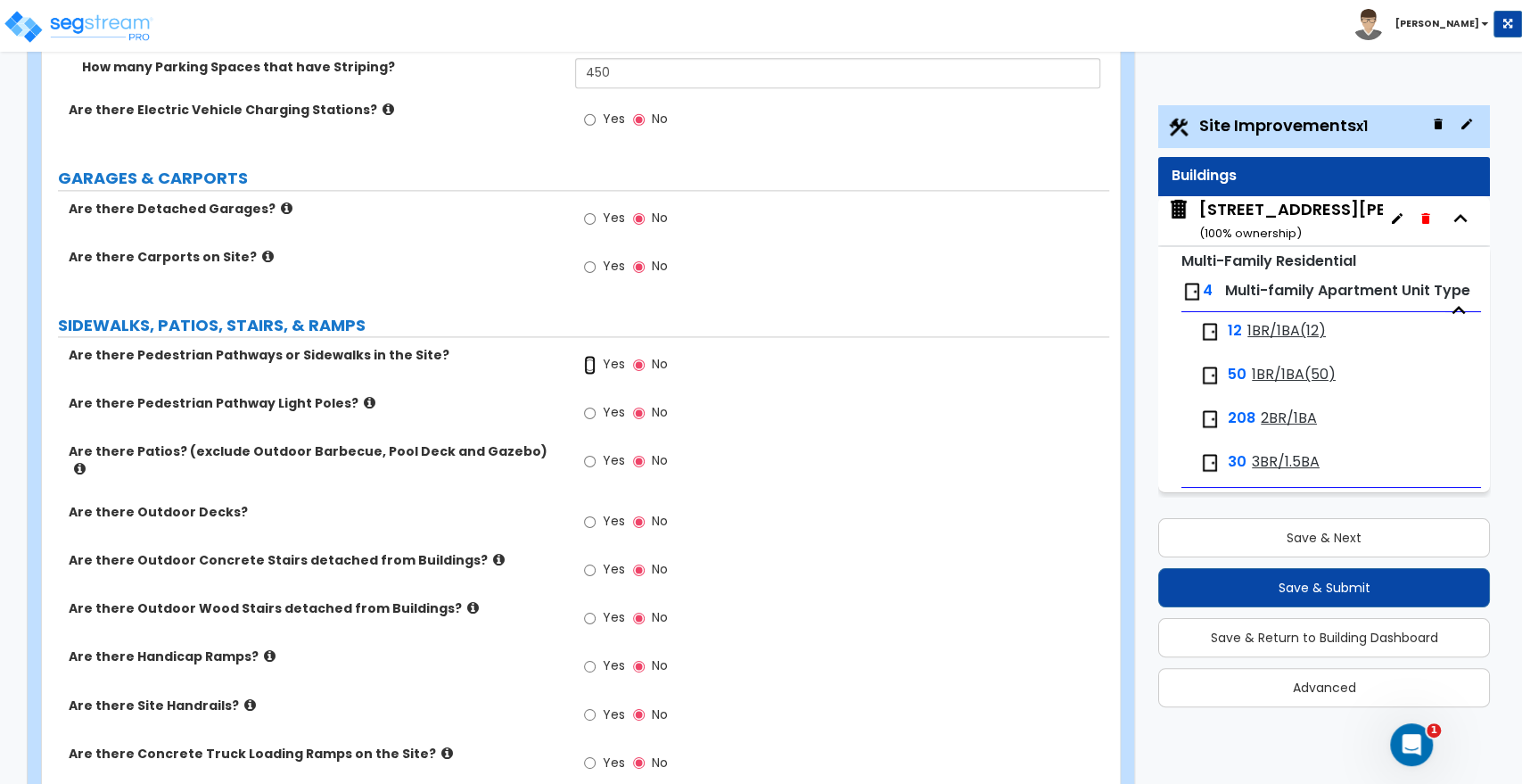
click at [593, 365] on input "Yes" at bounding box center [590, 364] width 12 height 20
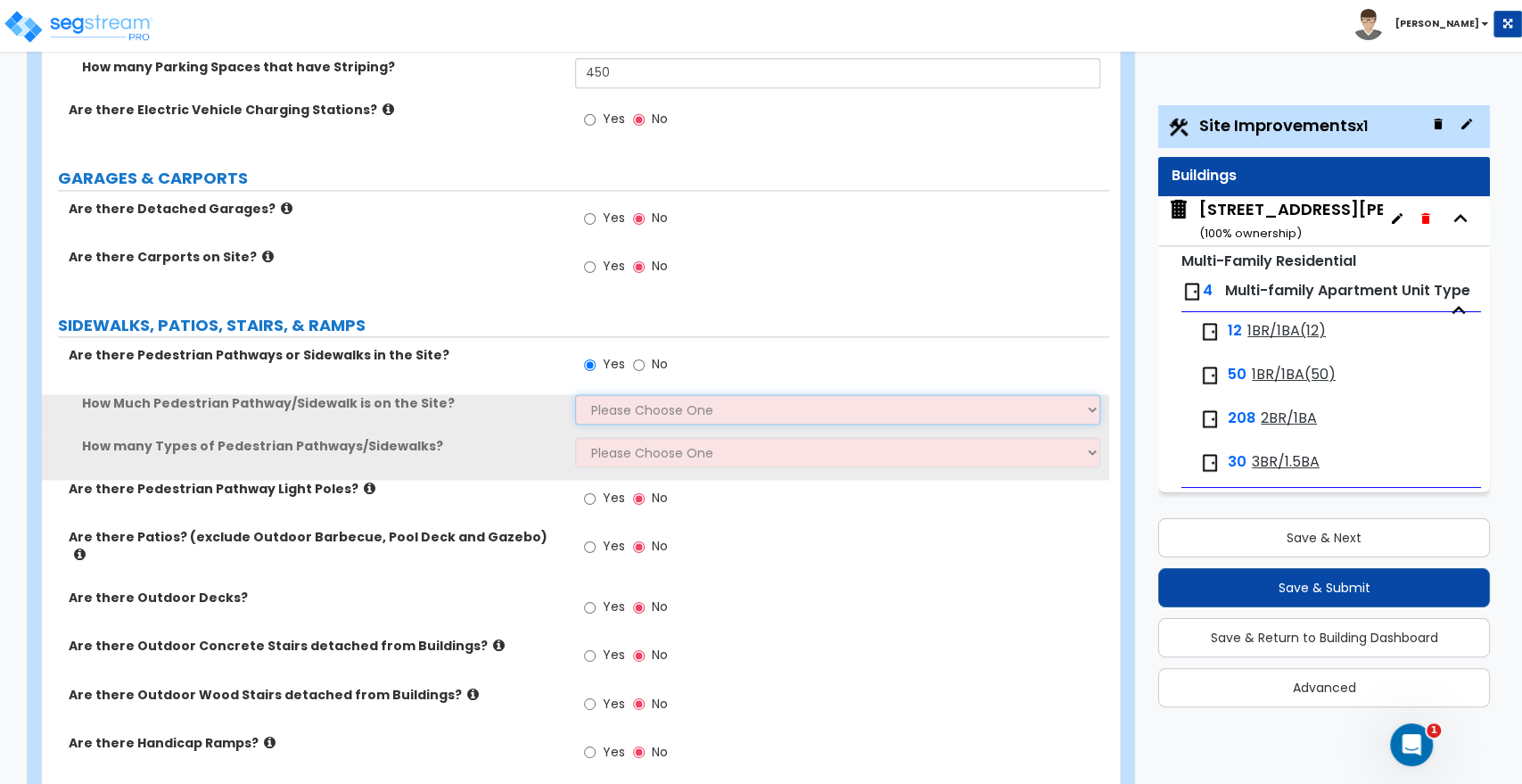
click at [611, 407] on select "Please Choose One I Don't Know, Please Estimate For Me Enter Linear Footage" at bounding box center [837, 409] width 524 height 31
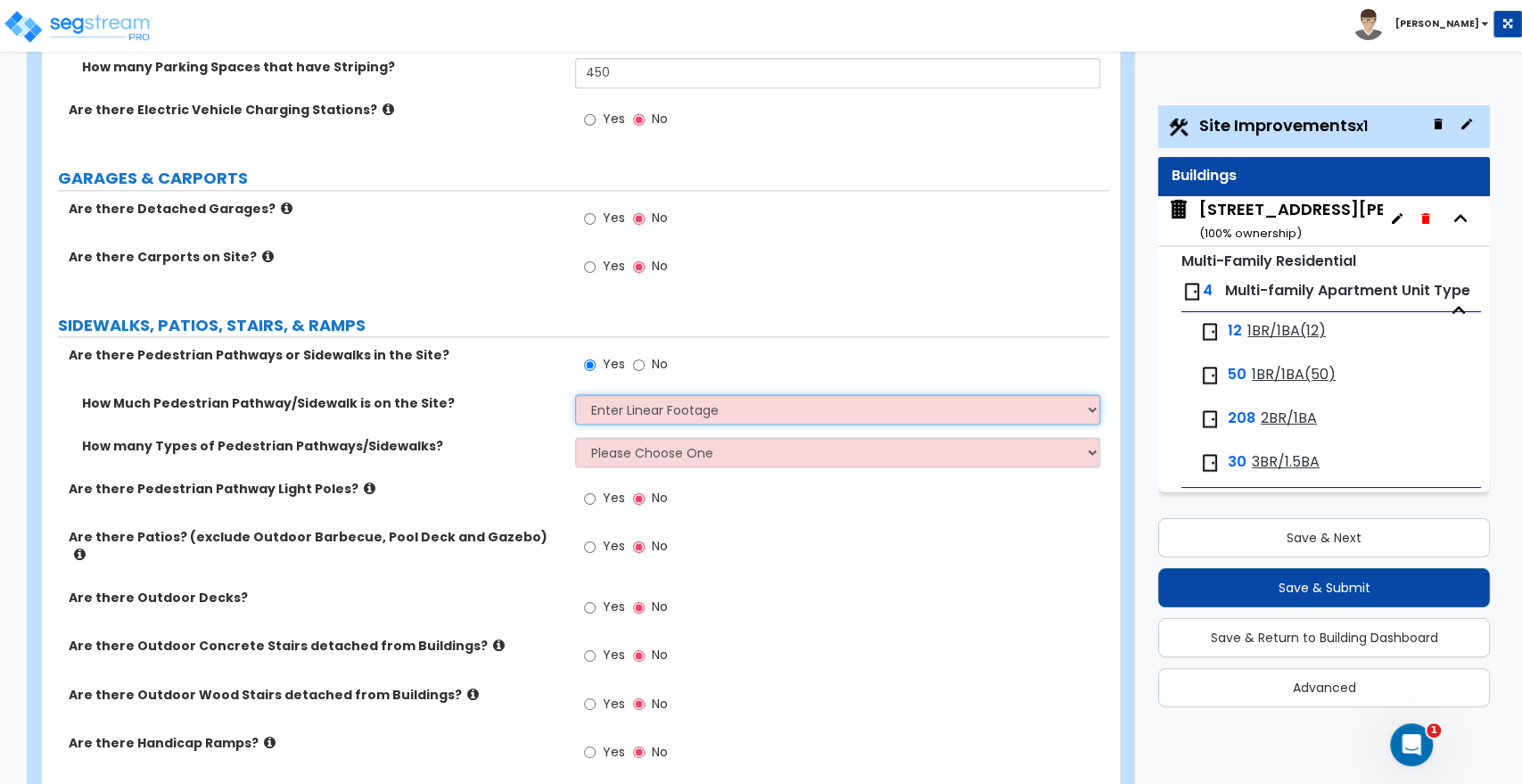
click at [575, 394] on select "Please Choose One I Don't Know, Please Estimate For Me Enter Linear Footage" at bounding box center [837, 409] width 524 height 31
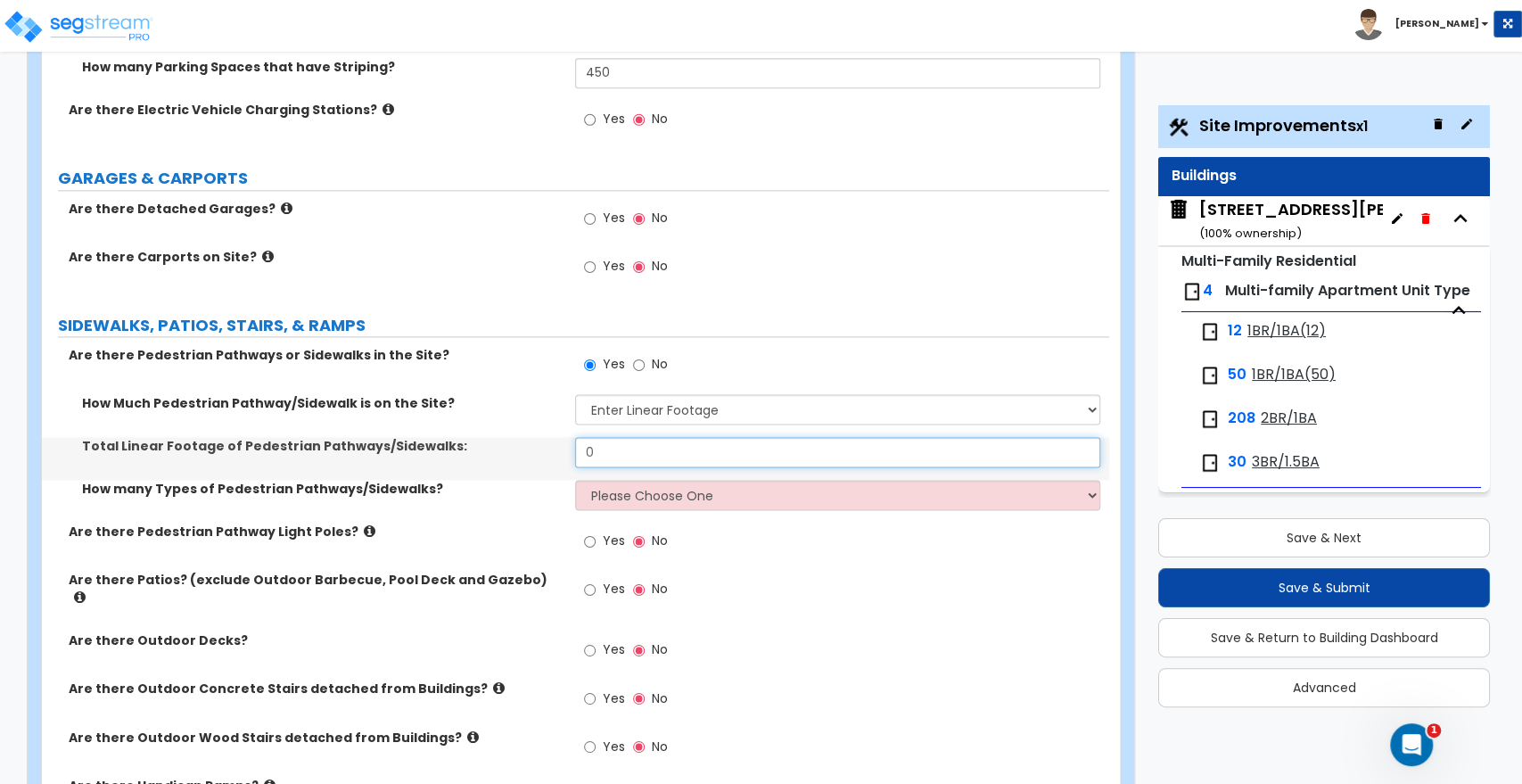
drag, startPoint x: 579, startPoint y: 450, endPoint x: 519, endPoint y: 447, distance: 60.1
click at [519, 447] on div "Total Linear Footage of Pedestrian Pathways/Sidewalks: 0" at bounding box center [575, 457] width 1068 height 42
click at [624, 453] on input "0" at bounding box center [837, 451] width 524 height 31
drag, startPoint x: 578, startPoint y: 443, endPoint x: 475, endPoint y: 433, distance: 103.5
click at [475, 433] on div "How Much Pedestrian Pathway/Sidewalk is on the Site? Please Choose One I Don't …" at bounding box center [576, 458] width 1041 height 128
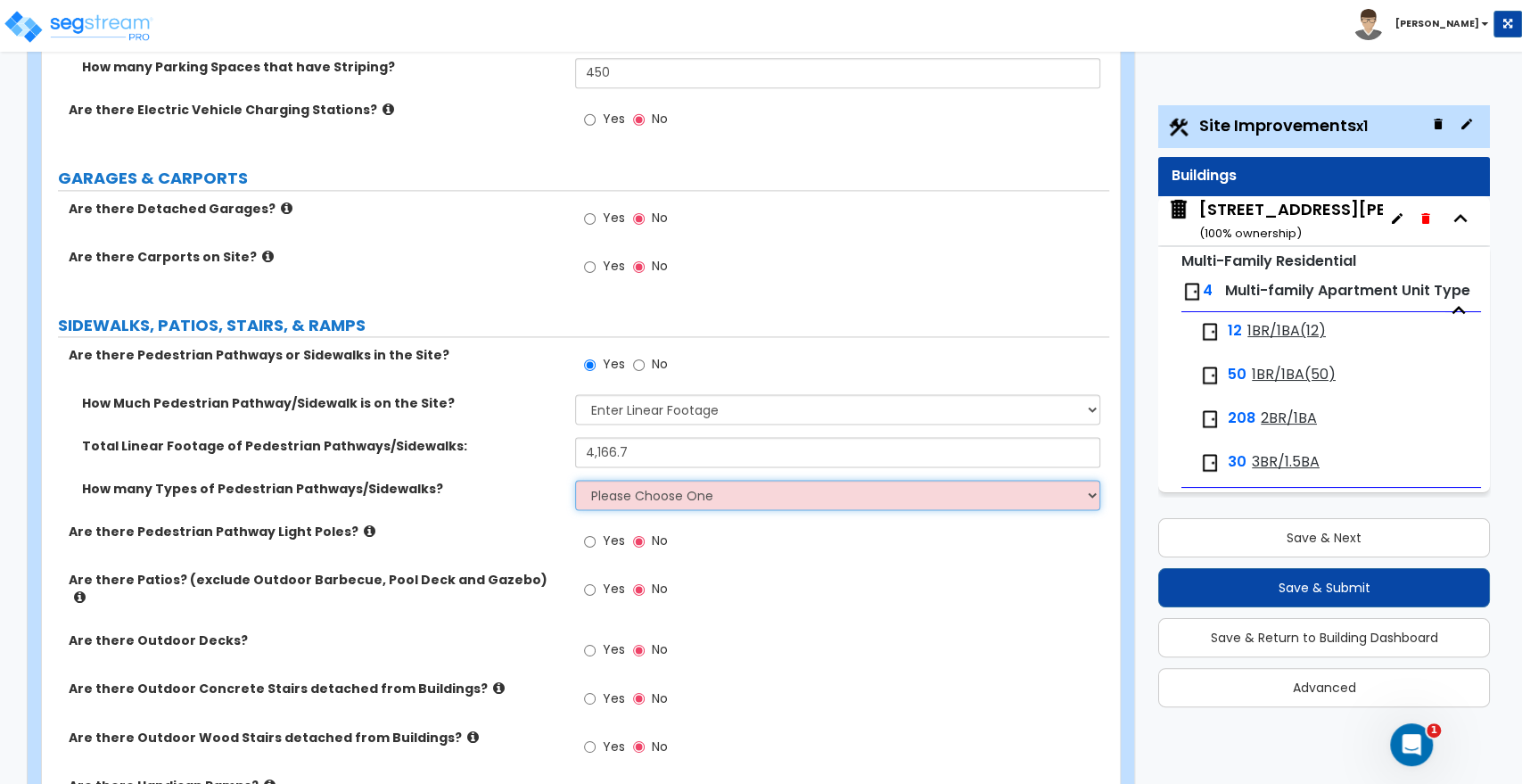
click at [614, 490] on select "Please Choose One 1 2 3" at bounding box center [837, 495] width 524 height 31
click at [575, 480] on select "Please Choose One 1 2 3" at bounding box center [837, 495] width 524 height 31
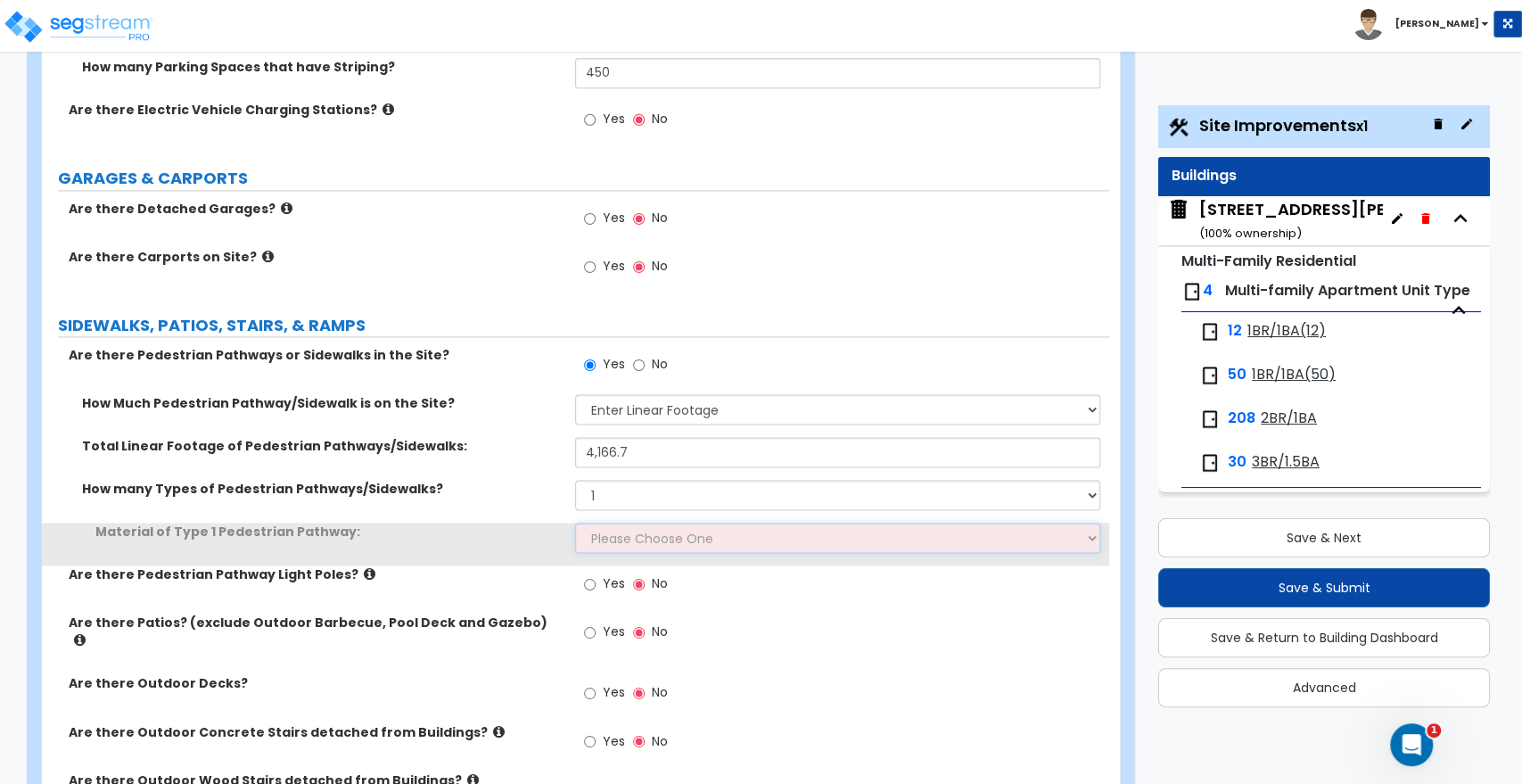
click at [611, 538] on select "Please Choose One Bare Concrete Stamped Concrete Brick Pavers Stone Pavers Wood…" at bounding box center [837, 537] width 524 height 31
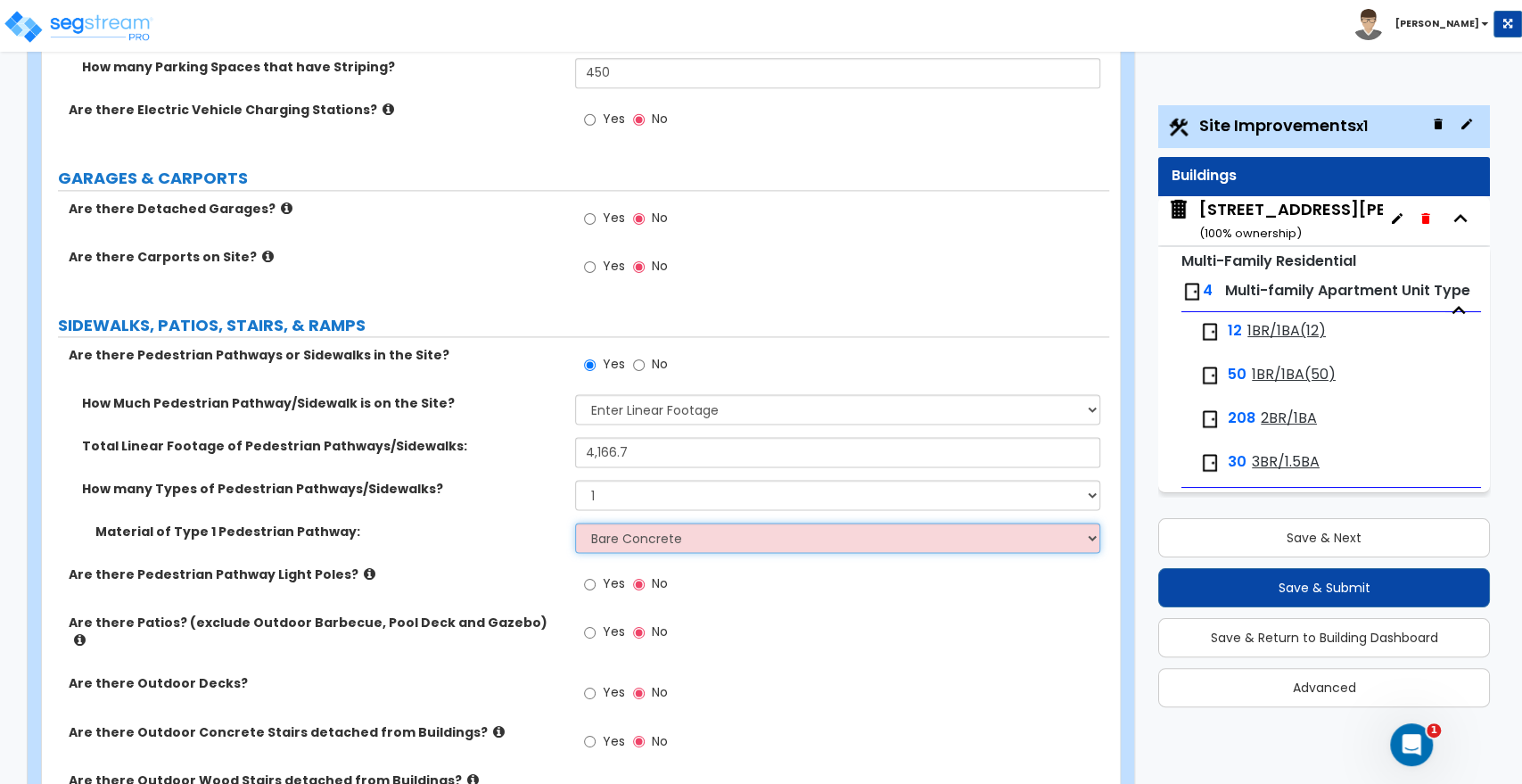
click at [575, 522] on select "Please Choose One Bare Concrete Stamped Concrete Brick Pavers Stone Pavers Wood…" at bounding box center [837, 537] width 524 height 31
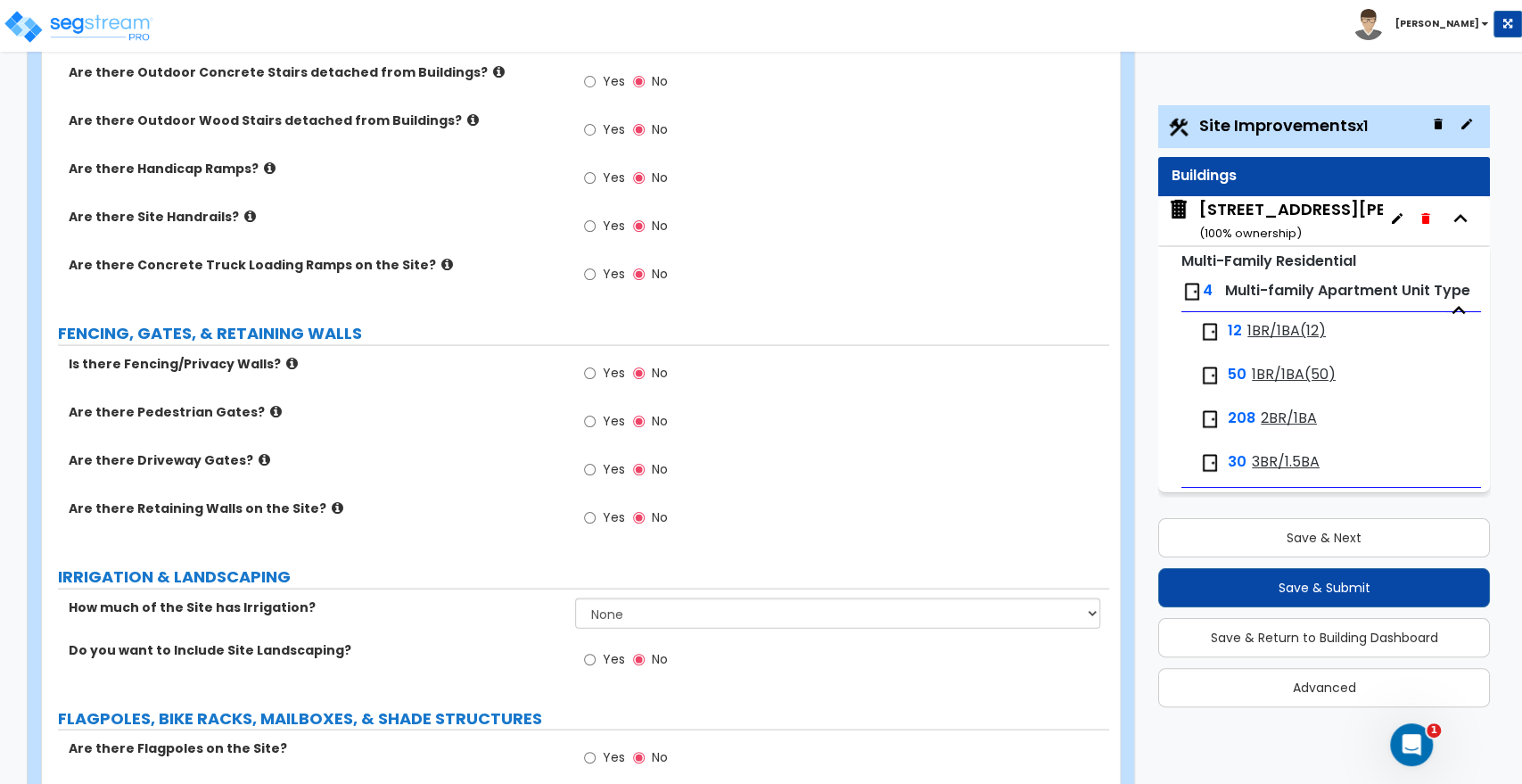
scroll to position [2278, 0]
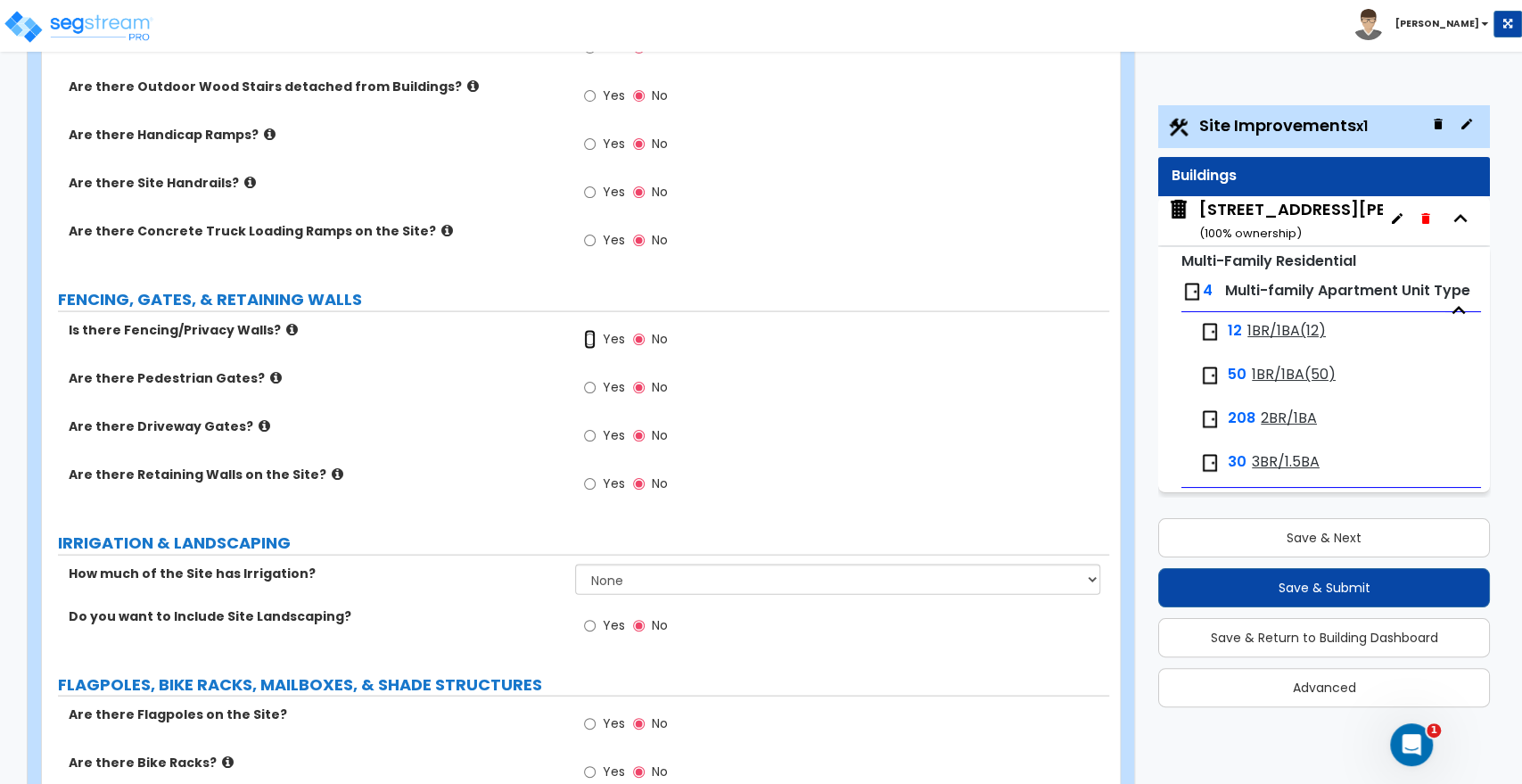
click at [589, 329] on input "Yes" at bounding box center [590, 339] width 12 height 20
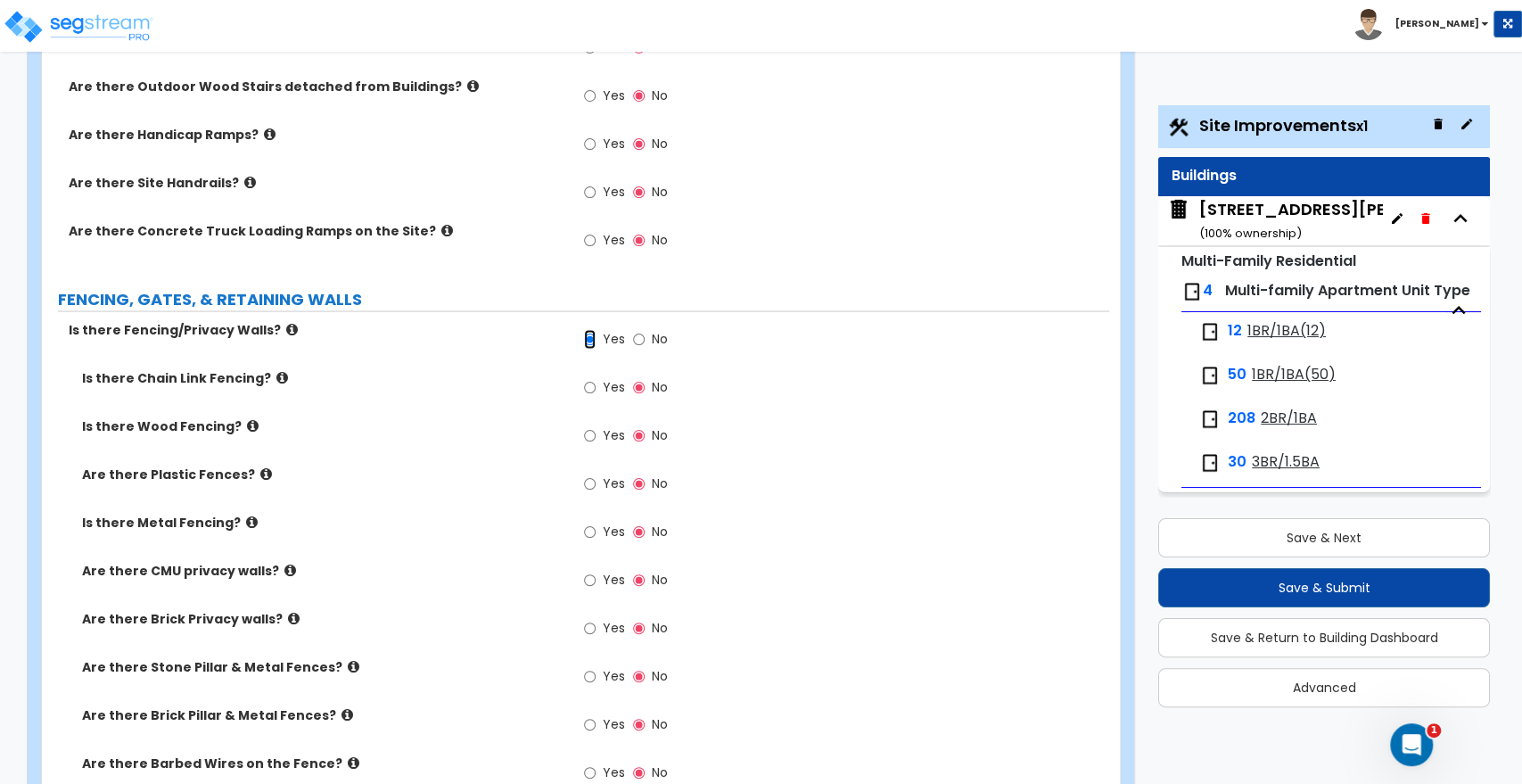
scroll to position [2377, 0]
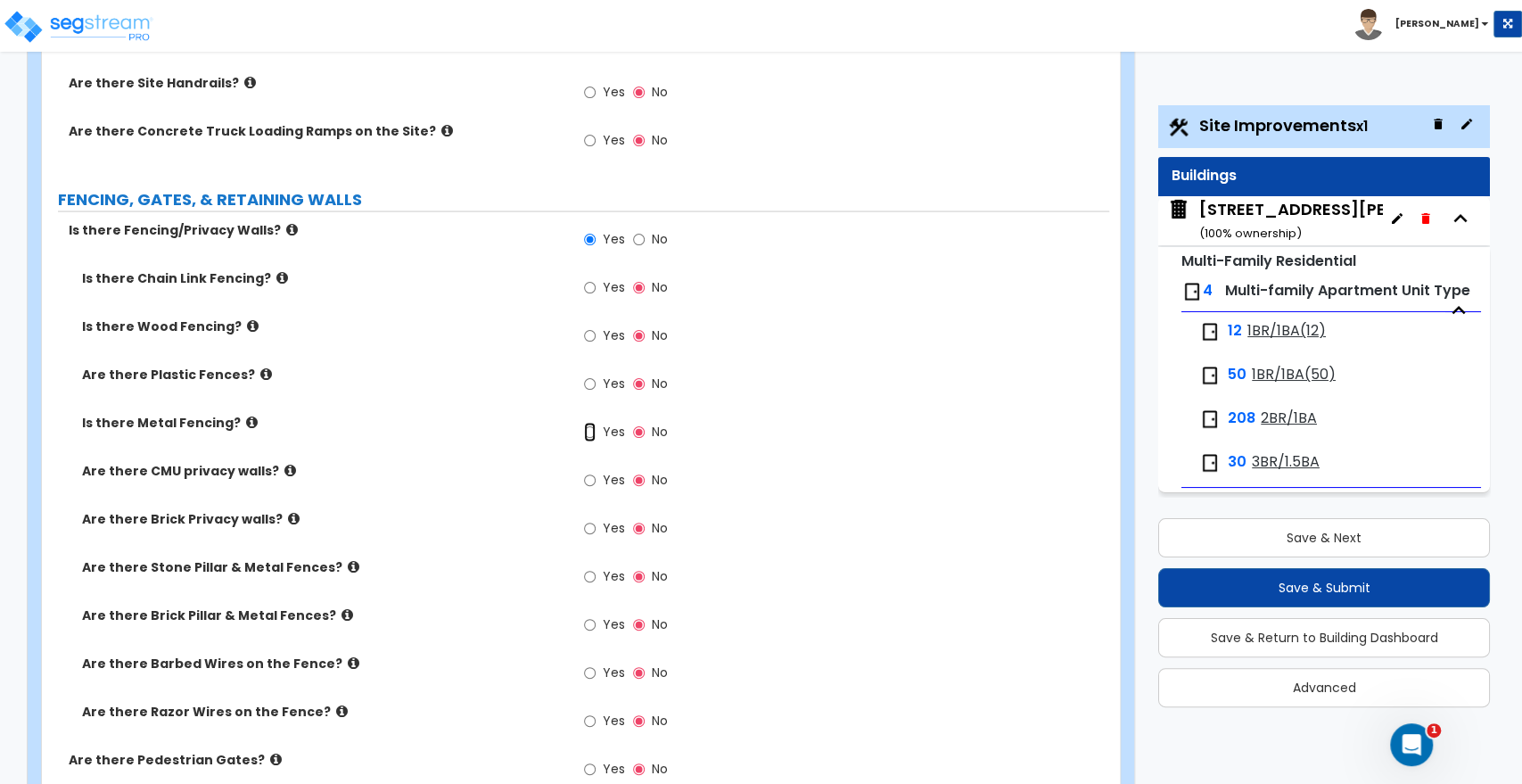
click at [593, 423] on input "Yes" at bounding box center [590, 432] width 12 height 20
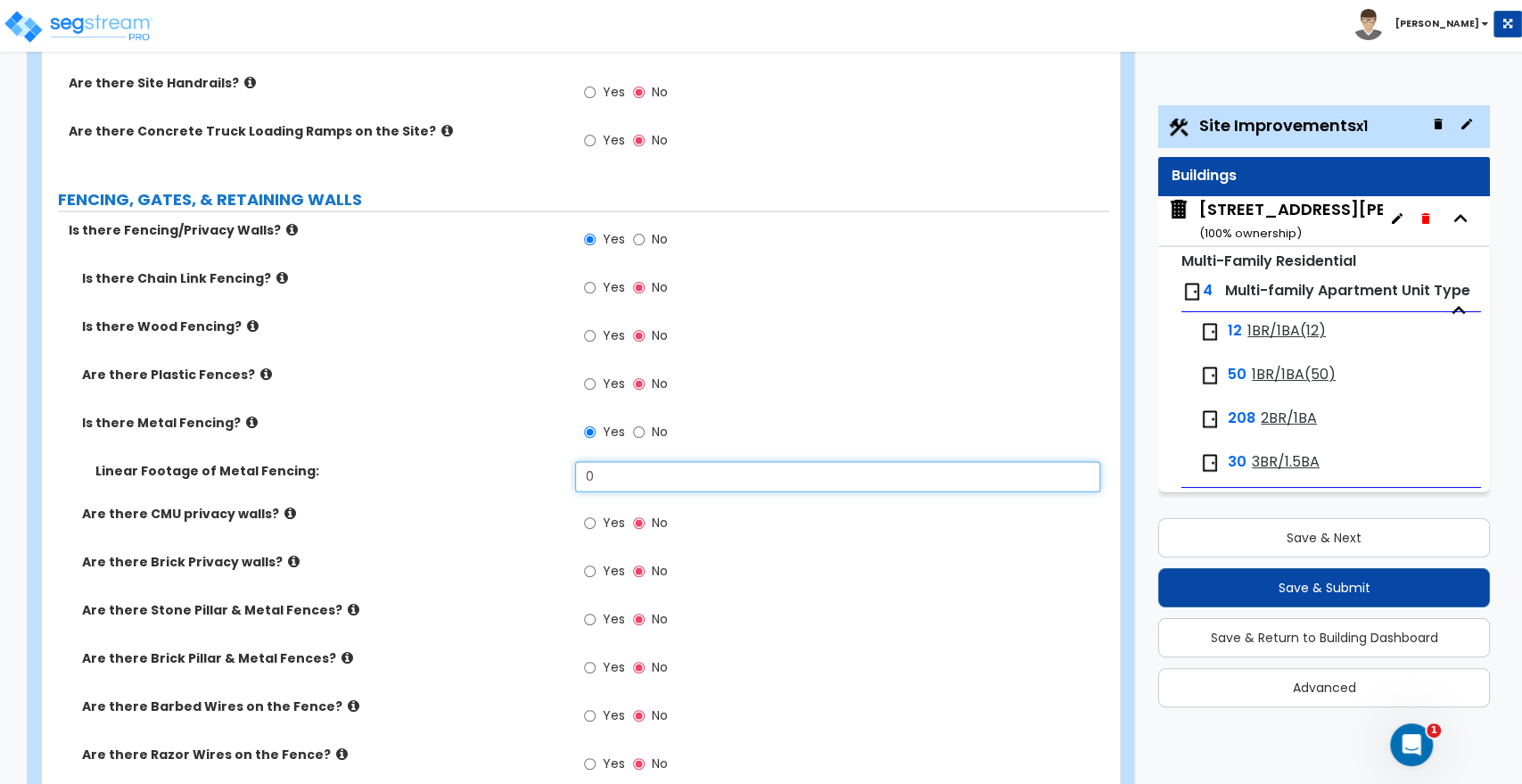
drag, startPoint x: 620, startPoint y: 464, endPoint x: 468, endPoint y: 464, distance: 152.0
click at [468, 464] on div "Linear Footage of Metal Fencing: 0" at bounding box center [575, 483] width 1068 height 42
click at [586, 327] on input "Yes" at bounding box center [590, 337] width 12 height 20
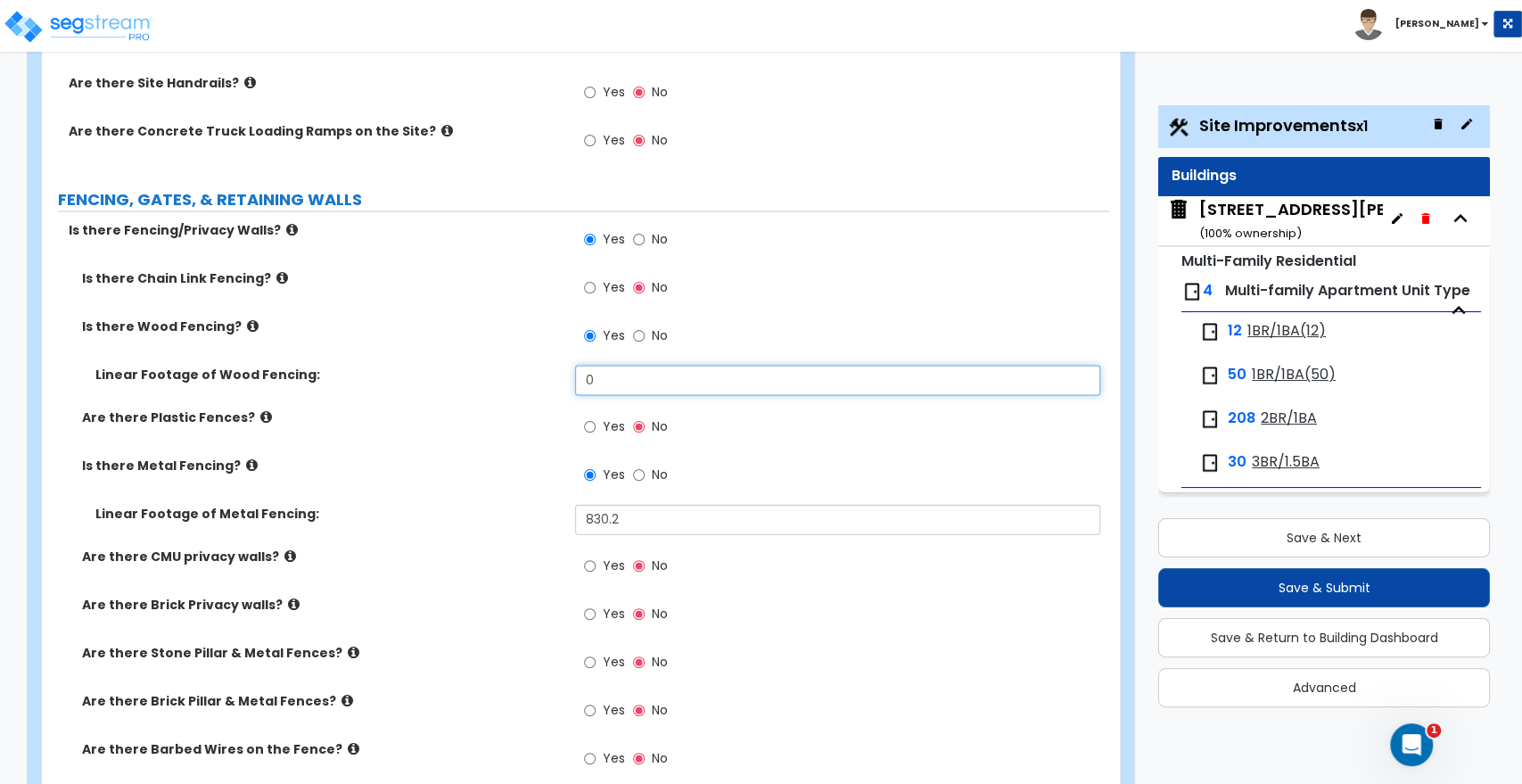
drag, startPoint x: 602, startPoint y: 366, endPoint x: 483, endPoint y: 369, distance: 119.0
click at [483, 369] on div "Linear Footage of Wood Fencing: 0" at bounding box center [575, 386] width 1068 height 42
click at [584, 278] on input "Yes" at bounding box center [590, 288] width 12 height 20
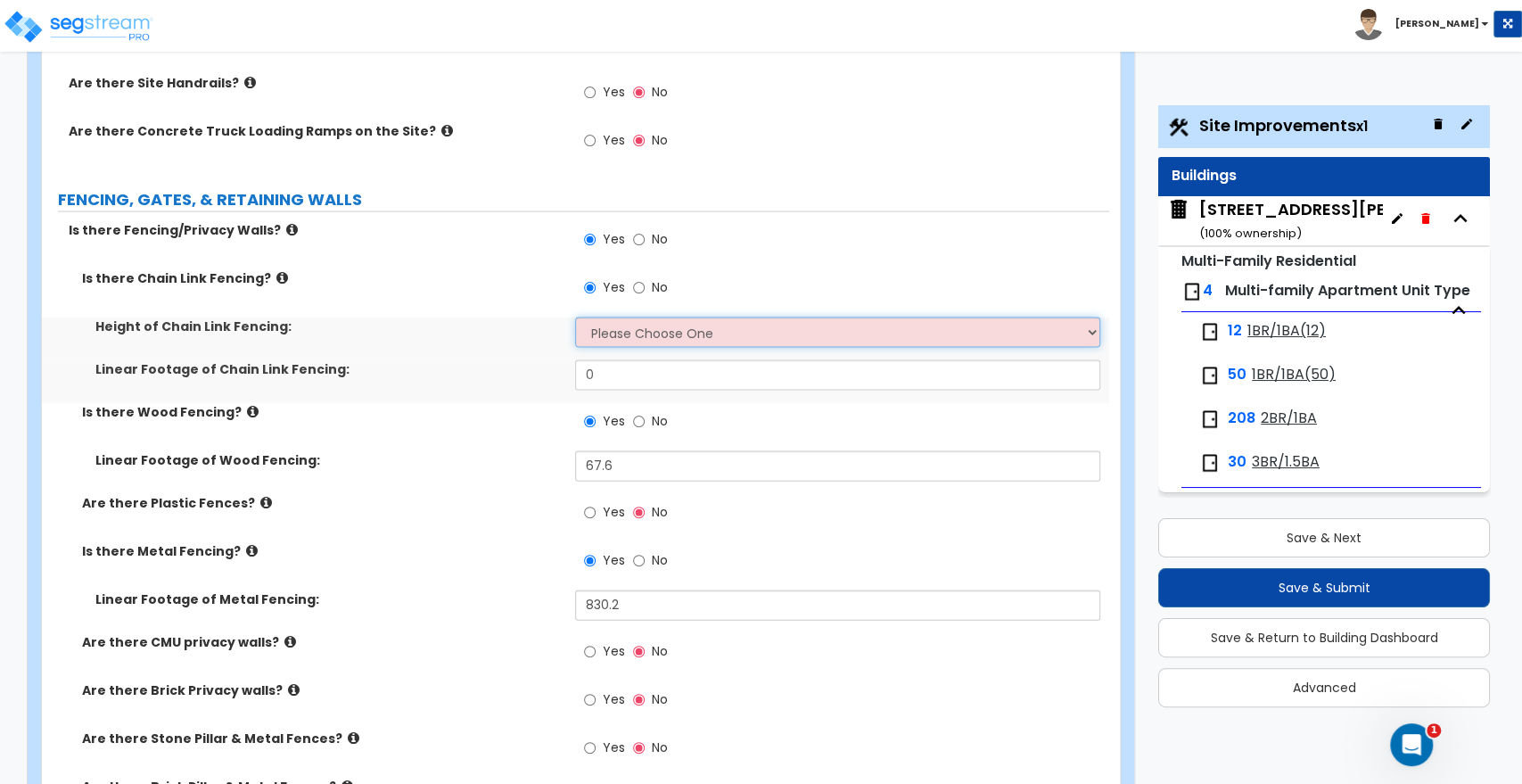
click at [610, 317] on select "Please Choose One 3 feet 4 feet 5 feet 6 feet 10 feet 12 feet" at bounding box center [837, 332] width 524 height 31
click at [575, 317] on select "Please Choose One 3 feet 4 feet 5 feet 6 feet 10 feet 12 feet" at bounding box center [837, 332] width 524 height 31
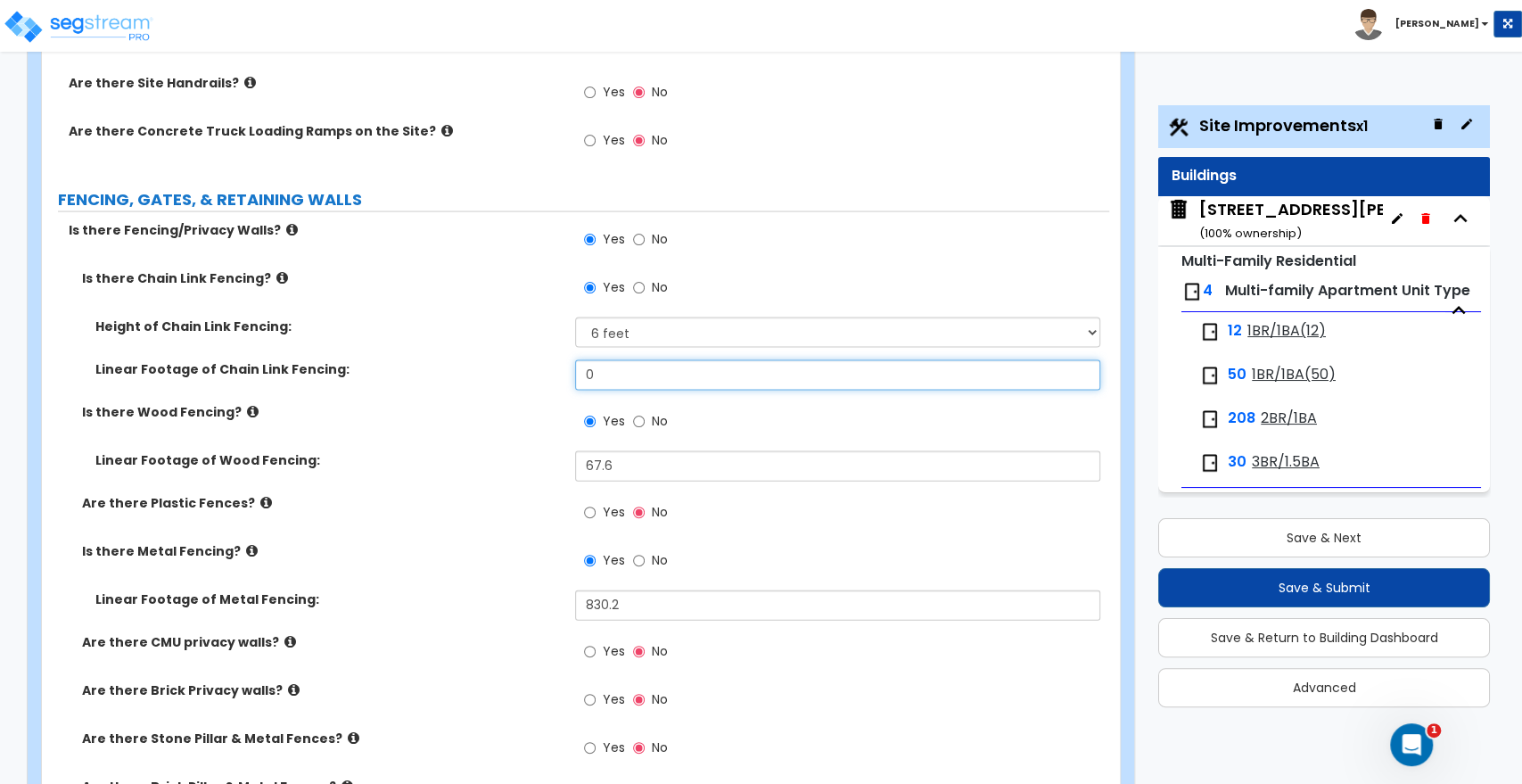
drag, startPoint x: 619, startPoint y: 353, endPoint x: 531, endPoint y: 354, distance: 88.0
click at [531, 360] on div "Linear Footage of Chain Link Fencing: 0" at bounding box center [575, 381] width 1068 height 42
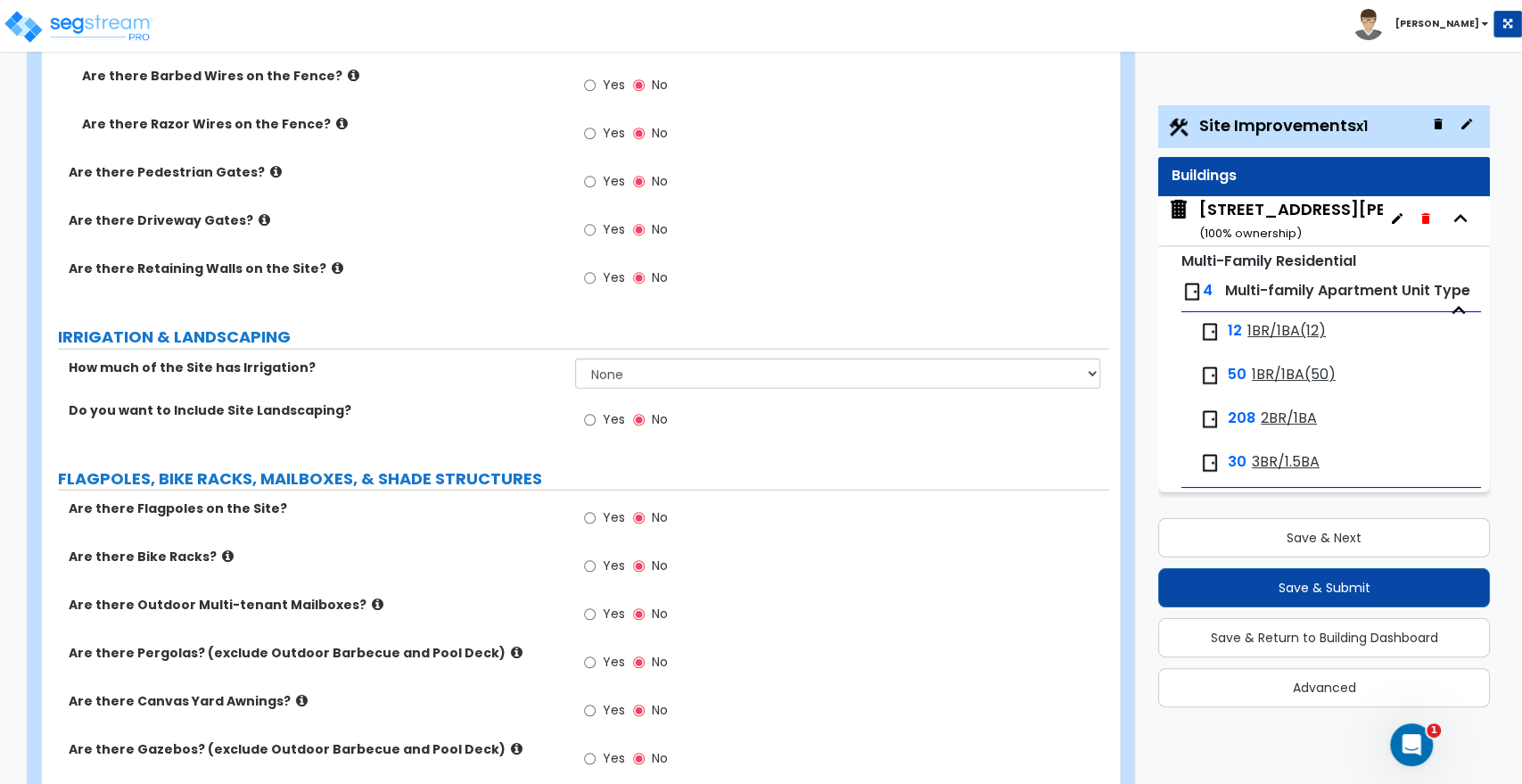
scroll to position [3170, 0]
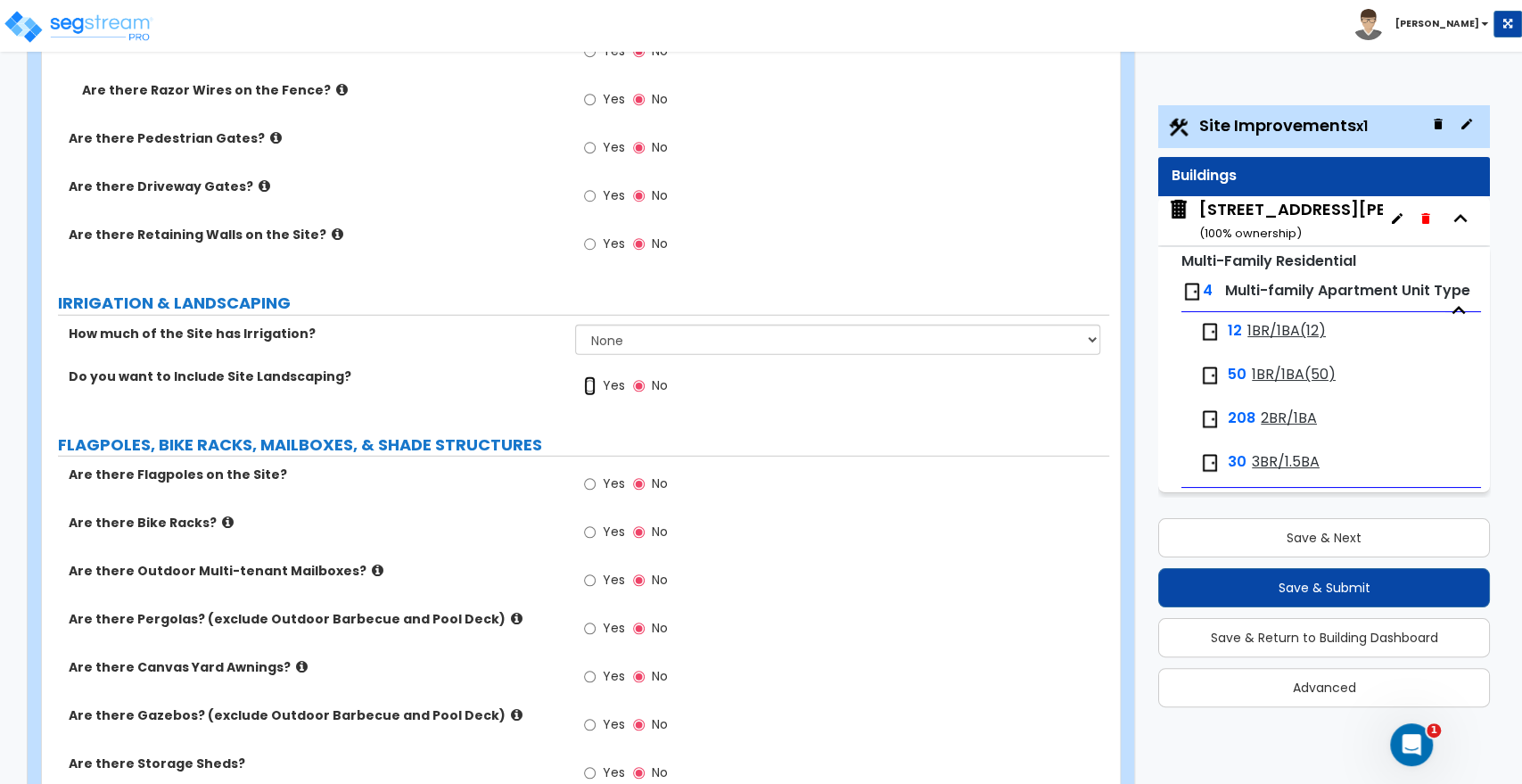
click at [593, 376] on input "Yes" at bounding box center [590, 386] width 12 height 20
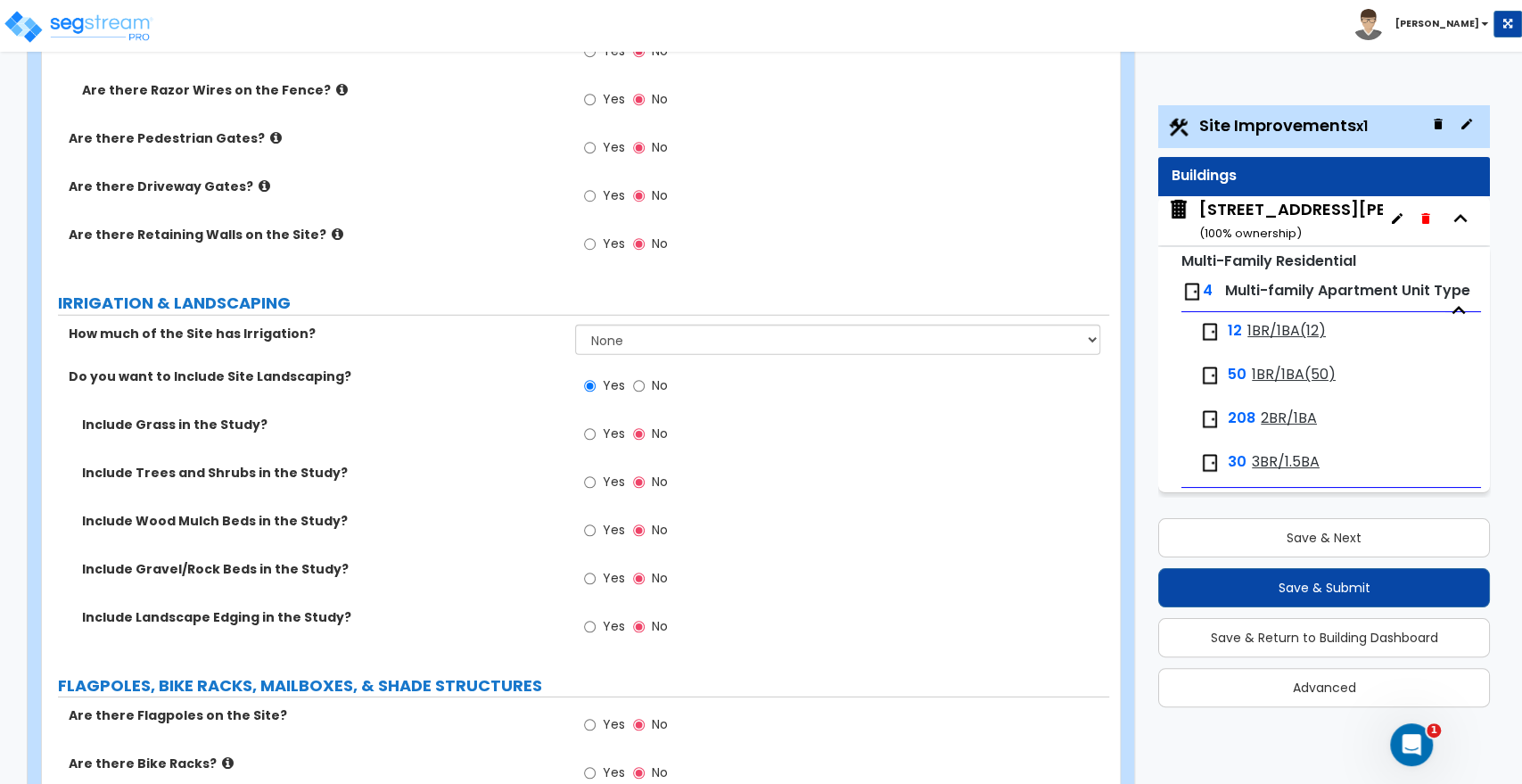
click at [596, 421] on label "Yes" at bounding box center [603, 435] width 40 height 31
click at [596, 425] on input "Yes" at bounding box center [590, 434] width 12 height 20
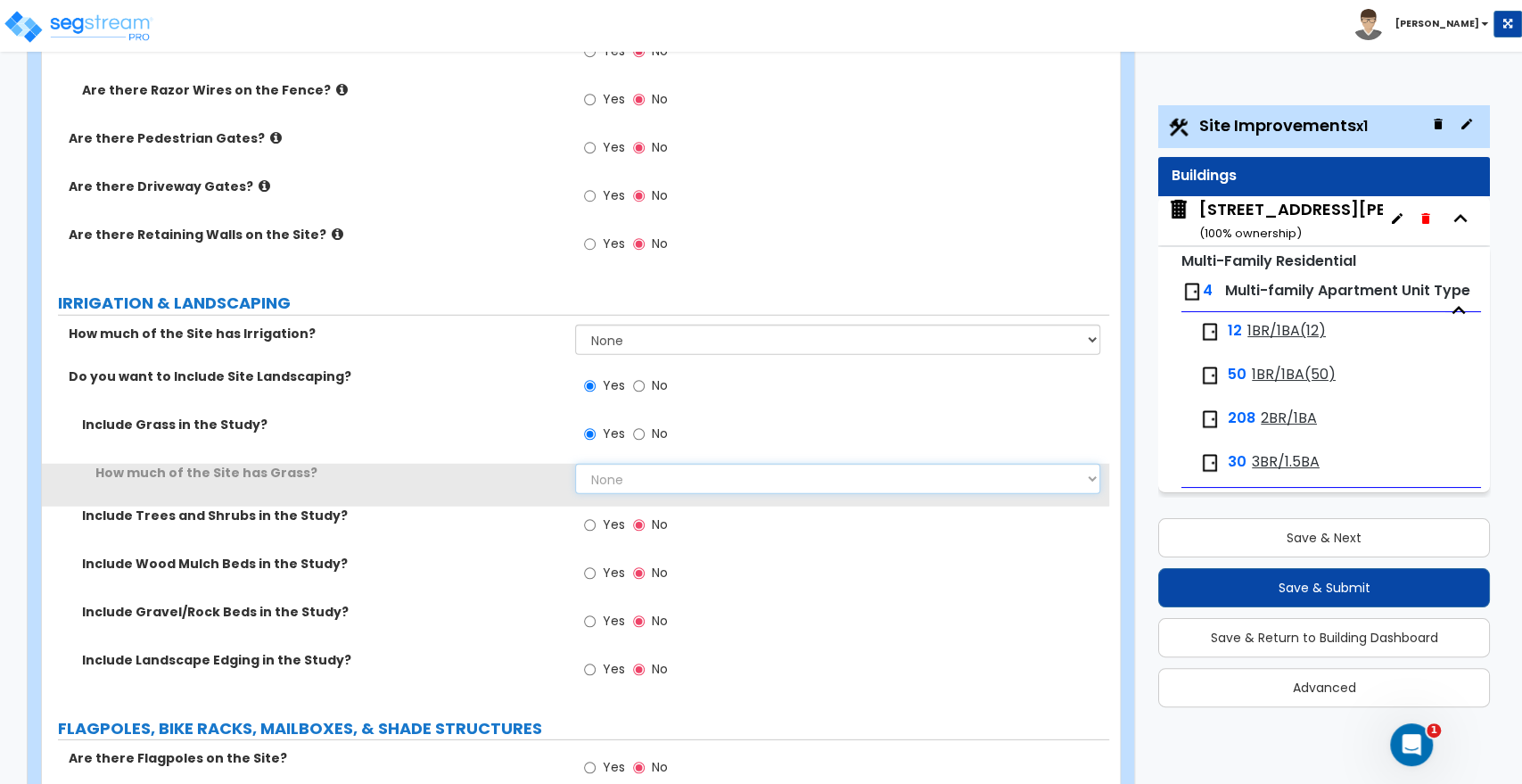
click at [631, 464] on select "None I want to Enter an Approximate Percentage I want to Enter the Square Foota…" at bounding box center [837, 479] width 524 height 31
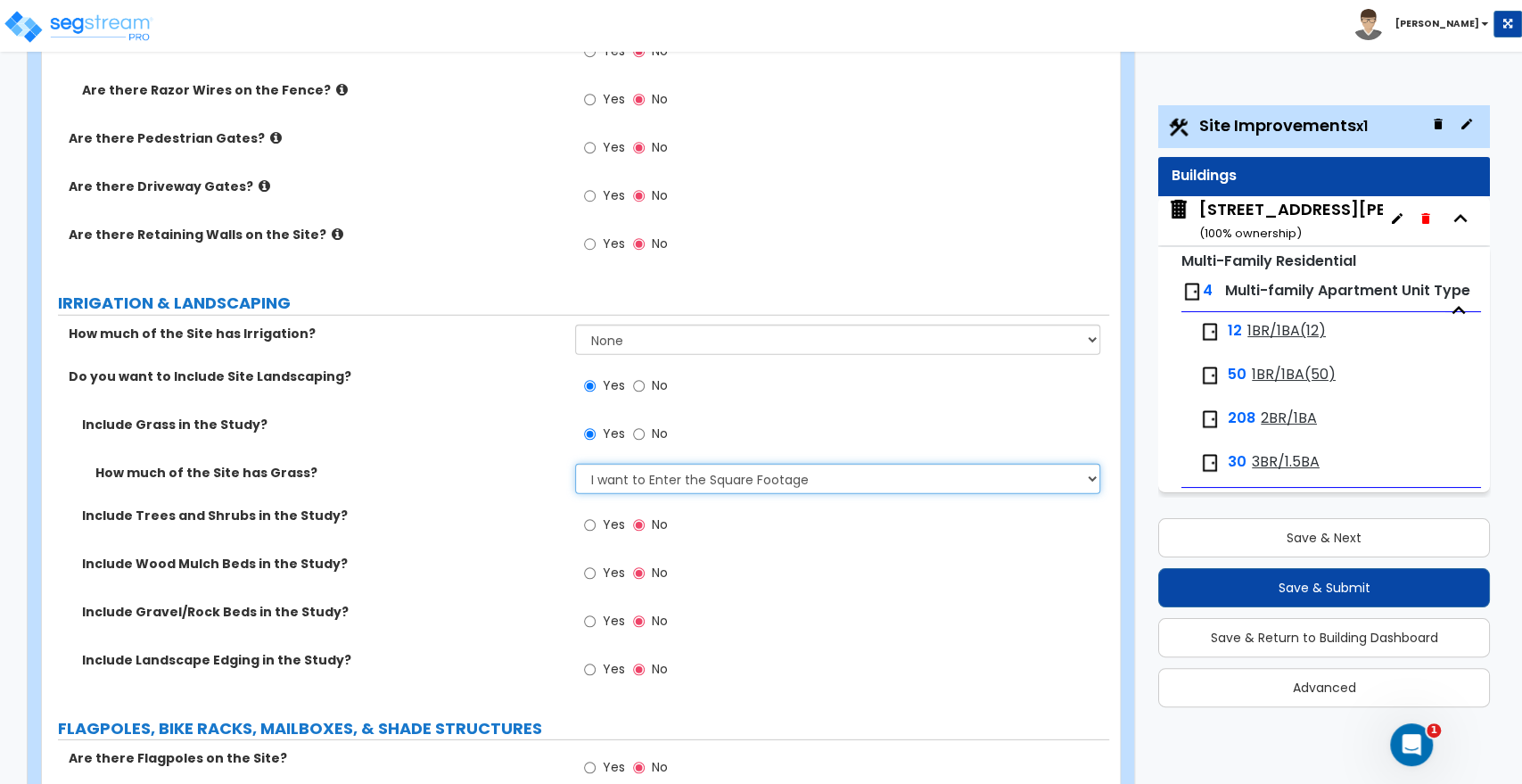
click at [575, 464] on select "None I want to Enter an Approximate Percentage I want to Enter the Square Foota…" at bounding box center [837, 479] width 524 height 31
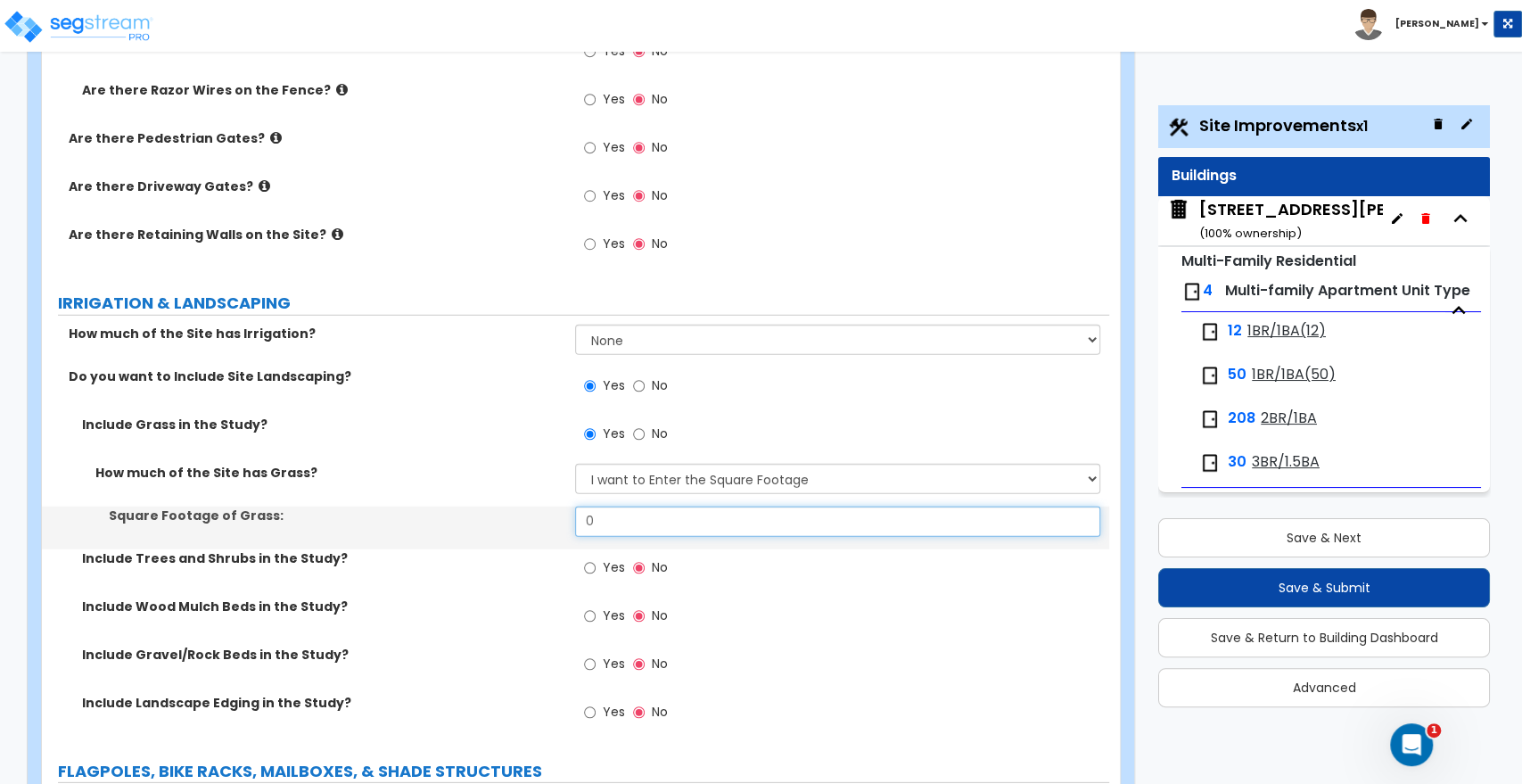
drag, startPoint x: 620, startPoint y: 508, endPoint x: 504, endPoint y: 508, distance: 116.0
click at [504, 508] on div "Square Footage of Grass: 0" at bounding box center [575, 527] width 1068 height 42
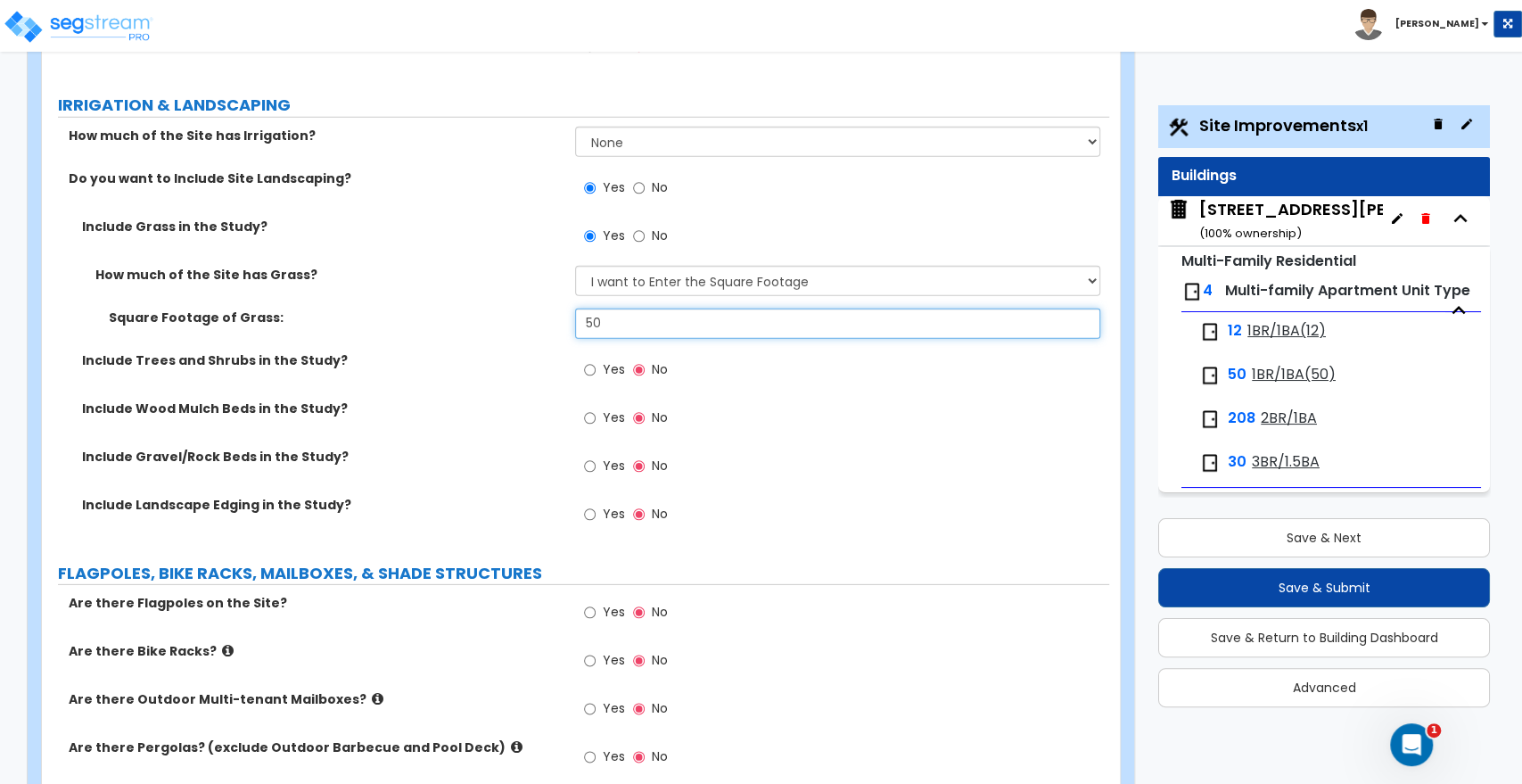
scroll to position [3567, 0]
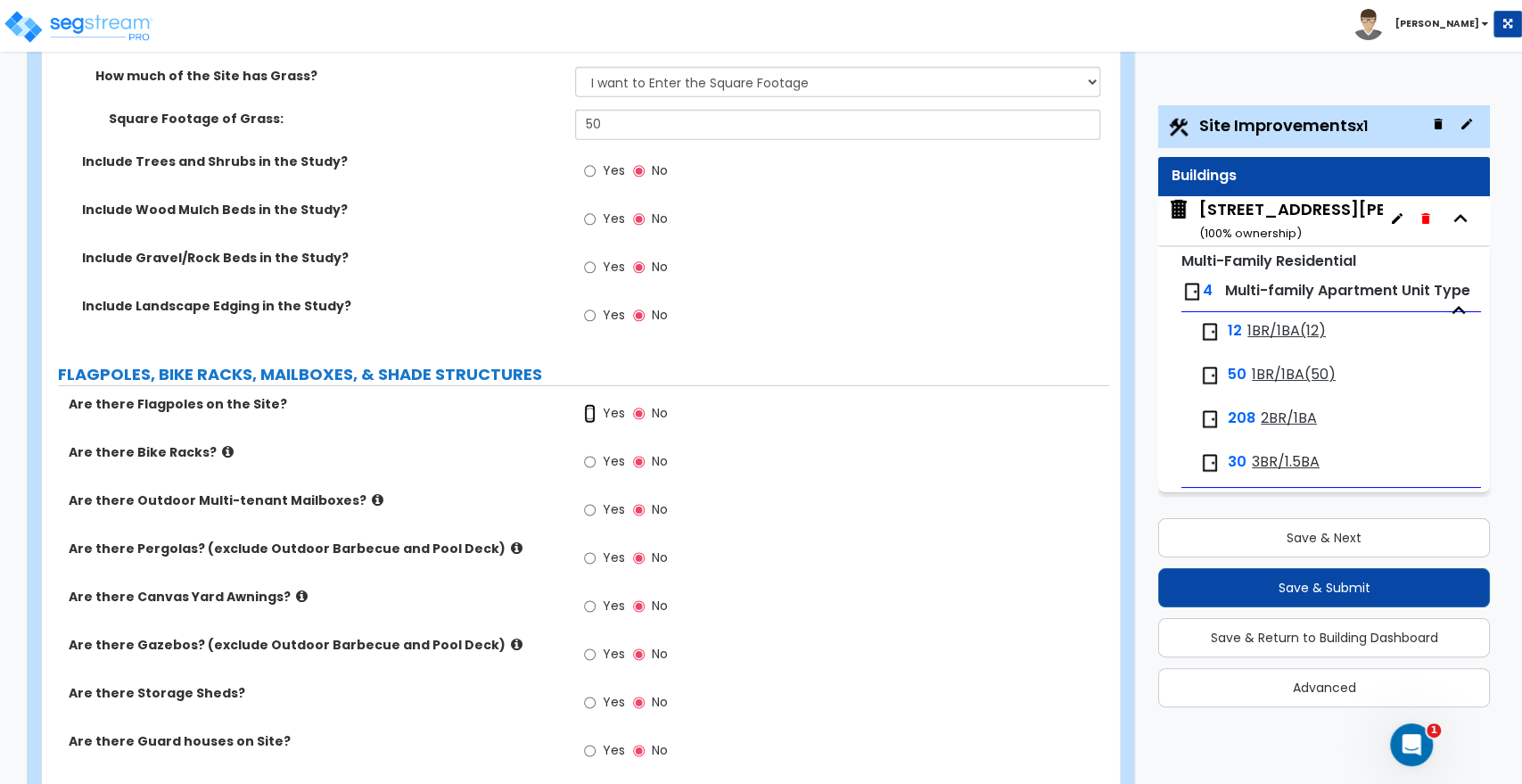
click at [591, 404] on input "Yes" at bounding box center [590, 414] width 12 height 20
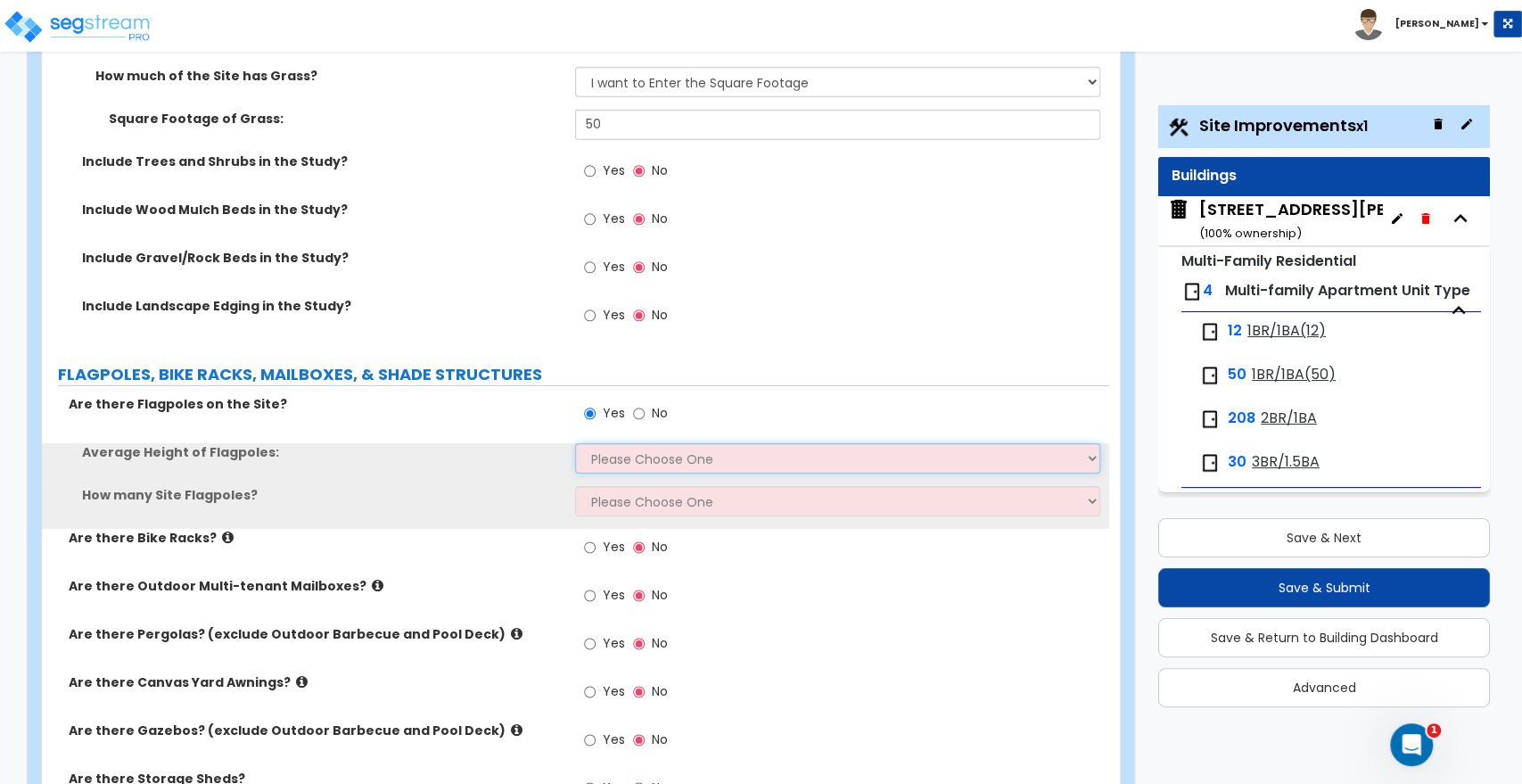
click at [613, 443] on select "Please Choose One 20 ft 59 ft 70 ft 100 ft" at bounding box center [837, 458] width 524 height 31
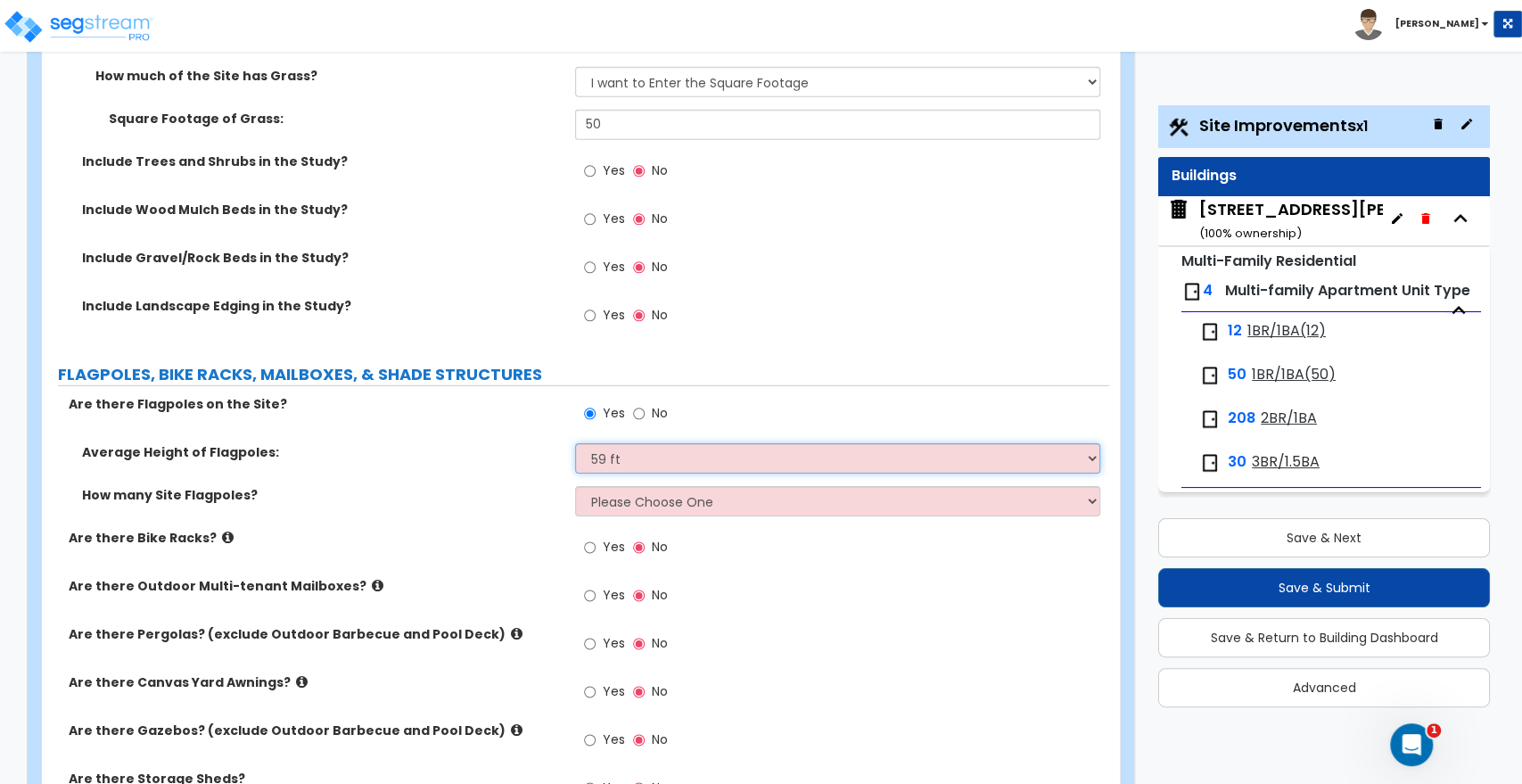
click at [575, 443] on select "Please Choose One 20 ft 59 ft 70 ft 100 ft" at bounding box center [837, 458] width 524 height 31
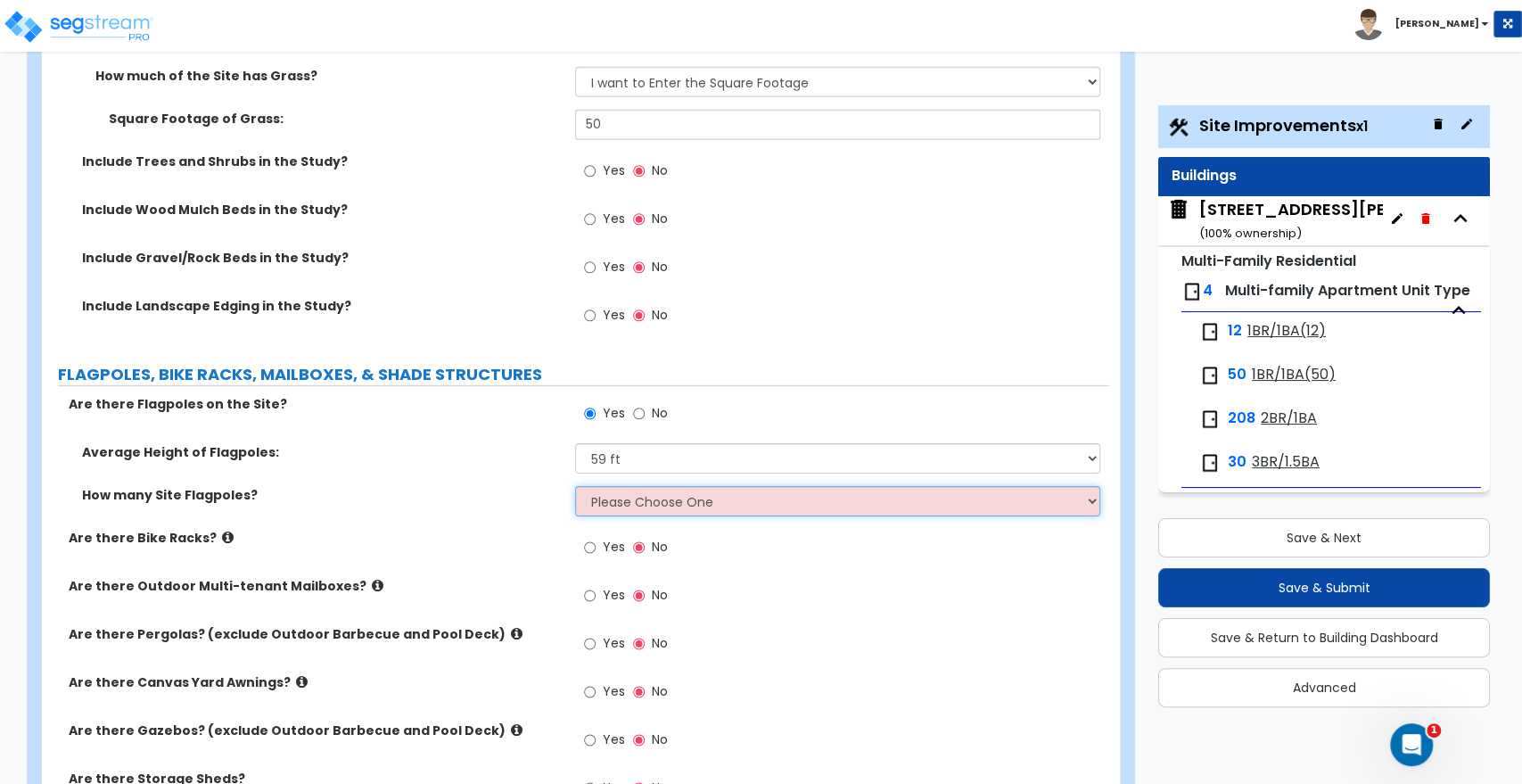
click at [620, 491] on select "Please Choose One 1 2 3 4 5" at bounding box center [837, 501] width 524 height 31
click at [575, 486] on select "Please Choose One 1 2 3 4 5" at bounding box center [837, 501] width 524 height 31
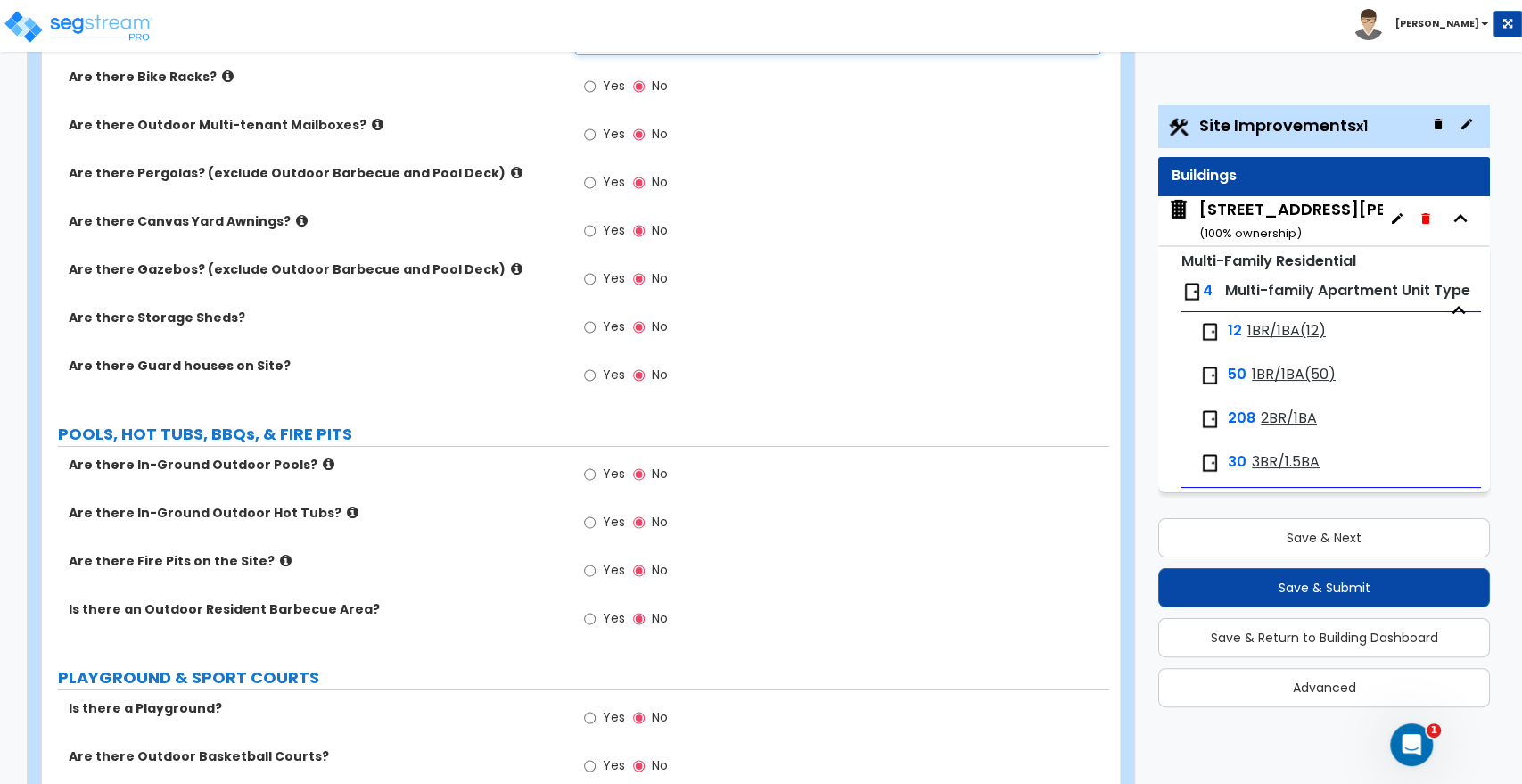
scroll to position [4061, 0]
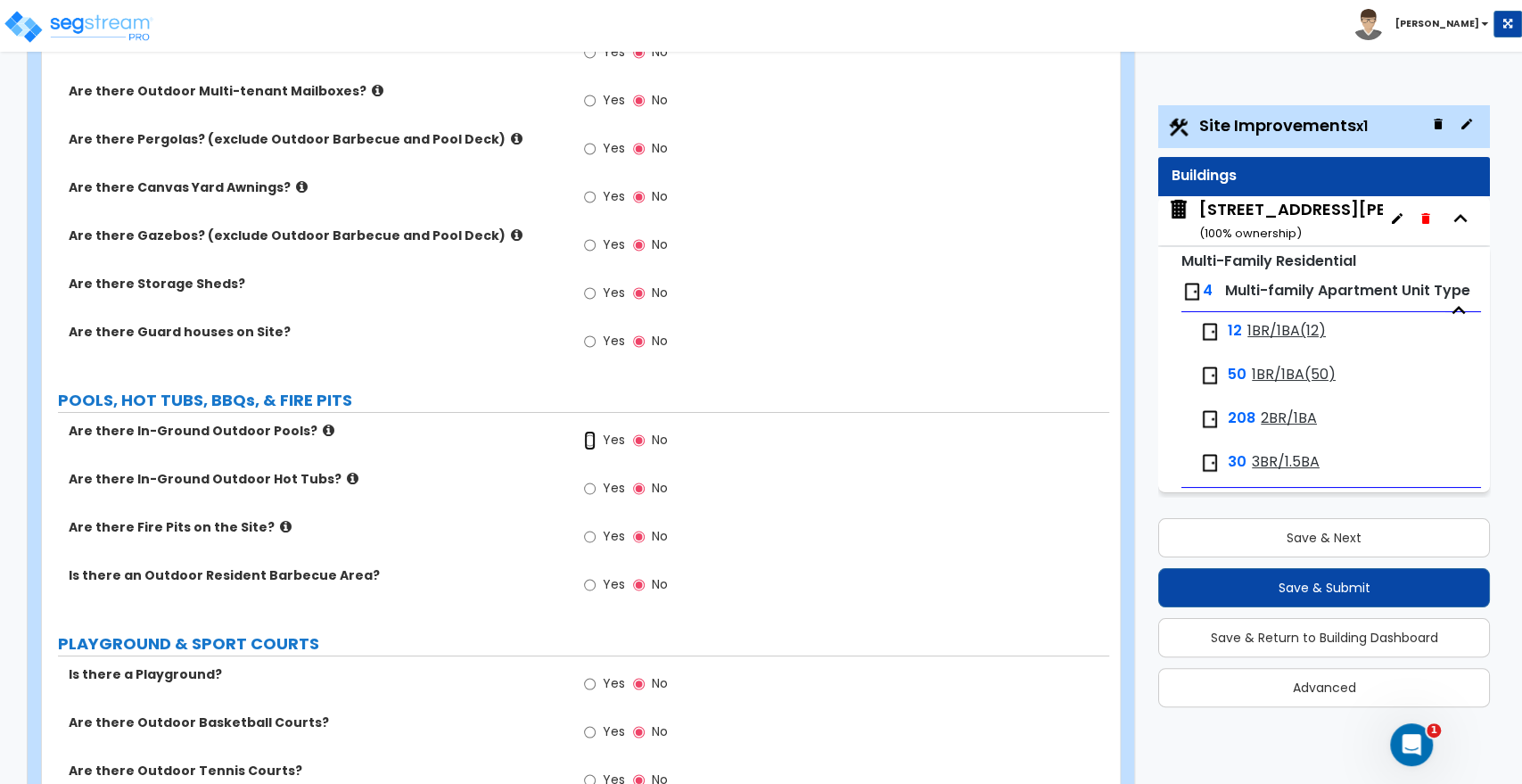
click at [585, 431] on input "Yes" at bounding box center [590, 440] width 12 height 20
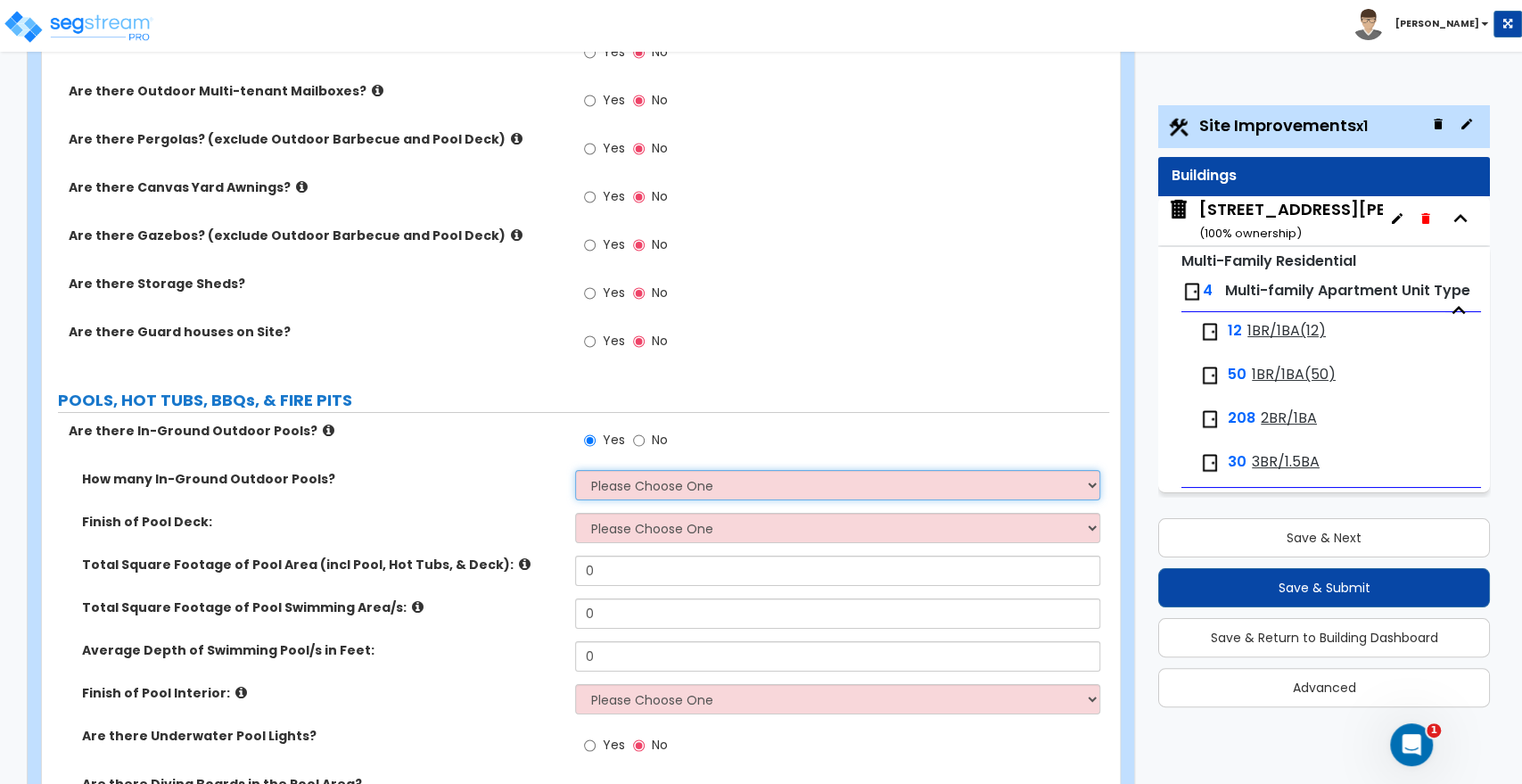
click at [612, 470] on select "Please Choose One 1 2 3 4" at bounding box center [837, 485] width 524 height 31
click at [575, 470] on select "Please Choose One 1 2 3 4" at bounding box center [837, 485] width 524 height 31
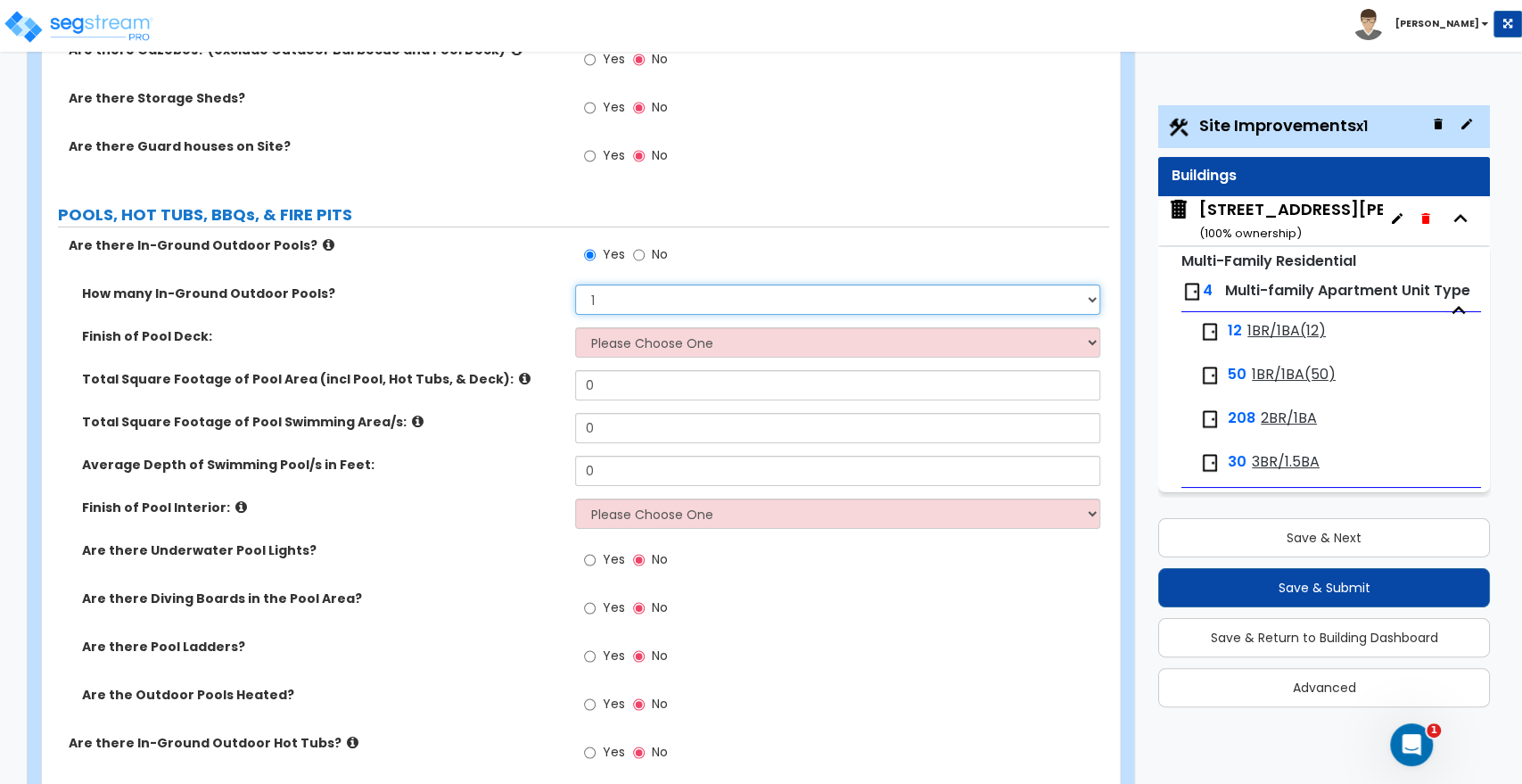
scroll to position [4260, 0]
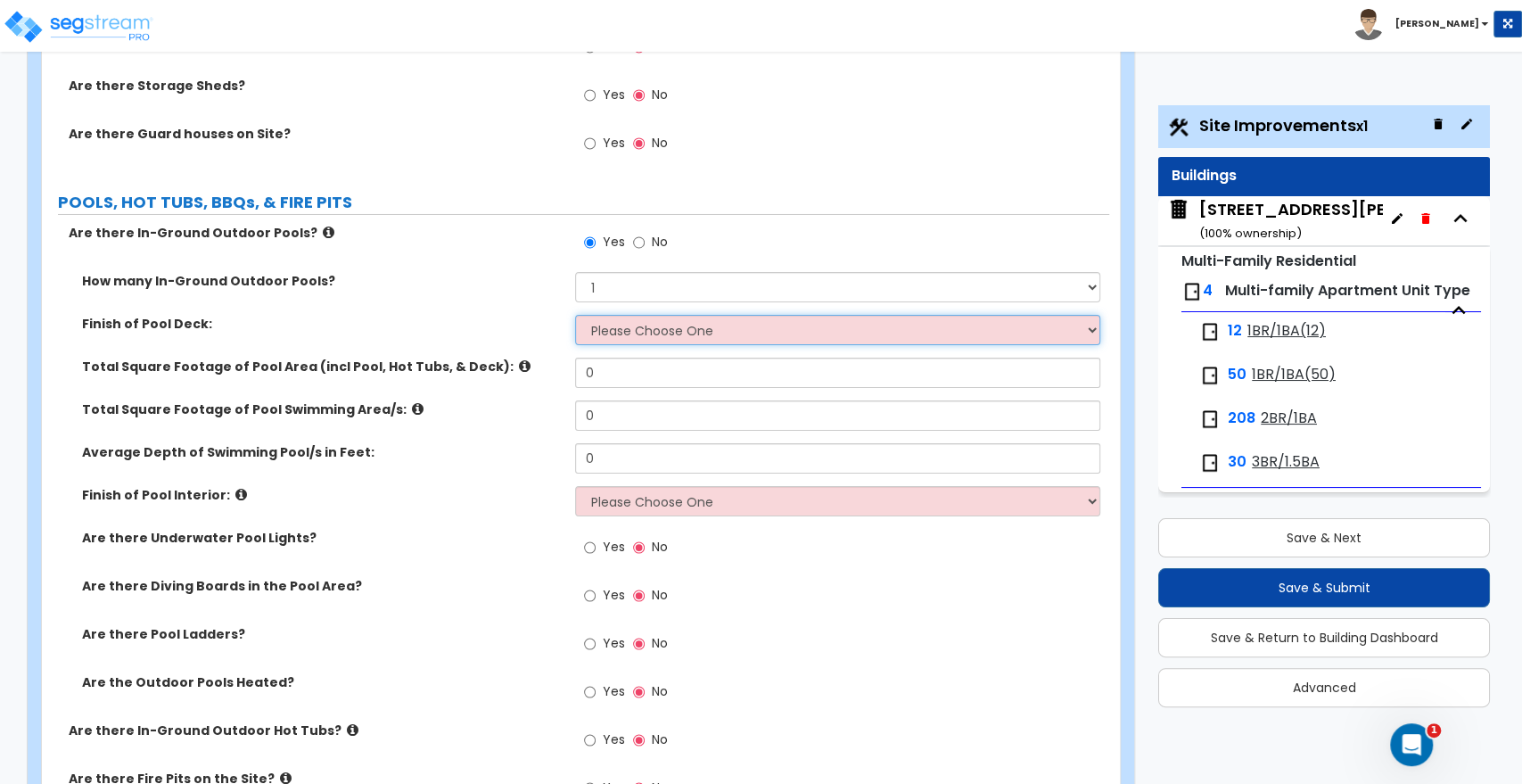
click at [614, 315] on select "Please Choose One Bare Concrete Stamped Concrete Brick Pavers Stone Pavers Wood…" at bounding box center [837, 330] width 524 height 31
click at [575, 315] on select "Please Choose One Bare Concrete Stamped Concrete Brick Pavers Stone Pavers Wood…" at bounding box center [837, 330] width 524 height 31
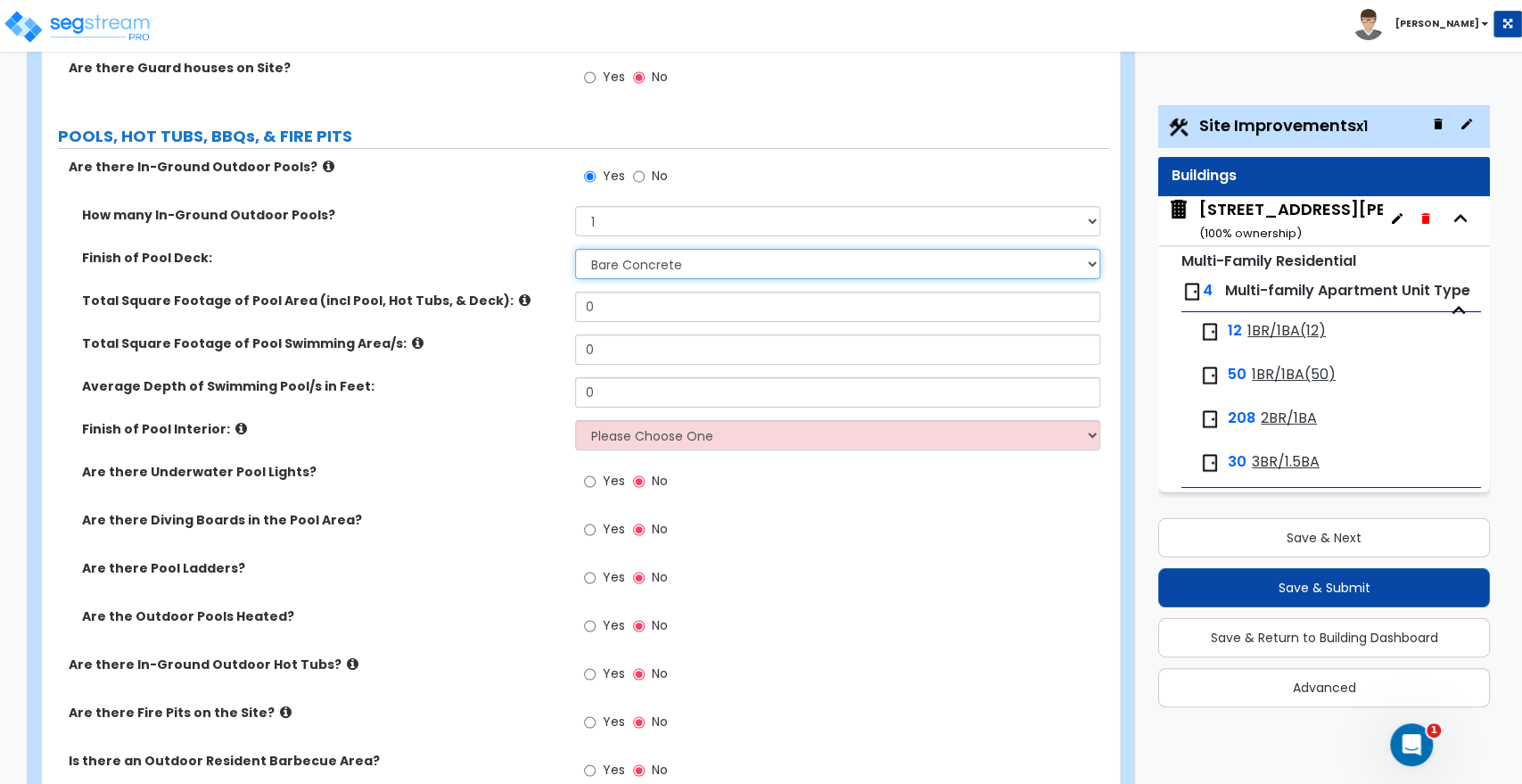
scroll to position [4358, 0]
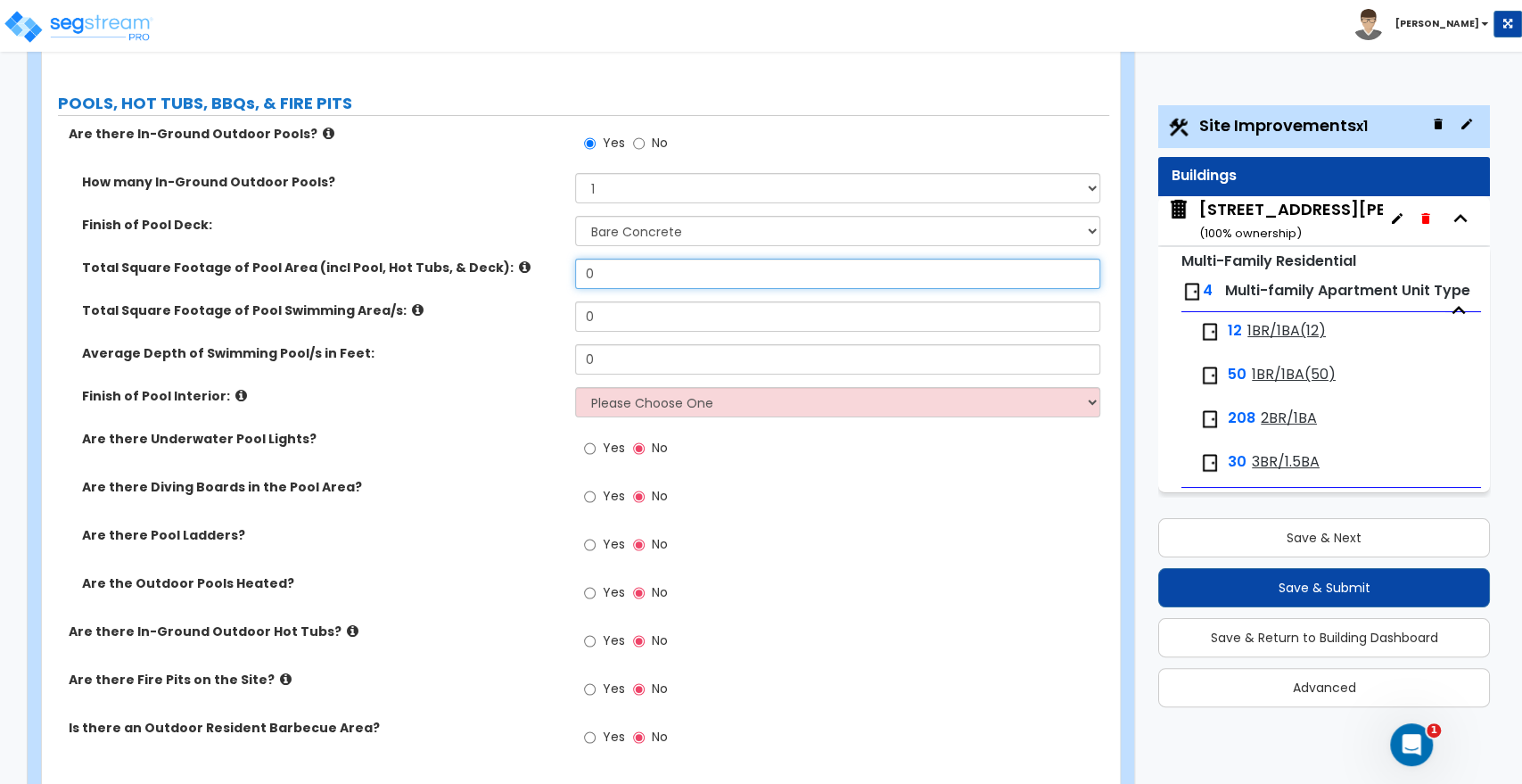
drag, startPoint x: 609, startPoint y: 273, endPoint x: 437, endPoint y: 260, distance: 172.5
click at [437, 260] on div "Total Square Footage of Pool Area (incl Pool, Hot Tubs, & Deck): 0" at bounding box center [575, 279] width 1068 height 42
drag, startPoint x: 620, startPoint y: 256, endPoint x: 494, endPoint y: 265, distance: 126.3
click at [494, 265] on div "Total Square Footage of Pool Area (incl Pool, Hot Tubs, & Deck): 852" at bounding box center [575, 279] width 1068 height 42
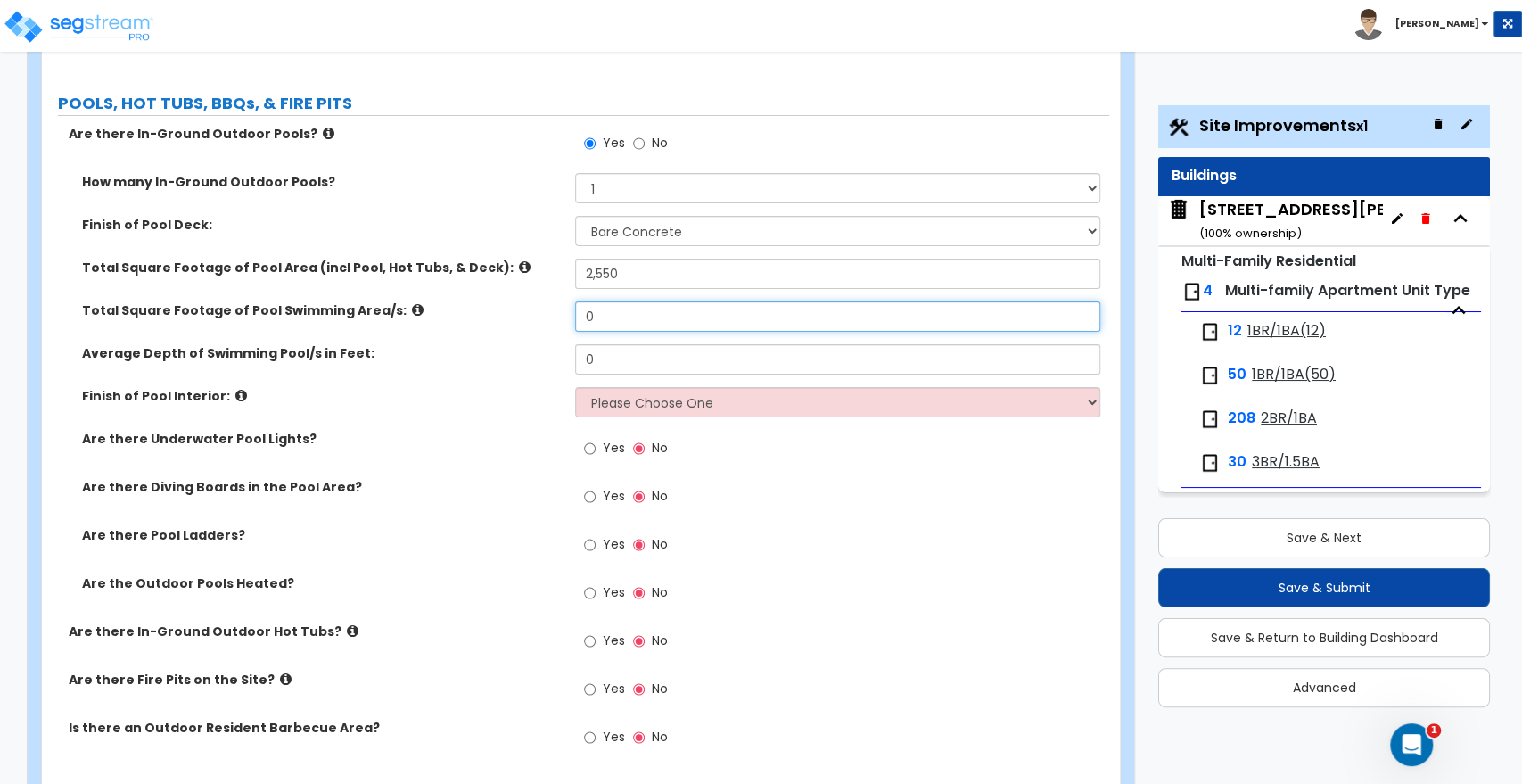
drag, startPoint x: 614, startPoint y: 299, endPoint x: 552, endPoint y: 308, distance: 62.6
click at [552, 308] on div "Total Square Footage of Pool Swimming Area/s: 0" at bounding box center [575, 322] width 1068 height 42
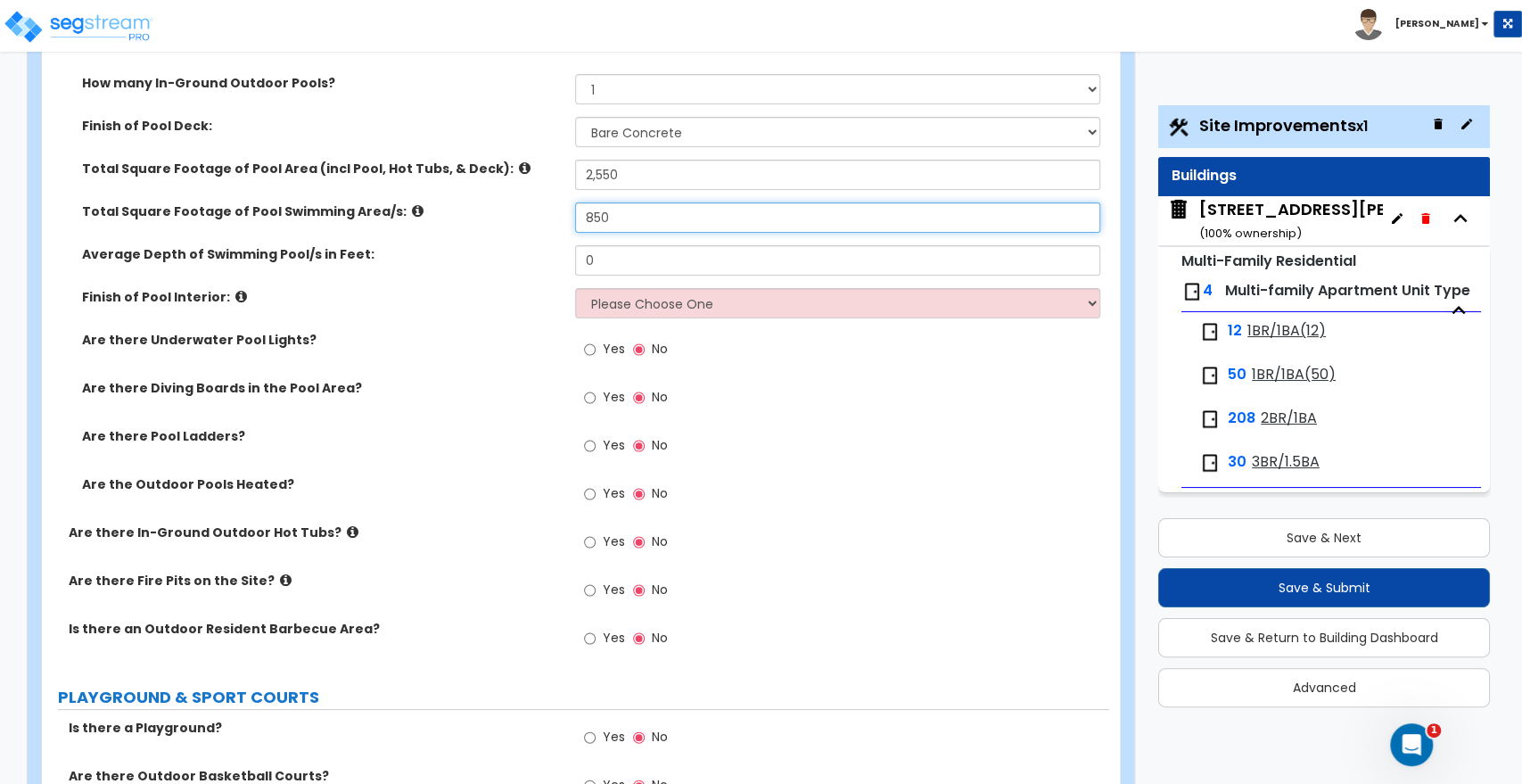
scroll to position [4458, 0]
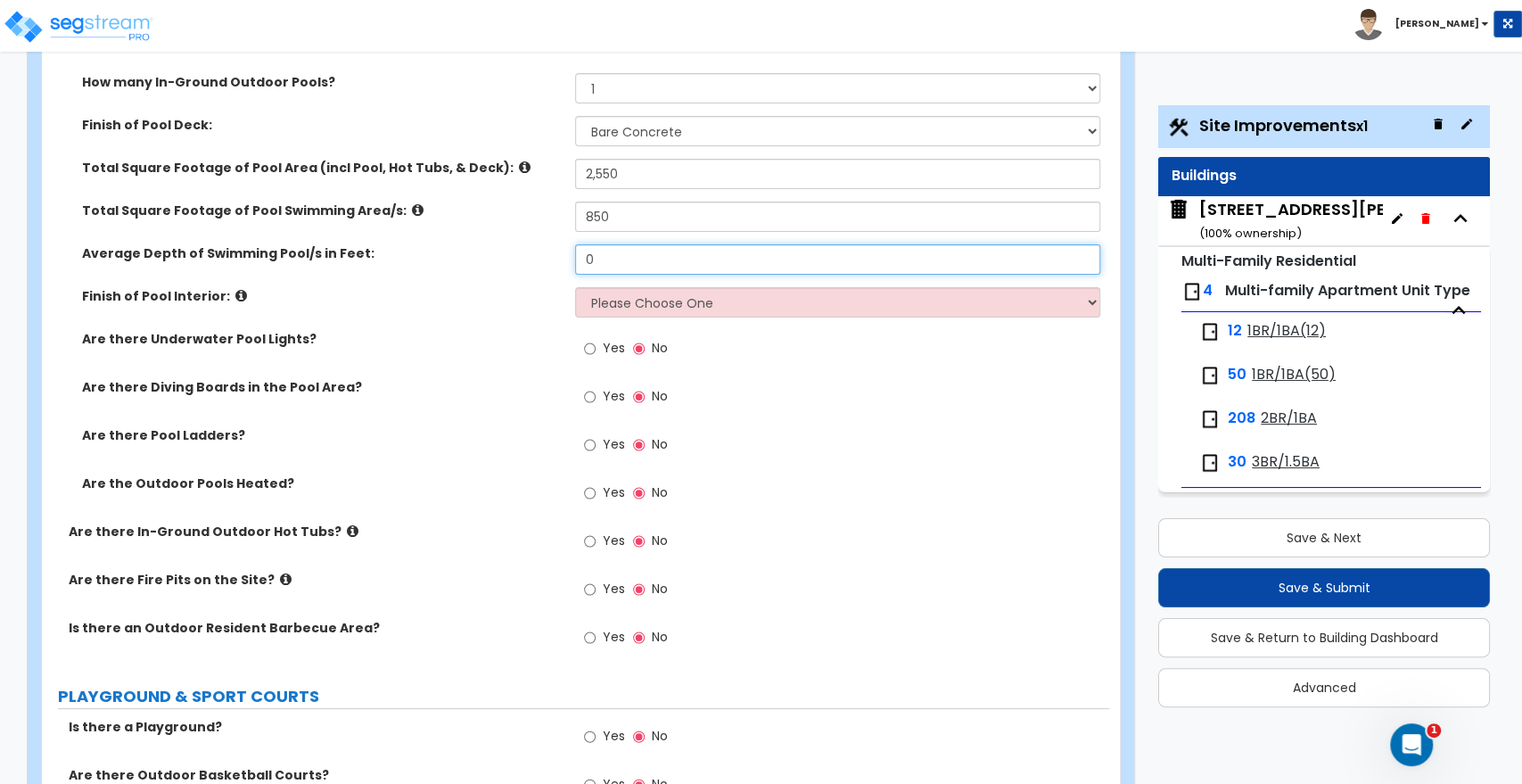
drag, startPoint x: 612, startPoint y: 246, endPoint x: 560, endPoint y: 247, distance: 52.0
click at [560, 247] on div "Average Depth of Swimming Pool/s in Feet: 0" at bounding box center [575, 265] width 1068 height 42
click at [235, 289] on icon at bounding box center [241, 296] width 12 height 14
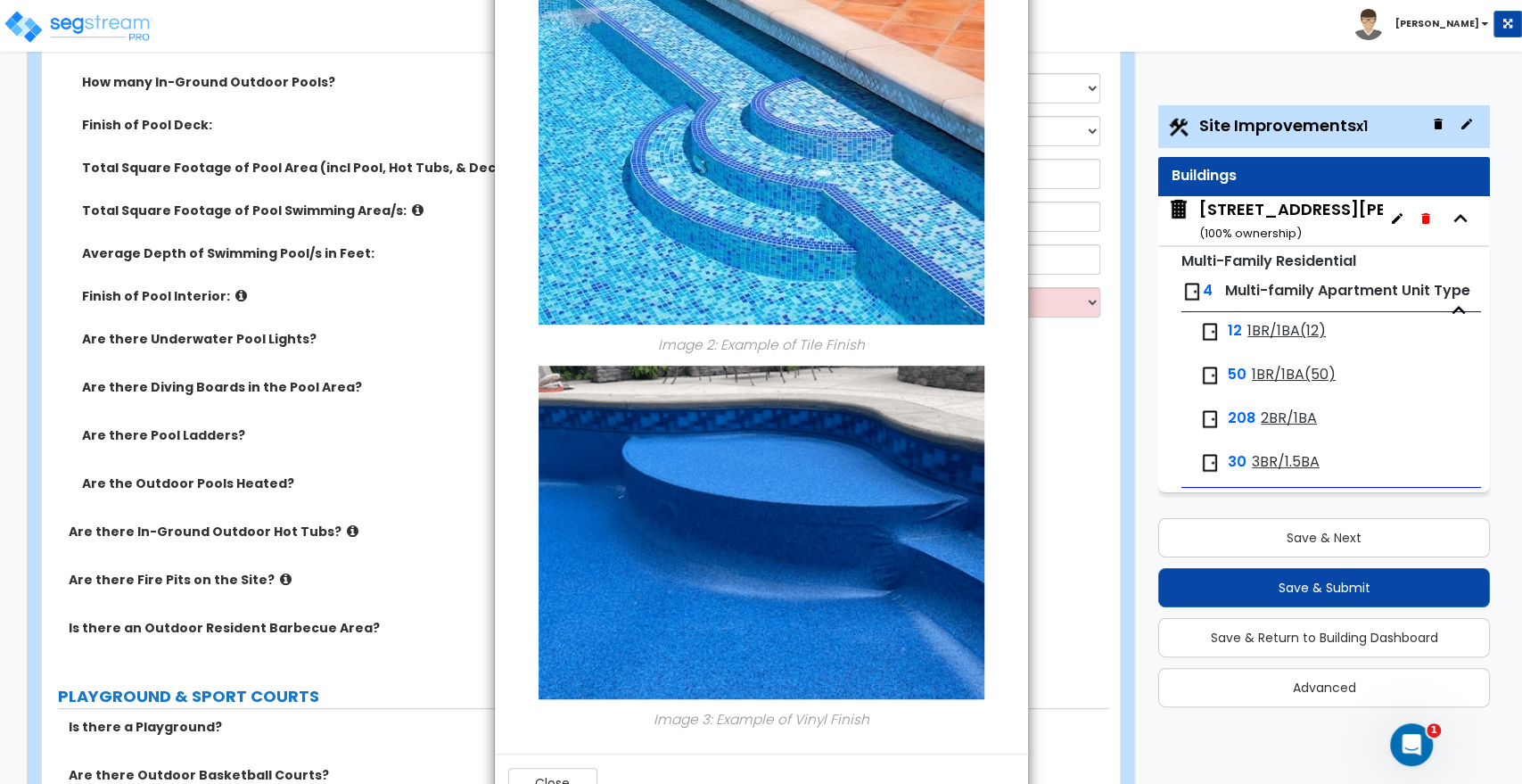
scroll to position [607, 0]
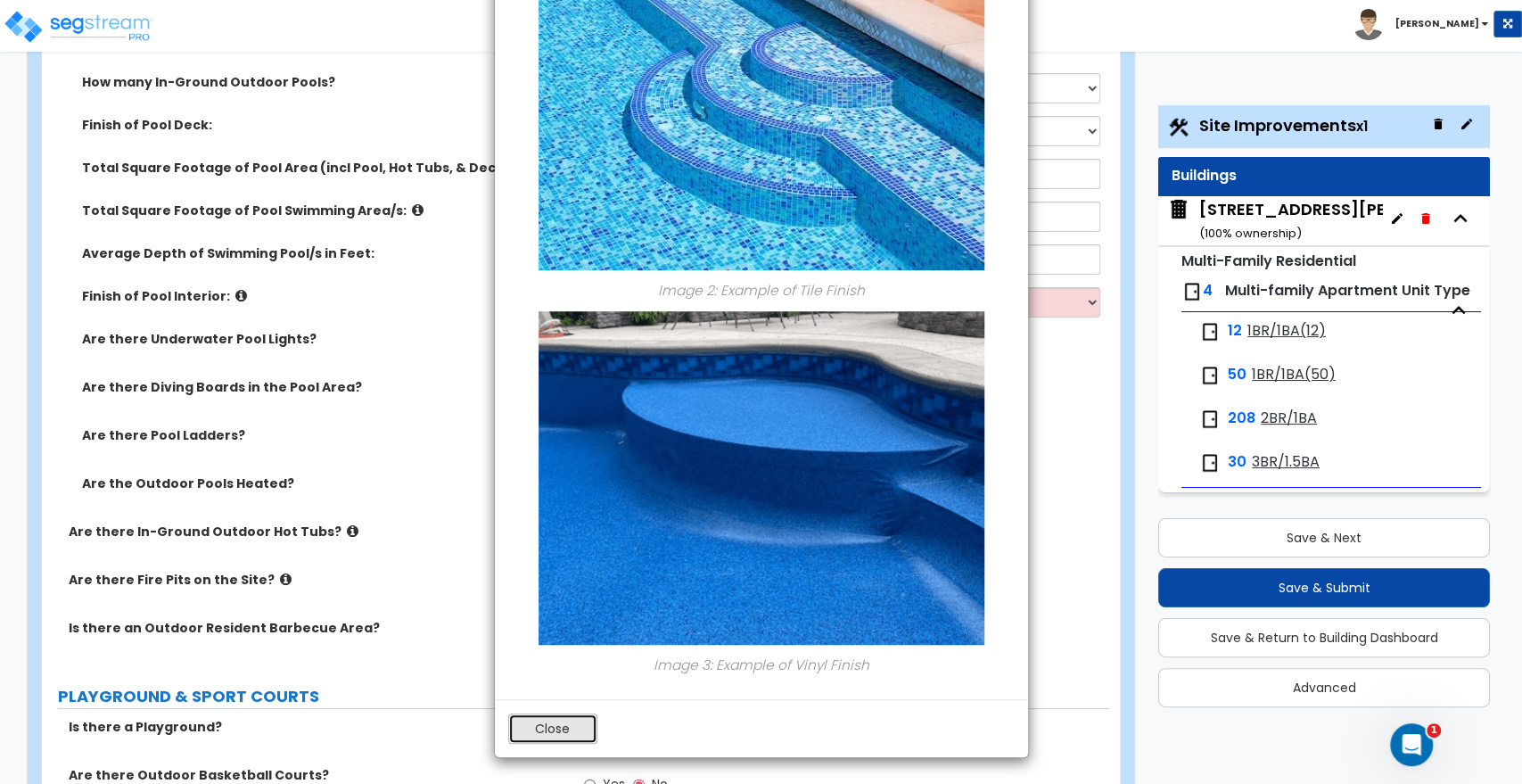
click at [542, 735] on button "Close" at bounding box center [553, 728] width 89 height 31
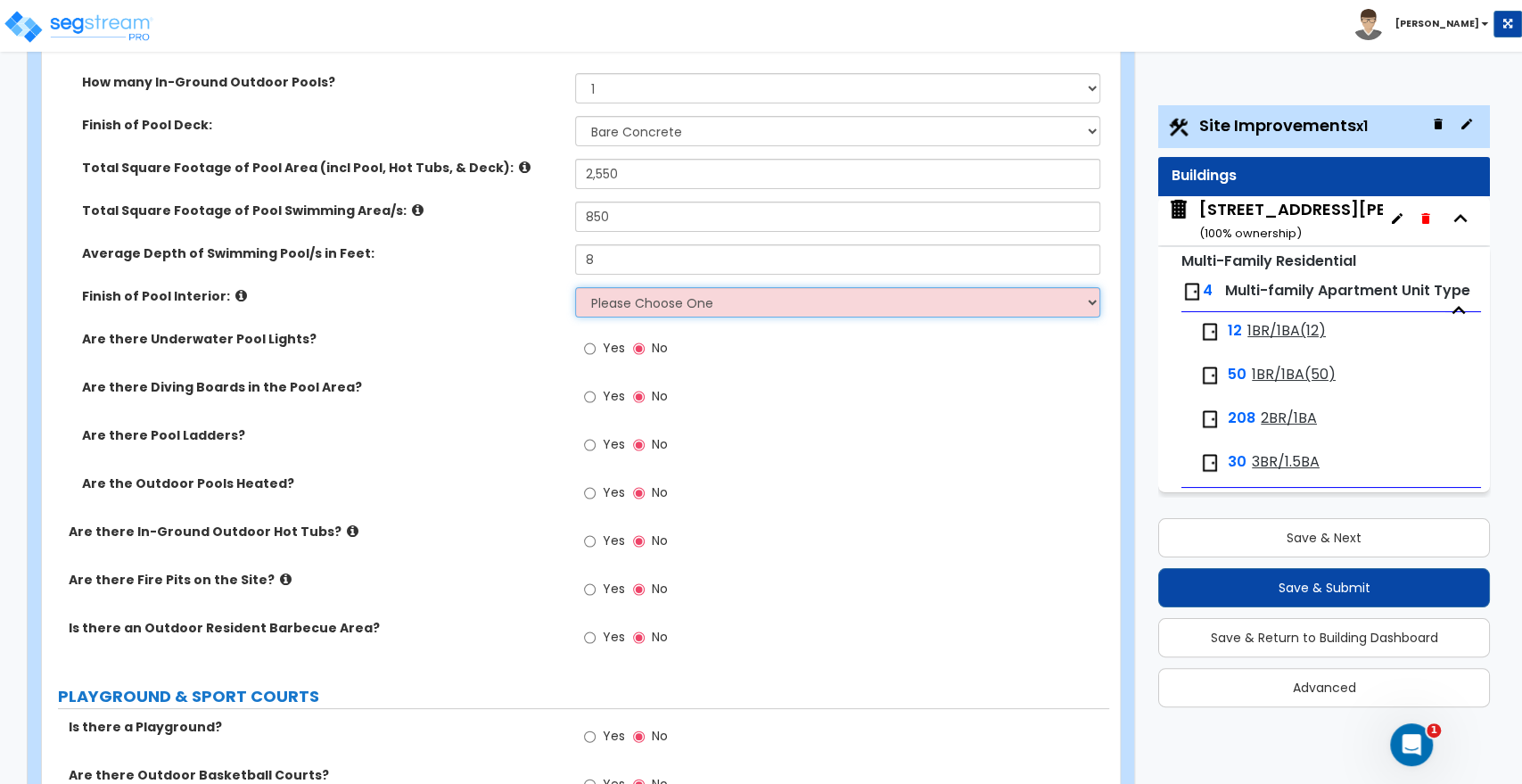
click at [653, 290] on select "Please Choose One Tile Plaster Vinyl" at bounding box center [837, 302] width 524 height 31
click at [575, 287] on select "Please Choose One Tile Plaster Vinyl" at bounding box center [837, 302] width 524 height 31
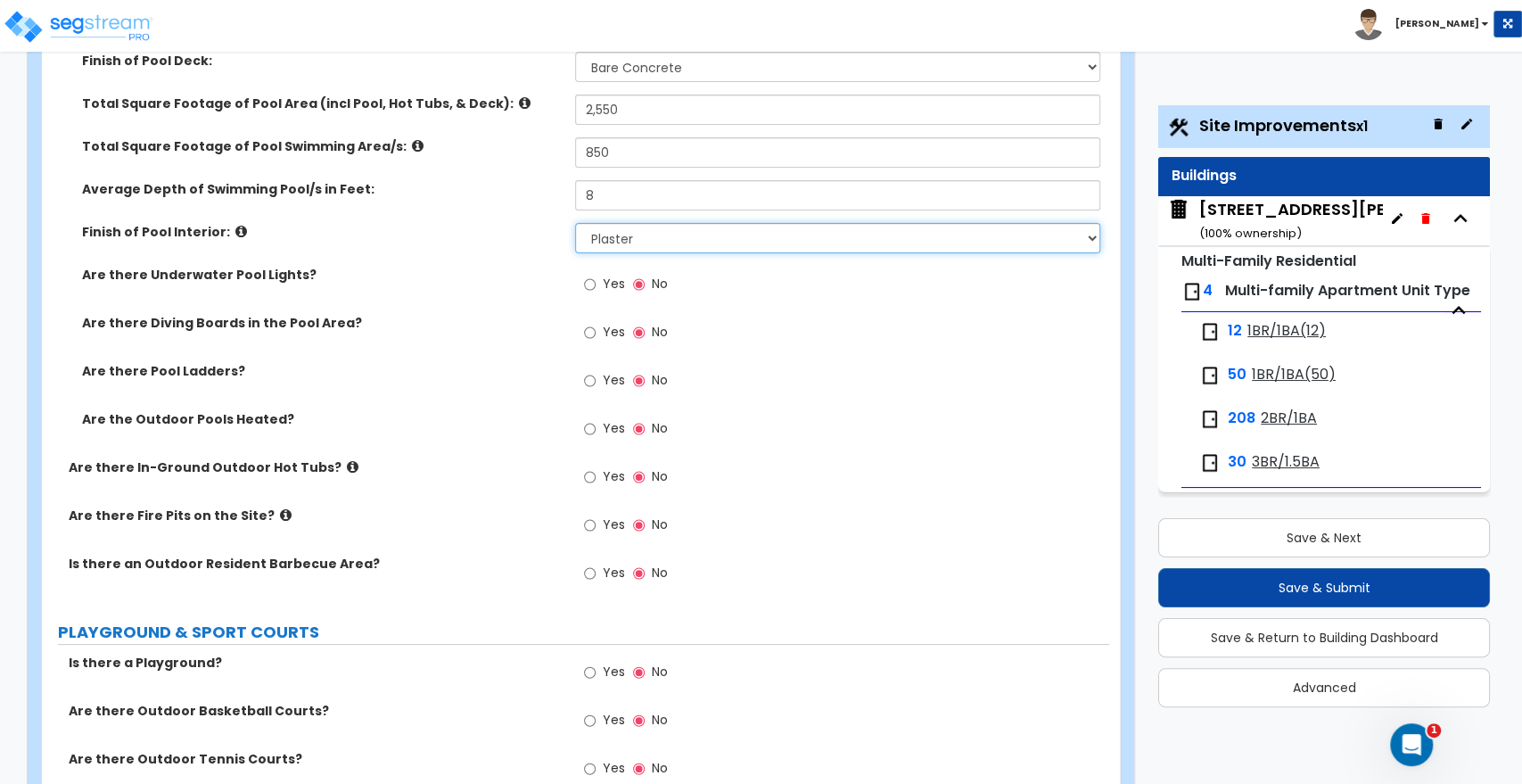
scroll to position [4557, 0]
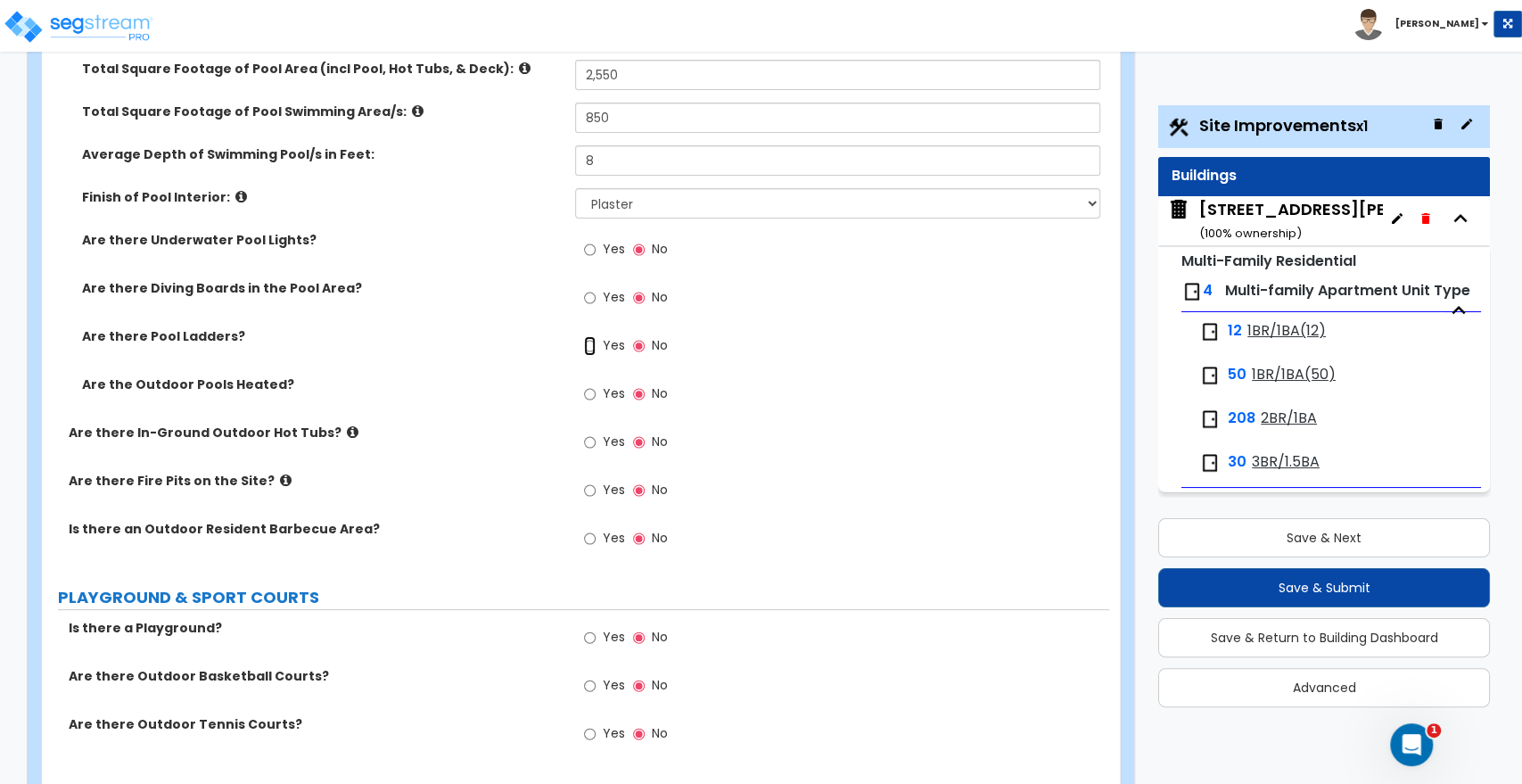
click at [590, 336] on input "Yes" at bounding box center [590, 346] width 12 height 20
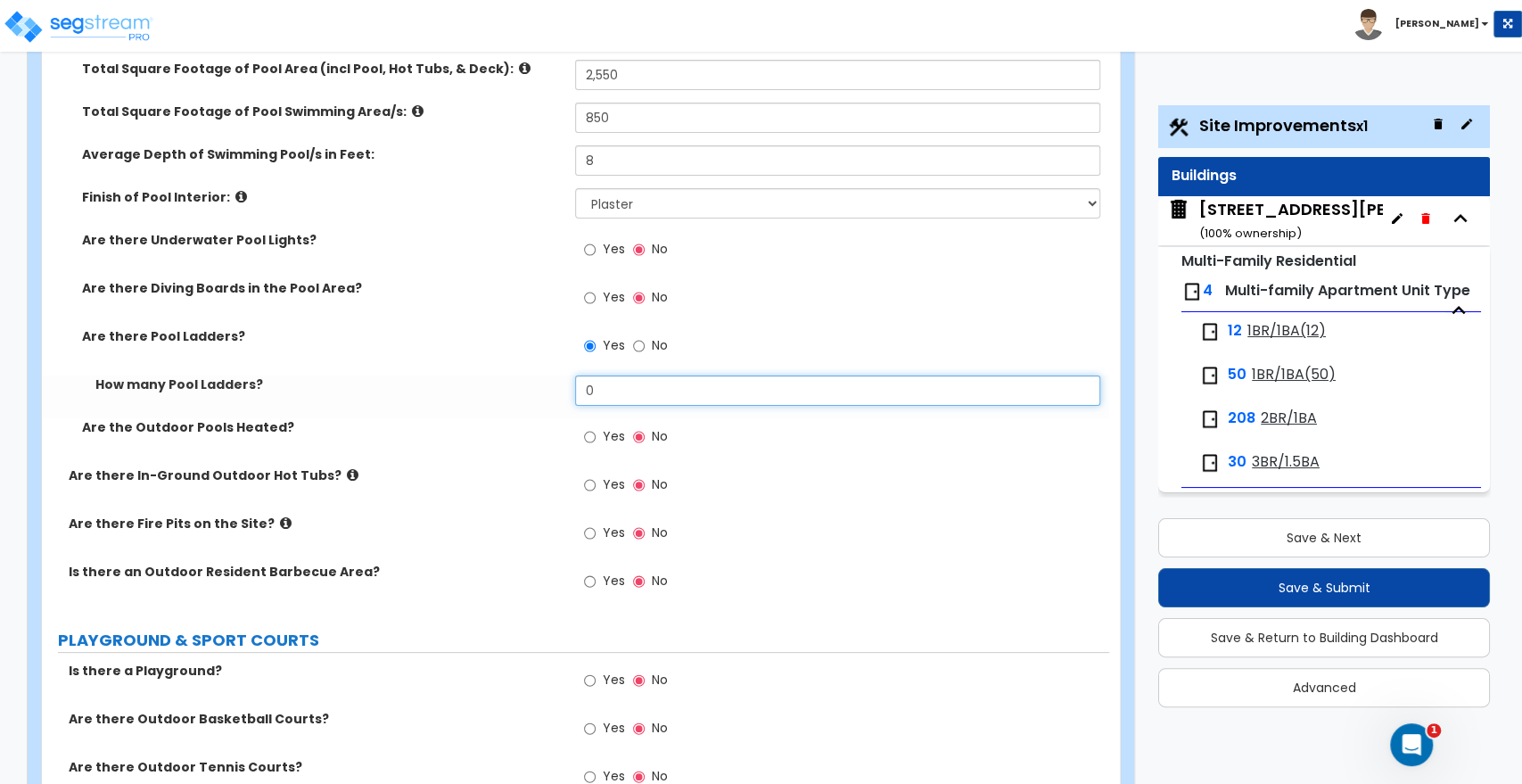
drag, startPoint x: 616, startPoint y: 371, endPoint x: 566, endPoint y: 375, distance: 50.2
click at [566, 375] on div "How many Pool Ladders? 0" at bounding box center [575, 396] width 1068 height 42
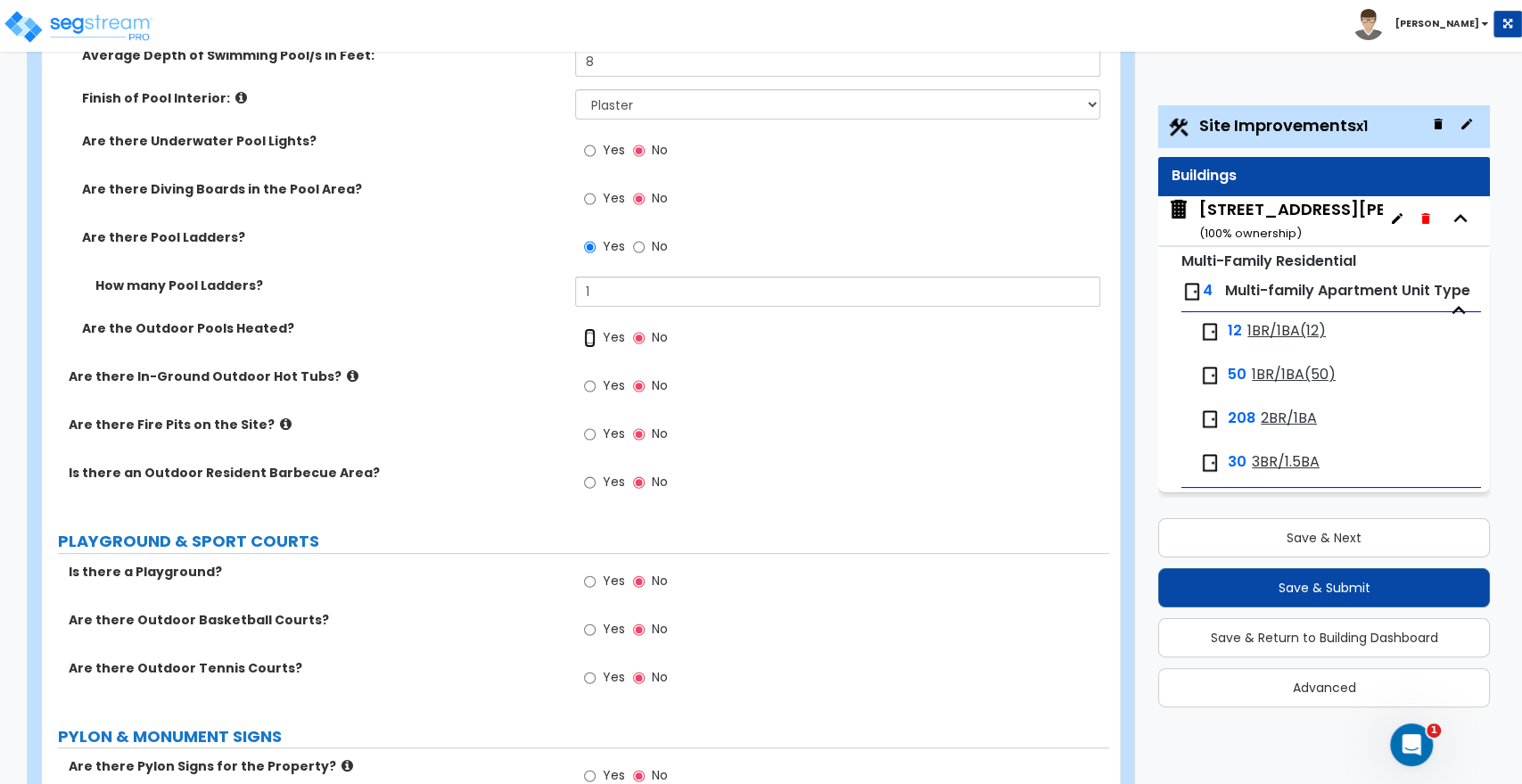
click at [593, 328] on input "Yes" at bounding box center [590, 338] width 12 height 20
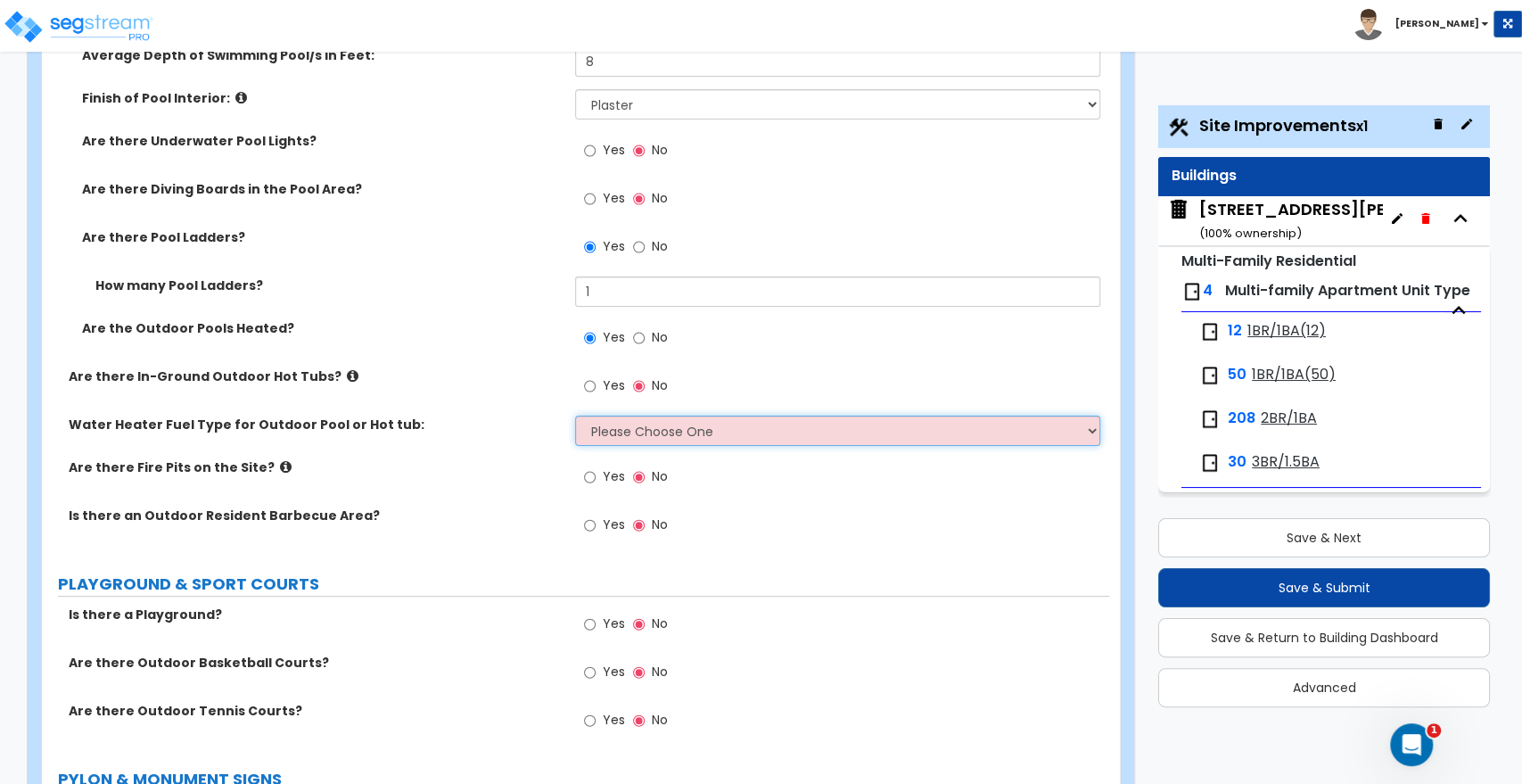
click at [604, 418] on select "Please Choose One Gas Electric" at bounding box center [837, 431] width 524 height 31
click at [575, 416] on select "Please Choose One Gas Electric" at bounding box center [837, 431] width 524 height 31
click at [595, 429] on select "Please Choose One Gas Electric" at bounding box center [837, 431] width 524 height 31
click at [575, 416] on select "Please Choose One Gas Electric" at bounding box center [837, 431] width 524 height 31
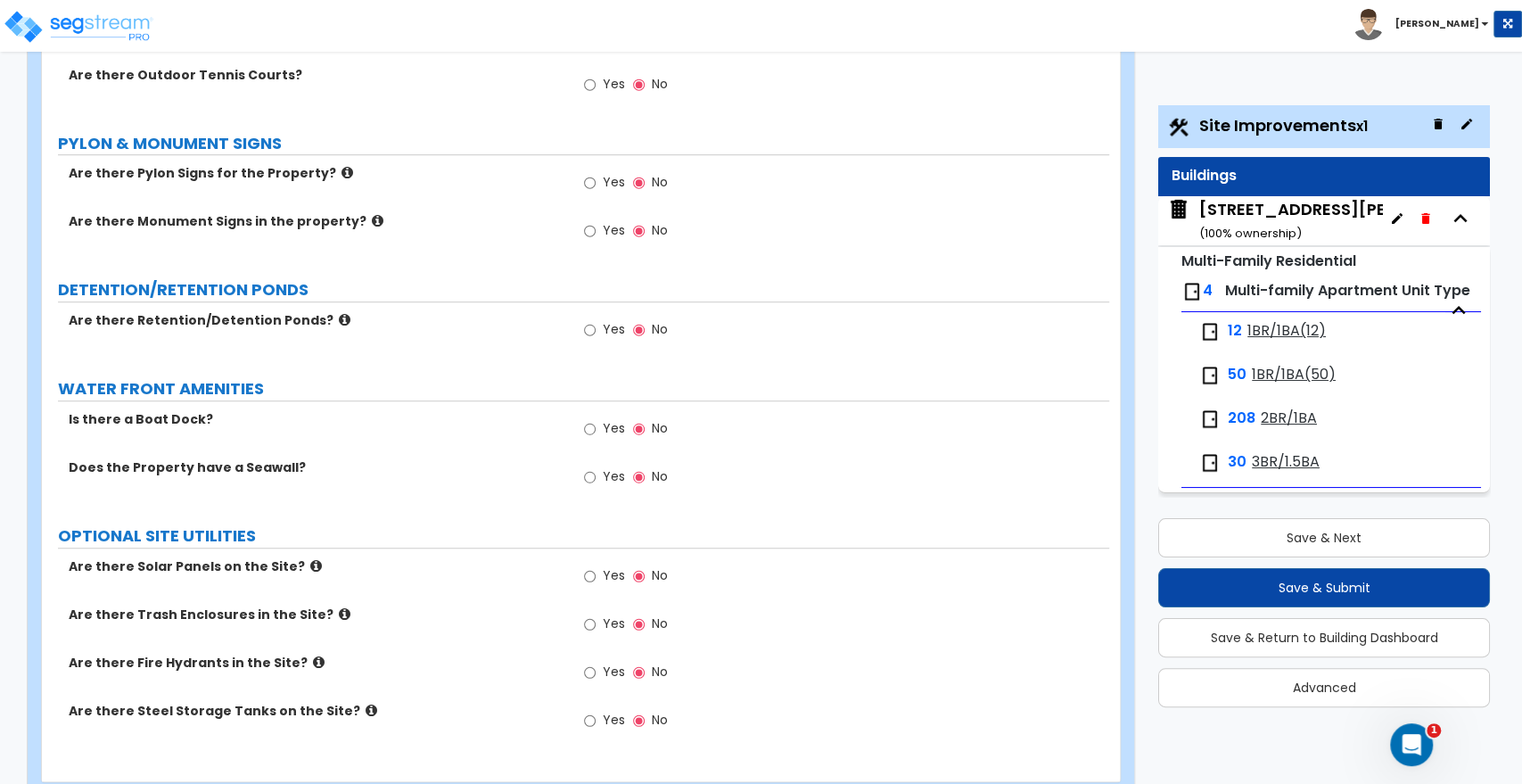
scroll to position [5325, 0]
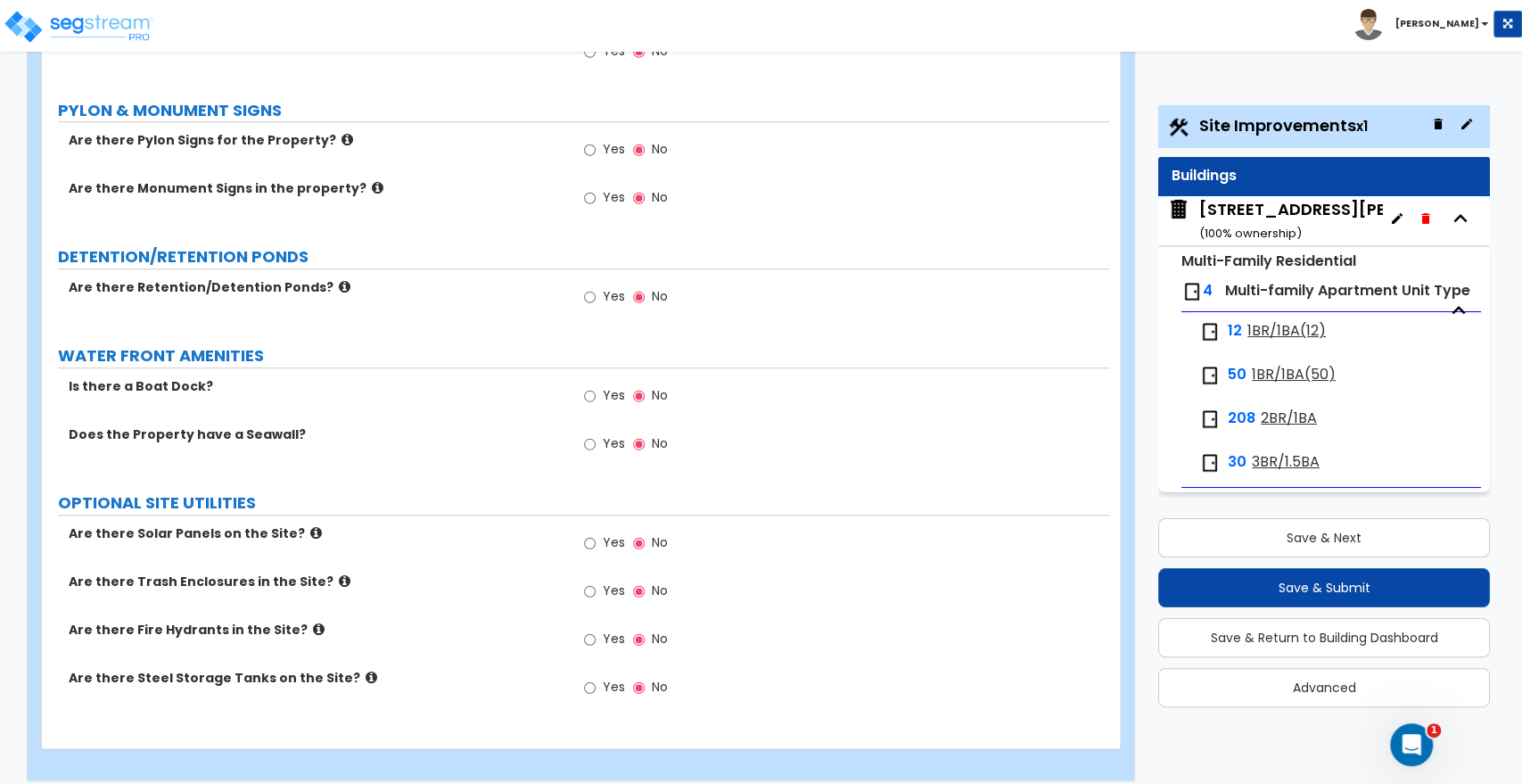
click at [584, 625] on div "Yes No" at bounding box center [625, 641] width 101 height 41
click at [590, 630] on input "Yes" at bounding box center [590, 640] width 12 height 20
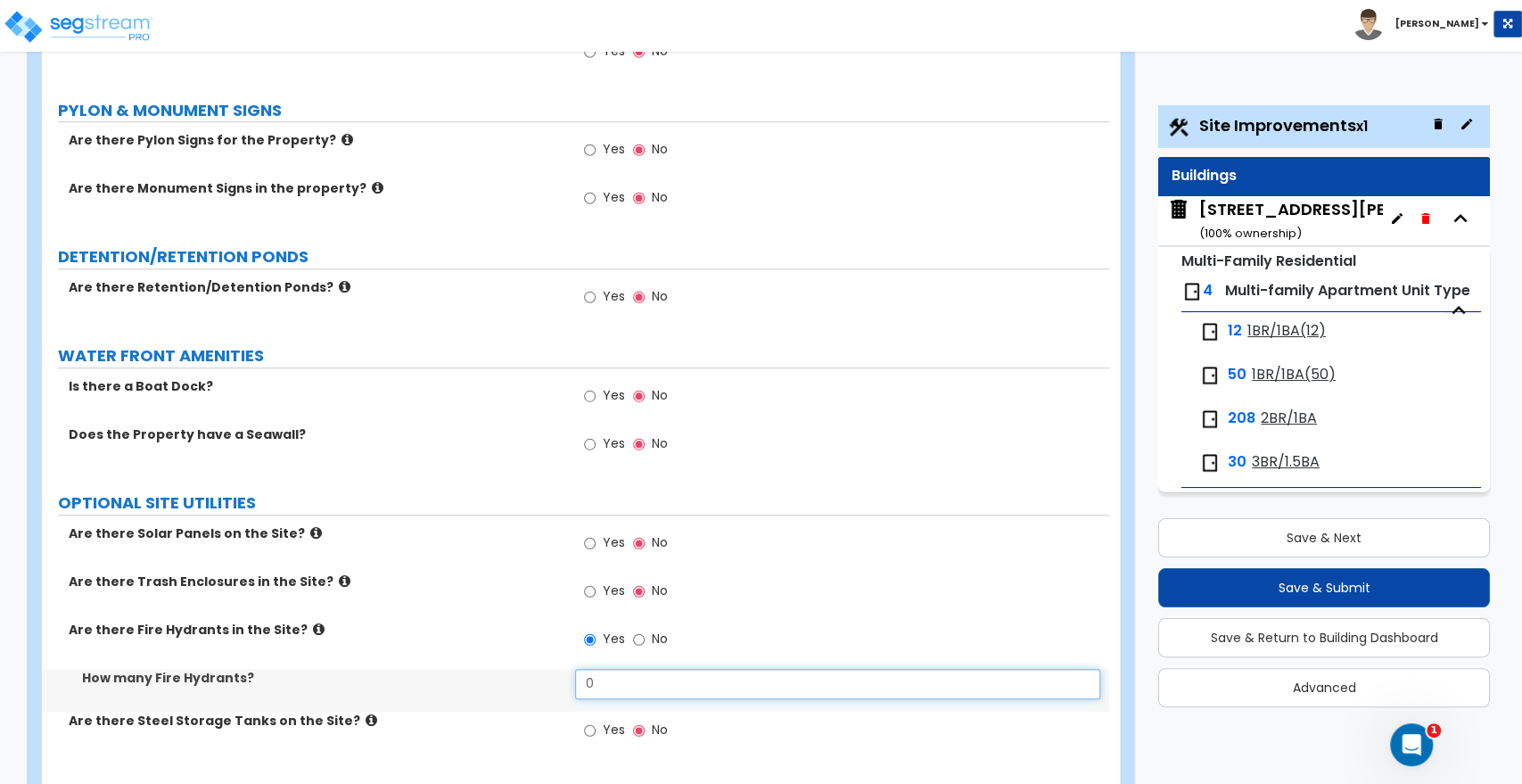
drag, startPoint x: 653, startPoint y: 682, endPoint x: 526, endPoint y: 673, distance: 127.3
click at [526, 673] on div "How many Fire Hydrants? 0" at bounding box center [575, 689] width 1068 height 42
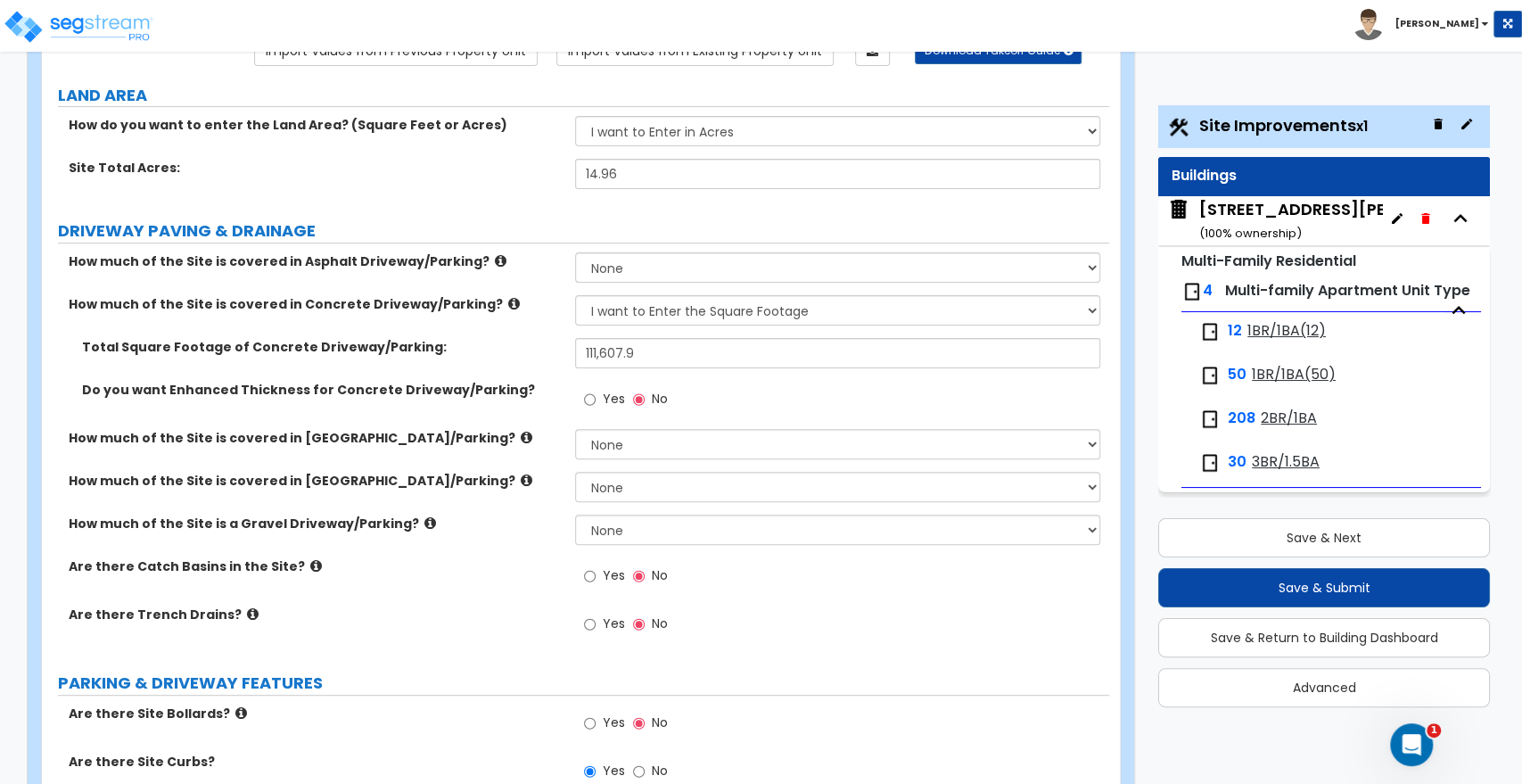
scroll to position [0, 0]
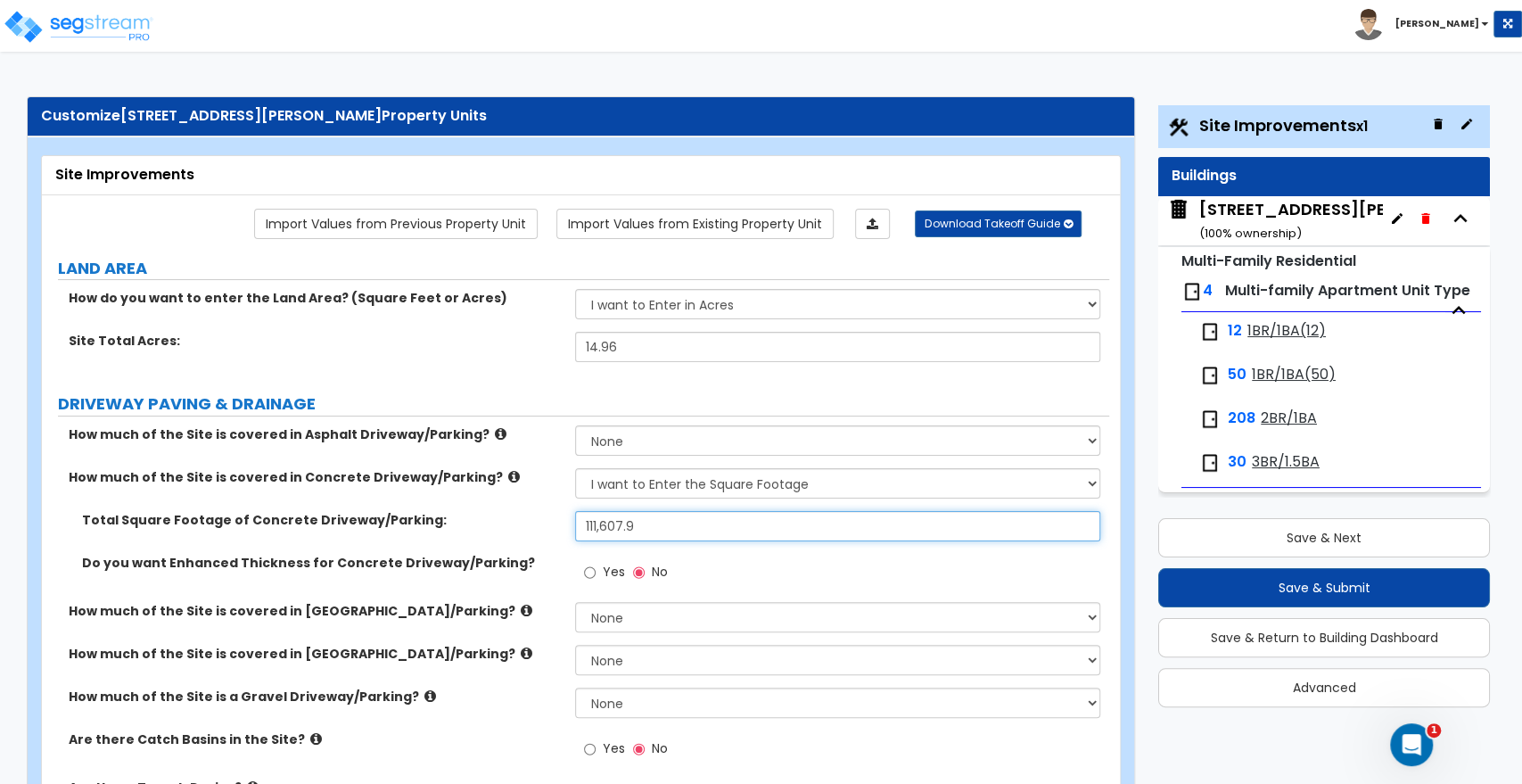
drag, startPoint x: 664, startPoint y: 519, endPoint x: 541, endPoint y: 538, distance: 124.5
click at [541, 538] on div "Total Square Footage of Concrete Driveway/Parking: 111,607.9" at bounding box center [575, 531] width 1068 height 42
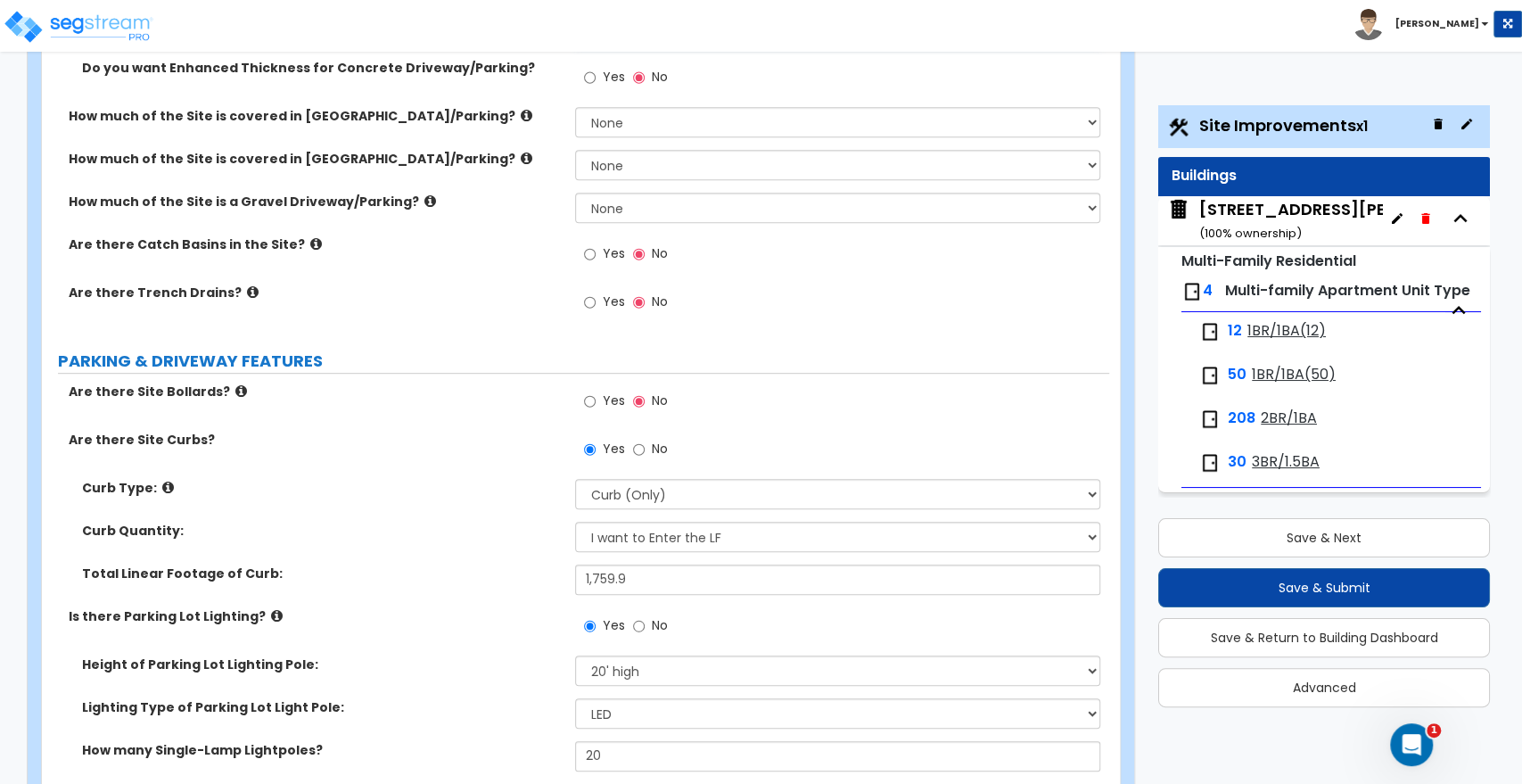
scroll to position [593, 0]
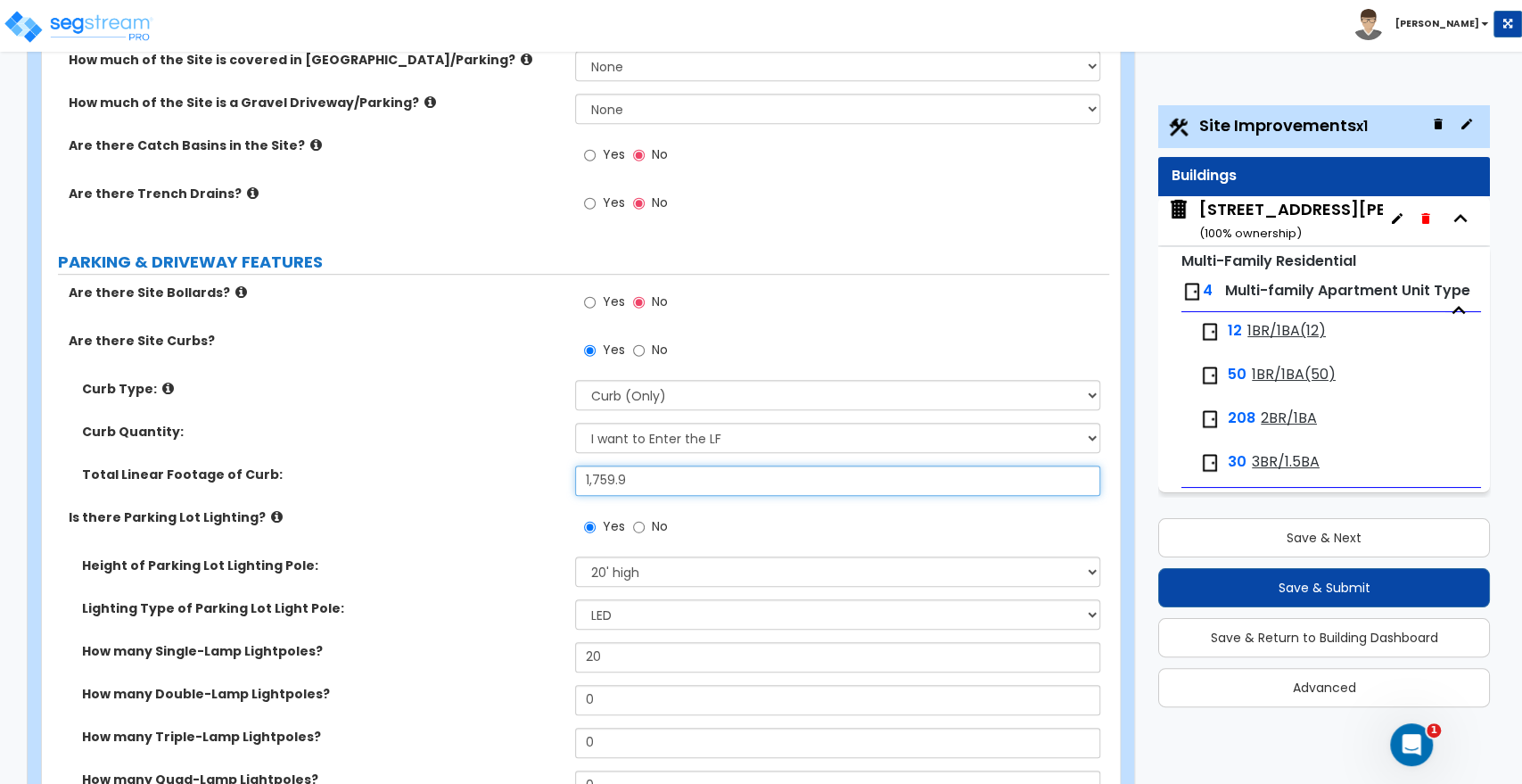
drag, startPoint x: 601, startPoint y: 476, endPoint x: 572, endPoint y: 475, distance: 29.0
click at [572, 475] on div "Total Linear Footage of Curb: 1,759.9" at bounding box center [575, 486] width 1068 height 42
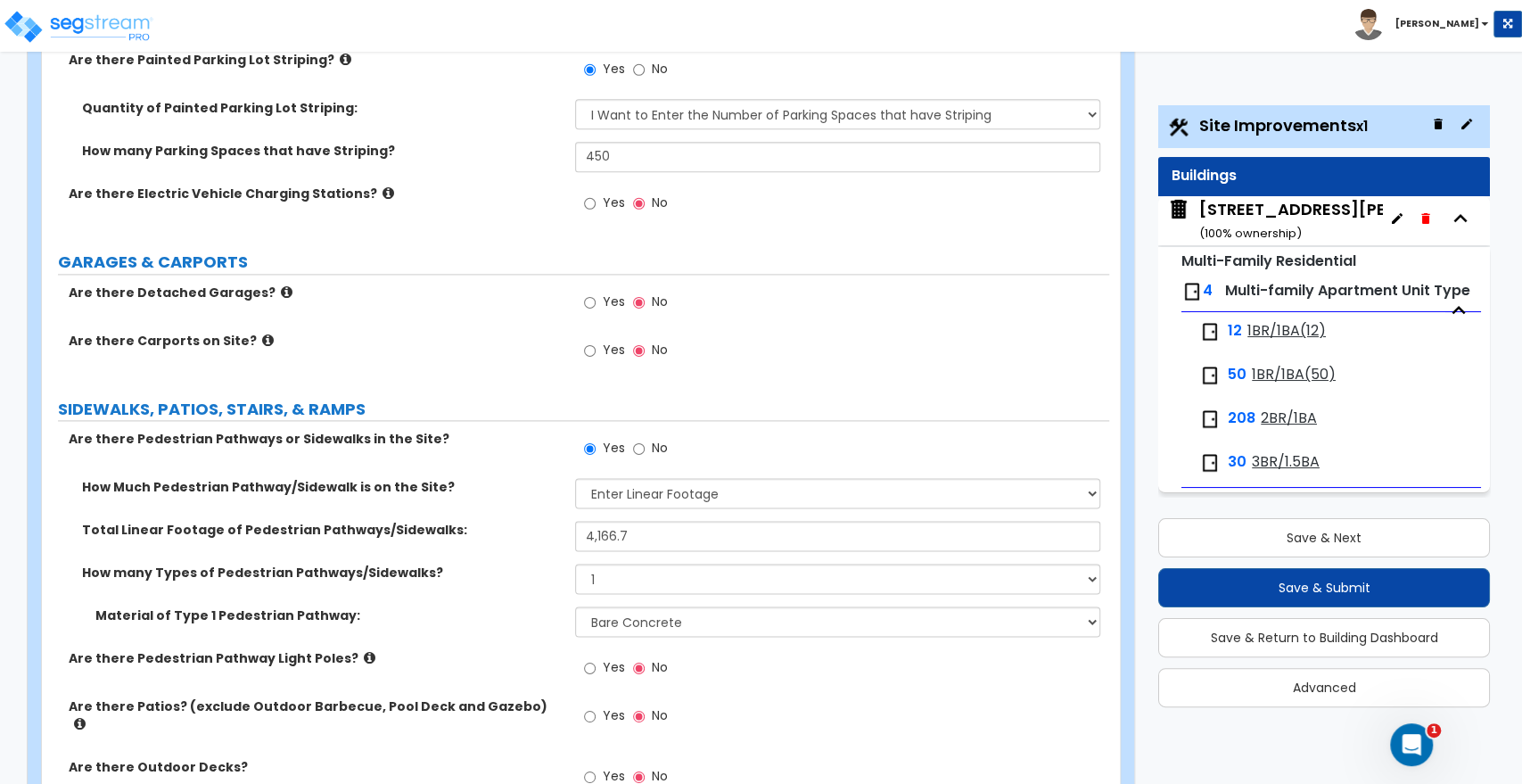
scroll to position [1585, 0]
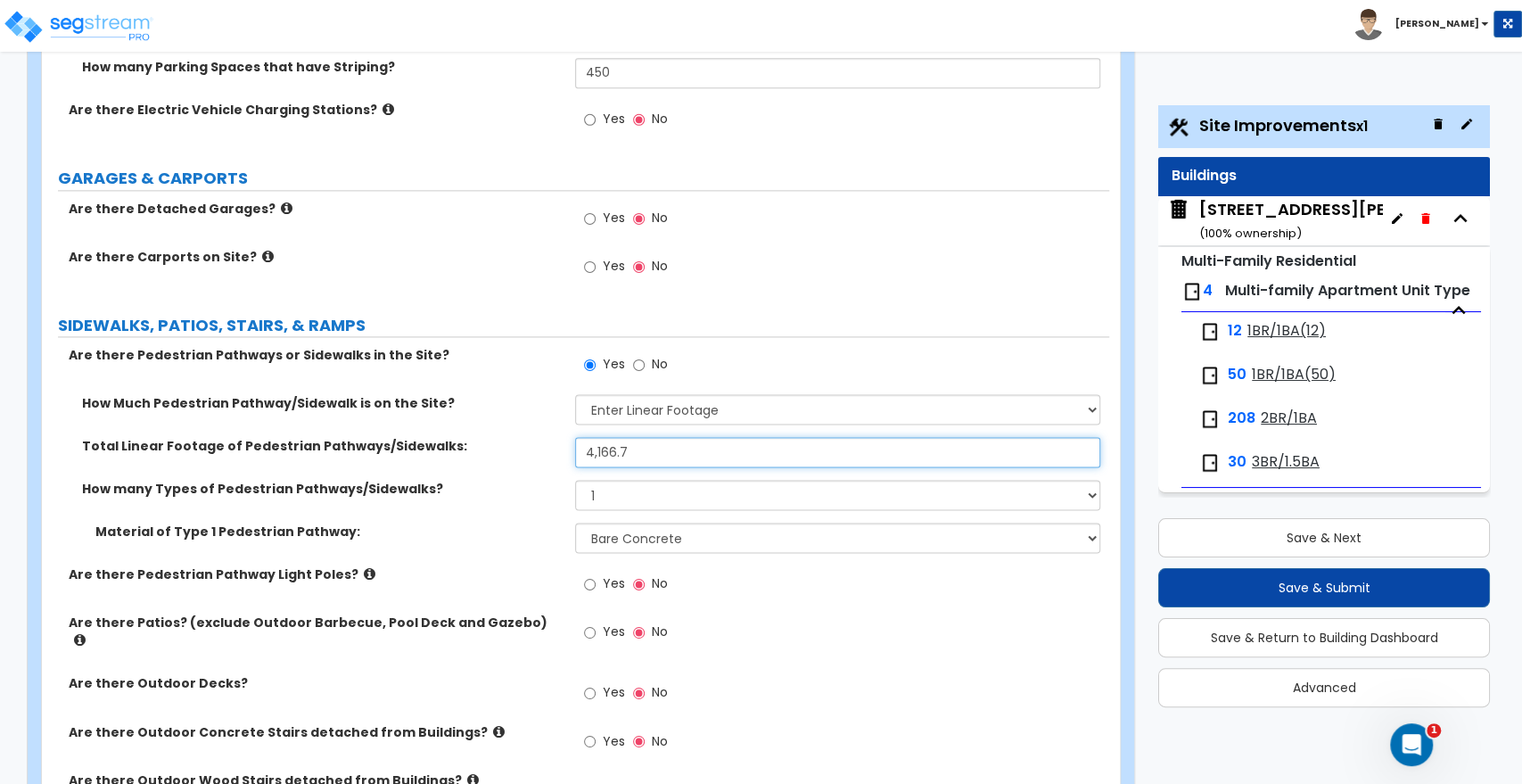
drag, startPoint x: 643, startPoint y: 451, endPoint x: 481, endPoint y: 437, distance: 162.6
click at [481, 437] on div "Total Linear Footage of Pedestrian Pathways/Sidewalks: 4,166.7" at bounding box center [575, 457] width 1068 height 42
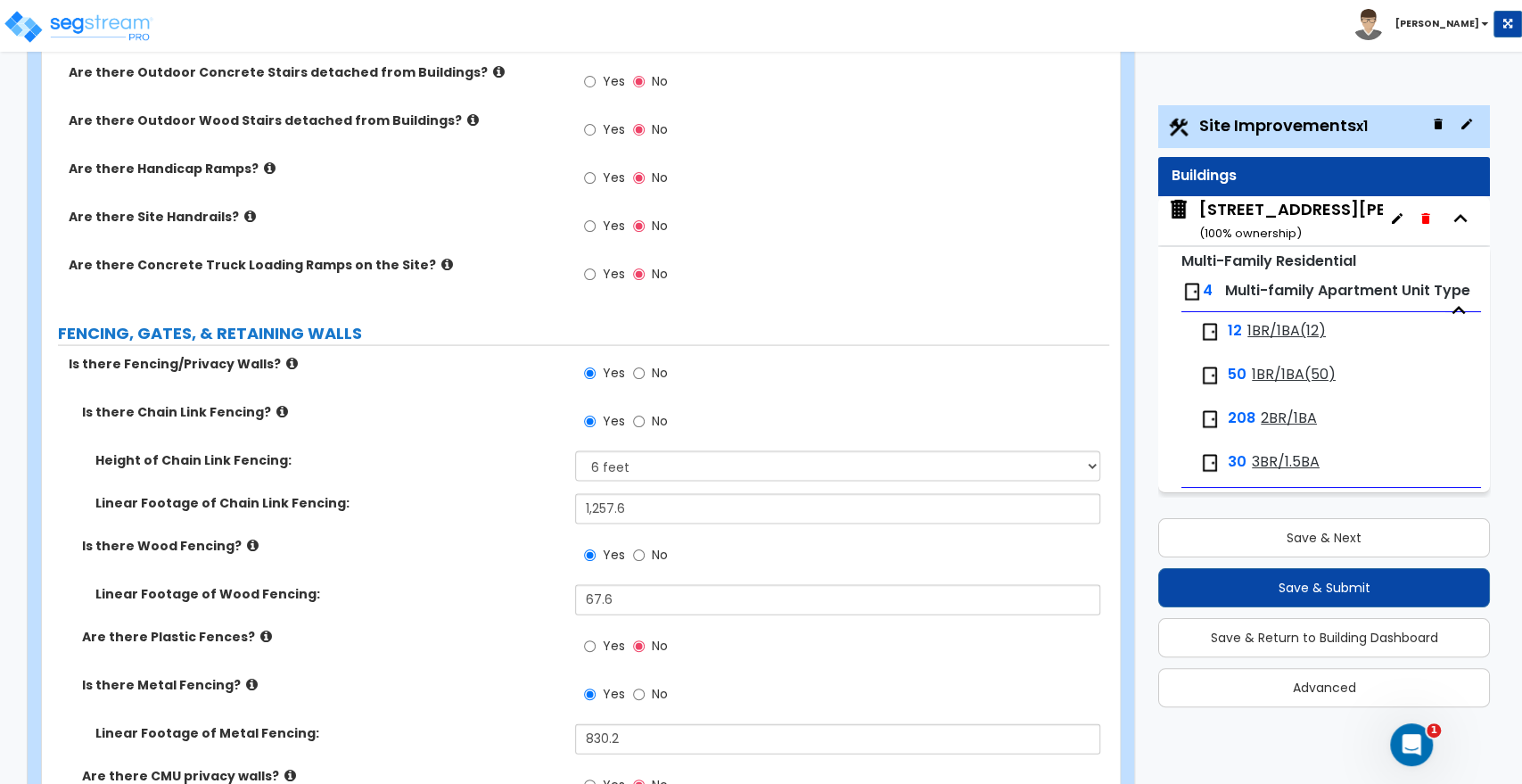
scroll to position [2278, 0]
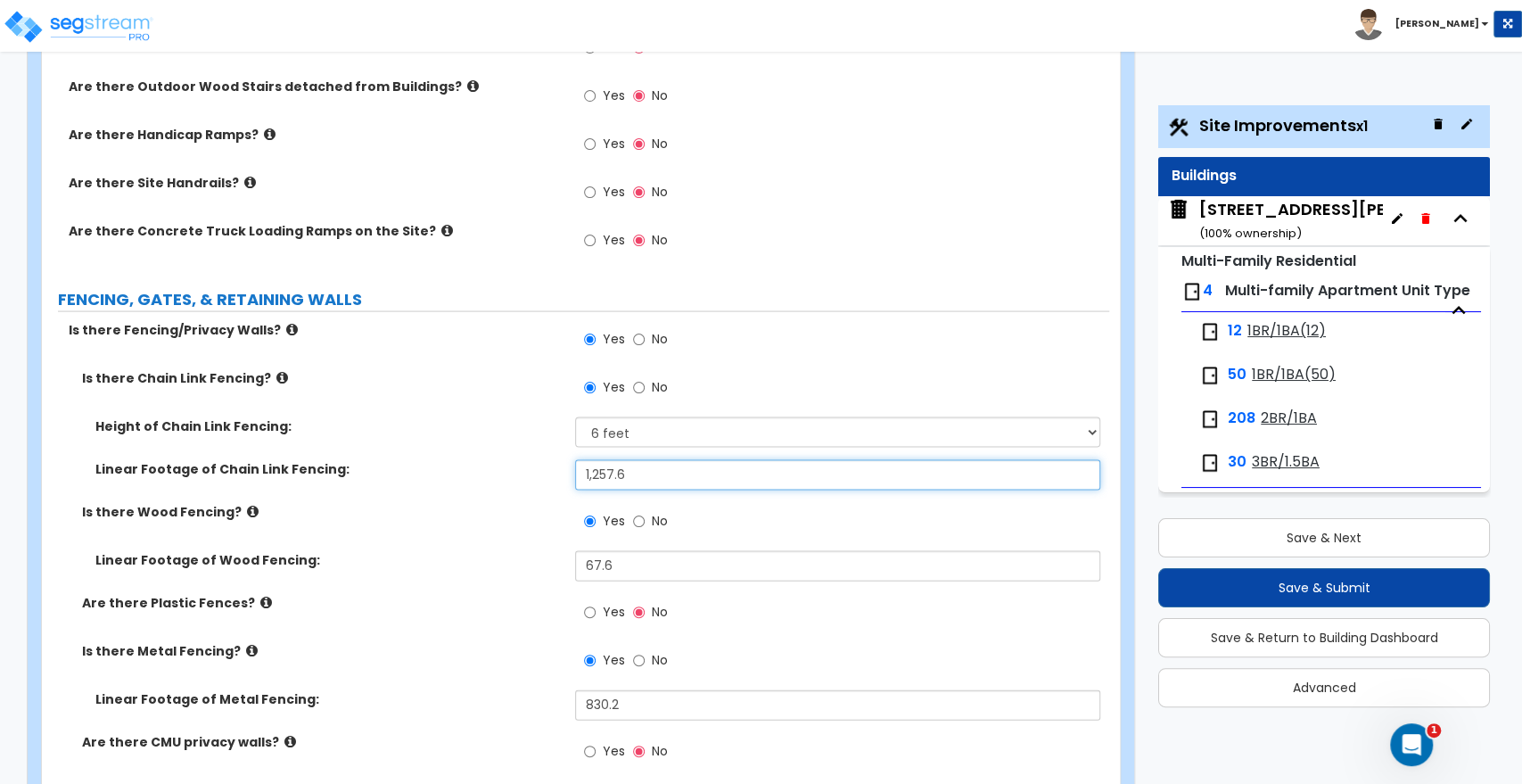
drag, startPoint x: 649, startPoint y: 464, endPoint x: 495, endPoint y: 462, distance: 154.0
click at [495, 462] on div "Linear Footage of Chain Link Fencing: 1,257.6" at bounding box center [575, 480] width 1068 height 42
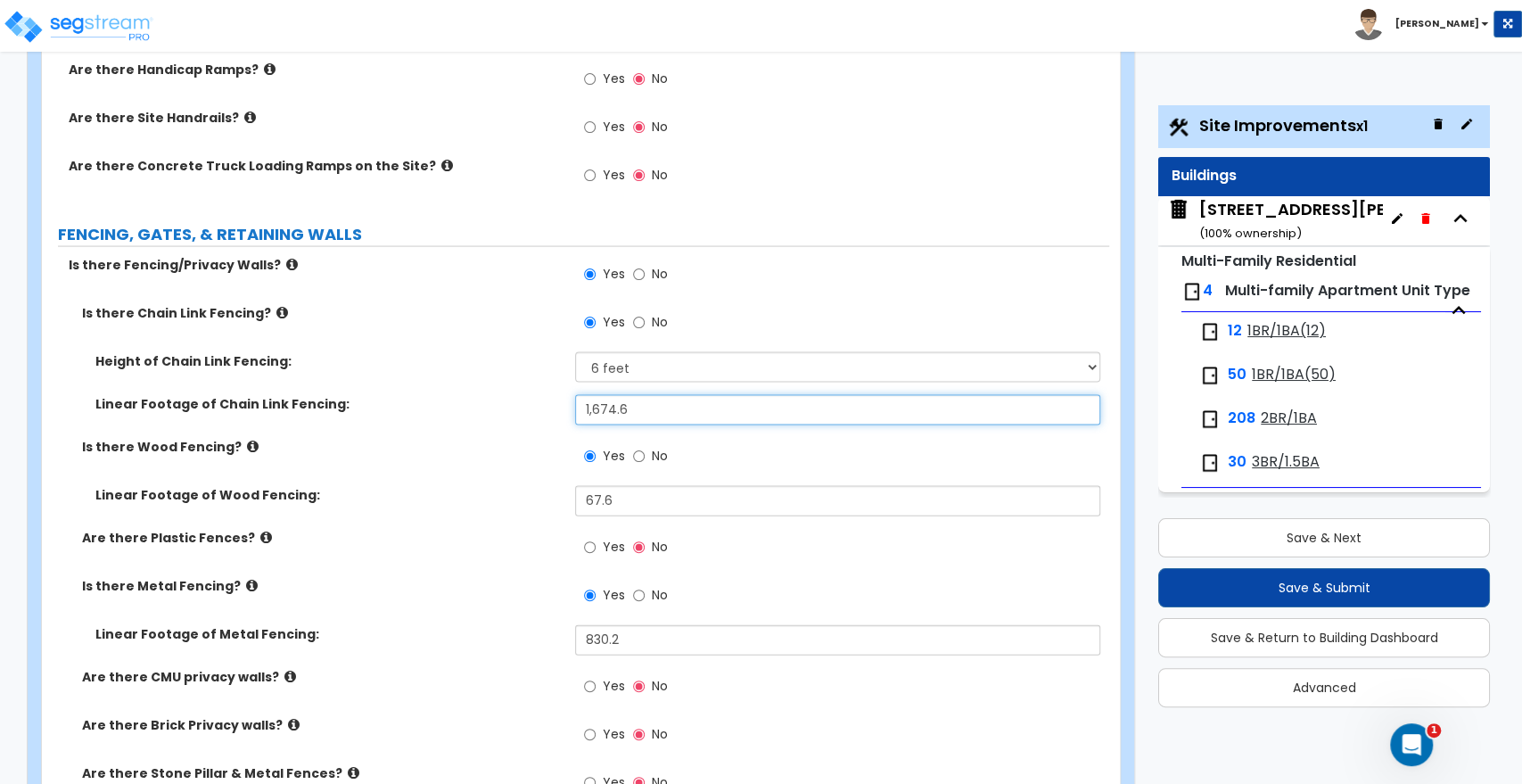
scroll to position [2377, 0]
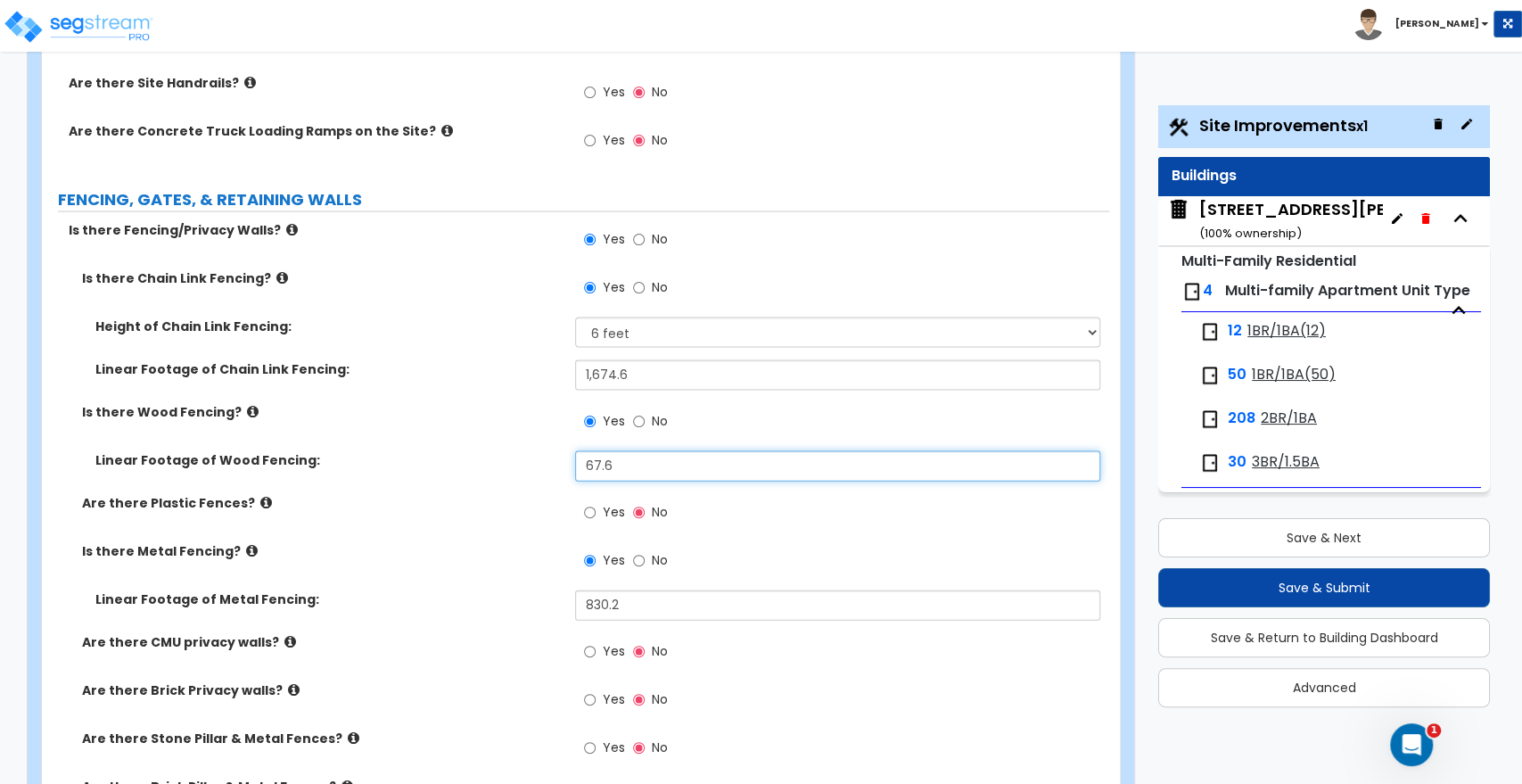
drag, startPoint x: 641, startPoint y: 455, endPoint x: 490, endPoint y: 451, distance: 151.1
click at [490, 451] on div "Linear Footage of Wood Fencing: 67.6" at bounding box center [575, 472] width 1068 height 42
click at [476, 523] on div "Are there Plastic Fences? Yes No" at bounding box center [575, 517] width 1068 height 48
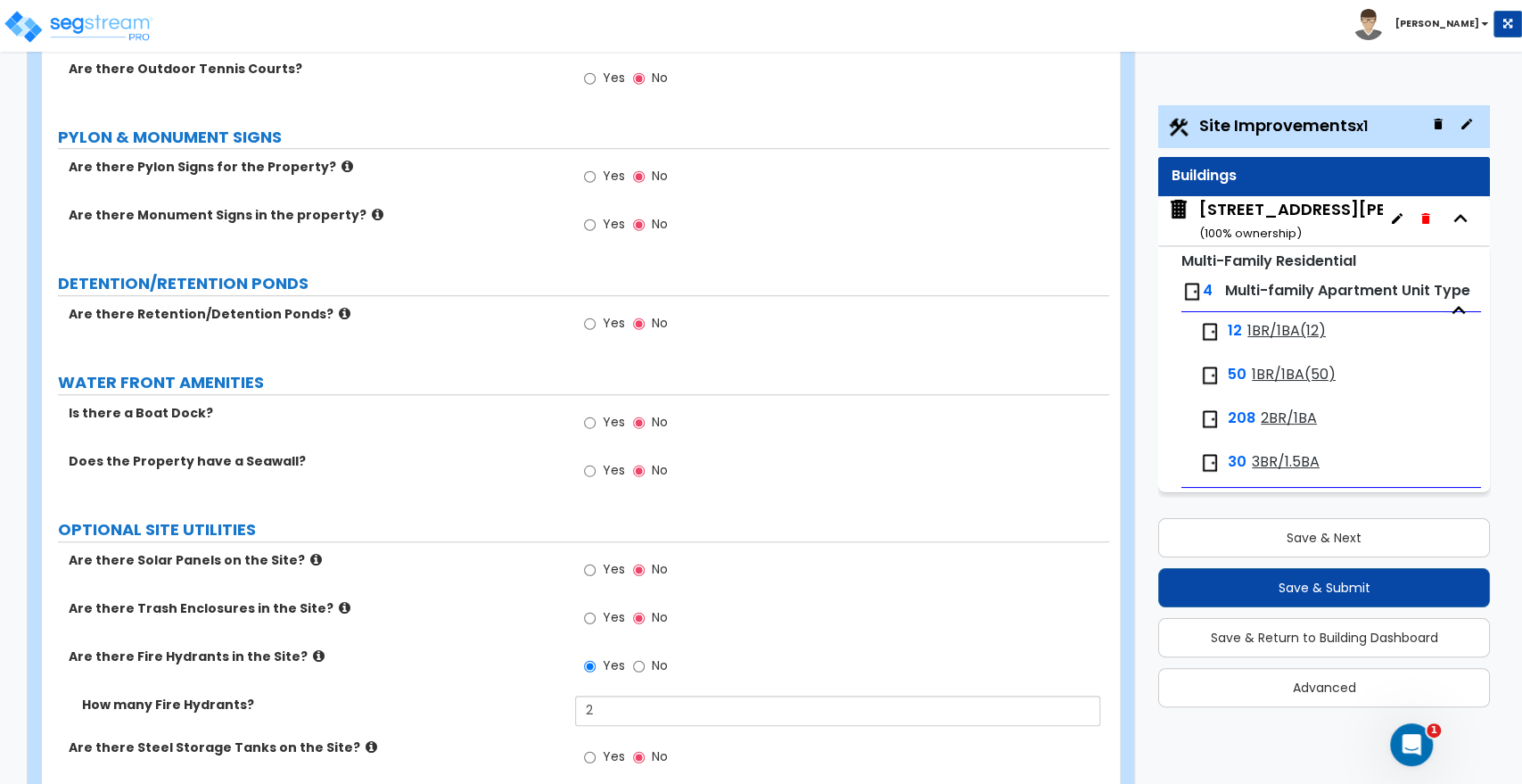
scroll to position [5368, 0]
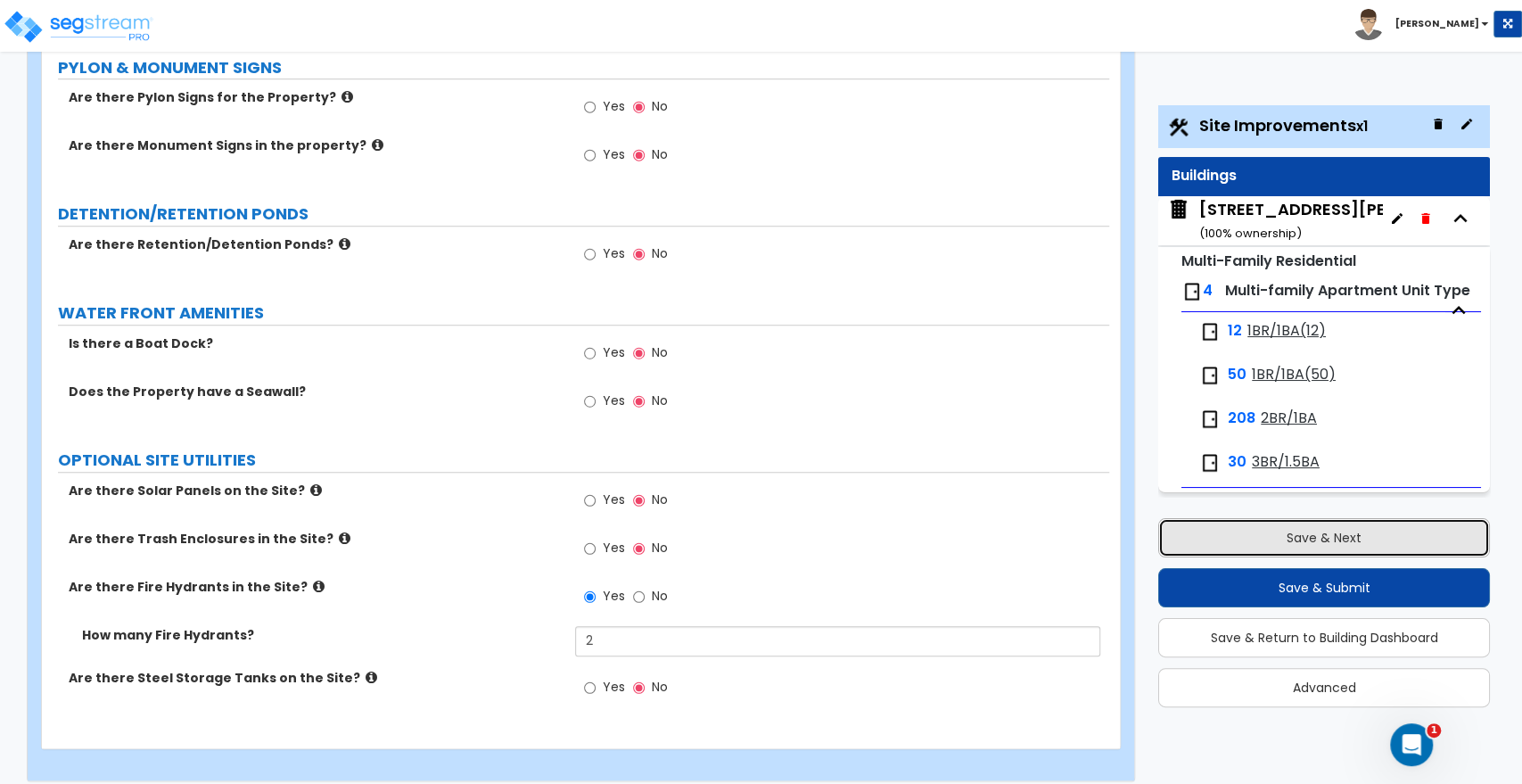
click at [1391, 548] on button "Save & Next" at bounding box center [1324, 538] width 332 height 39
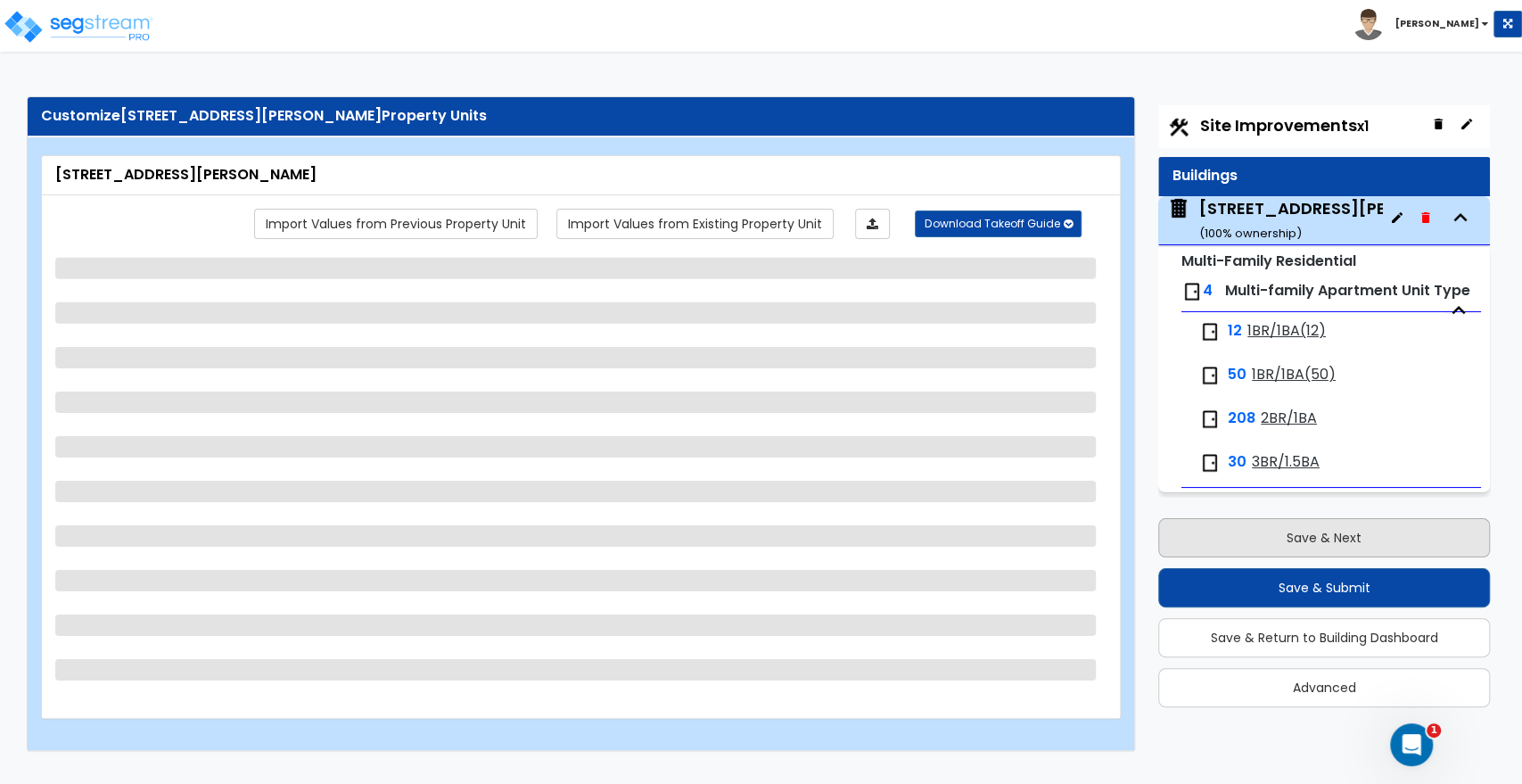
scroll to position [90, 0]
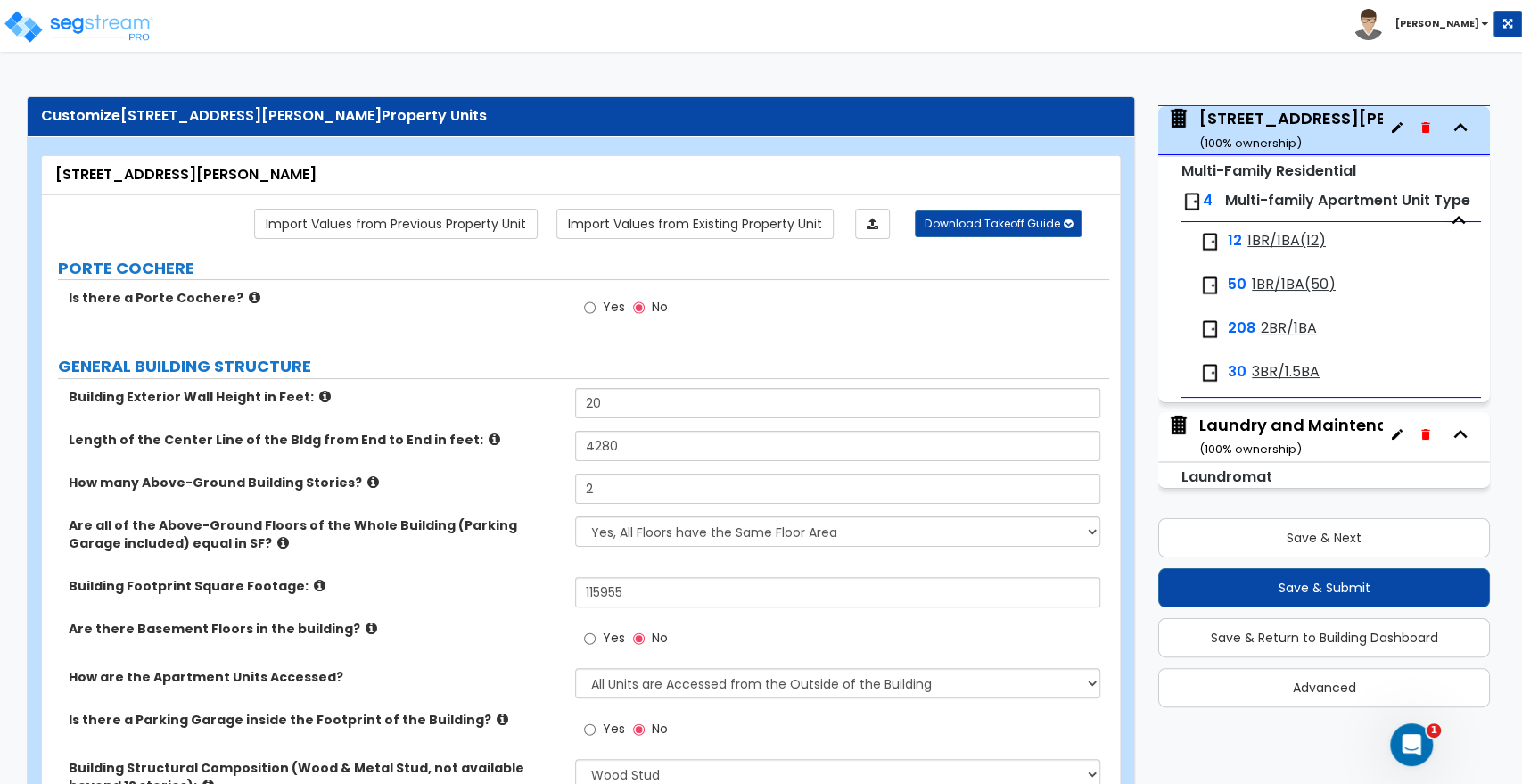
drag, startPoint x: 1390, startPoint y: 550, endPoint x: 1311, endPoint y: 763, distance: 227.2
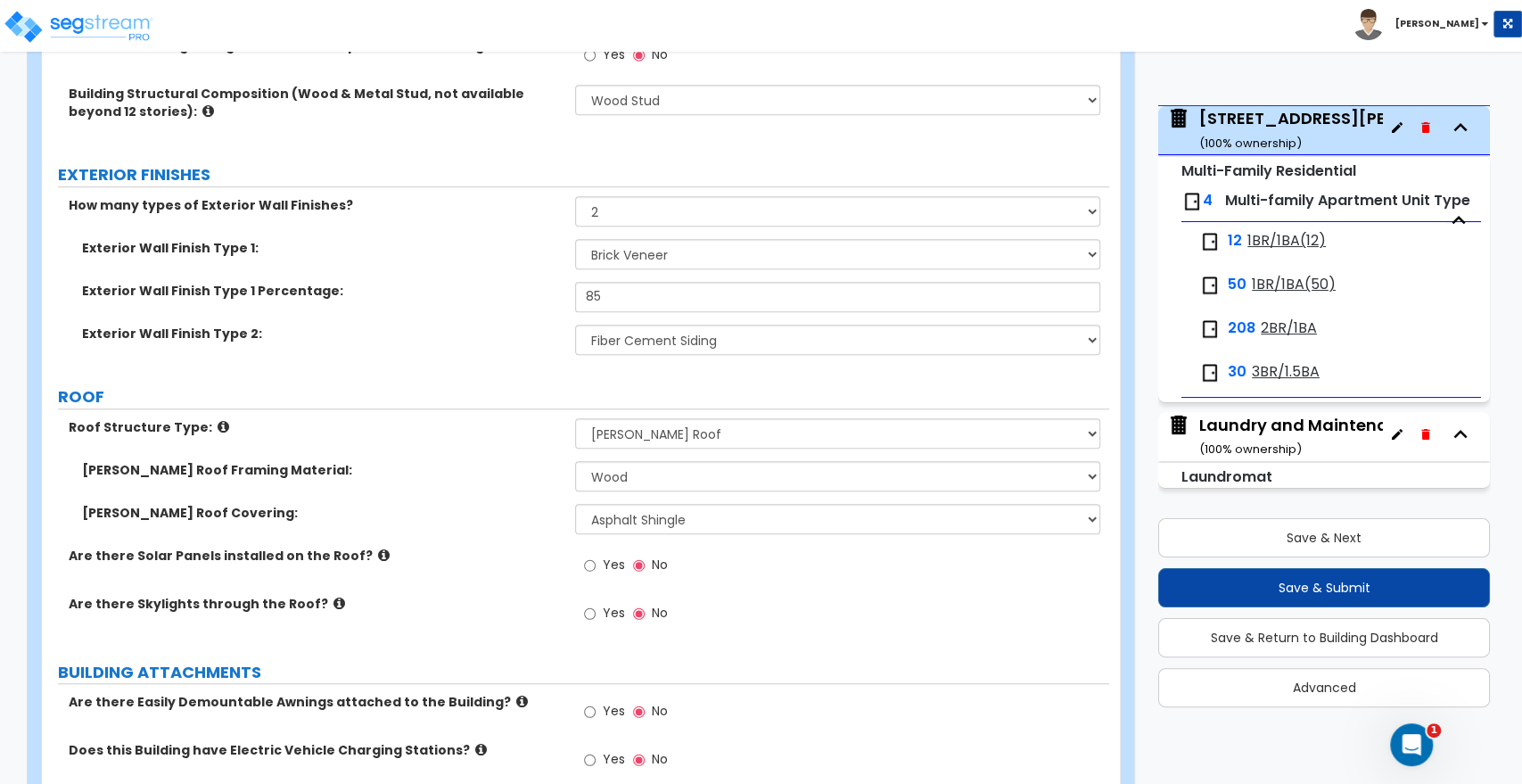
scroll to position [990, 0]
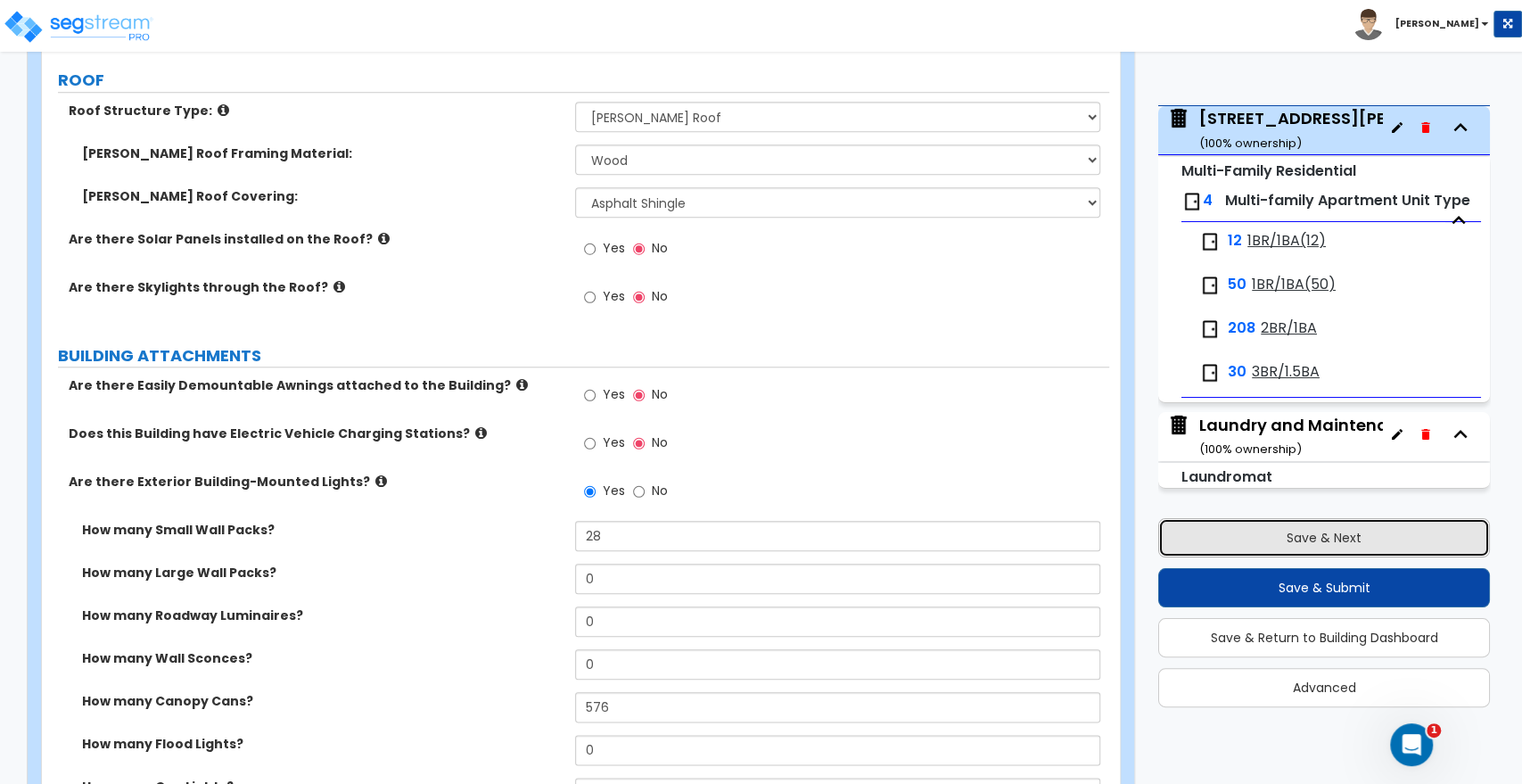
click at [1255, 530] on button "Save & Next" at bounding box center [1324, 538] width 332 height 39
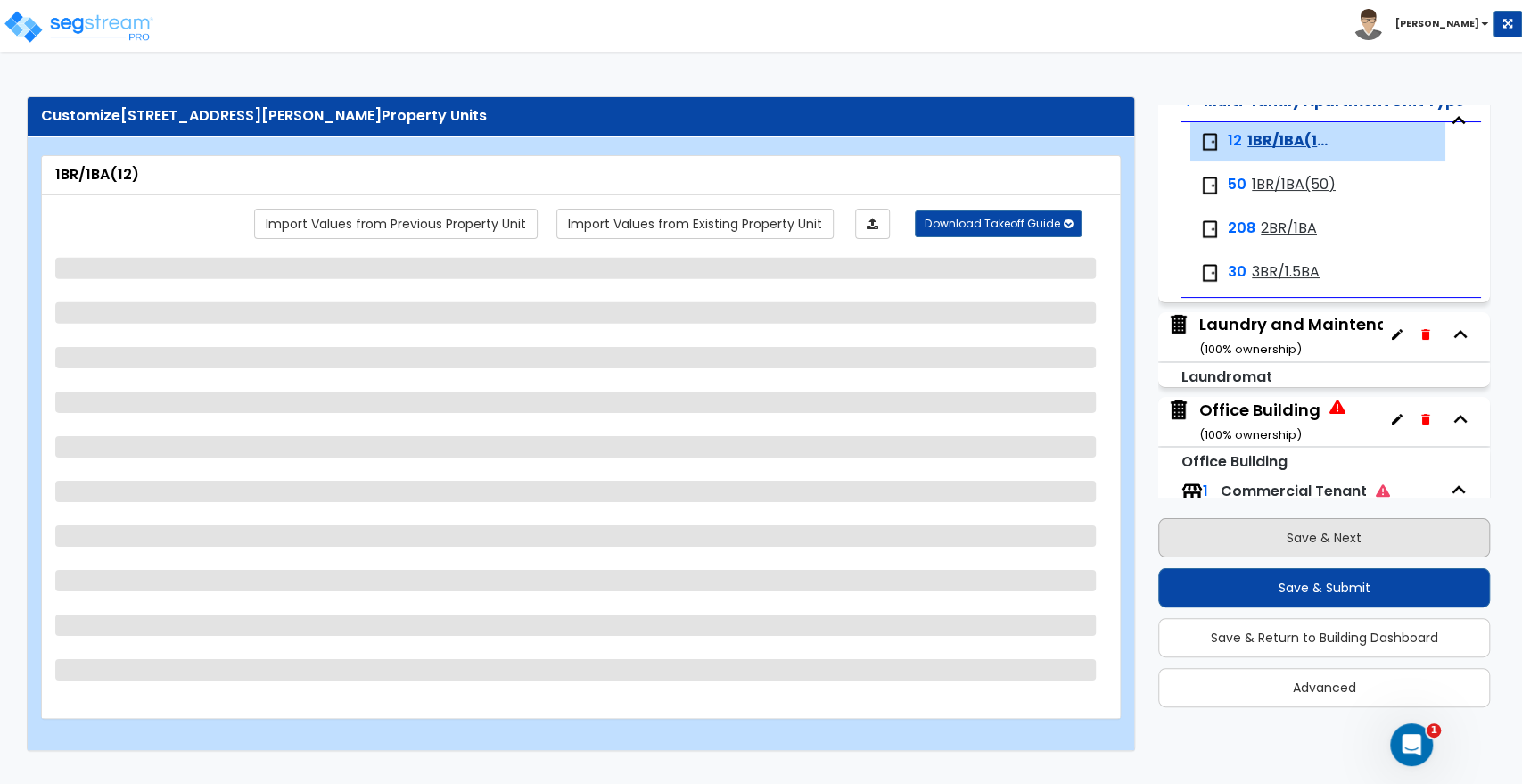
scroll to position [226, 0]
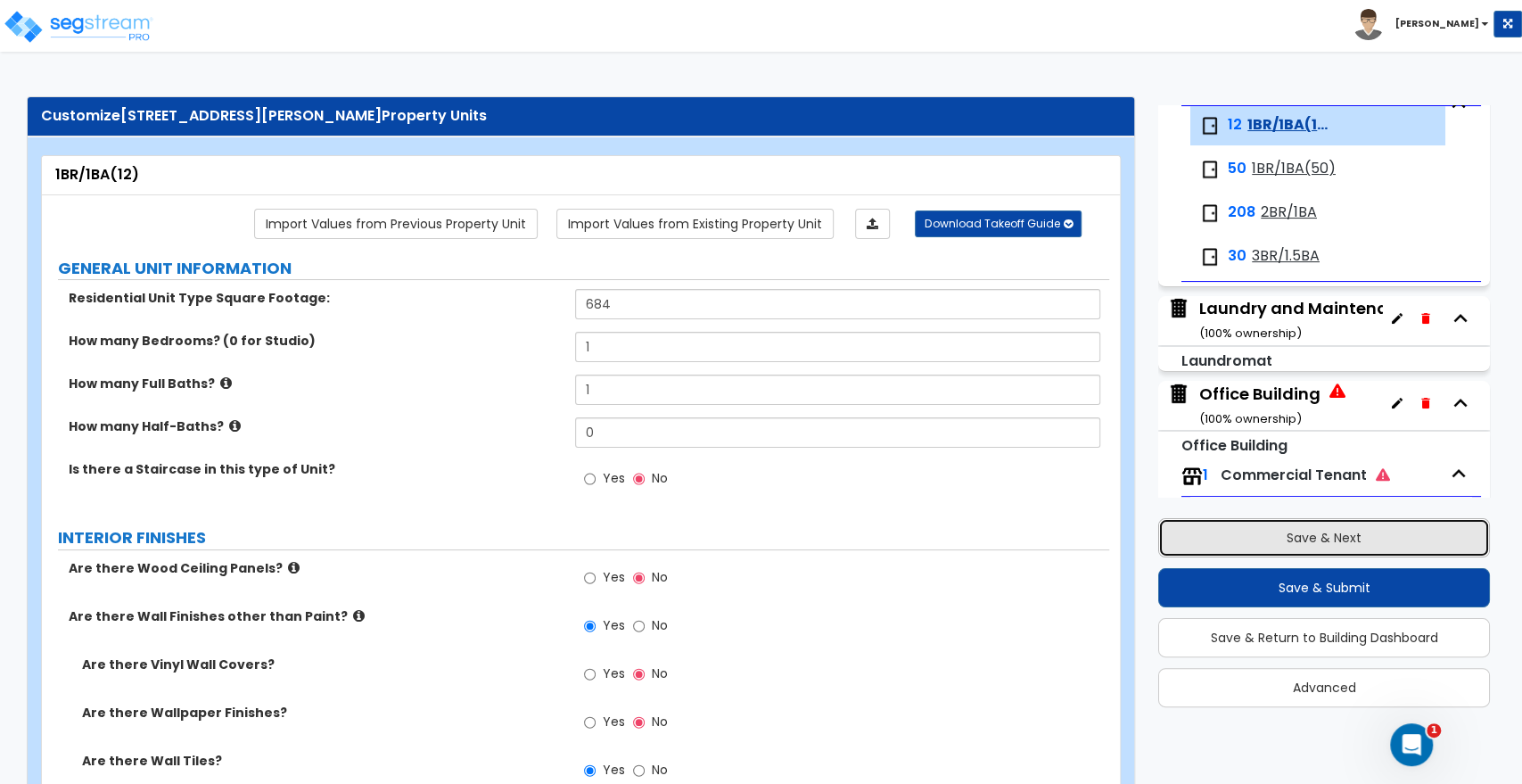
click at [1255, 530] on button "Save & Next" at bounding box center [1324, 538] width 332 height 39
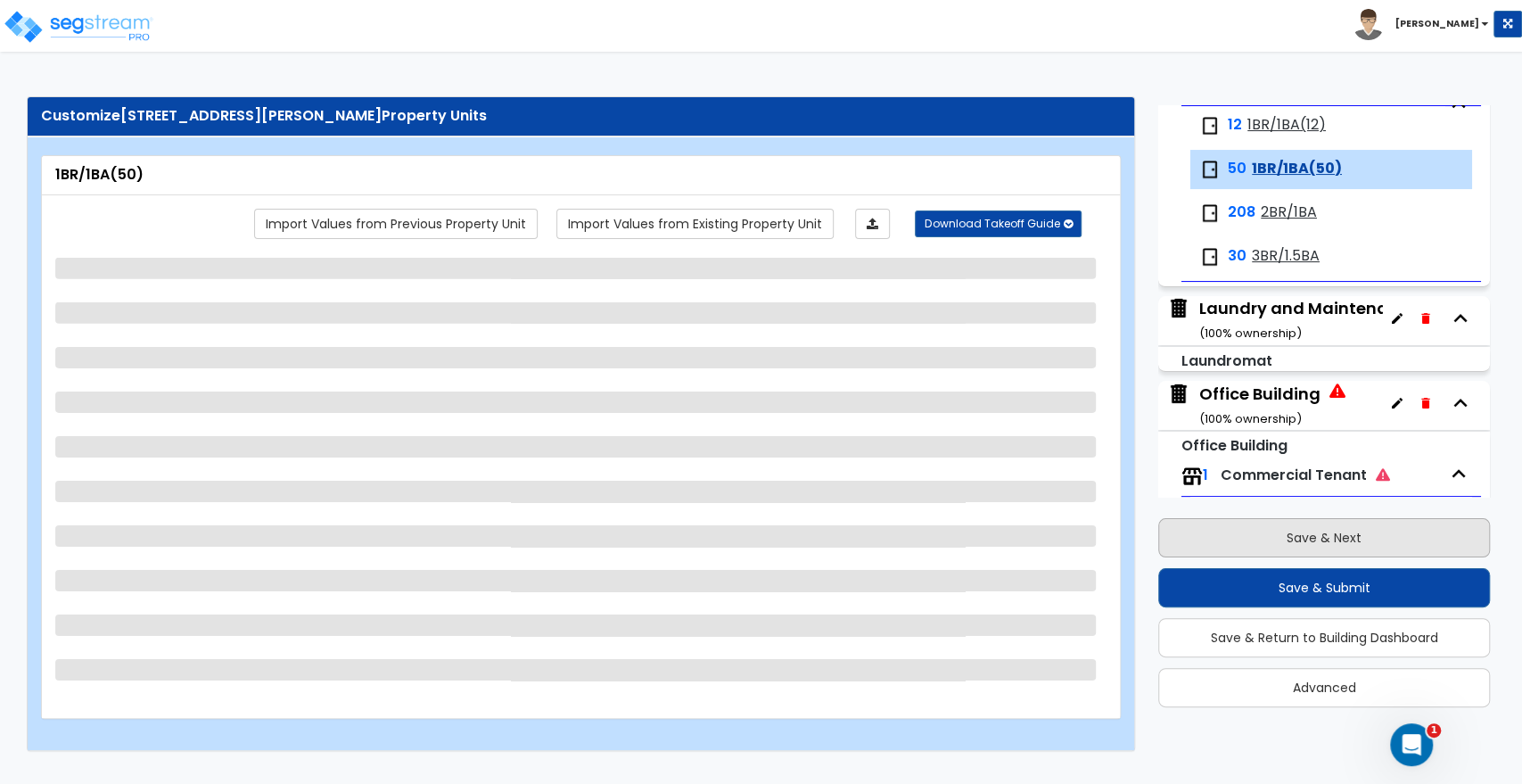
scroll to position [271, 0]
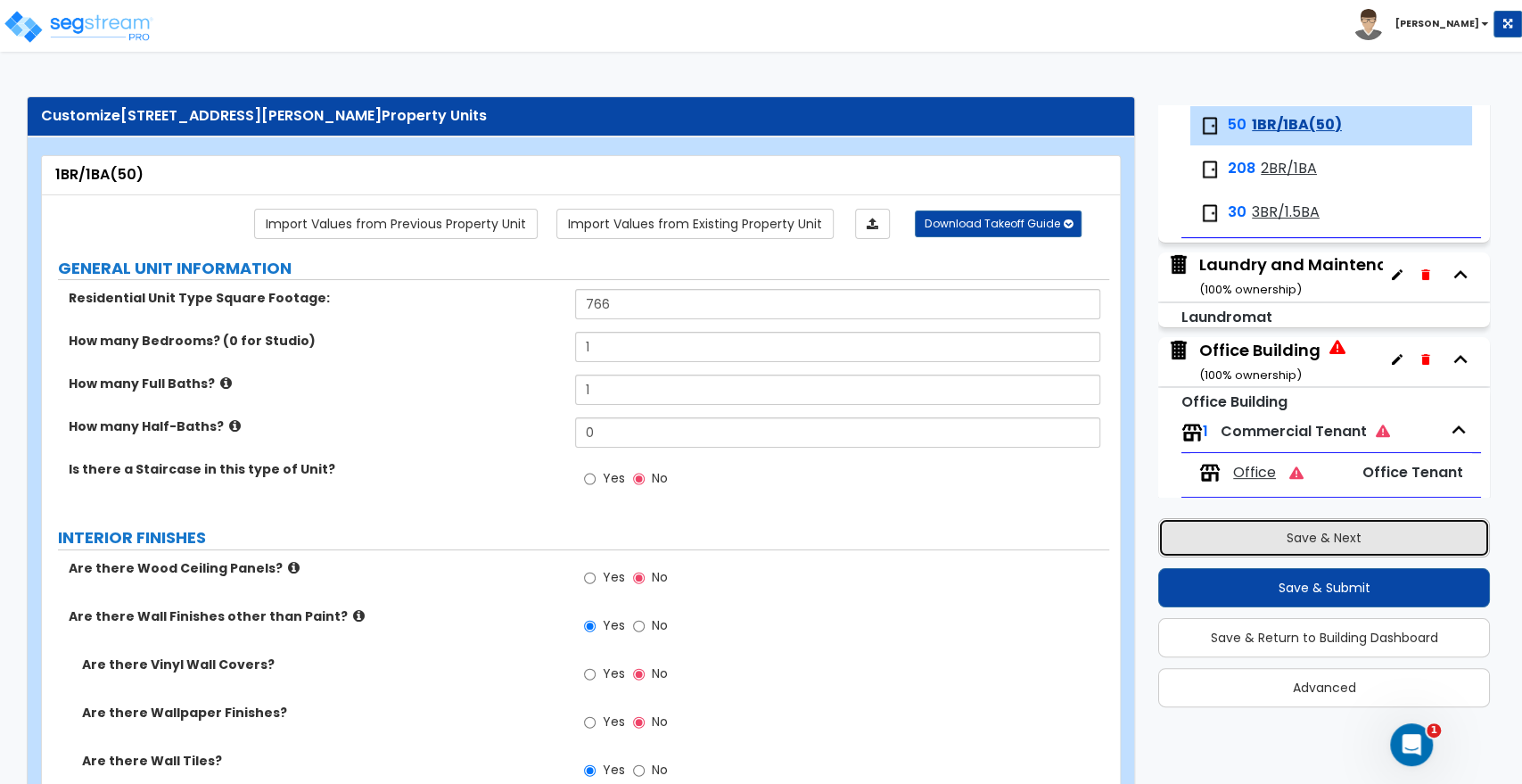
click at [1255, 530] on button "Save & Next" at bounding box center [1324, 538] width 332 height 39
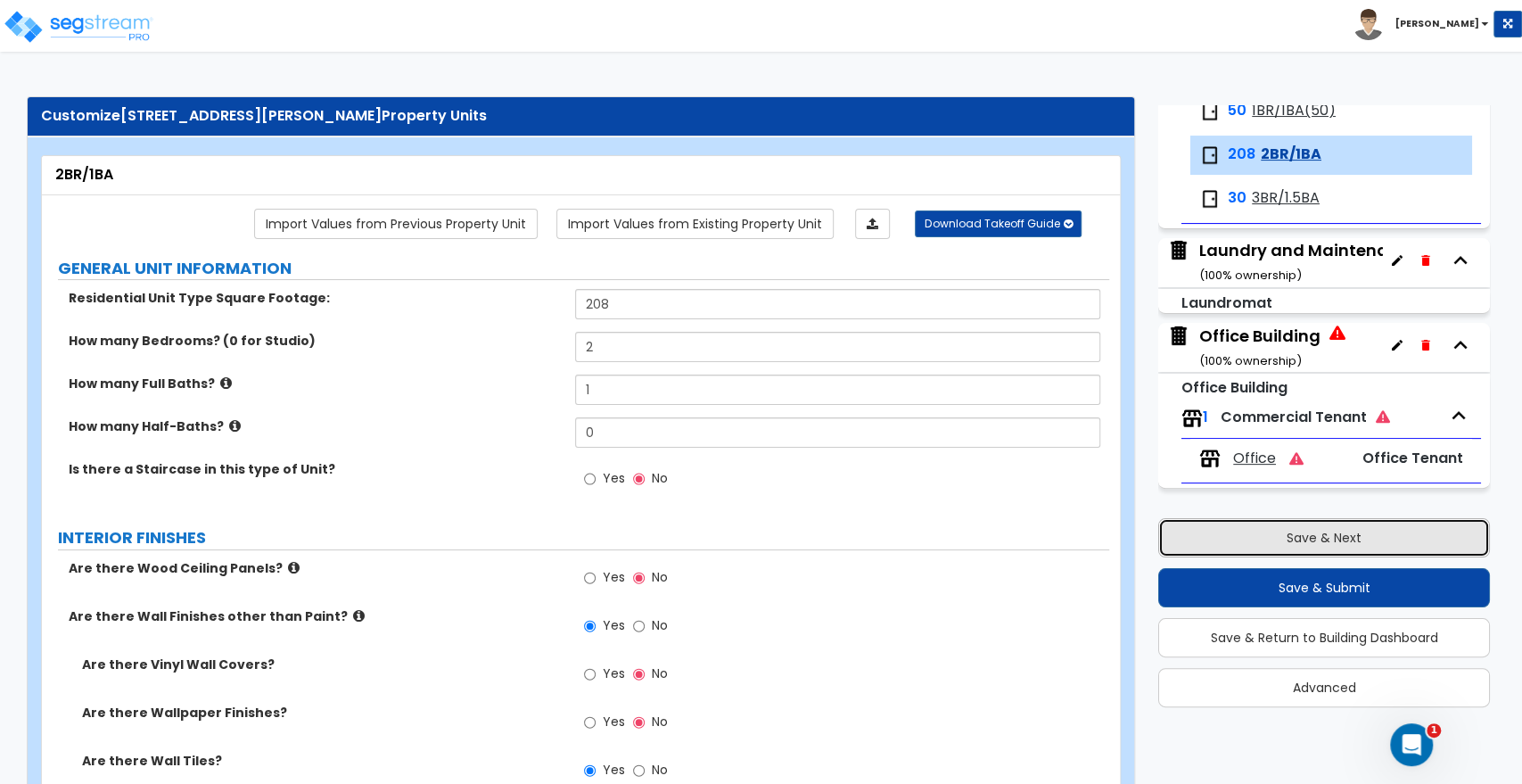
click at [1255, 530] on button "Save & Next" at bounding box center [1324, 538] width 332 height 39
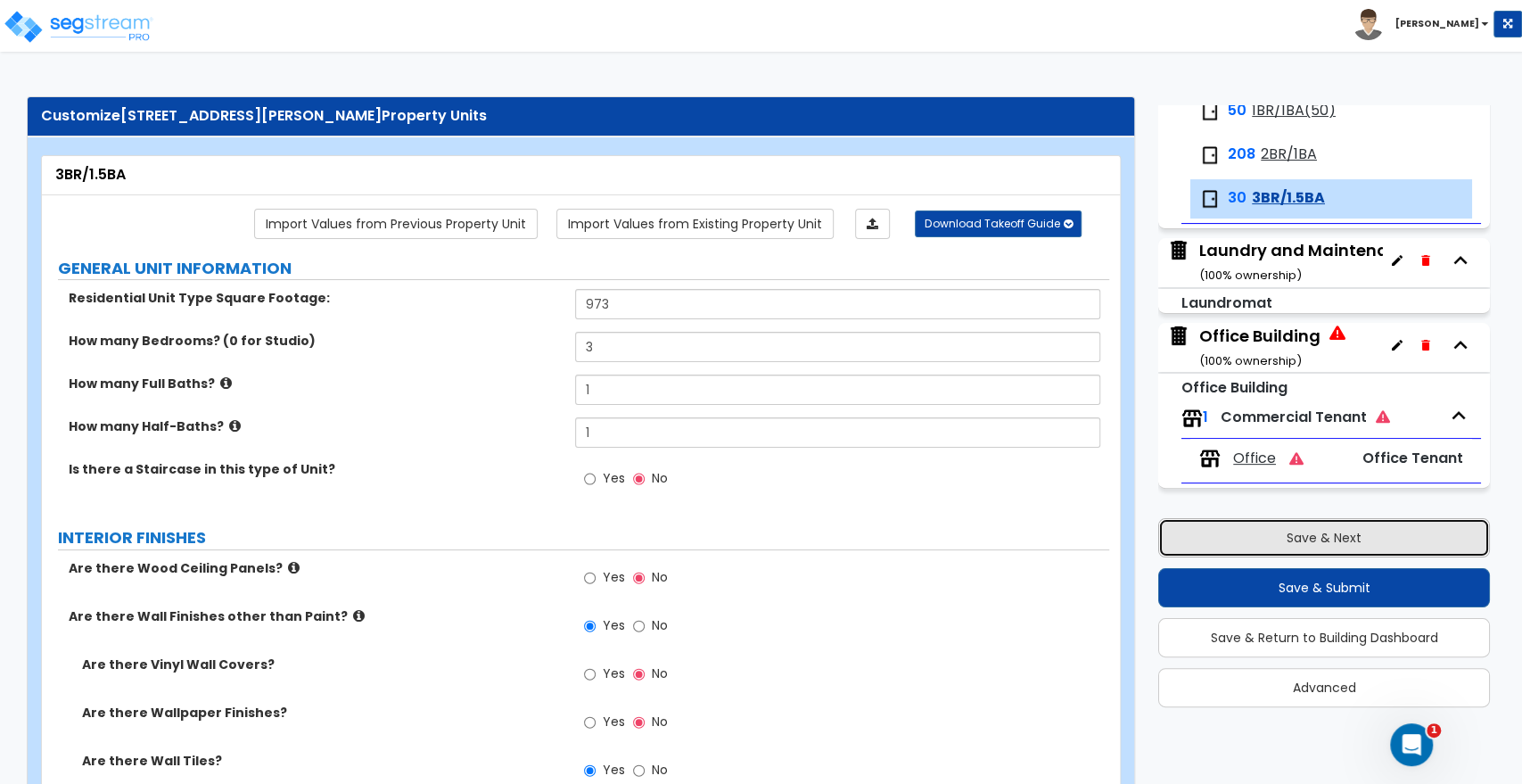
click at [1255, 530] on button "Save & Next" at bounding box center [1324, 538] width 332 height 39
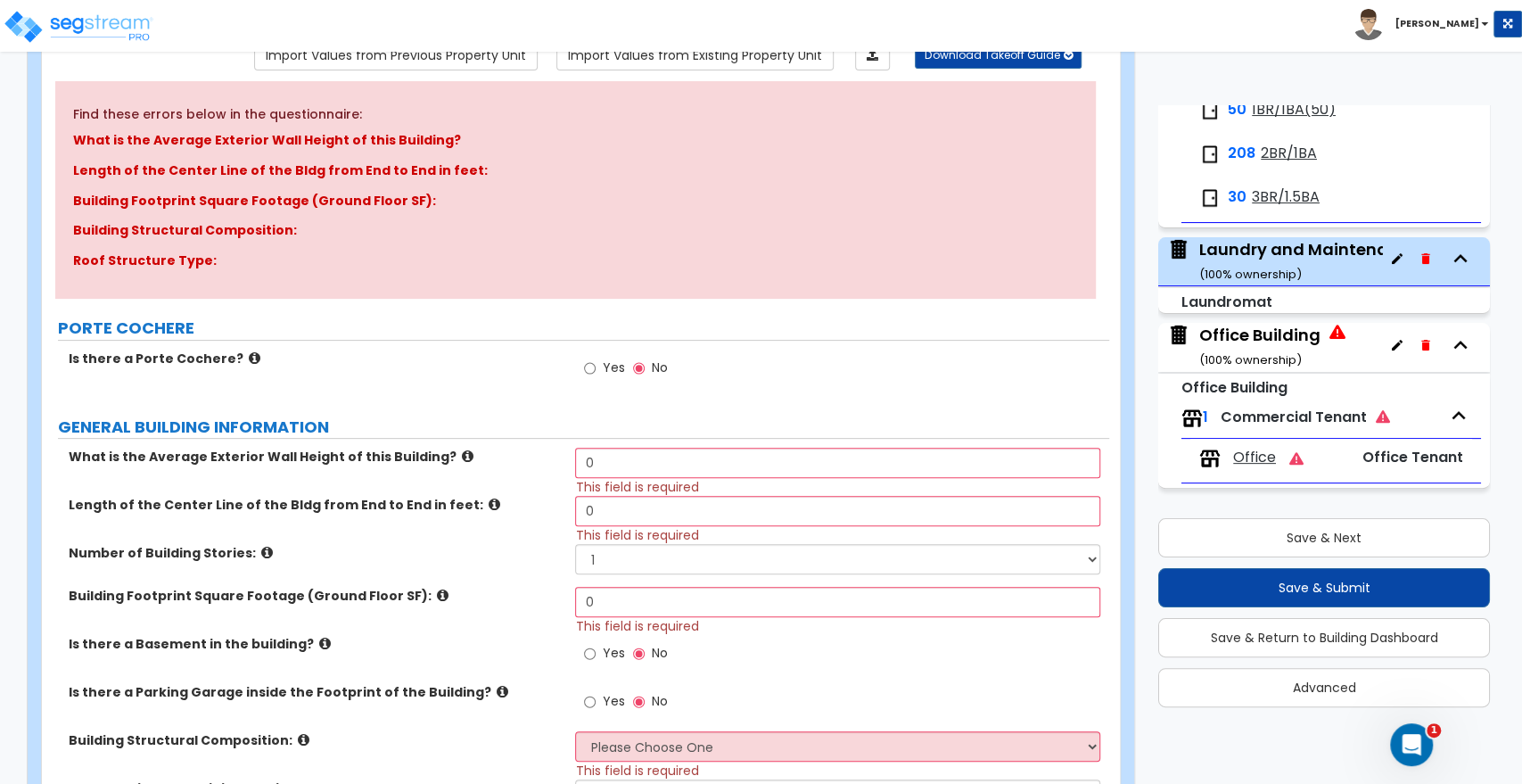
scroll to position [197, 0]
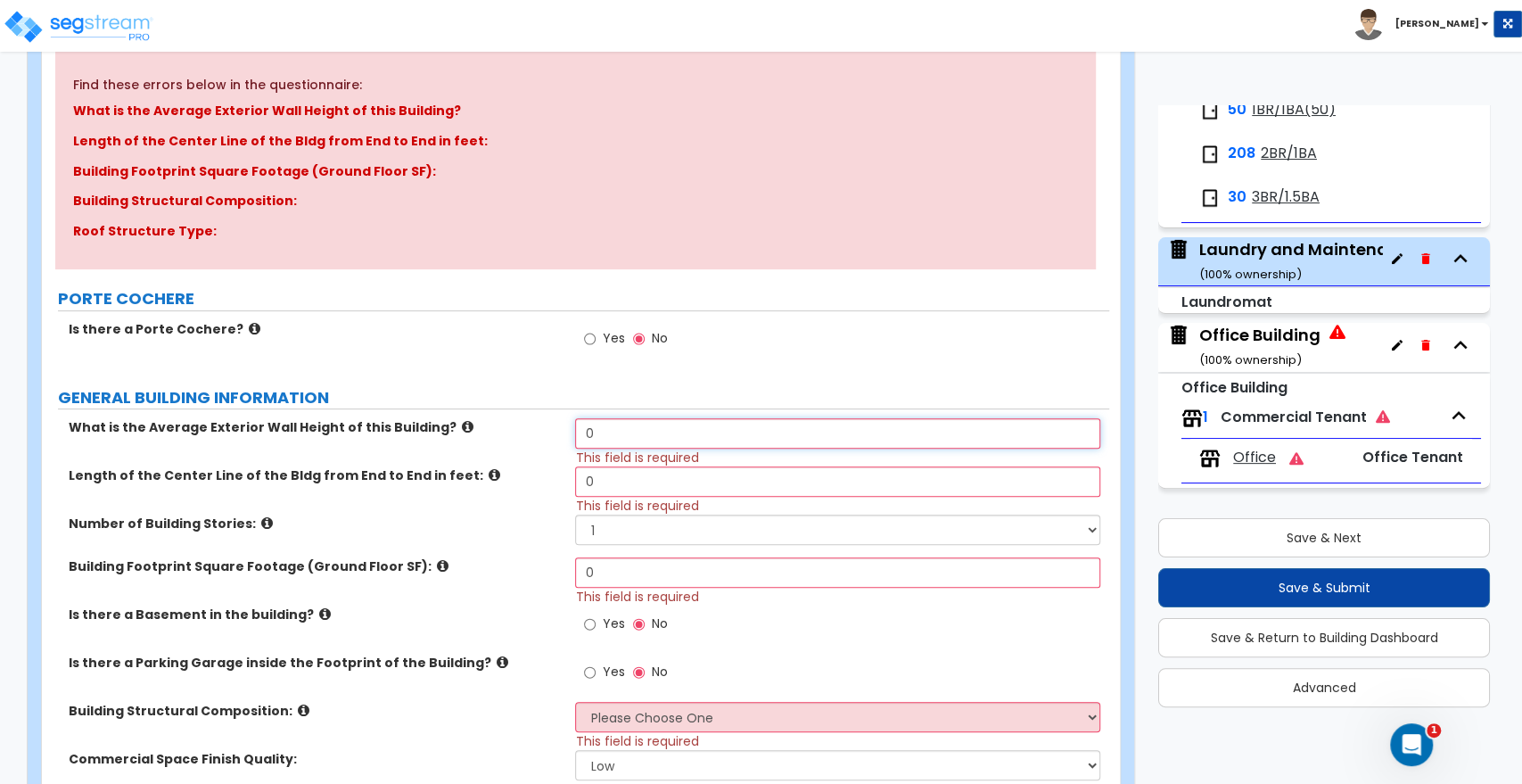
drag, startPoint x: 609, startPoint y: 436, endPoint x: 535, endPoint y: 436, distance: 74.0
click at [535, 436] on div "What is the Average Exterior Wall Height of this Building? 0 This field is requ…" at bounding box center [575, 442] width 1068 height 48
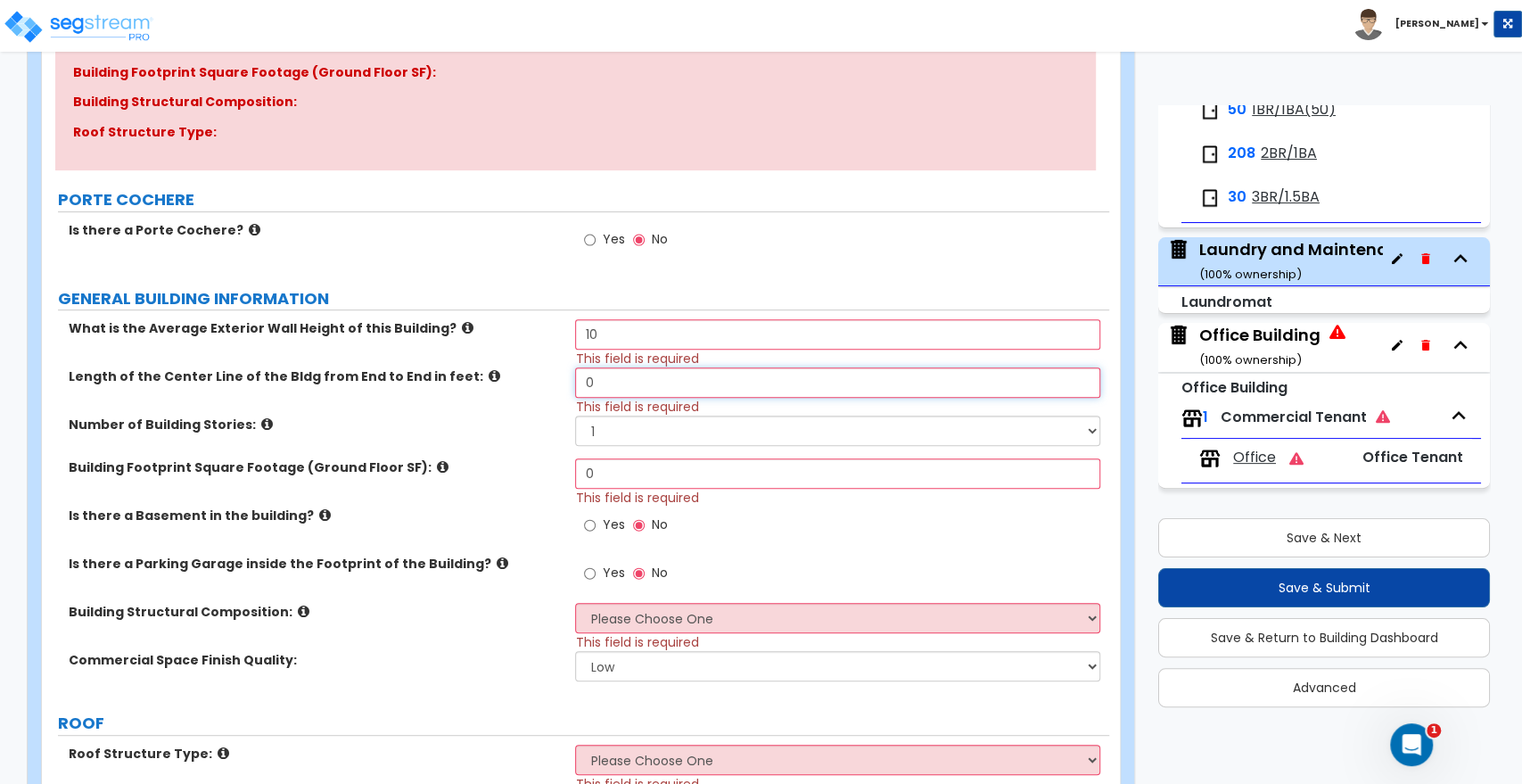
click at [618, 390] on input "0" at bounding box center [837, 382] width 524 height 31
drag, startPoint x: 624, startPoint y: 379, endPoint x: 512, endPoint y: 383, distance: 112.1
click at [512, 383] on div "Length of the Center Line of the Bldg from End to End in feet: 0 This field is …" at bounding box center [575, 391] width 1068 height 48
click at [630, 428] on select "1 2 3 4 5" at bounding box center [837, 431] width 524 height 31
click at [575, 416] on select "1 2 3 4 5" at bounding box center [837, 431] width 524 height 31
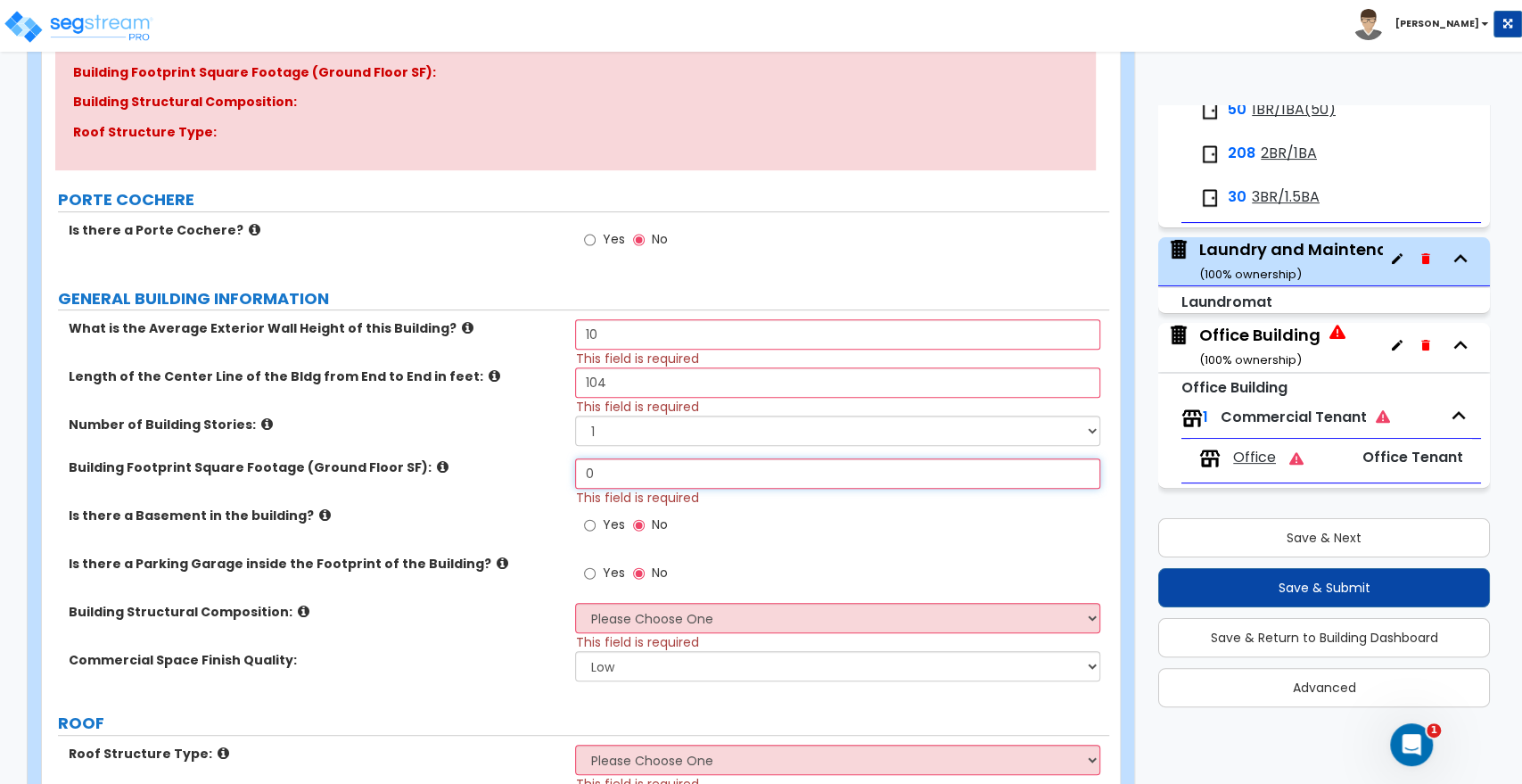
click at [606, 462] on input "0" at bounding box center [837, 473] width 524 height 31
drag, startPoint x: 608, startPoint y: 470, endPoint x: 538, endPoint y: 469, distance: 70.0
click at [538, 469] on div "Building Footprint Square Footage (Ground Floor SF): 0 This field is required" at bounding box center [575, 482] width 1068 height 48
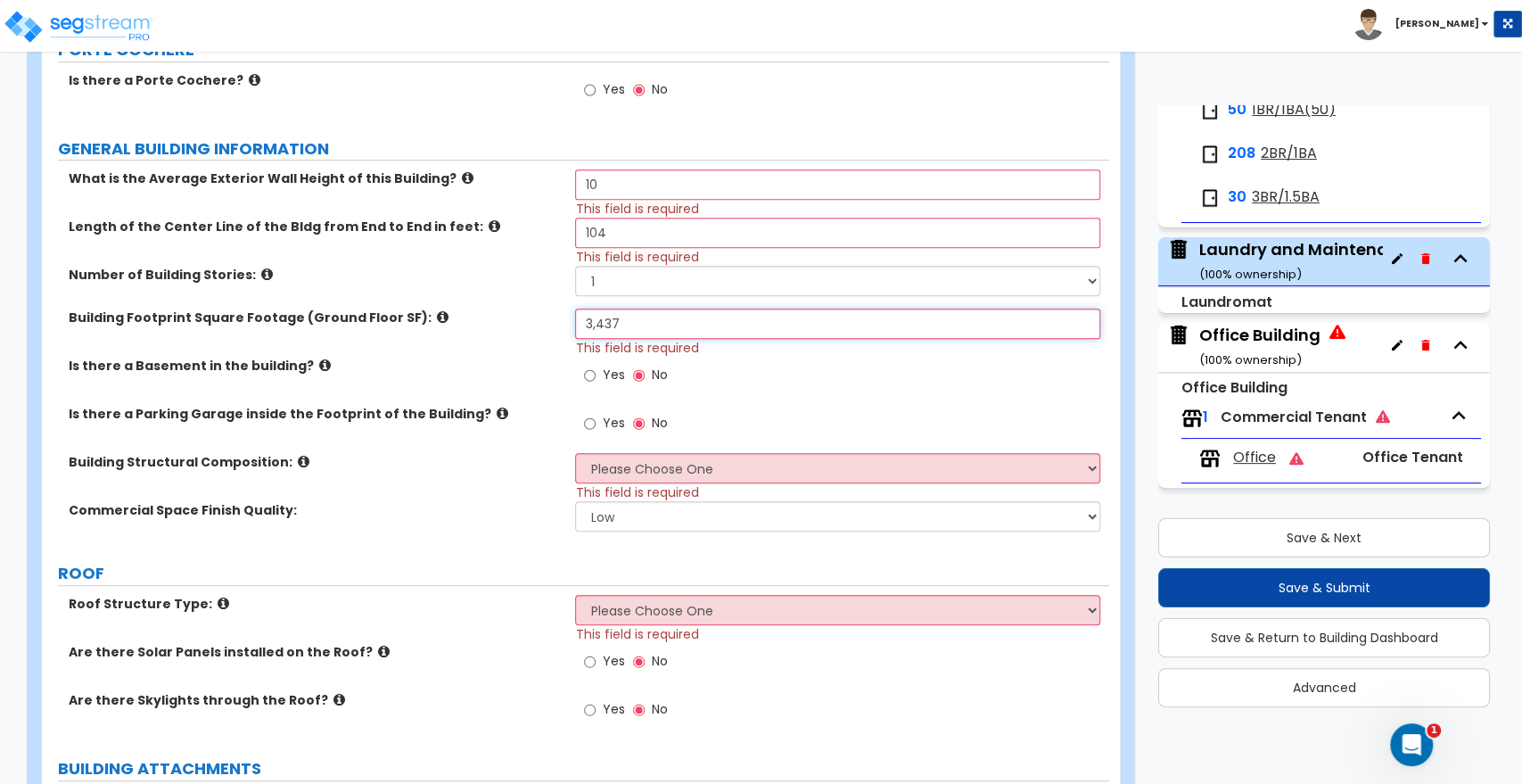
scroll to position [495, 0]
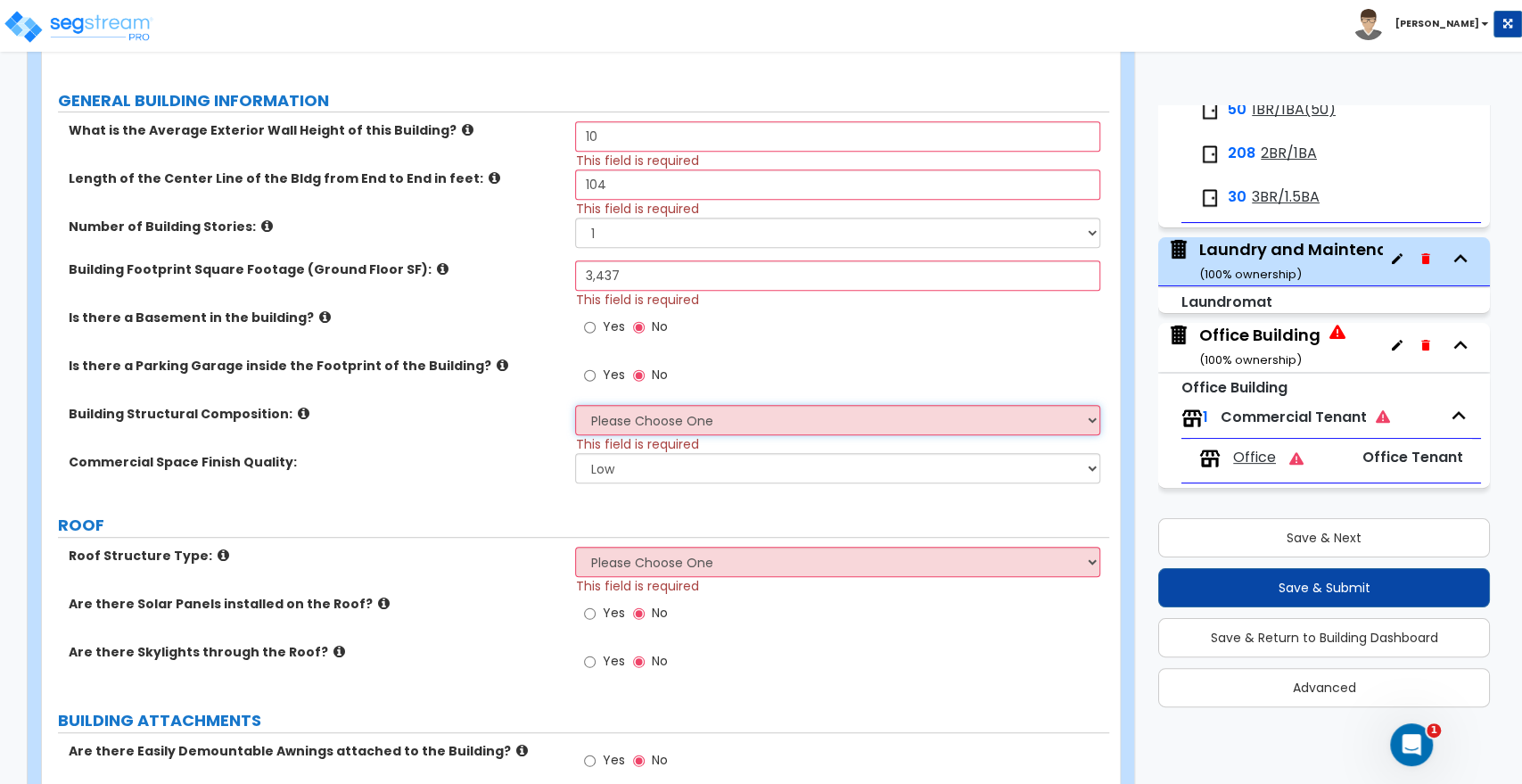
click at [638, 413] on select "Please Choose One Tilt-up Wall Construction Reinforced Concrete Structural Stee…" at bounding box center [837, 420] width 524 height 31
click at [575, 405] on select "Please Choose One Tilt-up Wall Construction Reinforced Concrete Structural Stee…" at bounding box center [837, 420] width 524 height 31
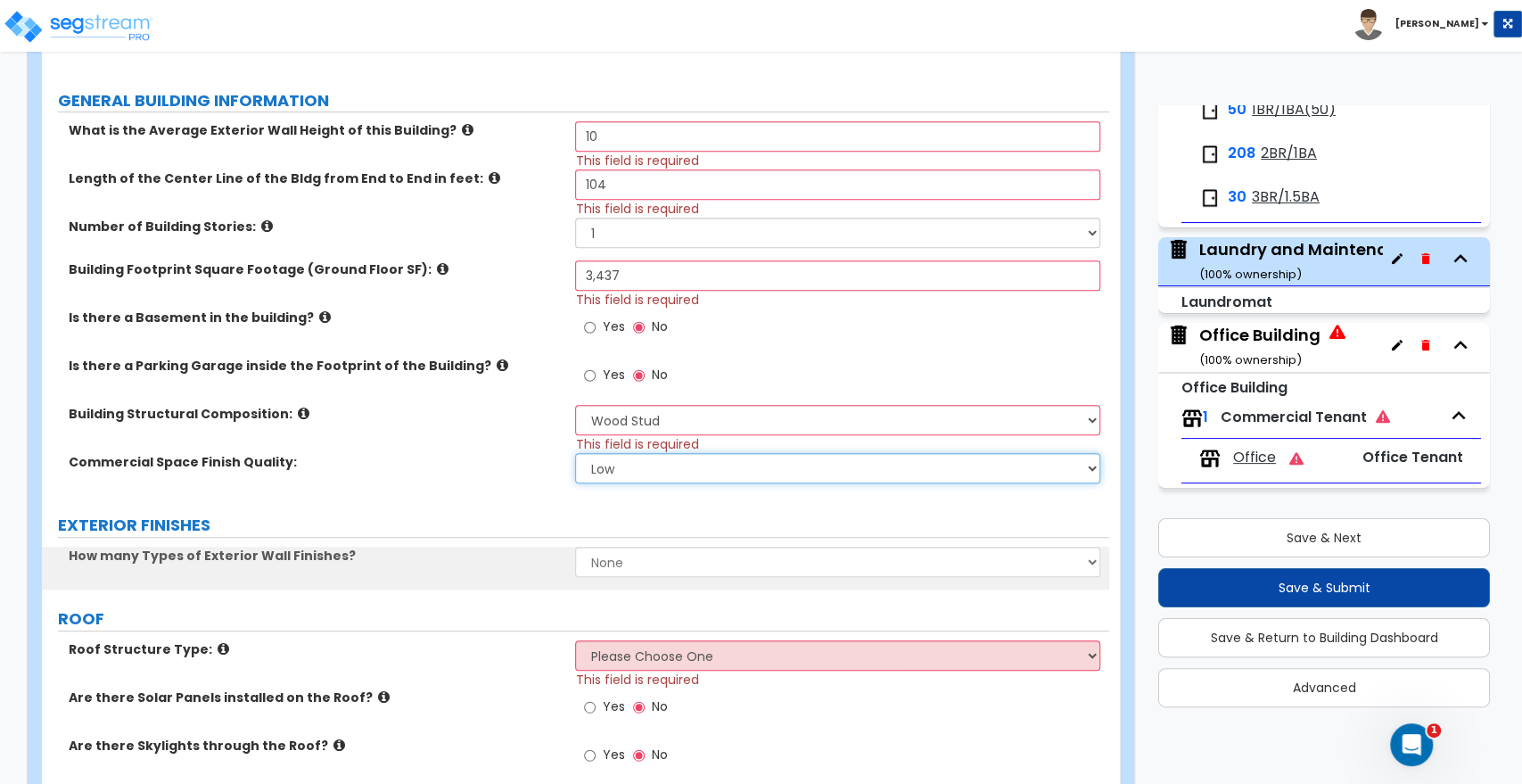
click at [620, 464] on select "Low Average High" at bounding box center [837, 468] width 524 height 31
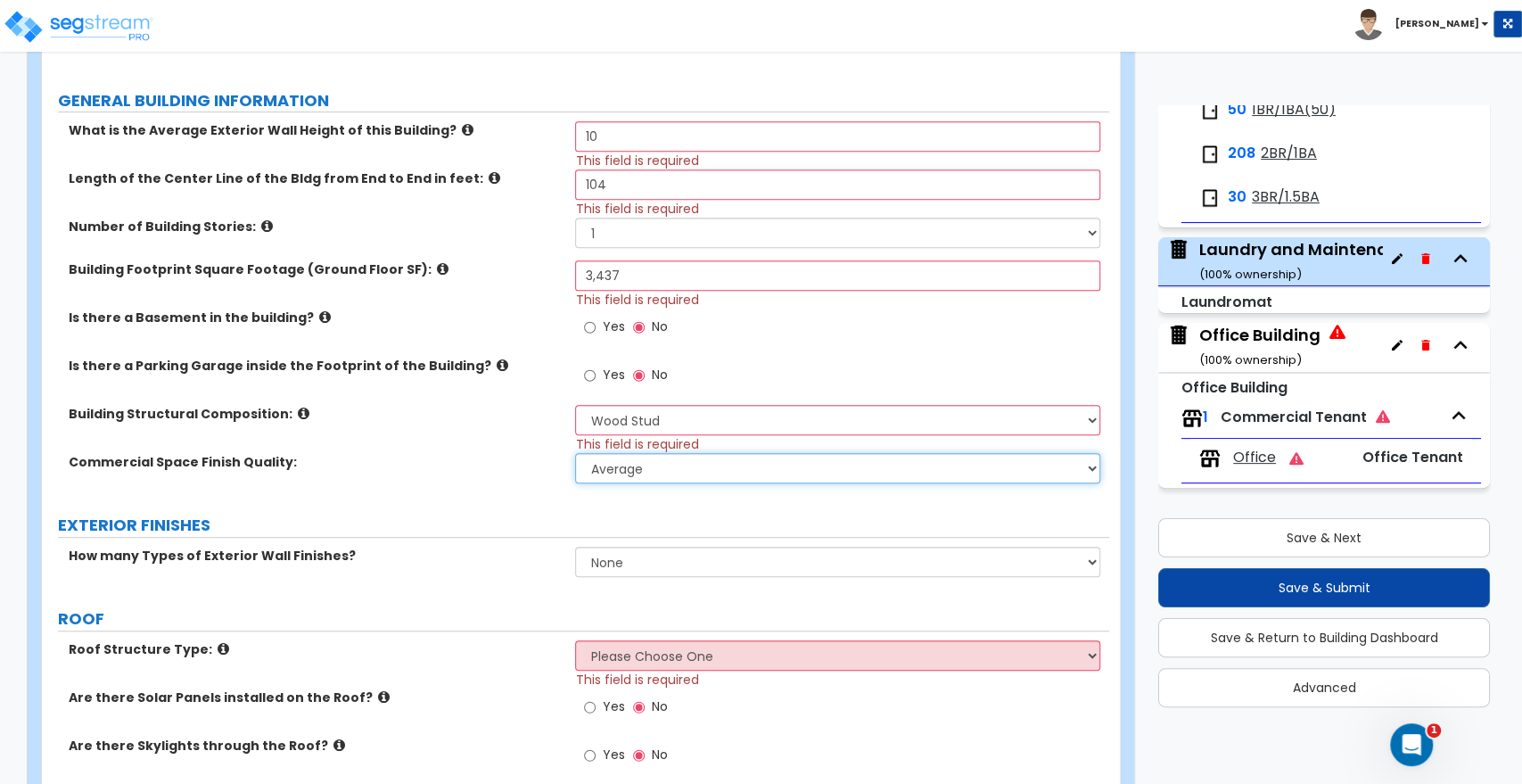
click at [575, 453] on select "Low Average High" at bounding box center [837, 468] width 524 height 31
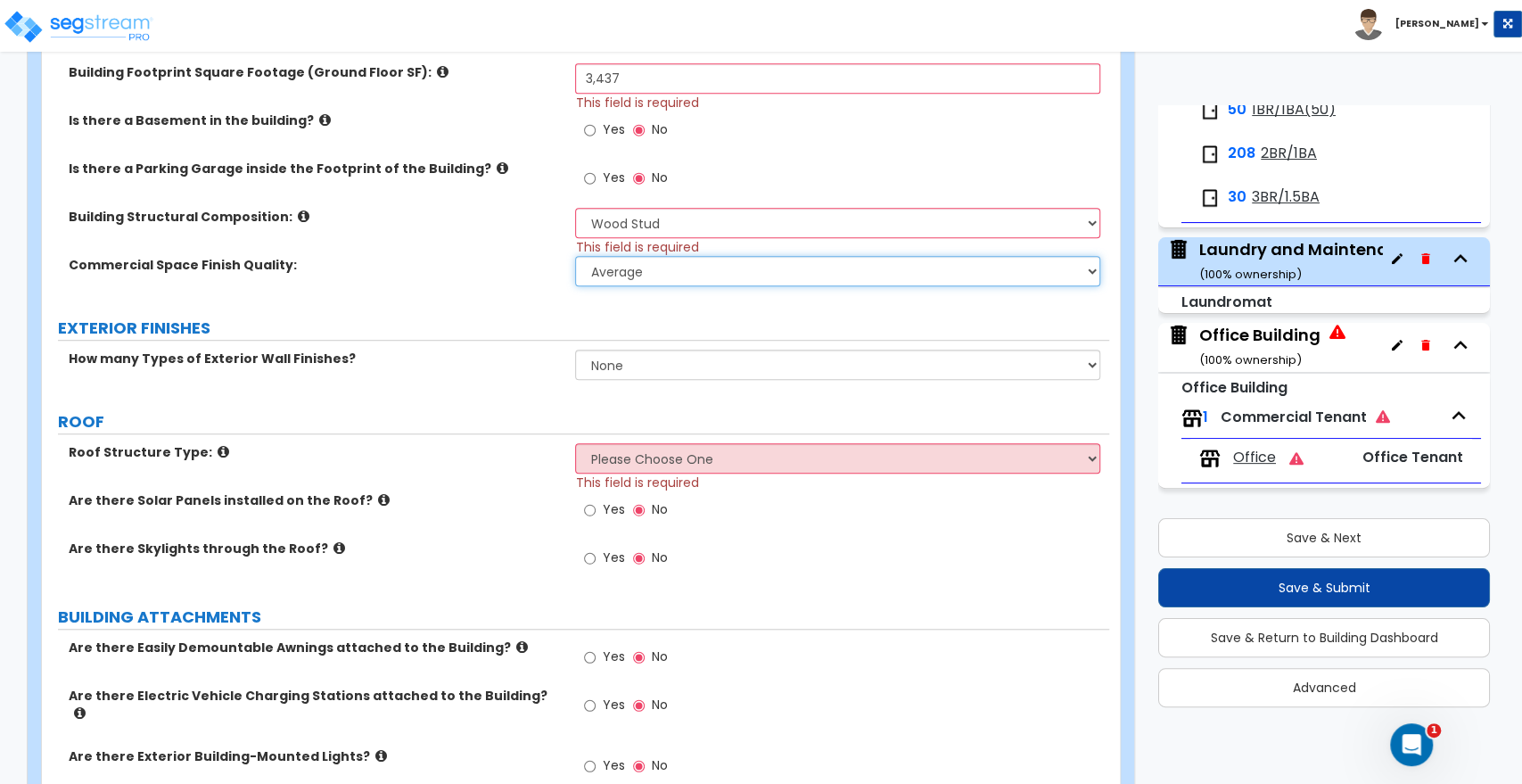
scroll to position [693, 0]
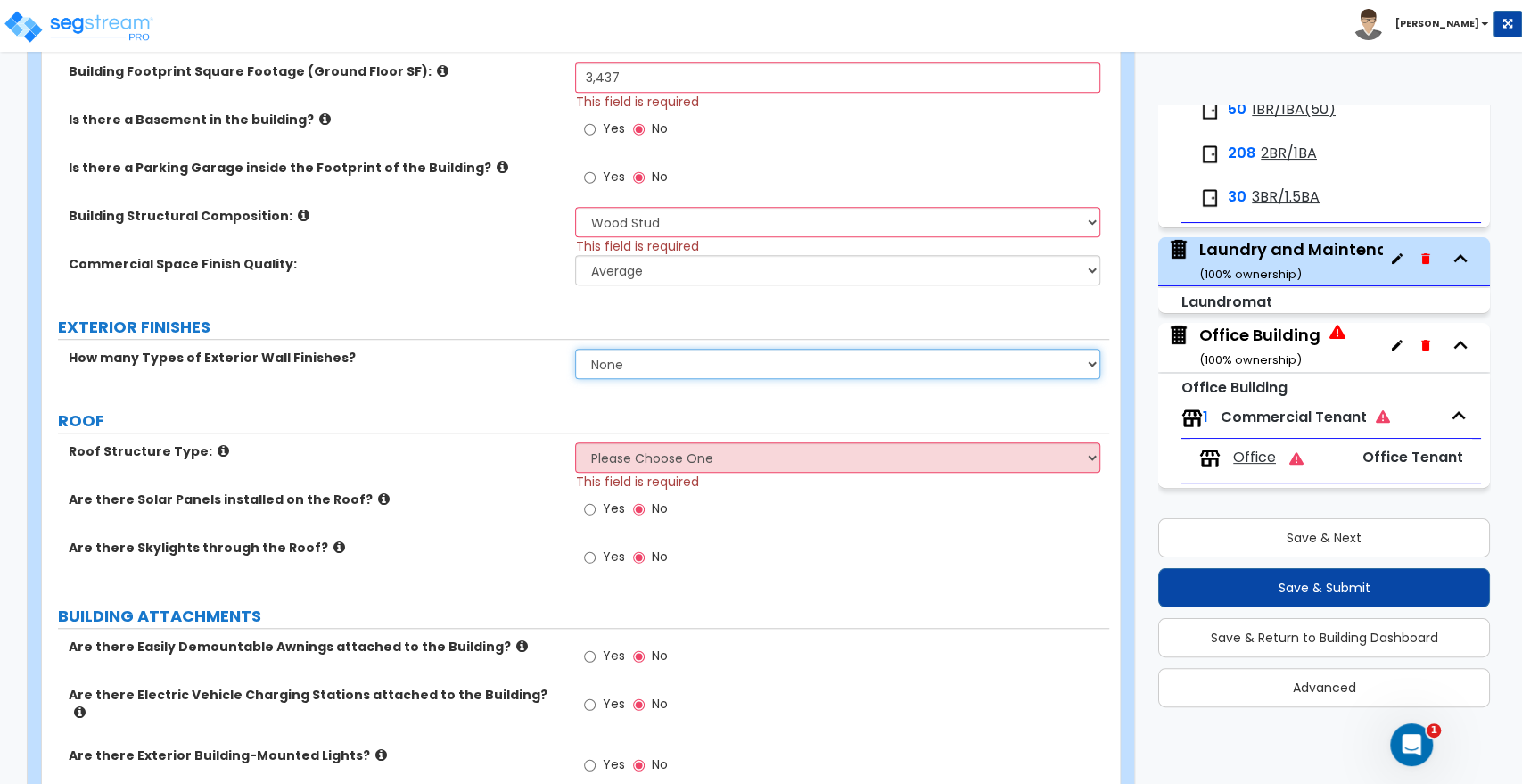
click at [620, 353] on select "None 1 2 3" at bounding box center [837, 363] width 524 height 31
click at [575, 349] on select "None 1 2 3" at bounding box center [837, 363] width 524 height 31
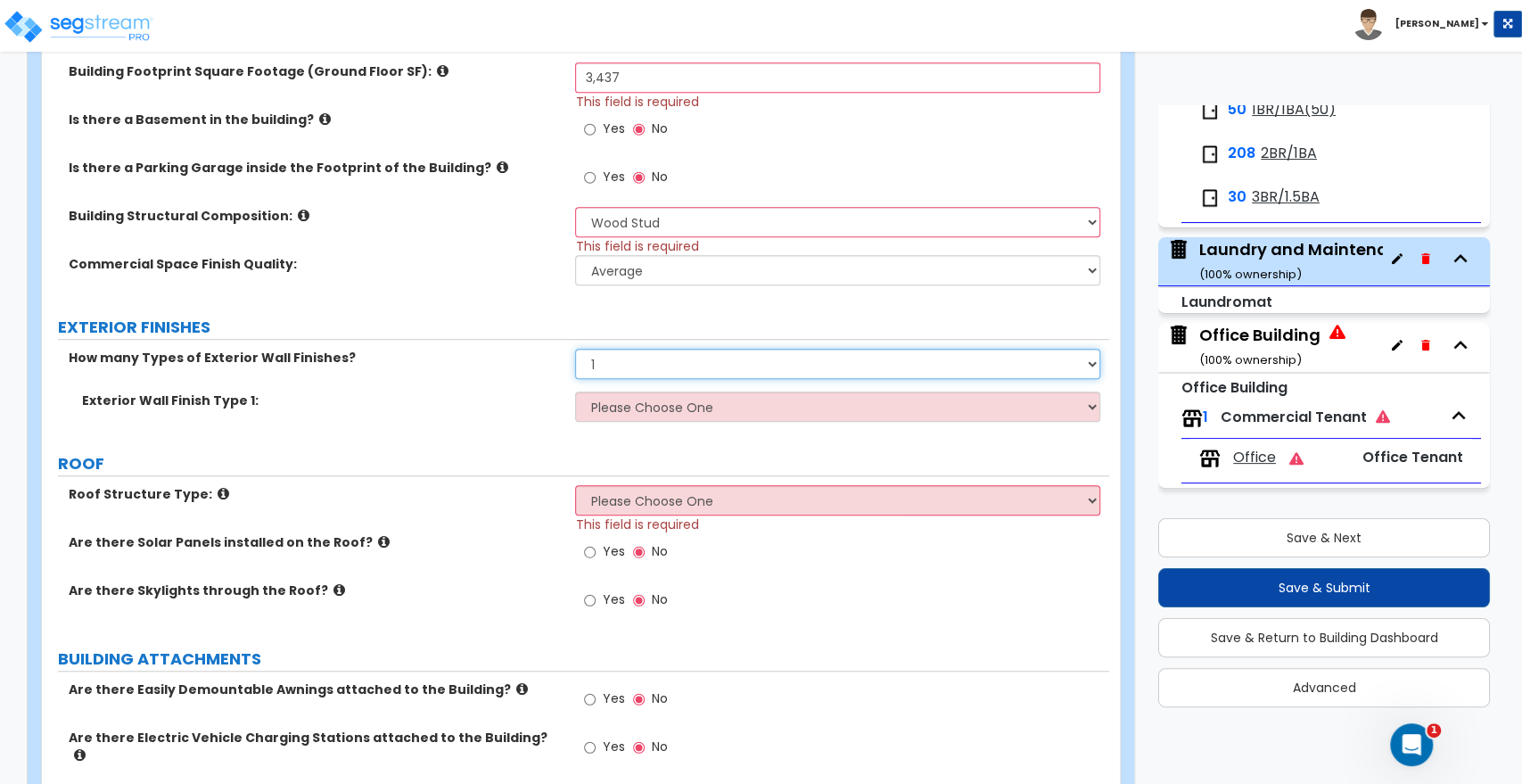
click at [630, 363] on select "None 1 2 3" at bounding box center [837, 363] width 524 height 31
click at [575, 349] on select "None 1 2 3" at bounding box center [837, 363] width 524 height 31
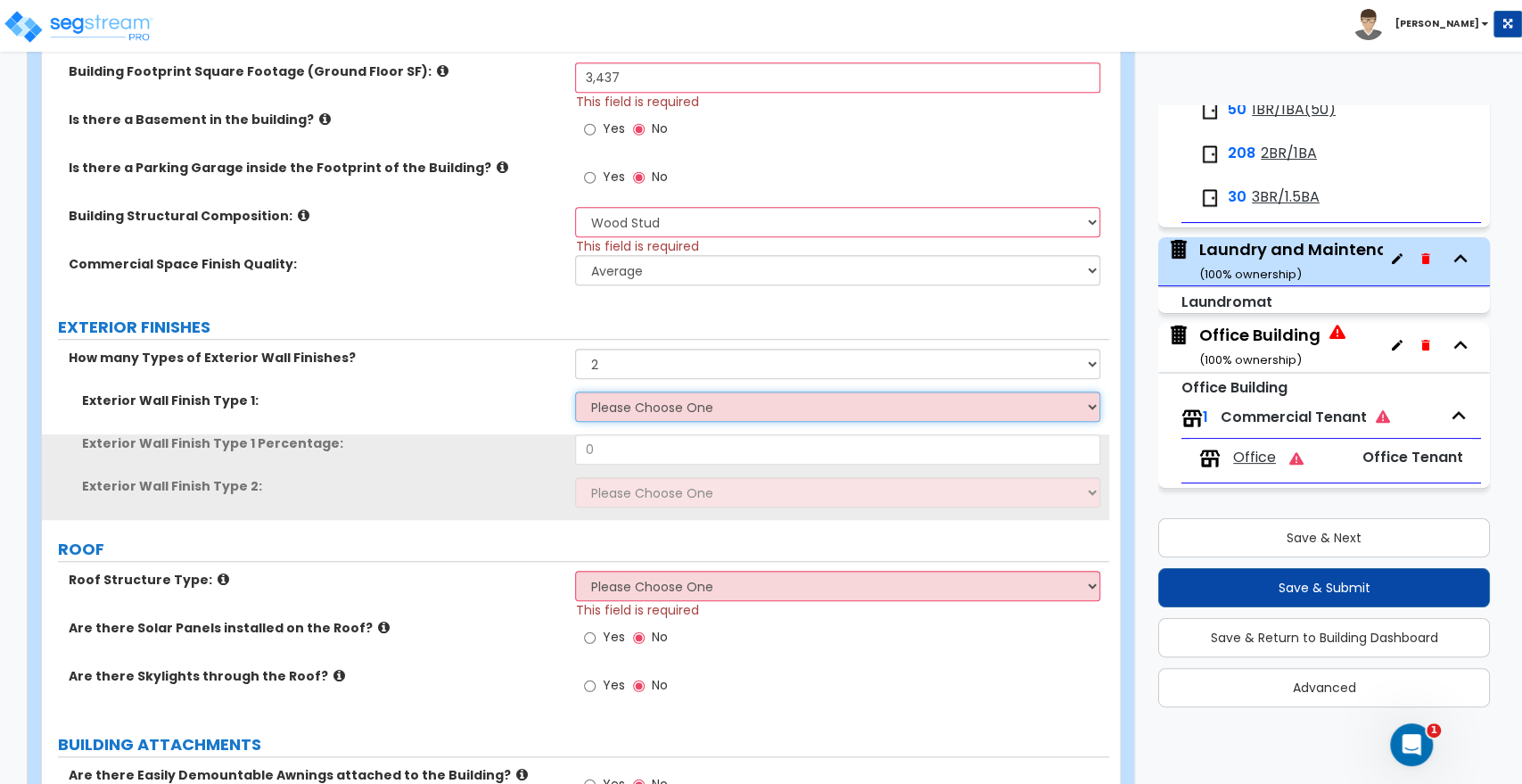
click at [612, 408] on select "Please Choose One No Finish/Shared Wall No Wall Brick Veneer Stone Veneer Wood …" at bounding box center [837, 406] width 524 height 31
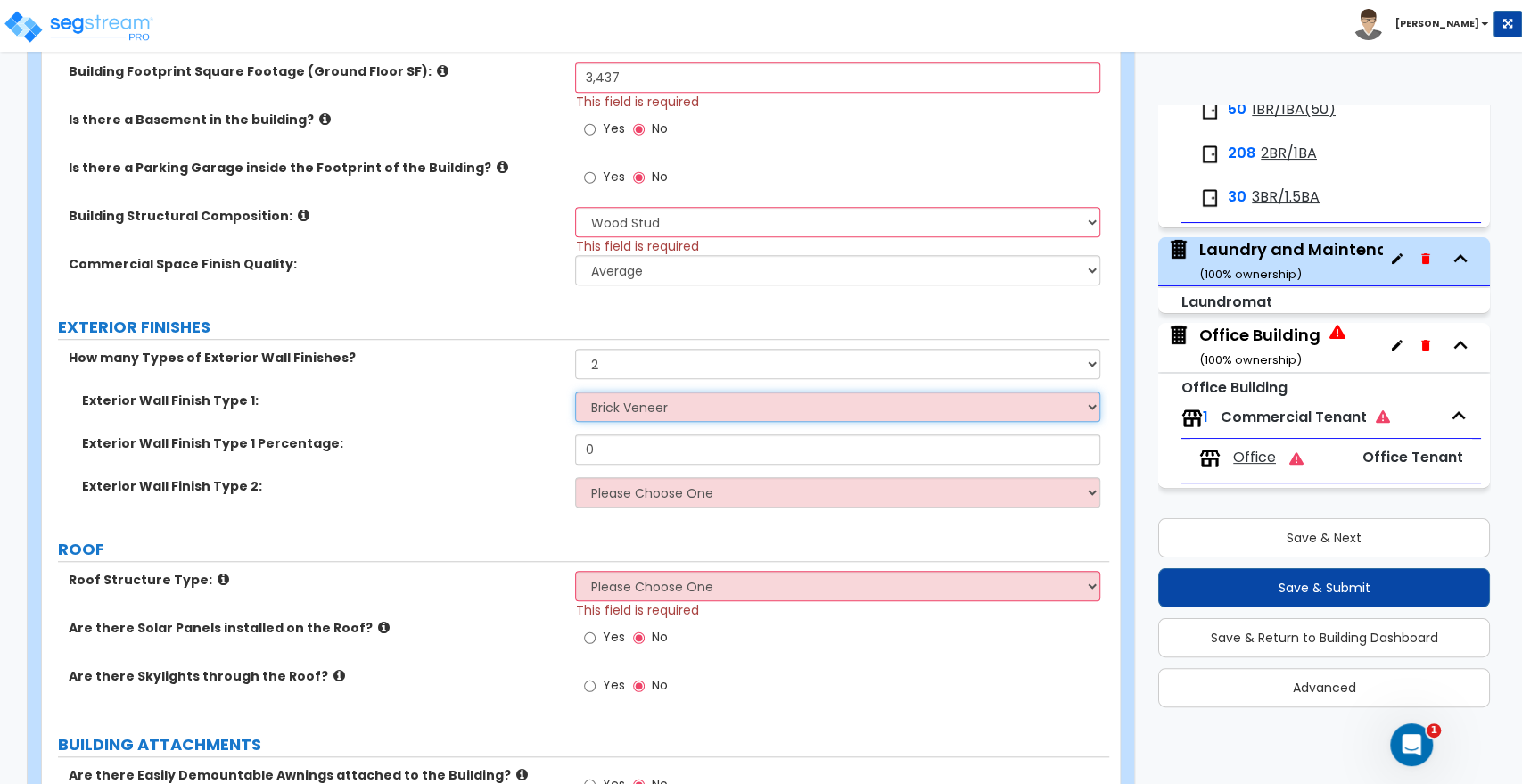
click at [575, 391] on select "Please Choose One No Finish/Shared Wall No Wall Brick Veneer Stone Veneer Wood …" at bounding box center [837, 406] width 524 height 31
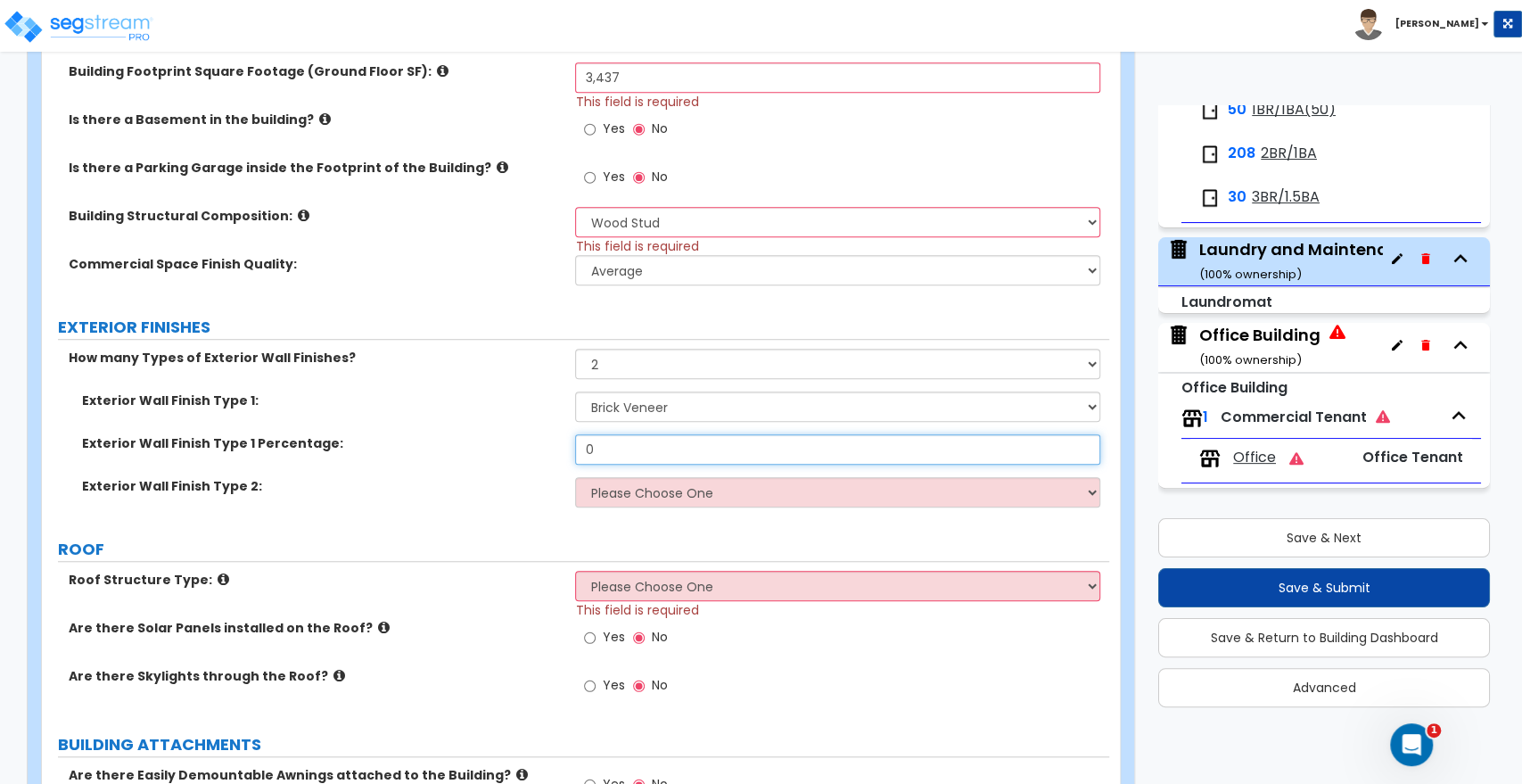
drag, startPoint x: 617, startPoint y: 458, endPoint x: 546, endPoint y: 455, distance: 71.1
click at [546, 455] on div "Exterior Wall Finish Type 1 Percentage: 0" at bounding box center [575, 455] width 1068 height 42
click at [615, 498] on select "Please Choose One No Finish/Shared Wall No Wall Brick Veneer Stone Veneer Wood …" at bounding box center [837, 492] width 524 height 31
click at [575, 477] on select "Please Choose One No Finish/Shared Wall No Wall Brick Veneer Stone Veneer Wood …" at bounding box center [837, 492] width 524 height 31
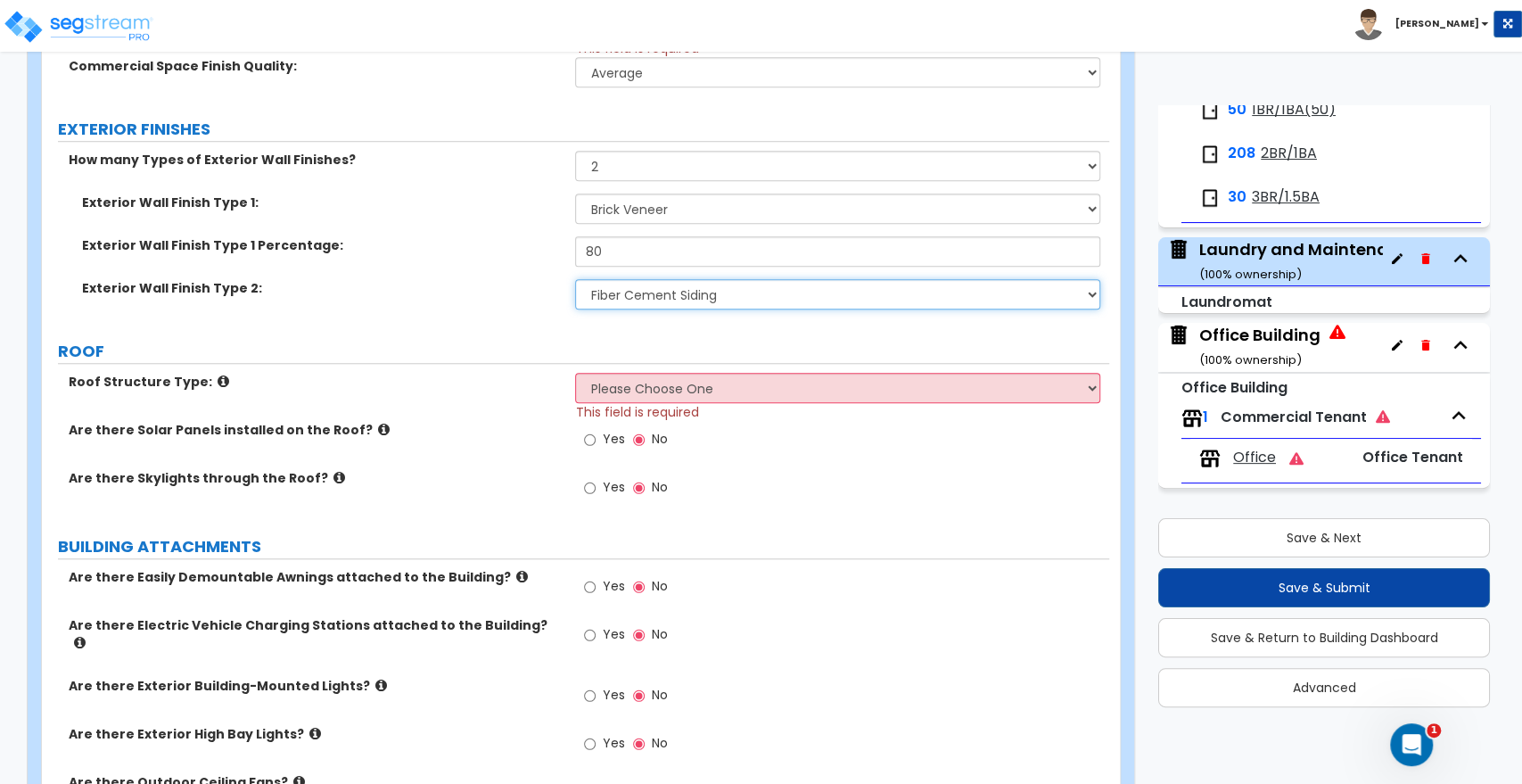
scroll to position [892, 0]
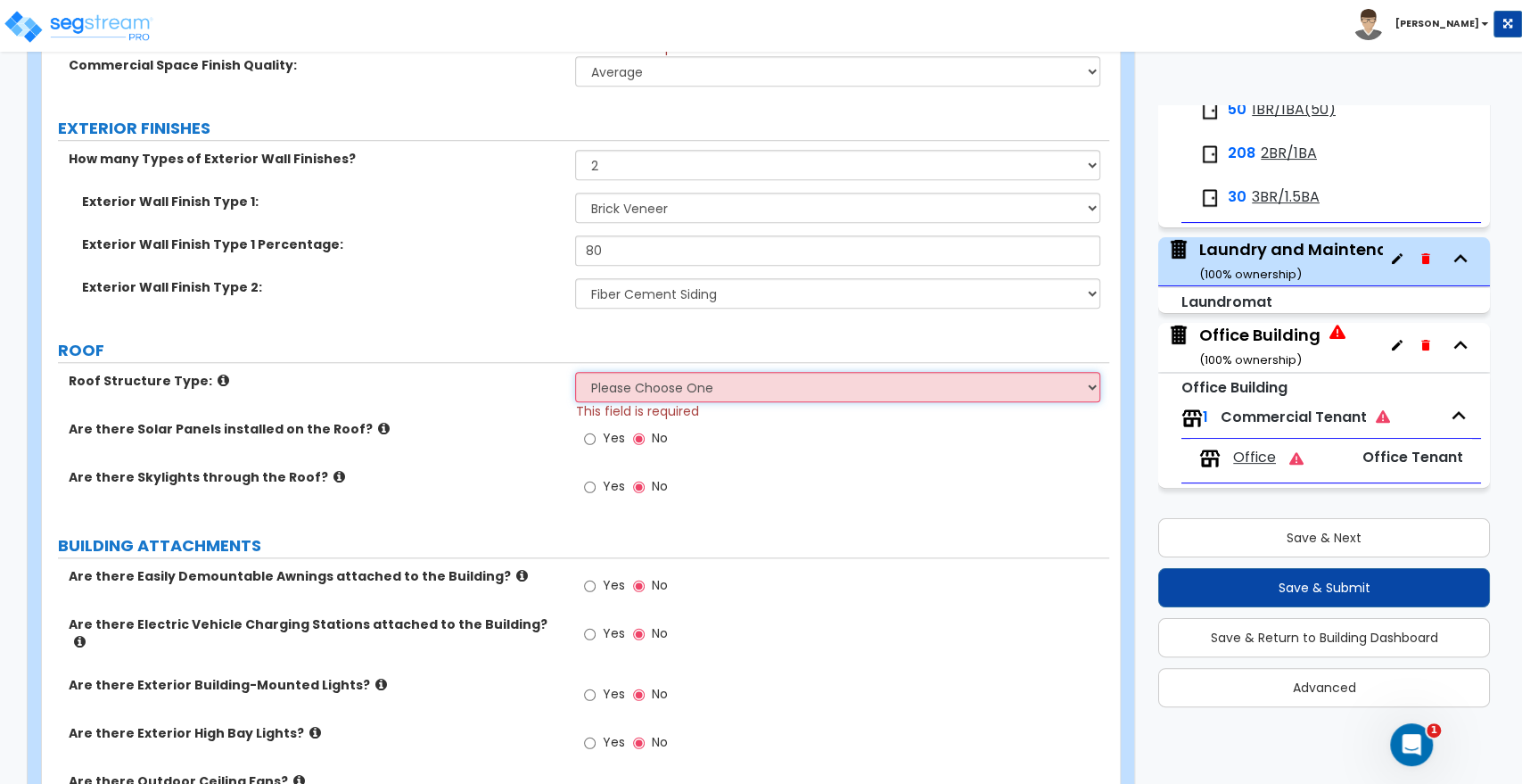
click at [623, 391] on select "Please Choose One [PERSON_NAME] Roof Flat Roof Hybrid [PERSON_NAME] & Flat Roof" at bounding box center [837, 387] width 524 height 31
click at [575, 372] on select "Please Choose One [PERSON_NAME] Roof Flat Roof Hybrid [PERSON_NAME] & Flat Roof" at bounding box center [837, 387] width 524 height 31
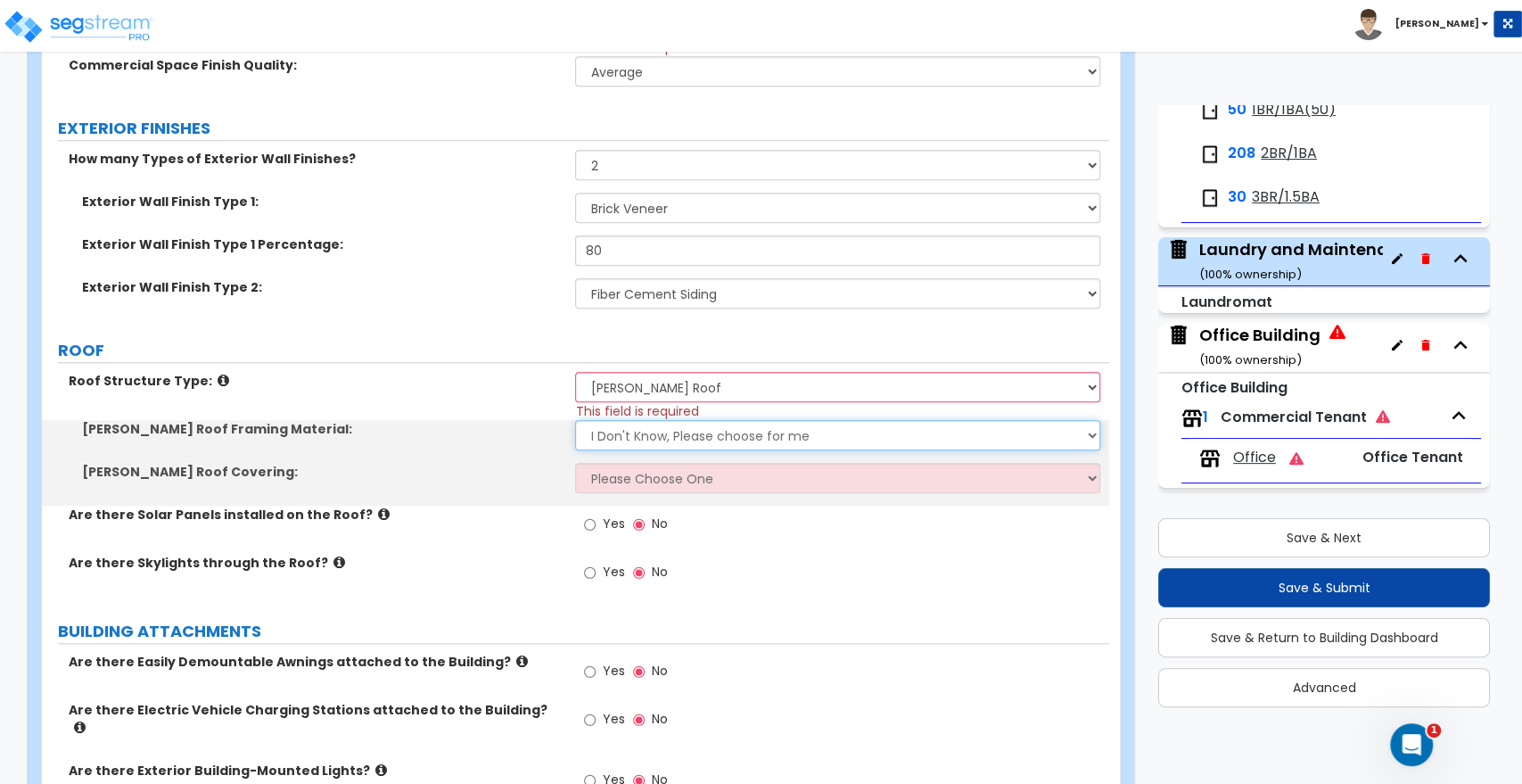
click at [630, 428] on select "I Don't Know, Please choose for me Metal Wood" at bounding box center [837, 434] width 524 height 31
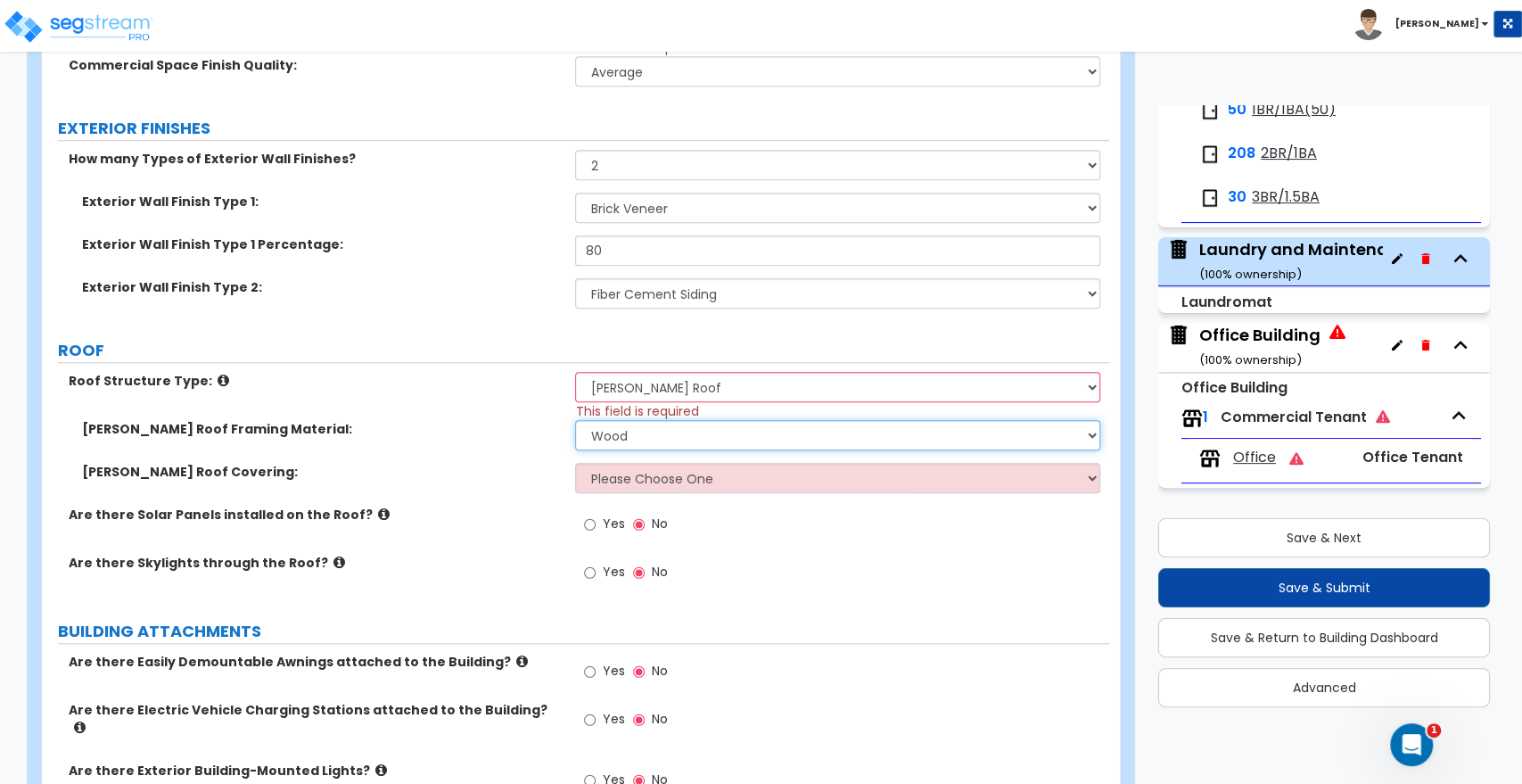
click at [575, 420] on select "I Don't Know, Please choose for me Metal Wood" at bounding box center [837, 434] width 524 height 31
click at [633, 481] on select "Please Choose One Asphalt Shingle Clay Tile Wood Shingle Metal Shingle Standing…" at bounding box center [837, 478] width 524 height 31
click at [575, 463] on select "Please Choose One Asphalt Shingle Clay Tile Wood Shingle Metal Shingle Standing…" at bounding box center [837, 478] width 524 height 31
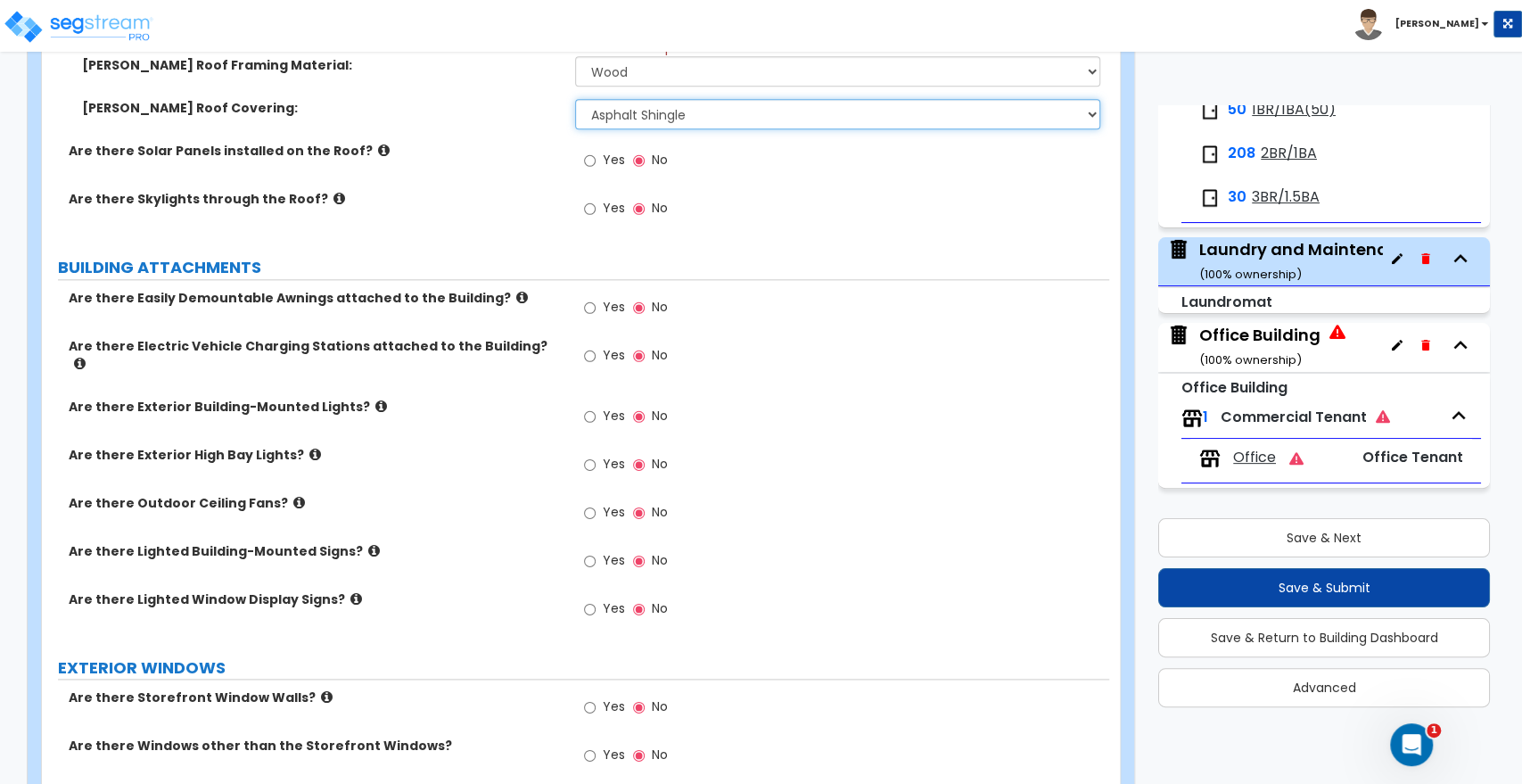
scroll to position [1288, 0]
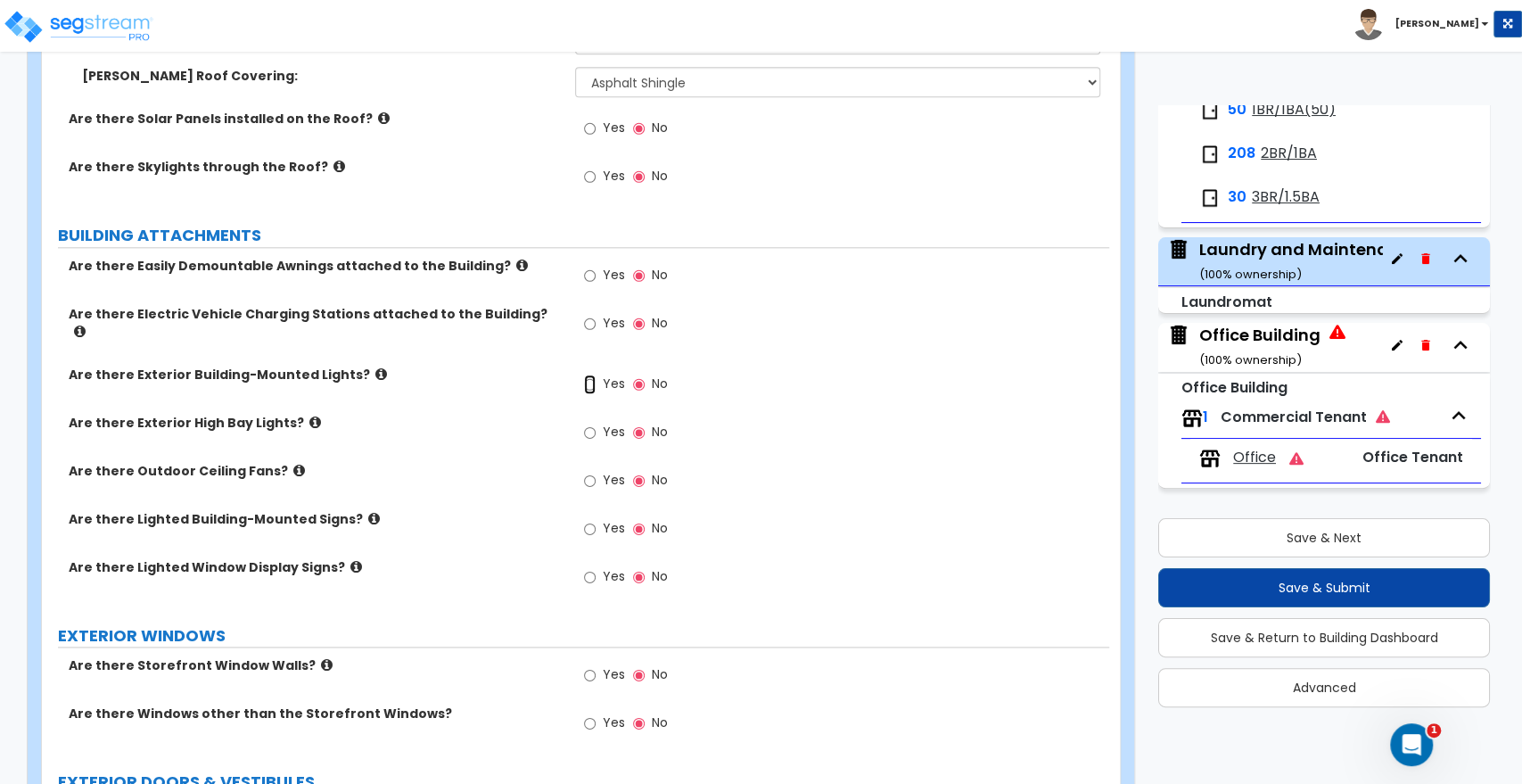
click at [587, 374] on input "Yes" at bounding box center [590, 384] width 12 height 20
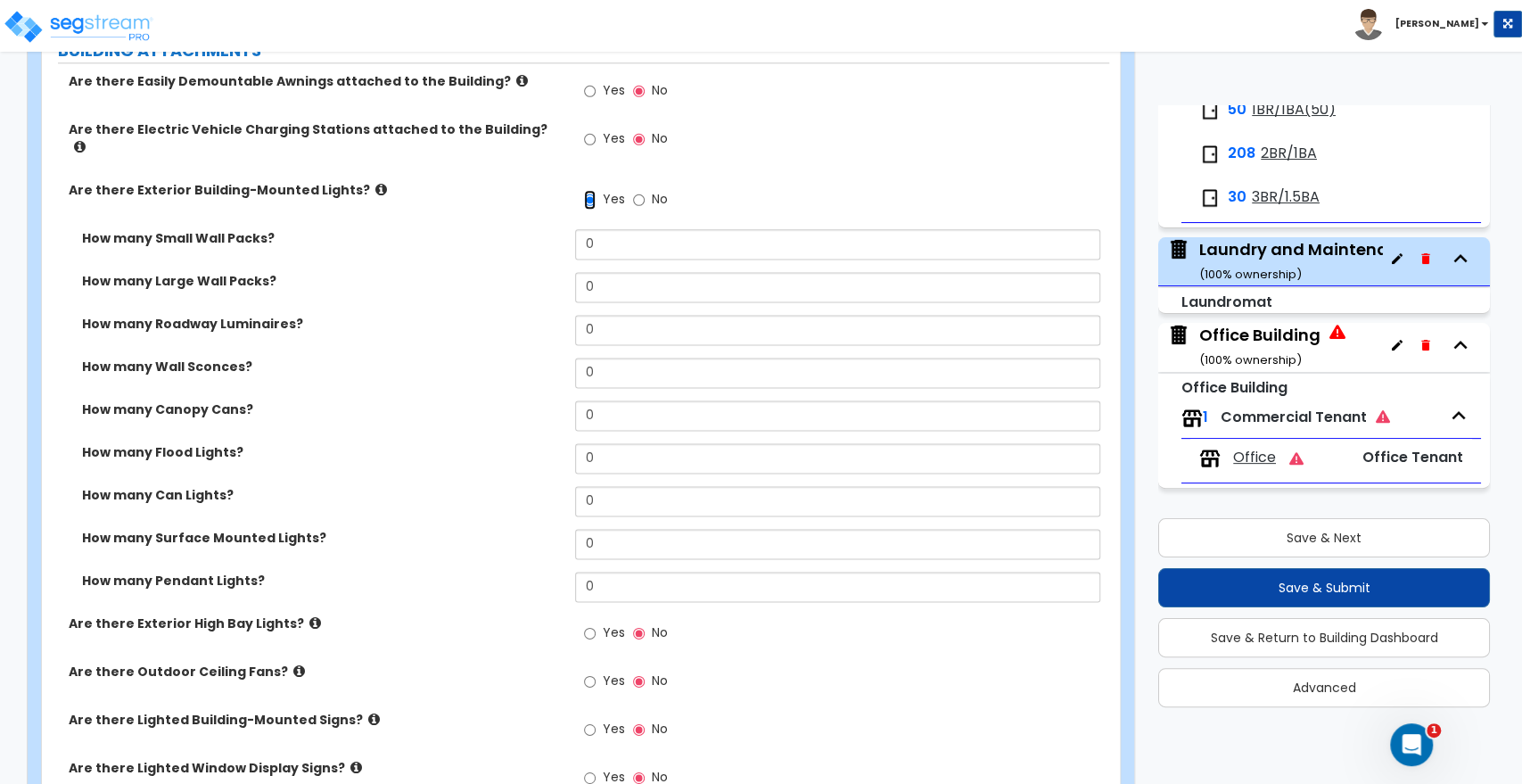
scroll to position [1485, 0]
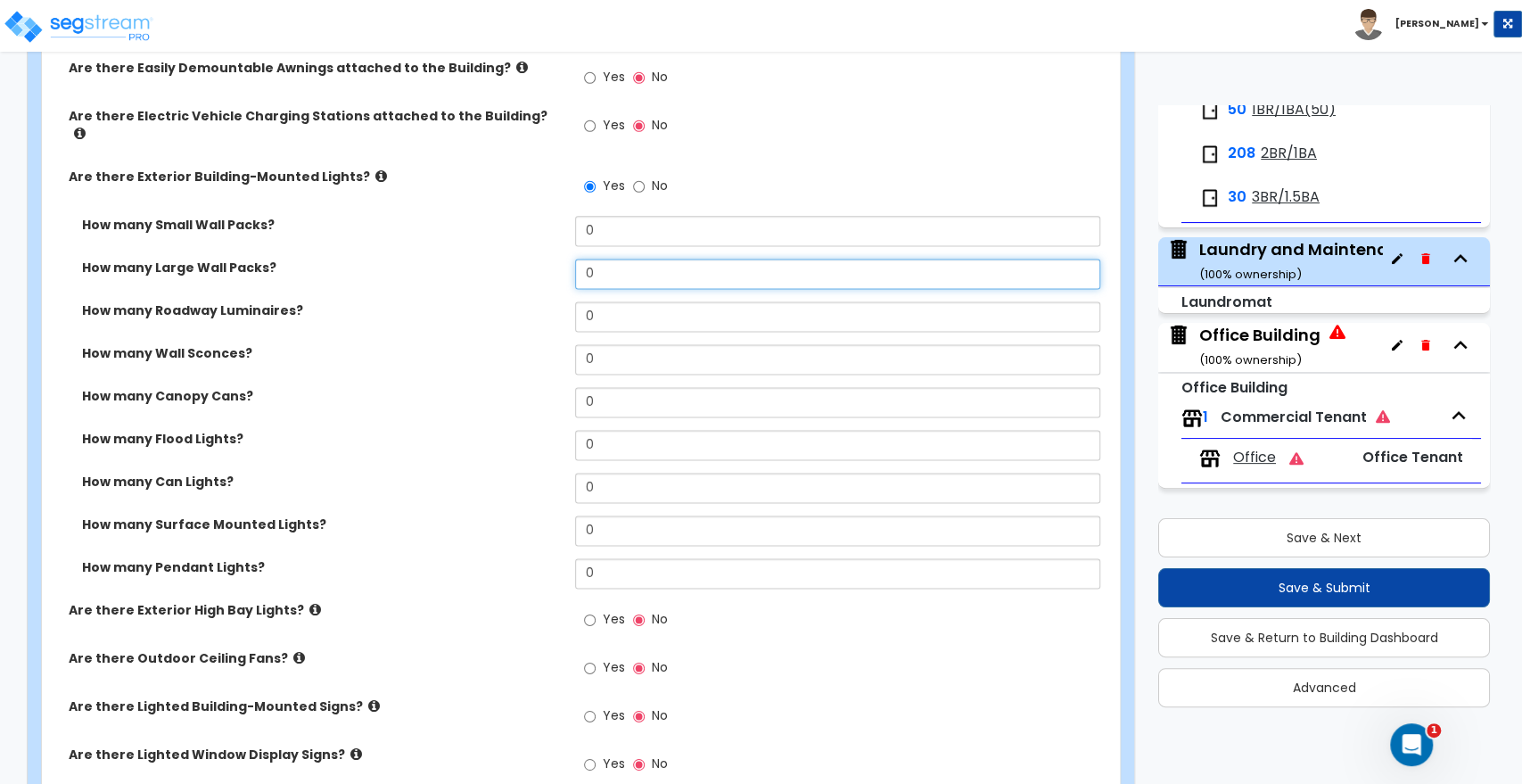
drag, startPoint x: 582, startPoint y: 257, endPoint x: 504, endPoint y: 262, distance: 78.2
click at [504, 262] on div "How many Large Wall Packs? 0" at bounding box center [575, 279] width 1068 height 42
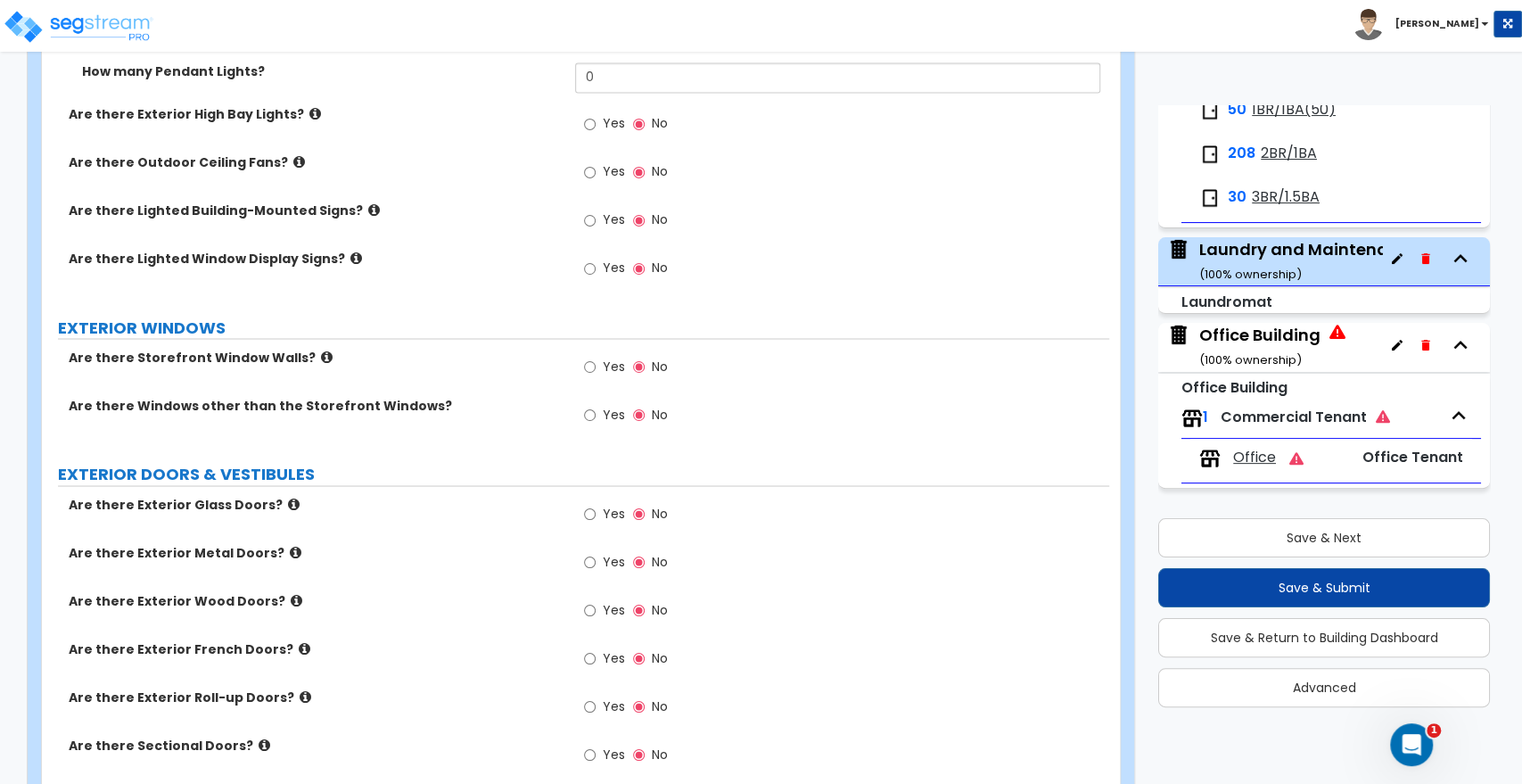
scroll to position [2080, 0]
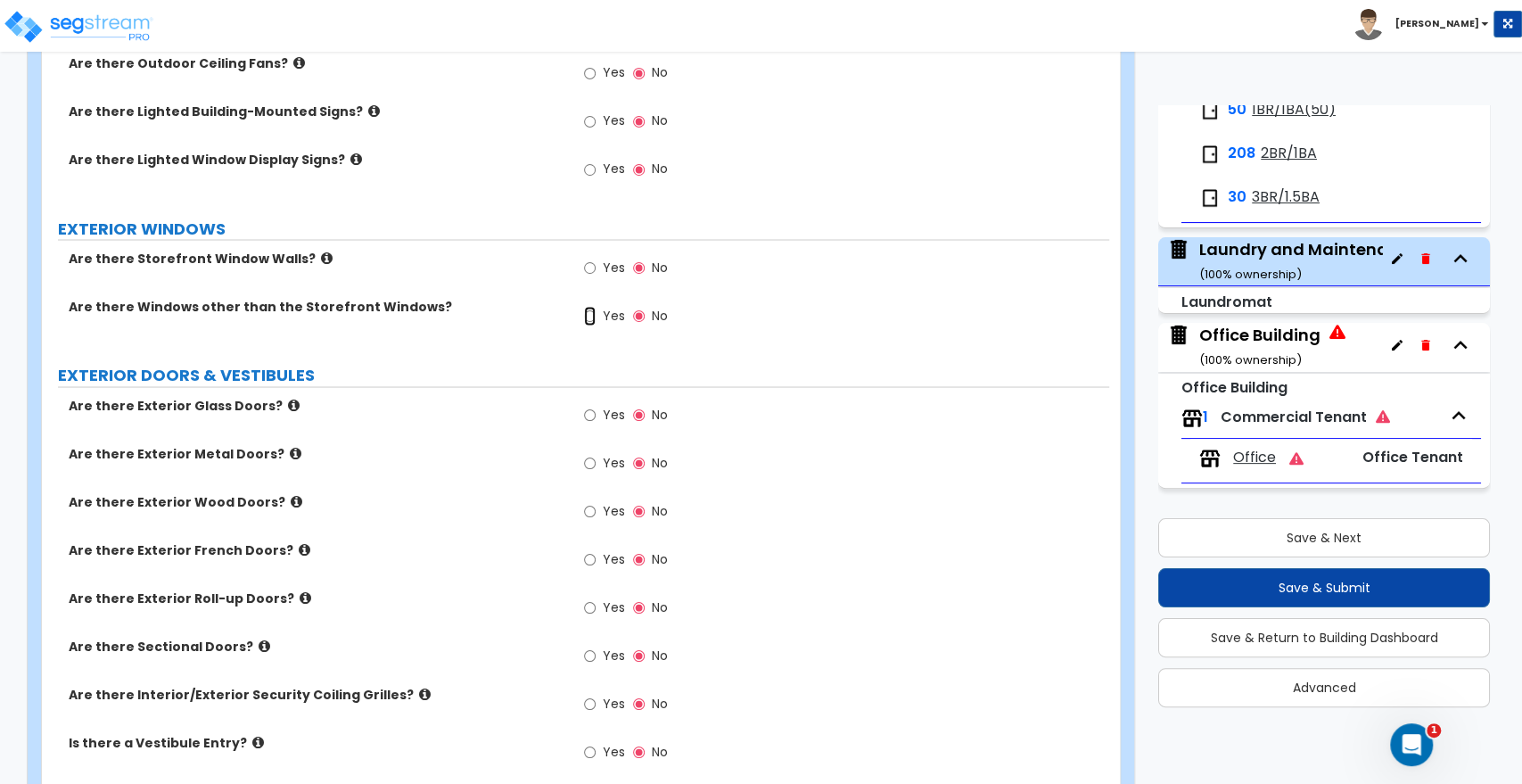
click at [587, 306] on input "Yes" at bounding box center [590, 316] width 12 height 20
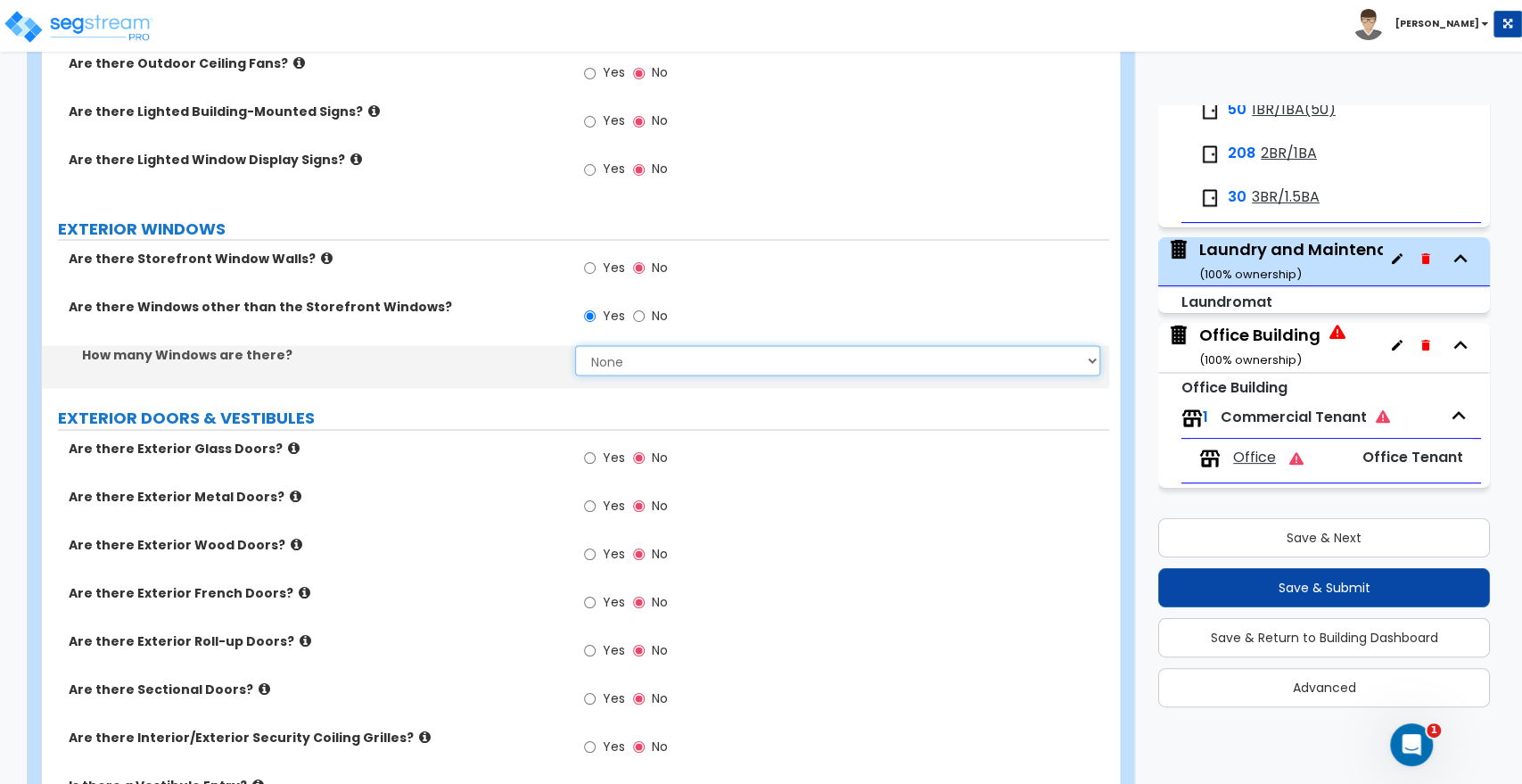
click at [620, 350] on select "None I want to enter a Percentage of the Exterior Windows I want to enter the N…" at bounding box center [837, 359] width 524 height 31
click at [575, 345] on select "None I want to enter a Percentage of the Exterior Windows I want to enter the N…" at bounding box center [837, 359] width 524 height 31
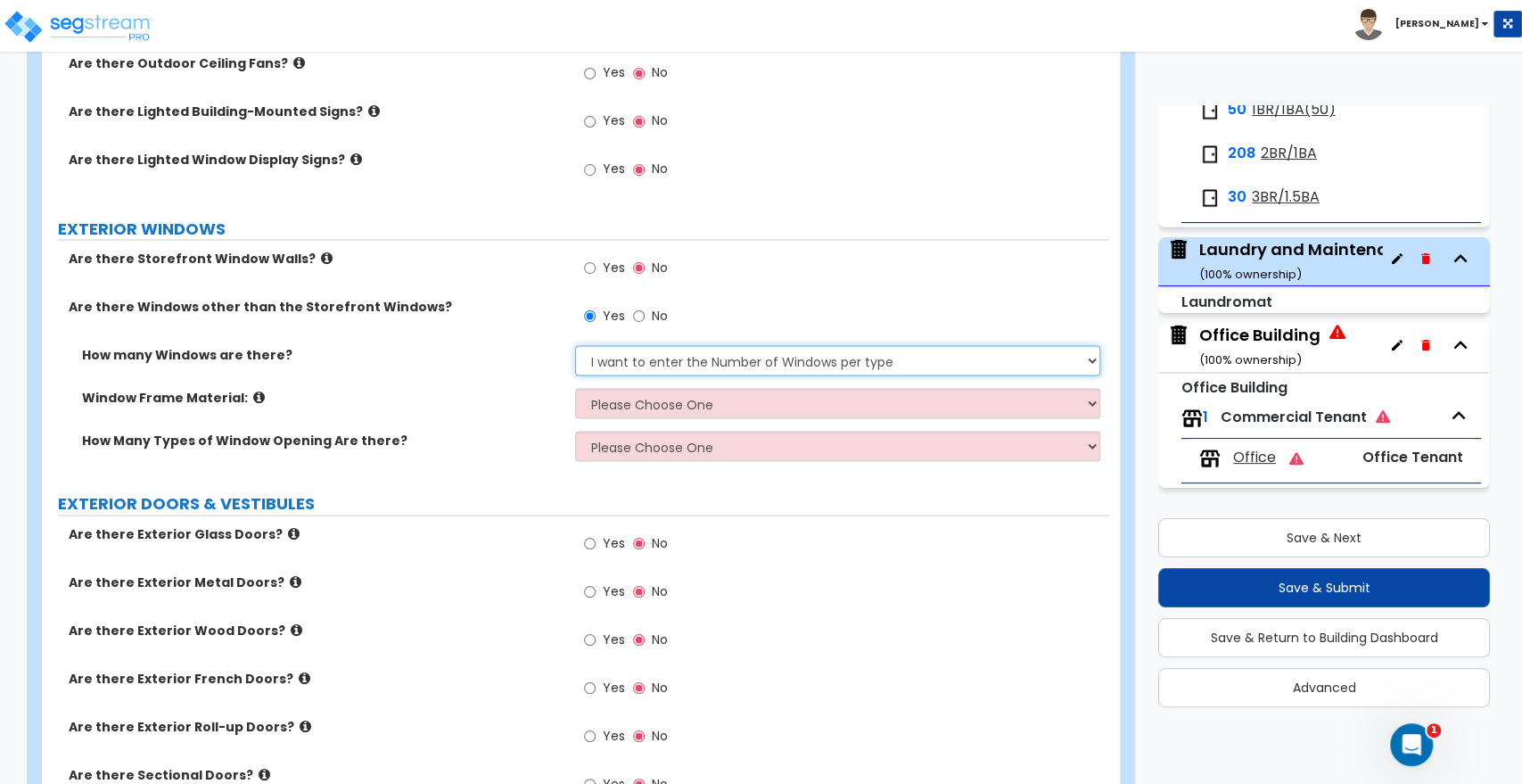
click at [616, 348] on select "None I want to enter a Percentage of the Exterior Windows I want to enter the N…" at bounding box center [837, 359] width 524 height 31
click at [575, 345] on select "None I want to enter a Percentage of the Exterior Windows I want to enter the N…" at bounding box center [837, 359] width 524 height 31
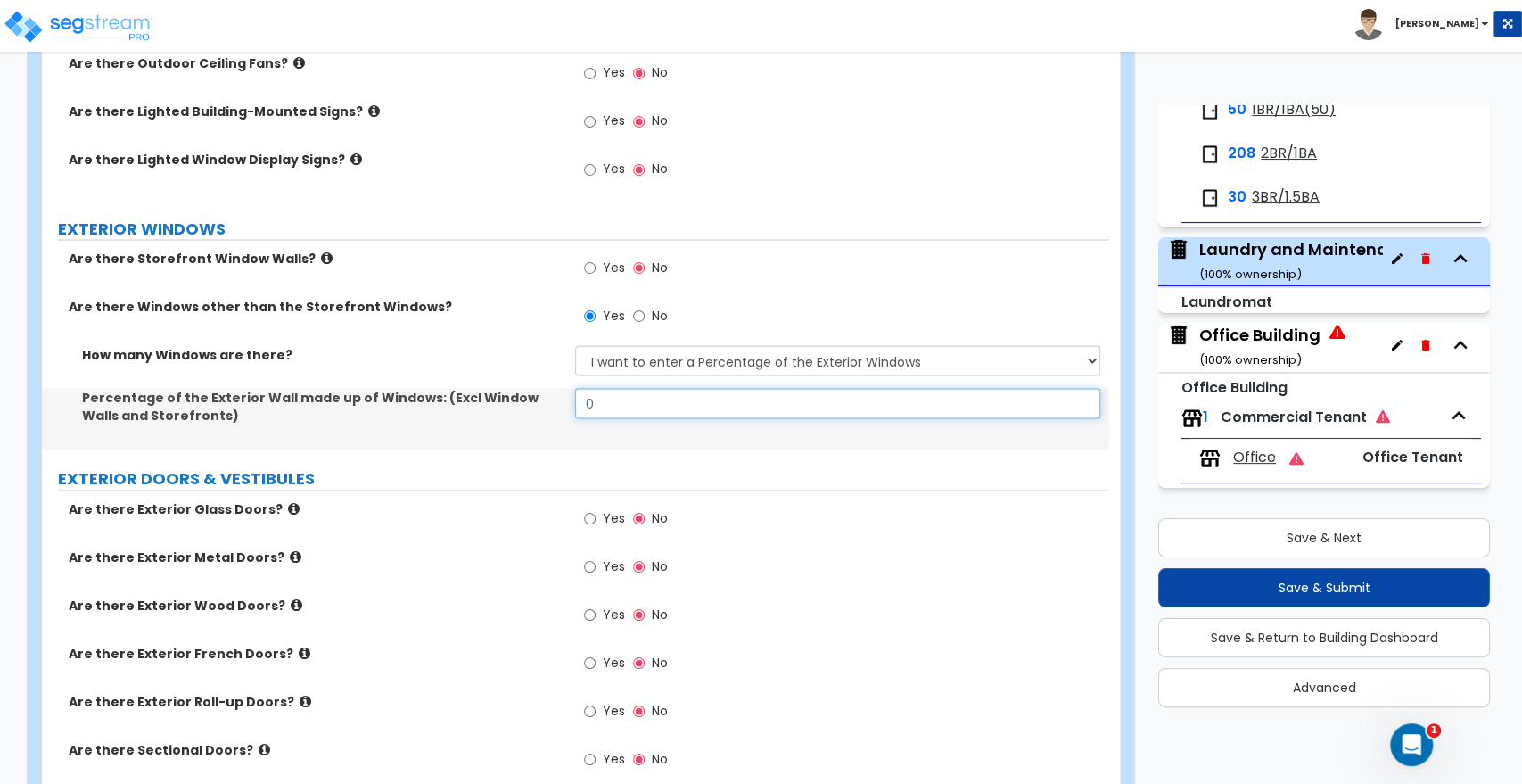
drag, startPoint x: 609, startPoint y: 384, endPoint x: 540, endPoint y: 383, distance: 69.0
click at [540, 388] on div "Percentage of the Exterior Wall made up of Windows: (Excl Window Walls and Stor…" at bounding box center [575, 418] width 1068 height 60
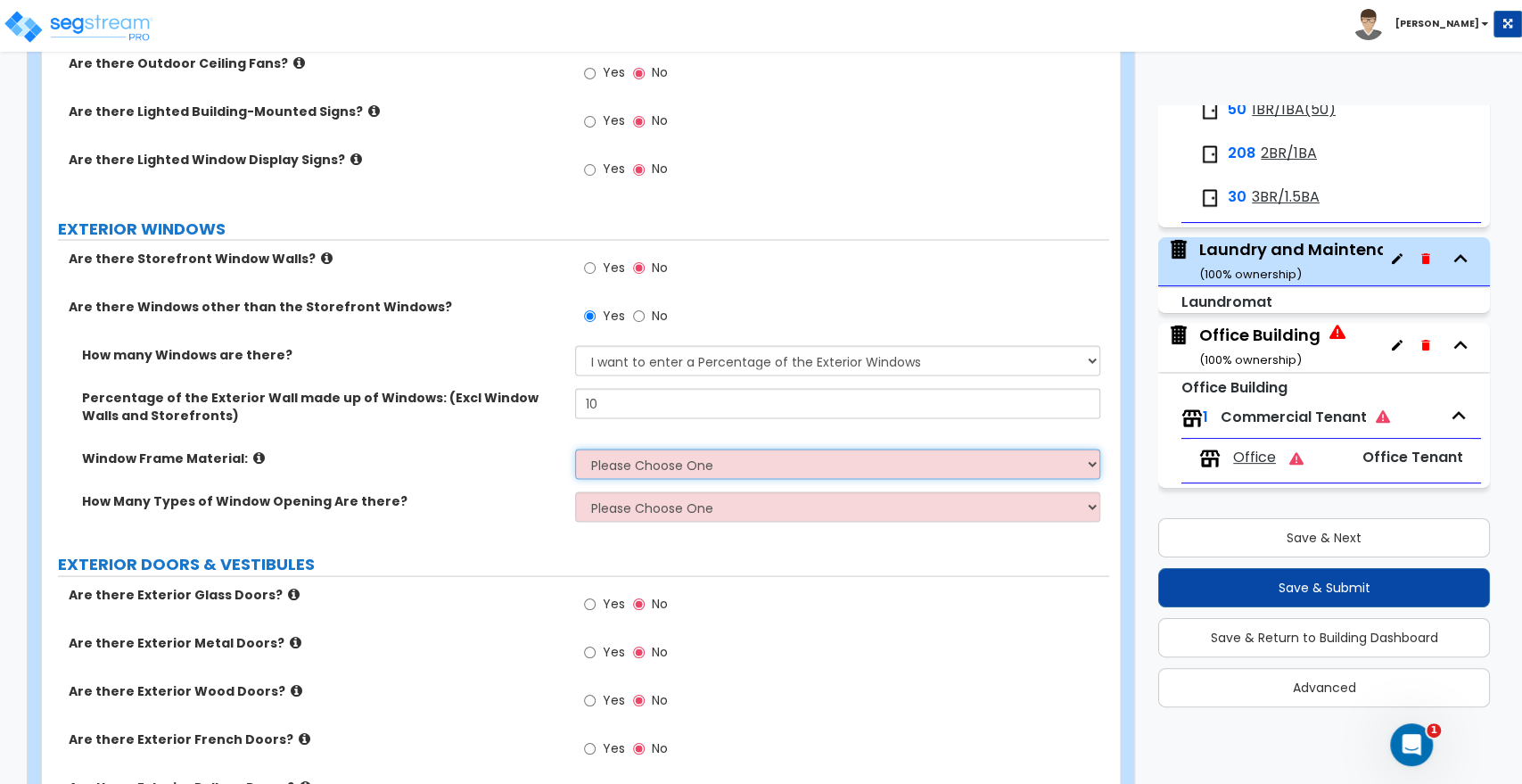
click at [612, 454] on select "Please Choose One Vinyl Aluminum Wood" at bounding box center [837, 463] width 524 height 31
click at [575, 448] on select "Please Choose One Vinyl Aluminum Wood" at bounding box center [837, 463] width 524 height 31
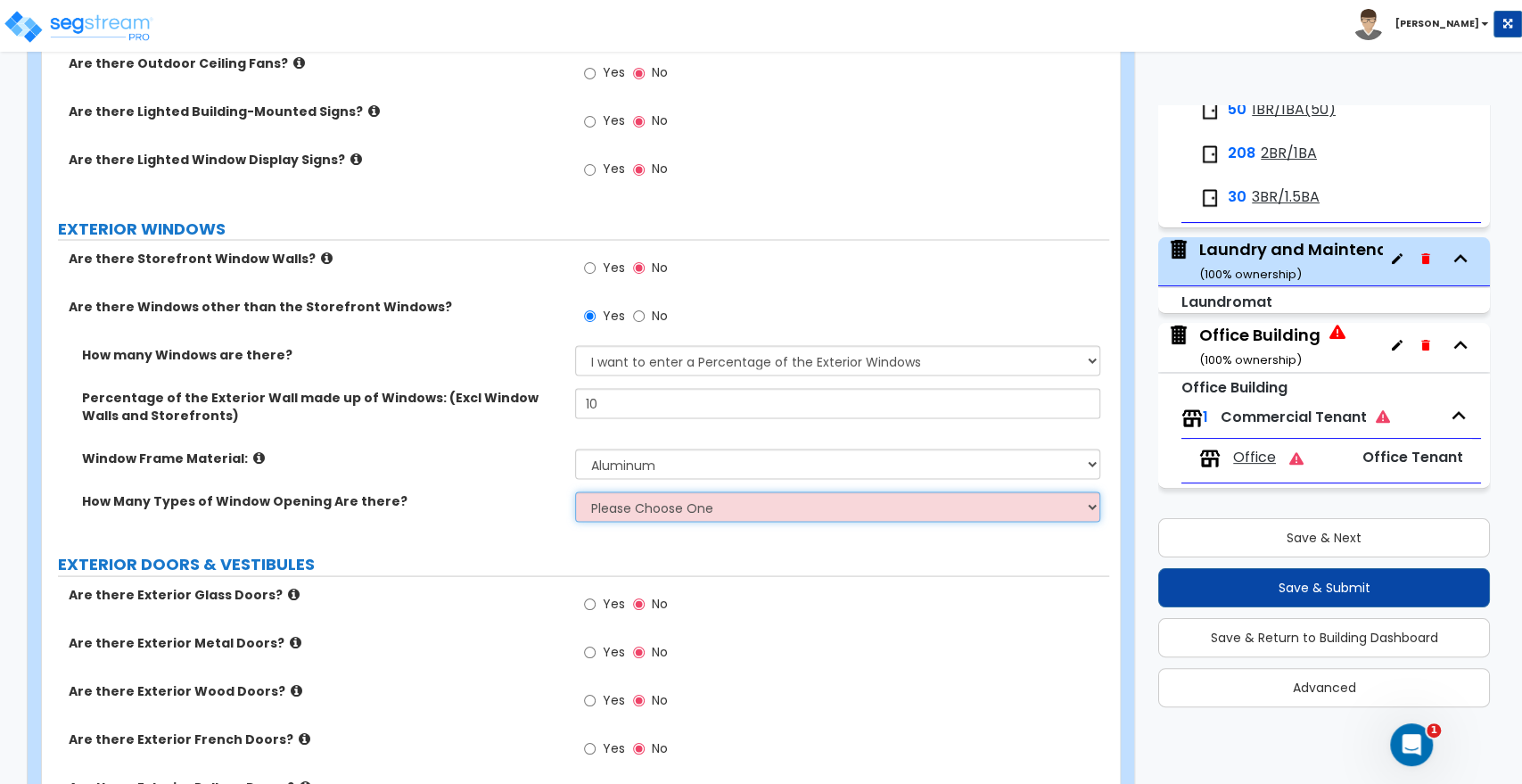
click at [613, 492] on select "Please Choose One 1 2 3 4" at bounding box center [837, 507] width 524 height 31
click at [575, 492] on select "Please Choose One 1 2 3 4" at bounding box center [837, 507] width 524 height 31
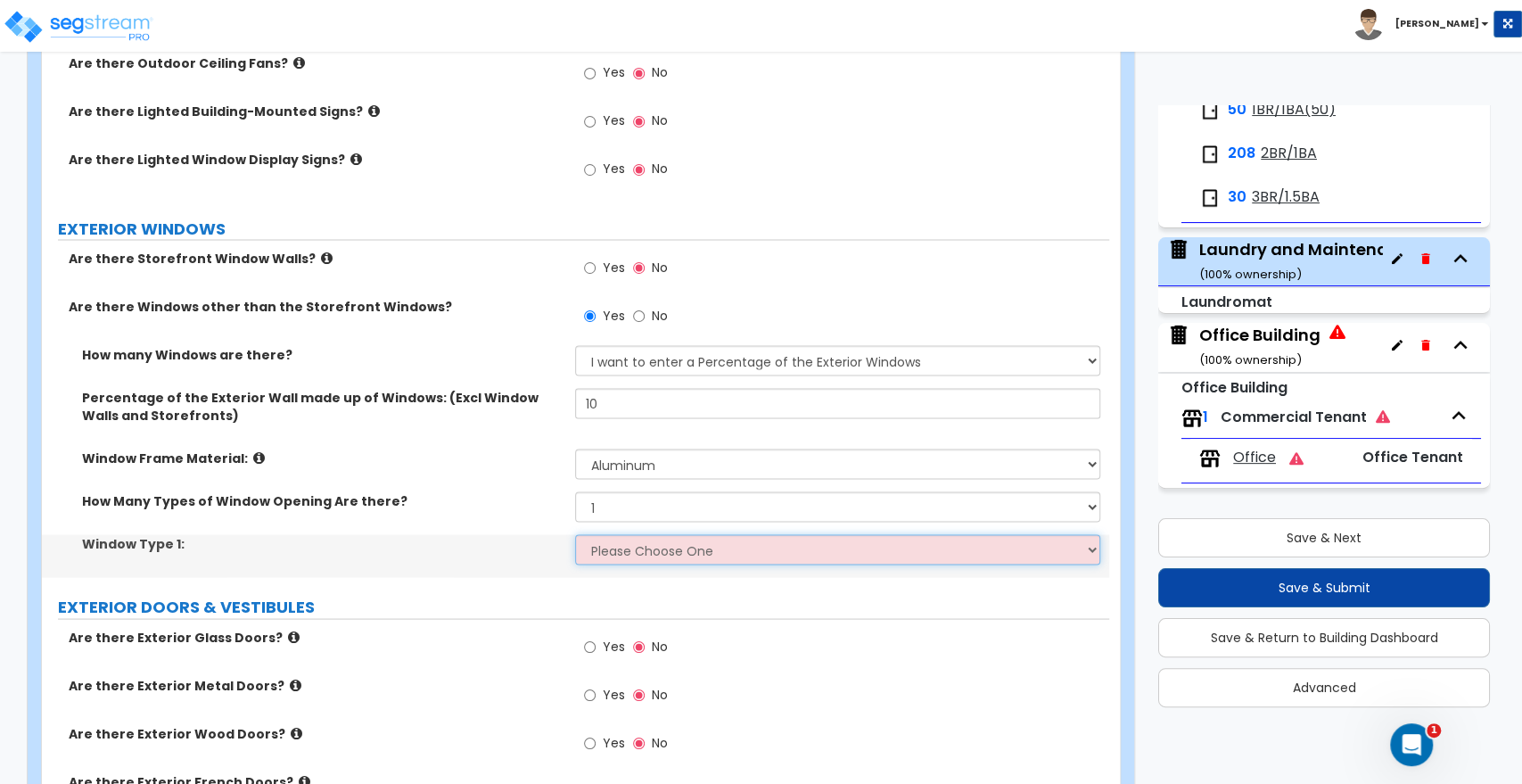
click at [596, 534] on select "Please Choose One Sliding Picture/Fixed Double/Single Hung Awning Swing" at bounding box center [837, 549] width 524 height 31
click at [575, 534] on select "Please Choose One Sliding Picture/Fixed Double/Single Hung Awning Swing" at bounding box center [837, 549] width 524 height 31
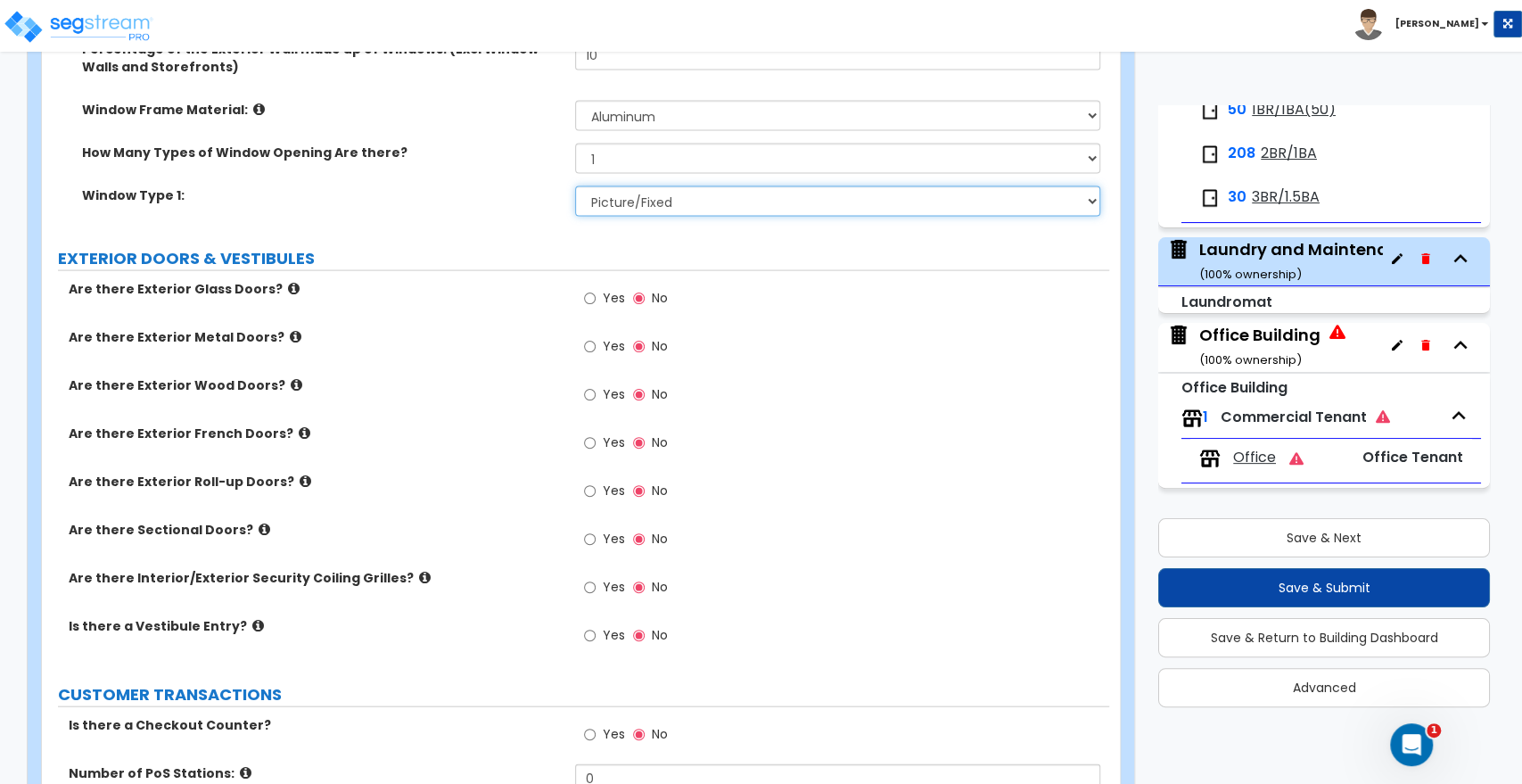
scroll to position [2476, 0]
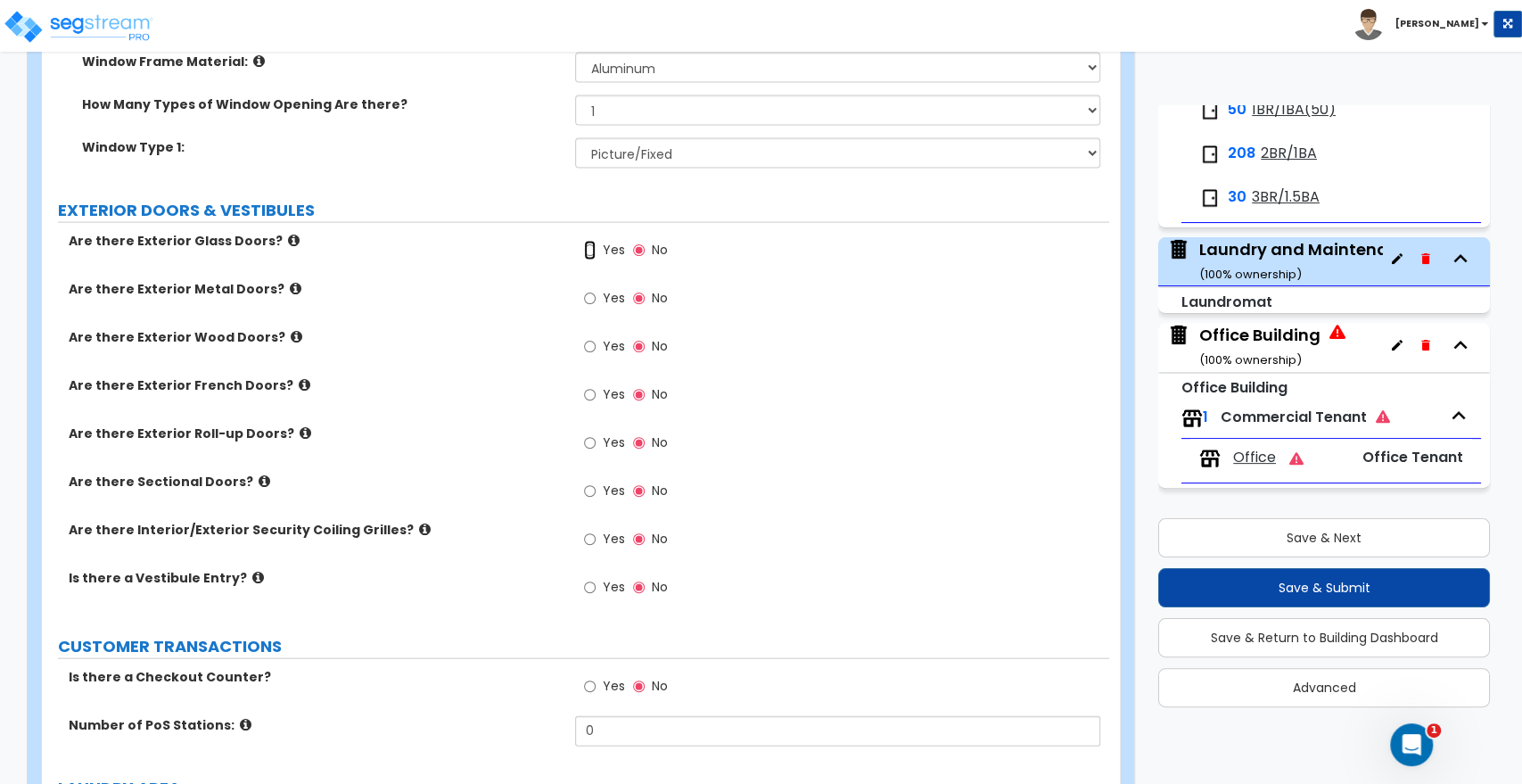
click at [586, 241] on input "Yes" at bounding box center [590, 251] width 12 height 20
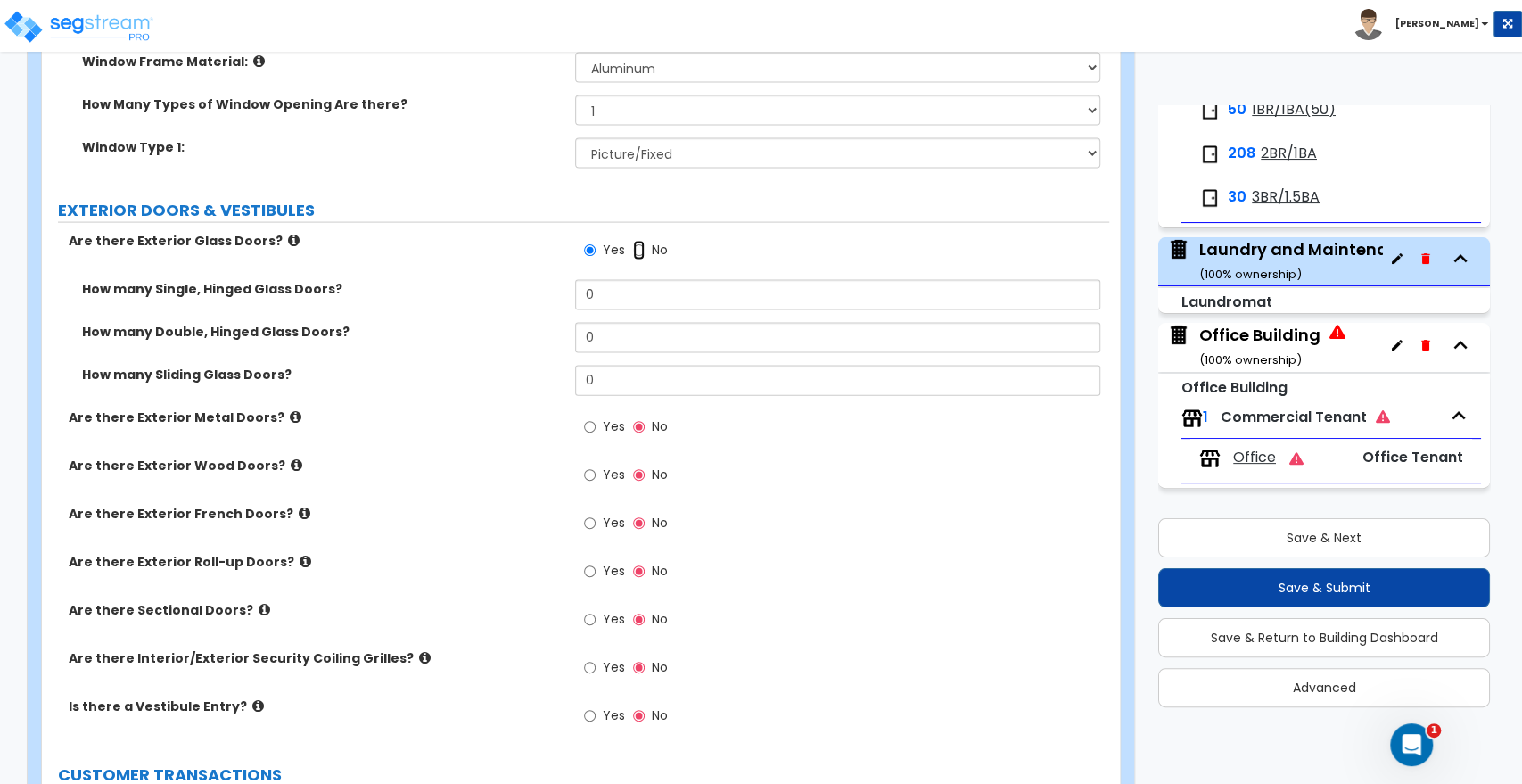
click at [635, 241] on input "No" at bounding box center [639, 251] width 12 height 20
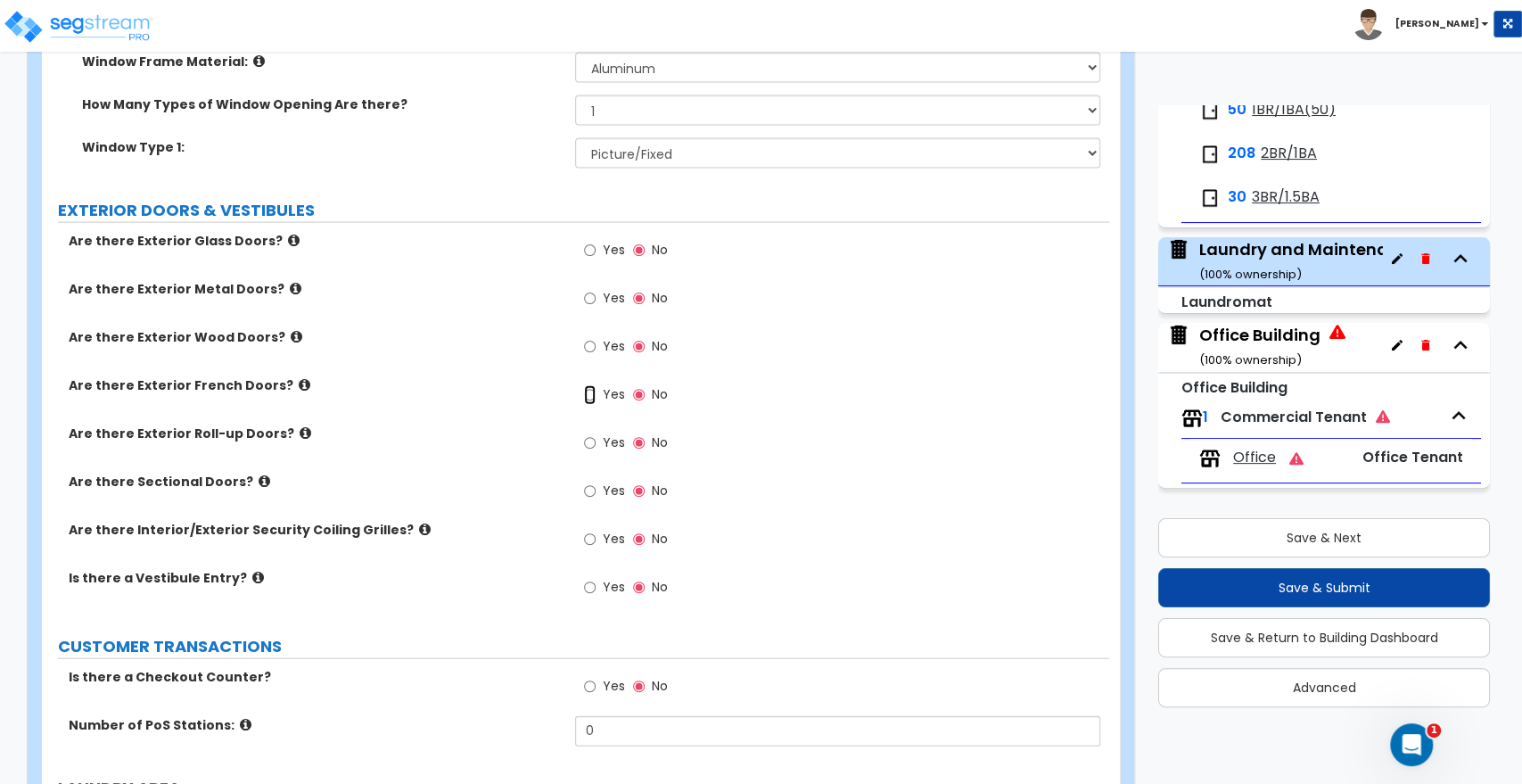
click at [593, 385] on input "Yes" at bounding box center [590, 395] width 12 height 20
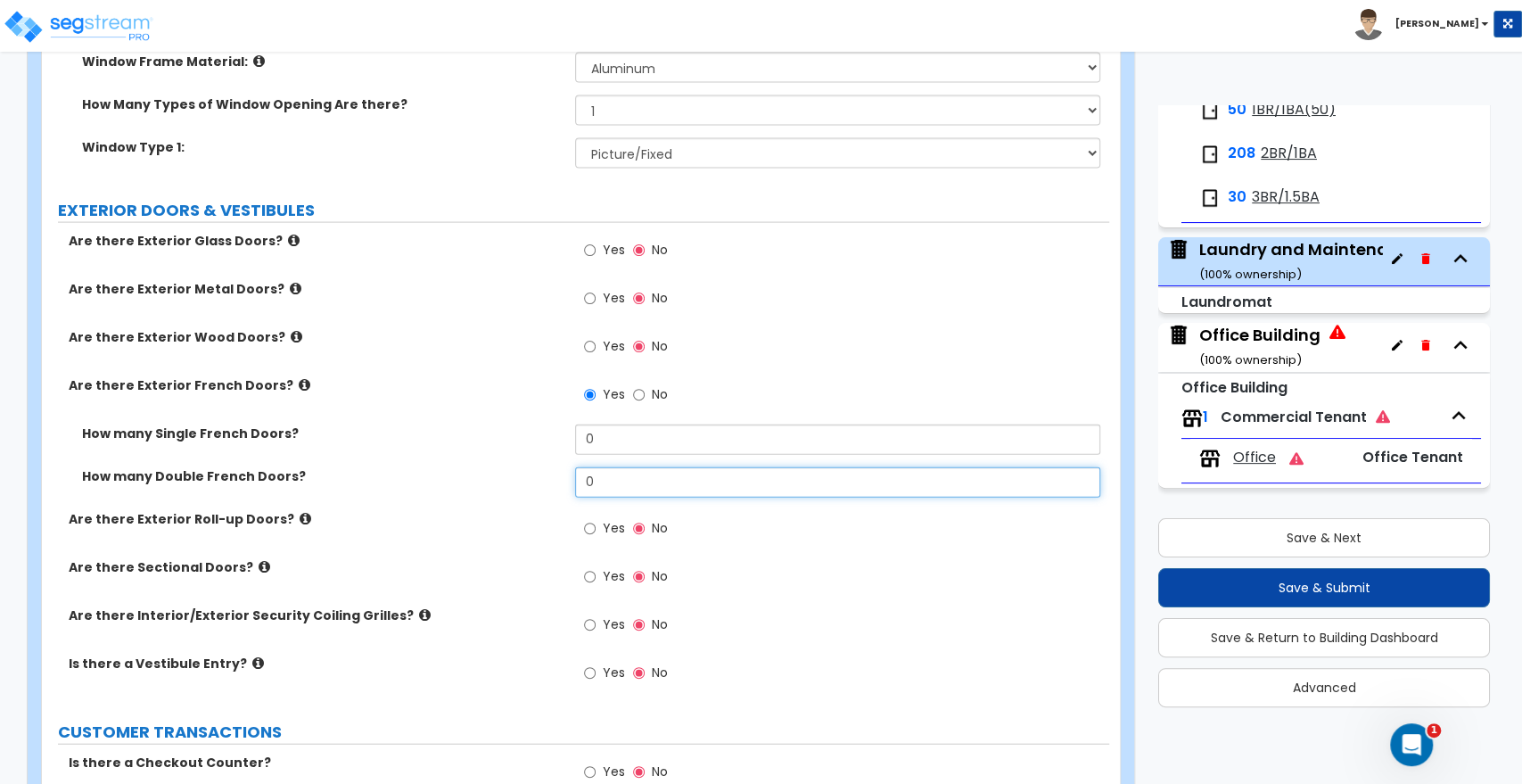
click at [527, 467] on div "How many Double French Doors? 0" at bounding box center [575, 488] width 1068 height 42
click at [632, 472] on input "0" at bounding box center [837, 482] width 524 height 31
click at [523, 510] on label "Are there Exterior Roll-up Doors?" at bounding box center [315, 519] width 493 height 18
click at [595, 237] on label "Yes" at bounding box center [603, 252] width 40 height 31
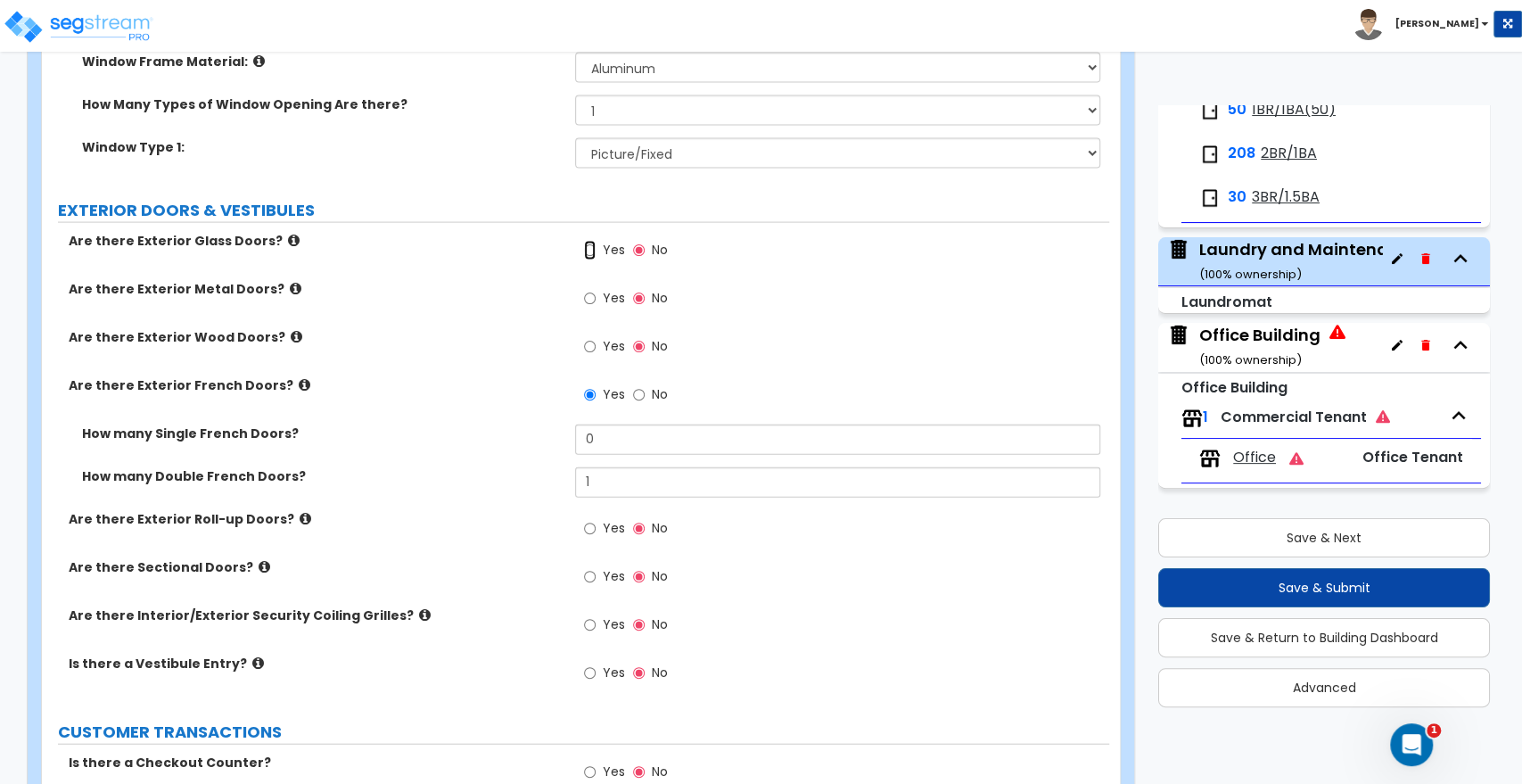
click at [591, 241] on input "Yes" at bounding box center [590, 251] width 12 height 20
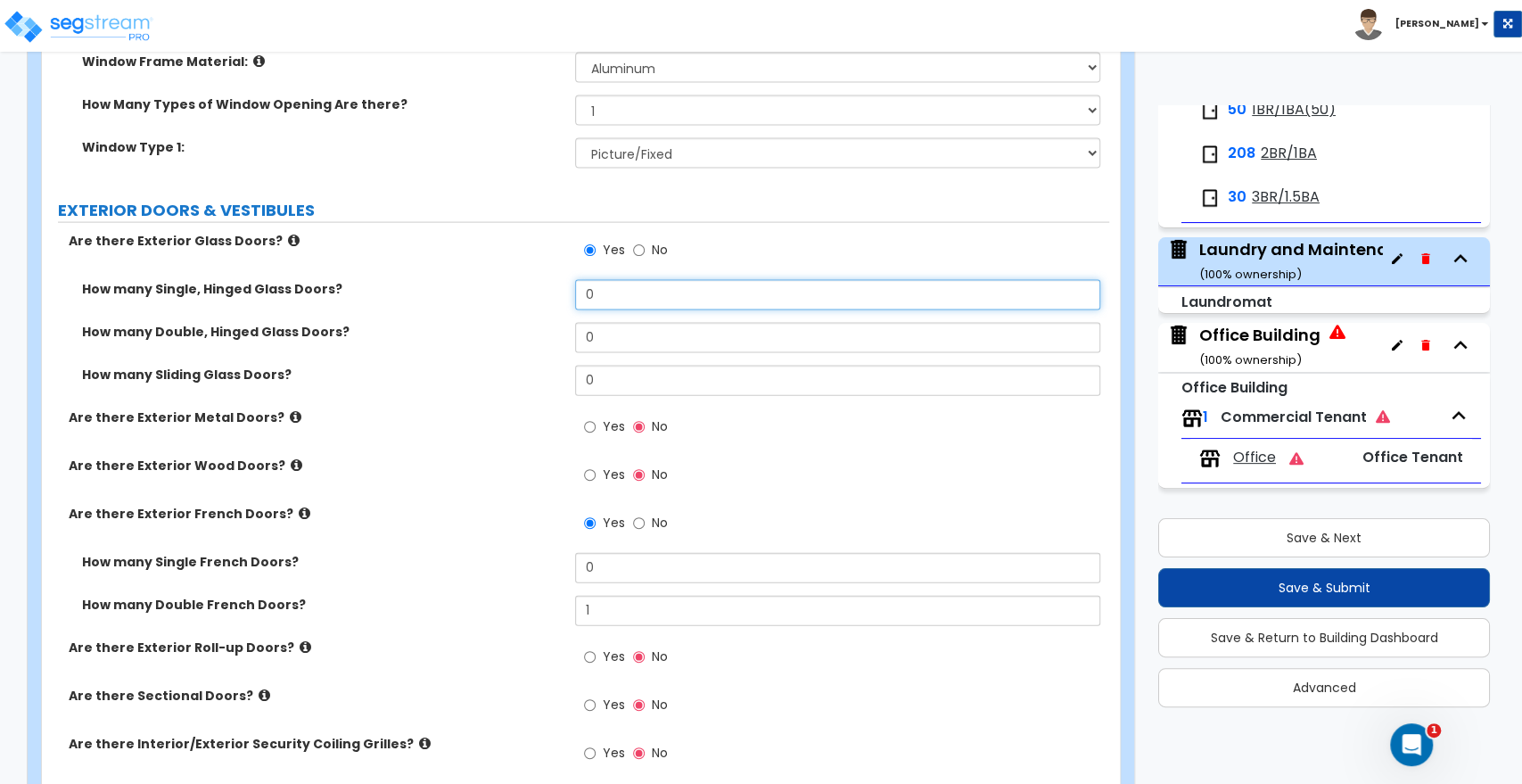
drag, startPoint x: 611, startPoint y: 279, endPoint x: 546, endPoint y: 276, distance: 65.1
click at [546, 280] on div "How many Single, Hinged Glass Doors? 0" at bounding box center [575, 301] width 1068 height 42
click at [522, 334] on div "How many Double, Hinged Glass Doors? 0" at bounding box center [575, 344] width 1068 height 42
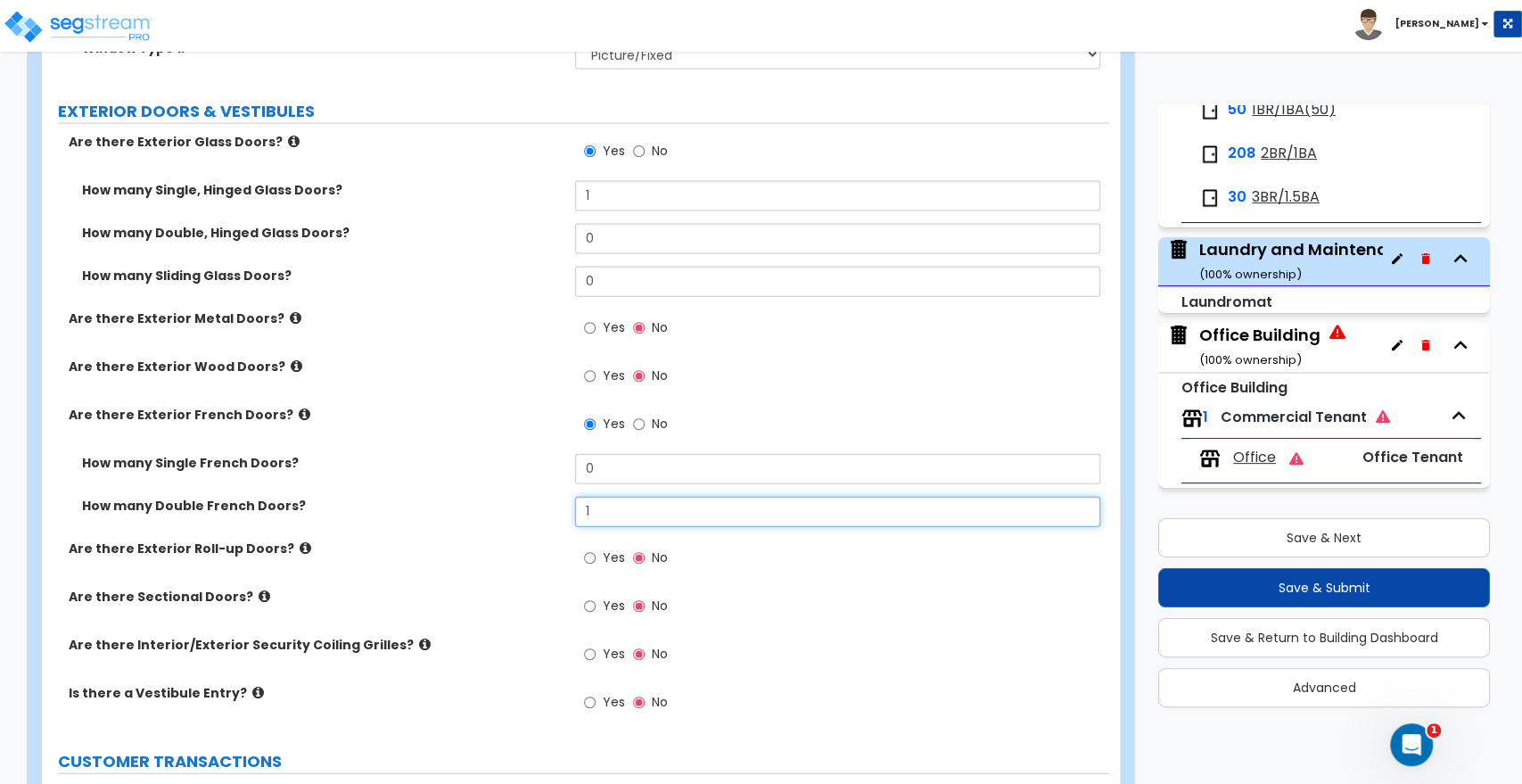
drag, startPoint x: 599, startPoint y: 495, endPoint x: 575, endPoint y: 495, distance: 24.0
click at [575, 497] on input "1" at bounding box center [837, 511] width 524 height 31
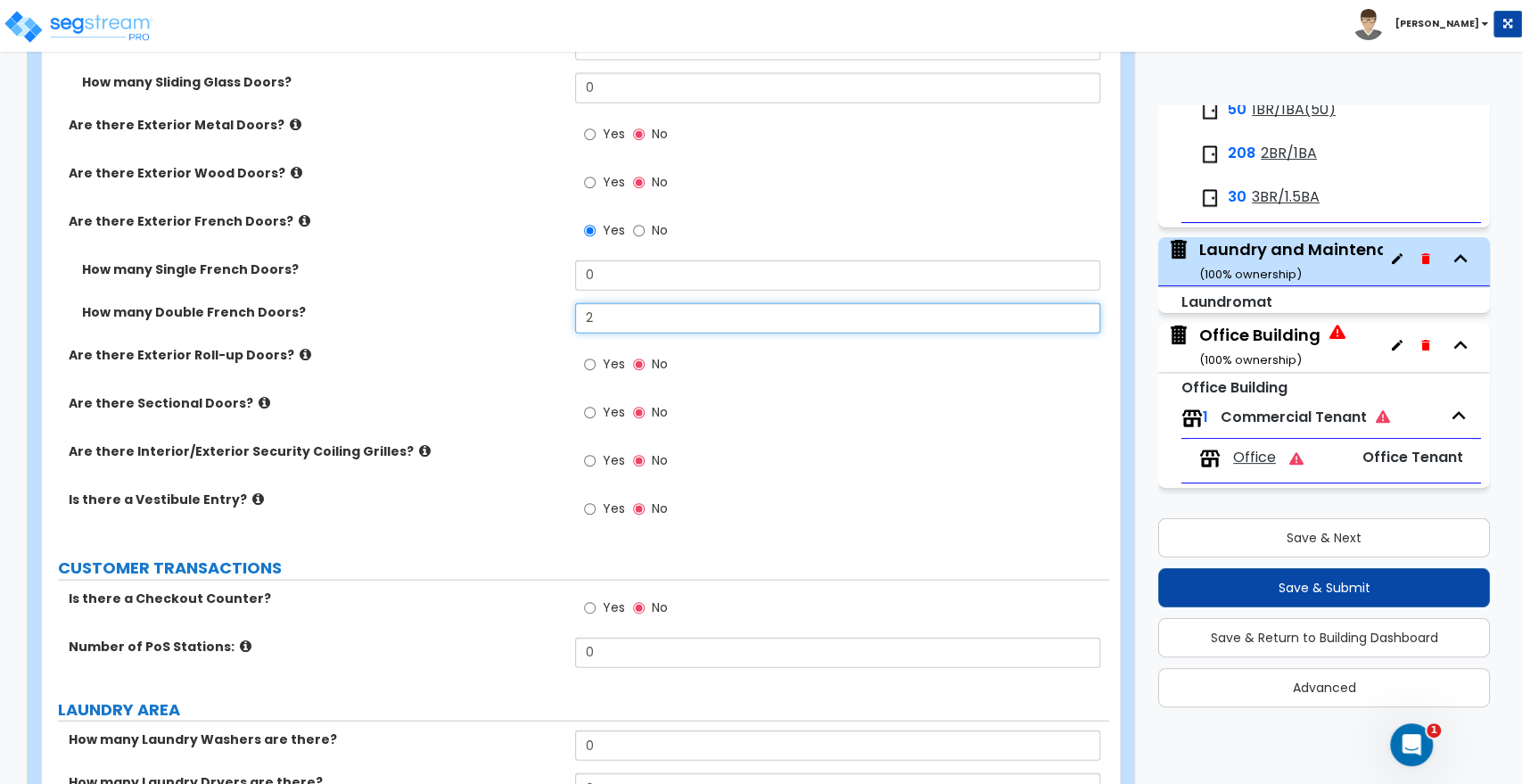
scroll to position [2774, 0]
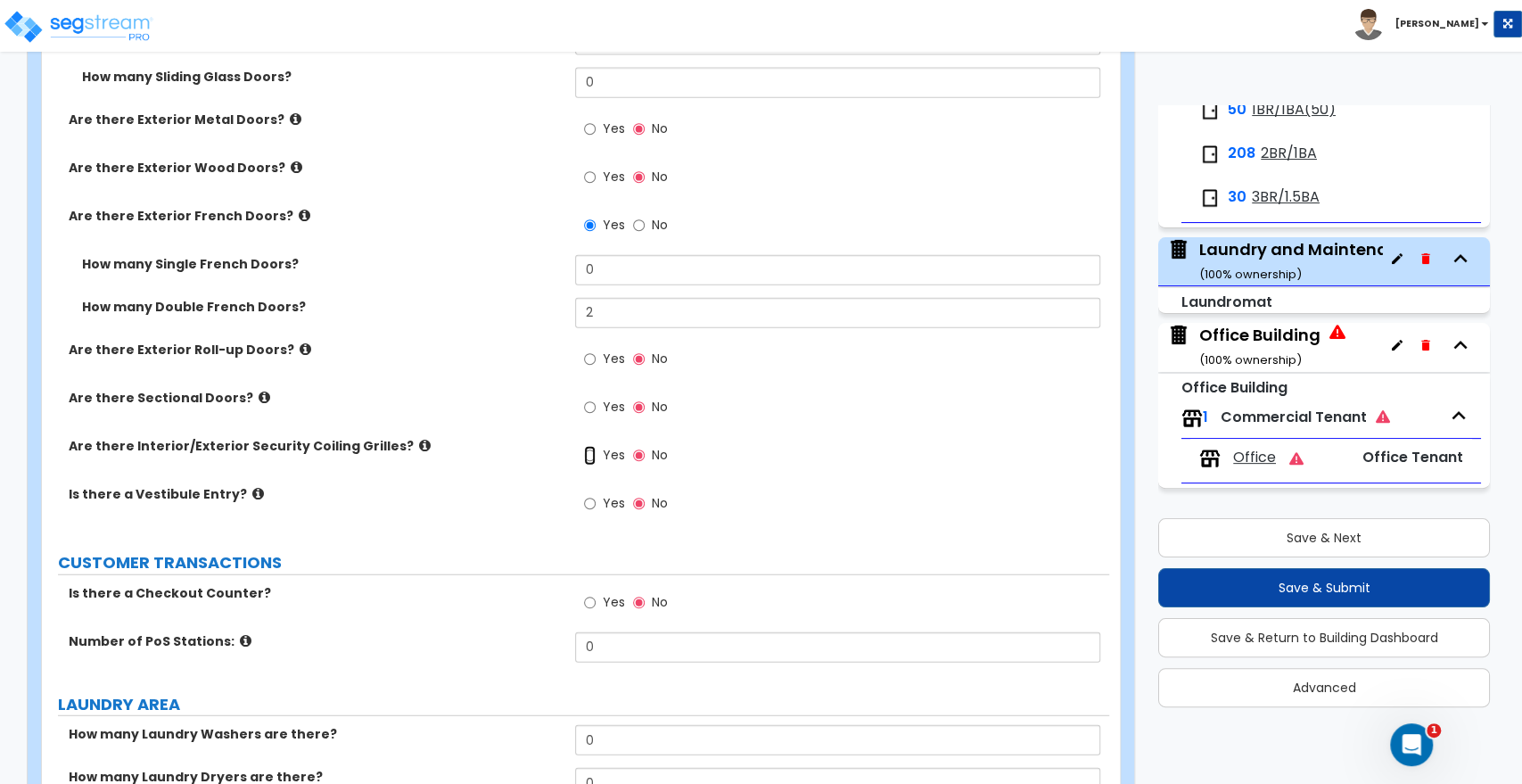
click at [593, 446] on input "Yes" at bounding box center [590, 456] width 12 height 20
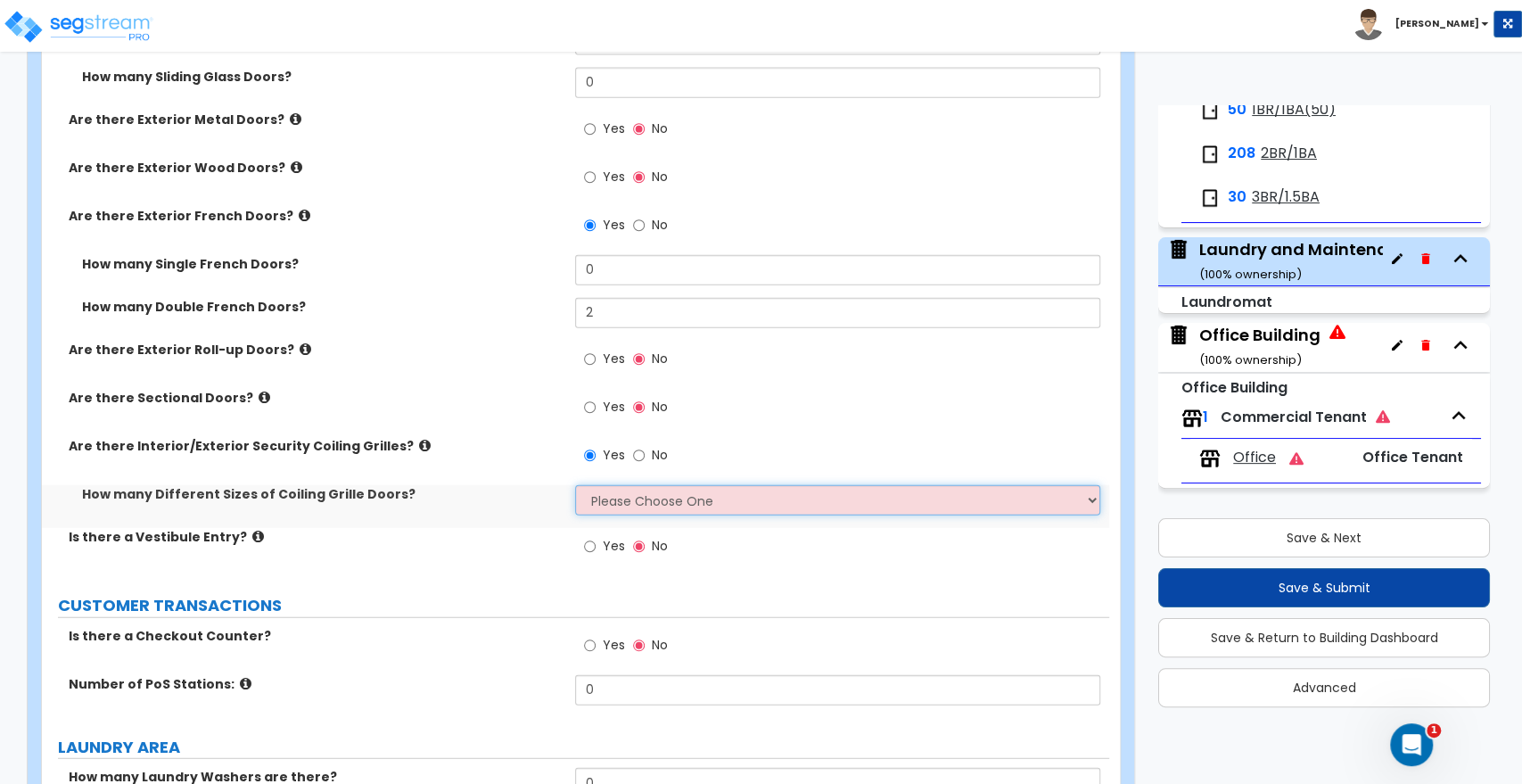
click at [600, 491] on select "Please Choose One 1 2 3 4" at bounding box center [837, 500] width 524 height 31
click at [575, 485] on select "Please Choose One 1 2 3 4" at bounding box center [837, 500] width 524 height 31
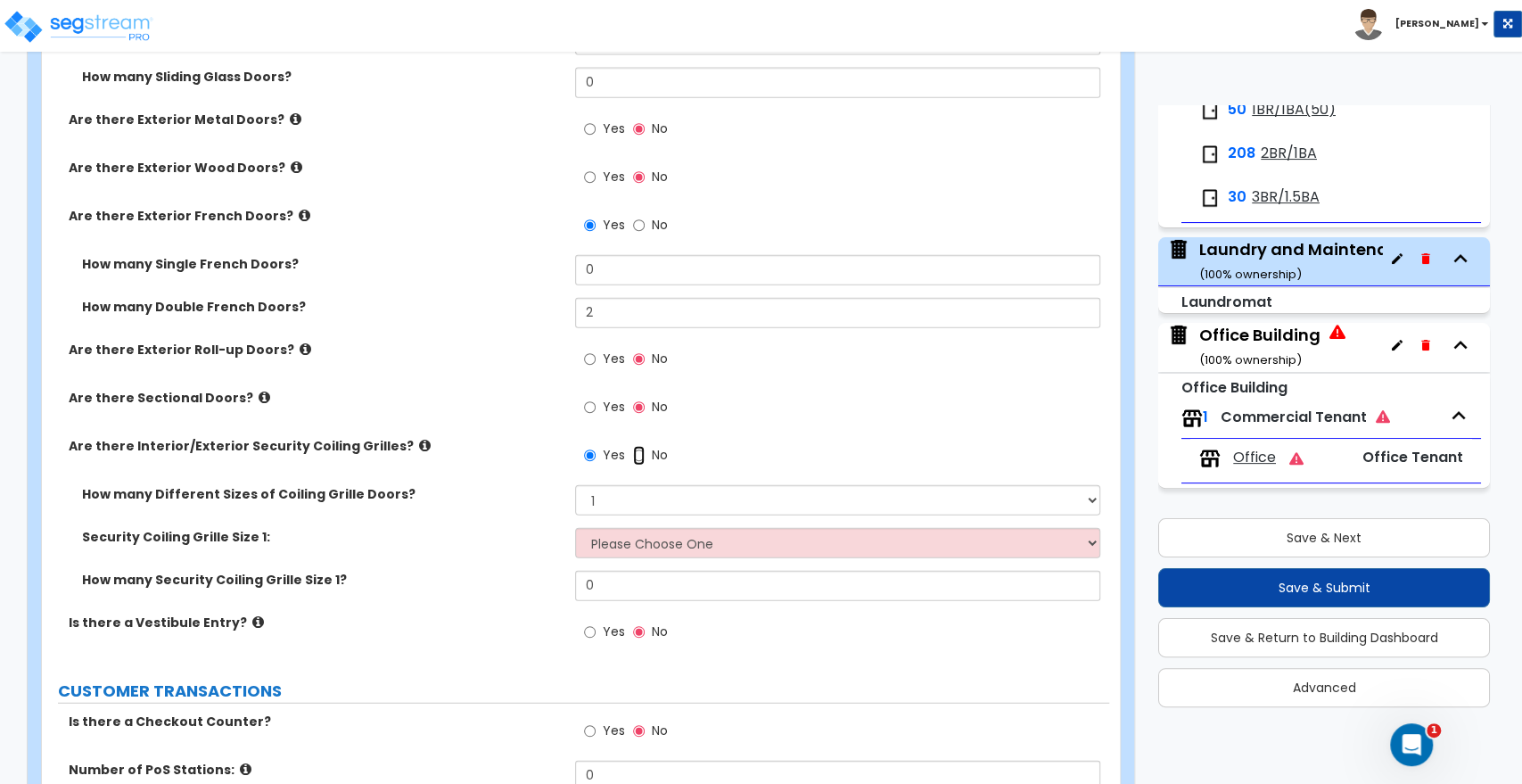
click at [636, 446] on input "No" at bounding box center [639, 456] width 12 height 20
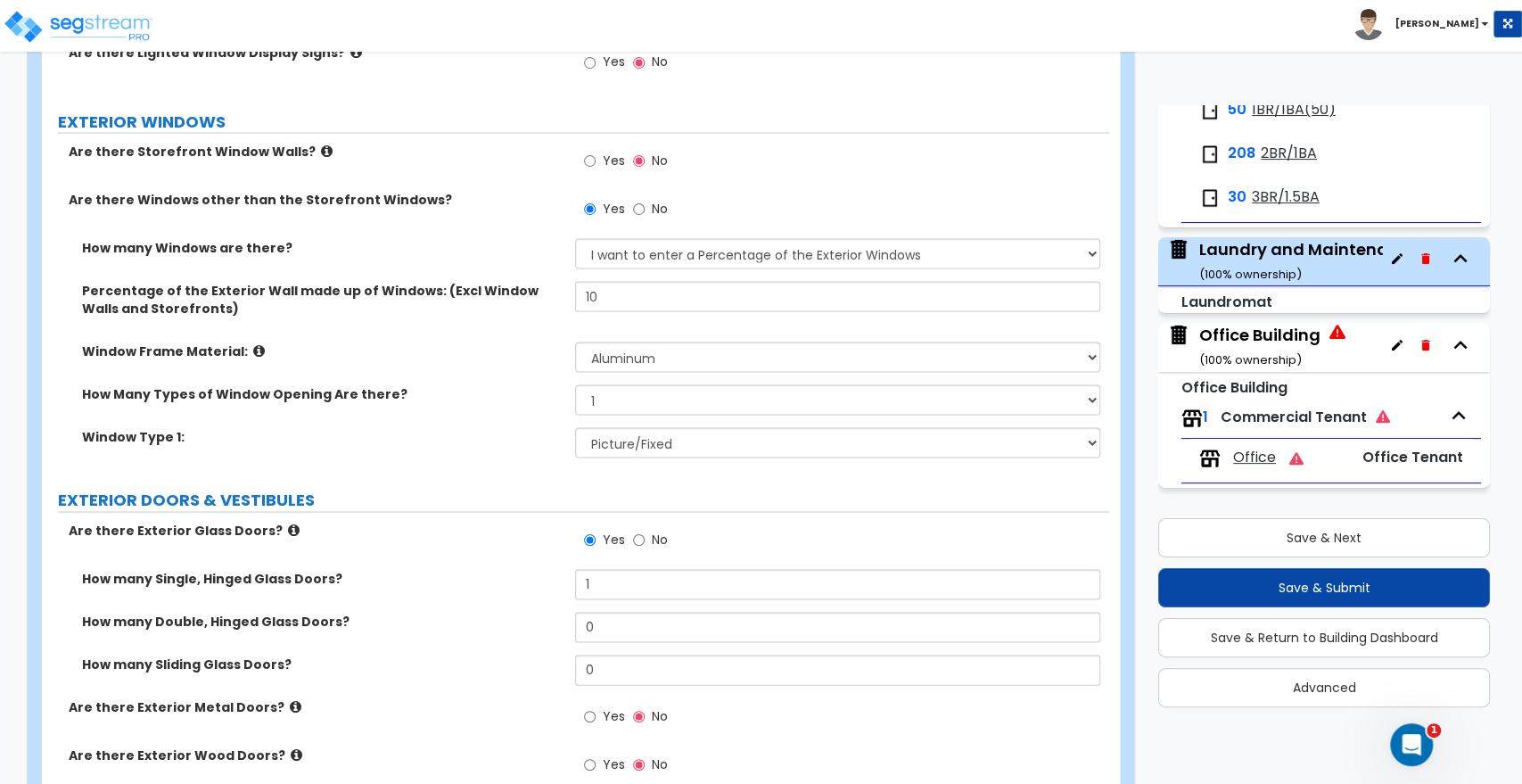
scroll to position [1981, 0]
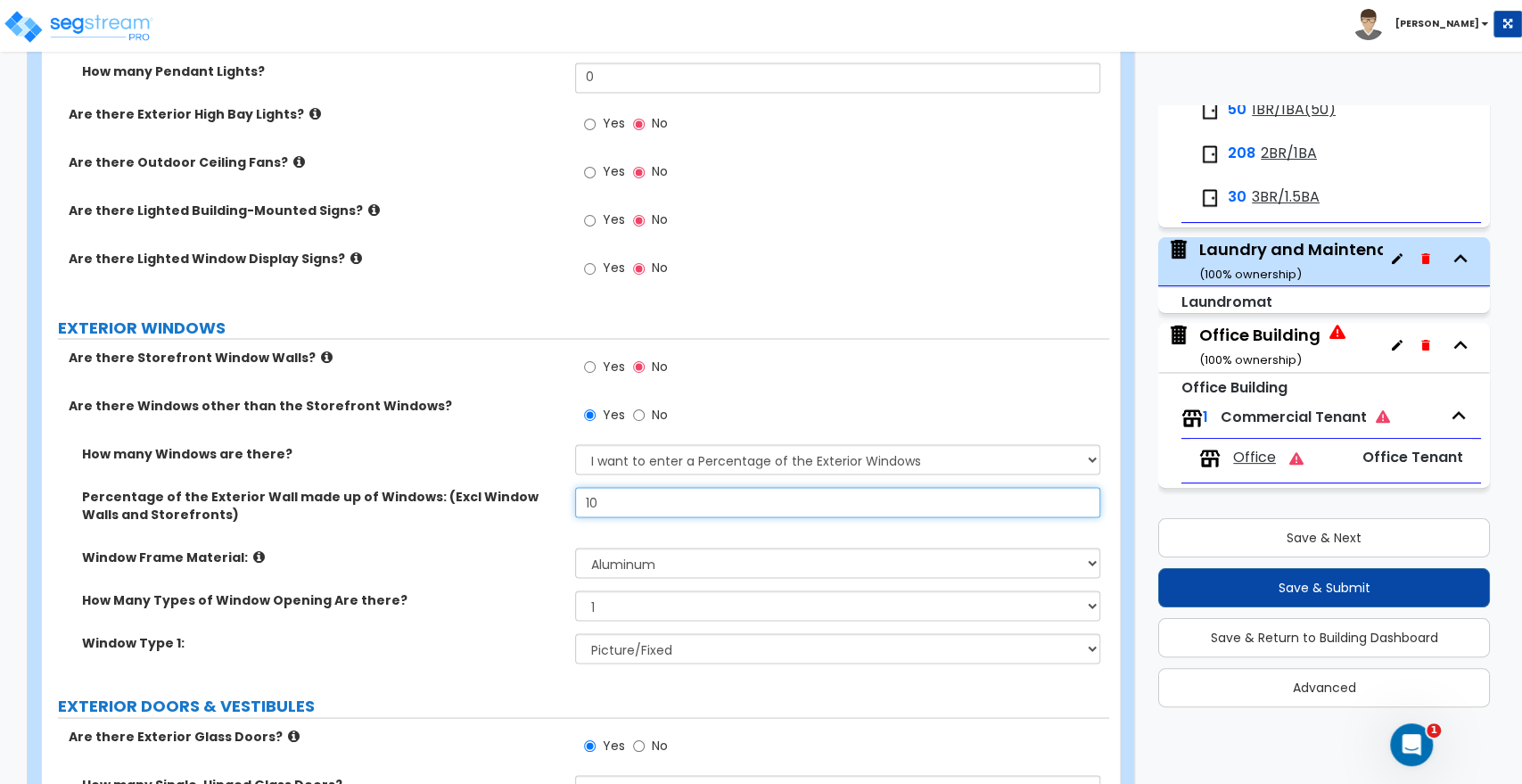
click at [607, 491] on input "10" at bounding box center [837, 502] width 524 height 31
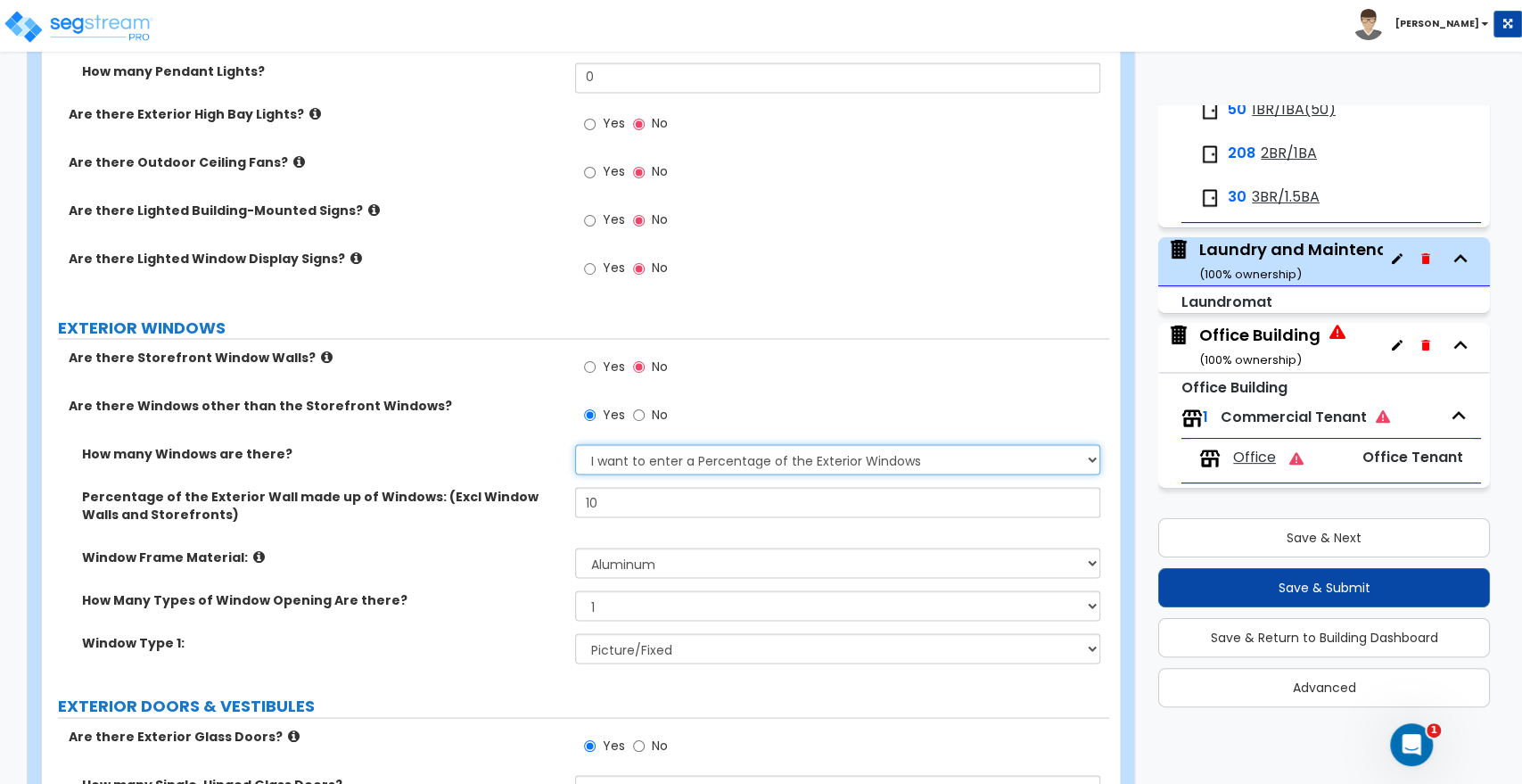
click at [635, 447] on select "None I want to enter a Percentage of the Exterior Windows I want to enter the N…" at bounding box center [837, 459] width 524 height 31
click at [575, 444] on select "None I want to enter a Percentage of the Exterior Windows I want to enter the N…" at bounding box center [837, 459] width 524 height 31
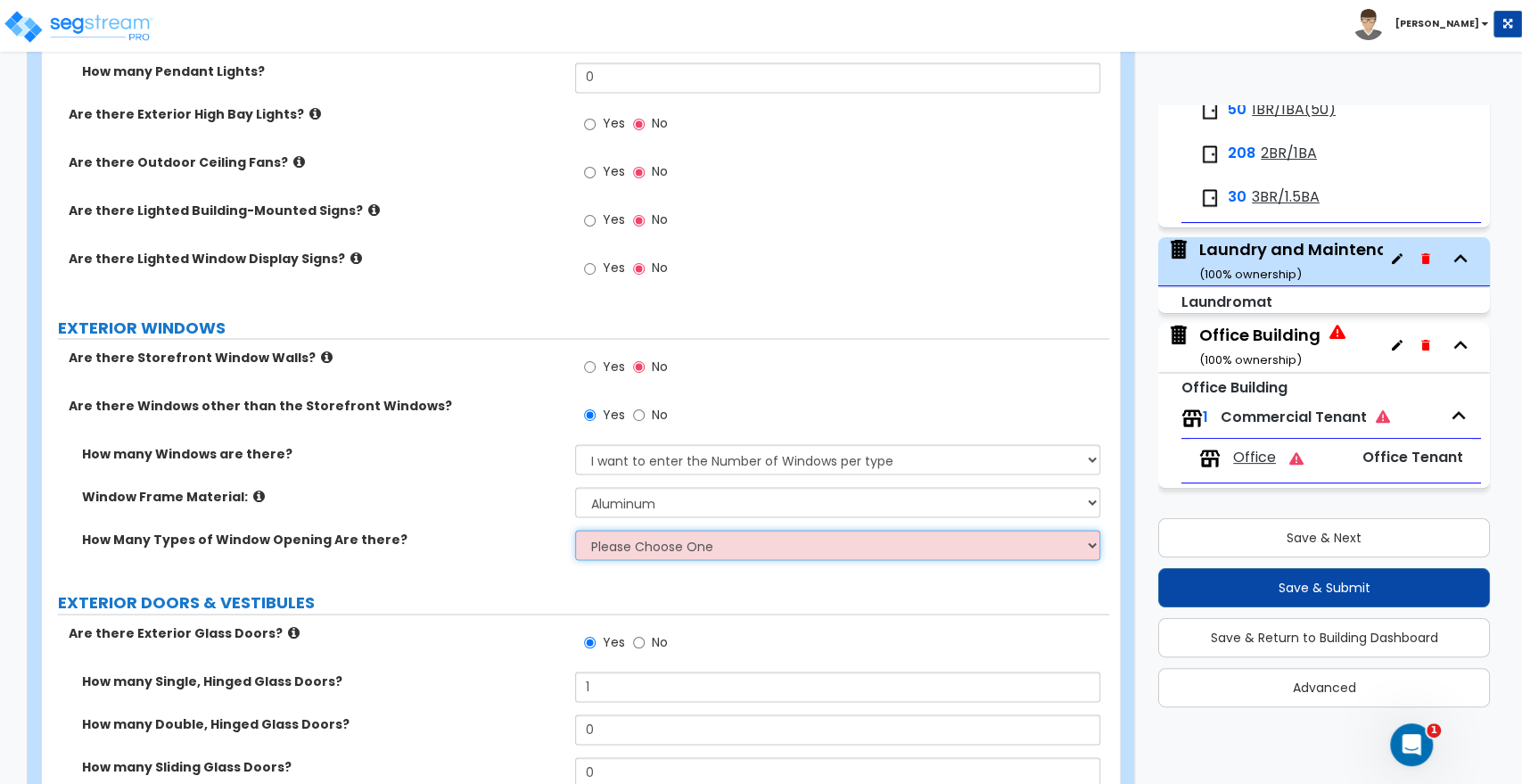
click at [611, 545] on select "Please Choose One 1 2 3 4" at bounding box center [837, 544] width 524 height 31
click at [575, 529] on select "Please Choose One 1 2 3 4" at bounding box center [837, 544] width 524 height 31
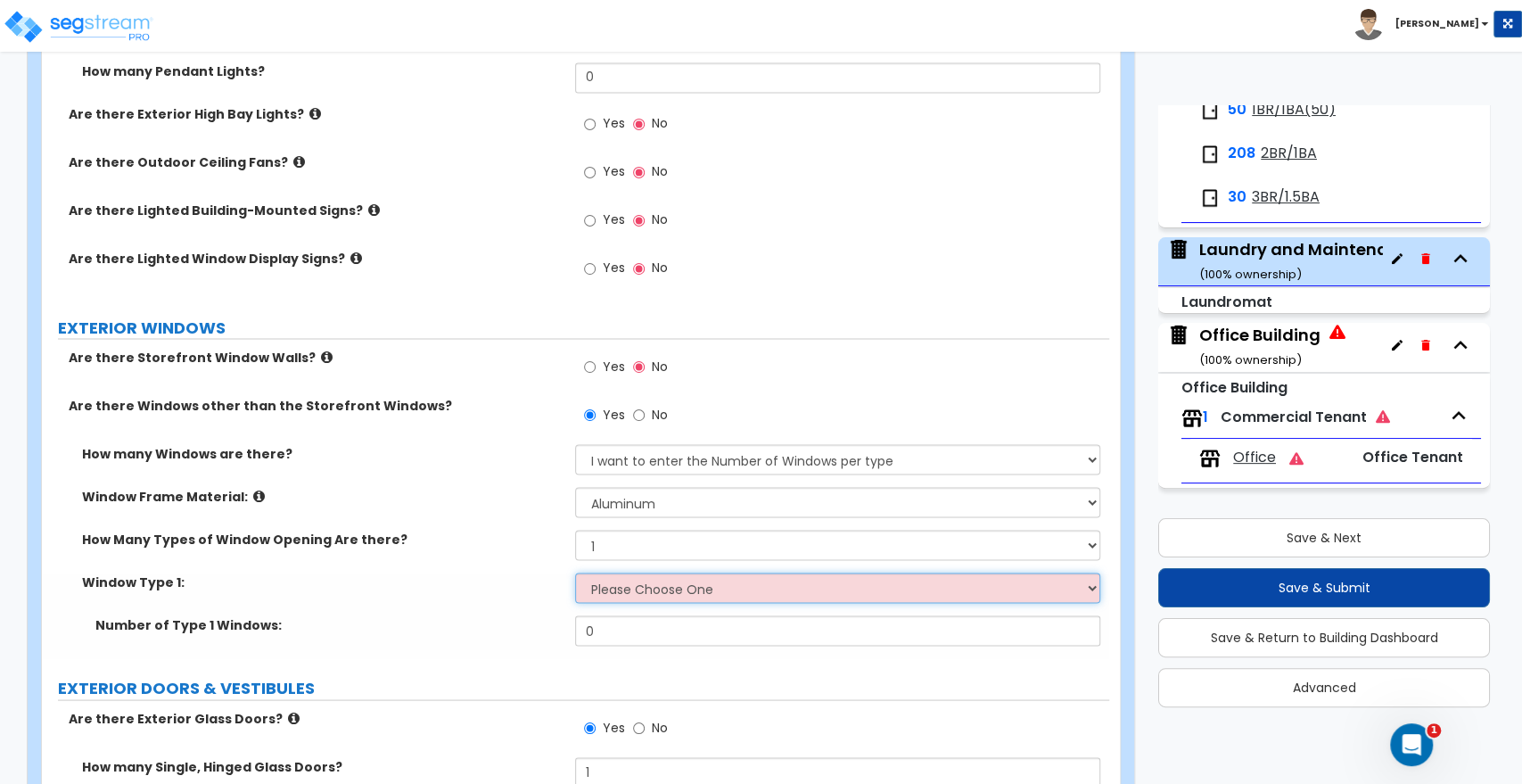
click at [619, 573] on select "Please Choose One Sliding Picture/Fixed Double/Single Hung Awning Swing" at bounding box center [837, 588] width 524 height 31
click at [575, 573] on select "Please Choose One Sliding Picture/Fixed Double/Single Hung Awning Swing" at bounding box center [837, 588] width 524 height 31
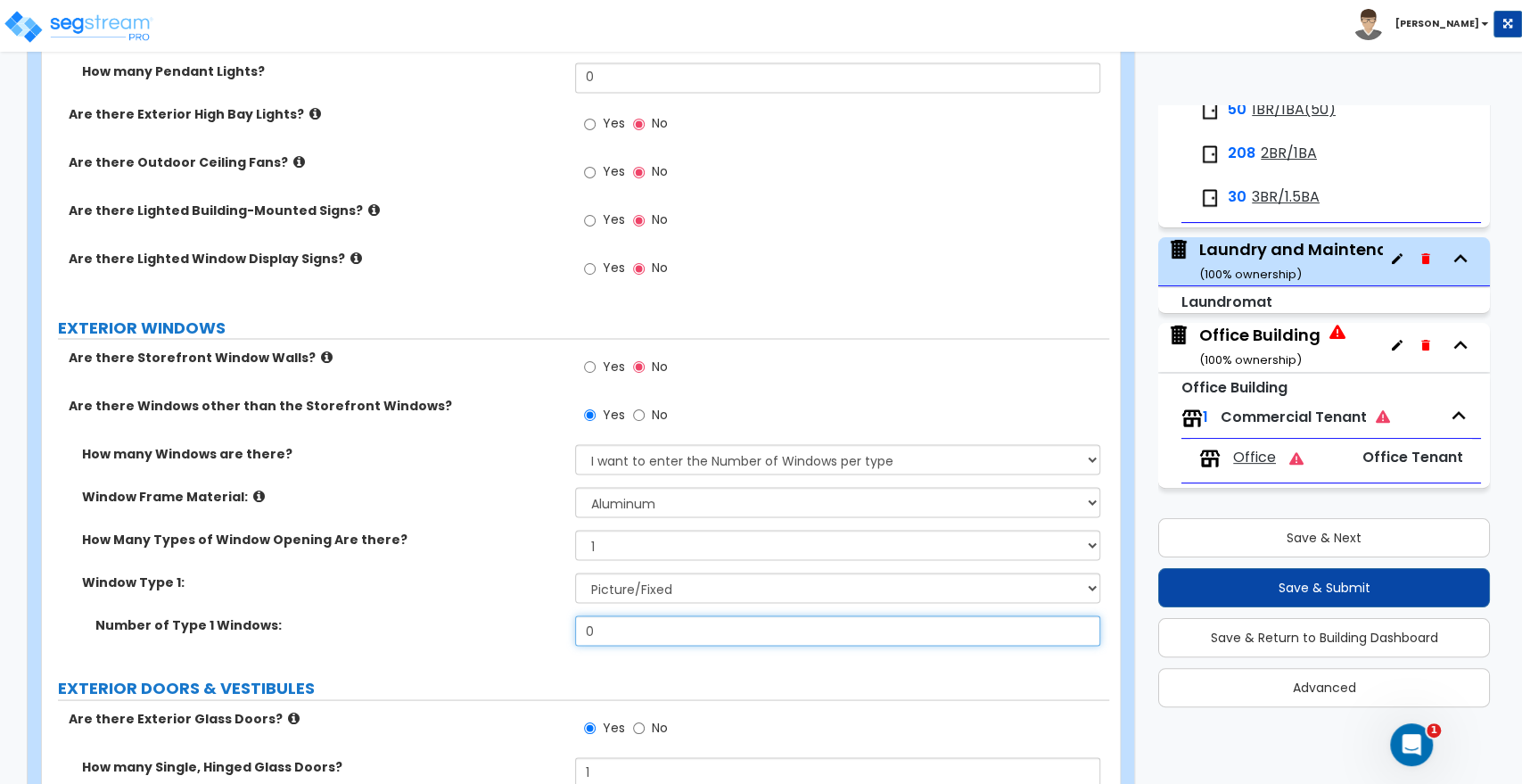
drag, startPoint x: 627, startPoint y: 616, endPoint x: 512, endPoint y: 607, distance: 115.4
click at [512, 615] on div "Number of Type 1 Windows: 0" at bounding box center [575, 636] width 1068 height 42
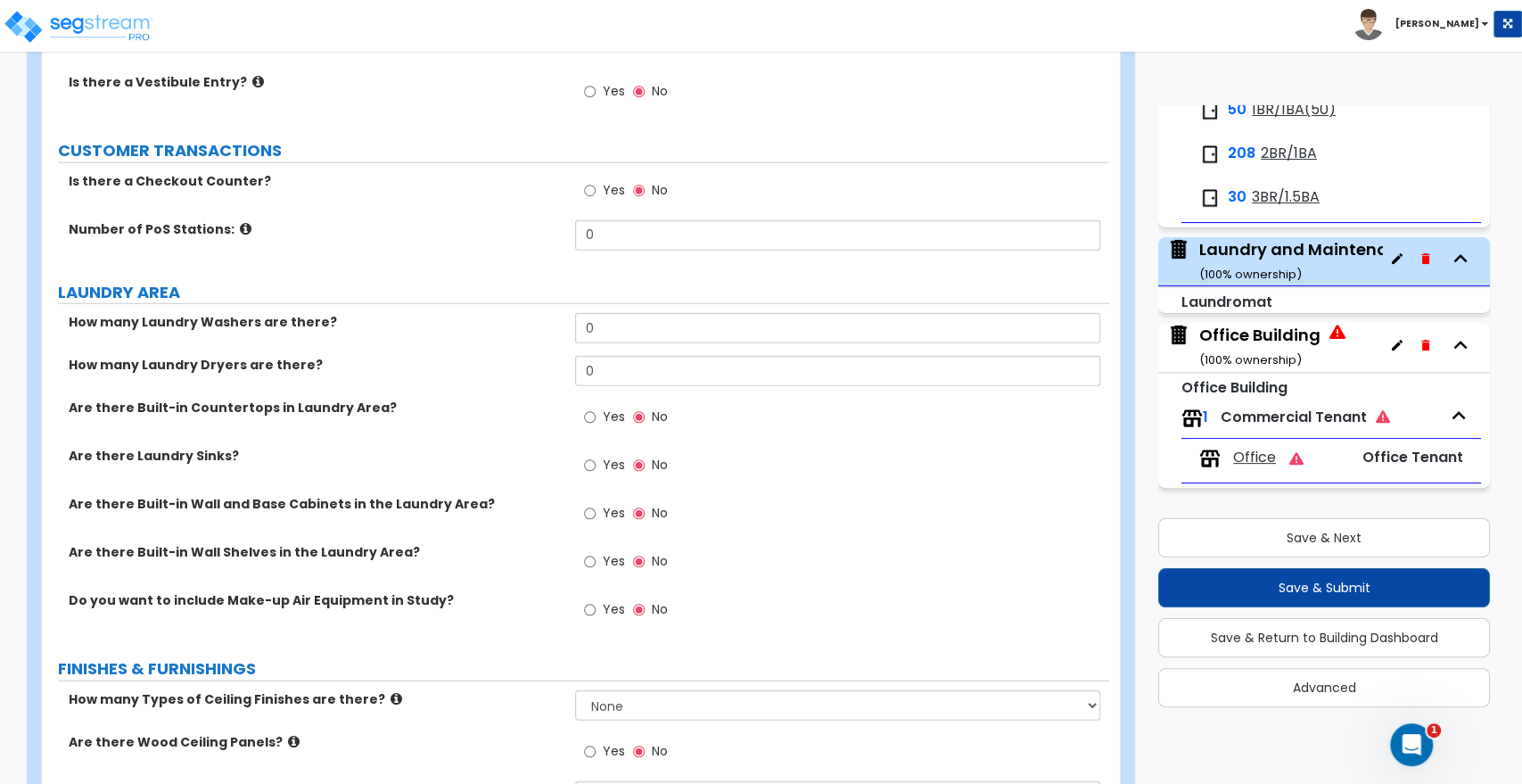
scroll to position [3170, 0]
click at [240, 220] on icon at bounding box center [246, 227] width 12 height 14
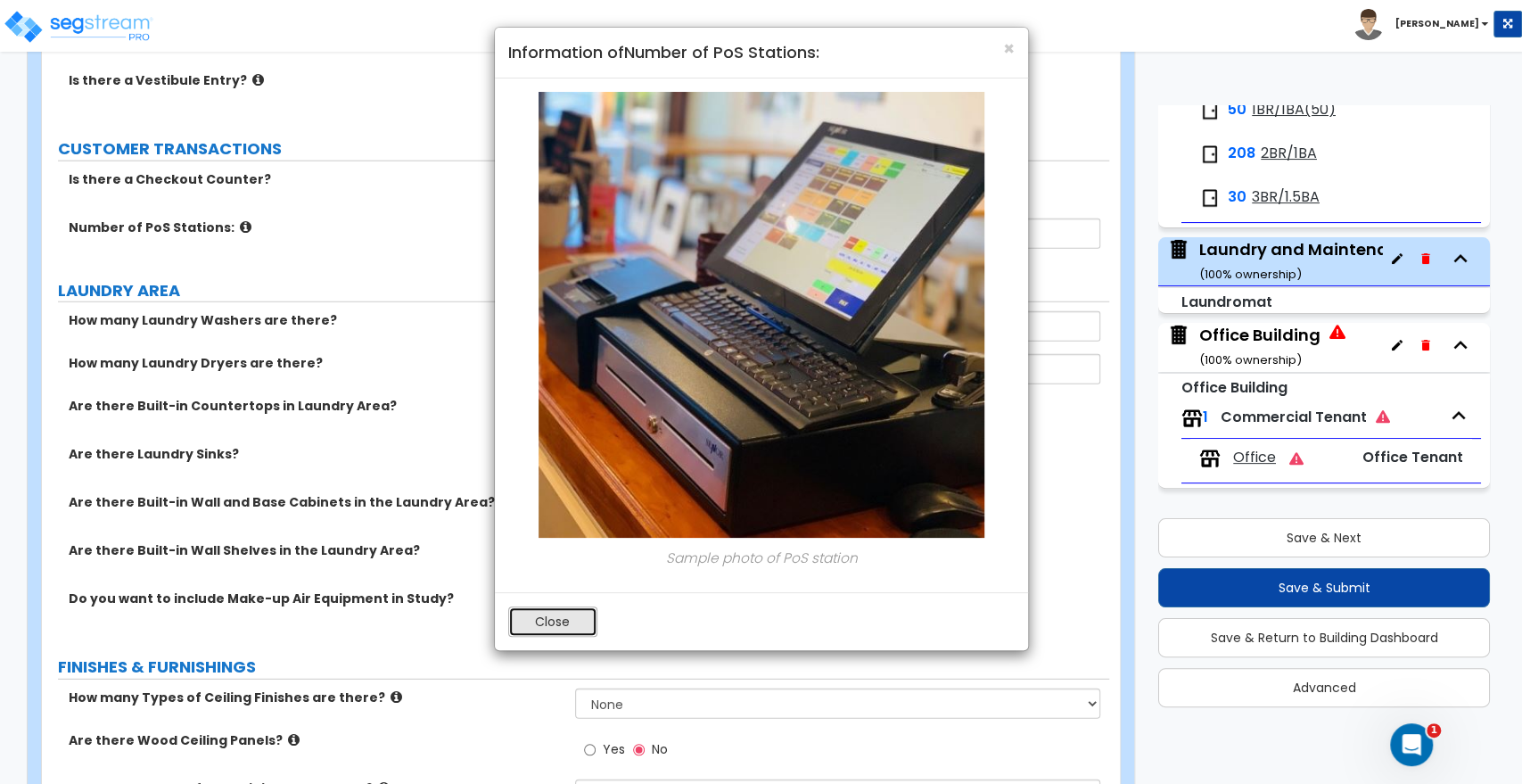
click at [539, 619] on button "Close" at bounding box center [553, 621] width 89 height 31
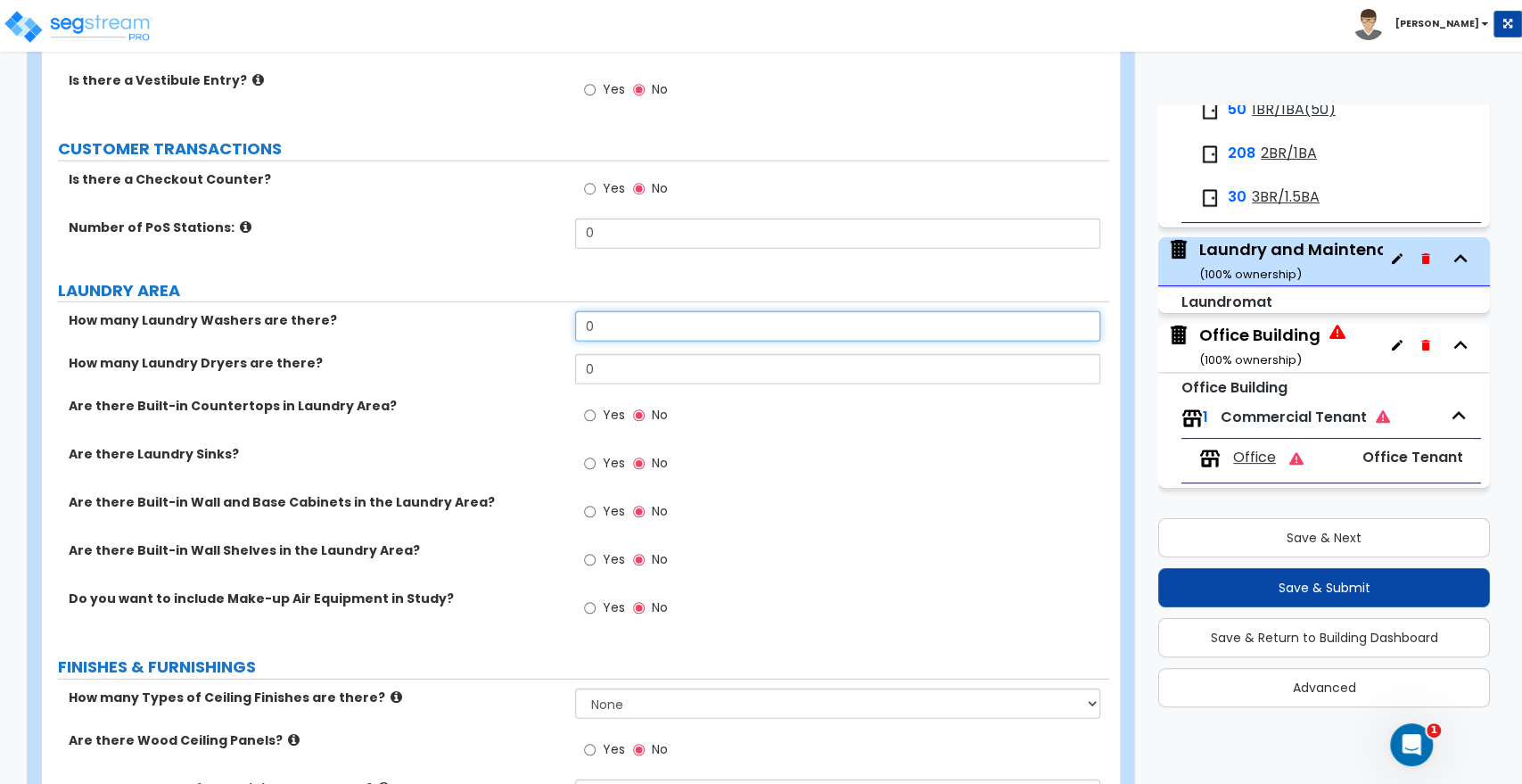
drag, startPoint x: 608, startPoint y: 312, endPoint x: 549, endPoint y: 312, distance: 59.0
click at [549, 312] on div "How many Laundry Washers are there? 0" at bounding box center [575, 332] width 1068 height 42
click at [601, 322] on input "0" at bounding box center [837, 326] width 524 height 31
drag, startPoint x: 615, startPoint y: 309, endPoint x: 494, endPoint y: 309, distance: 121.0
click at [498, 311] on div "How many Laundry Washers are there? 0" at bounding box center [575, 332] width 1068 height 42
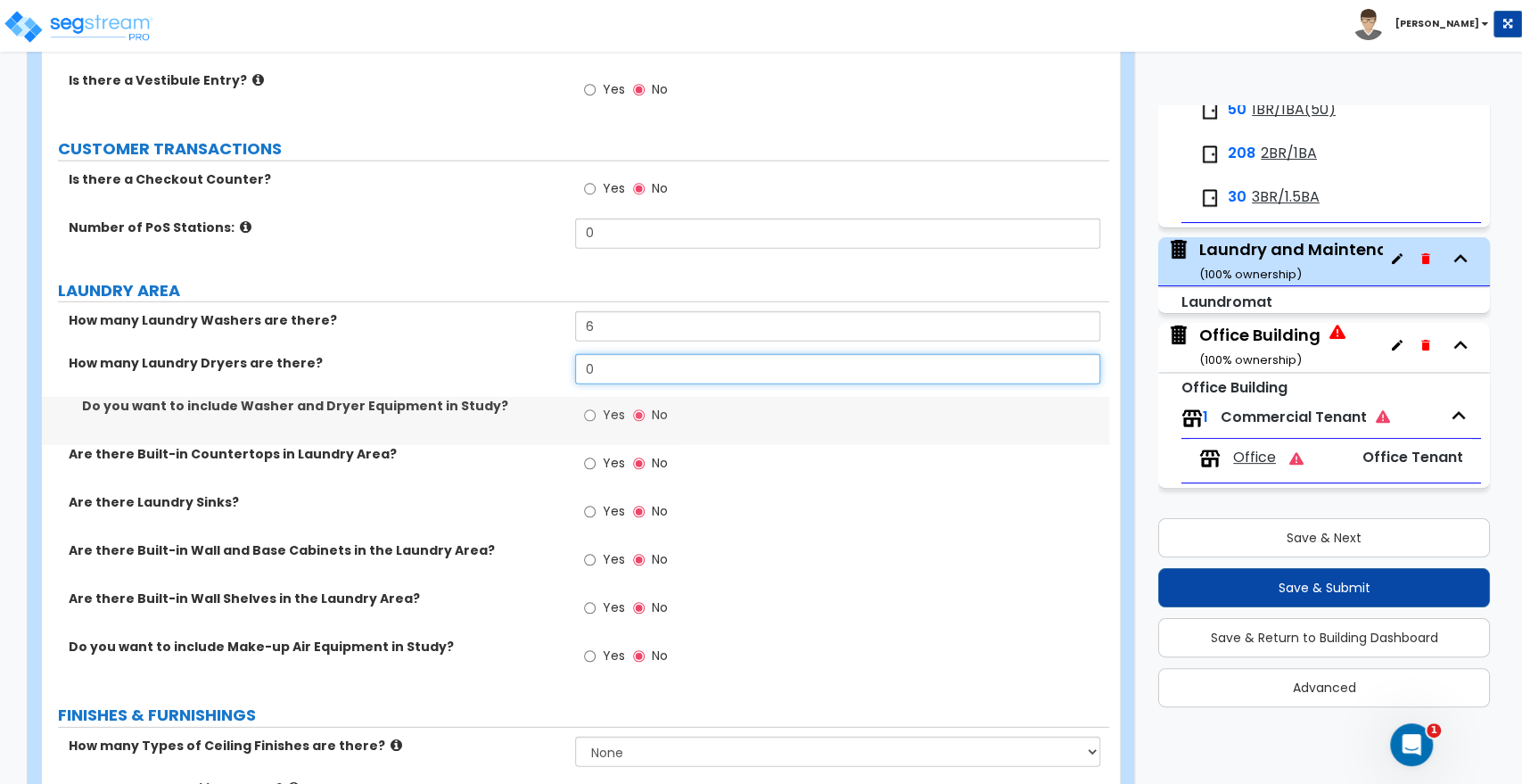
drag, startPoint x: 607, startPoint y: 346, endPoint x: 497, endPoint y: 357, distance: 110.5
click at [499, 356] on div "How many Laundry Dryers are there? 0" at bounding box center [575, 374] width 1068 height 42
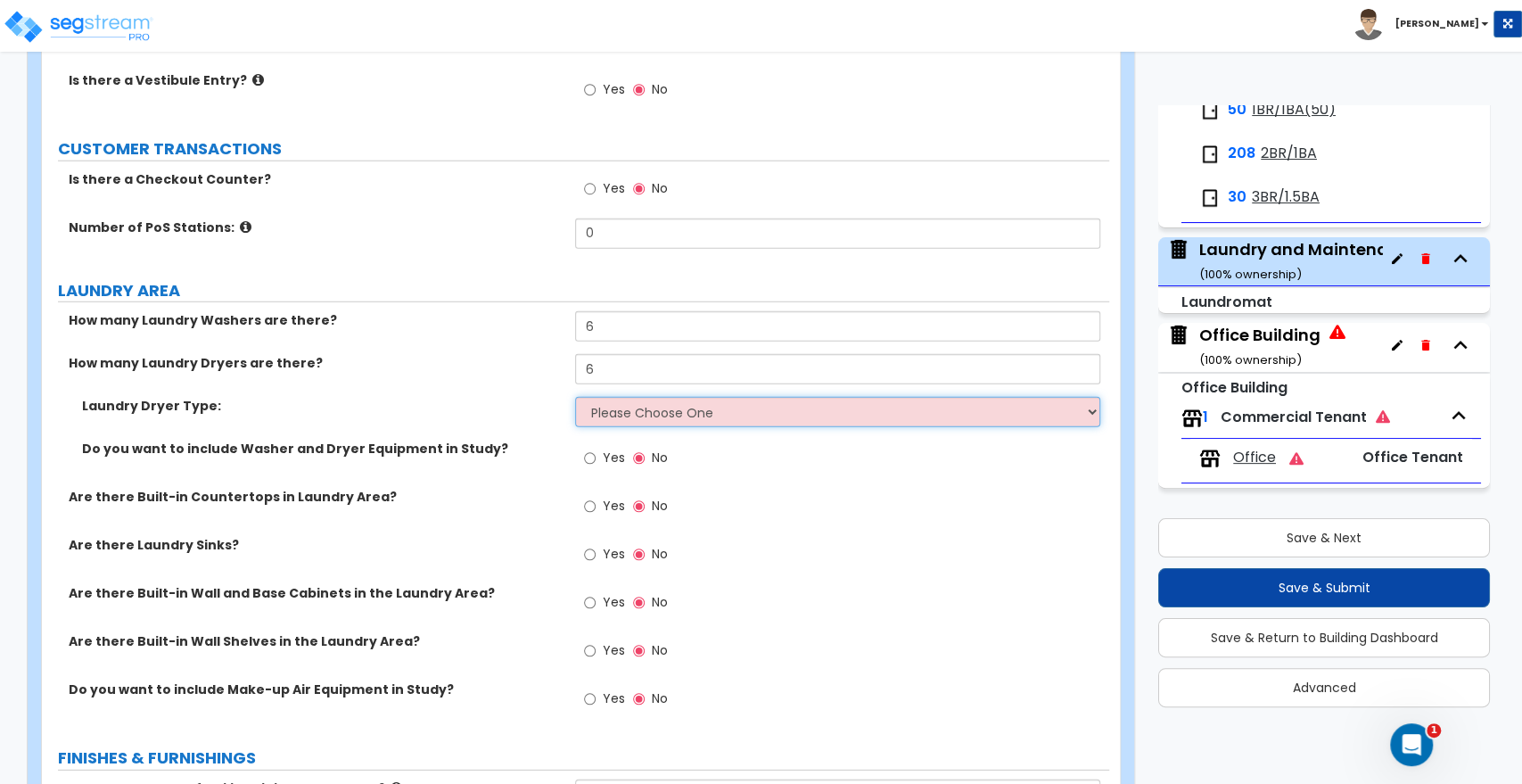
click at [616, 407] on select "Please Choose One Gas Electric" at bounding box center [837, 412] width 524 height 31
click at [575, 397] on select "Please Choose One Gas Electric" at bounding box center [837, 412] width 524 height 31
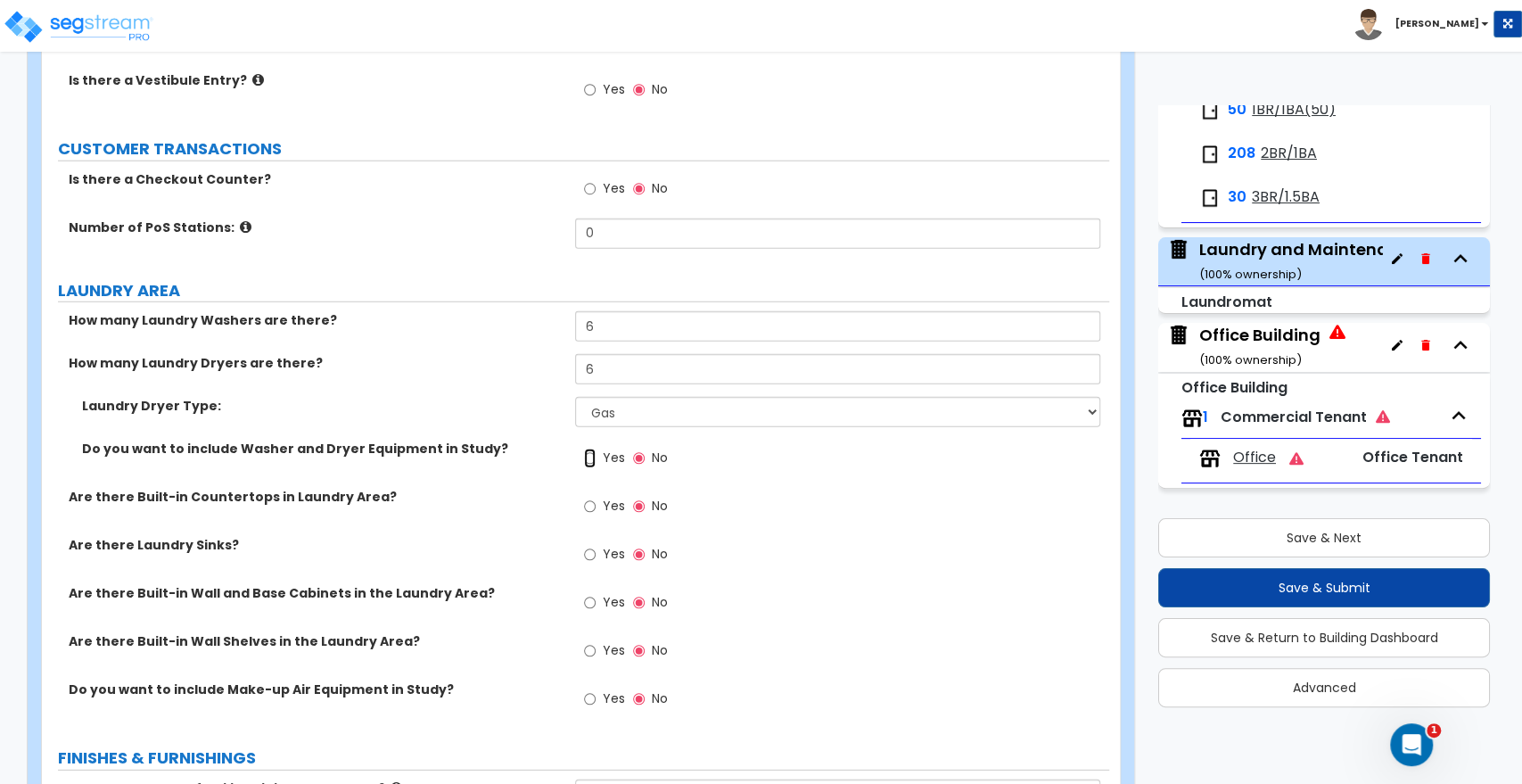
click at [591, 448] on input "Yes" at bounding box center [590, 458] width 12 height 20
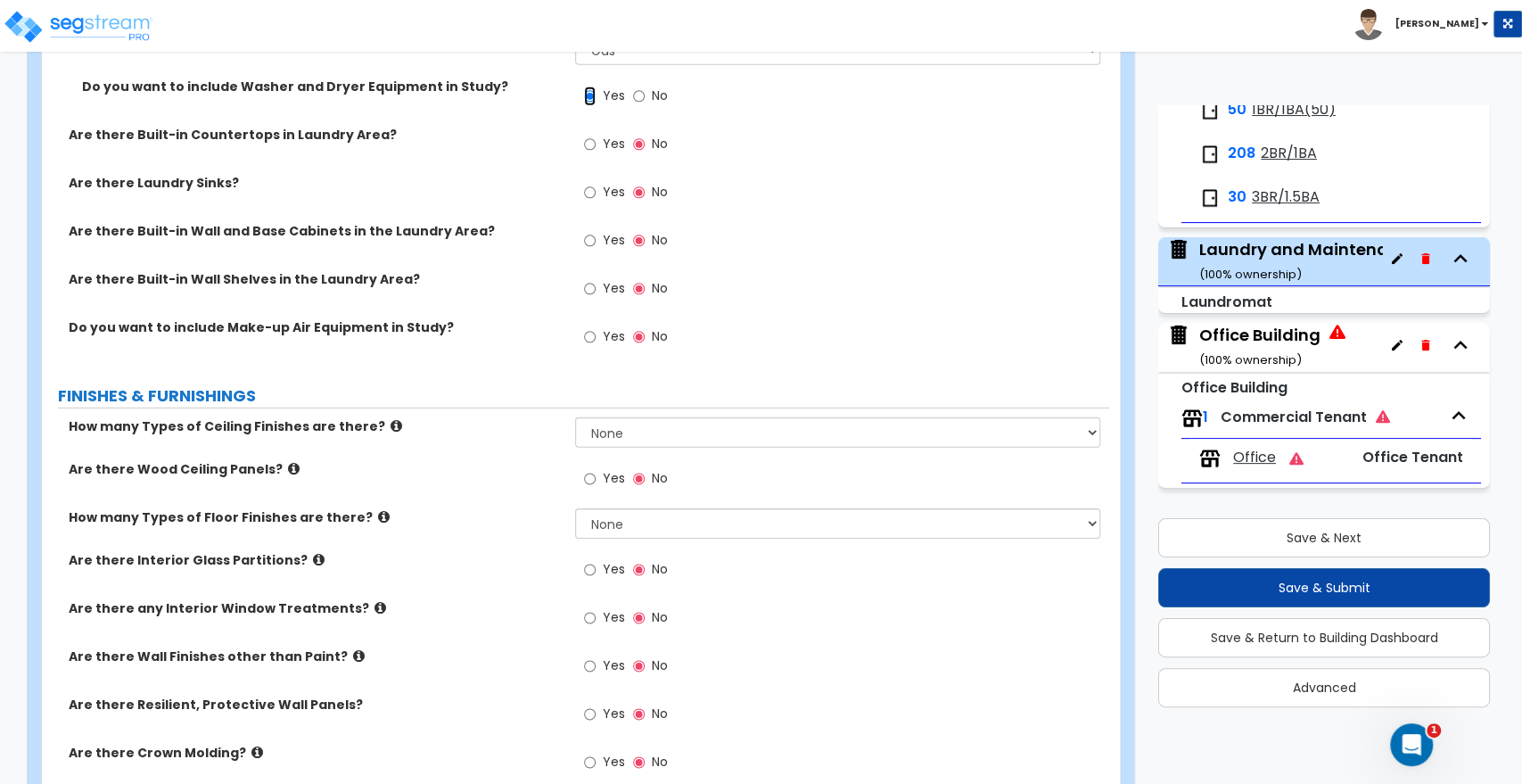
scroll to position [3665, 0]
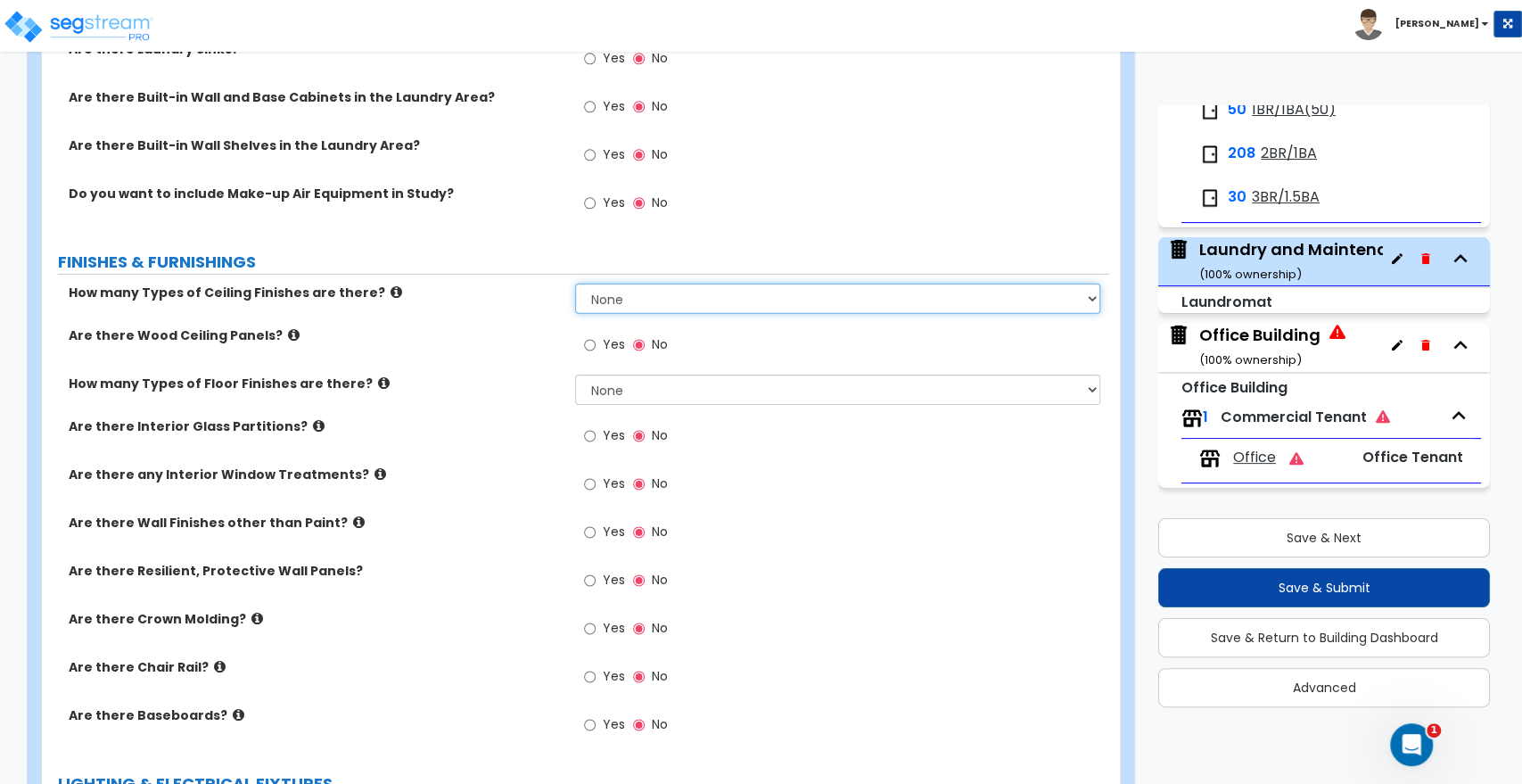
click at [597, 283] on select "None 1 2 3" at bounding box center [837, 298] width 524 height 31
click at [575, 283] on select "None 1 2 3" at bounding box center [837, 298] width 524 height 31
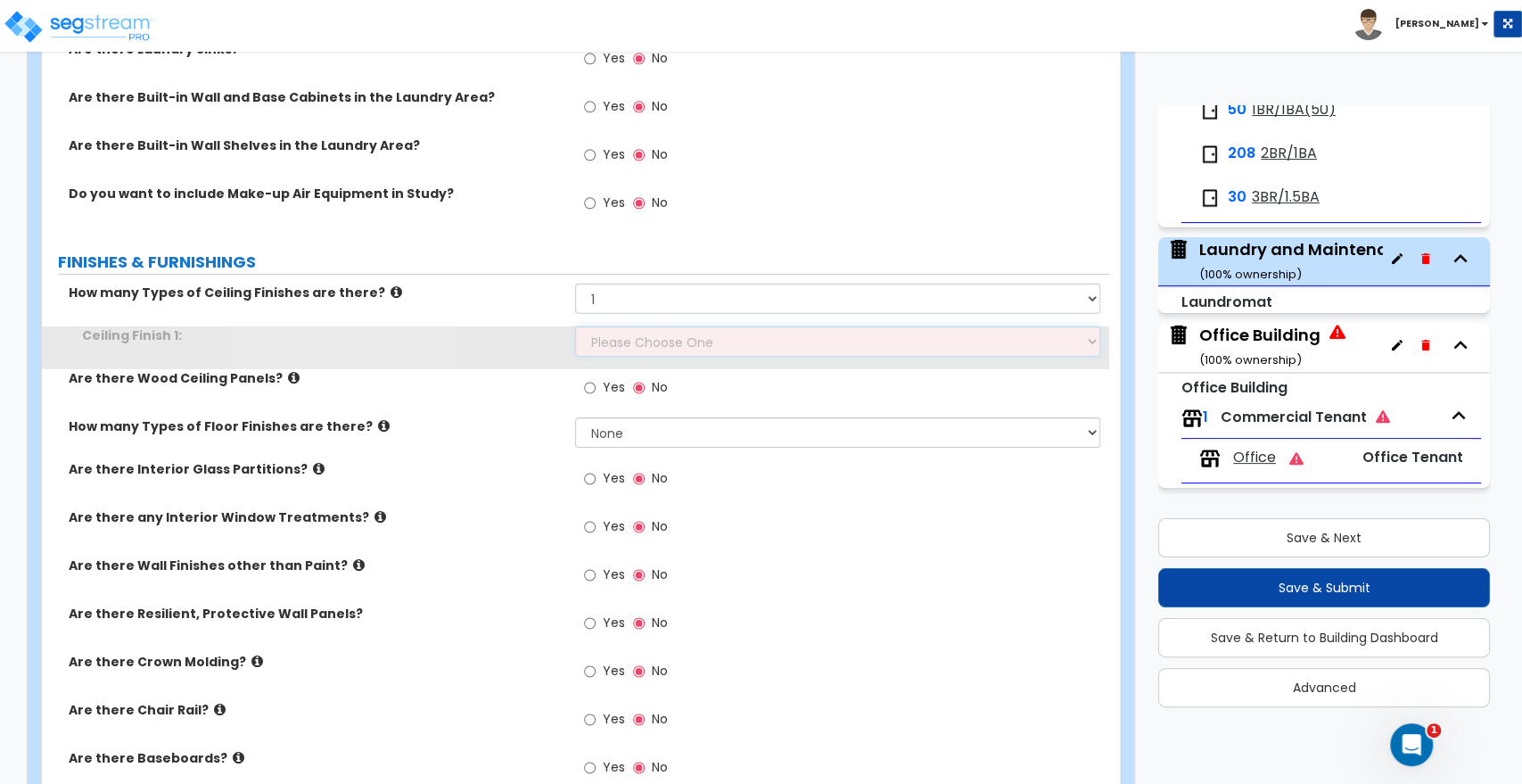
click at [610, 327] on select "Please Choose One Drop Ceiling Open Ceiling Drywall Ceiling" at bounding box center [837, 342] width 524 height 31
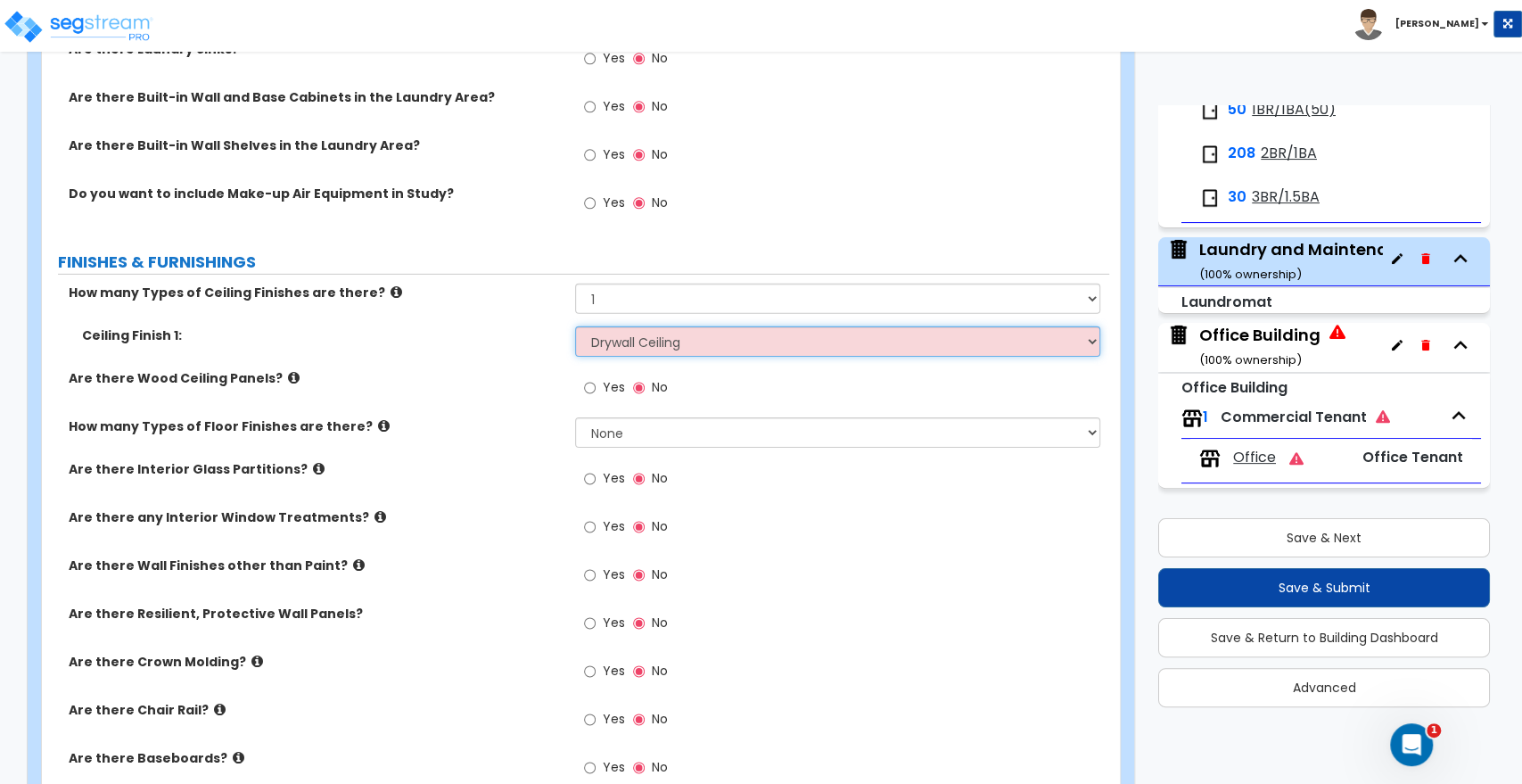
click at [575, 327] on select "Please Choose One Drop Ceiling Open Ceiling Drywall Ceiling" at bounding box center [837, 342] width 524 height 31
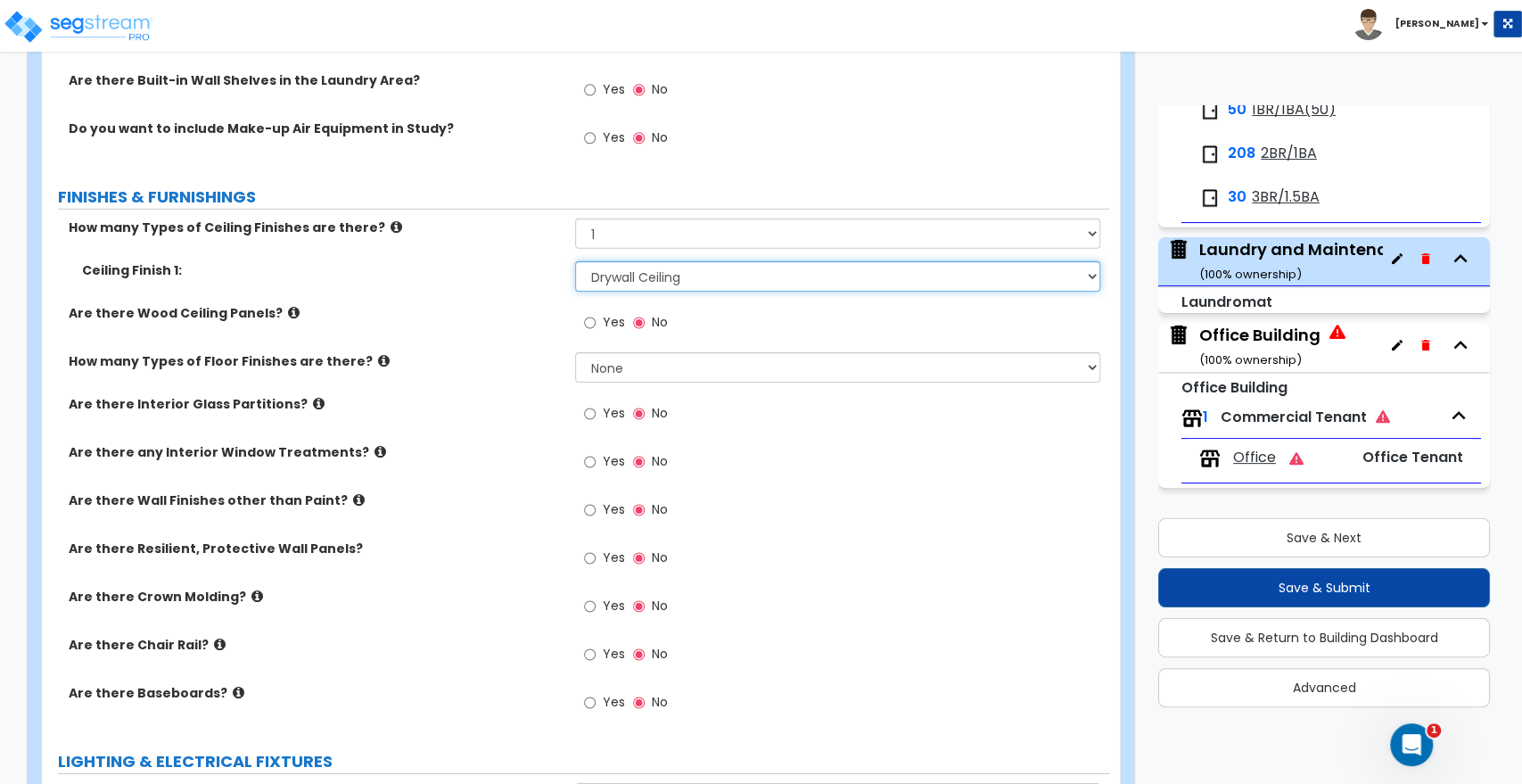
scroll to position [3765, 0]
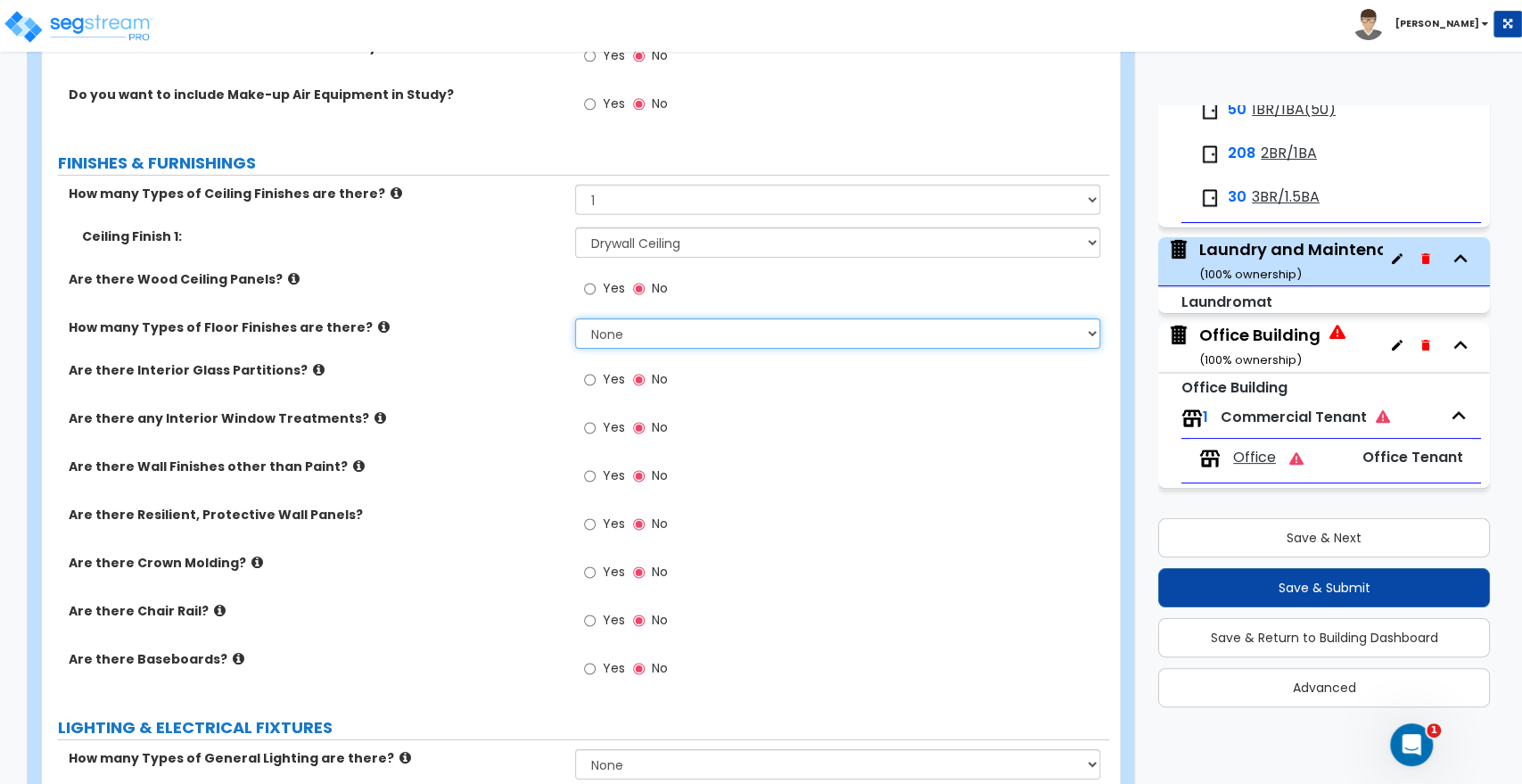
click at [610, 321] on select "None 1 2 3 4" at bounding box center [837, 333] width 524 height 31
click at [575, 318] on select "None 1 2 3 4" at bounding box center [837, 333] width 524 height 31
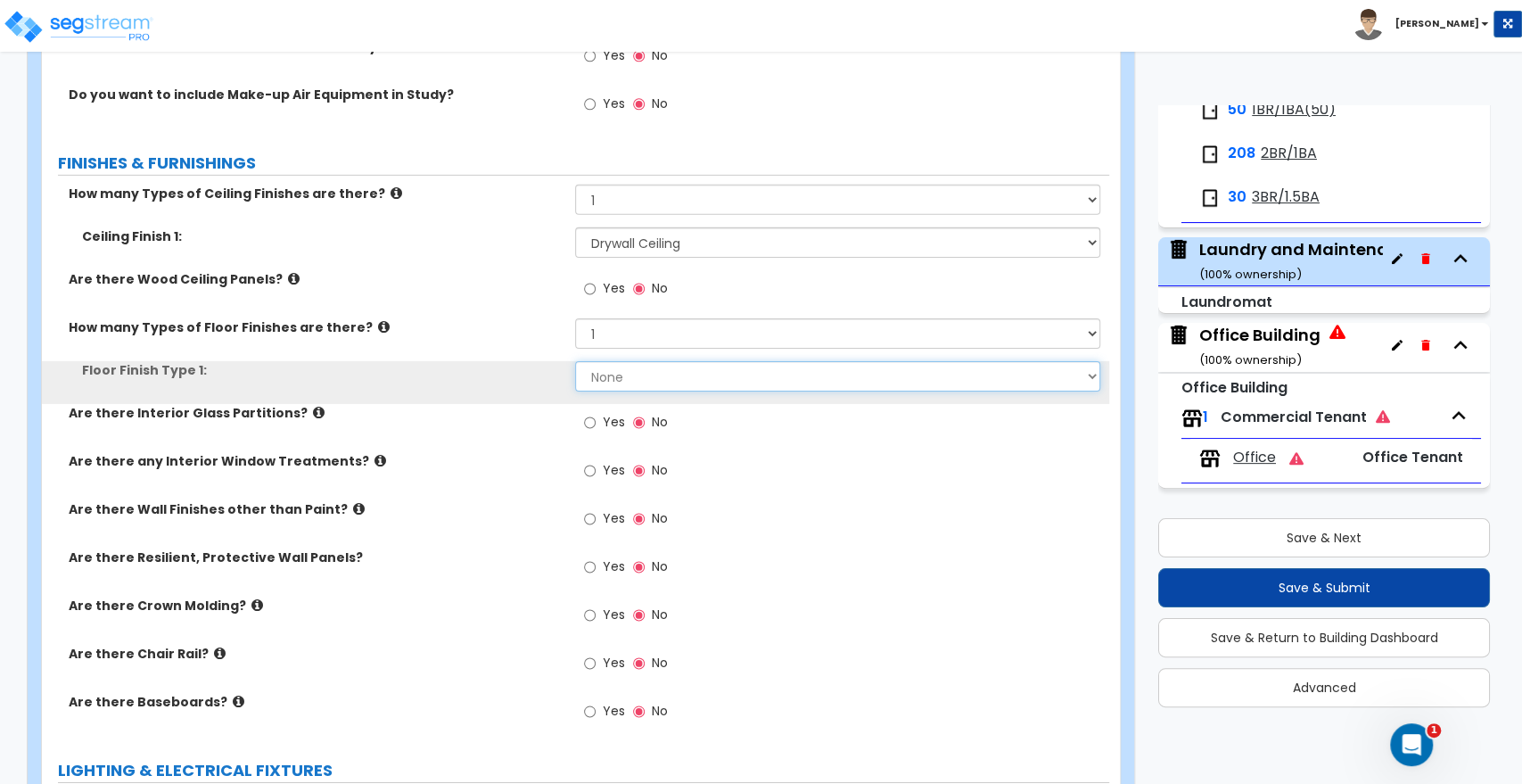
click at [608, 363] on select "None Tile Flooring Hardwood Flooring Resilient Laminate Flooring VCT Flooring S…" at bounding box center [837, 376] width 524 height 31
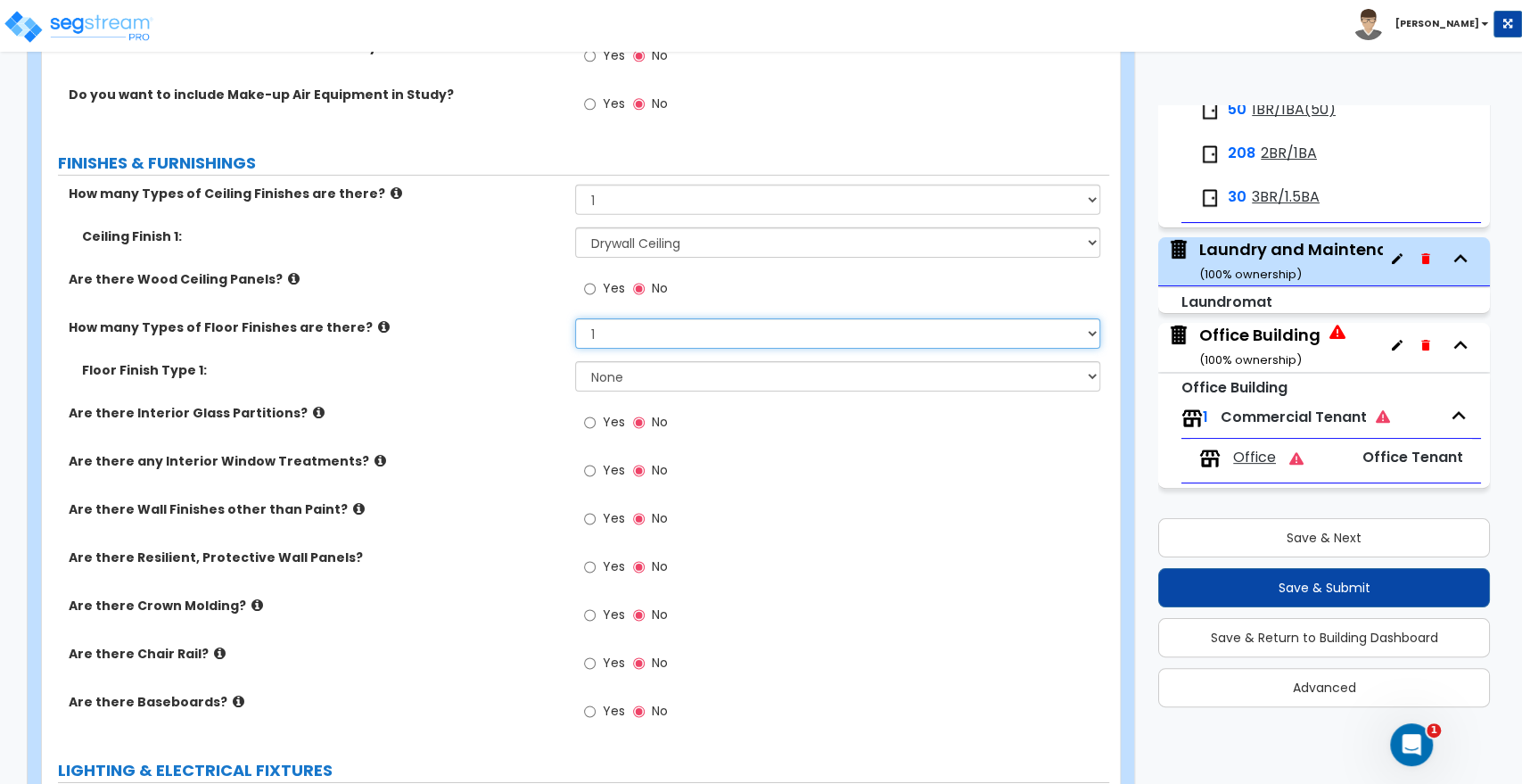
click at [619, 327] on select "None 1 2 3 4" at bounding box center [837, 333] width 524 height 31
click at [575, 318] on select "None 1 2 3 4" at bounding box center [837, 333] width 524 height 31
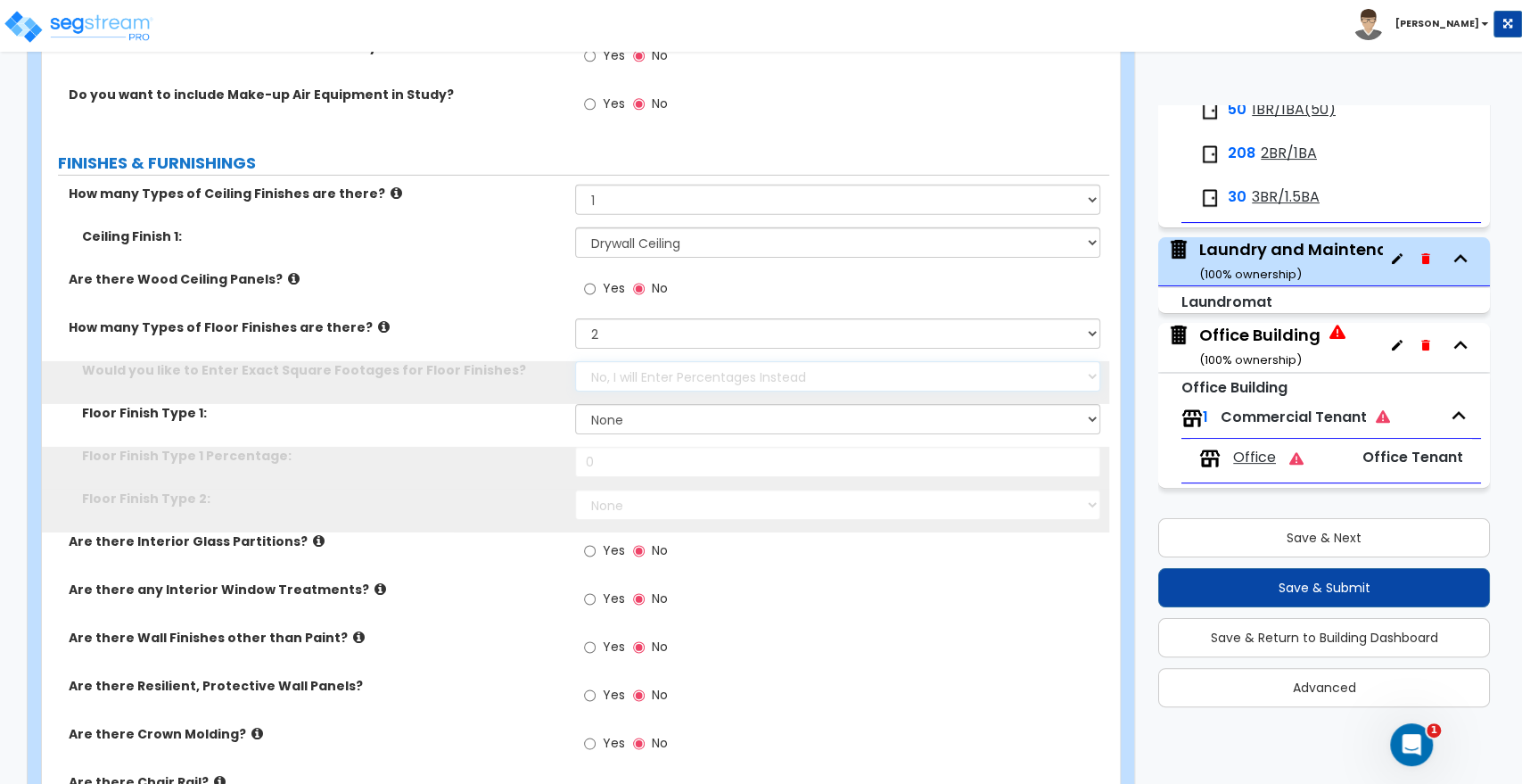
click at [613, 363] on select "No, I will Enter Percentages Instead Yes, I will Enter Exact Square Footages" at bounding box center [837, 376] width 524 height 31
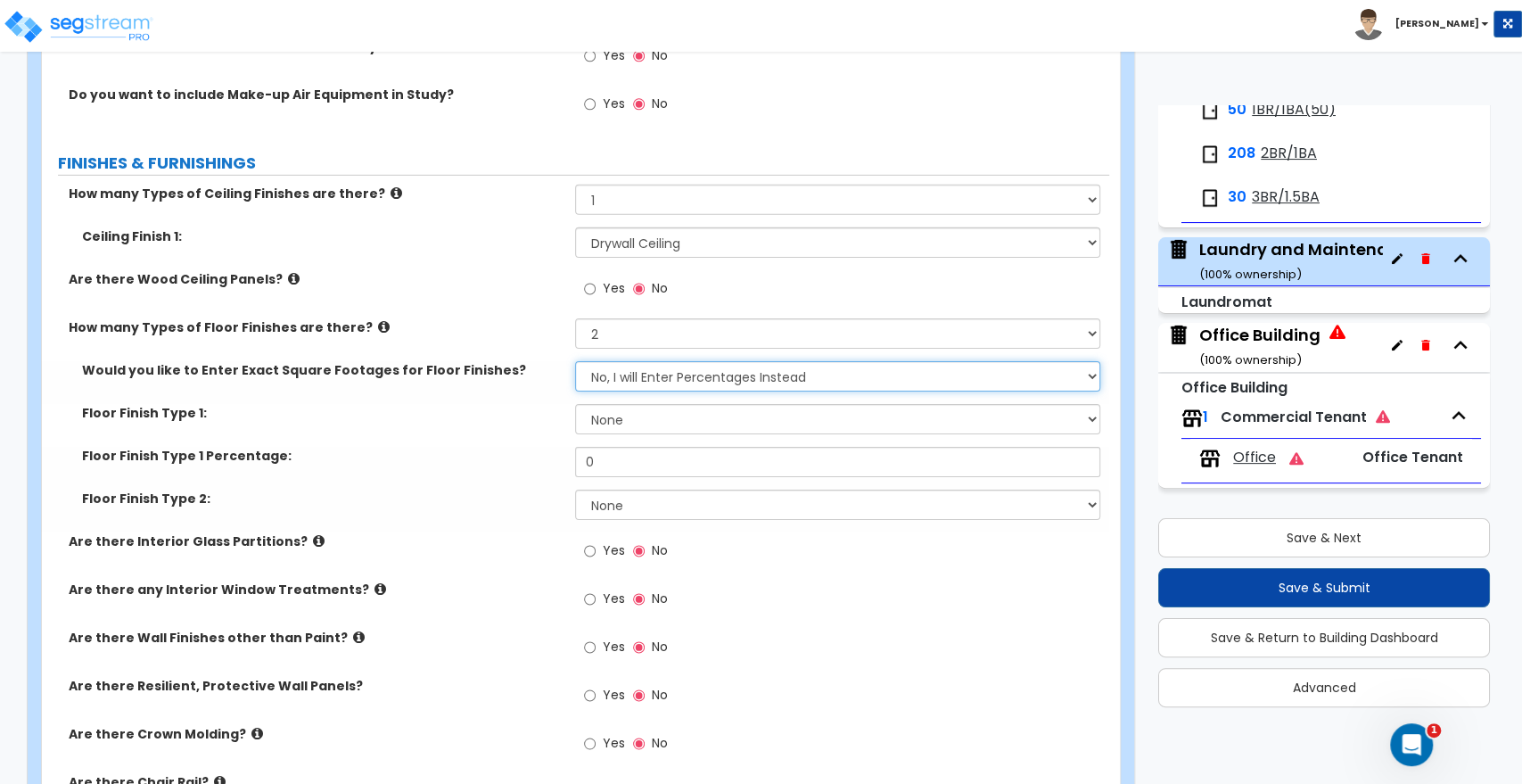
click at [624, 367] on select "No, I will Enter Percentages Instead Yes, I will Enter Exact Square Footages" at bounding box center [837, 376] width 524 height 31
click at [483, 423] on div "Floor Finish Type 1: None Tile Flooring Hardwood Flooring Resilient Laminate Fl…" at bounding box center [575, 425] width 1068 height 42
click at [614, 361] on select "No, I will Enter Percentages Instead Yes, I will Enter Exact Square Footages" at bounding box center [837, 376] width 524 height 31
click at [575, 361] on select "No, I will Enter Percentages Instead Yes, I will Enter Exact Square Footages" at bounding box center [837, 376] width 524 height 31
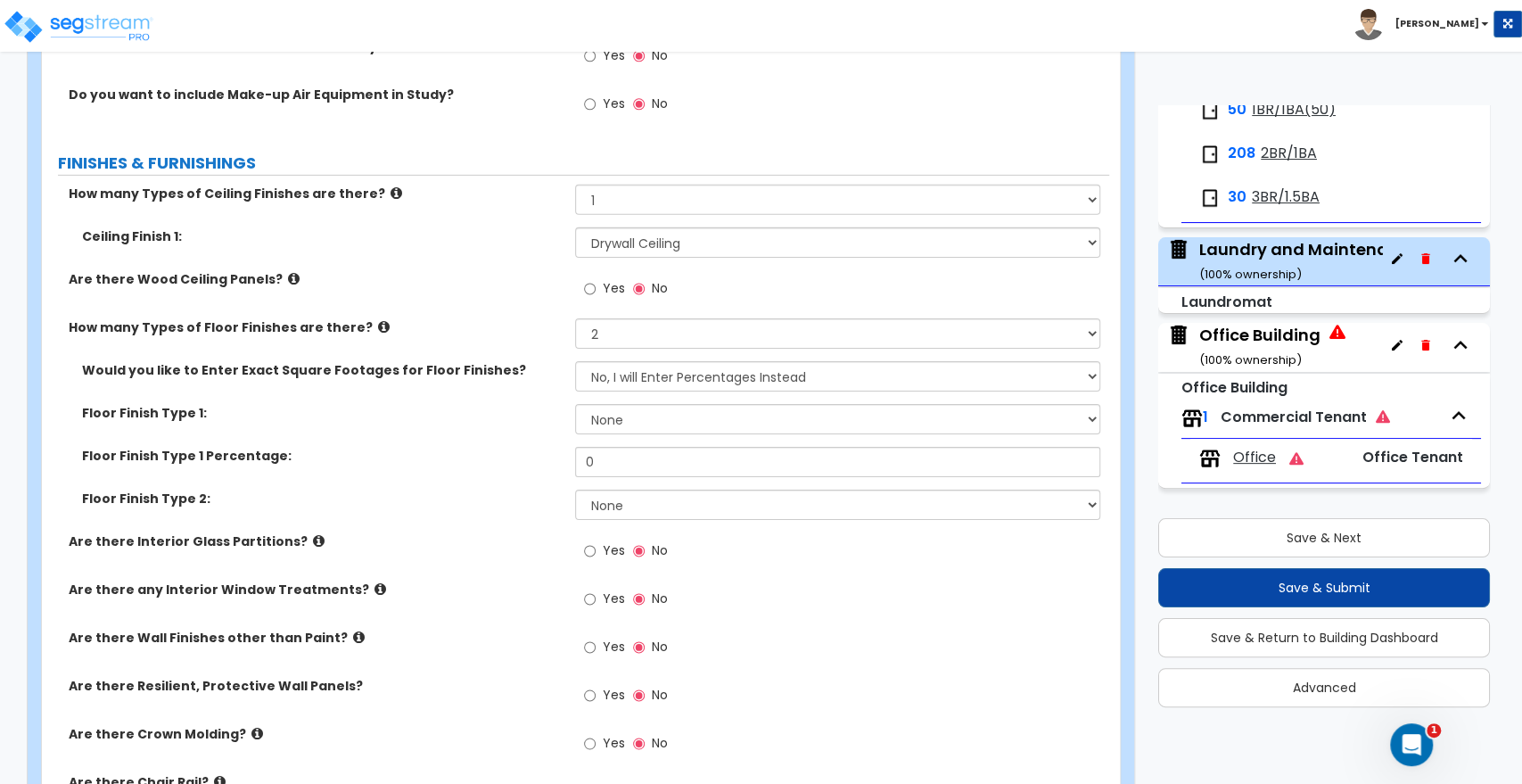
click at [583, 276] on div "Yes No" at bounding box center [625, 291] width 101 height 41
click at [588, 405] on select "None Tile Flooring Hardwood Flooring Resilient Laminate Flooring VCT Flooring S…" at bounding box center [837, 419] width 524 height 31
click at [575, 404] on select "None Tile Flooring Hardwood Flooring Resilient Laminate Flooring VCT Flooring S…" at bounding box center [837, 419] width 524 height 31
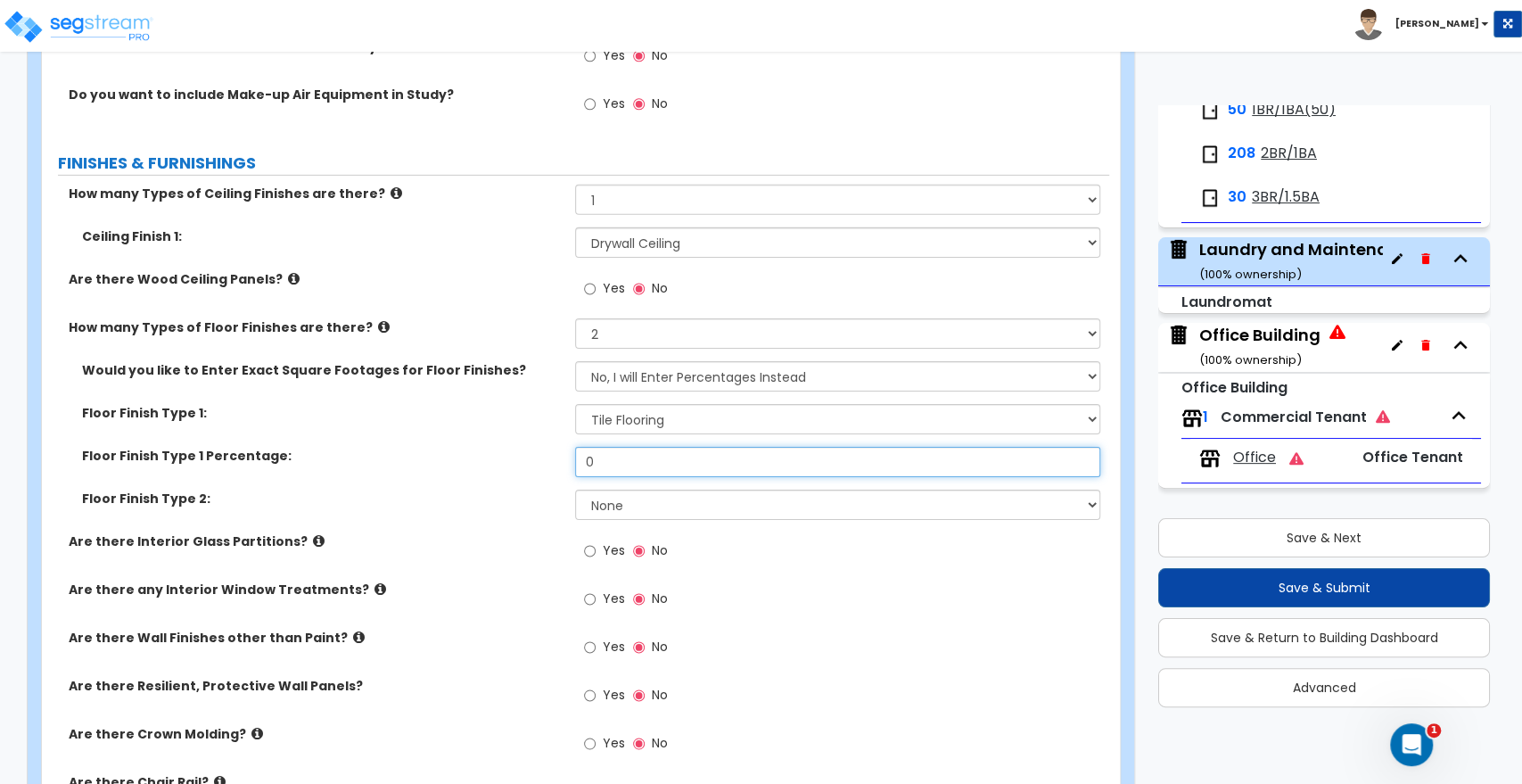
drag, startPoint x: 606, startPoint y: 445, endPoint x: 482, endPoint y: 450, distance: 124.1
click at [482, 450] on div "Floor Finish Type 1 Percentage: 0" at bounding box center [575, 467] width 1068 height 42
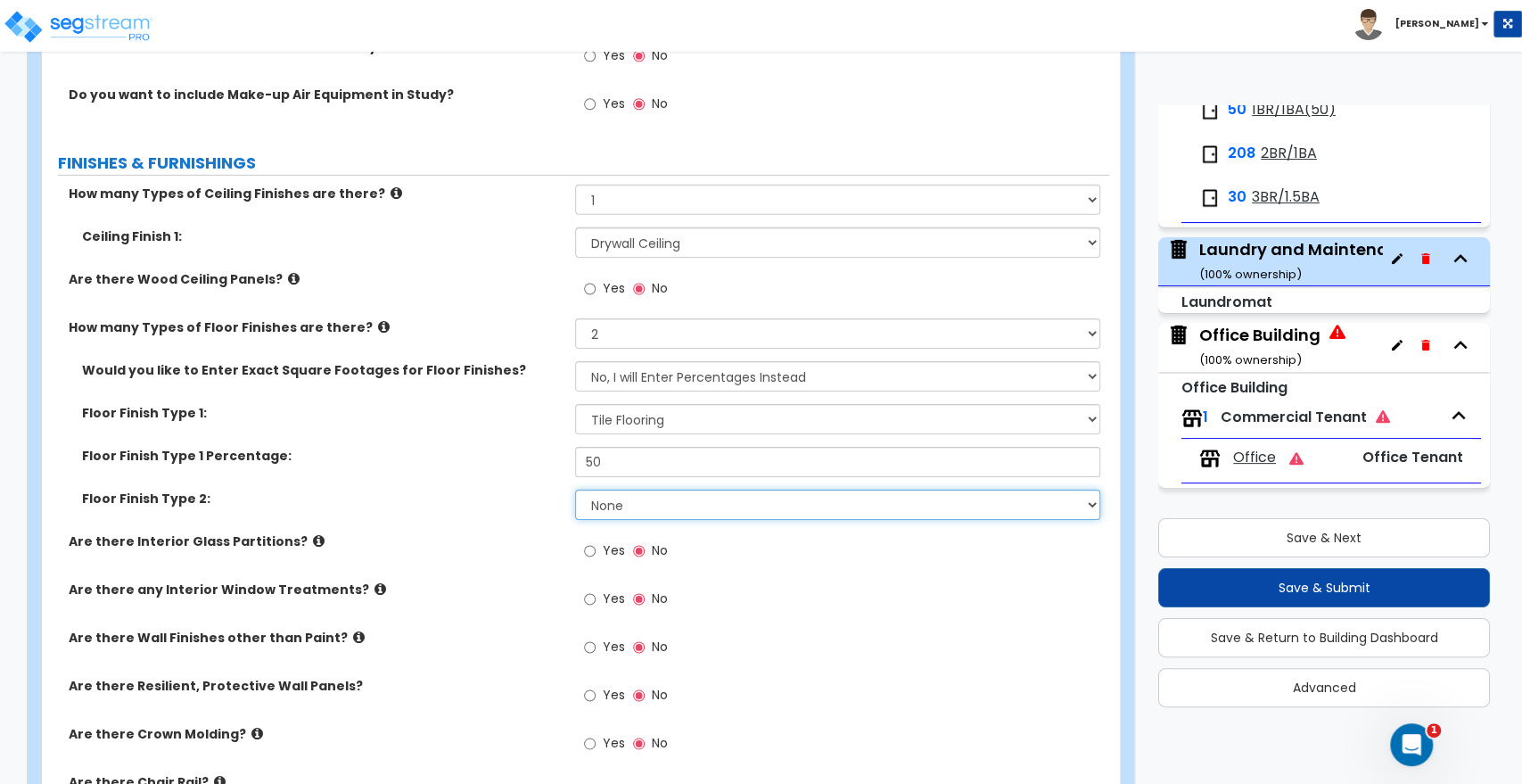
click at [662, 490] on select "None Tile Flooring Hardwood Flooring Resilient Laminate Flooring VCT Flooring S…" at bounding box center [837, 505] width 524 height 31
click at [575, 490] on select "None Tile Flooring Hardwood Flooring Resilient Laminate Flooring VCT Flooring S…" at bounding box center [837, 505] width 524 height 31
click at [601, 499] on select "None Tile Flooring Hardwood Flooring Resilient Laminate Flooring VCT Flooring S…" at bounding box center [837, 505] width 524 height 31
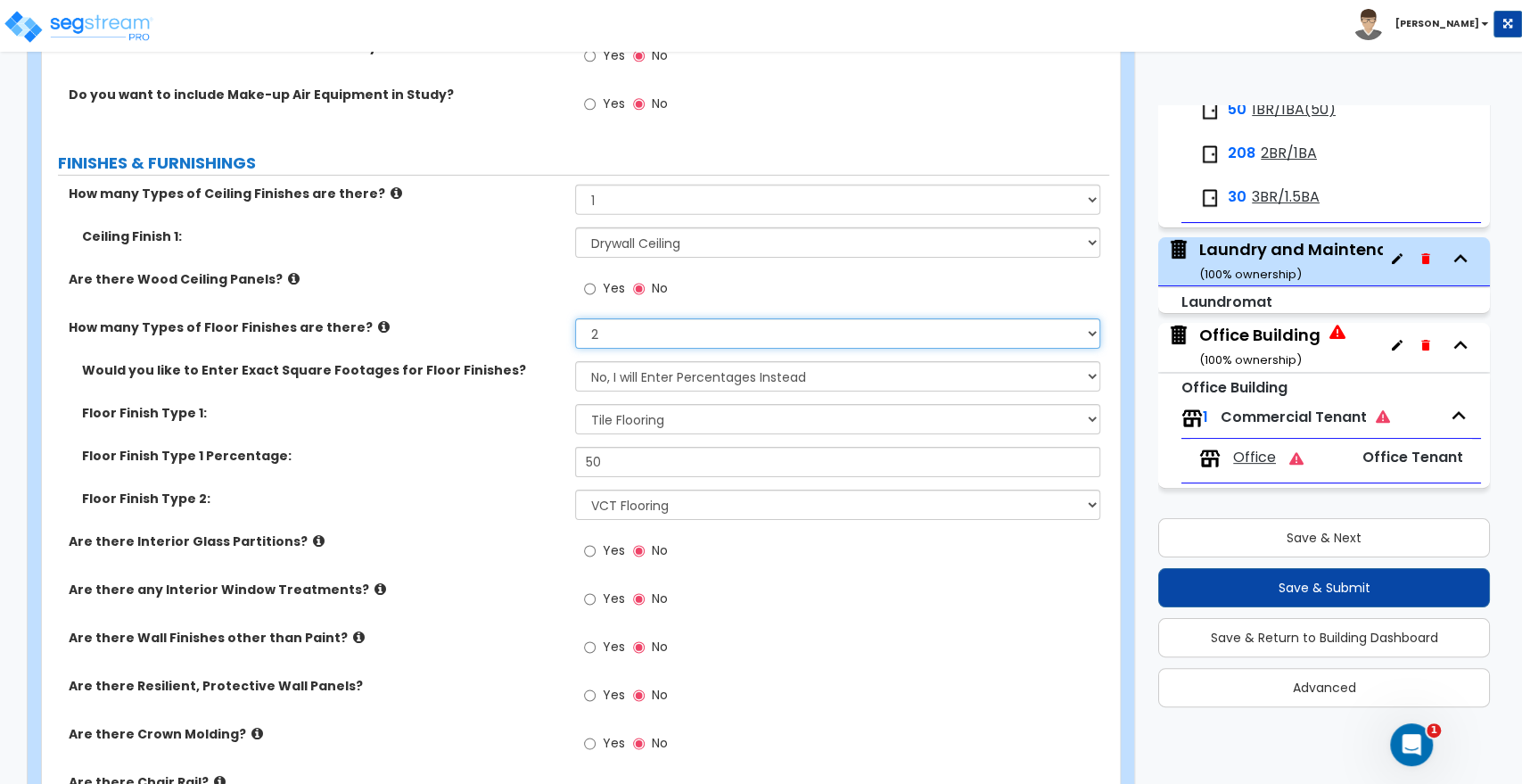
click at [620, 327] on select "None 1 2 3 4" at bounding box center [837, 333] width 524 height 31
click at [575, 318] on select "None 1 2 3 4" at bounding box center [837, 333] width 524 height 31
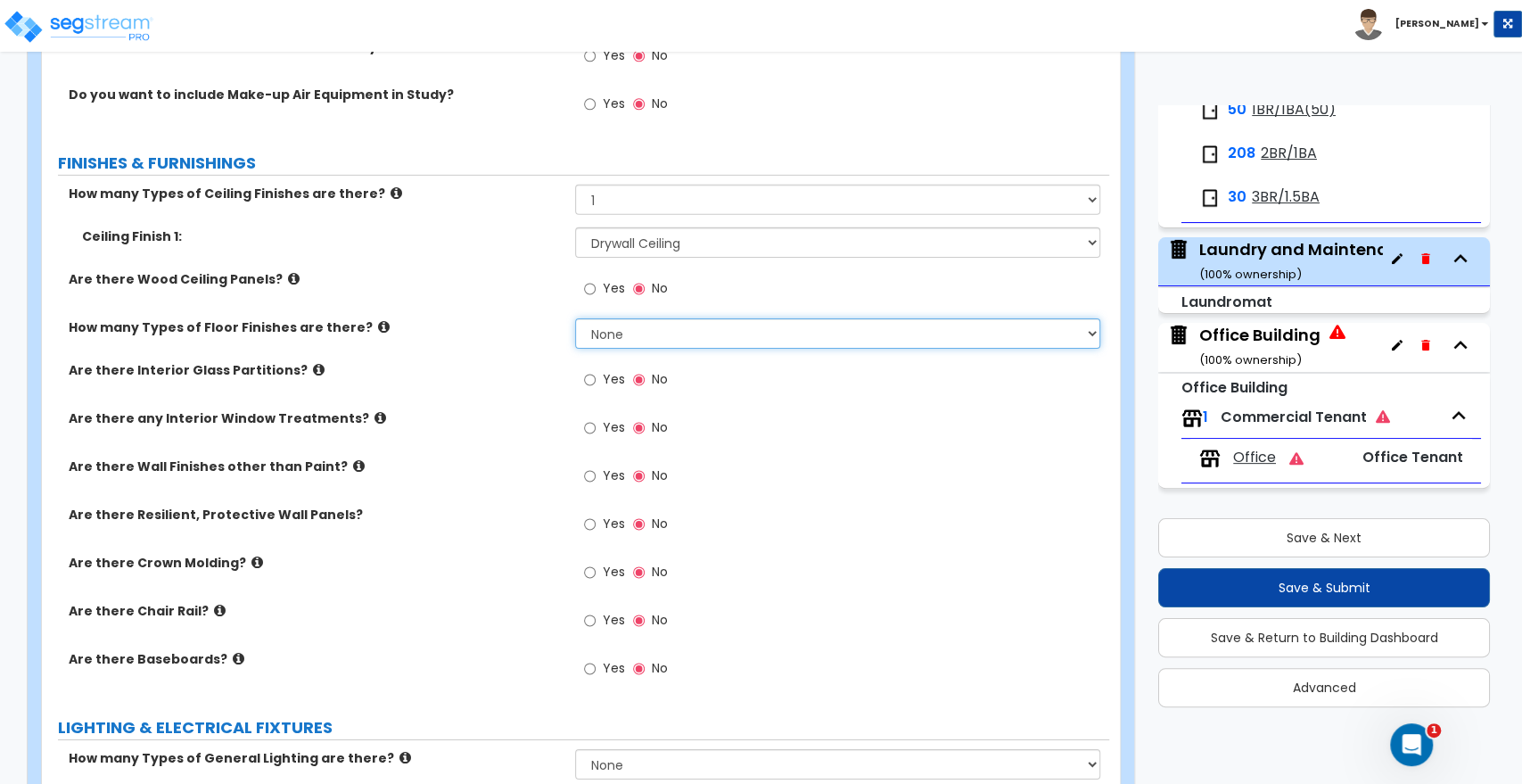
click at [622, 330] on select "None 1 2 3 4" at bounding box center [837, 333] width 524 height 31
click at [575, 318] on select "None 1 2 3 4" at bounding box center [837, 333] width 524 height 31
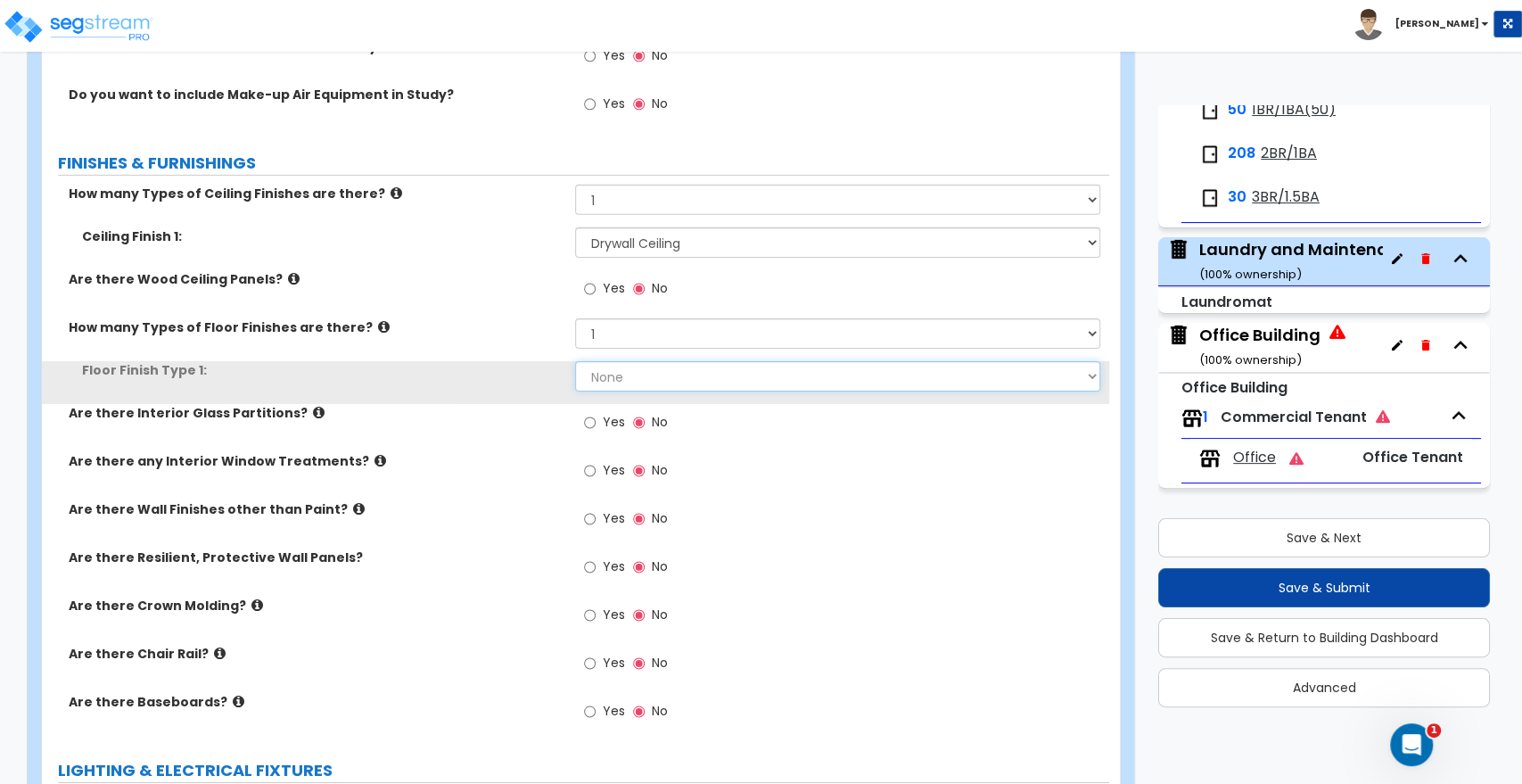
click at [613, 361] on select "None Tile Flooring Hardwood Flooring Resilient Laminate Flooring VCT Flooring S…" at bounding box center [837, 376] width 524 height 31
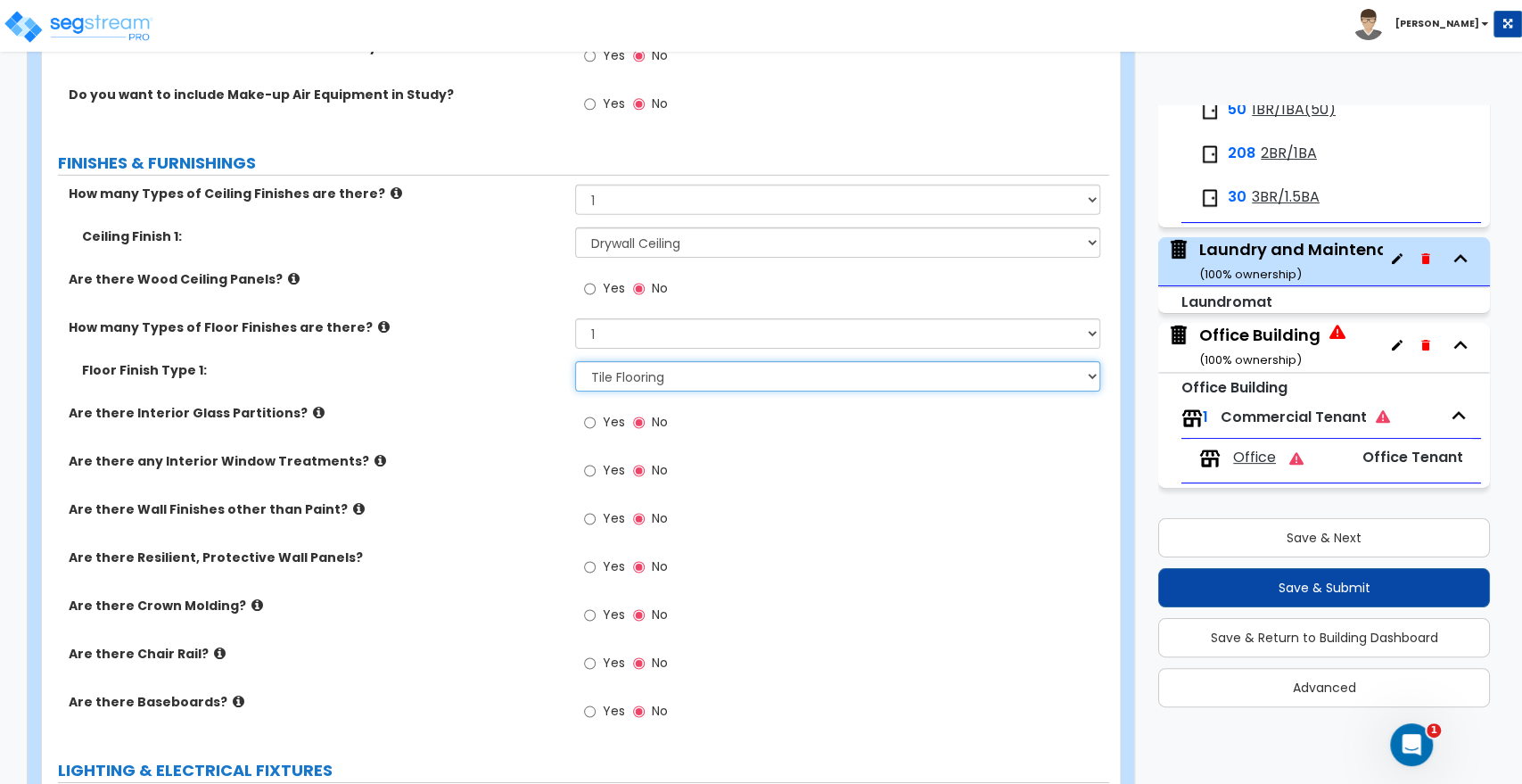
click at [575, 361] on select "None Tile Flooring Hardwood Flooring Resilient Laminate Flooring VCT Flooring S…" at bounding box center [837, 376] width 524 height 31
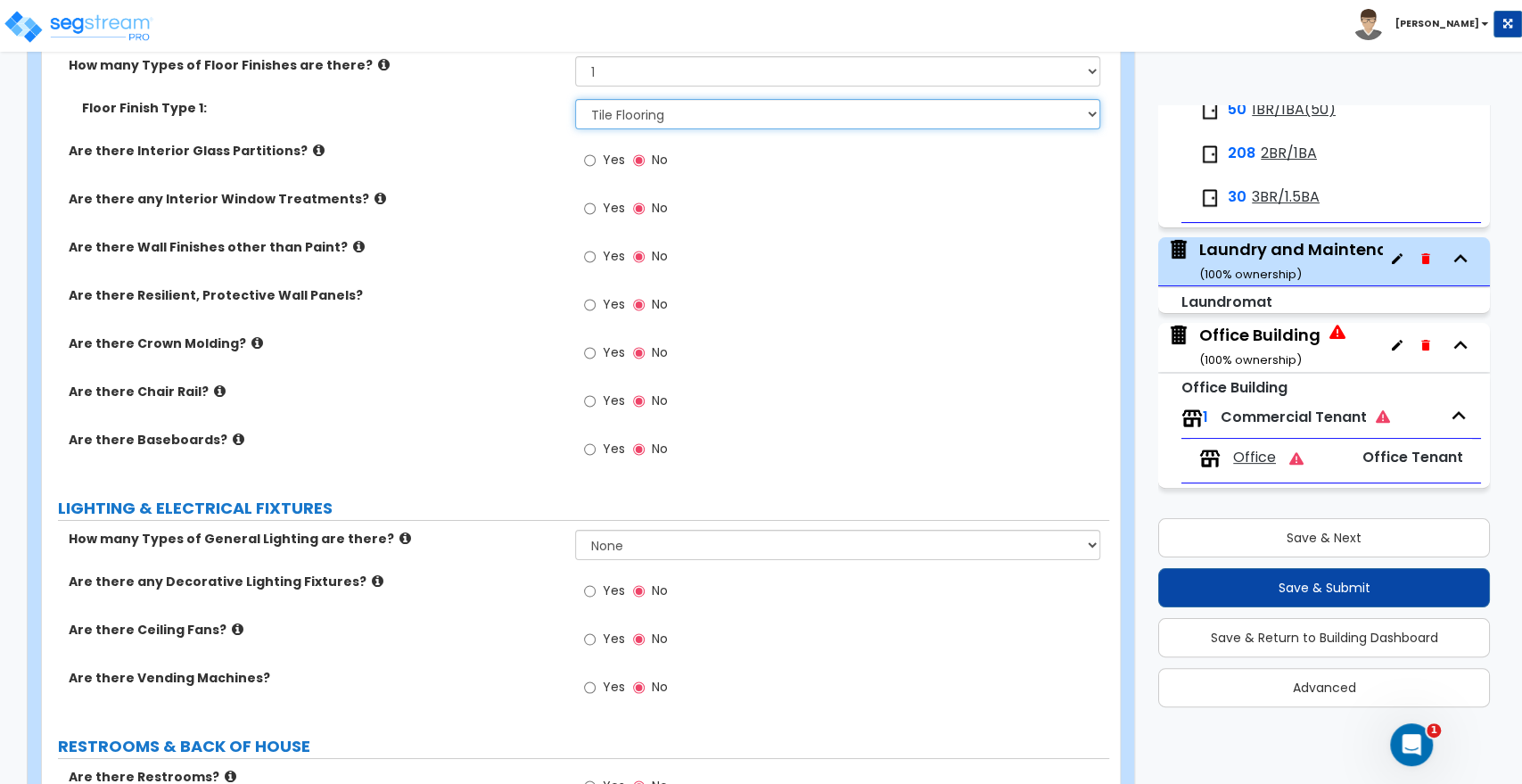
scroll to position [4061, 0]
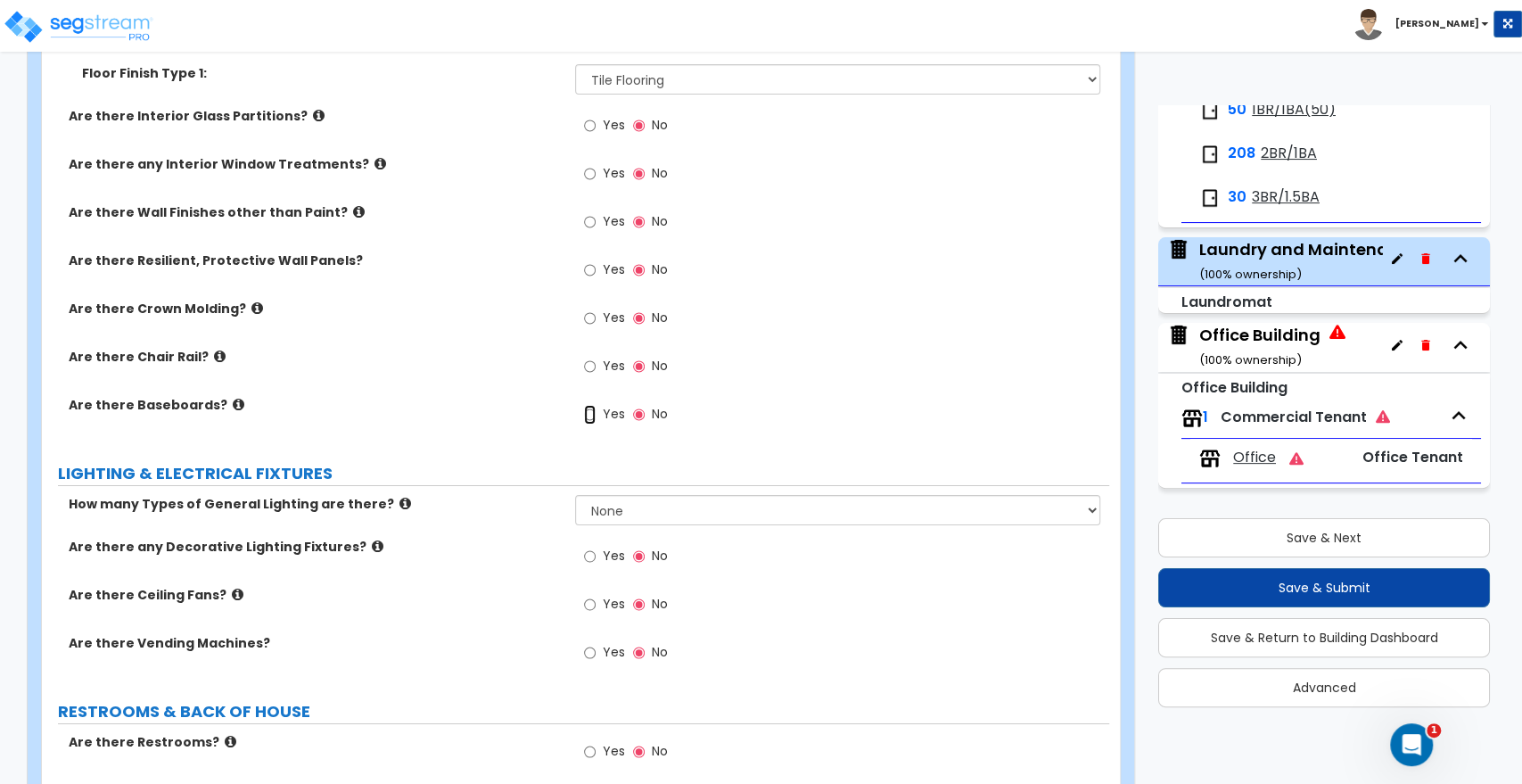
click at [593, 405] on input "Yes" at bounding box center [590, 415] width 12 height 20
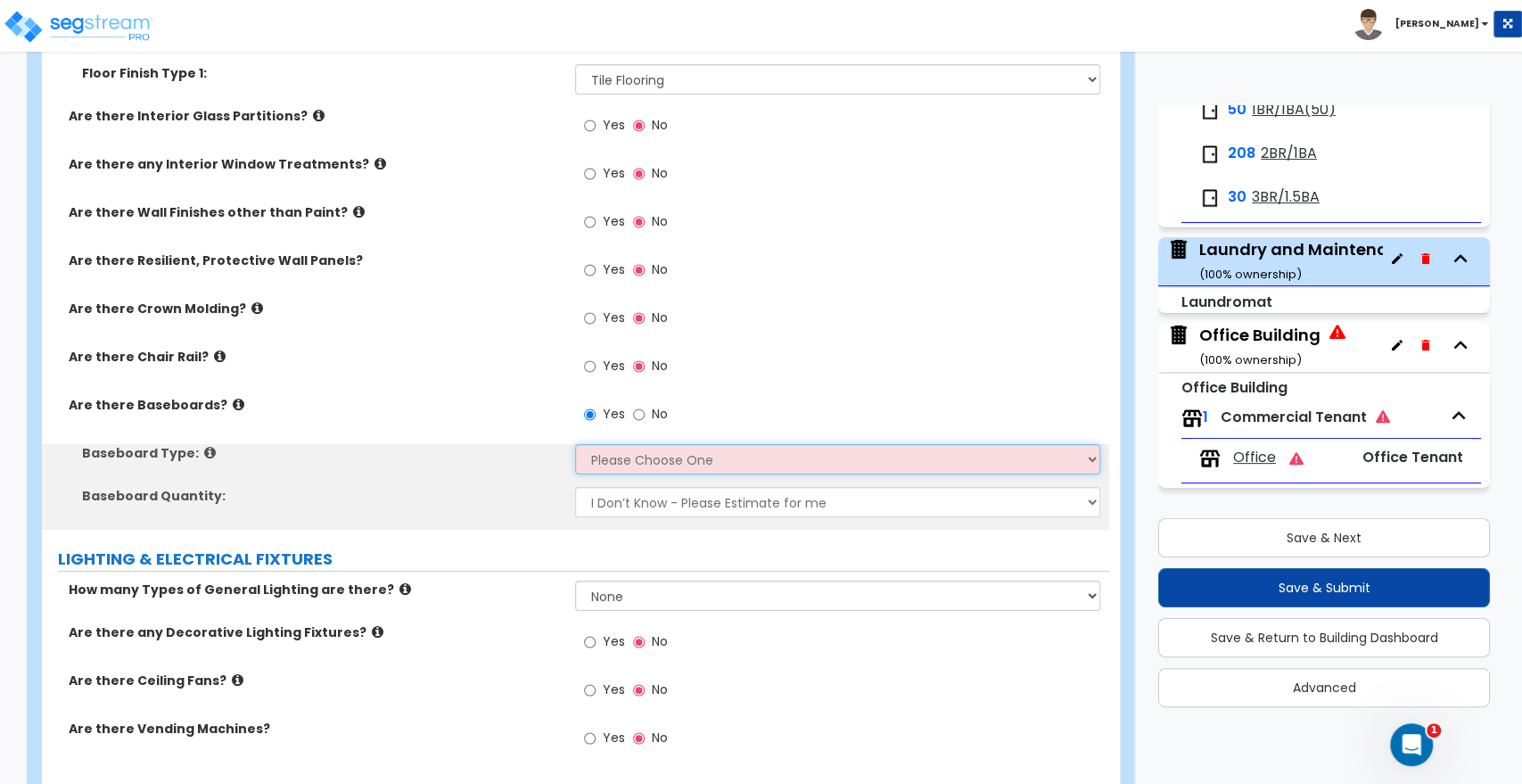
click at [602, 444] on select "Please Choose One Wood Vinyl Carpet Tile" at bounding box center [837, 459] width 524 height 31
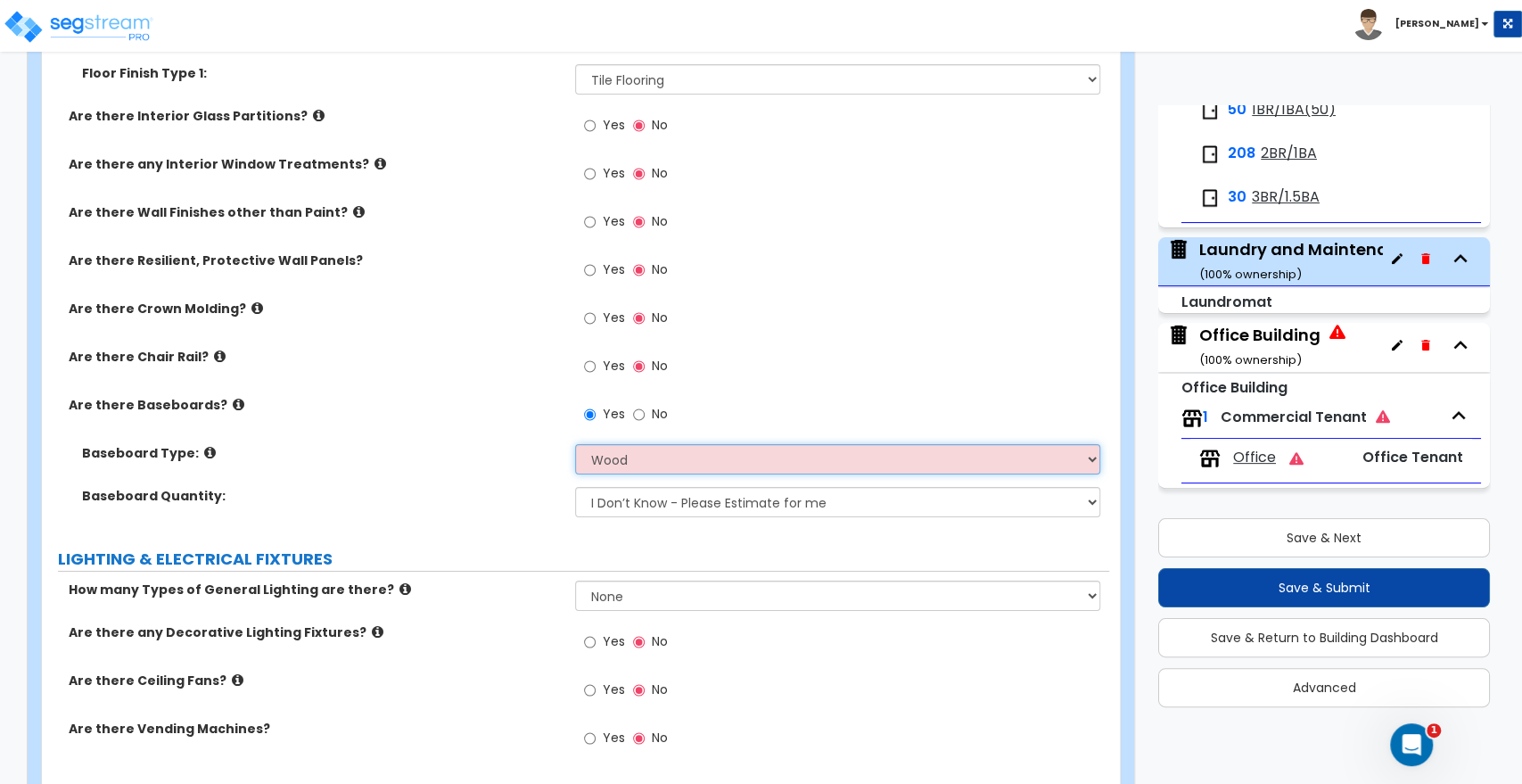
click at [575, 444] on select "Please Choose One Wood Vinyl Carpet Tile" at bounding box center [837, 459] width 524 height 31
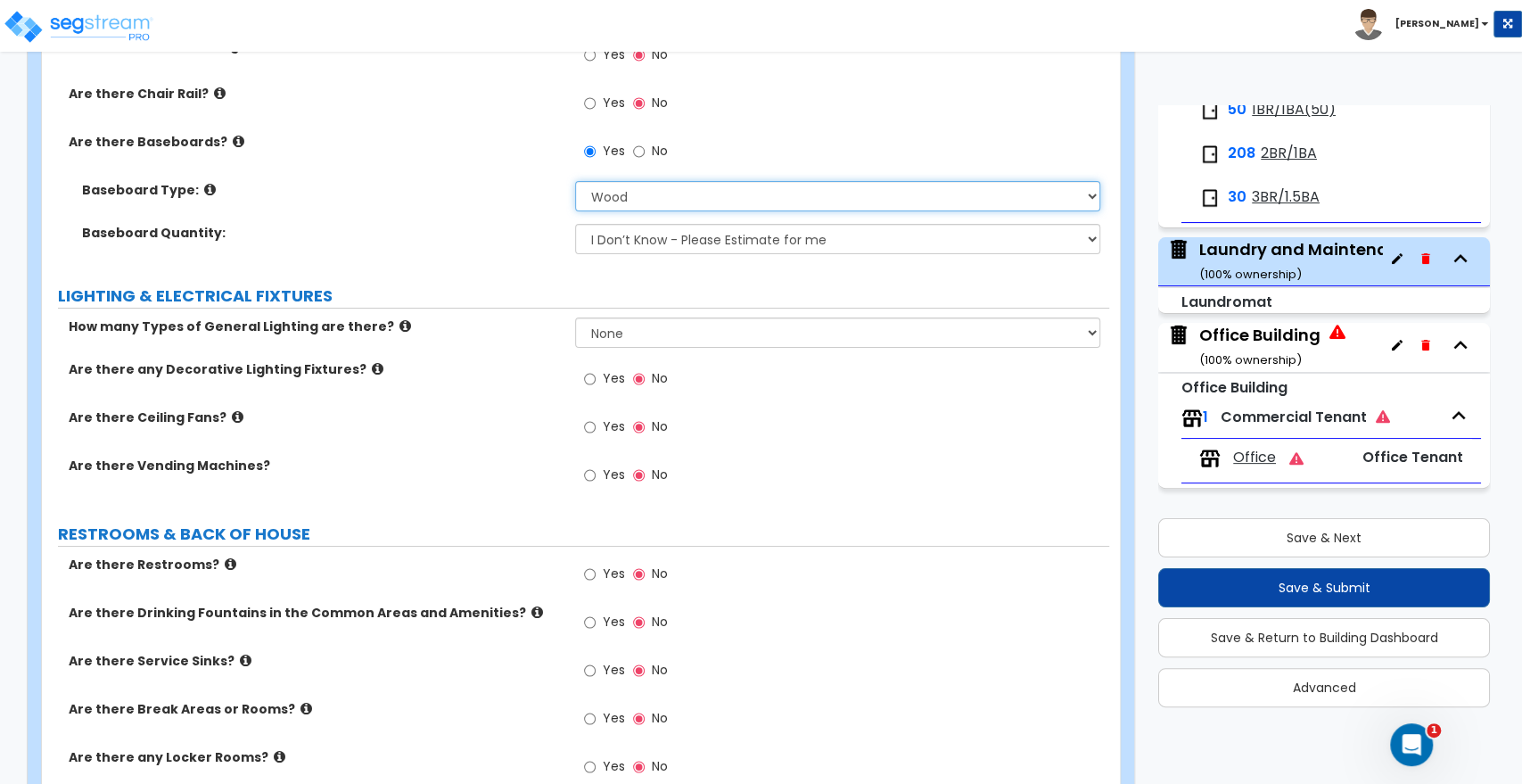
scroll to position [4358, 0]
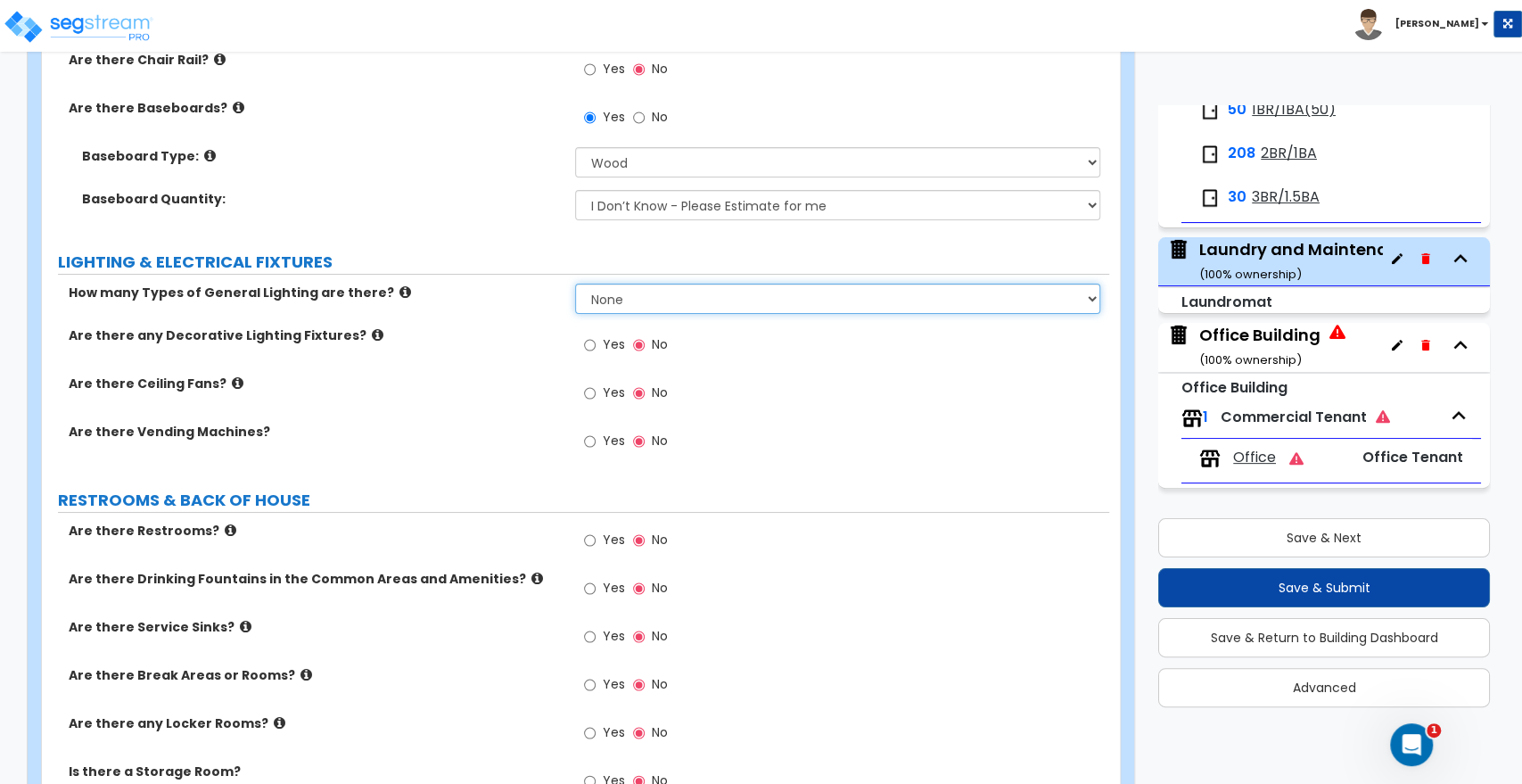
drag, startPoint x: 585, startPoint y: 285, endPoint x: 588, endPoint y: 294, distance: 9.5
click at [585, 285] on select "None 1 2 3" at bounding box center [837, 298] width 524 height 31
click at [575, 283] on select "None 1 2 3" at bounding box center [837, 298] width 524 height 31
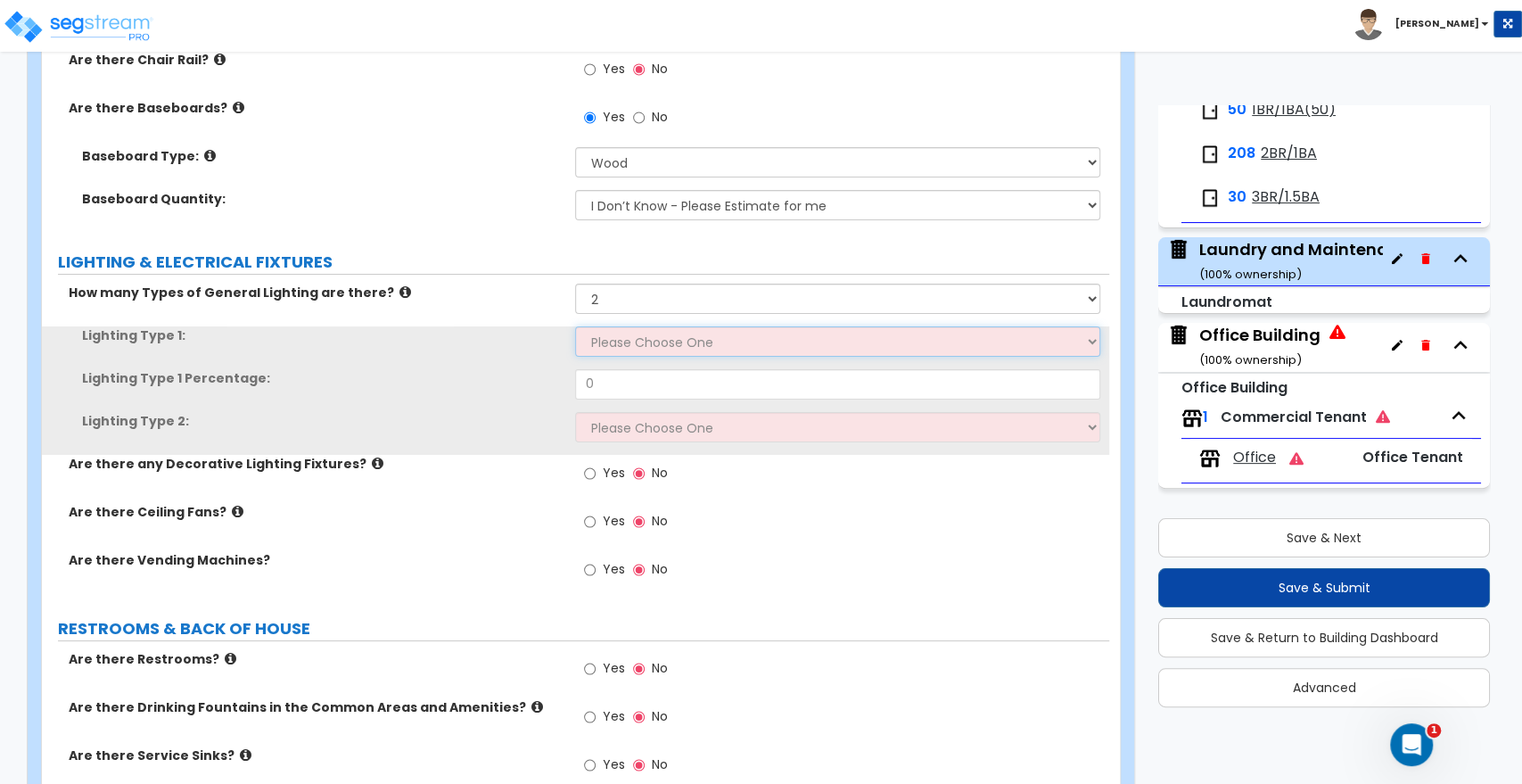
click at [610, 331] on select "Please Choose One LED Surface-Mounted LED Recessed Fluorescent Surface-Mounted …" at bounding box center [837, 342] width 524 height 31
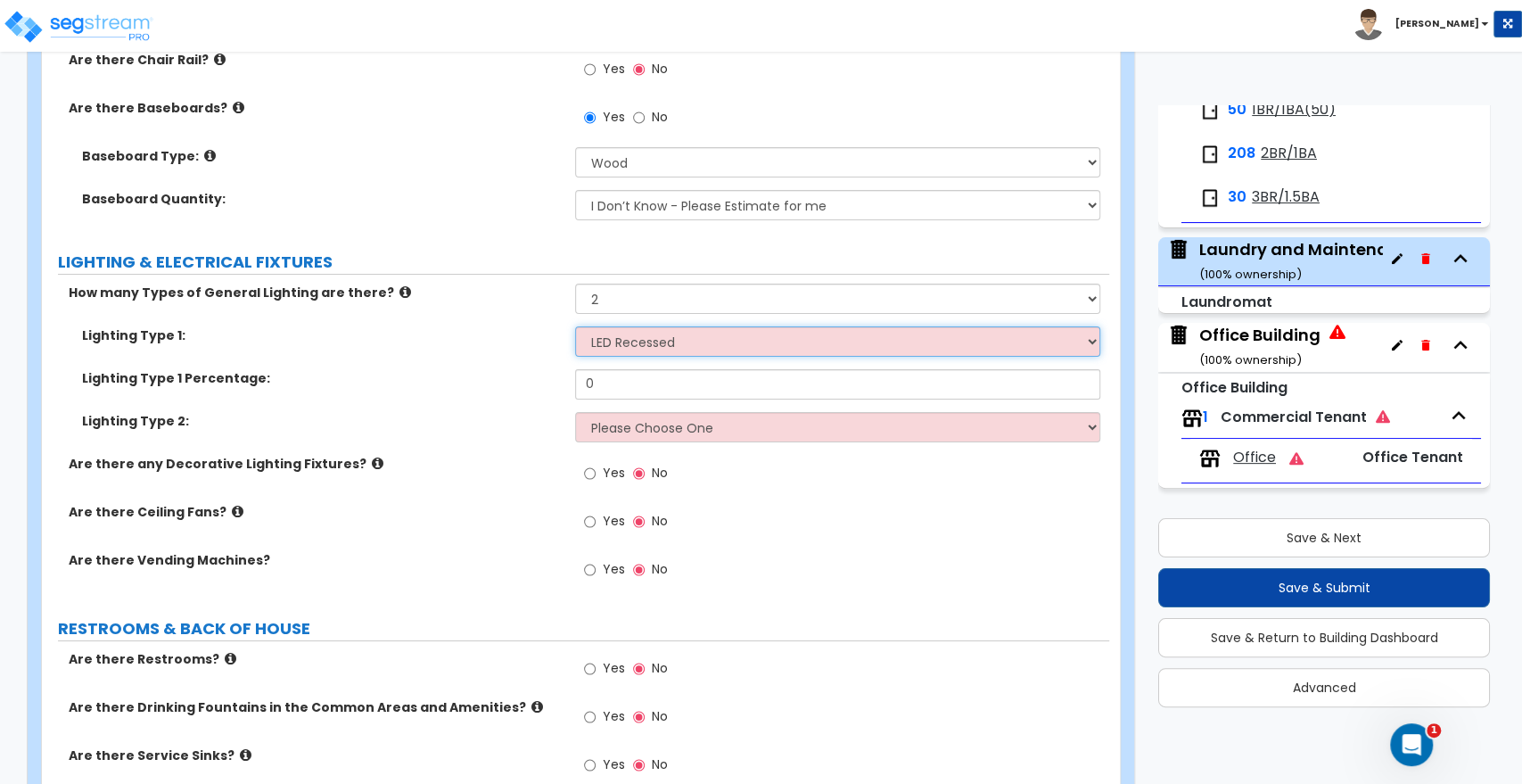
click at [575, 327] on select "Please Choose One LED Surface-Mounted LED Recessed Fluorescent Surface-Mounted …" at bounding box center [837, 342] width 524 height 31
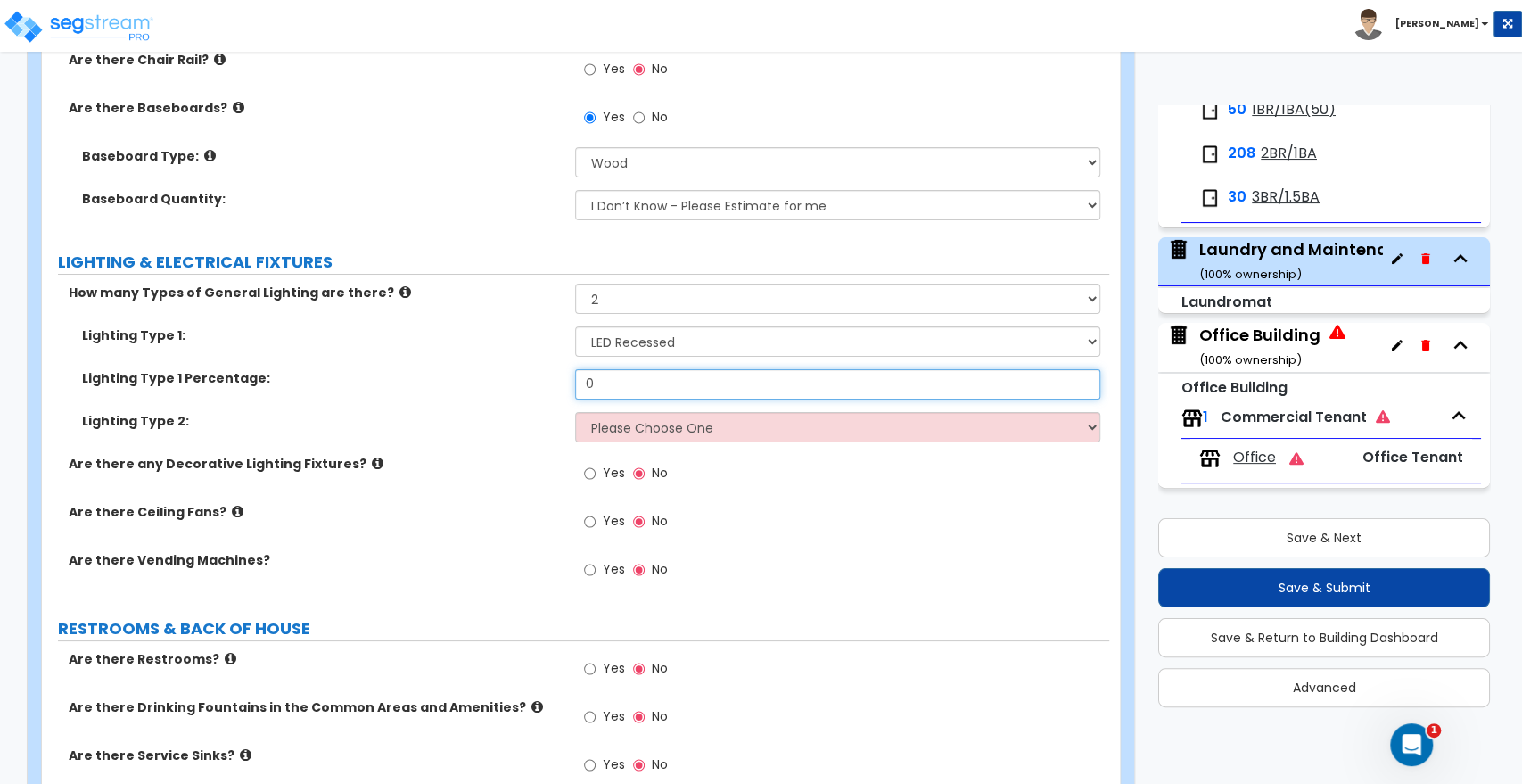
drag, startPoint x: 603, startPoint y: 368, endPoint x: 473, endPoint y: 380, distance: 130.6
click at [473, 380] on div "Lighting Type 1 Percentage: 0" at bounding box center [575, 390] width 1068 height 42
click at [601, 412] on select "Please Choose One LED Surface-Mounted LED Recessed Fluorescent Surface-Mounted …" at bounding box center [837, 427] width 524 height 31
click at [575, 412] on select "Please Choose One LED Surface-Mounted LED Recessed Fluorescent Surface-Mounted …" at bounding box center [837, 427] width 524 height 31
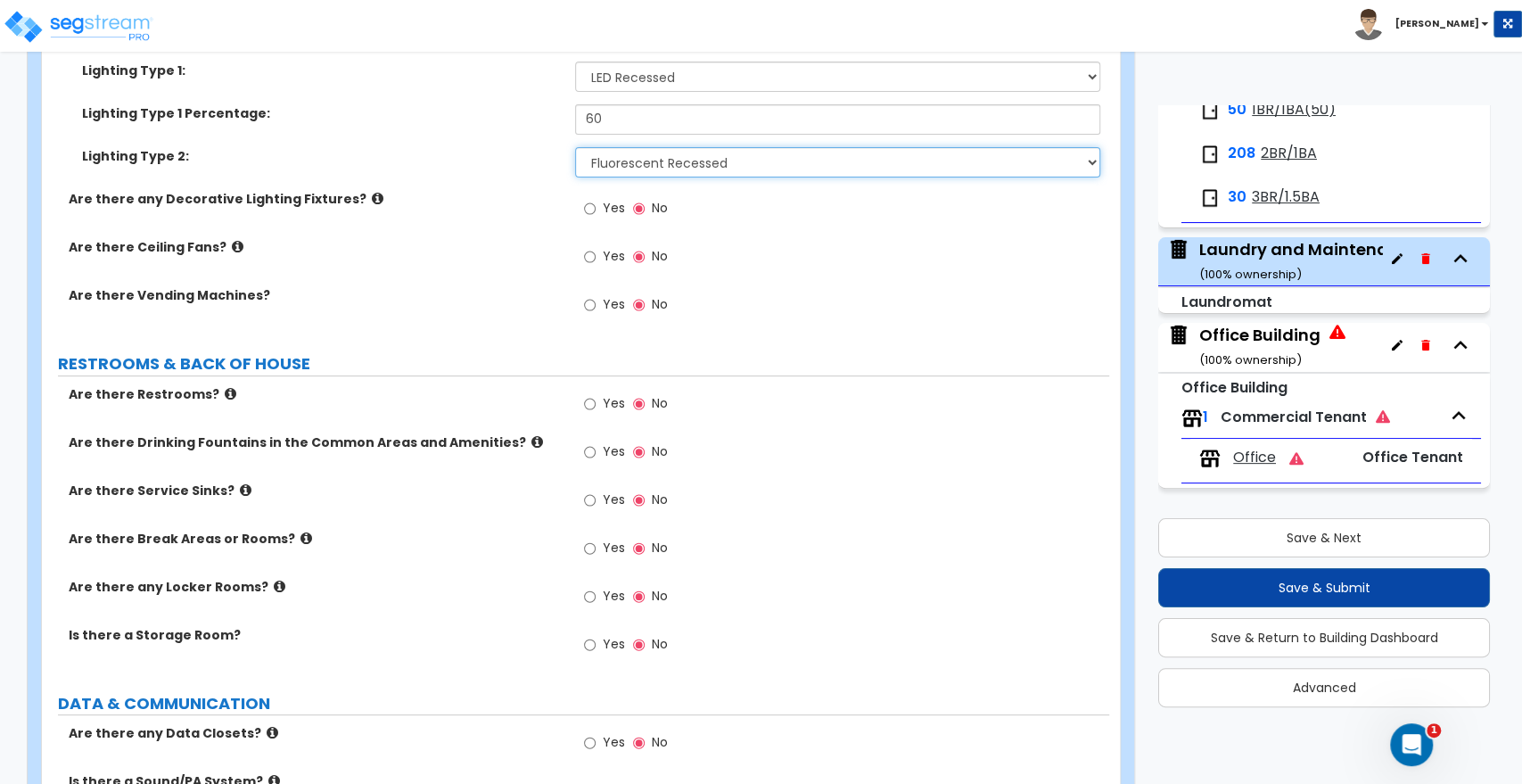
scroll to position [4657, 0]
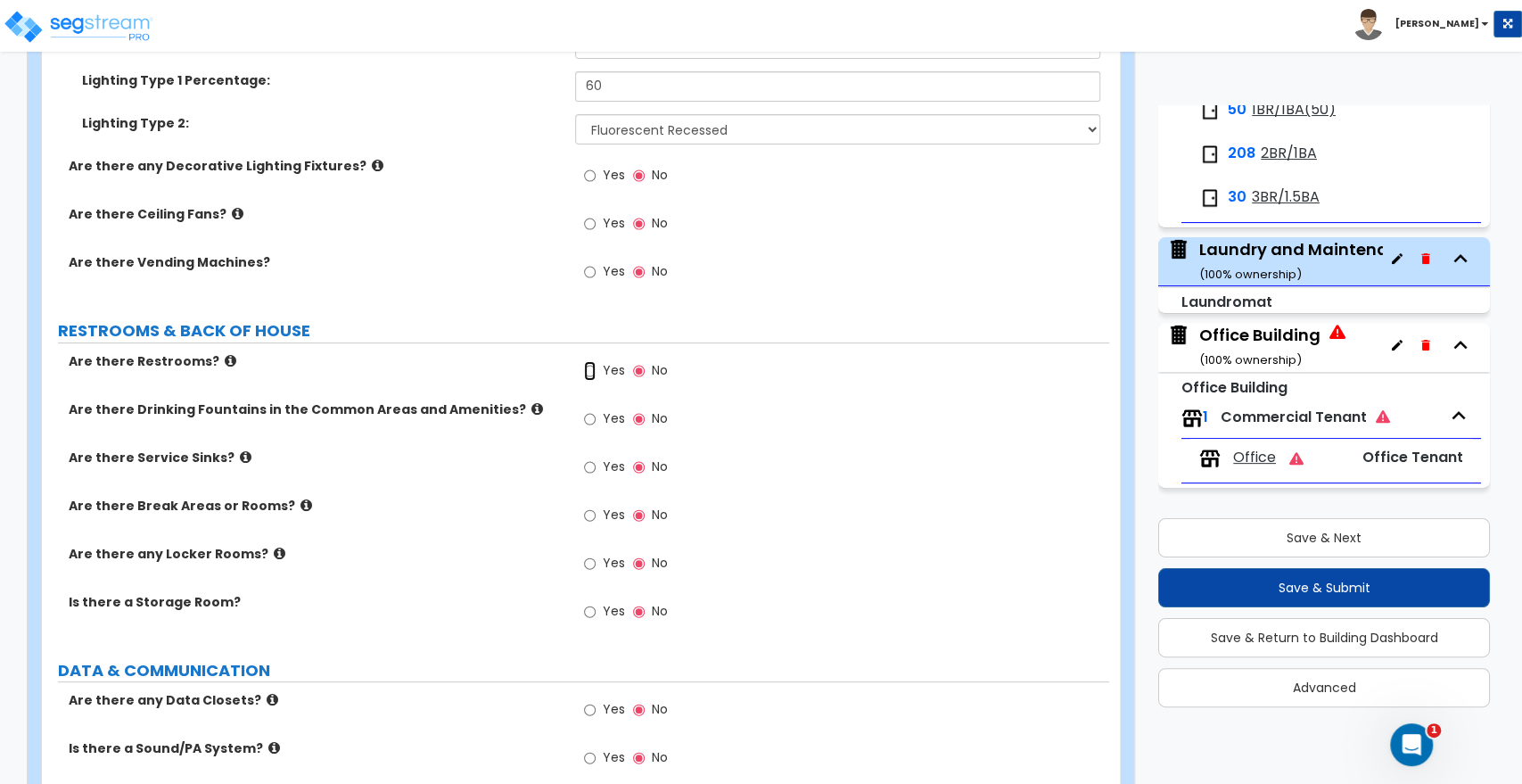
click at [590, 361] on input "Yes" at bounding box center [590, 371] width 12 height 20
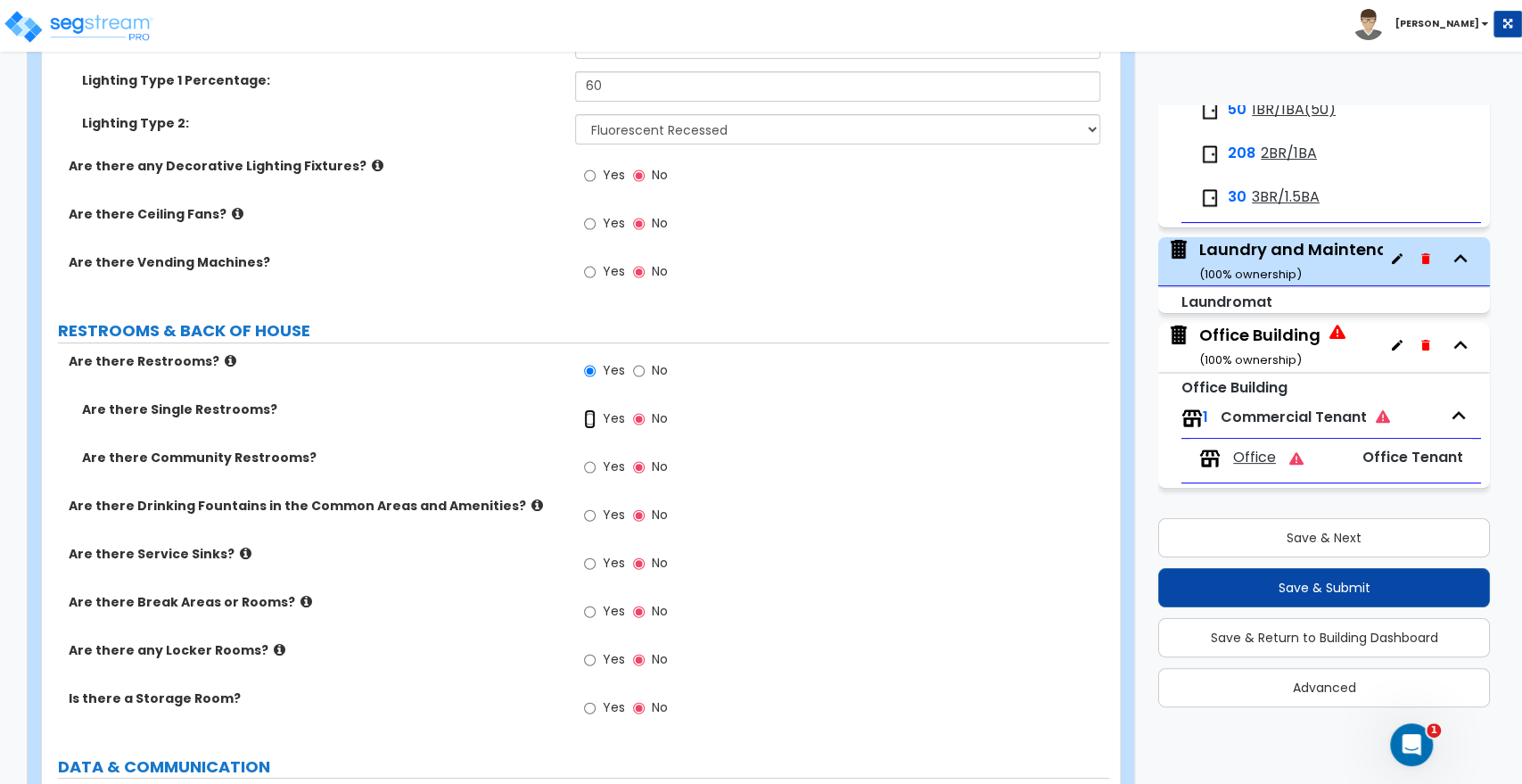
click at [593, 409] on input "Yes" at bounding box center [590, 419] width 12 height 20
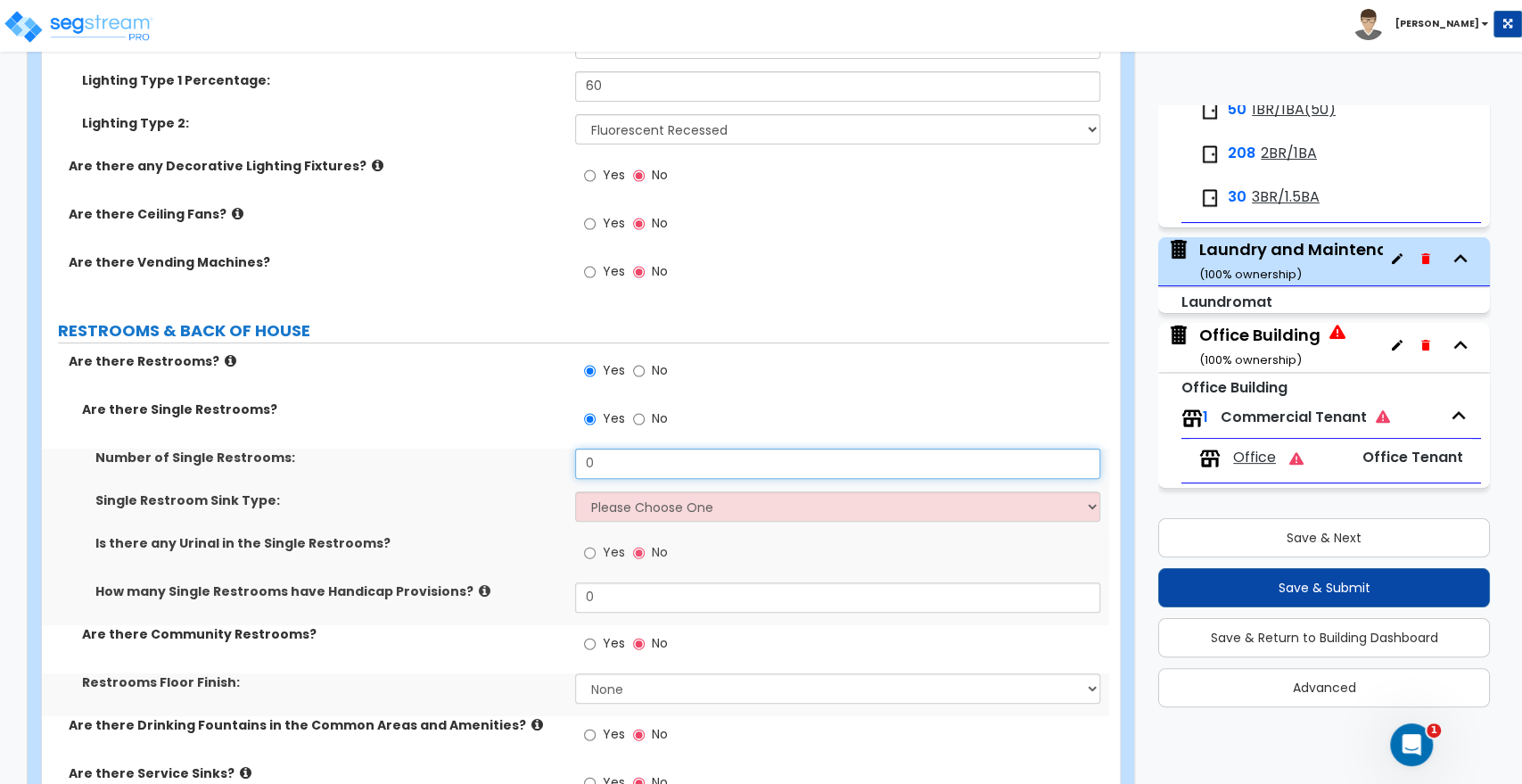
drag, startPoint x: 608, startPoint y: 450, endPoint x: 546, endPoint y: 447, distance: 62.1
click at [546, 448] on div "Number of Single Restrooms: 0" at bounding box center [575, 469] width 1068 height 42
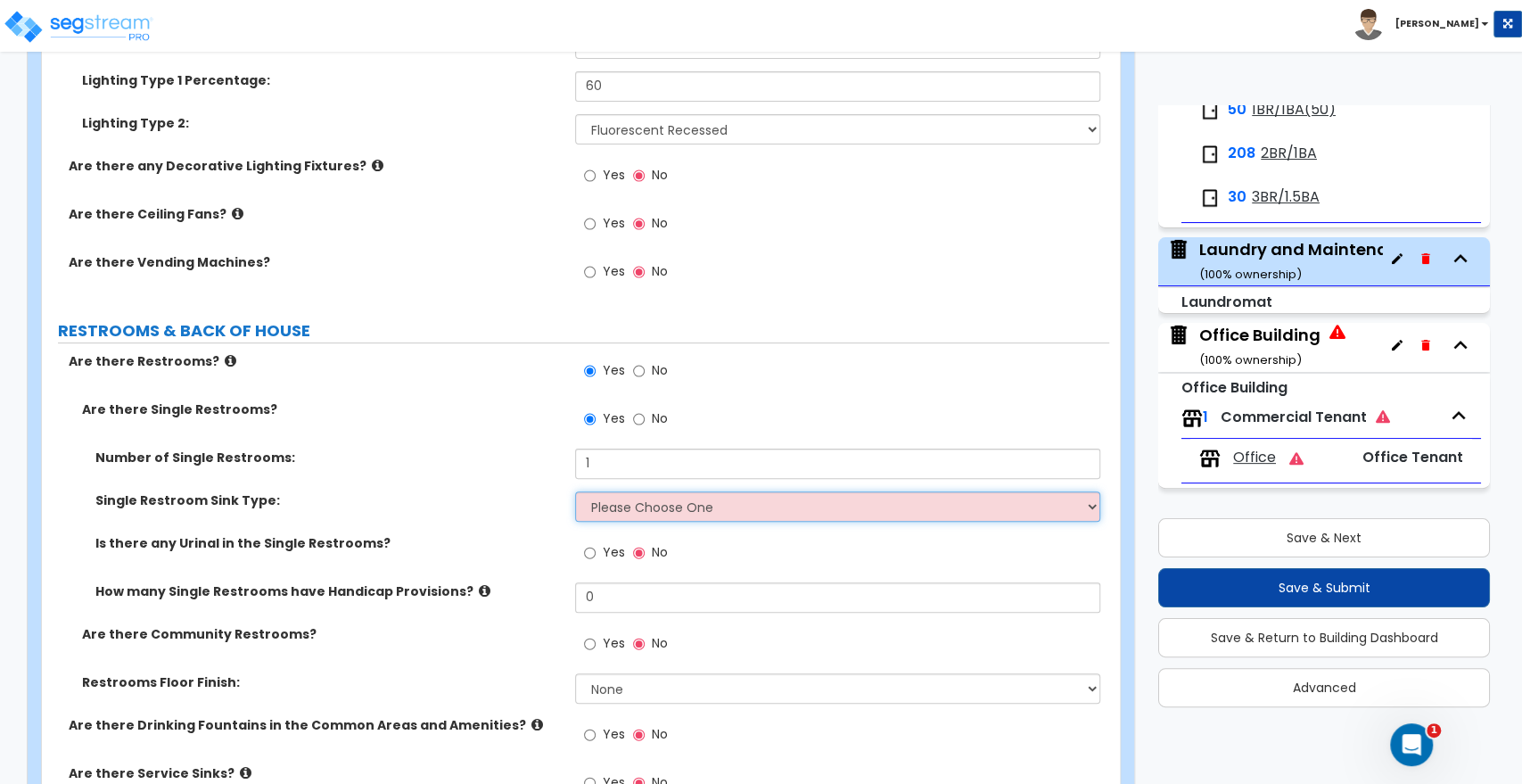
click at [590, 492] on select "Please Choose One Wall-mounted Vanity-mounted" at bounding box center [837, 507] width 524 height 31
click at [575, 492] on select "Please Choose One Wall-mounted Vanity-mounted" at bounding box center [837, 507] width 524 height 31
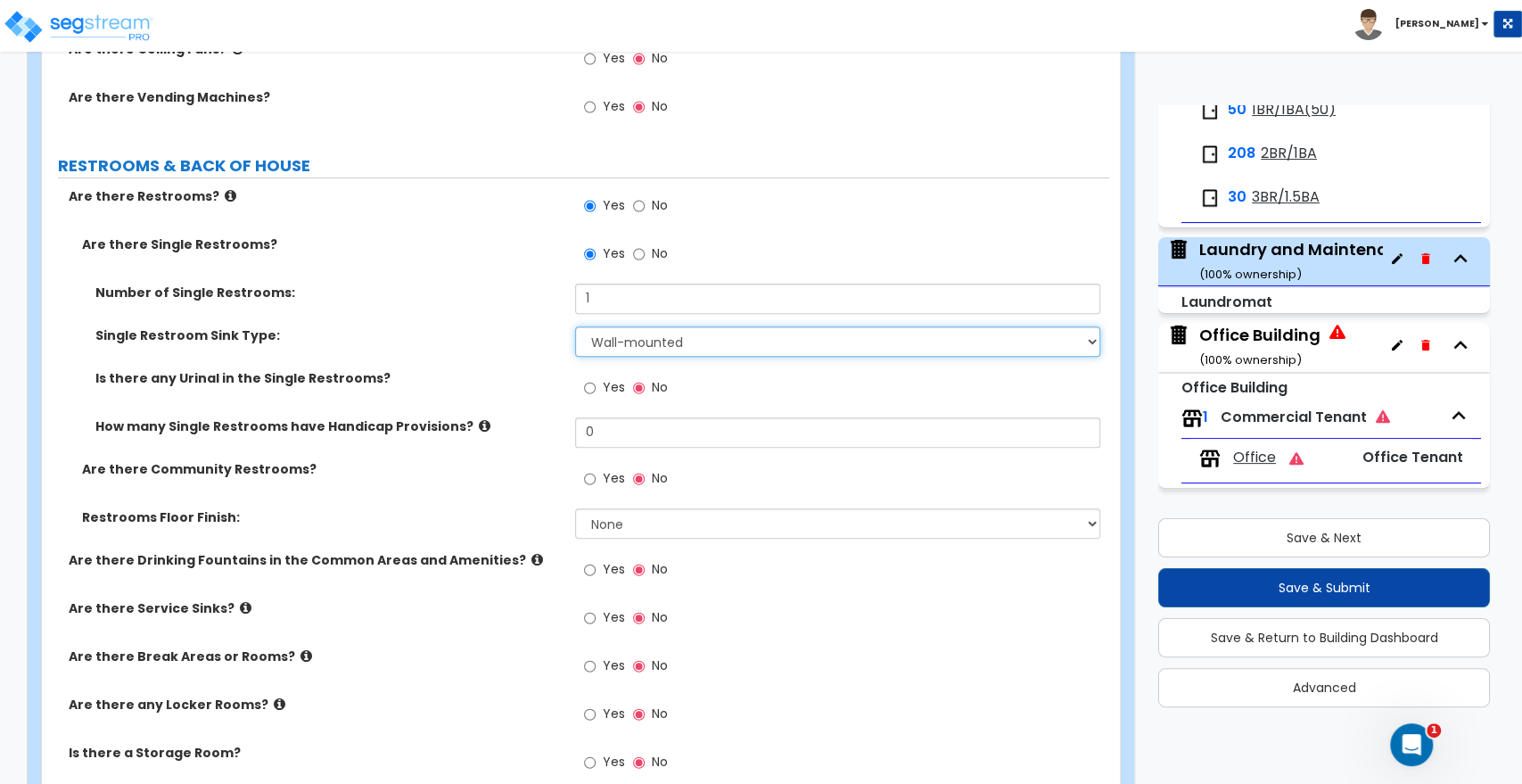
scroll to position [4854, 0]
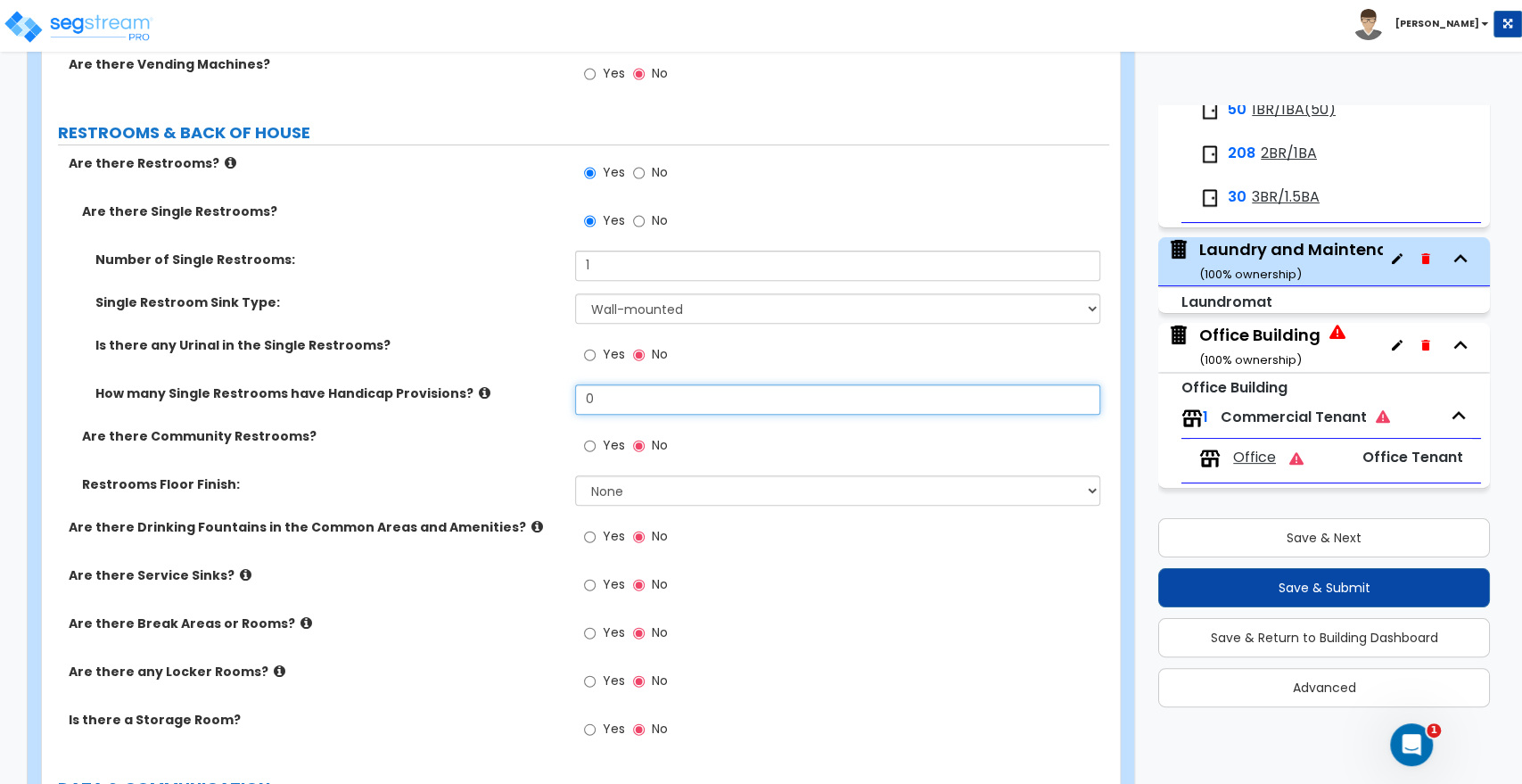
drag, startPoint x: 618, startPoint y: 383, endPoint x: 499, endPoint y: 391, distance: 119.3
click at [499, 391] on div "How many Single Restrooms have Handicap Provisions? 0" at bounding box center [575, 405] width 1068 height 42
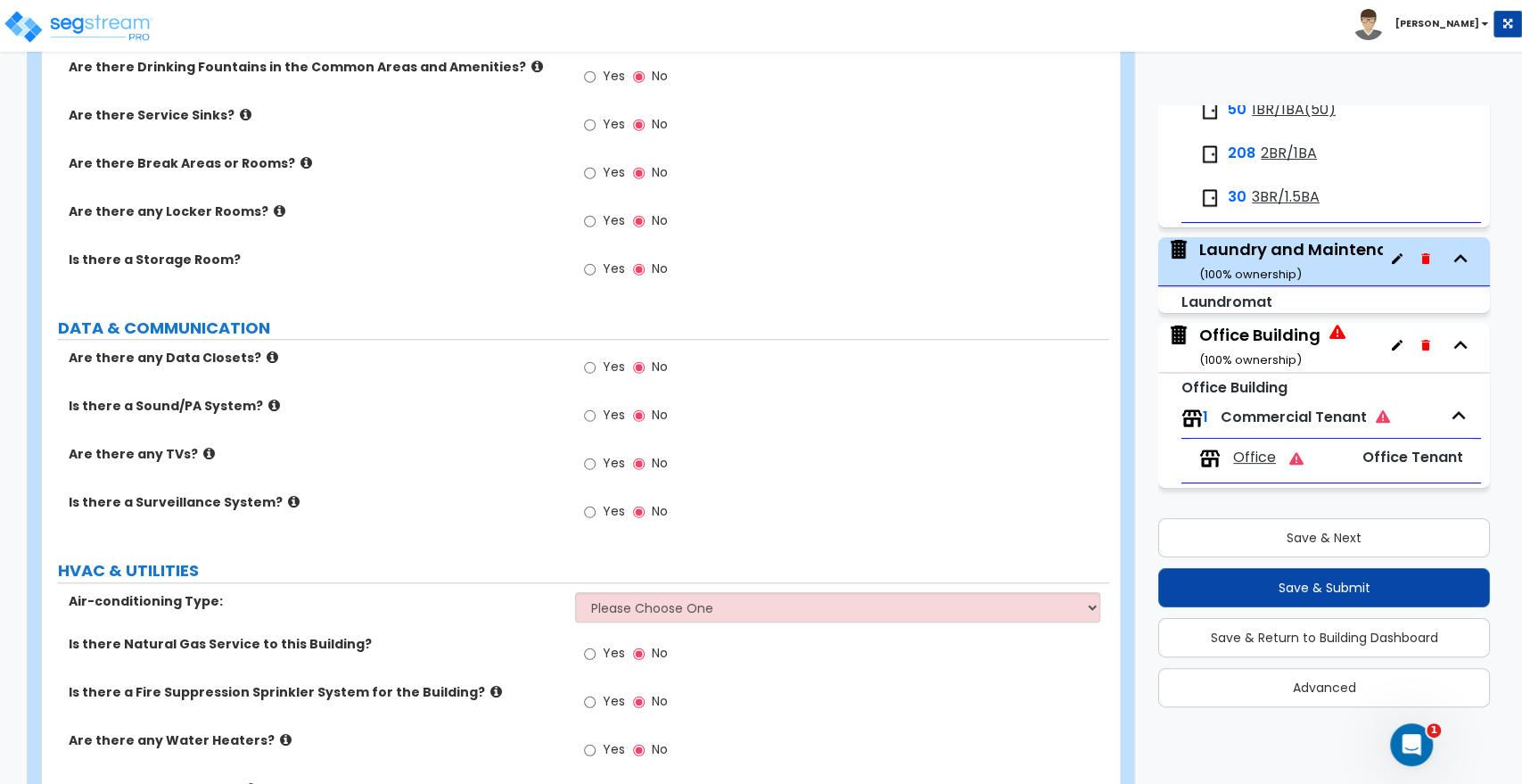
scroll to position [5350, 0]
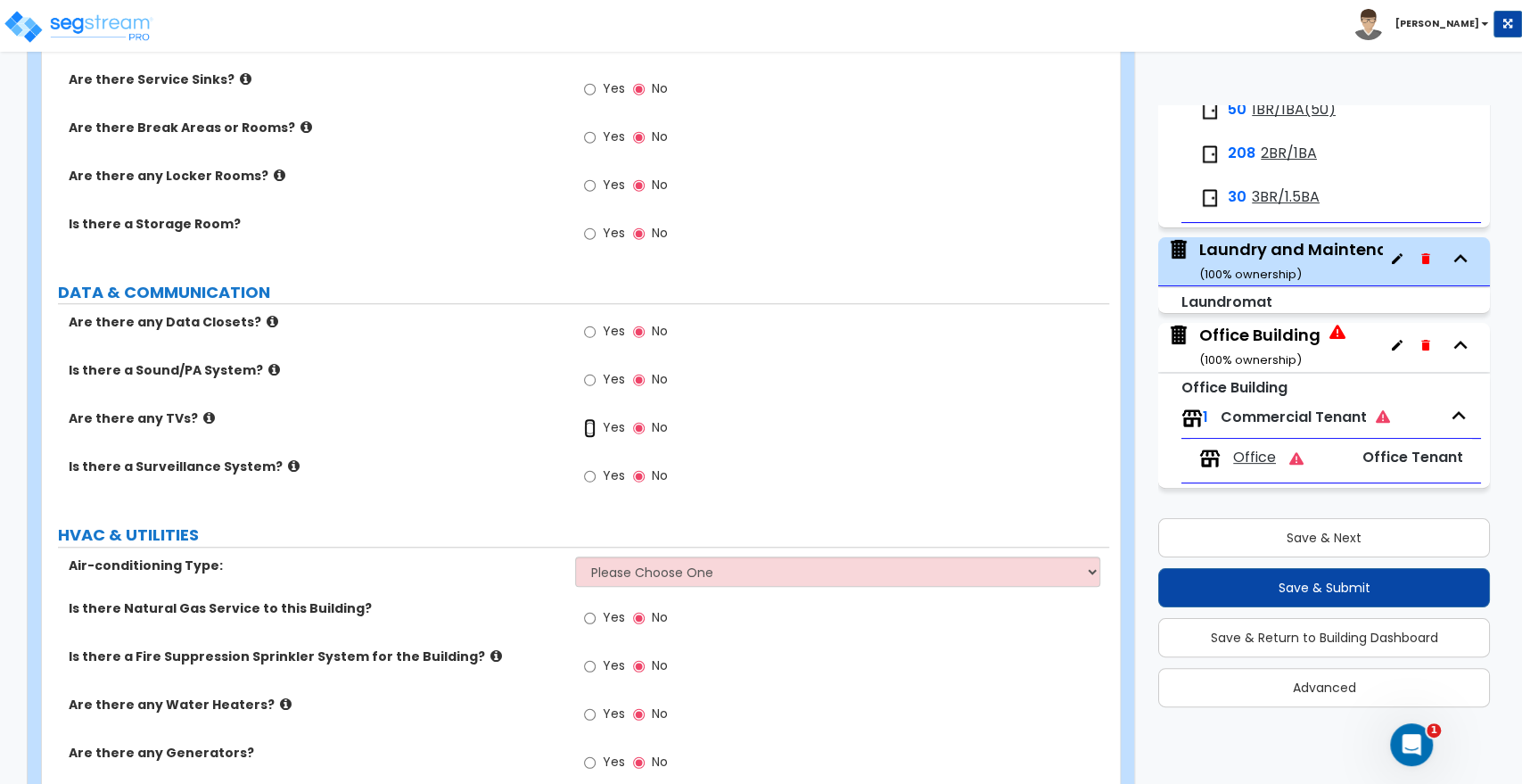
click at [592, 419] on input "Yes" at bounding box center [590, 429] width 12 height 20
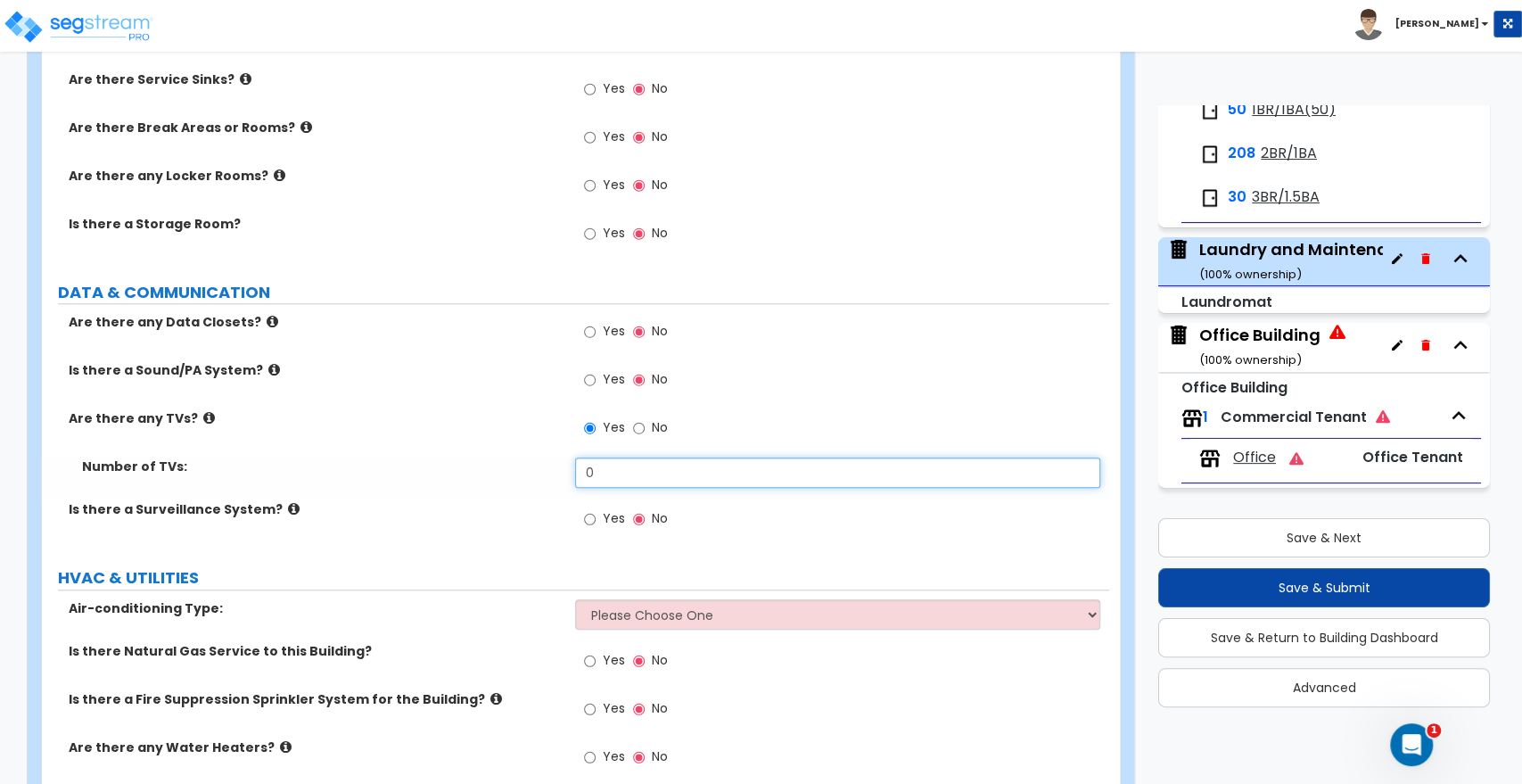
drag, startPoint x: 610, startPoint y: 454, endPoint x: 523, endPoint y: 467, distance: 88.0
click at [524, 467] on div "Number of TVs: 0" at bounding box center [575, 478] width 1068 height 42
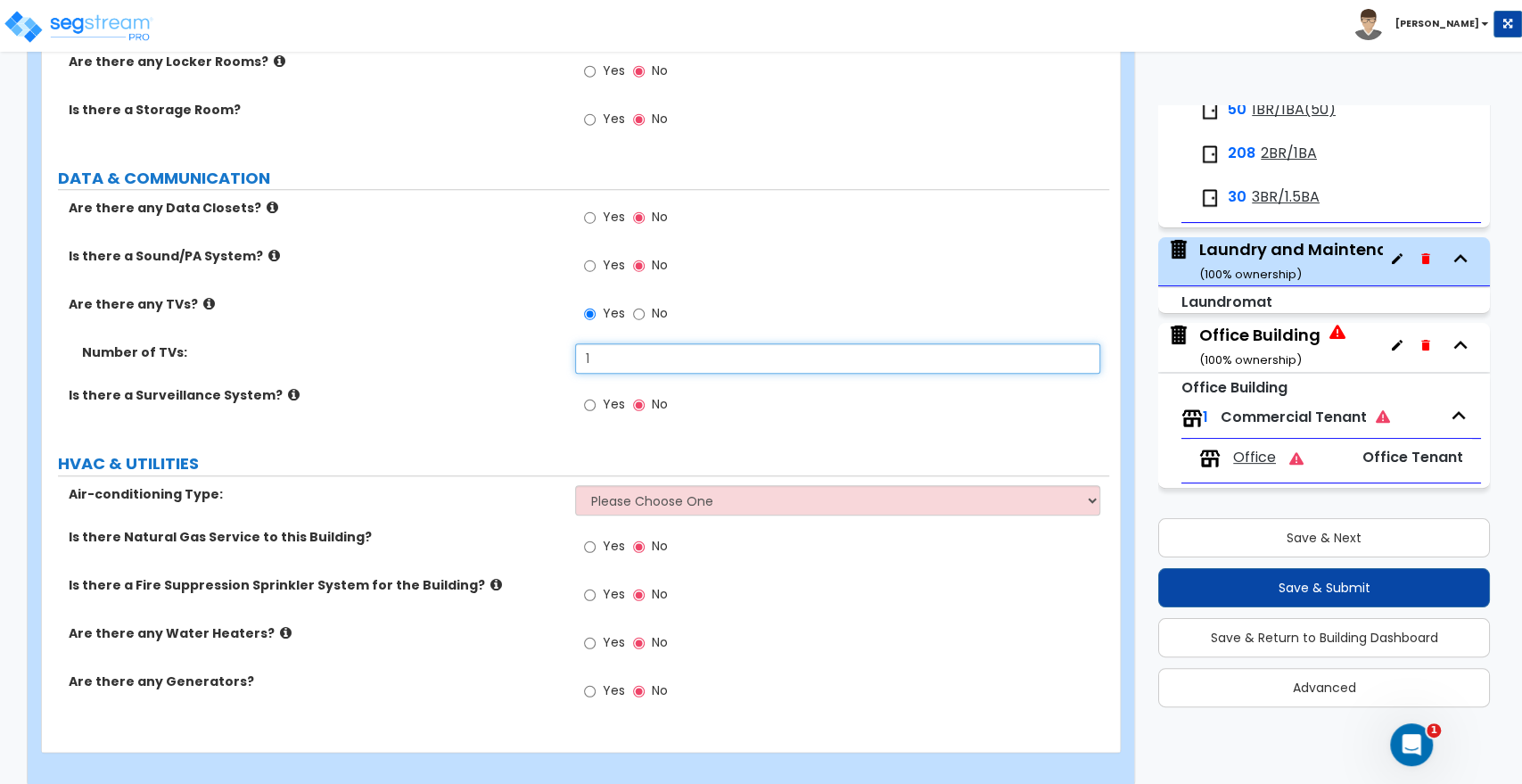
scroll to position [5467, 0]
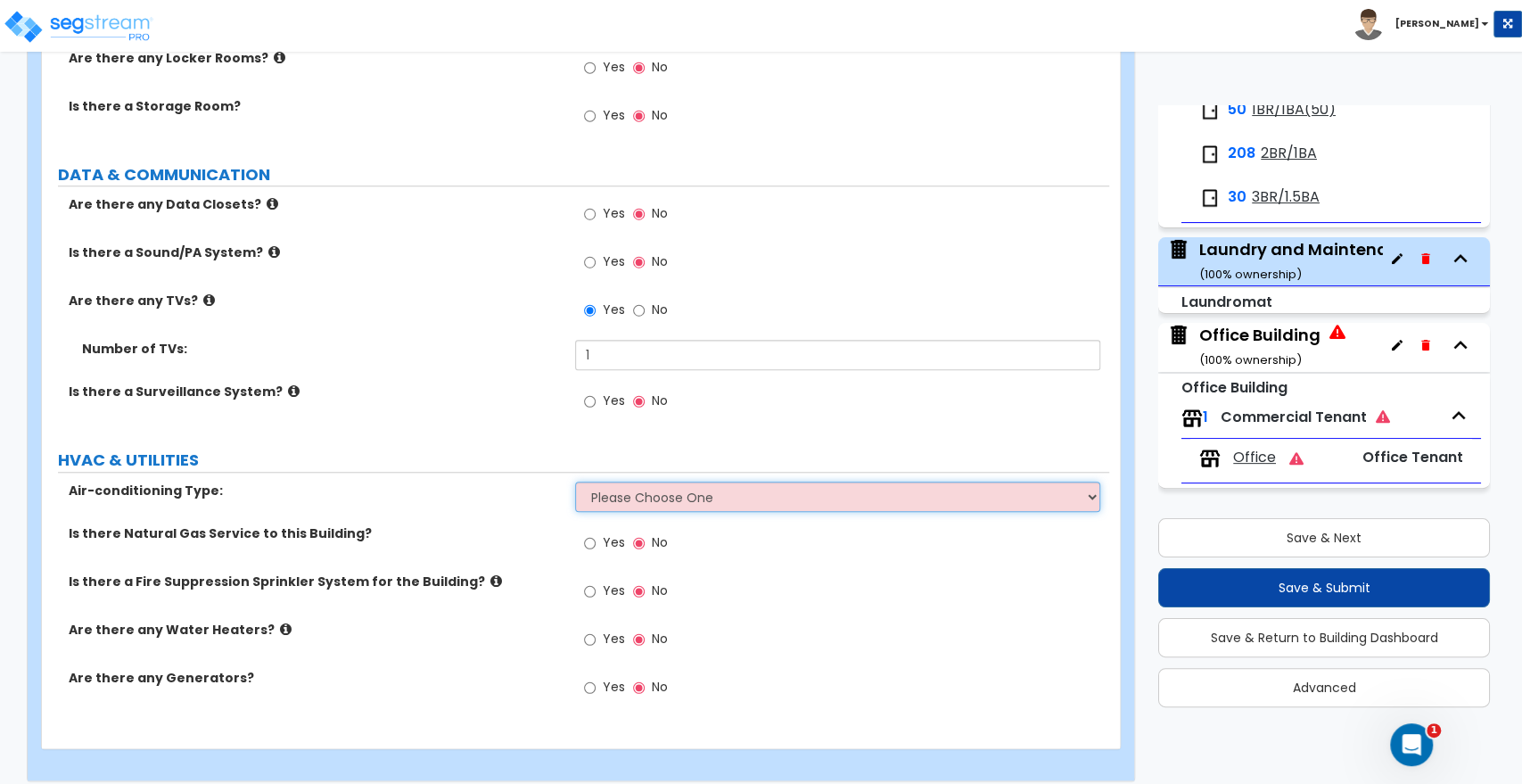
click at [594, 482] on select "Please Choose One Furnace-Condenser Split Heating/Cooling Systems Heat Pump Hea…" at bounding box center [837, 497] width 524 height 31
click at [575, 482] on select "Please Choose One Furnace-Condenser Split Heating/Cooling Systems Heat Pump Hea…" at bounding box center [837, 497] width 524 height 31
click at [611, 483] on select "Please Choose One Furnace-Condenser Split Heating/Cooling Systems Heat Pump Hea…" at bounding box center [837, 497] width 524 height 31
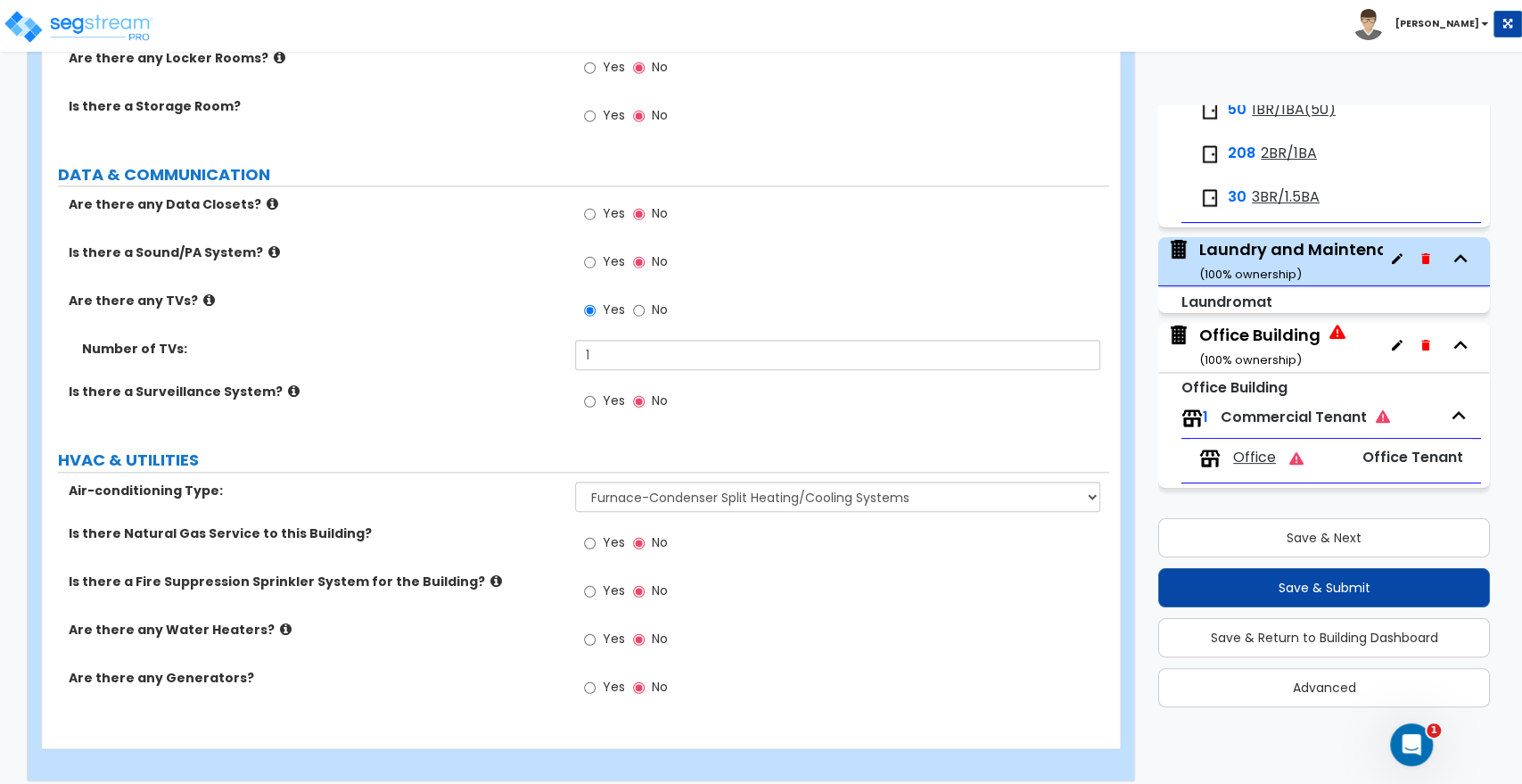
click at [503, 524] on label "Is there Natural Gas Service to this Building?" at bounding box center [315, 533] width 493 height 18
click at [589, 533] on input "Yes" at bounding box center [590, 543] width 12 height 20
click at [595, 630] on input "Yes" at bounding box center [590, 640] width 12 height 20
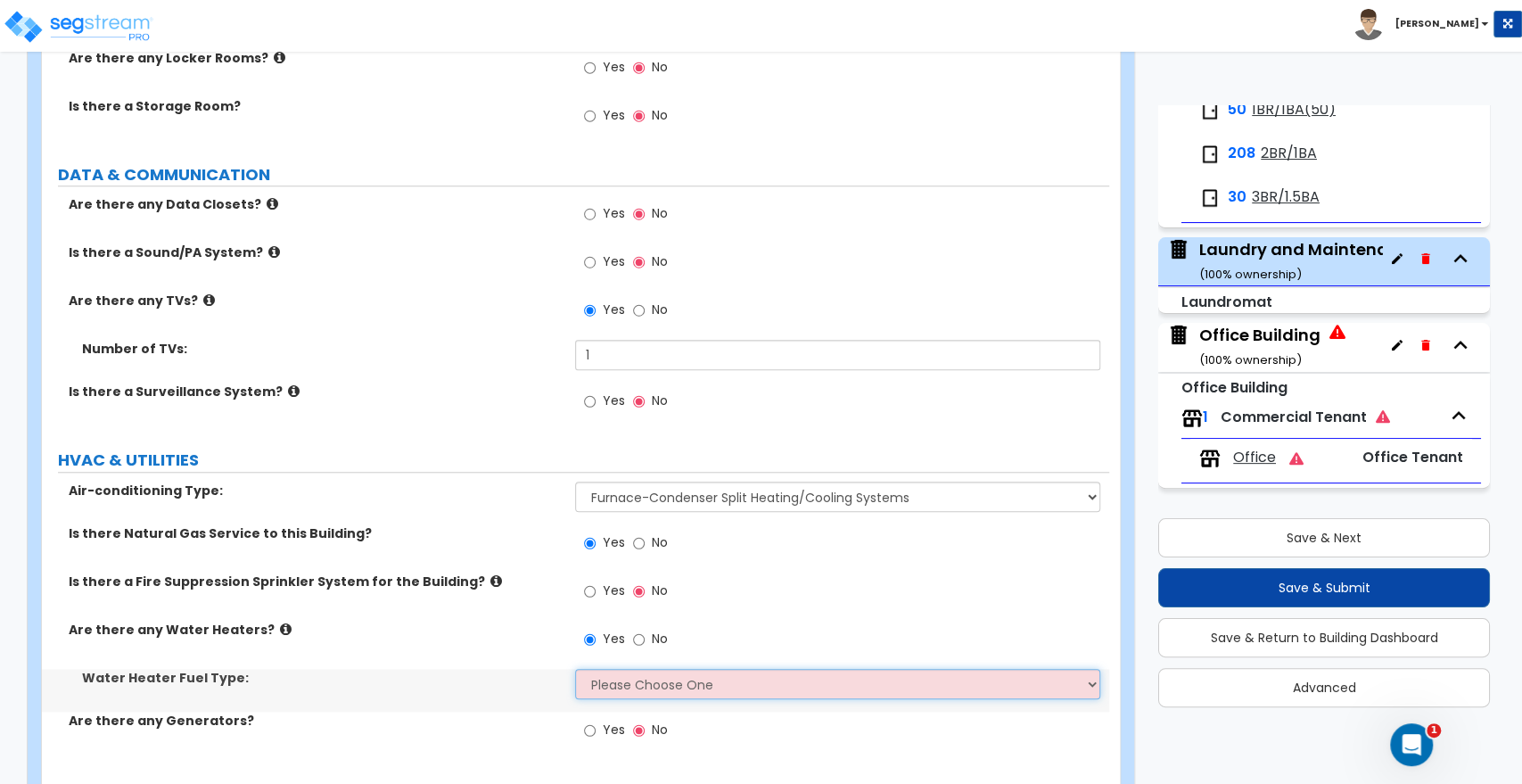
click at [608, 675] on select "Please Choose One Gas Electric" at bounding box center [837, 683] width 524 height 31
click at [575, 668] on select "Please Choose One Gas Electric" at bounding box center [837, 683] width 524 height 31
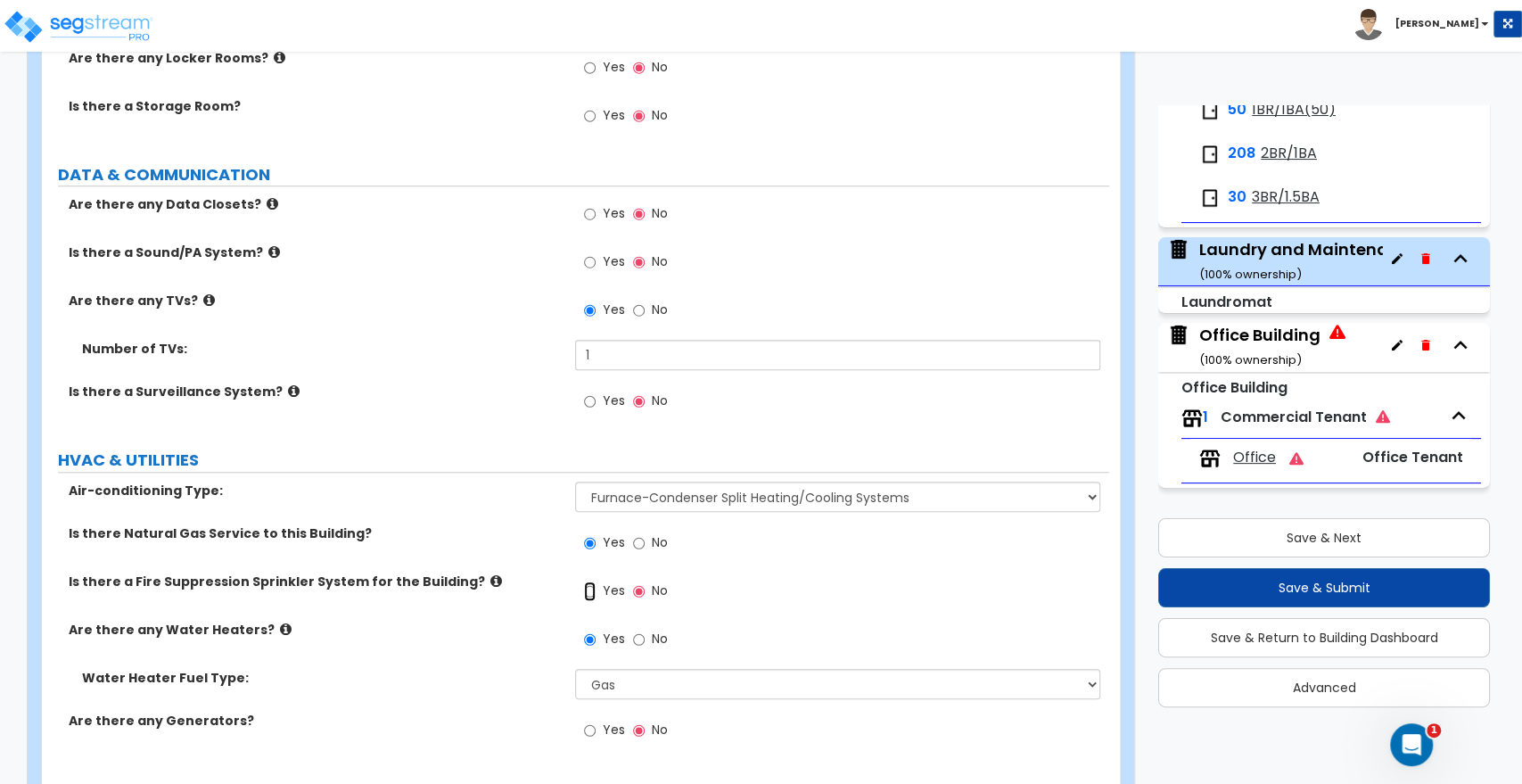
click at [592, 582] on input "Yes" at bounding box center [590, 591] width 12 height 20
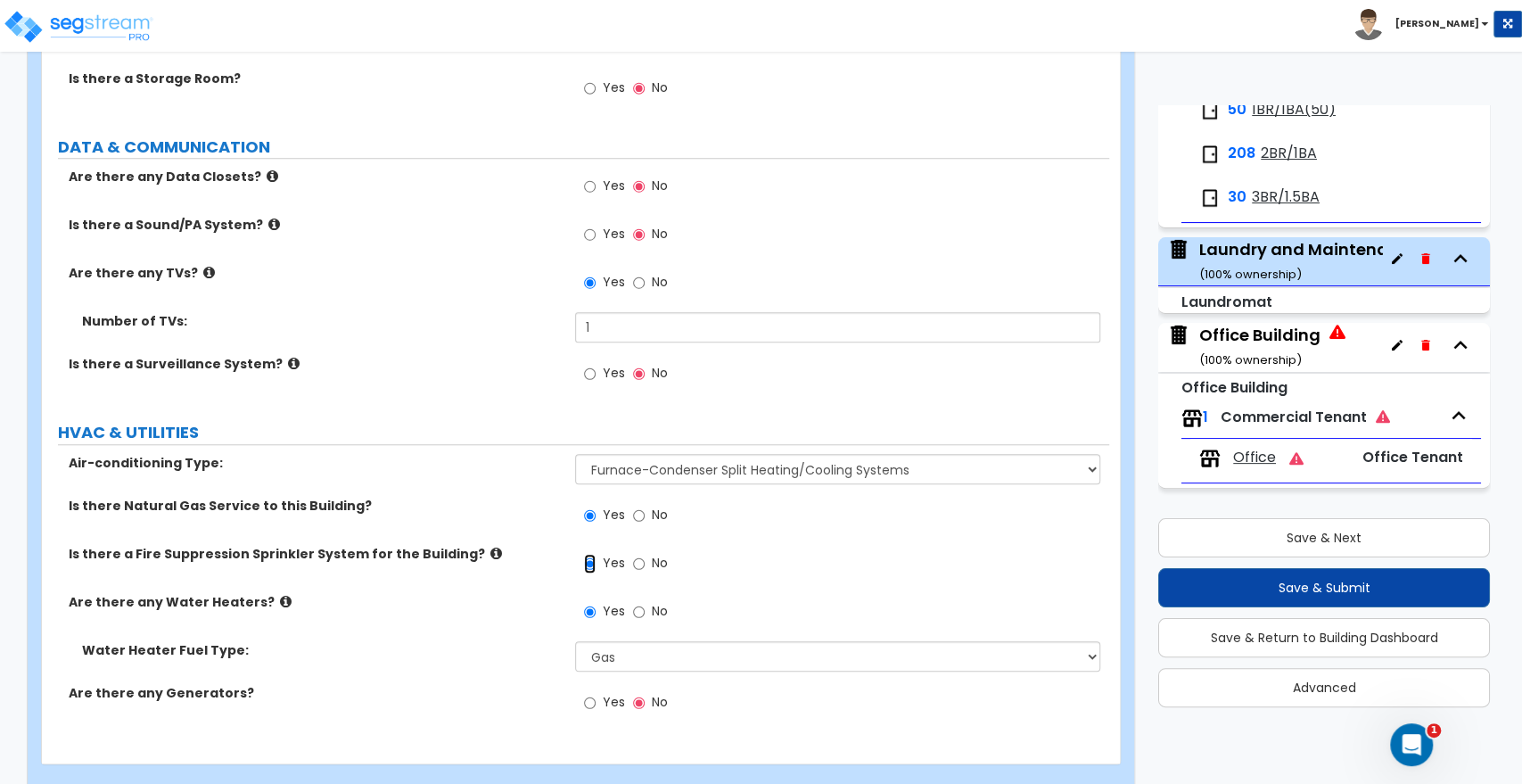
scroll to position [5511, 0]
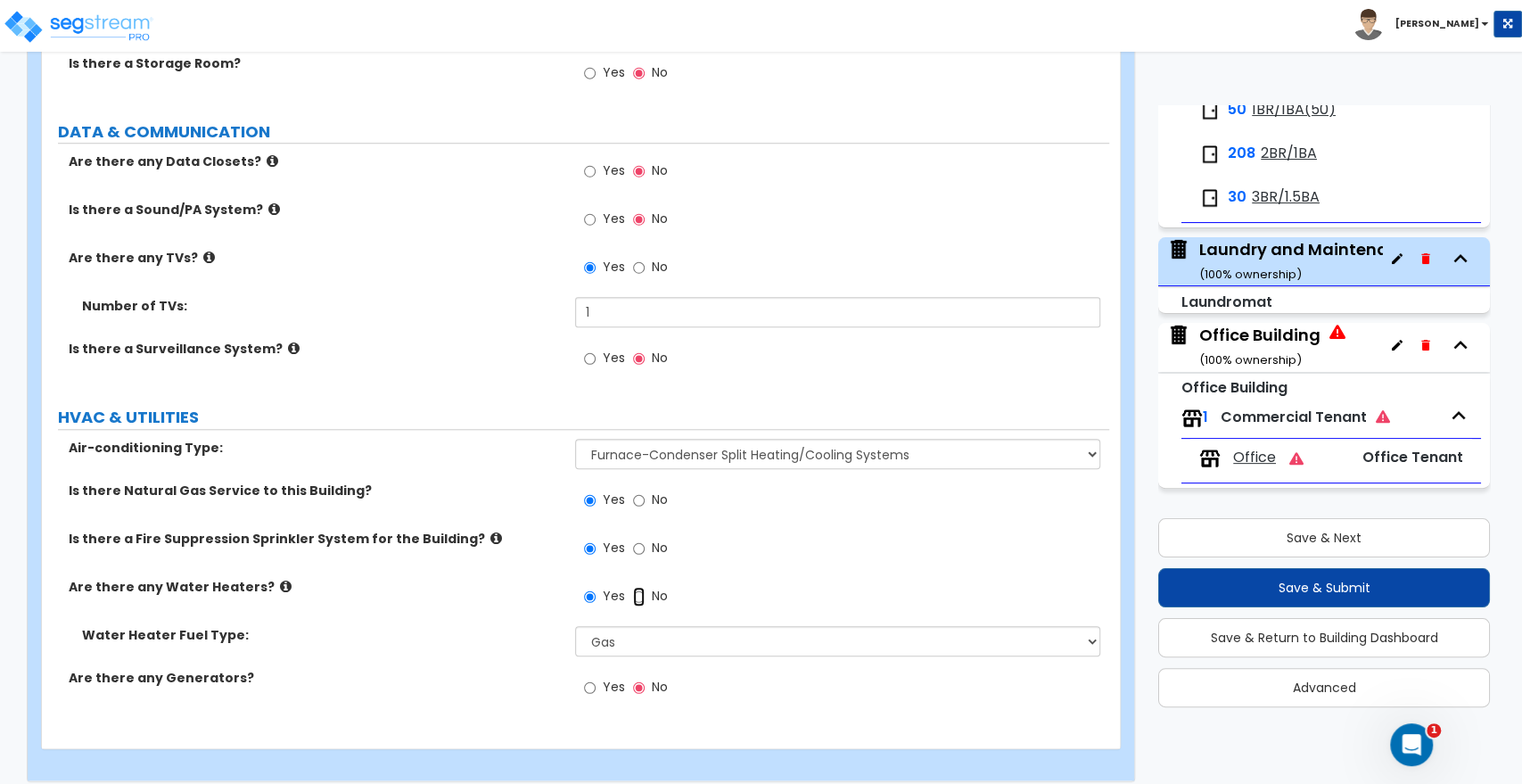
click at [633, 587] on input "No" at bounding box center [639, 596] width 12 height 20
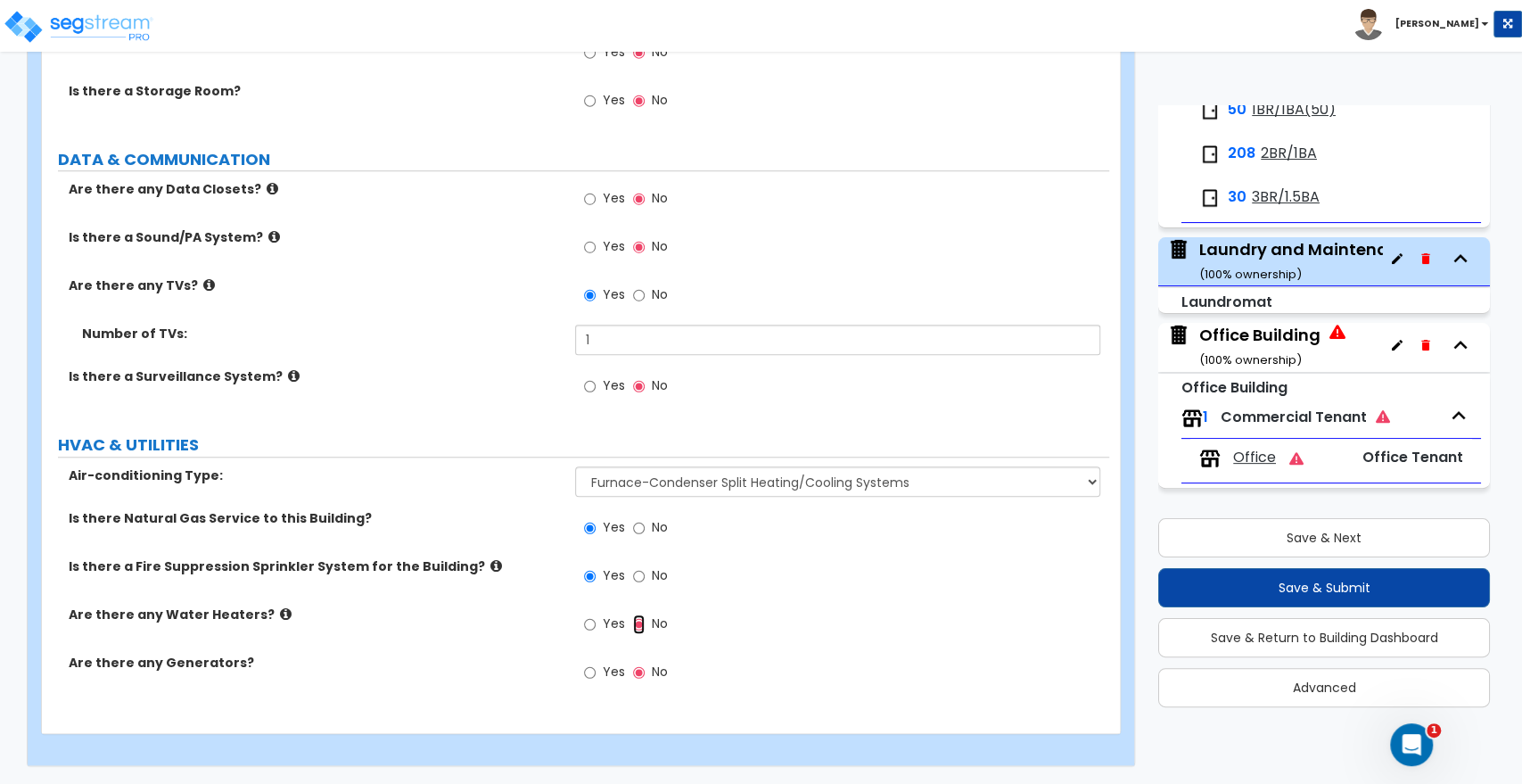
scroll to position [5467, 0]
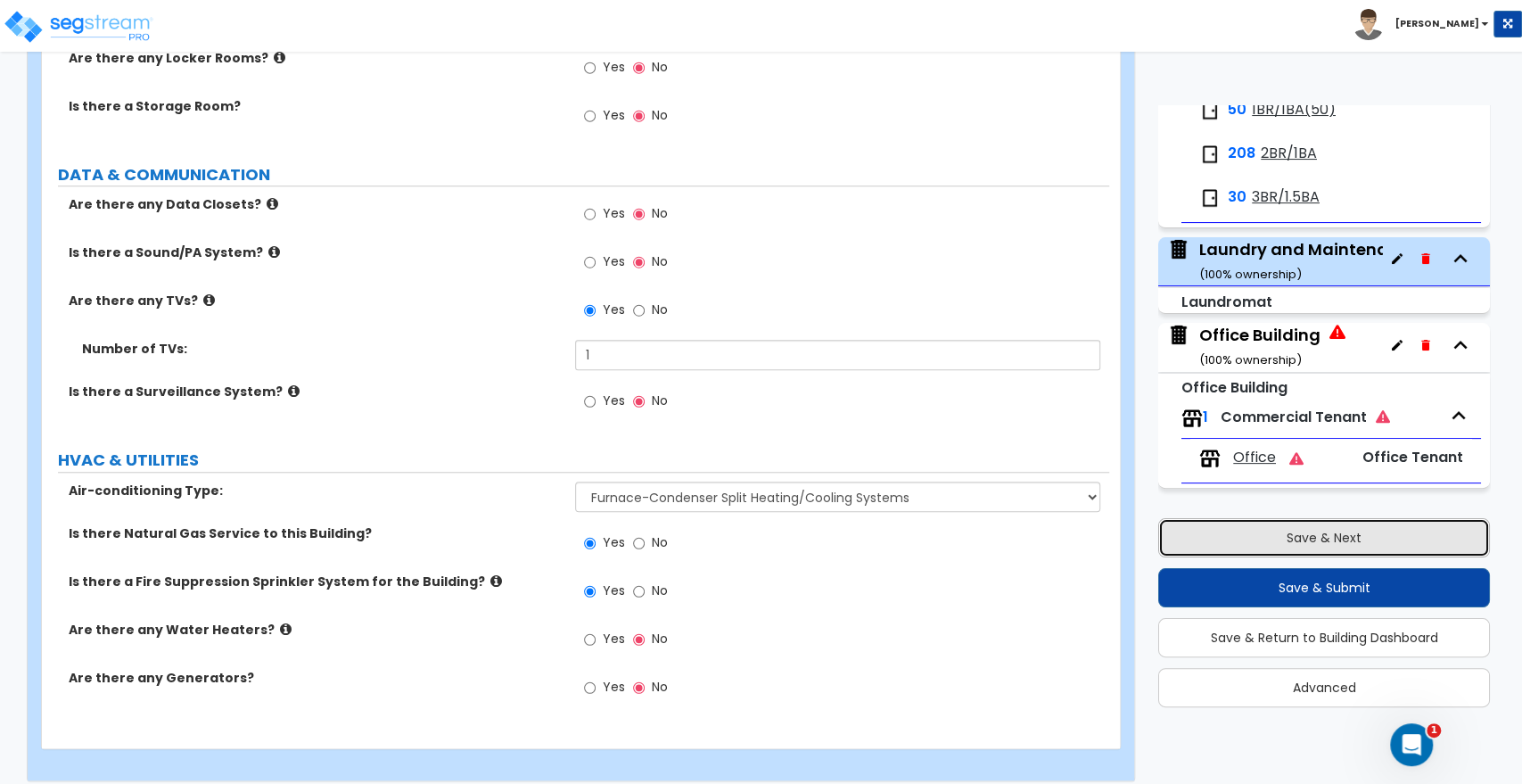
click at [1294, 538] on button "Save & Next" at bounding box center [1324, 538] width 332 height 39
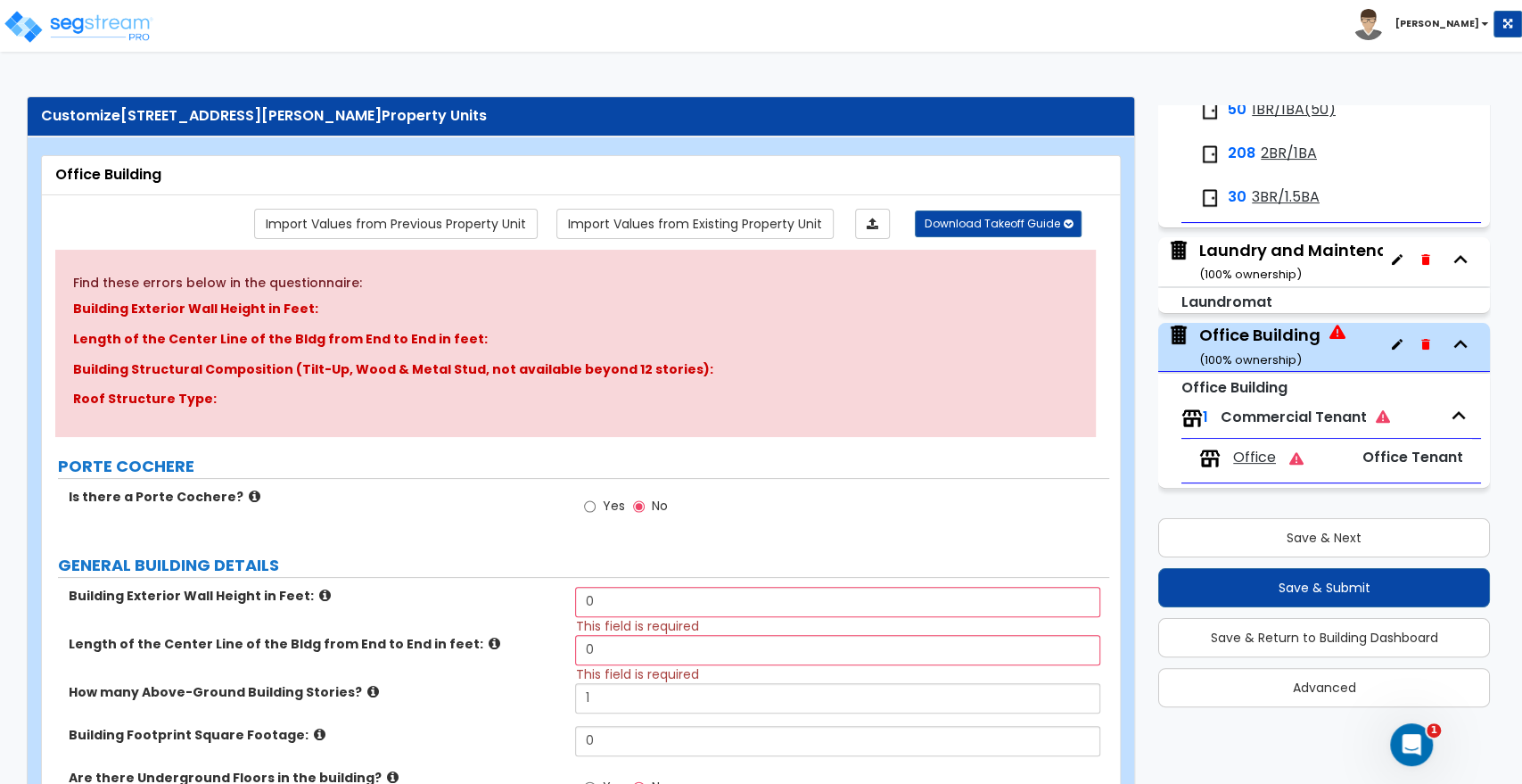
scroll to position [99, 0]
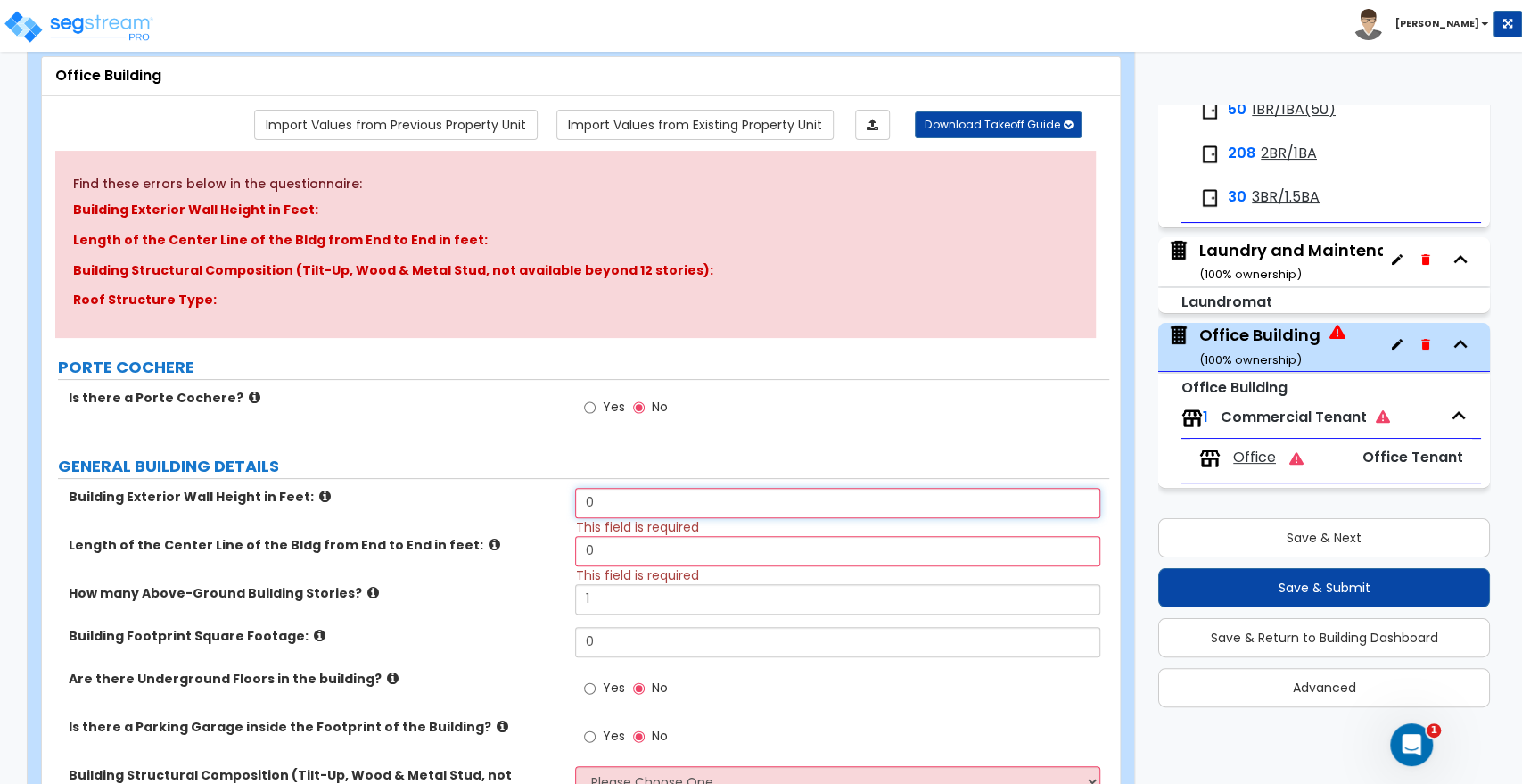
click at [527, 506] on div "Building Exterior Wall Height in Feet: 0 This field is required" at bounding box center [575, 511] width 1068 height 48
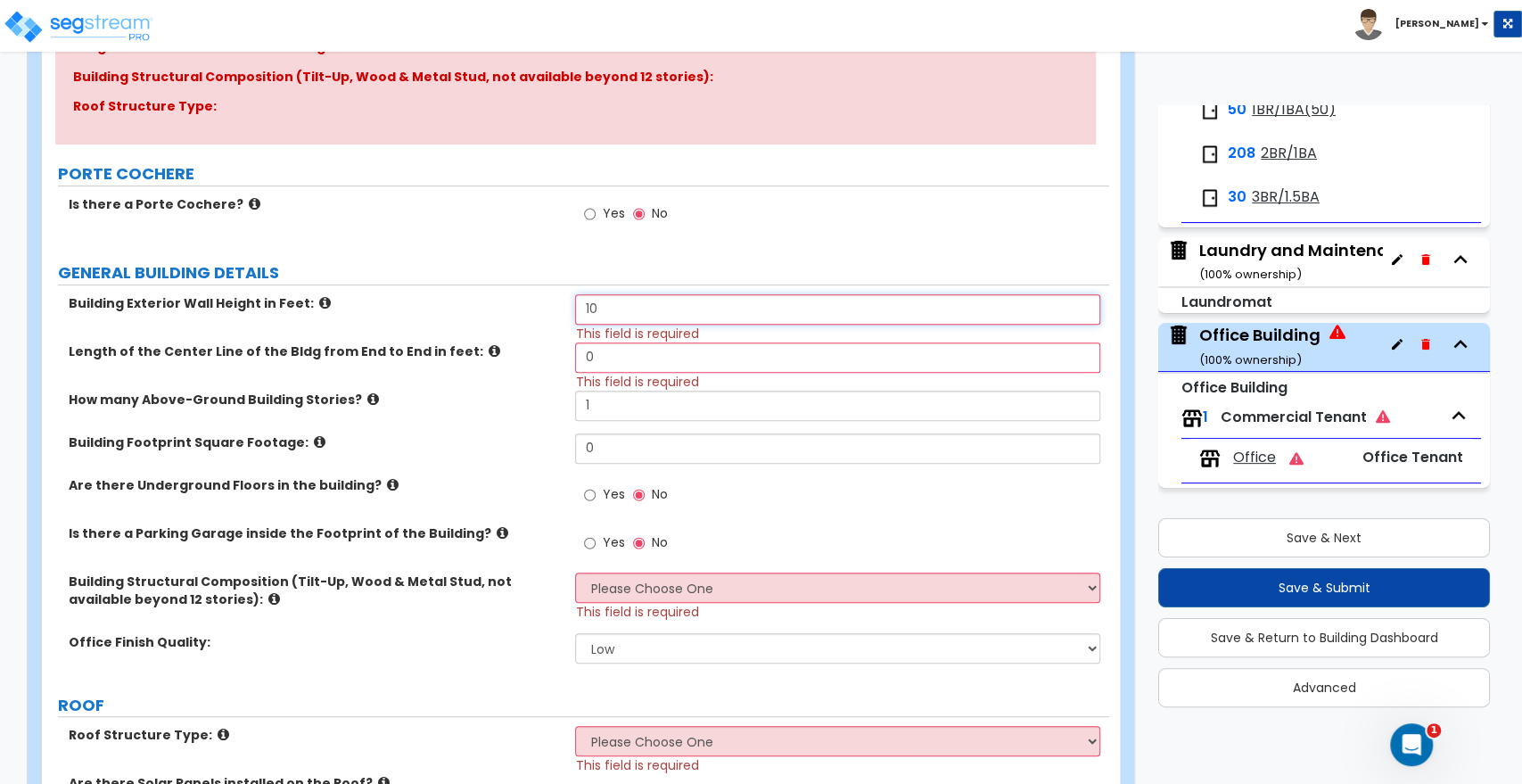
scroll to position [297, 0]
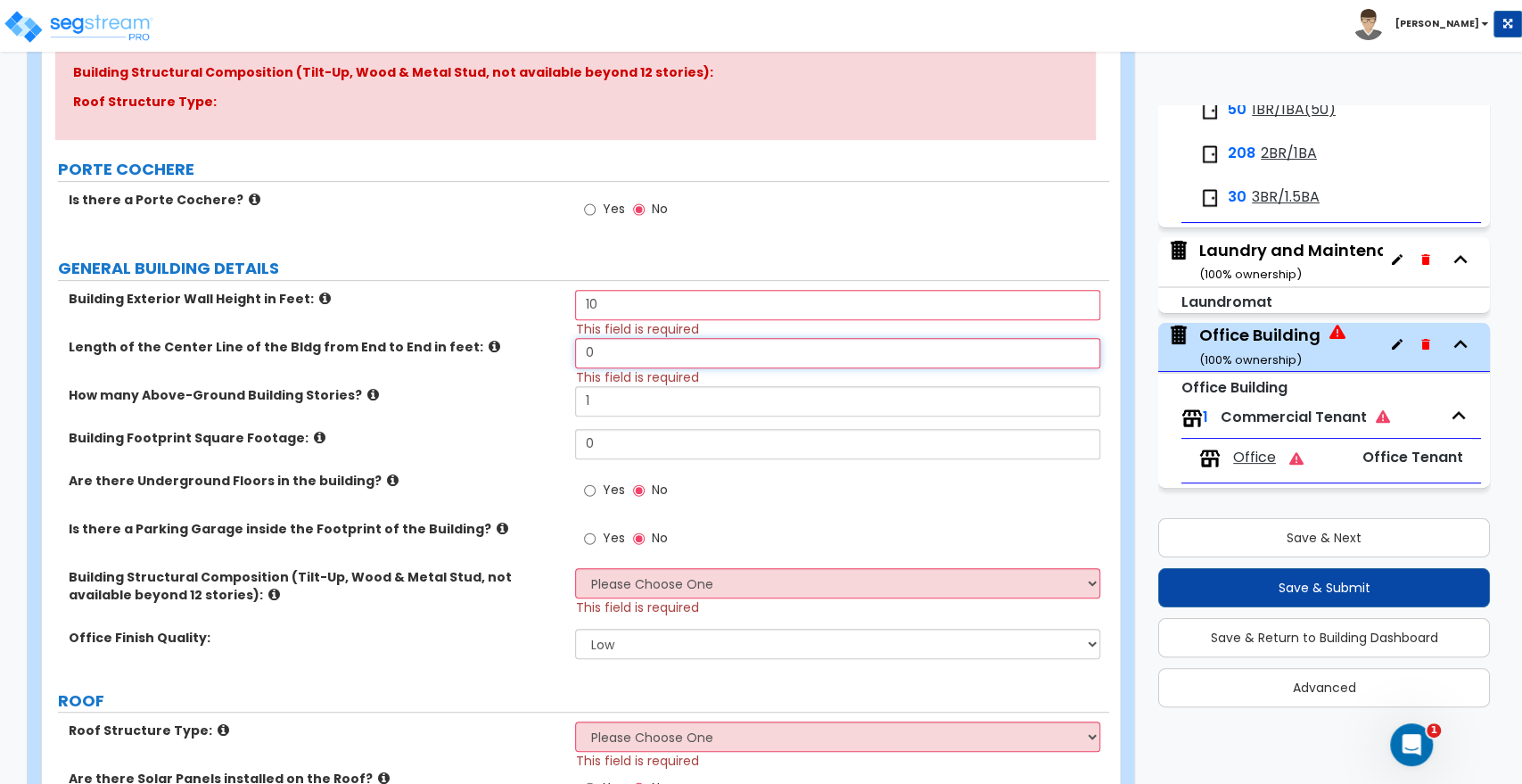
drag, startPoint x: 602, startPoint y: 361, endPoint x: 539, endPoint y: 362, distance: 63.0
click at [539, 362] on div "Length of the Center Line of the Bldg from End to End in feet: 0 This field is …" at bounding box center [575, 361] width 1068 height 48
click at [610, 402] on input "1" at bounding box center [837, 401] width 524 height 31
drag, startPoint x: 610, startPoint y: 402, endPoint x: 465, endPoint y: 398, distance: 145.1
click at [465, 398] on div "How many Above-Ground Building Stories? 1" at bounding box center [575, 407] width 1068 height 42
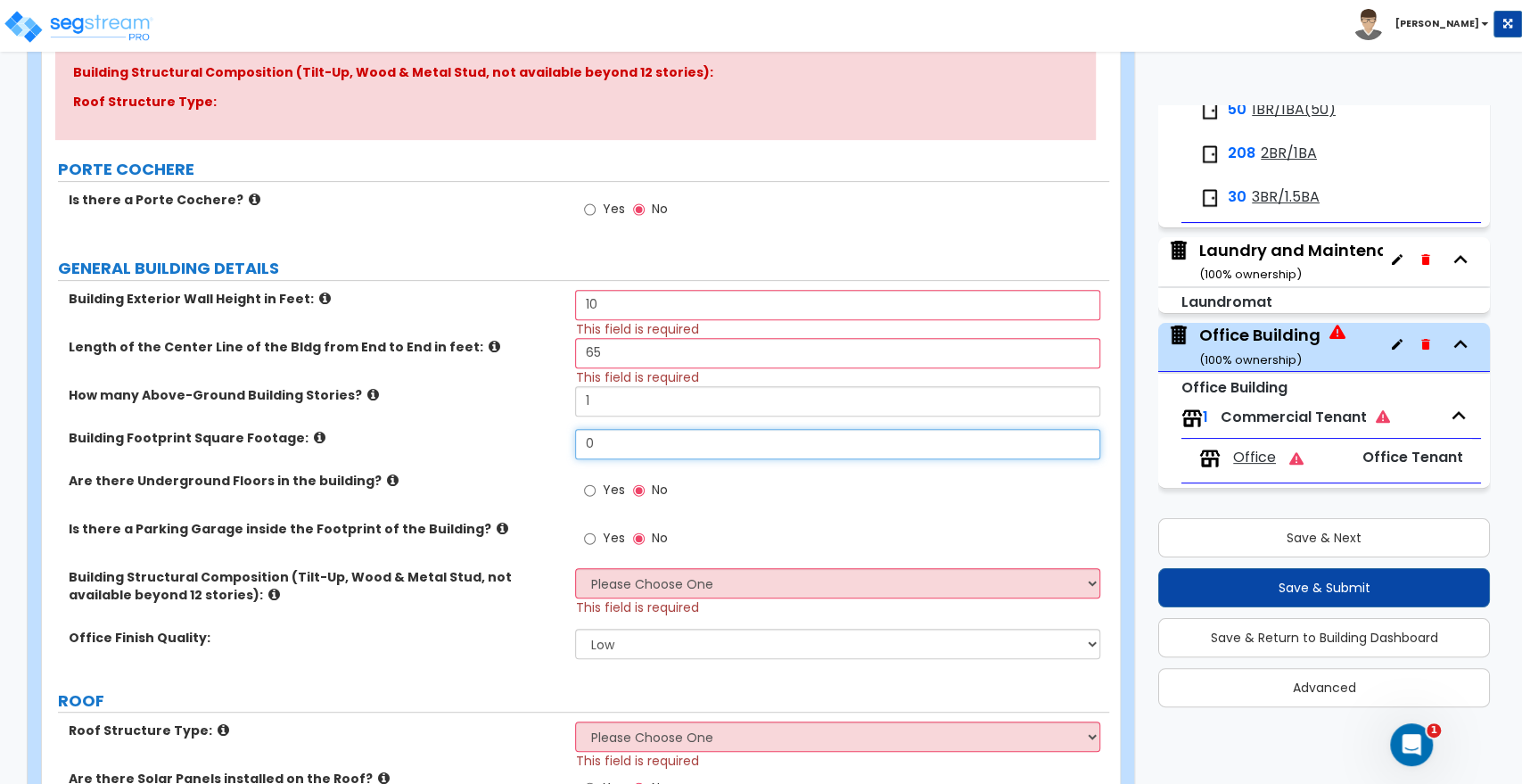
drag, startPoint x: 575, startPoint y: 445, endPoint x: 543, endPoint y: 447, distance: 32.1
click at [543, 447] on div "Building Footprint Square Footage: 0" at bounding box center [575, 449] width 1068 height 42
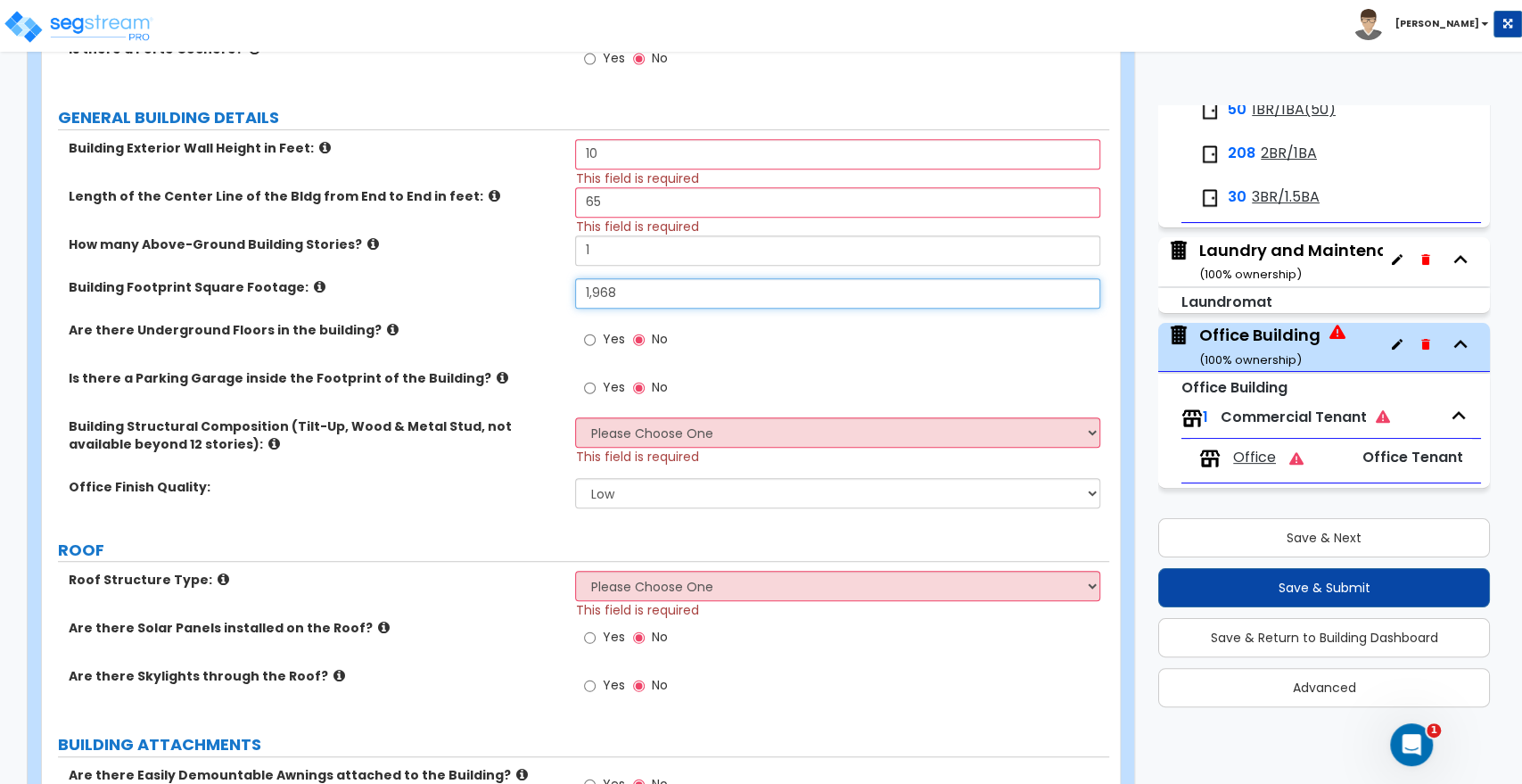
scroll to position [495, 0]
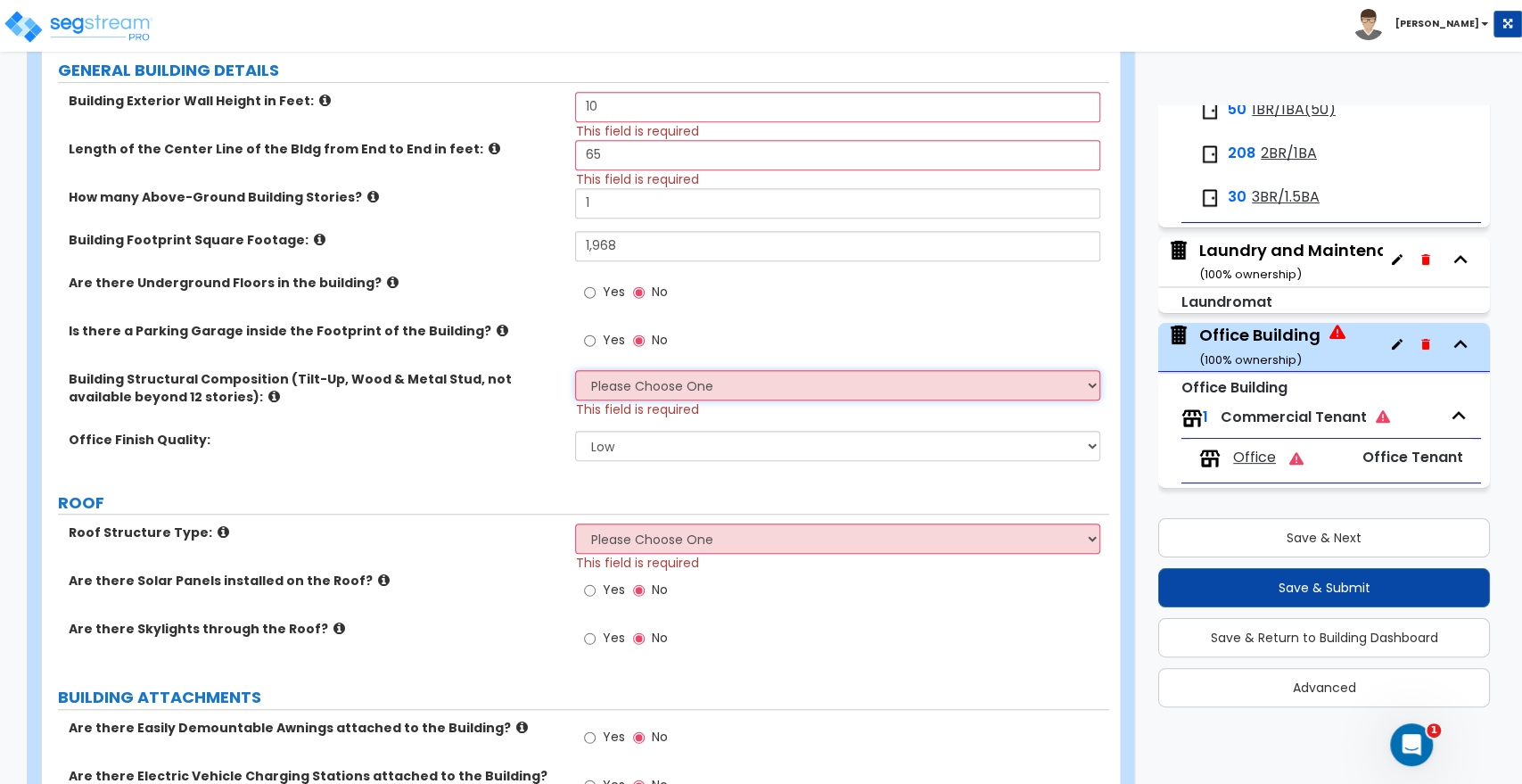
click at [620, 389] on select "Please Choose One Tilt-up Wall Construction Reinforced Concrete Structural Stee…" at bounding box center [837, 385] width 524 height 31
click at [575, 370] on select "Please Choose One Tilt-up Wall Construction Reinforced Concrete Structural Stee…" at bounding box center [837, 385] width 524 height 31
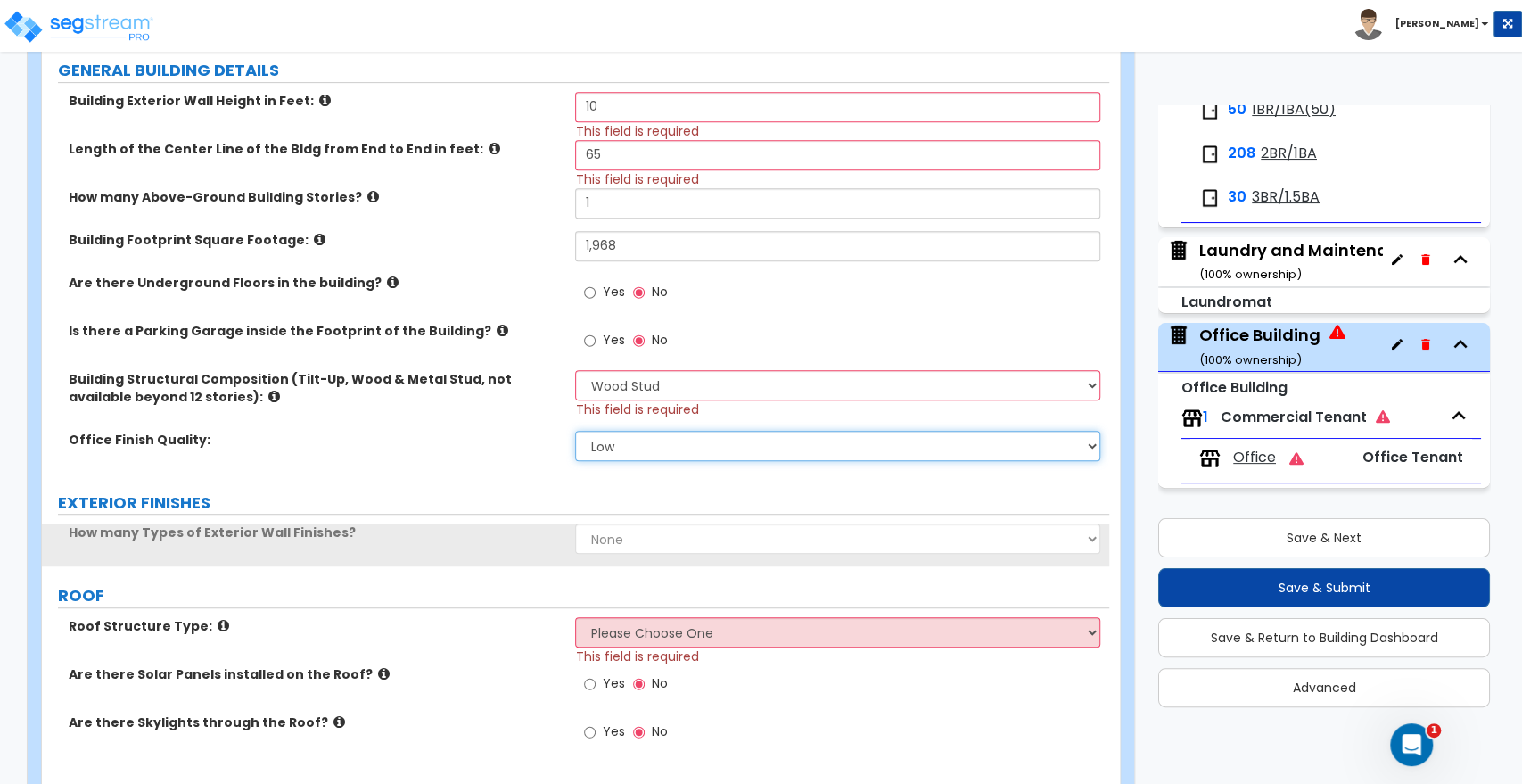
click at [613, 436] on select "Low Average High" at bounding box center [837, 445] width 524 height 31
click at [575, 431] on select "Low Average High" at bounding box center [837, 445] width 524 height 31
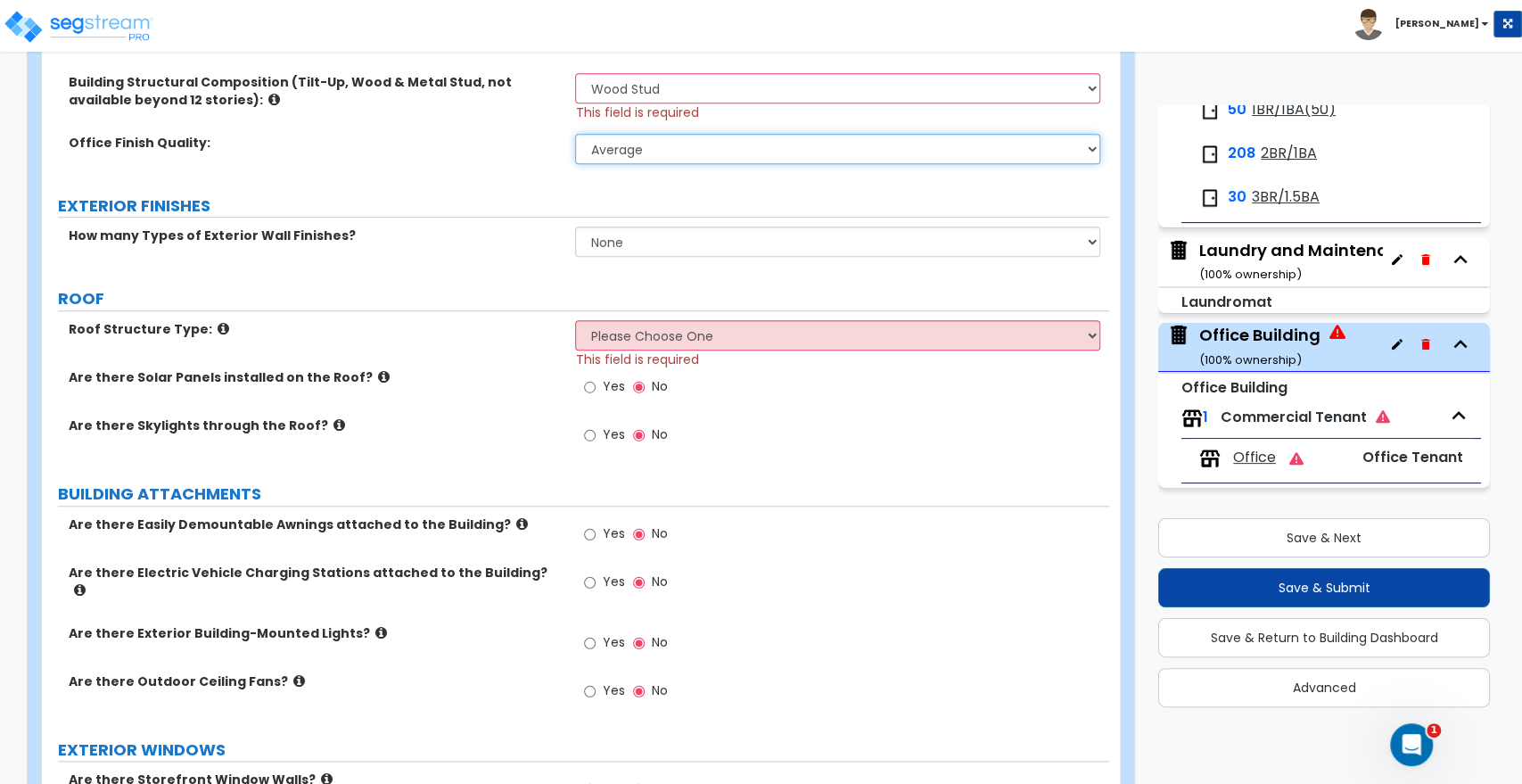
scroll to position [792, 0]
click at [616, 327] on select "Please Choose One [PERSON_NAME] Roof Flat Roof Hybrid [PERSON_NAME] & Flat Roof" at bounding box center [837, 335] width 524 height 31
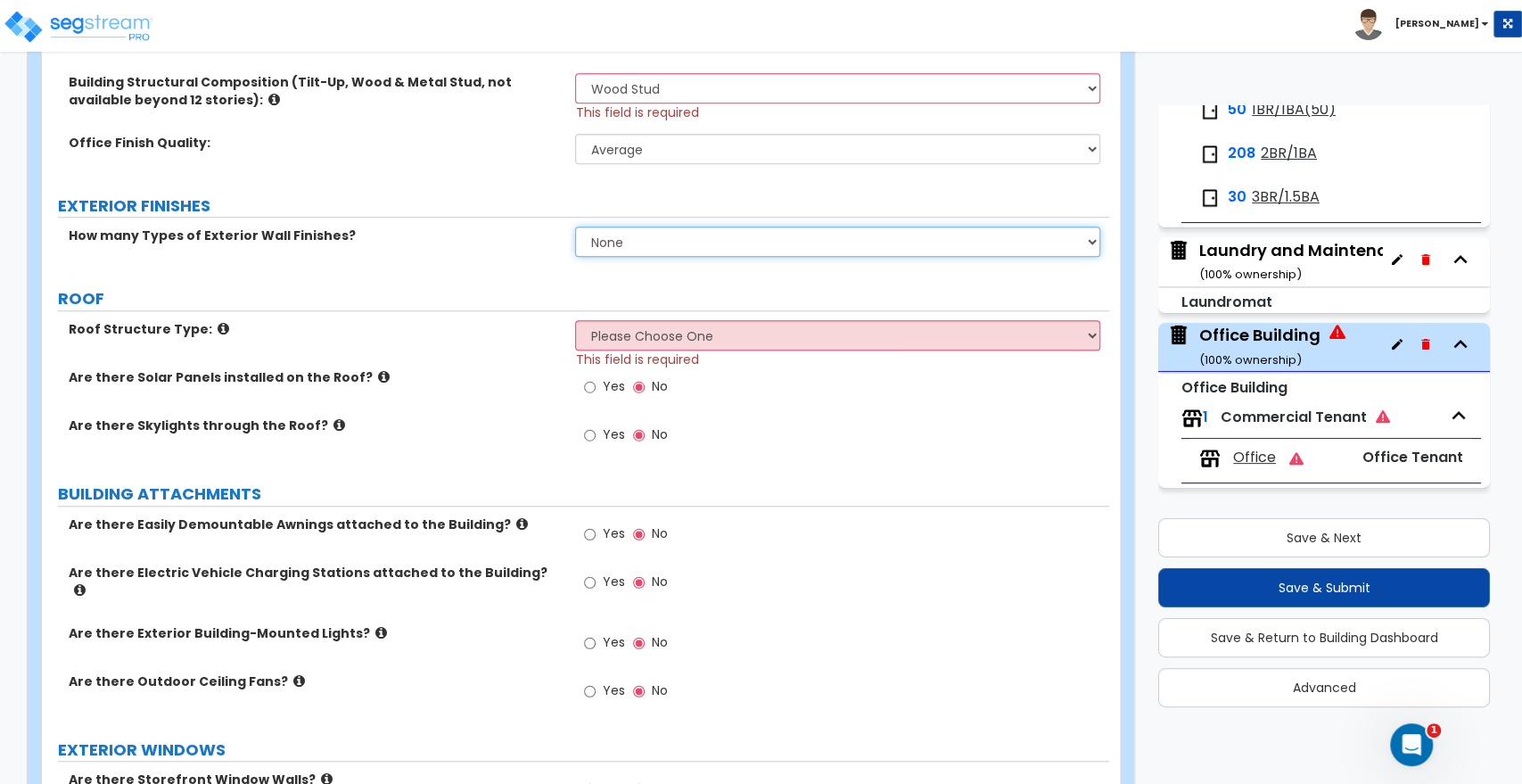
click at [614, 253] on select "None 1 2 3" at bounding box center [837, 241] width 524 height 31
click at [575, 226] on select "None 1 2 3" at bounding box center [837, 241] width 524 height 31
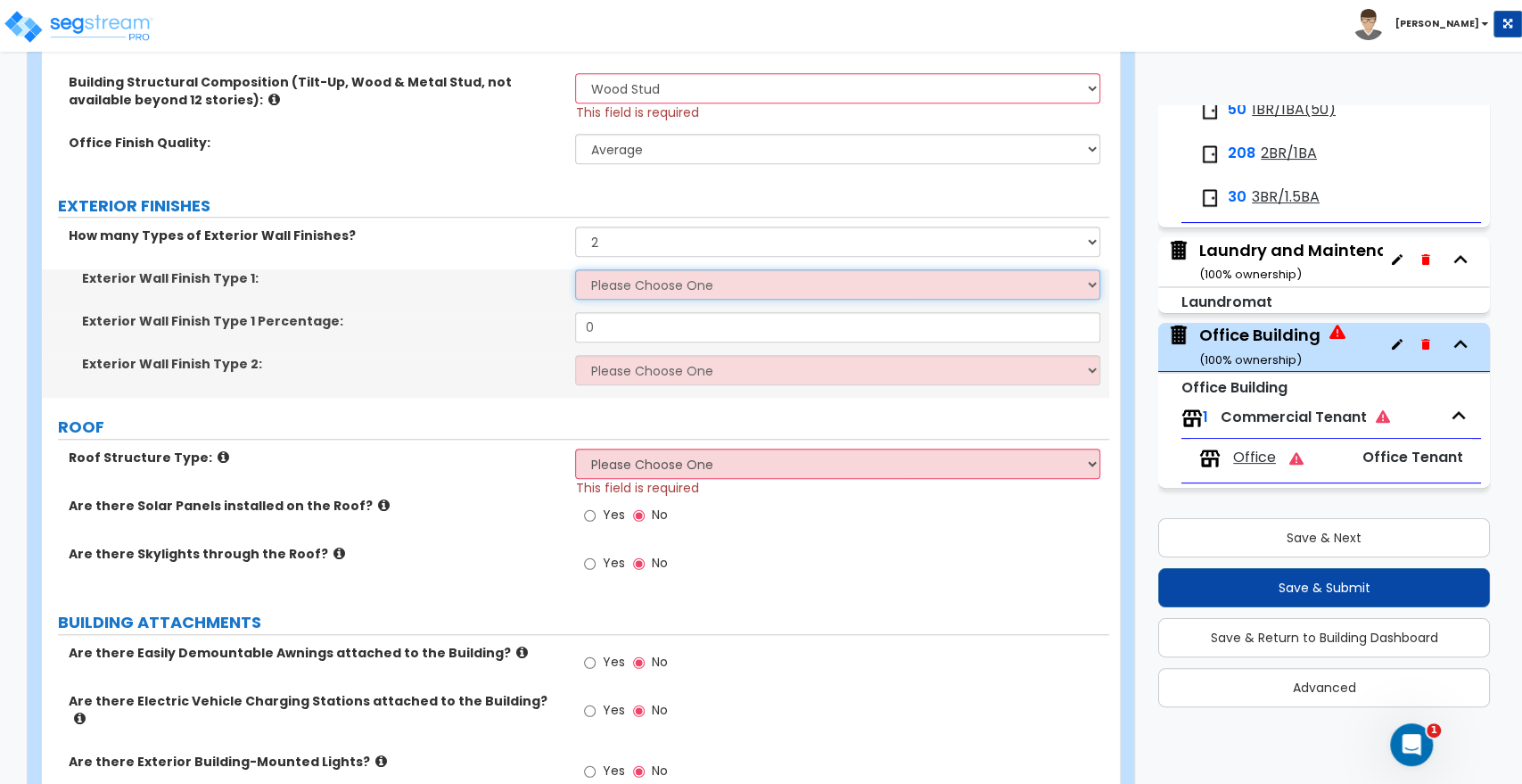
click at [611, 283] on select "Please Choose One No Finish/Shared Wall No Wall Brick Veneer Stone Veneer Wood …" at bounding box center [837, 284] width 524 height 31
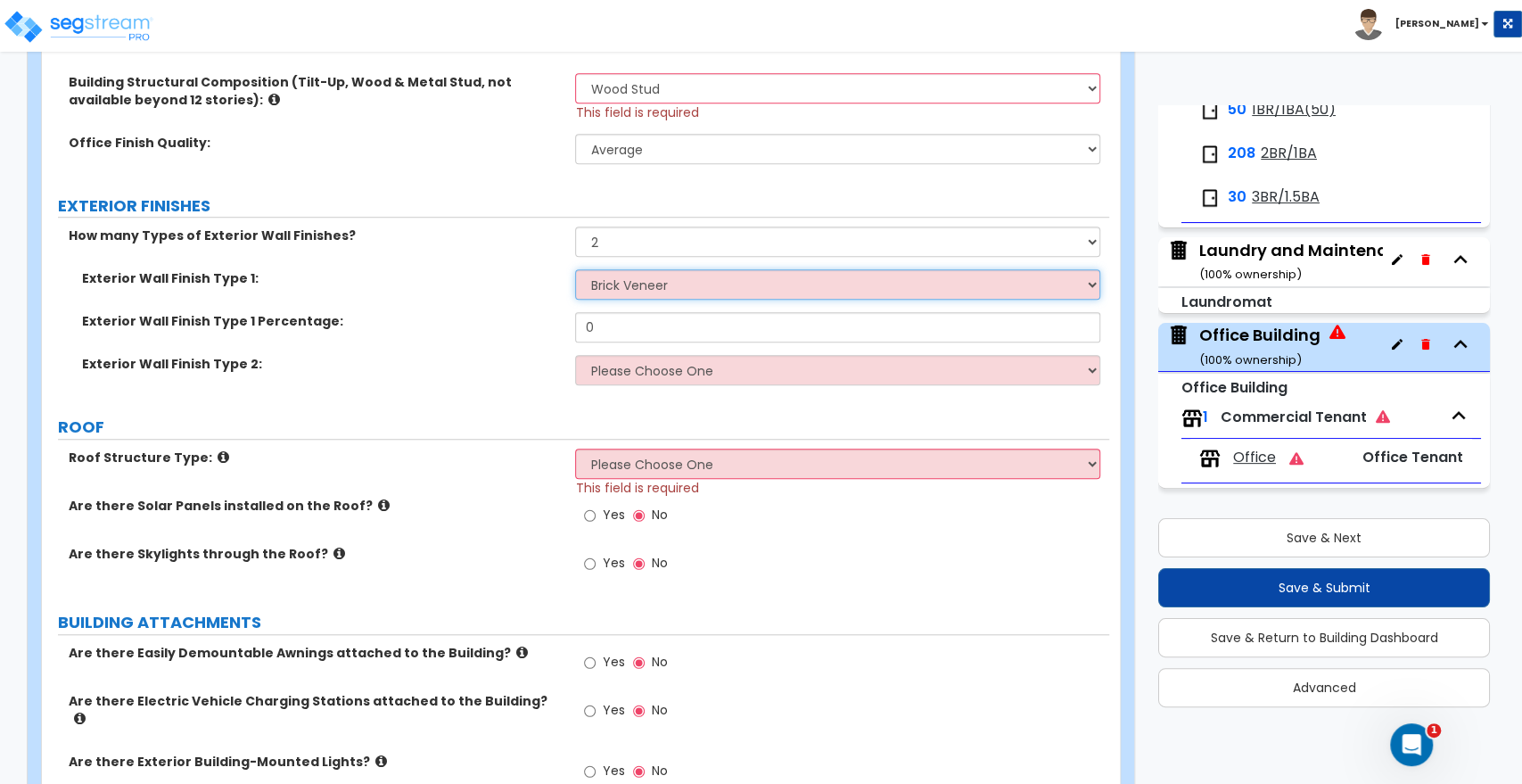
click at [575, 270] on select "Please Choose One No Finish/Shared Wall No Wall Brick Veneer Stone Veneer Wood …" at bounding box center [837, 284] width 524 height 31
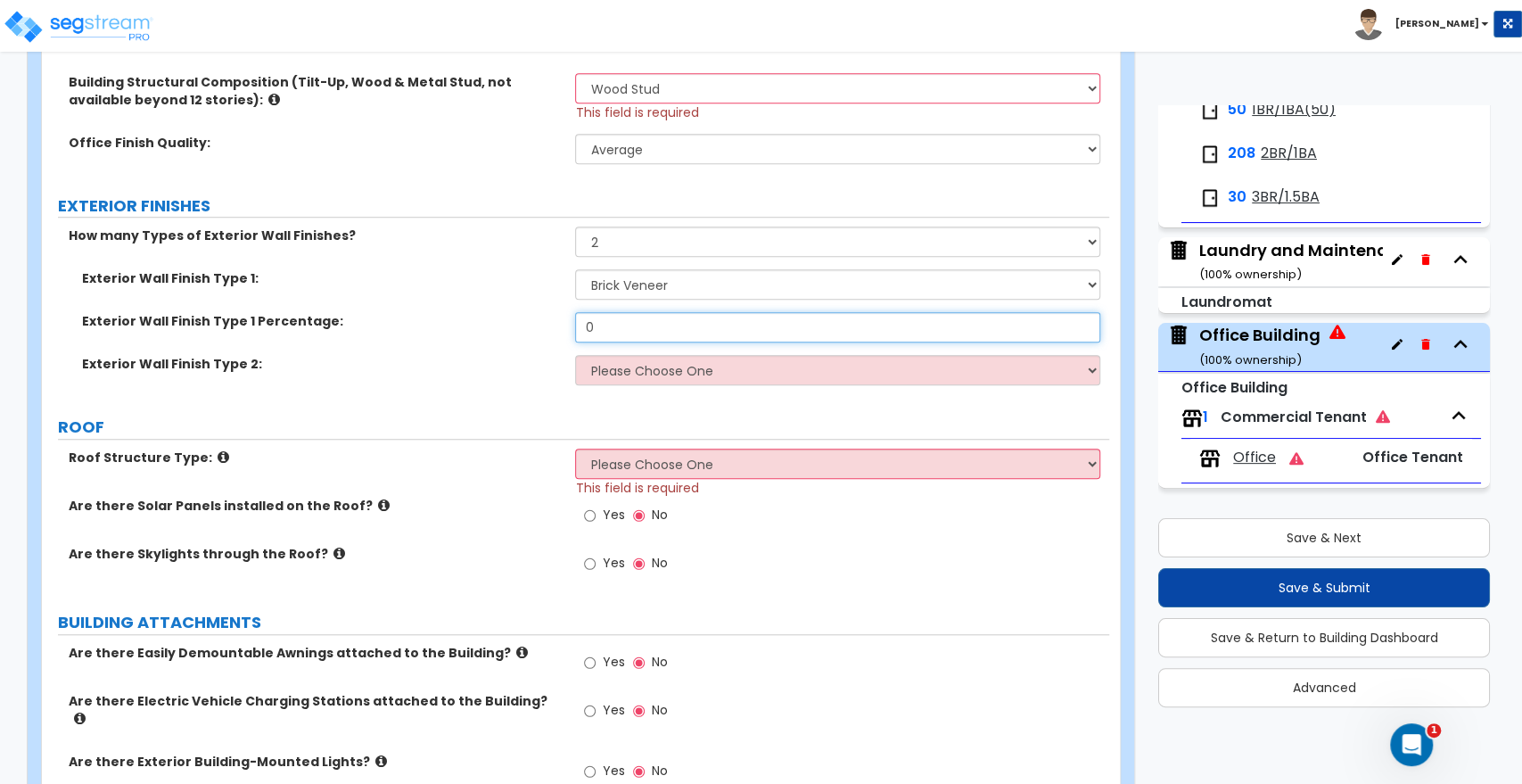
drag, startPoint x: 633, startPoint y: 333, endPoint x: 491, endPoint y: 329, distance: 142.1
click at [491, 329] on div "Exterior Wall Finish Type 1 Percentage: 0" at bounding box center [575, 333] width 1068 height 42
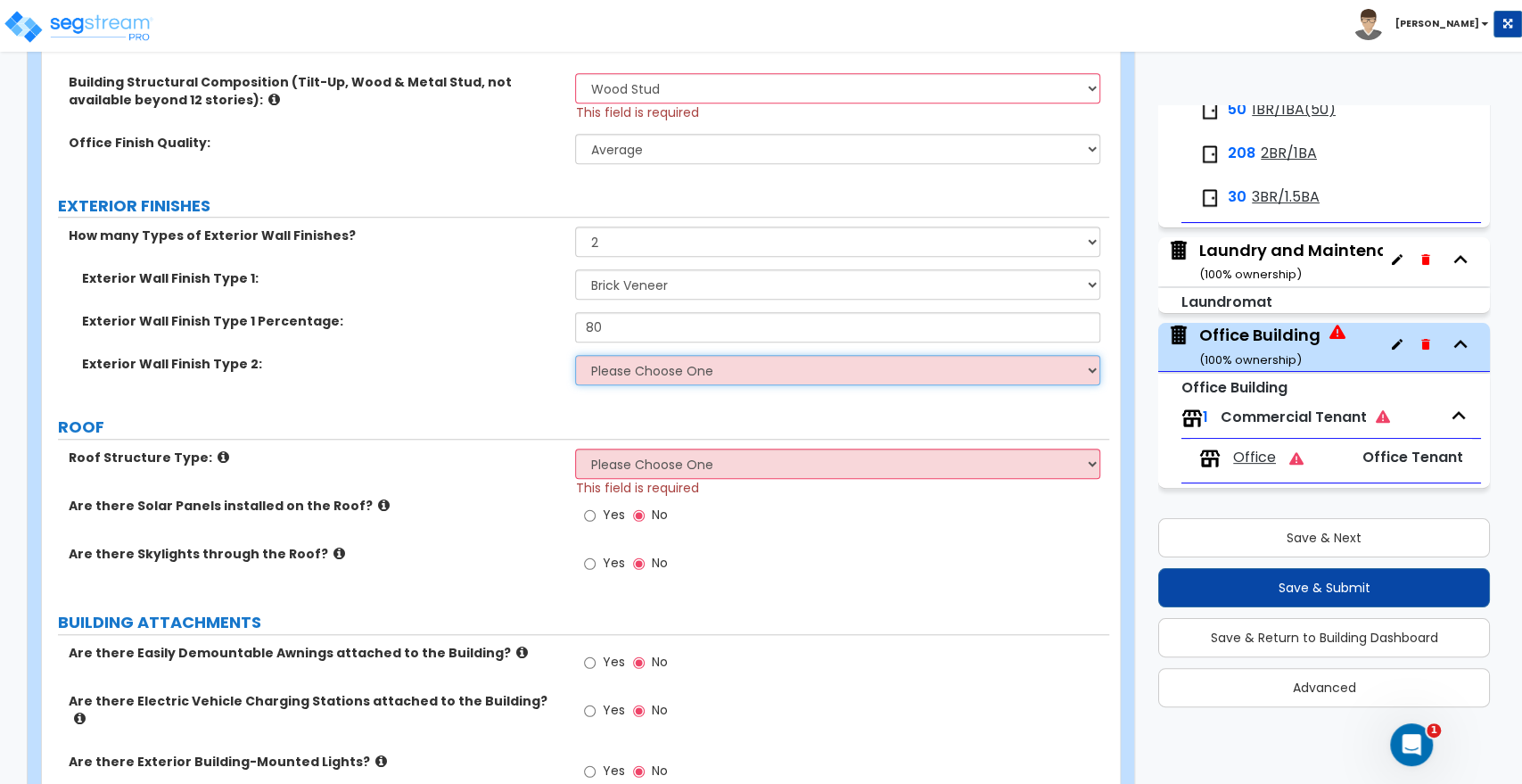
click at [626, 368] on select "Please Choose One No Finish/Shared Wall No Wall Brick Veneer Stone Veneer Wood …" at bounding box center [837, 369] width 524 height 31
click at [575, 354] on select "Please Choose One No Finish/Shared Wall No Wall Brick Veneer Stone Veneer Wood …" at bounding box center [837, 369] width 524 height 31
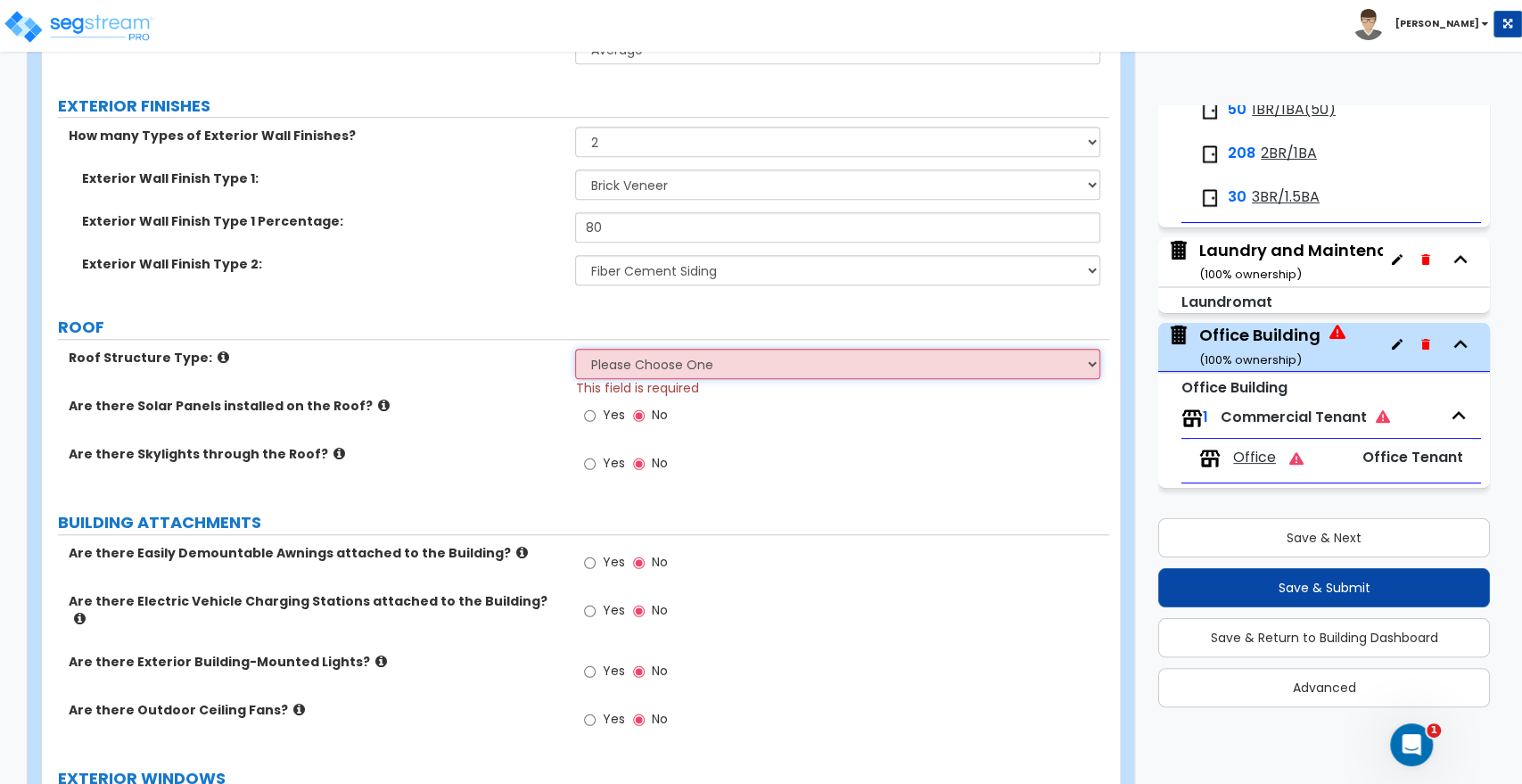
click at [610, 363] on select "Please Choose One [PERSON_NAME] Roof Flat Roof Hybrid [PERSON_NAME] & Flat Roof" at bounding box center [837, 363] width 524 height 31
click at [575, 349] on select "Please Choose One [PERSON_NAME] Roof Flat Roof Hybrid [PERSON_NAME] & Flat Roof" at bounding box center [837, 363] width 524 height 31
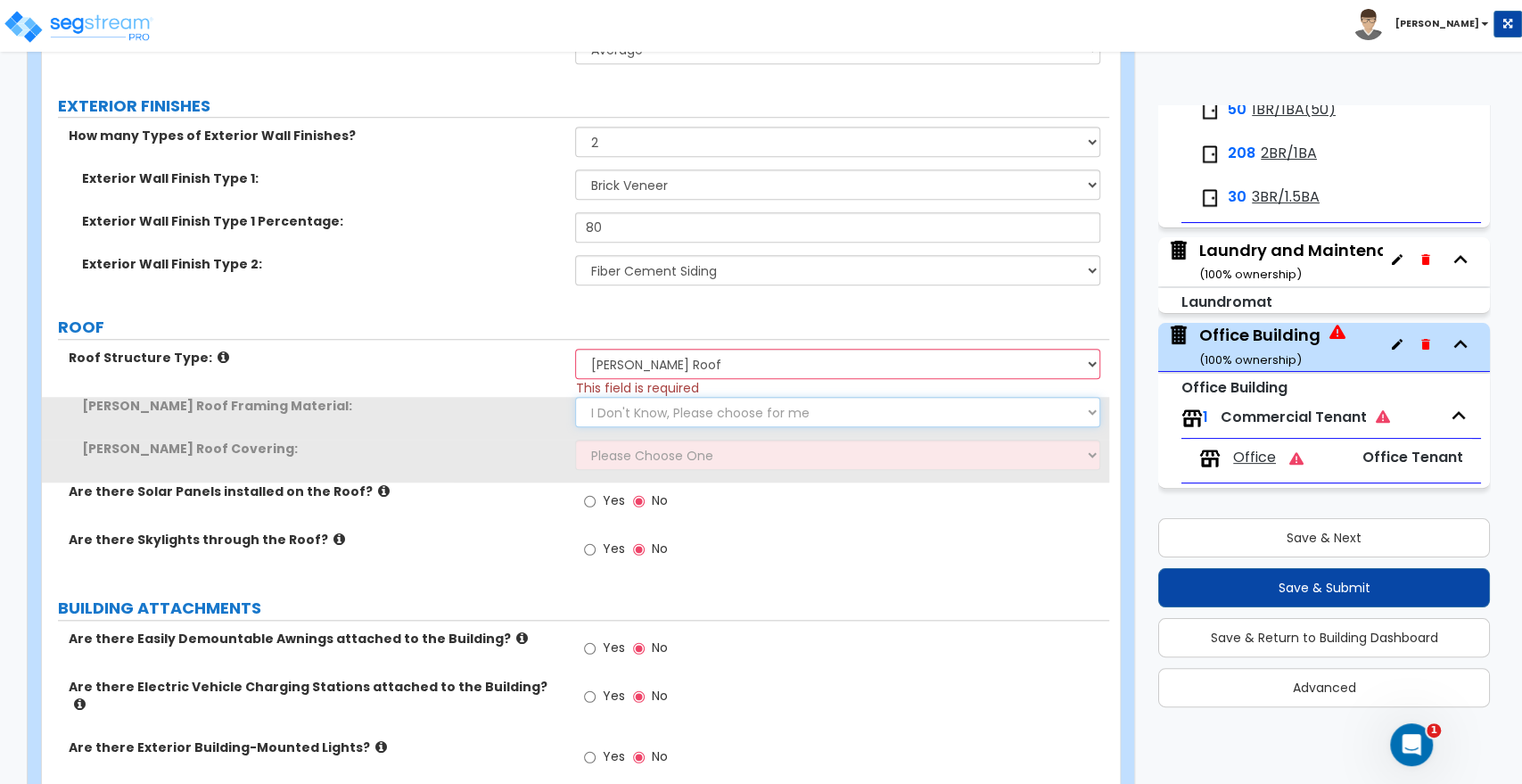
click at [614, 409] on select "I Don't Know, Please choose for me Metal Wood" at bounding box center [837, 412] width 524 height 31
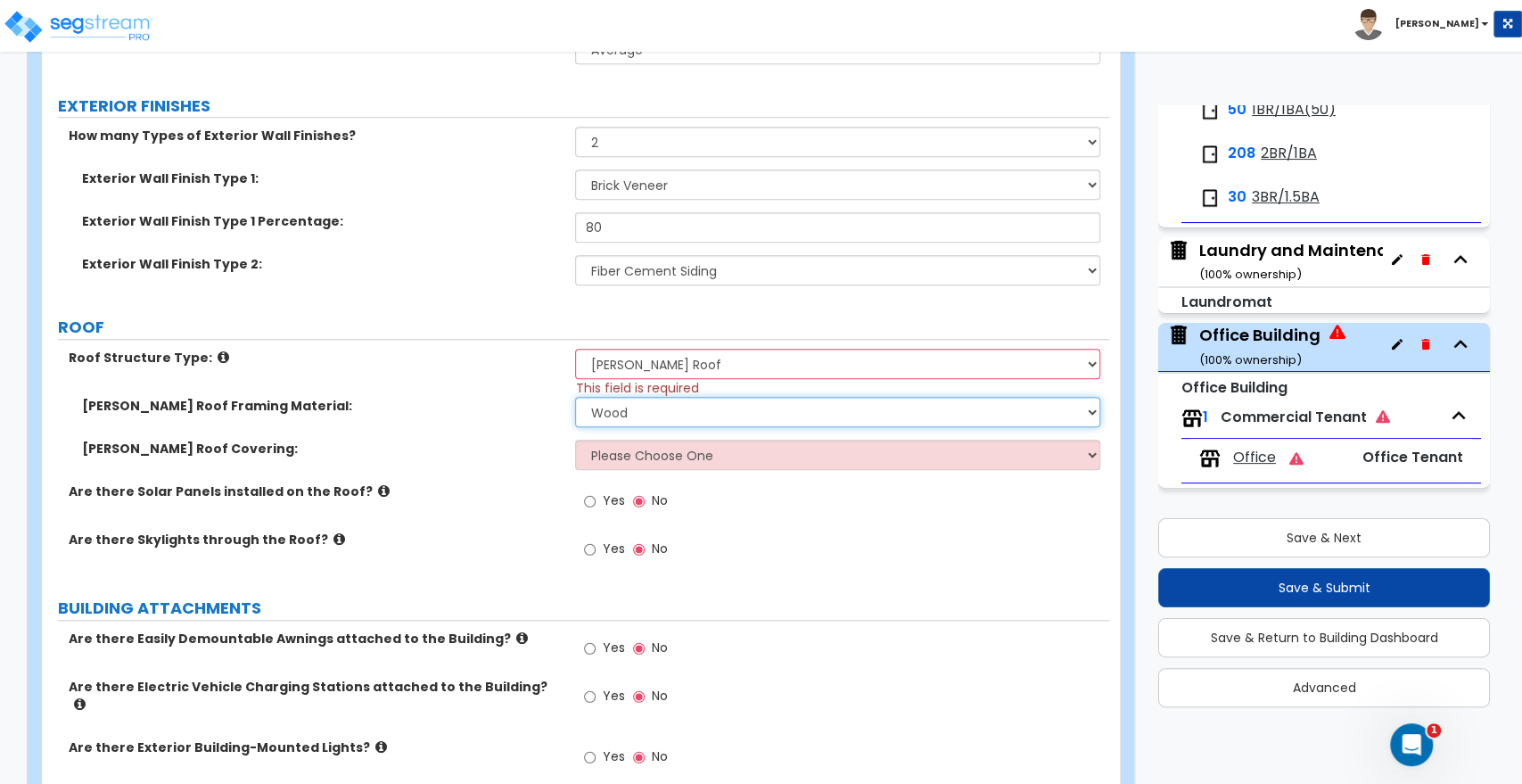
click at [575, 397] on select "I Don't Know, Please choose for me Metal Wood" at bounding box center [837, 412] width 524 height 31
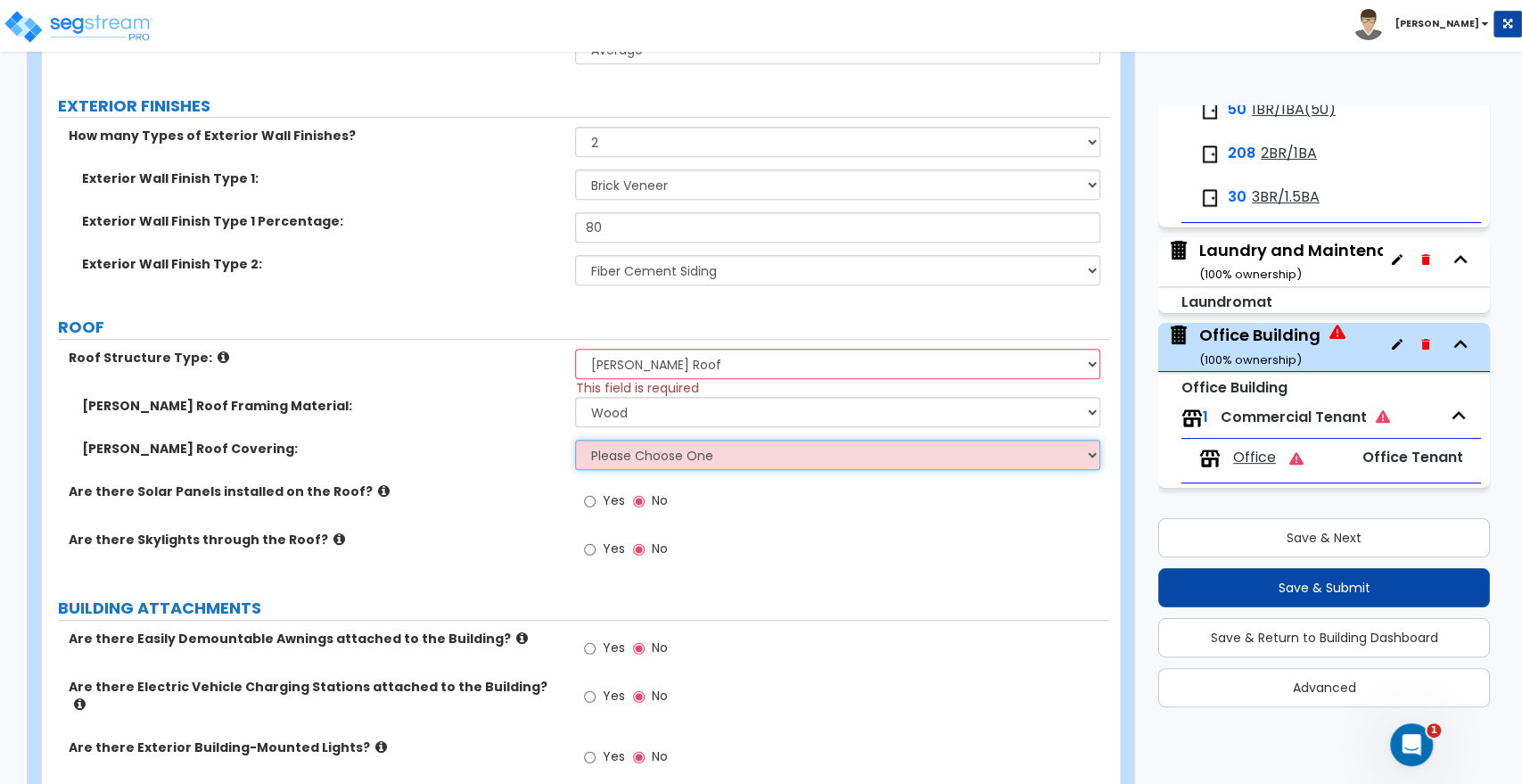
click at [629, 445] on select "Please Choose One Asphalt Shingle Clay Tile Wood Shingle Metal Shingle Standing…" at bounding box center [837, 454] width 524 height 31
click at [575, 439] on select "Please Choose One Asphalt Shingle Clay Tile Wood Shingle Metal Shingle Standing…" at bounding box center [837, 454] width 524 height 31
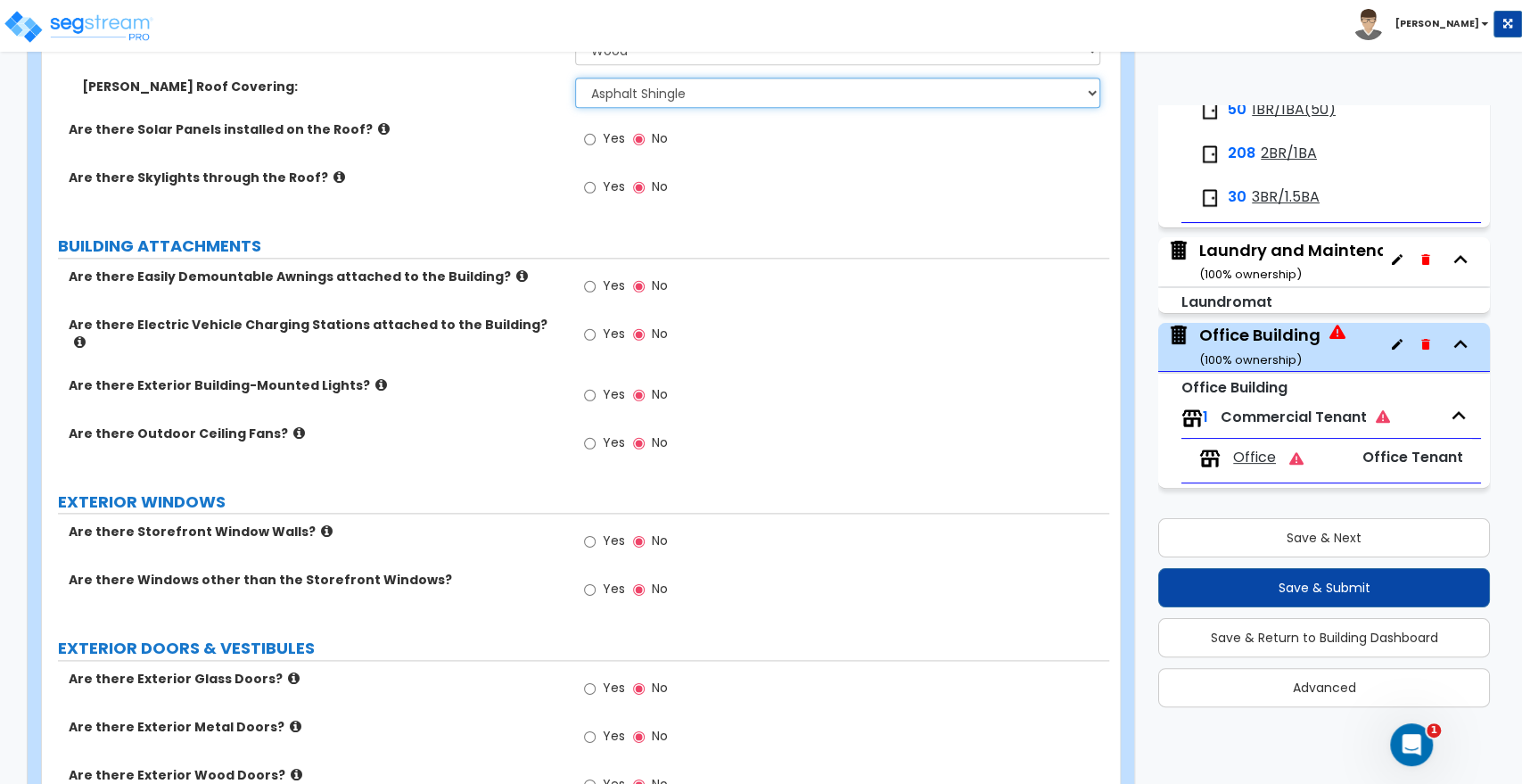
scroll to position [1288, 0]
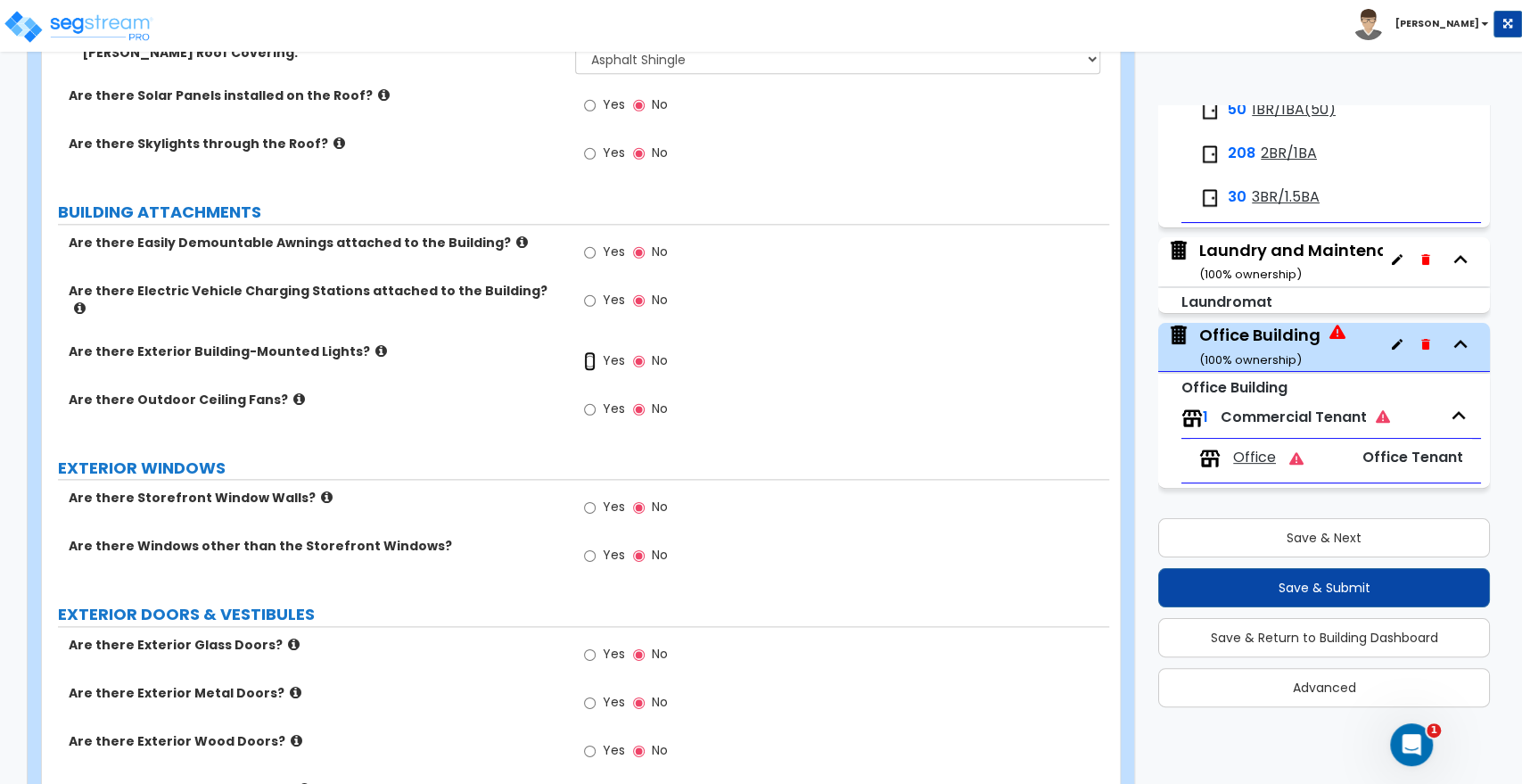
click at [587, 352] on input "Yes" at bounding box center [590, 361] width 12 height 20
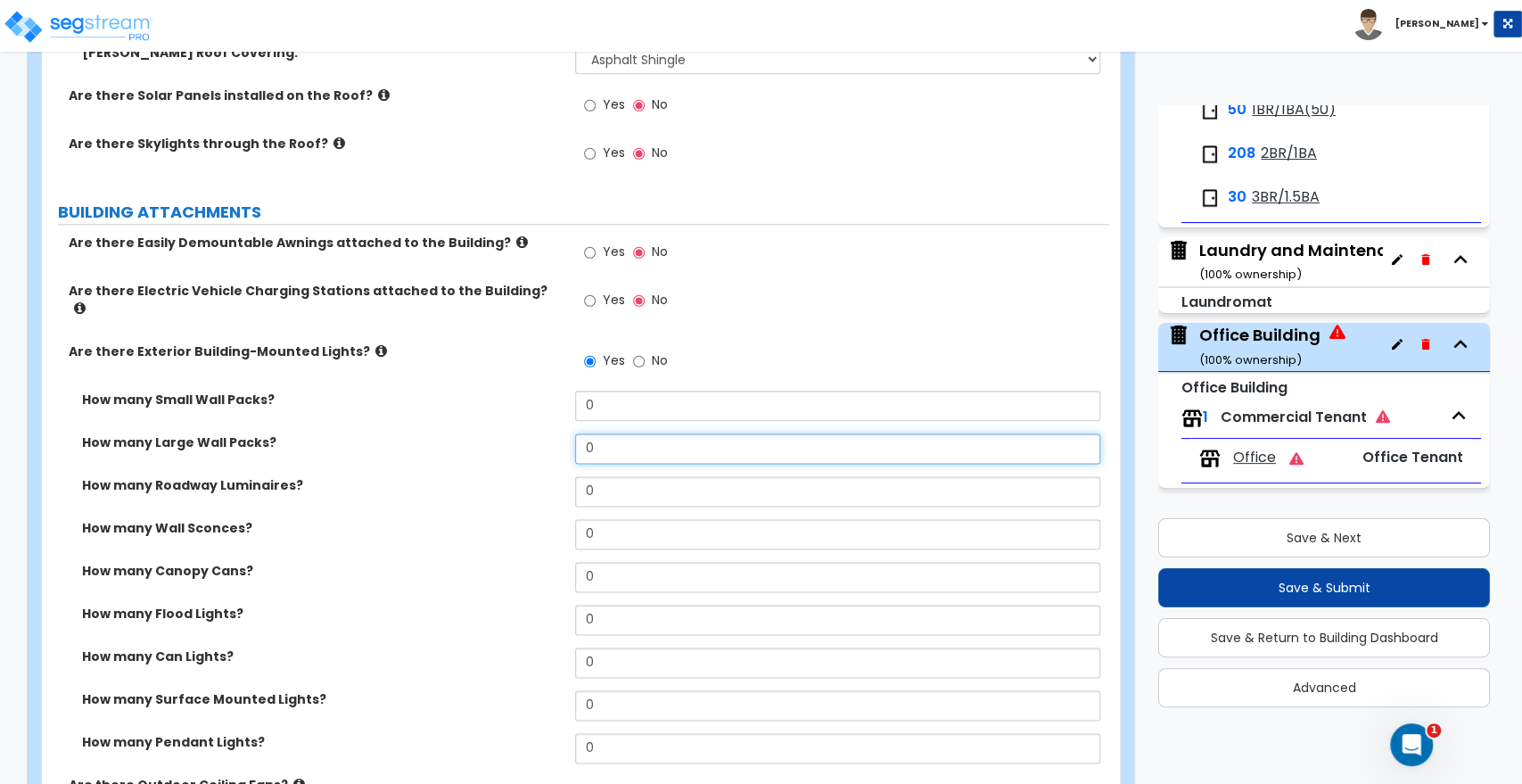
drag, startPoint x: 590, startPoint y: 436, endPoint x: 533, endPoint y: 437, distance: 57.0
click at [533, 437] on div "How many Large Wall Packs? 0" at bounding box center [575, 454] width 1068 height 42
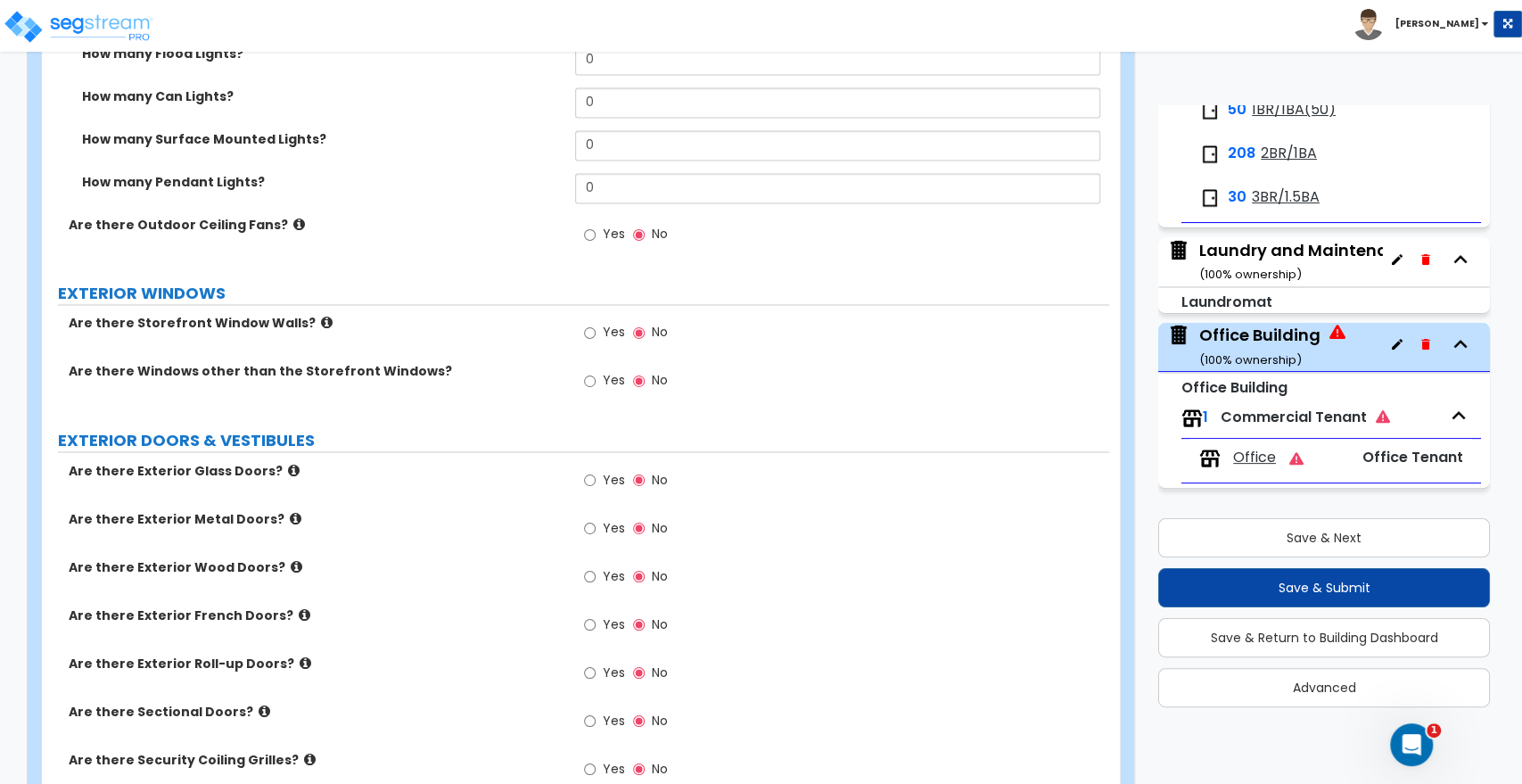
scroll to position [1882, 0]
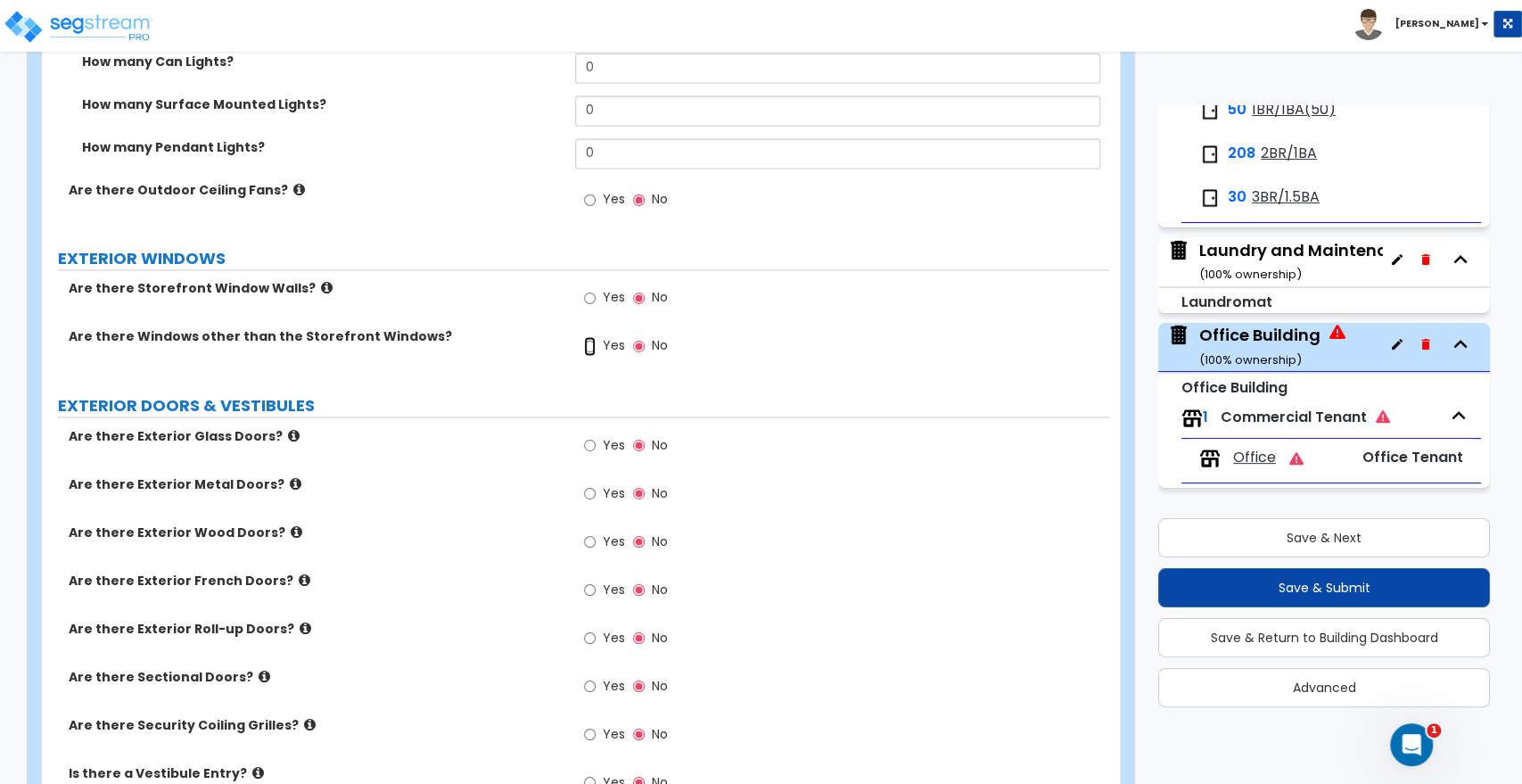
click at [587, 336] on input "Yes" at bounding box center [590, 346] width 12 height 20
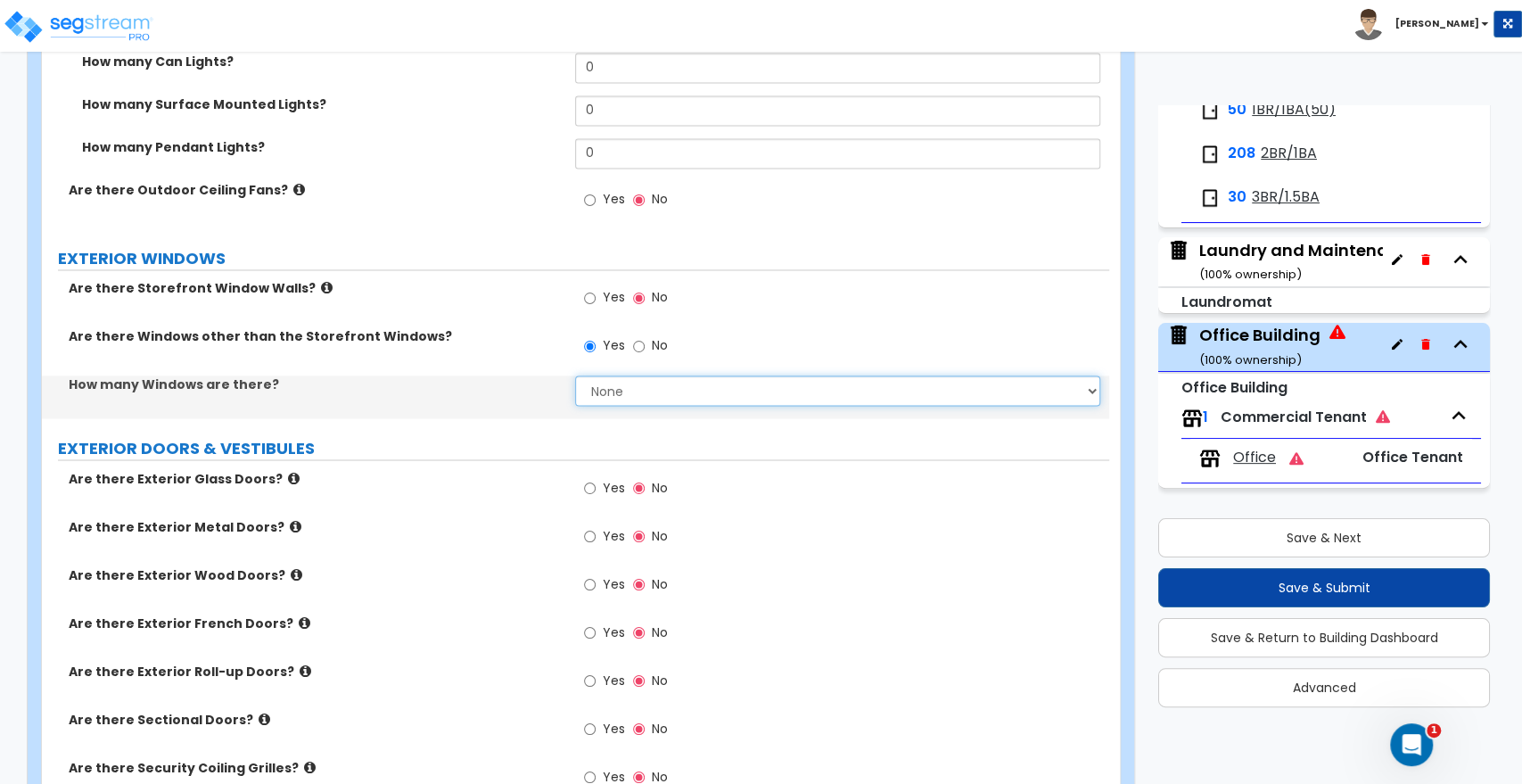
click at [596, 376] on select "None I want to enter a Percentage of the Exterior Windows I want to enter the N…" at bounding box center [837, 390] width 524 height 31
click at [575, 375] on select "None I want to enter a Percentage of the Exterior Windows I want to enter the N…" at bounding box center [837, 390] width 524 height 31
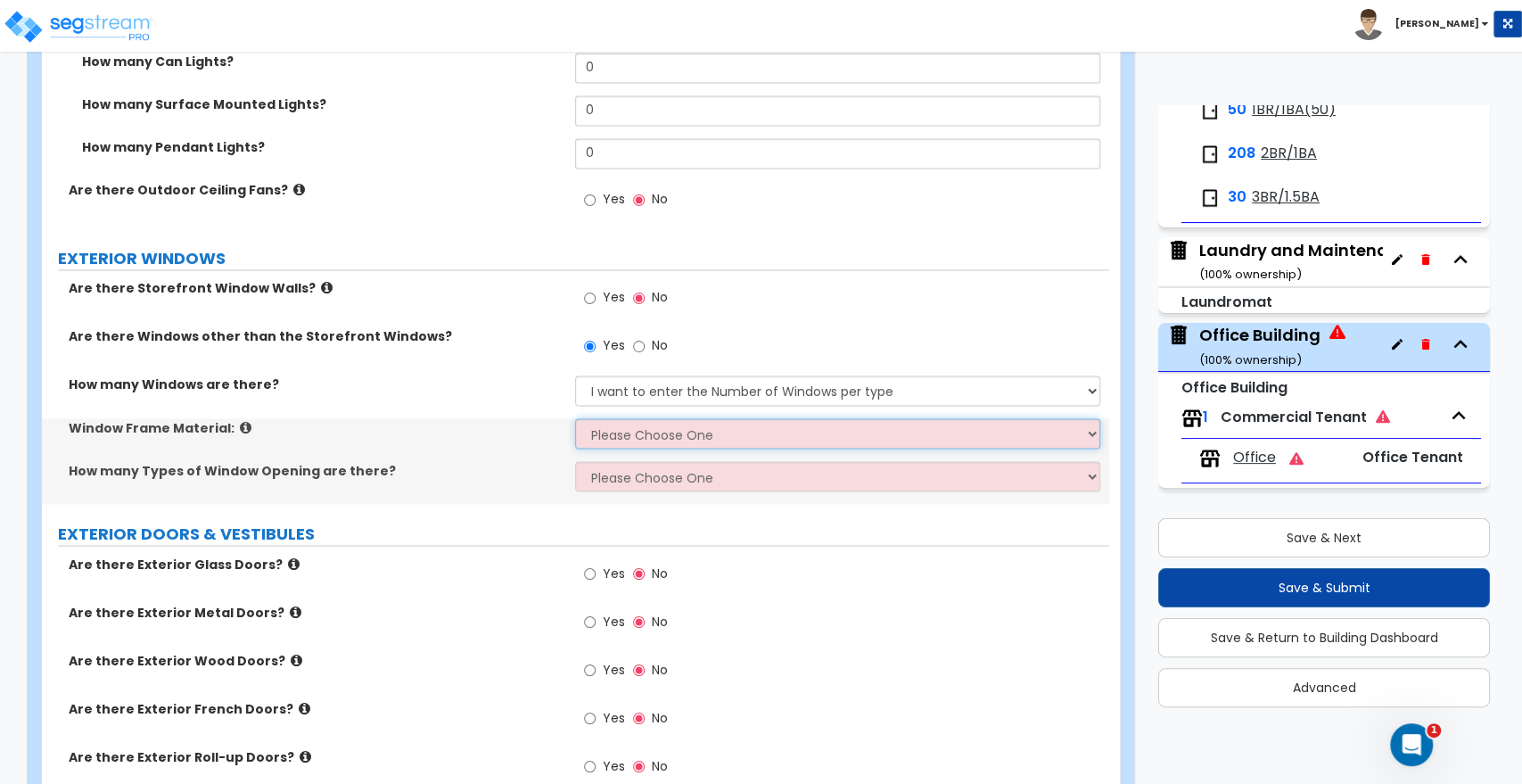
click at [598, 419] on select "Please Choose One Vinyl Aluminum Wood" at bounding box center [837, 433] width 524 height 31
click at [575, 419] on select "Please Choose One Vinyl Aluminum Wood" at bounding box center [837, 433] width 524 height 31
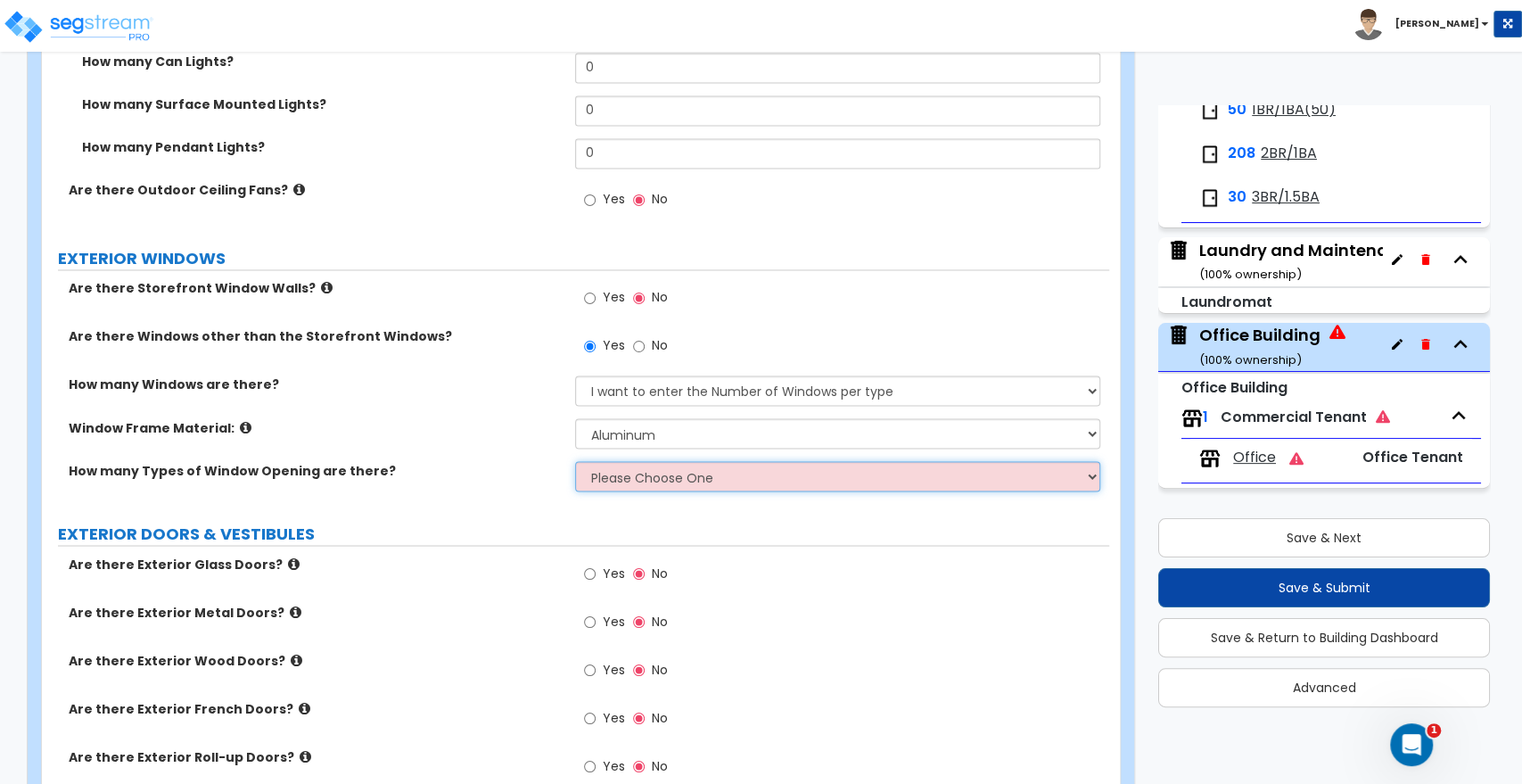
click at [610, 463] on select "Please Choose One 1 2 3 4" at bounding box center [837, 476] width 524 height 31
click at [575, 461] on select "Please Choose One 1 2 3 4" at bounding box center [837, 476] width 524 height 31
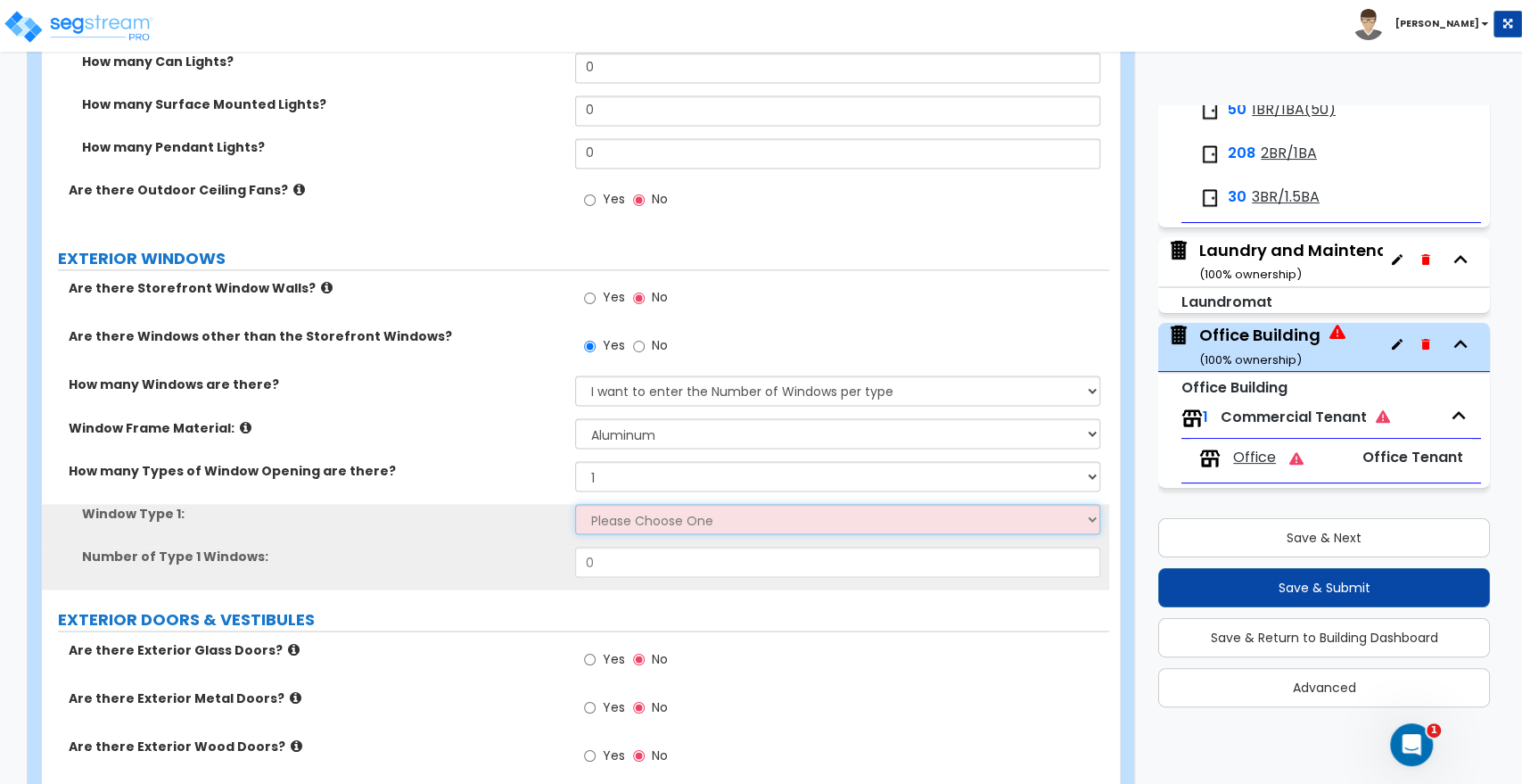
click at [624, 504] on select "Please Choose One Sliding Picture/Fixed Double/Single Hung Awning Swing" at bounding box center [837, 518] width 524 height 31
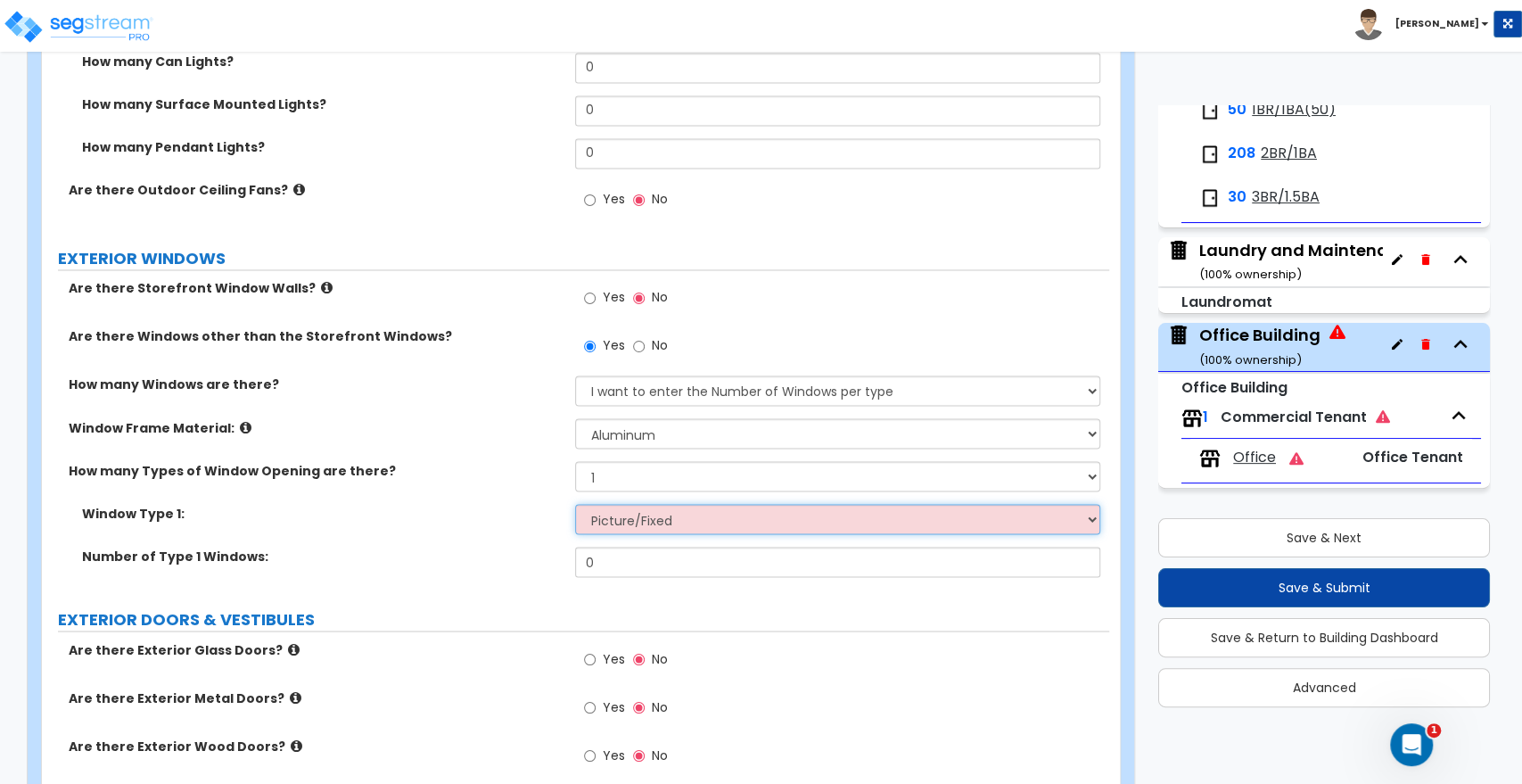
click at [575, 504] on select "Please Choose One Sliding Picture/Fixed Double/Single Hung Awning Swing" at bounding box center [837, 518] width 524 height 31
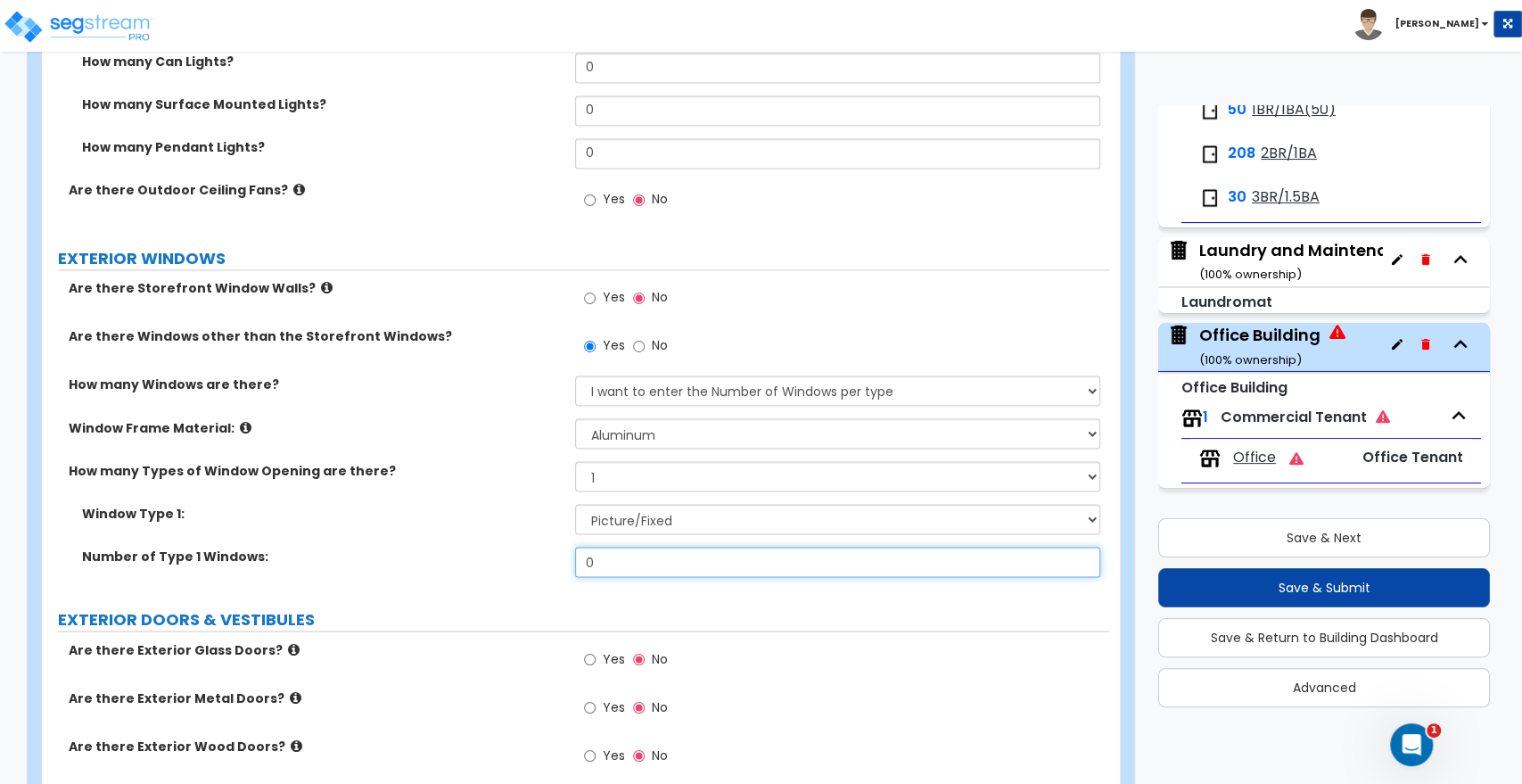
drag, startPoint x: 490, startPoint y: 552, endPoint x: 419, endPoint y: 549, distance: 71.1
click at [419, 549] on div "Number of Type 1 Windows: 0" at bounding box center [575, 568] width 1068 height 42
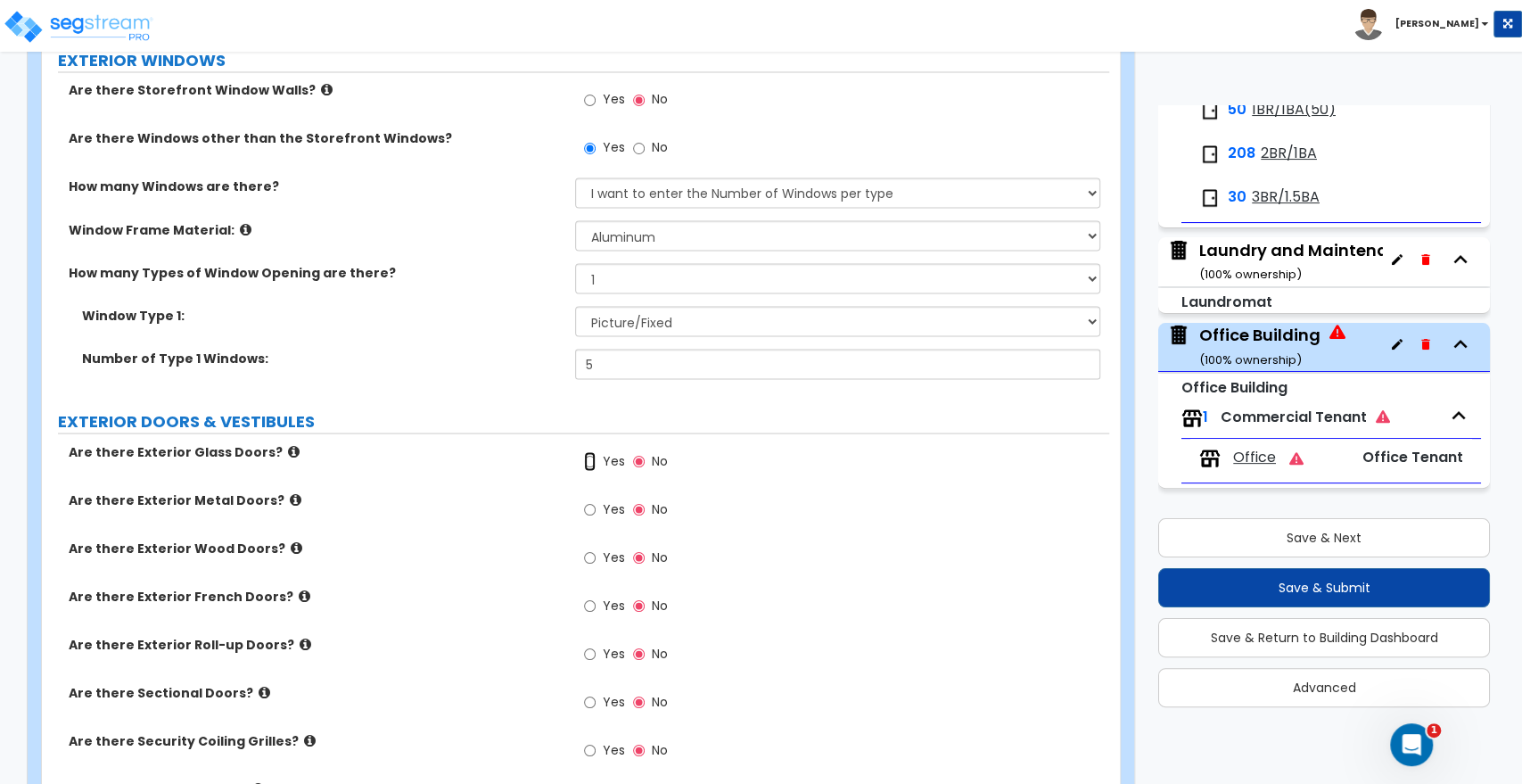
click at [590, 451] on input "Yes" at bounding box center [590, 461] width 12 height 20
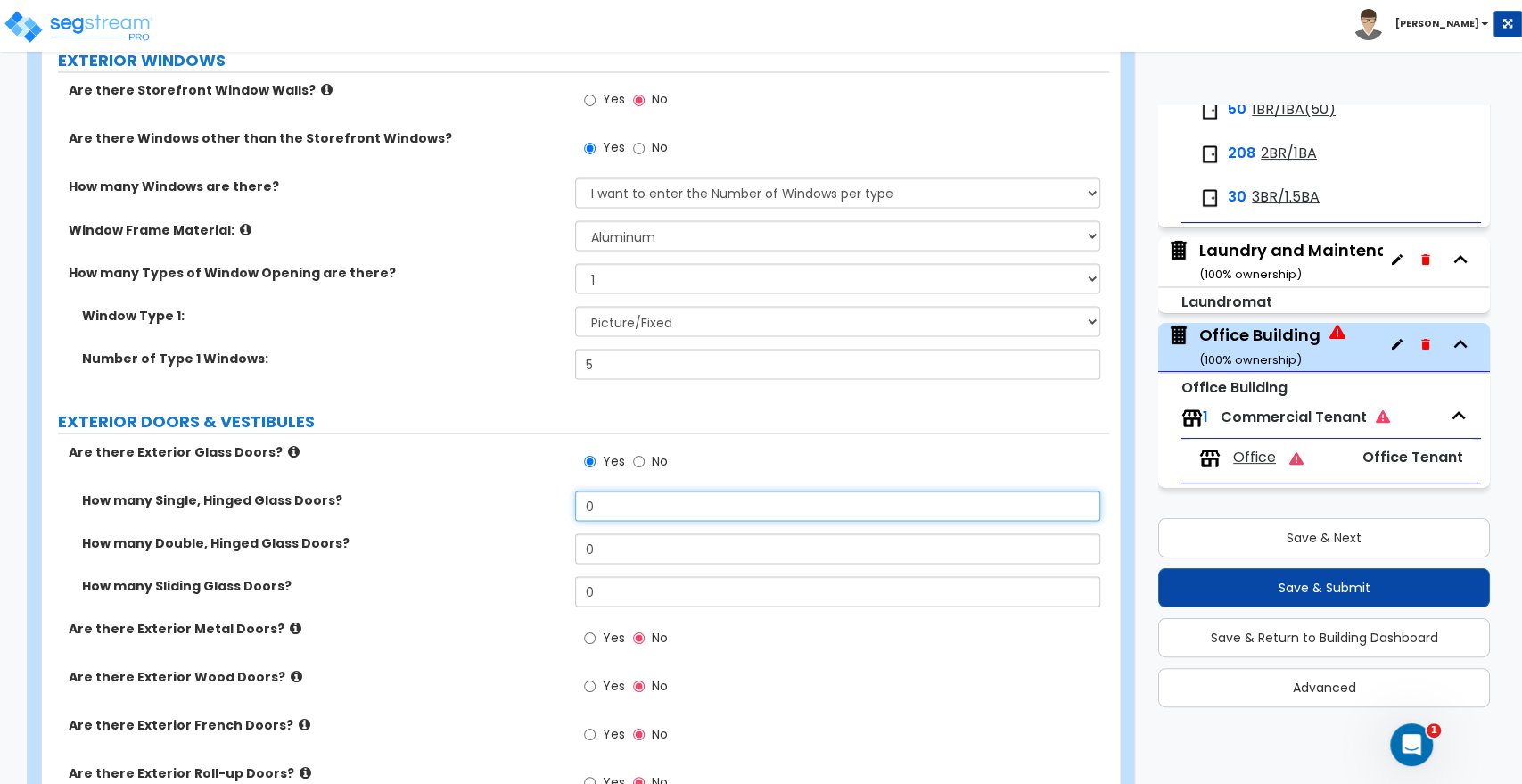
drag, startPoint x: 606, startPoint y: 481, endPoint x: 471, endPoint y: 491, distance: 135.4
click at [471, 491] on div "How many Single, Hinged Glass Doors? 0" at bounding box center [575, 511] width 1068 height 42
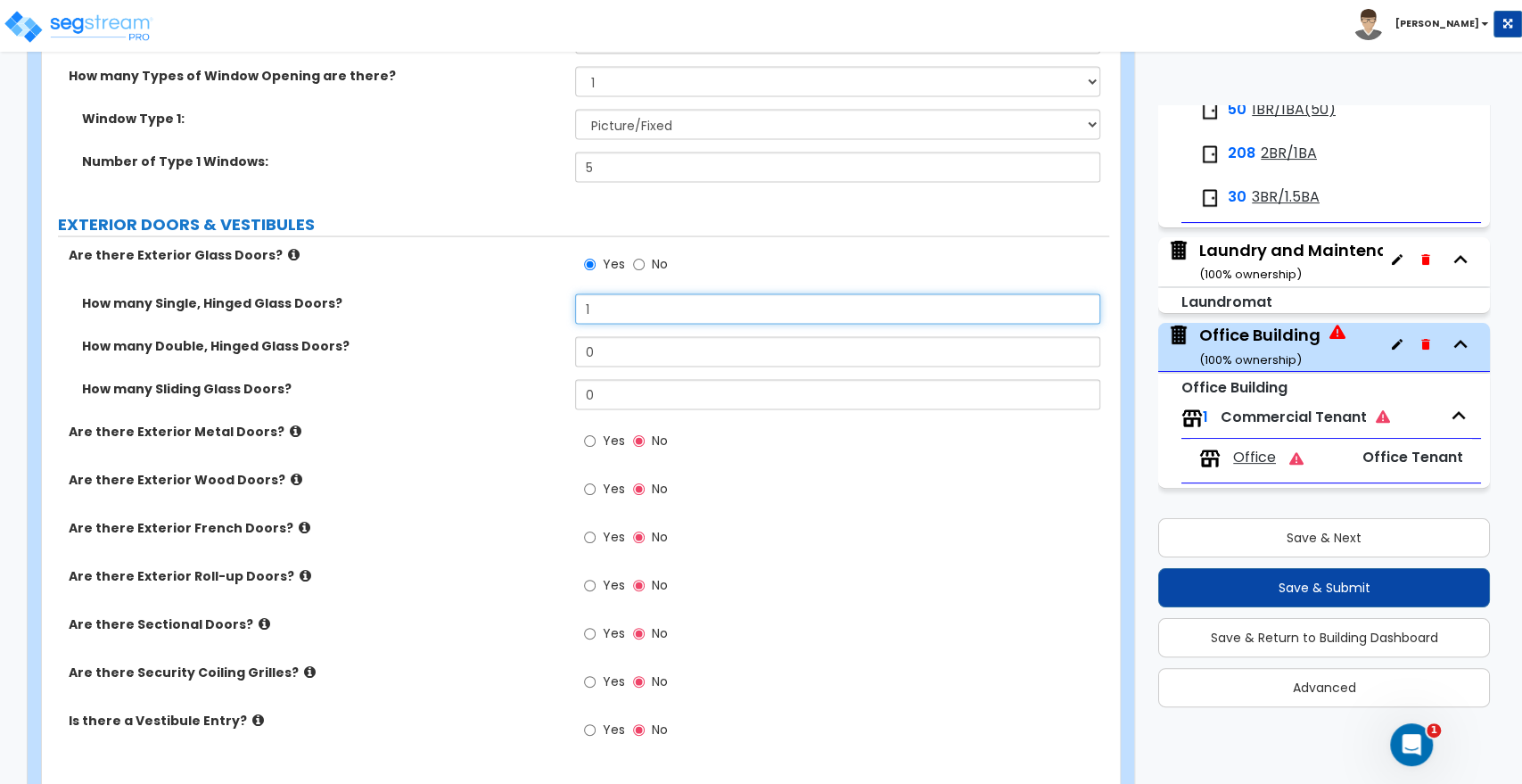
scroll to position [2278, 0]
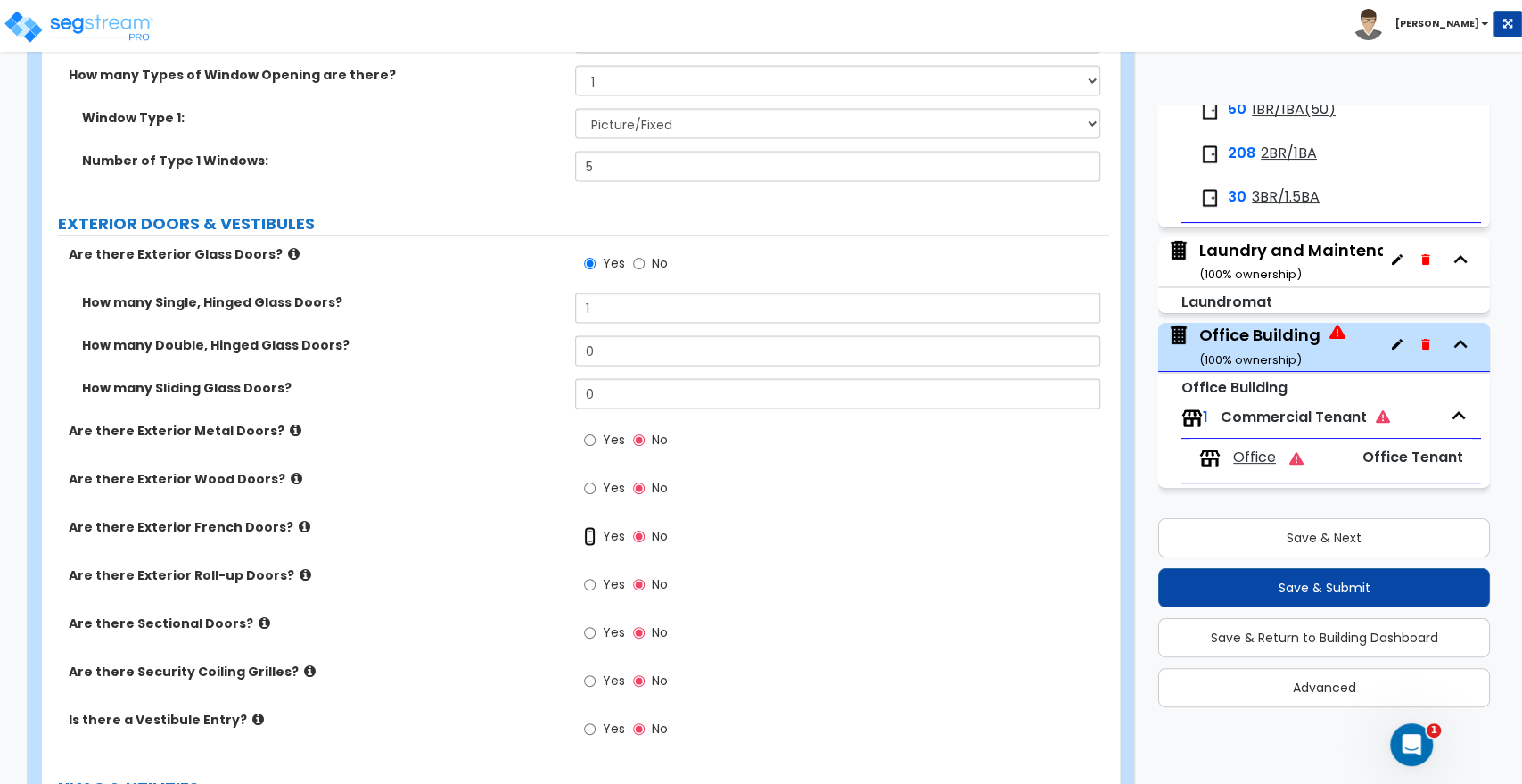
click at [594, 526] on input "Yes" at bounding box center [590, 536] width 12 height 20
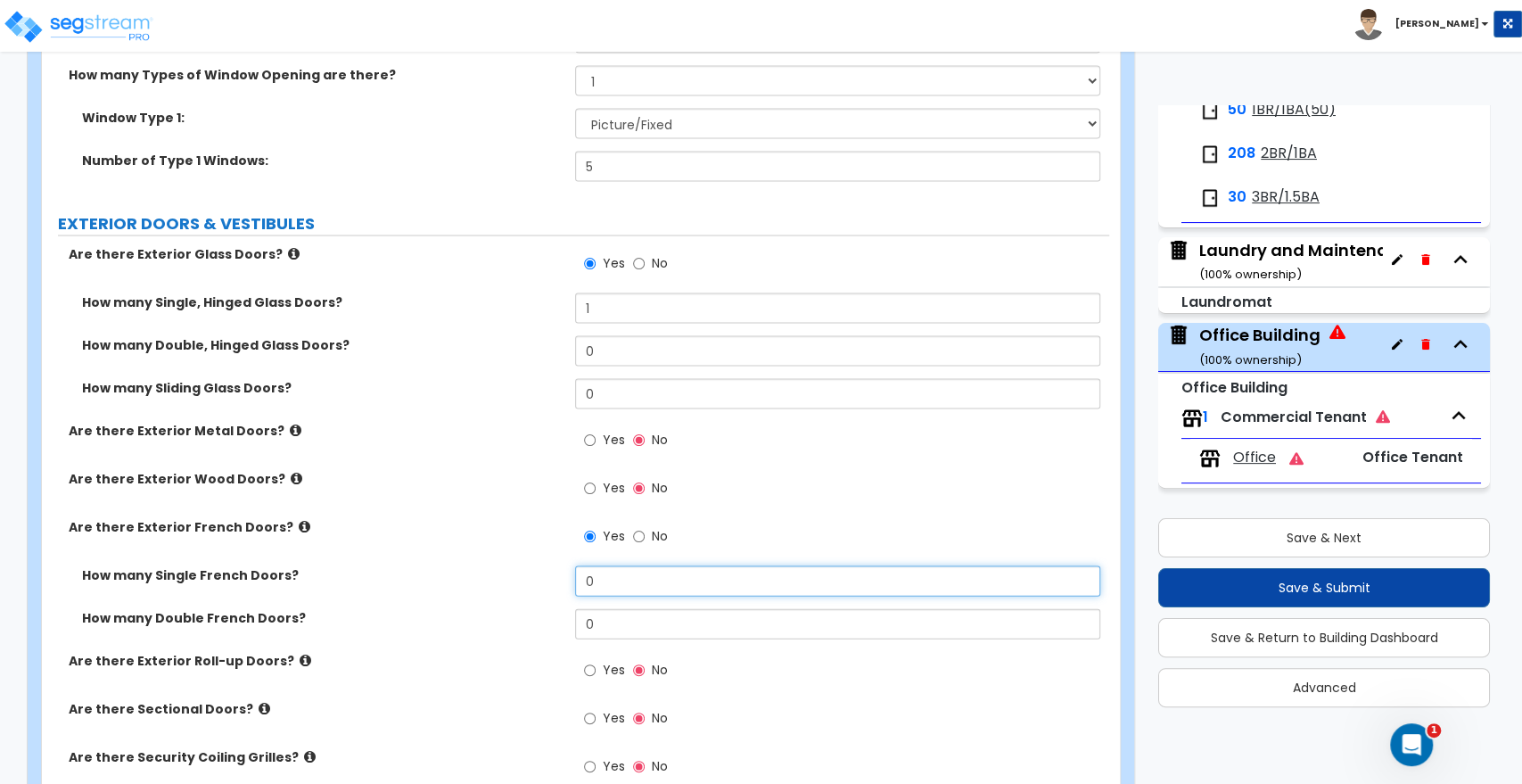
drag, startPoint x: 618, startPoint y: 567, endPoint x: 555, endPoint y: 567, distance: 63.0
click at [555, 567] on div "How many Single French Doors? 0" at bounding box center [575, 587] width 1068 height 42
drag, startPoint x: 617, startPoint y: 604, endPoint x: 510, endPoint y: 606, distance: 107.0
click at [510, 608] on div "How many Double French Doors? 0" at bounding box center [575, 629] width 1068 height 42
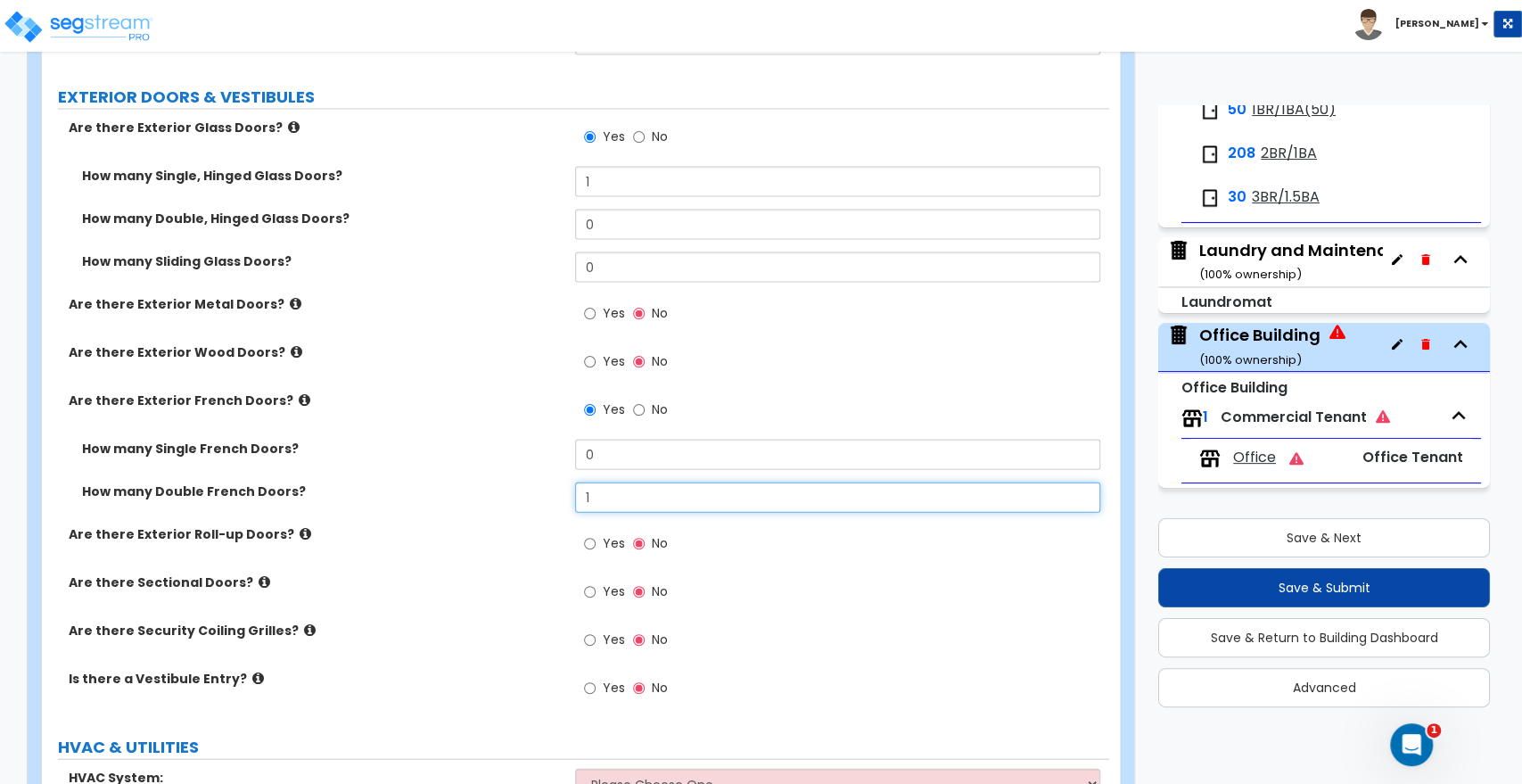
scroll to position [2295, 0]
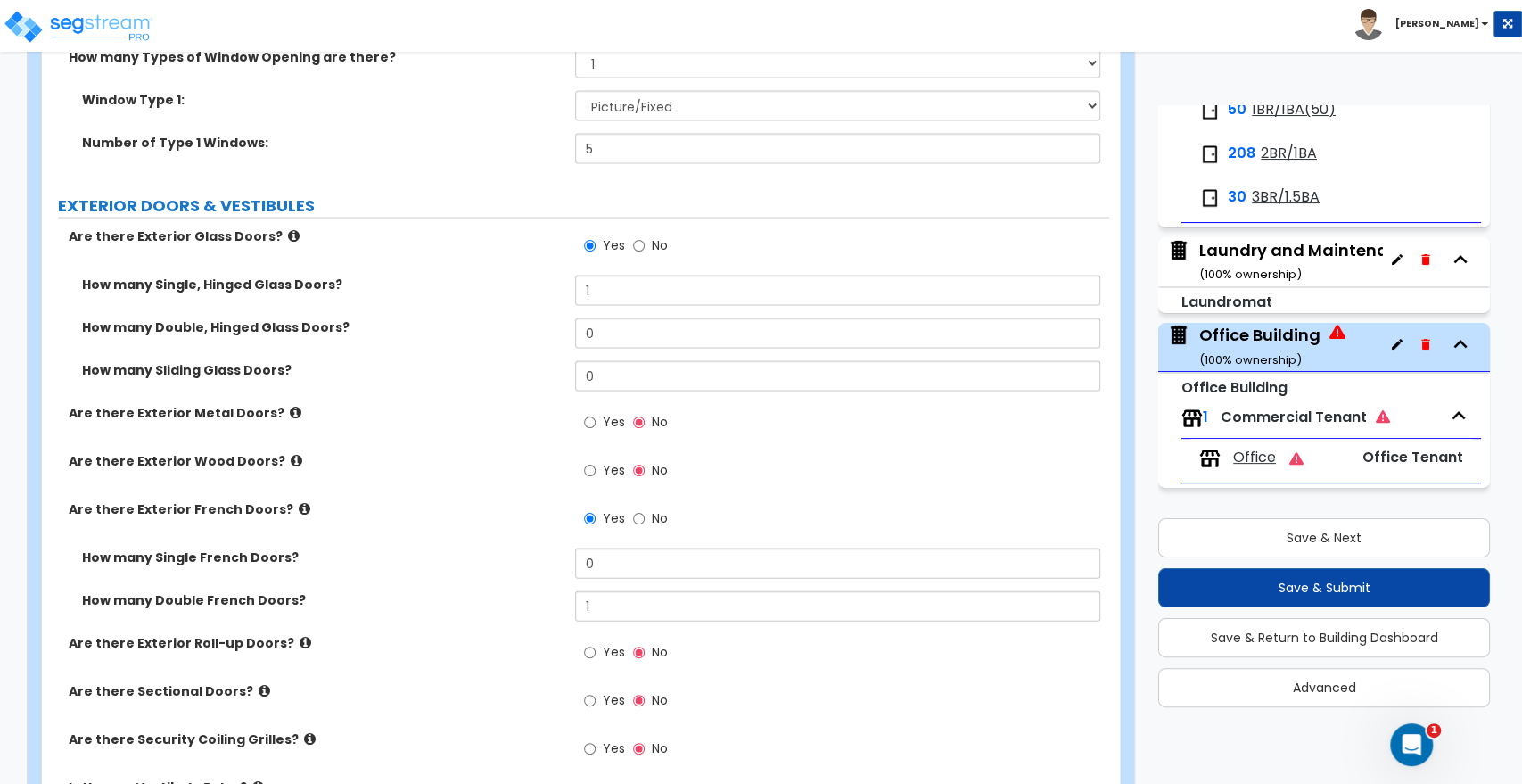
click at [464, 479] on div "Are there Exterior Wood Doors? Yes No" at bounding box center [575, 476] width 1068 height 48
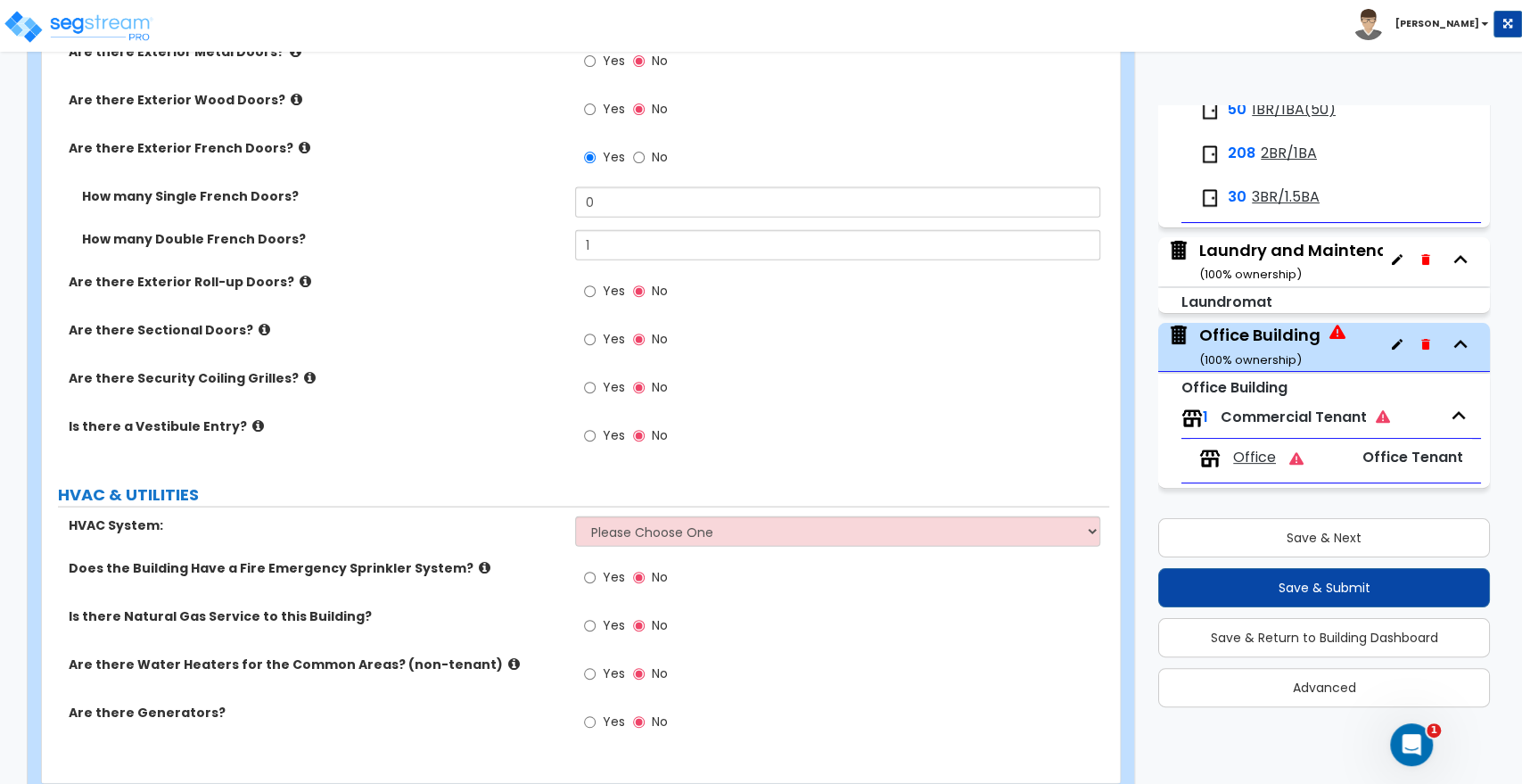
scroll to position [2691, 0]
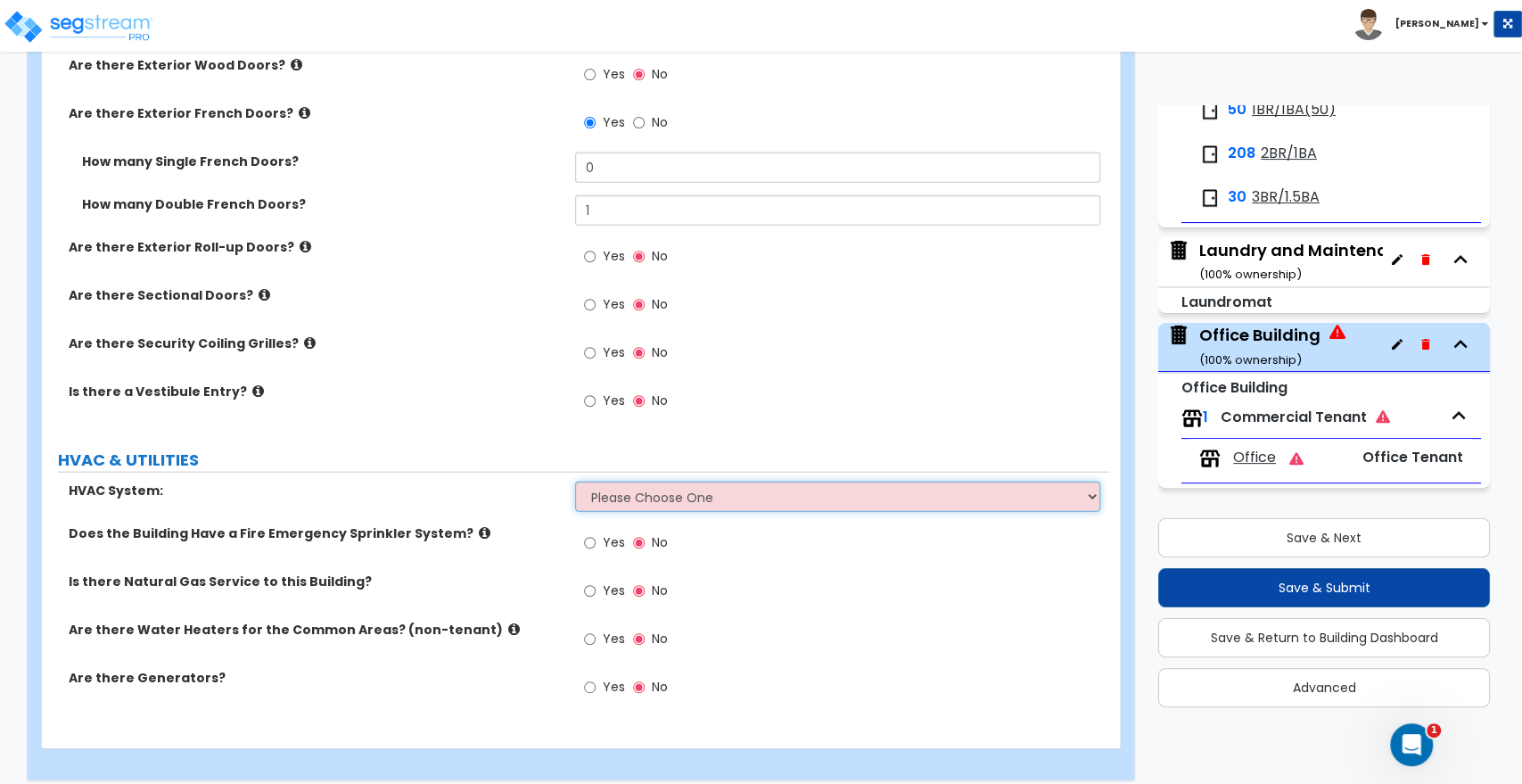
click at [642, 483] on select "Please Choose One Rooftop Unit Furnace-Condenser Forced Air Split Heating/Cooli…" at bounding box center [837, 497] width 524 height 31
click at [575, 482] on select "Please Choose One Rooftop Unit Furnace-Condenser Forced Air Split Heating/Cooli…" at bounding box center [837, 497] width 524 height 31
click at [589, 533] on input "Yes" at bounding box center [590, 543] width 12 height 20
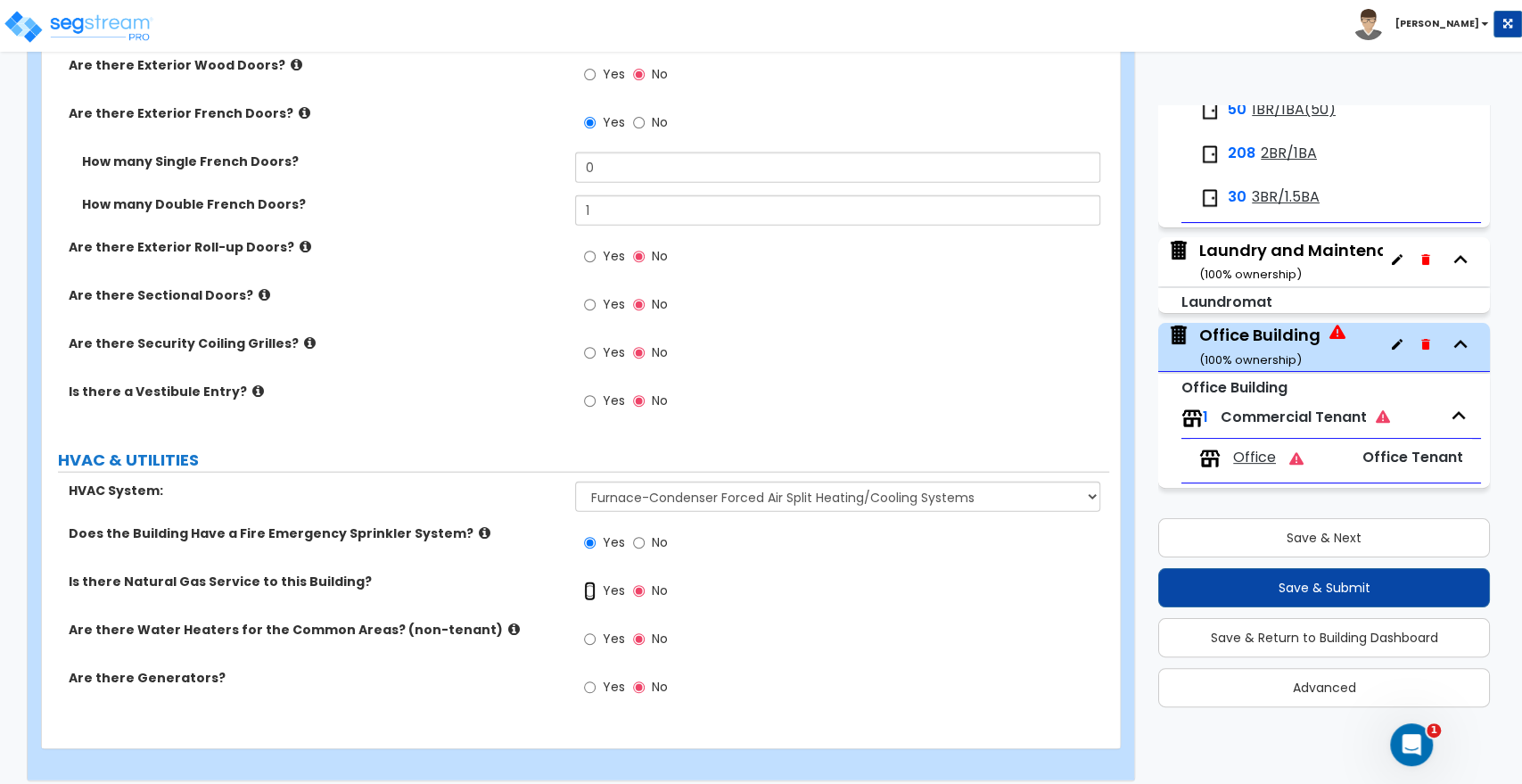
click at [593, 582] on input "Yes" at bounding box center [590, 591] width 12 height 20
click at [1208, 540] on button "Save & Next" at bounding box center [1324, 538] width 332 height 39
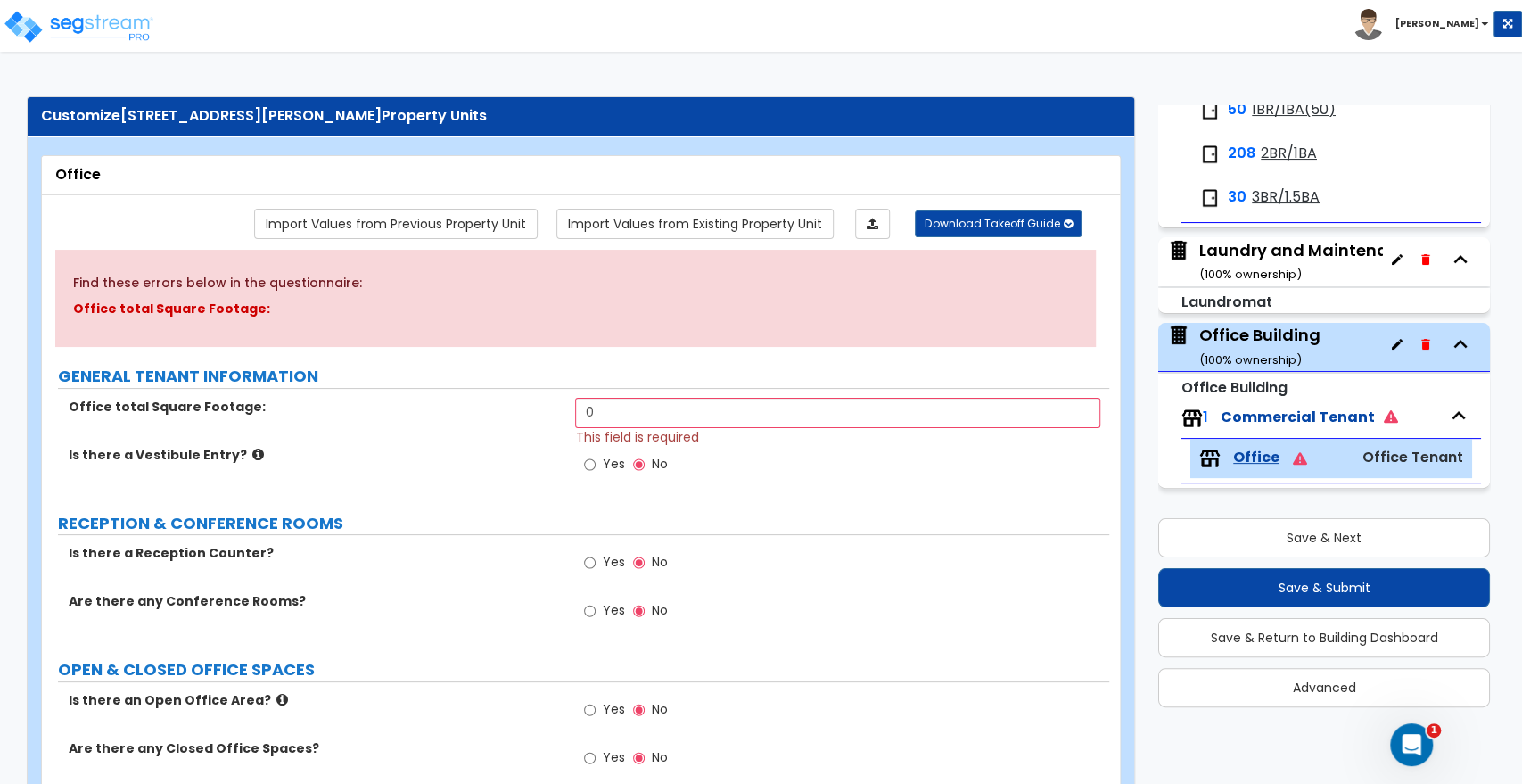
scroll to position [99, 0]
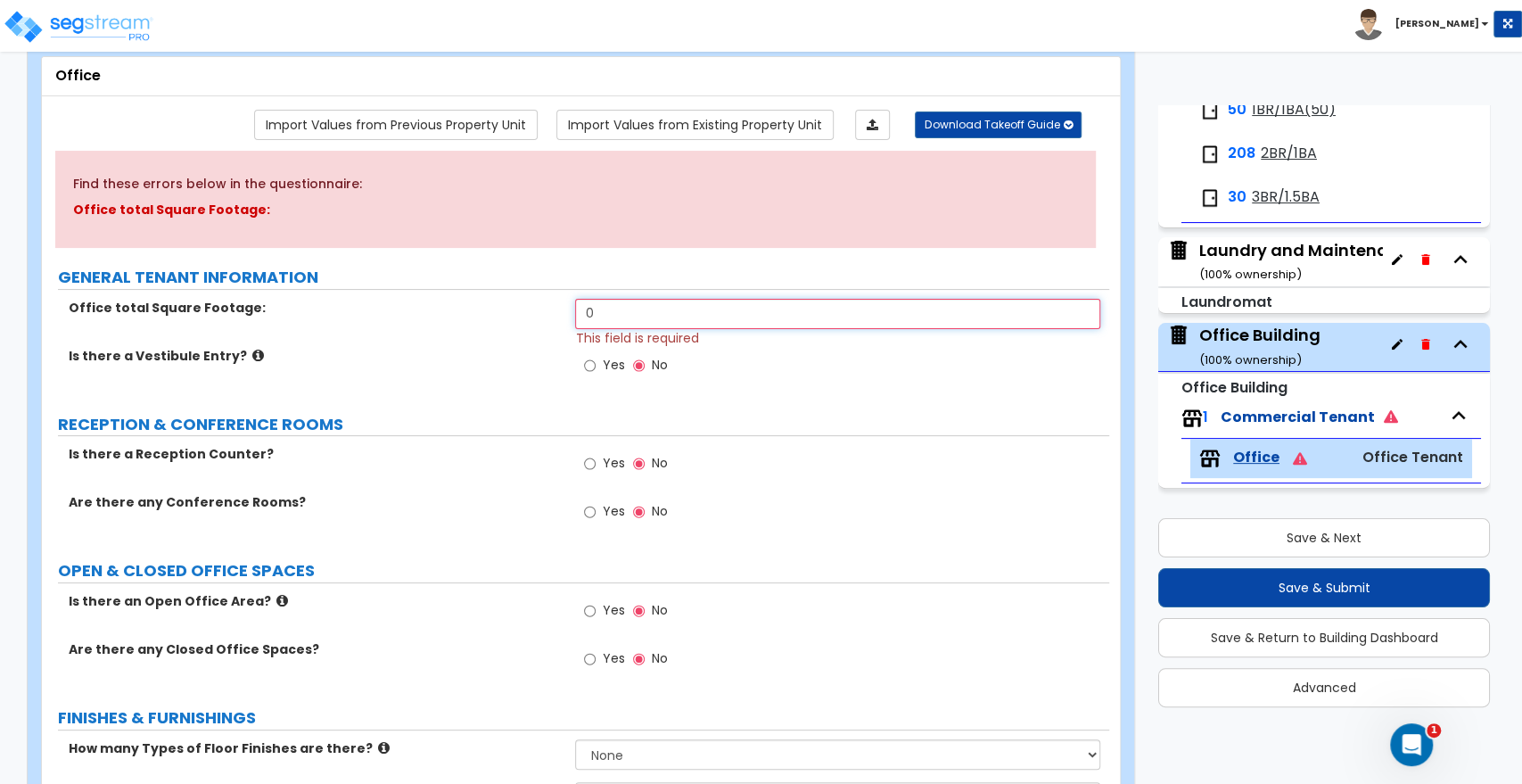
drag, startPoint x: 641, startPoint y: 310, endPoint x: 428, endPoint y: 315, distance: 213.1
click at [428, 315] on div "Office total Square Footage: 0 This field is required" at bounding box center [575, 323] width 1068 height 48
click at [1219, 363] on small "( 100 % ownership)" at bounding box center [1251, 359] width 103 height 17
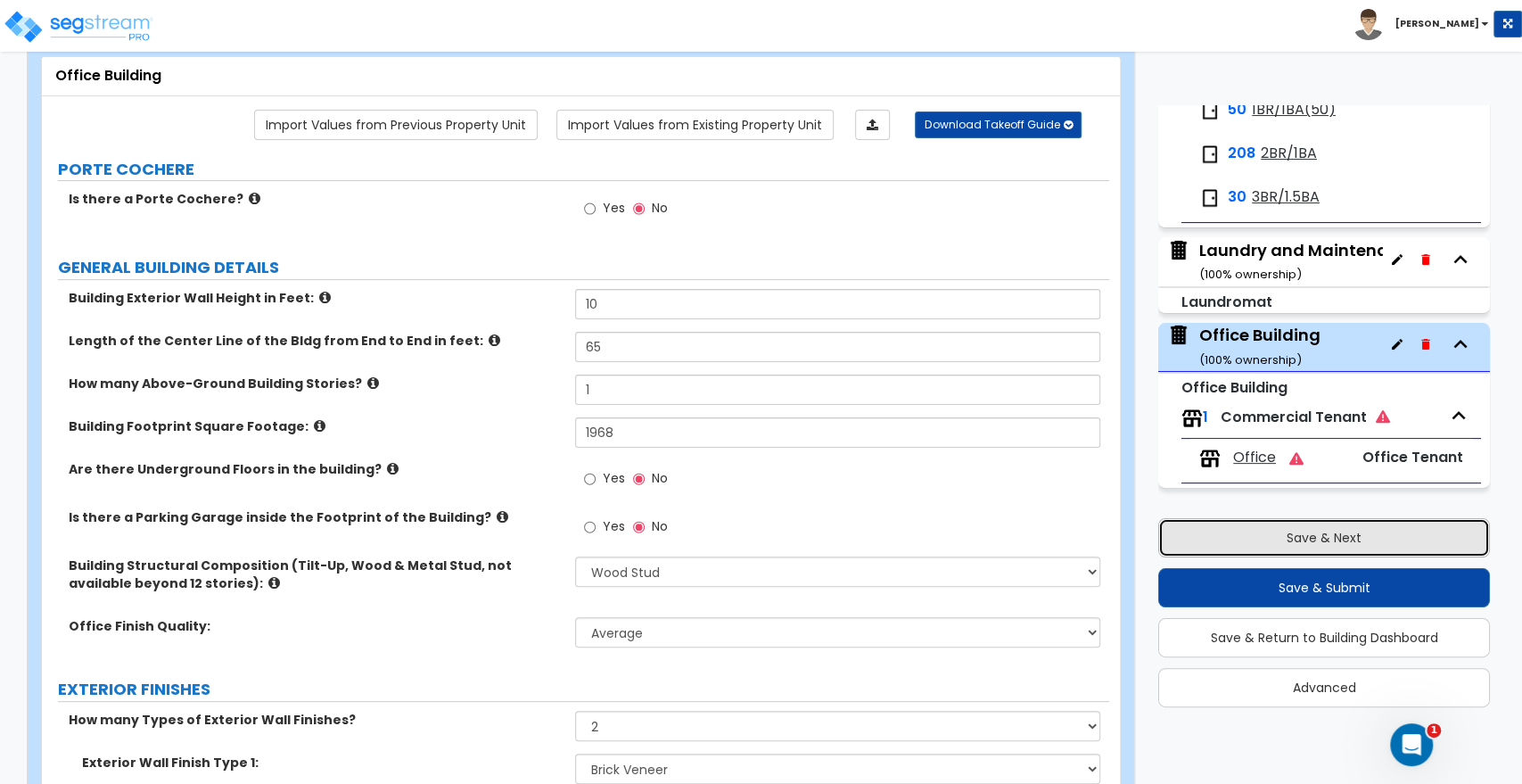
click at [1277, 532] on button "Save & Next" at bounding box center [1324, 538] width 332 height 39
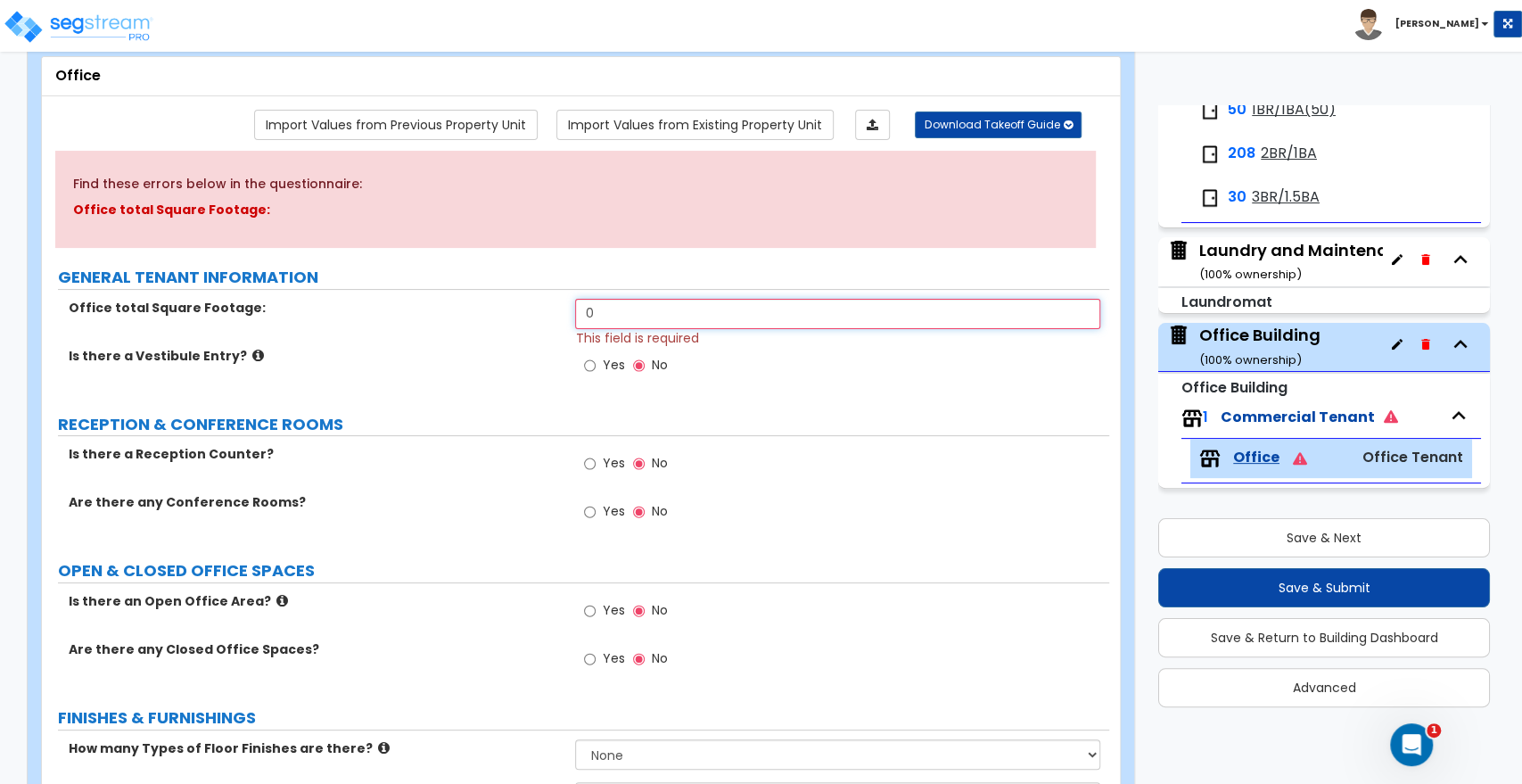
click at [604, 319] on input "0" at bounding box center [837, 314] width 524 height 31
drag, startPoint x: 664, startPoint y: 317, endPoint x: 491, endPoint y: 324, distance: 173.1
click at [491, 324] on div "Office total Square Footage: 0 This field is required" at bounding box center [575, 323] width 1068 height 48
click at [1227, 332] on div "Office Building ( 100 % ownership)" at bounding box center [1260, 347] width 121 height 45
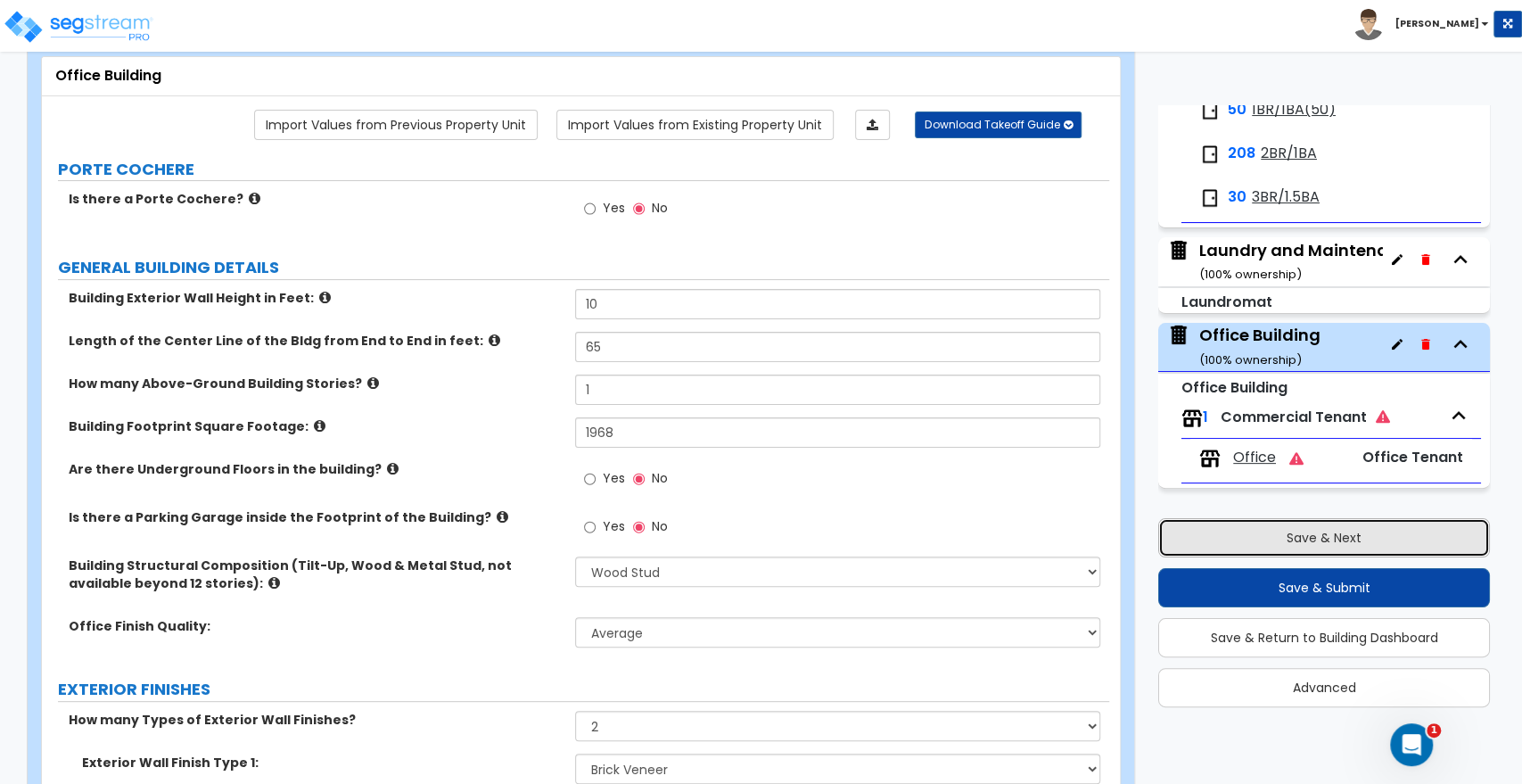
click at [1318, 540] on button "Save & Next" at bounding box center [1324, 538] width 332 height 39
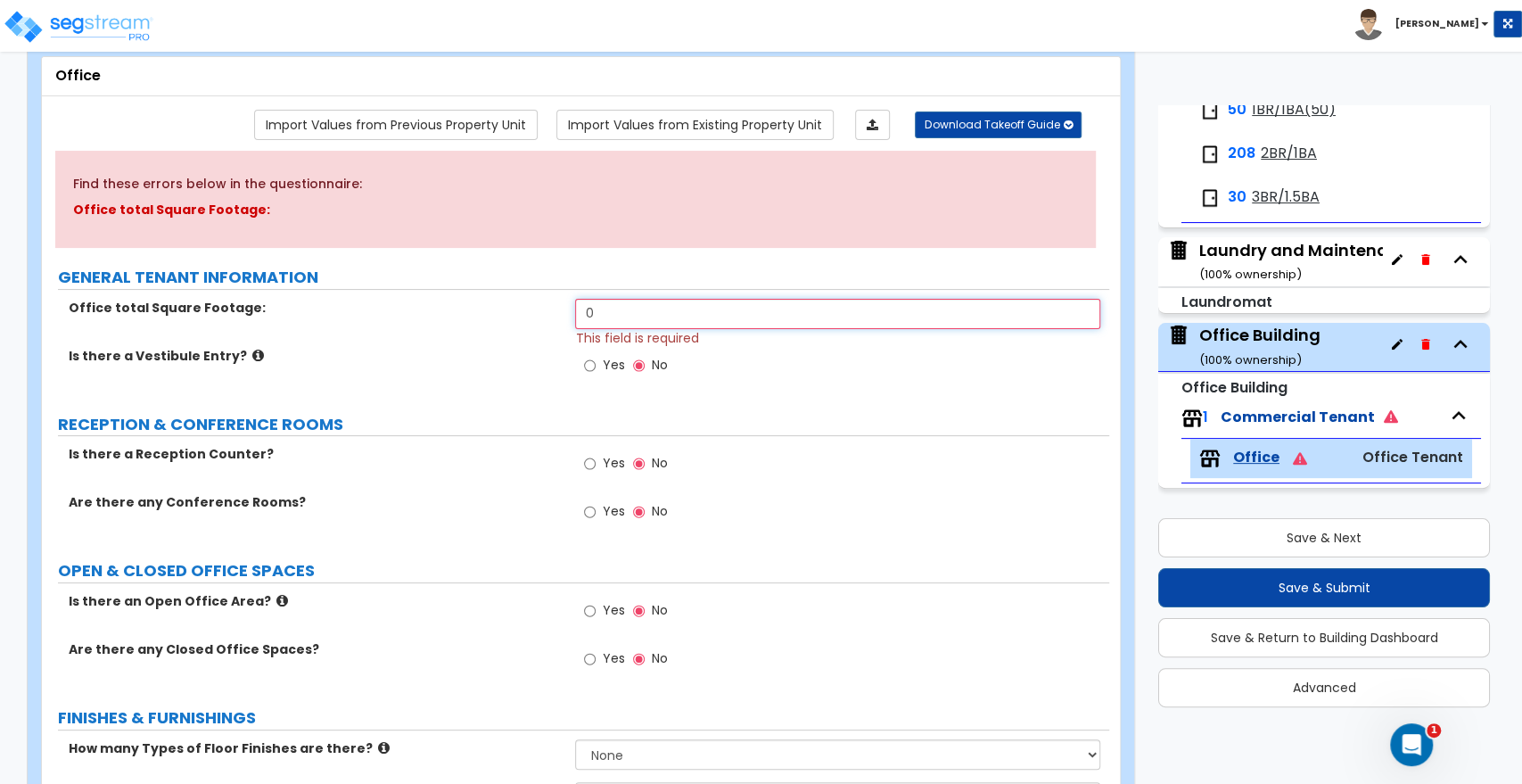
drag, startPoint x: 613, startPoint y: 315, endPoint x: 518, endPoint y: 313, distance: 95.0
click at [518, 313] on div "Office total Square Footage: 0 This field is required" at bounding box center [575, 323] width 1068 height 48
click at [1240, 363] on small "( 100 % ownership)" at bounding box center [1251, 359] width 103 height 17
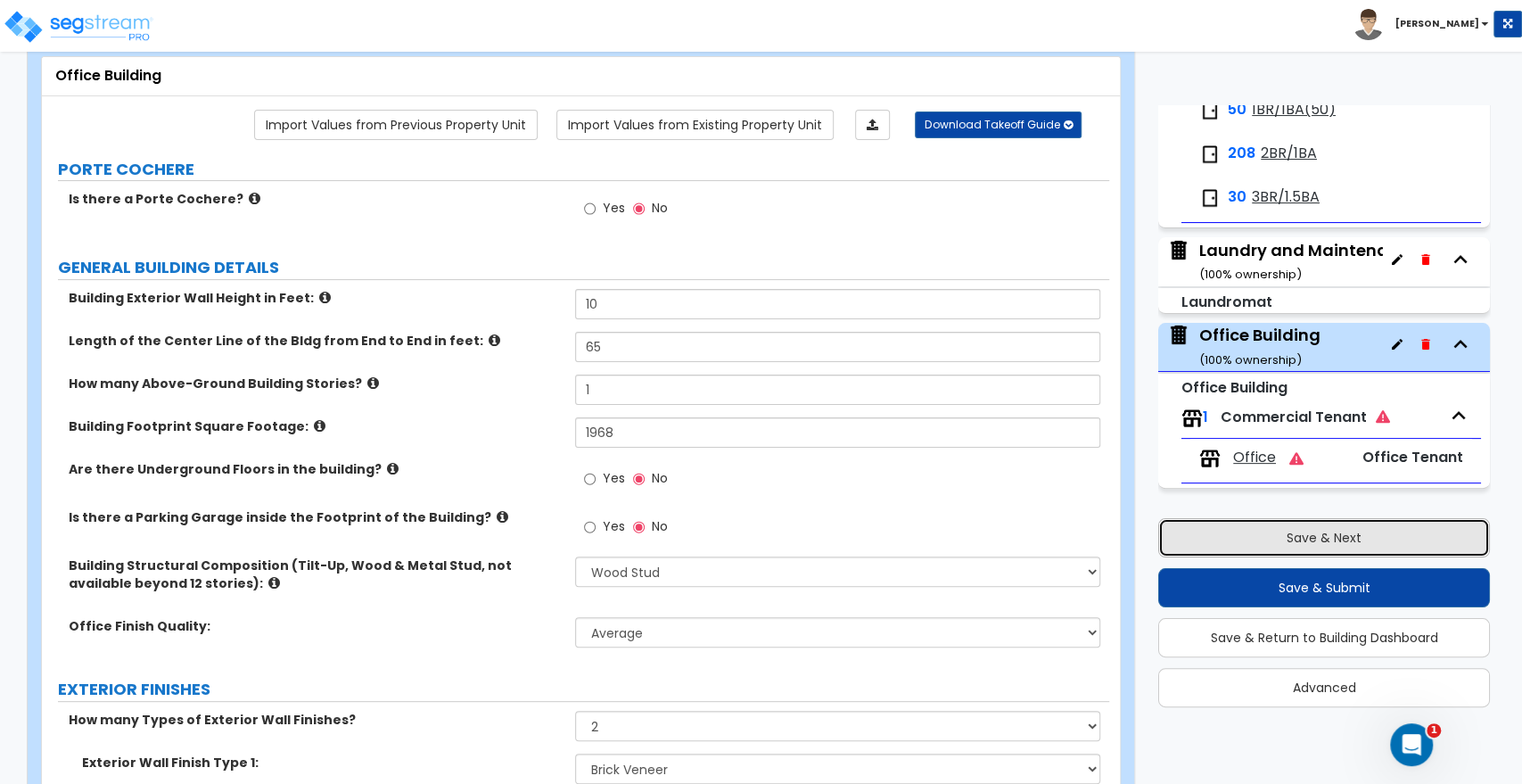
click at [1254, 533] on button "Save & Next" at bounding box center [1324, 538] width 332 height 39
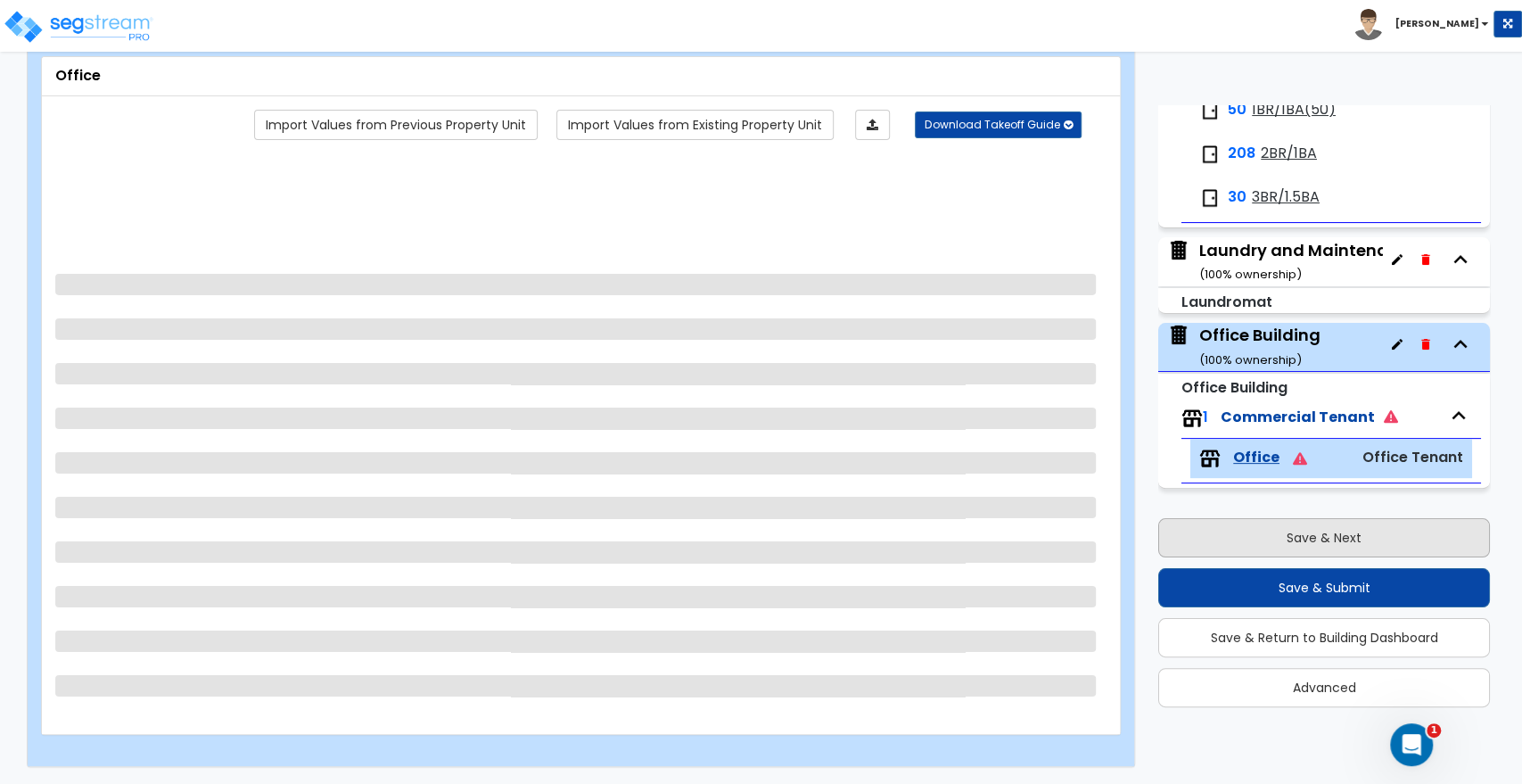
scroll to position [0, 0]
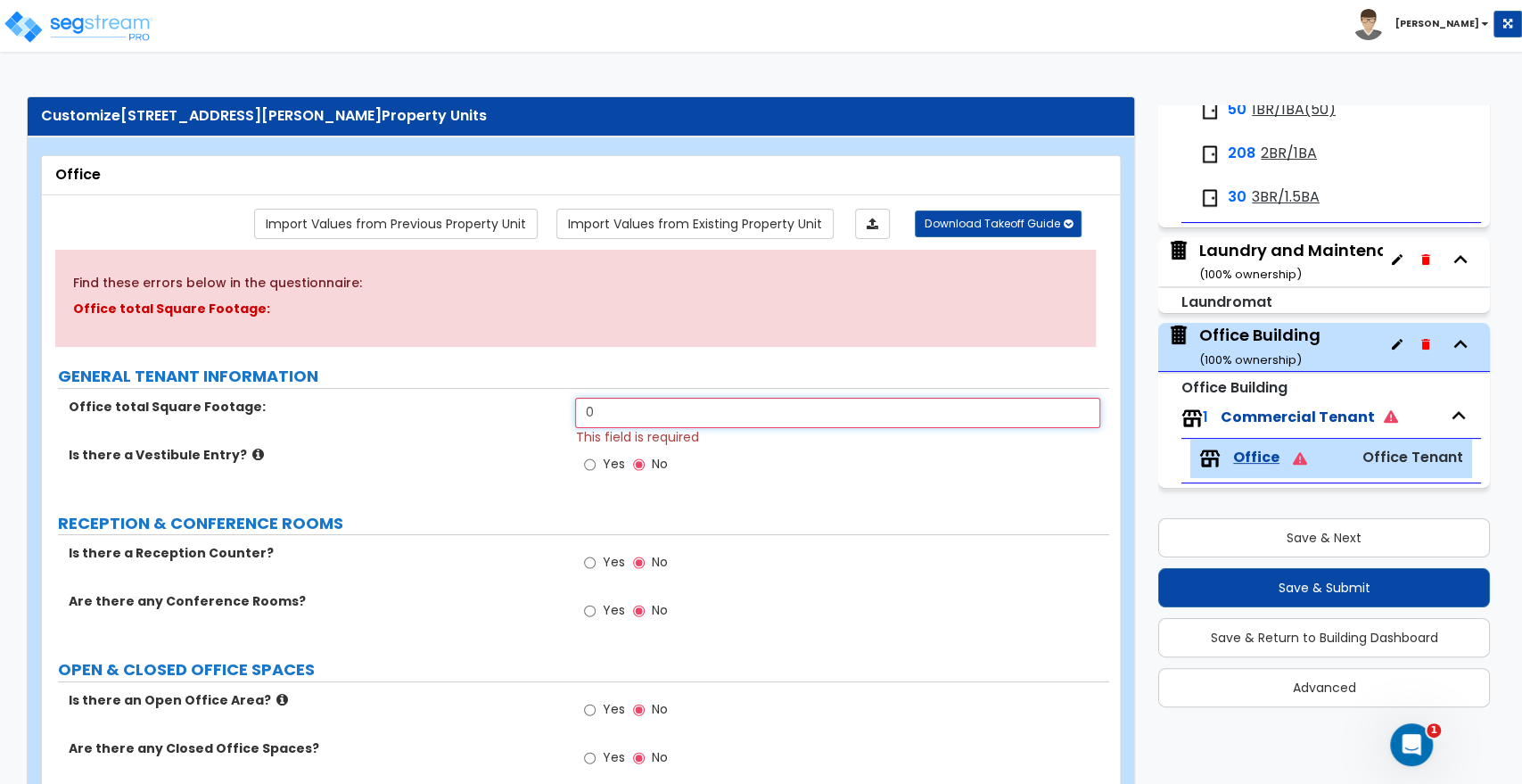
drag, startPoint x: 637, startPoint y: 411, endPoint x: 333, endPoint y: 414, distance: 304.0
click at [333, 414] on div "Office total Square Footage: 0 This field is required" at bounding box center [575, 422] width 1068 height 48
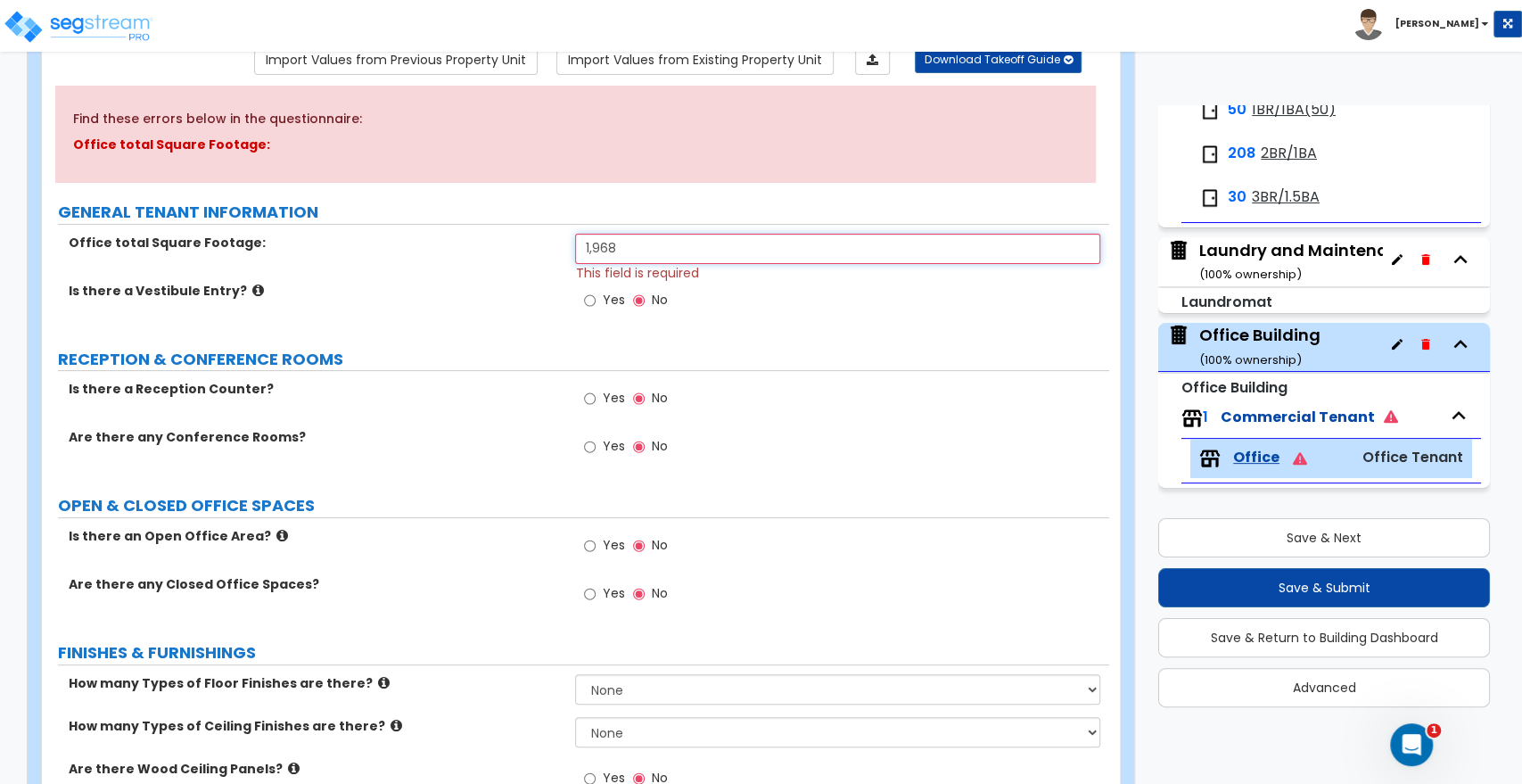
scroll to position [197, 0]
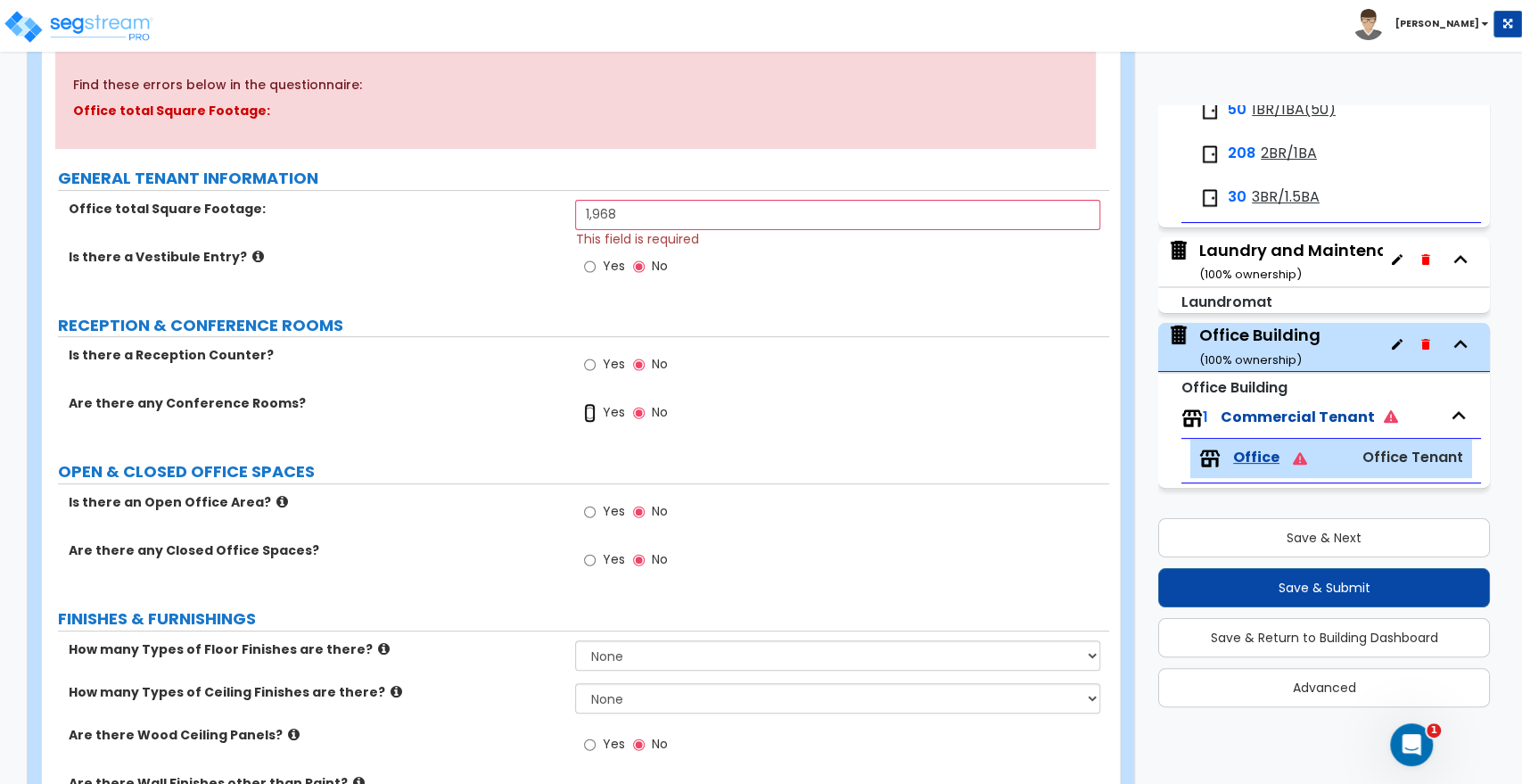
click at [591, 411] on input "Yes" at bounding box center [590, 413] width 12 height 20
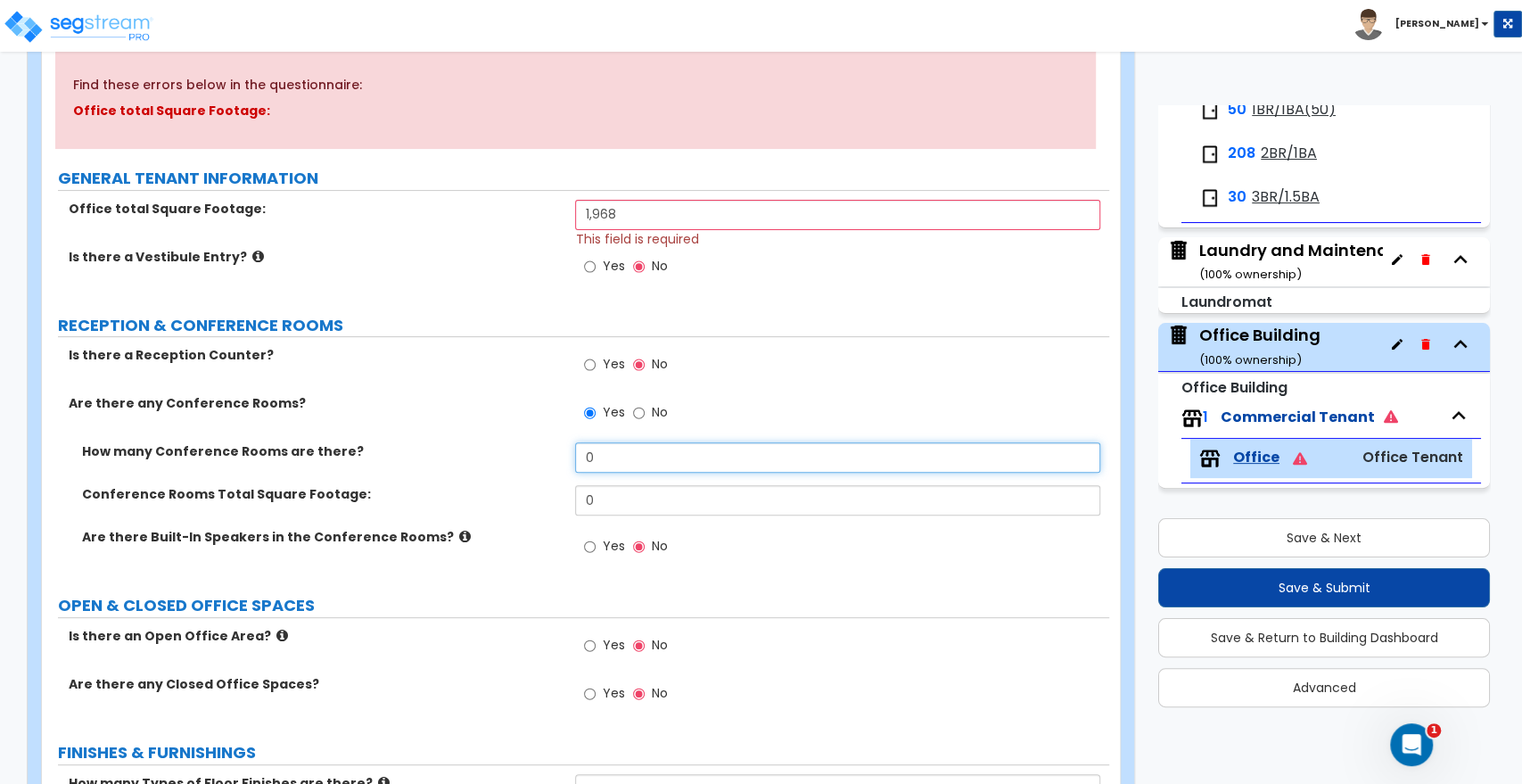
drag, startPoint x: 610, startPoint y: 450, endPoint x: 541, endPoint y: 458, distance: 69.5
click at [541, 458] on div "How many Conference Rooms are there? 0" at bounding box center [575, 463] width 1068 height 42
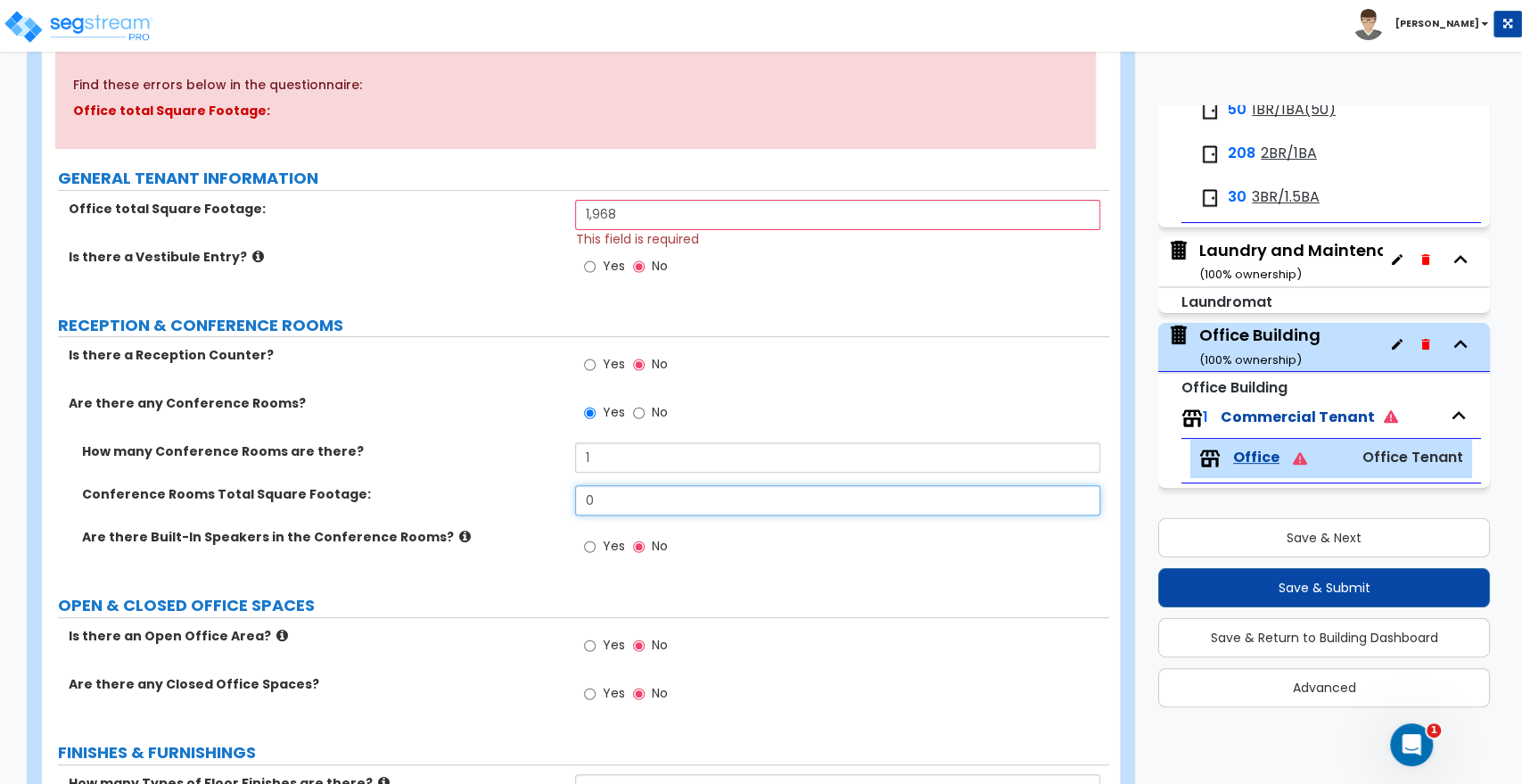
drag, startPoint x: 479, startPoint y: 519, endPoint x: 467, endPoint y: 519, distance: 12.0
click at [467, 519] on div "Conference Rooms Total Square Footage: 0" at bounding box center [575, 506] width 1068 height 42
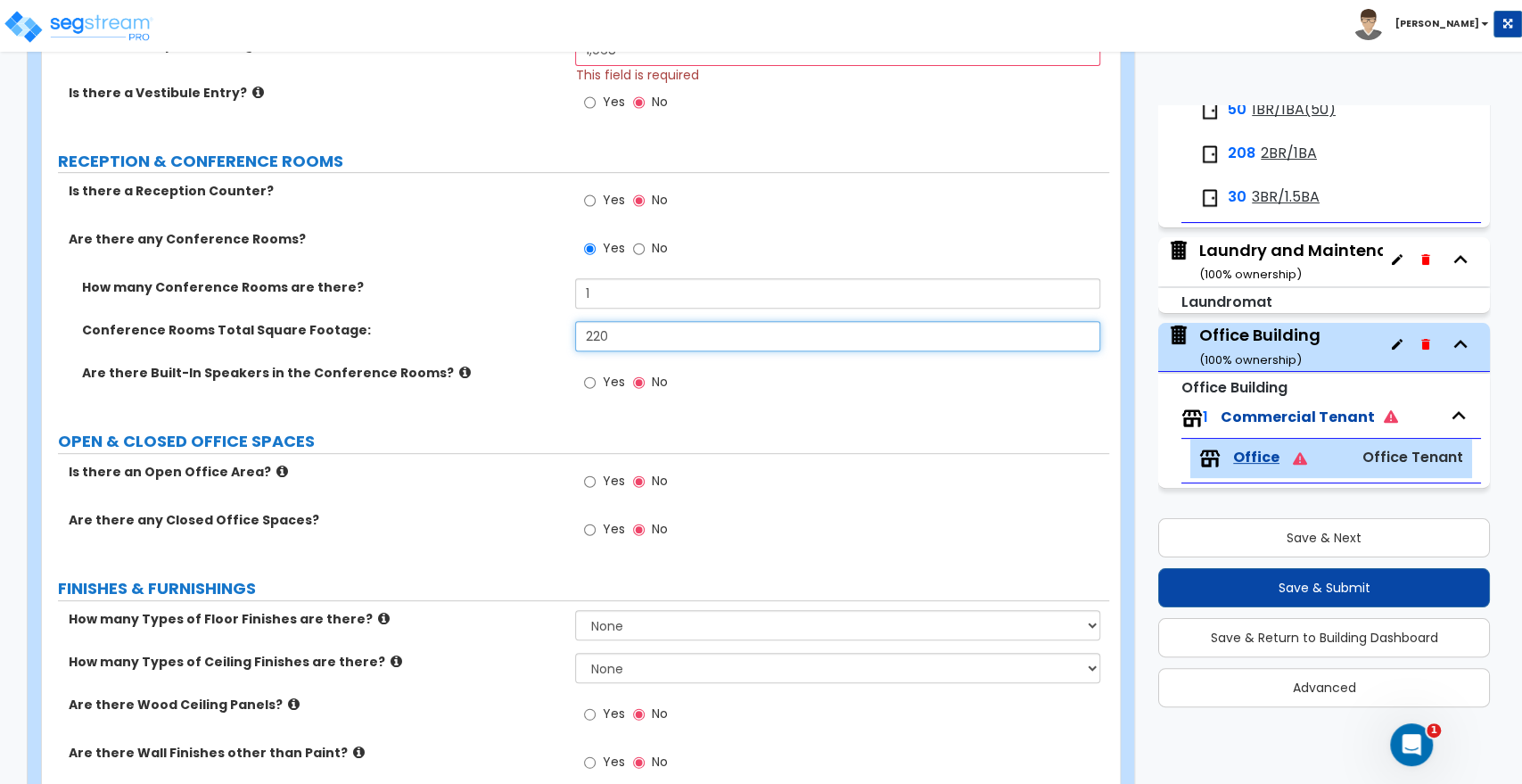
scroll to position [396, 0]
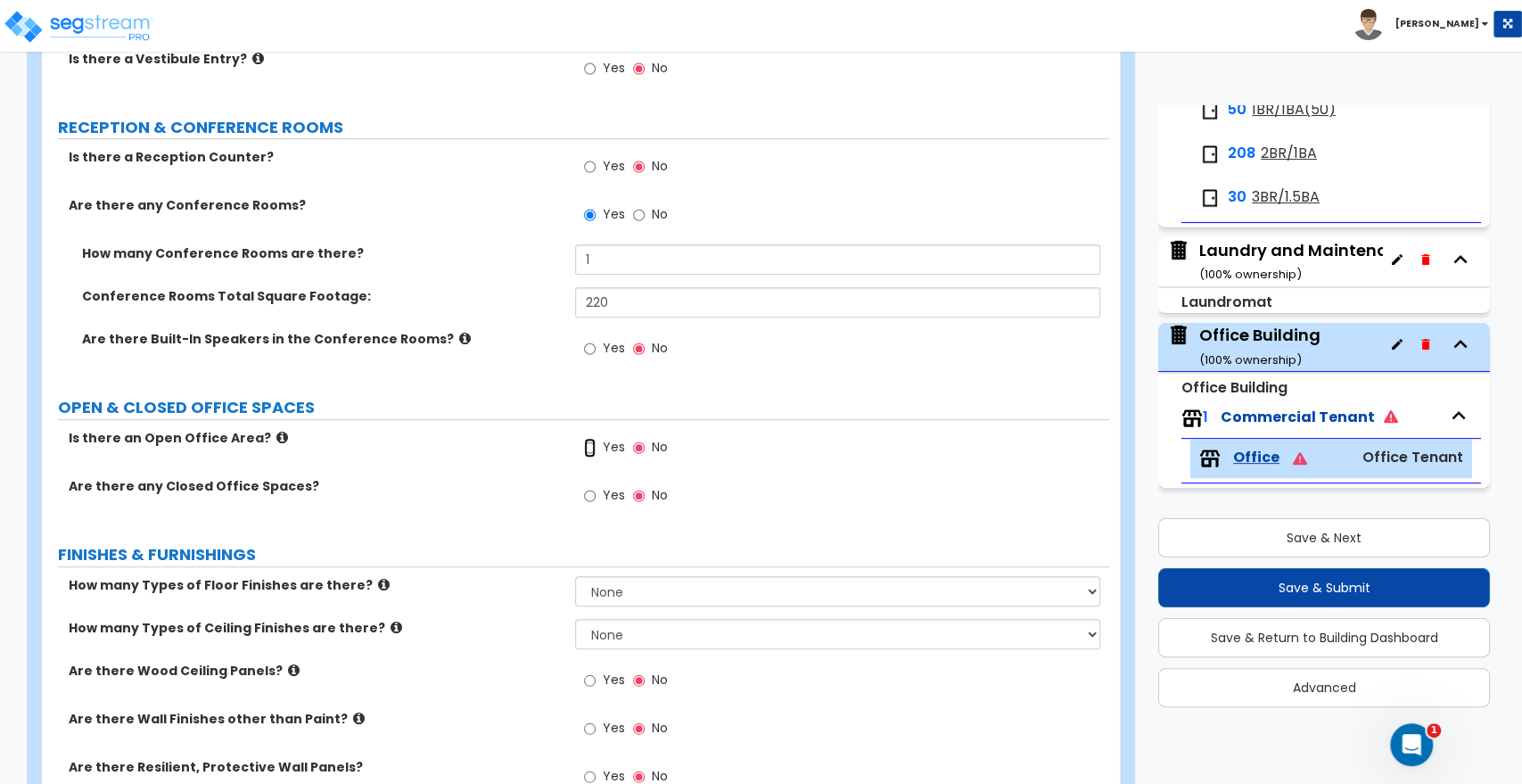
click at [586, 446] on input "Yes" at bounding box center [590, 447] width 12 height 20
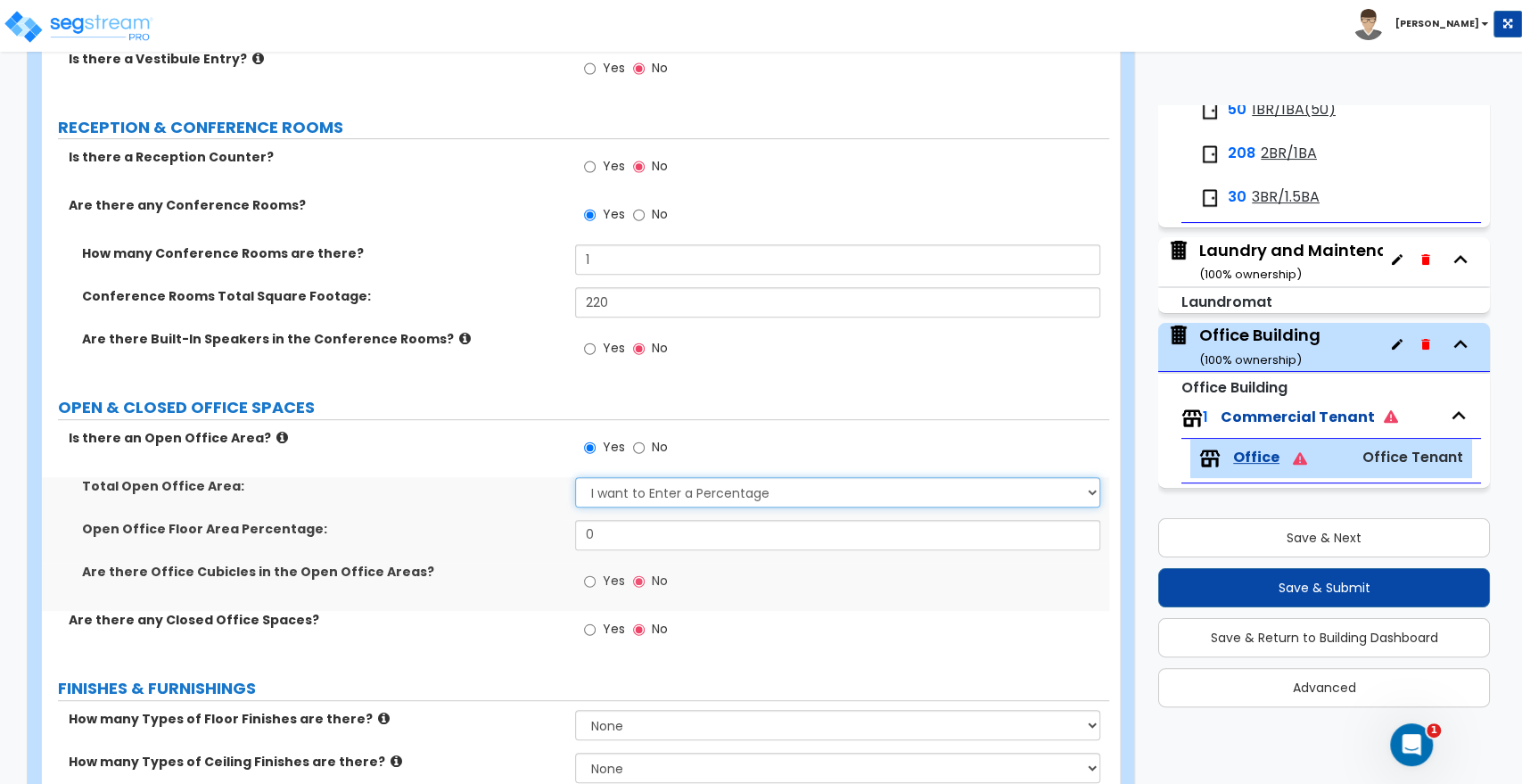
click at [618, 494] on select "I want to Enter a Percentage I want to Enter the Square Footage" at bounding box center [837, 492] width 524 height 31
click at [575, 477] on select "I want to Enter a Percentage I want to Enter the Square Footage" at bounding box center [837, 492] width 524 height 31
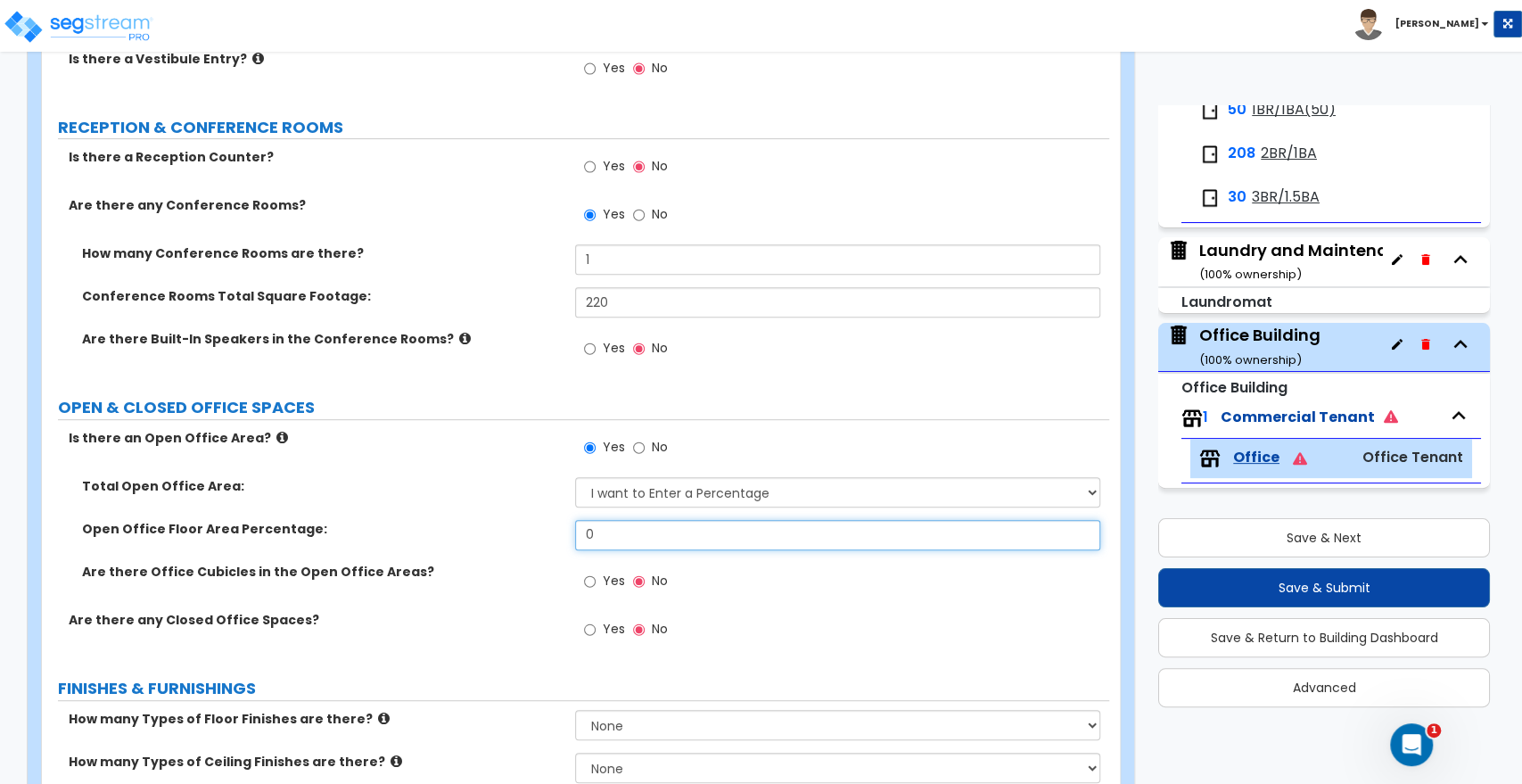
drag, startPoint x: 612, startPoint y: 529, endPoint x: 516, endPoint y: 531, distance: 96.0
click at [516, 531] on div "Open Office Floor Area Percentage: 0" at bounding box center [575, 540] width 1068 height 42
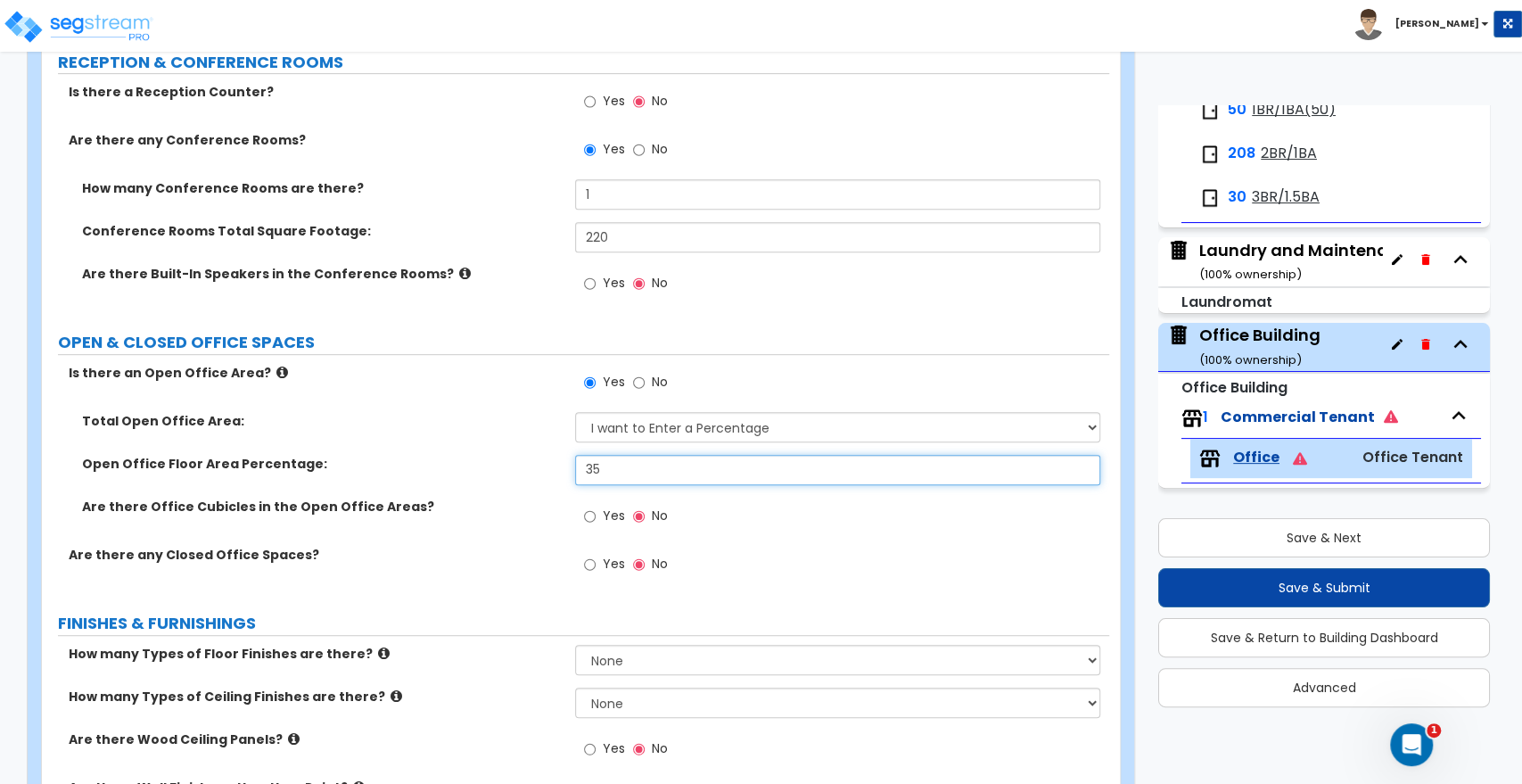
scroll to position [495, 0]
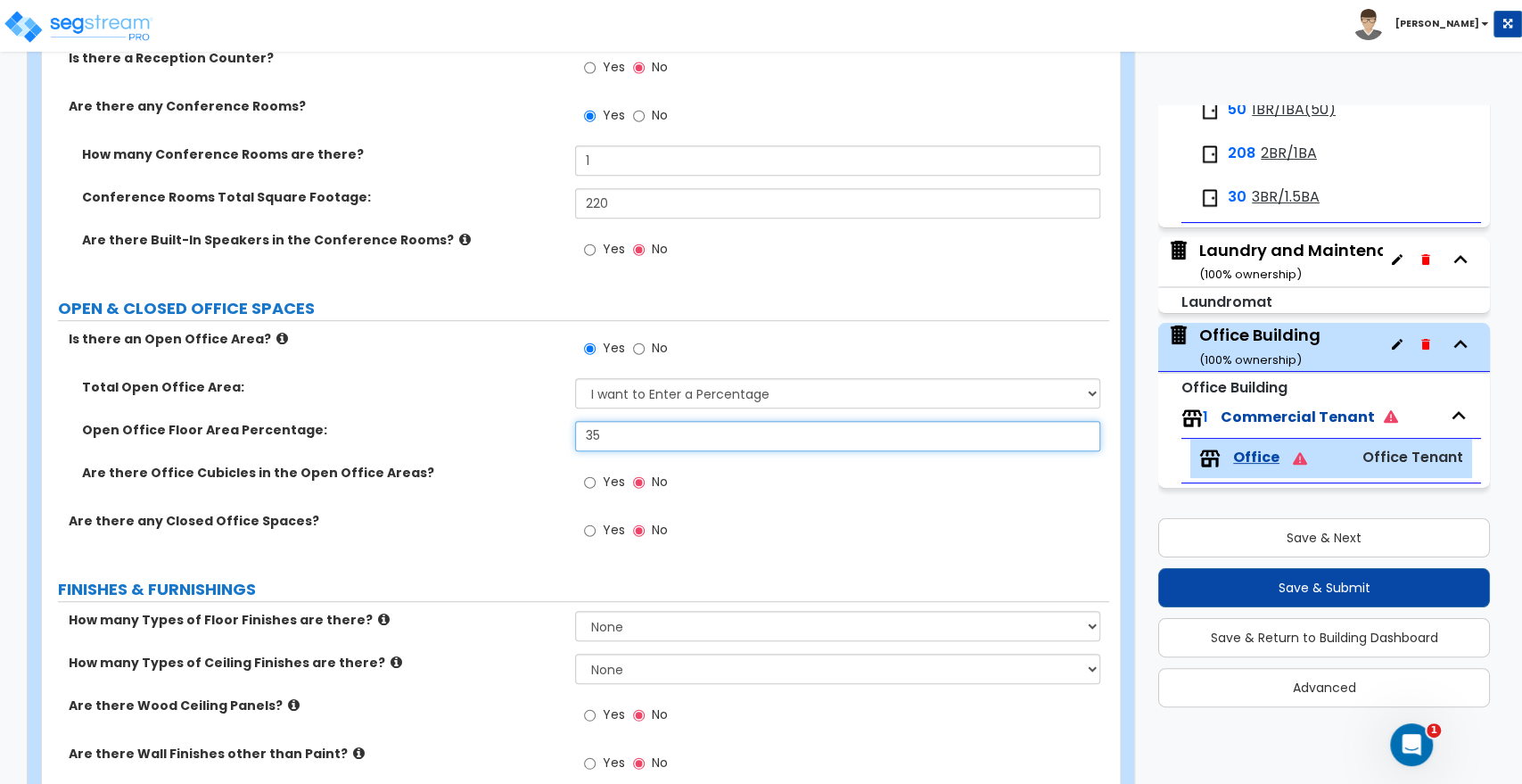
drag, startPoint x: 498, startPoint y: 436, endPoint x: 483, endPoint y: 437, distance: 15.0
click at [483, 437] on div "Open Office Floor Area Percentage: 35" at bounding box center [575, 441] width 1068 height 42
click at [475, 464] on label "Are there Office Cubicles in the Open Office Areas?" at bounding box center [322, 473] width 480 height 18
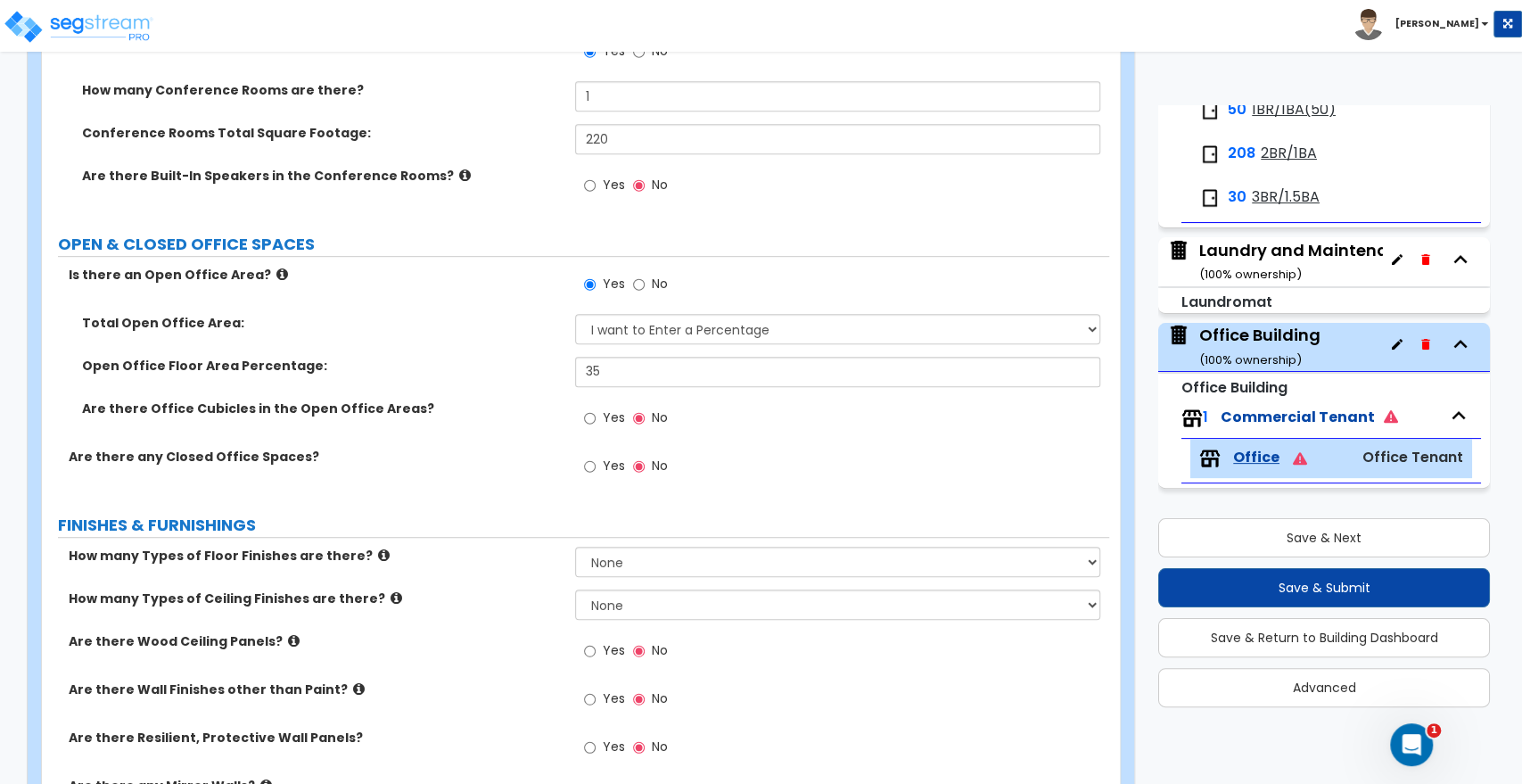
scroll to position [593, 0]
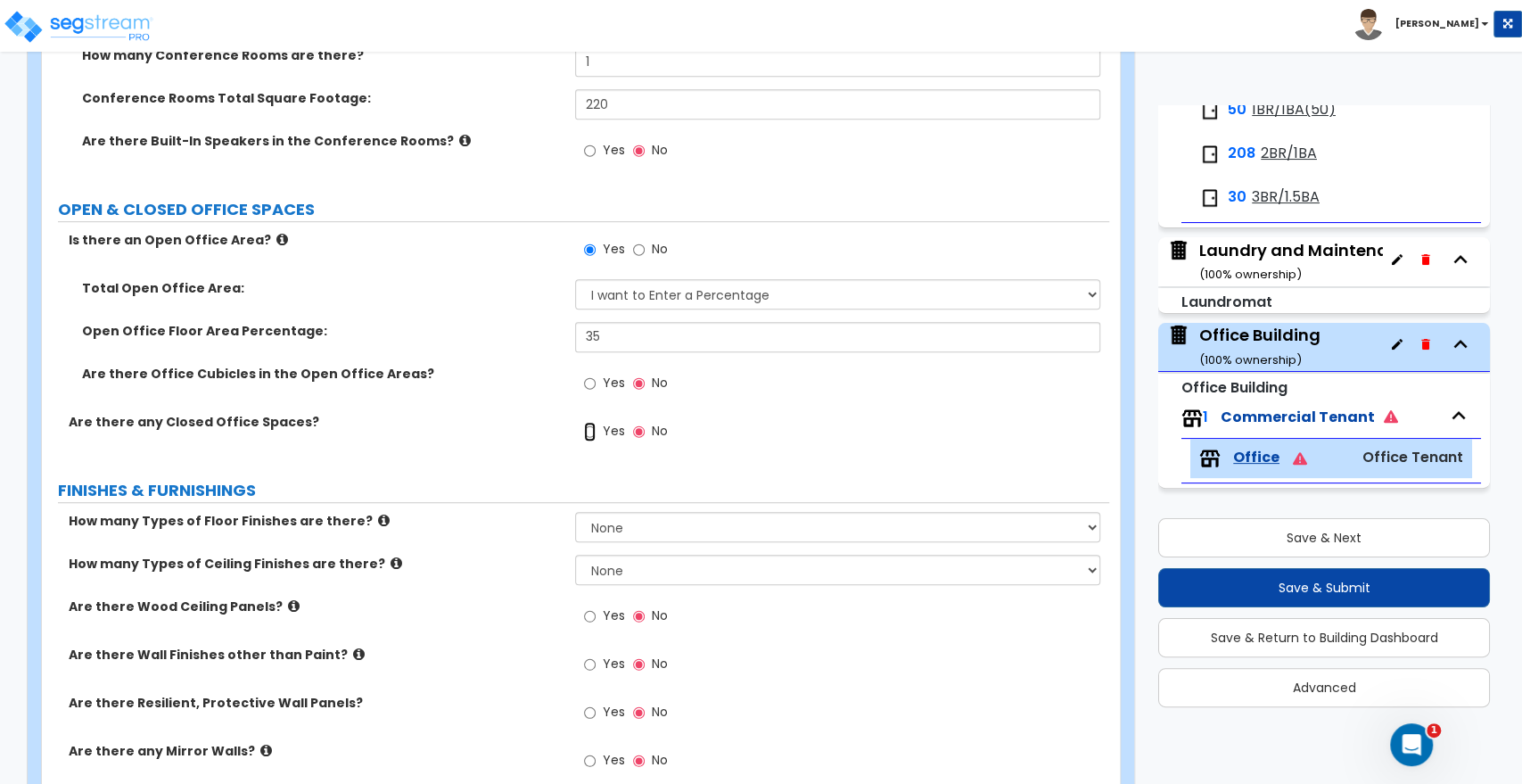
click at [591, 427] on input "Yes" at bounding box center [590, 431] width 12 height 20
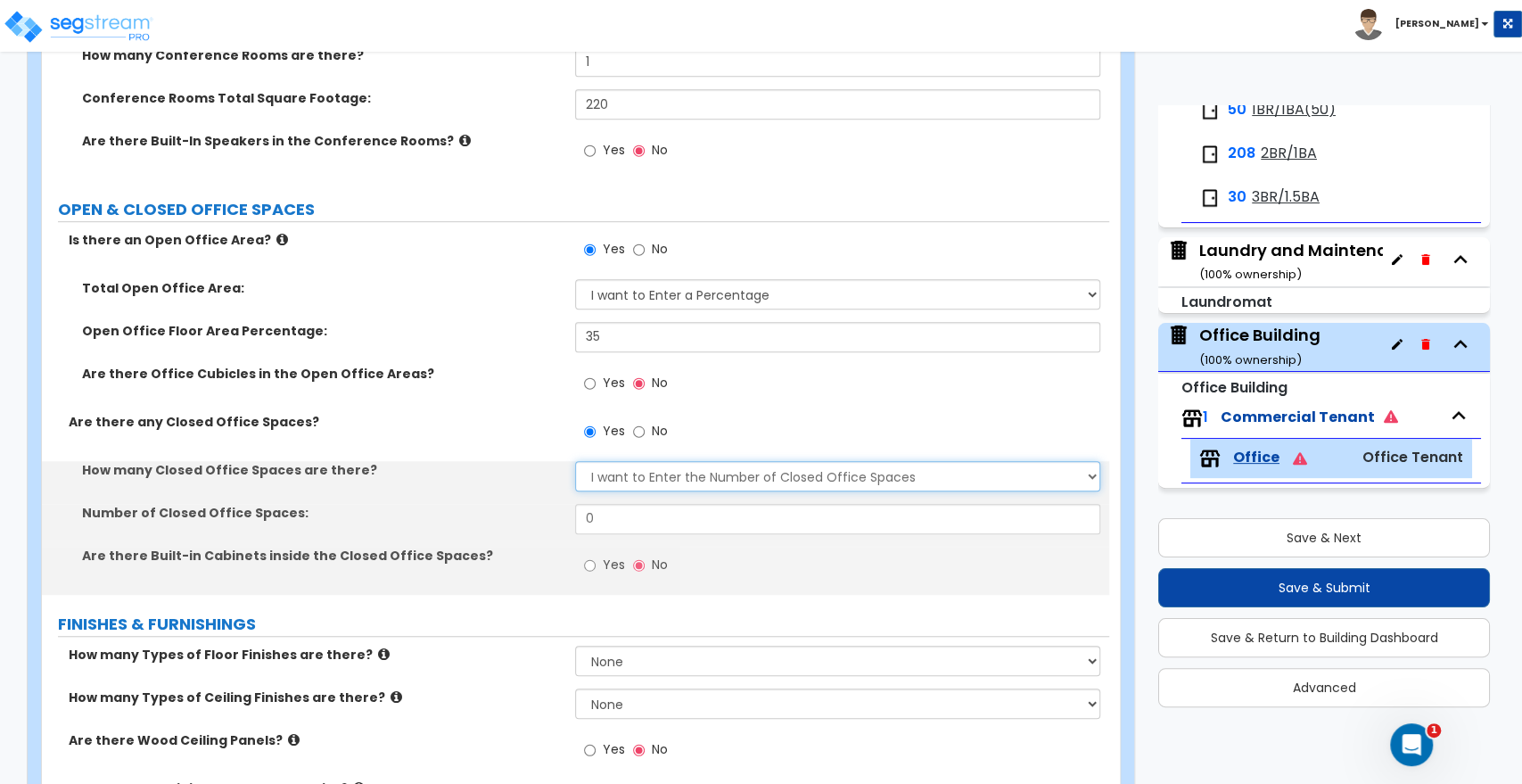
click at [606, 473] on select "I Don’t Know - Please Estimate for me I want to Enter the Number of Closed Offi…" at bounding box center [837, 476] width 524 height 31
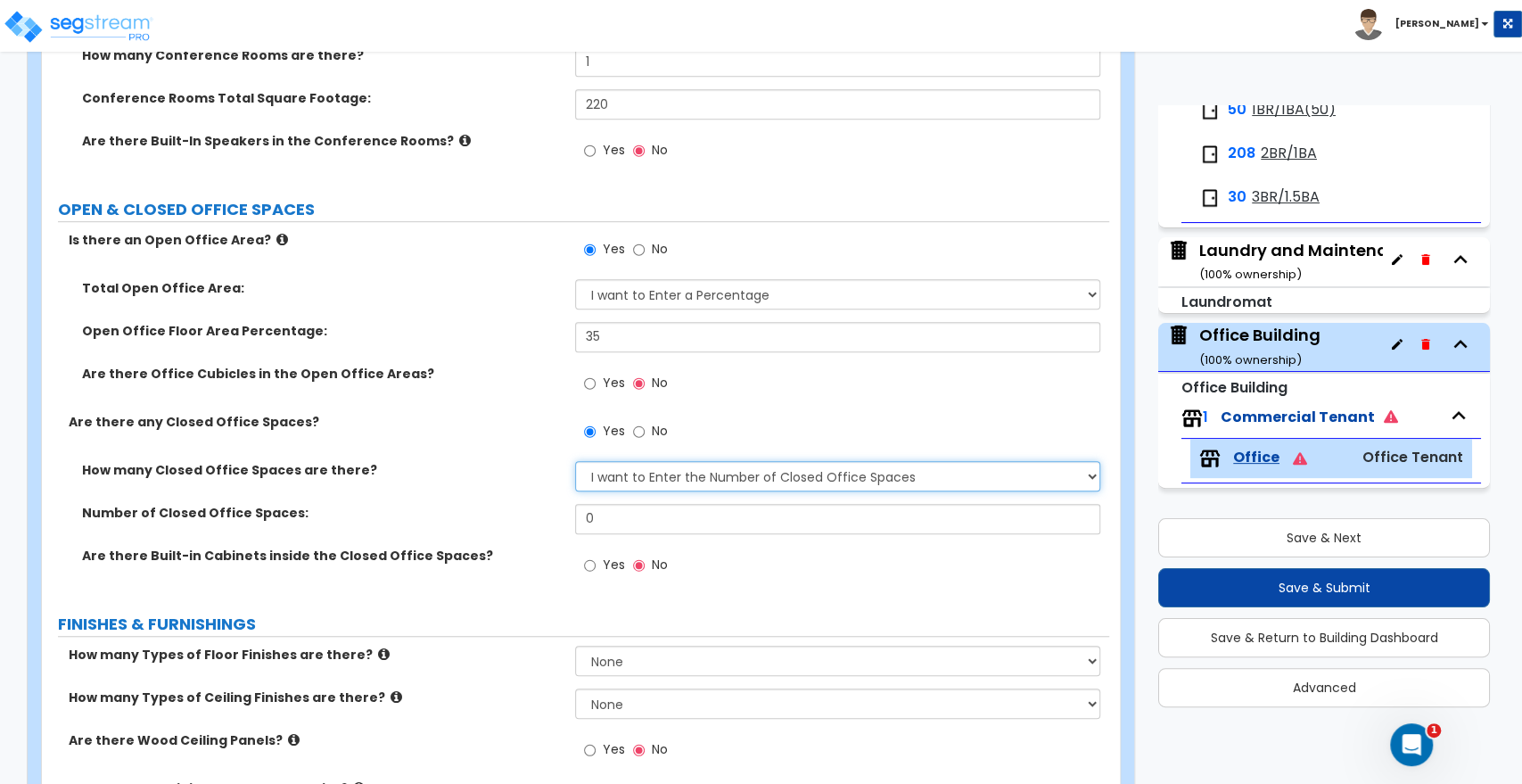
click at [575, 461] on select "I Don’t Know - Please Estimate for me I want to Enter the Number of Closed Offi…" at bounding box center [837, 476] width 524 height 31
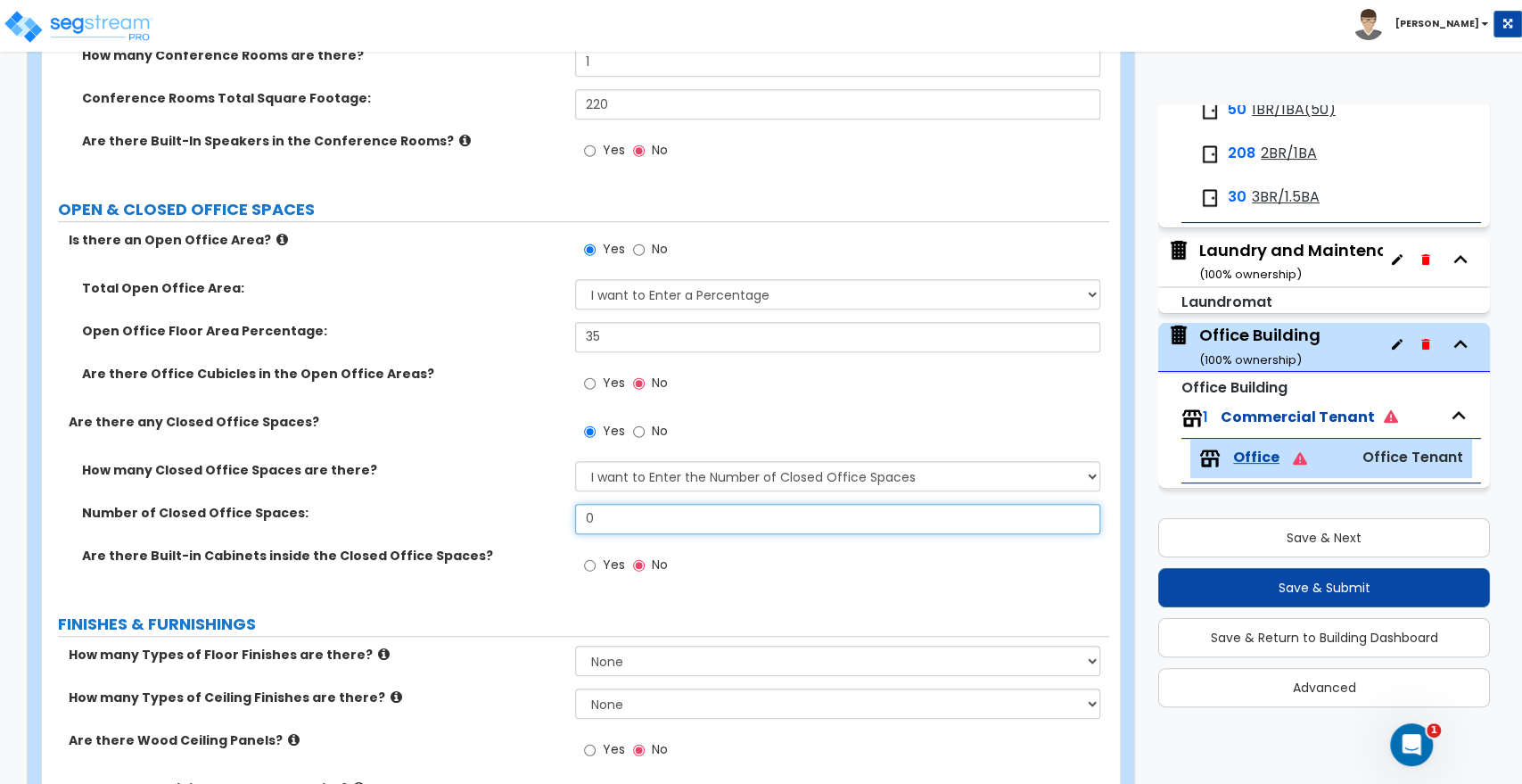
drag, startPoint x: 617, startPoint y: 511, endPoint x: 526, endPoint y: 512, distance: 91.0
click at [526, 512] on div "Number of Closed Office Spaces: 0" at bounding box center [575, 524] width 1068 height 42
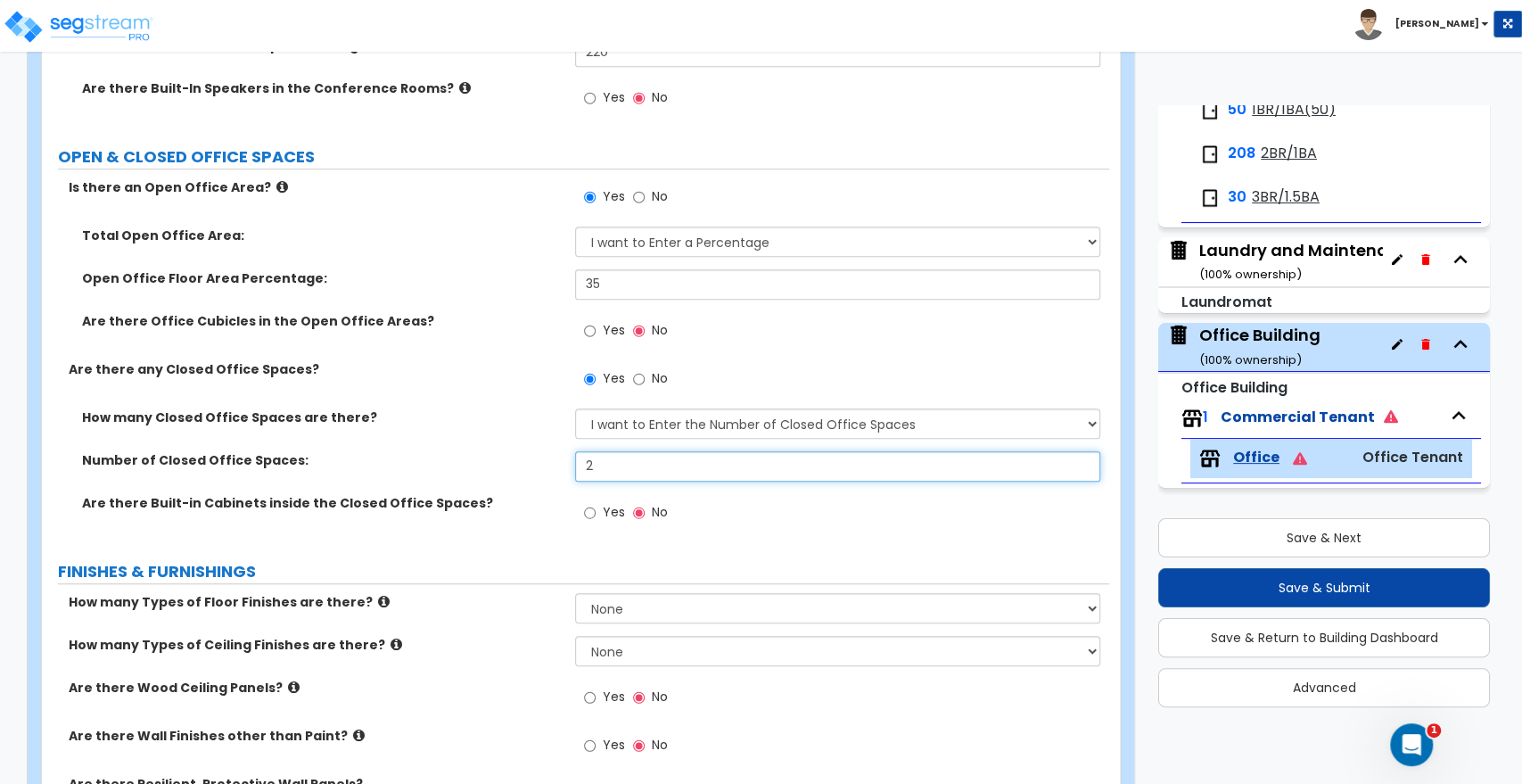
scroll to position [693, 0]
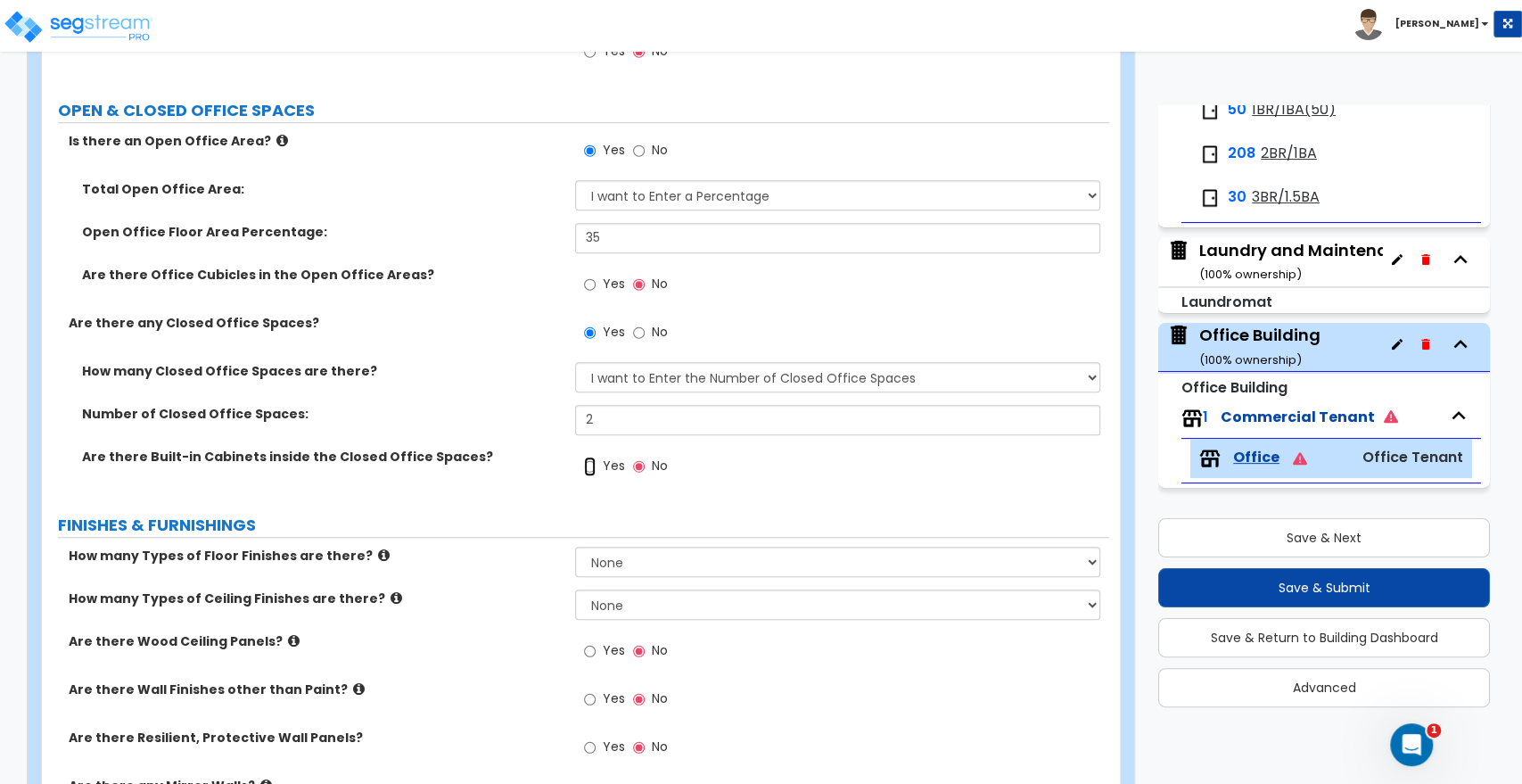
click at [591, 469] on input "Yes" at bounding box center [590, 466] width 12 height 20
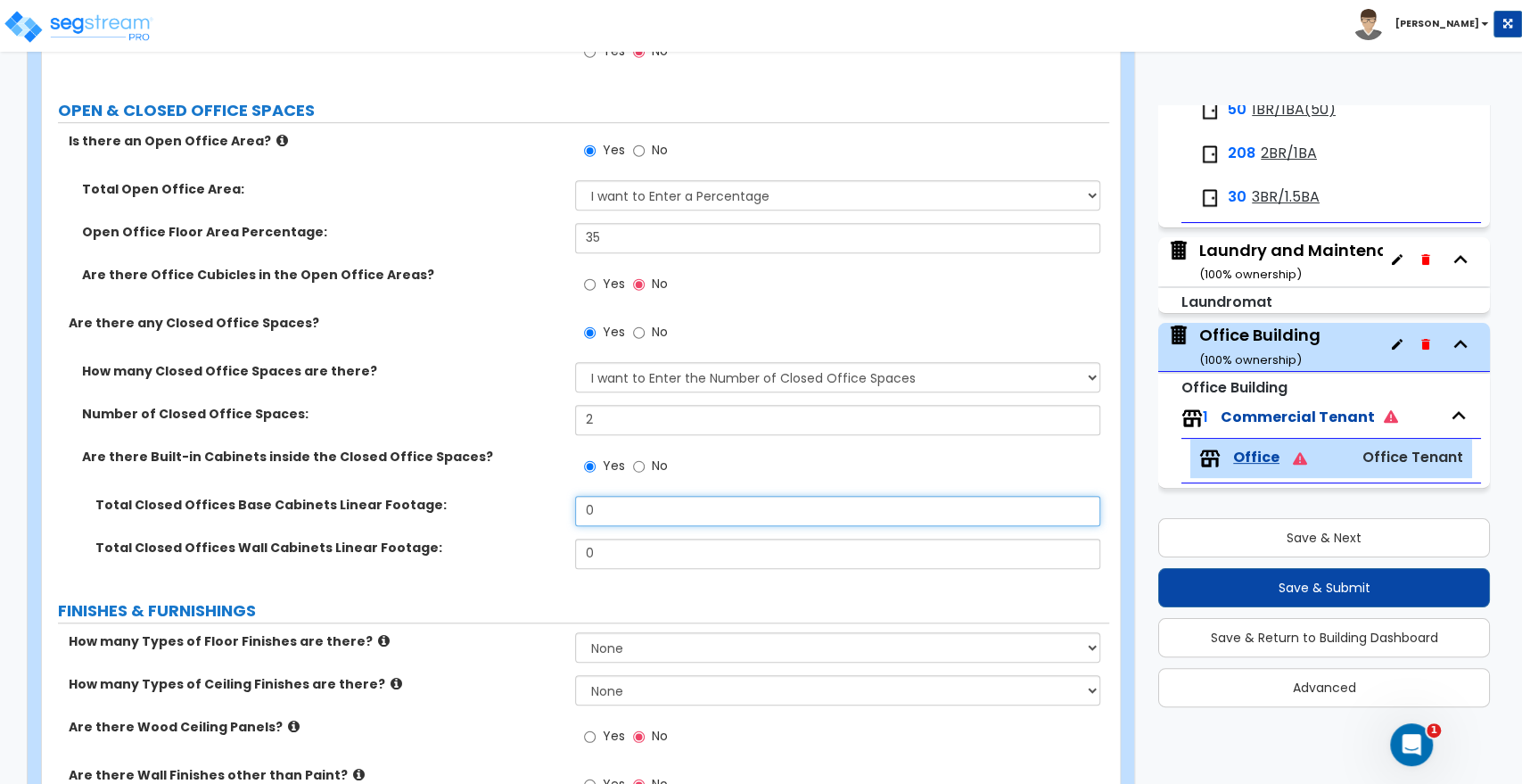
drag, startPoint x: 620, startPoint y: 512, endPoint x: 544, endPoint y: 511, distance: 76.0
click at [544, 511] on div "Total Closed Offices Base Cabinets Linear Footage: 0" at bounding box center [575, 516] width 1068 height 42
drag, startPoint x: 614, startPoint y: 544, endPoint x: 525, endPoint y: 551, distance: 89.3
click at [525, 551] on div "Total Closed Offices Wall Cabinets Linear Footage: 0" at bounding box center [575, 559] width 1068 height 42
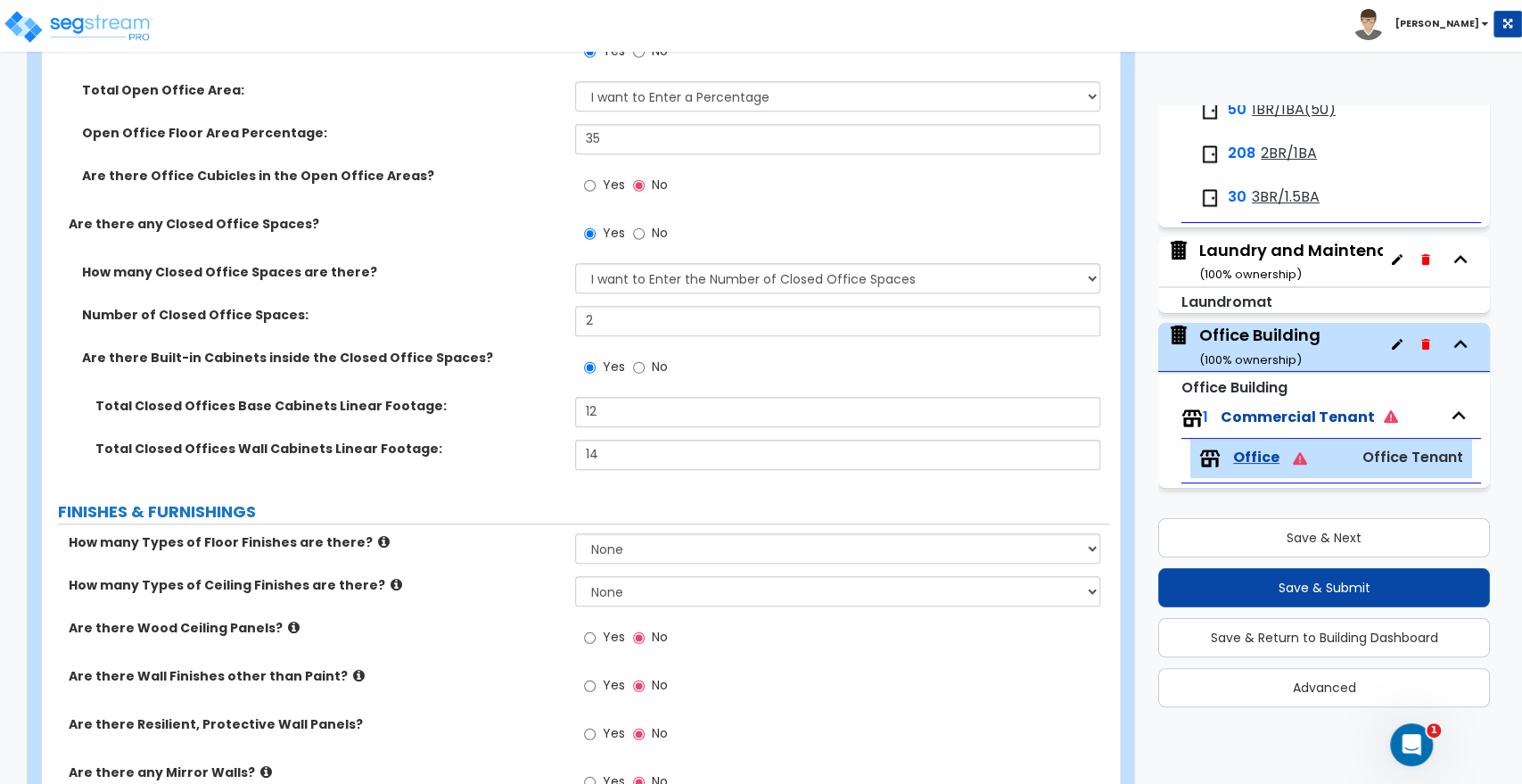
click at [451, 463] on div "Total Closed Offices Wall Cabinets Linear Footage: 14" at bounding box center [575, 460] width 1068 height 42
click at [470, 459] on div "Total Closed Offices Wall Cabinets Linear Footage: 14" at bounding box center [575, 460] width 1068 height 42
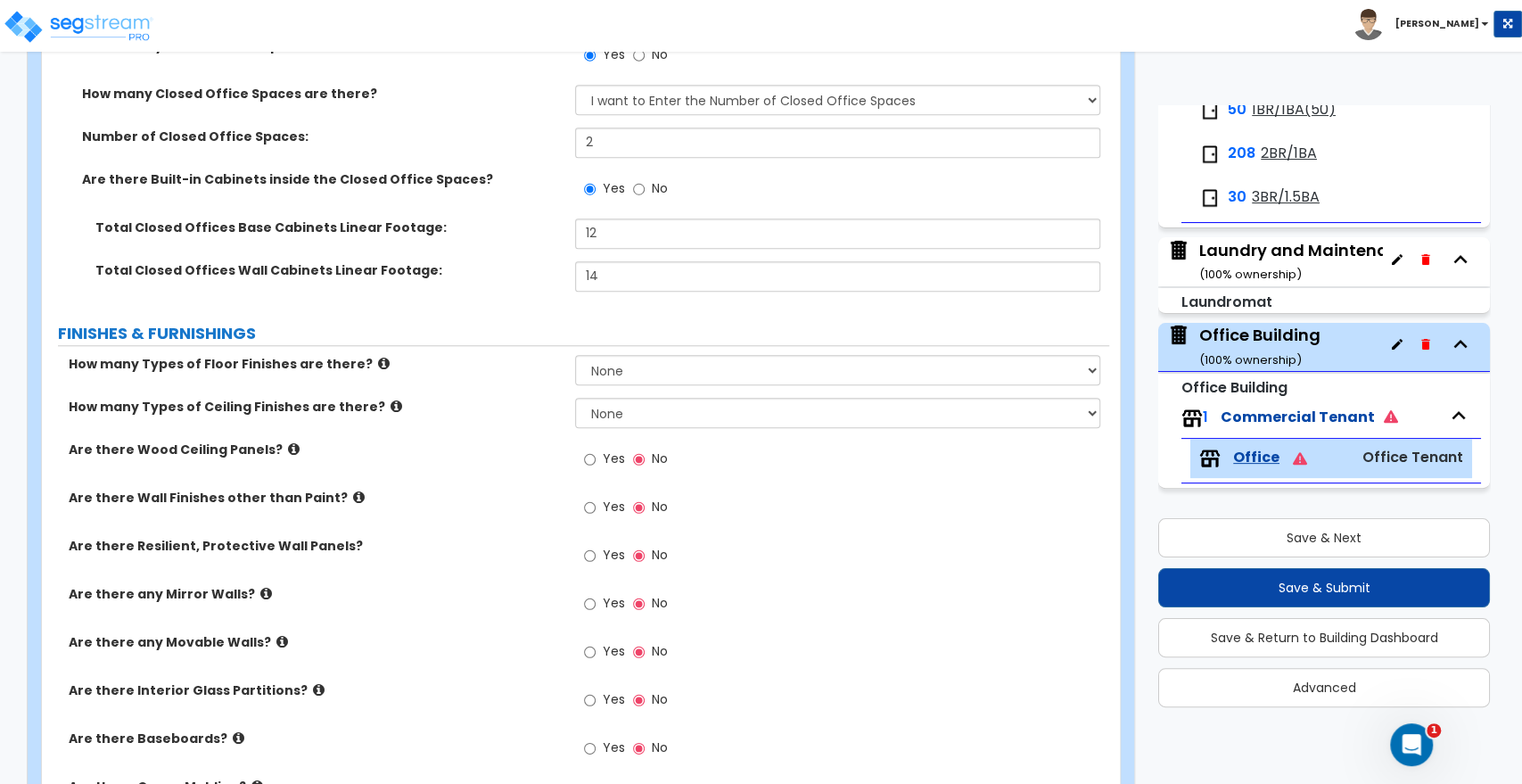
scroll to position [990, 0]
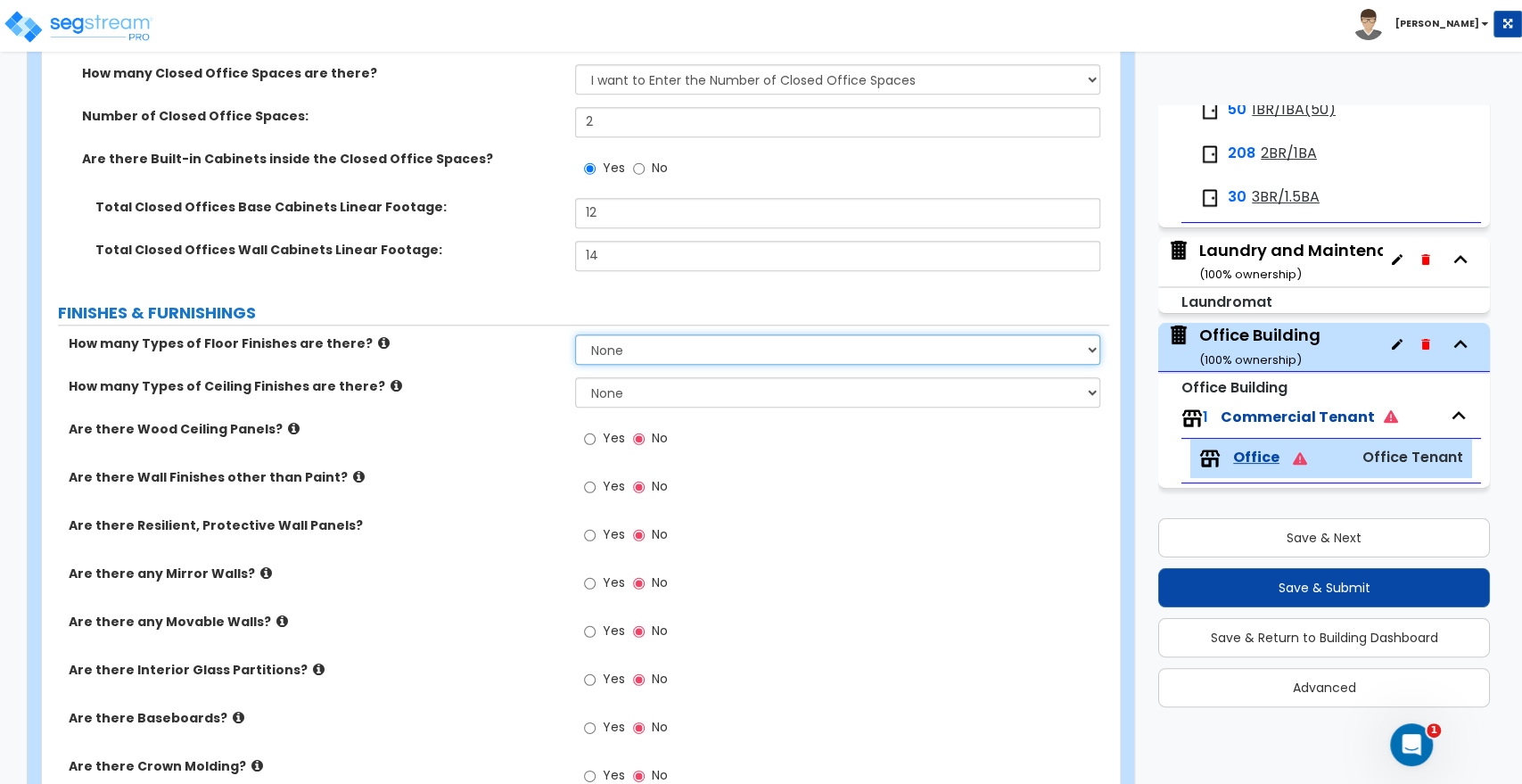
click at [602, 350] on select "None 1 2 3 4" at bounding box center [837, 350] width 524 height 31
click at [575, 335] on select "None 1 2 3 4" at bounding box center [837, 350] width 524 height 31
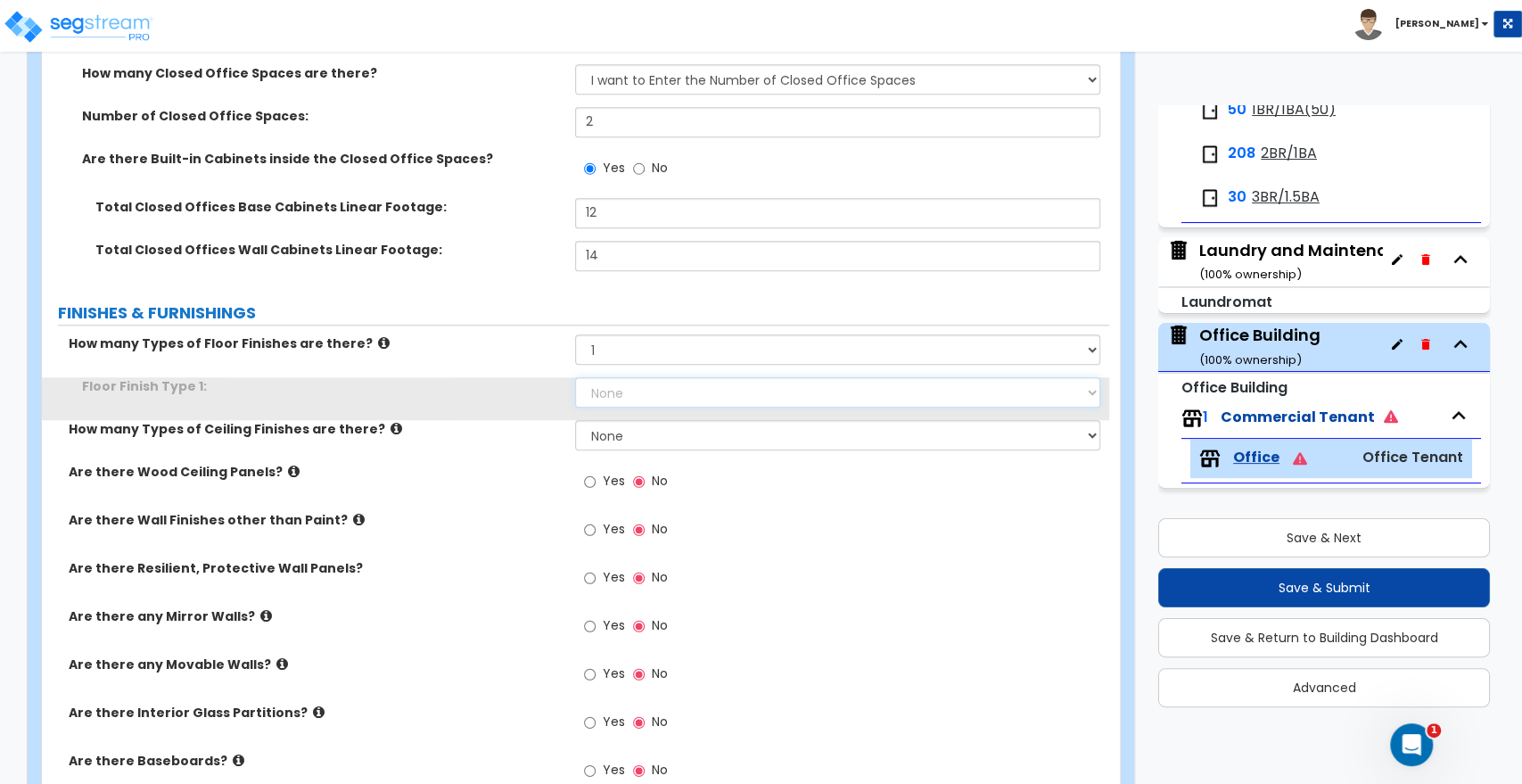
click at [611, 397] on select "None Tile Flooring Marble Flooring Hardwood Flooring Resilient Laminate Floorin…" at bounding box center [837, 392] width 524 height 31
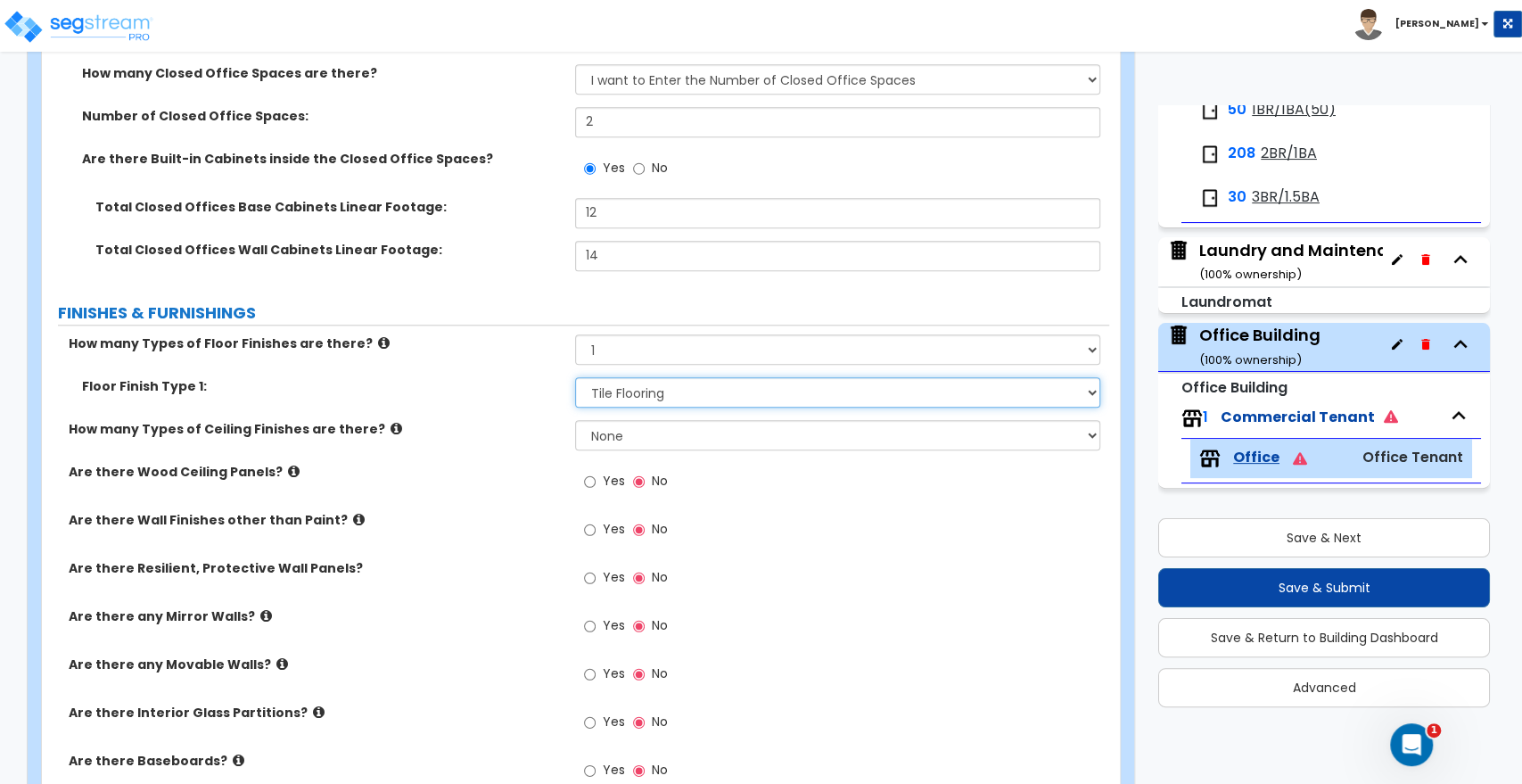
click at [575, 377] on select "None Tile Flooring Marble Flooring Hardwood Flooring Resilient Laminate Floorin…" at bounding box center [837, 392] width 524 height 31
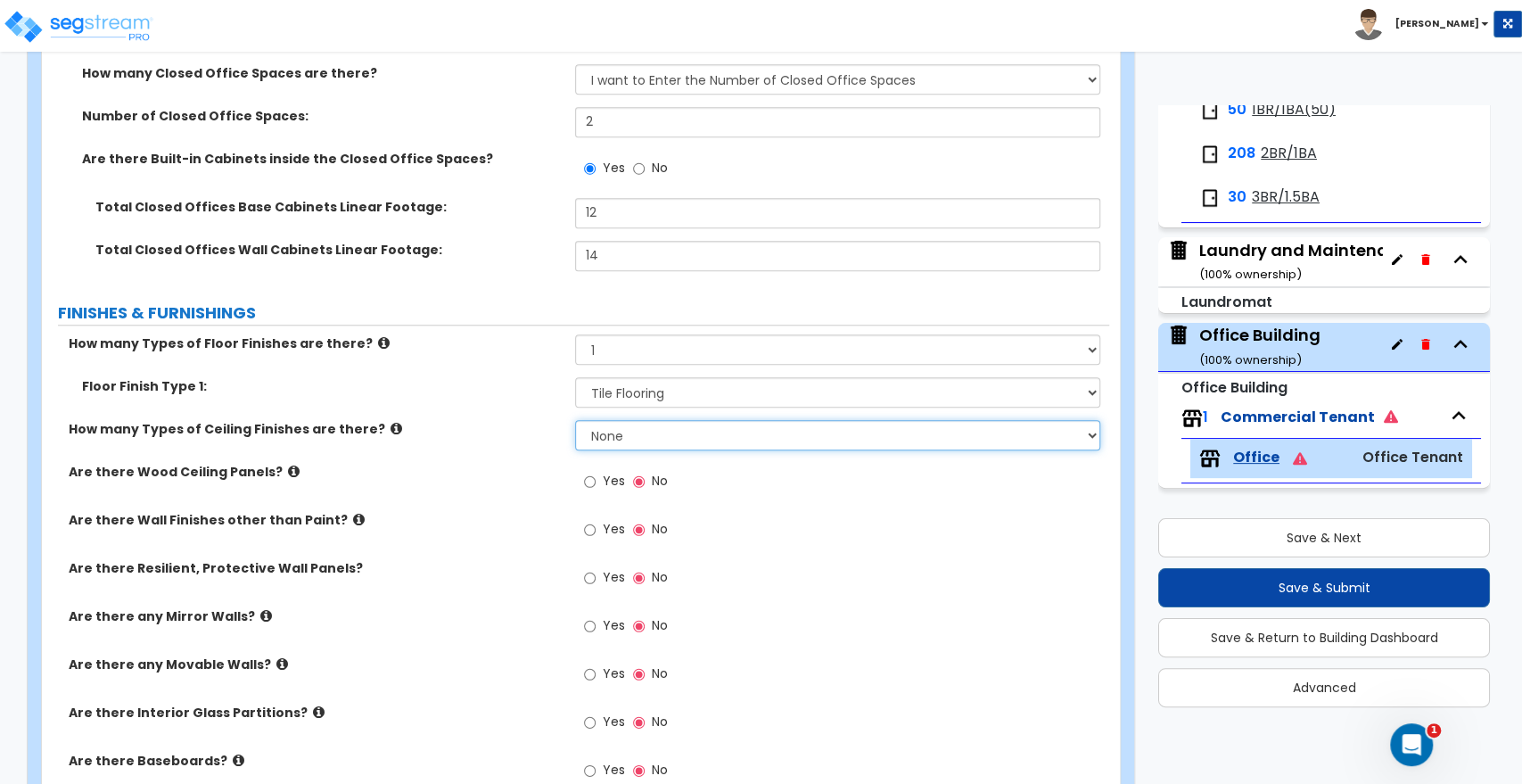
click at [612, 431] on select "None 1 2 3" at bounding box center [837, 434] width 524 height 31
click at [575, 420] on select "None 1 2 3" at bounding box center [837, 434] width 524 height 31
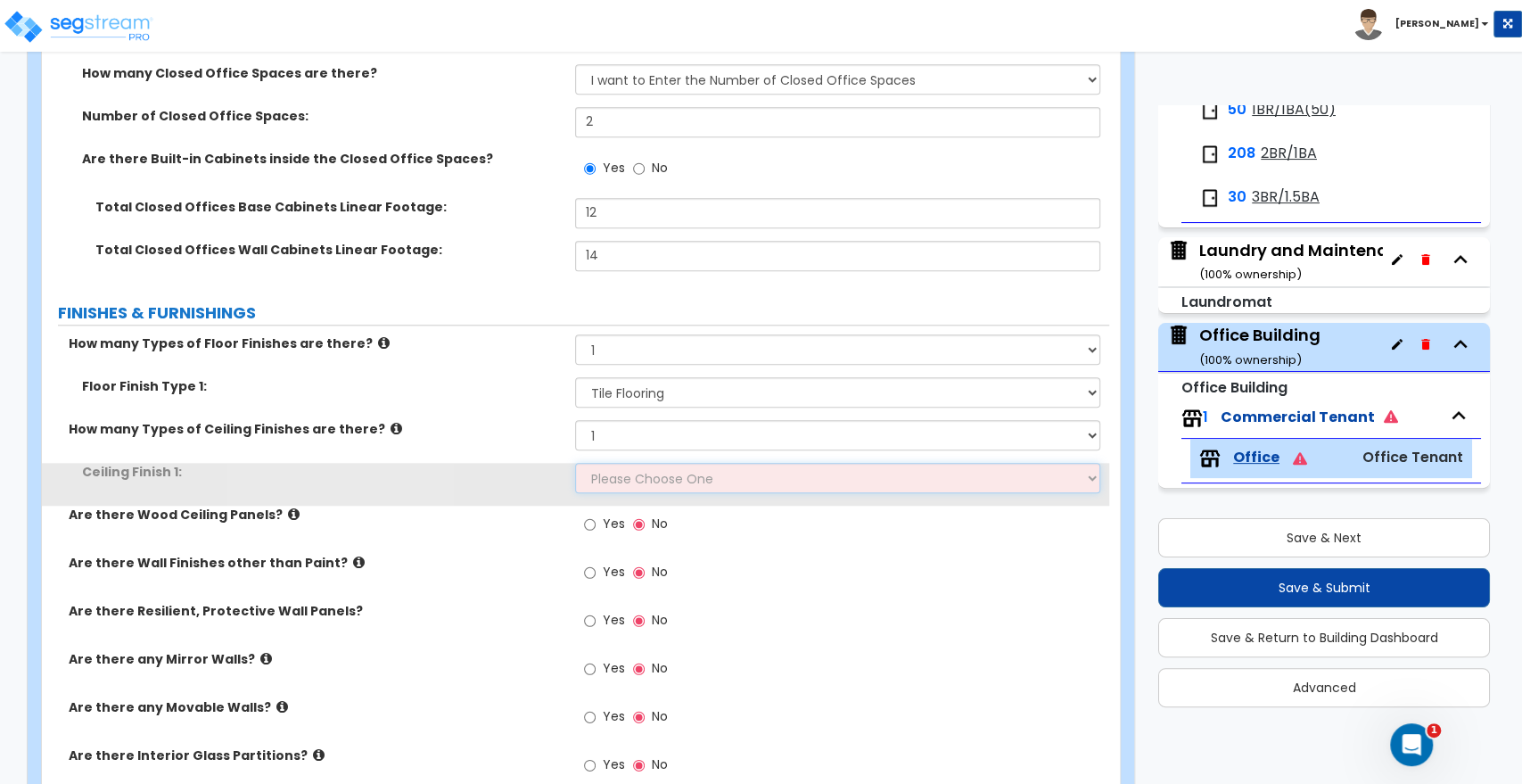
click at [603, 476] on select "Please Choose One Drop Ceiling Open Ceiling Drywall Ceiling" at bounding box center [837, 478] width 524 height 31
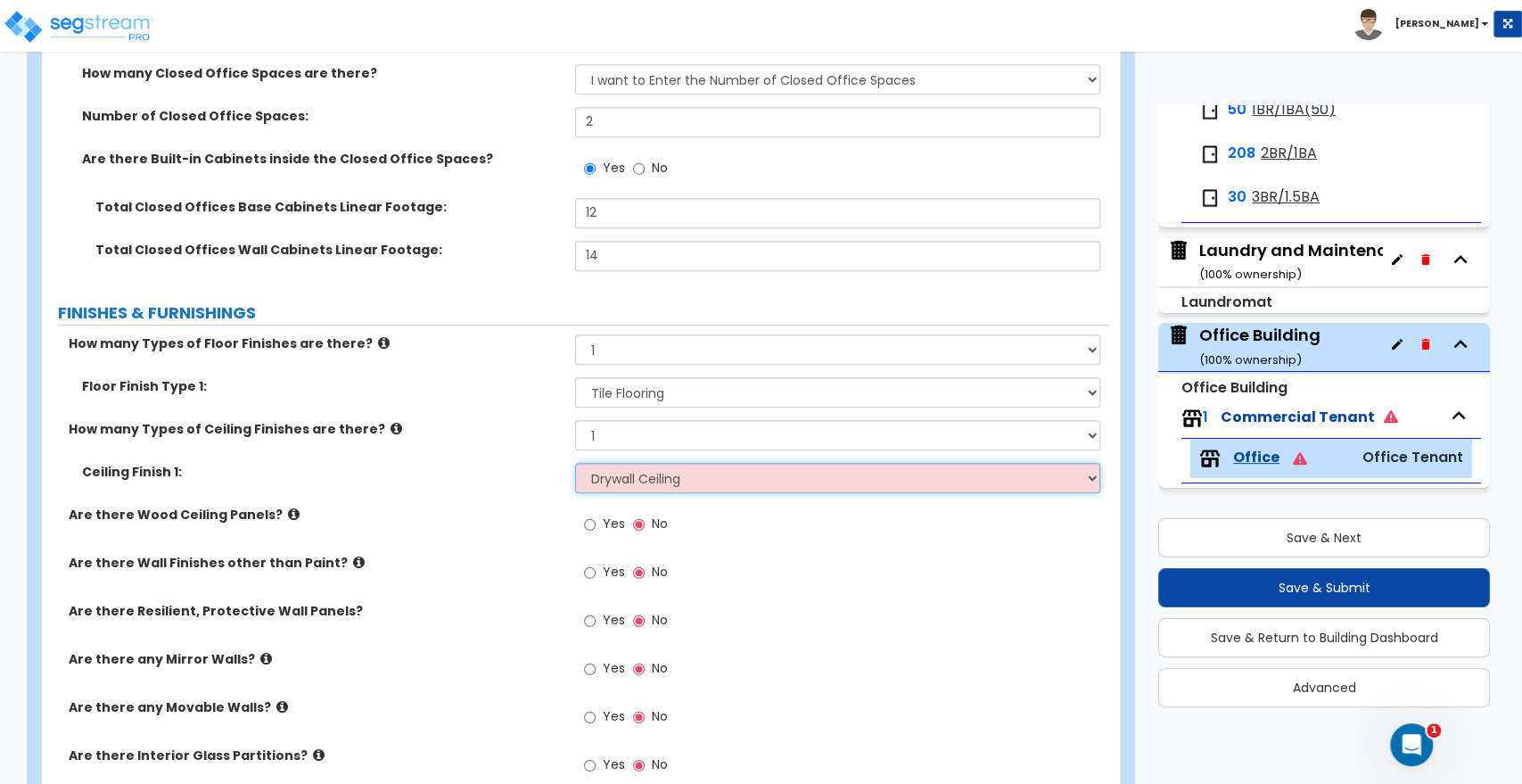
click at [575, 463] on select "Please Choose One Drop Ceiling Open Ceiling Drywall Ceiling" at bounding box center [837, 478] width 524 height 31
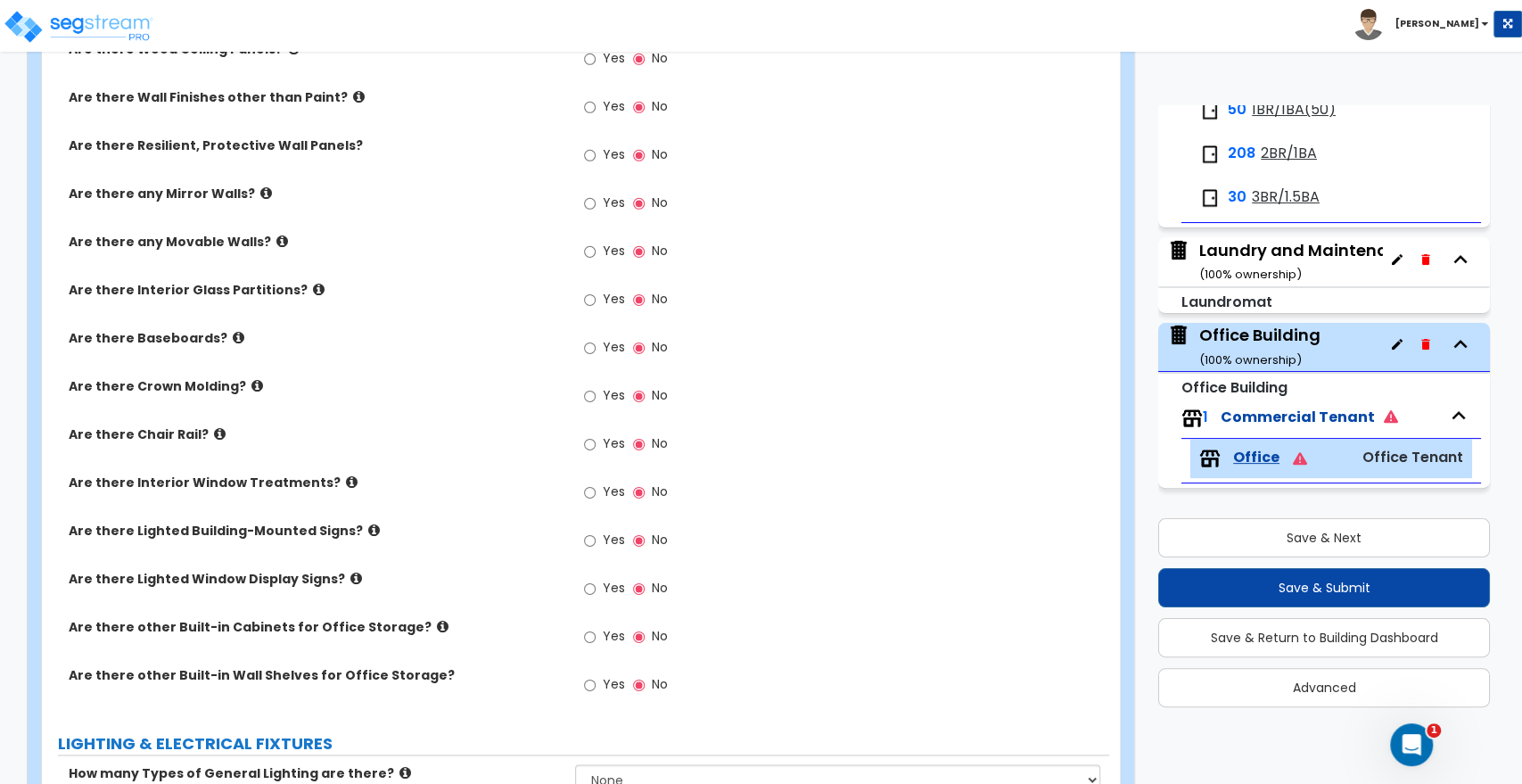
scroll to position [1485, 0]
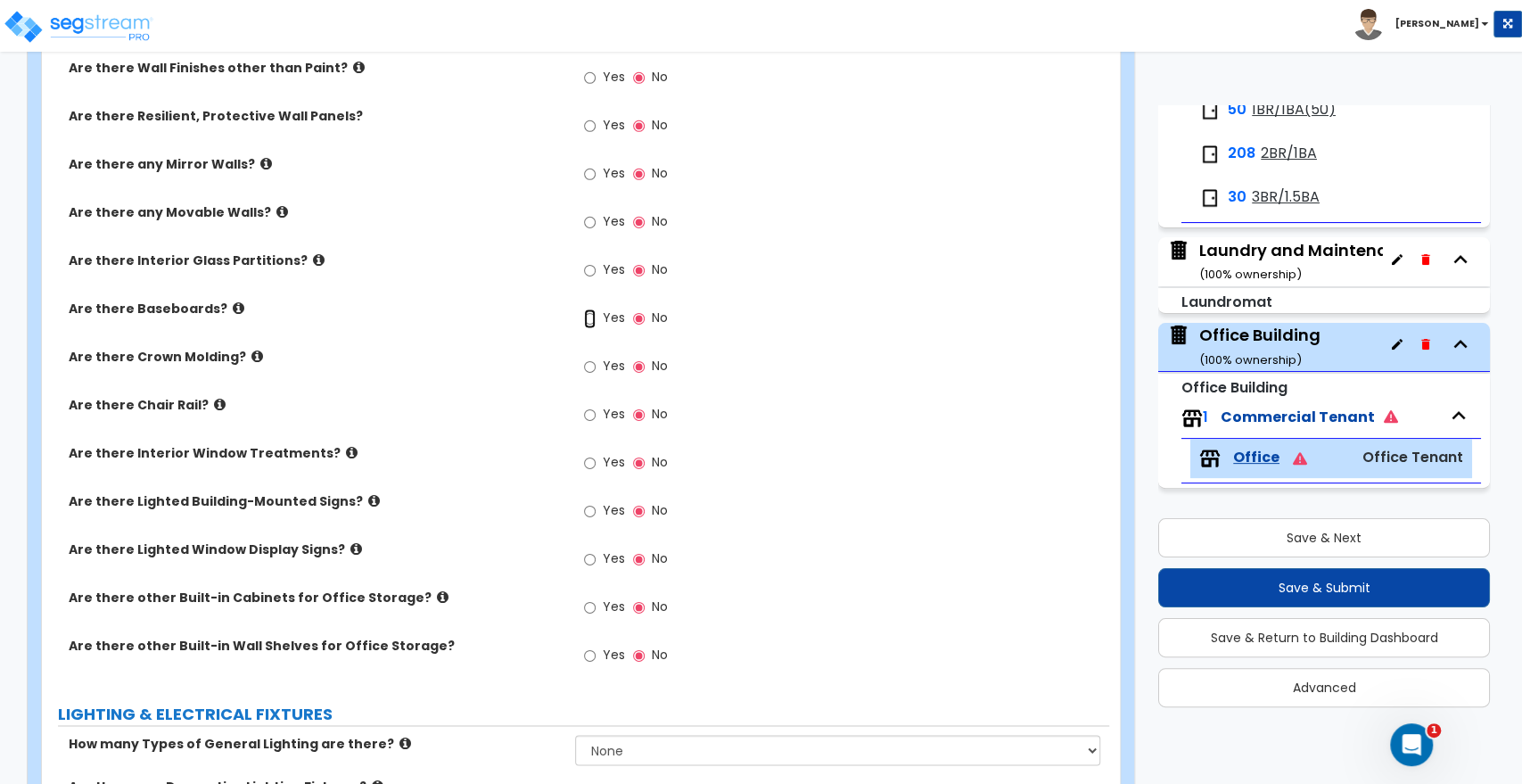
click at [590, 317] on input "Yes" at bounding box center [590, 318] width 12 height 20
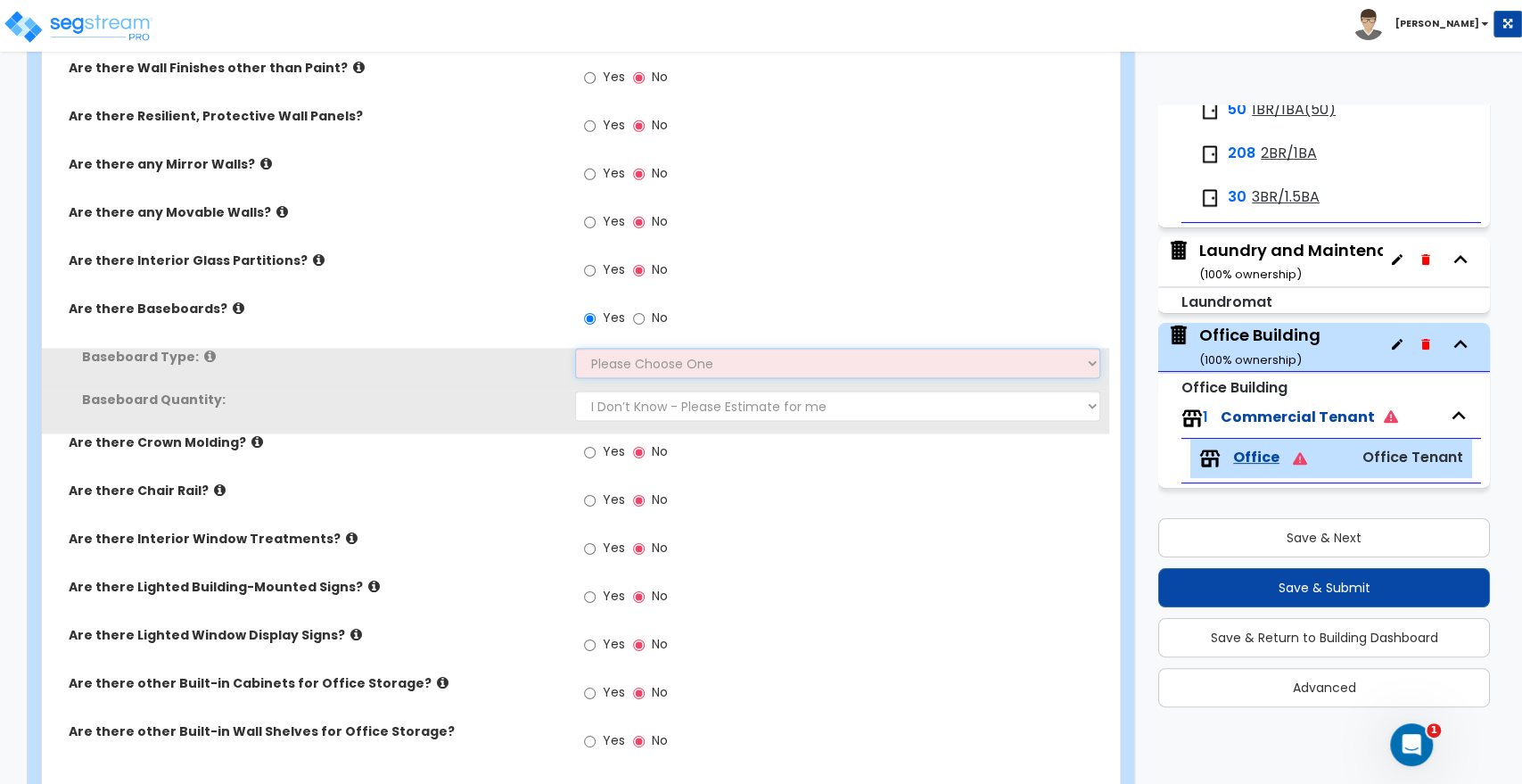
click at [610, 360] on select "Please Choose One Wood Vinyl Carpet Tile" at bounding box center [837, 362] width 524 height 31
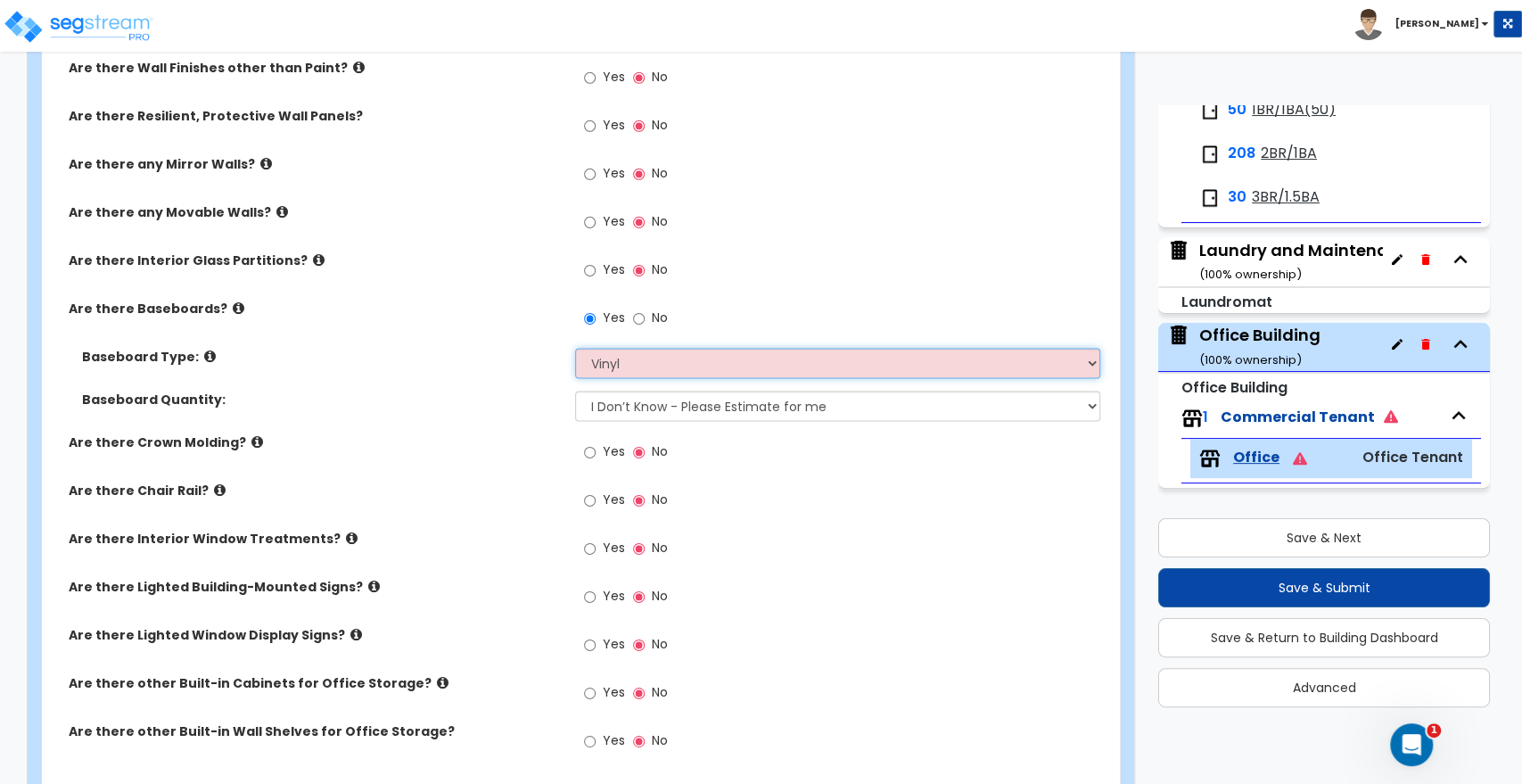
click at [575, 348] on select "Please Choose One Wood Vinyl Carpet Tile" at bounding box center [837, 362] width 524 height 31
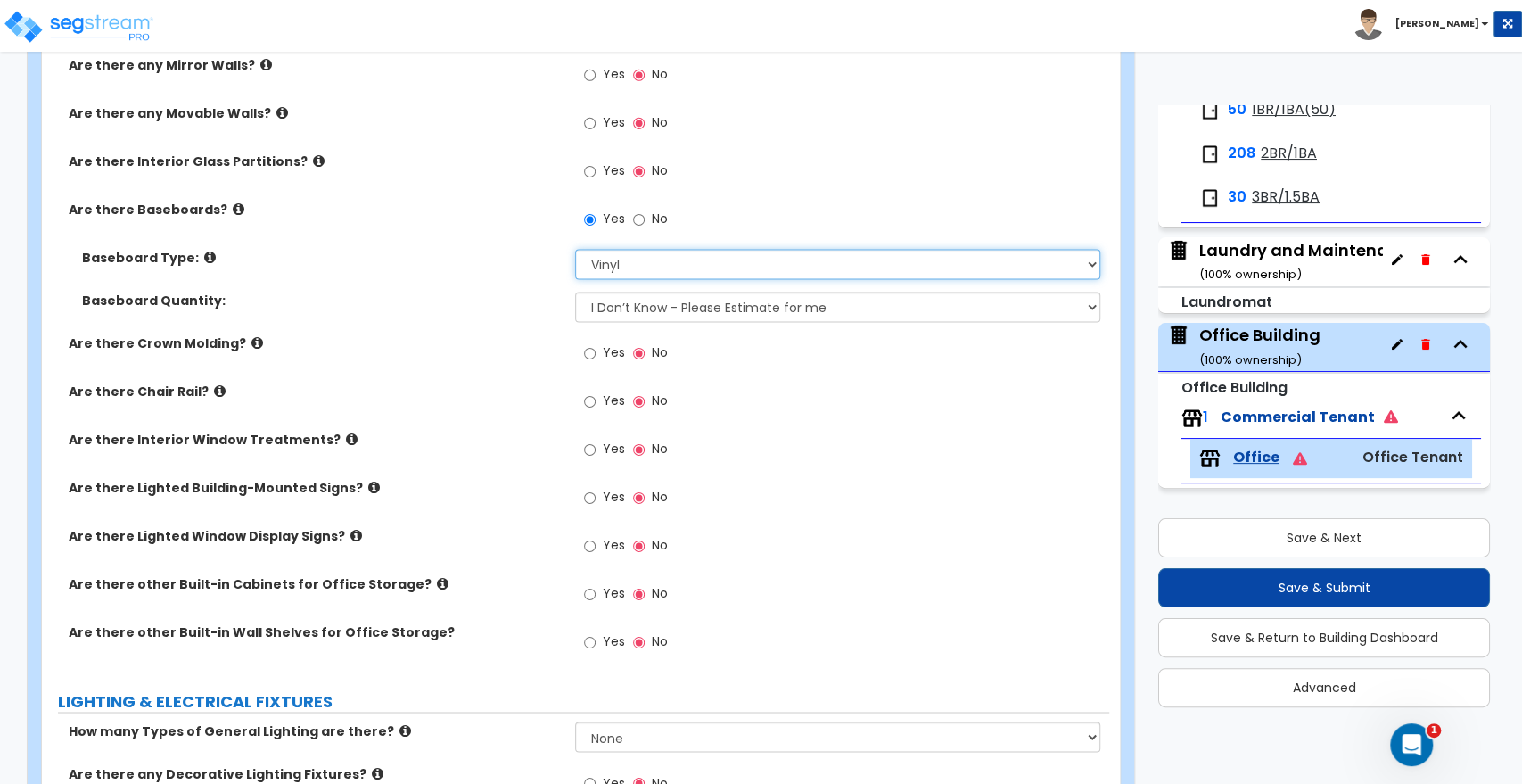
scroll to position [1684, 0]
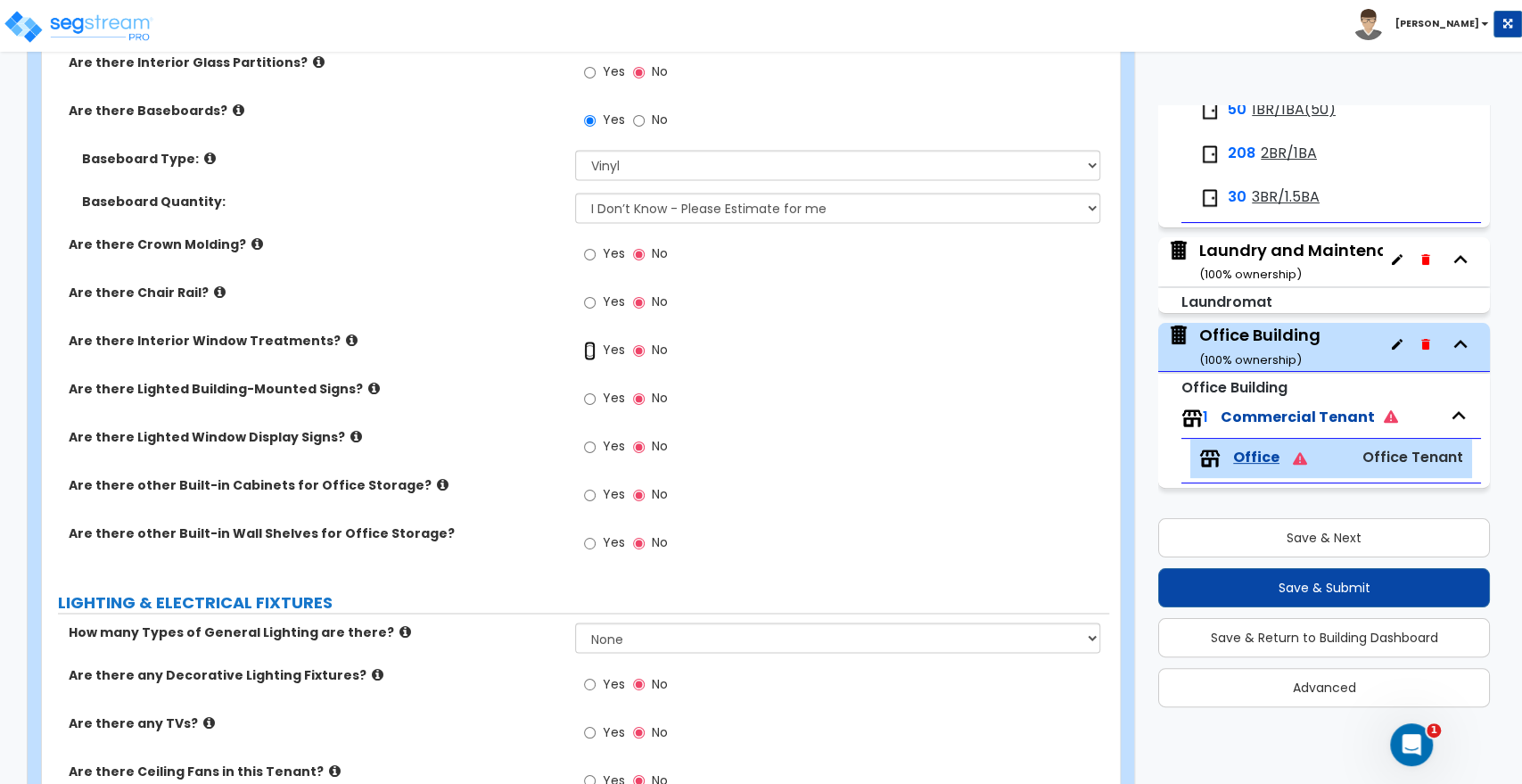
click at [587, 347] on input "Yes" at bounding box center [590, 351] width 12 height 20
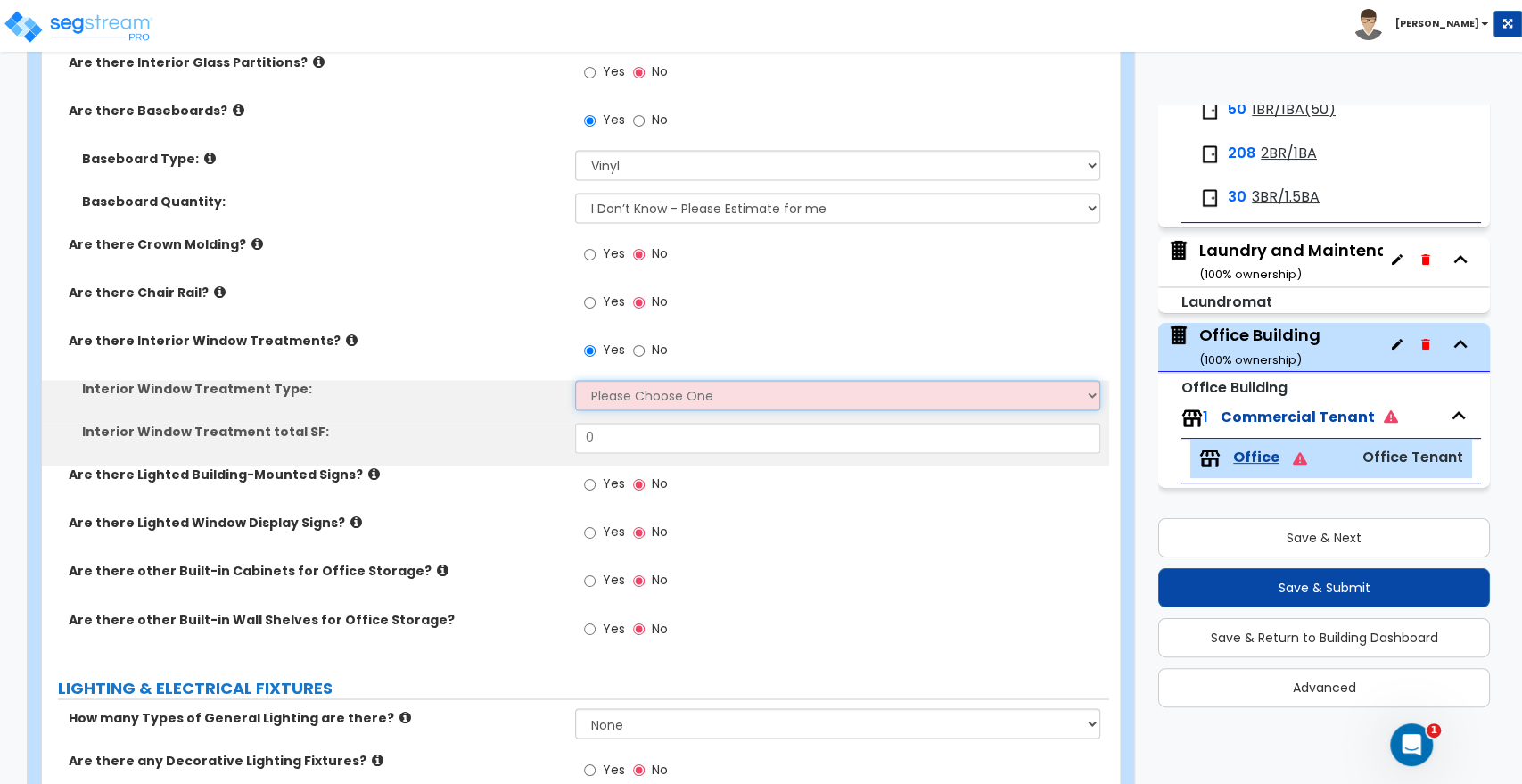
click at [604, 395] on select "Please Choose One Vertical Blinds Window Shades Venetian Blinds Wood Shutters" at bounding box center [837, 395] width 524 height 31
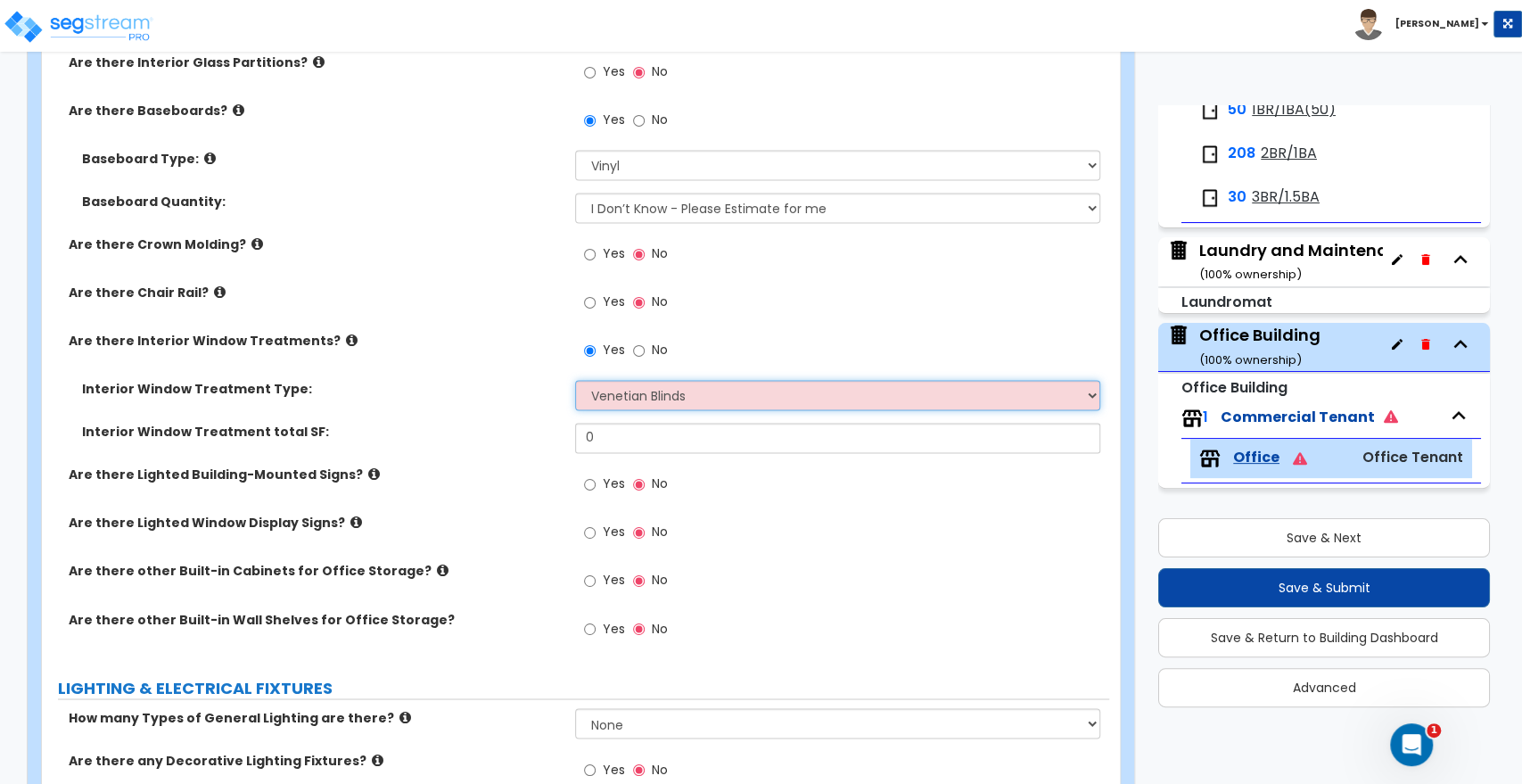
click at [575, 380] on select "Please Choose One Vertical Blinds Window Shades Venetian Blinds Wood Shutters" at bounding box center [837, 395] width 524 height 31
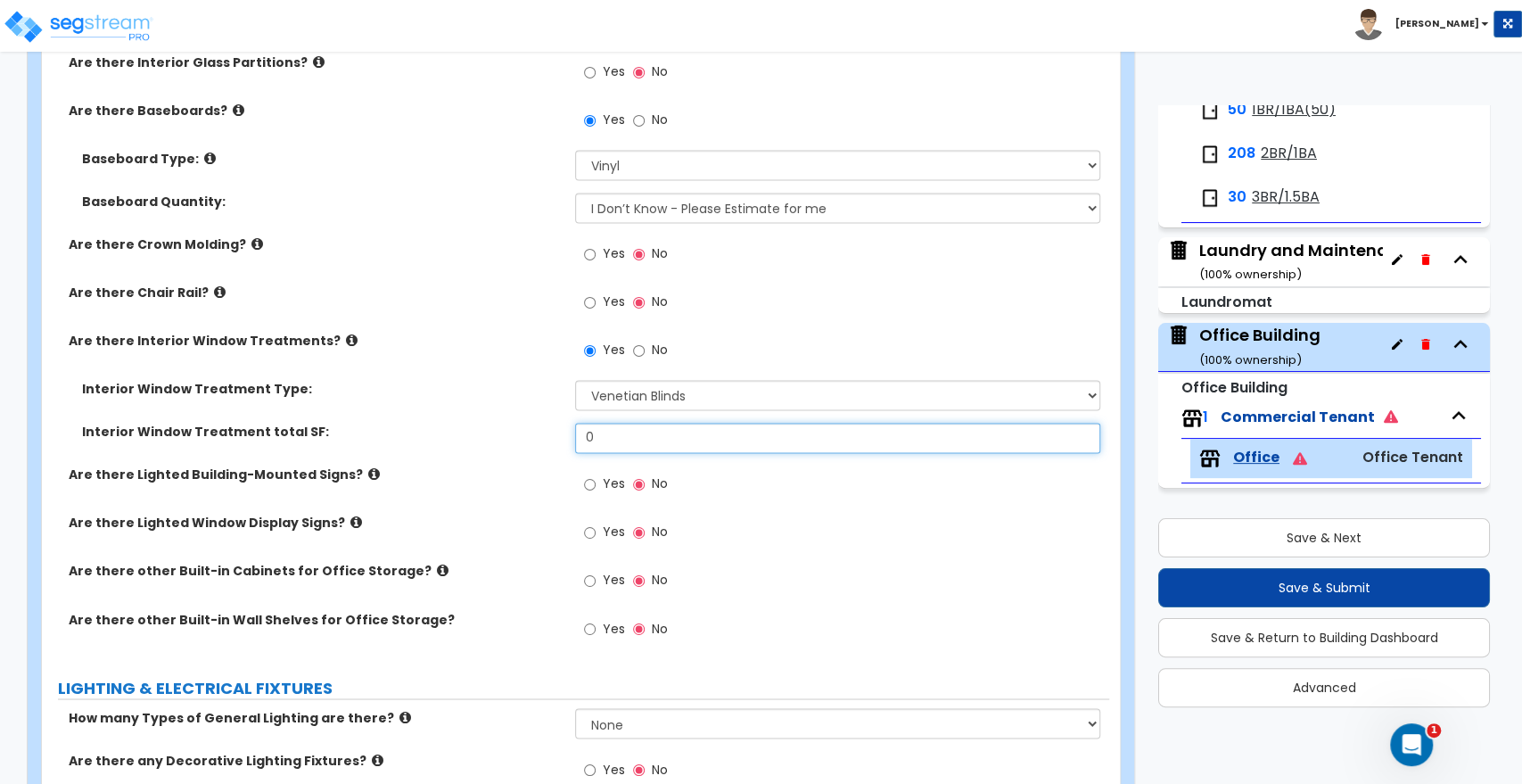
drag, startPoint x: 618, startPoint y: 433, endPoint x: 532, endPoint y: 431, distance: 86.0
click at [532, 431] on div "Interior Window Treatment total SF: 0" at bounding box center [575, 443] width 1068 height 42
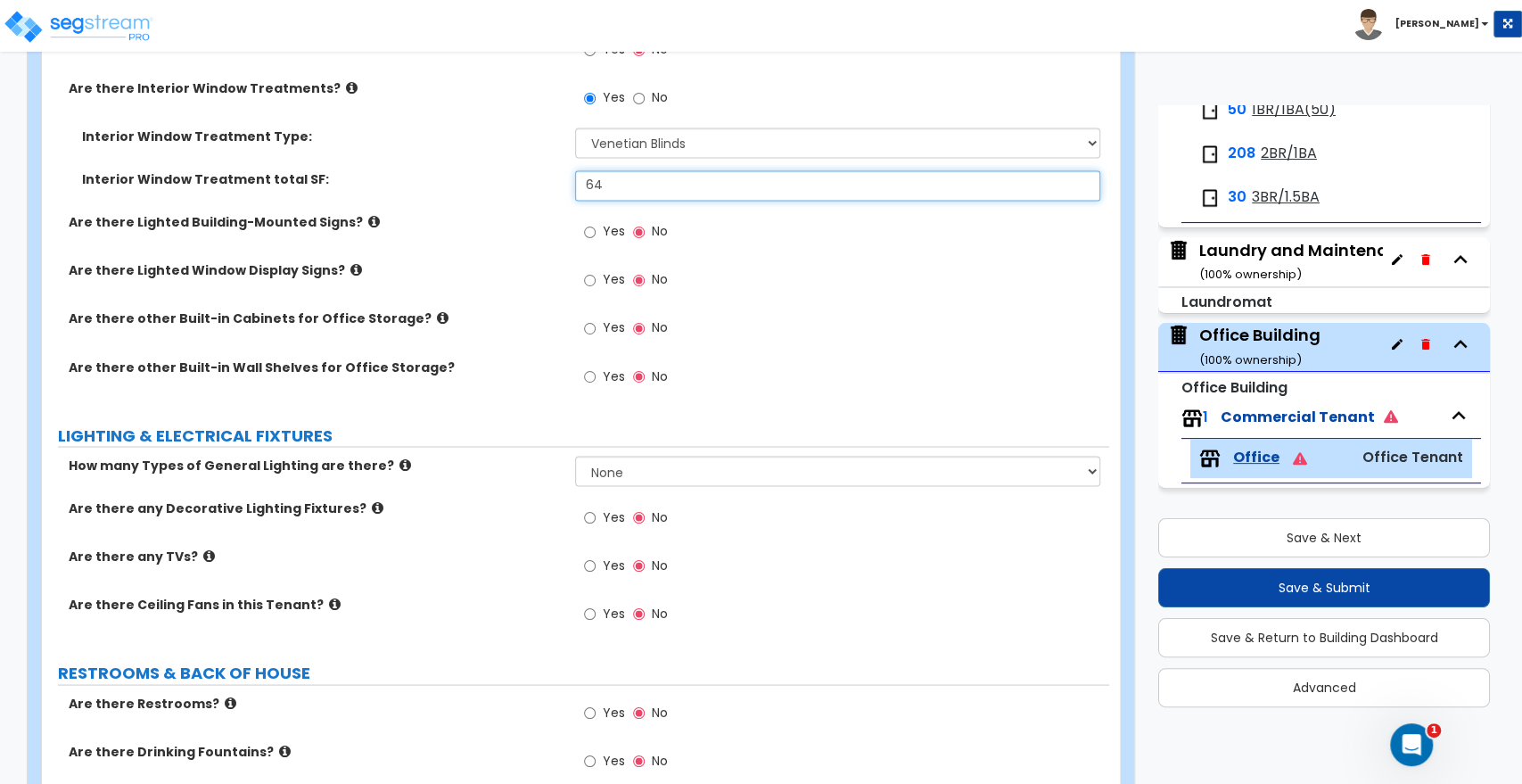
scroll to position [1981, 0]
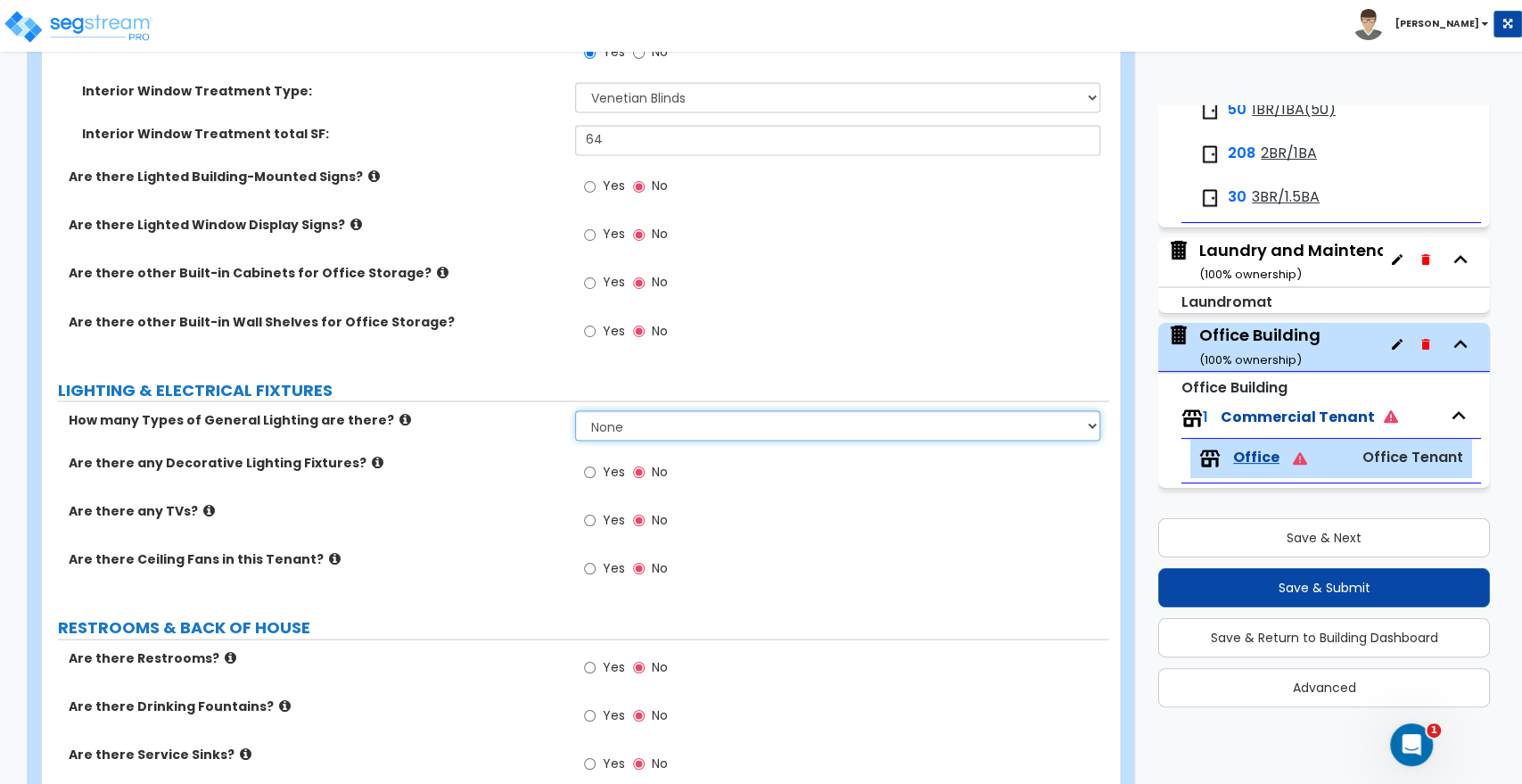
click at [607, 424] on select "None 1 2 3" at bounding box center [837, 425] width 524 height 31
click at [692, 421] on select "None 1 2 3" at bounding box center [837, 425] width 524 height 31
click at [575, 410] on select "None 1 2 3" at bounding box center [837, 425] width 524 height 31
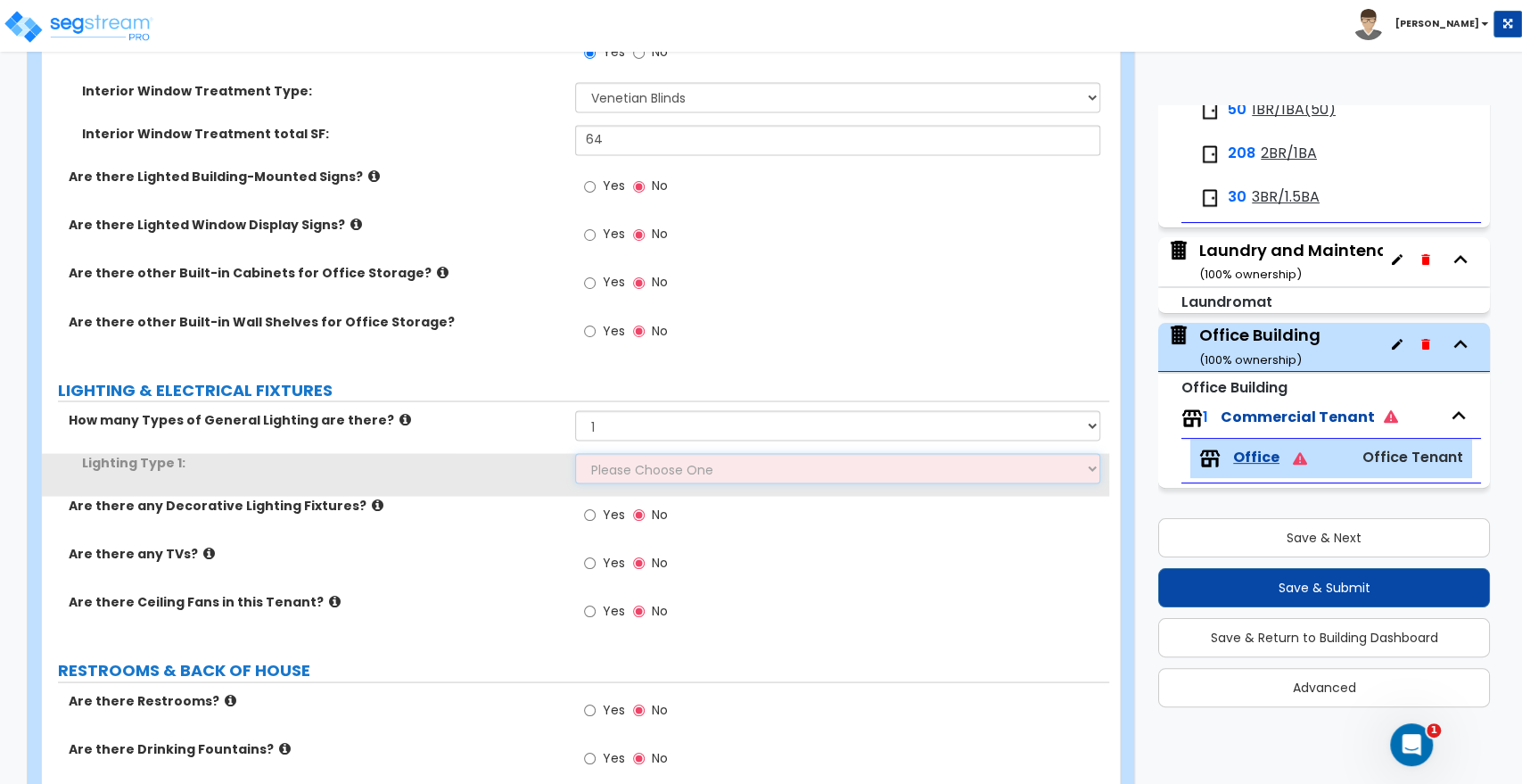
click at [643, 471] on select "Please Choose One LED Surface-Mounted LED Recessed Fluorescent Surface-Mounted …" at bounding box center [837, 468] width 524 height 31
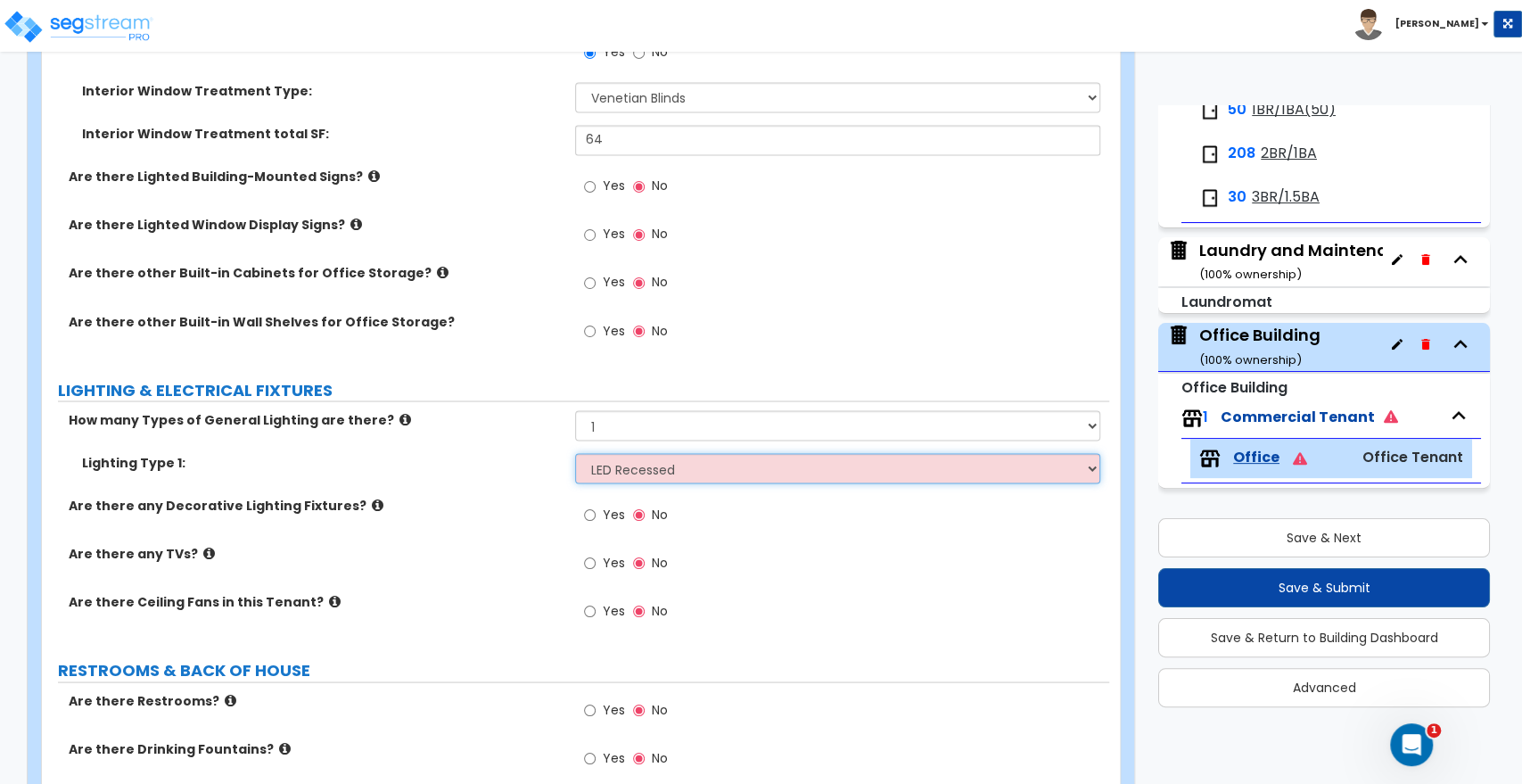
click at [575, 453] on select "Please Choose One LED Surface-Mounted LED Recessed Fluorescent Surface-Mounted …" at bounding box center [837, 468] width 524 height 31
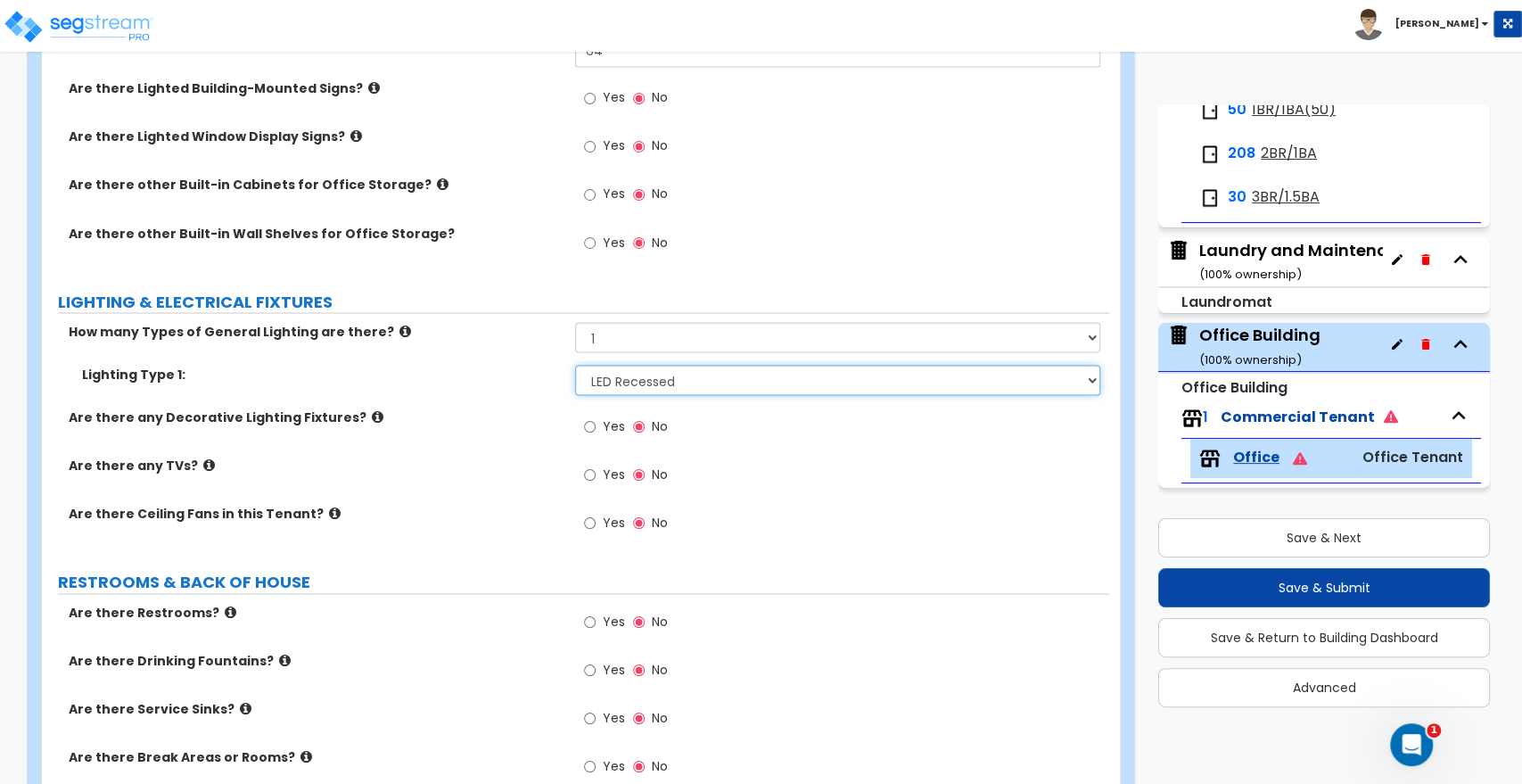
scroll to position [2080, 0]
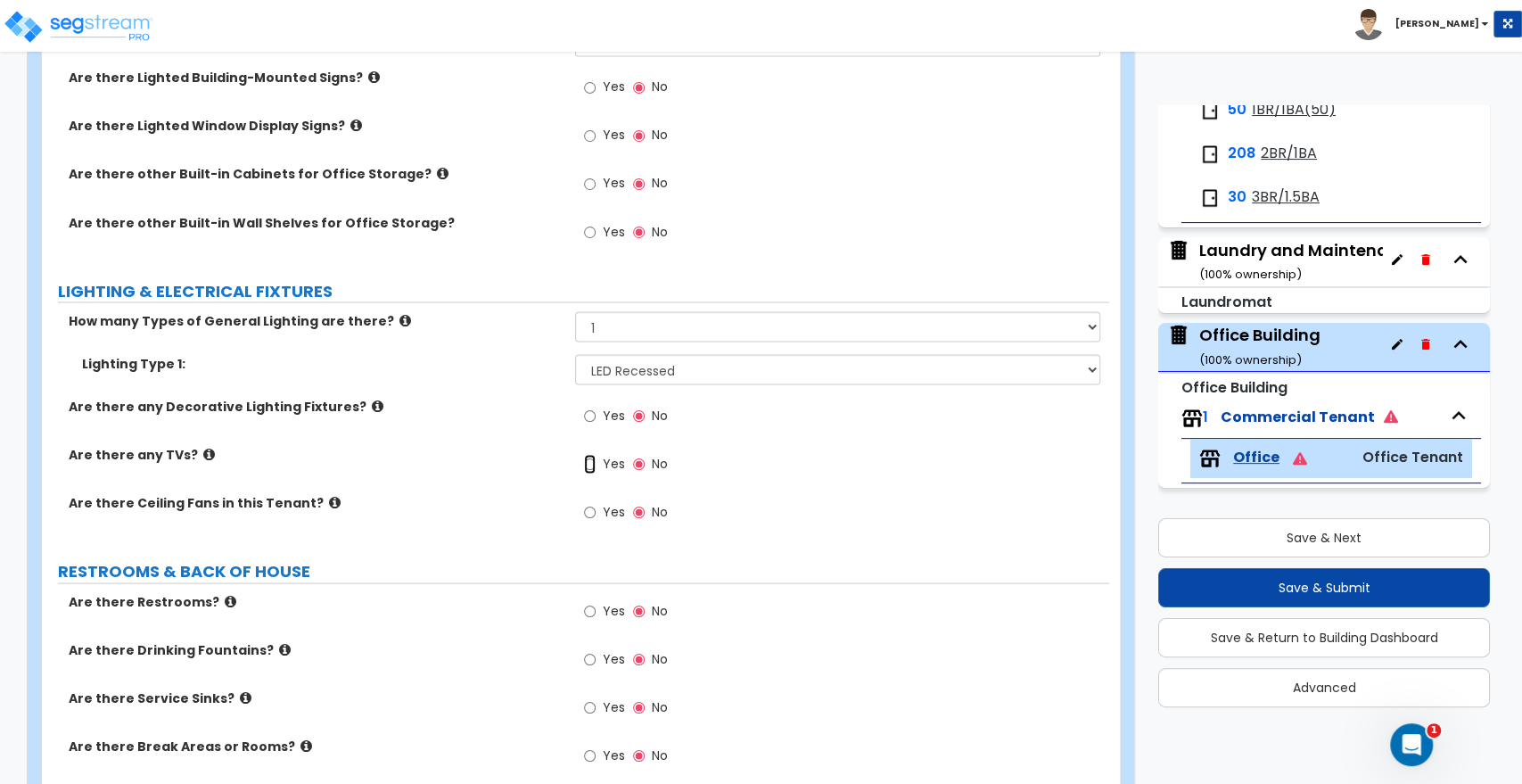
click at [592, 464] on input "Yes" at bounding box center [590, 464] width 12 height 20
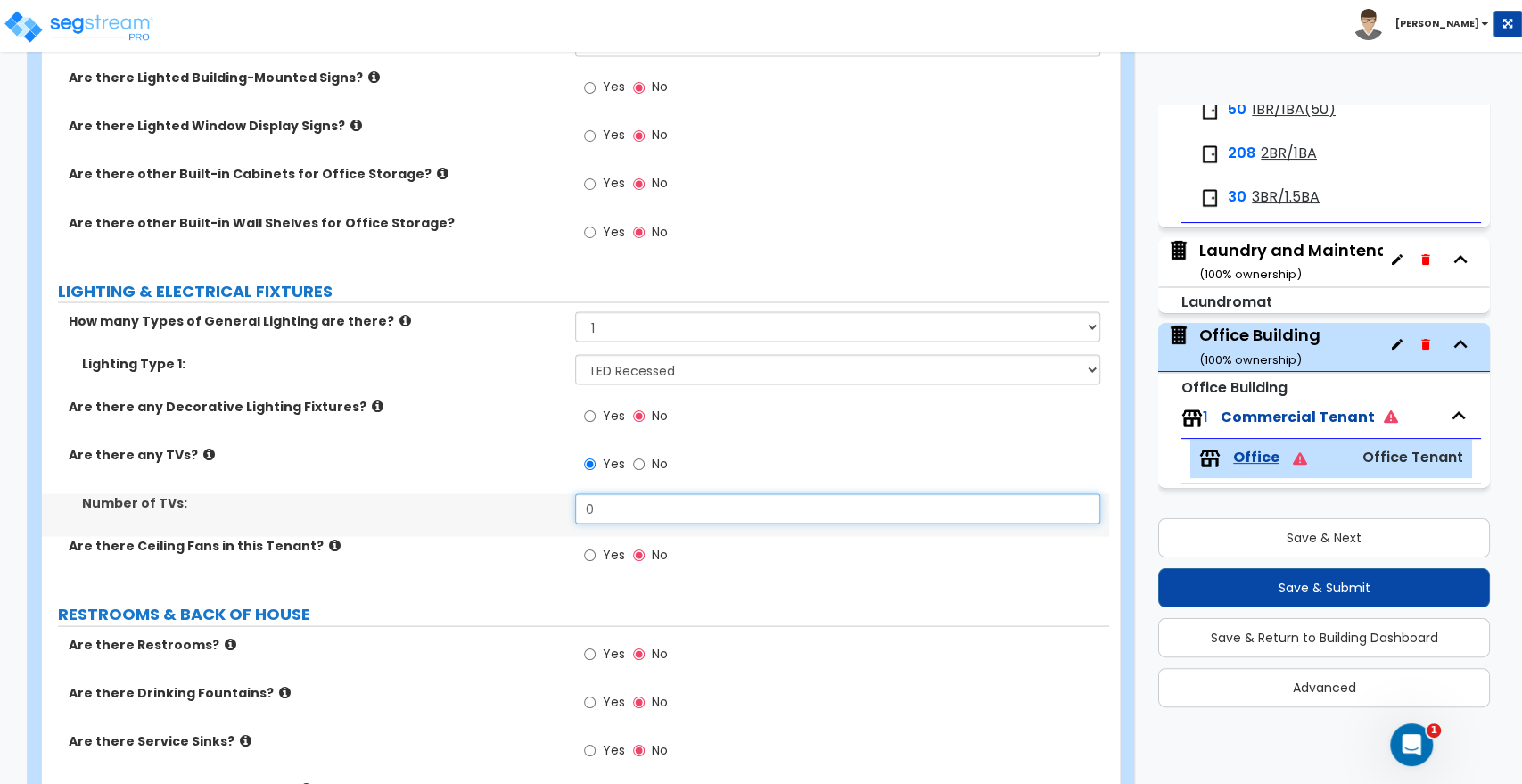
drag, startPoint x: 625, startPoint y: 505, endPoint x: 524, endPoint y: 500, distance: 101.1
click at [524, 500] on div "Number of TVs: 0" at bounding box center [575, 513] width 1068 height 42
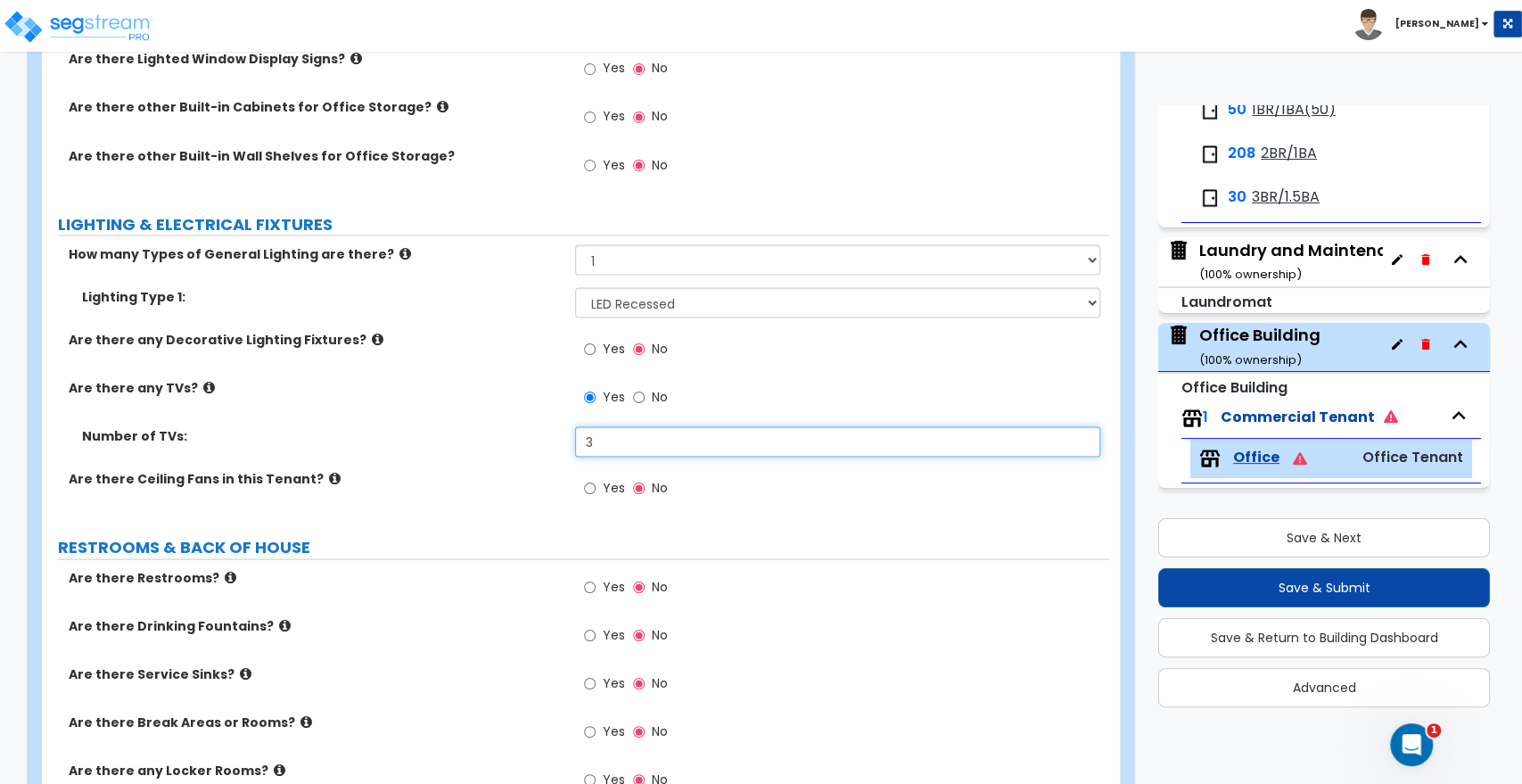
scroll to position [2179, 0]
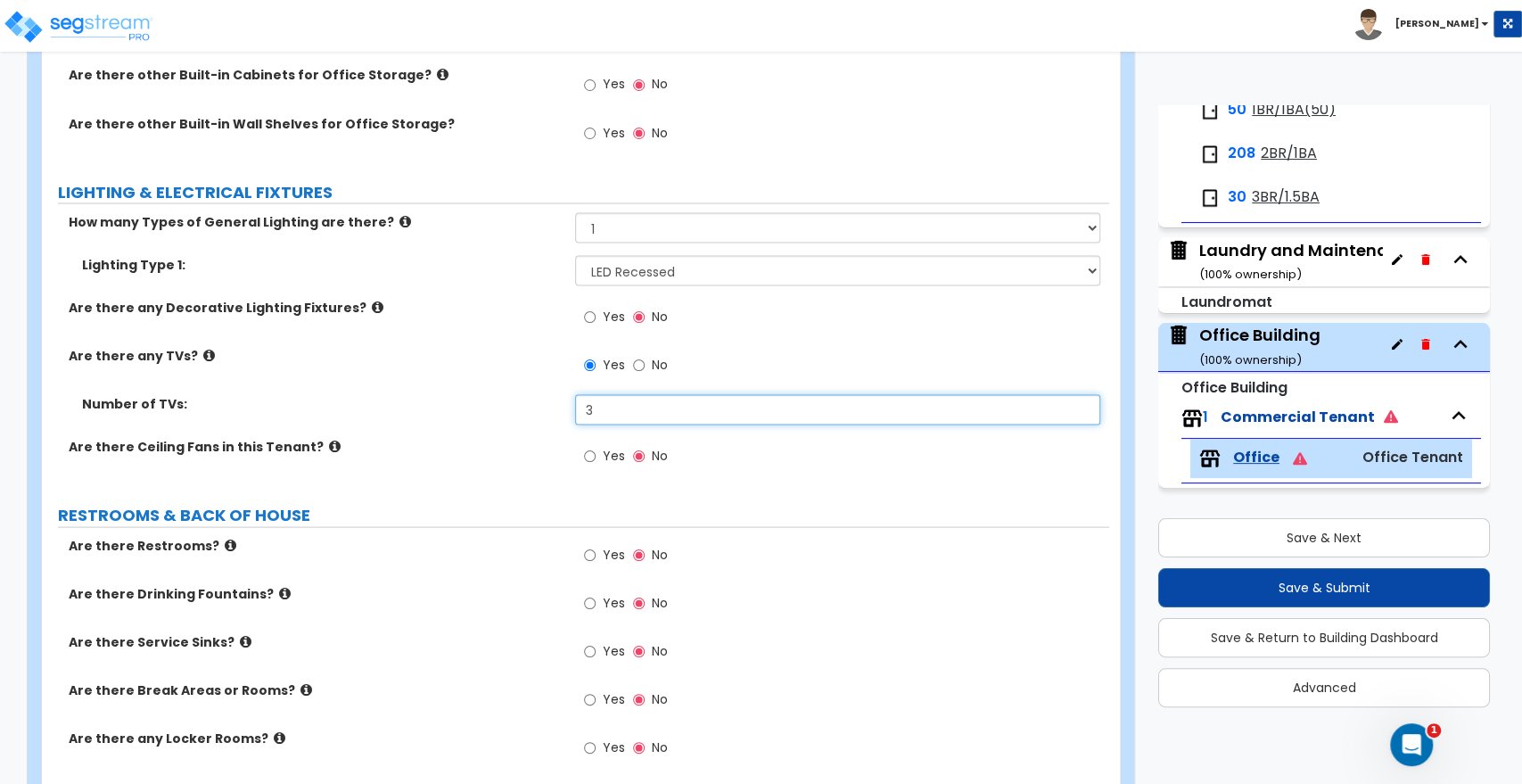
drag, startPoint x: 601, startPoint y: 412, endPoint x: 541, endPoint y: 410, distance: 60.0
click at [541, 410] on div "Number of TVs: 3" at bounding box center [575, 415] width 1068 height 42
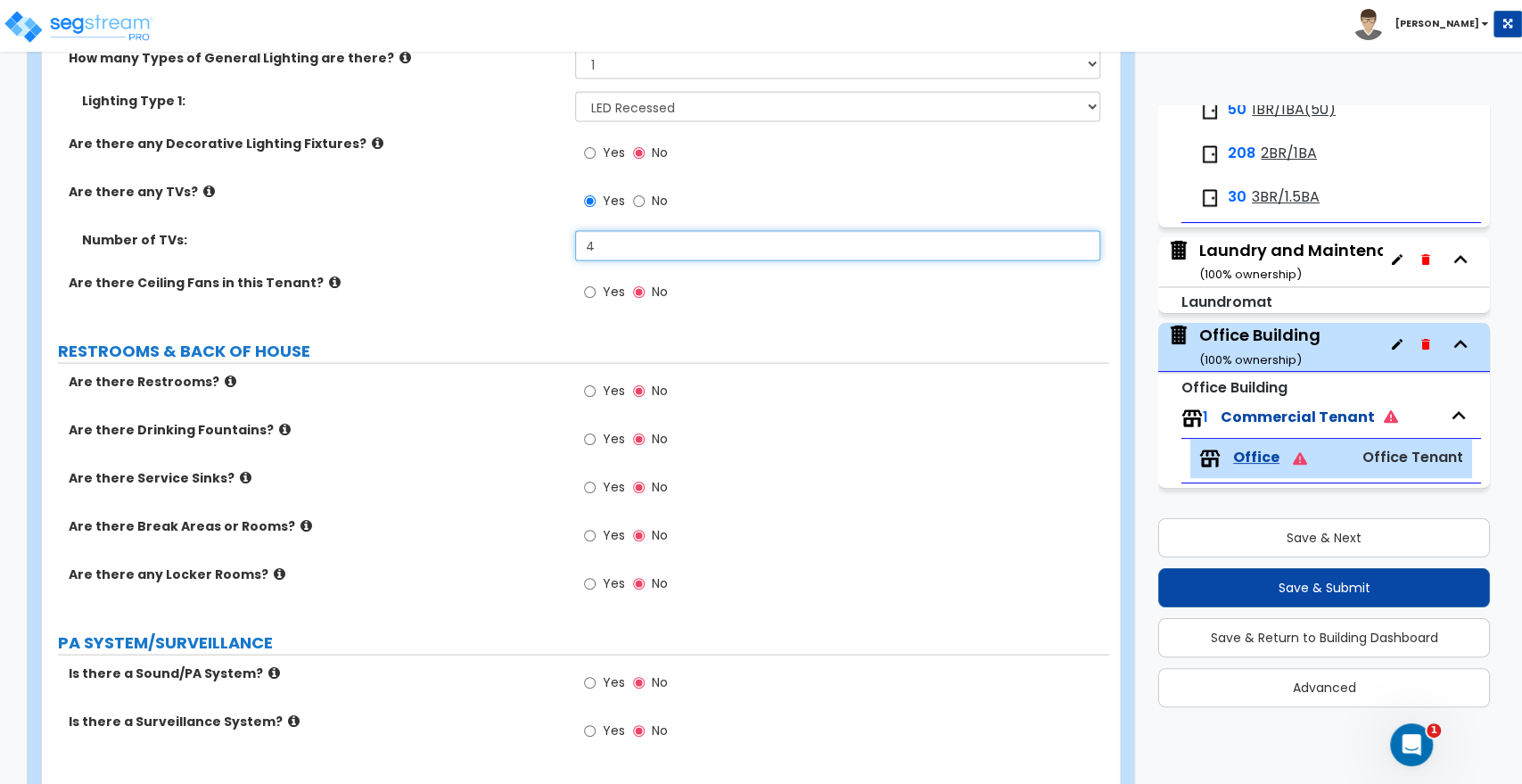
scroll to position [2377, 0]
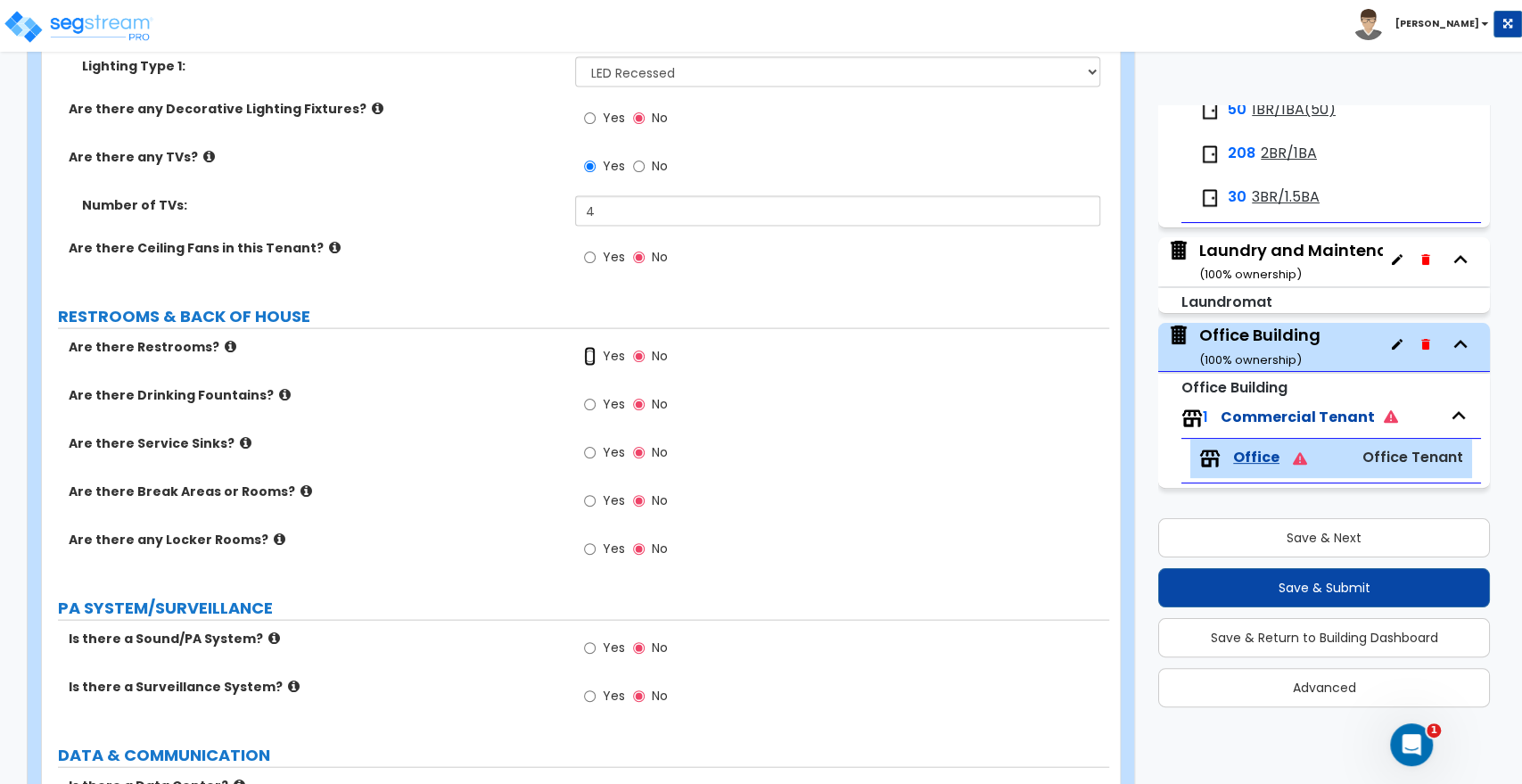
click at [592, 353] on input "Yes" at bounding box center [590, 356] width 12 height 20
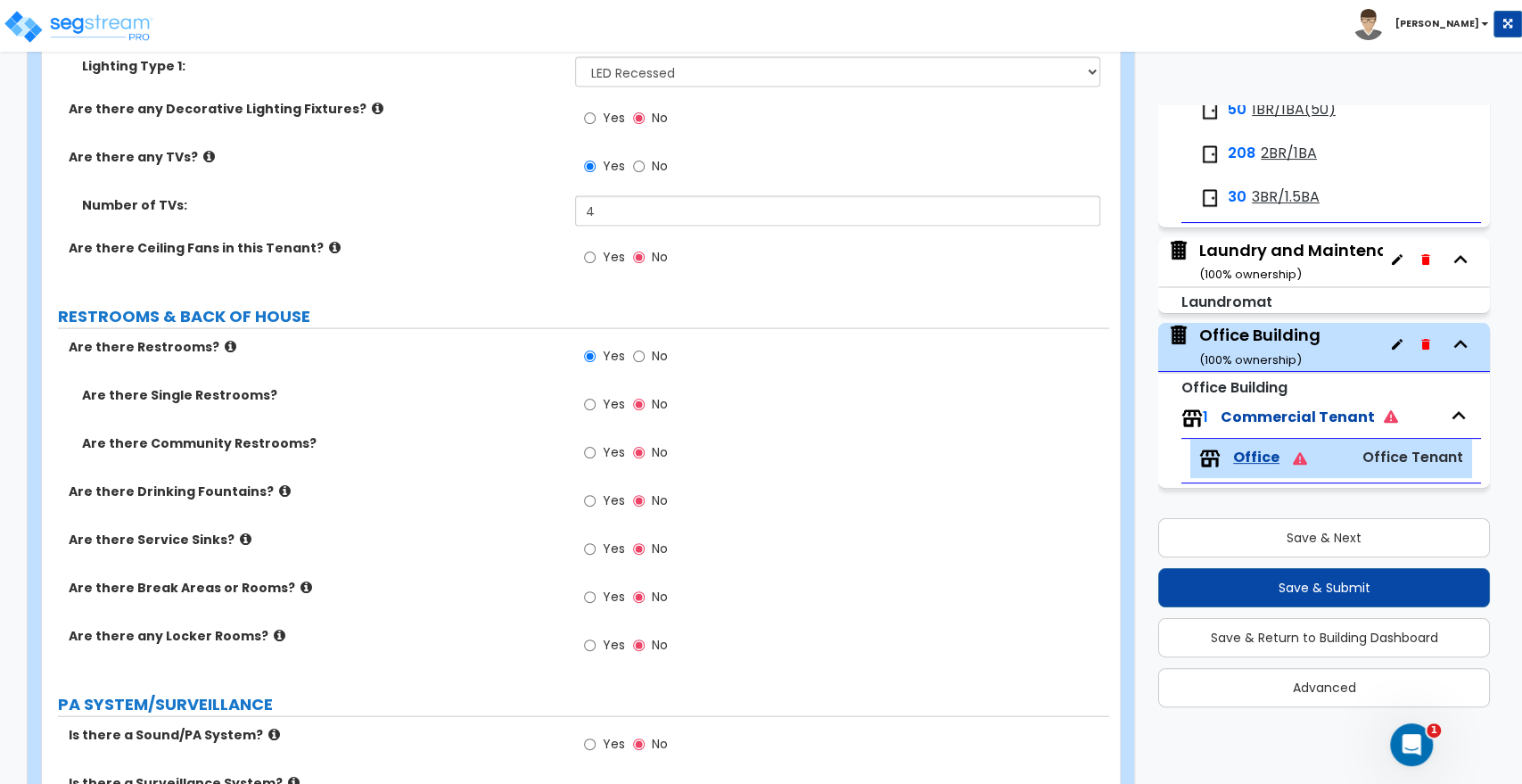
click at [584, 403] on div "Yes No" at bounding box center [625, 407] width 101 height 41
click at [584, 401] on input "Yes" at bounding box center [590, 405] width 12 height 20
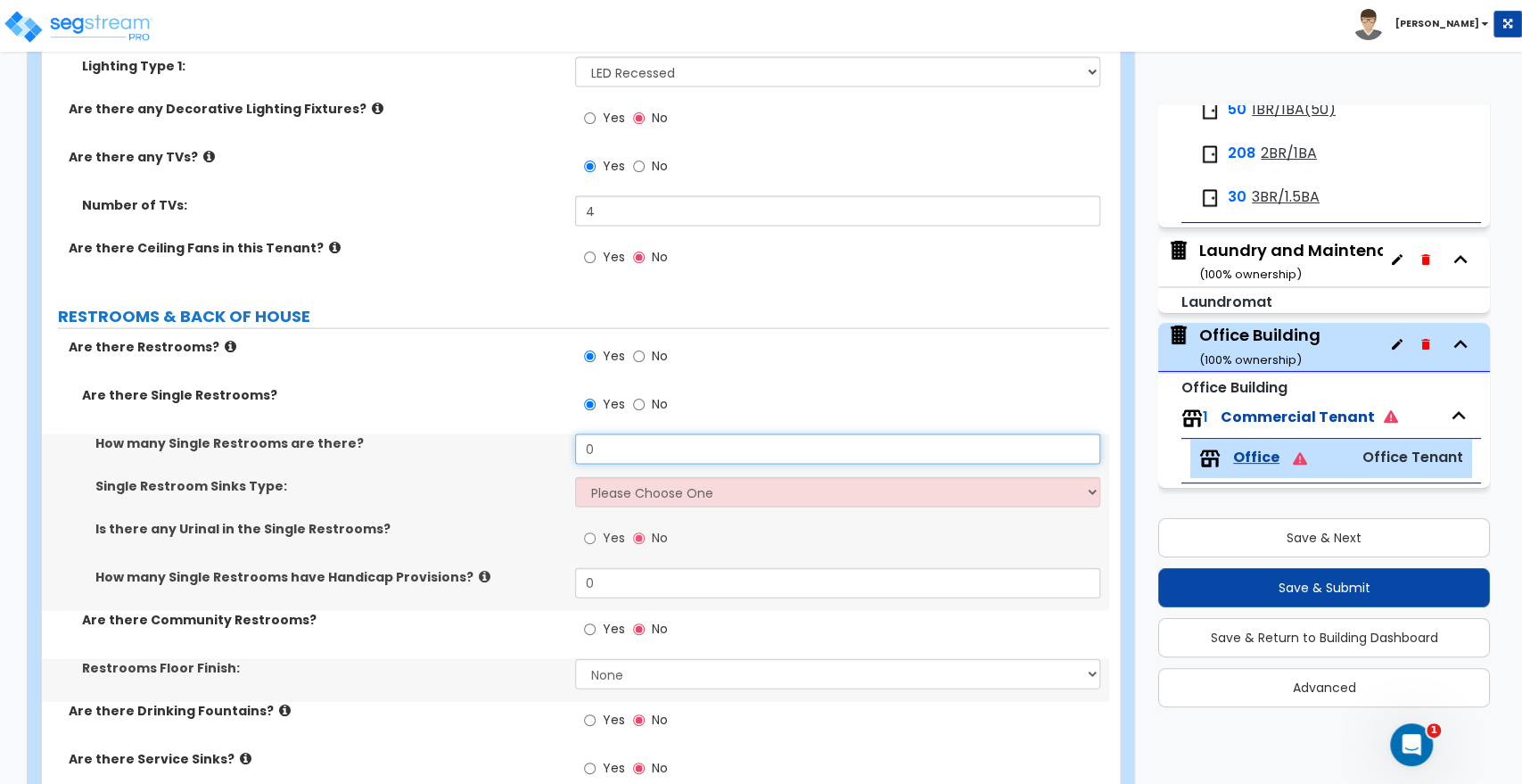
drag, startPoint x: 600, startPoint y: 444, endPoint x: 564, endPoint y: 444, distance: 36.0
click at [564, 444] on div "How many Single Restrooms are there? 0" at bounding box center [575, 455] width 1068 height 42
click at [658, 487] on select "Please Choose One Wall-mounted Vanity-mounted" at bounding box center [837, 492] width 524 height 31
click at [575, 477] on select "Please Choose One Wall-mounted Vanity-mounted" at bounding box center [837, 492] width 524 height 31
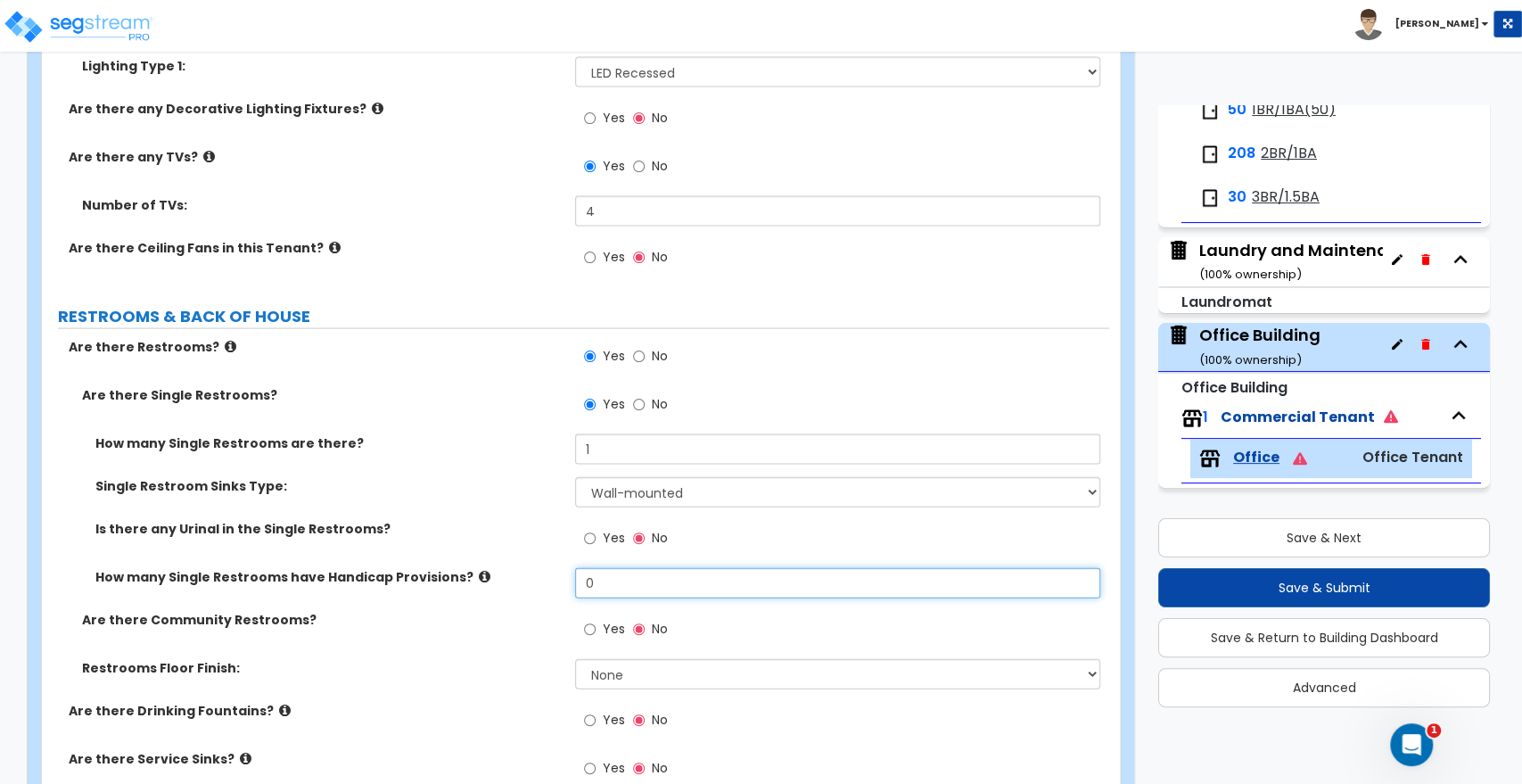
drag, startPoint x: 594, startPoint y: 575, endPoint x: 556, endPoint y: 576, distance: 38.0
click at [556, 576] on div "How many Single Restrooms have Handicap Provisions? 0" at bounding box center [575, 588] width 1068 height 42
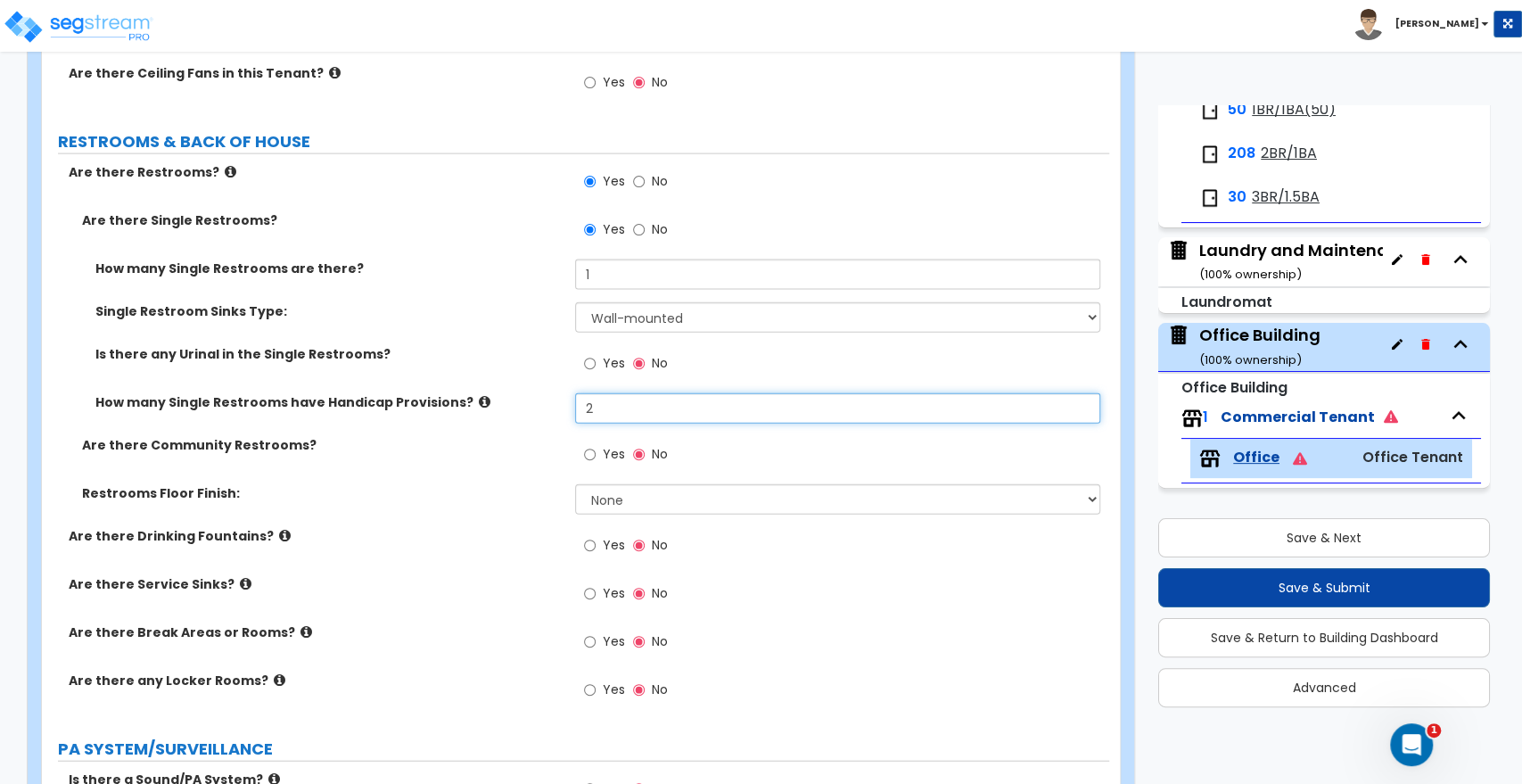
scroll to position [2575, 0]
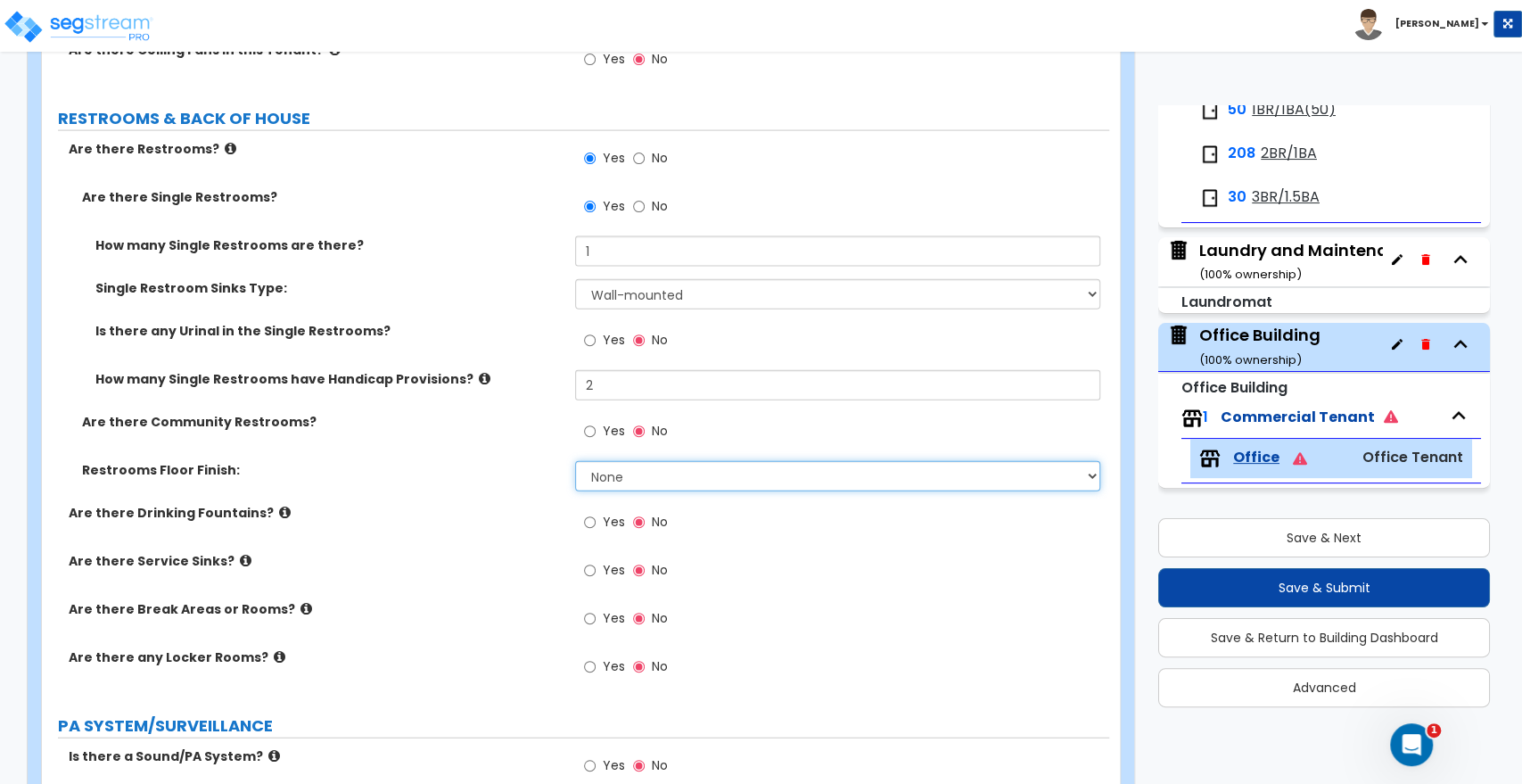
click at [598, 476] on select "None Tile Flooring Resilient Laminate Flooring VCT Flooring Sheet Vinyl Flooring" at bounding box center [837, 476] width 524 height 31
click at [575, 461] on select "None Tile Flooring Resilient Laminate Flooring VCT Flooring Sheet Vinyl Flooring" at bounding box center [837, 476] width 524 height 31
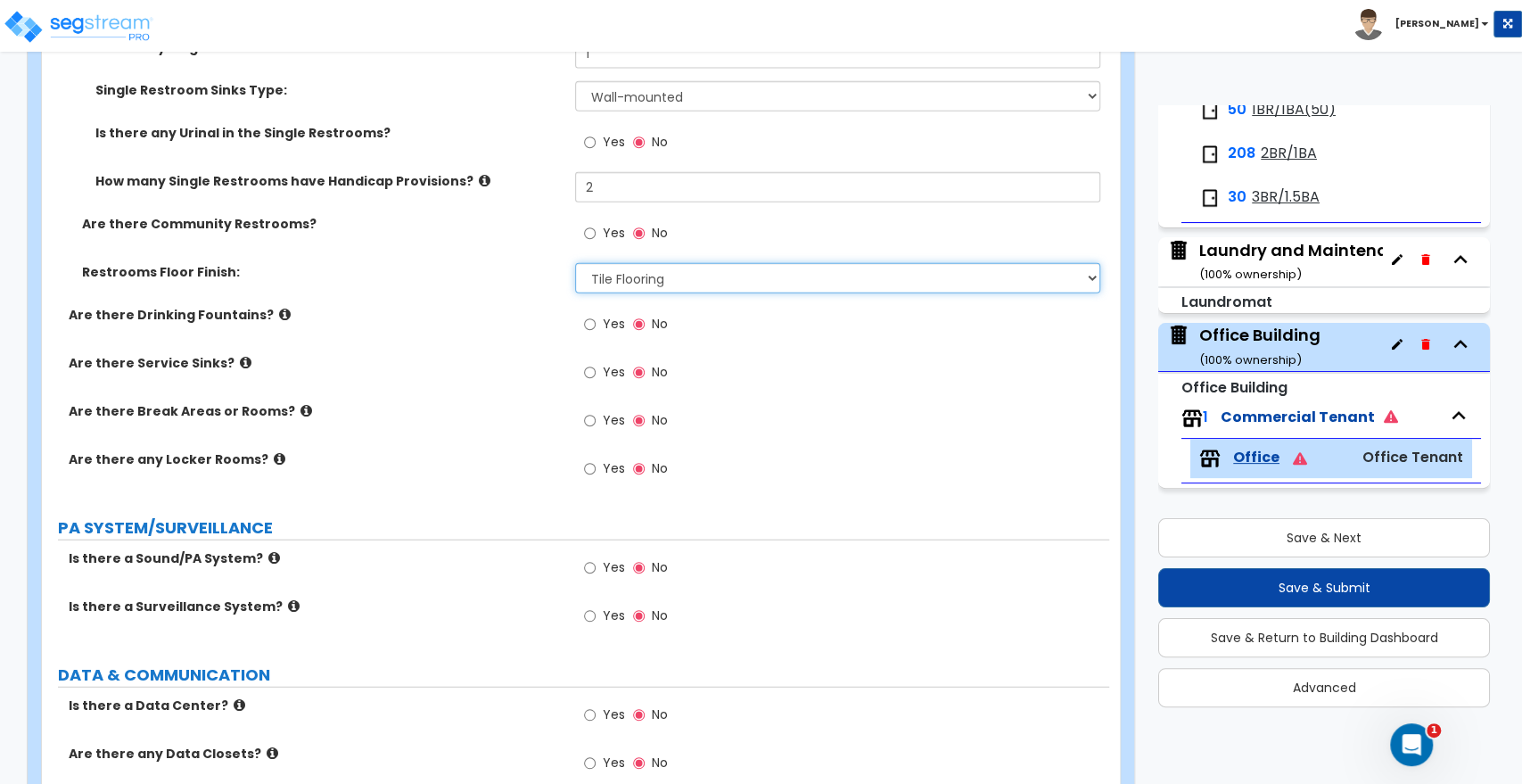
scroll to position [2774, 0]
click at [584, 419] on div "Yes No" at bounding box center [625, 422] width 101 height 41
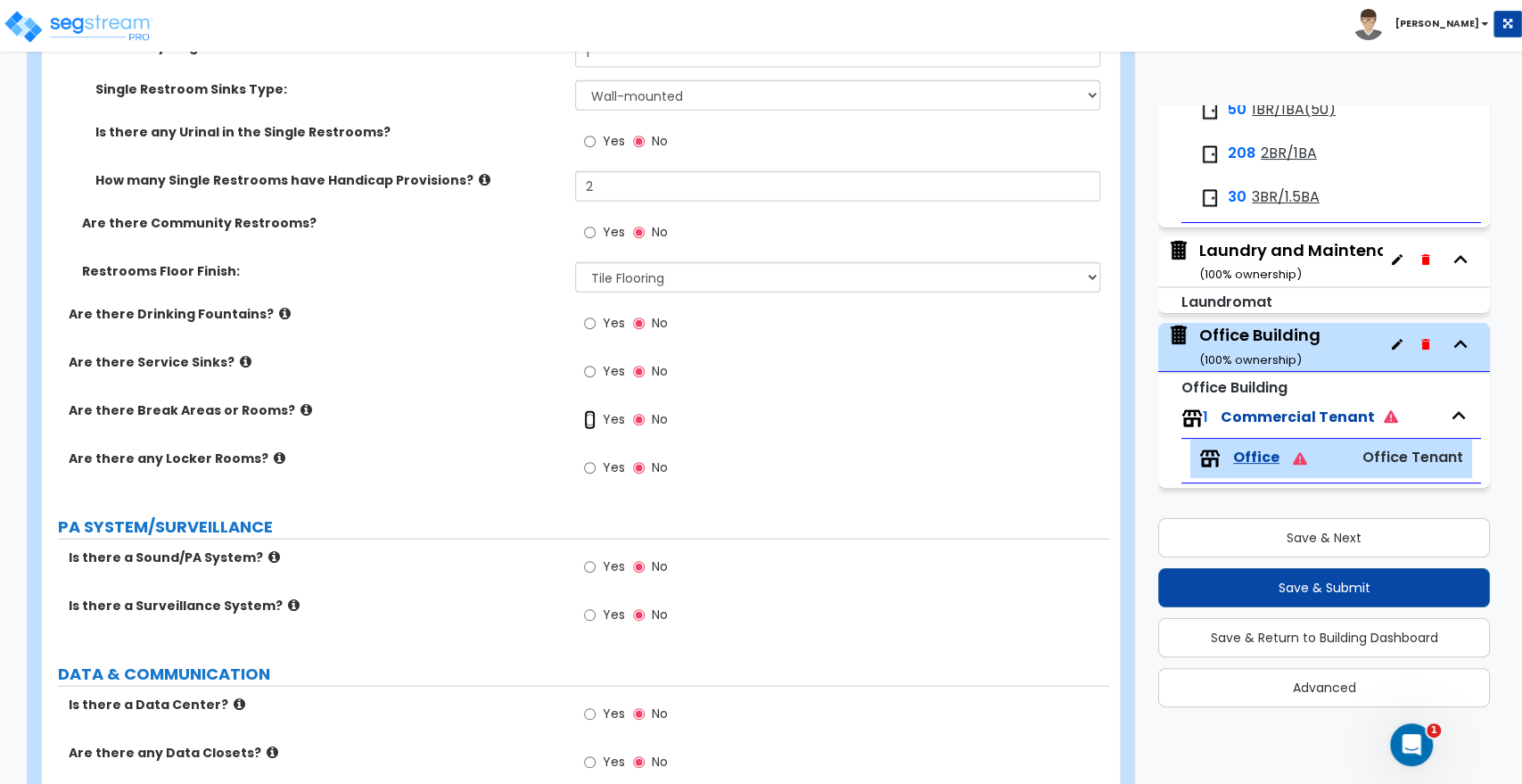
click at [585, 419] on input "Yes" at bounding box center [590, 420] width 12 height 20
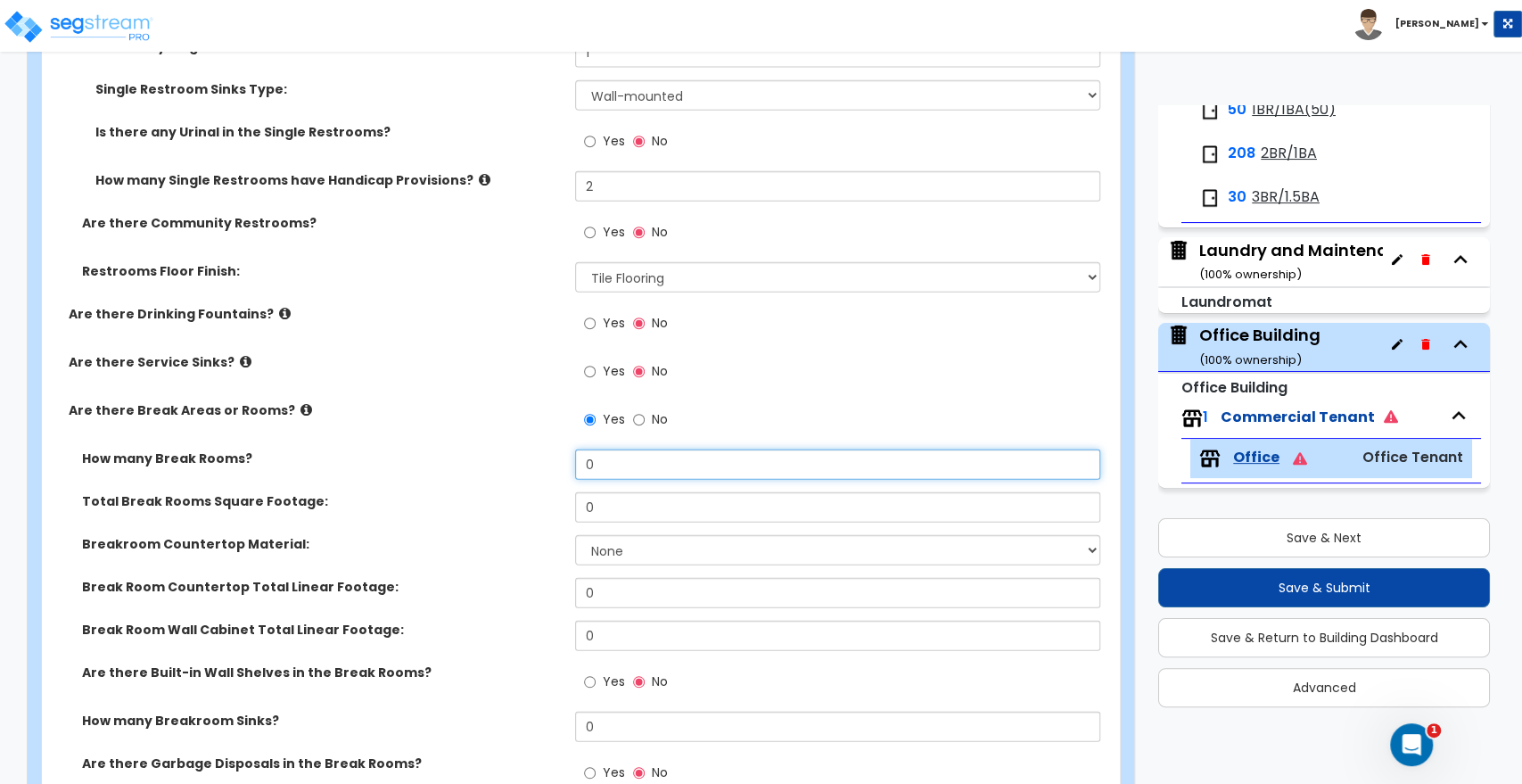
drag, startPoint x: 633, startPoint y: 470, endPoint x: 551, endPoint y: 469, distance: 82.0
click at [551, 469] on div "How many Break Rooms? 0" at bounding box center [575, 470] width 1068 height 42
drag, startPoint x: 630, startPoint y: 501, endPoint x: 533, endPoint y: 505, distance: 97.1
click at [533, 505] on div "Total Break Rooms Square Footage: 0" at bounding box center [575, 512] width 1068 height 42
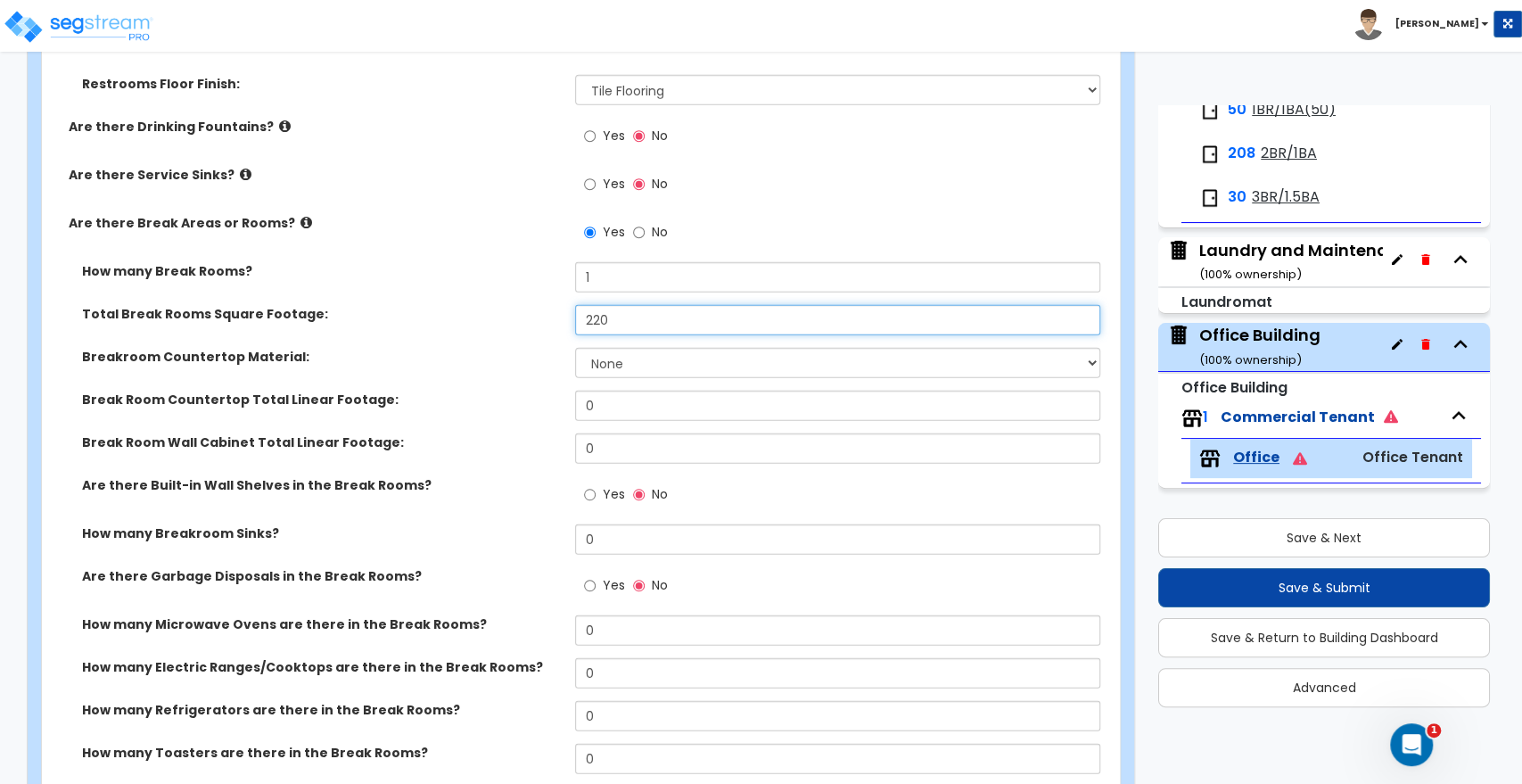
scroll to position [2972, 0]
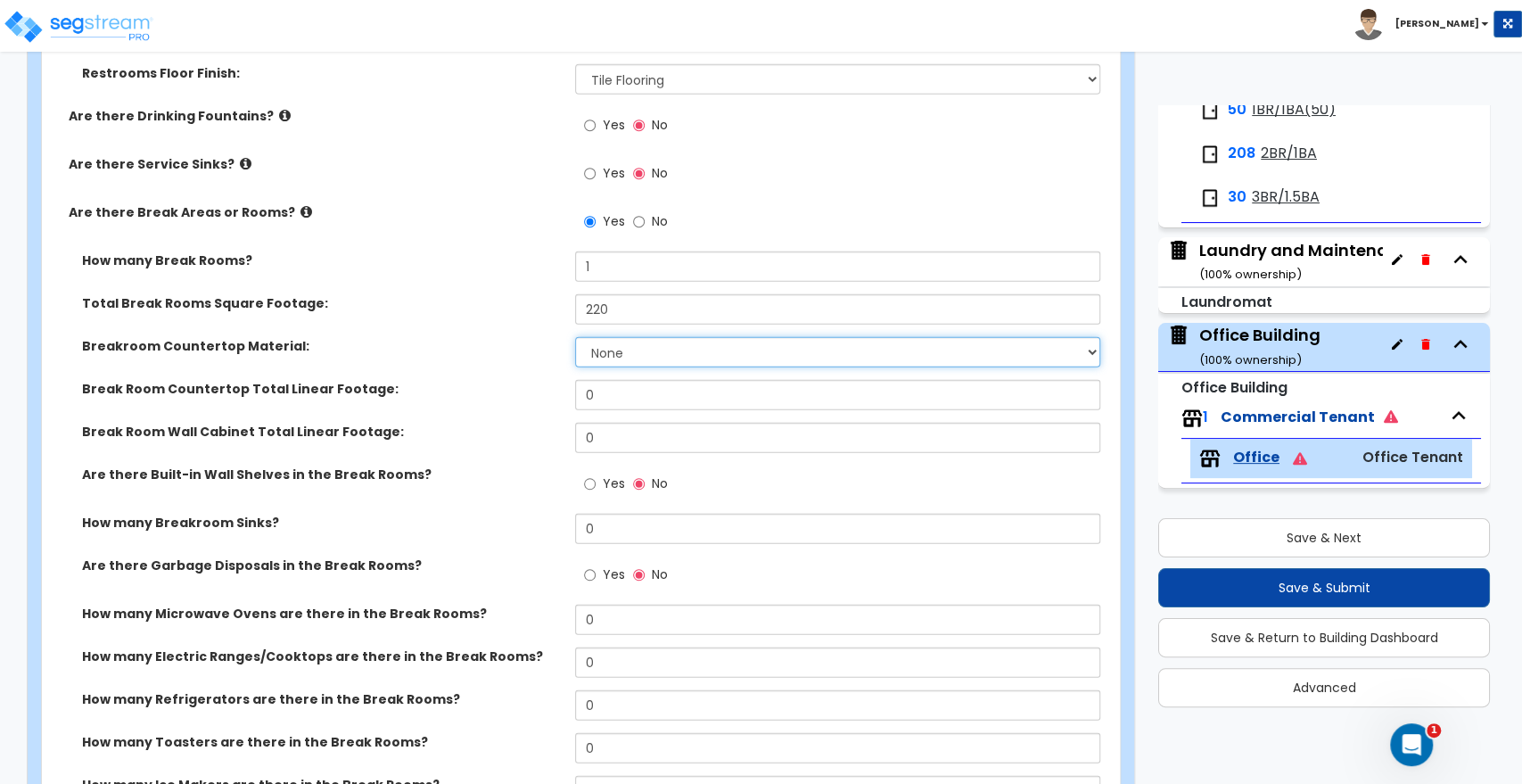
click at [606, 348] on select "None Plastic Laminate Solid Surface Stone Quartz Marble Tile Wood Stainless Ste…" at bounding box center [837, 352] width 524 height 31
click at [575, 337] on select "None Plastic Laminate Solid Surface Stone Quartz Marble Tile Wood Stainless Ste…" at bounding box center [837, 352] width 524 height 31
click at [631, 351] on select "None Plastic Laminate Solid Surface Stone Quartz Marble Tile Wood Stainless Ste…" at bounding box center [837, 352] width 524 height 31
click at [575, 337] on select "None Plastic Laminate Solid Surface Stone Quartz Marble Tile Wood Stainless Ste…" at bounding box center [837, 352] width 524 height 31
drag, startPoint x: 626, startPoint y: 398, endPoint x: 436, endPoint y: 392, distance: 190.1
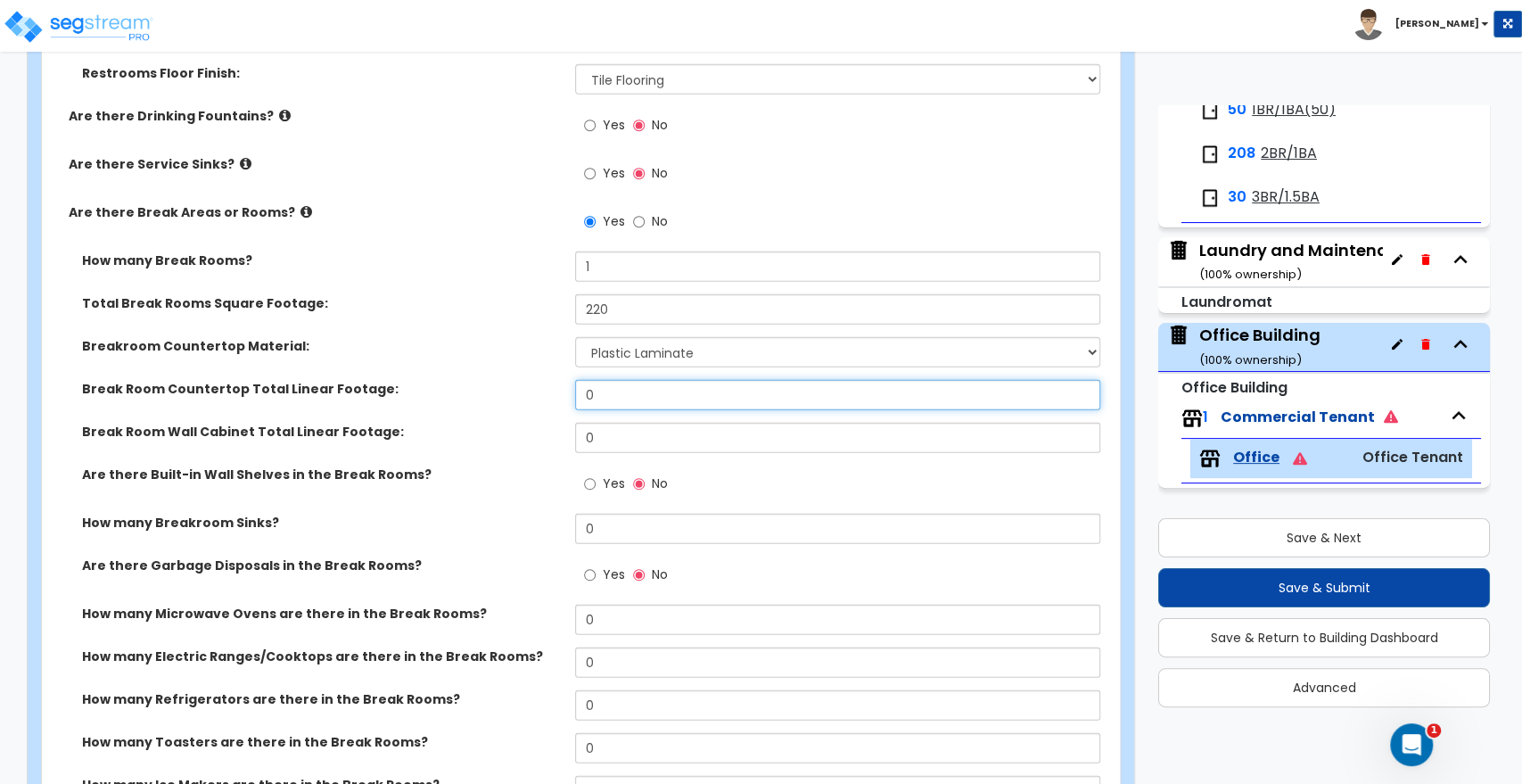
click at [436, 392] on div "Break Room Countertop Total Linear Footage: 0" at bounding box center [575, 401] width 1068 height 42
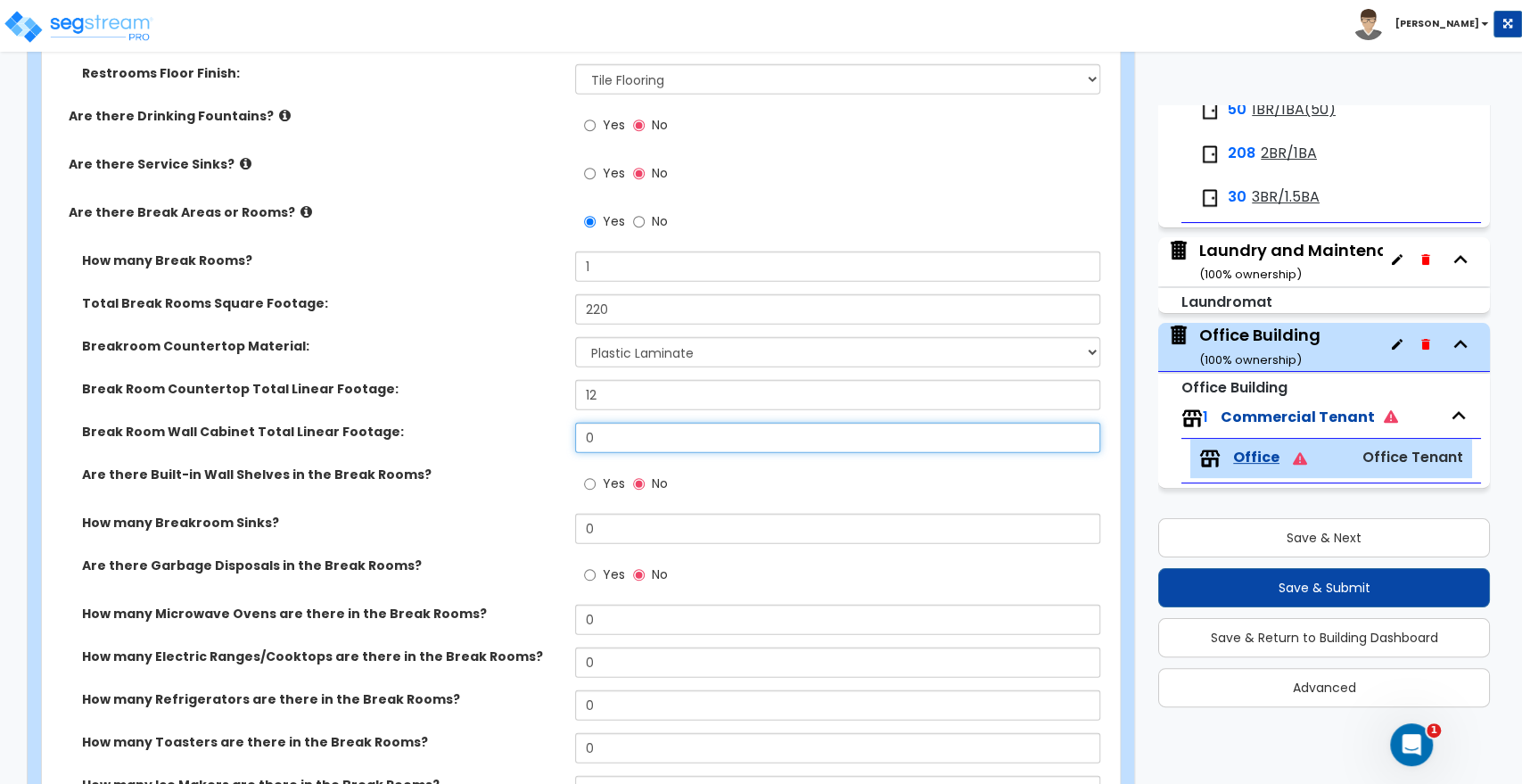
drag, startPoint x: 647, startPoint y: 442, endPoint x: 568, endPoint y: 444, distance: 79.0
click at [568, 444] on div "Break Room Wall Cabinet Total Linear Footage: 0" at bounding box center [575, 443] width 1068 height 42
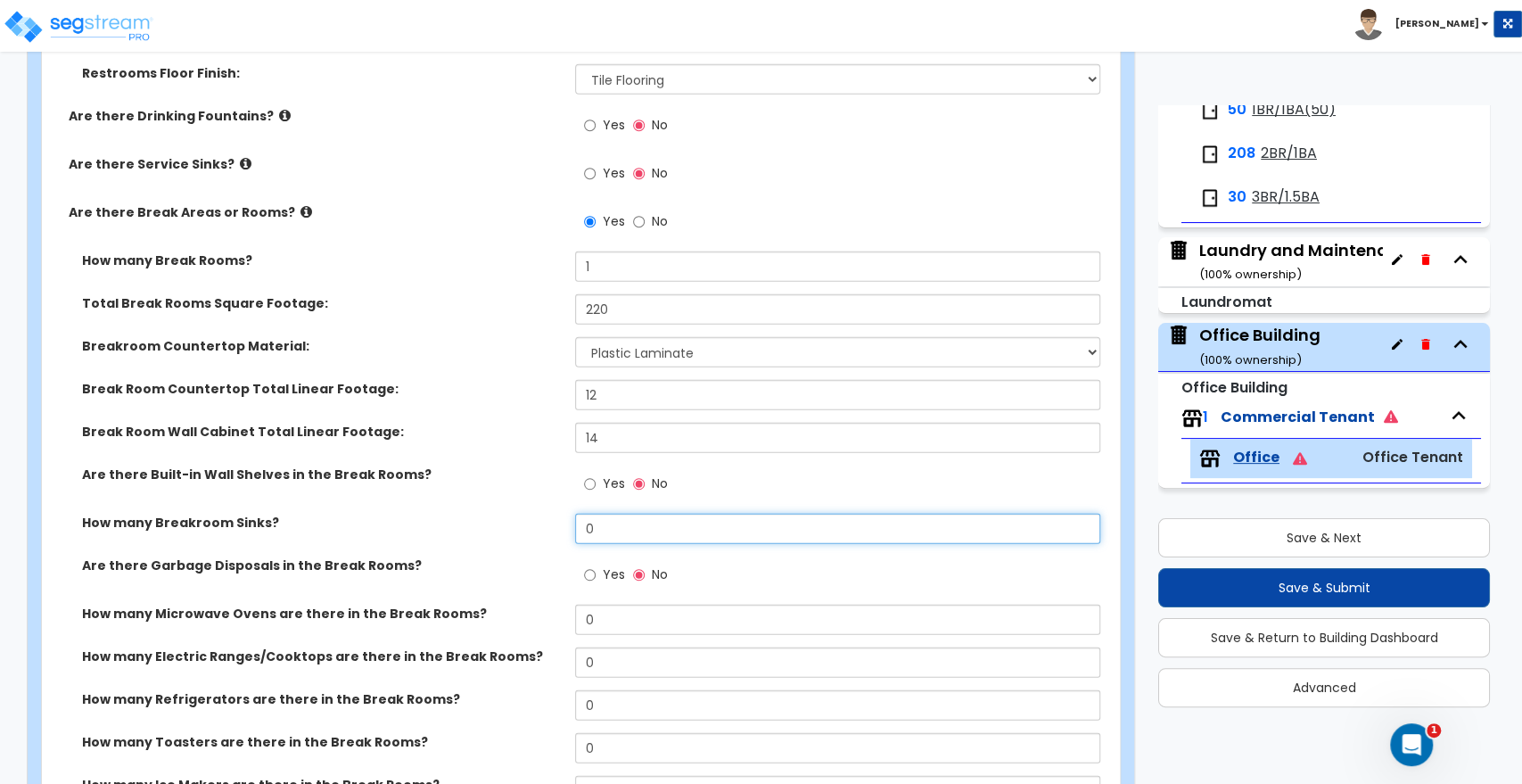
drag, startPoint x: 602, startPoint y: 530, endPoint x: 509, endPoint y: 527, distance: 93.0
click at [509, 527] on div "How many Breakroom Sinks? 0" at bounding box center [575, 534] width 1068 height 42
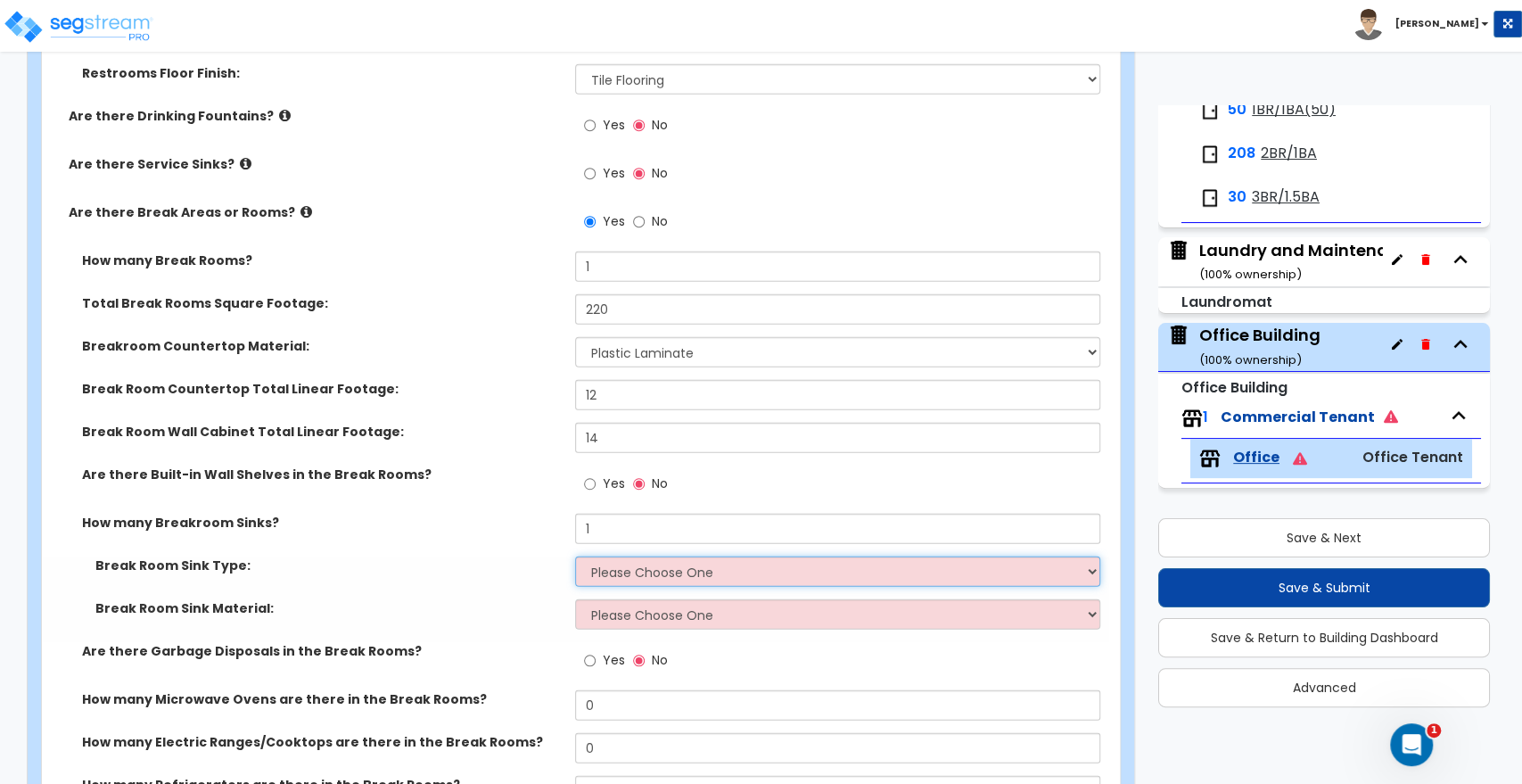
click at [581, 570] on select "Please Choose One Single Sink Double Sink" at bounding box center [837, 571] width 524 height 31
click at [575, 556] on select "Please Choose One Single Sink Double Sink" at bounding box center [837, 571] width 524 height 31
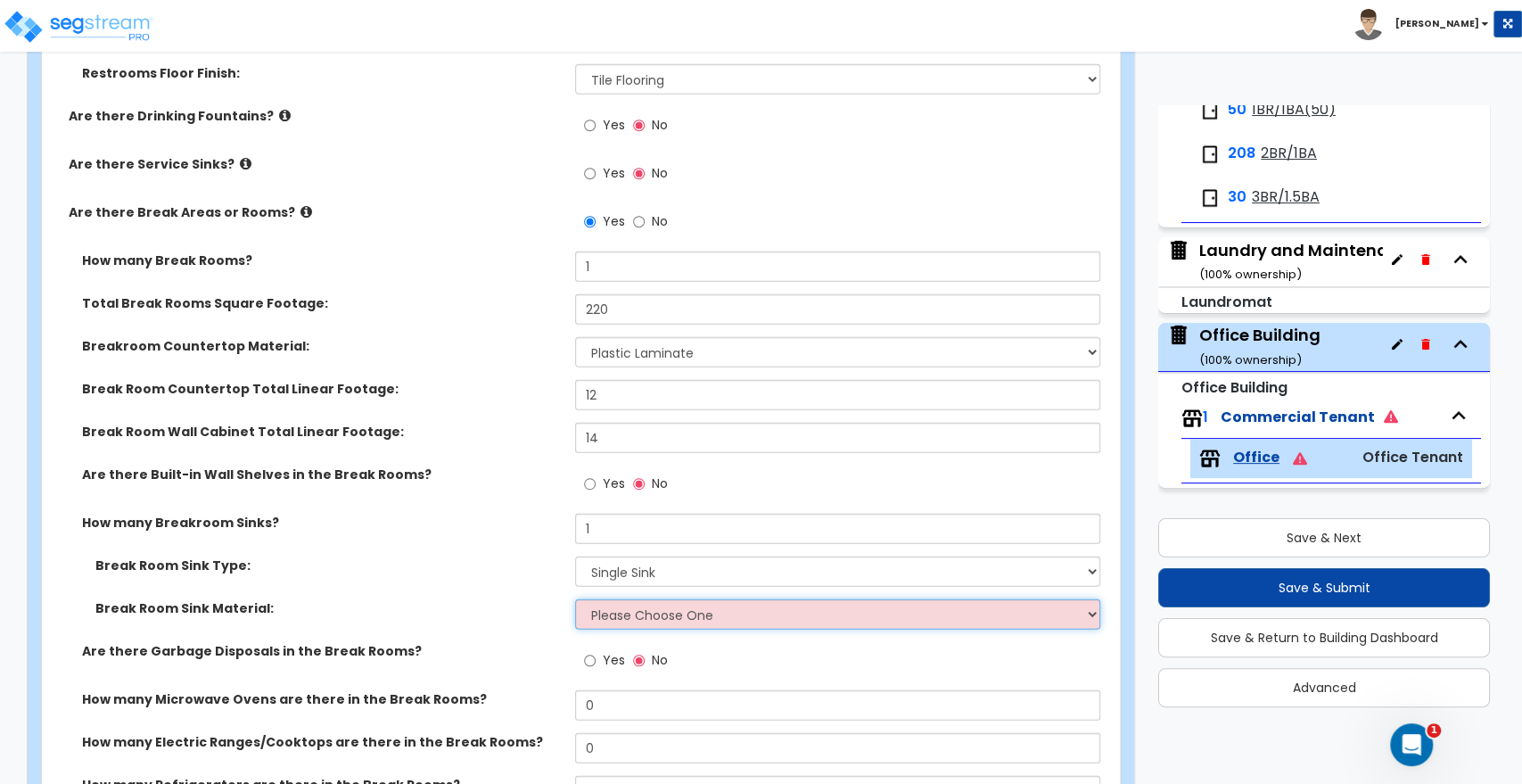
click at [604, 618] on select "Please Choose One Stainless Steel Porcelain Enamel Cast Iron" at bounding box center [837, 614] width 524 height 31
click at [575, 599] on select "Please Choose One Stainless Steel Porcelain Enamel Cast Iron" at bounding box center [837, 614] width 524 height 31
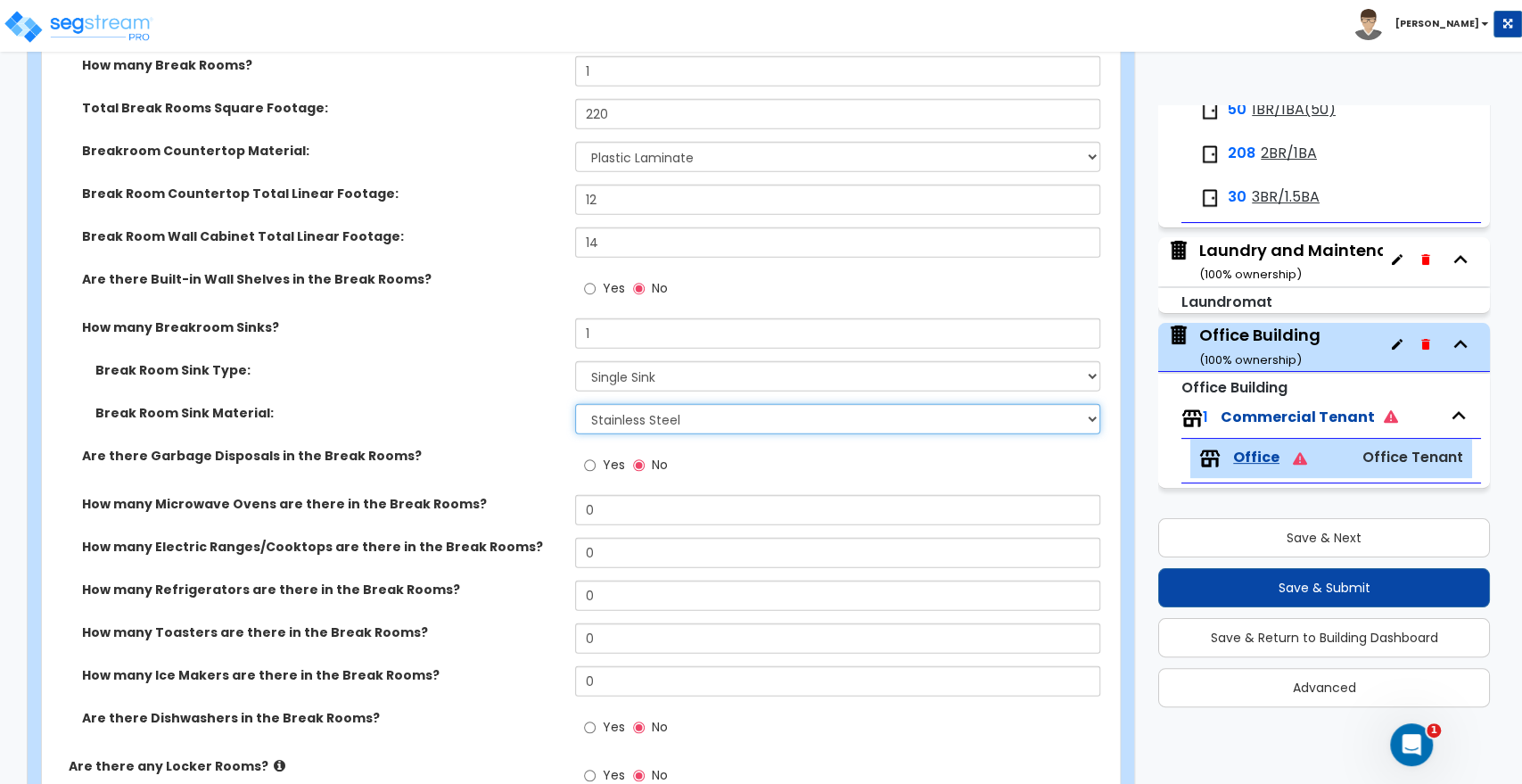
scroll to position [3170, 0]
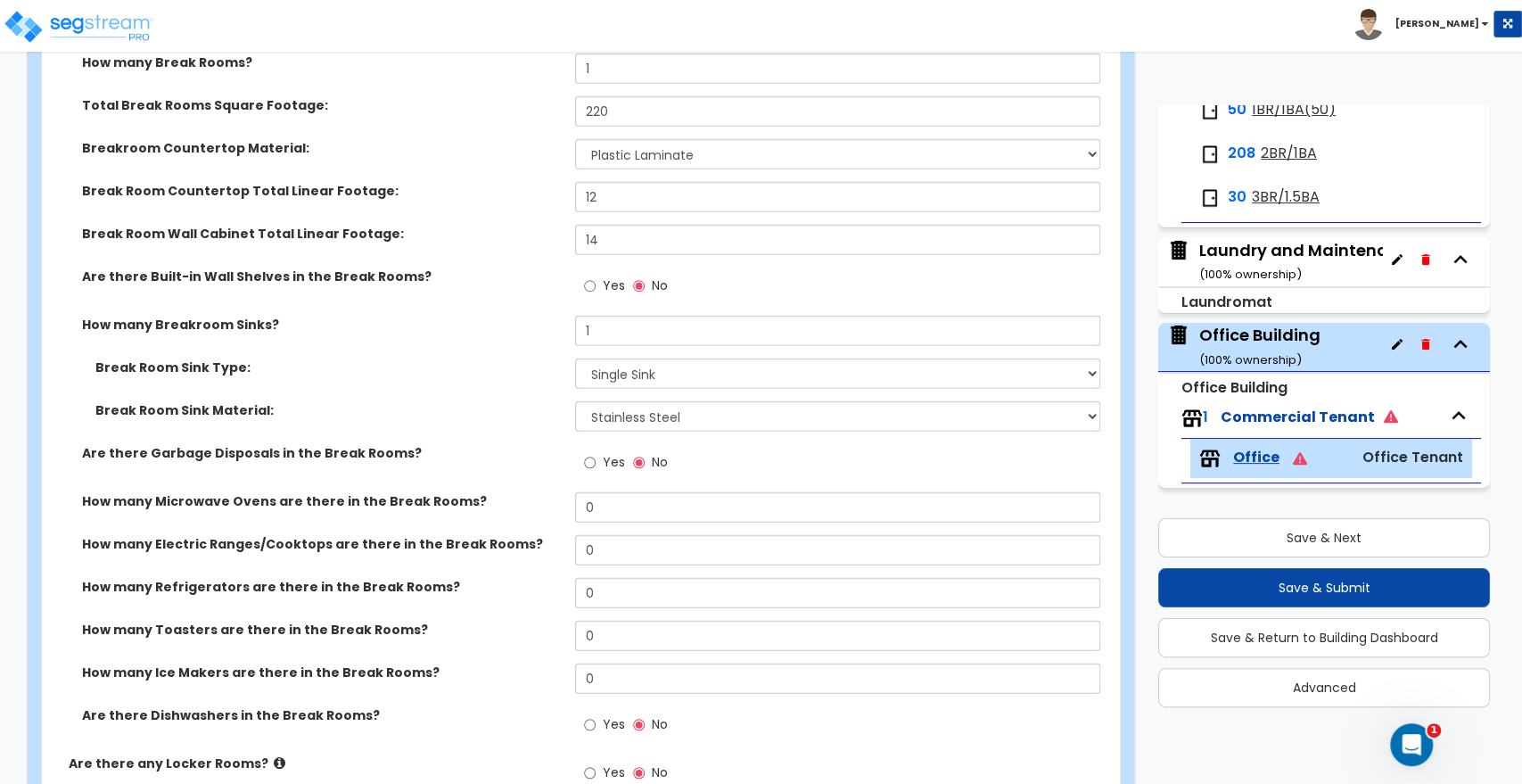
click at [584, 461] on div "Yes No" at bounding box center [625, 465] width 101 height 41
click at [592, 463] on input "Yes" at bounding box center [590, 463] width 12 height 20
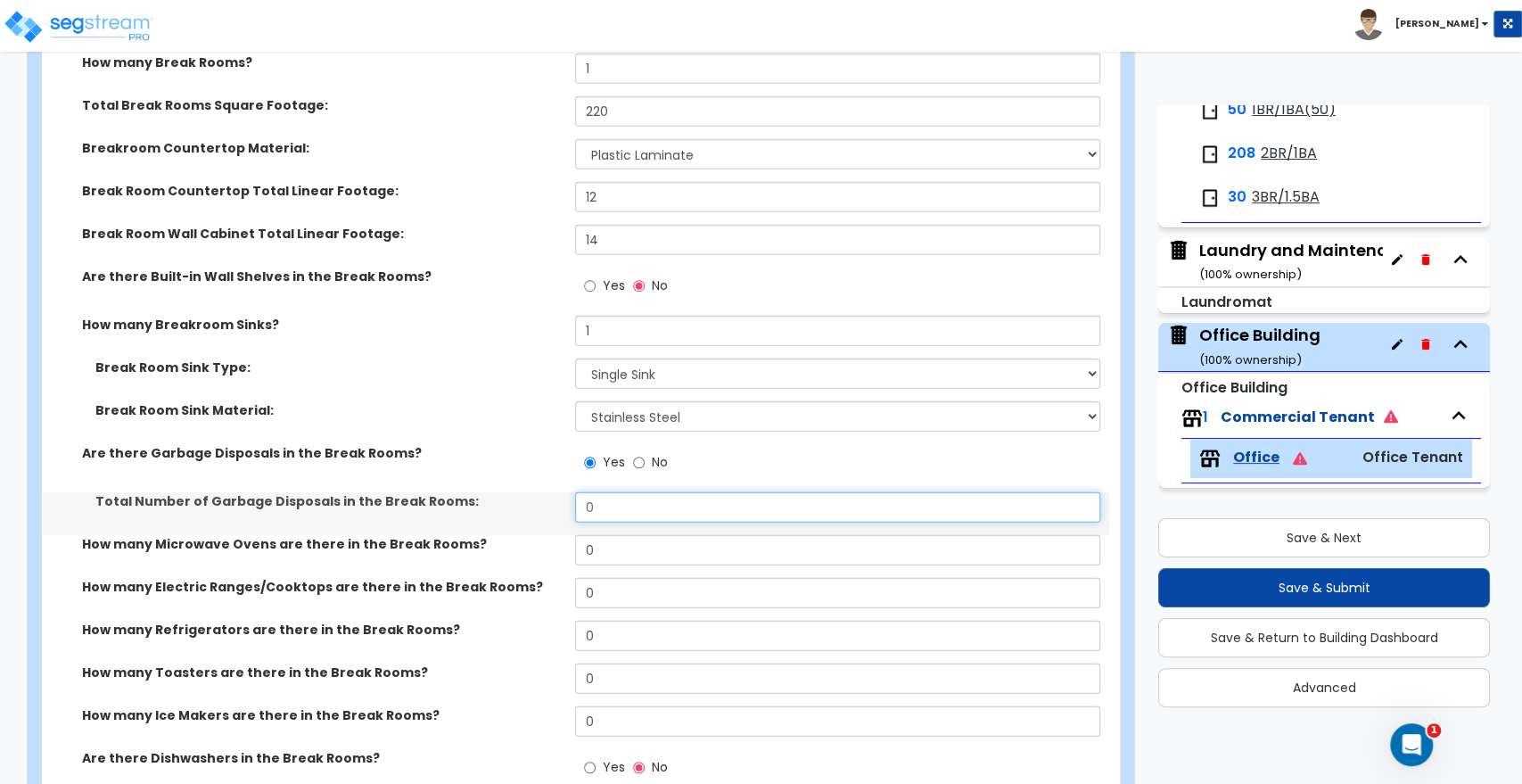
drag, startPoint x: 602, startPoint y: 504, endPoint x: 556, endPoint y: 507, distance: 46.1
click at [556, 507] on div "Total Number of Garbage Disposals in the Break Rooms: 0" at bounding box center [575, 512] width 1068 height 42
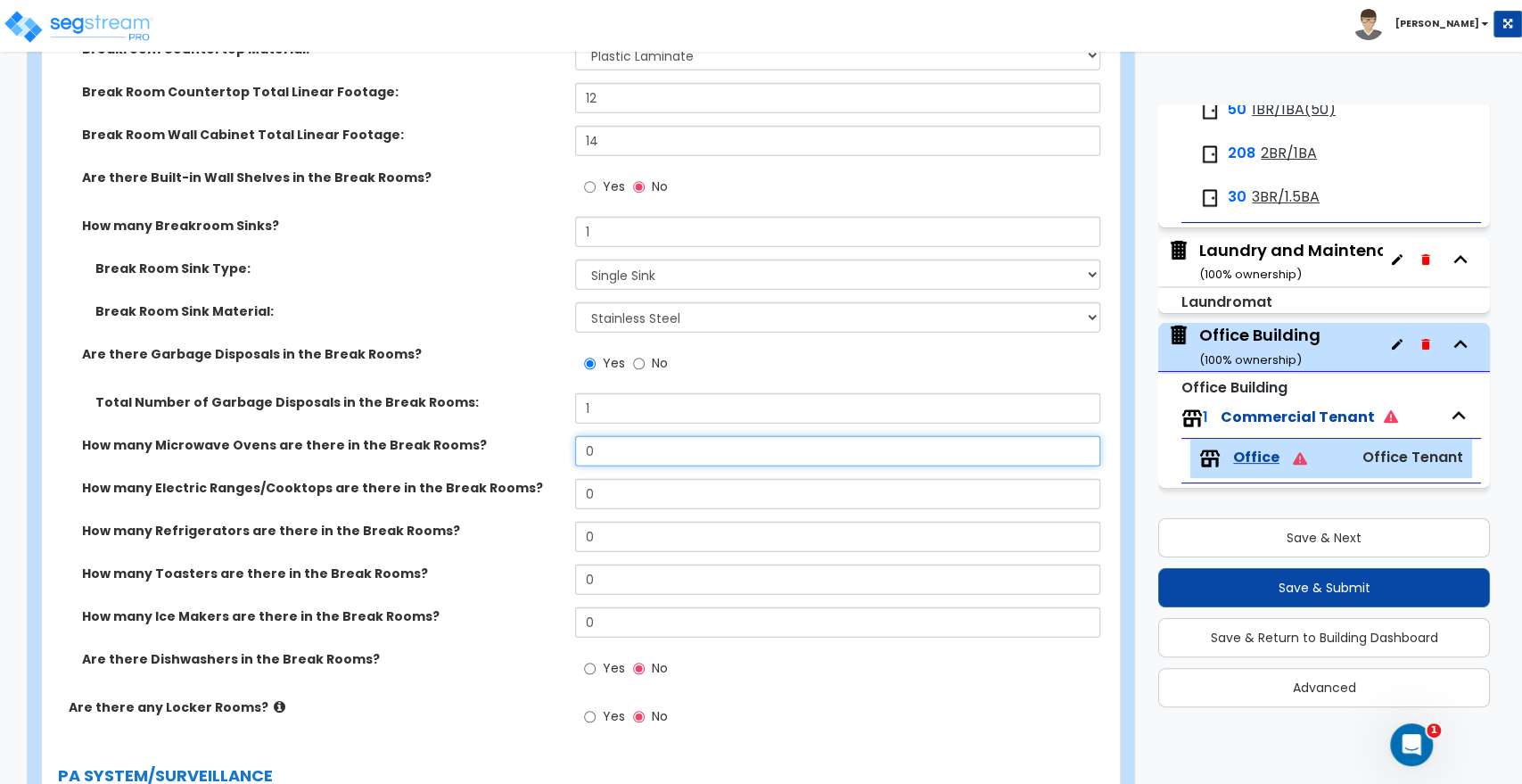
click at [526, 451] on div "How many Microwave Ovens are there in the Break Rooms? 0" at bounding box center [575, 457] width 1068 height 42
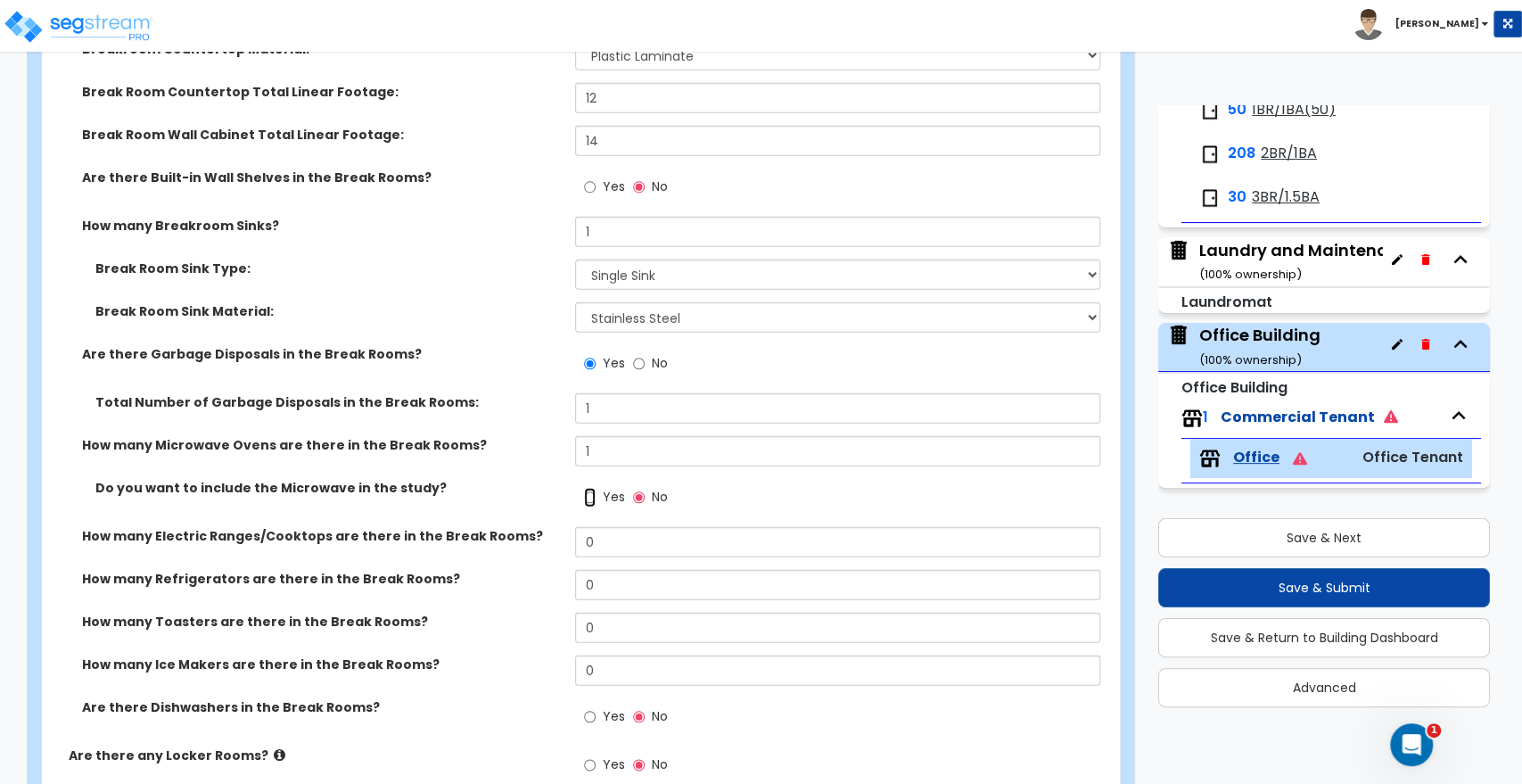
click at [594, 494] on input "Yes" at bounding box center [590, 498] width 12 height 20
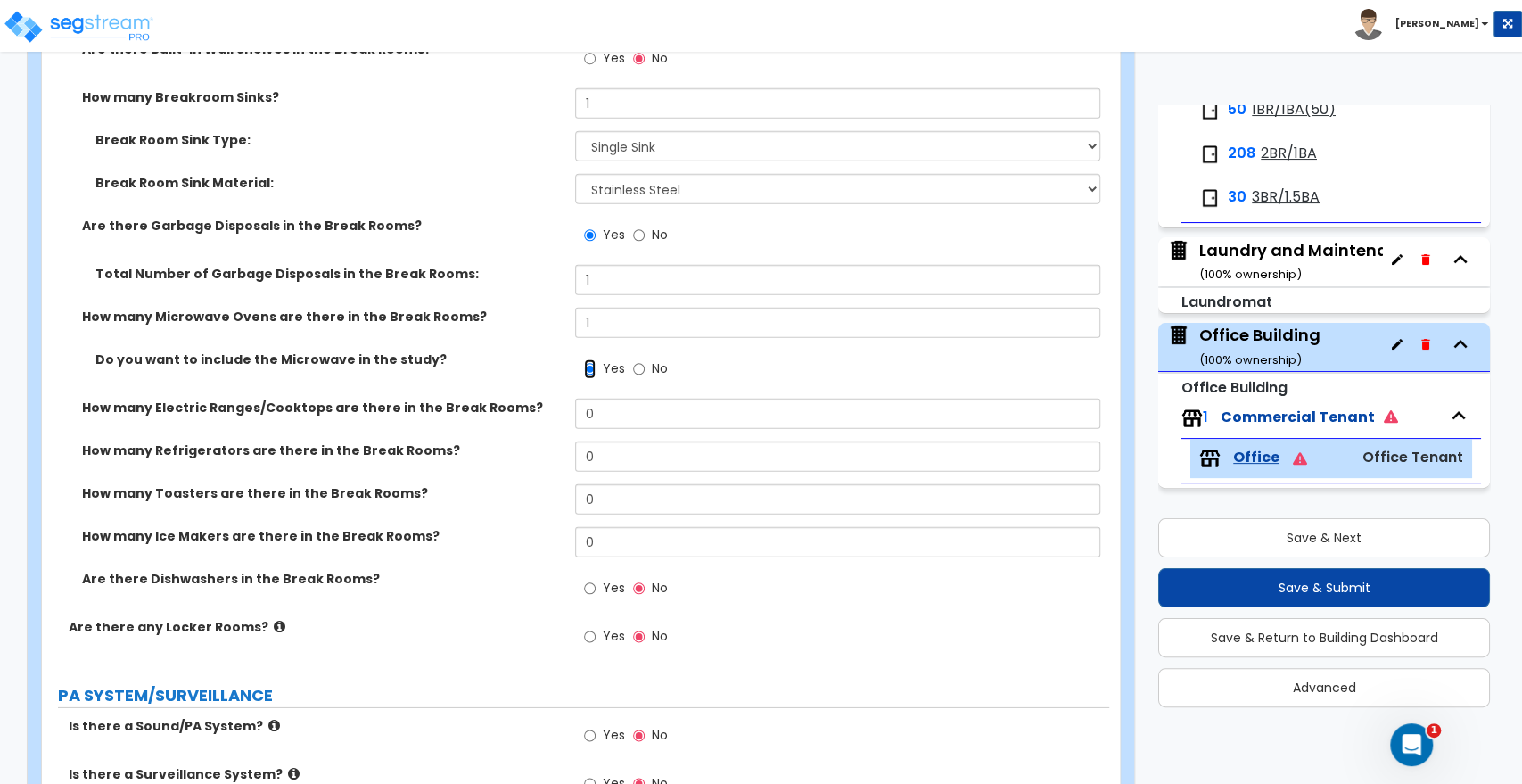
scroll to position [3368, 0]
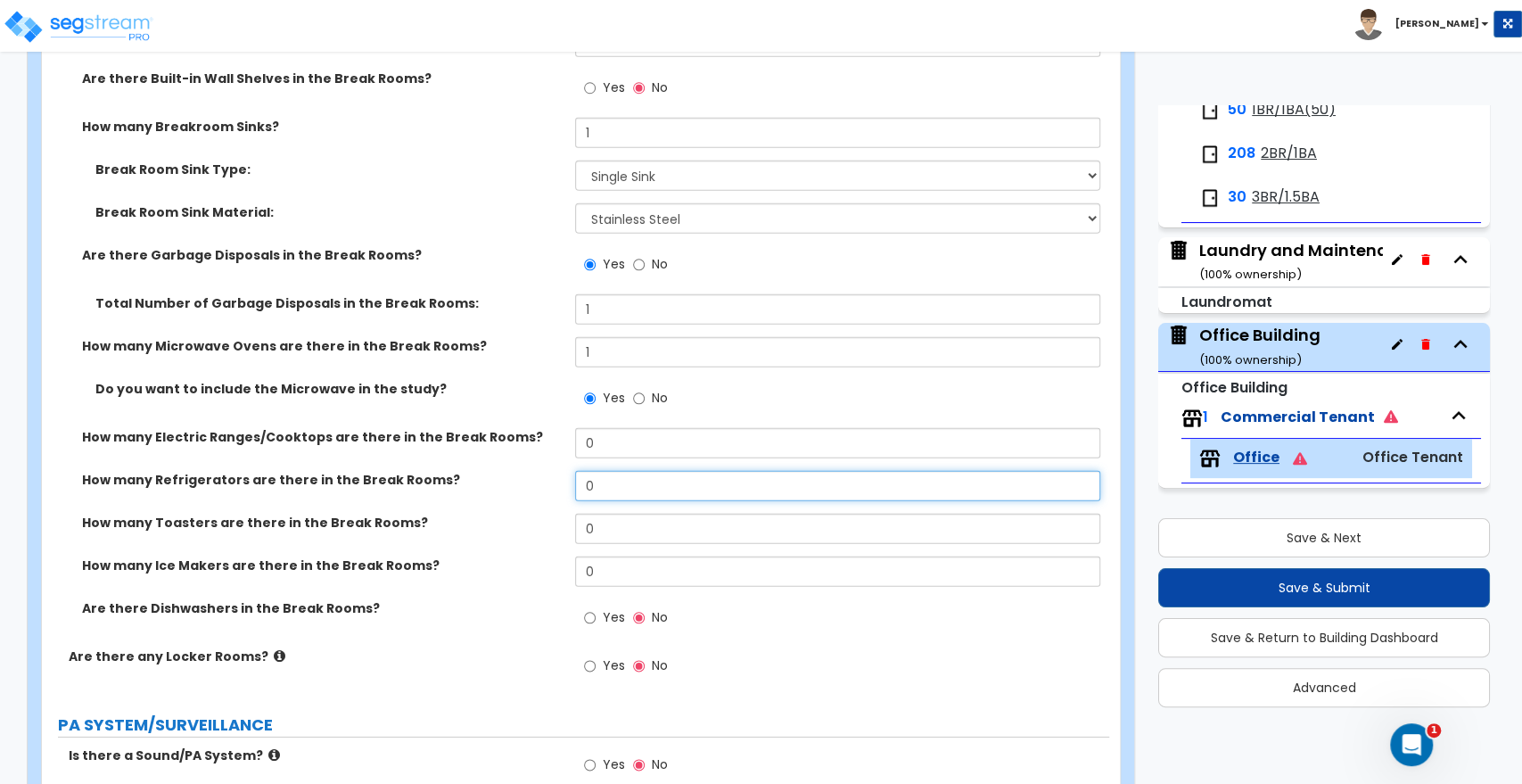
drag, startPoint x: 604, startPoint y: 485, endPoint x: 568, endPoint y: 483, distance: 36.1
click at [568, 483] on div "How many Refrigerators are there in the Break Rooms? 0" at bounding box center [575, 492] width 1068 height 42
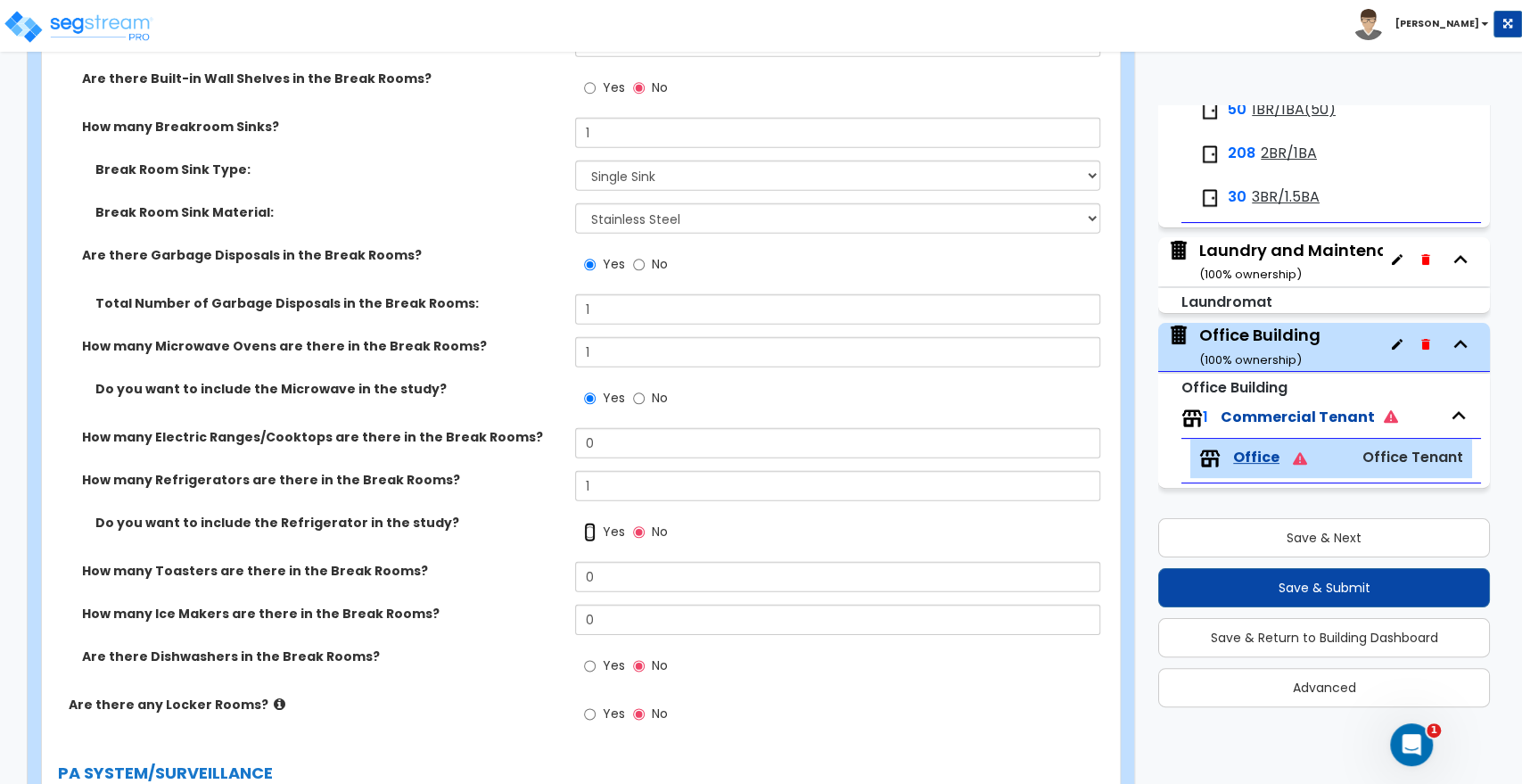
click at [594, 528] on input "Yes" at bounding box center [590, 532] width 12 height 20
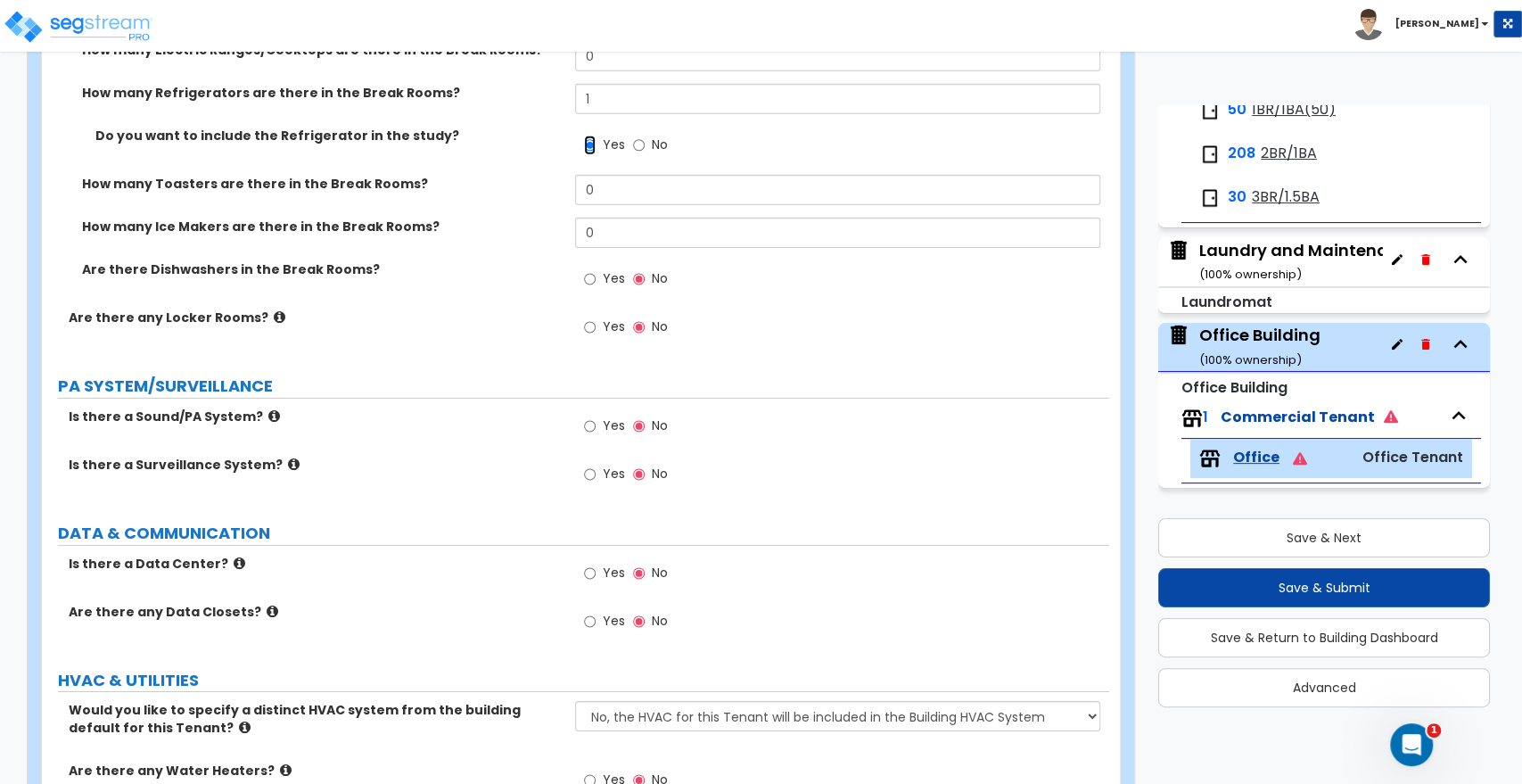
scroll to position [3765, 0]
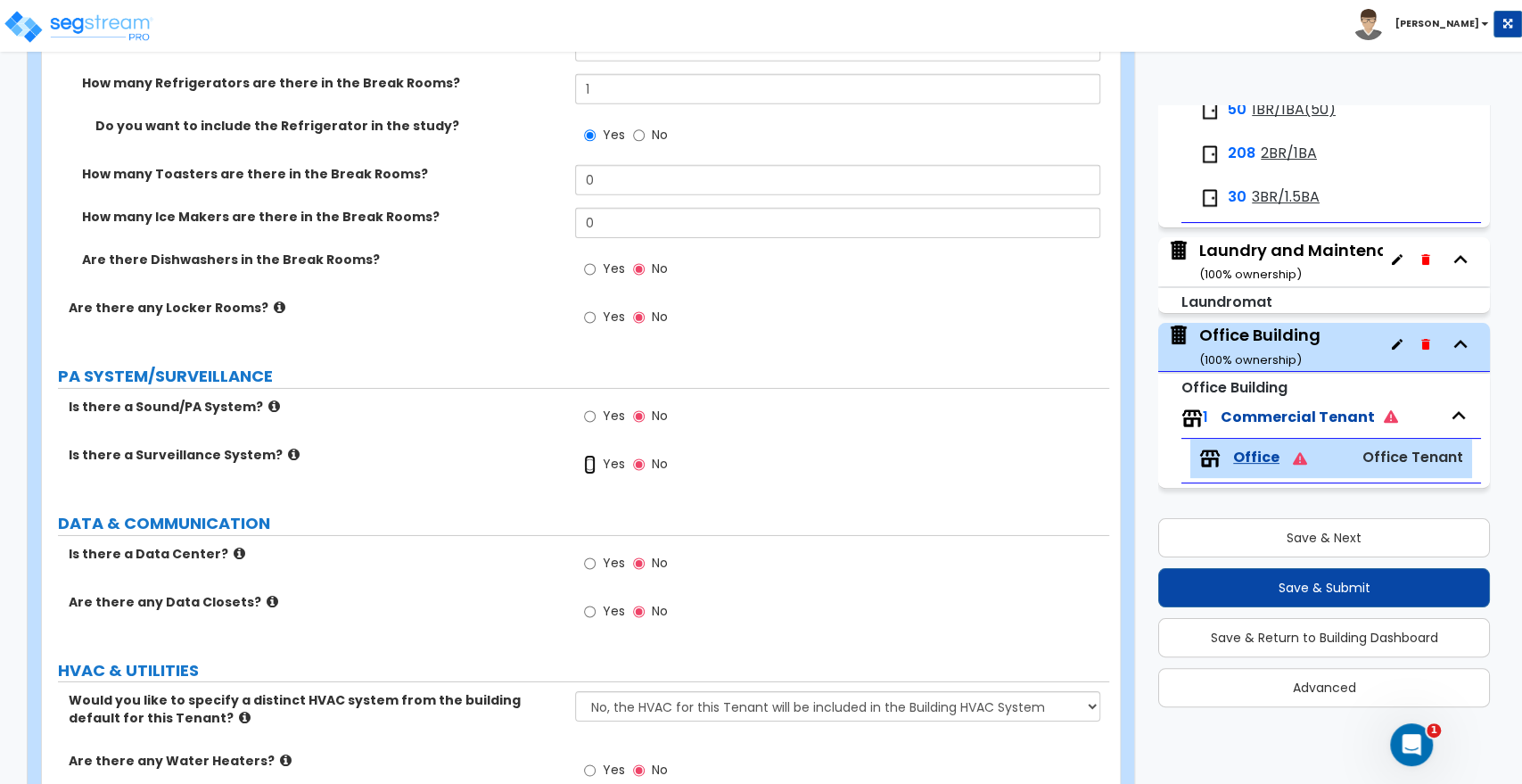
click at [592, 463] on input "Yes" at bounding box center [590, 465] width 12 height 20
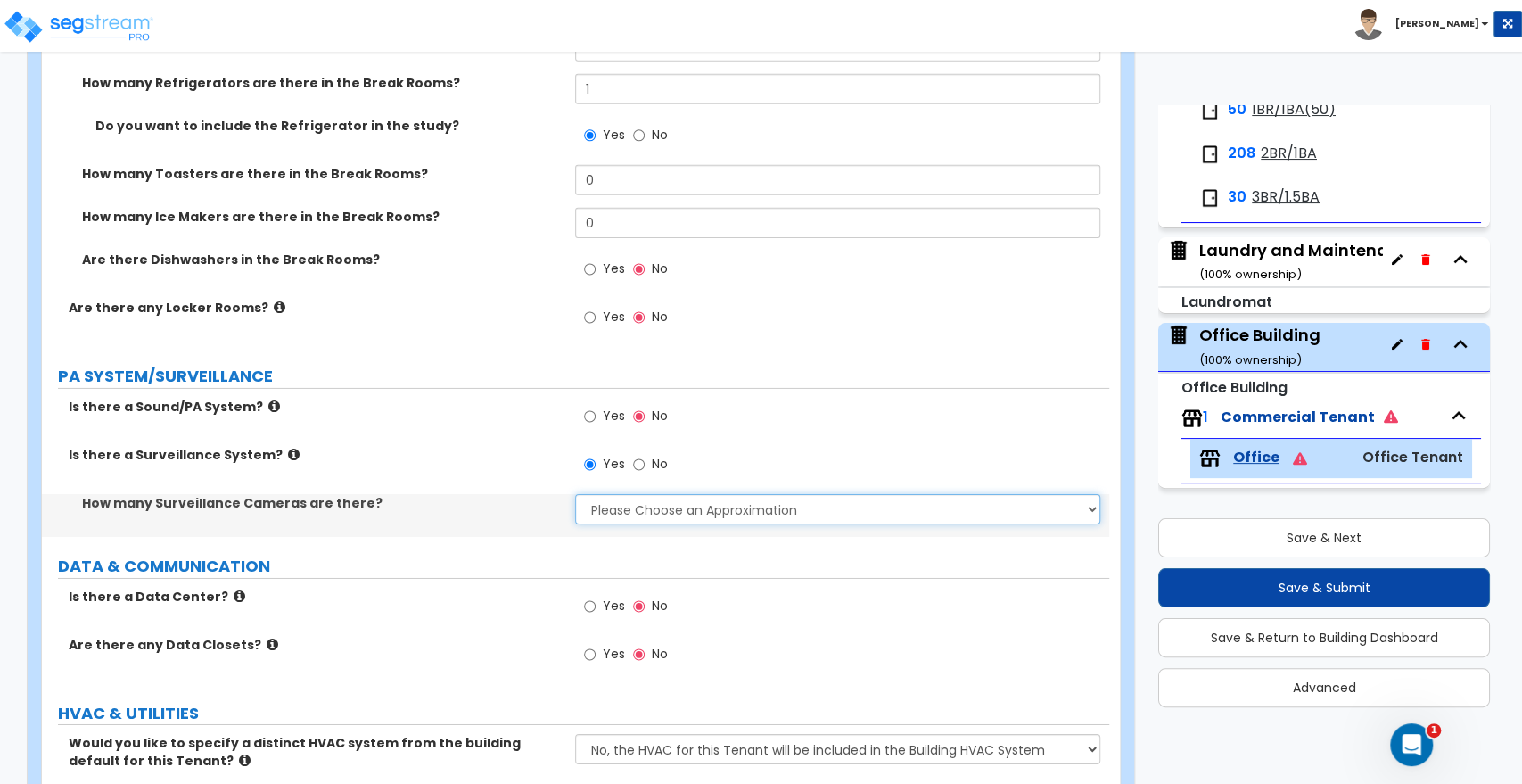
drag, startPoint x: 617, startPoint y: 505, endPoint x: 617, endPoint y: 519, distance: 14.0
click at [617, 508] on select "Please Choose an Approximation Barely Noticed Any Noticed a Couple Frequently S…" at bounding box center [837, 509] width 524 height 31
click at [575, 494] on select "Please Choose an Approximation Barely Noticed Any Noticed a Couple Frequently S…" at bounding box center [837, 509] width 524 height 31
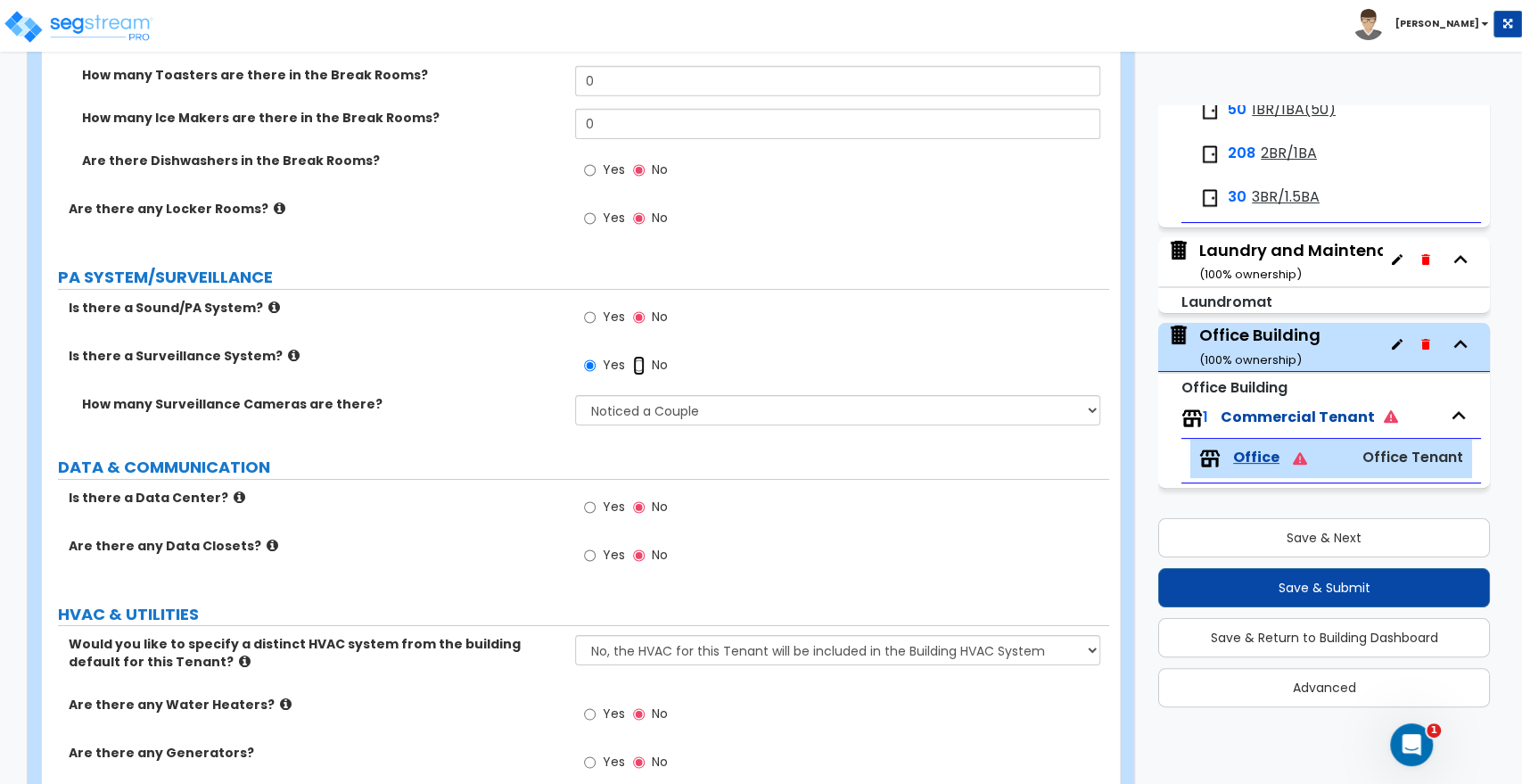
click at [638, 363] on input "No" at bounding box center [639, 365] width 12 height 20
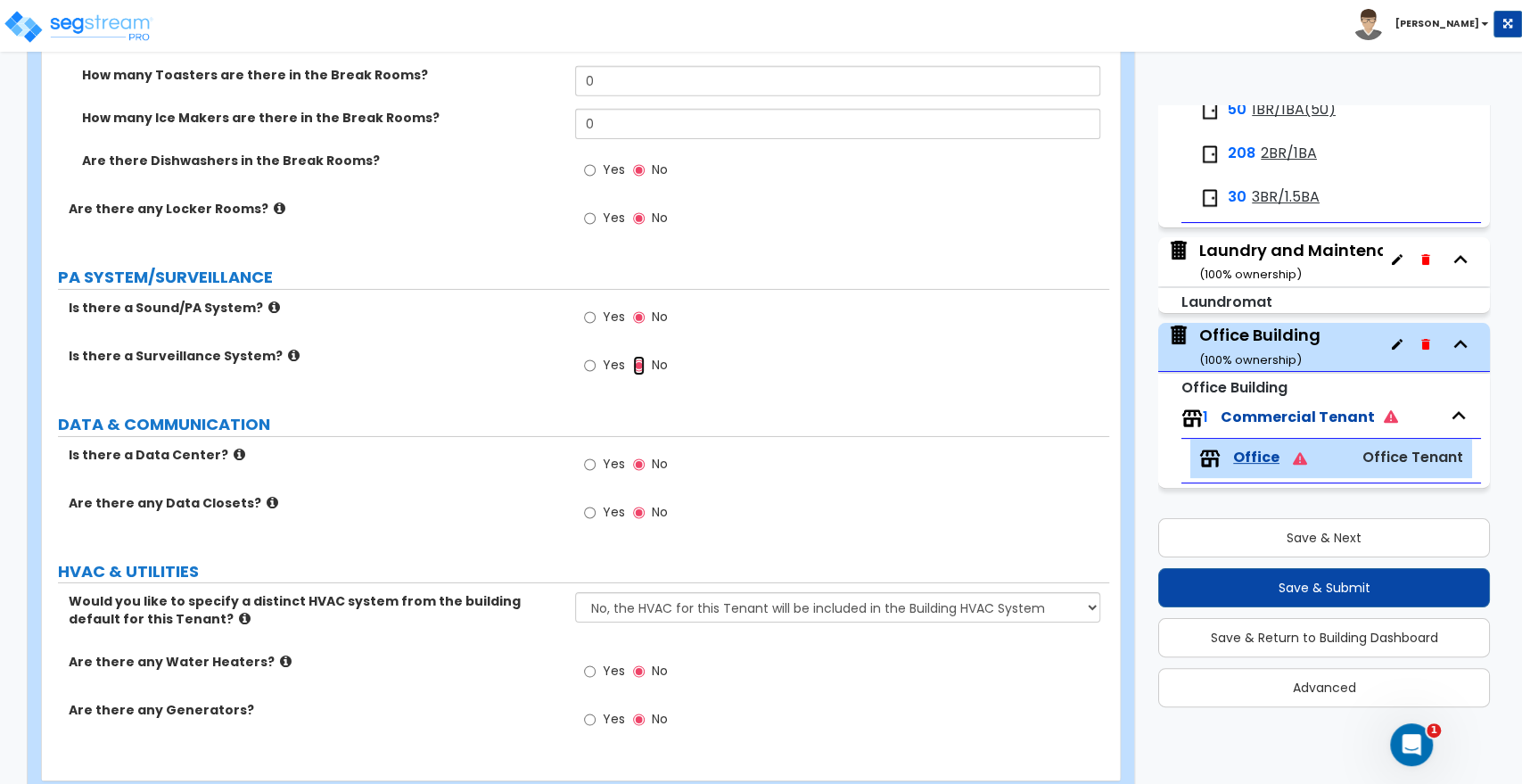
scroll to position [3909, 0]
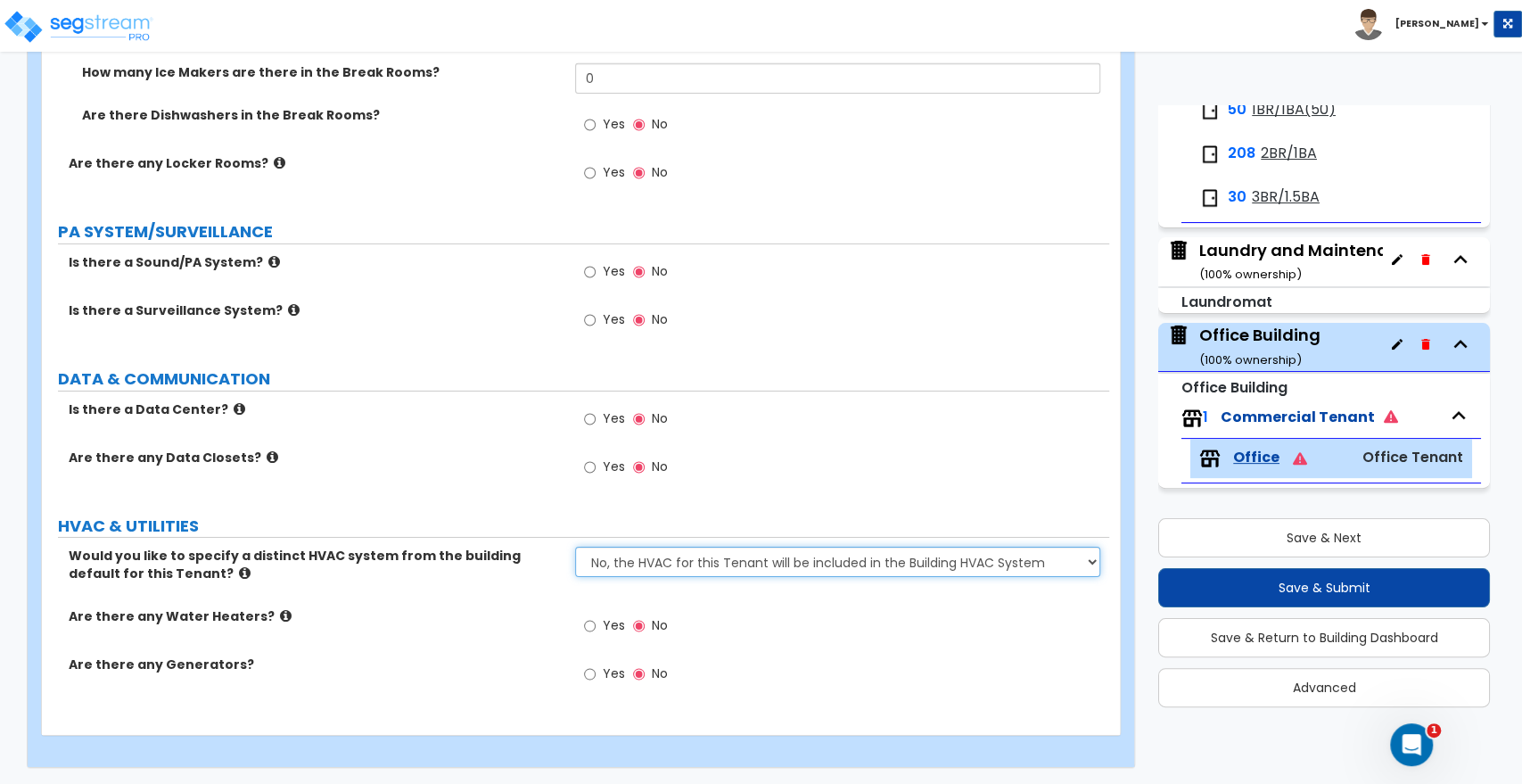
click at [646, 565] on select "No, the HVAC for this Tenant will be included in the Building HVAC System Yes, …" at bounding box center [837, 562] width 524 height 31
click at [575, 547] on select "No, the HVAC for this Tenant will be included in the Building HVAC System Yes, …" at bounding box center [837, 562] width 524 height 31
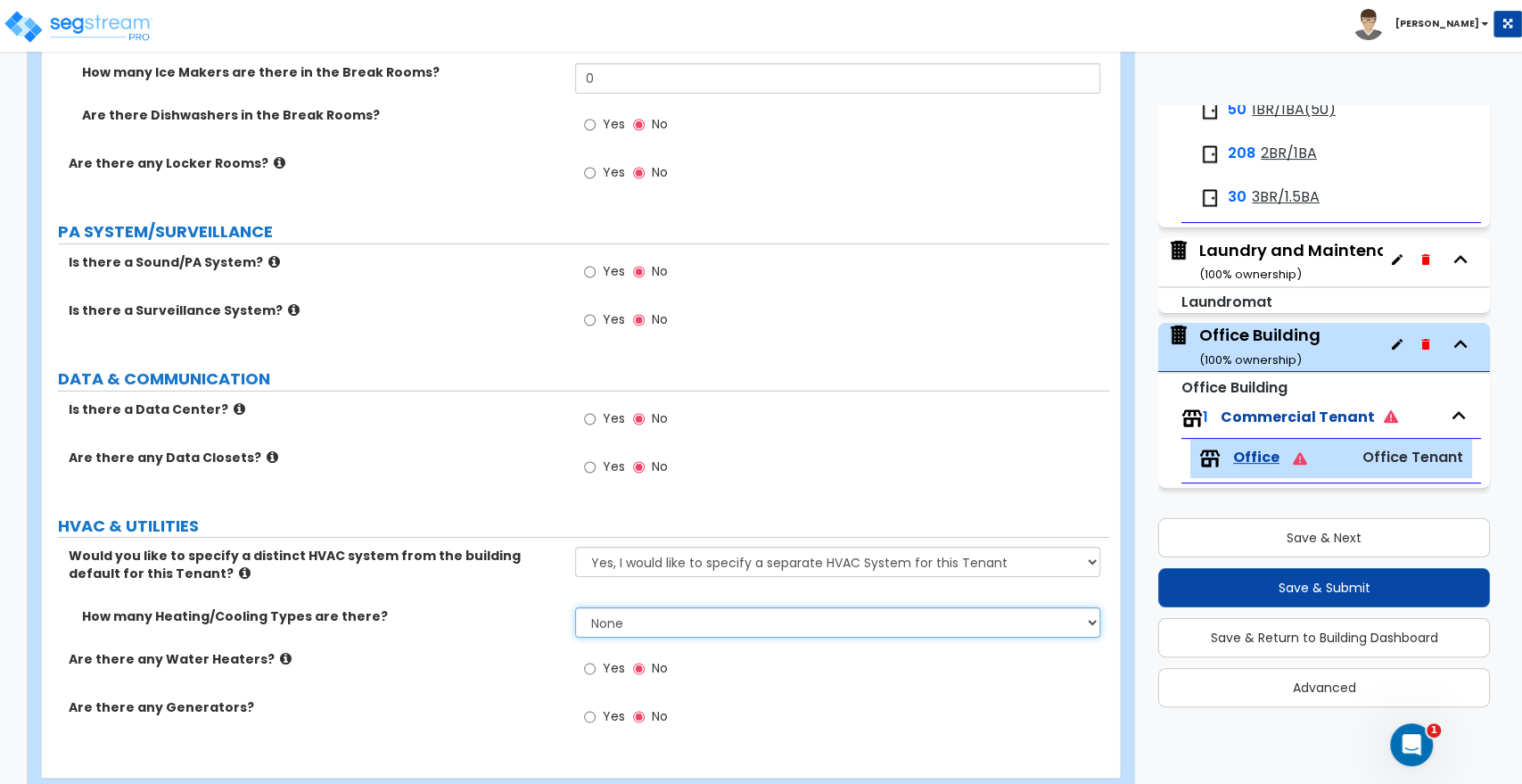
click at [609, 622] on select "None 1 2 3" at bounding box center [837, 622] width 524 height 31
click at [575, 607] on select "None 1 2 3" at bounding box center [837, 622] width 524 height 31
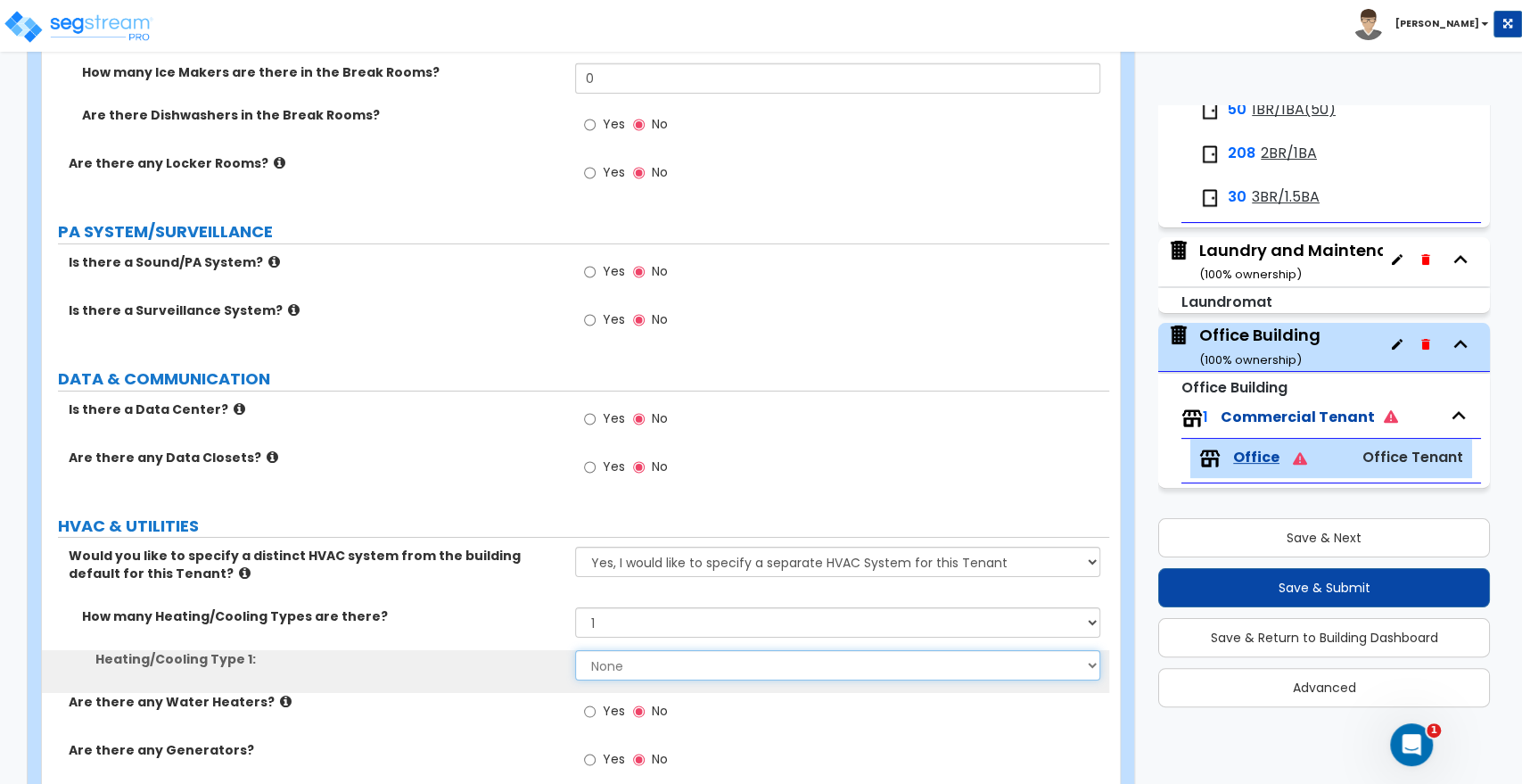
click at [608, 662] on select "None Heat Only Centralized Heating & Cooling Thru Wall Air Conditioners Mini Sp…" at bounding box center [837, 665] width 524 height 31
click at [575, 650] on select "None Heat Only Centralized Heating & Cooling Thru Wall Air Conditioners Mini Sp…" at bounding box center [837, 665] width 524 height 31
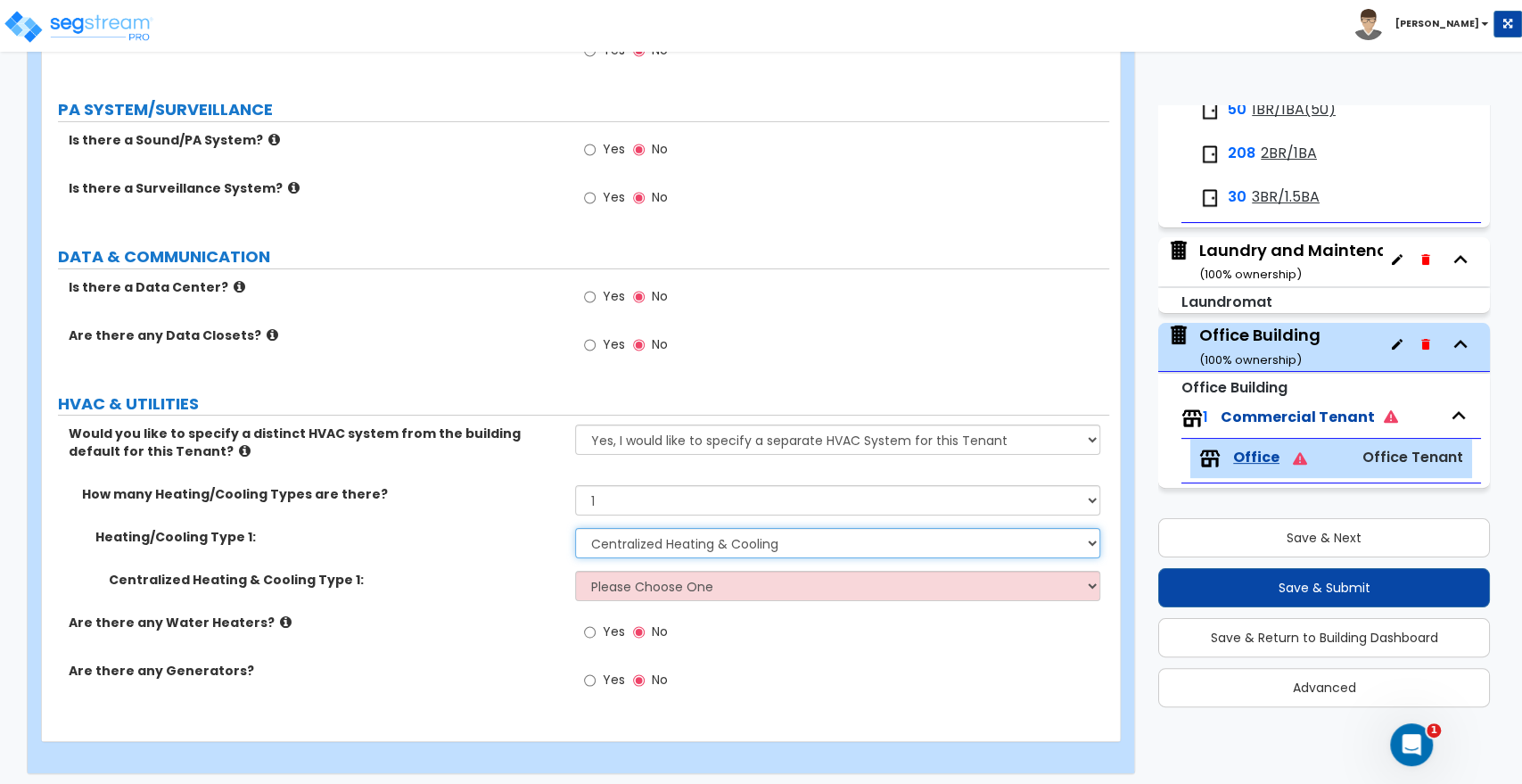
scroll to position [4038, 0]
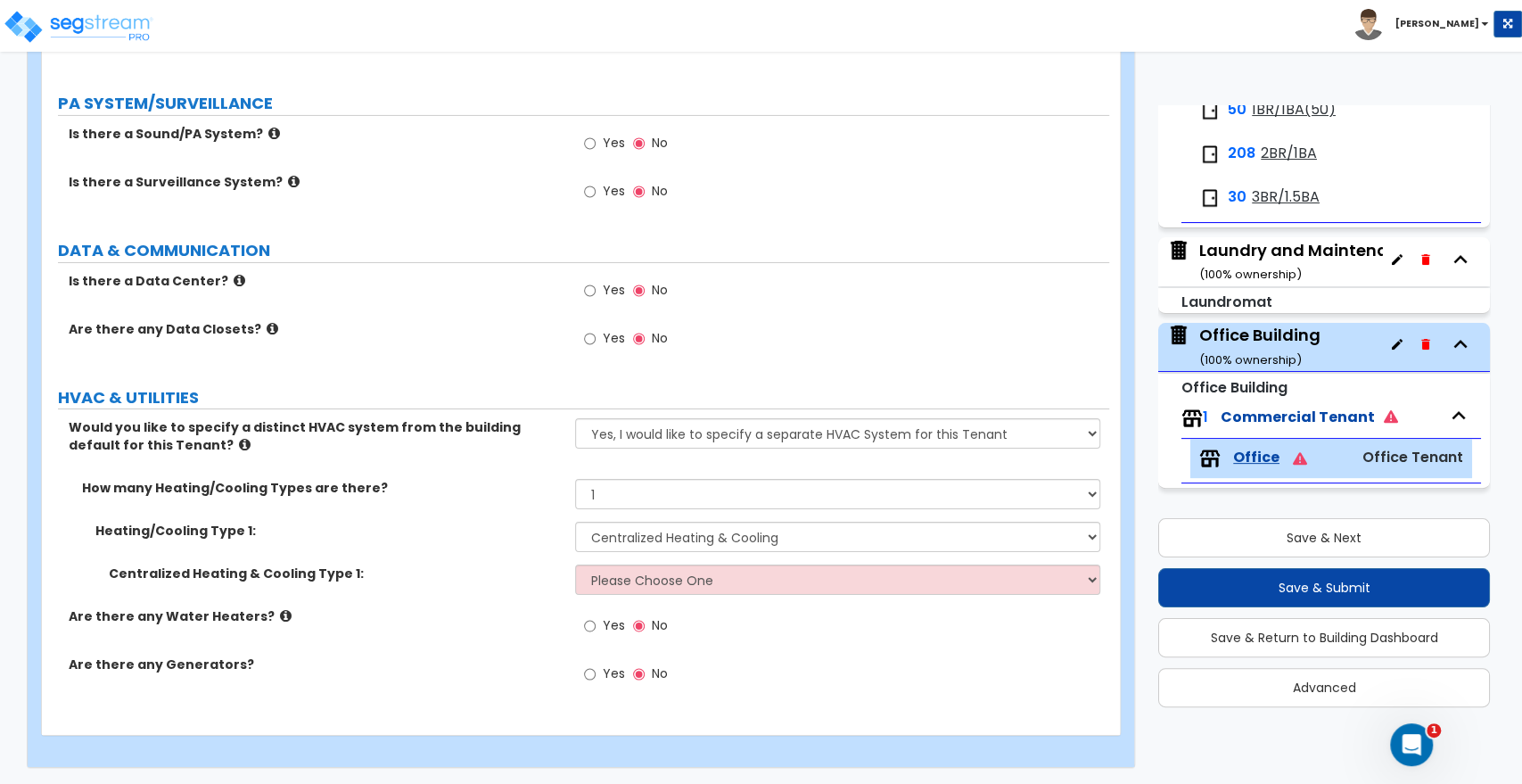
click at [239, 437] on icon at bounding box center [245, 444] width 12 height 14
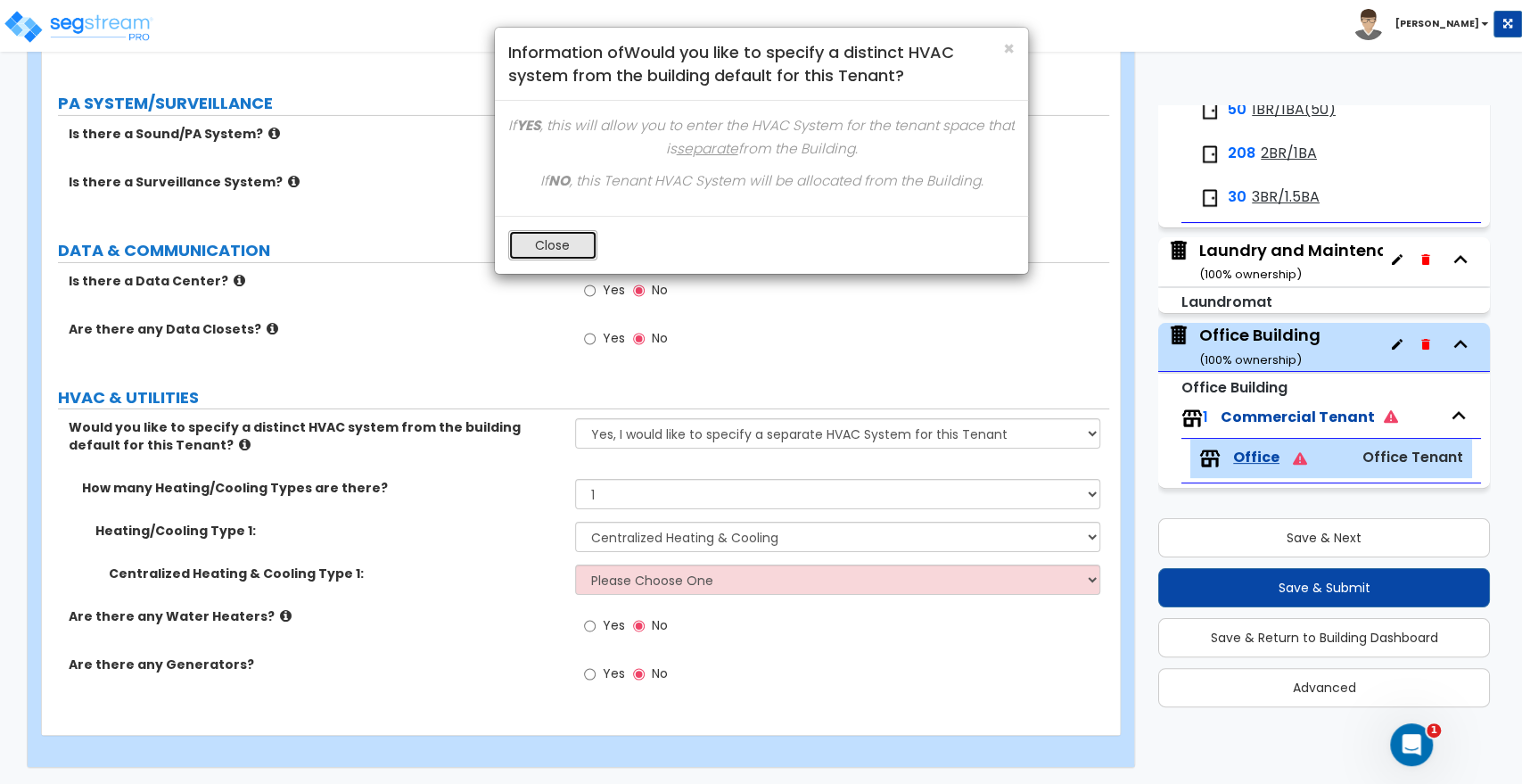
click at [546, 241] on button "Close" at bounding box center [553, 245] width 89 height 31
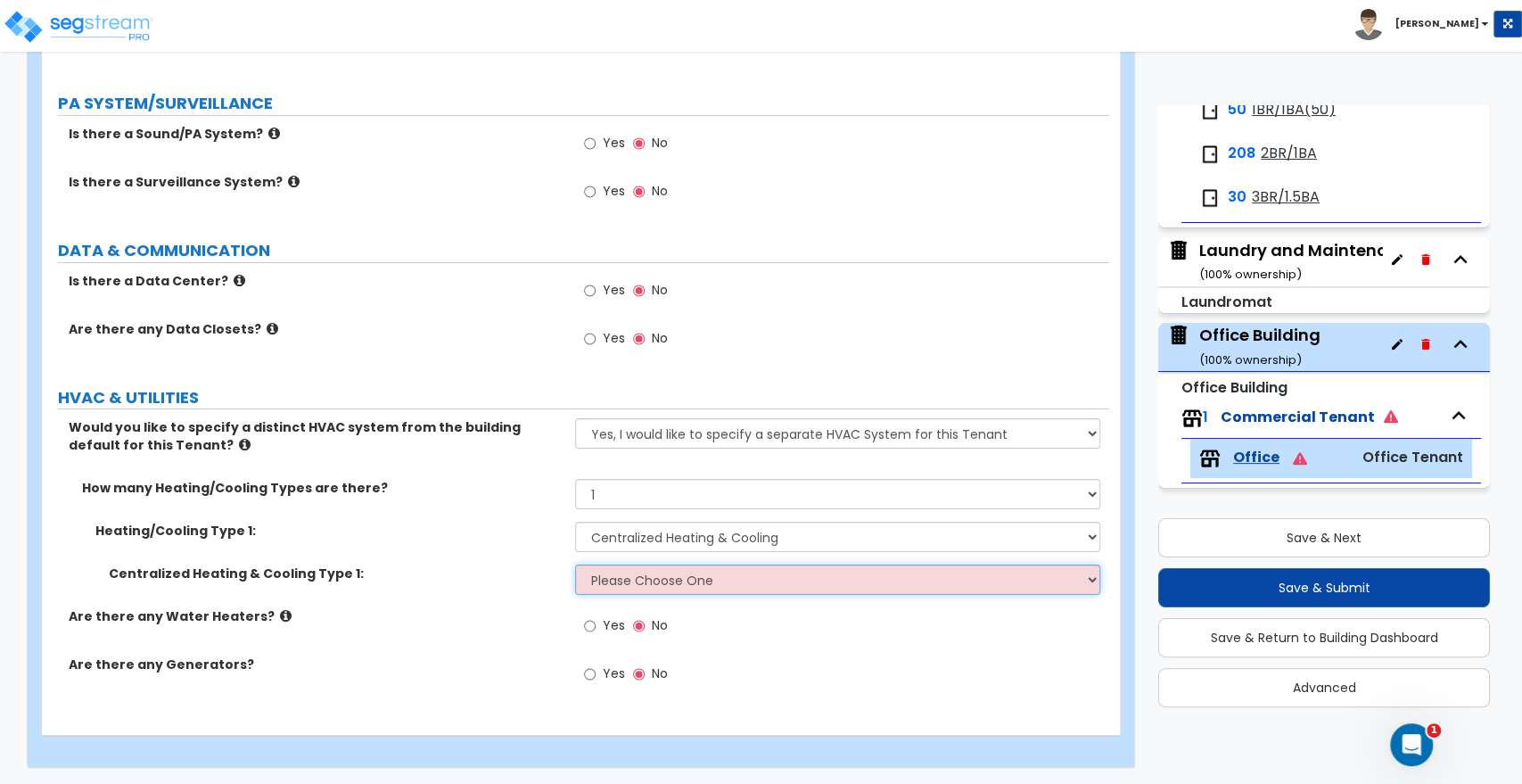
click at [619, 575] on select "Please Choose One Rooftop Unit Furnace-Condenser Forced Air Split Heating/Cooli…" at bounding box center [837, 580] width 524 height 31
click at [575, 565] on select "Please Choose One Rooftop Unit Furnace-Condenser Forced Air Split Heating/Cooli…" at bounding box center [837, 580] width 524 height 31
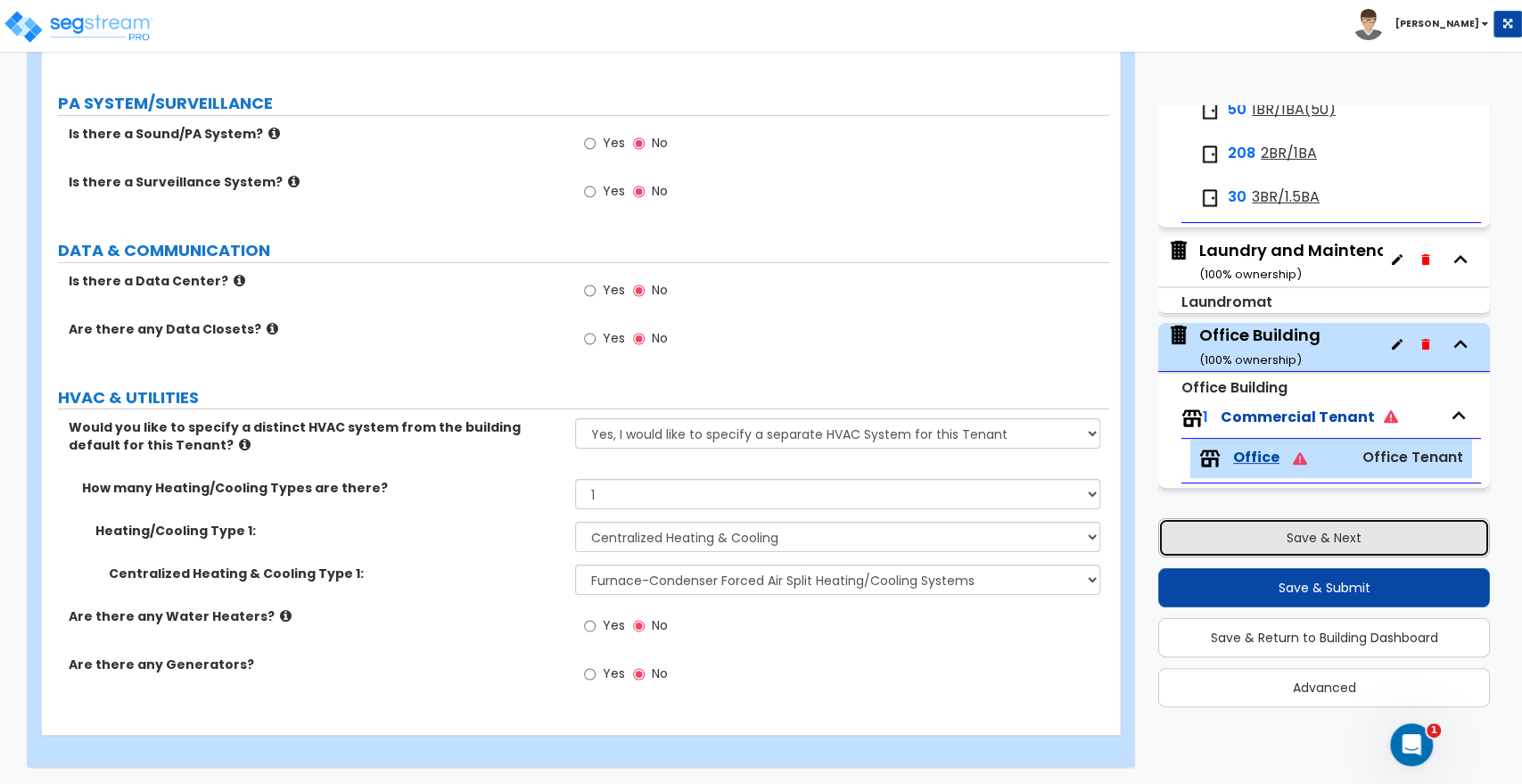
click at [1228, 526] on button "Save & Next" at bounding box center [1324, 538] width 332 height 39
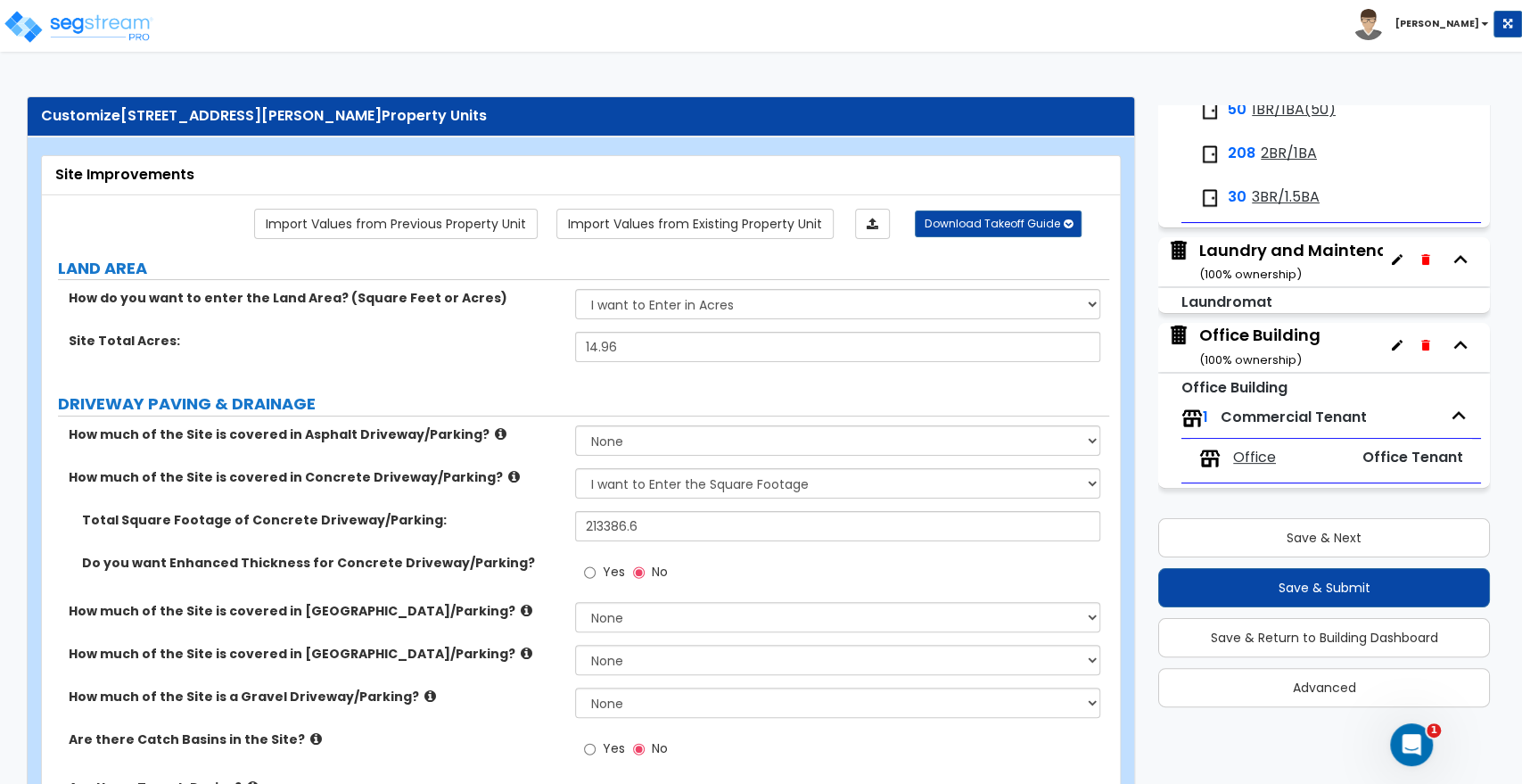
scroll to position [284, 0]
click at [1246, 263] on div "Laundry and Maintenance Building ( 100 % ownership)" at bounding box center [1345, 262] width 290 height 45
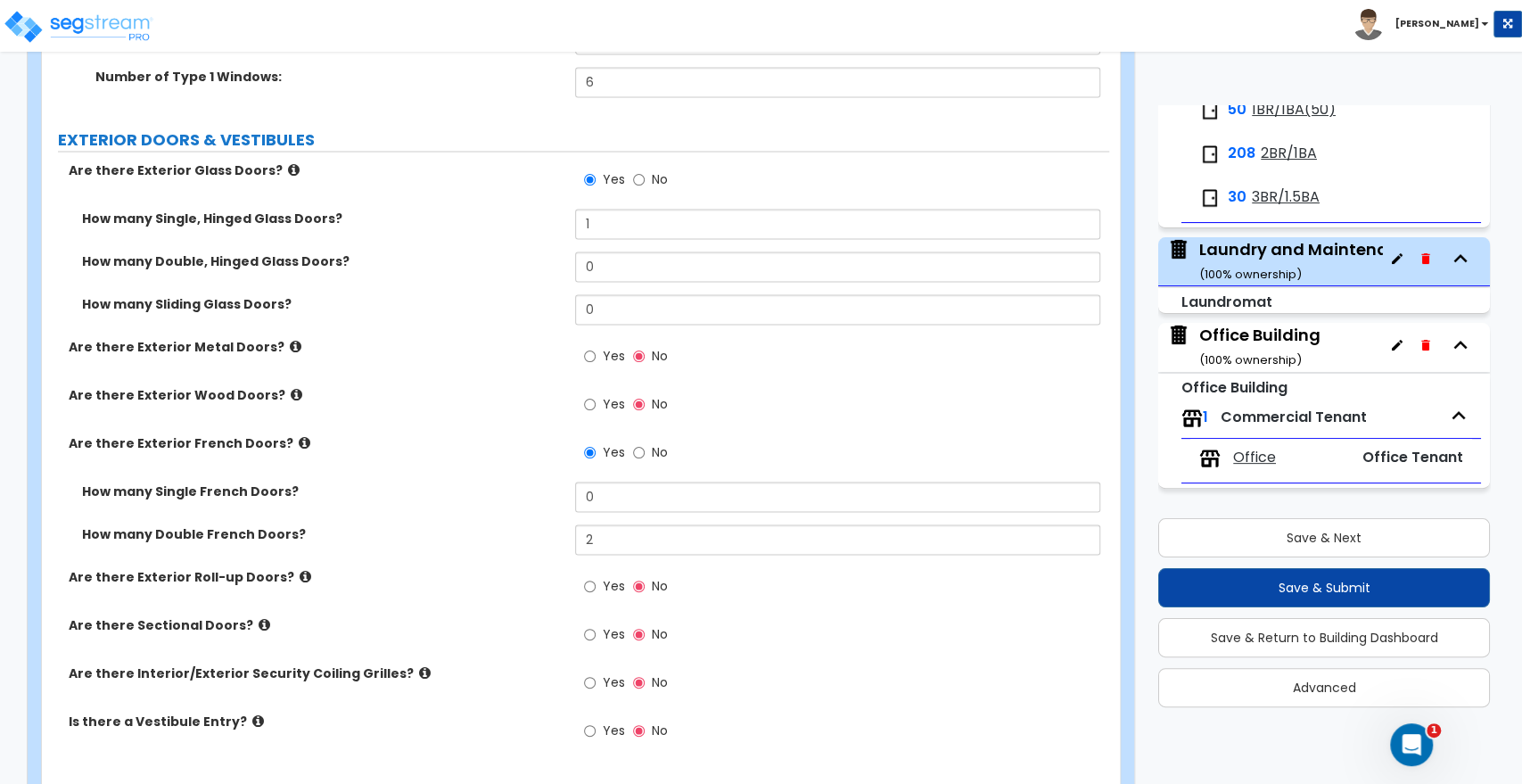
scroll to position [2278, 0]
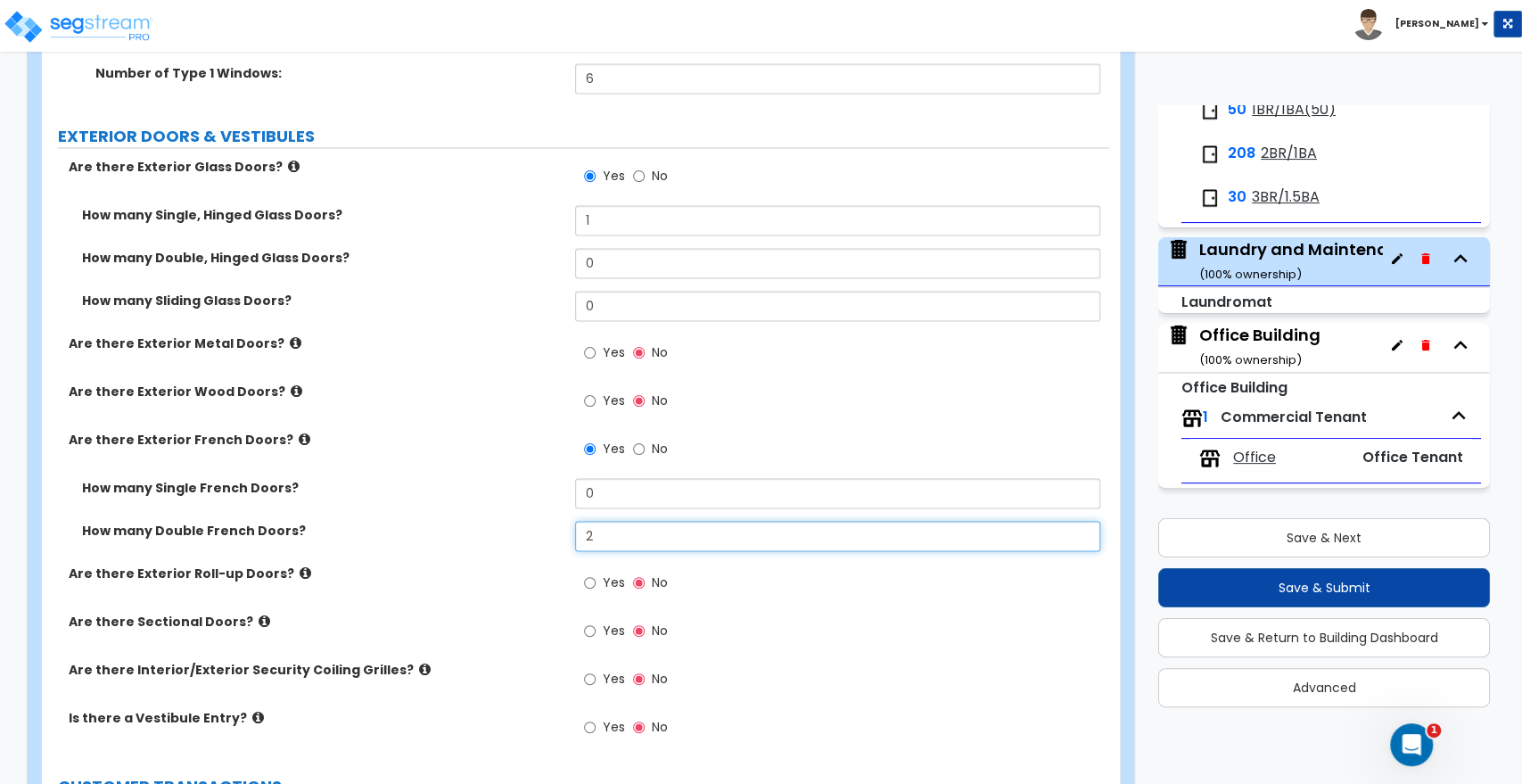
drag, startPoint x: 606, startPoint y: 522, endPoint x: 549, endPoint y: 519, distance: 57.1
click at [549, 520] on div "How many Double French Doors? 2" at bounding box center [575, 541] width 1068 height 42
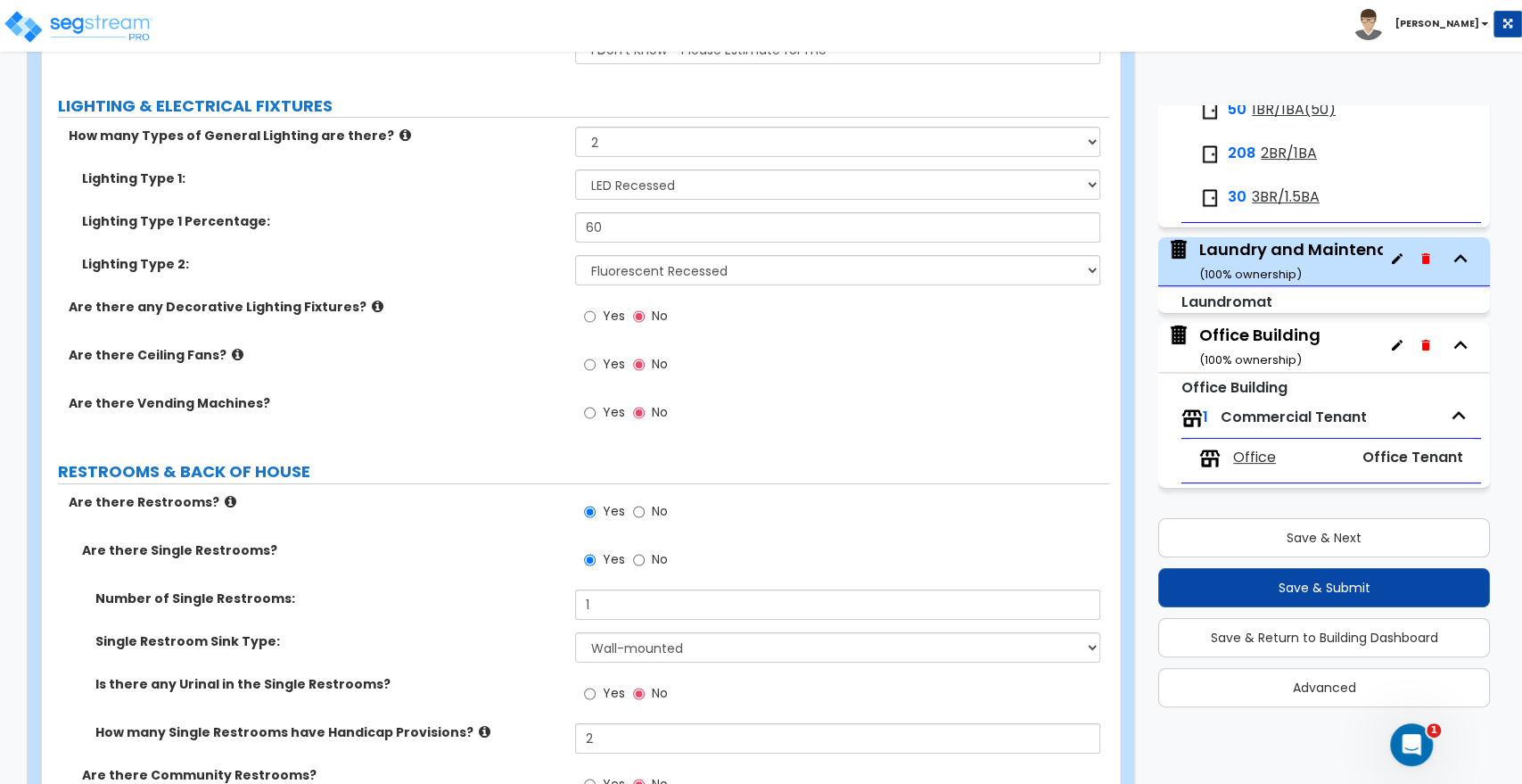
scroll to position [4160, 0]
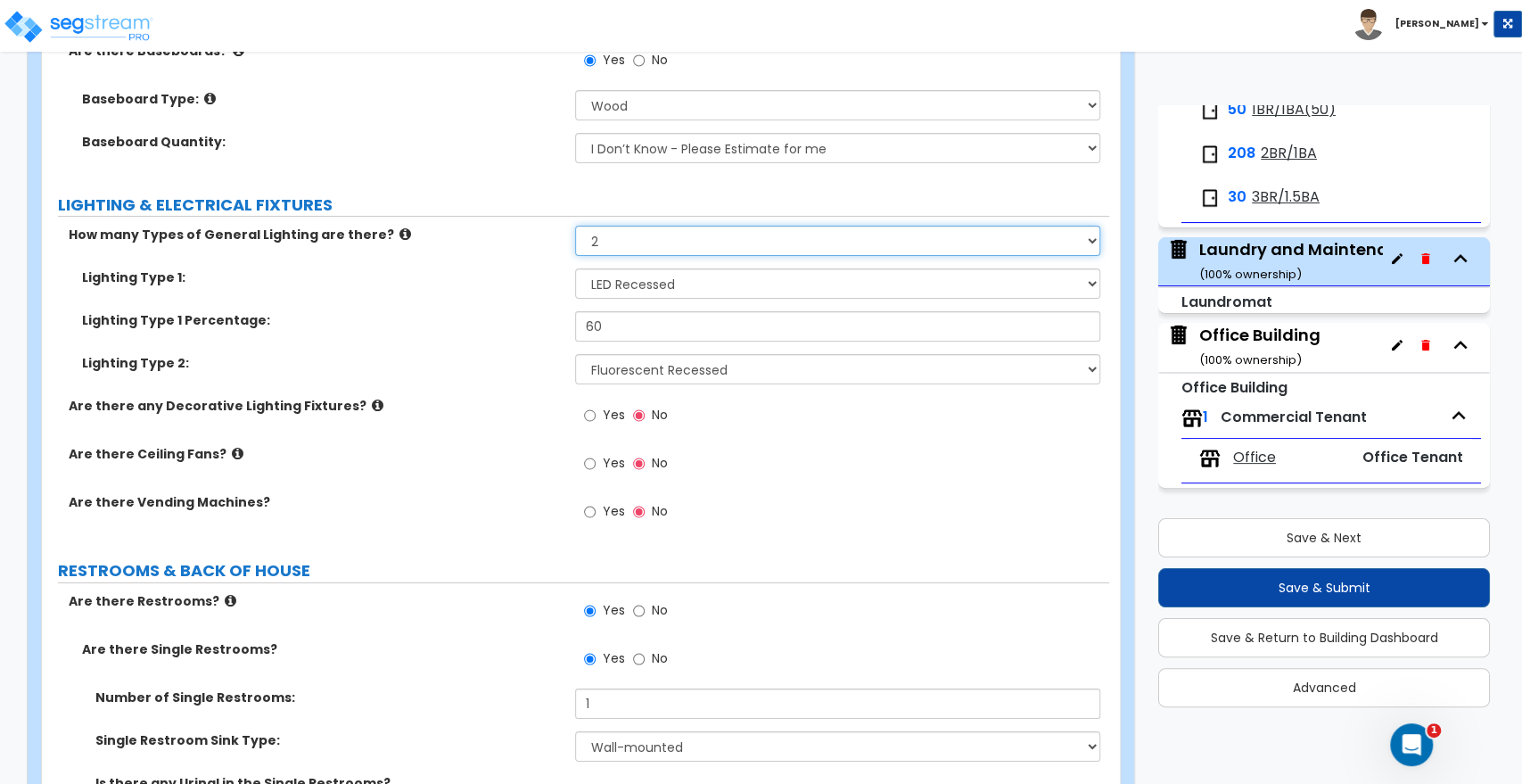
click at [627, 229] on select "None 1 2 3" at bounding box center [837, 240] width 524 height 31
click at [575, 225] on select "None 1 2 3" at bounding box center [837, 240] width 524 height 31
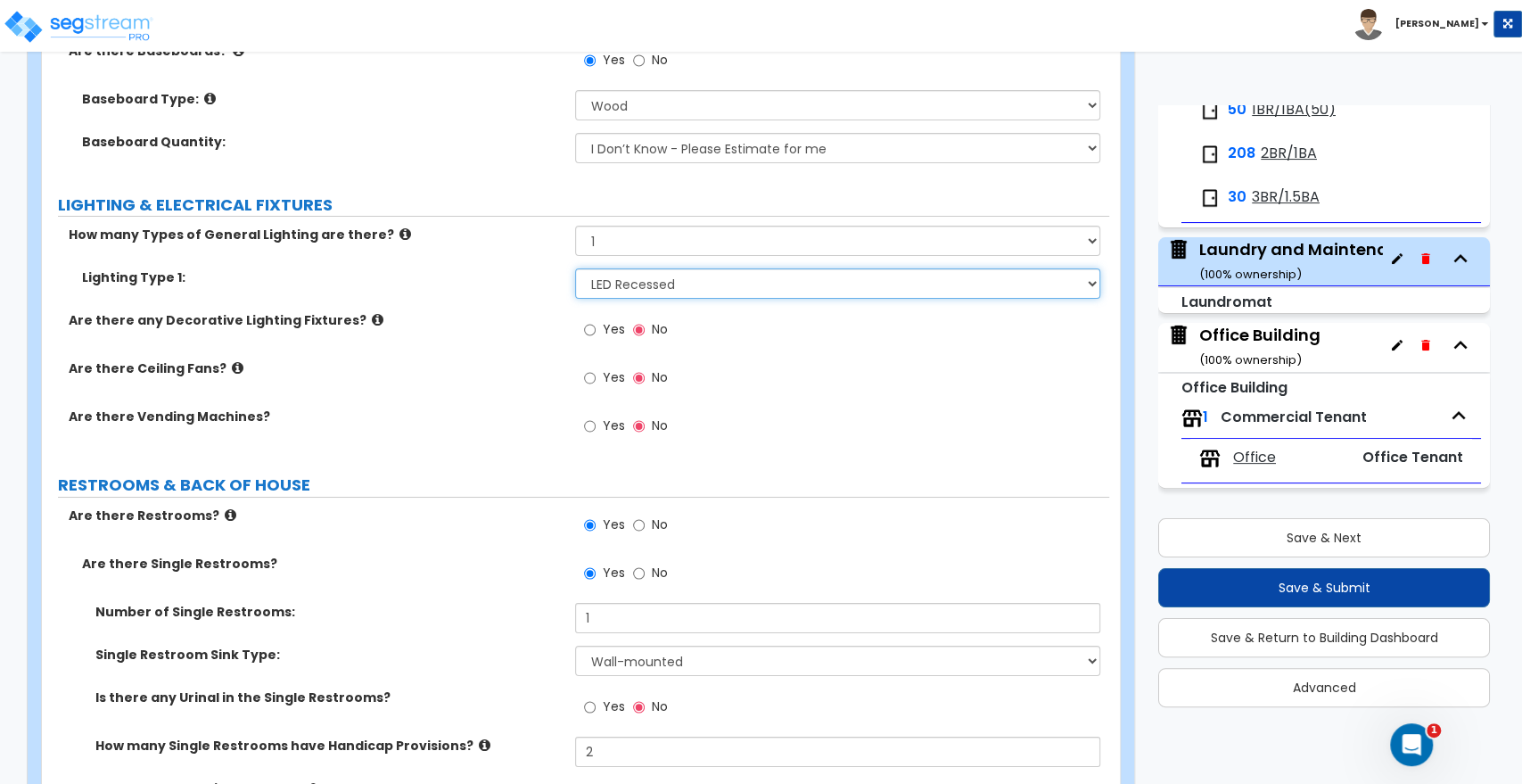
click at [614, 271] on select "Please Choose One LED Surface-Mounted LED Recessed Fluorescent Surface-Mounted …" at bounding box center [837, 283] width 524 height 31
click at [575, 269] on select "Please Choose One LED Surface-Mounted LED Recessed Fluorescent Surface-Mounted …" at bounding box center [837, 283] width 524 height 31
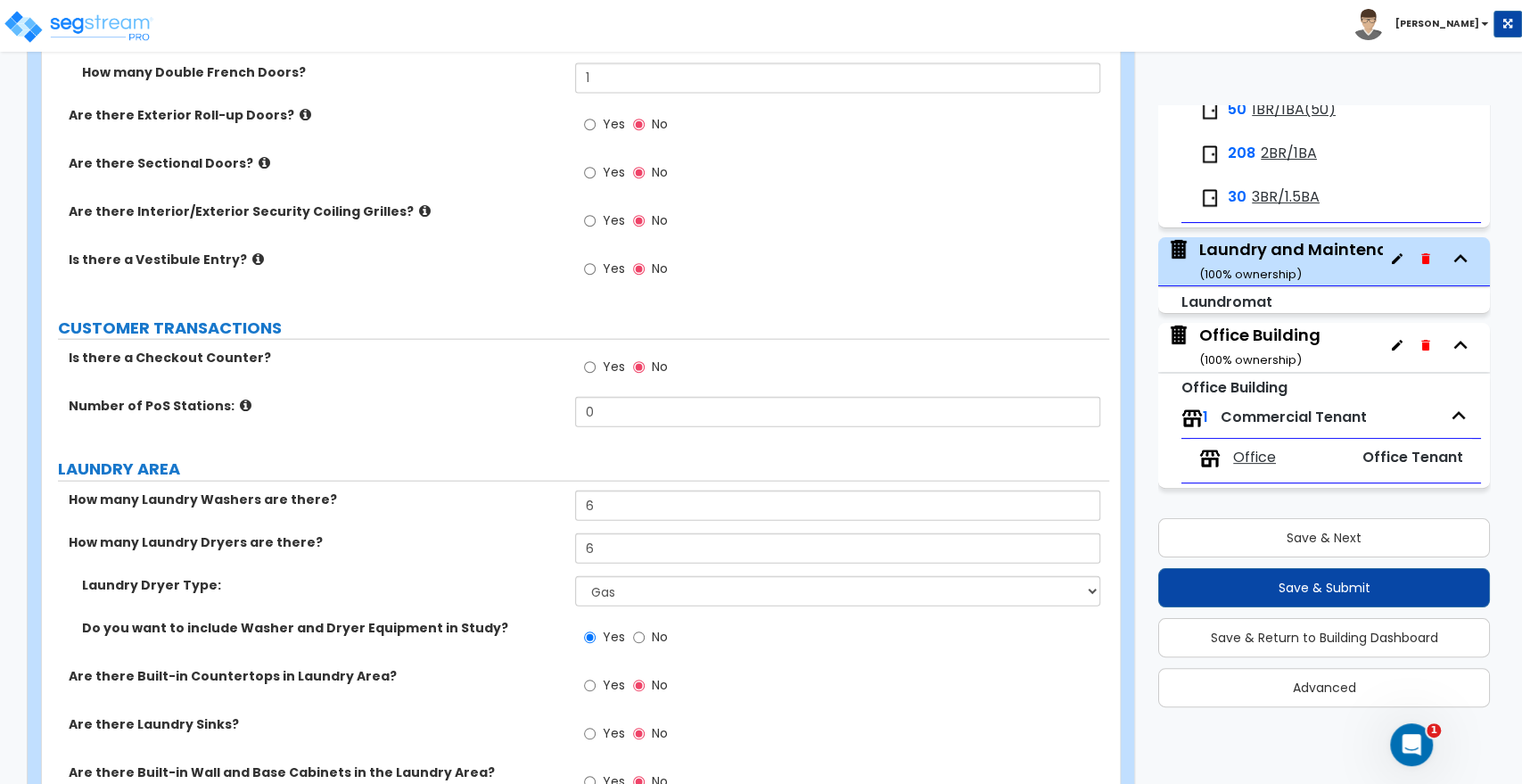
scroll to position [3430, 0]
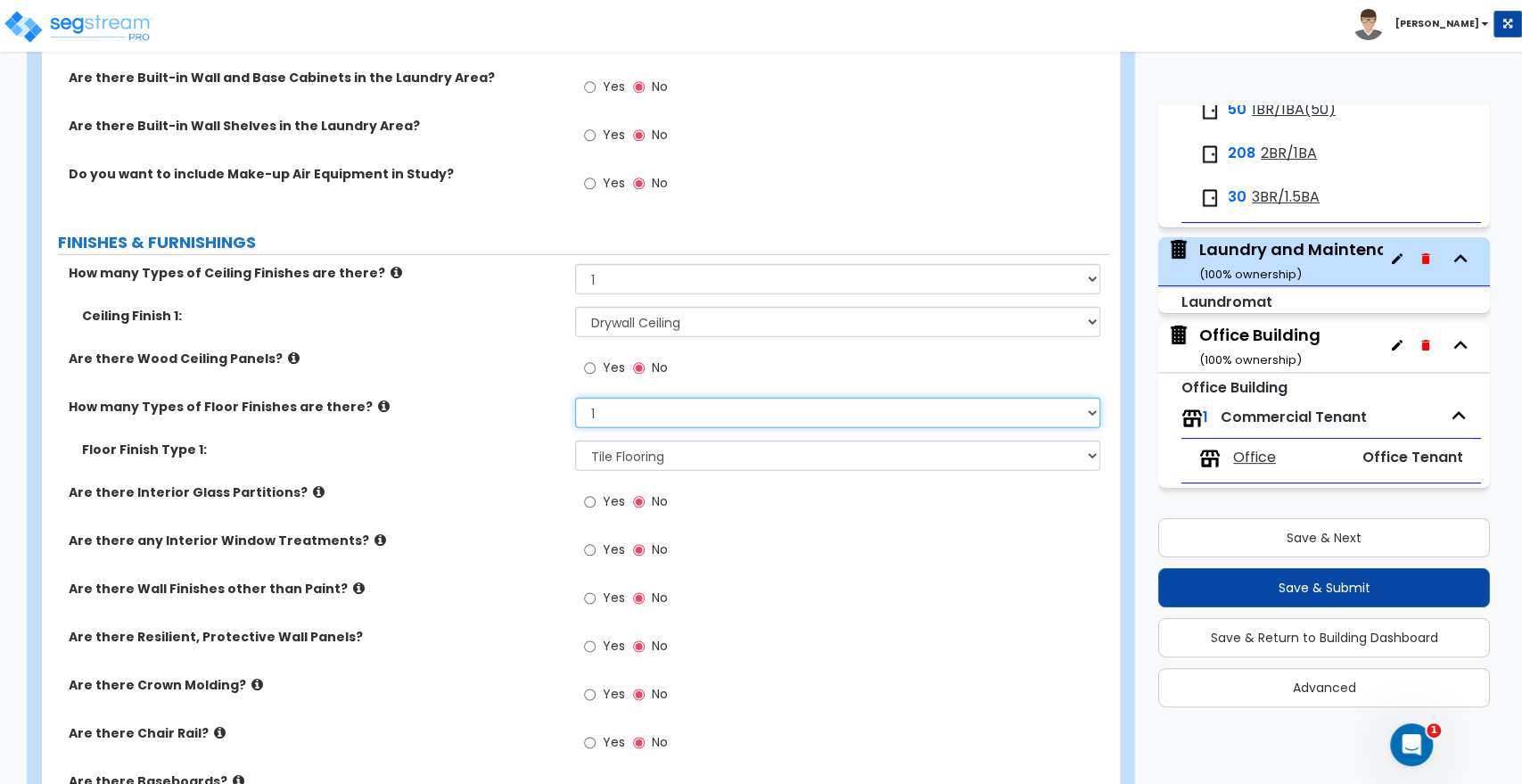
click at [614, 398] on select "None 1 2 3 4" at bounding box center [837, 413] width 524 height 31
click at [575, 398] on select "None 1 2 3 4" at bounding box center [837, 413] width 524 height 31
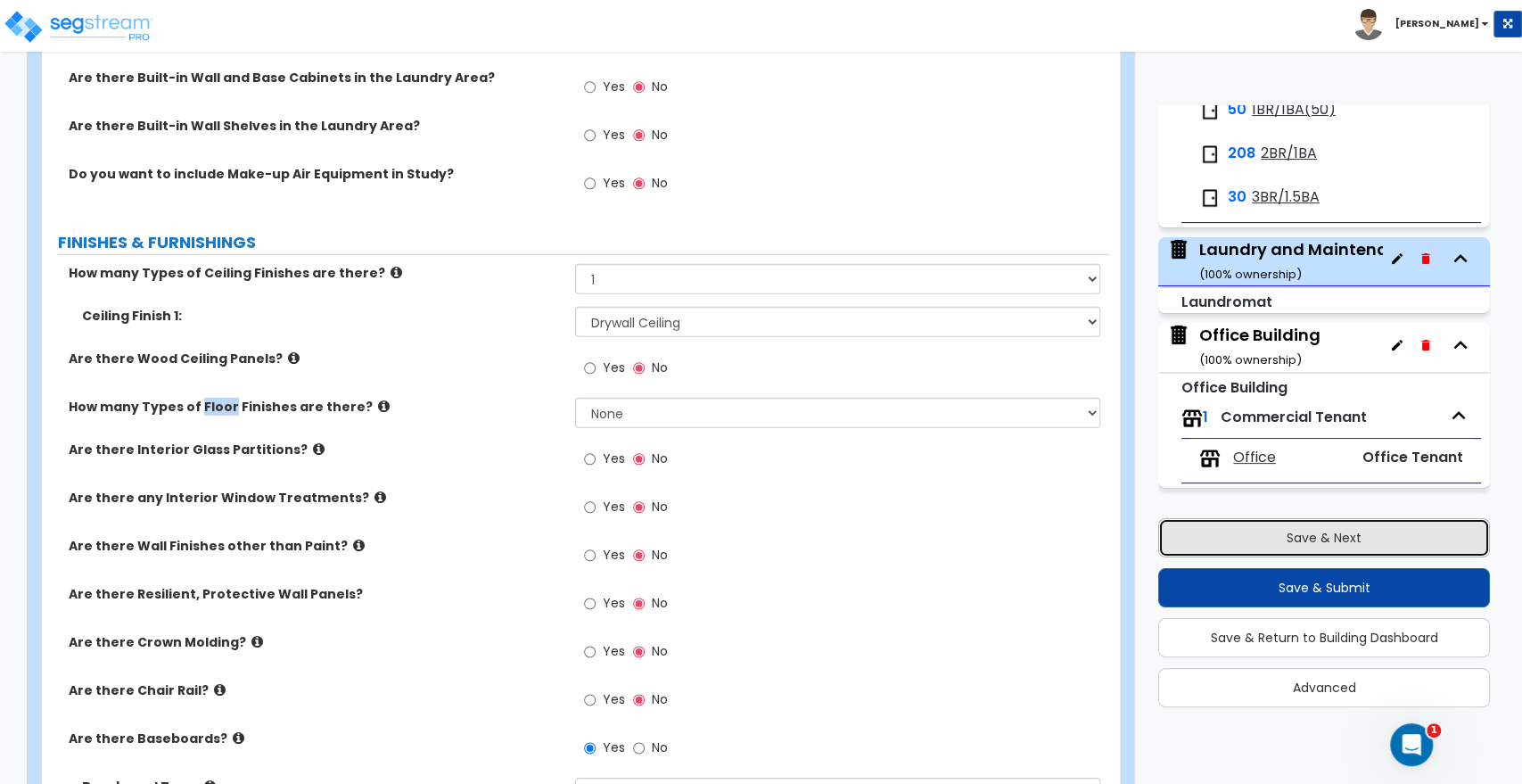
click at [1300, 547] on button "Save & Next" at bounding box center [1324, 538] width 332 height 39
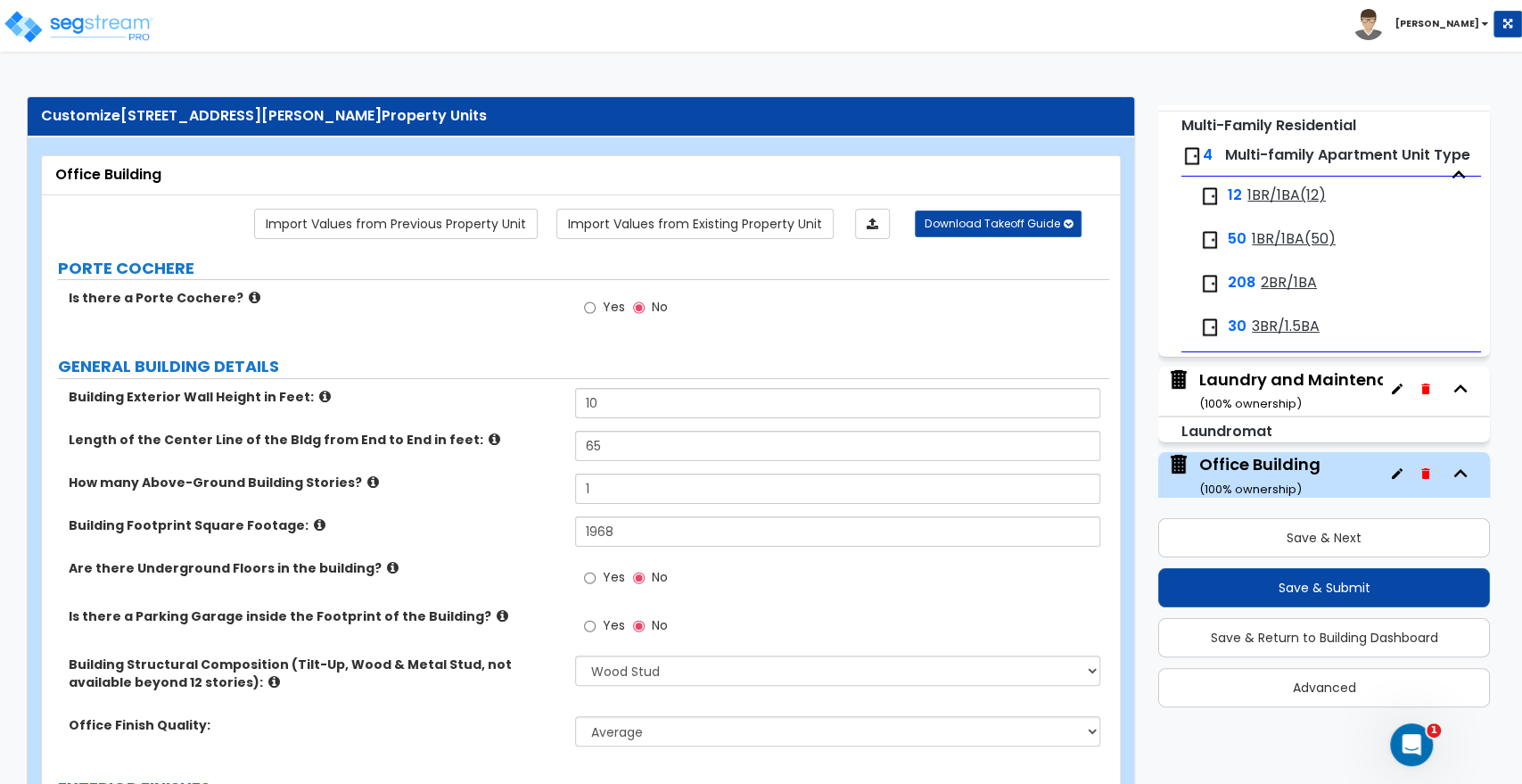
scroll to position [0, 0]
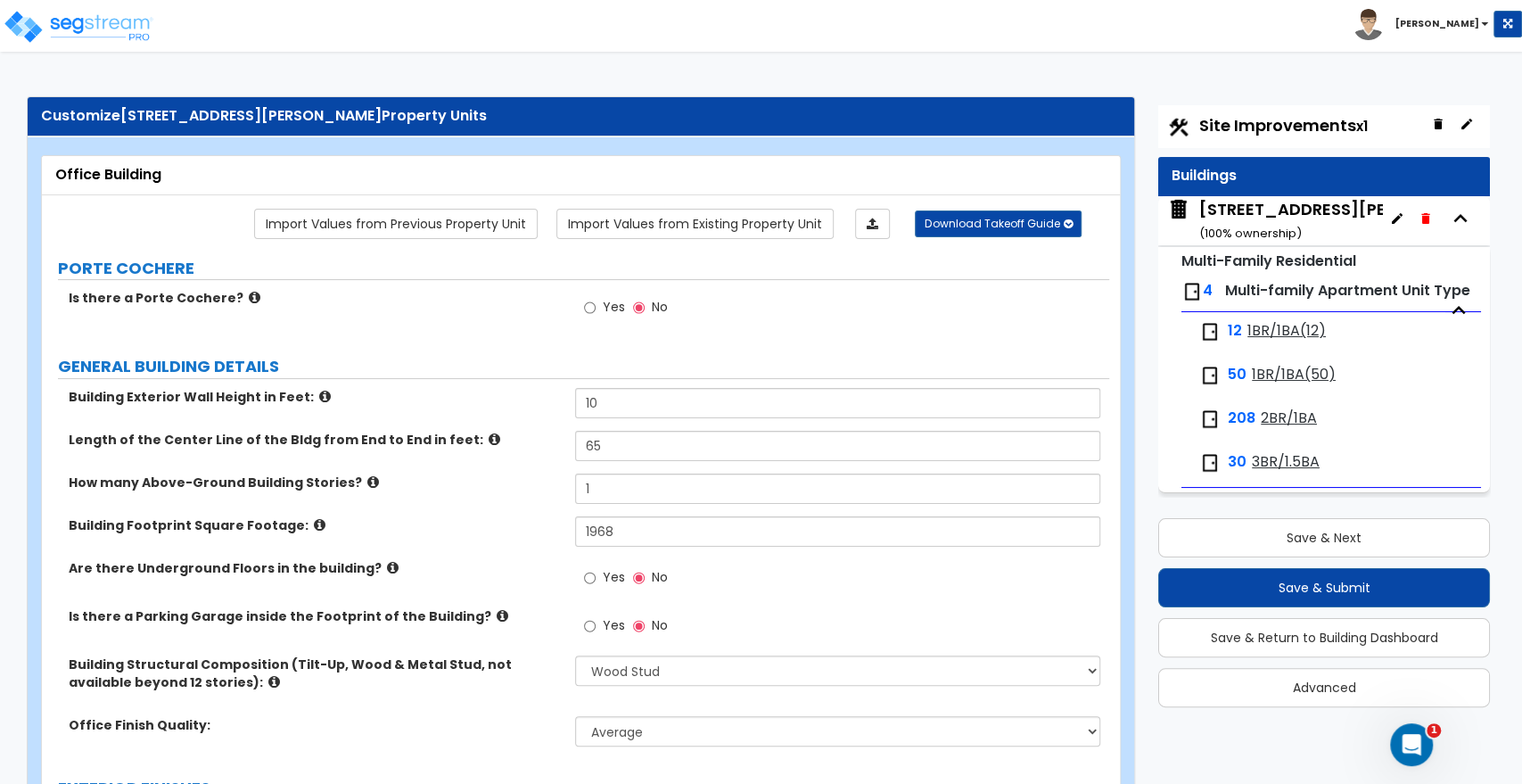
click at [1264, 127] on span "Site Improvements x1" at bounding box center [1284, 125] width 169 height 23
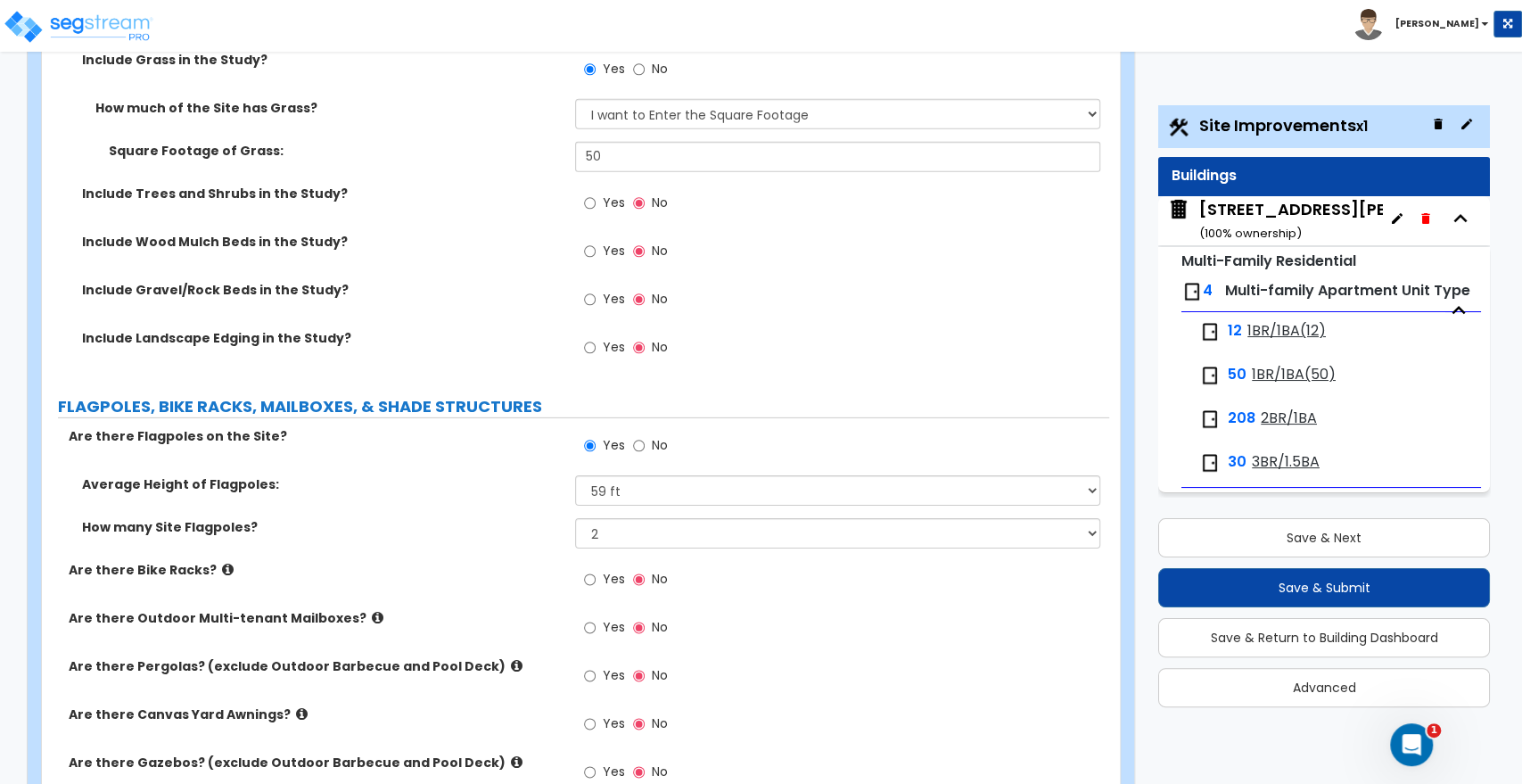
scroll to position [3634, 0]
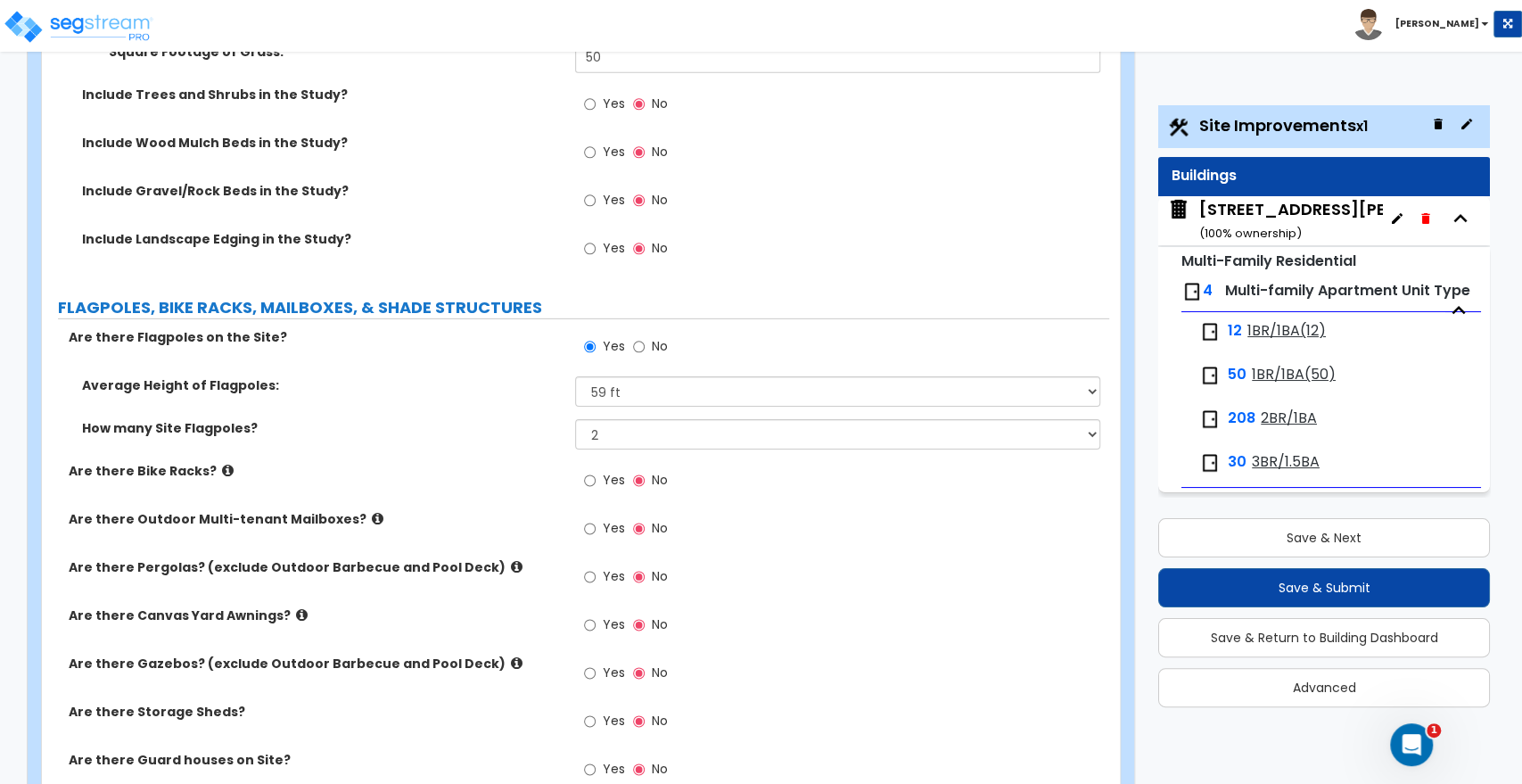
click at [372, 511] on icon at bounding box center [378, 518] width 12 height 14
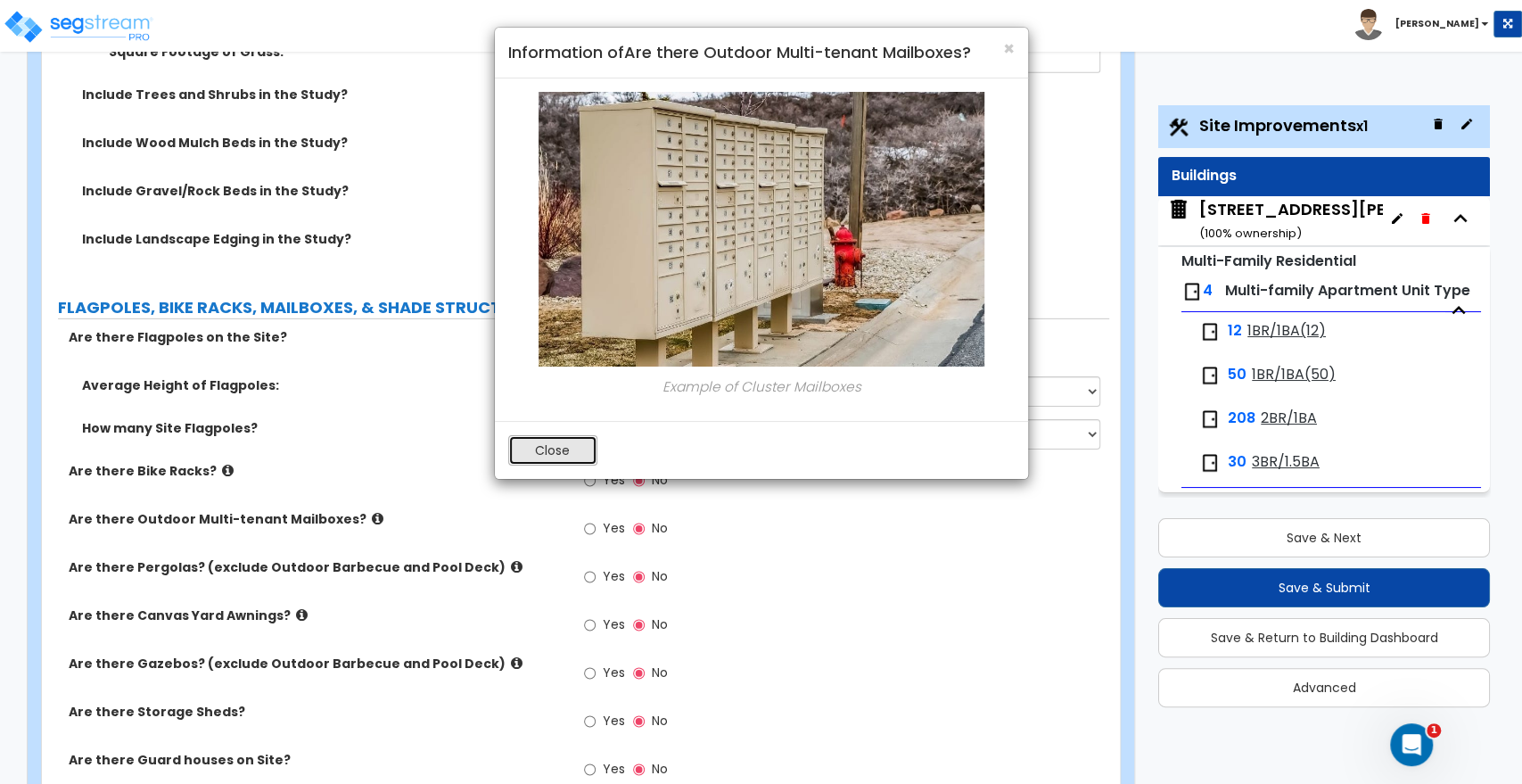
click at [575, 452] on button "Close" at bounding box center [553, 450] width 89 height 31
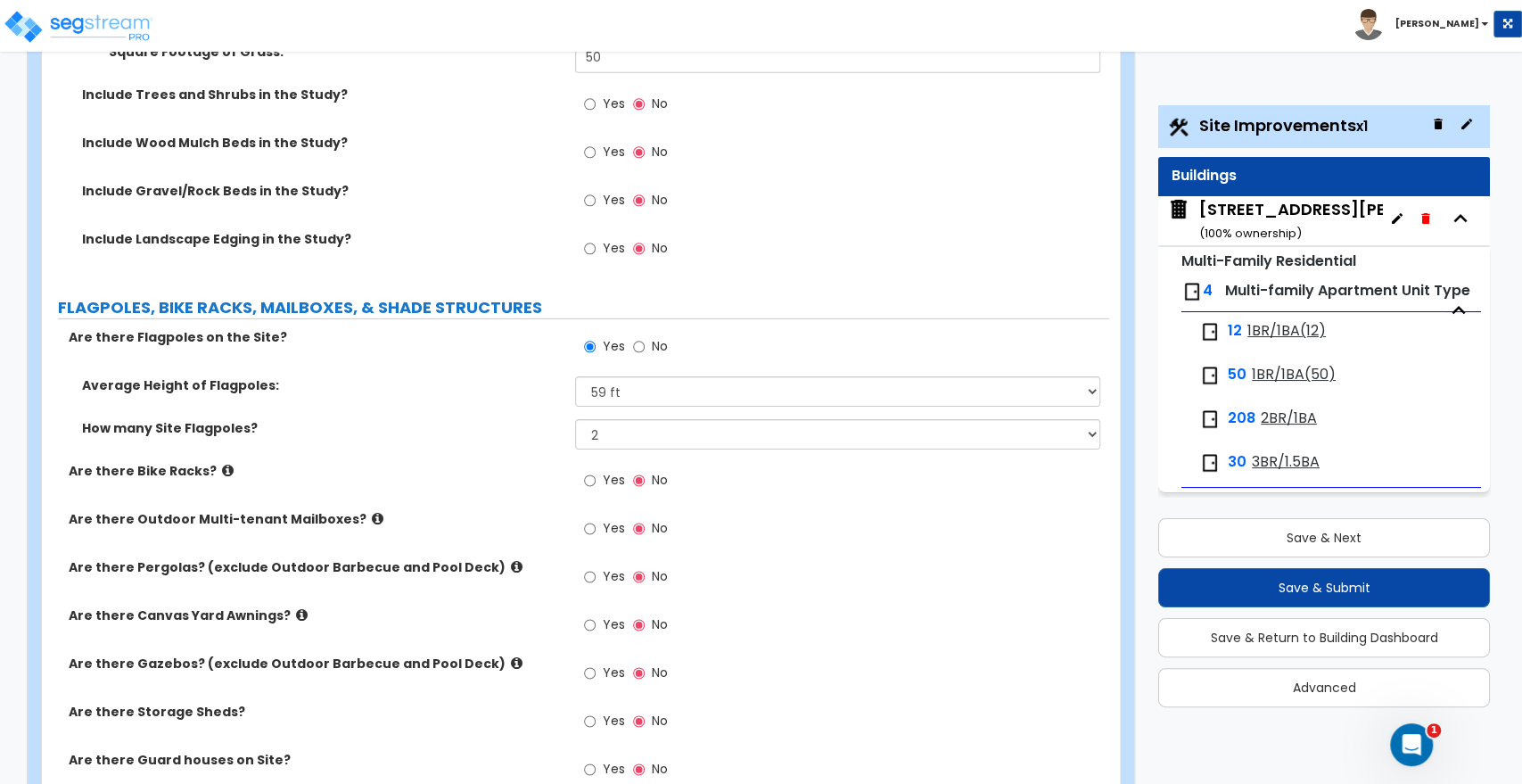
click at [596, 519] on label "Yes" at bounding box center [603, 530] width 40 height 31
click at [596, 519] on input "Yes" at bounding box center [590, 529] width 12 height 20
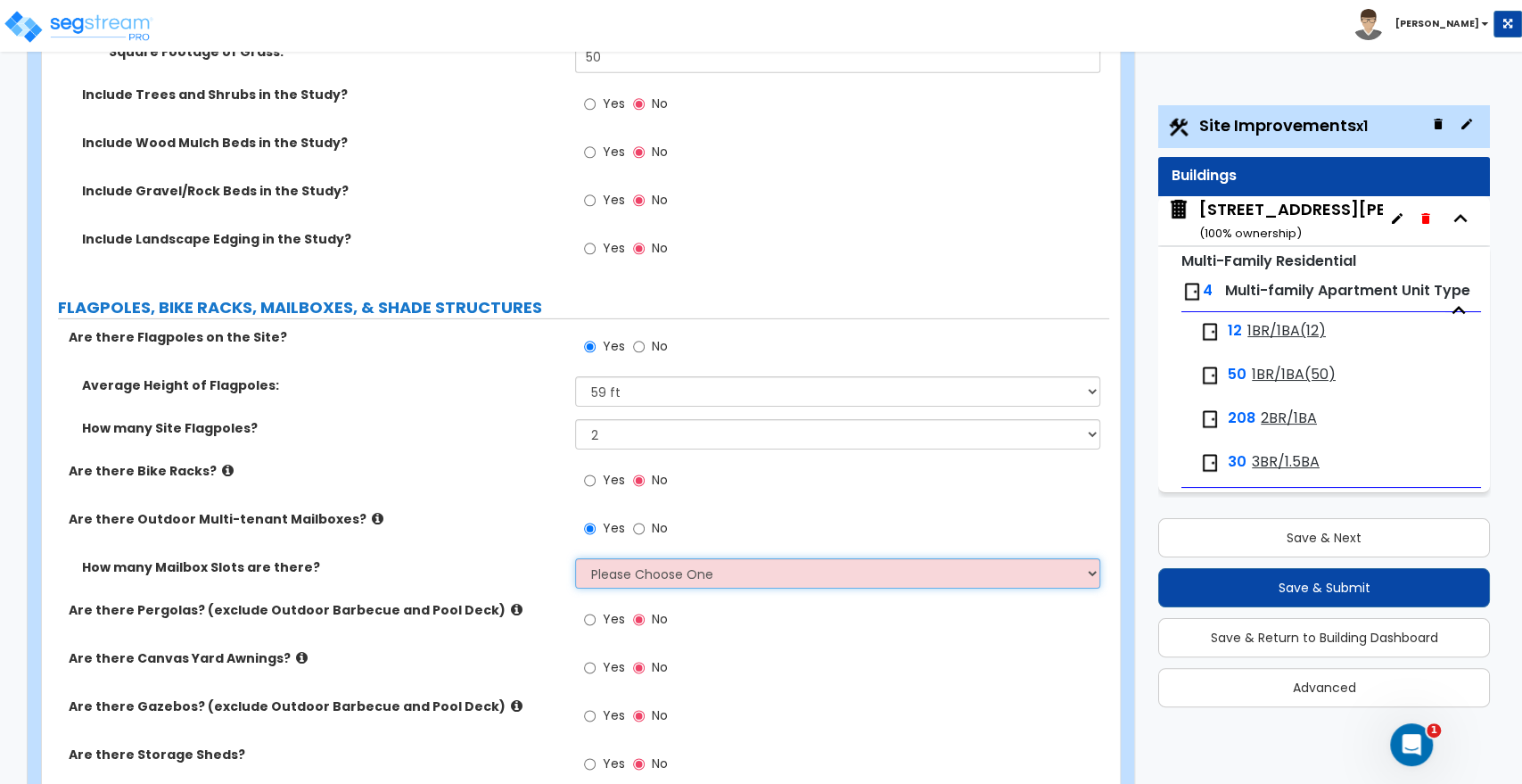
click at [618, 558] on select "Please Choose One I Don't Know, Please Estimate for Me I will Enter the Number …" at bounding box center [837, 573] width 524 height 31
click at [575, 558] on select "Please Choose One I Don't Know, Please Estimate for Me I will Enter the Number …" at bounding box center [837, 573] width 524 height 31
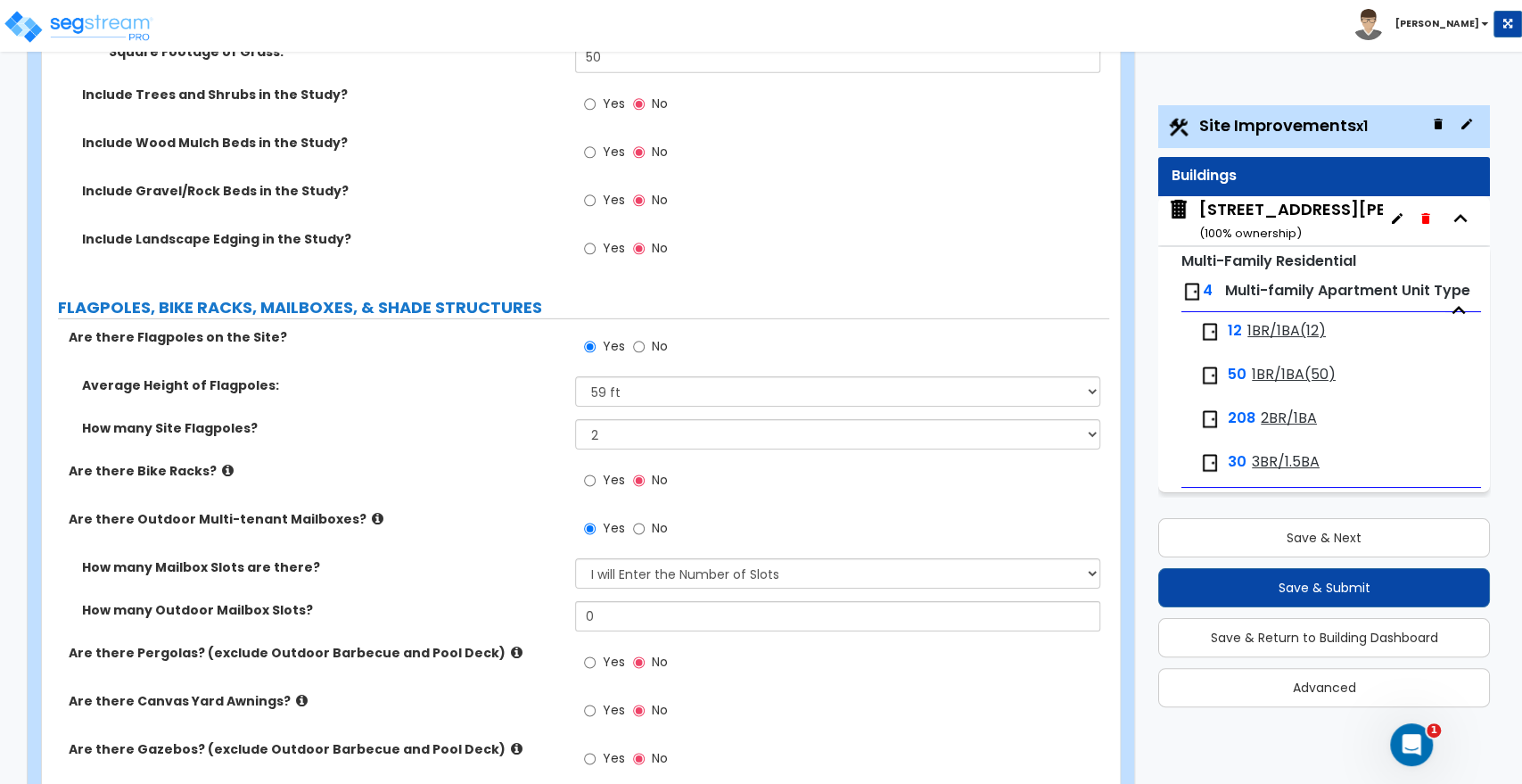
click at [372, 511] on icon at bounding box center [378, 518] width 12 height 14
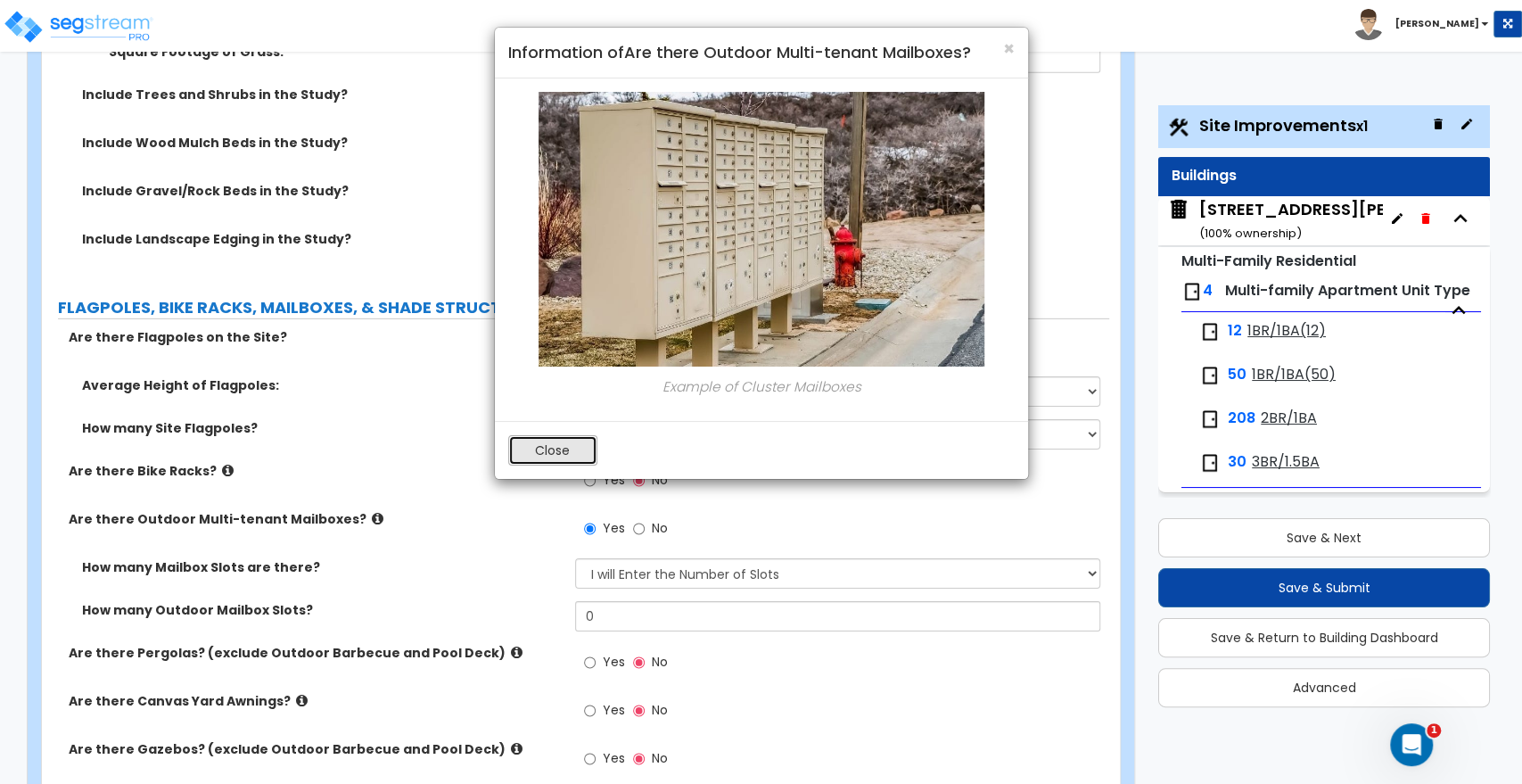
click at [578, 453] on button "Close" at bounding box center [553, 450] width 89 height 31
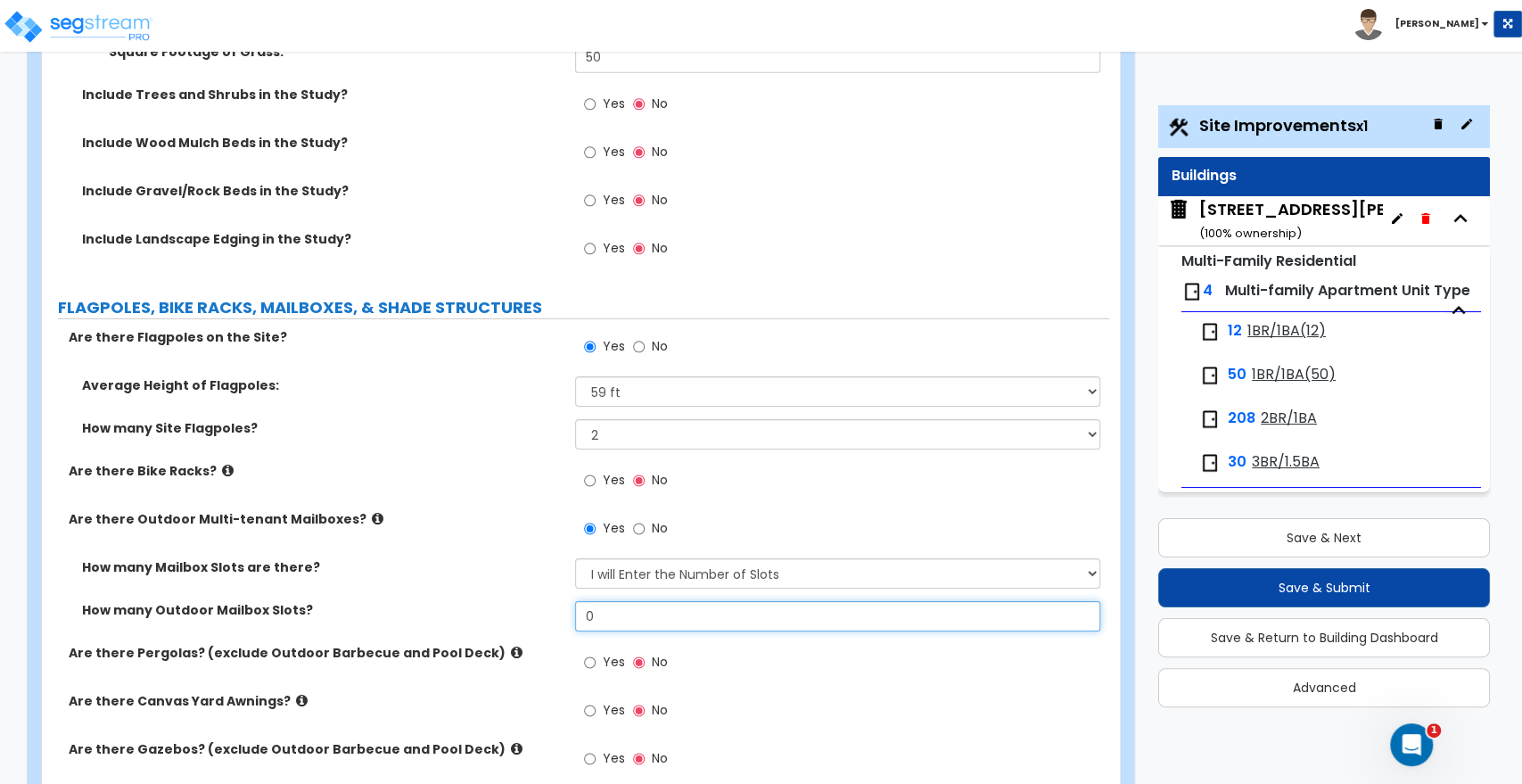
drag, startPoint x: 620, startPoint y: 603, endPoint x: 517, endPoint y: 603, distance: 103.0
click at [517, 603] on div "How many Outdoor Mailbox Slots? 0" at bounding box center [575, 622] width 1068 height 42
drag, startPoint x: 609, startPoint y: 597, endPoint x: 486, endPoint y: 597, distance: 123.0
click at [486, 601] on div "How many Outdoor Mailbox Slots? 12" at bounding box center [575, 622] width 1068 height 42
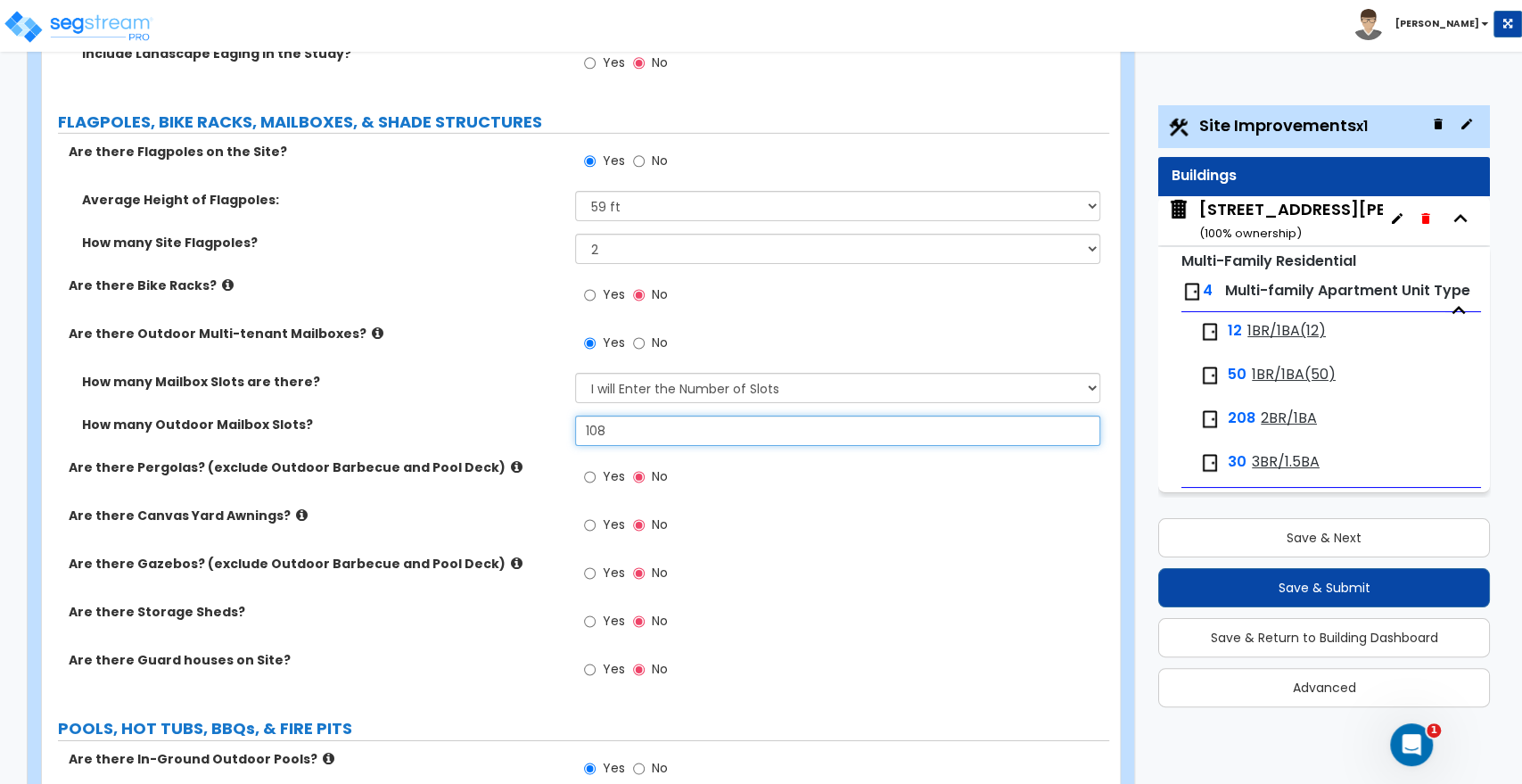
scroll to position [3831, 0]
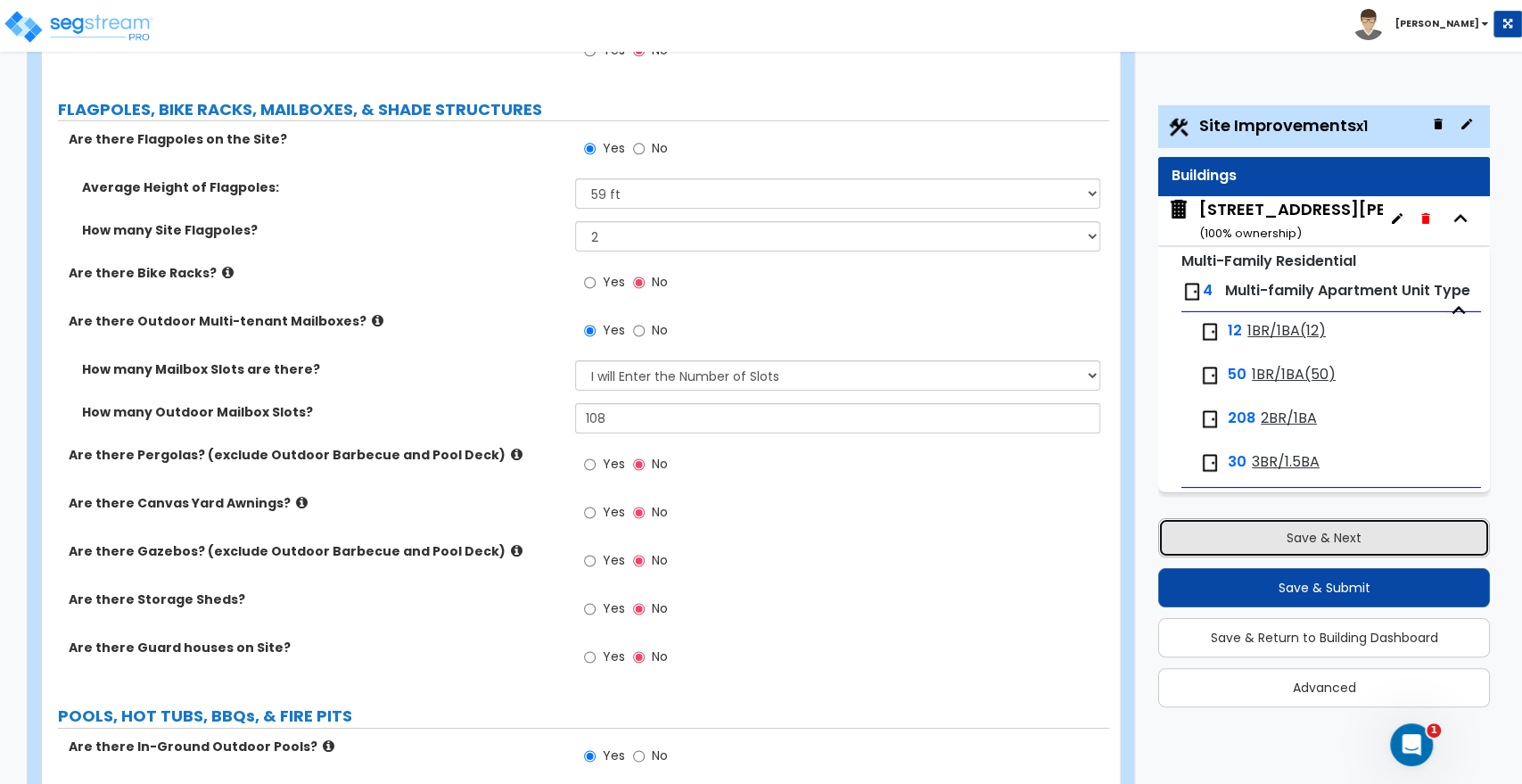
click at [1336, 541] on button "Save & Next" at bounding box center [1324, 538] width 332 height 39
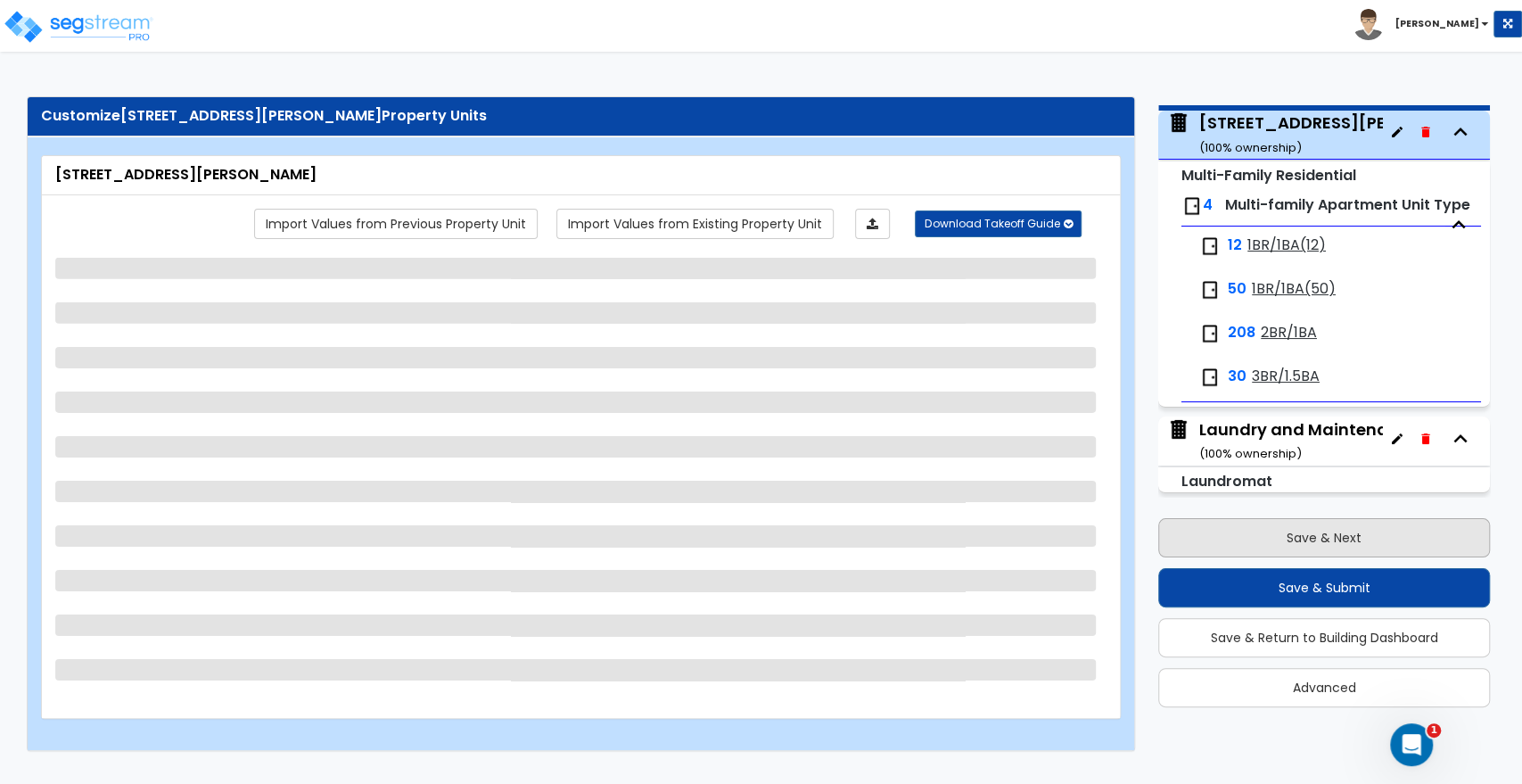
scroll to position [90, 0]
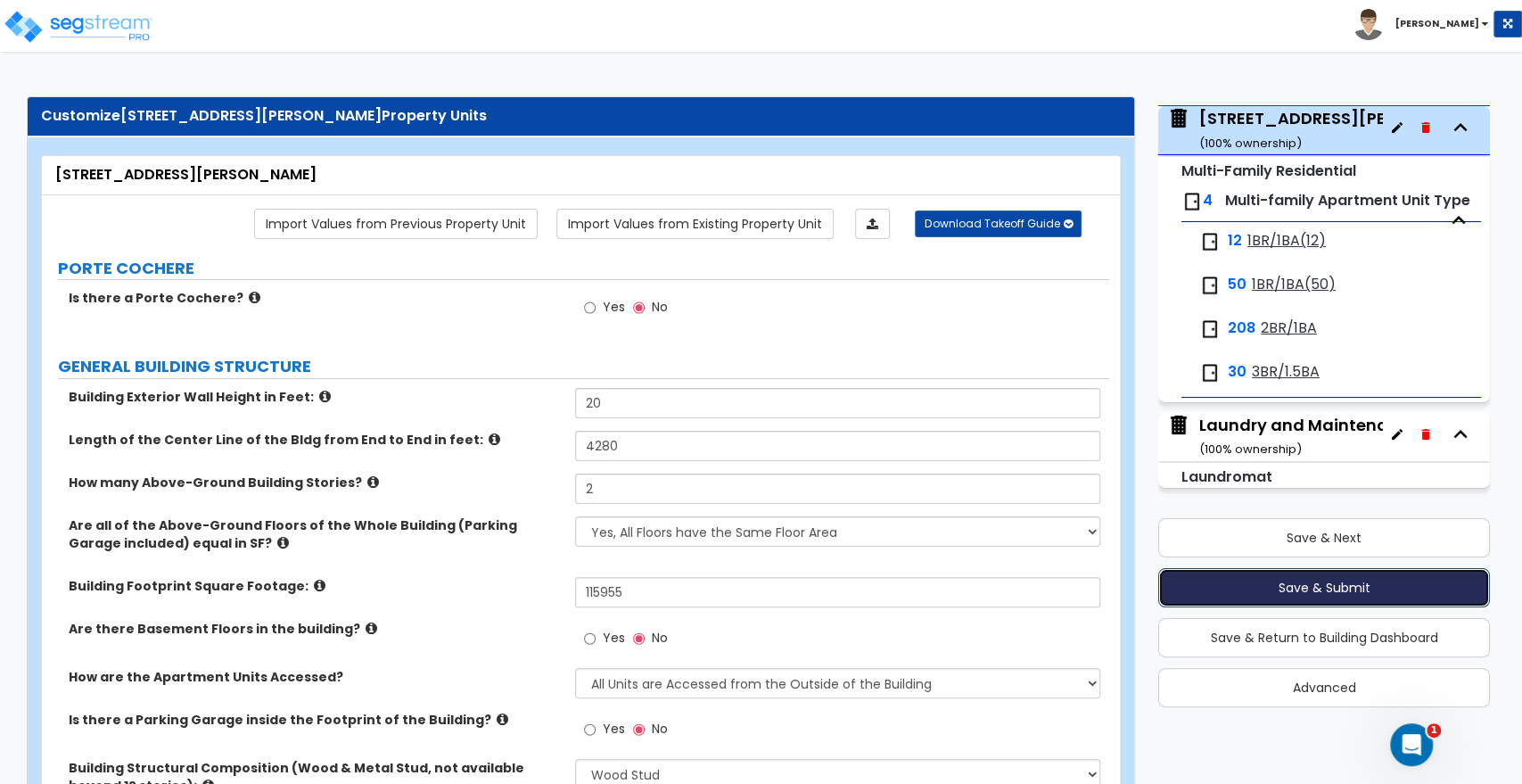
click at [1338, 584] on button "Save & Submit" at bounding box center [1324, 588] width 332 height 39
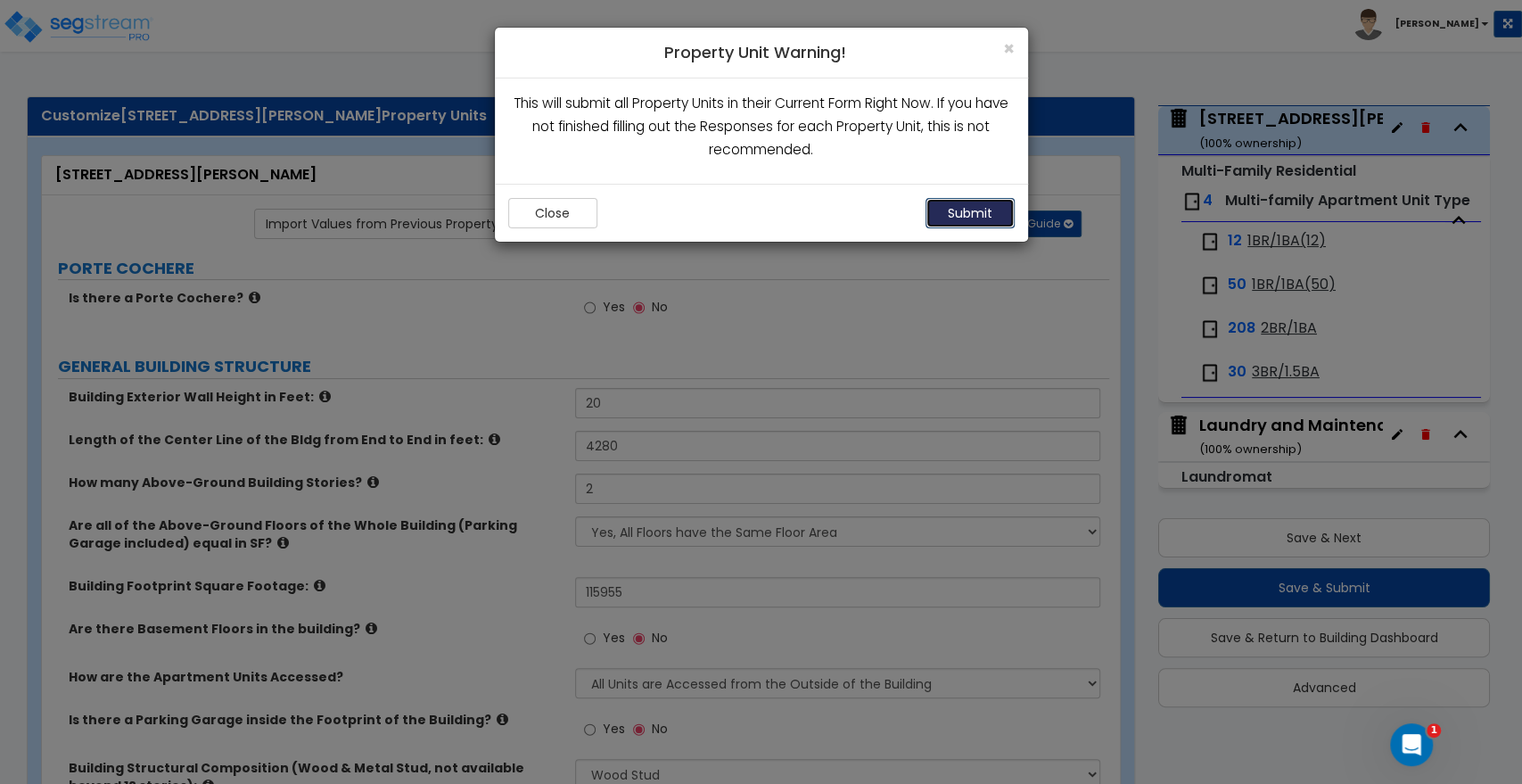
click at [961, 206] on button "Submit" at bounding box center [970, 212] width 89 height 31
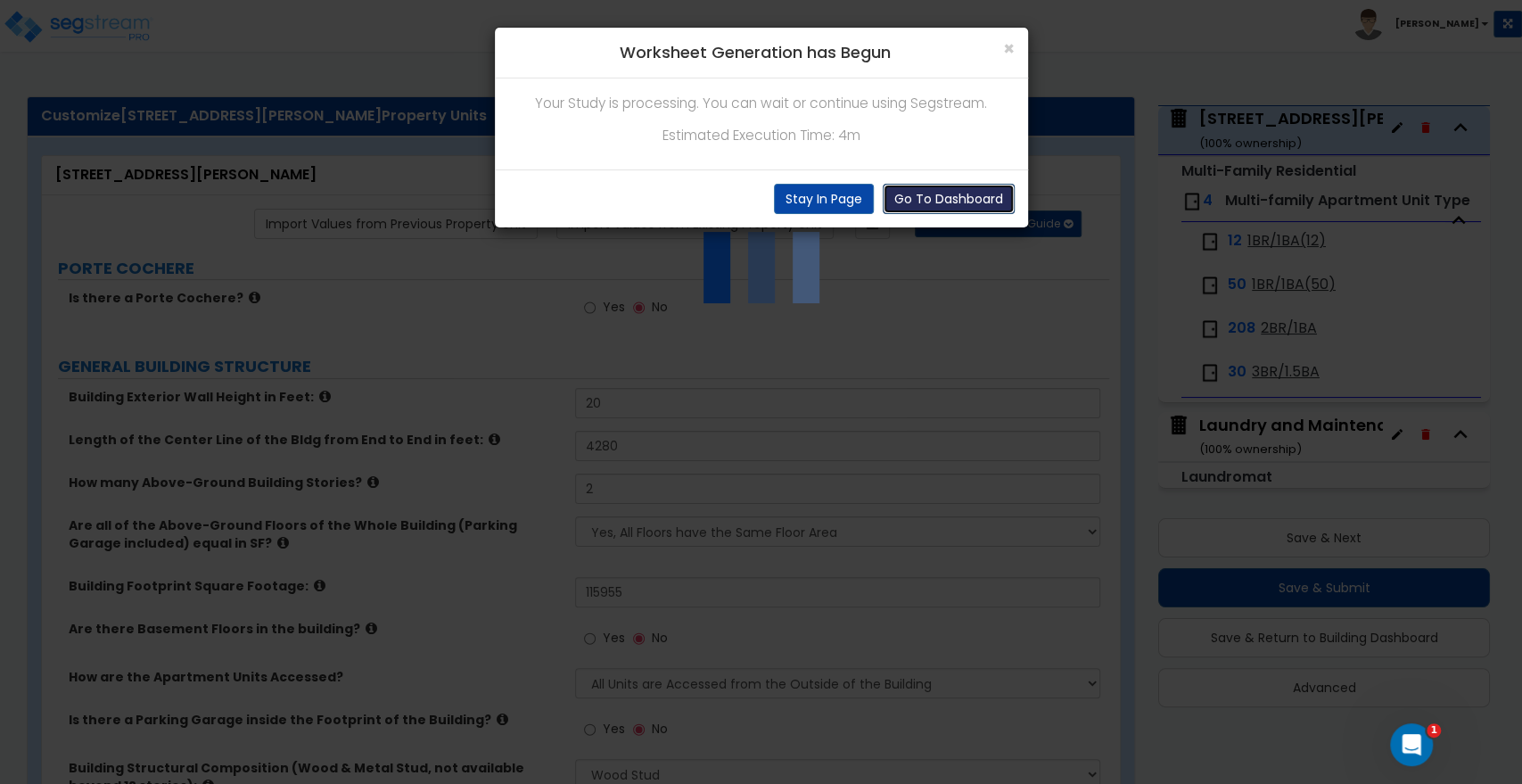
click at [949, 206] on button "Go To Dashboard" at bounding box center [949, 198] width 132 height 31
